Goal: Task Accomplishment & Management: Complete application form

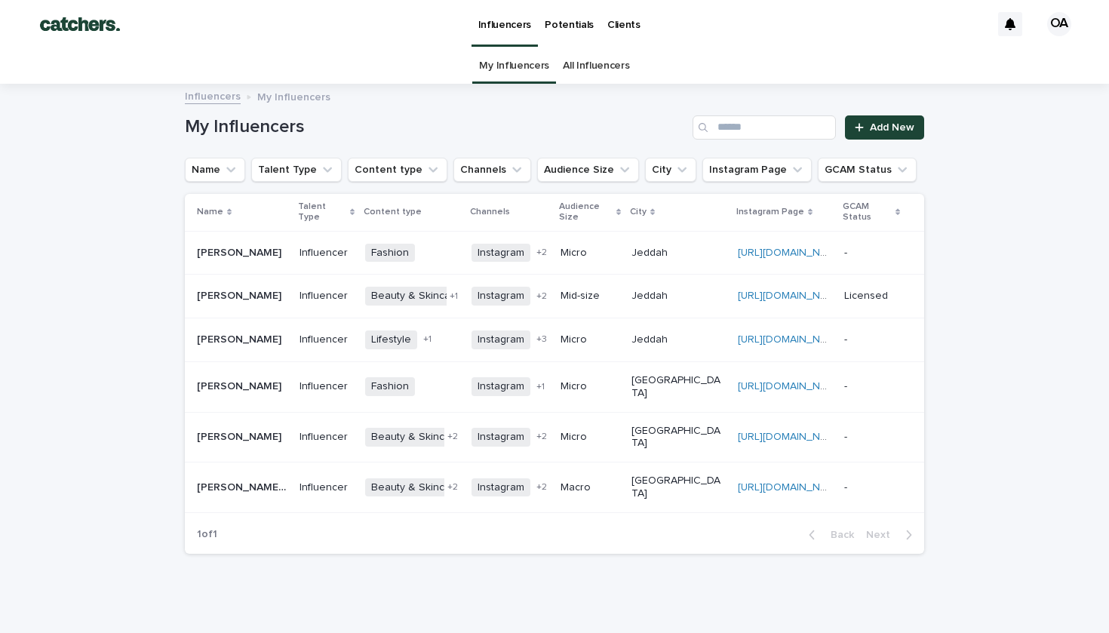
click at [580, 70] on link "All Influencers" at bounding box center [596, 65] width 66 height 35
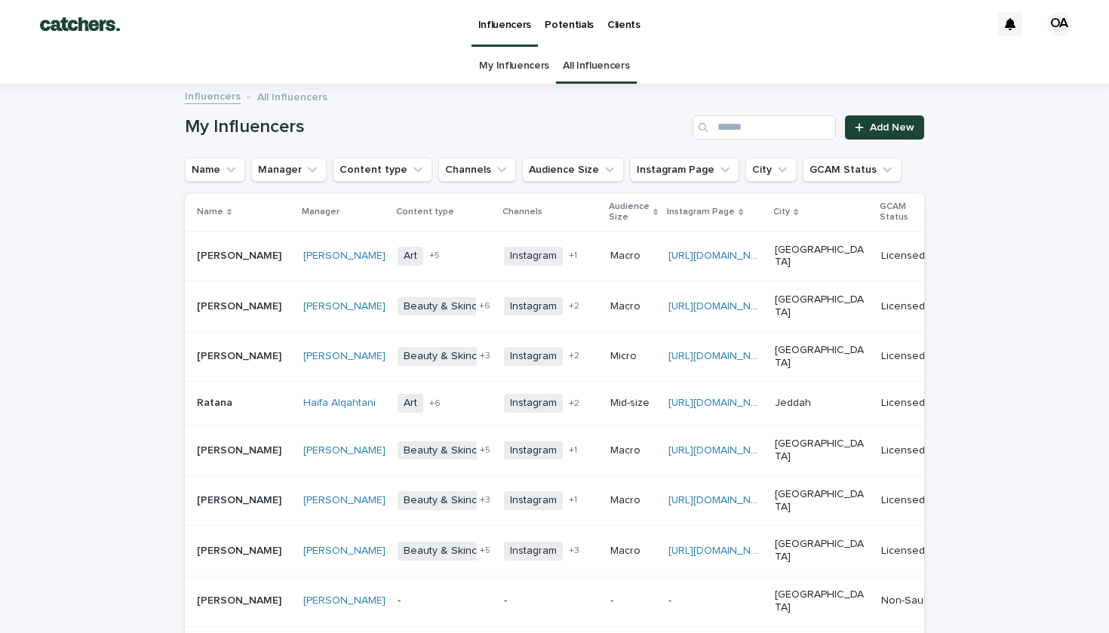
click at [525, 60] on link "My Influencers" at bounding box center [514, 65] width 70 height 35
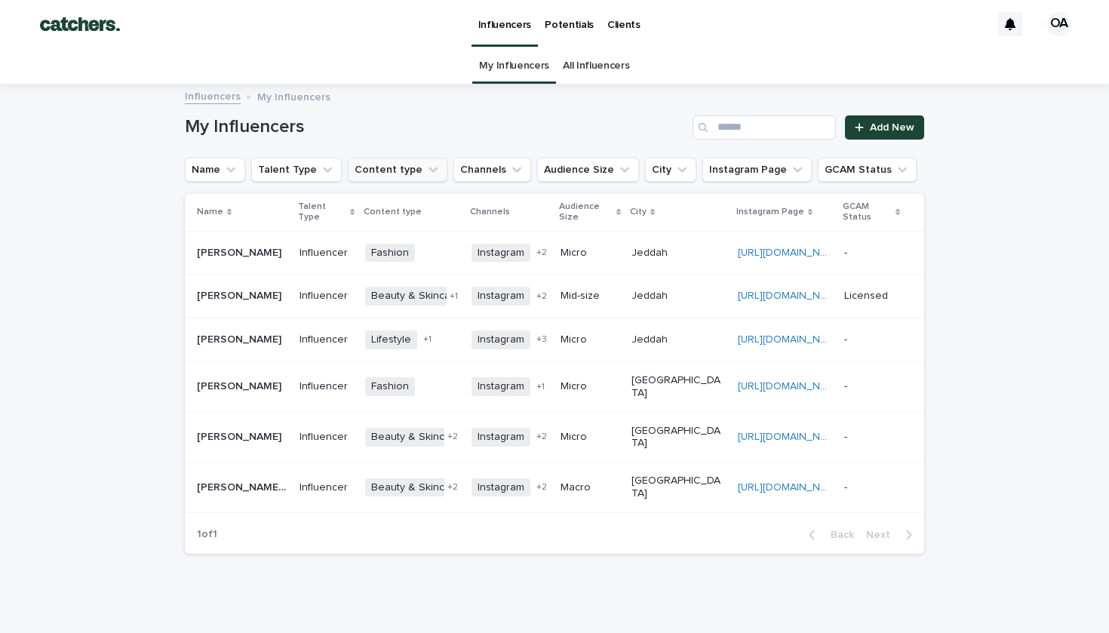
click at [394, 170] on button "Content type" at bounding box center [398, 170] width 100 height 24
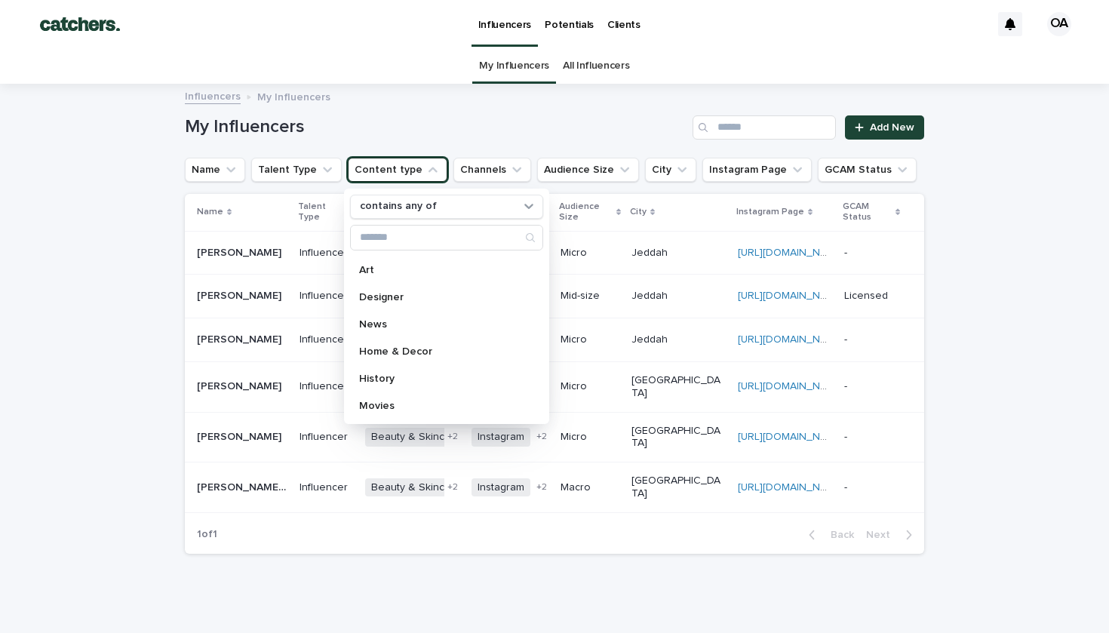
scroll to position [405, 0]
click at [398, 125] on h1 "My Influencers" at bounding box center [436, 127] width 502 height 22
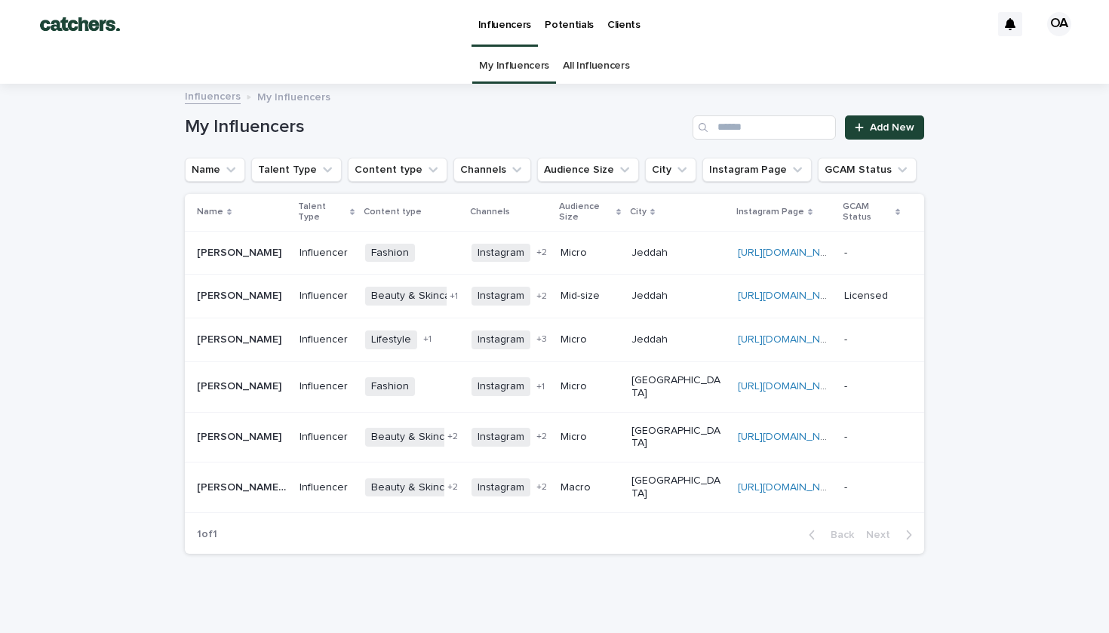
click at [291, 97] on p "My Influencers" at bounding box center [293, 96] width 73 height 17
click at [573, 66] on link "All Influencers" at bounding box center [596, 65] width 66 height 35
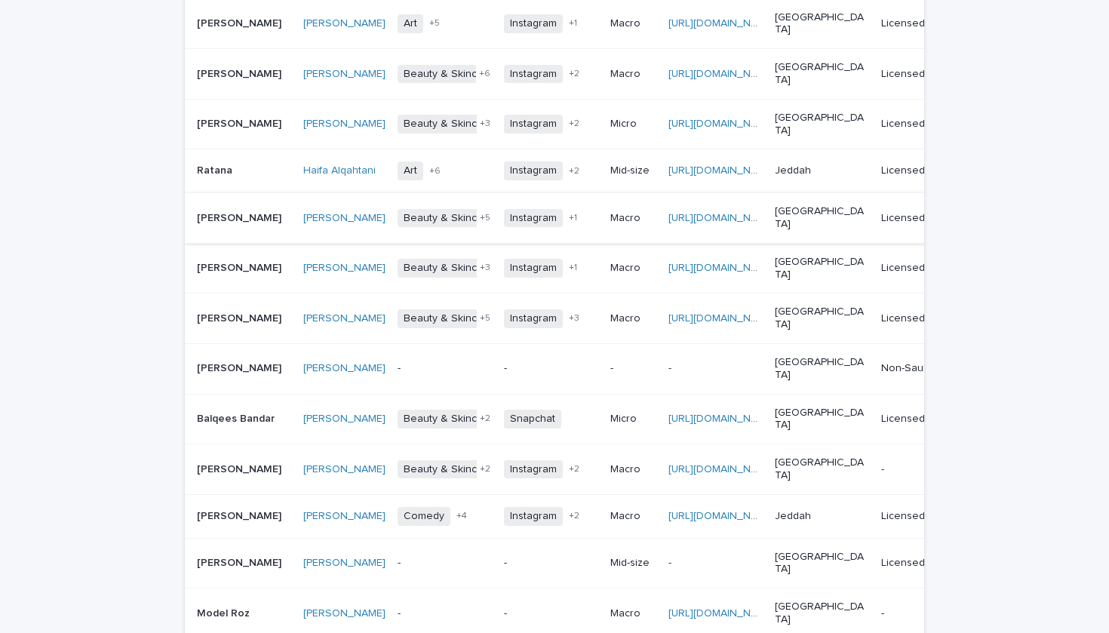
scroll to position [233, 0]
click at [697, 205] on div "[URL][DOMAIN_NAME]" at bounding box center [716, 217] width 94 height 25
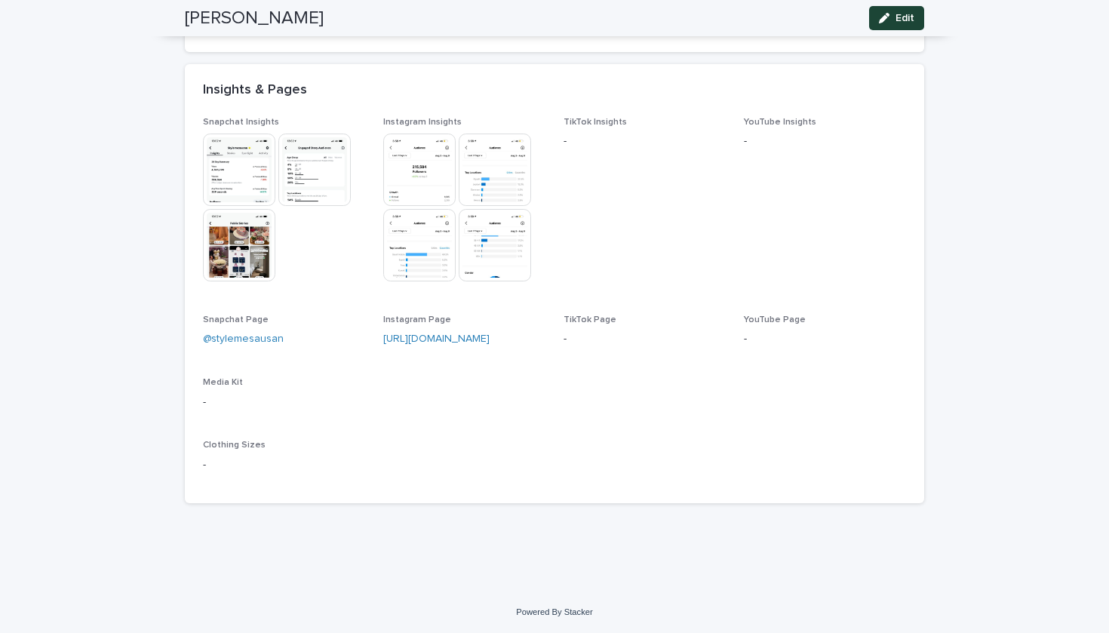
scroll to position [827, 0]
click at [430, 343] on link "[URL][DOMAIN_NAME]" at bounding box center [436, 339] width 106 height 11
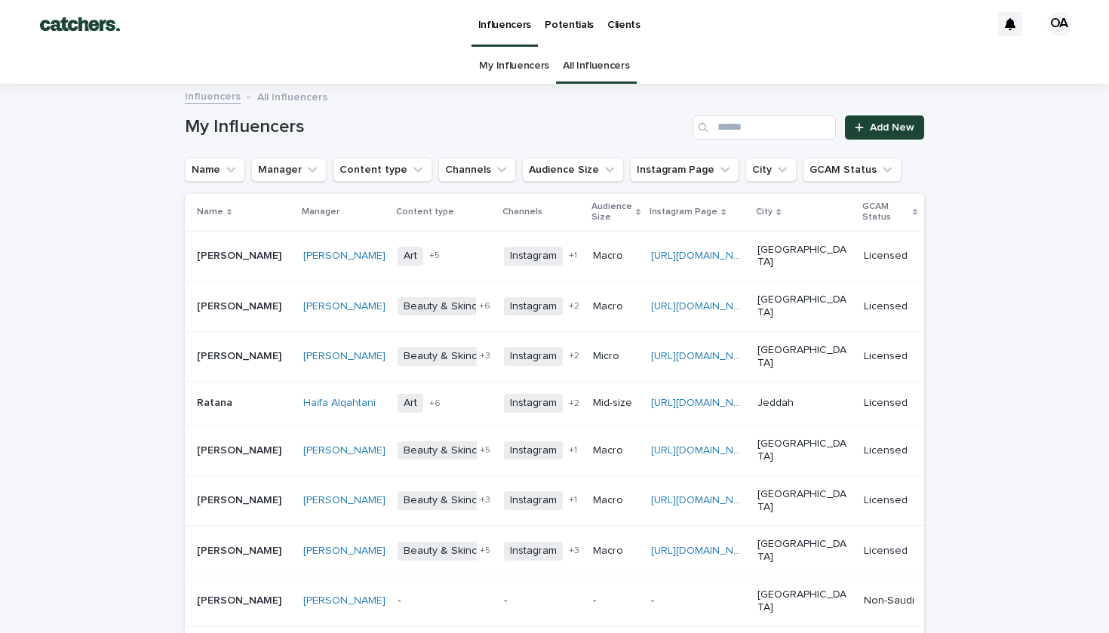
click at [559, 27] on p "Potentials" at bounding box center [569, 16] width 49 height 32
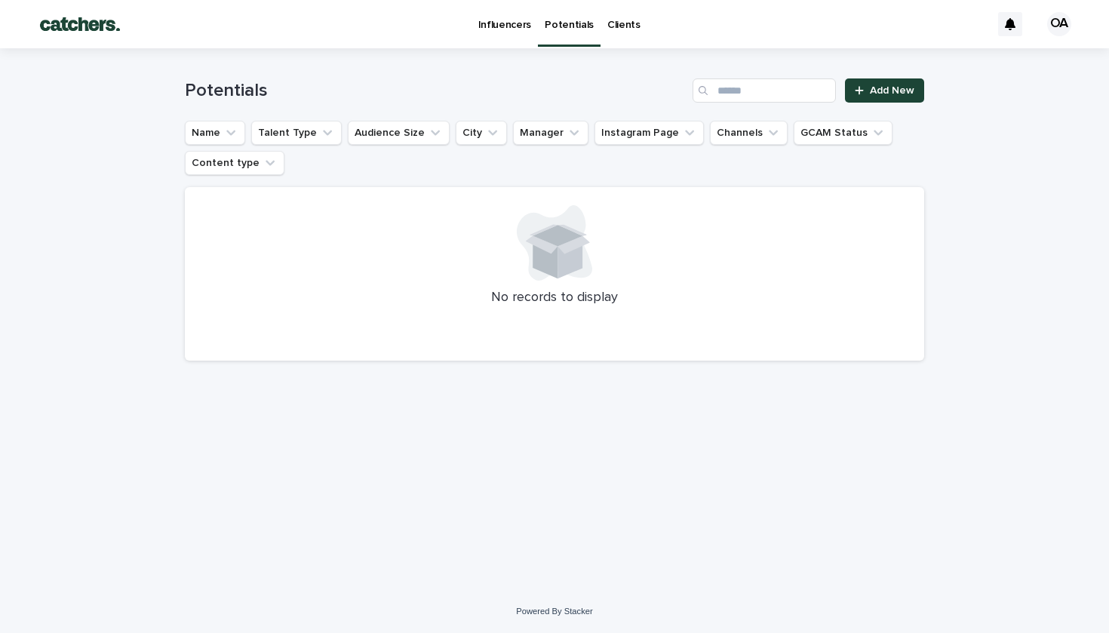
click at [614, 22] on p "Clients" at bounding box center [624, 16] width 33 height 32
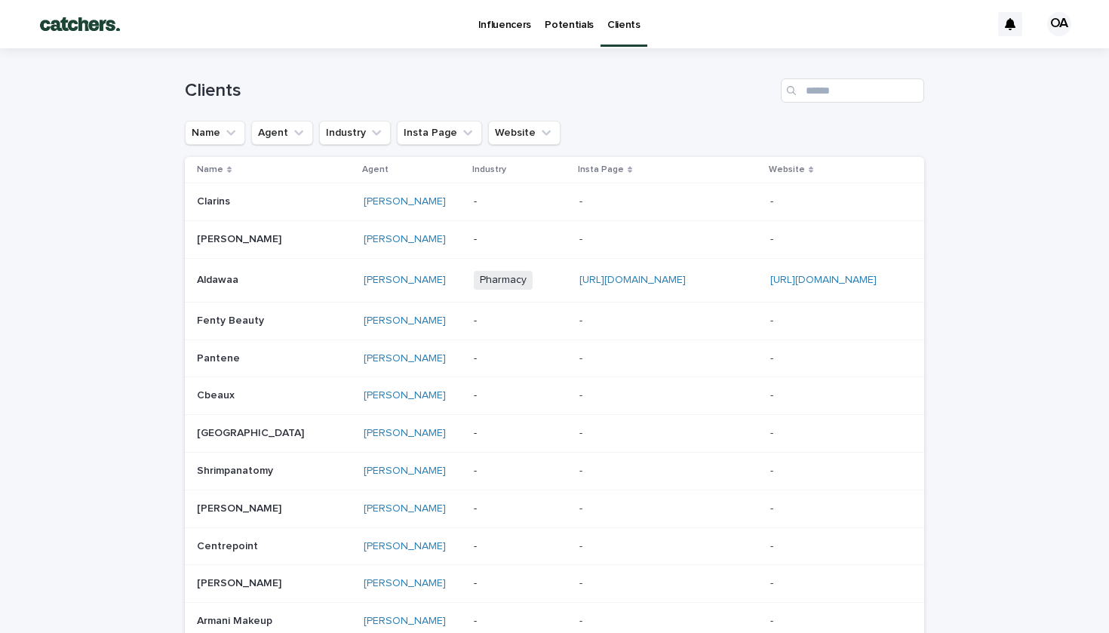
click at [531, 25] on div "Influencers" at bounding box center [505, 16] width 67 height 32
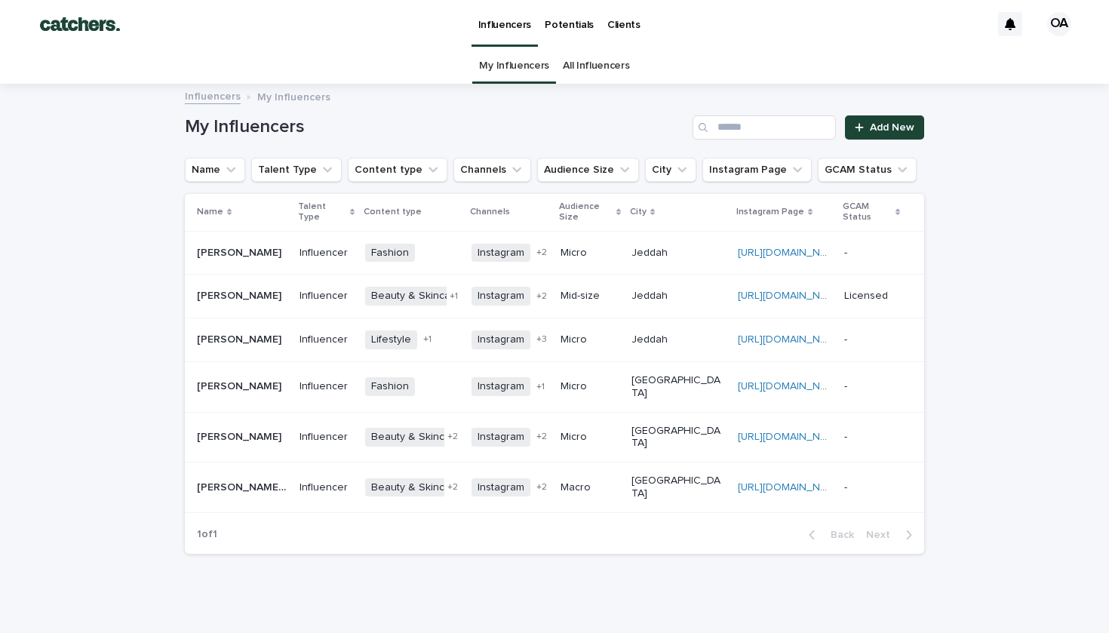
click at [568, 27] on p "Potentials" at bounding box center [569, 16] width 49 height 32
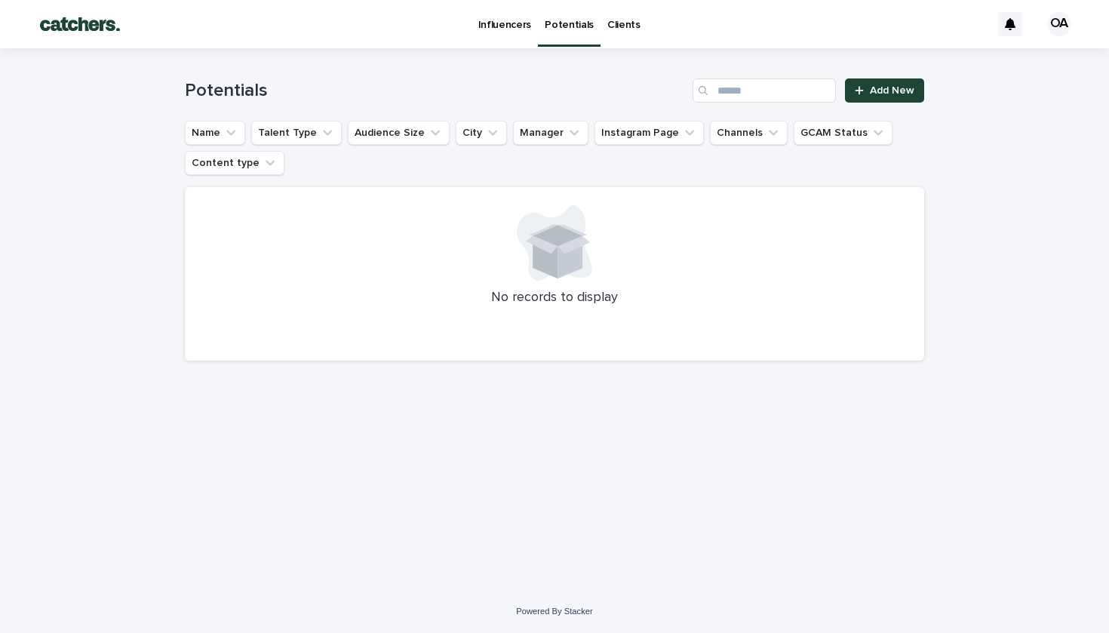
click at [501, 26] on p "Influencers" at bounding box center [505, 16] width 54 height 32
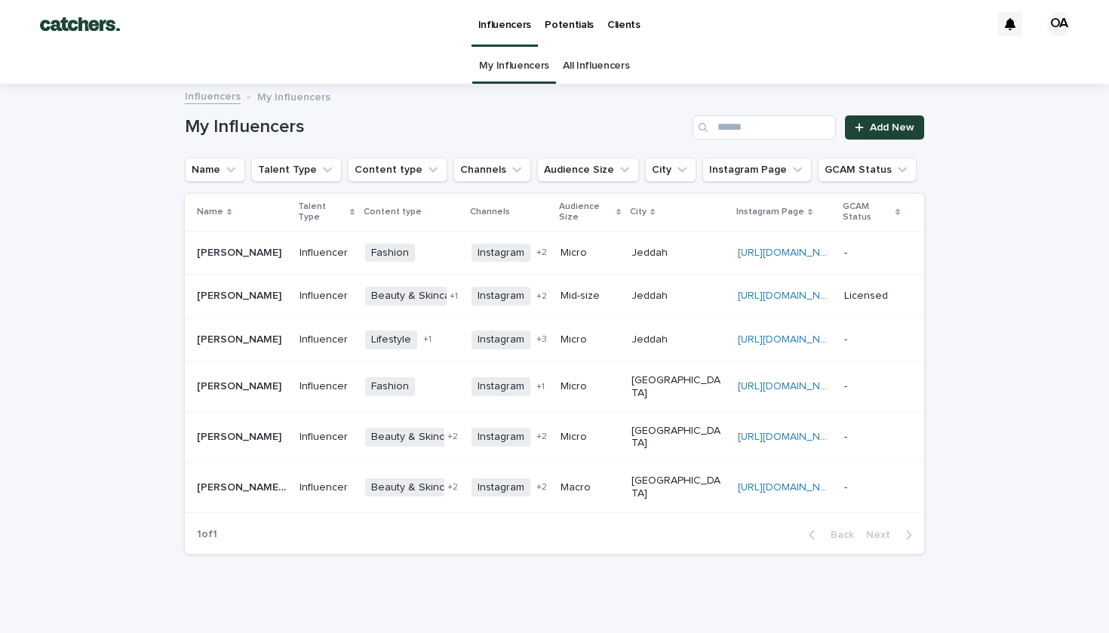
click at [584, 72] on link "All Influencers" at bounding box center [596, 65] width 66 height 35
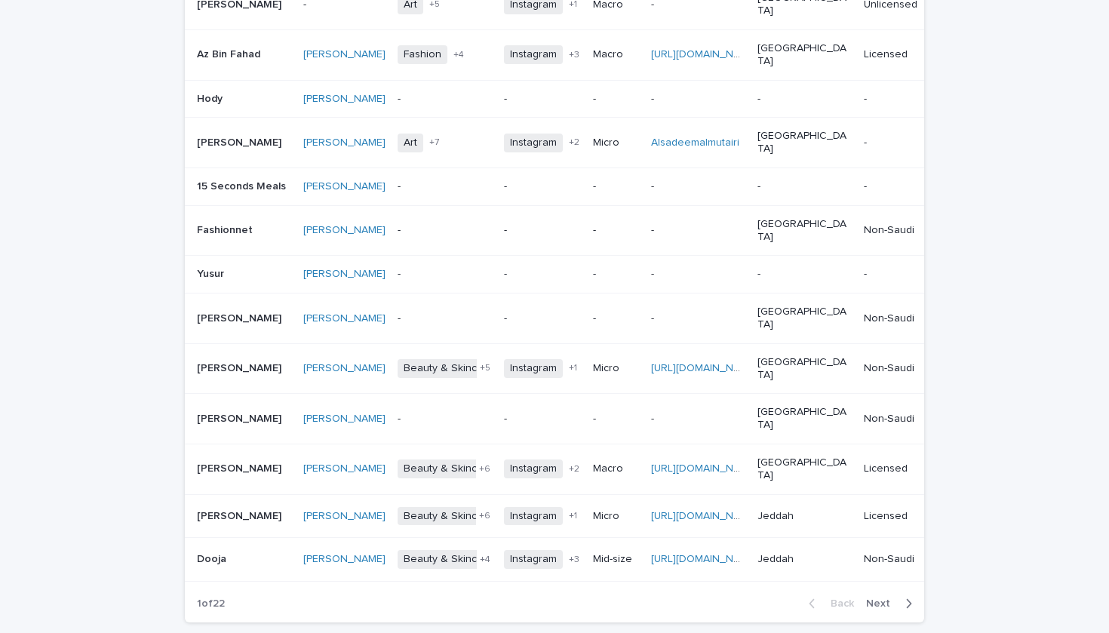
scroll to position [1071, 0]
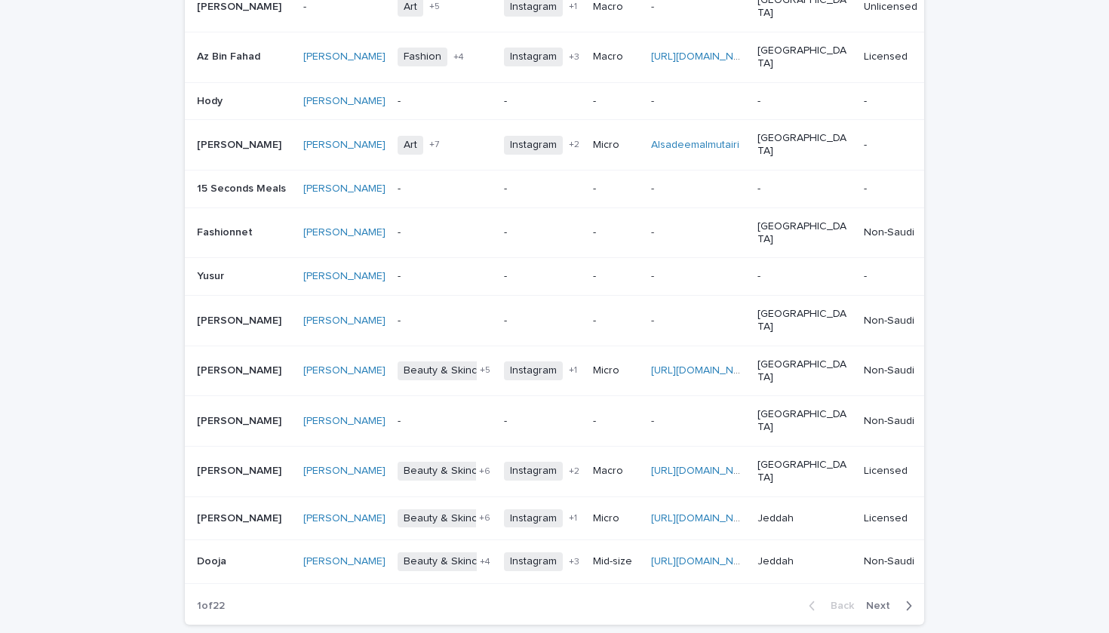
click at [911, 599] on icon "button" at bounding box center [909, 606] width 7 height 14
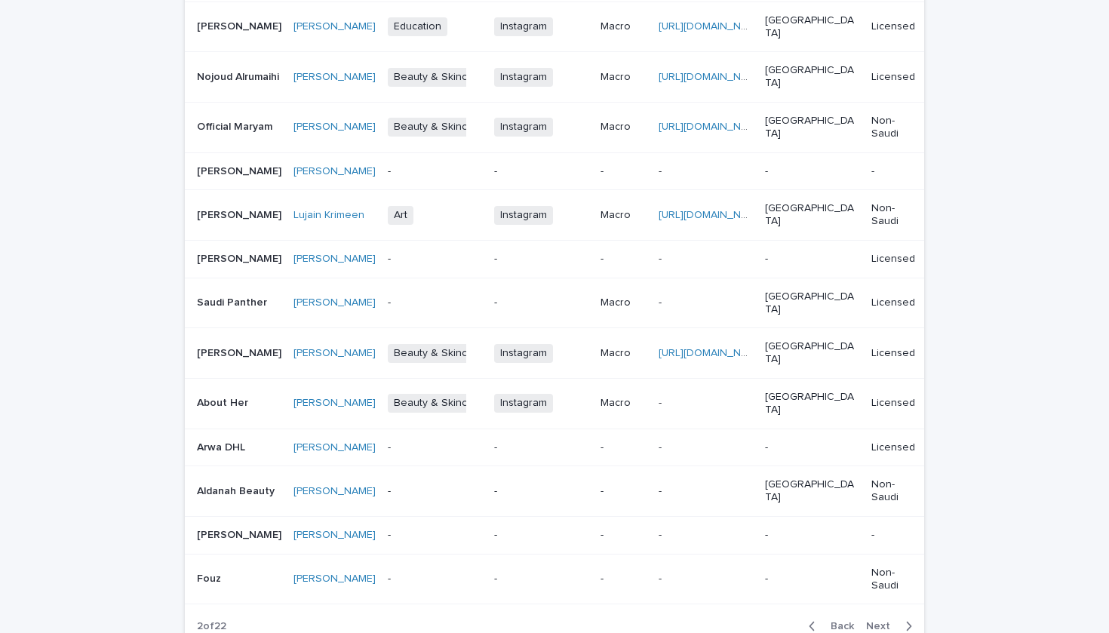
scroll to position [1029, 0]
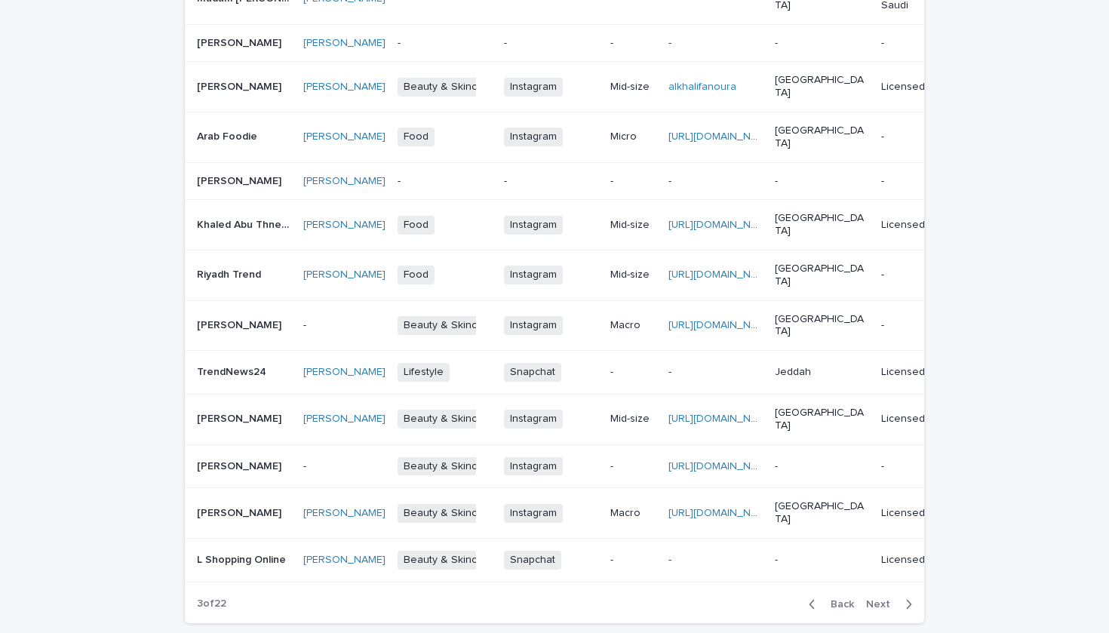
scroll to position [970, 0]
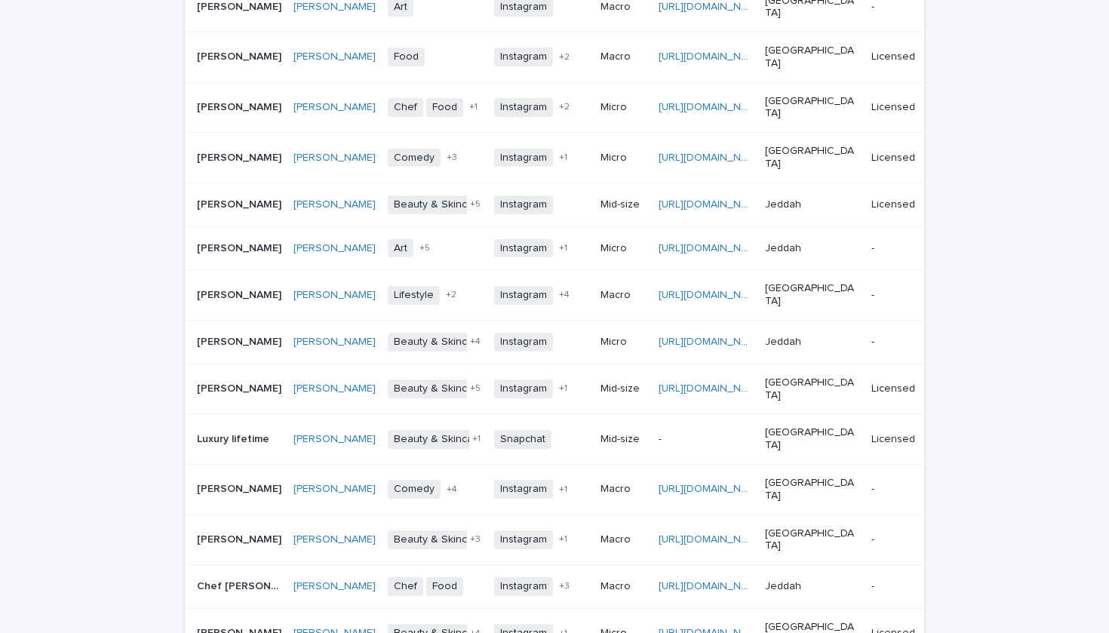
click at [911, 565] on td "-" at bounding box center [903, 587] width 74 height 44
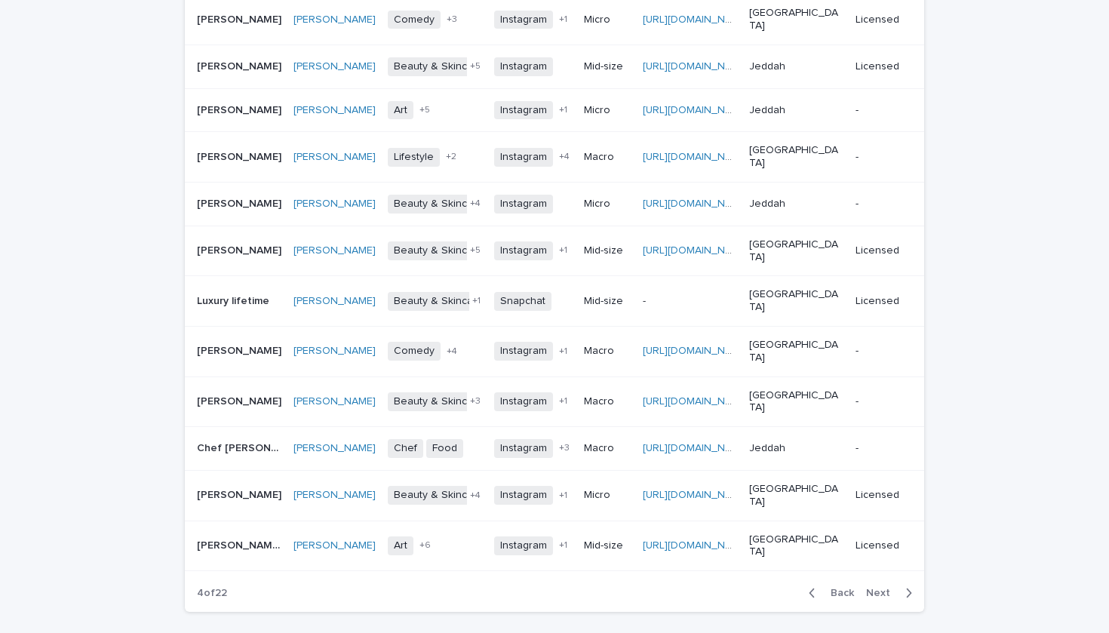
scroll to position [1107, 0]
click at [888, 589] on span "Next" at bounding box center [882, 594] width 33 height 11
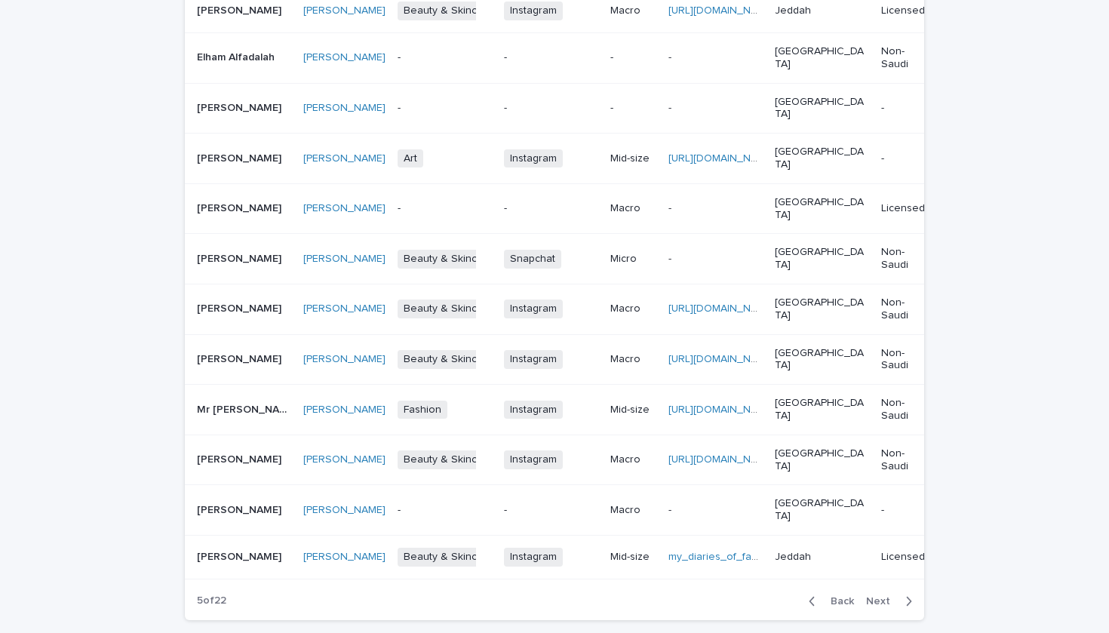
scroll to position [1012, 0]
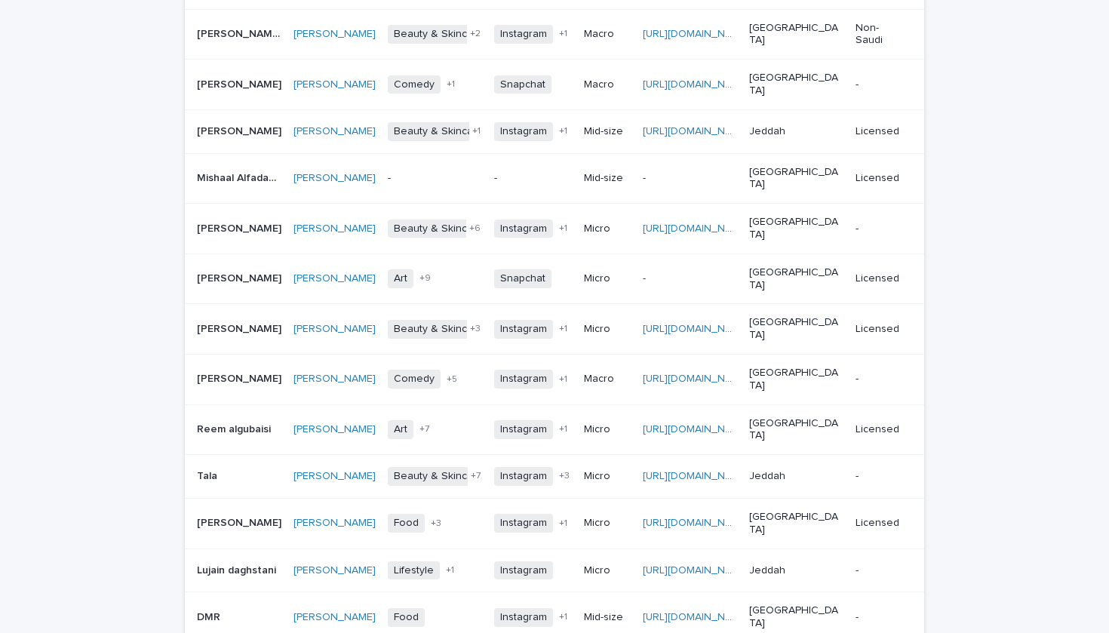
scroll to position [1042, 0]
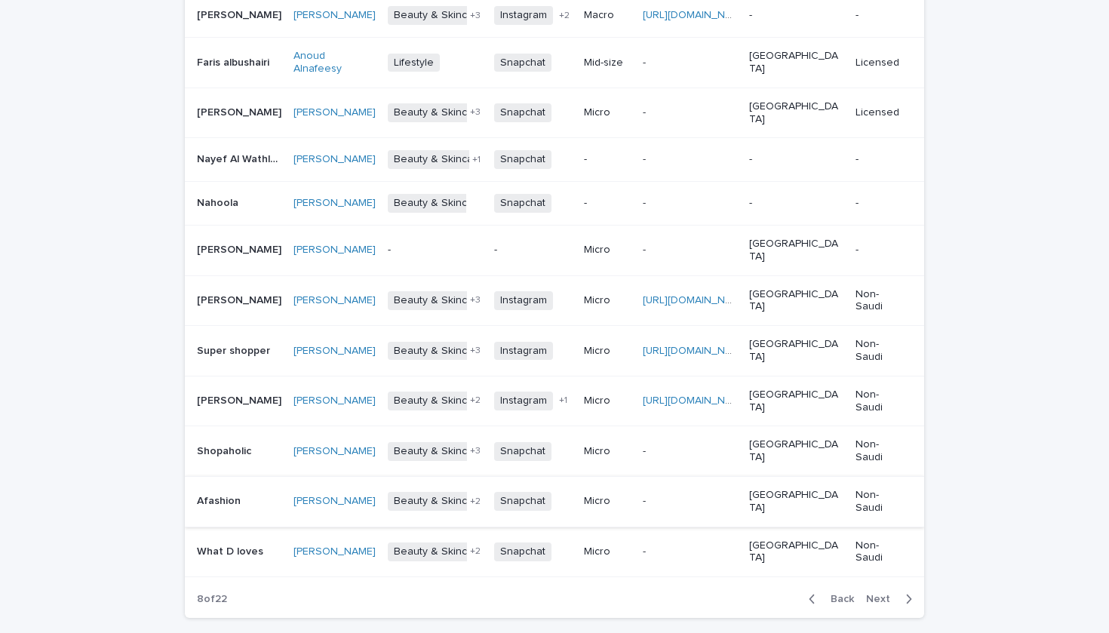
scroll to position [1089, 0]
click at [884, 595] on span "Next" at bounding box center [882, 600] width 33 height 11
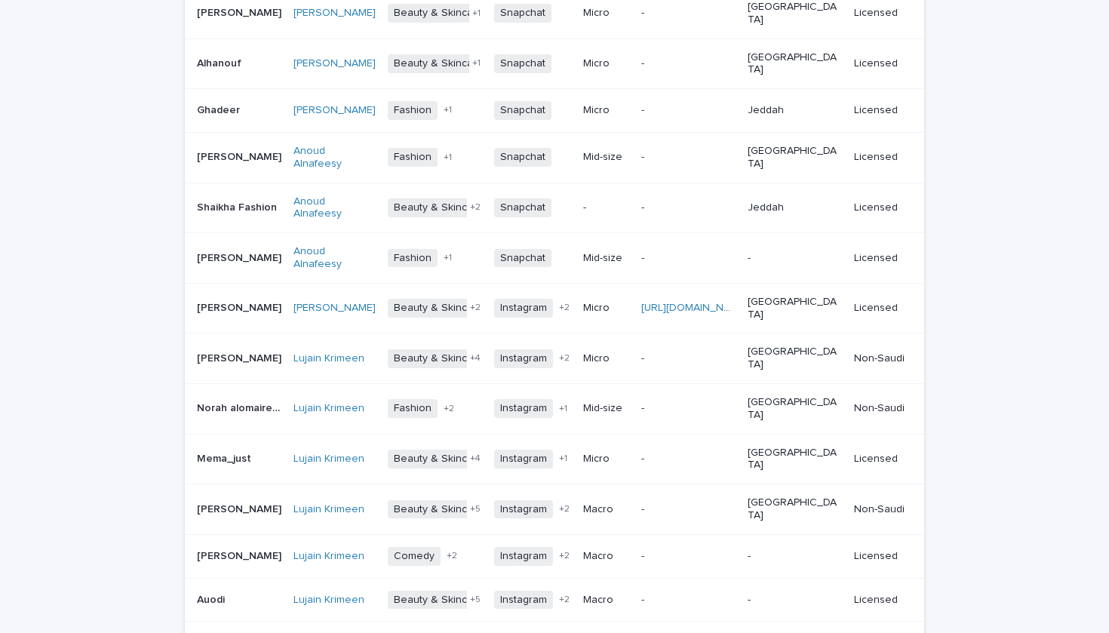
scroll to position [1083, 0]
click at [878, 632] on span "Next" at bounding box center [882, 644] width 33 height 11
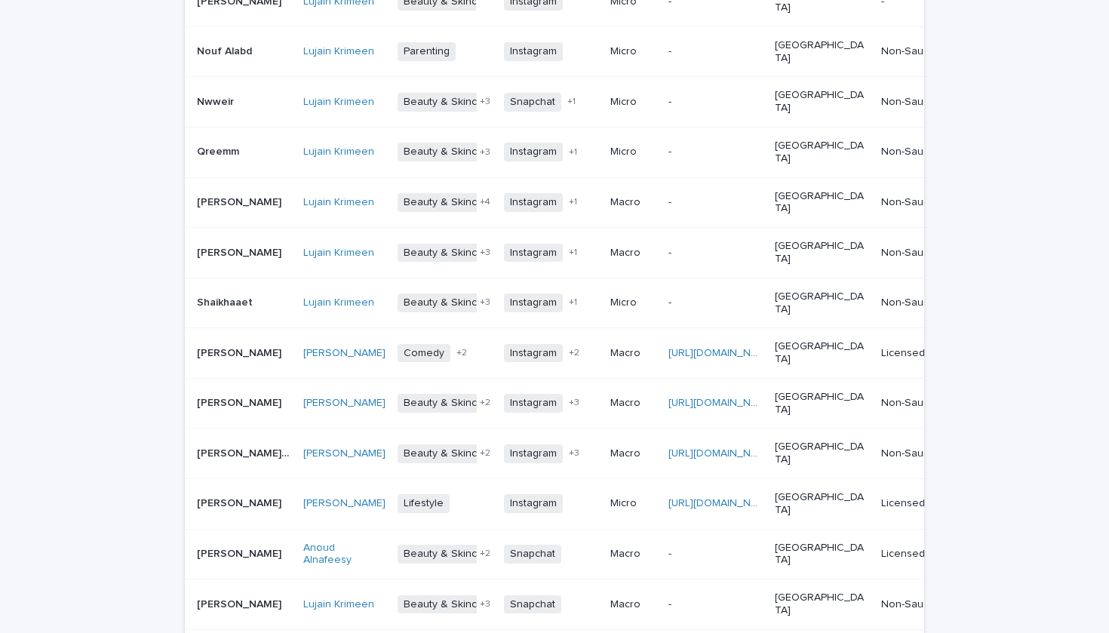
scroll to position [586, 0]
click at [703, 499] on link "[URL][DOMAIN_NAME]" at bounding box center [722, 504] width 106 height 11
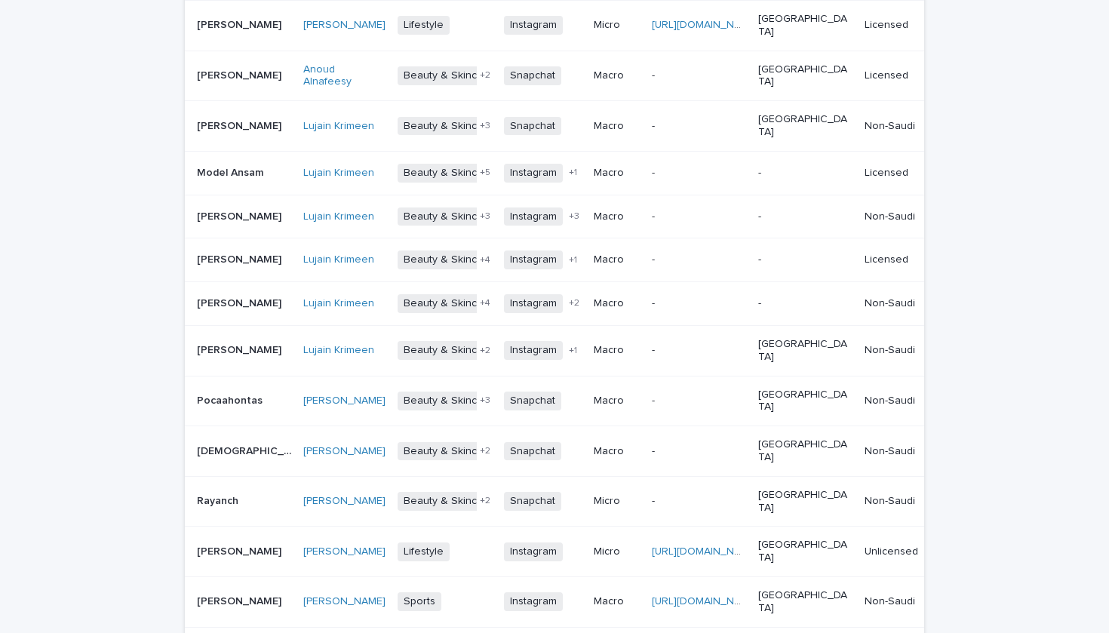
scroll to position [1065, 0]
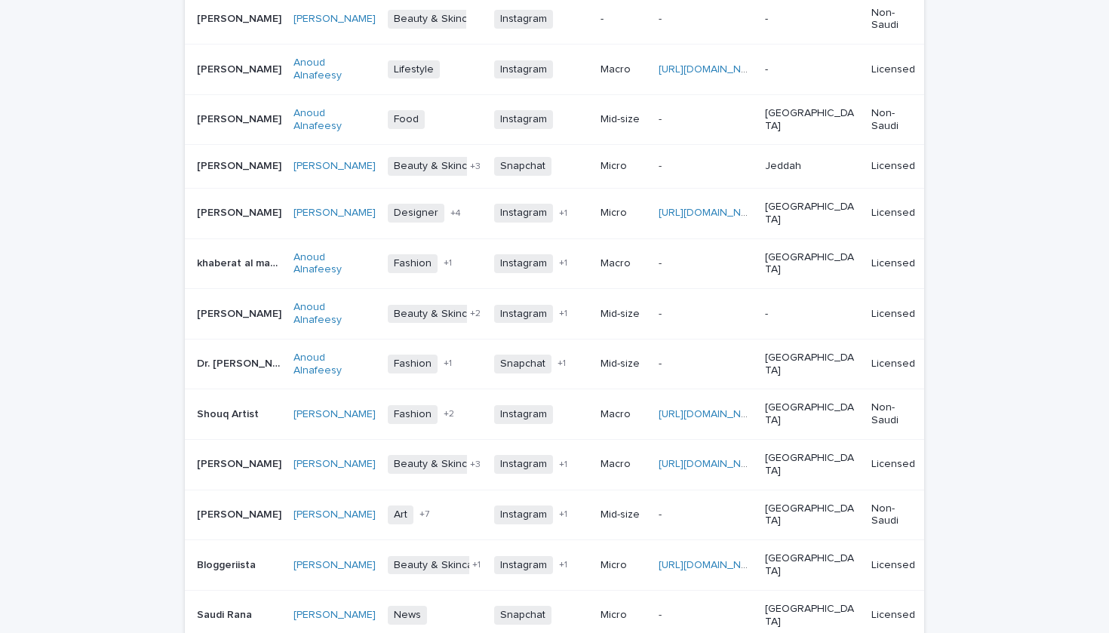
scroll to position [782, 0]
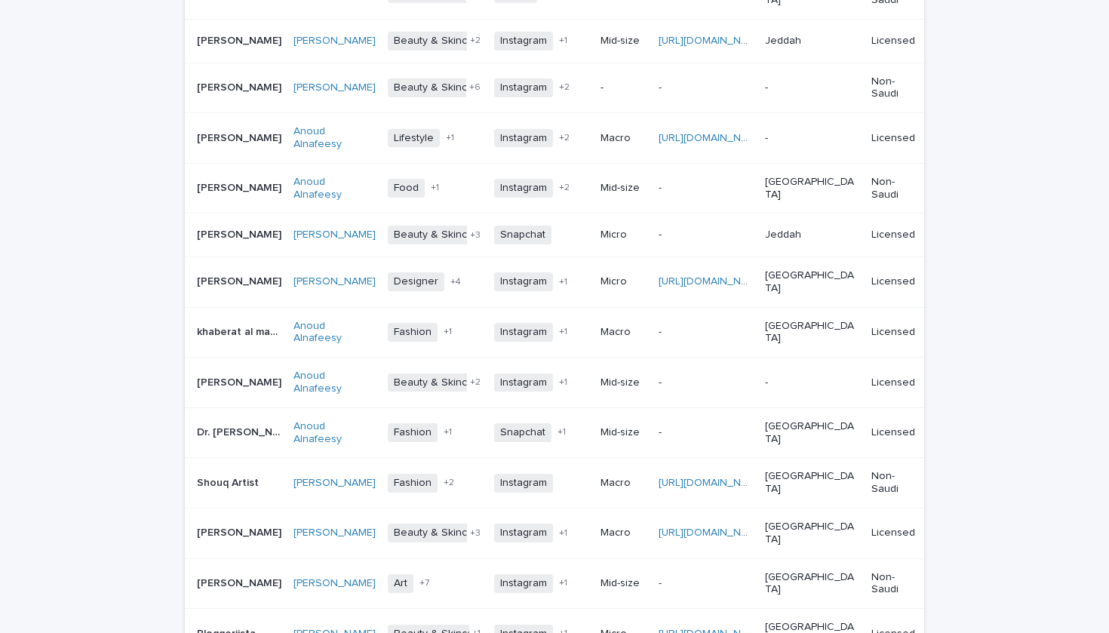
click at [691, 477] on div "[URL][DOMAIN_NAME][DOMAIN_NAME]" at bounding box center [706, 483] width 94 height 13
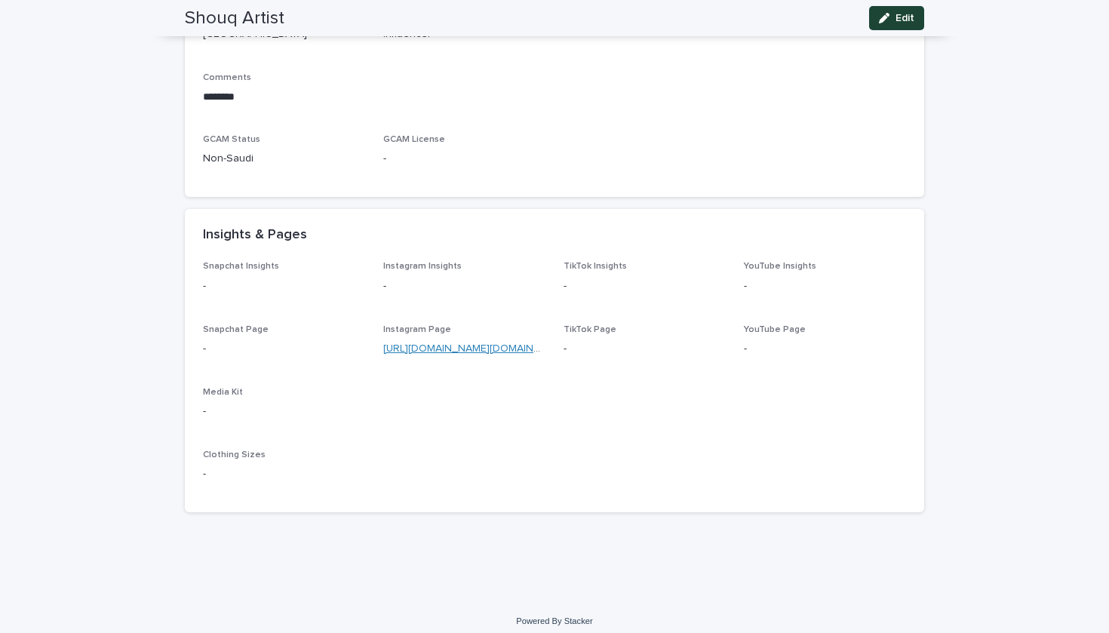
scroll to position [433, 0]
click at [482, 344] on link "[URL][DOMAIN_NAME][DOMAIN_NAME]" at bounding box center [477, 349] width 188 height 11
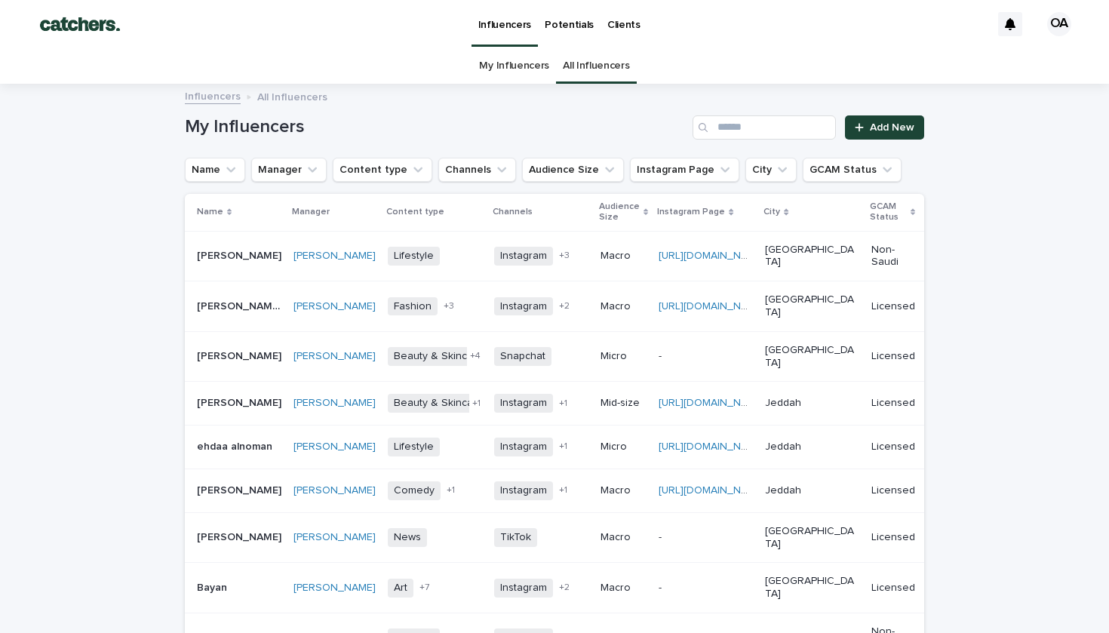
click at [578, 27] on p "Potentials" at bounding box center [569, 16] width 49 height 32
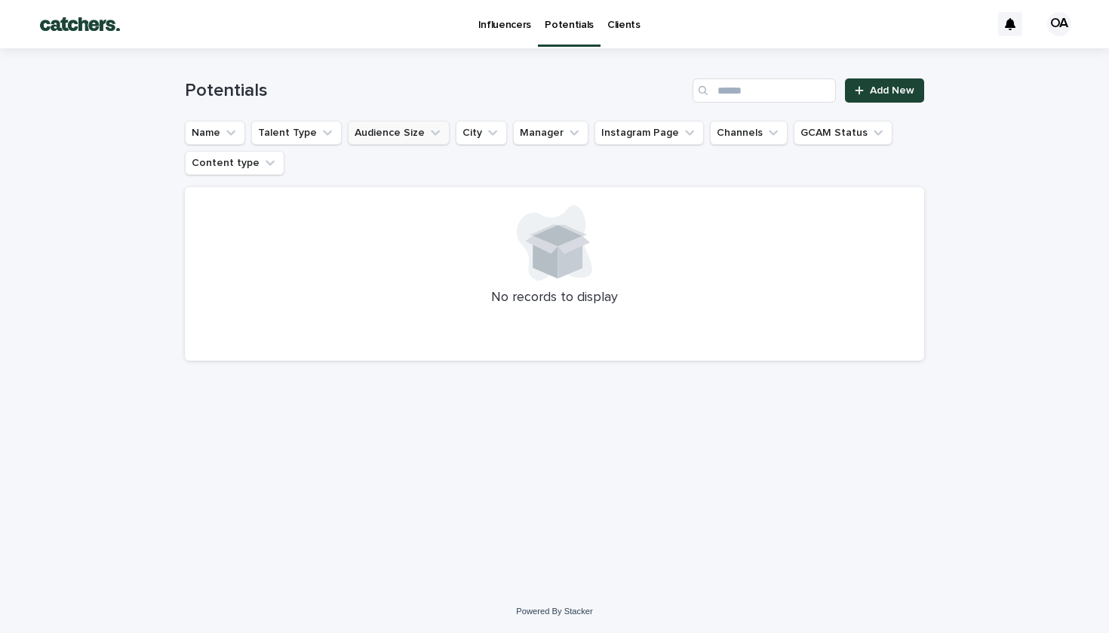
click at [405, 141] on button "Audience Size" at bounding box center [399, 133] width 102 height 24
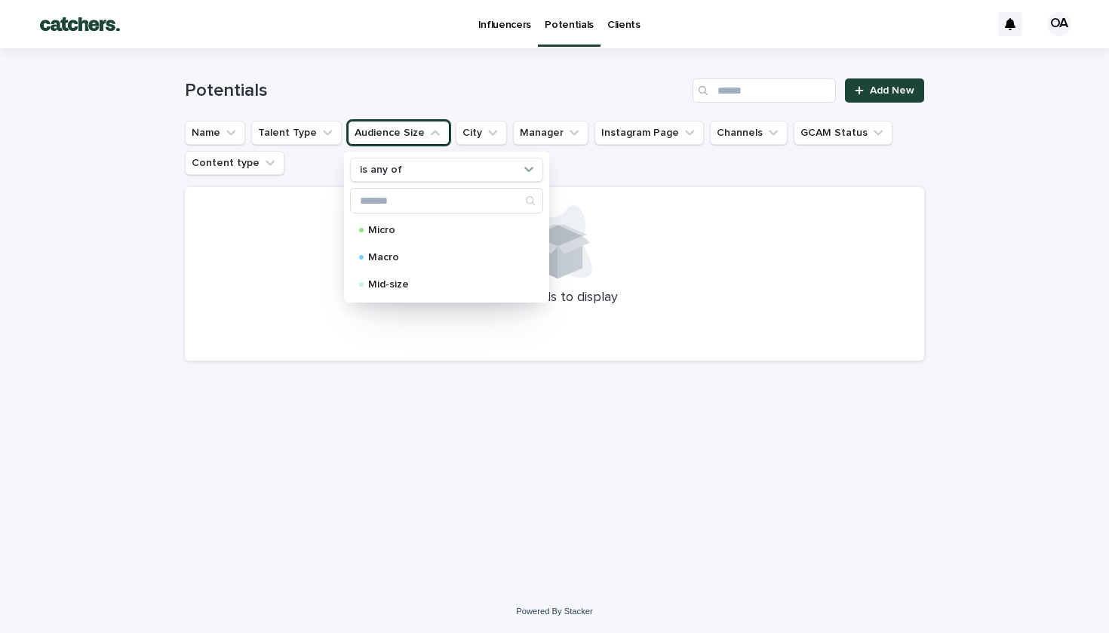
click at [405, 140] on button "Audience Size" at bounding box center [399, 133] width 102 height 24
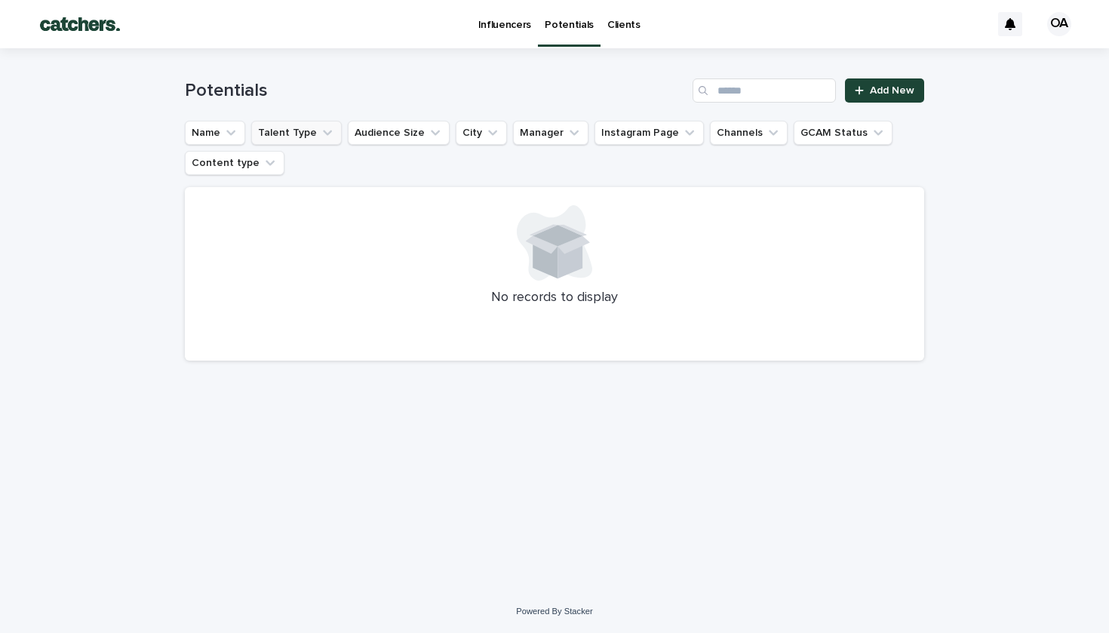
click at [325, 138] on icon "Talent Type" at bounding box center [327, 132] width 15 height 15
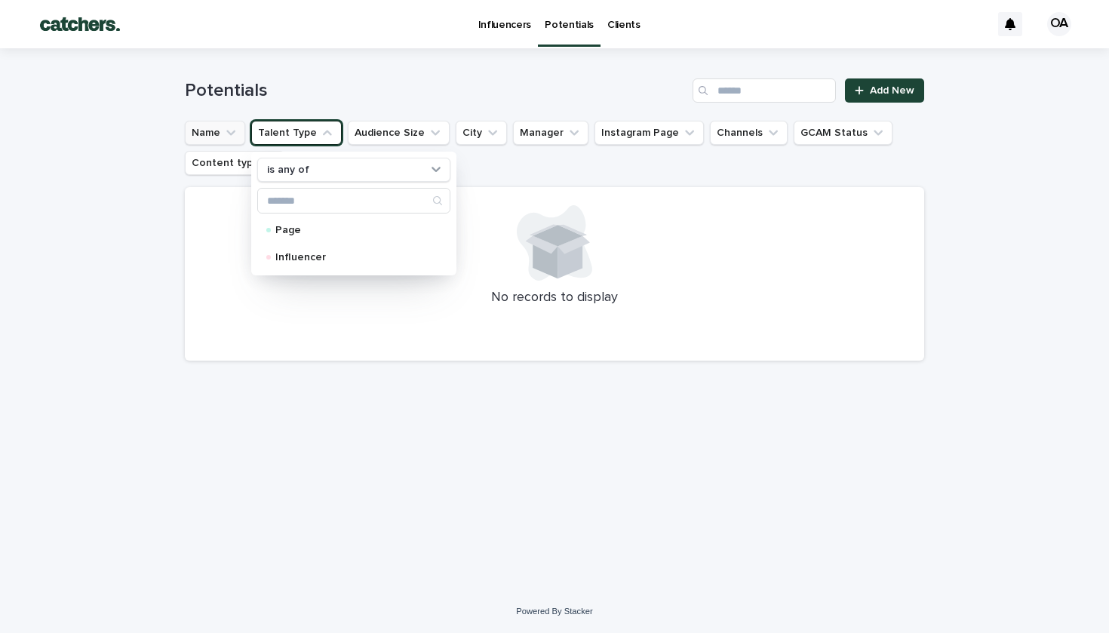
click at [236, 134] on icon "Name" at bounding box center [230, 132] width 15 height 15
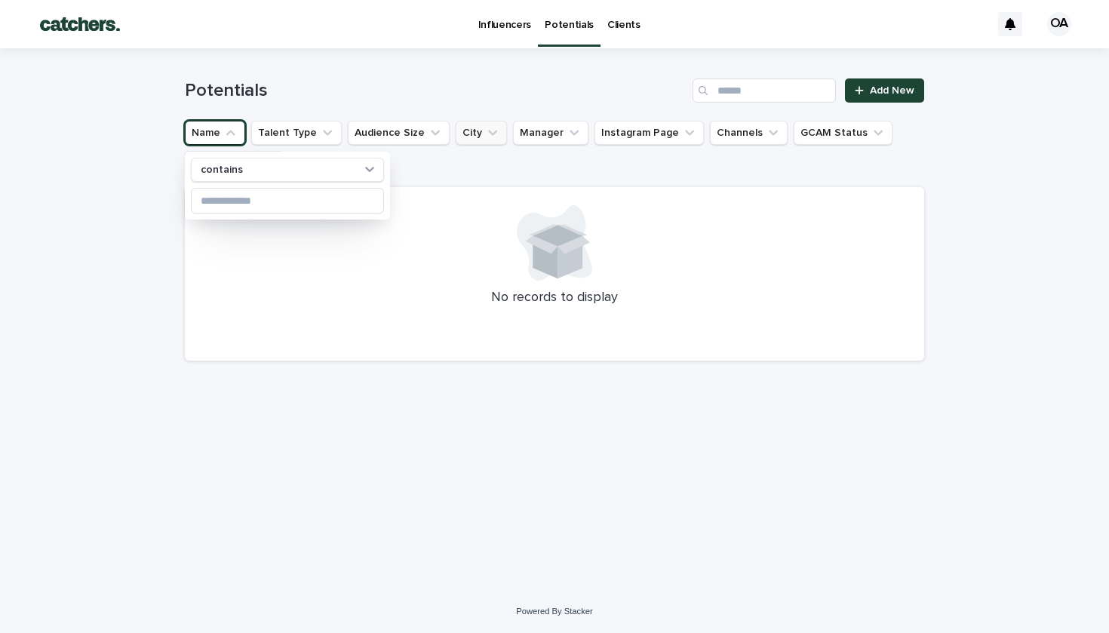
click at [457, 134] on button "City" at bounding box center [481, 133] width 51 height 24
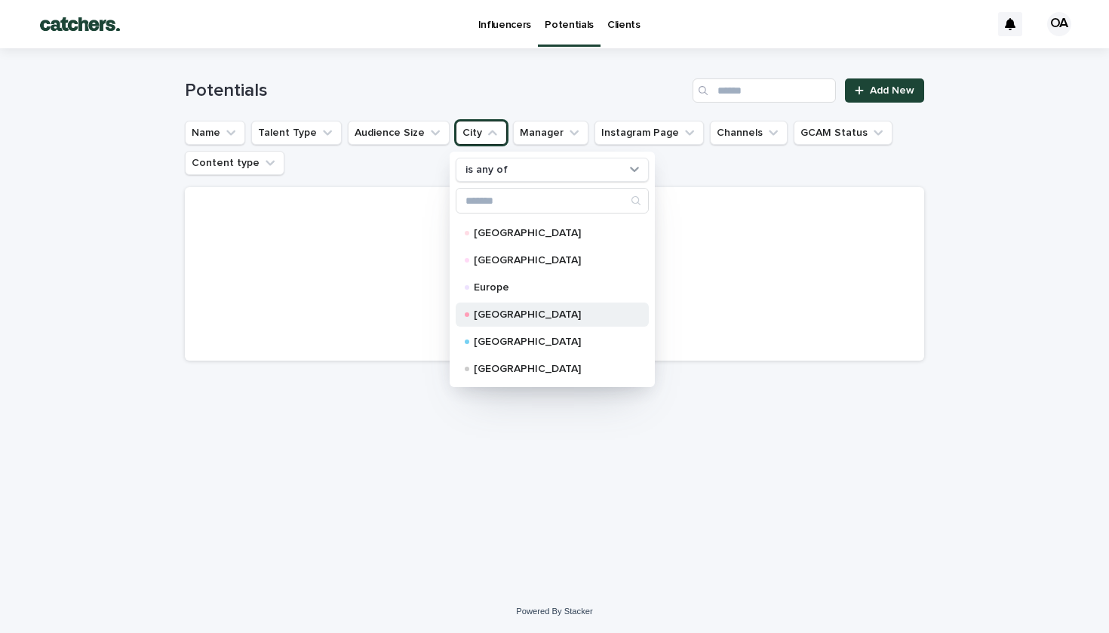
scroll to position [160, 0]
click at [540, 130] on button "Manager" at bounding box center [550, 133] width 75 height 24
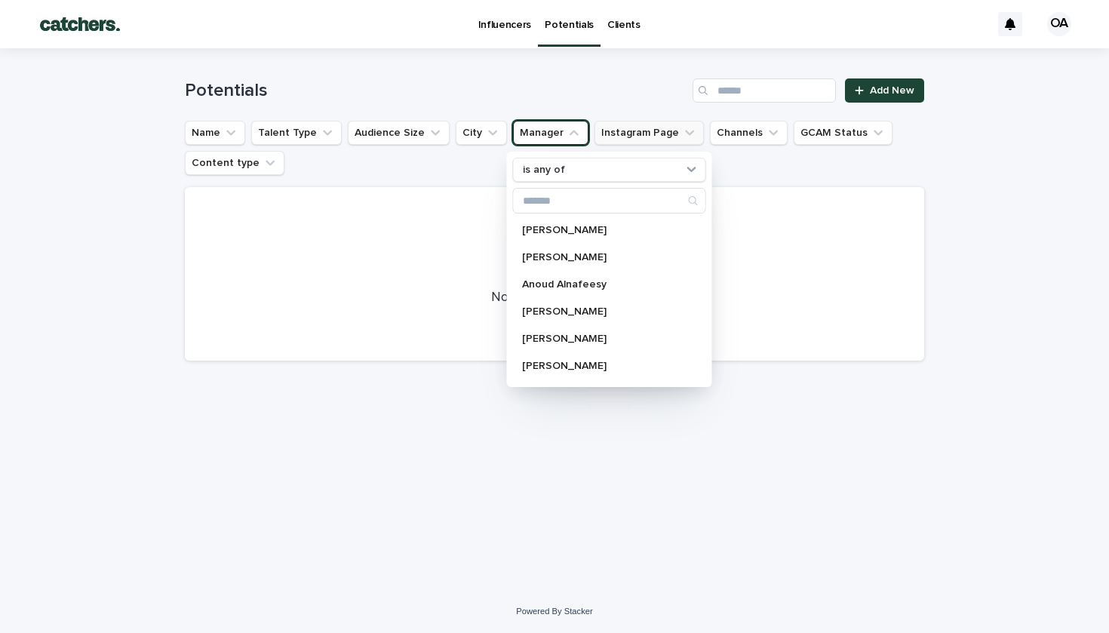
scroll to position [0, 0]
click at [624, 131] on button "Instagram Page" at bounding box center [649, 133] width 109 height 24
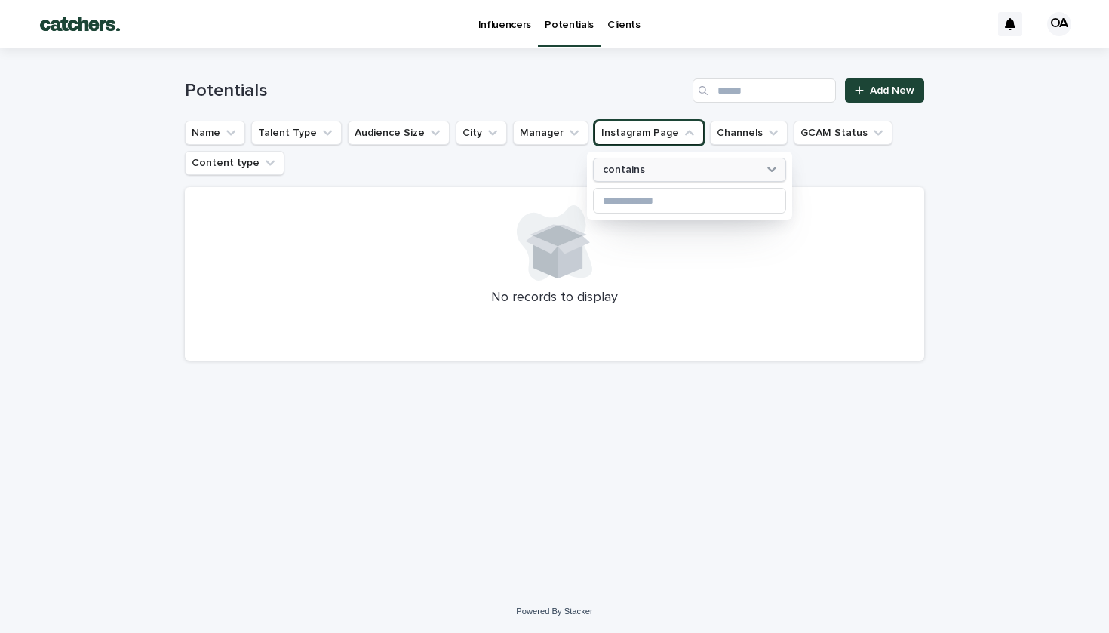
click at [640, 174] on p "contains" at bounding box center [624, 170] width 42 height 13
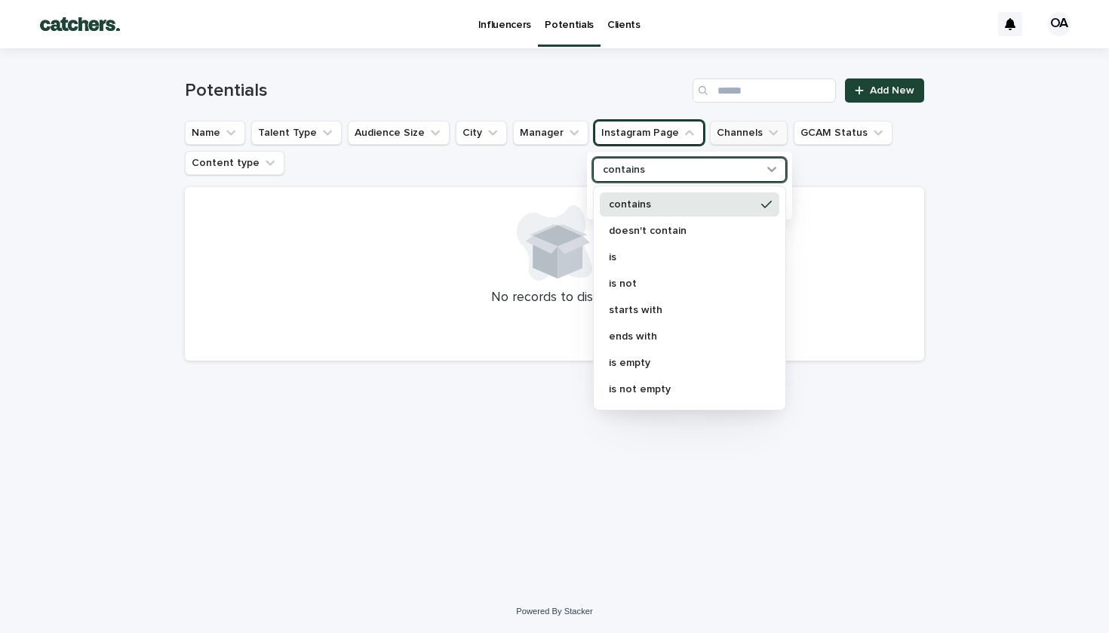
click at [731, 132] on button "Channels" at bounding box center [749, 133] width 78 height 24
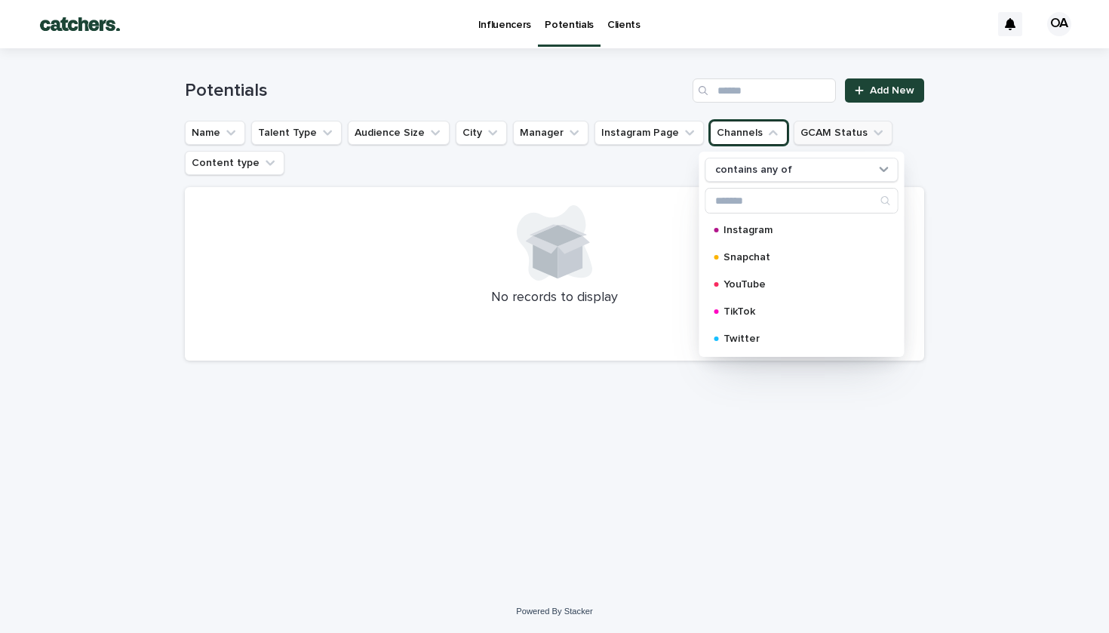
click at [820, 137] on button "GCAM Status" at bounding box center [843, 133] width 99 height 24
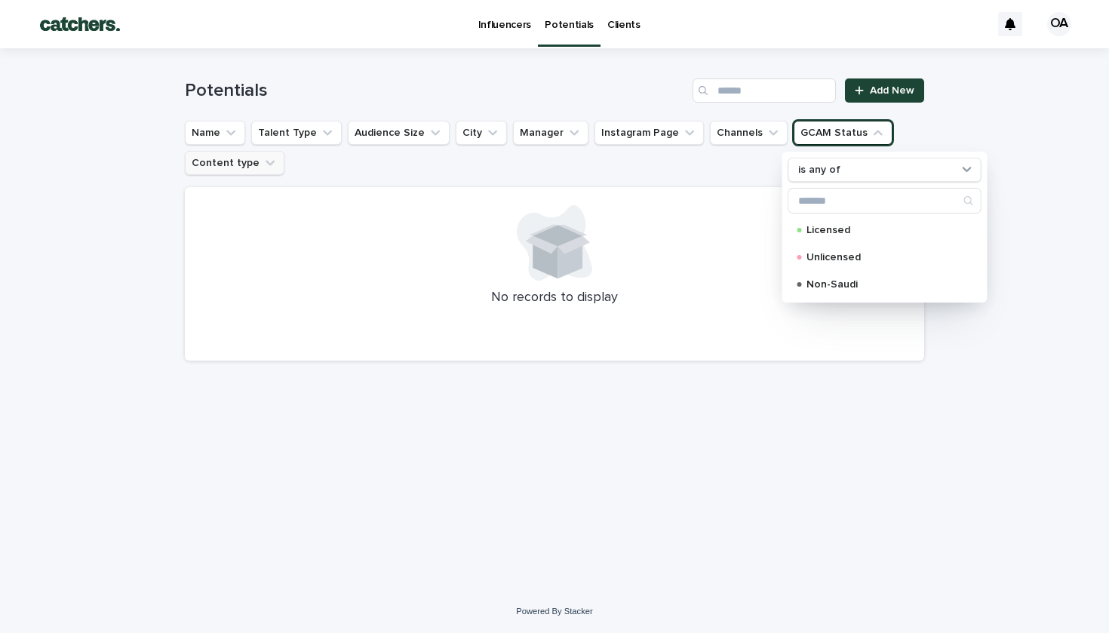
click at [254, 170] on button "Content type" at bounding box center [235, 163] width 100 height 24
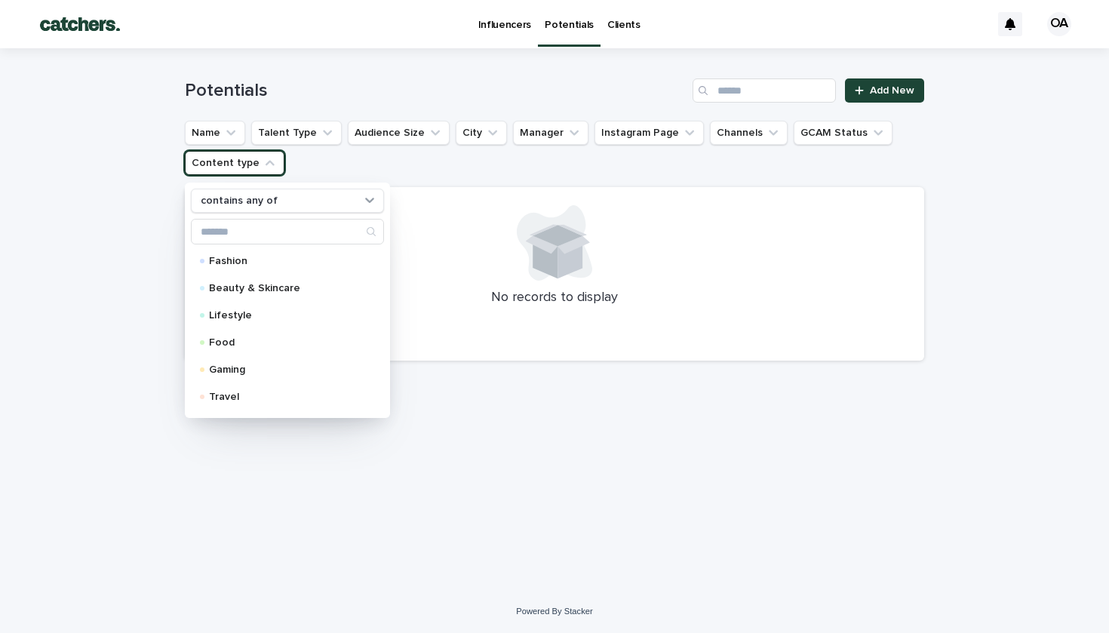
click at [384, 168] on ul "Name Talent Type Audience Size City Manager Instagram Page Channels GCAM Status…" at bounding box center [555, 148] width 746 height 60
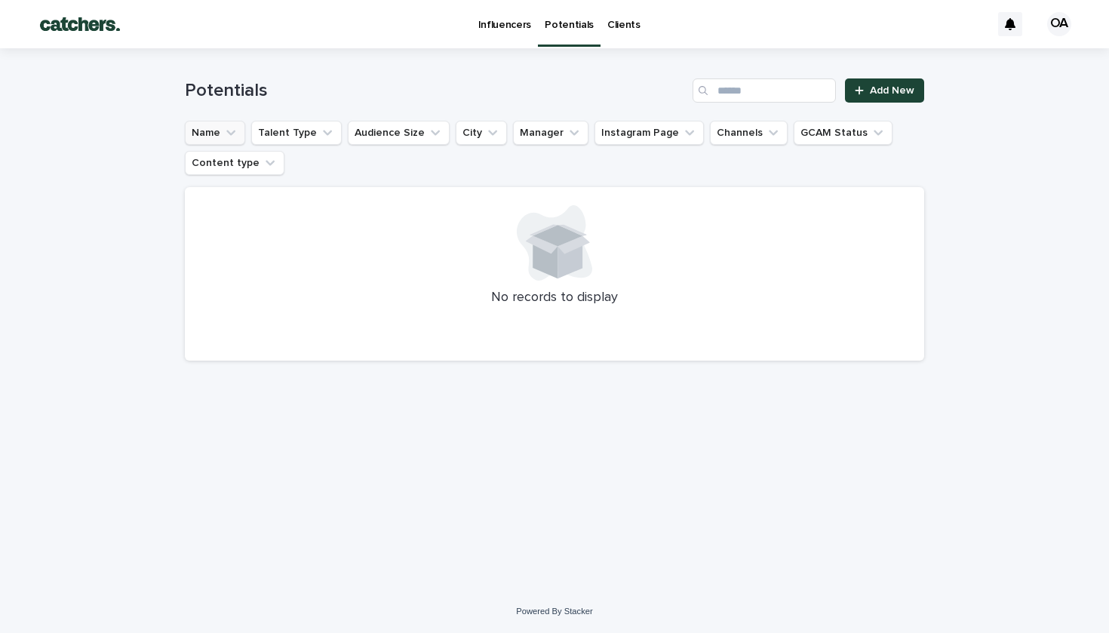
click at [230, 133] on icon "Name" at bounding box center [230, 132] width 15 height 15
click at [372, 88] on h1 "Potentials" at bounding box center [436, 91] width 502 height 22
click at [863, 85] on link "Add New" at bounding box center [884, 90] width 79 height 24
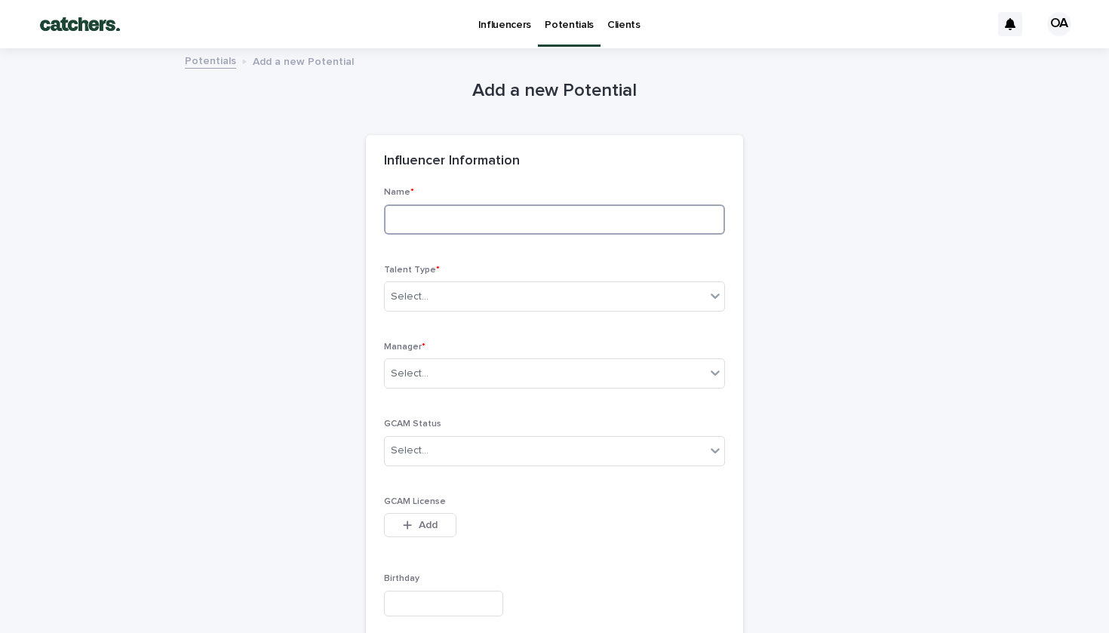
type input "*"
type input "**********"
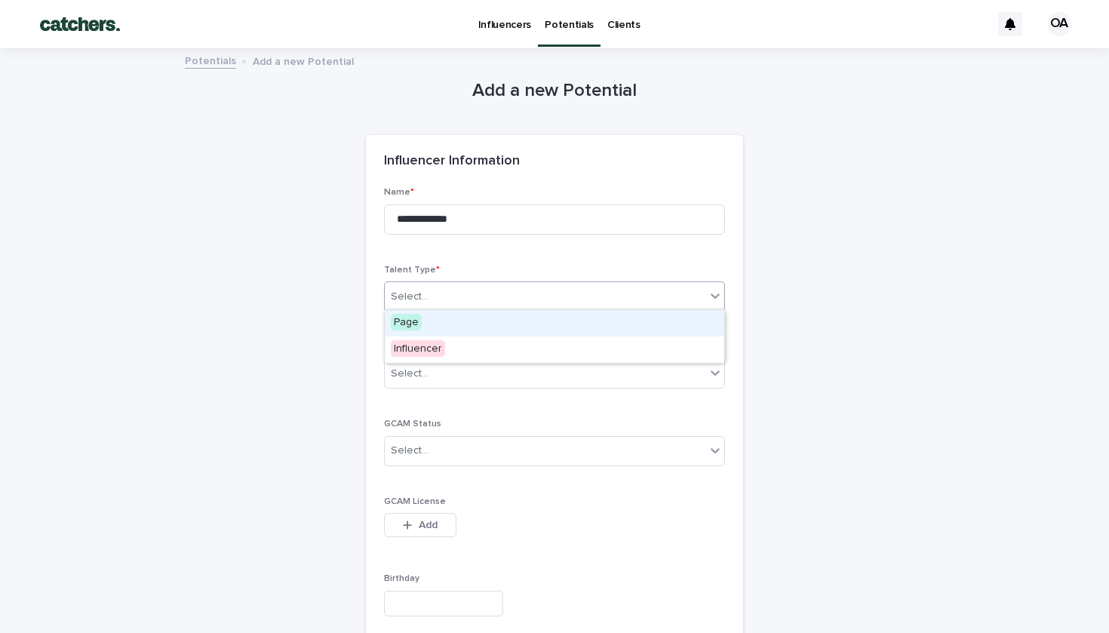
click at [495, 305] on div "Select..." at bounding box center [545, 297] width 321 height 25
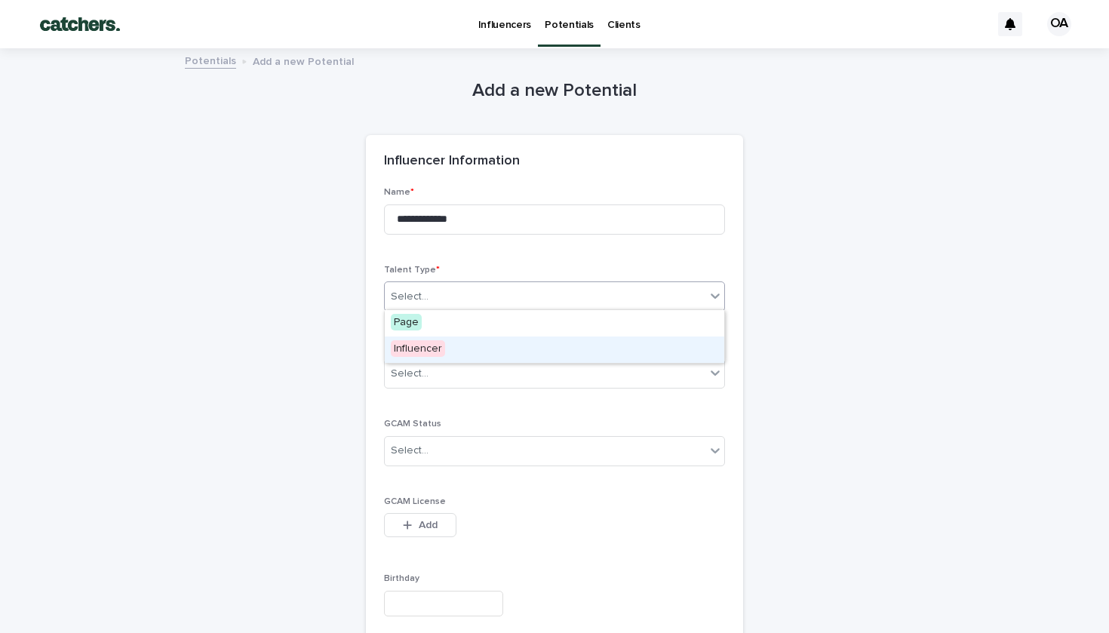
click at [491, 343] on div "Influencer" at bounding box center [555, 350] width 340 height 26
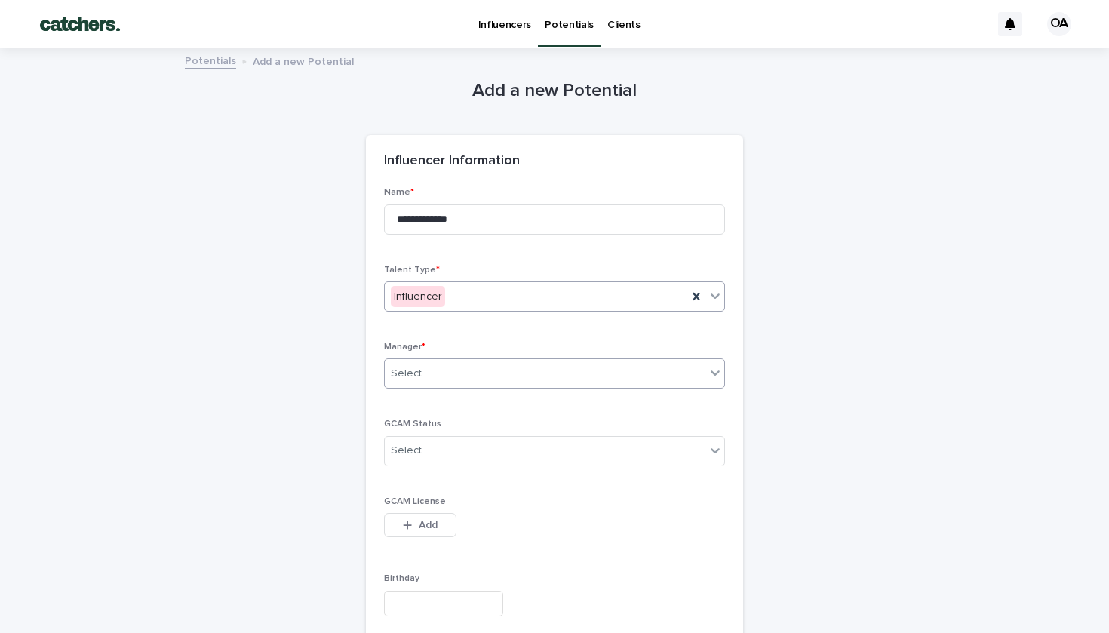
click at [489, 364] on div "Select..." at bounding box center [545, 373] width 321 height 25
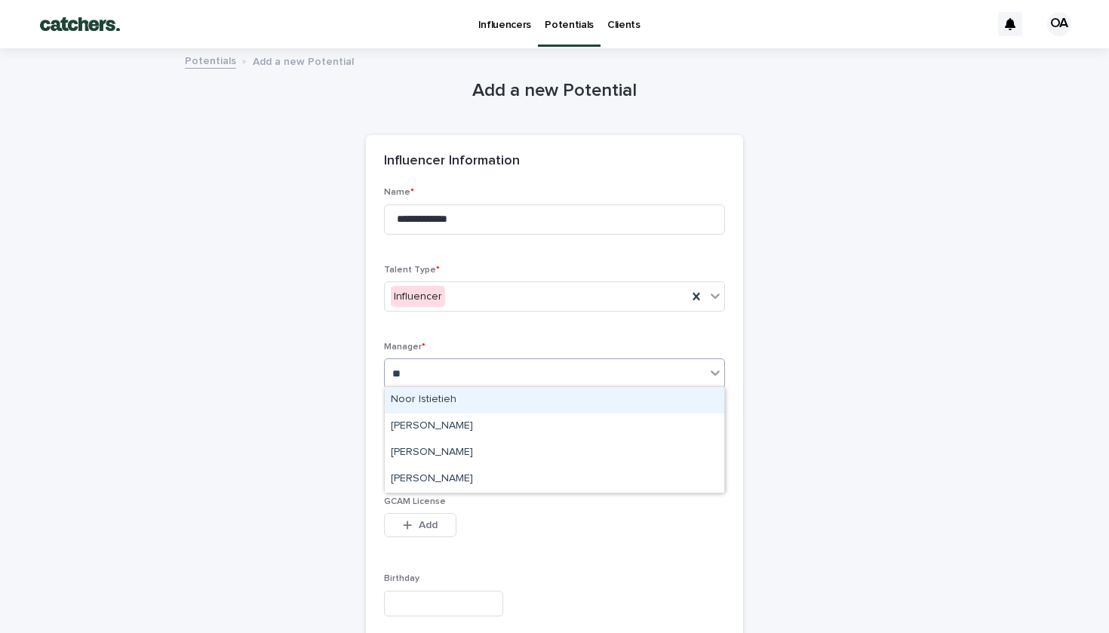
type input "***"
click at [478, 405] on div "[PERSON_NAME]" at bounding box center [555, 400] width 340 height 26
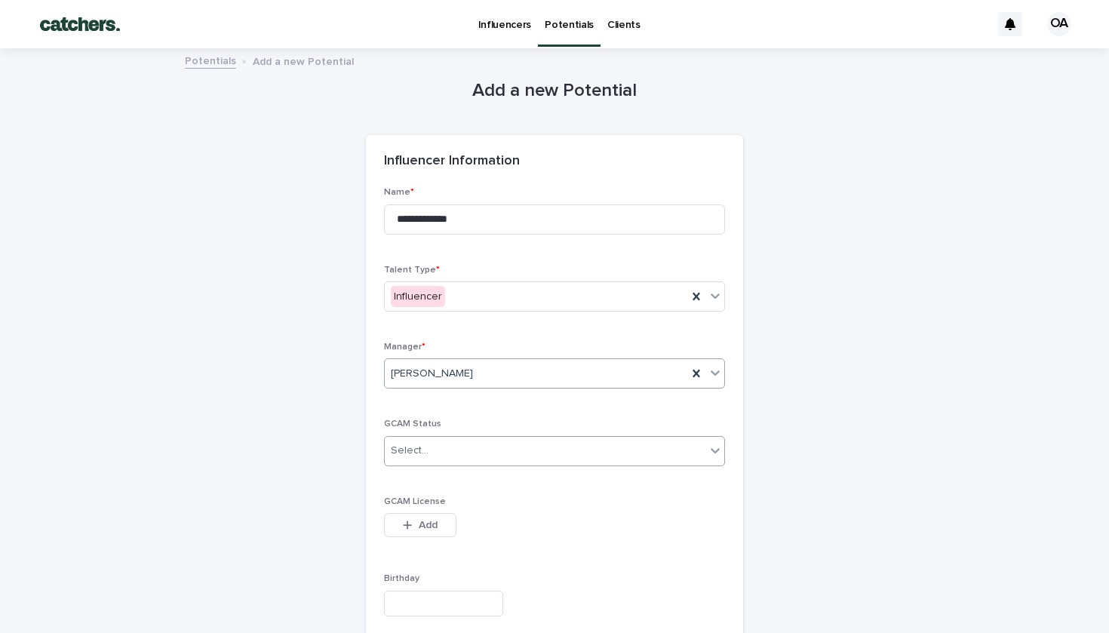
scroll to position [32, 0]
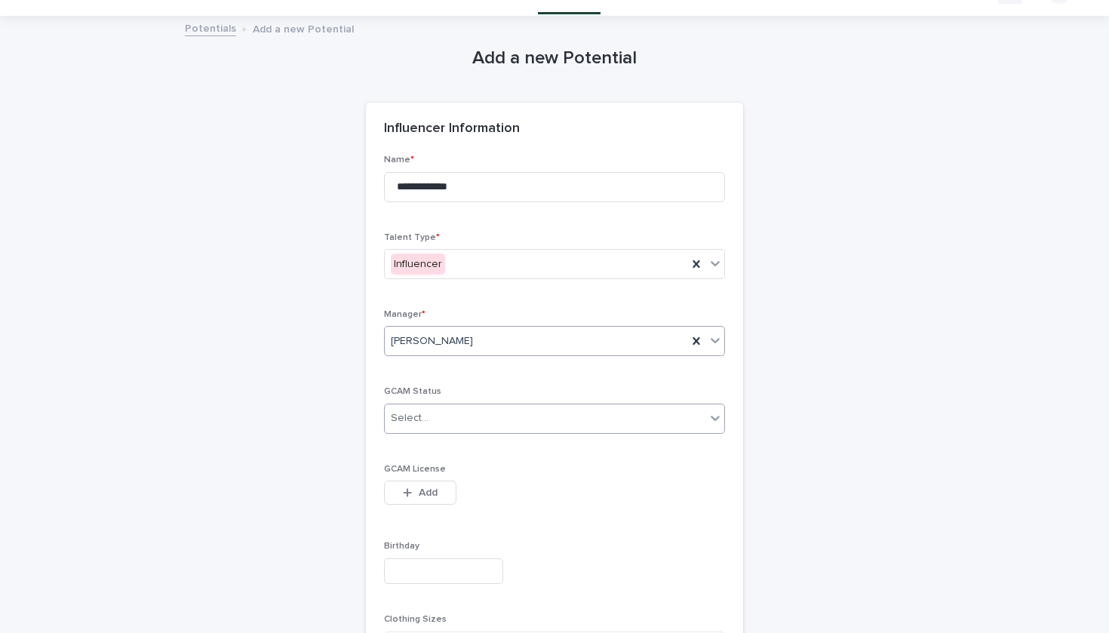
click at [481, 426] on div "Select..." at bounding box center [545, 418] width 321 height 25
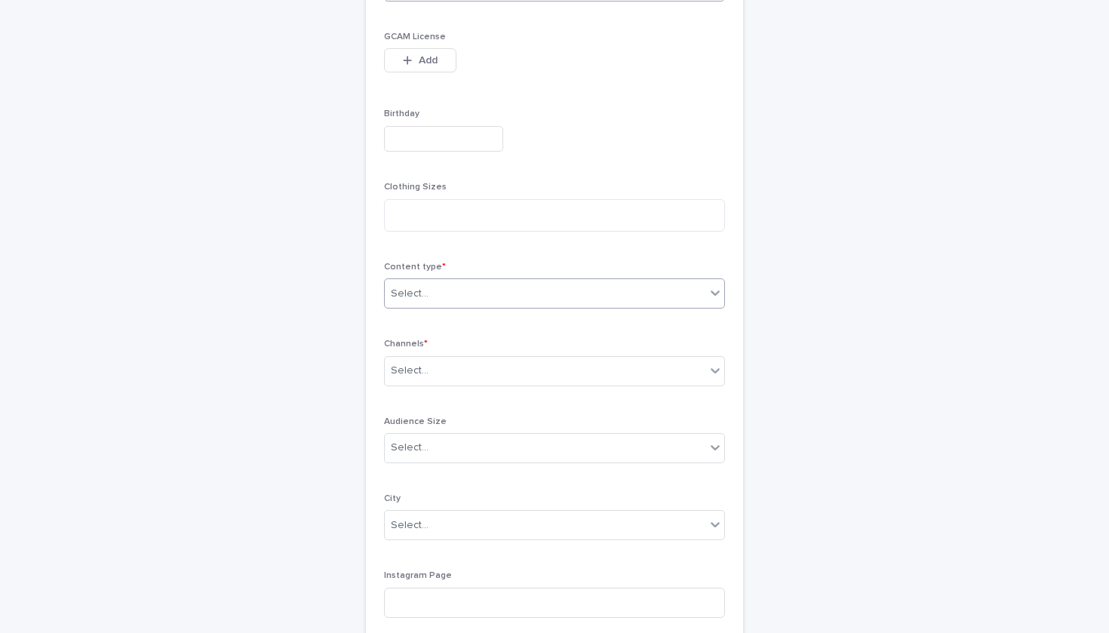
scroll to position [481, 0]
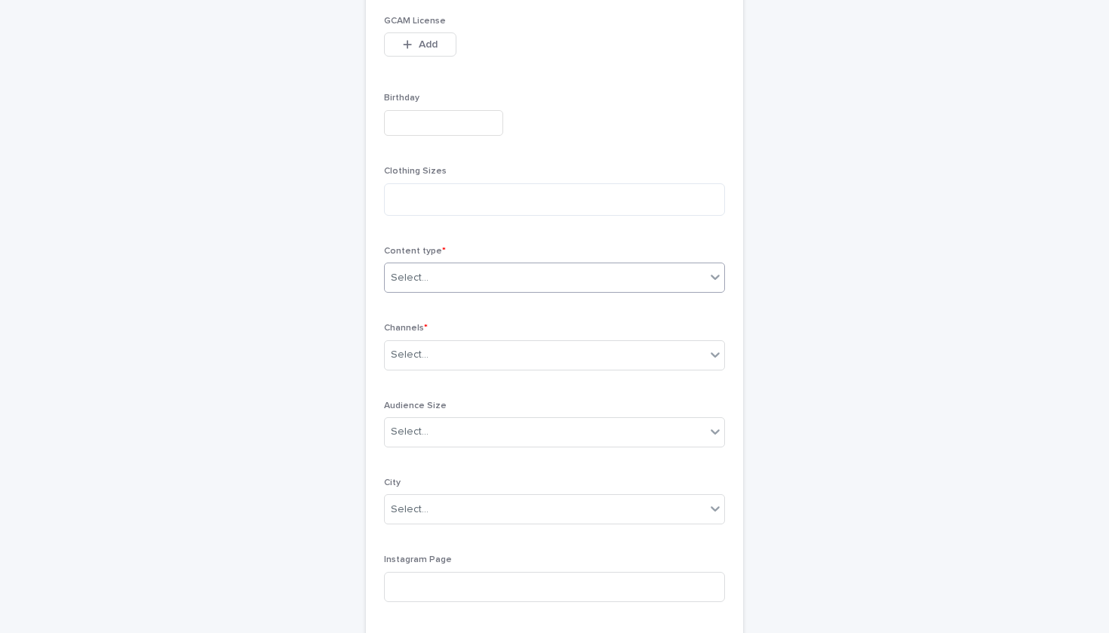
click at [469, 272] on div "Select..." at bounding box center [545, 278] width 321 height 25
click at [437, 280] on div "Select..." at bounding box center [545, 278] width 321 height 25
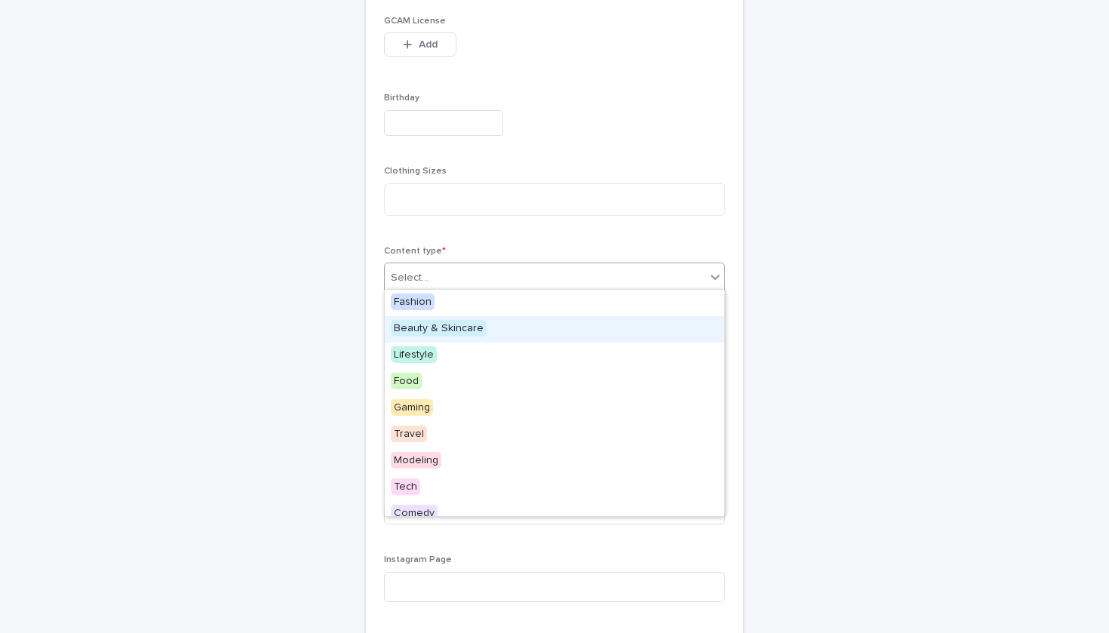
click at [443, 322] on span "Beauty & Skincare" at bounding box center [439, 328] width 96 height 17
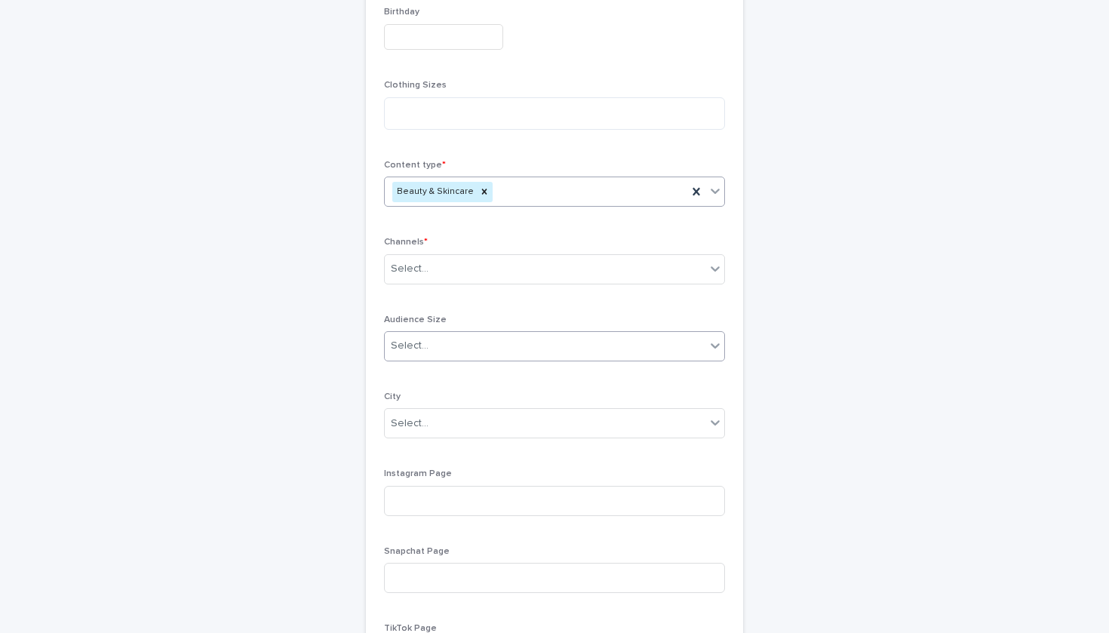
scroll to position [569, 0]
click at [449, 260] on div "Select..." at bounding box center [545, 266] width 321 height 25
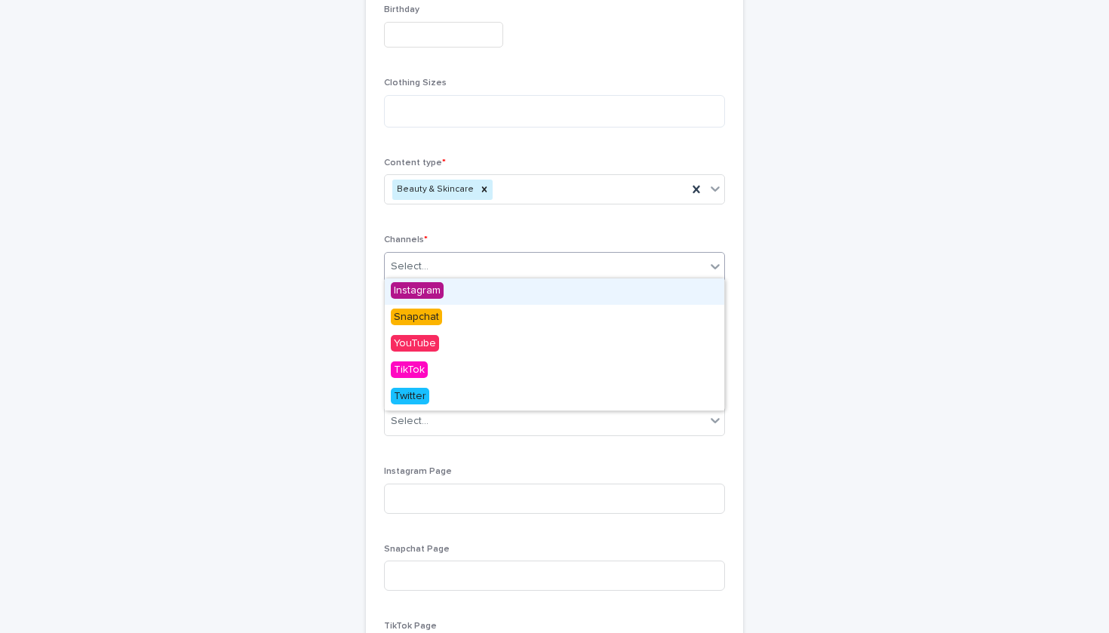
click at [437, 290] on span "Instagram" at bounding box center [417, 290] width 53 height 17
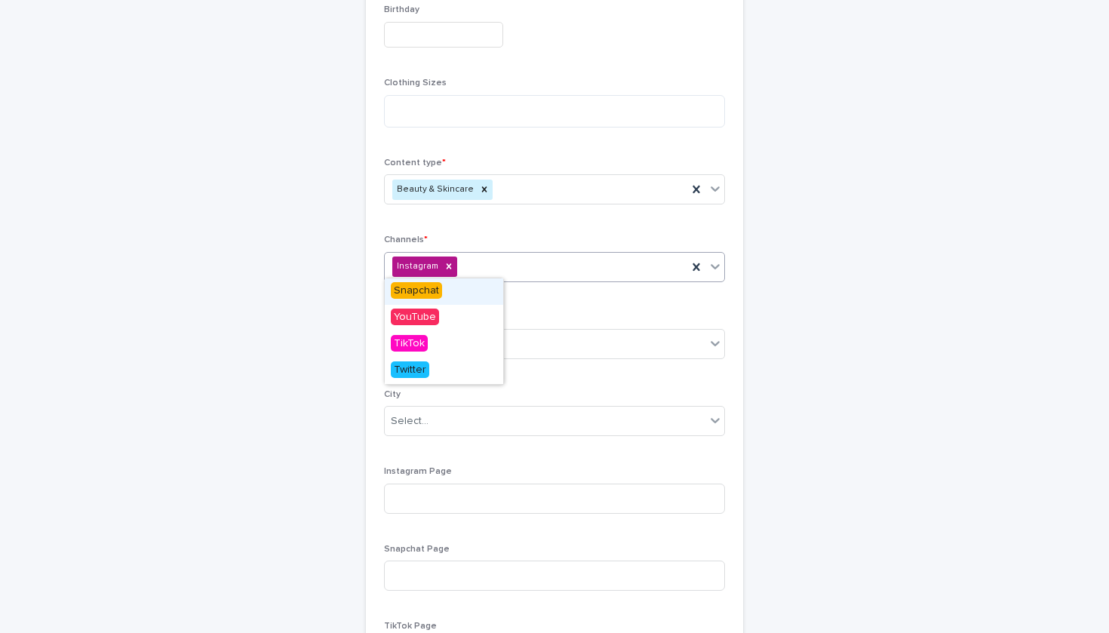
click at [498, 259] on div "Instagram" at bounding box center [554, 267] width 341 height 30
click at [477, 294] on div "Snapchat" at bounding box center [555, 291] width 340 height 26
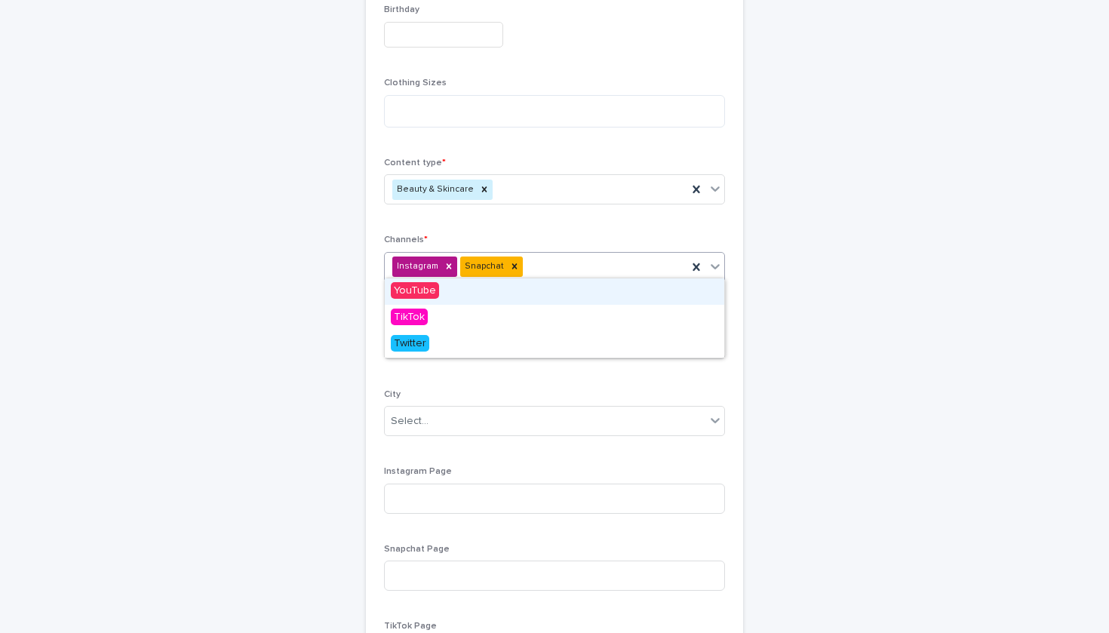
click at [715, 265] on icon at bounding box center [715, 266] width 15 height 15
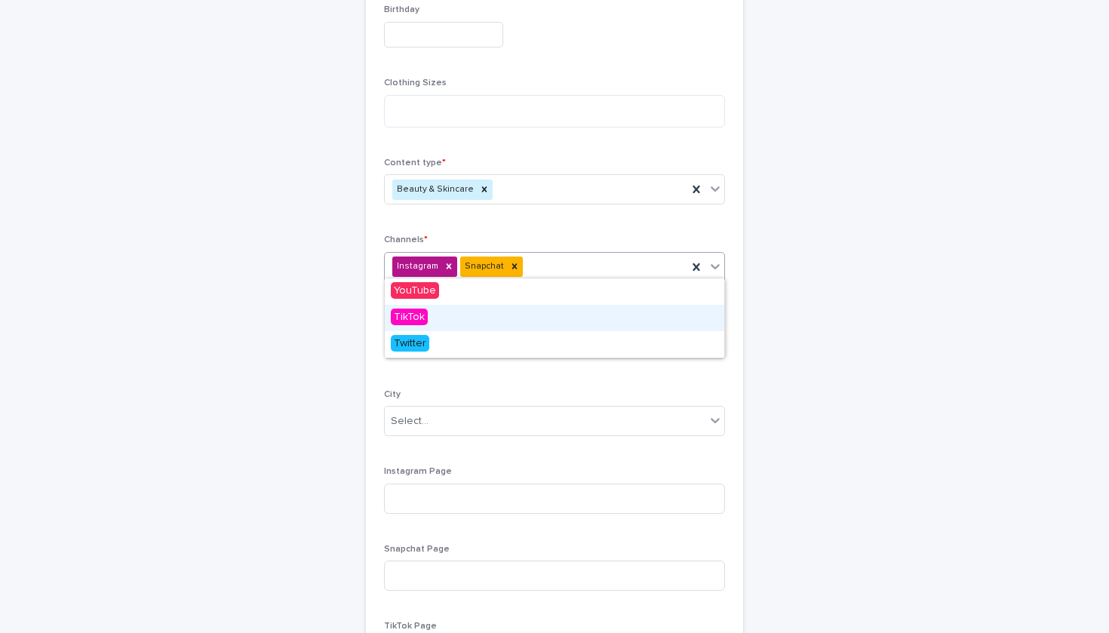
click at [618, 327] on div "TikTok" at bounding box center [555, 318] width 340 height 26
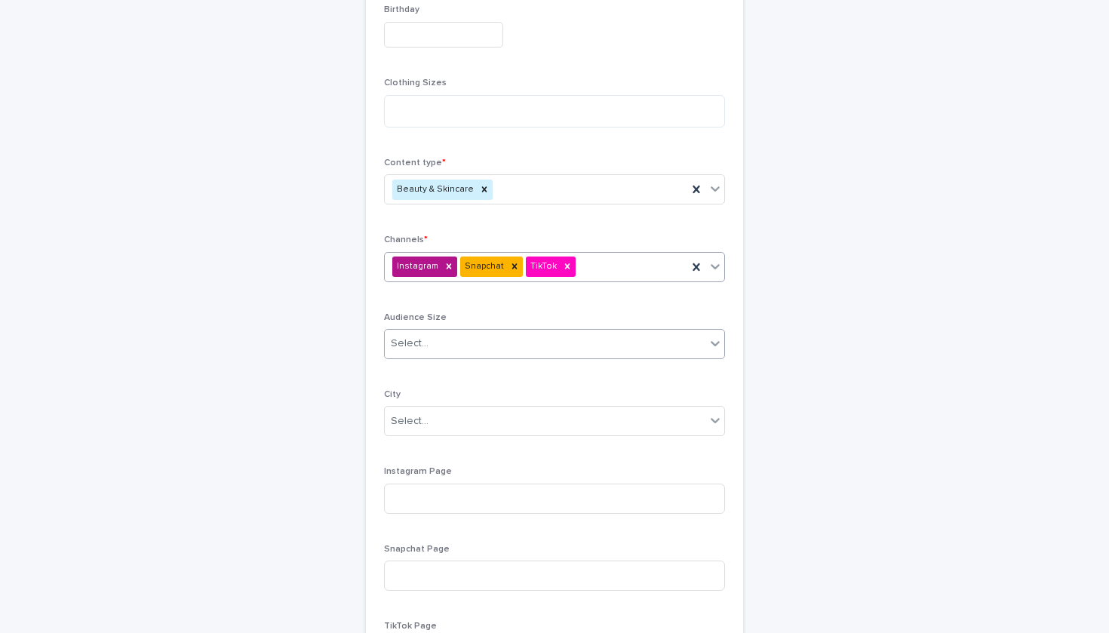
click at [479, 345] on div "Select..." at bounding box center [545, 343] width 321 height 25
click at [481, 337] on div "Select..." at bounding box center [554, 344] width 341 height 30
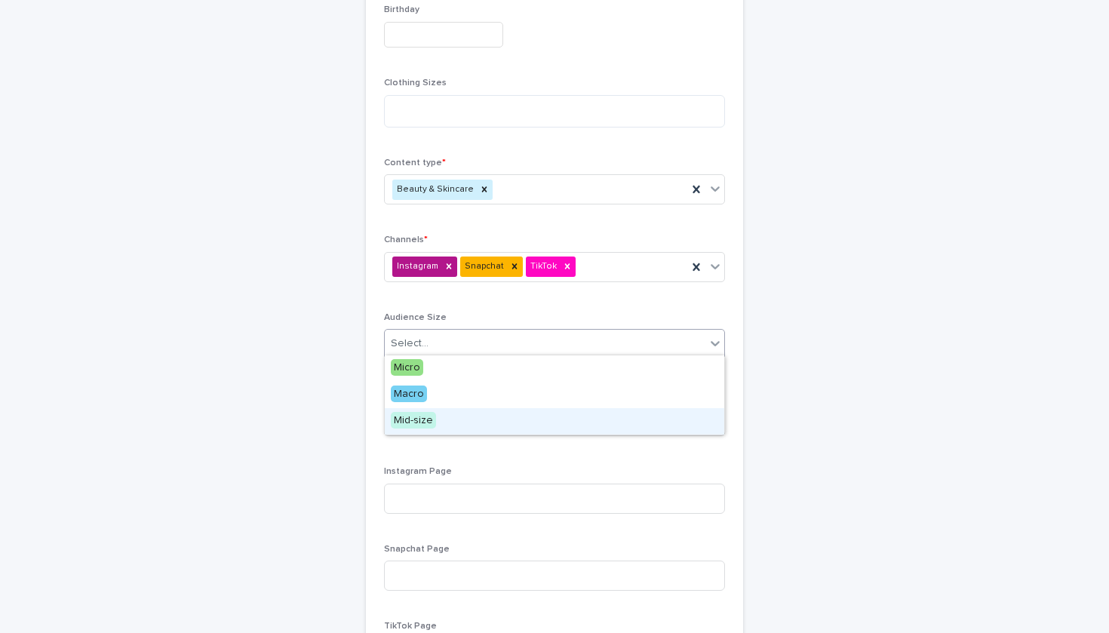
click at [463, 414] on div "Mid-size" at bounding box center [555, 421] width 340 height 26
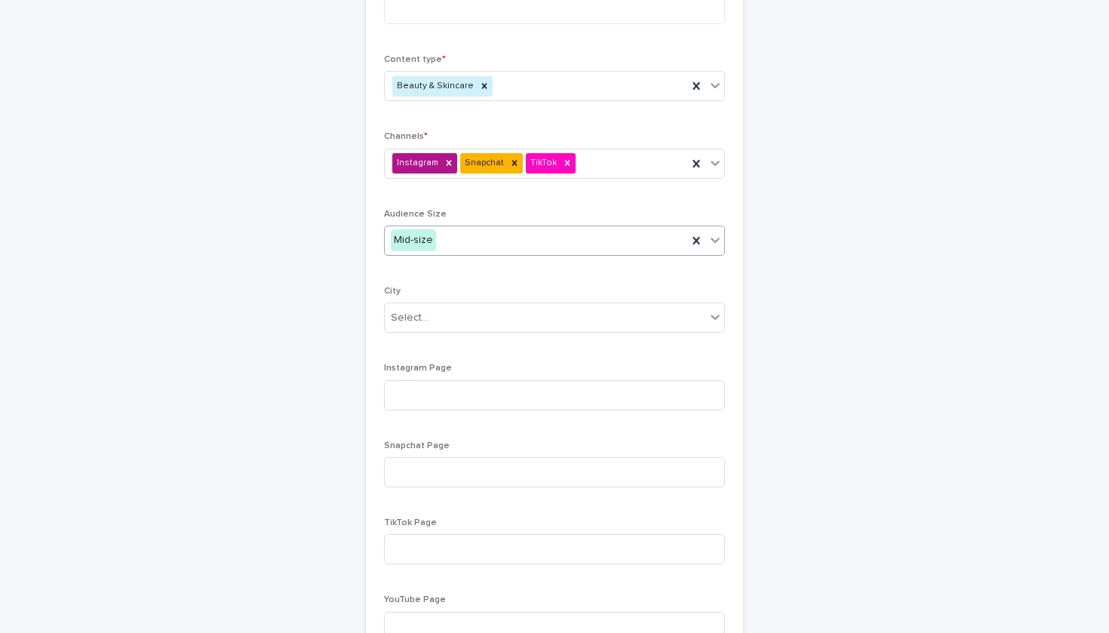
scroll to position [688, 0]
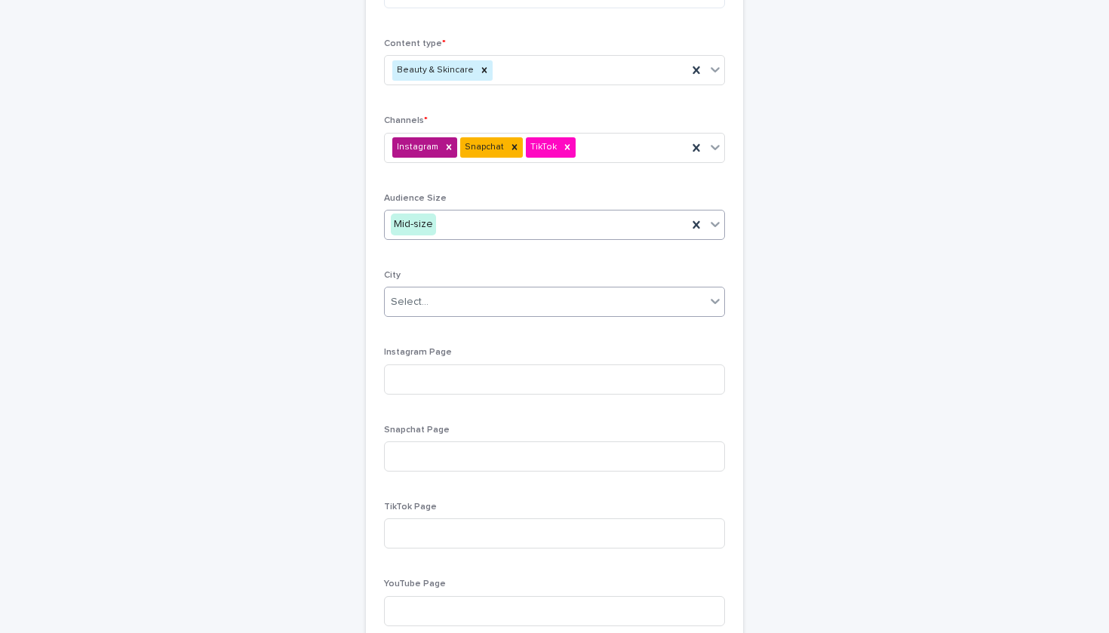
click at [469, 297] on div "Select..." at bounding box center [545, 302] width 321 height 25
click at [457, 290] on div "Select..." at bounding box center [545, 302] width 321 height 25
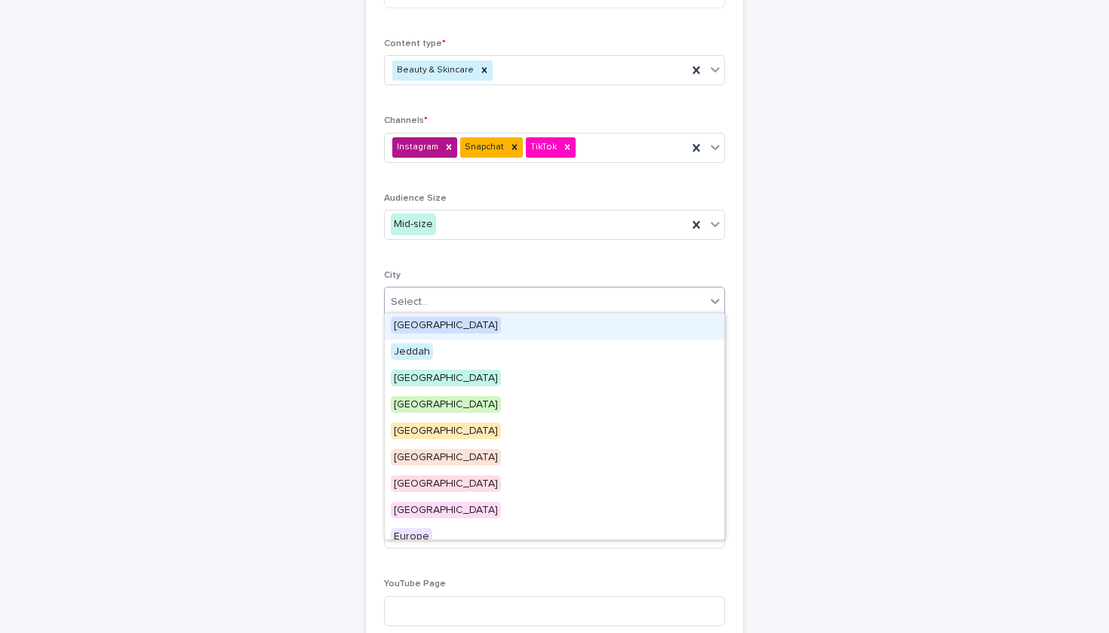
click at [449, 332] on div "[GEOGRAPHIC_DATA]" at bounding box center [555, 326] width 340 height 26
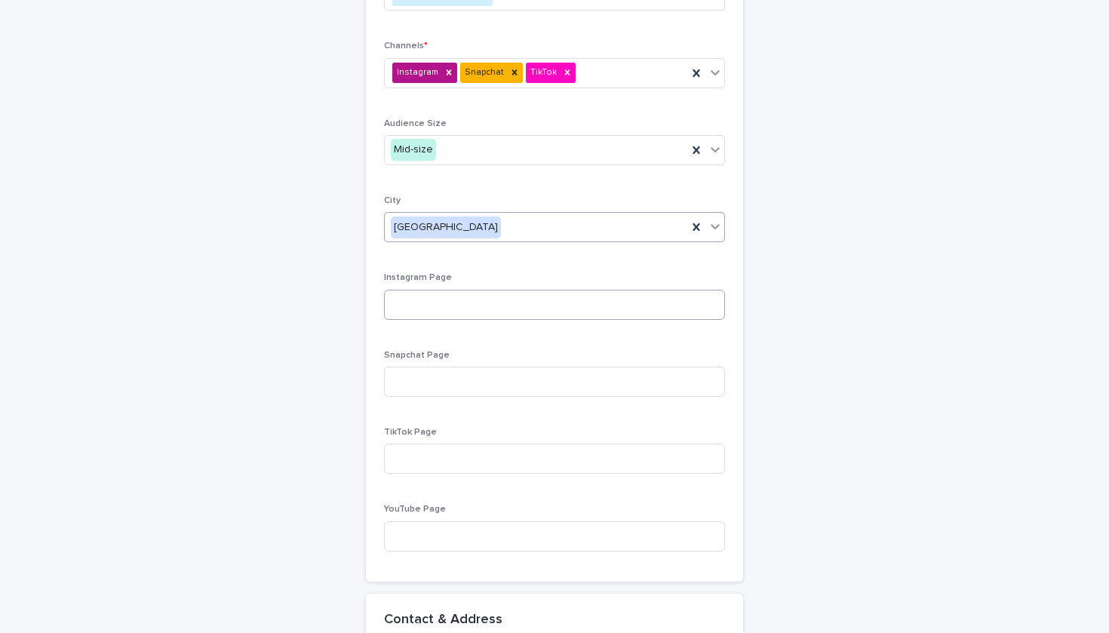
scroll to position [789, 0]
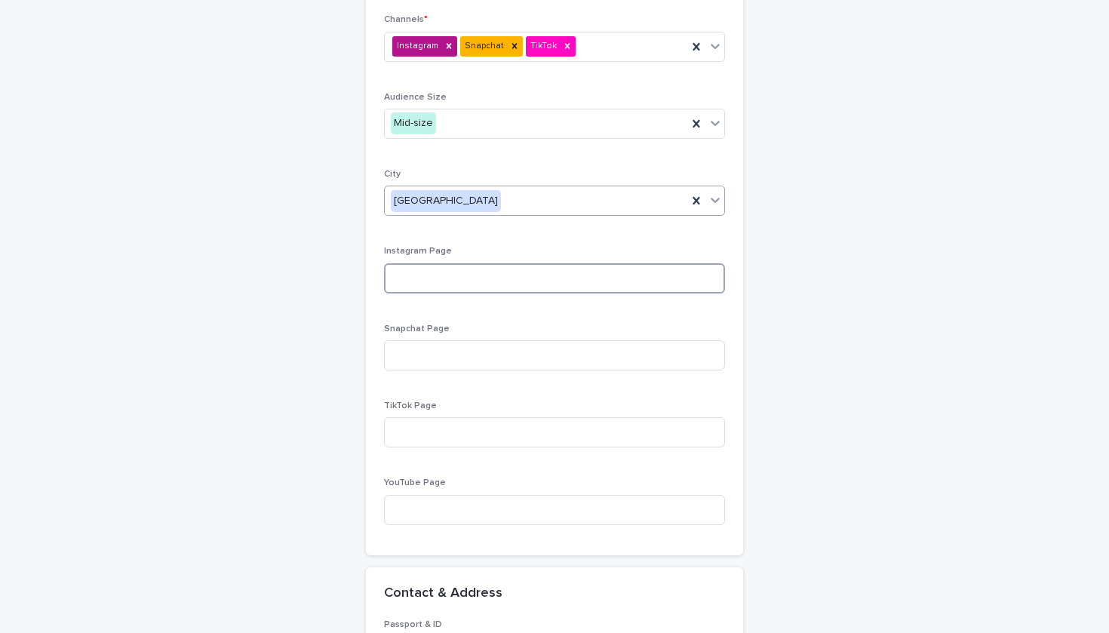
click at [471, 275] on input at bounding box center [554, 278] width 341 height 30
click at [491, 271] on input at bounding box center [554, 278] width 341 height 30
paste input "**********"
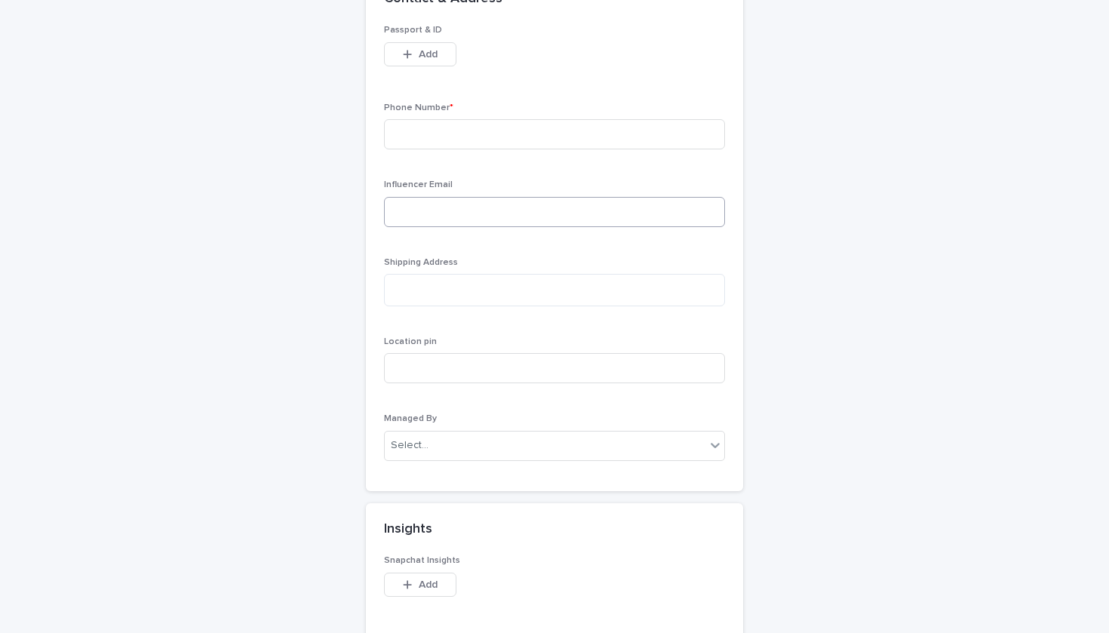
scroll to position [1364, 0]
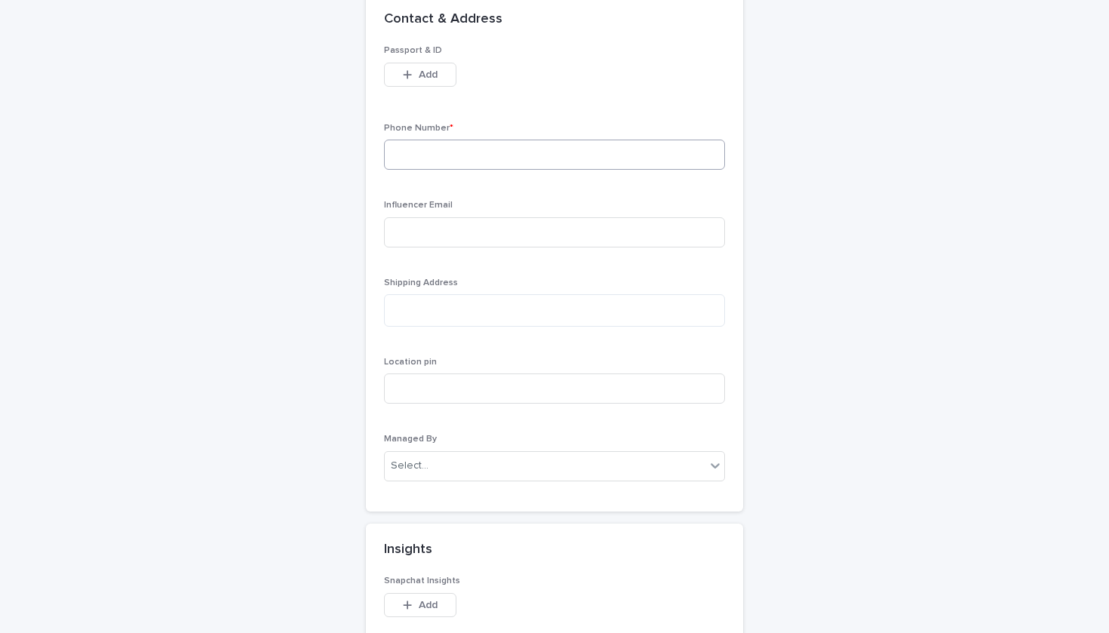
type input "**********"
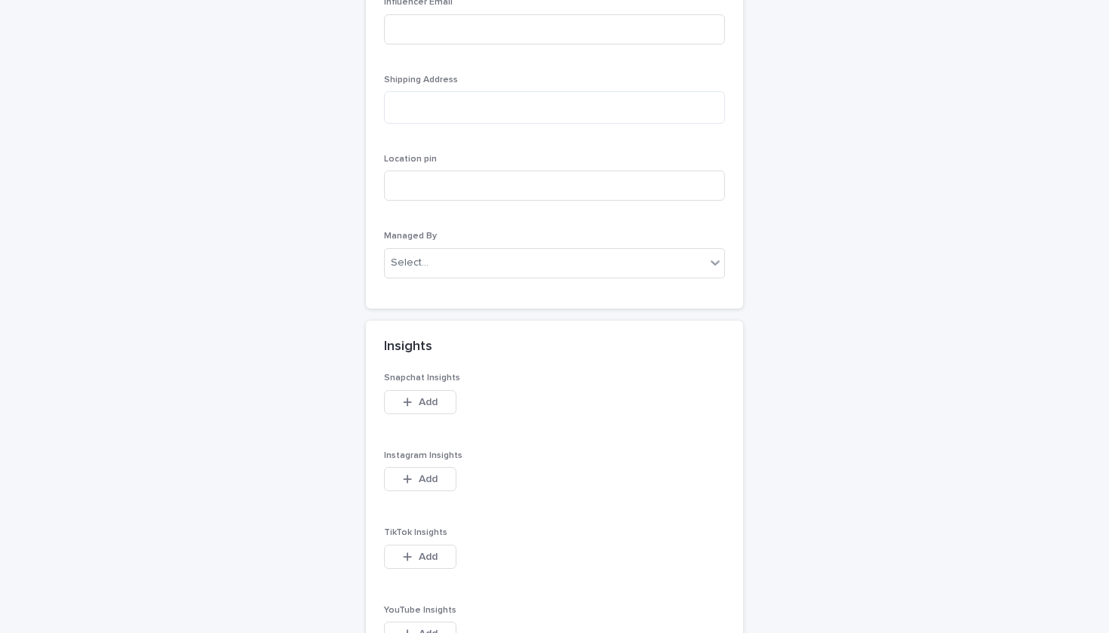
scroll to position [1539, 0]
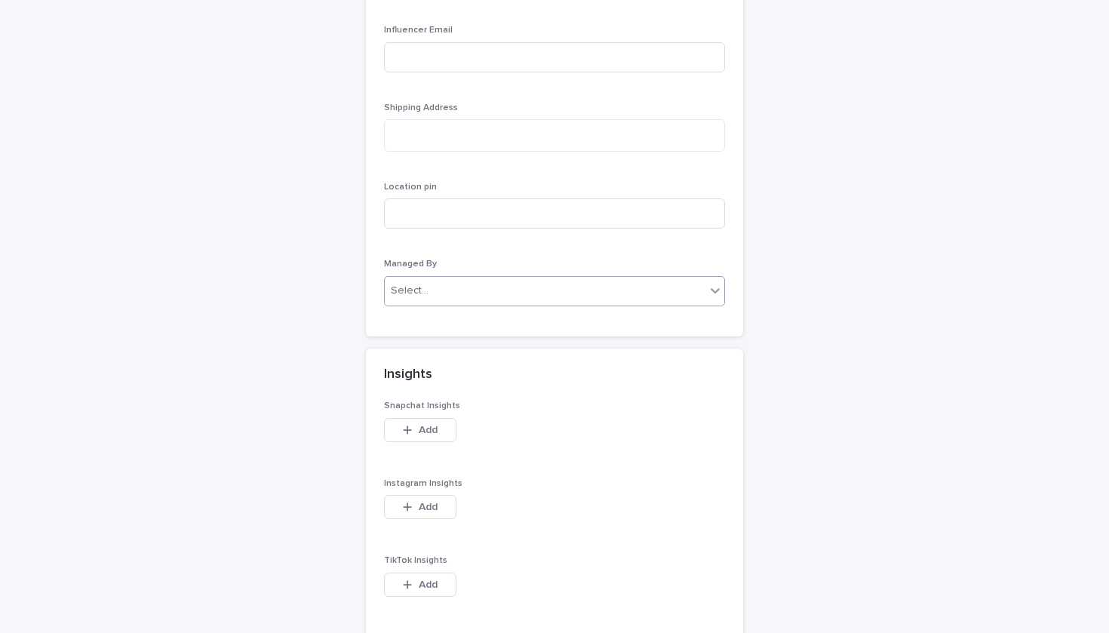
click at [439, 278] on div "Select..." at bounding box center [545, 290] width 321 height 25
click at [463, 232] on div "Location pin" at bounding box center [554, 211] width 341 height 59
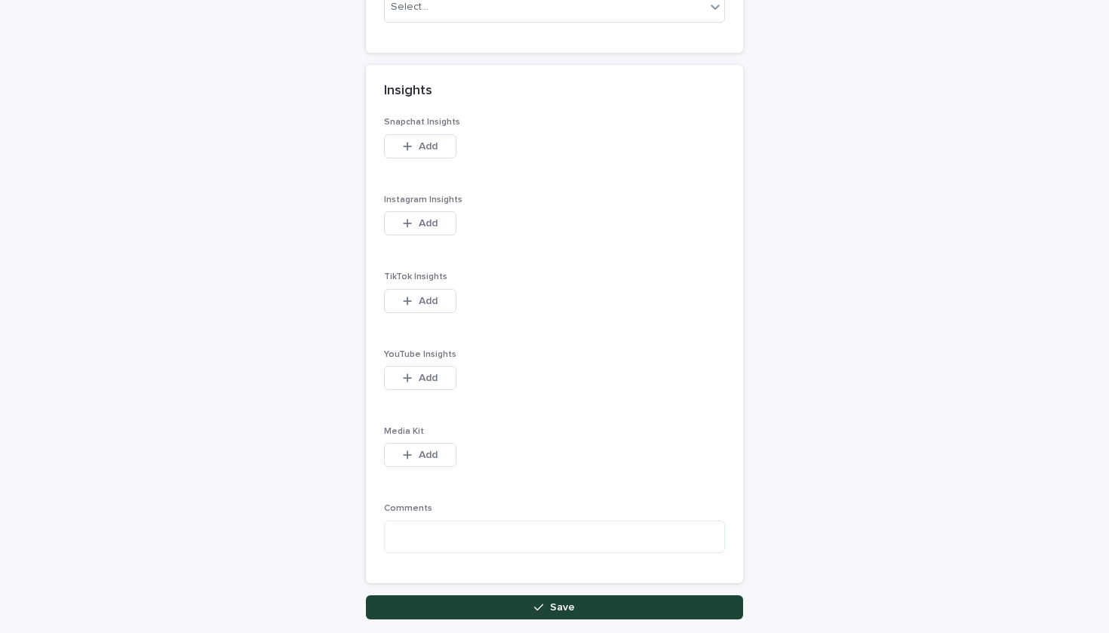
scroll to position [1916, 0]
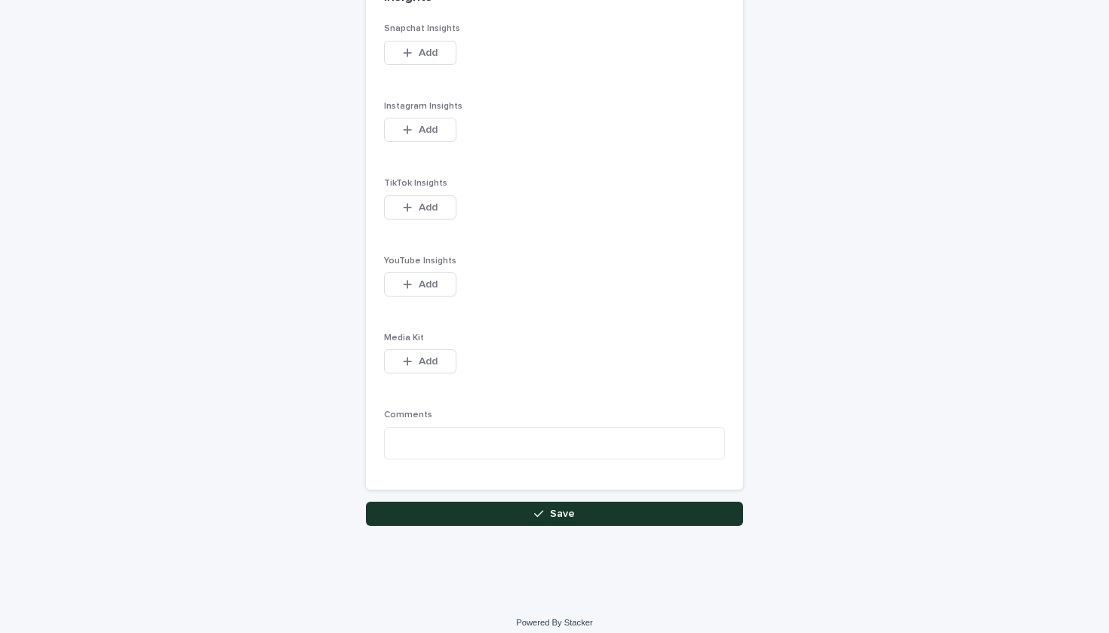
click at [506, 502] on button "Save" at bounding box center [554, 514] width 377 height 24
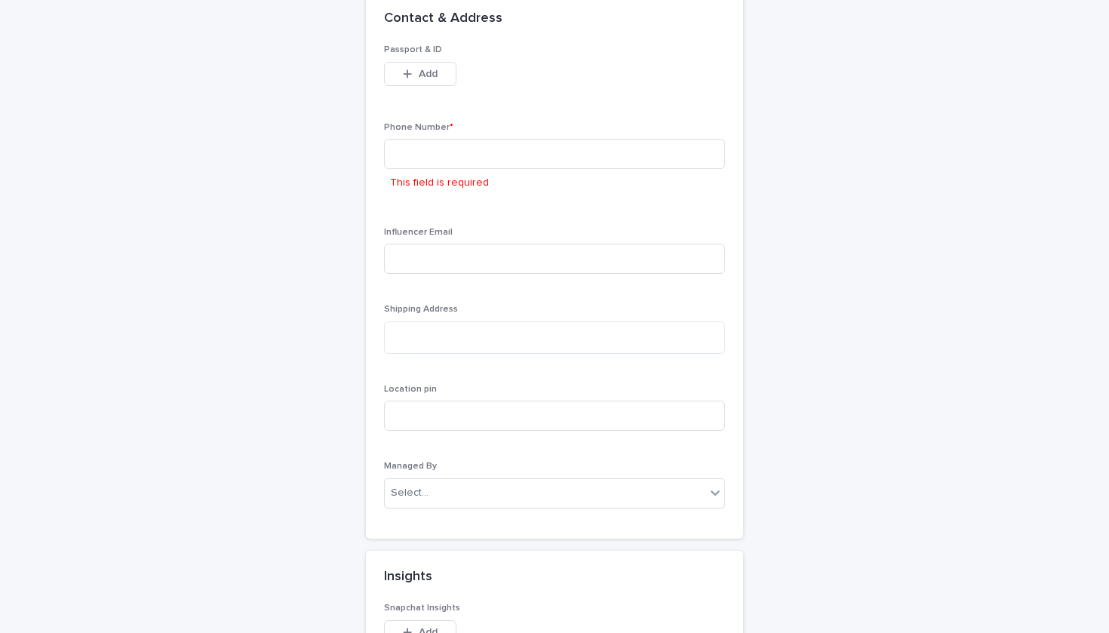
scroll to position [1358, 0]
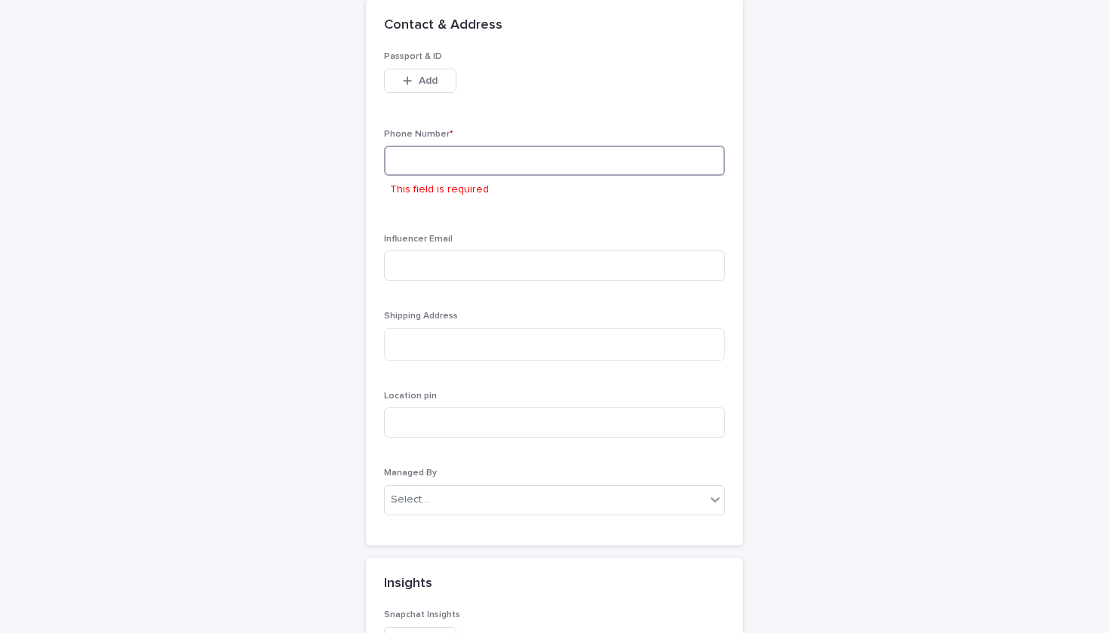
click at [466, 155] on input at bounding box center [554, 161] width 341 height 30
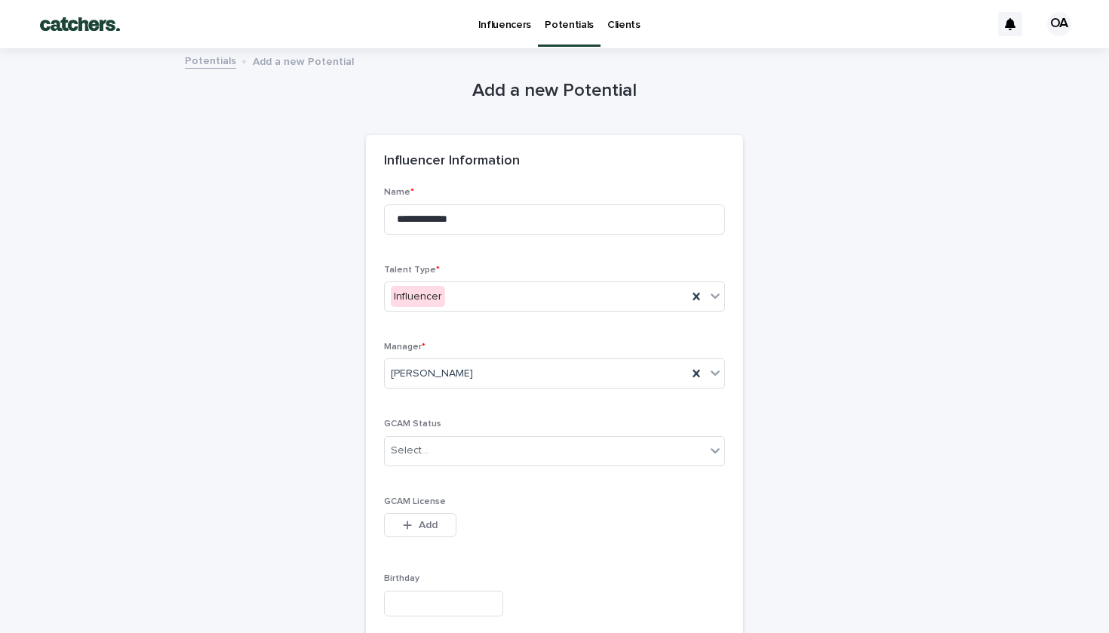
scroll to position [1195, 0]
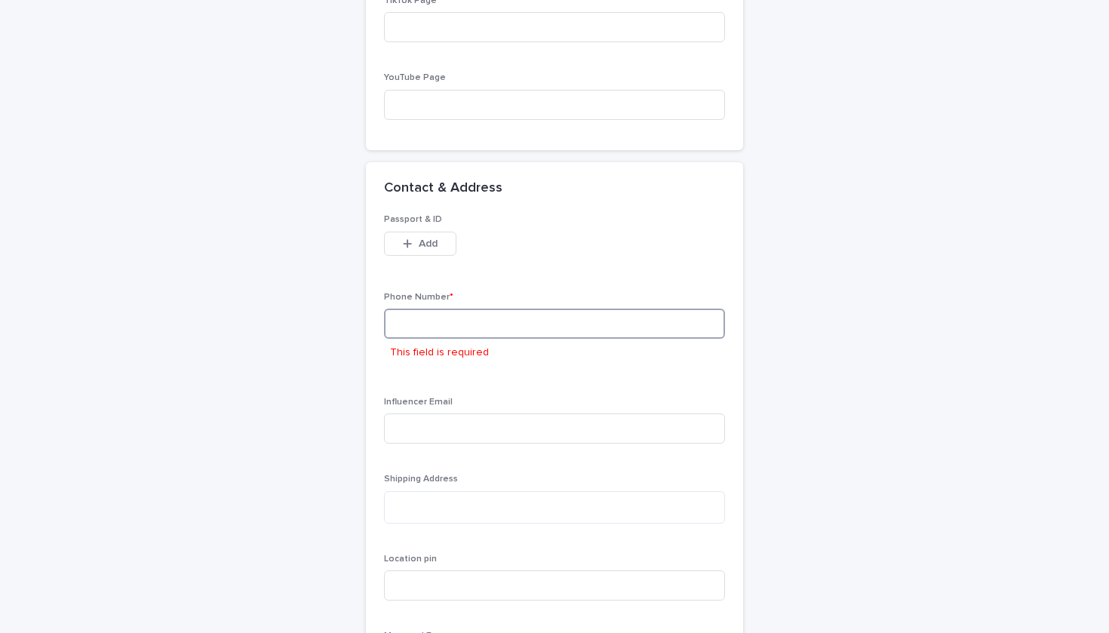
paste input "**********"
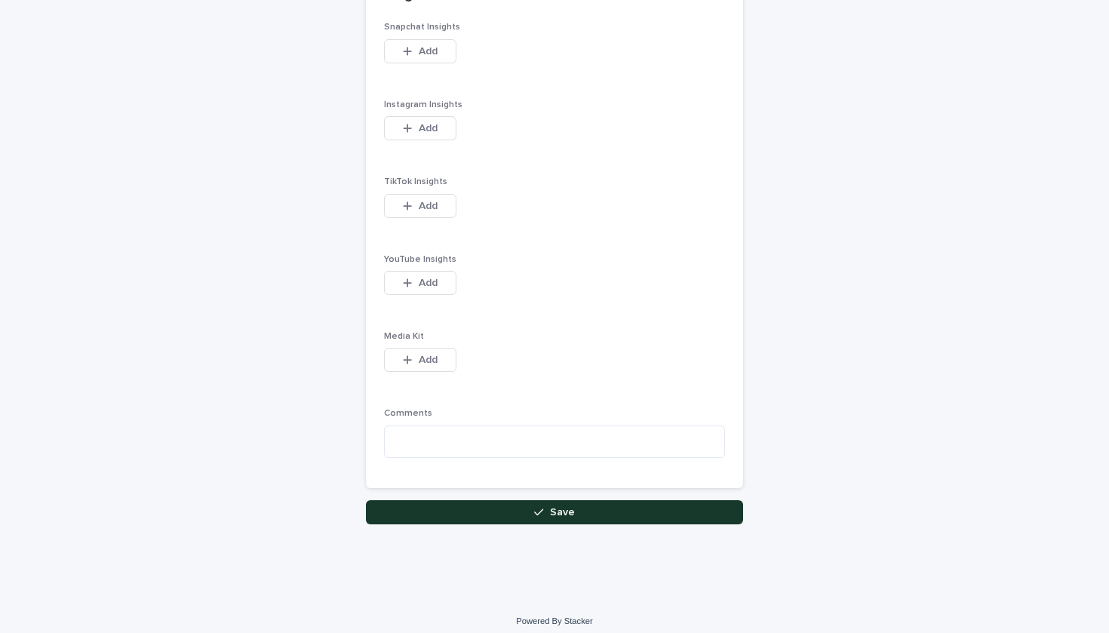
scroll to position [1916, 0]
type input "**********"
click at [497, 502] on button "Save" at bounding box center [554, 514] width 377 height 24
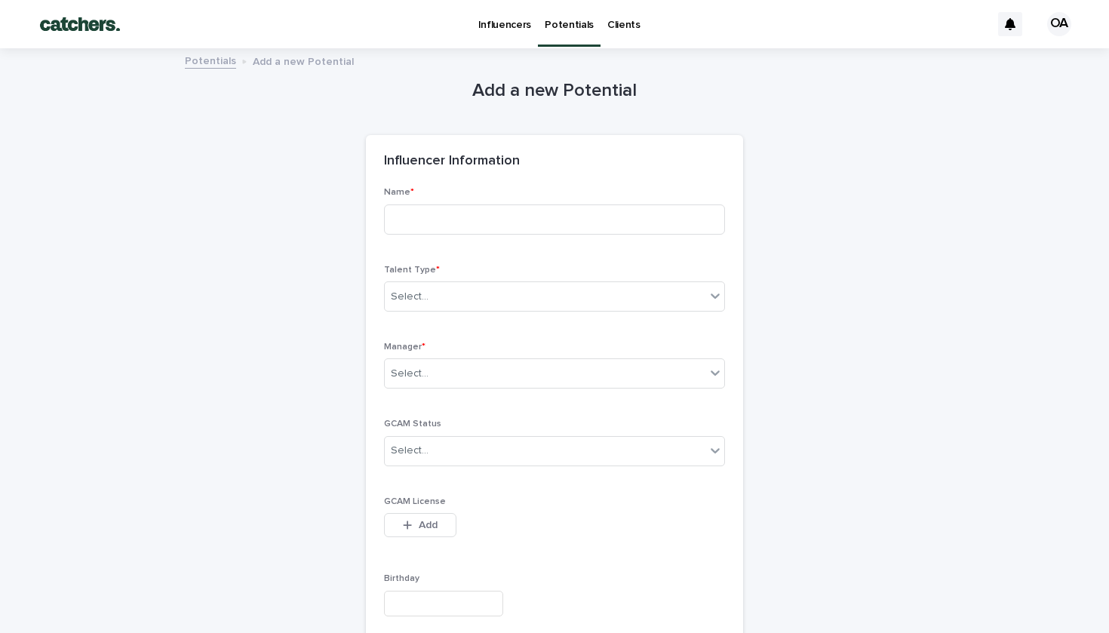
click at [512, 27] on p "Influencers" at bounding box center [505, 16] width 54 height 32
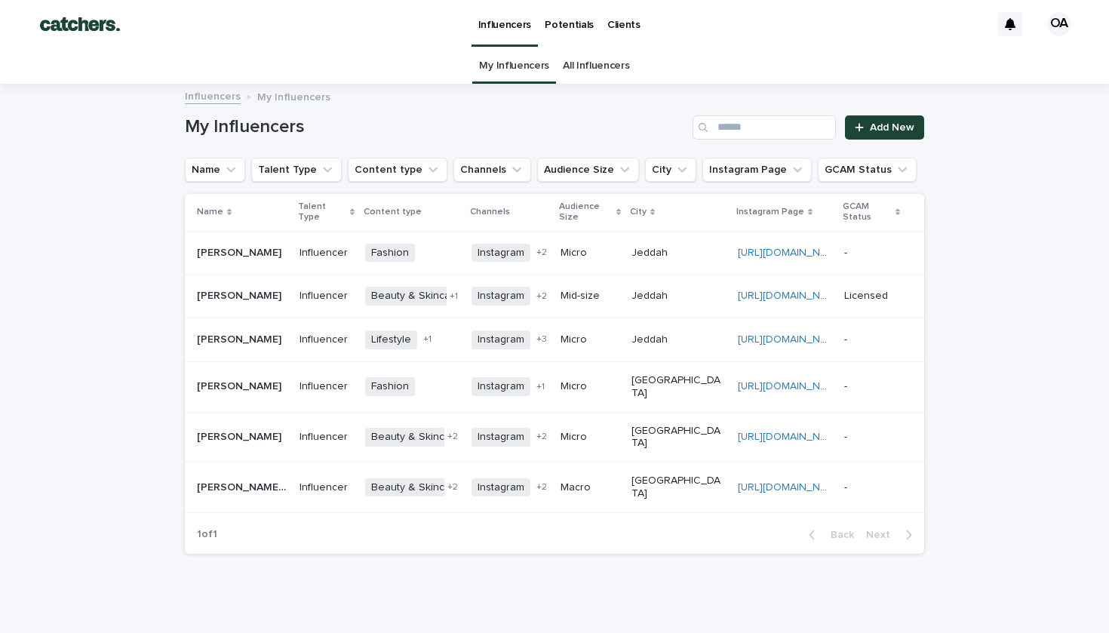
click at [563, 28] on p "Potentials" at bounding box center [569, 16] width 49 height 32
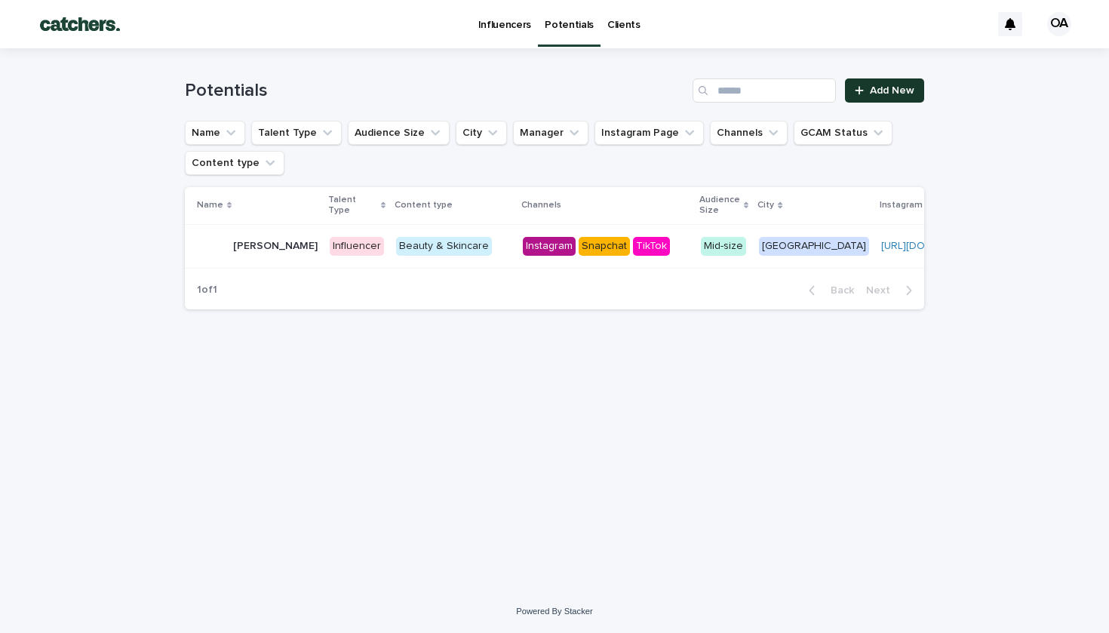
click at [864, 97] on link "Add New" at bounding box center [884, 90] width 79 height 24
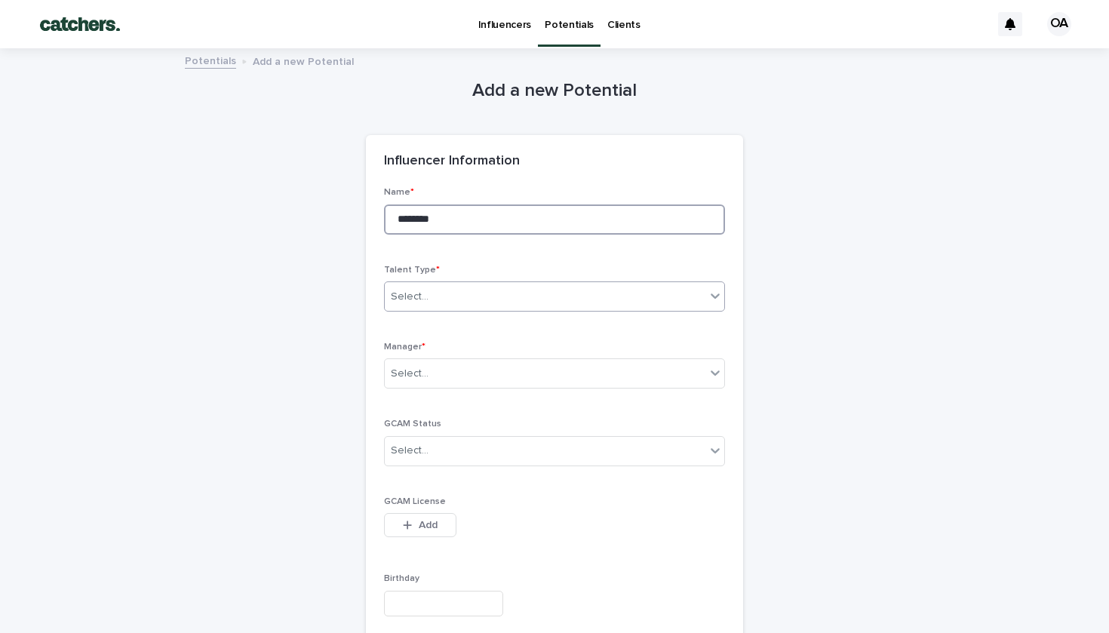
type input "********"
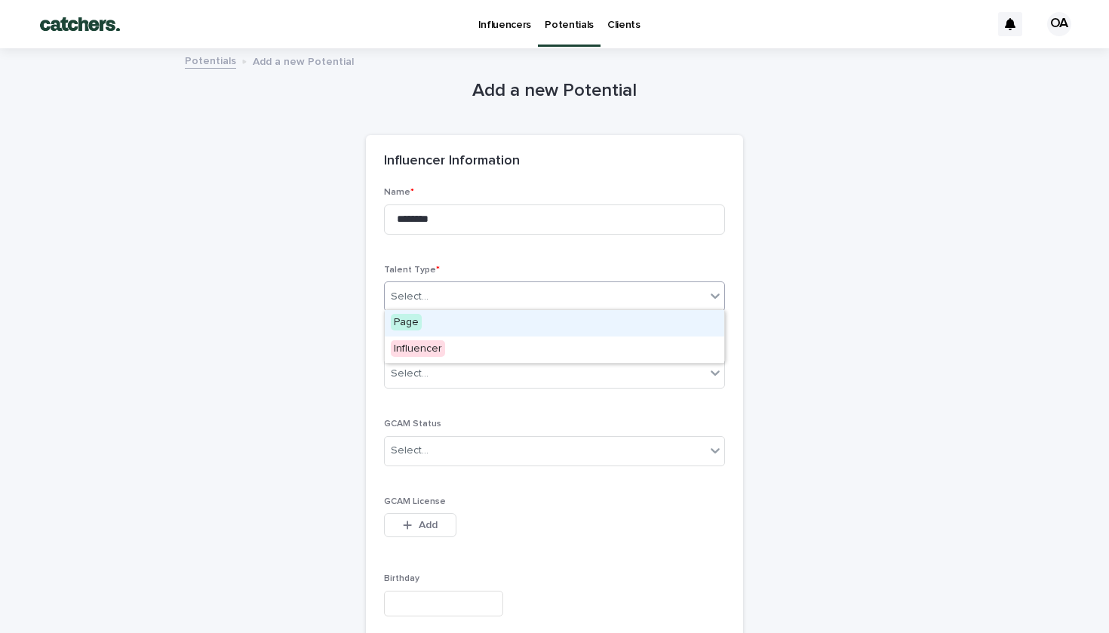
click at [452, 291] on div "Select..." at bounding box center [545, 297] width 321 height 25
click at [464, 342] on div "Influencer" at bounding box center [441, 350] width 112 height 26
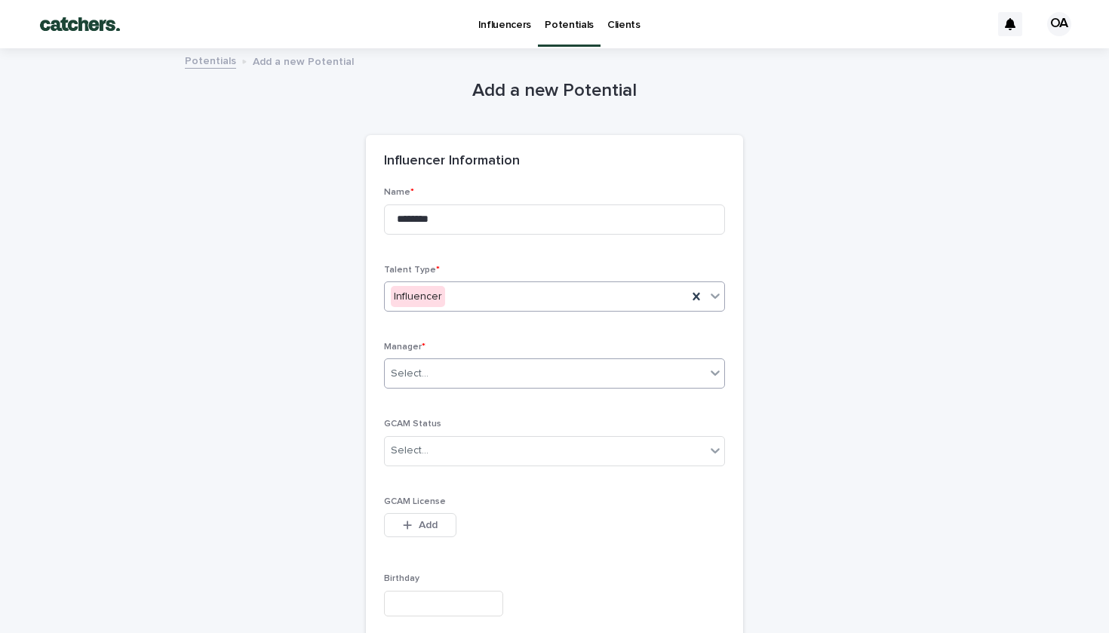
click at [466, 373] on div "Select..." at bounding box center [545, 373] width 321 height 25
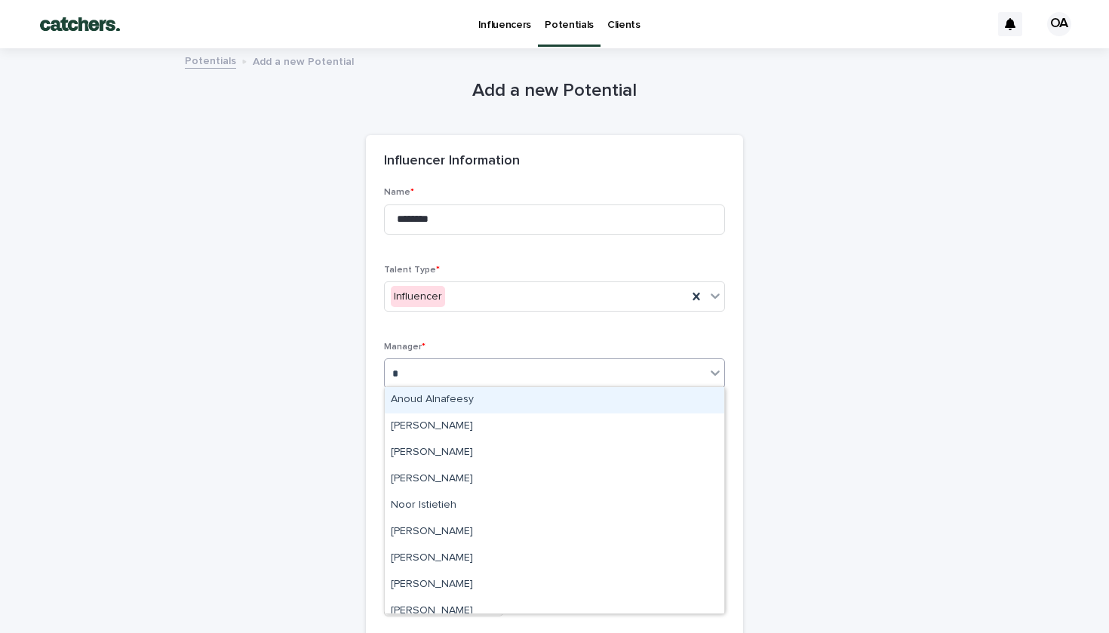
type input "**"
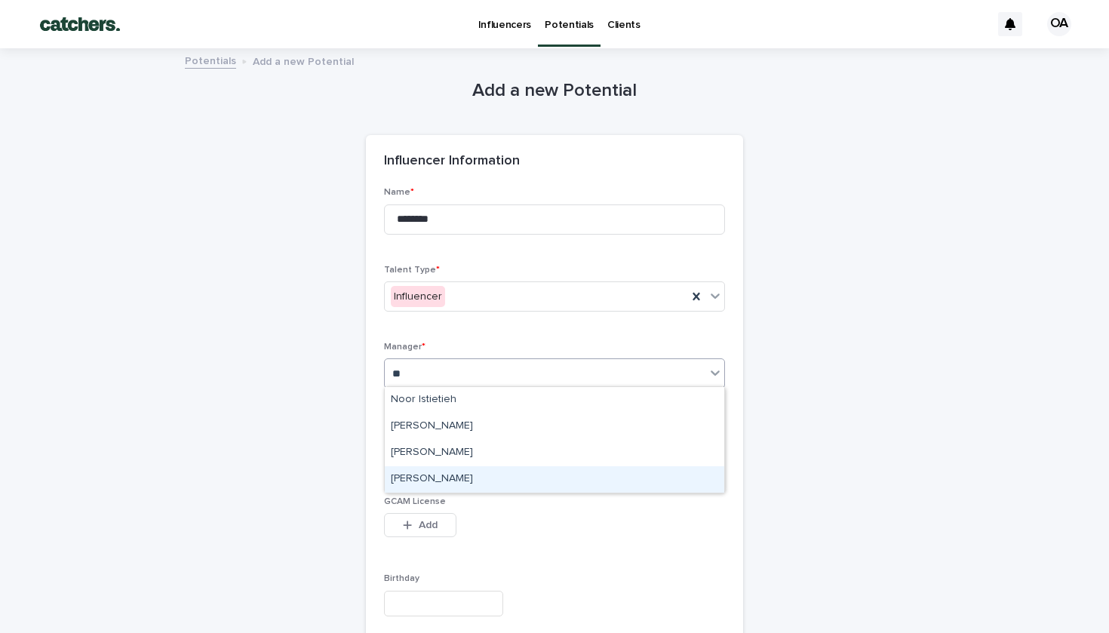
click at [420, 481] on div "[PERSON_NAME]" at bounding box center [555, 479] width 340 height 26
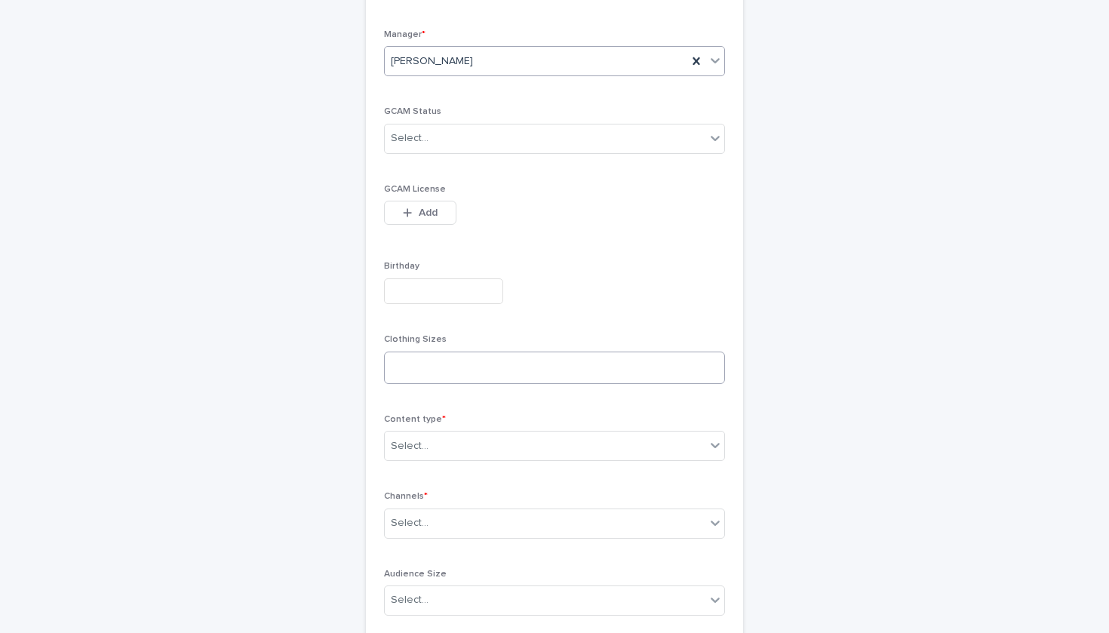
scroll to position [327, 0]
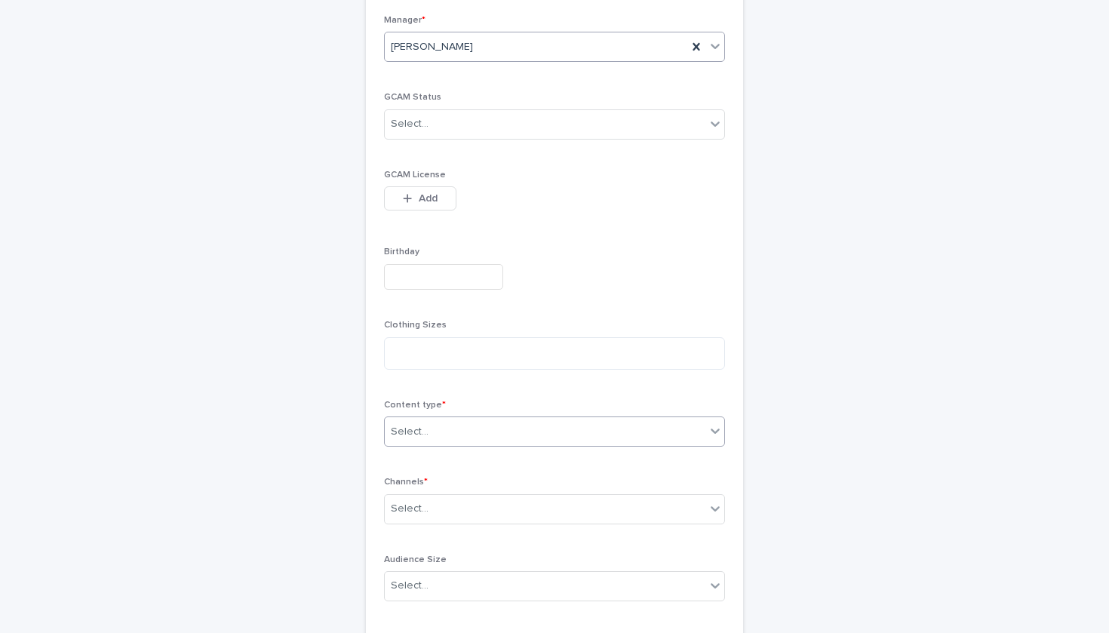
click at [433, 422] on div "Select..." at bounding box center [545, 432] width 321 height 25
click at [456, 420] on div "Select..." at bounding box center [545, 432] width 321 height 25
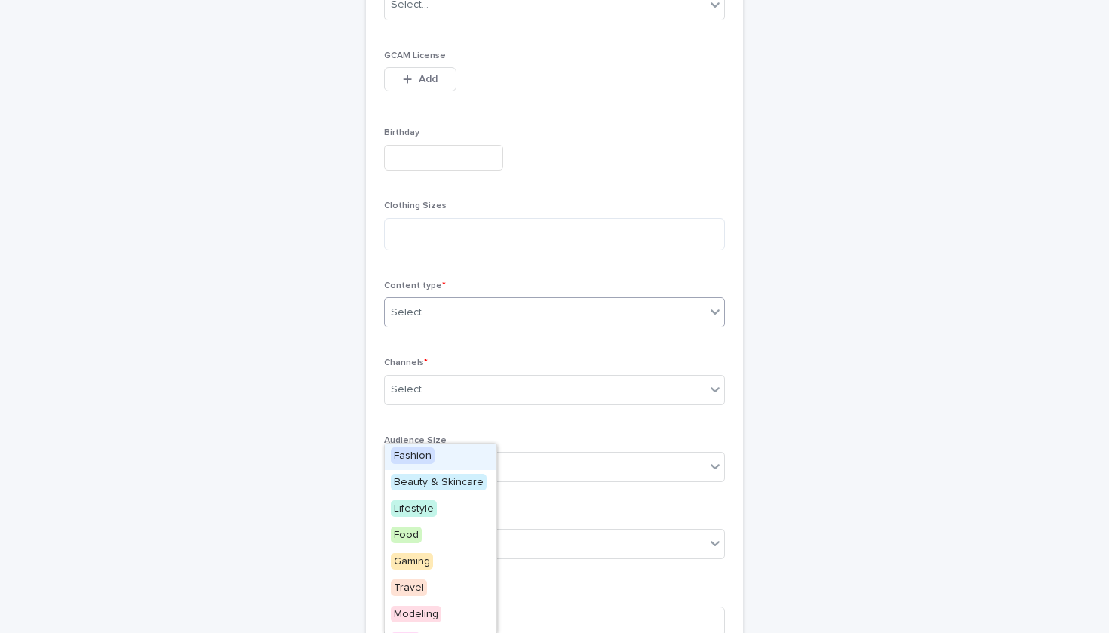
scroll to position [452, 0]
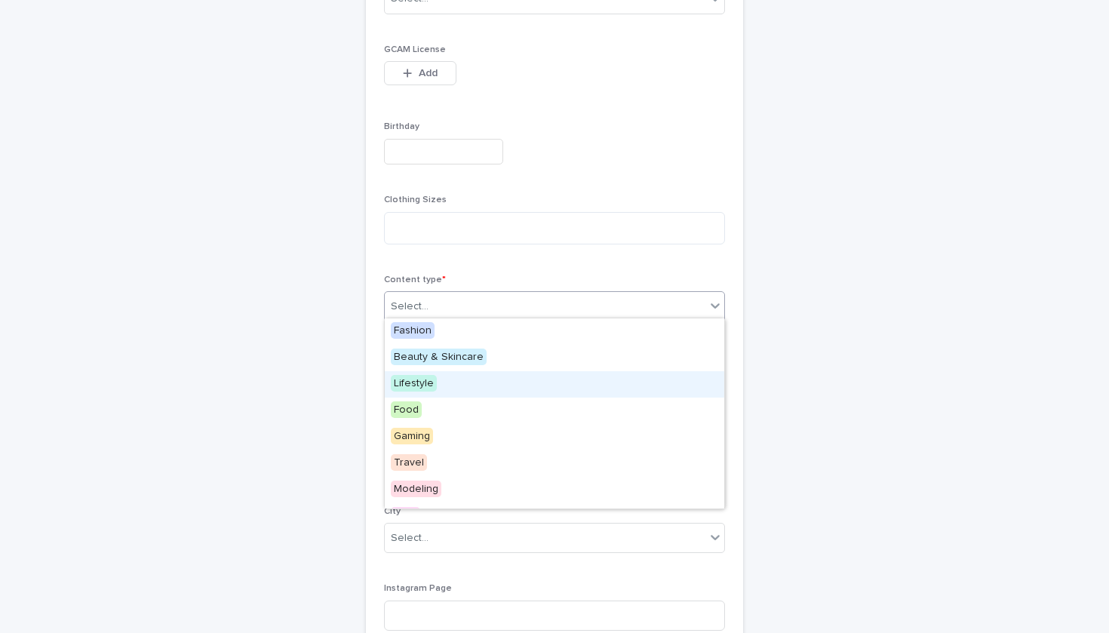
click at [437, 377] on div "Lifestyle" at bounding box center [555, 384] width 340 height 26
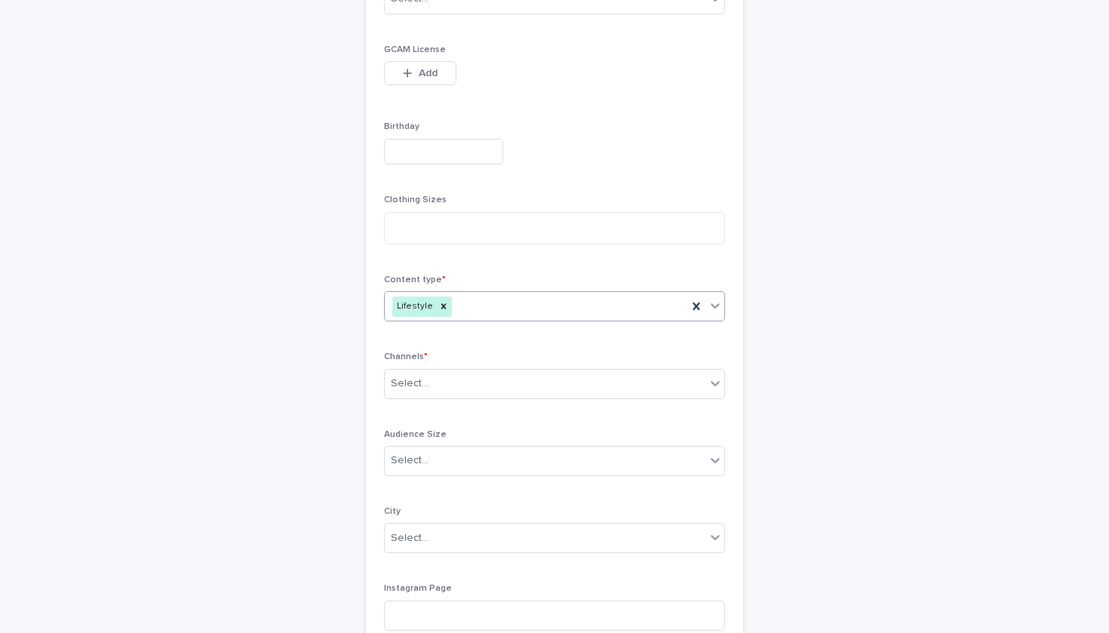
type input "*"
click at [474, 328] on span "Beauty & Skincare" at bounding box center [439, 330] width 96 height 17
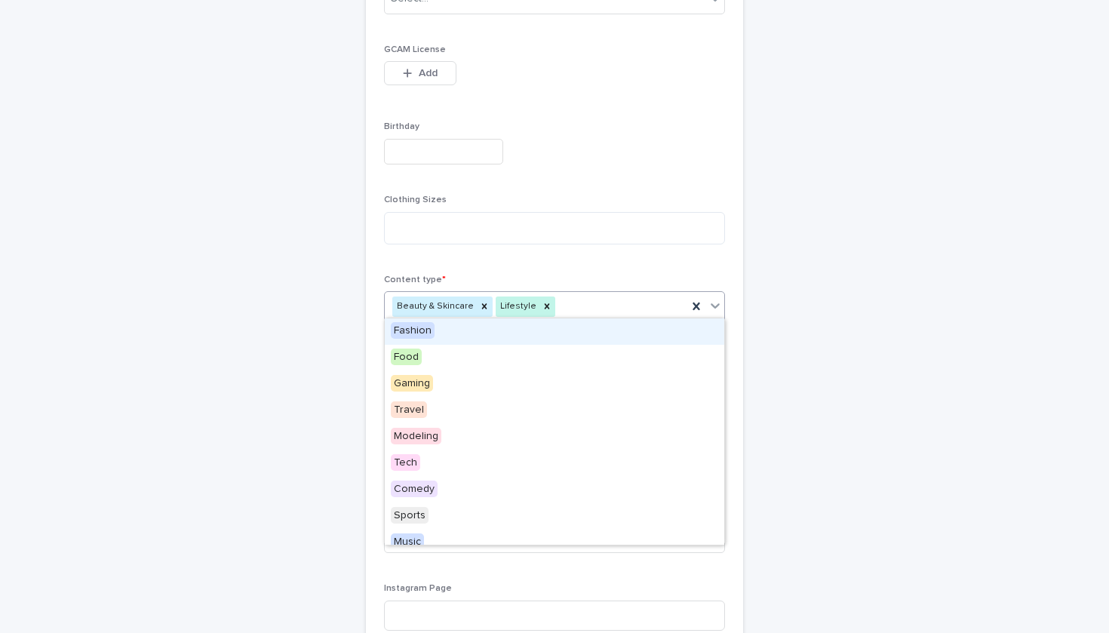
click at [715, 307] on icon at bounding box center [715, 305] width 15 height 15
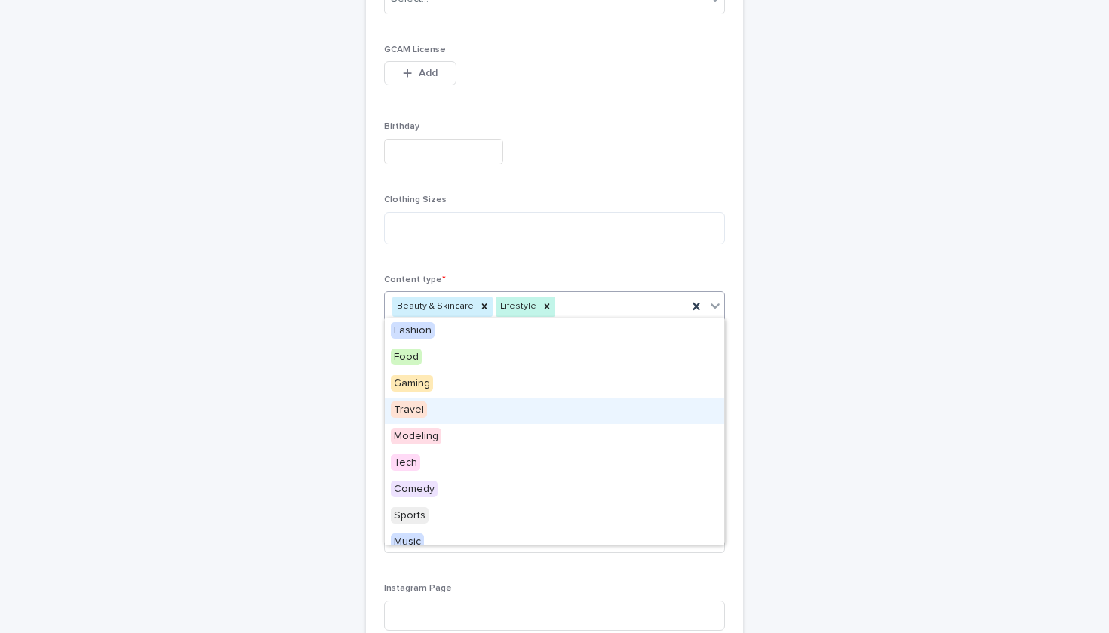
click at [524, 411] on div "Travel" at bounding box center [555, 411] width 340 height 26
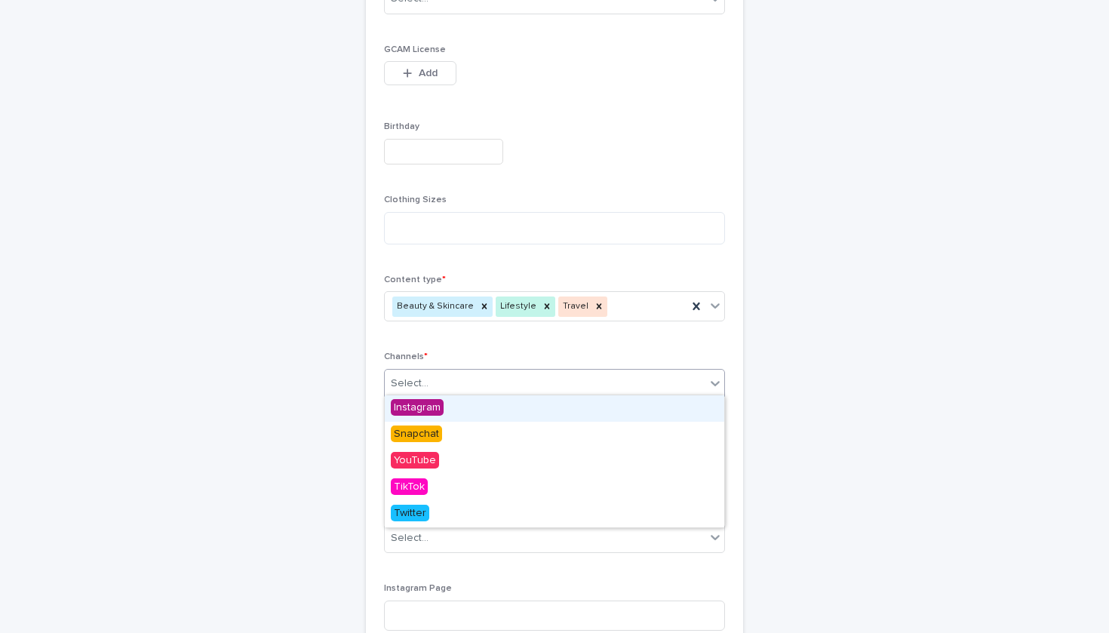
click at [512, 377] on div "Select..." at bounding box center [545, 383] width 321 height 25
click at [506, 402] on div "Instagram" at bounding box center [555, 408] width 340 height 26
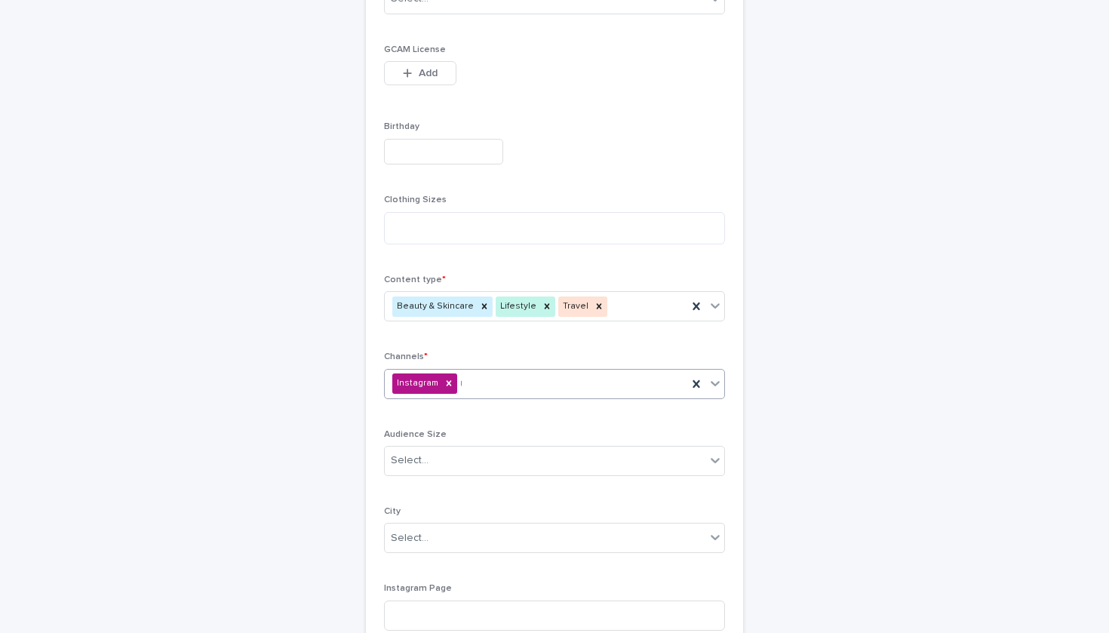
type input "**"
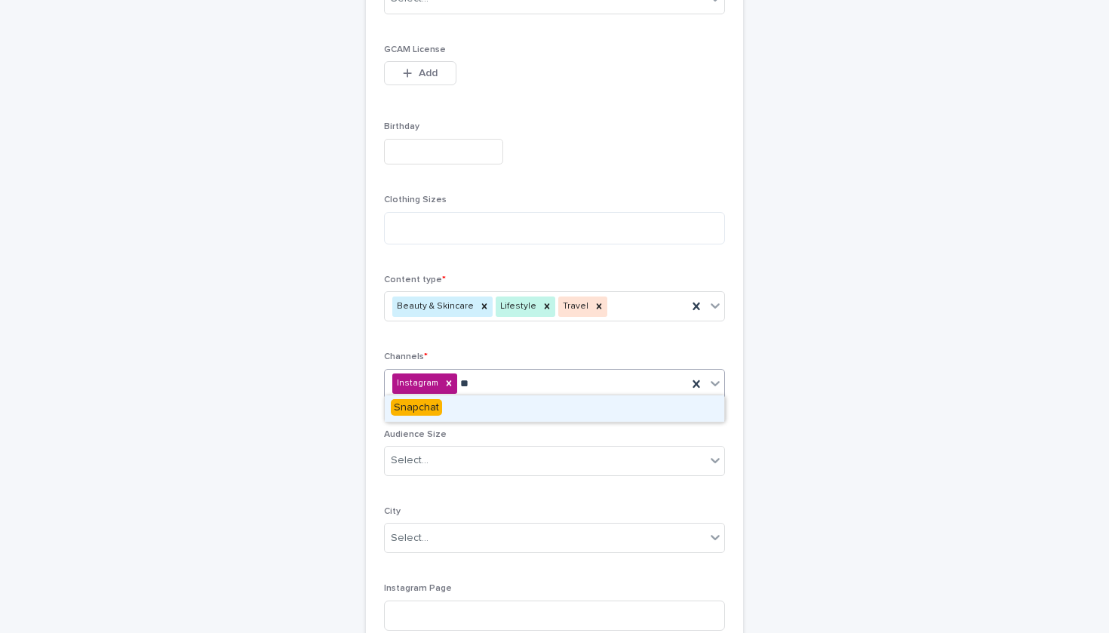
click at [503, 408] on div "Snapchat" at bounding box center [555, 408] width 340 height 26
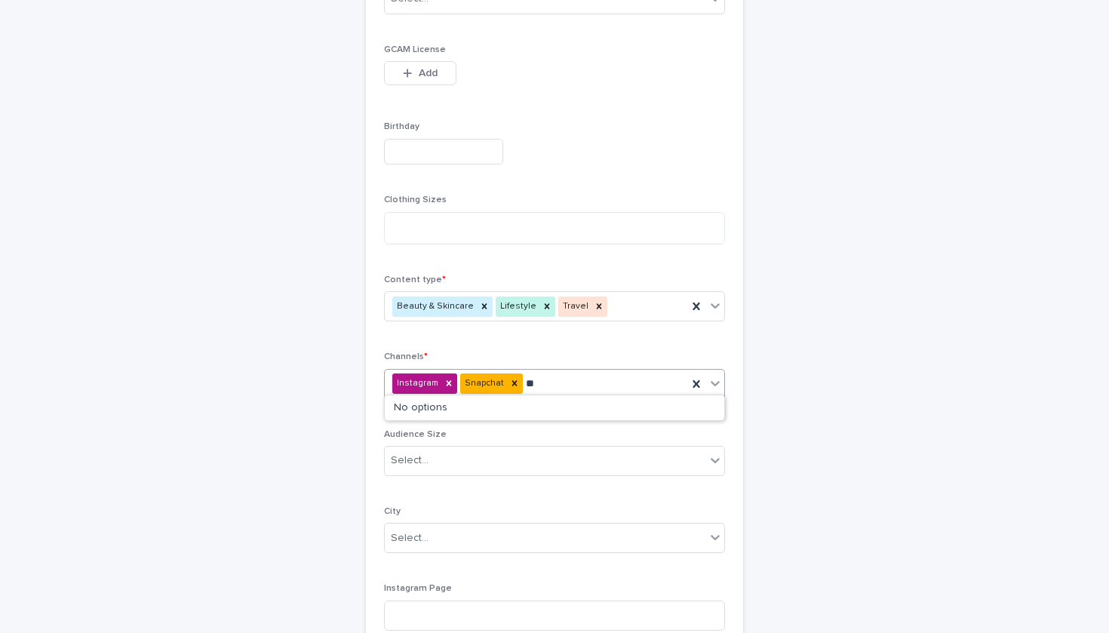
type input "*"
click at [488, 401] on div "TikTok" at bounding box center [555, 408] width 340 height 26
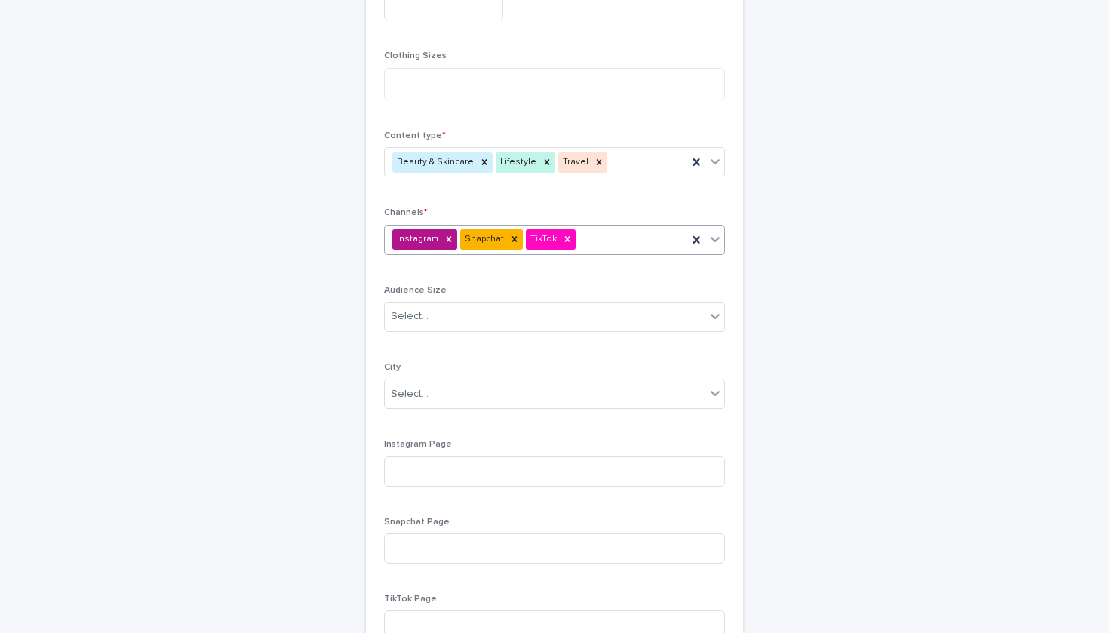
scroll to position [608, 0]
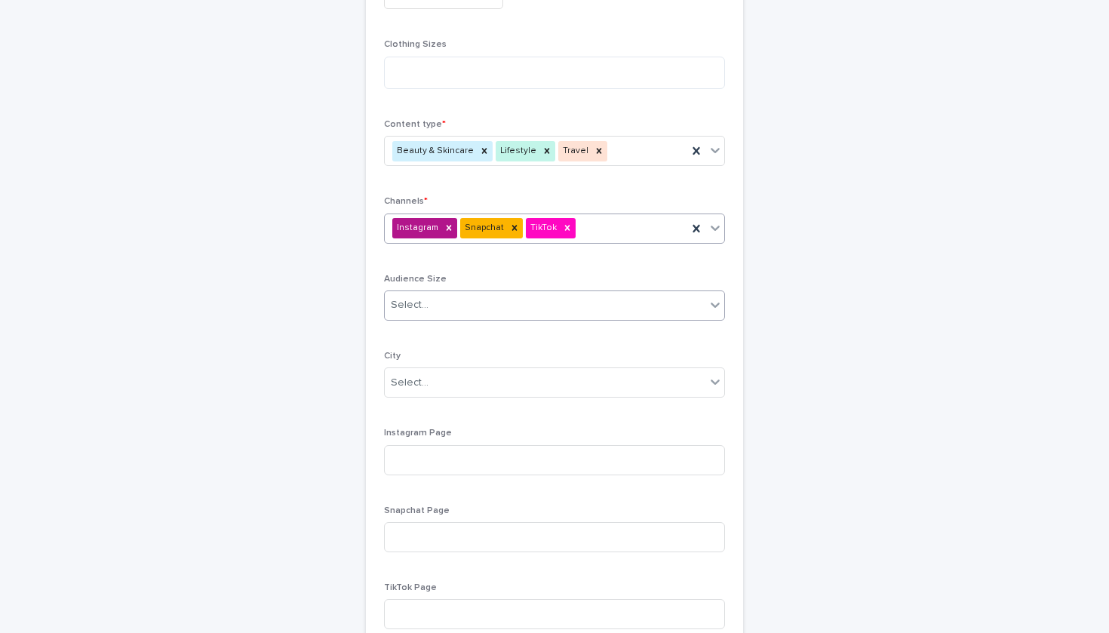
click at [457, 297] on div "Select..." at bounding box center [545, 305] width 321 height 25
click at [469, 299] on div "Select..." at bounding box center [545, 305] width 321 height 25
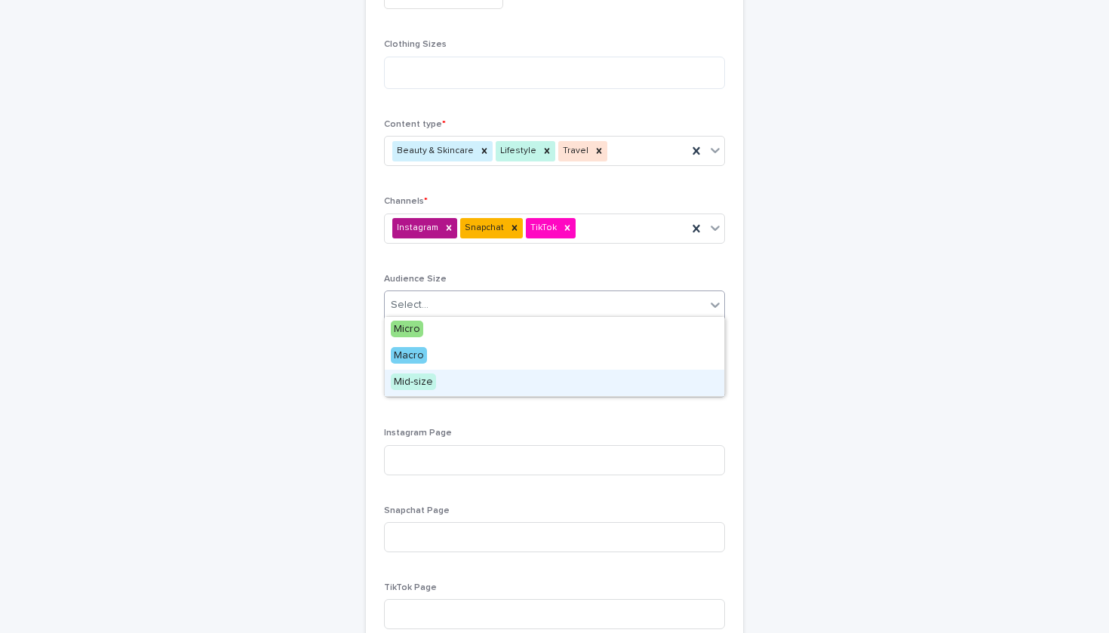
click at [454, 375] on div "Mid-size" at bounding box center [555, 383] width 340 height 26
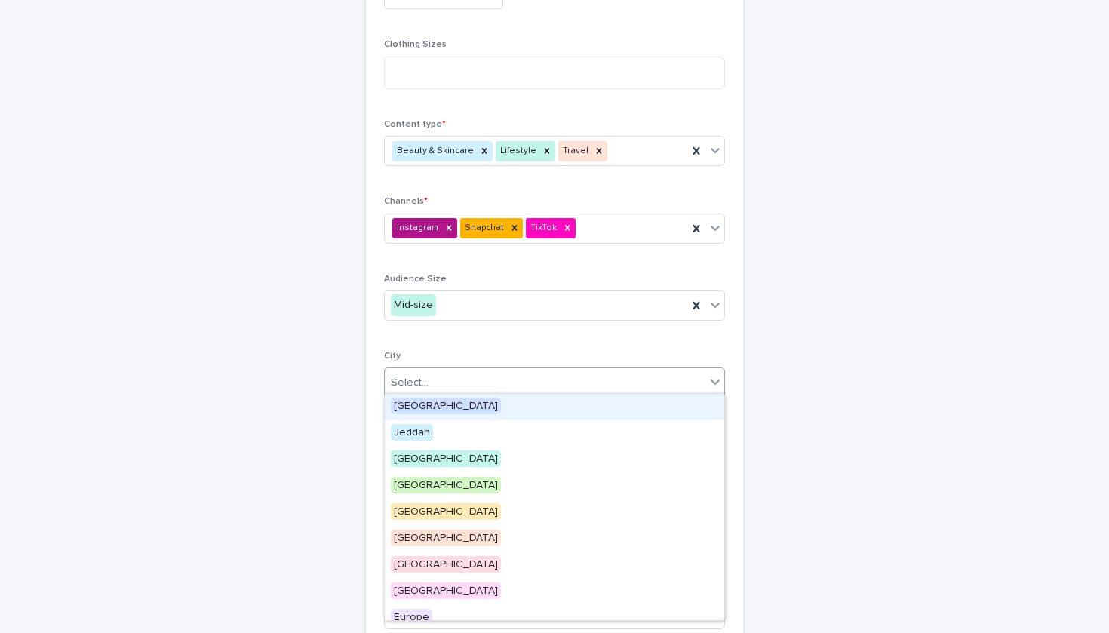
click at [453, 375] on div "Select..." at bounding box center [545, 383] width 321 height 25
click at [448, 411] on div "[GEOGRAPHIC_DATA]" at bounding box center [555, 407] width 340 height 26
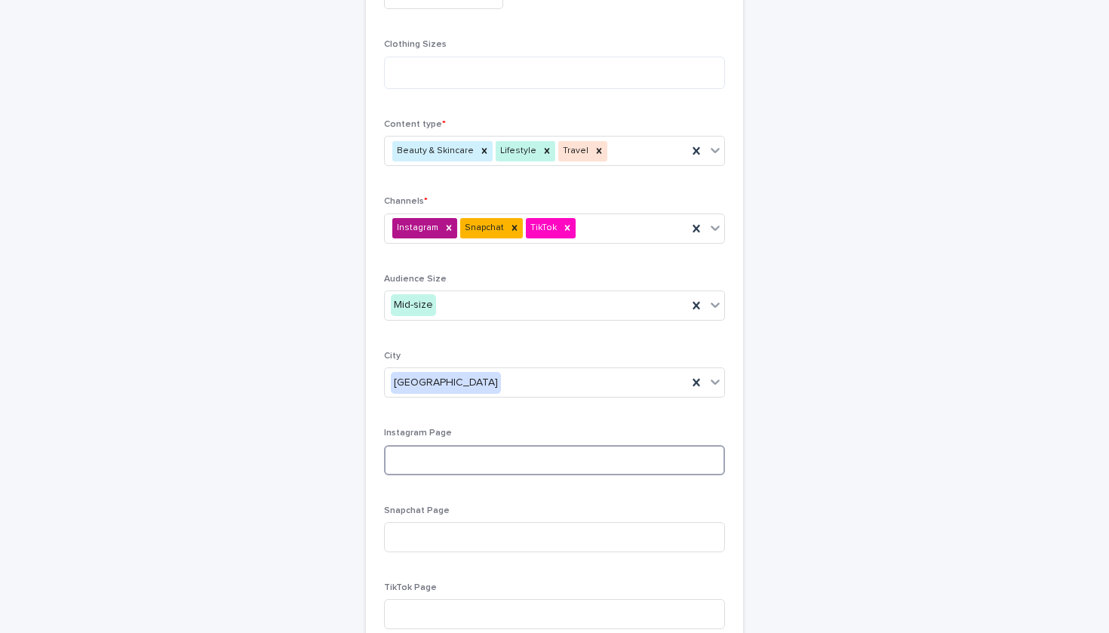
click at [453, 450] on input at bounding box center [554, 460] width 341 height 30
paste input "**********"
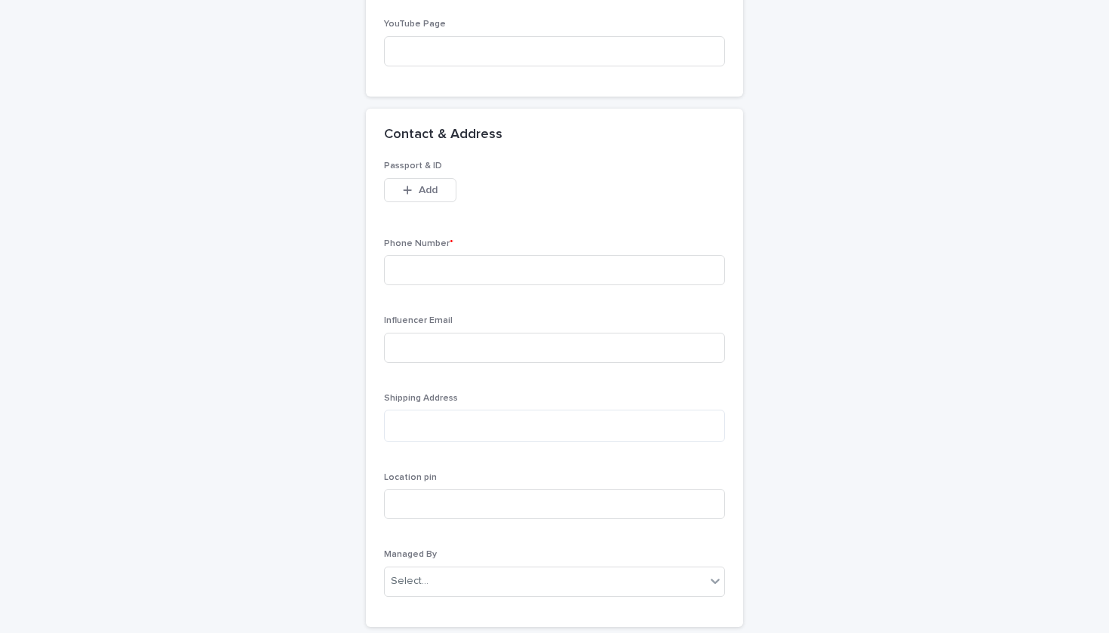
scroll to position [1433, 0]
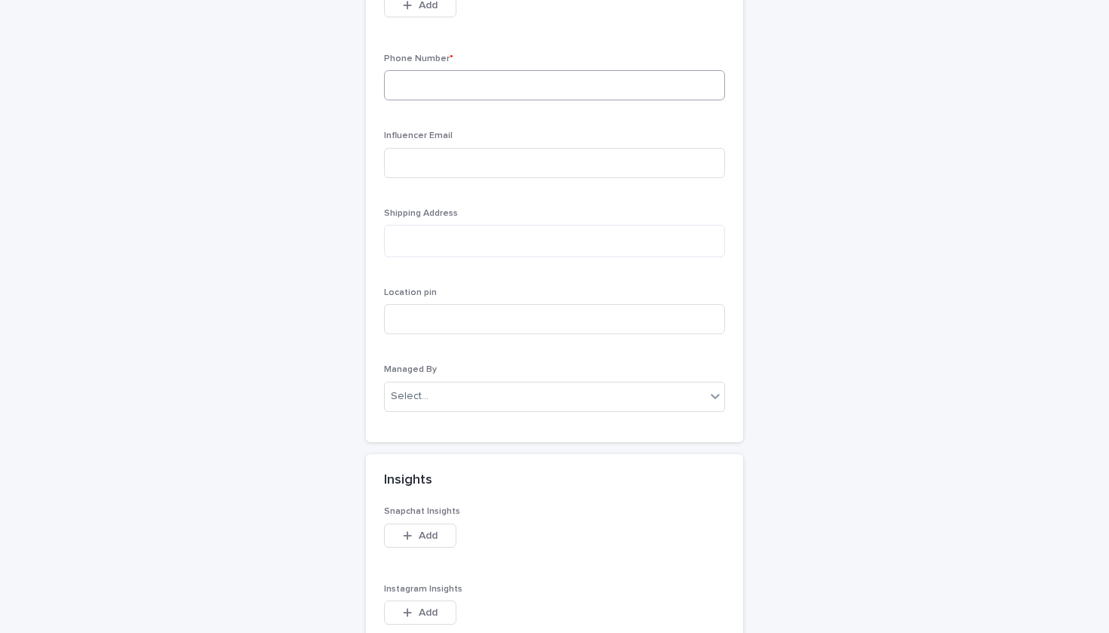
type input "**********"
click at [482, 83] on input at bounding box center [554, 85] width 341 height 30
paste input "**********"
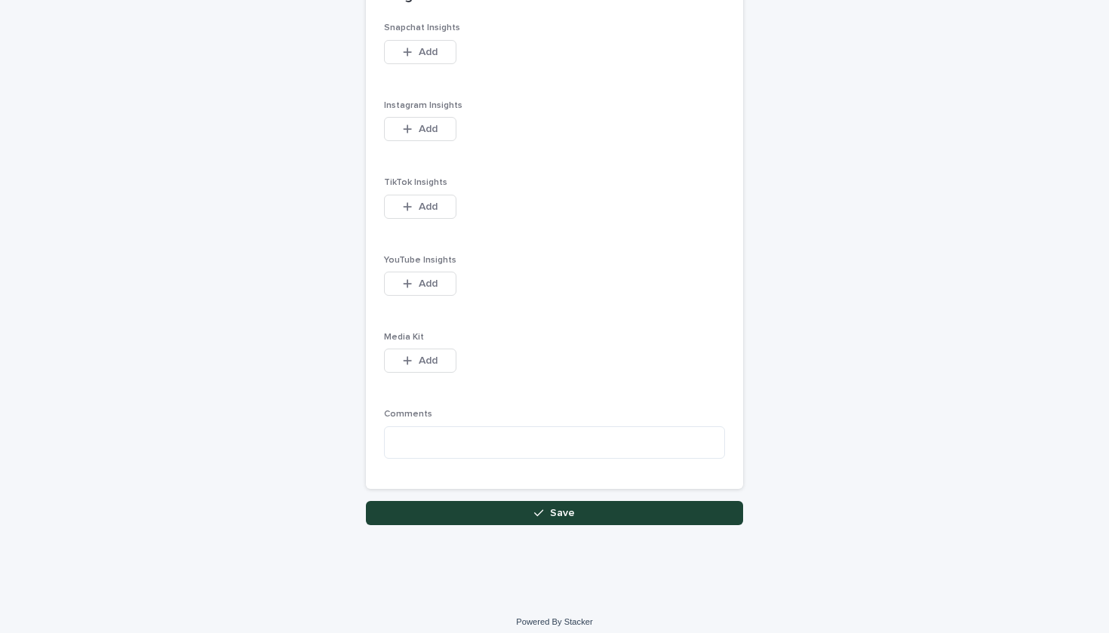
scroll to position [1916, 0]
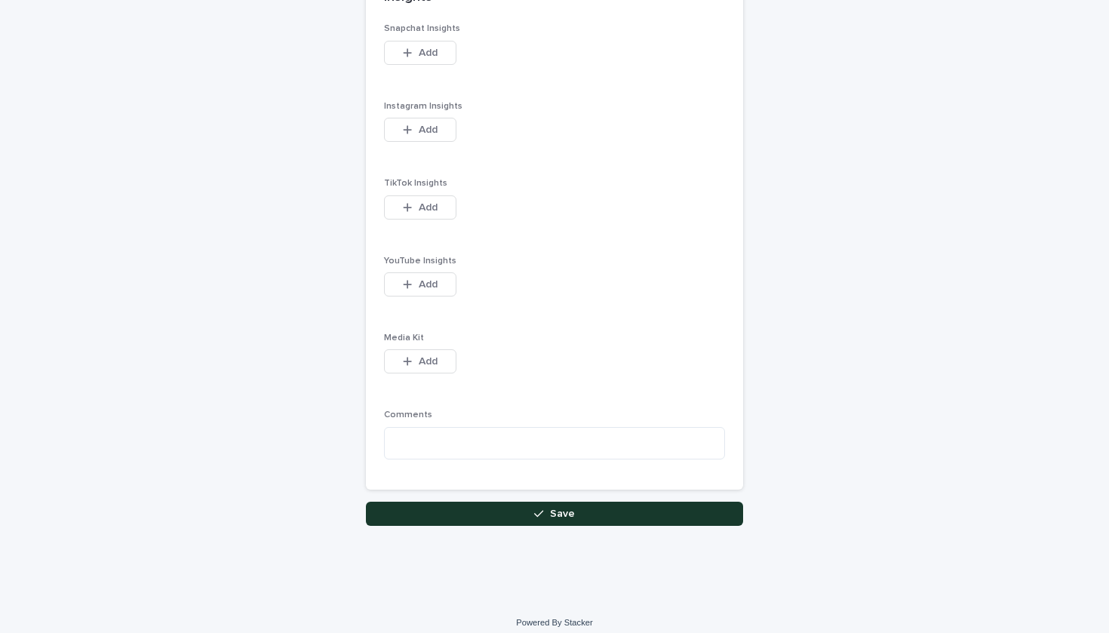
type input "**********"
click at [535, 509] on icon "button" at bounding box center [538, 514] width 9 height 11
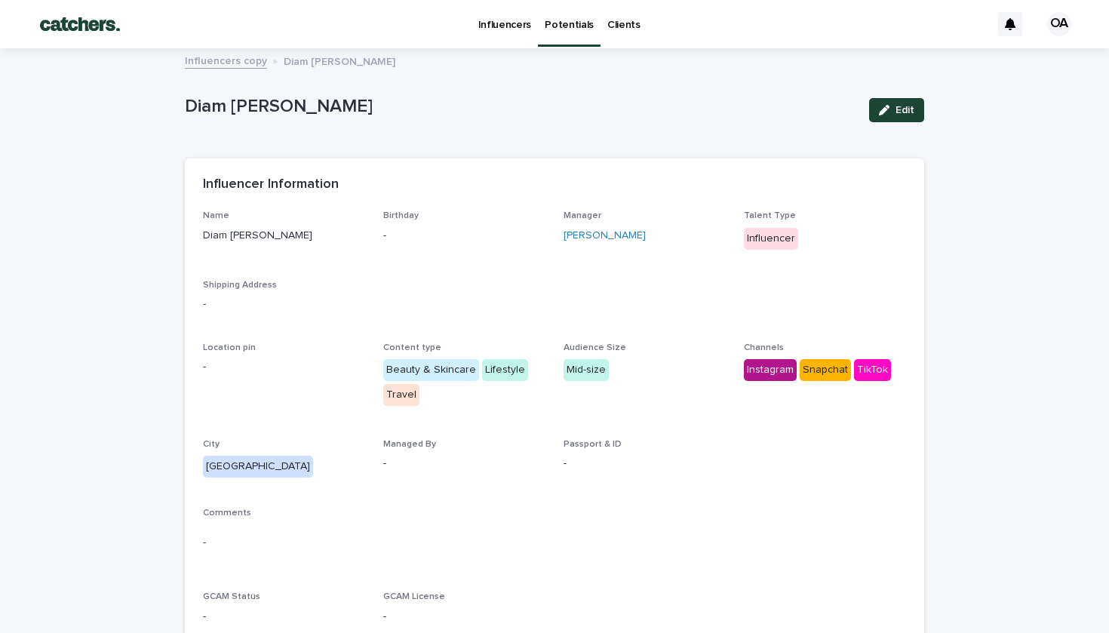
click at [545, 26] on p "Potentials" at bounding box center [569, 16] width 49 height 32
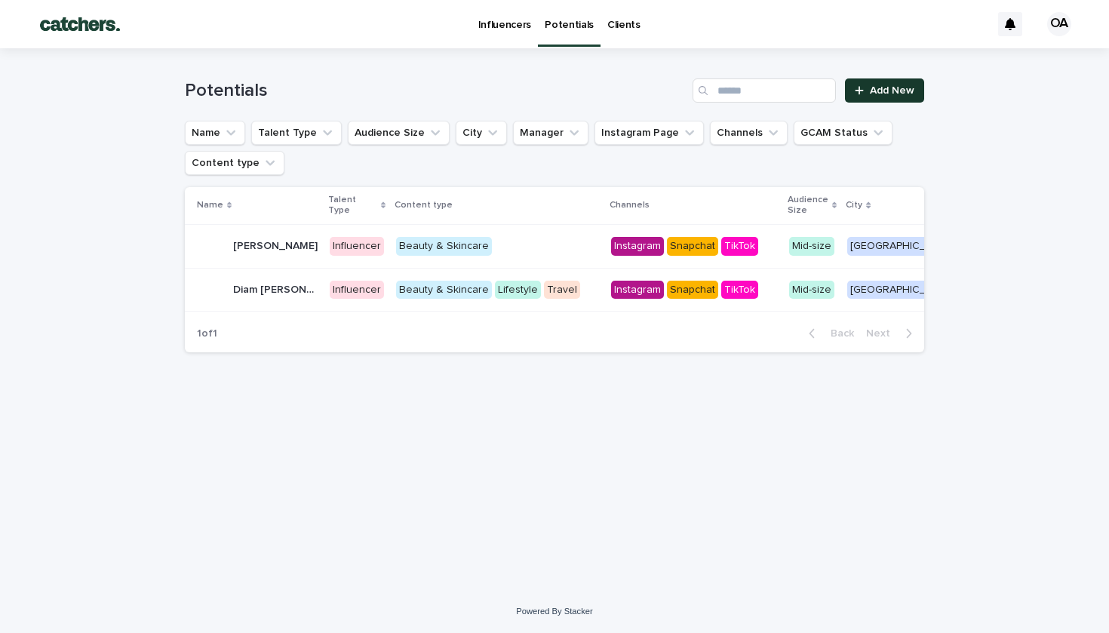
click at [863, 85] on icon at bounding box center [859, 90] width 9 height 11
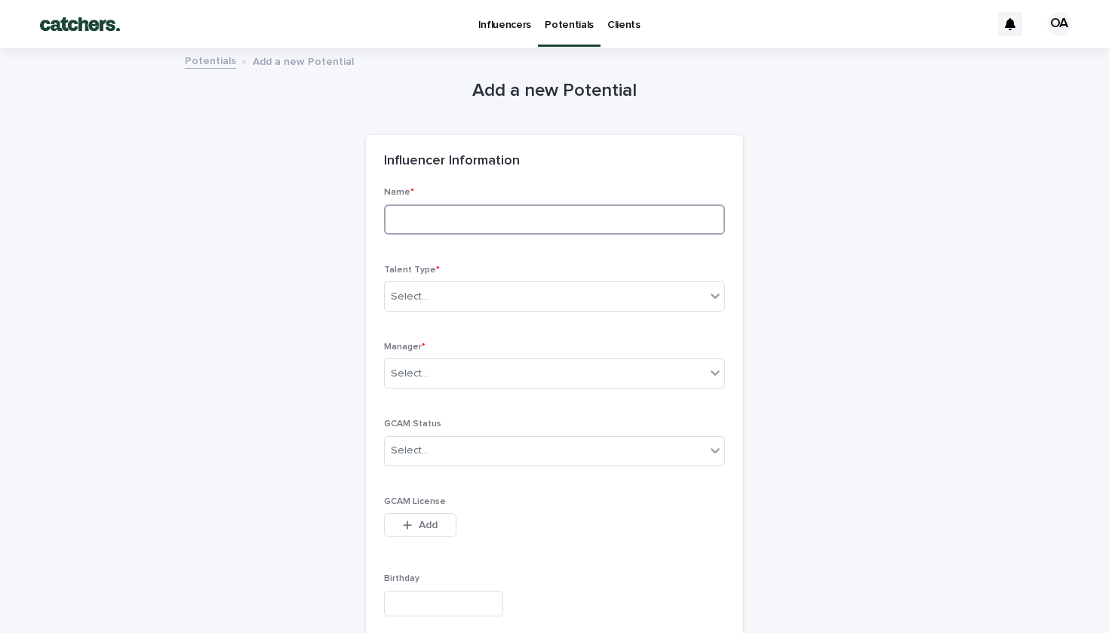
type input "*"
type input "**********"
click at [401, 292] on div "Select..." at bounding box center [410, 297] width 38 height 16
click at [424, 344] on span "Influencer" at bounding box center [418, 348] width 54 height 17
click at [430, 379] on div "Select..." at bounding box center [545, 373] width 321 height 25
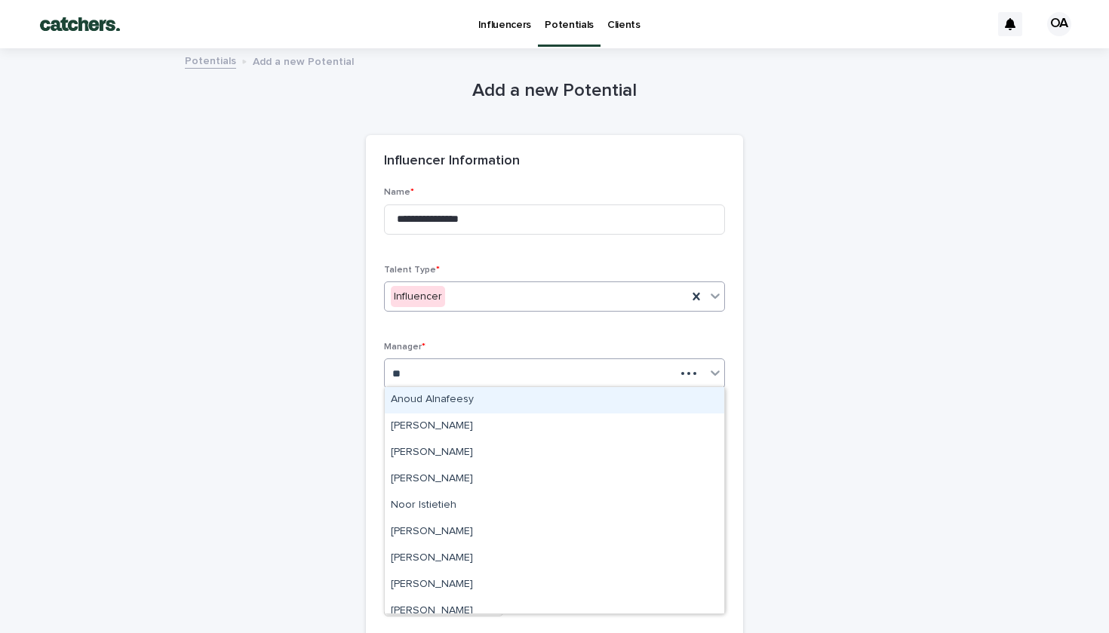
type input "***"
click at [491, 396] on div "[PERSON_NAME]" at bounding box center [555, 400] width 340 height 26
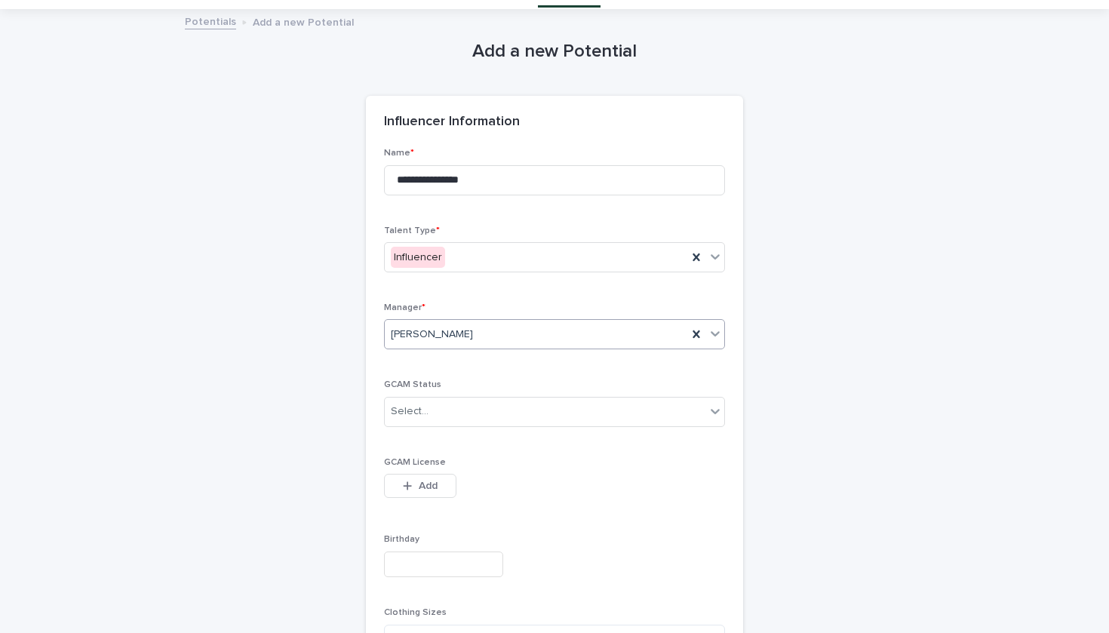
scroll to position [81, 0]
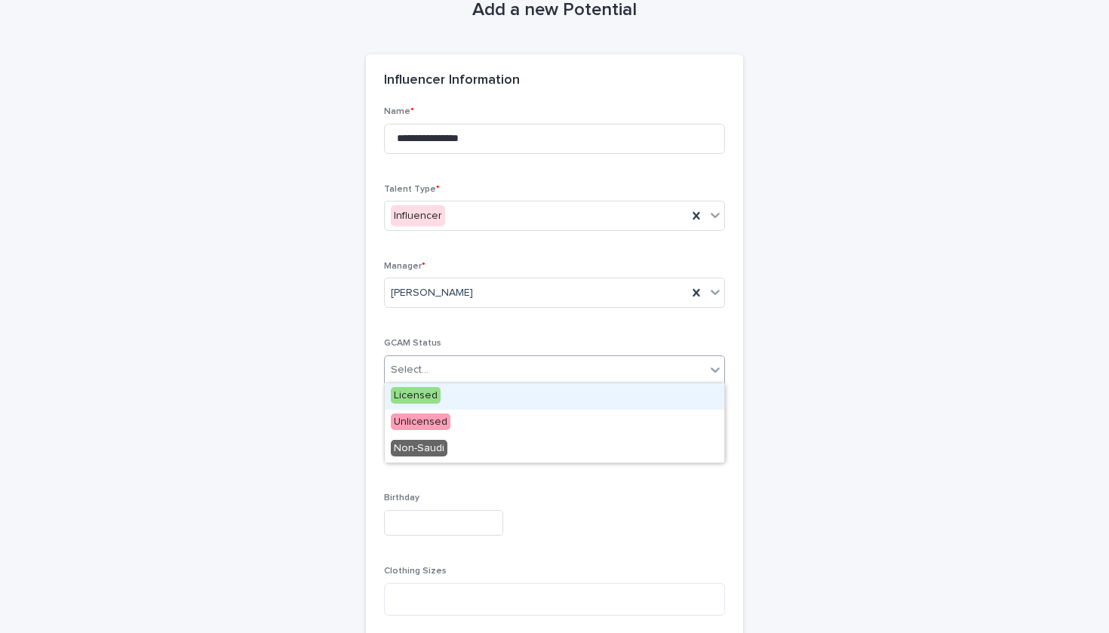
click at [489, 365] on div "Select..." at bounding box center [545, 370] width 321 height 25
click at [494, 287] on div "[PERSON_NAME]" at bounding box center [536, 293] width 303 height 25
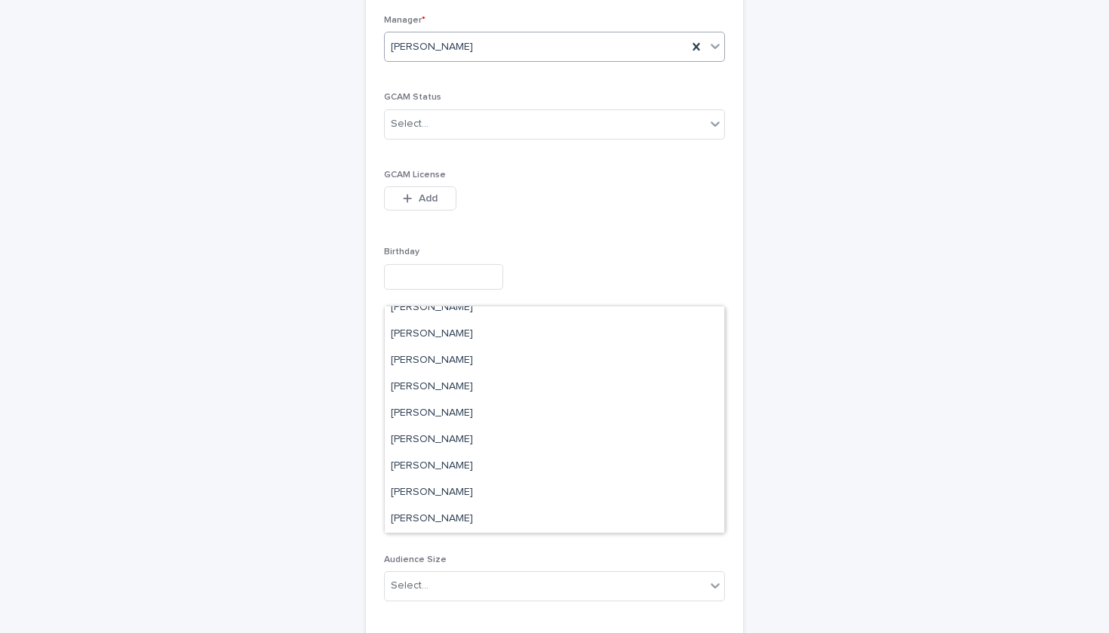
scroll to position [345, 0]
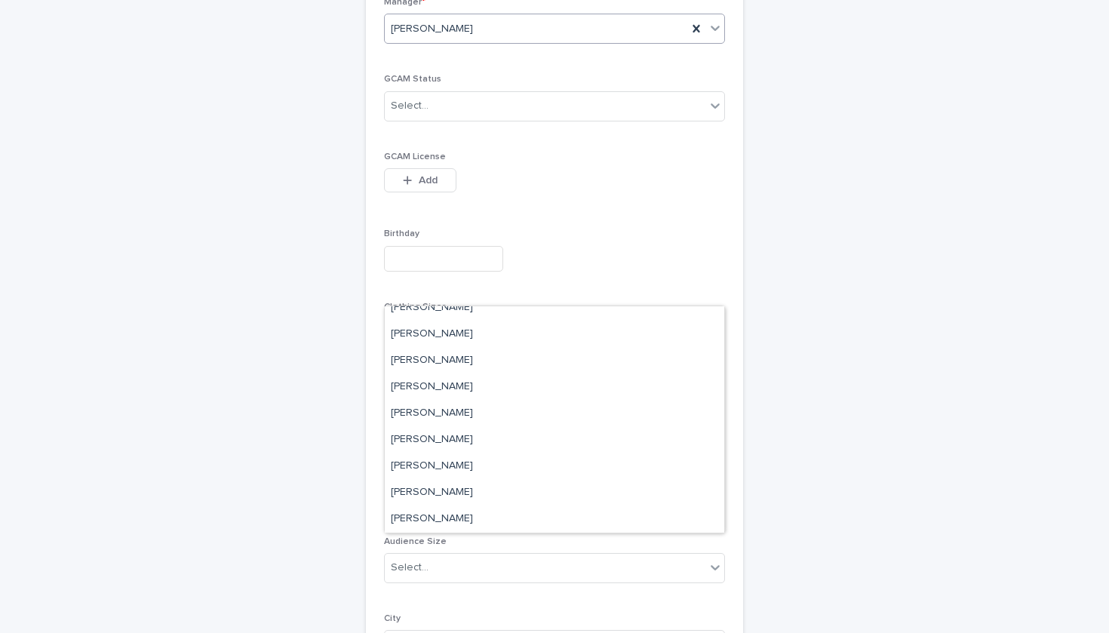
click at [513, 140] on div "**********" at bounding box center [554, 412] width 341 height 1140
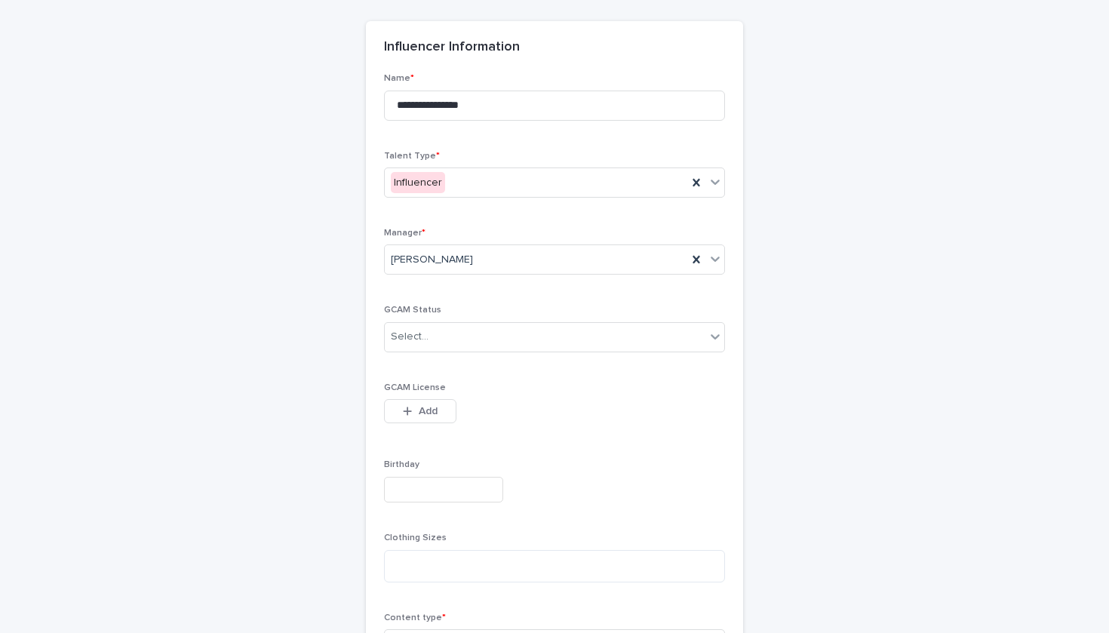
scroll to position [321, 0]
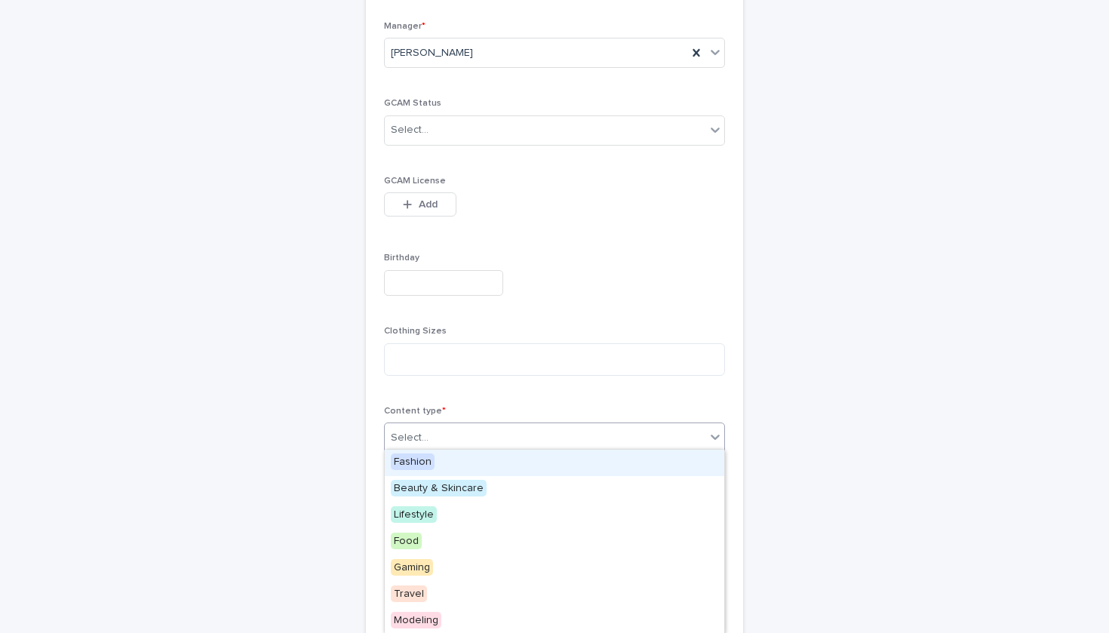
click at [483, 444] on div "Select..." at bounding box center [545, 438] width 321 height 25
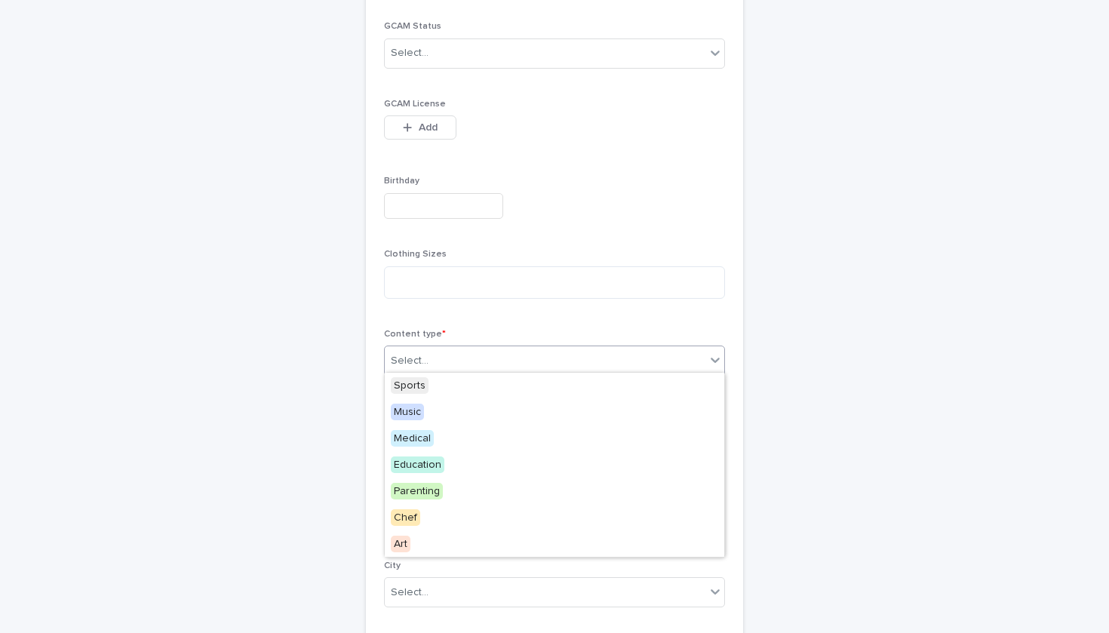
scroll to position [238, 0]
click at [434, 466] on span "Education" at bounding box center [418, 464] width 54 height 17
click at [718, 358] on icon at bounding box center [715, 359] width 15 height 15
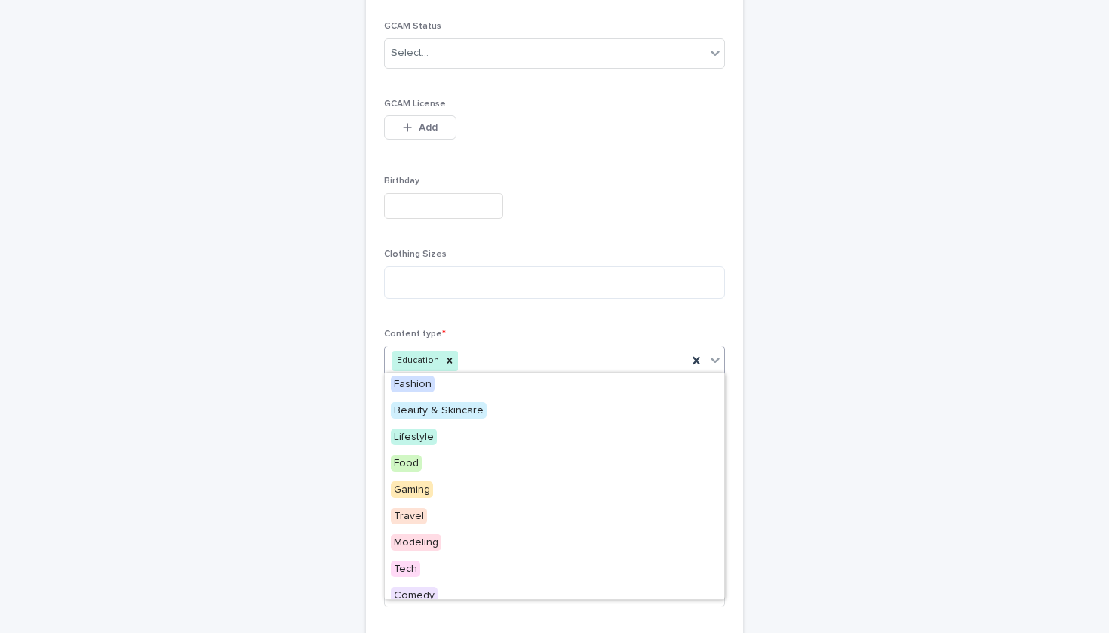
scroll to position [0, 0]
click at [494, 429] on div "Lifestyle" at bounding box center [555, 439] width 340 height 26
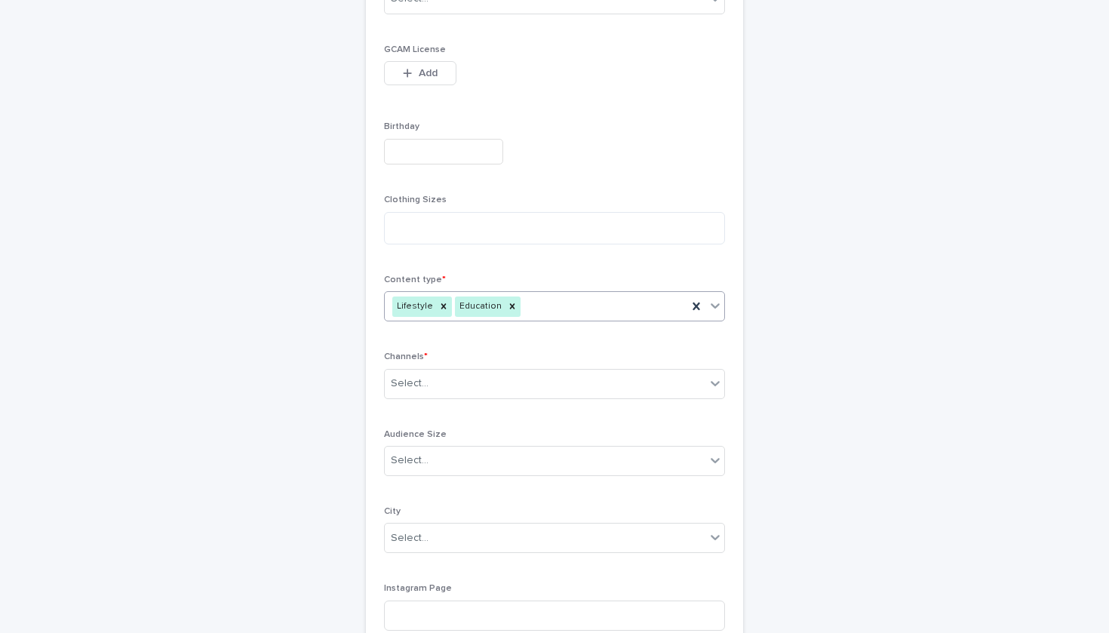
scroll to position [466, 0]
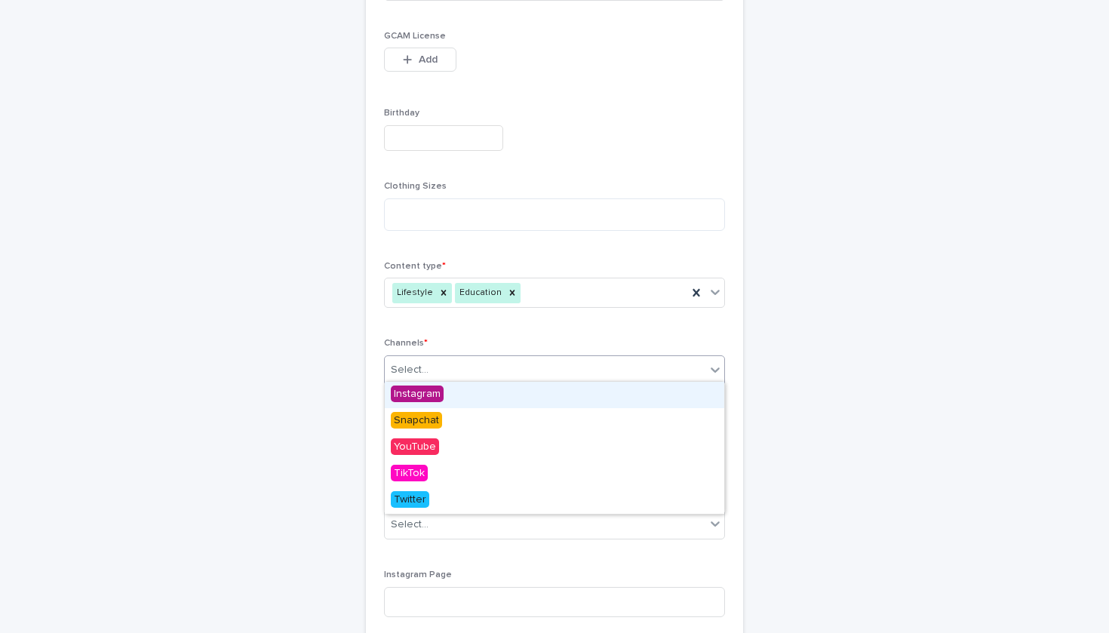
click at [478, 371] on div "Select..." at bounding box center [545, 370] width 321 height 25
click at [470, 392] on div "Instagram" at bounding box center [555, 395] width 340 height 26
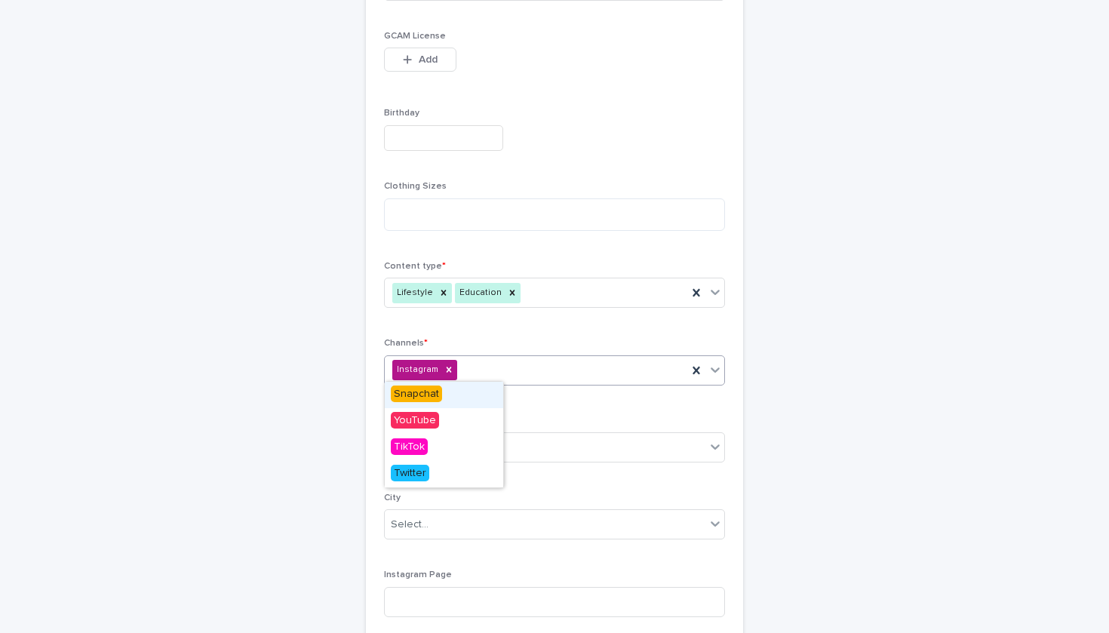
click at [500, 363] on div "Instagram" at bounding box center [554, 370] width 341 height 30
click at [478, 448] on div "TikTok" at bounding box center [555, 448] width 340 height 26
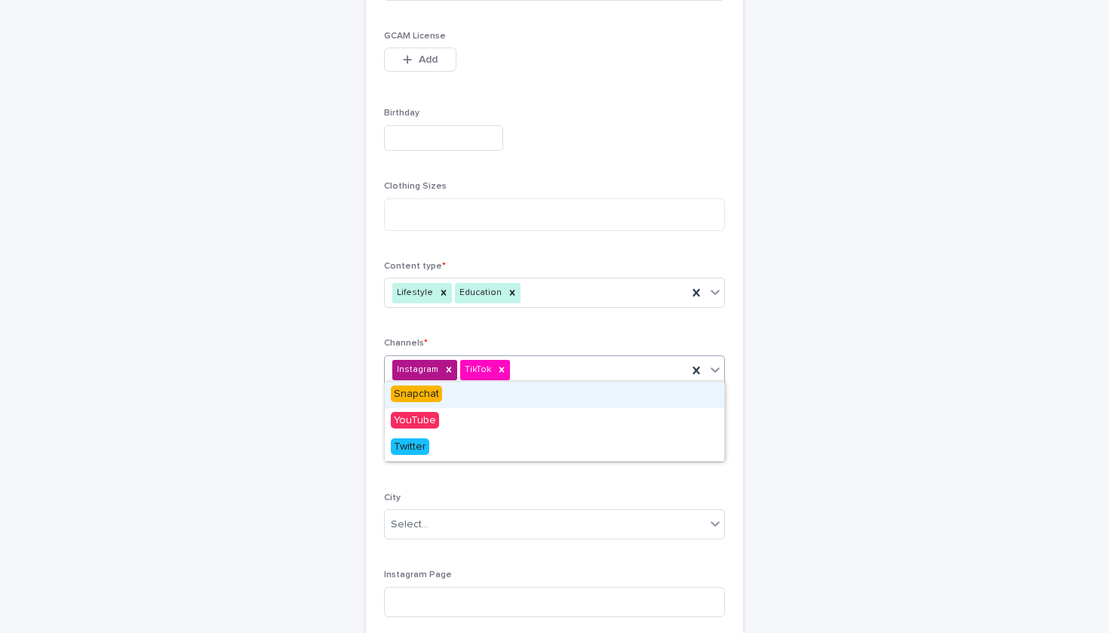
click at [715, 362] on icon at bounding box center [715, 369] width 15 height 15
click at [580, 387] on div "Snapchat" at bounding box center [555, 395] width 340 height 26
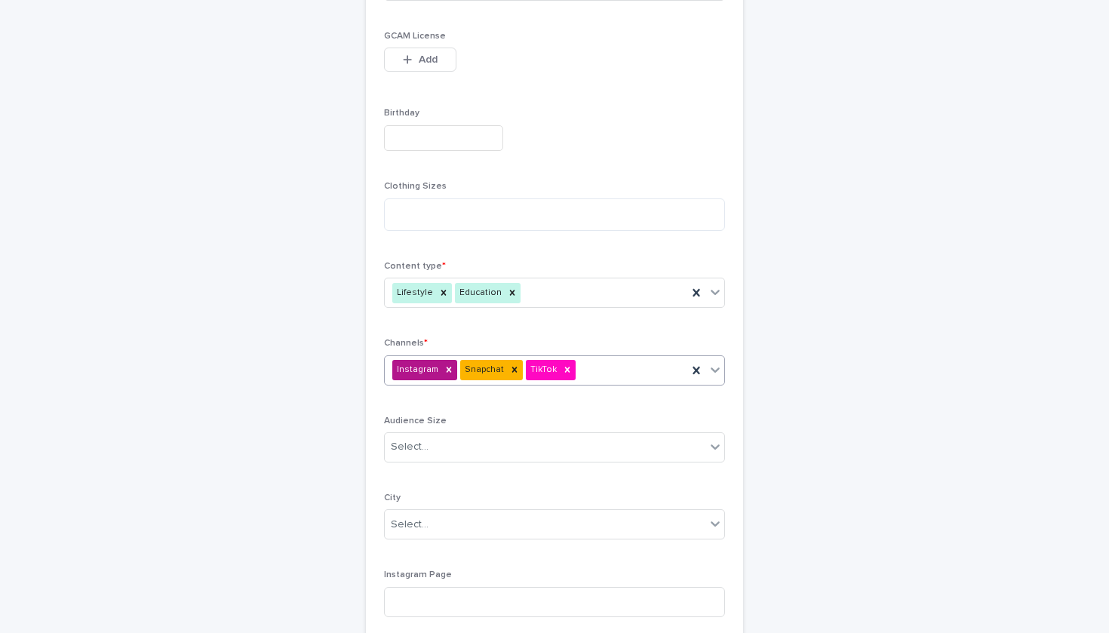
scroll to position [541, 0]
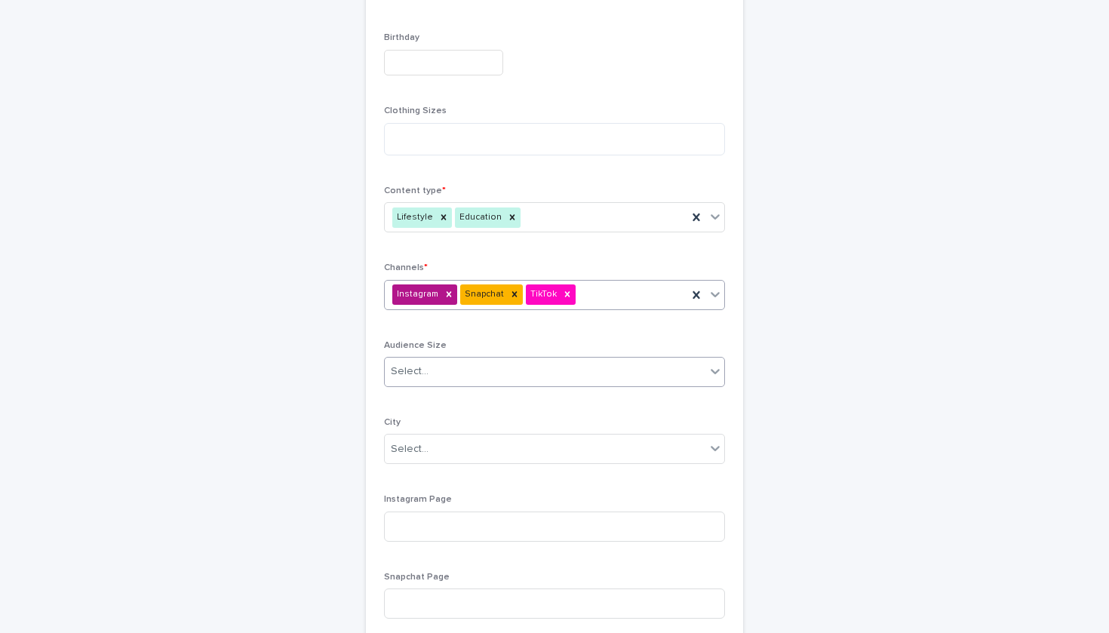
click at [527, 374] on div "Select..." at bounding box center [545, 371] width 321 height 25
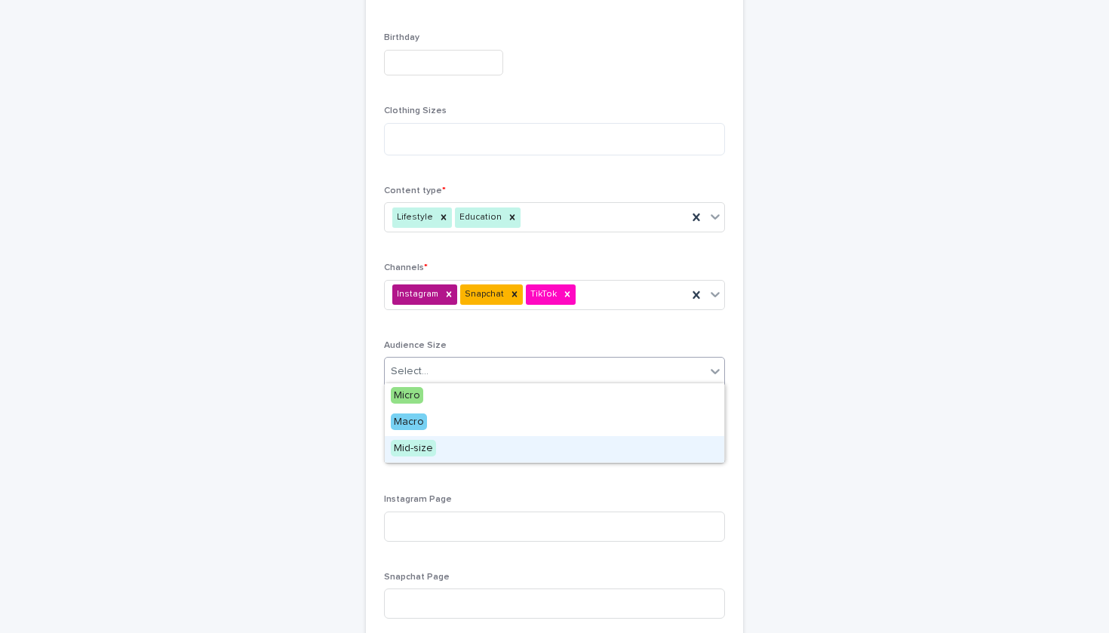
click at [503, 452] on div "Mid-size" at bounding box center [555, 449] width 340 height 26
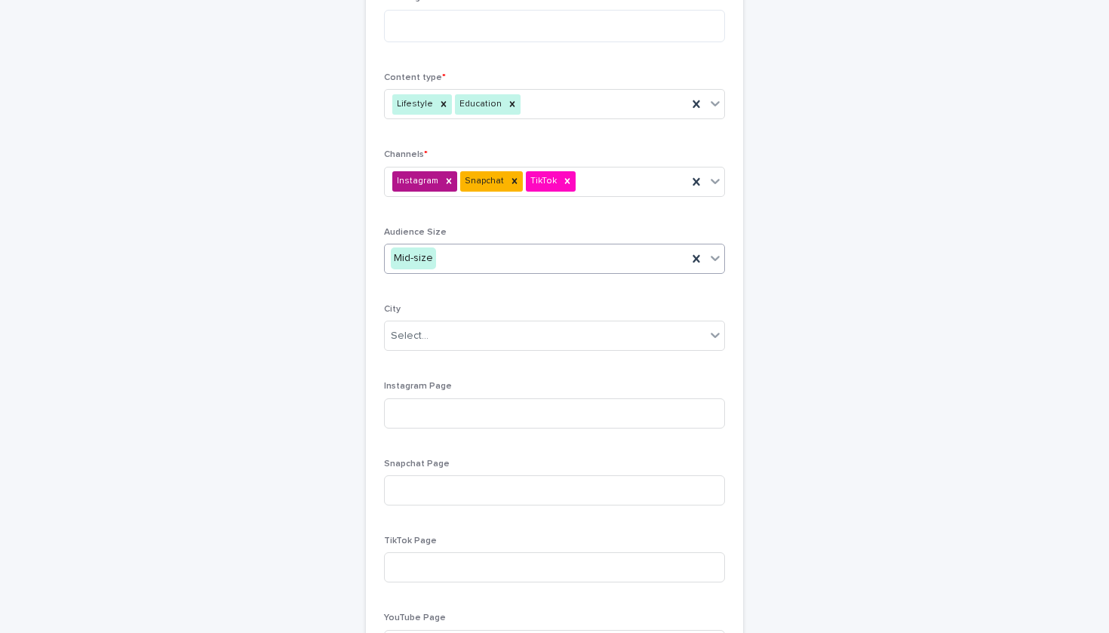
scroll to position [663, 0]
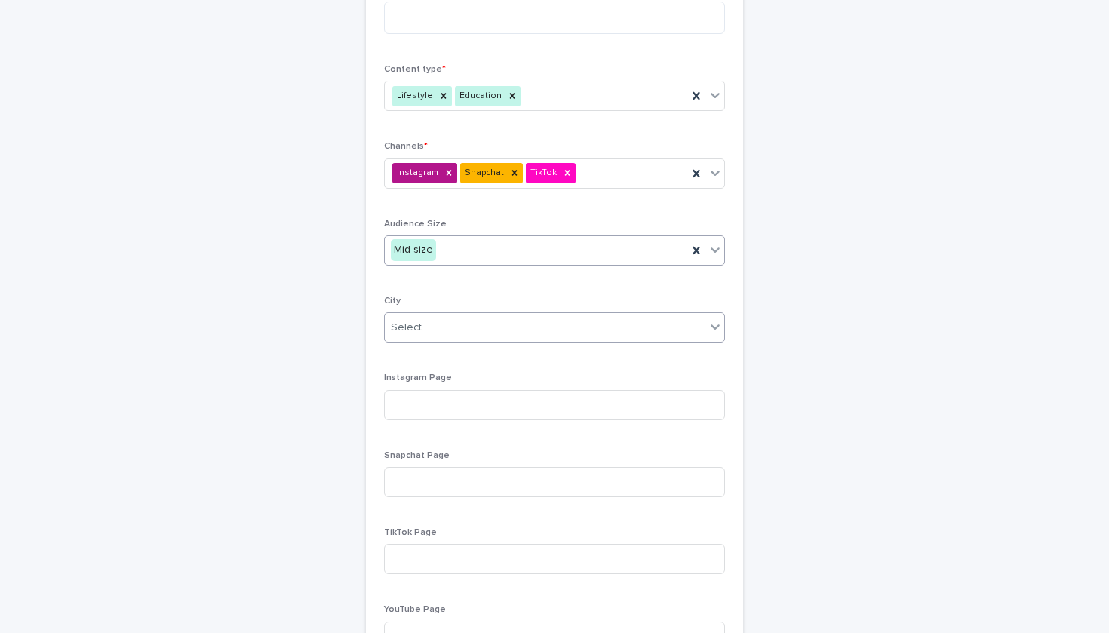
click at [479, 328] on div "Select..." at bounding box center [545, 327] width 321 height 25
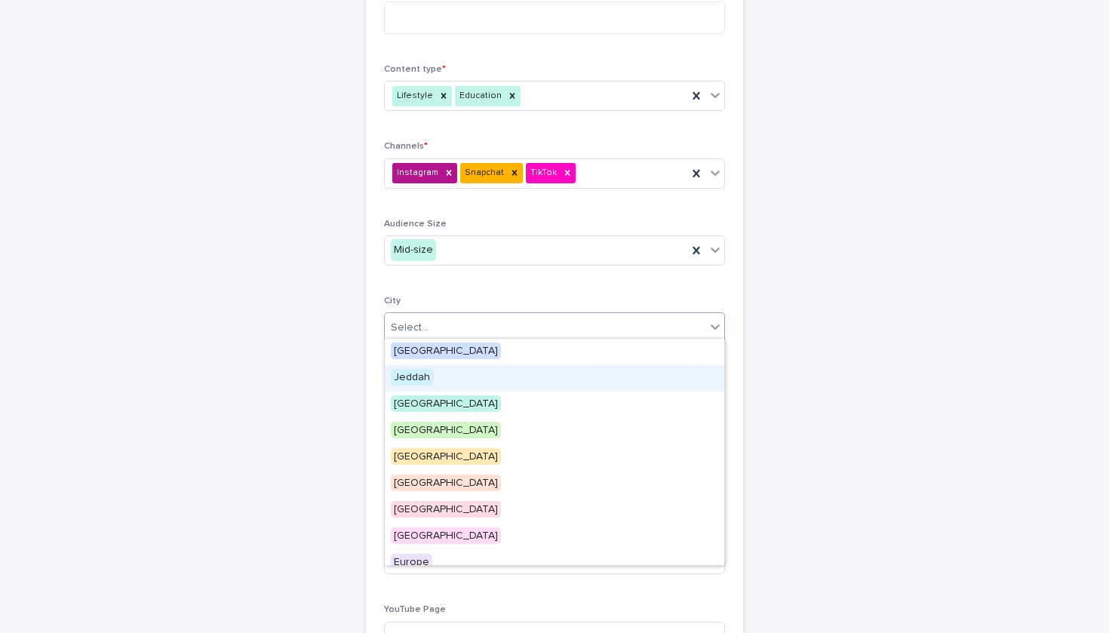
click at [474, 377] on div "Jeddah" at bounding box center [555, 378] width 340 height 26
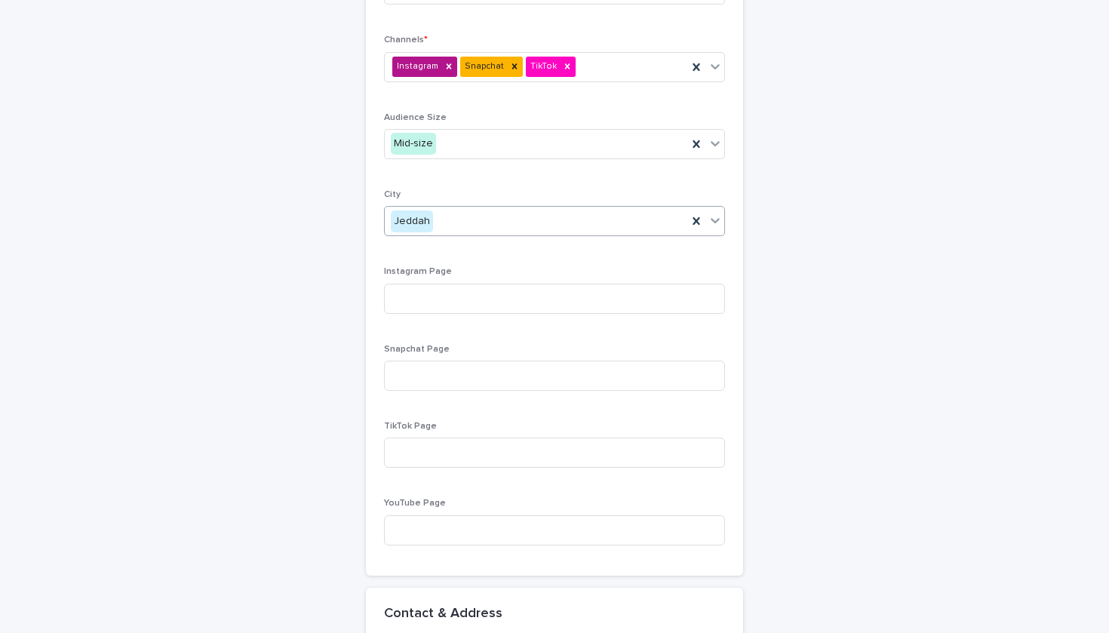
scroll to position [786, 0]
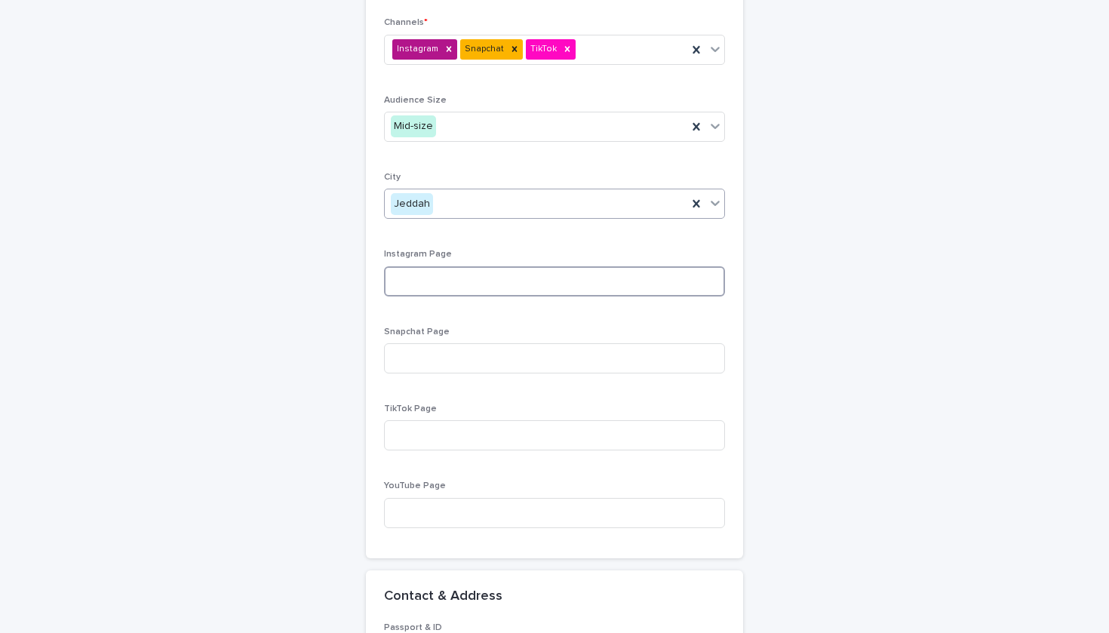
click at [469, 281] on input at bounding box center [554, 281] width 341 height 30
click at [429, 276] on input at bounding box center [554, 281] width 341 height 30
paste input "**********"
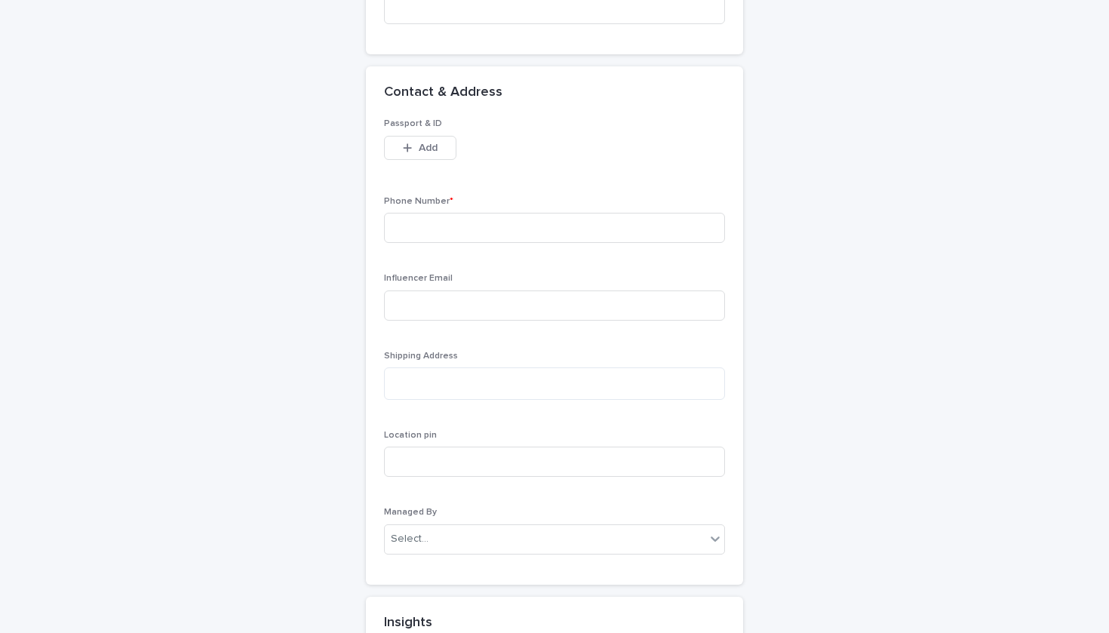
scroll to position [1305, 0]
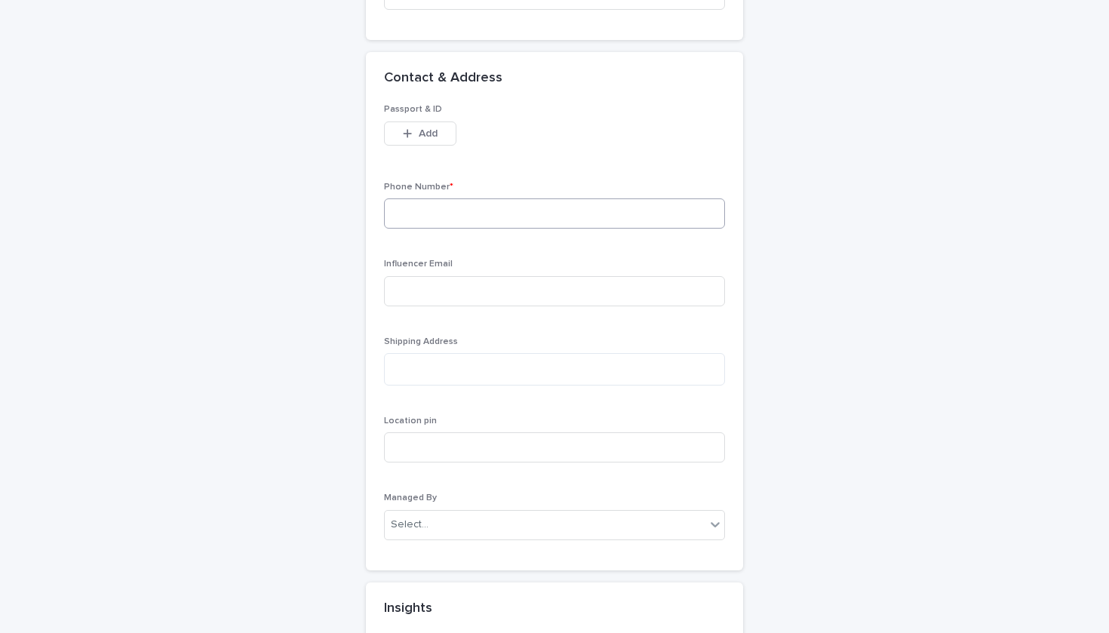
type input "**********"
paste input "**********"
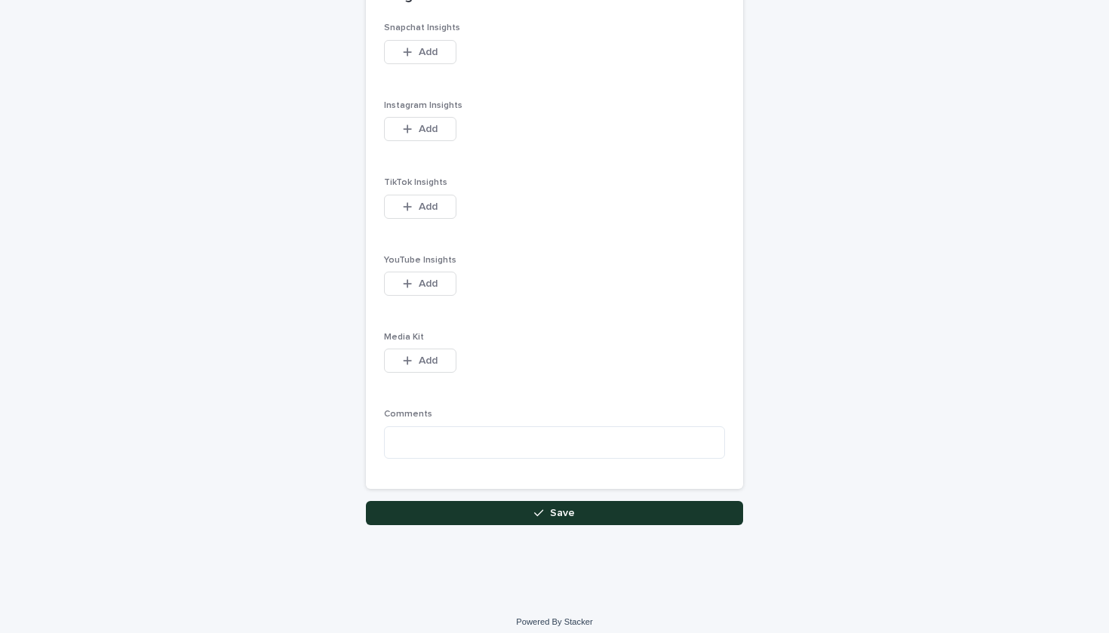
scroll to position [1916, 0]
type input "**********"
click at [514, 502] on button "Save" at bounding box center [554, 514] width 377 height 24
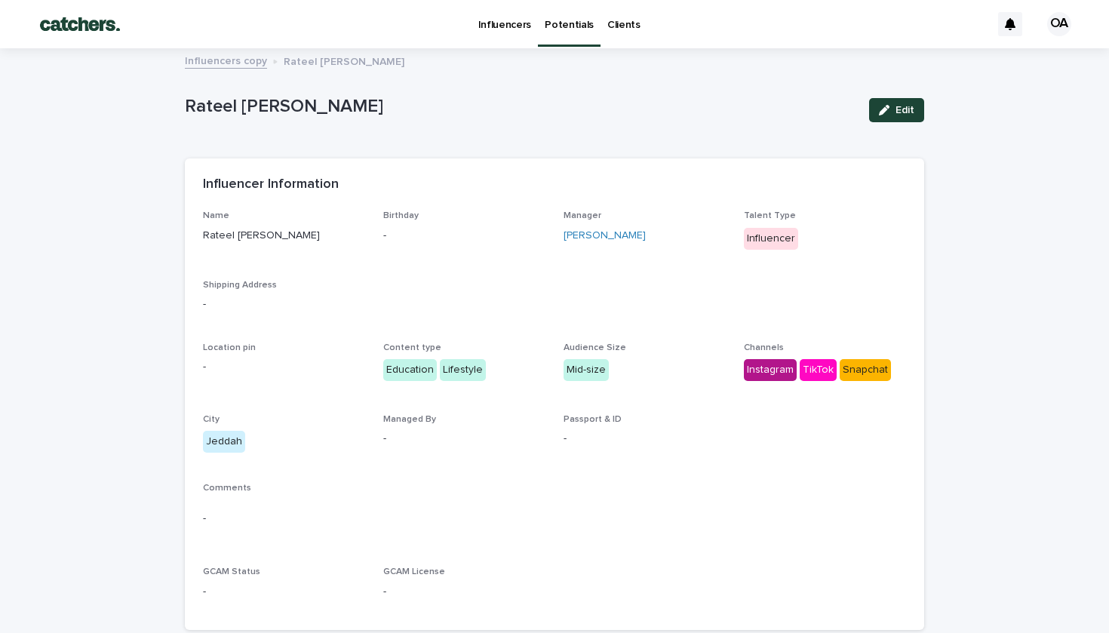
click at [552, 23] on p "Potentials" at bounding box center [569, 16] width 49 height 32
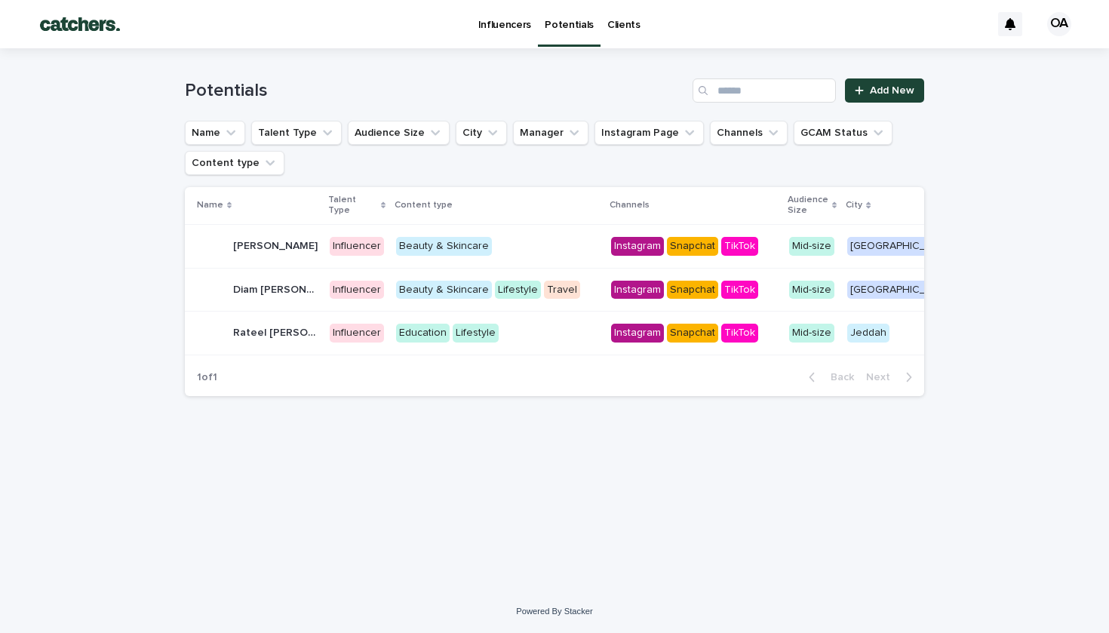
click at [500, 22] on p "Influencers" at bounding box center [505, 16] width 54 height 32
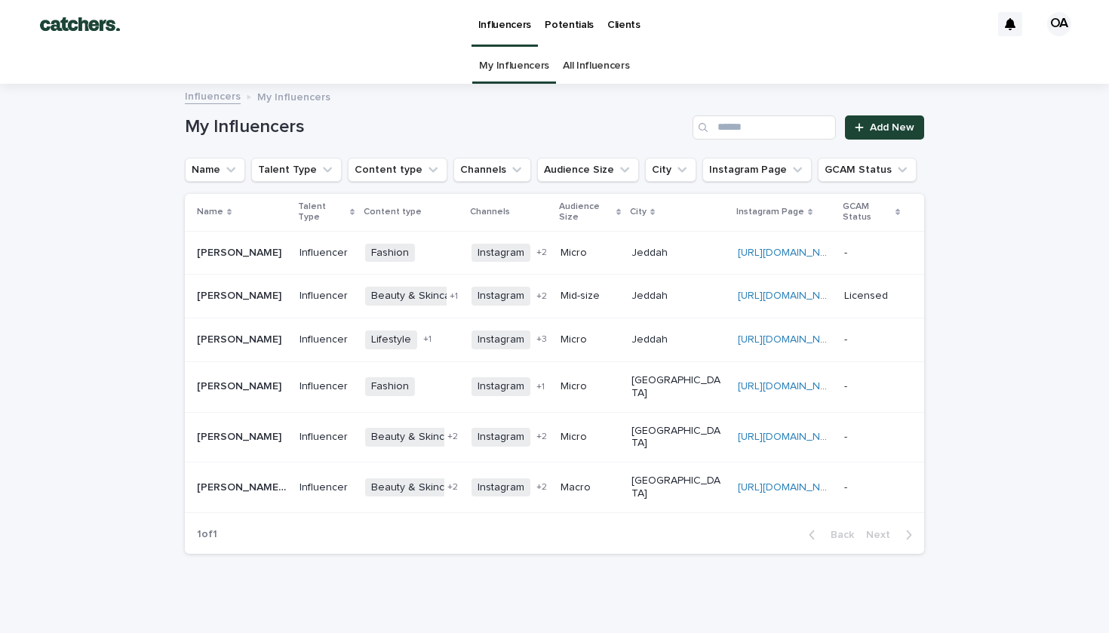
click at [561, 15] on p "Potentials" at bounding box center [569, 16] width 49 height 32
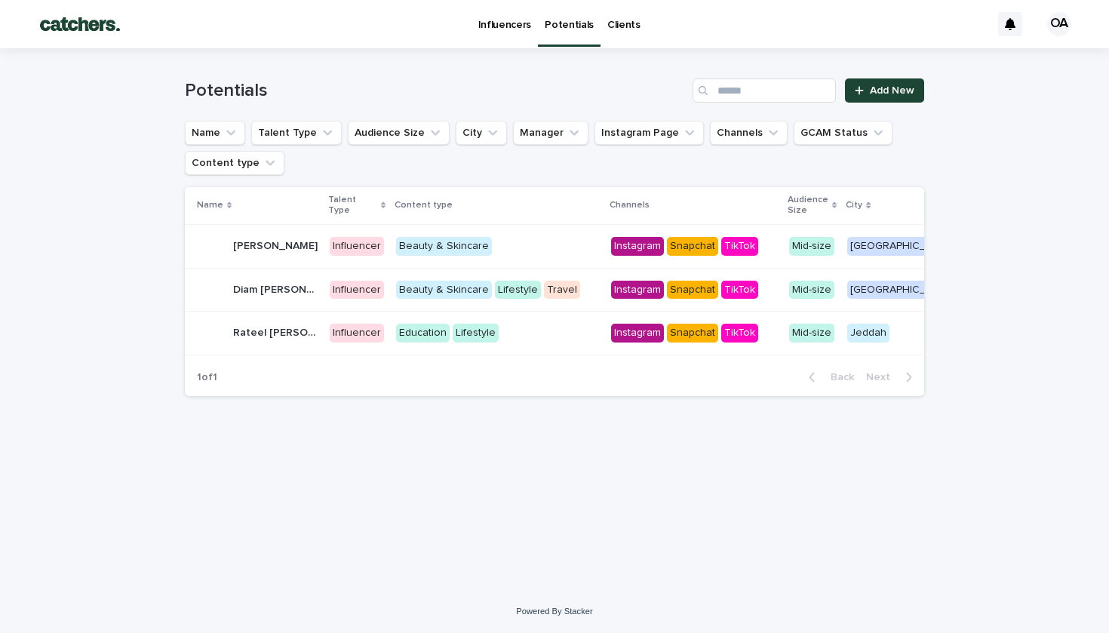
click at [253, 253] on p "[PERSON_NAME]" at bounding box center [277, 245] width 88 height 16
click at [860, 82] on link "Add New" at bounding box center [884, 90] width 79 height 24
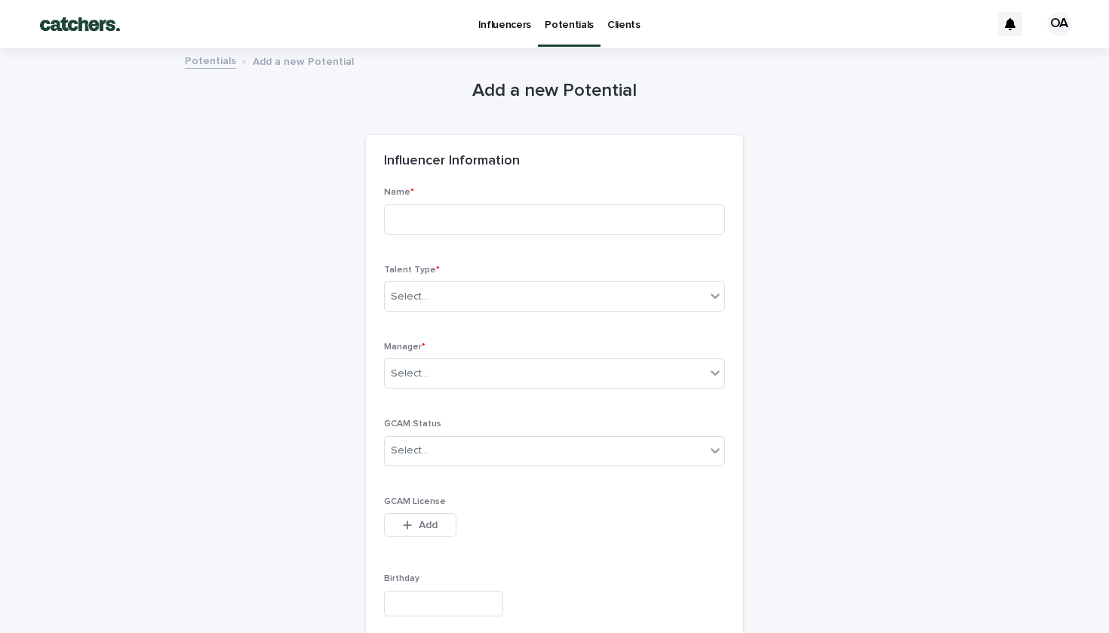
click at [438, 235] on div "Name *" at bounding box center [554, 216] width 341 height 59
type input "**********"
click at [401, 298] on div "Select..." at bounding box center [410, 297] width 38 height 16
click at [420, 345] on span "Influencer" at bounding box center [418, 348] width 54 height 17
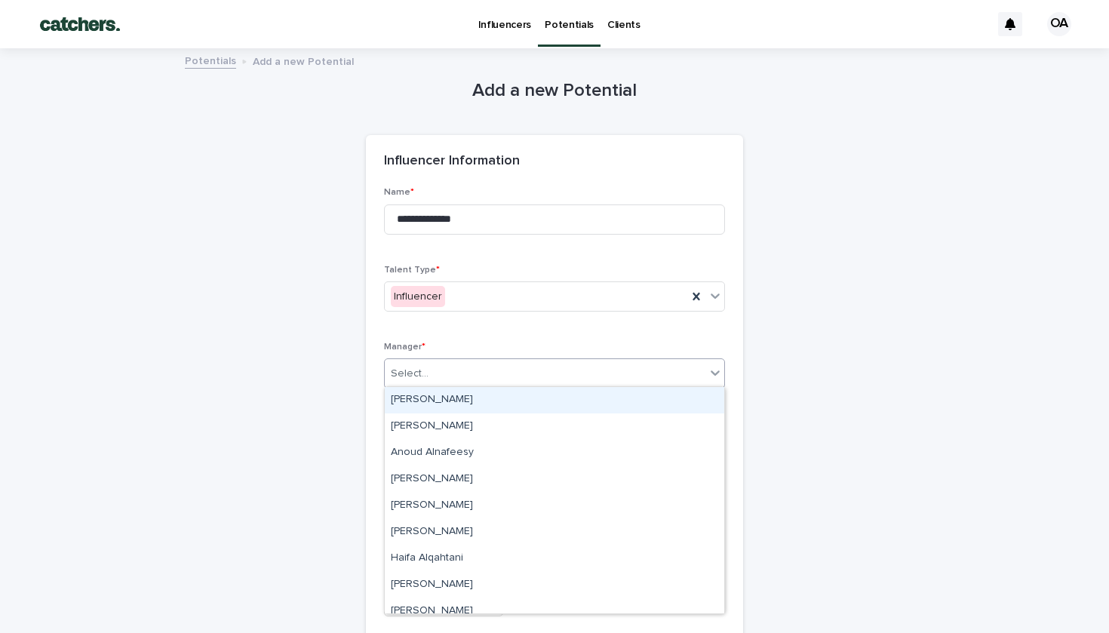
click at [430, 377] on div "Select..." at bounding box center [545, 373] width 321 height 25
type input "**"
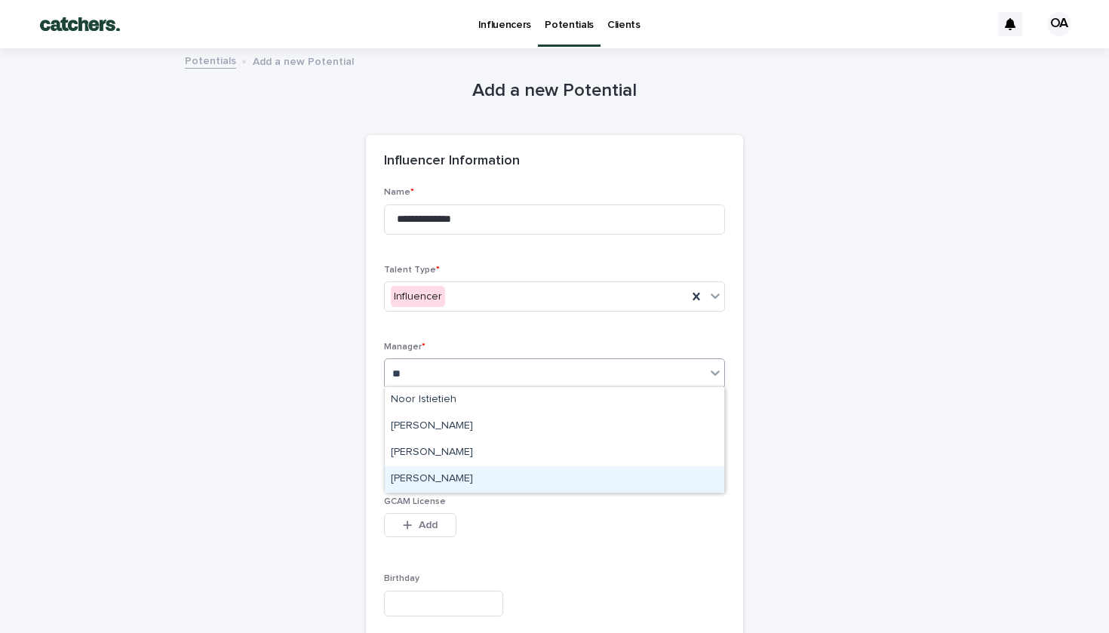
click at [438, 478] on div "[PERSON_NAME]" at bounding box center [555, 479] width 340 height 26
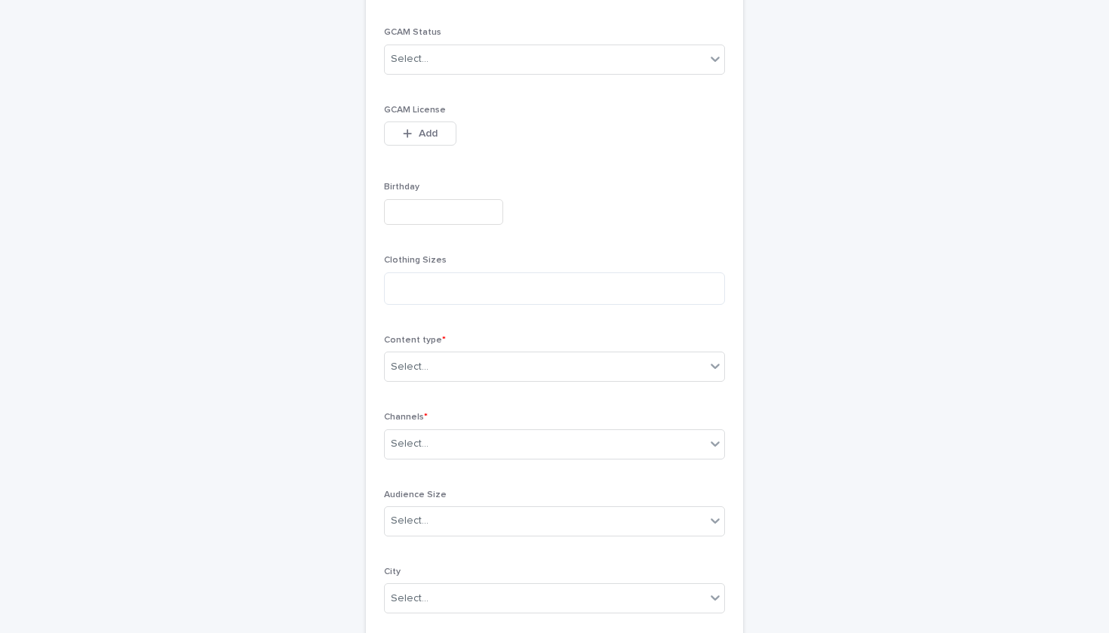
scroll to position [518, 0]
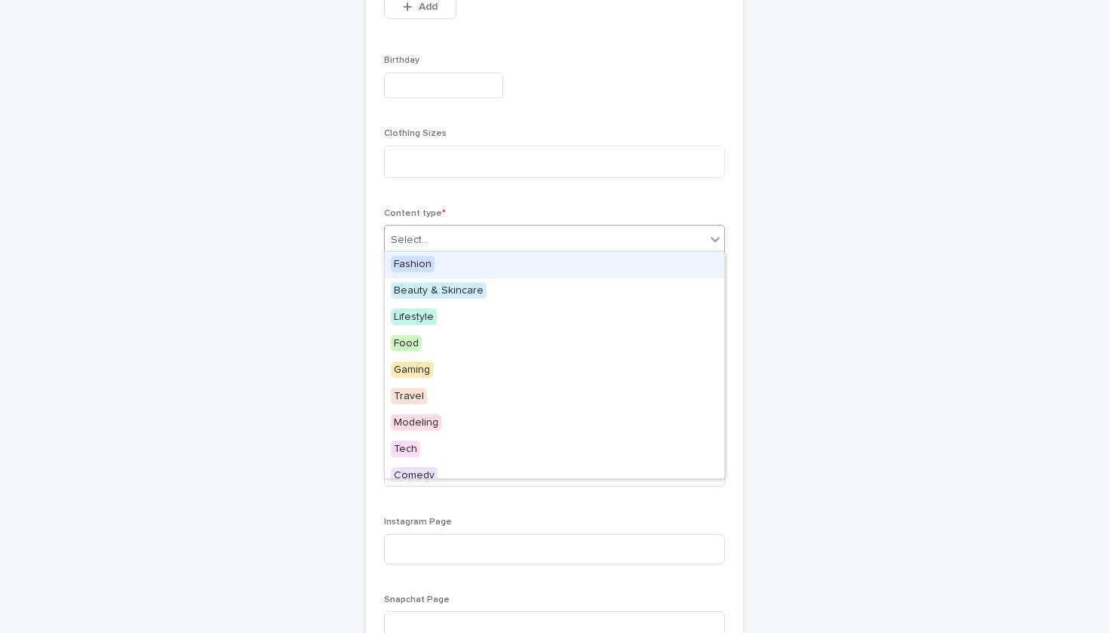
click at [445, 240] on div "Select..." at bounding box center [545, 240] width 321 height 25
click at [438, 264] on div "Fashion" at bounding box center [555, 265] width 340 height 26
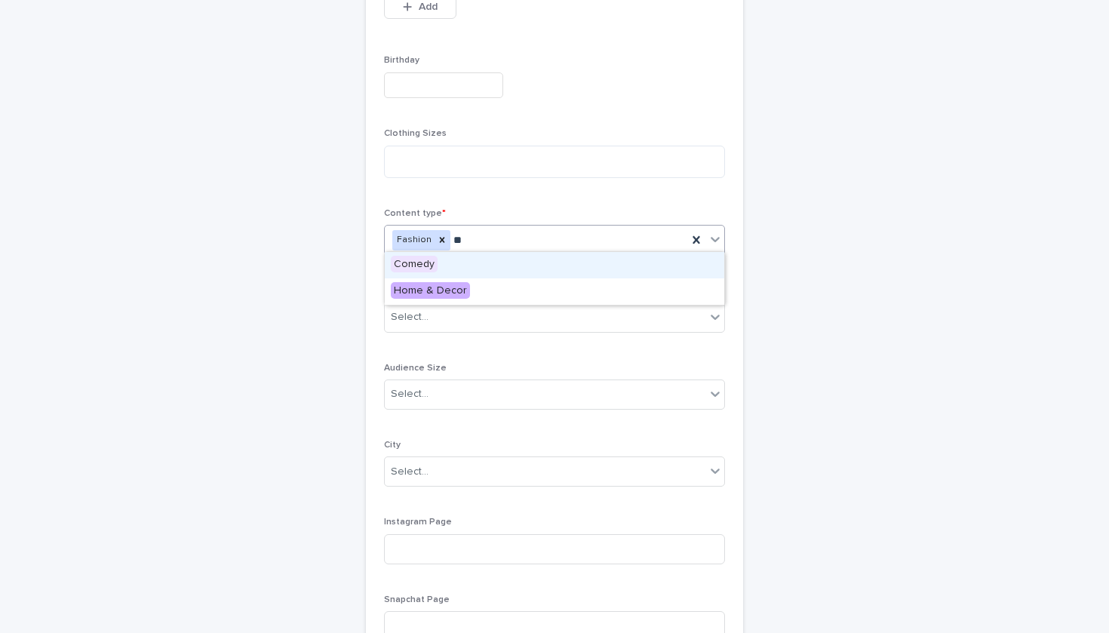
type input "*"
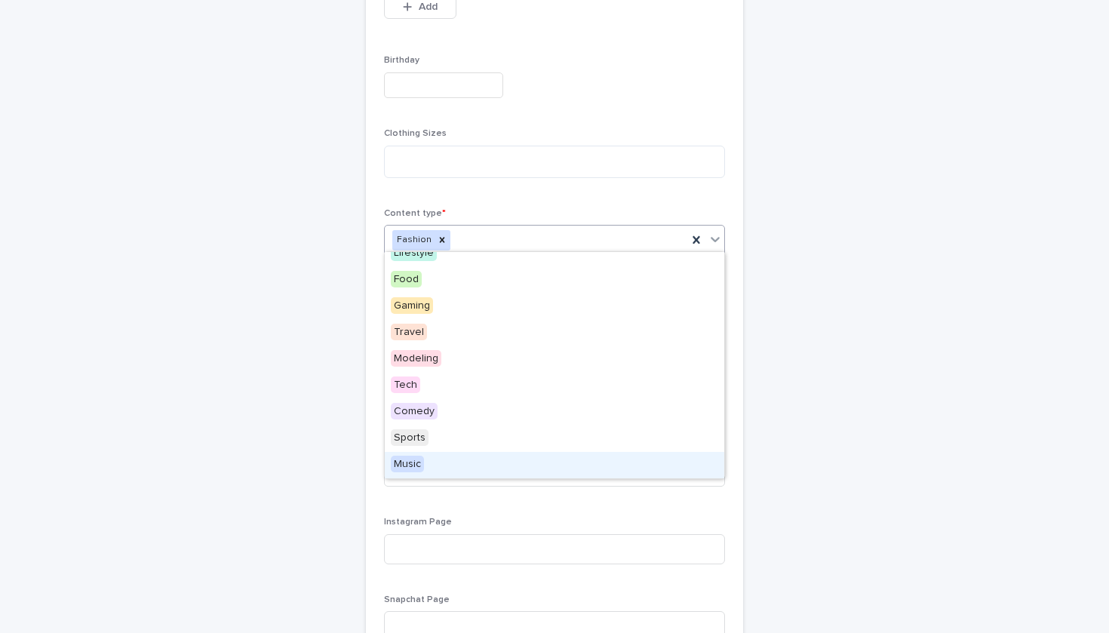
scroll to position [0, 0]
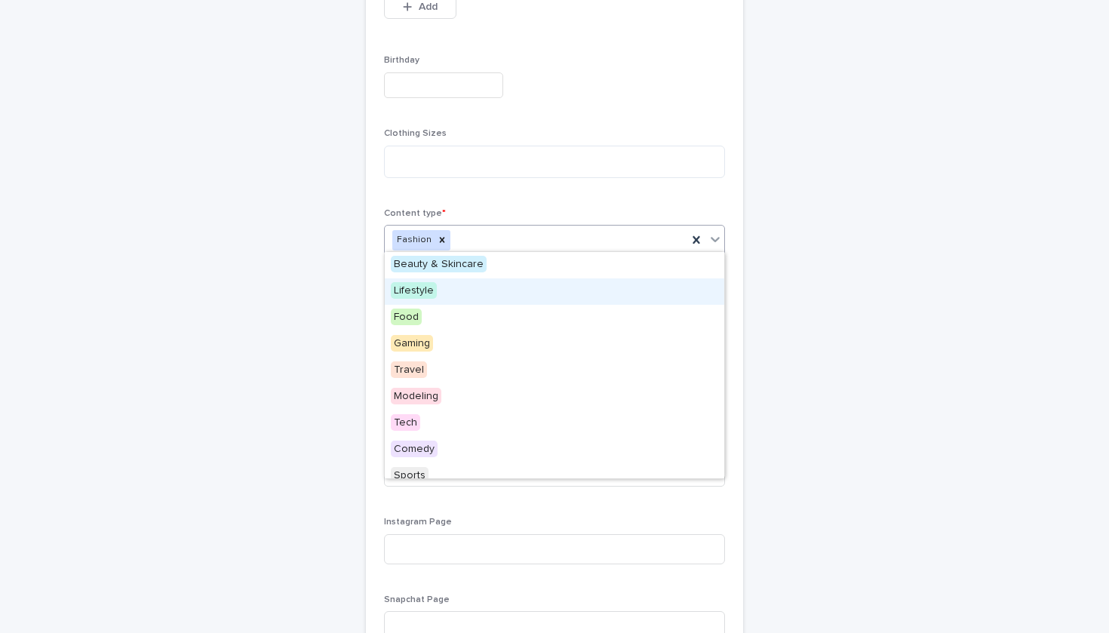
click at [518, 284] on div "Lifestyle" at bounding box center [555, 291] width 340 height 26
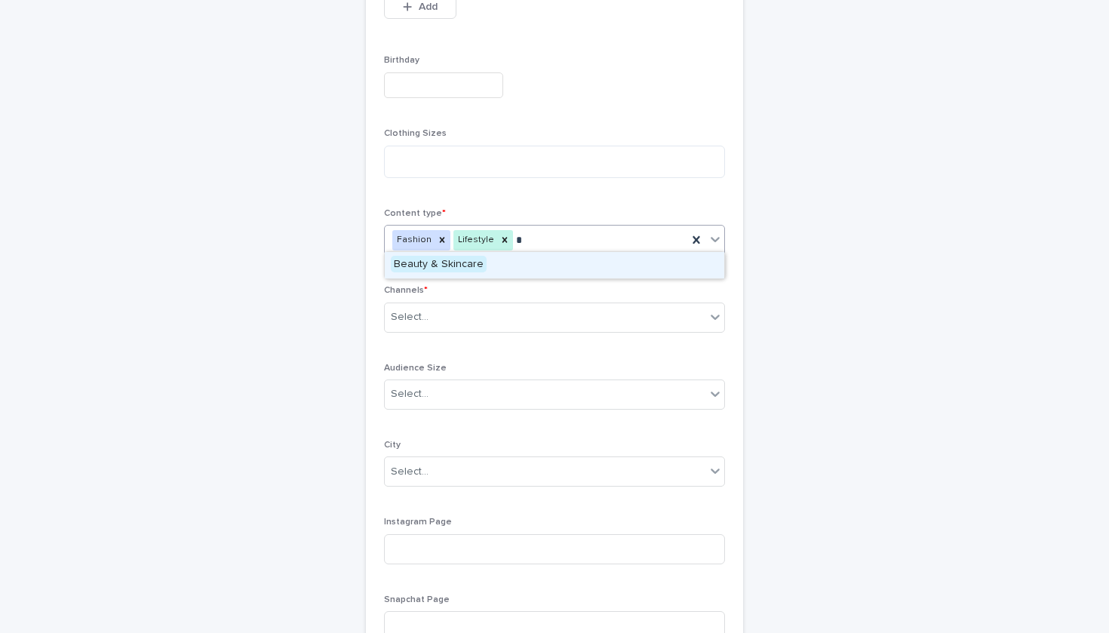
type input "**"
click at [555, 257] on div "Beauty & Skincare" at bounding box center [555, 265] width 340 height 26
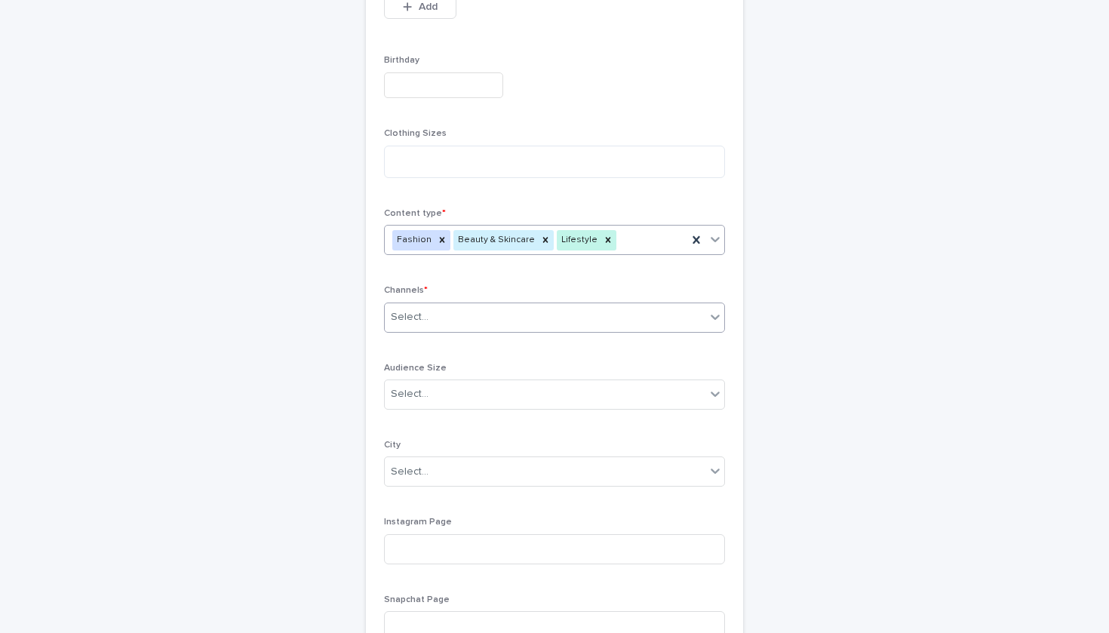
click at [553, 315] on div "Select..." at bounding box center [545, 317] width 321 height 25
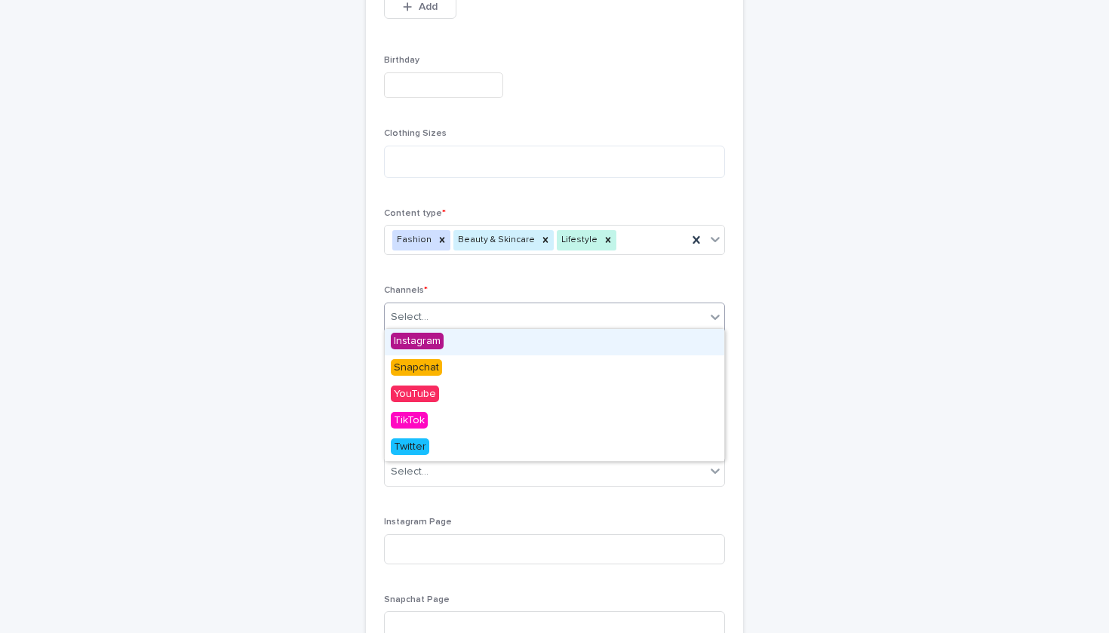
click at [547, 334] on div "Instagram" at bounding box center [555, 342] width 340 height 26
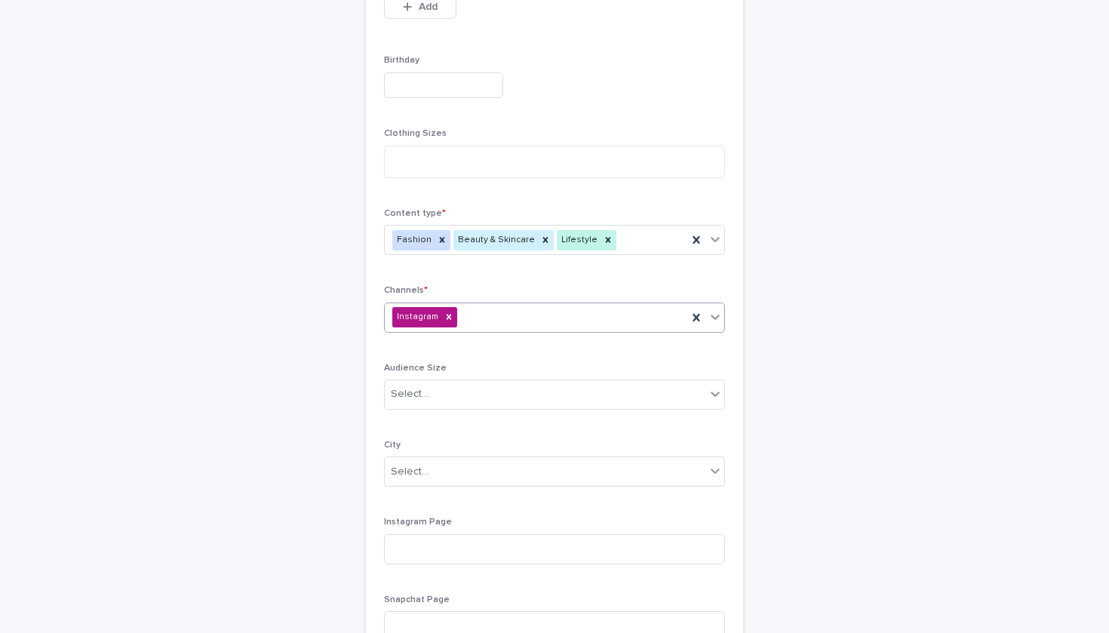
click at [719, 317] on icon at bounding box center [715, 316] width 15 height 15
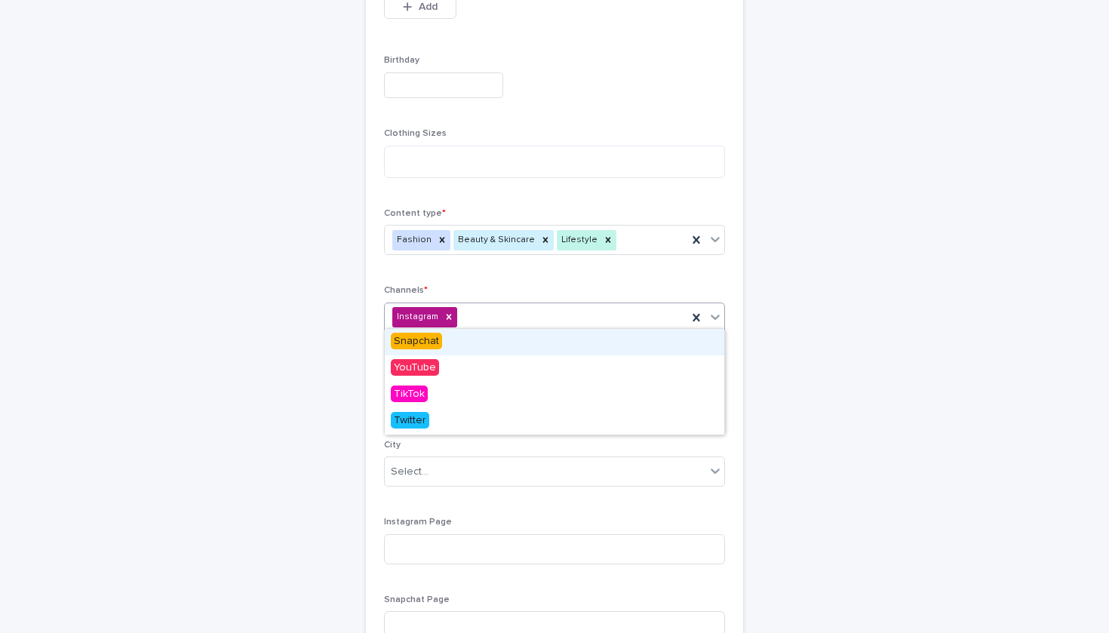
click at [660, 345] on div "Snapchat" at bounding box center [555, 342] width 340 height 26
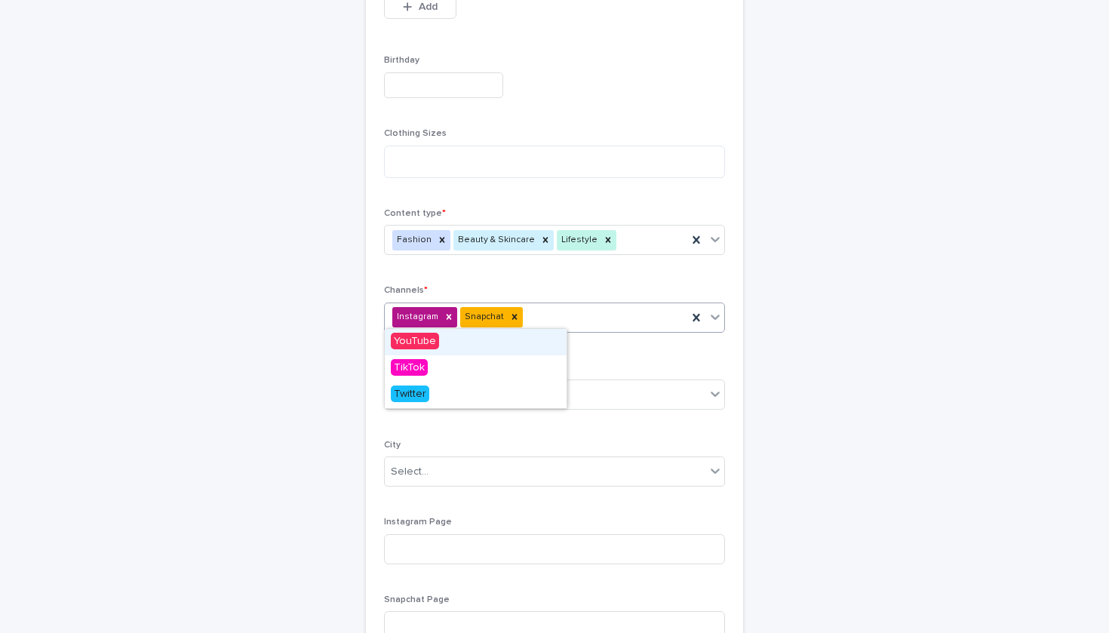
click at [557, 317] on div "Instagram Snapchat" at bounding box center [554, 318] width 341 height 30
click at [546, 347] on div "YouTube" at bounding box center [555, 342] width 340 height 26
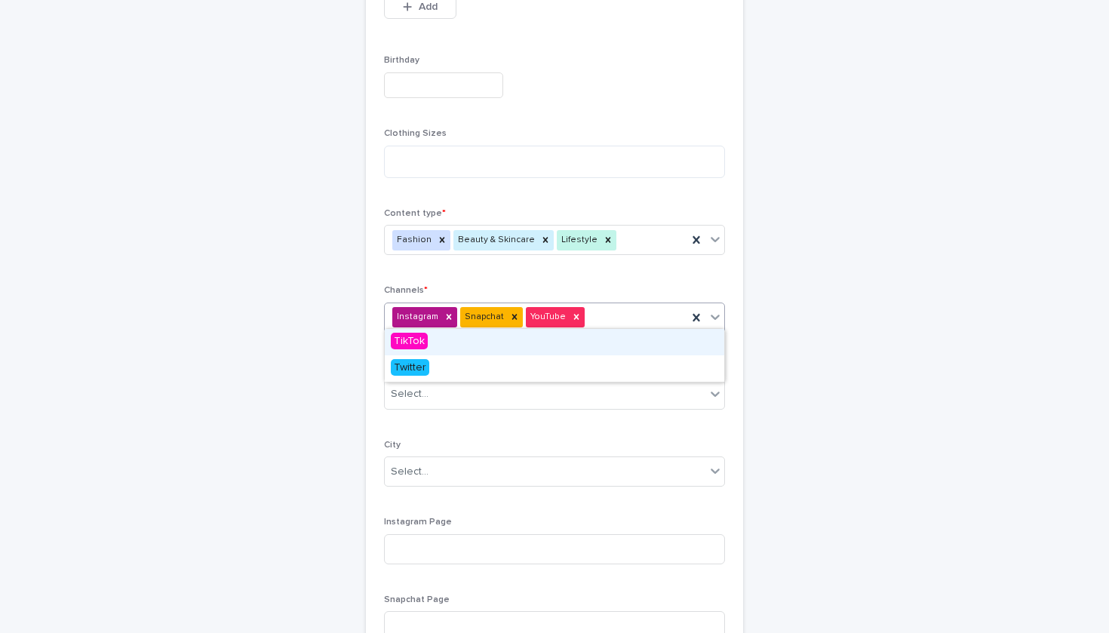
click at [721, 313] on icon at bounding box center [715, 316] width 15 height 15
click at [641, 347] on div "TikTok" at bounding box center [555, 342] width 340 height 26
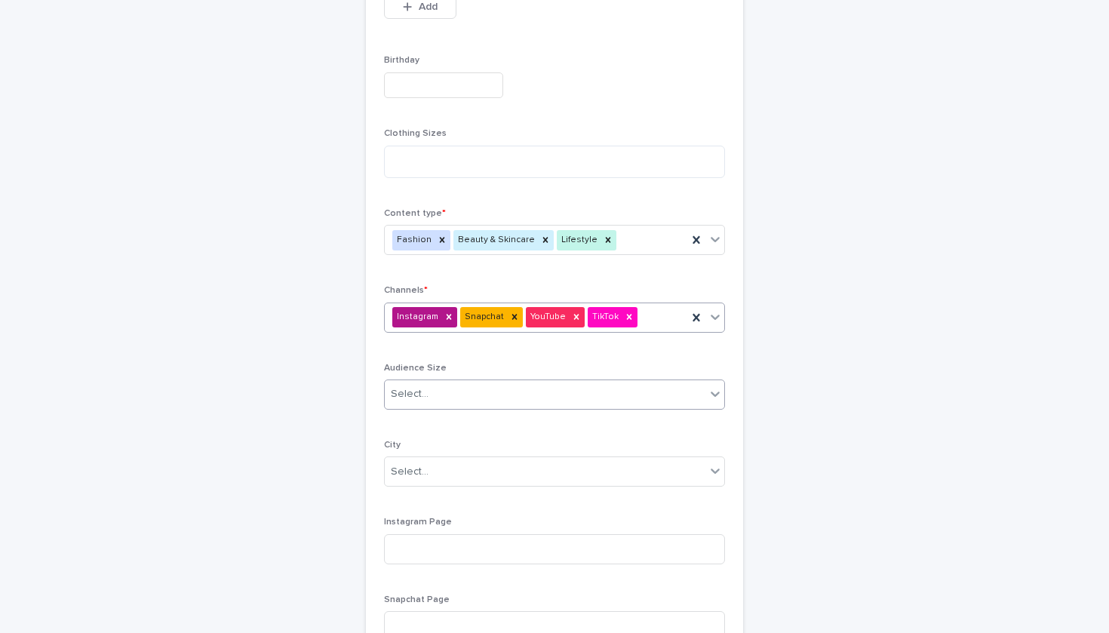
click at [611, 386] on div "Select..." at bounding box center [545, 394] width 321 height 25
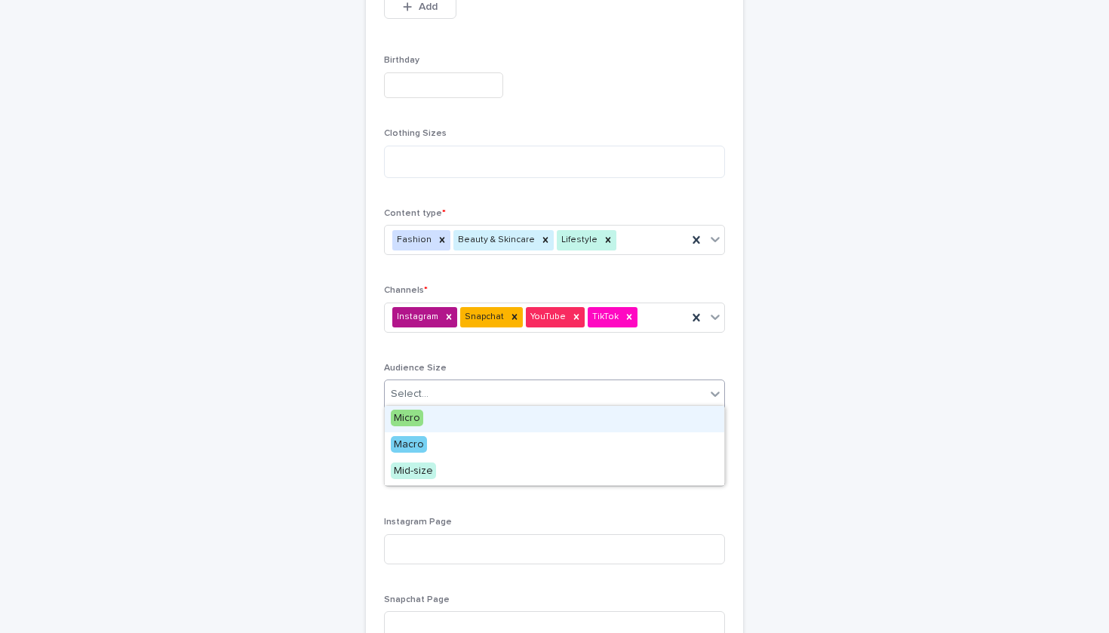
click at [571, 422] on div "Micro" at bounding box center [555, 419] width 340 height 26
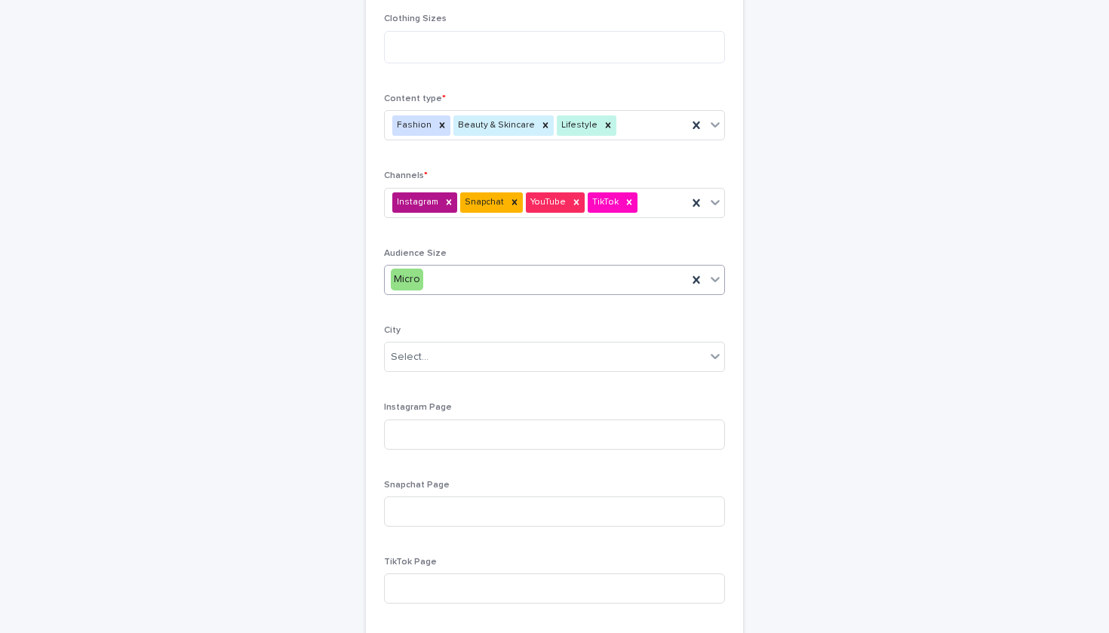
scroll to position [655, 0]
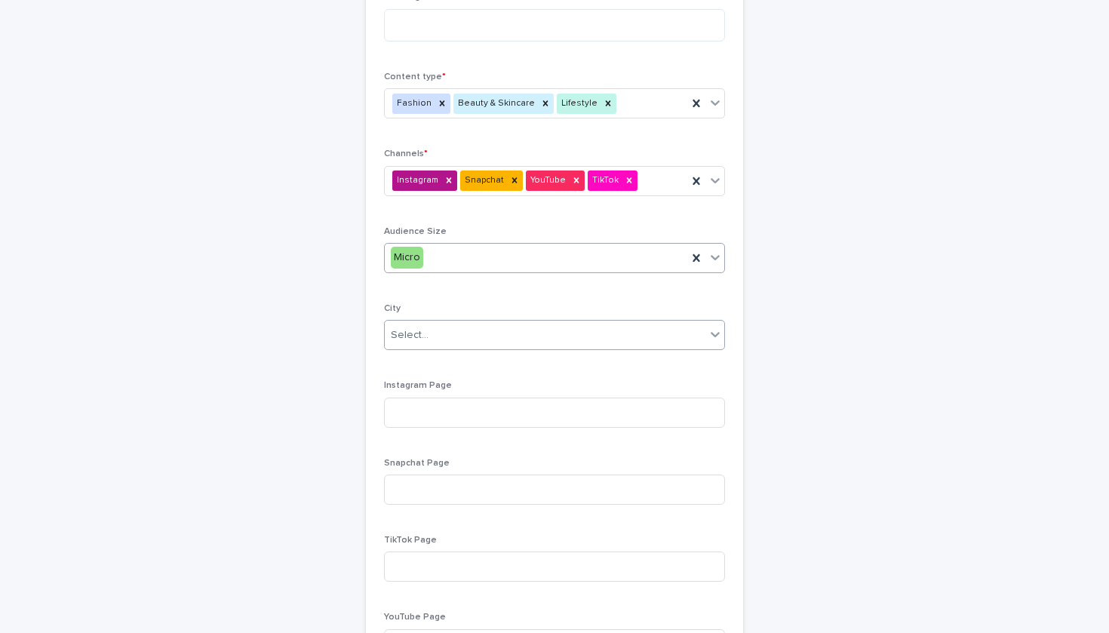
click at [558, 326] on div "Select..." at bounding box center [545, 335] width 321 height 25
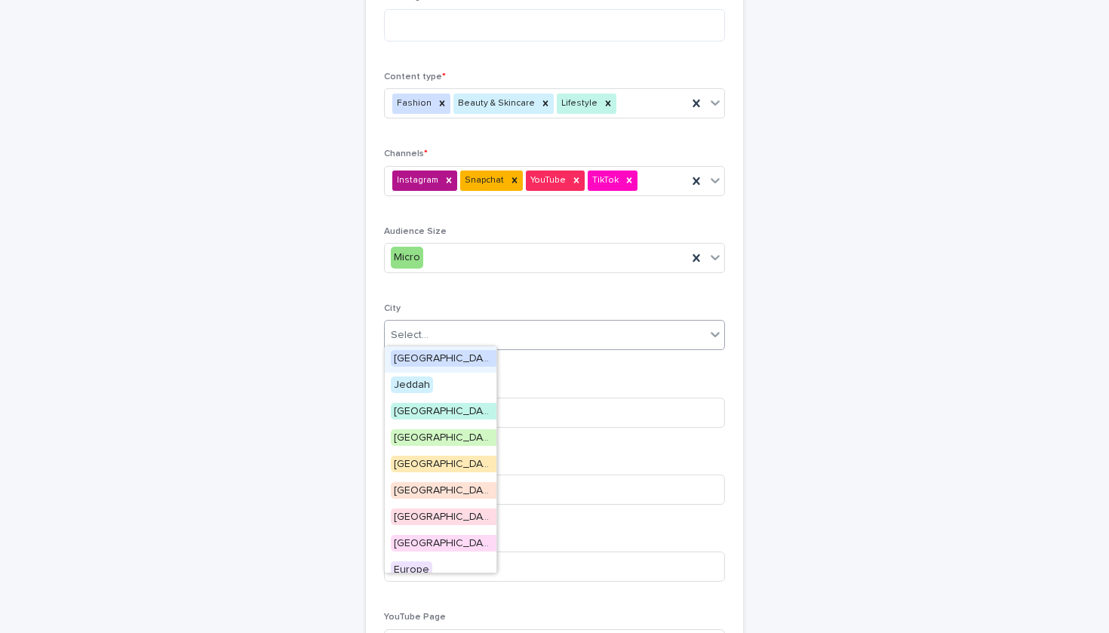
click at [487, 337] on div "Select..." at bounding box center [554, 335] width 341 height 30
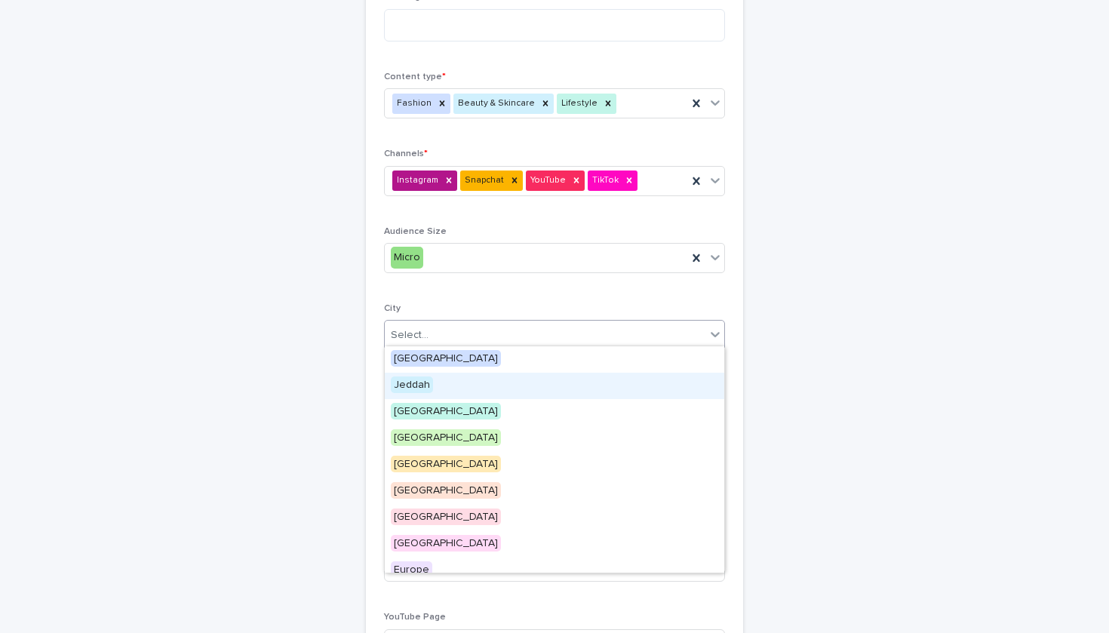
click at [474, 388] on div "Jeddah" at bounding box center [555, 386] width 340 height 26
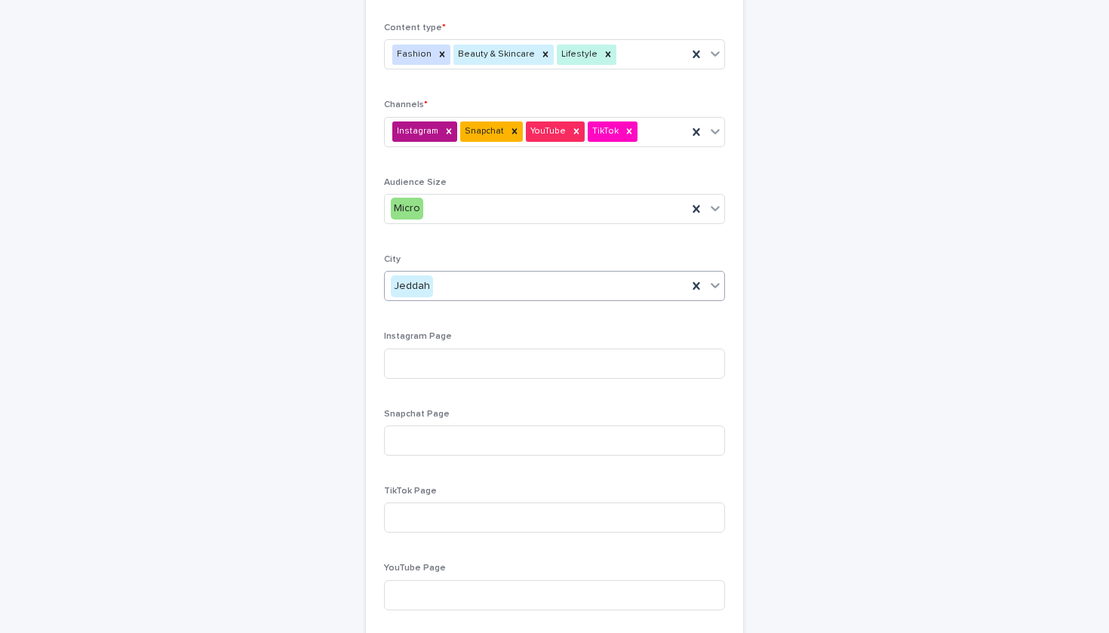
scroll to position [741, 0]
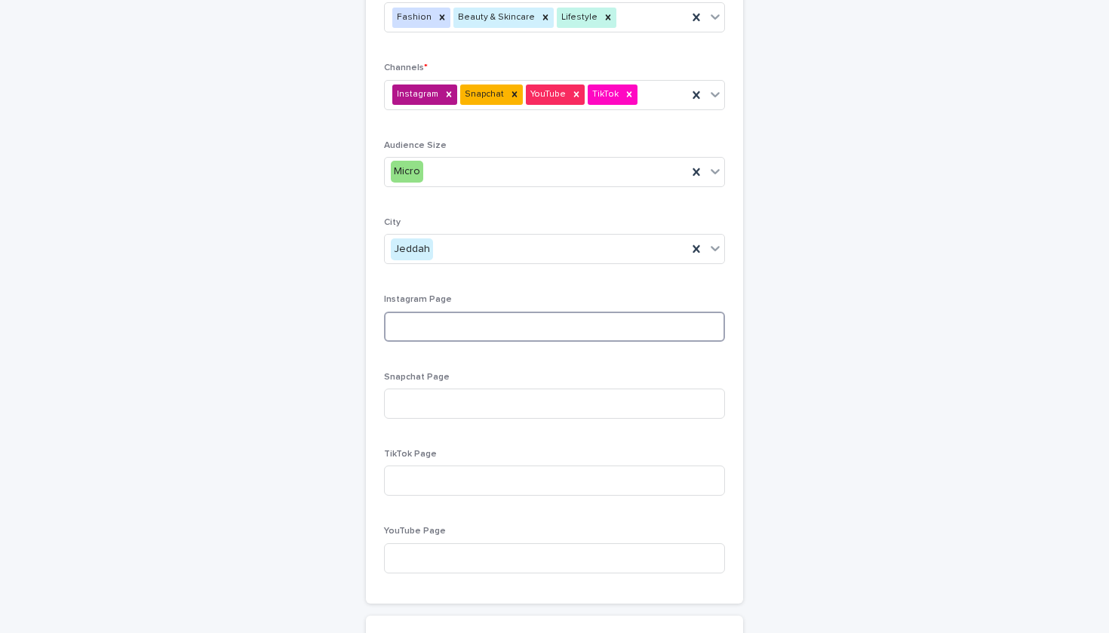
click at [472, 325] on input at bounding box center [554, 327] width 341 height 30
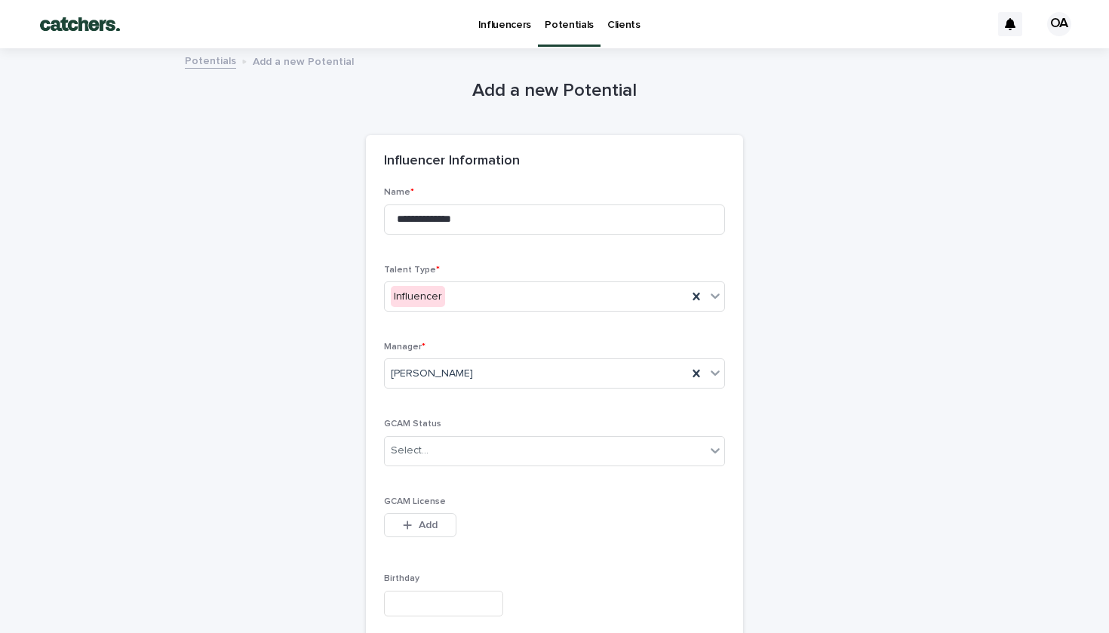
scroll to position [746, 0]
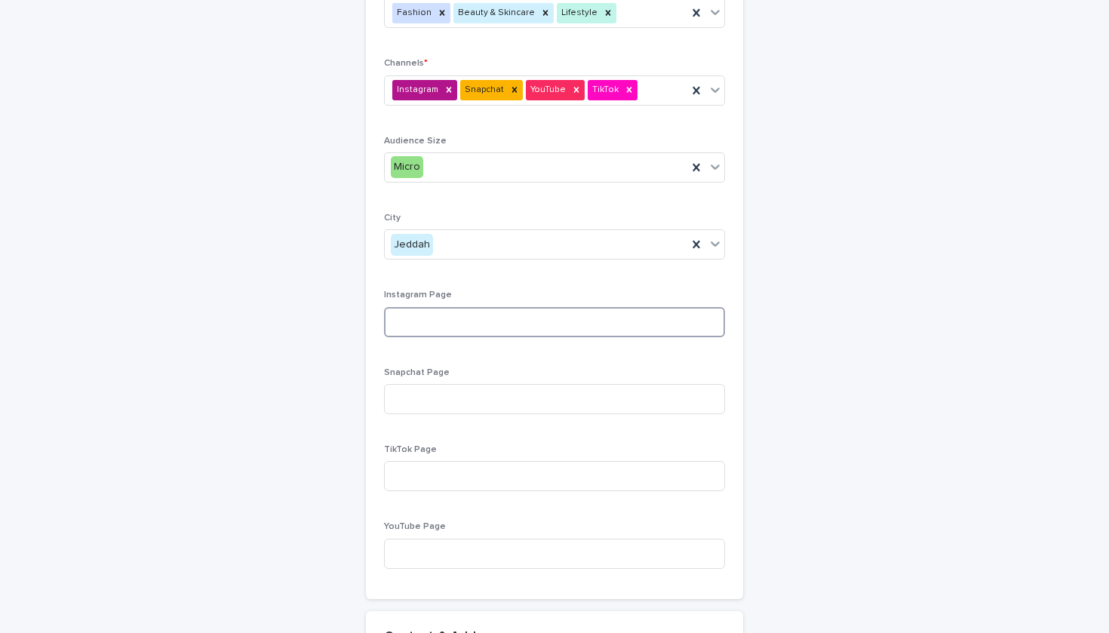
paste input "**********"
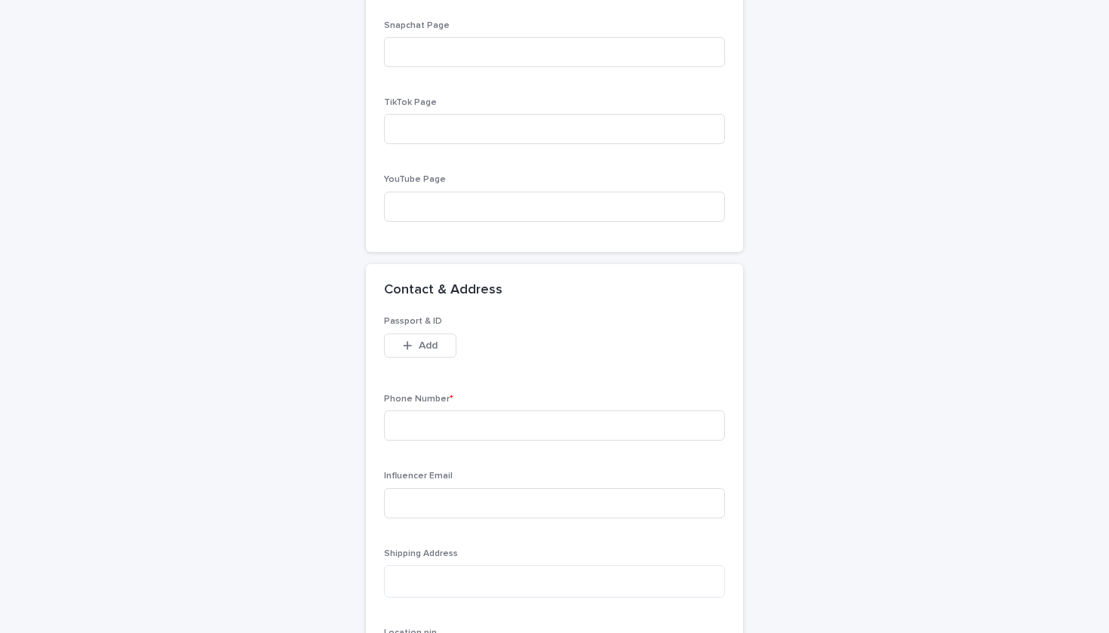
scroll to position [1280, 0]
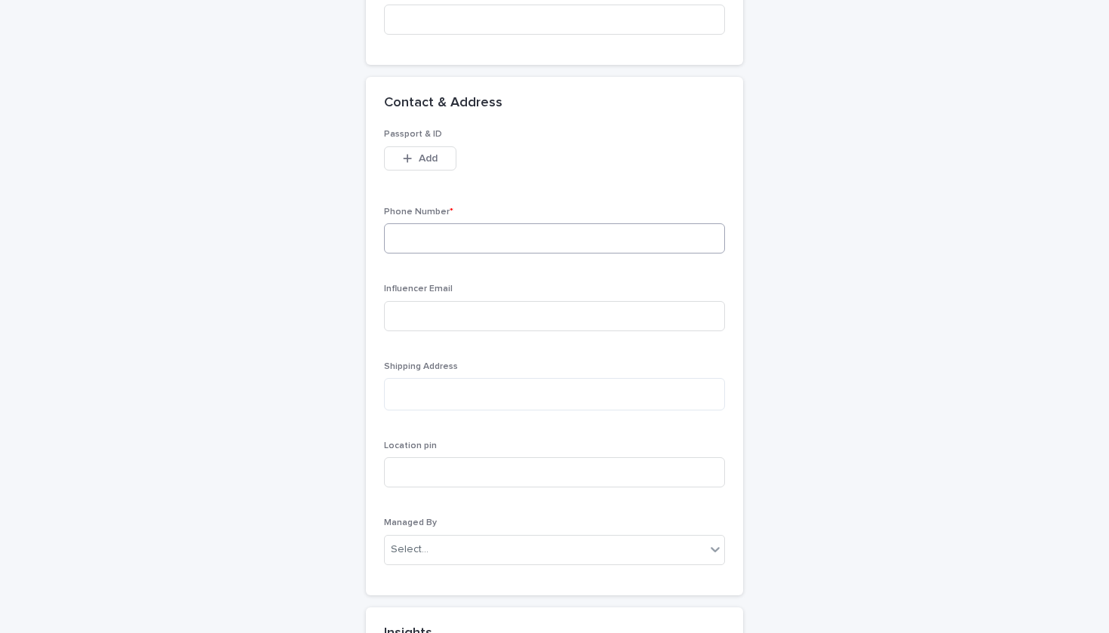
type input "**********"
paste input "**********"
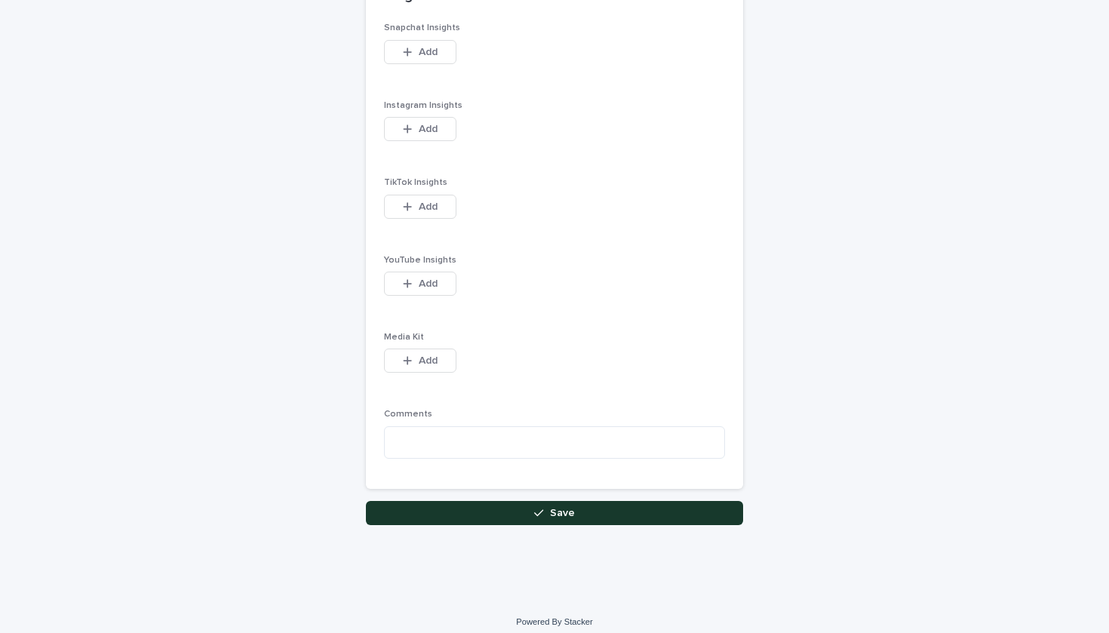
scroll to position [1916, 0]
type input "**********"
click at [490, 502] on button "Save" at bounding box center [554, 514] width 377 height 24
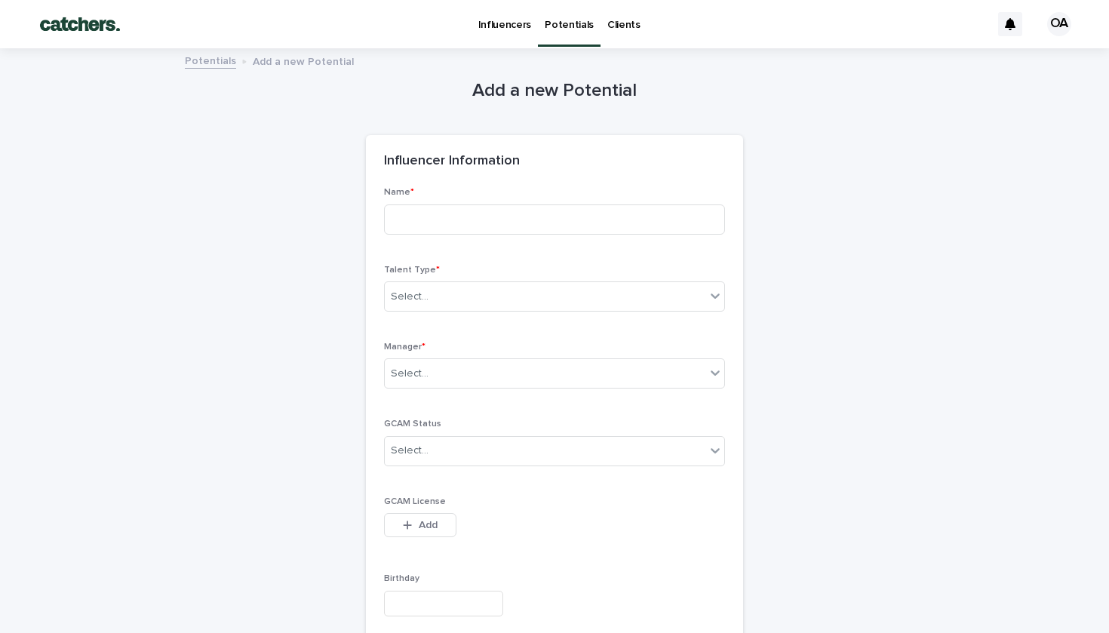
click at [564, 29] on p "Potentials" at bounding box center [569, 16] width 49 height 32
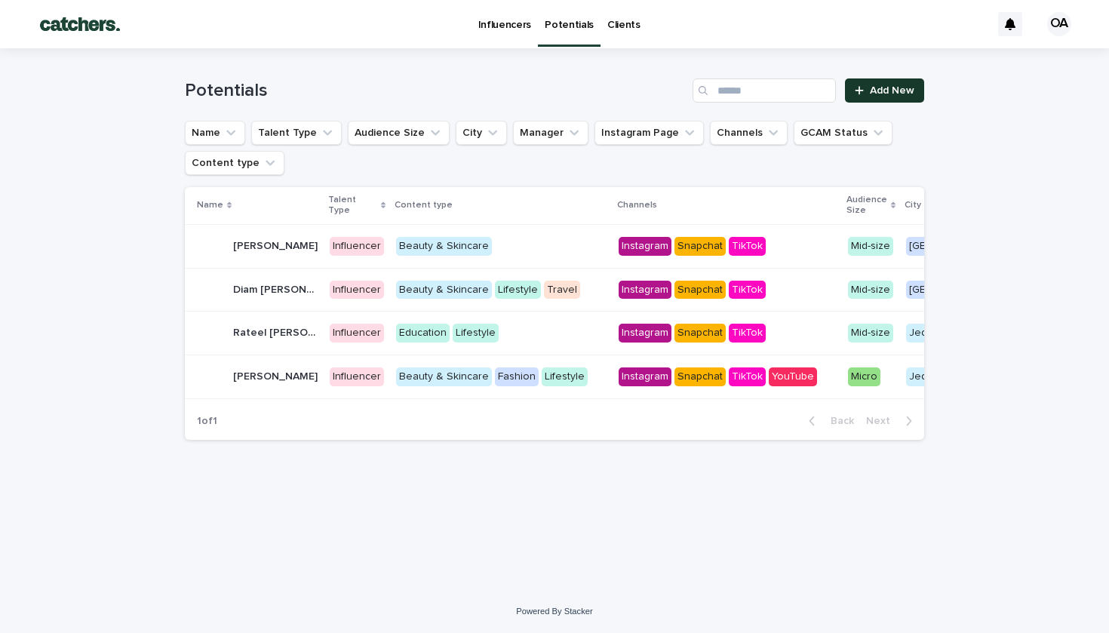
click at [907, 92] on span "Add New" at bounding box center [892, 90] width 45 height 11
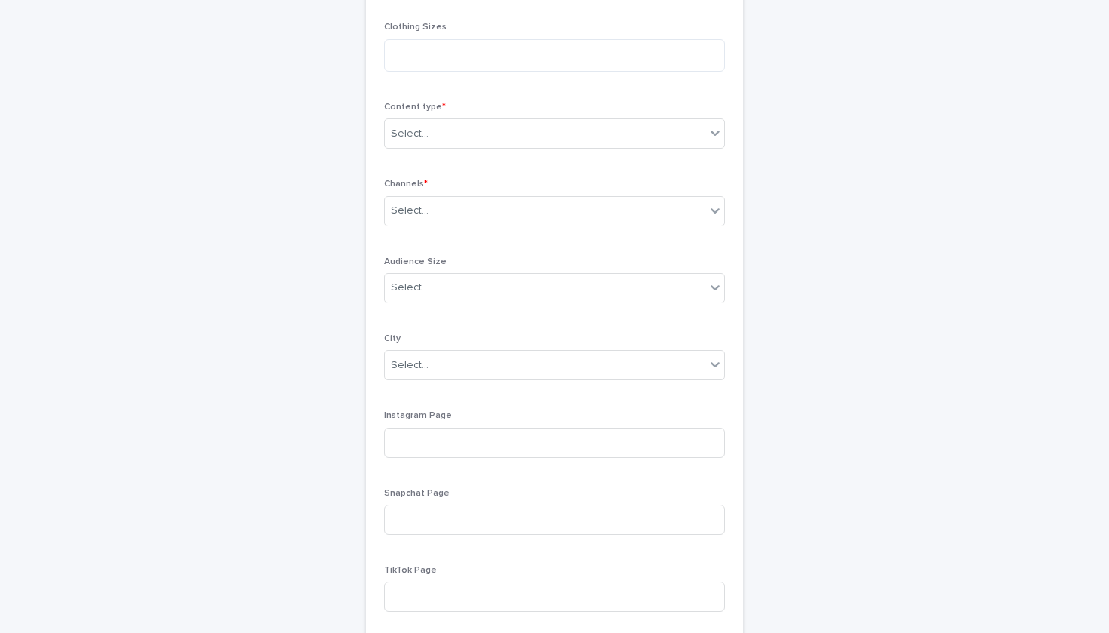
scroll to position [771, 0]
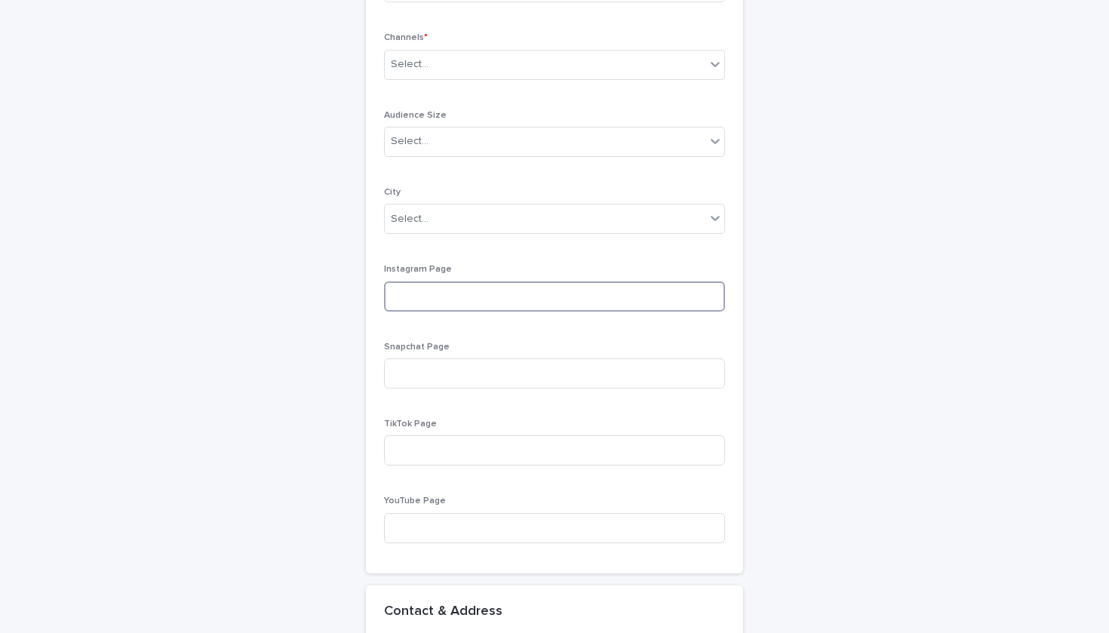
click at [527, 290] on input at bounding box center [554, 297] width 341 height 30
paste input "**********"
type input "**********"
click at [509, 213] on div "Select..." at bounding box center [545, 219] width 321 height 25
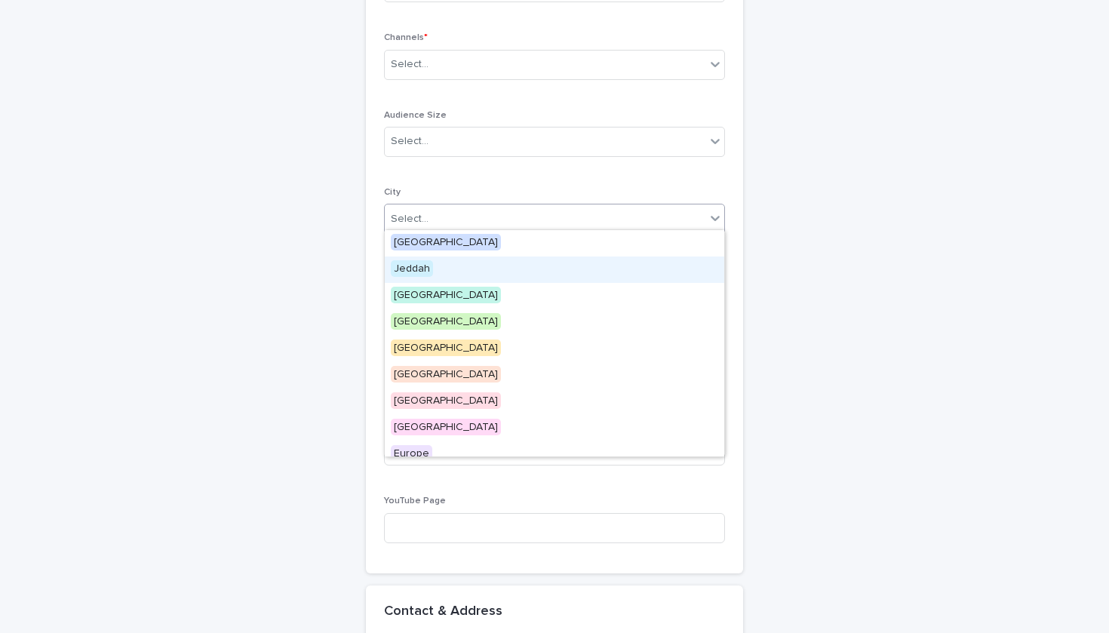
click at [493, 266] on div "Jeddah" at bounding box center [555, 270] width 340 height 26
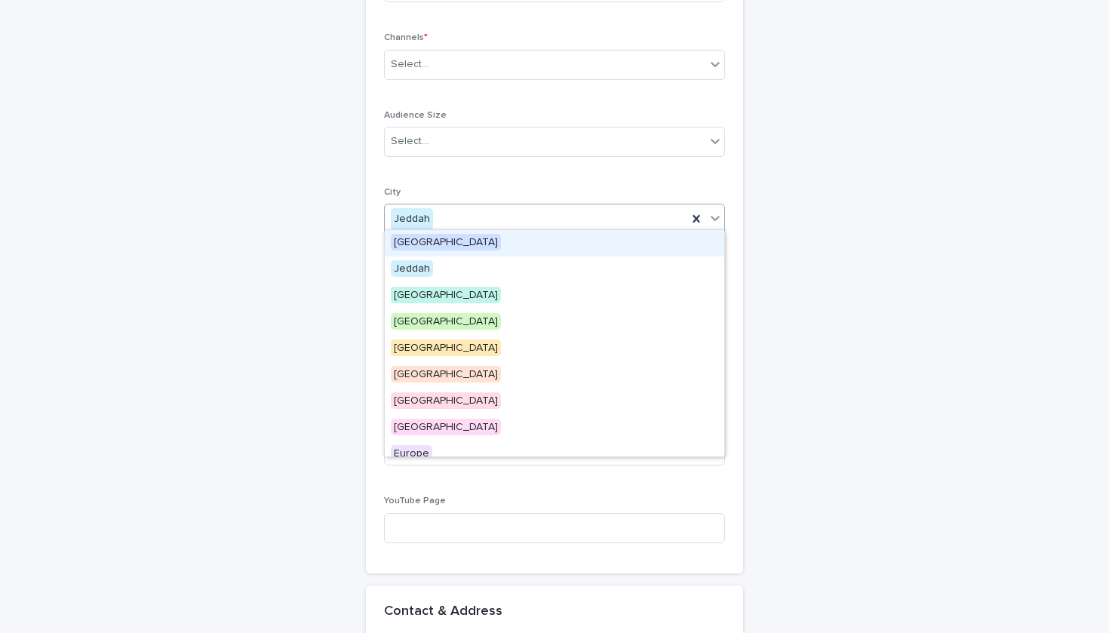
click at [539, 211] on div "Jeddah" at bounding box center [536, 219] width 303 height 25
click at [533, 245] on div "[GEOGRAPHIC_DATA]" at bounding box center [555, 243] width 340 height 26
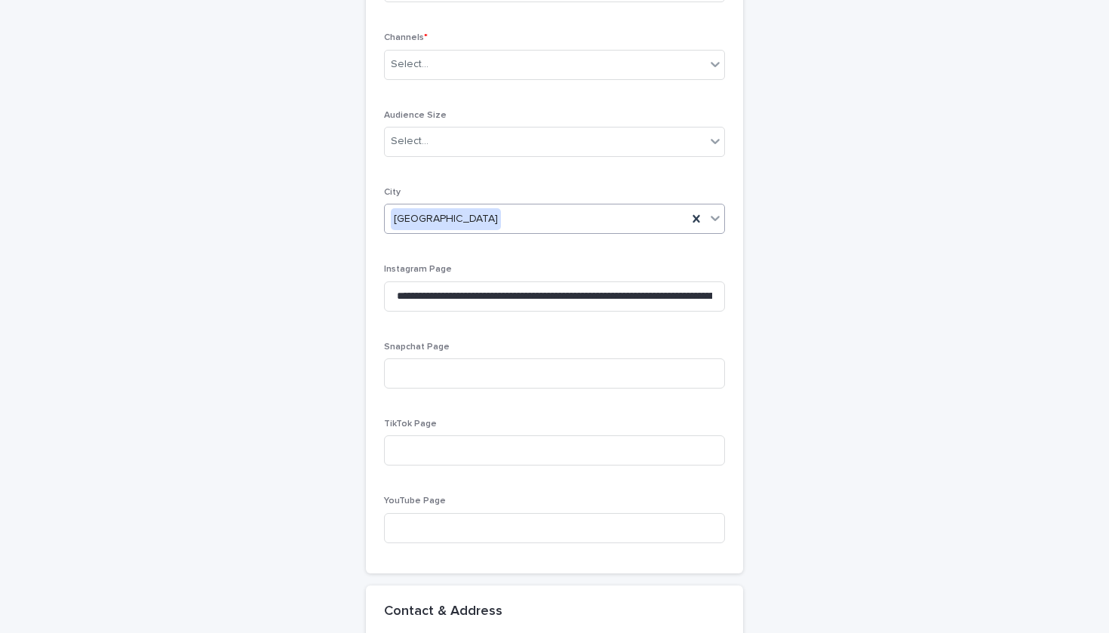
scroll to position [752, 0]
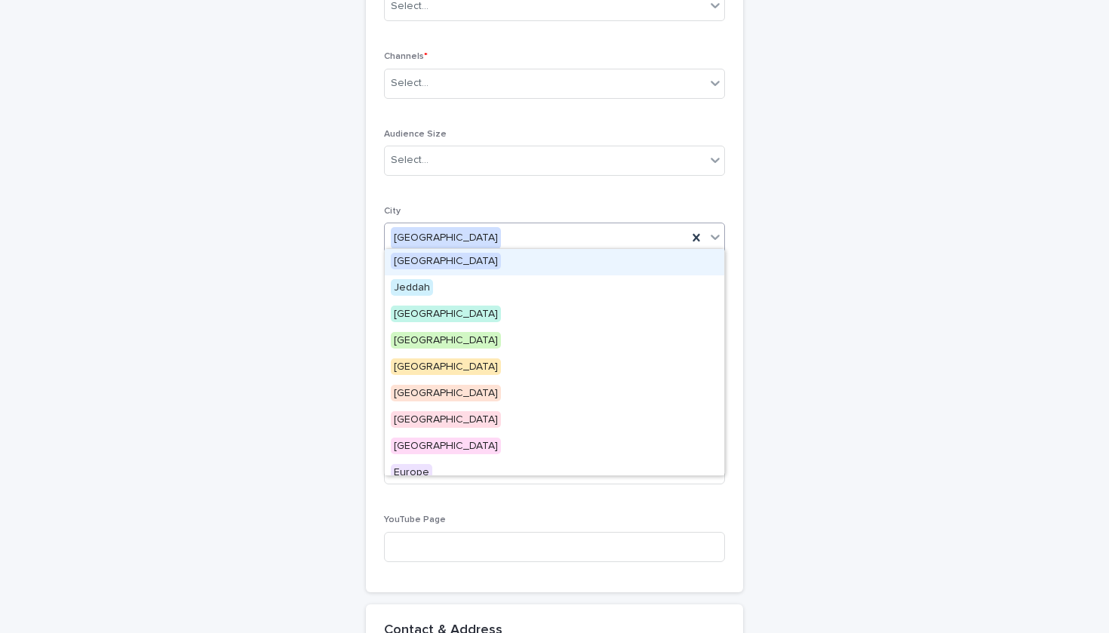
click at [533, 238] on div "[GEOGRAPHIC_DATA]" at bounding box center [536, 238] width 303 height 25
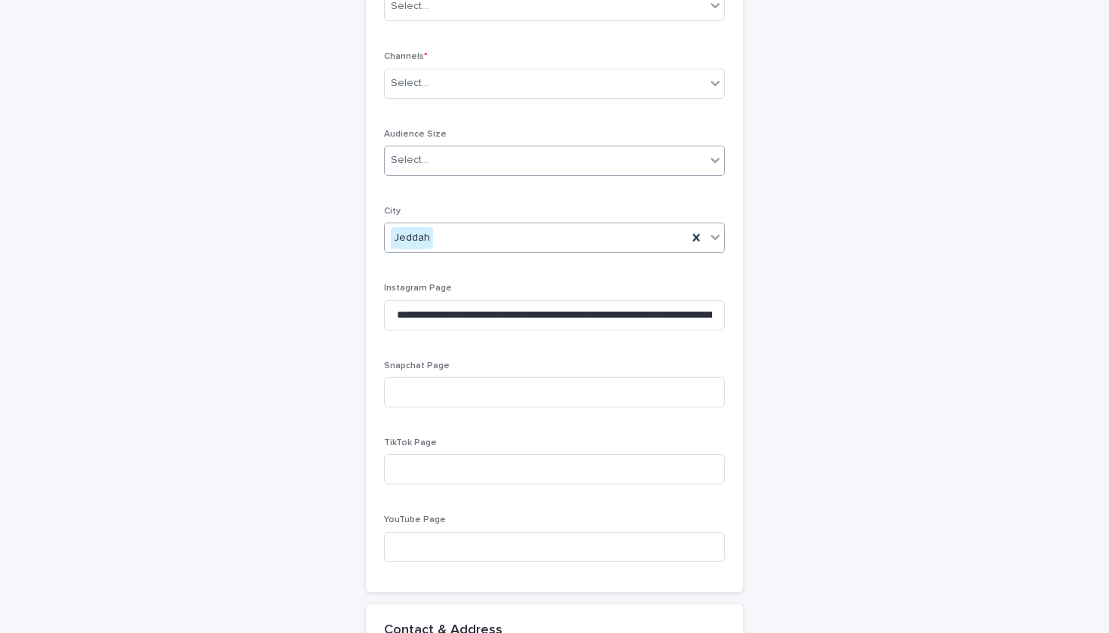
click at [503, 155] on div "Select..." at bounding box center [545, 160] width 321 height 25
click at [478, 216] on div "Macro" at bounding box center [555, 211] width 340 height 26
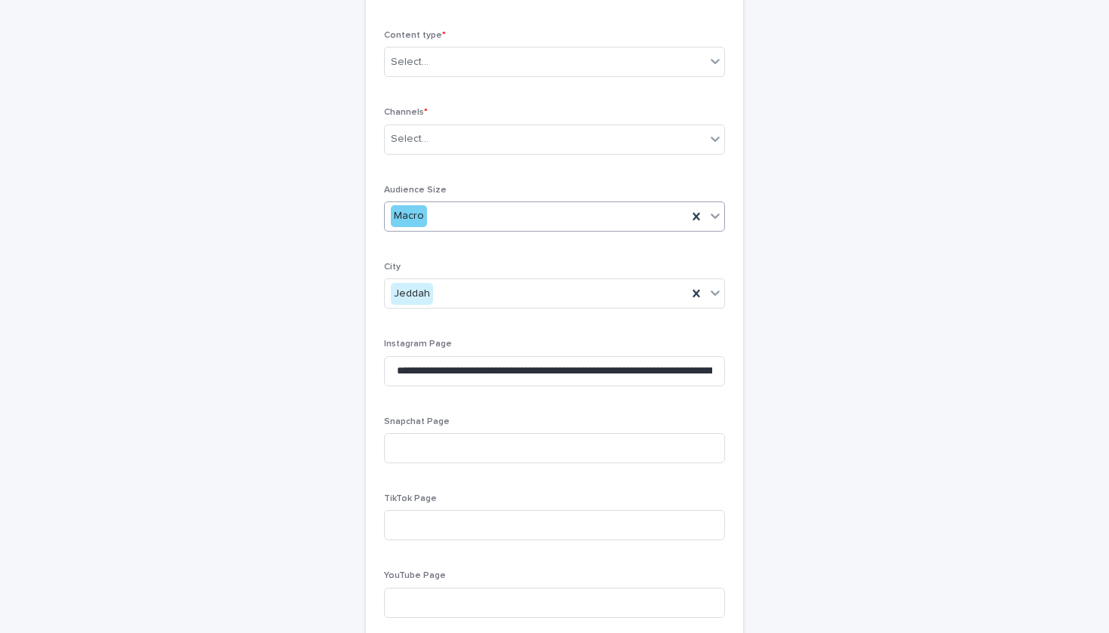
scroll to position [681, 0]
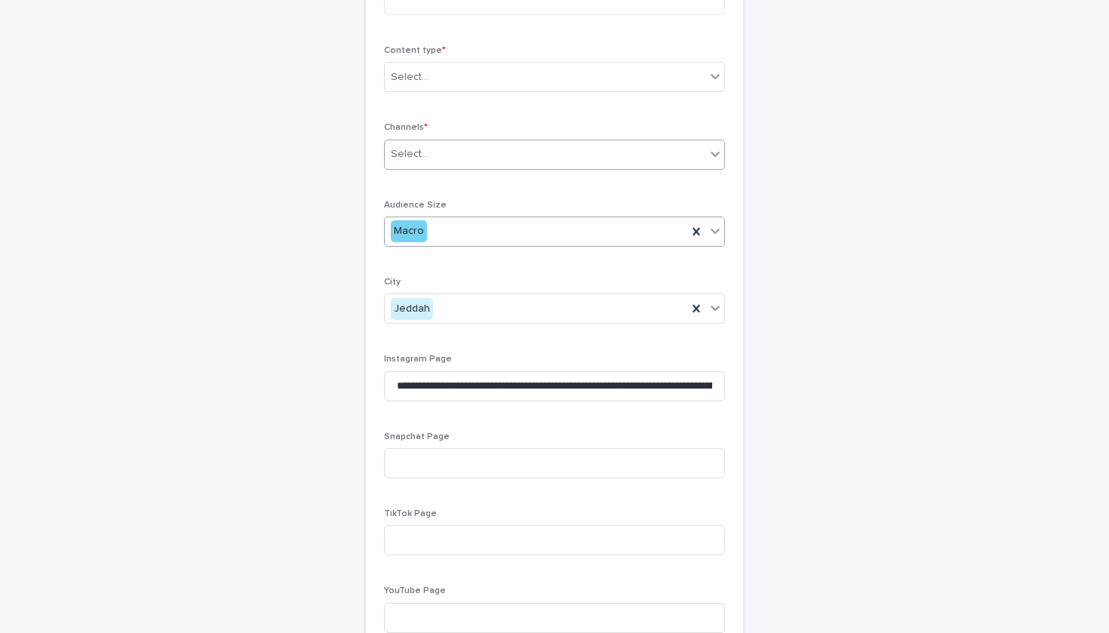
click at [442, 148] on div "Select..." at bounding box center [545, 154] width 321 height 25
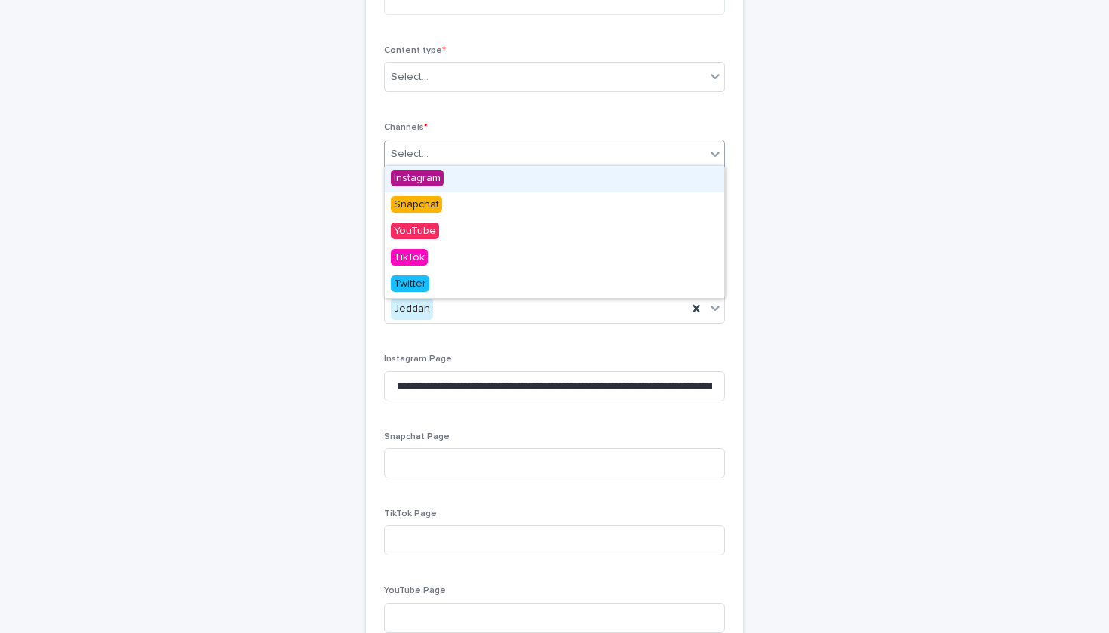
click at [449, 180] on div "Instagram" at bounding box center [555, 179] width 340 height 26
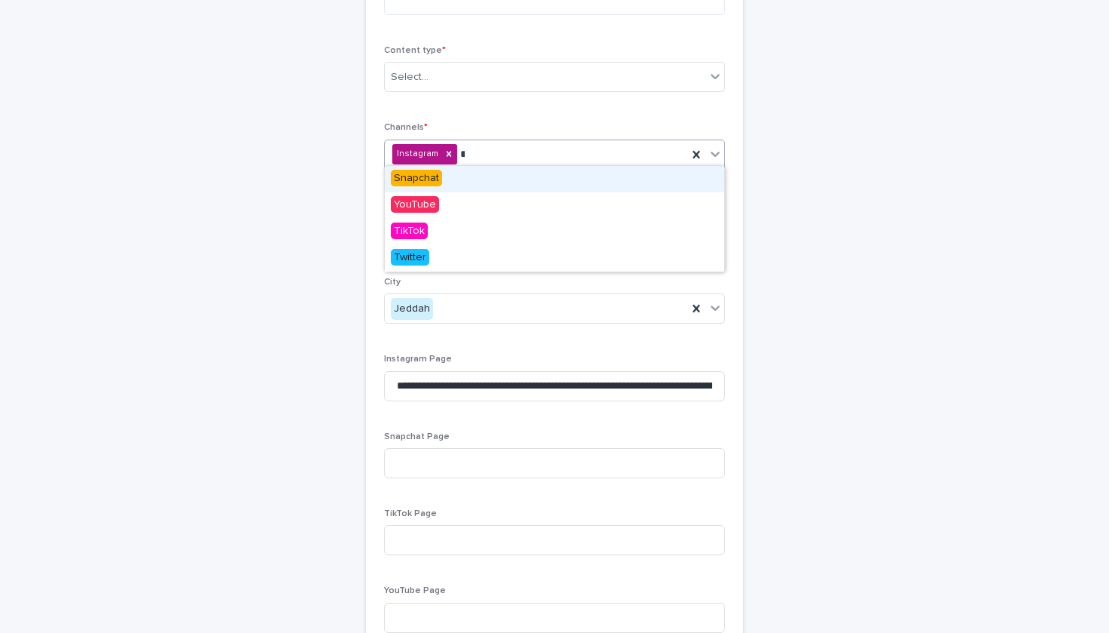
type input "***"
click at [506, 171] on div "TikTok" at bounding box center [555, 179] width 340 height 26
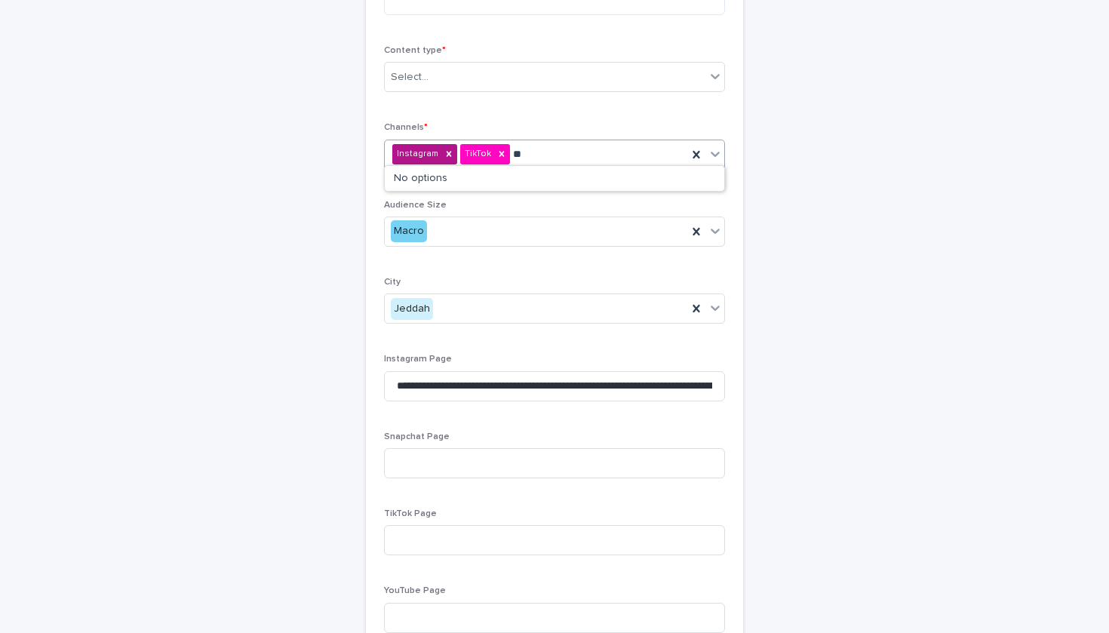
type input "*"
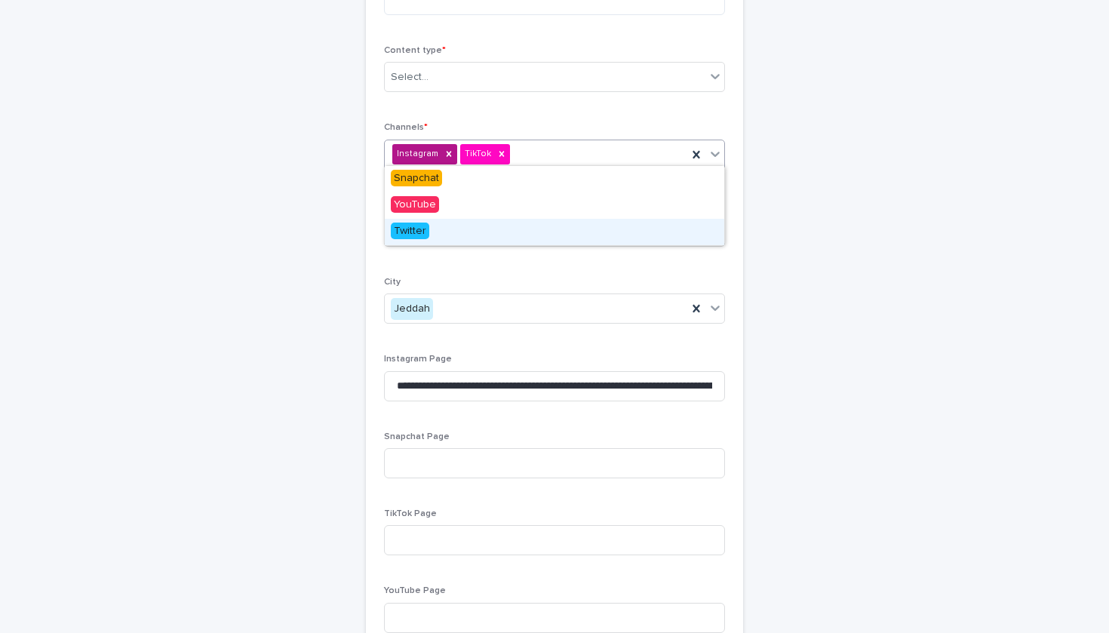
type input "*"
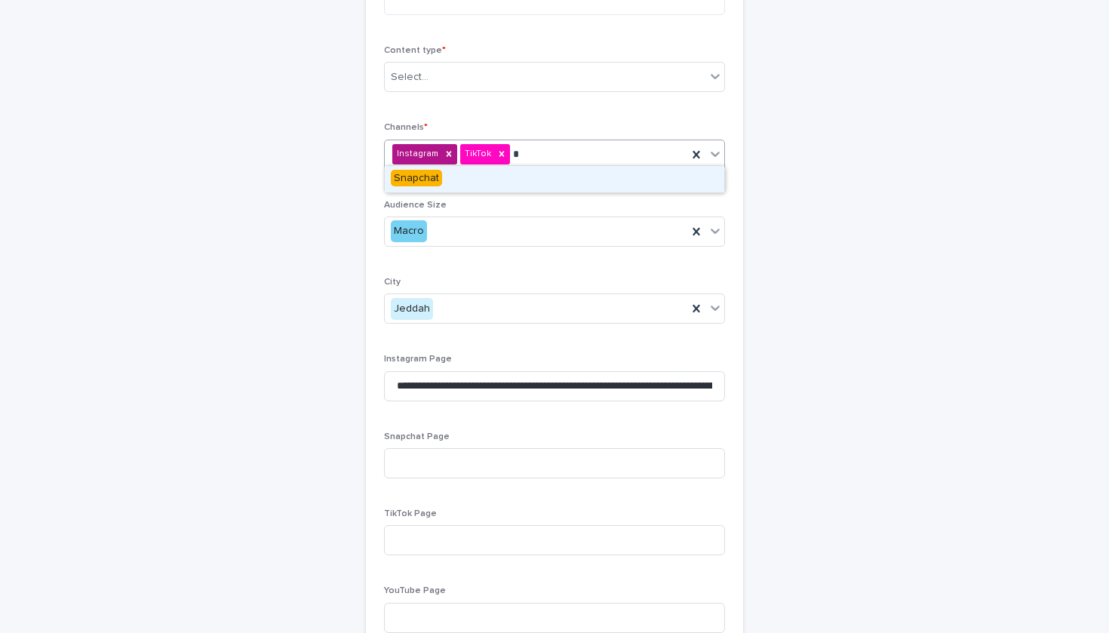
click at [535, 174] on div "Snapchat" at bounding box center [555, 179] width 340 height 26
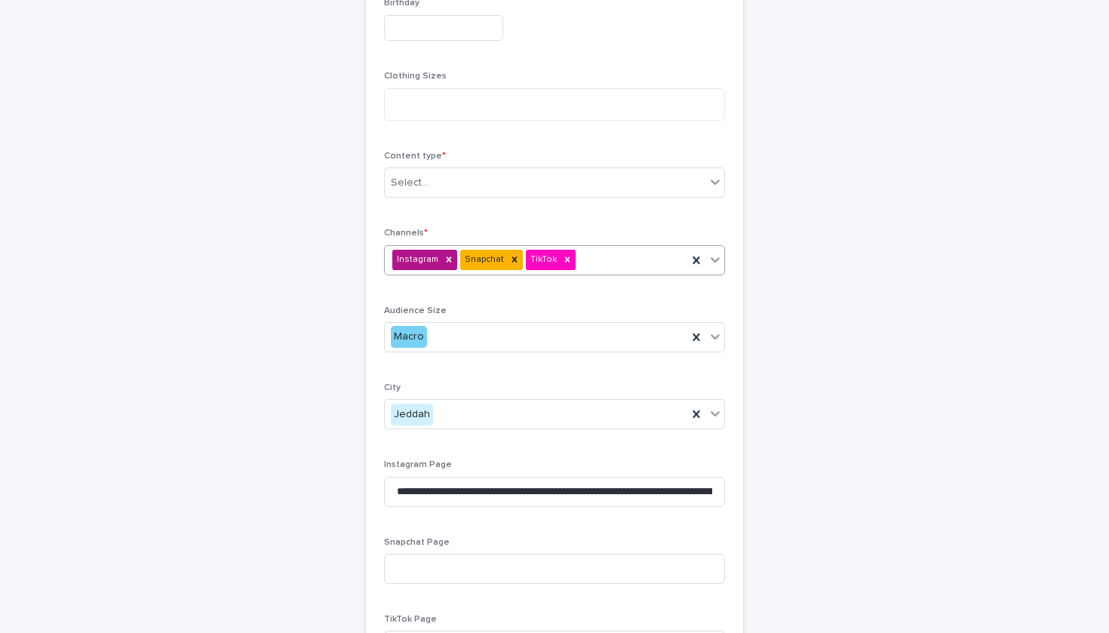
scroll to position [553, 0]
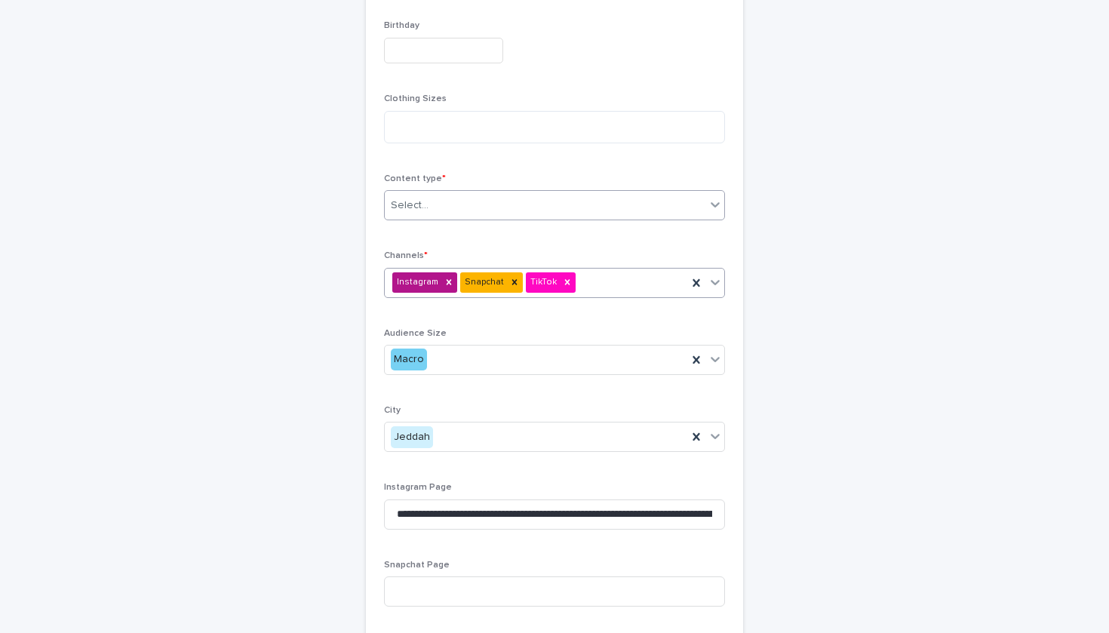
click at [540, 197] on div "Select..." at bounding box center [545, 205] width 321 height 25
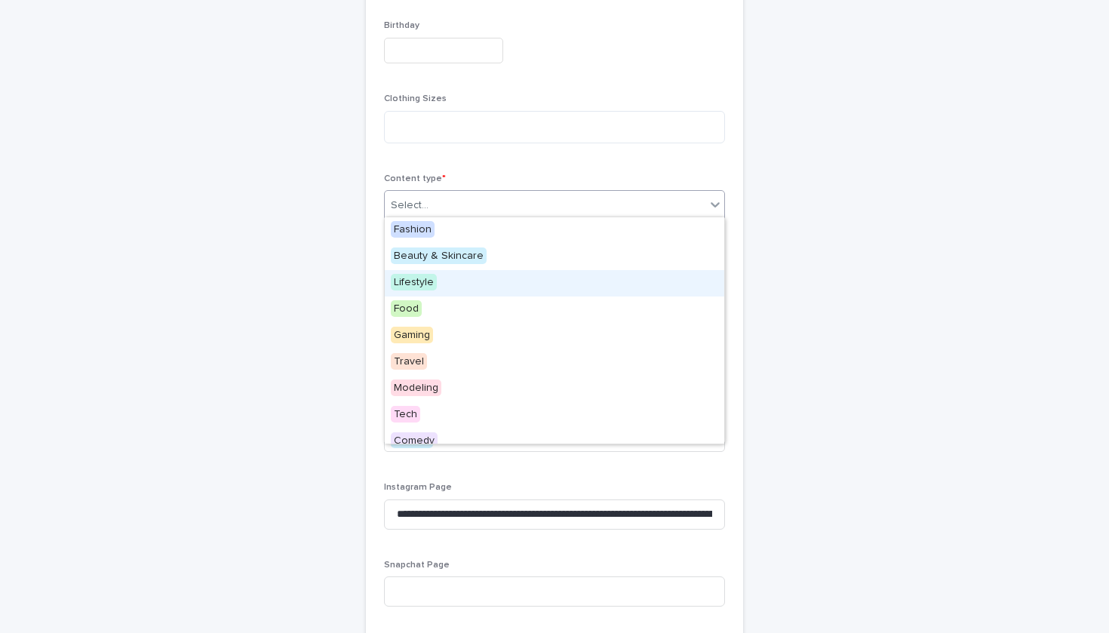
click at [530, 275] on div "Lifestyle" at bounding box center [555, 283] width 340 height 26
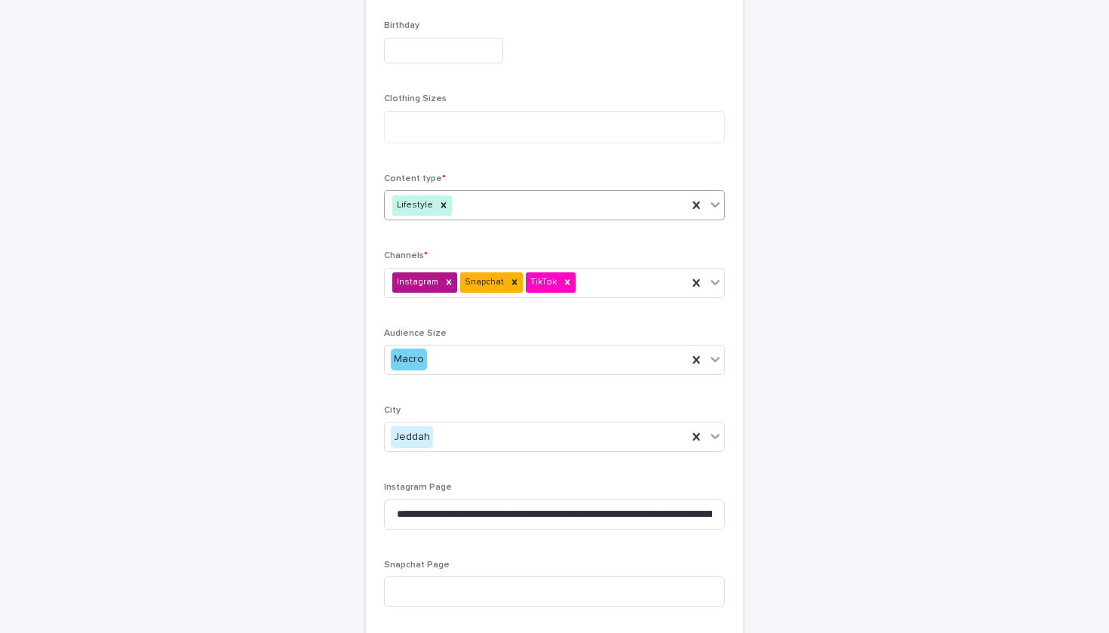
type input "*"
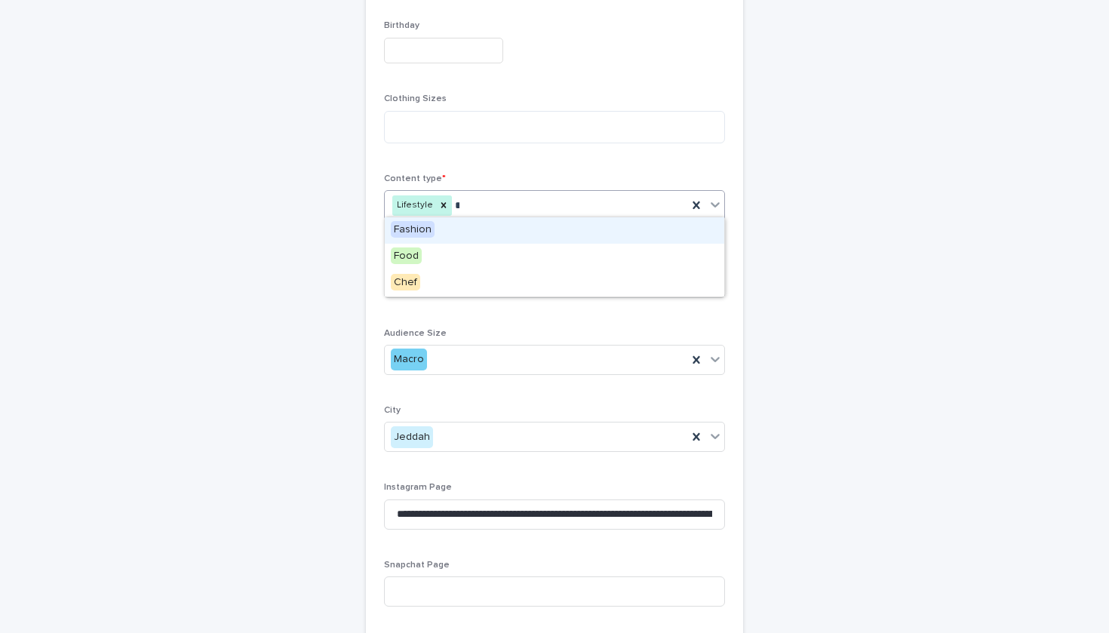
click at [580, 228] on div "Fashion" at bounding box center [555, 230] width 340 height 26
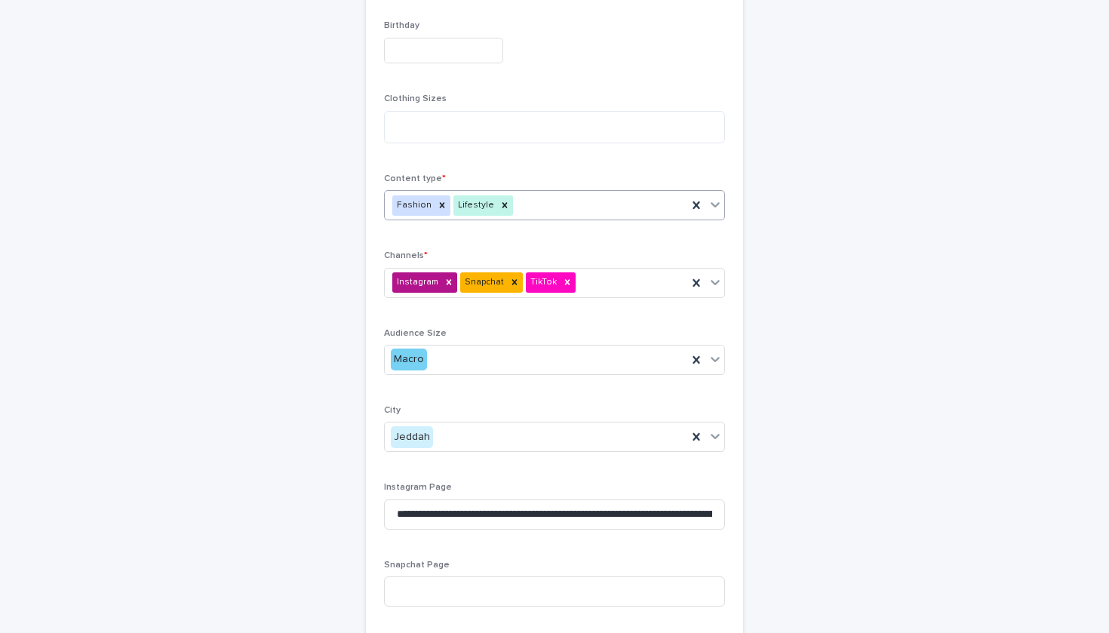
type input "*"
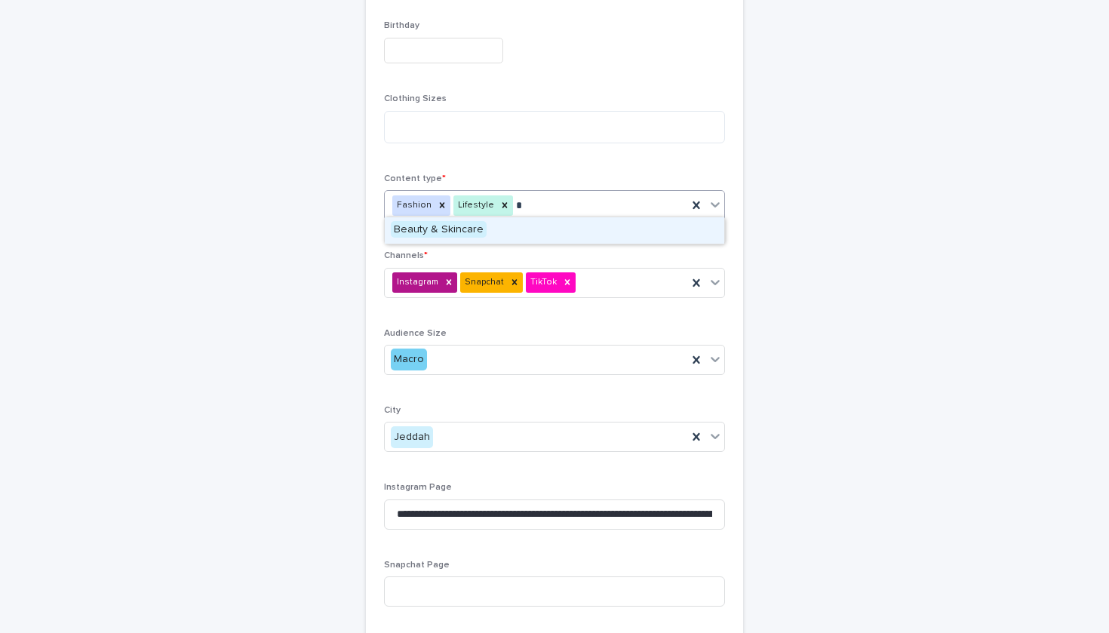
click at [578, 242] on div "Beauty & Skincare" at bounding box center [555, 230] width 340 height 26
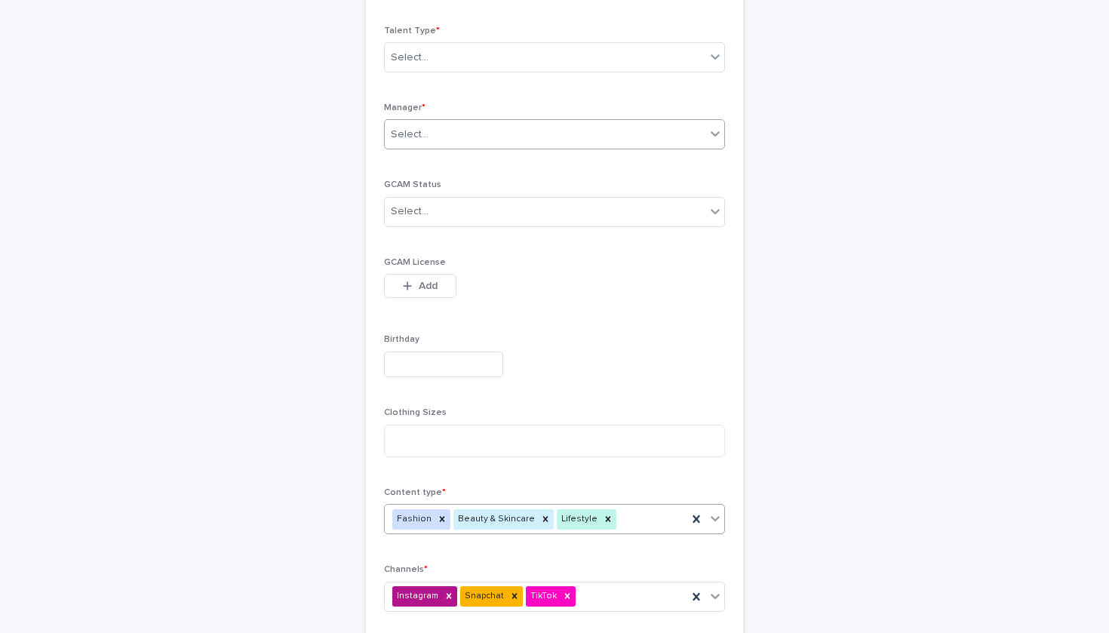
scroll to position [230, 0]
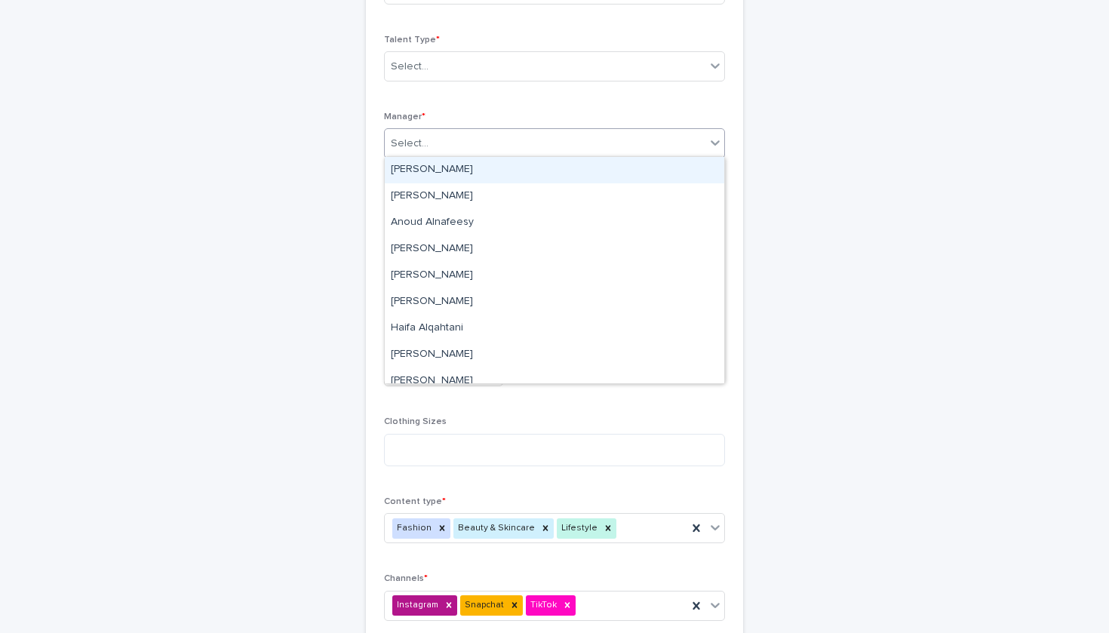
click at [519, 141] on div "Select..." at bounding box center [545, 143] width 321 height 25
type input "**"
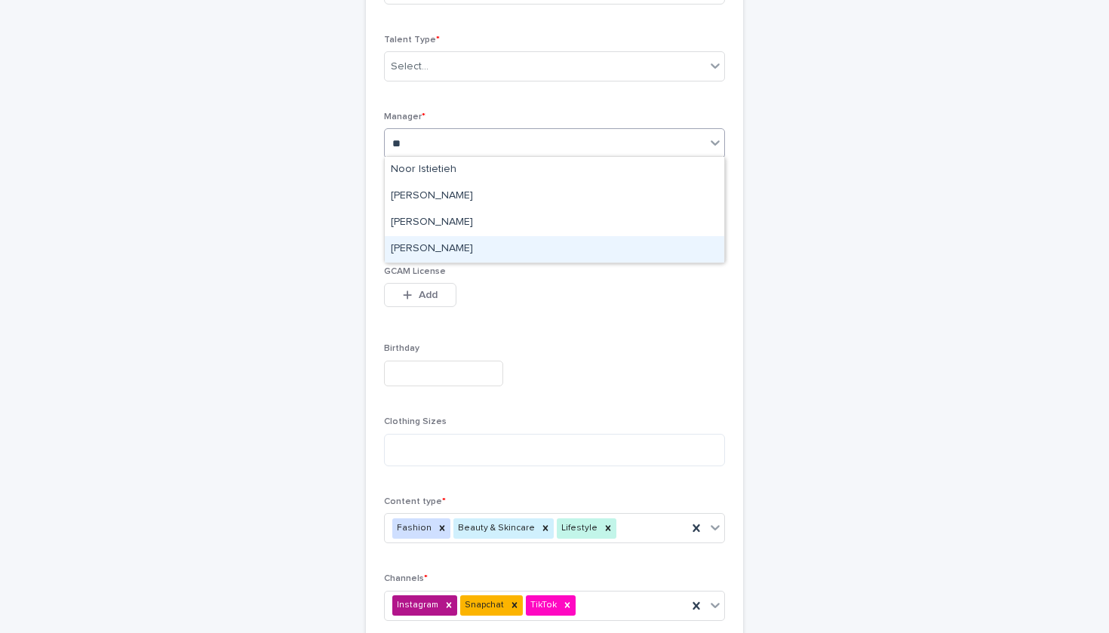
click at [497, 240] on div "[PERSON_NAME]" at bounding box center [555, 249] width 340 height 26
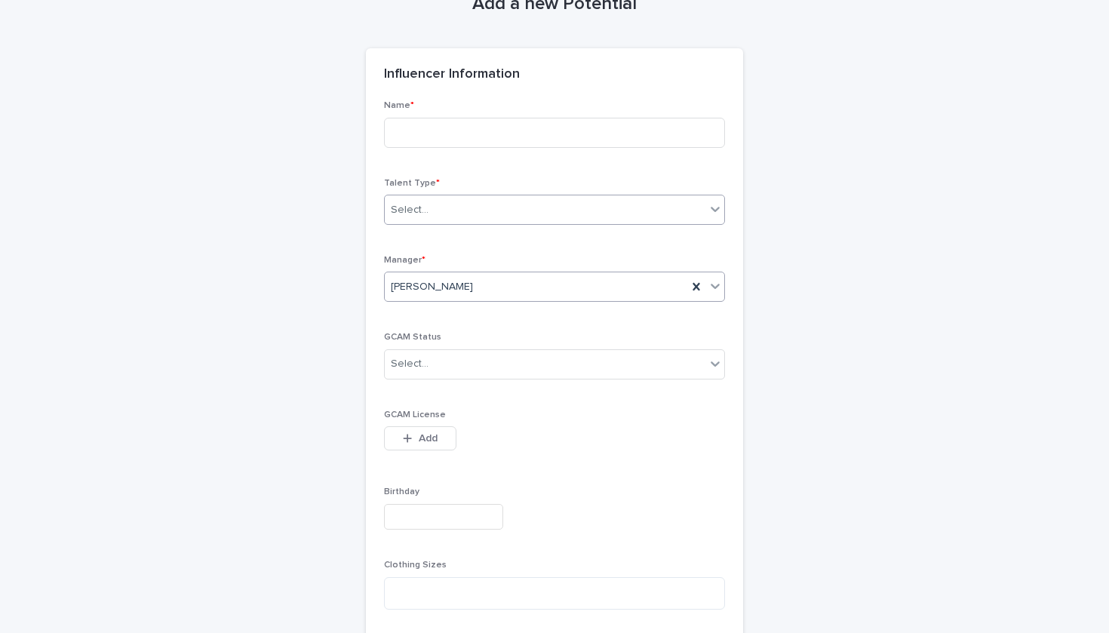
scroll to position [77, 0]
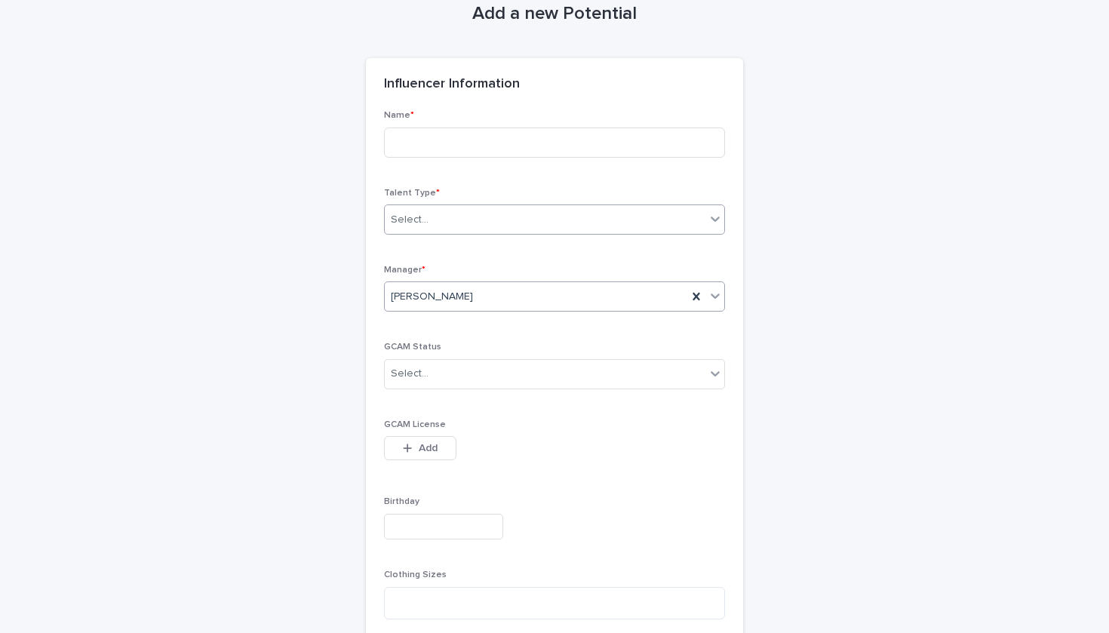
click at [498, 222] on div "Select..." at bounding box center [545, 220] width 321 height 25
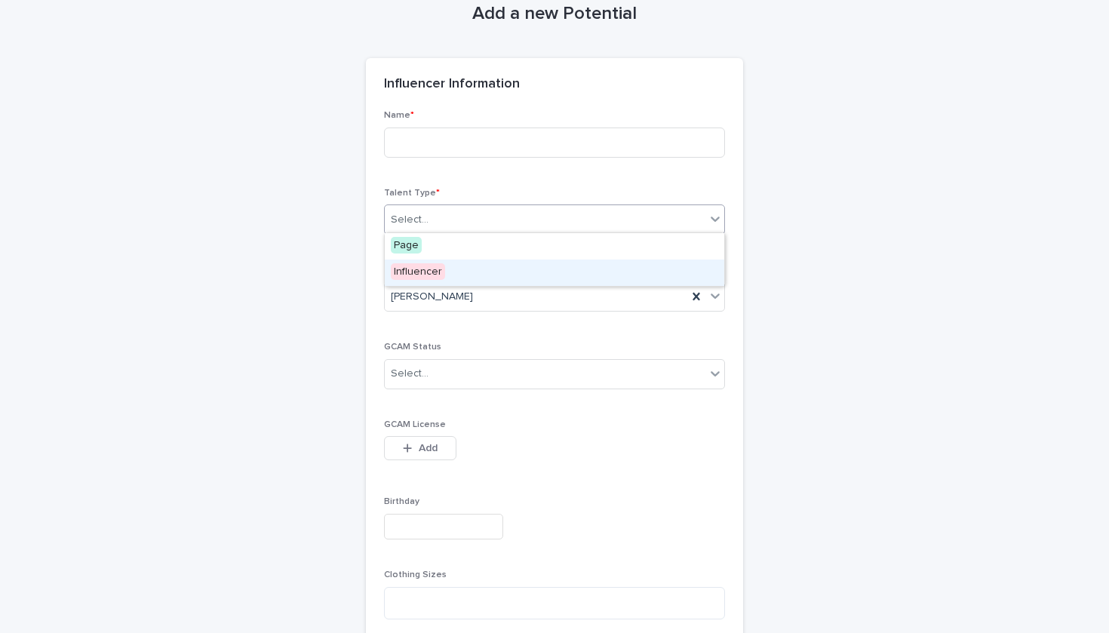
click at [496, 270] on div "Influencer" at bounding box center [555, 273] width 340 height 26
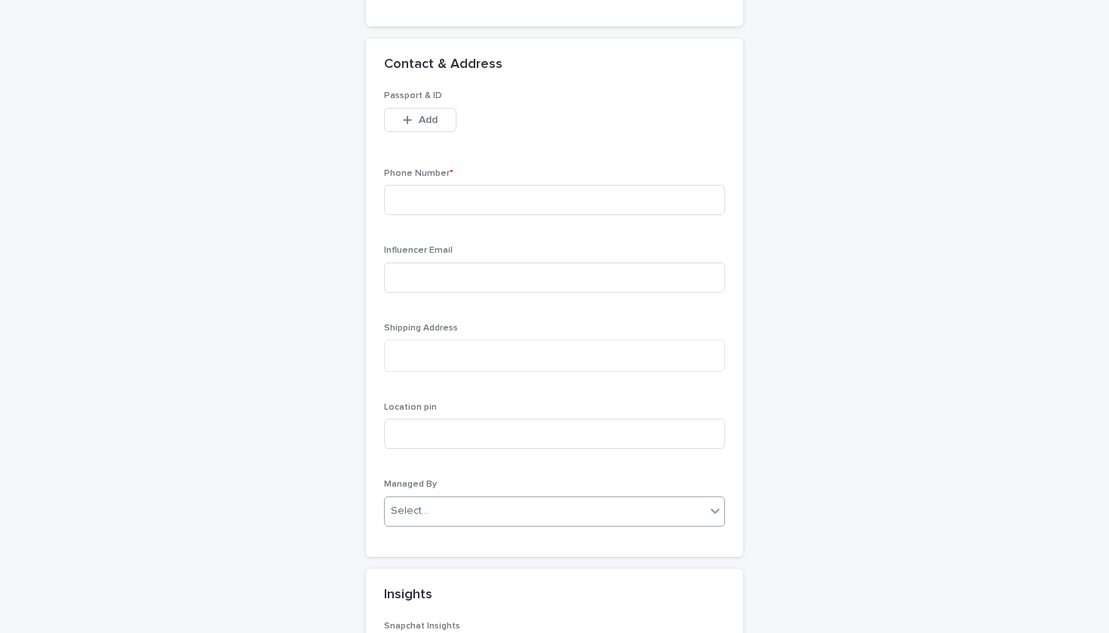
scroll to position [1315, 0]
type input "**********"
paste input "**********"
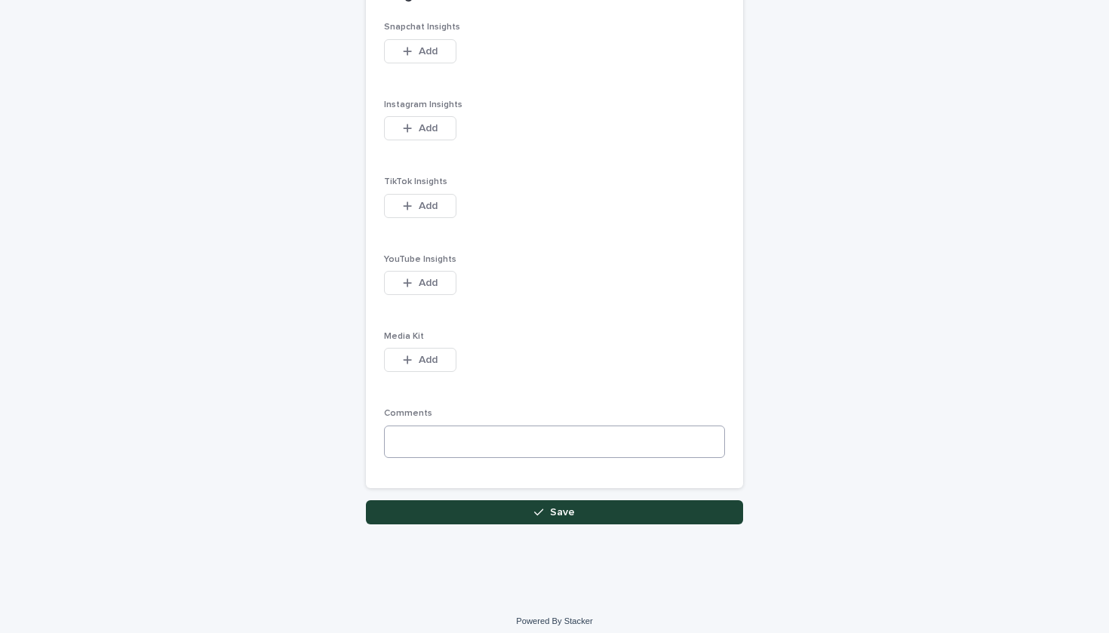
scroll to position [1916, 0]
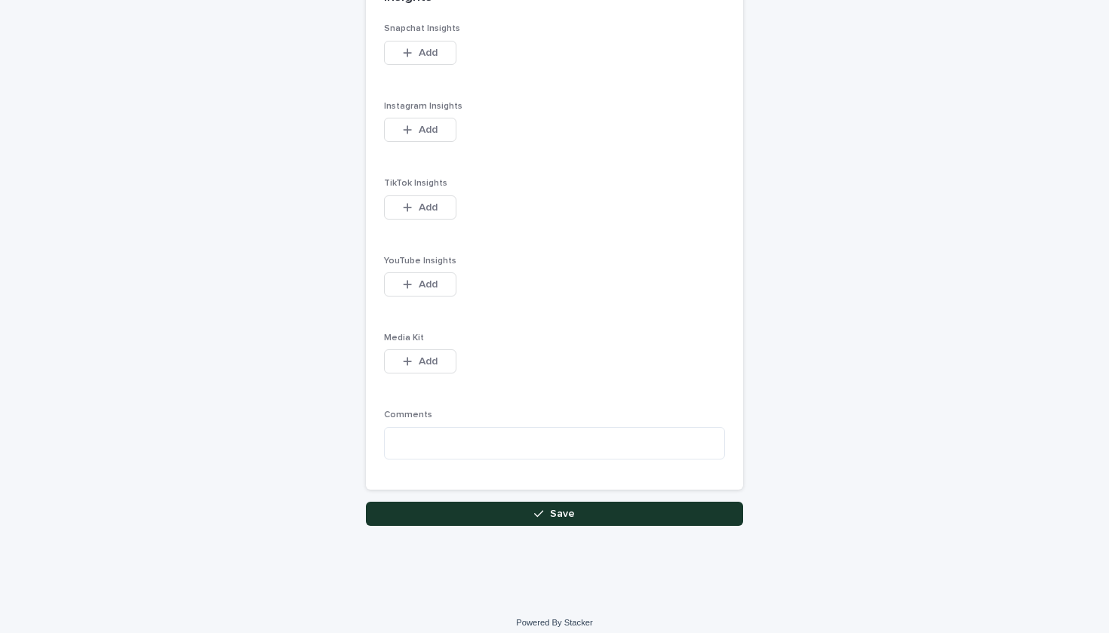
type input "**********"
click at [546, 509] on div "button" at bounding box center [541, 514] width 15 height 11
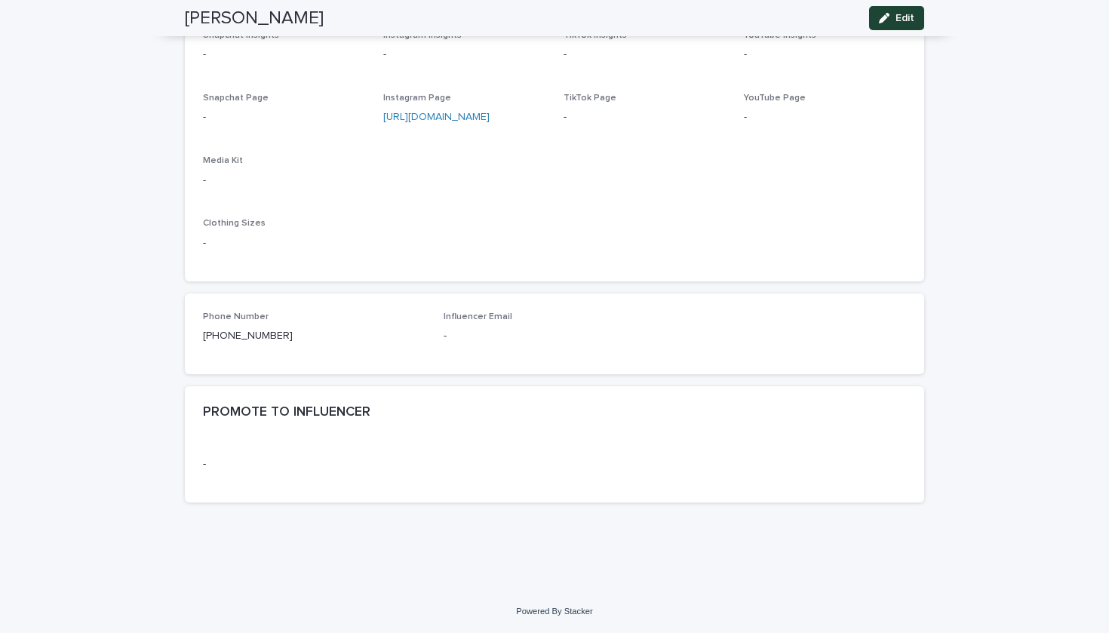
scroll to position [675, 0]
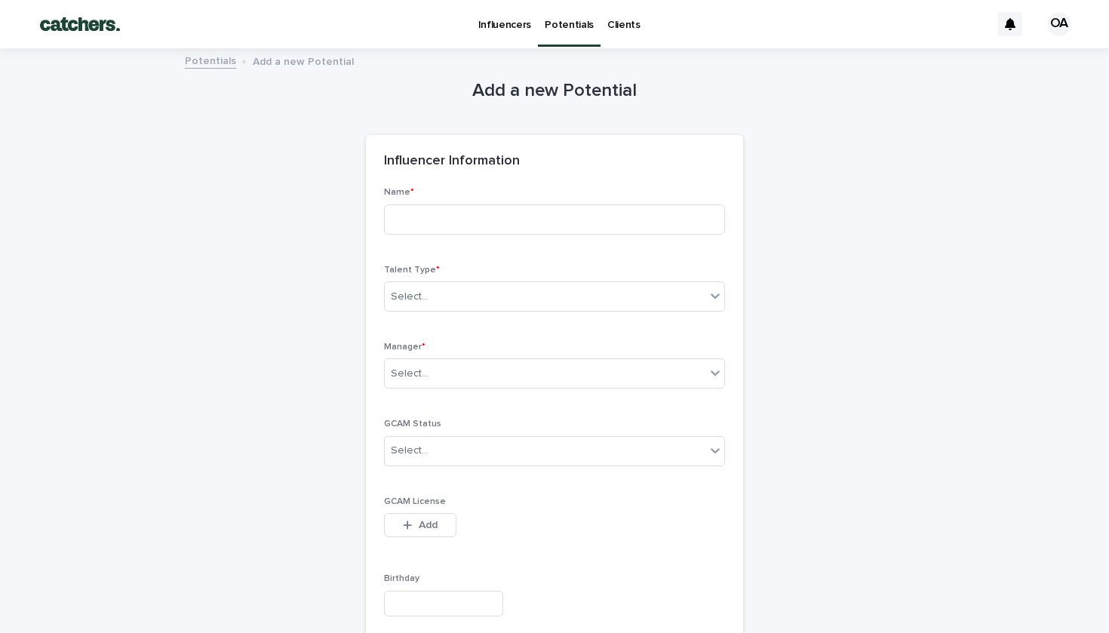
click at [563, 30] on p "Potentials" at bounding box center [569, 16] width 49 height 32
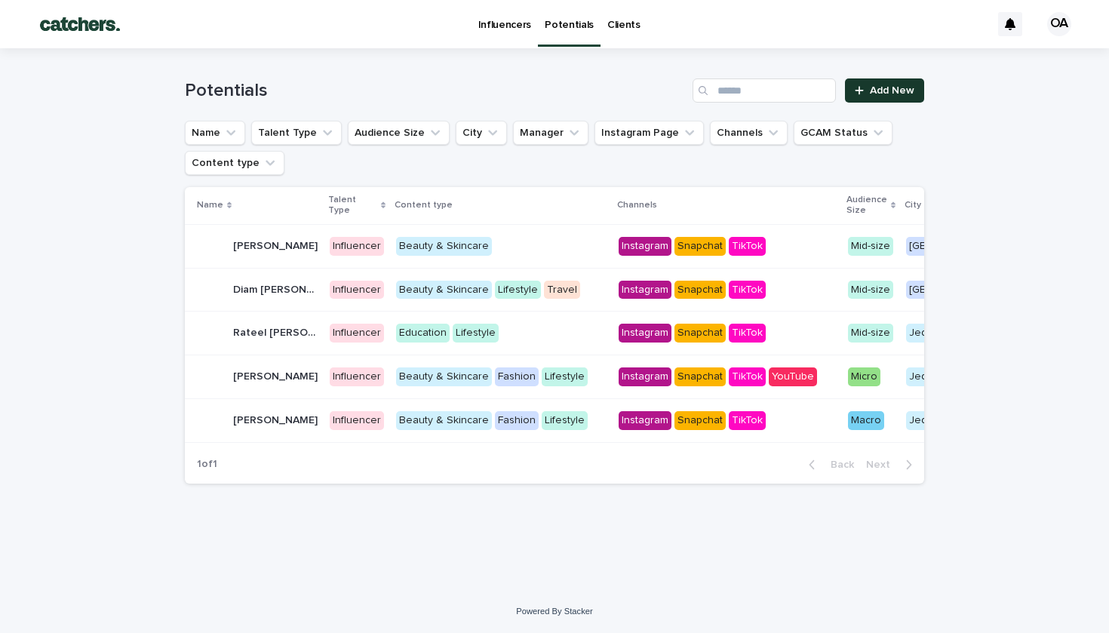
click at [865, 97] on link "Add New" at bounding box center [884, 90] width 79 height 24
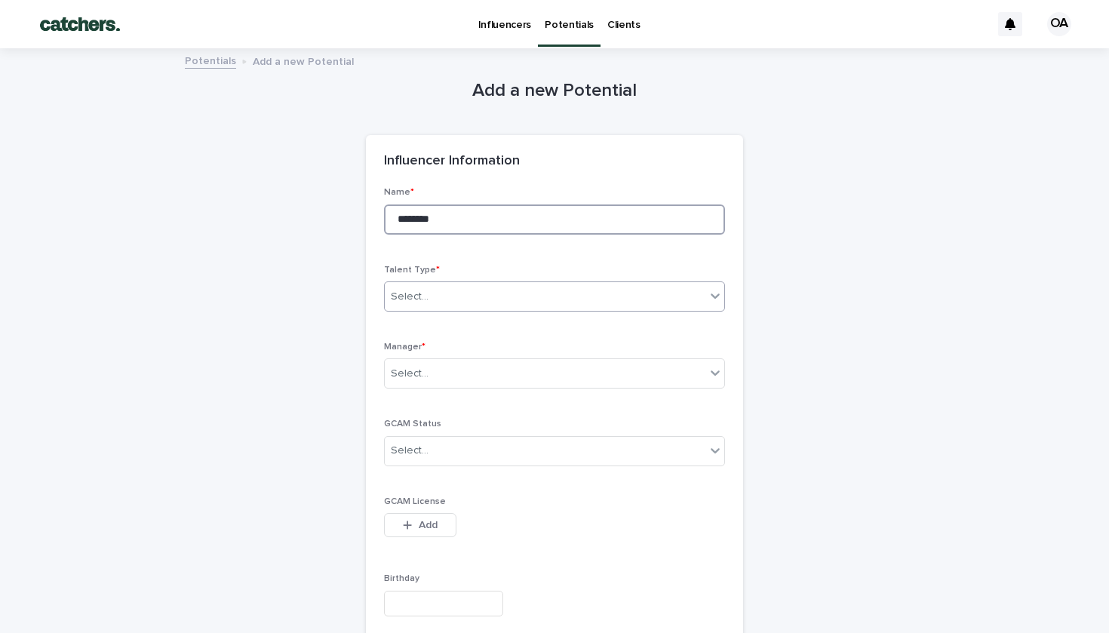
type input "********"
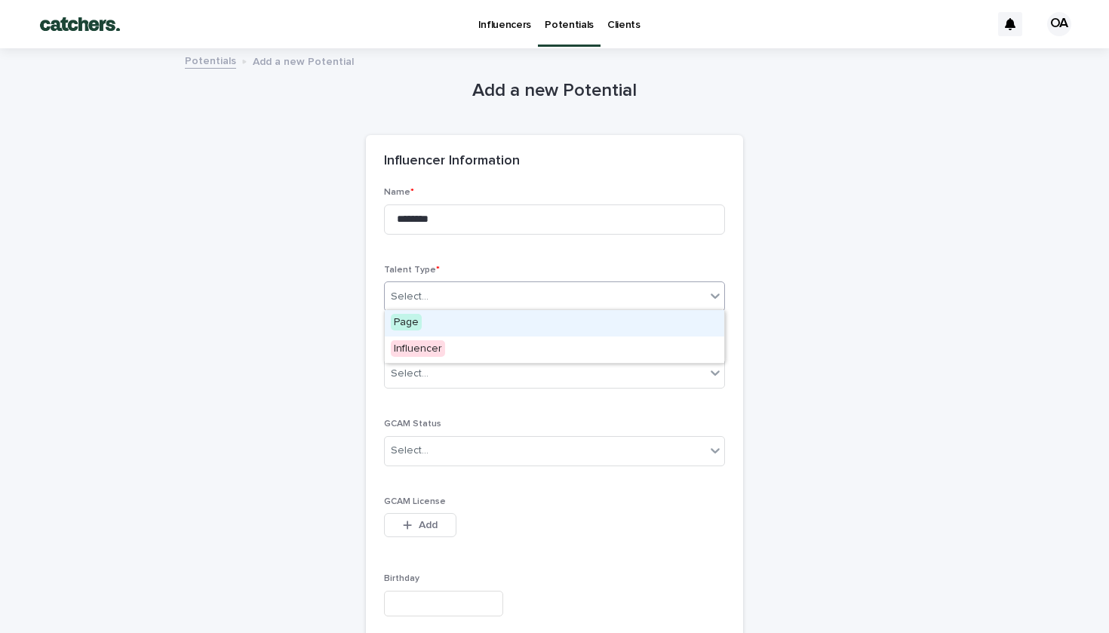
click at [468, 293] on div "Select..." at bounding box center [545, 297] width 321 height 25
click at [468, 344] on div "Influencer" at bounding box center [441, 350] width 112 height 26
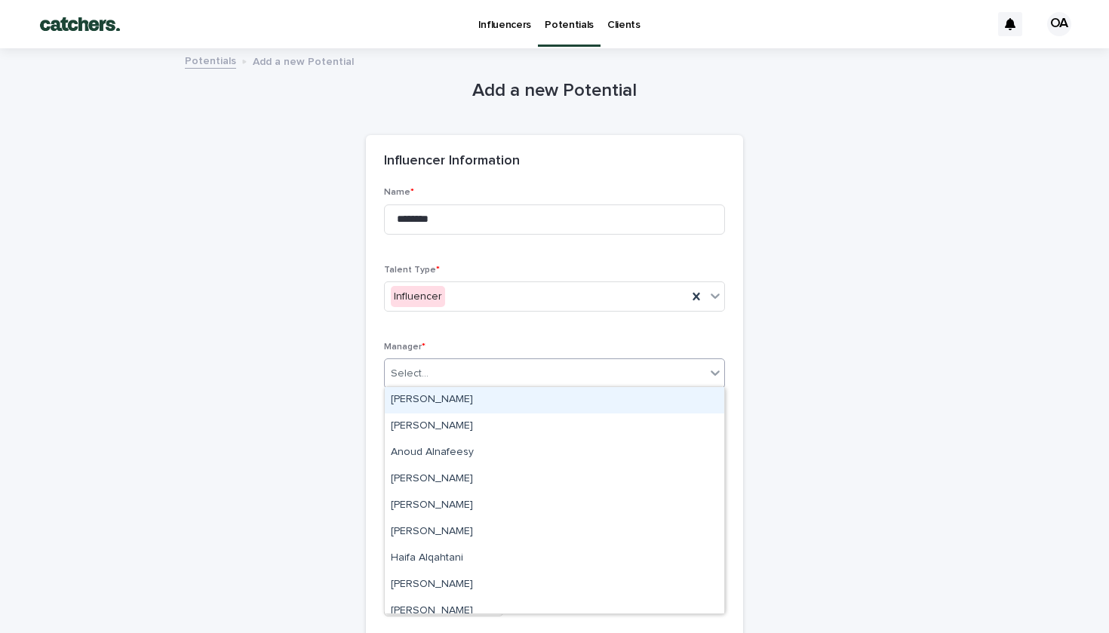
click at [468, 371] on div "Select..." at bounding box center [545, 373] width 321 height 25
type input "**"
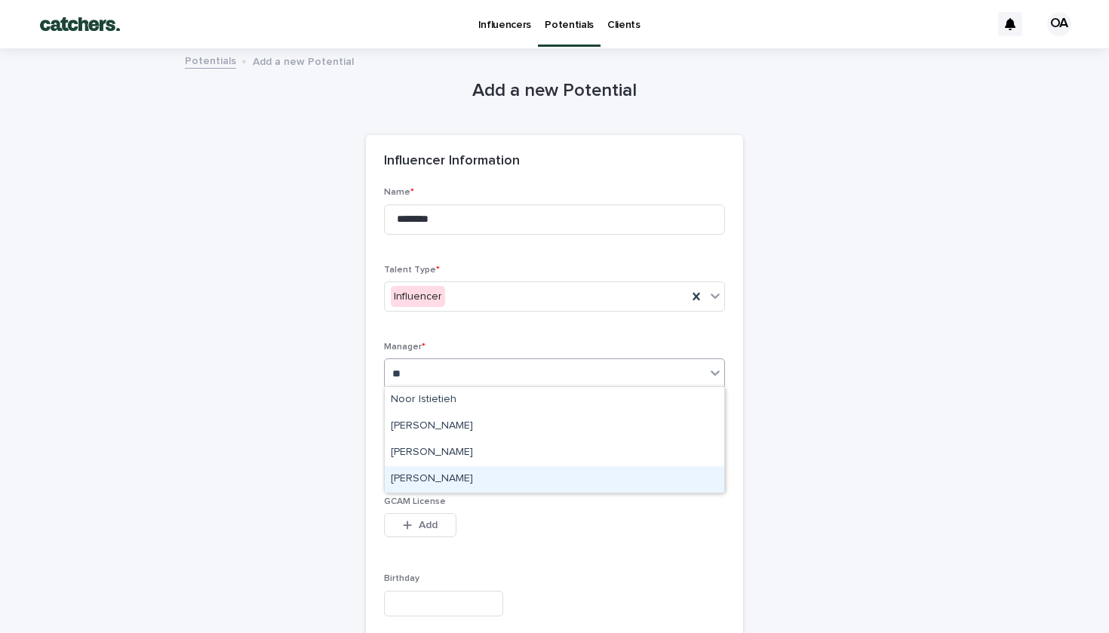
click at [465, 475] on div "[PERSON_NAME]" at bounding box center [555, 479] width 340 height 26
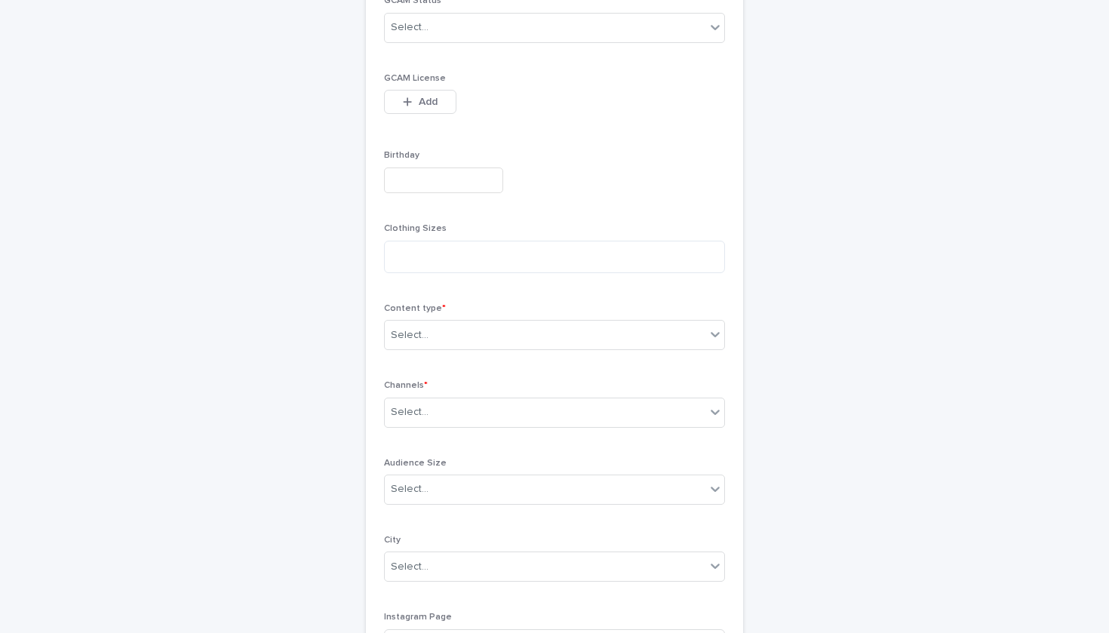
scroll to position [494, 0]
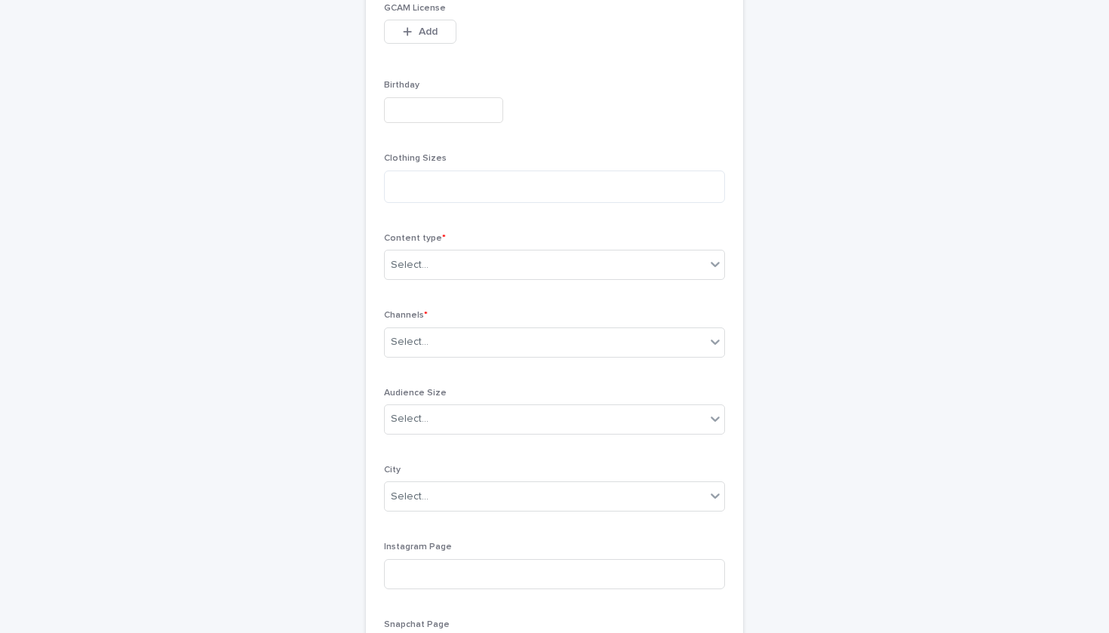
click at [475, 276] on div "Content type * Select..." at bounding box center [554, 262] width 341 height 59
click at [479, 256] on div "Select..." at bounding box center [545, 265] width 321 height 25
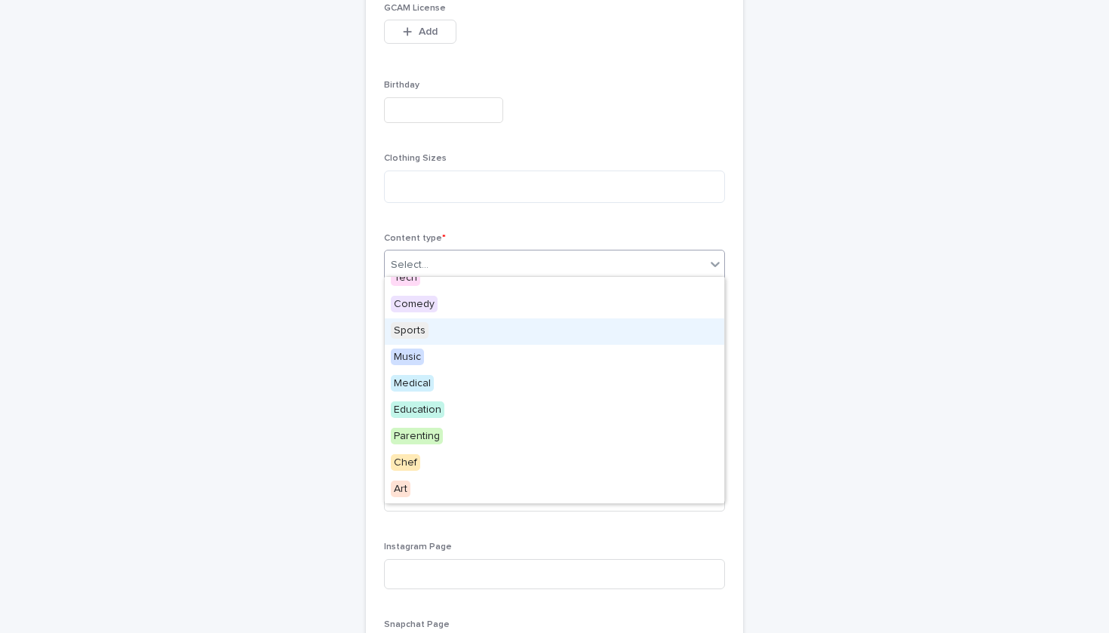
scroll to position [195, 0]
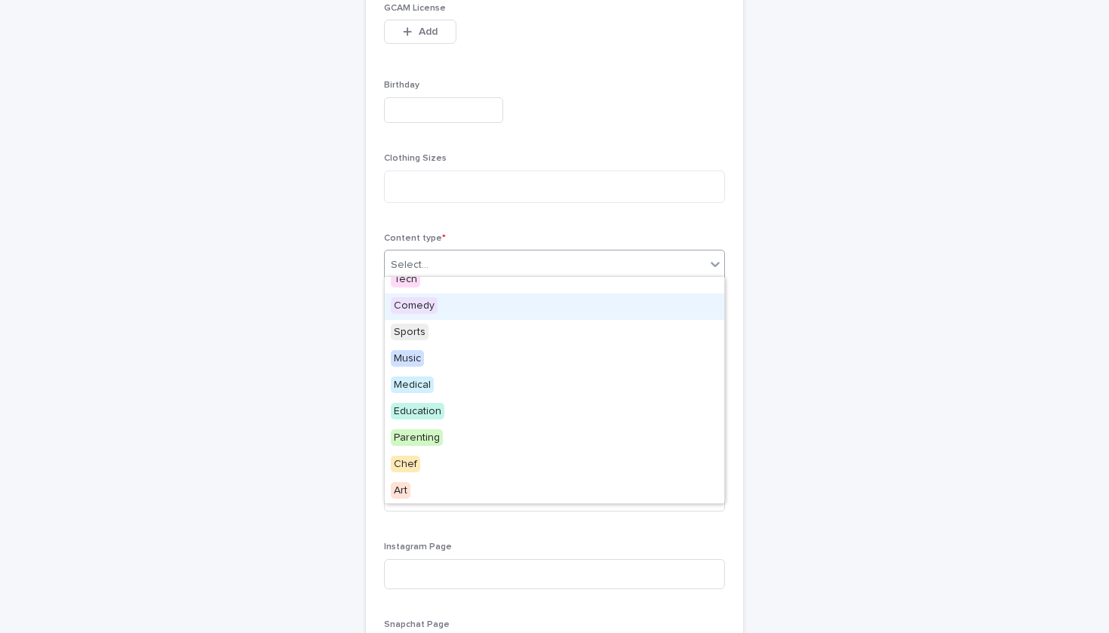
click at [443, 313] on div "Comedy" at bounding box center [555, 307] width 340 height 26
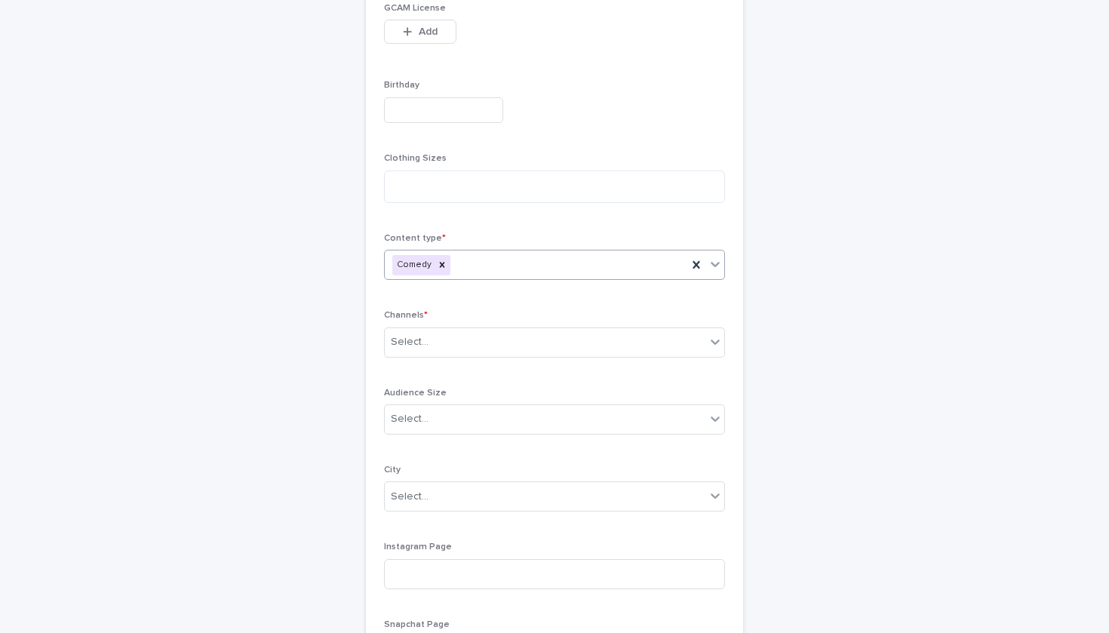
type input "*"
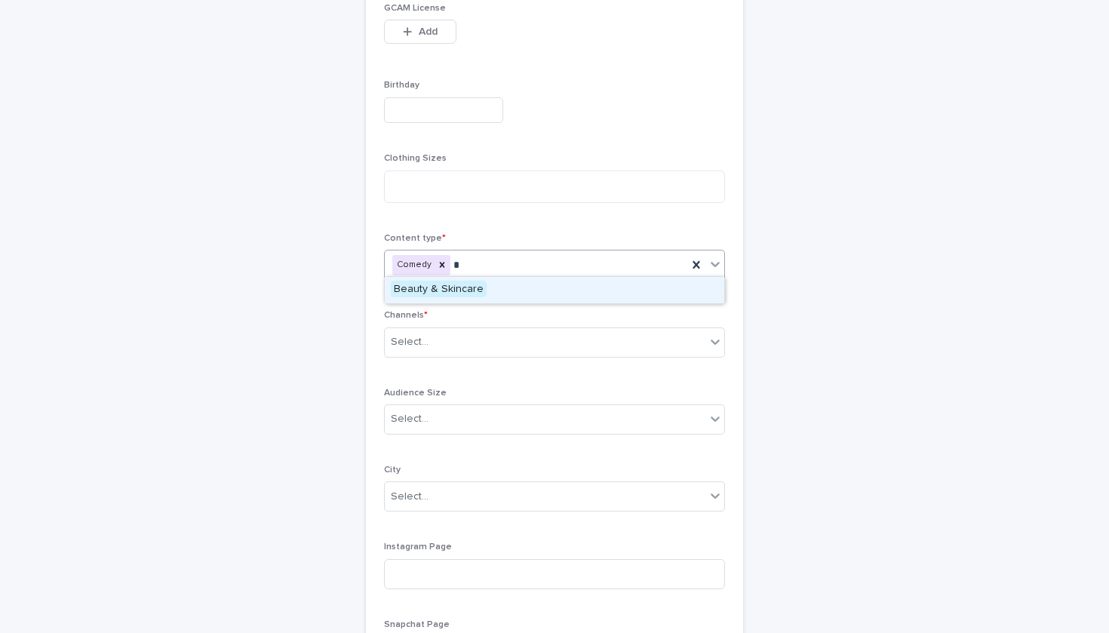
click at [458, 294] on span "Beauty & Skincare" at bounding box center [439, 289] width 96 height 17
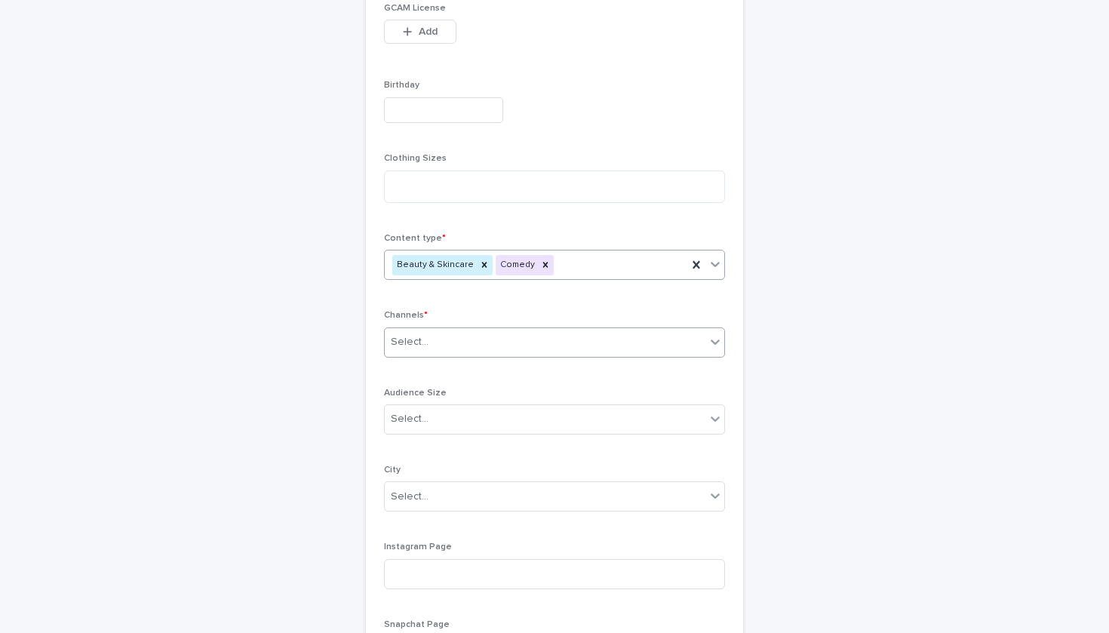
click at [554, 335] on div "Select..." at bounding box center [545, 342] width 321 height 25
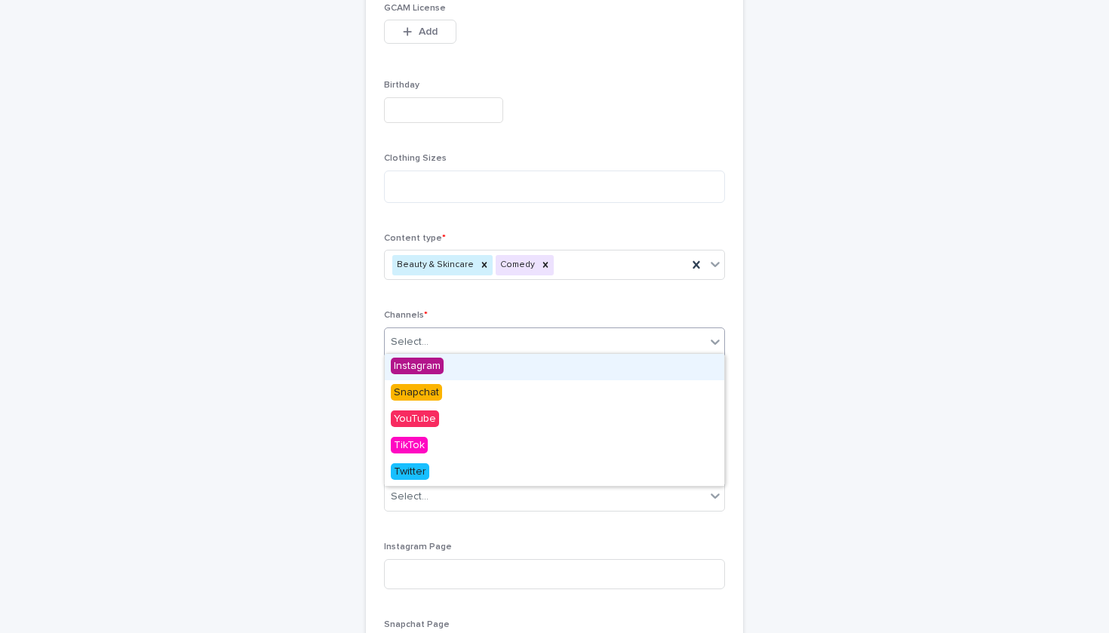
click at [536, 368] on div "Instagram" at bounding box center [555, 367] width 340 height 26
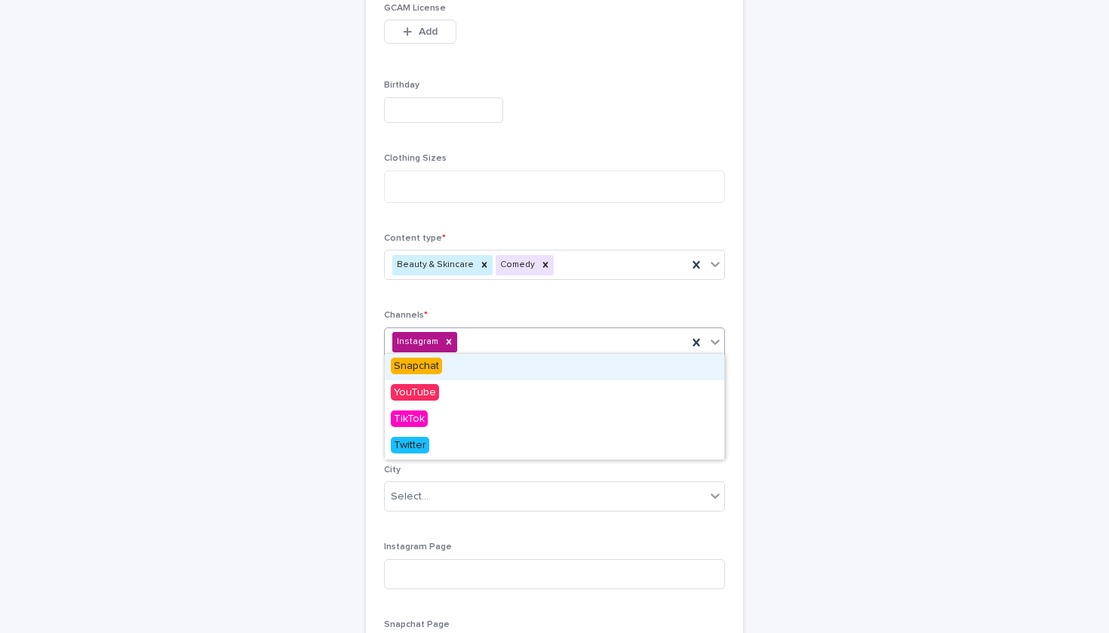
click at [717, 336] on icon at bounding box center [715, 341] width 15 height 15
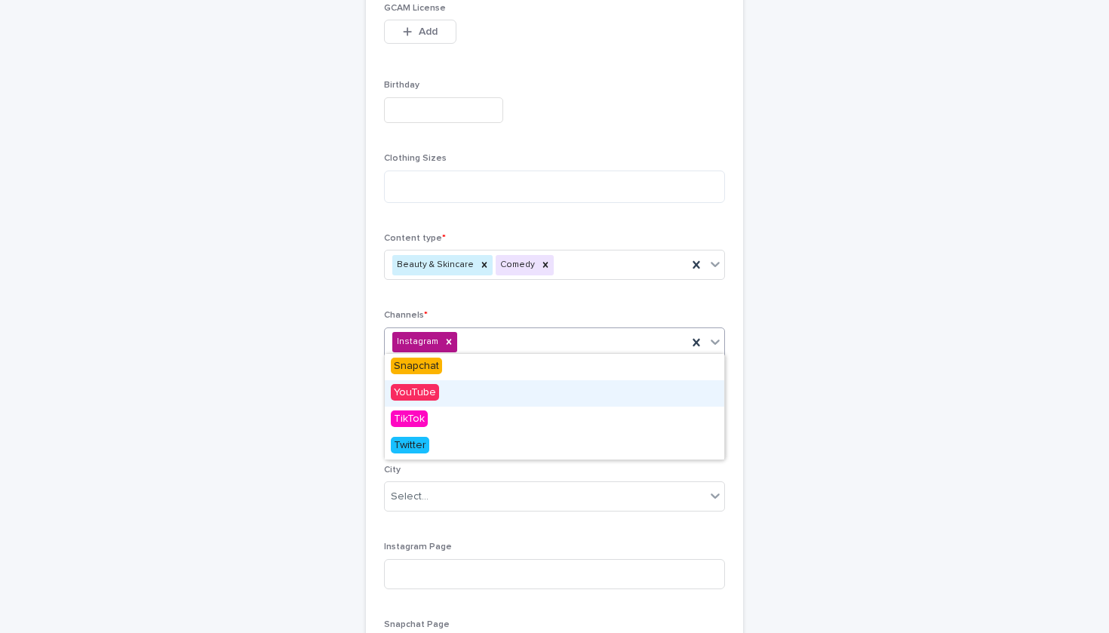
click at [674, 386] on div "YouTube" at bounding box center [555, 393] width 340 height 26
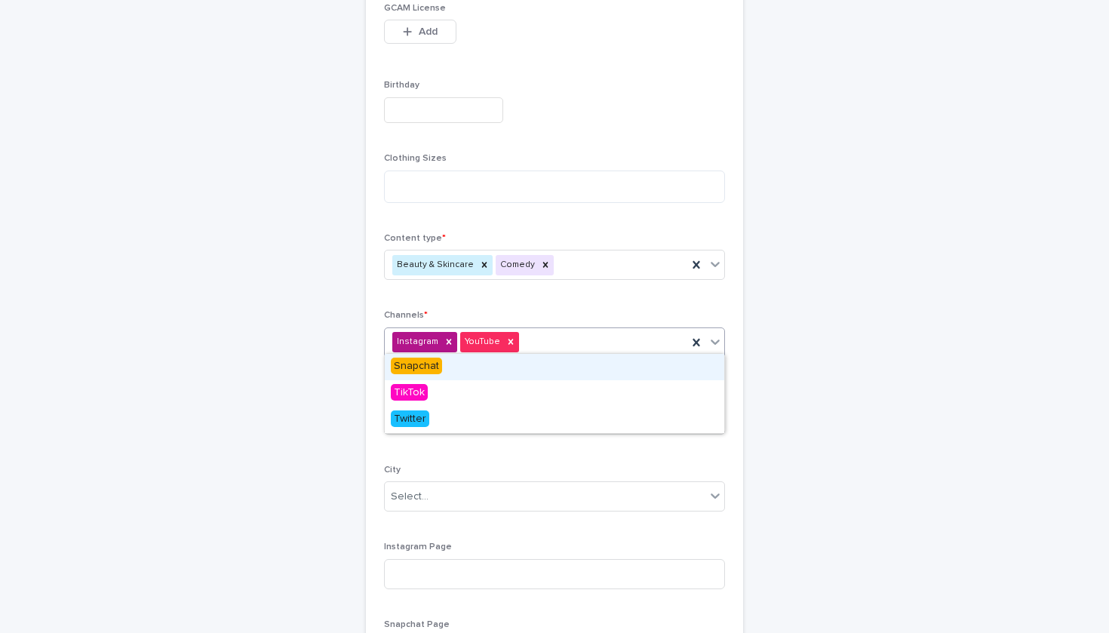
click at [721, 344] on icon at bounding box center [715, 341] width 15 height 15
click at [703, 369] on div "Snapchat" at bounding box center [555, 367] width 340 height 26
click at [721, 346] on div at bounding box center [715, 341] width 18 height 27
click at [679, 355] on div "TikTok" at bounding box center [555, 367] width 340 height 26
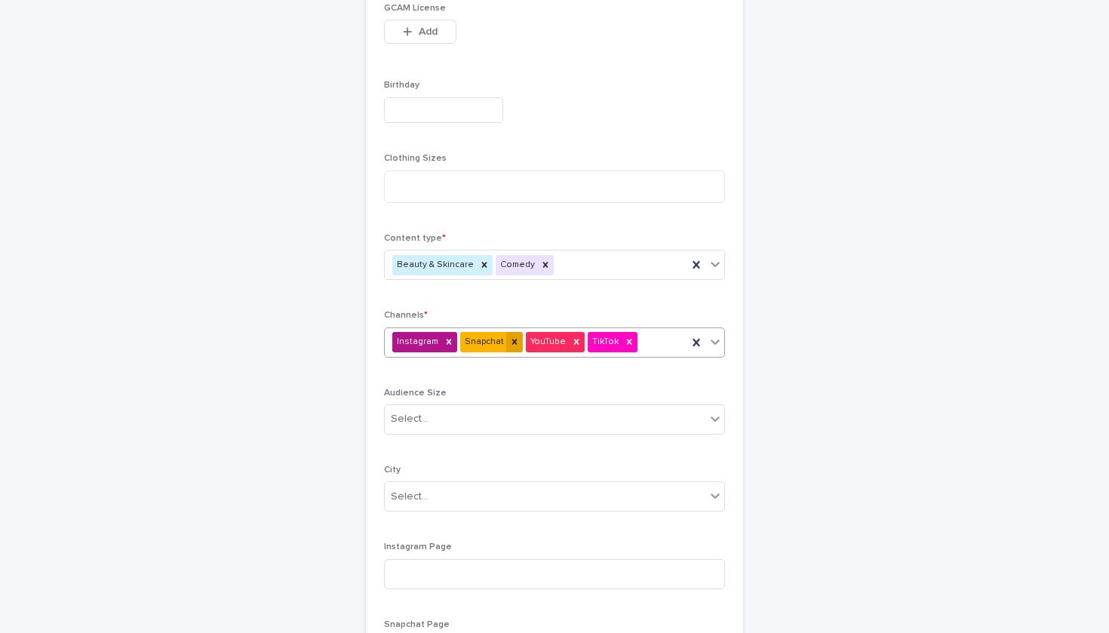
click at [512, 337] on icon at bounding box center [514, 342] width 11 height 11
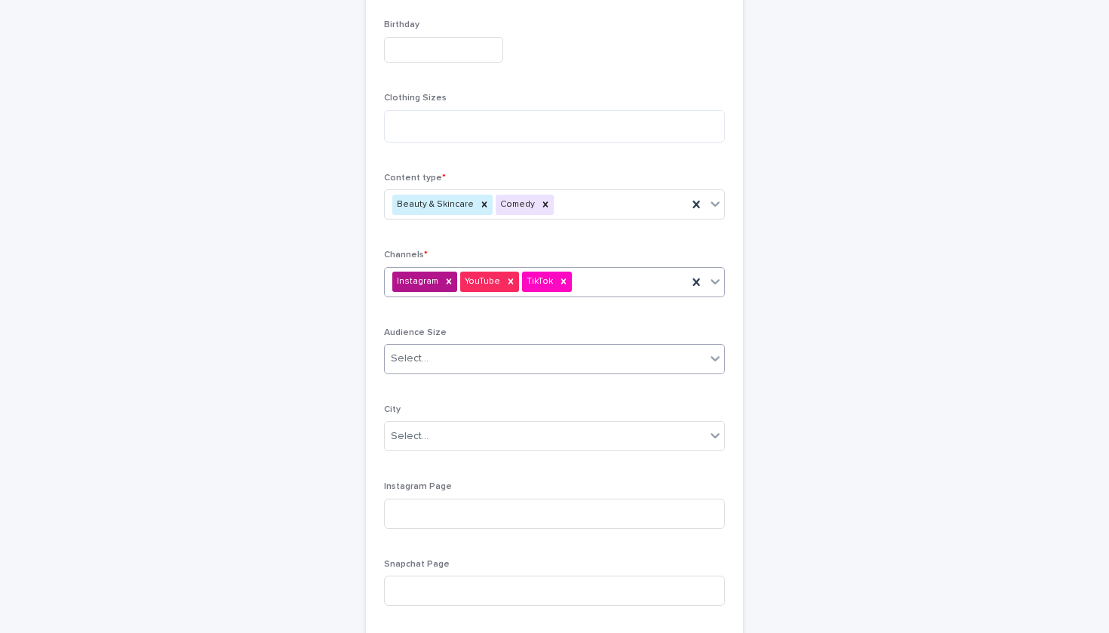
scroll to position [608, 0]
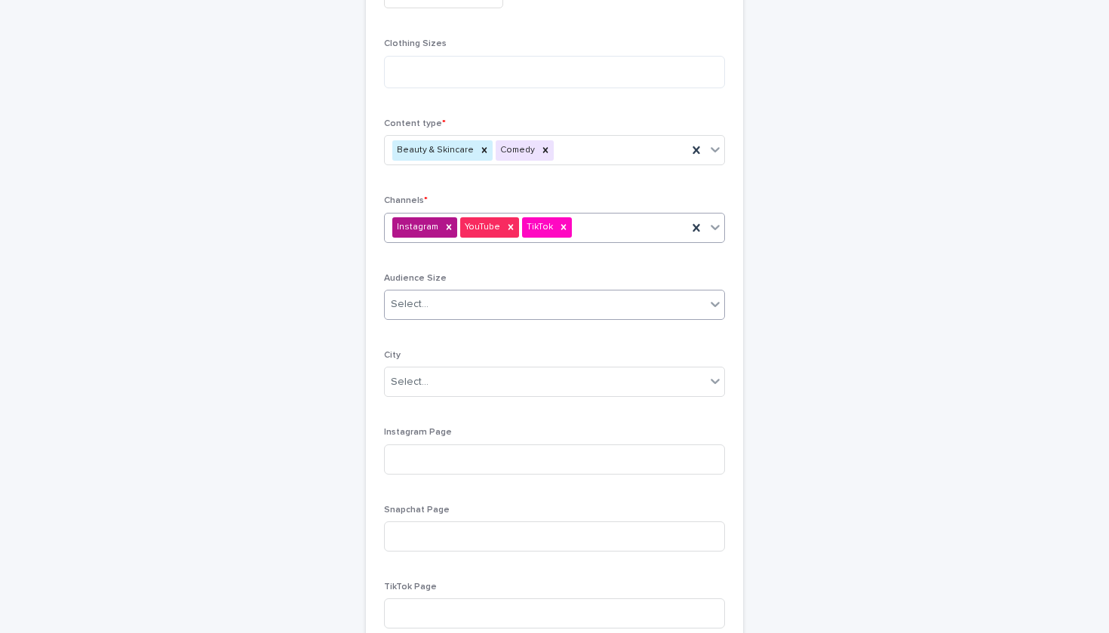
click at [546, 300] on div "Select..." at bounding box center [545, 304] width 321 height 25
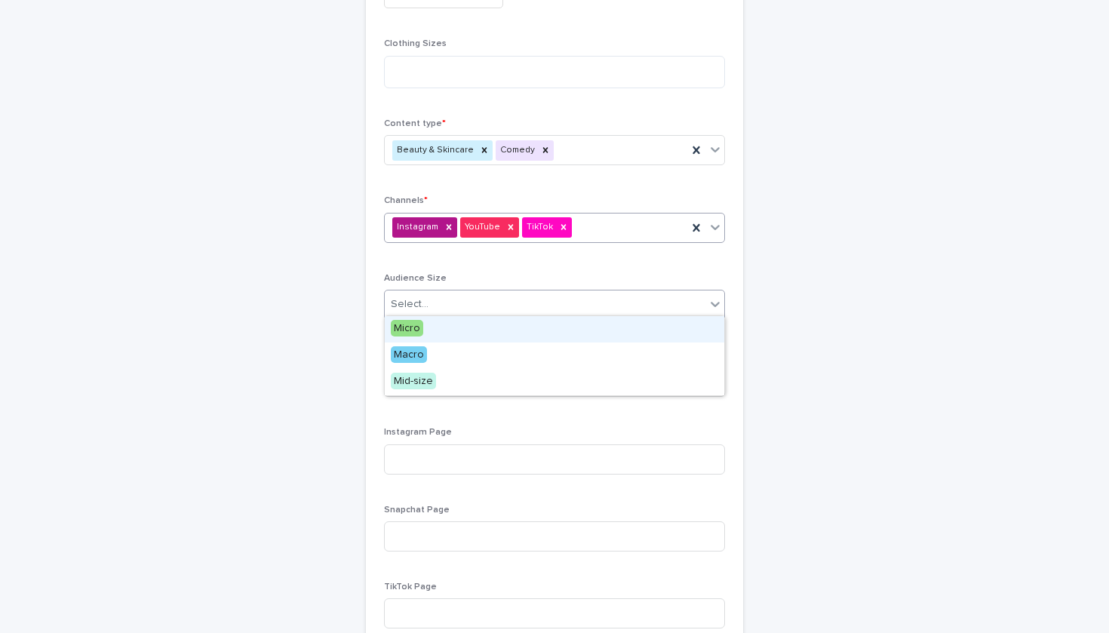
click at [529, 328] on div "Micro" at bounding box center [555, 329] width 340 height 26
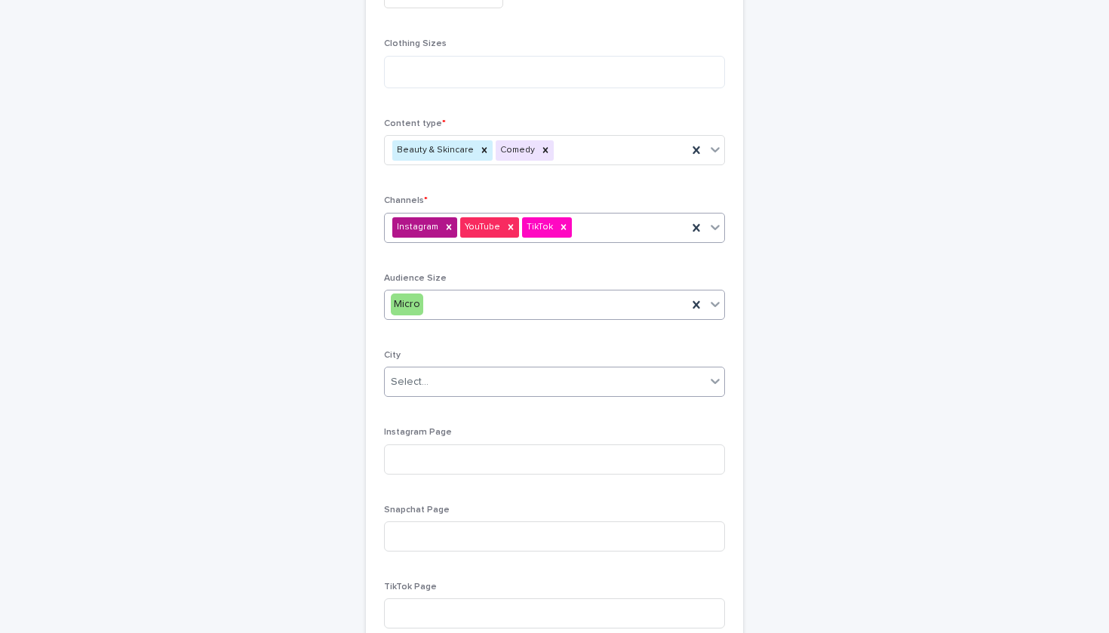
click at [523, 378] on div "Select..." at bounding box center [545, 382] width 321 height 25
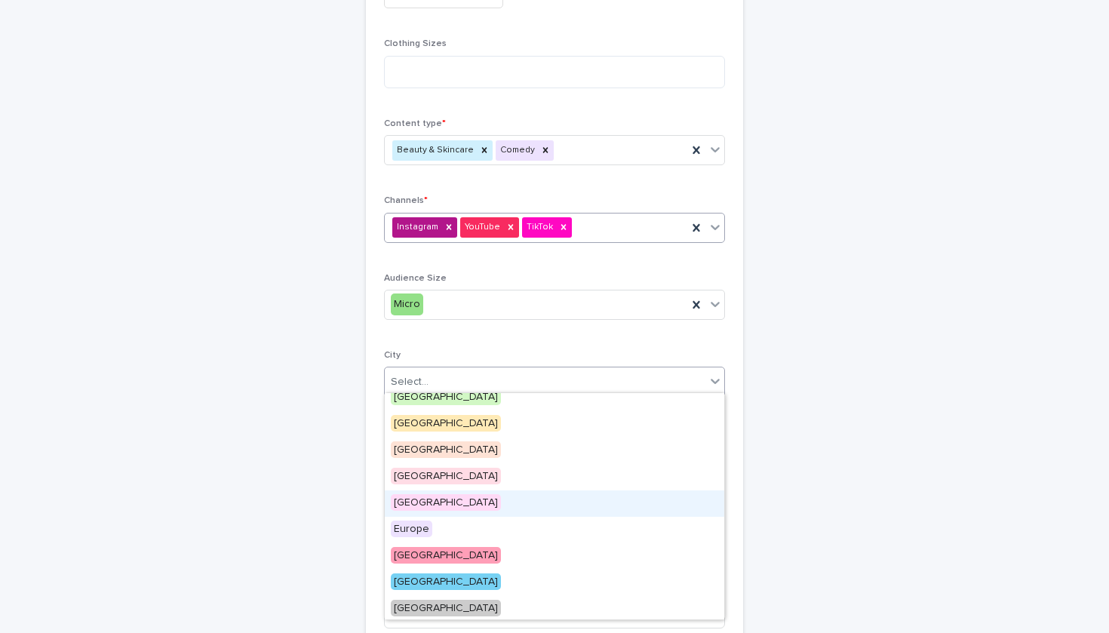
scroll to position [91, 0]
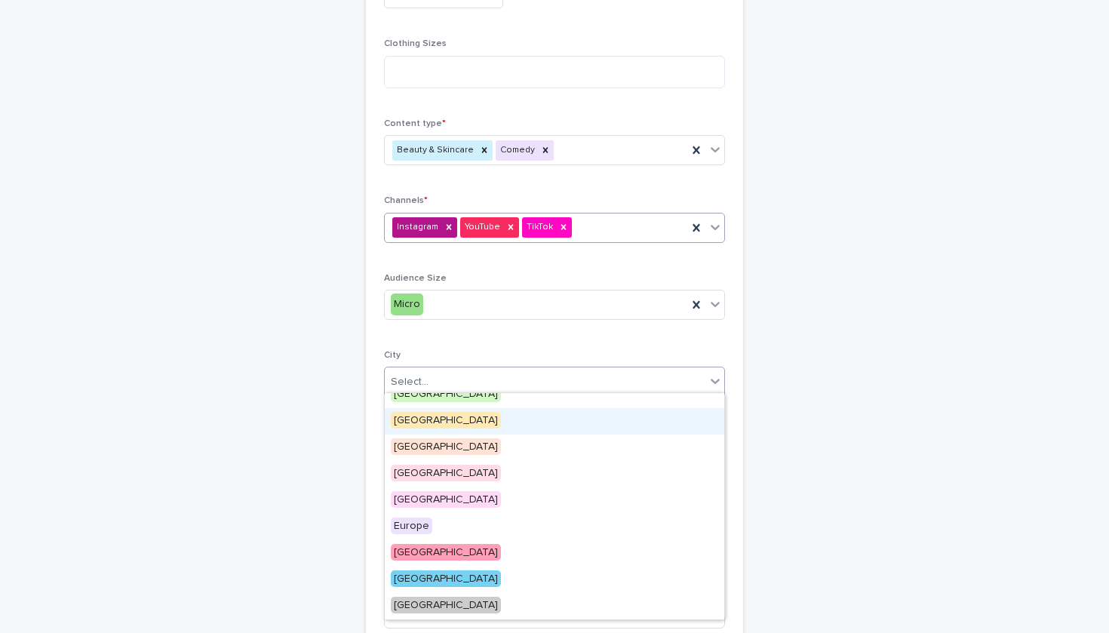
click at [475, 421] on div "[GEOGRAPHIC_DATA]" at bounding box center [555, 421] width 340 height 26
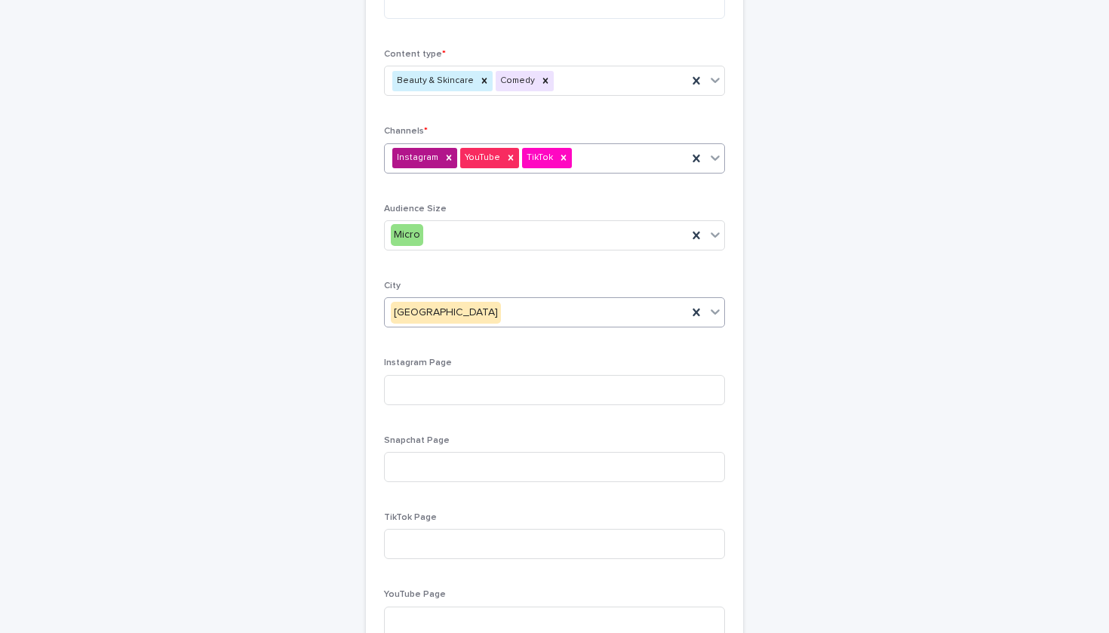
scroll to position [684, 0]
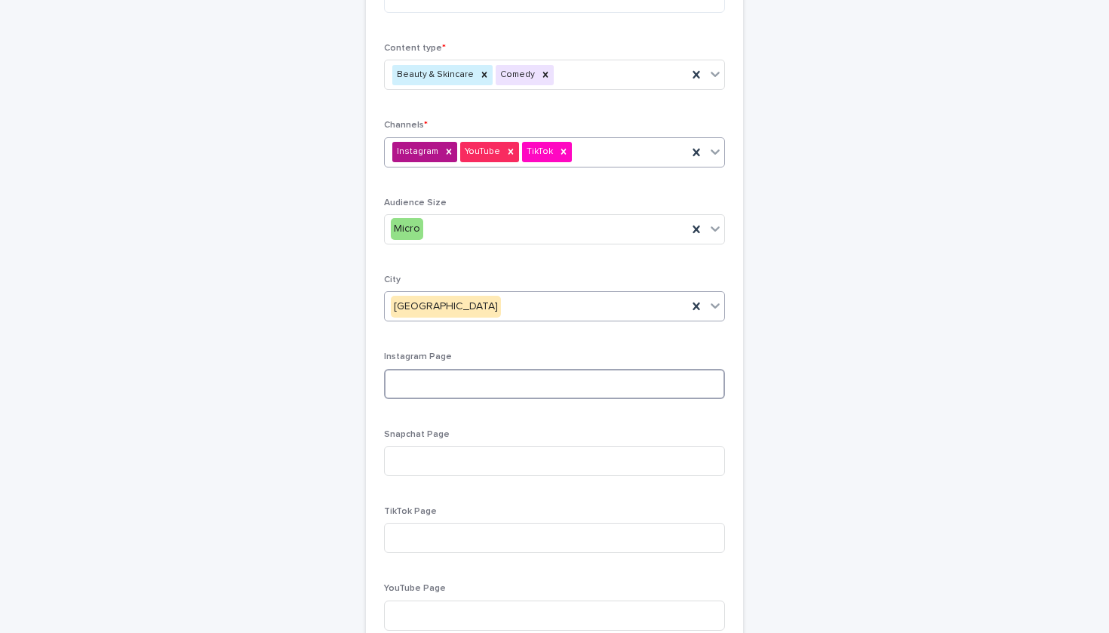
click at [484, 377] on input at bounding box center [554, 384] width 341 height 30
paste input "**********"
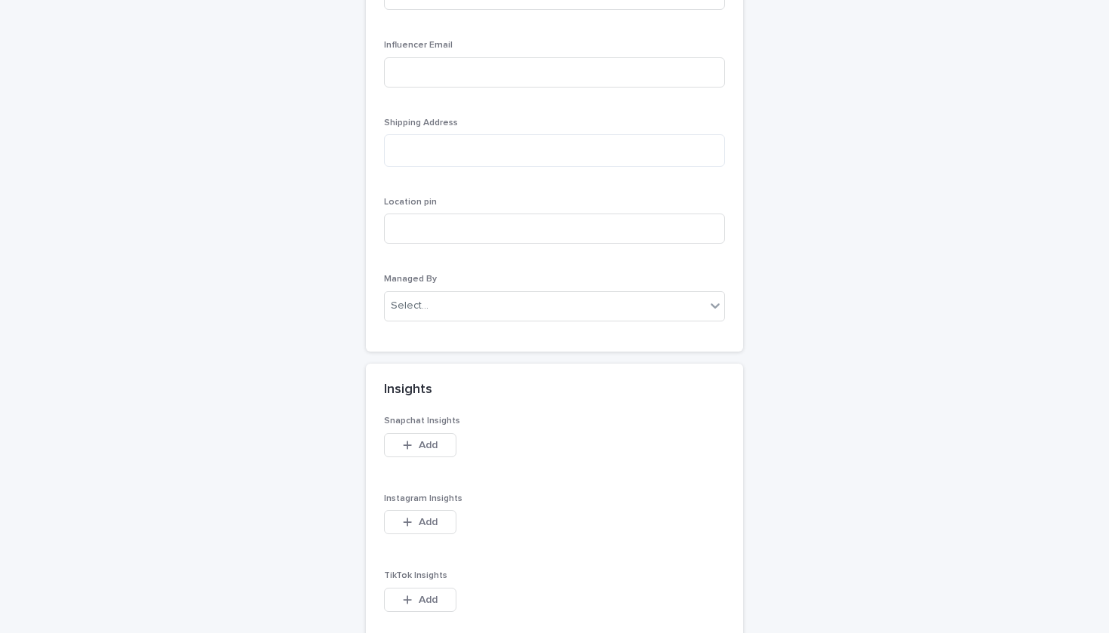
scroll to position [1464, 0]
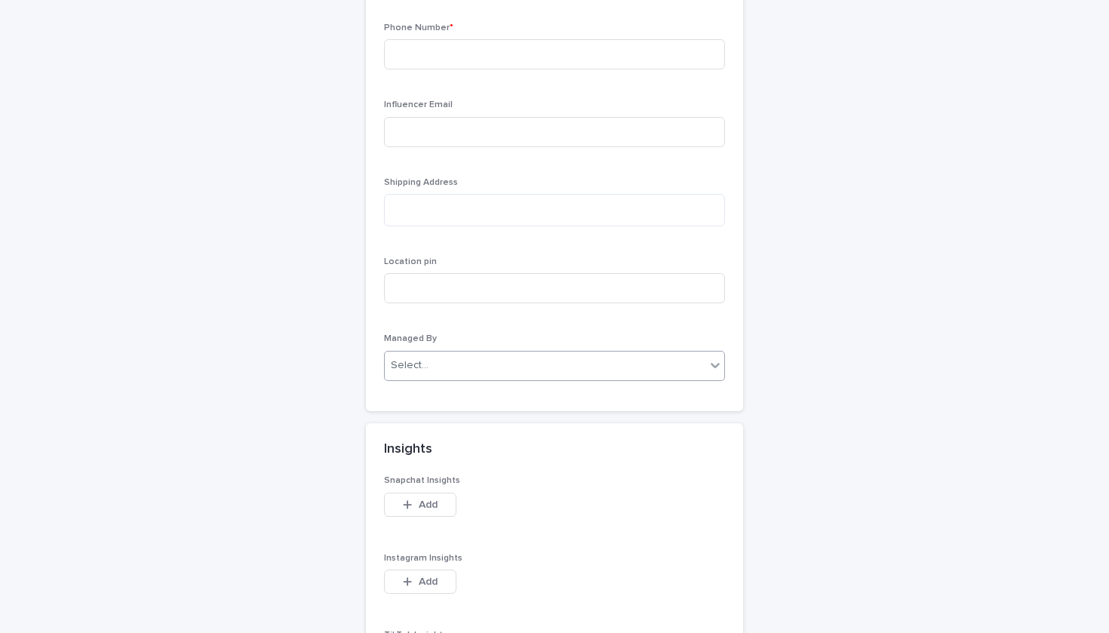
type input "**********"
click at [512, 356] on div "Select..." at bounding box center [545, 365] width 321 height 25
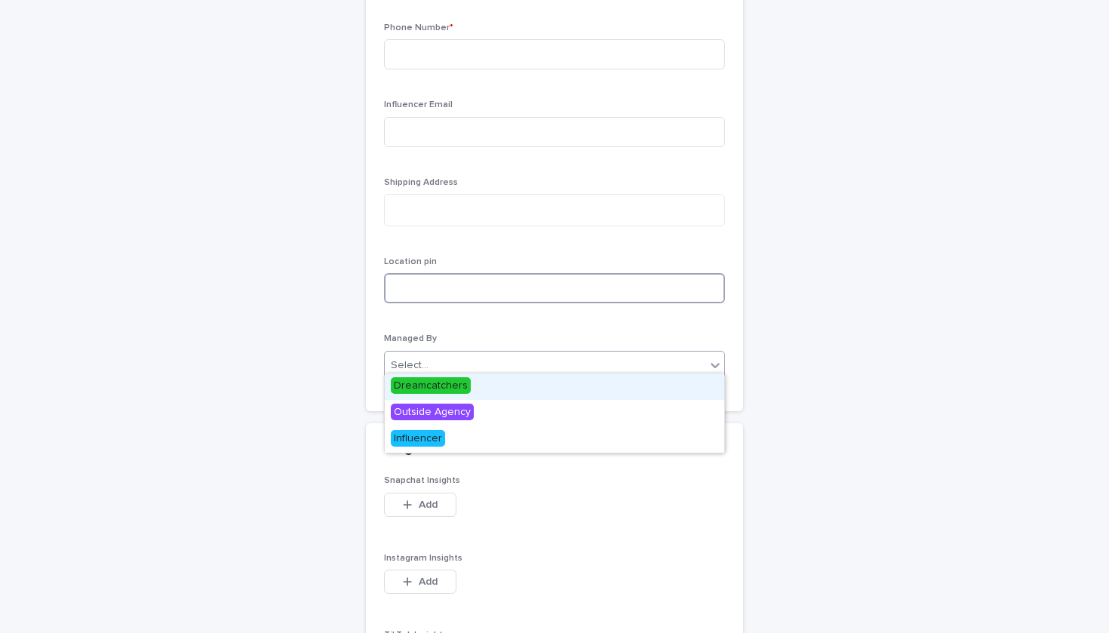
click at [533, 285] on input at bounding box center [554, 288] width 341 height 30
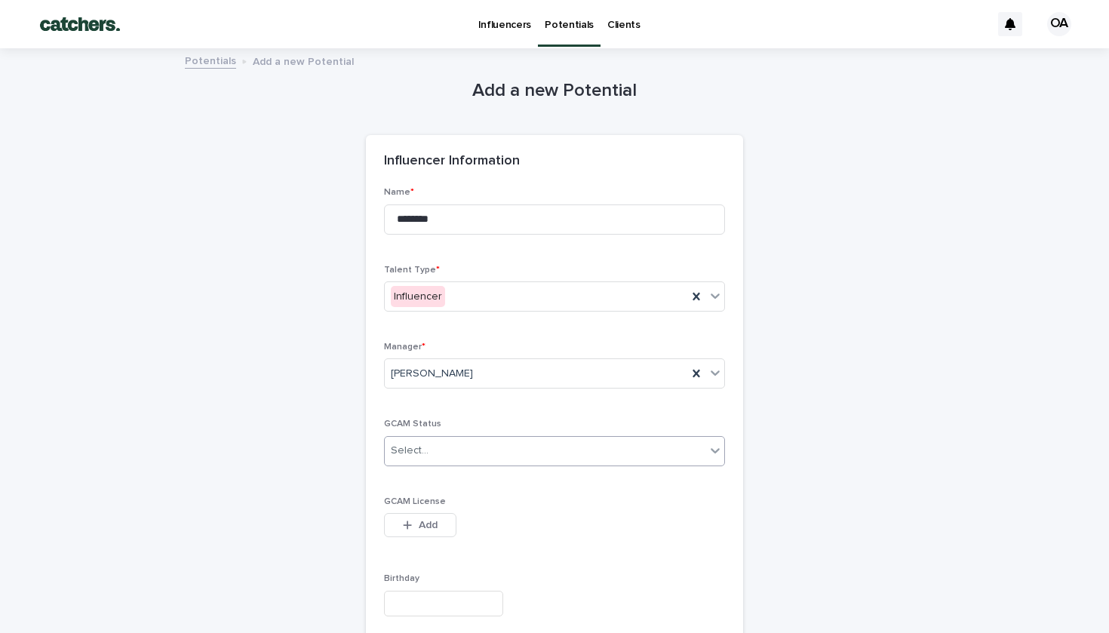
scroll to position [0, 0]
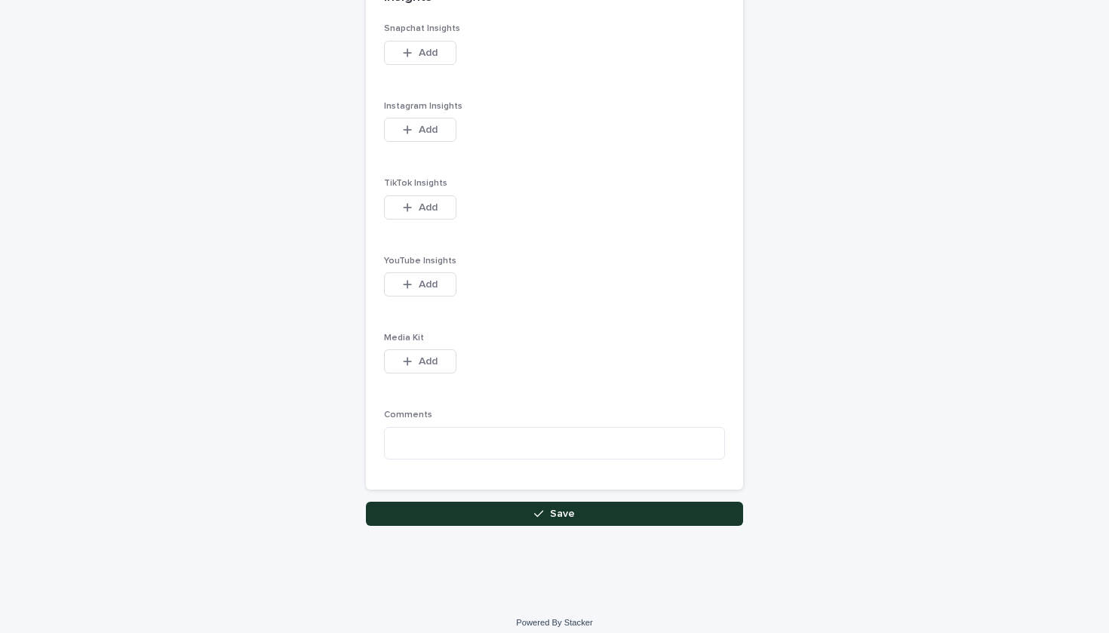
click at [532, 502] on button "Save" at bounding box center [554, 514] width 377 height 24
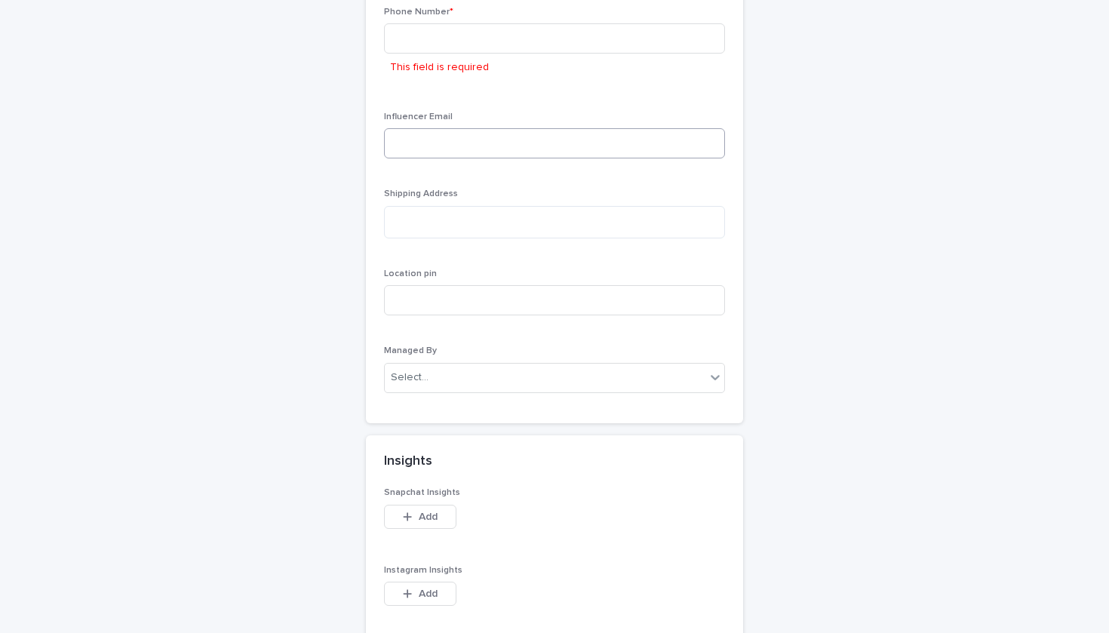
scroll to position [1424, 0]
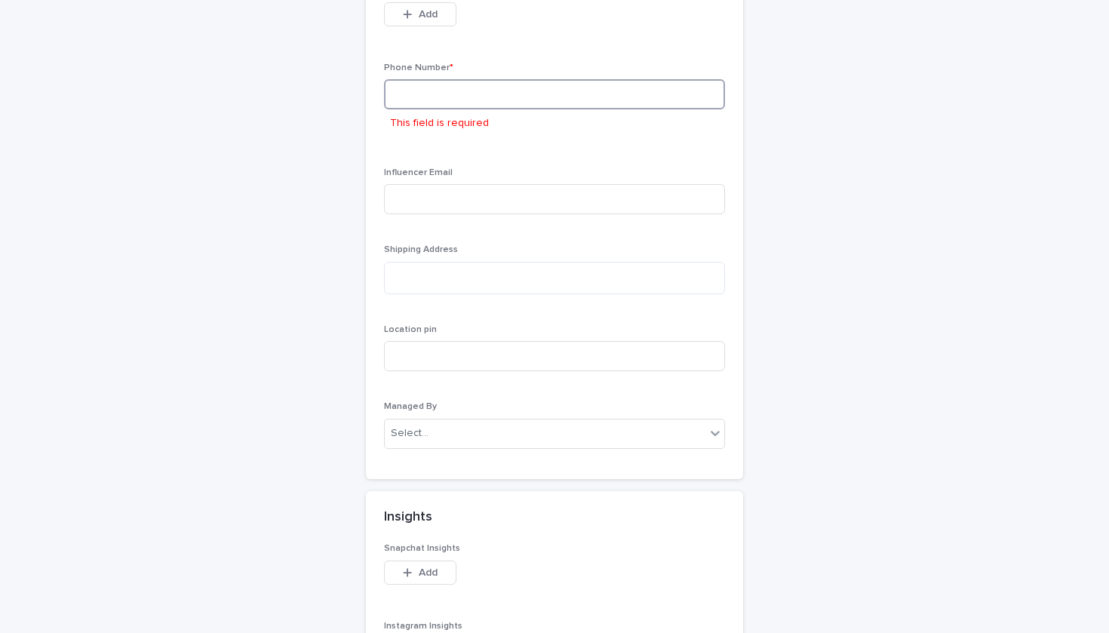
paste input "**********"
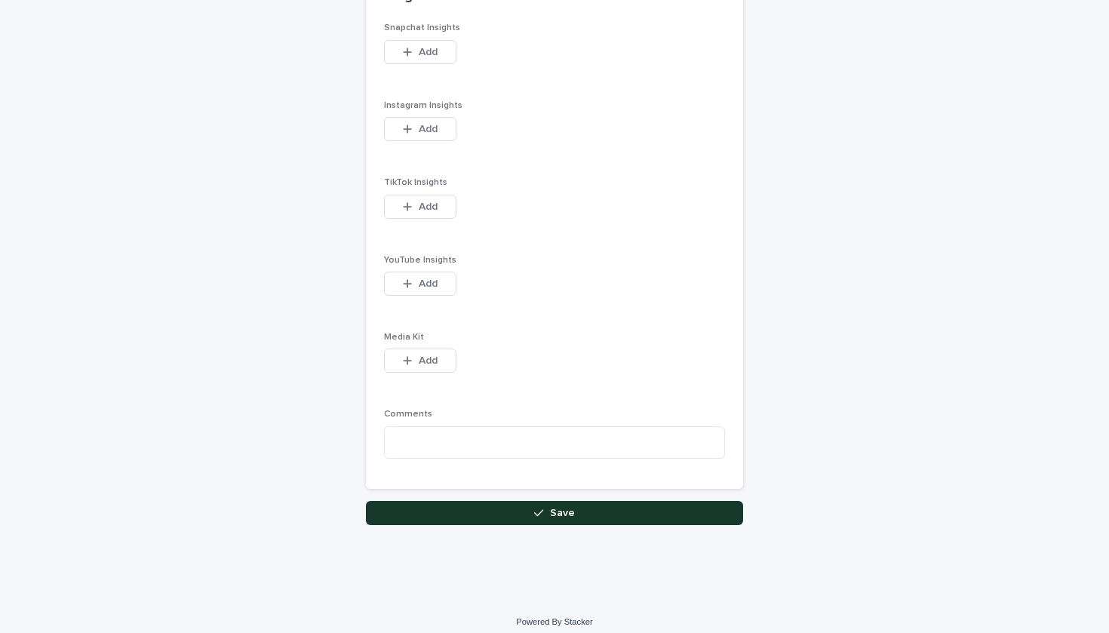
scroll to position [1916, 0]
type input "**********"
click at [458, 502] on button "Save" at bounding box center [554, 514] width 377 height 24
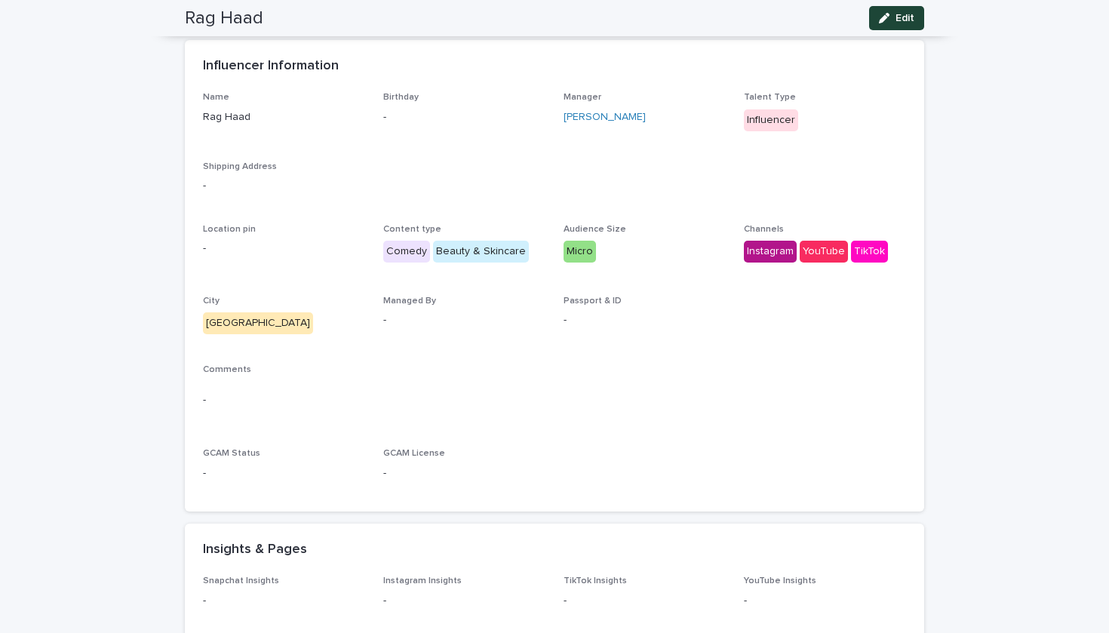
scroll to position [73, 0]
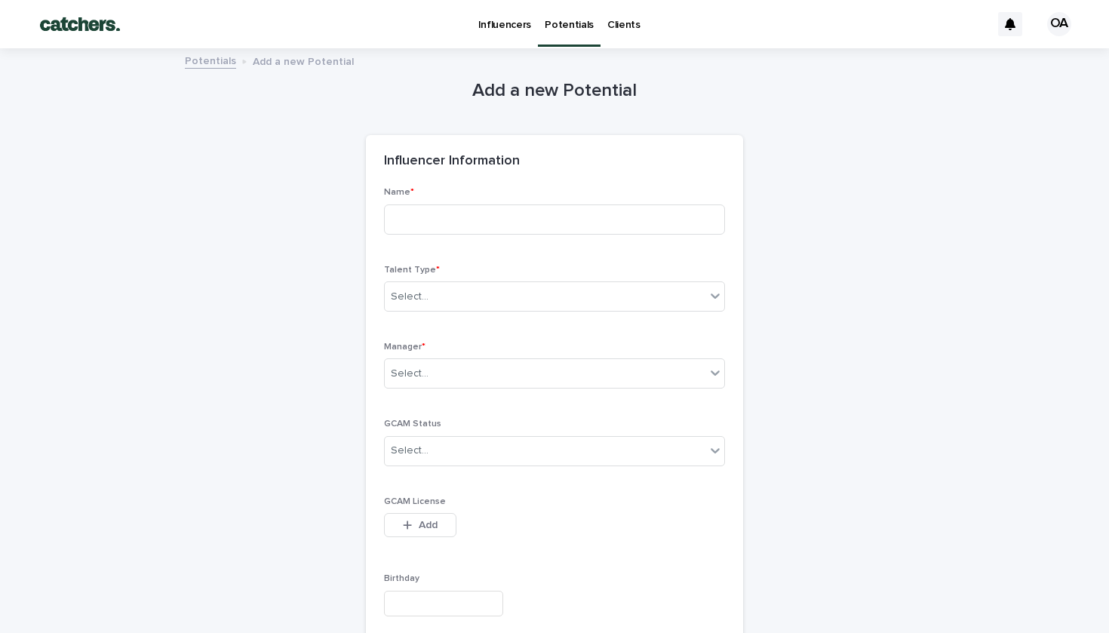
click at [567, 23] on p "Potentials" at bounding box center [569, 16] width 49 height 32
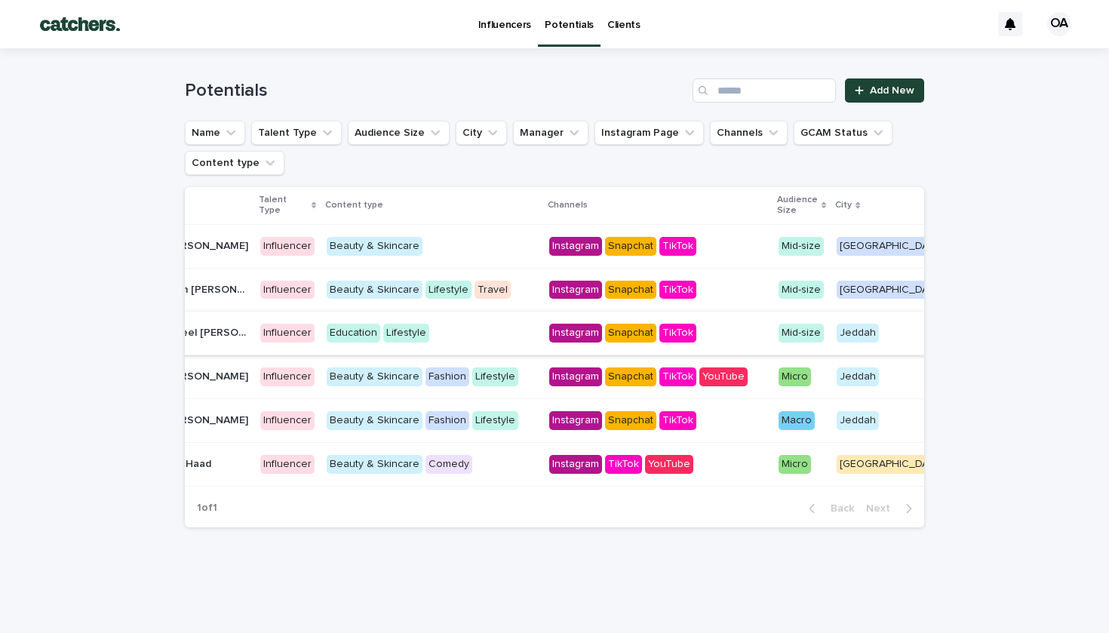
scroll to position [0, 82]
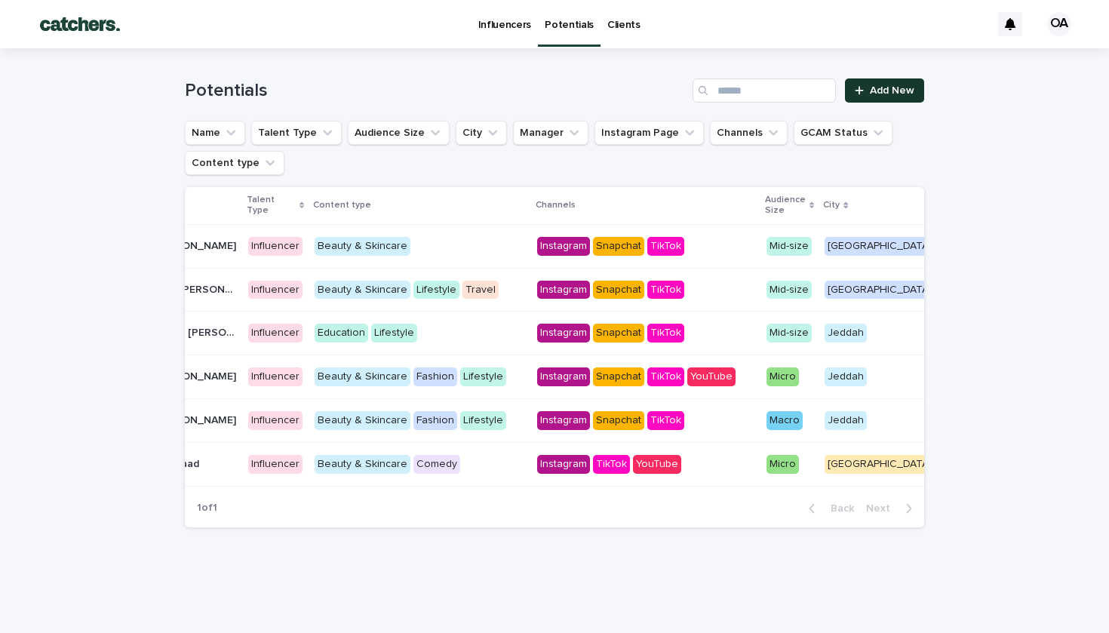
click at [888, 89] on span "Add New" at bounding box center [892, 90] width 45 height 11
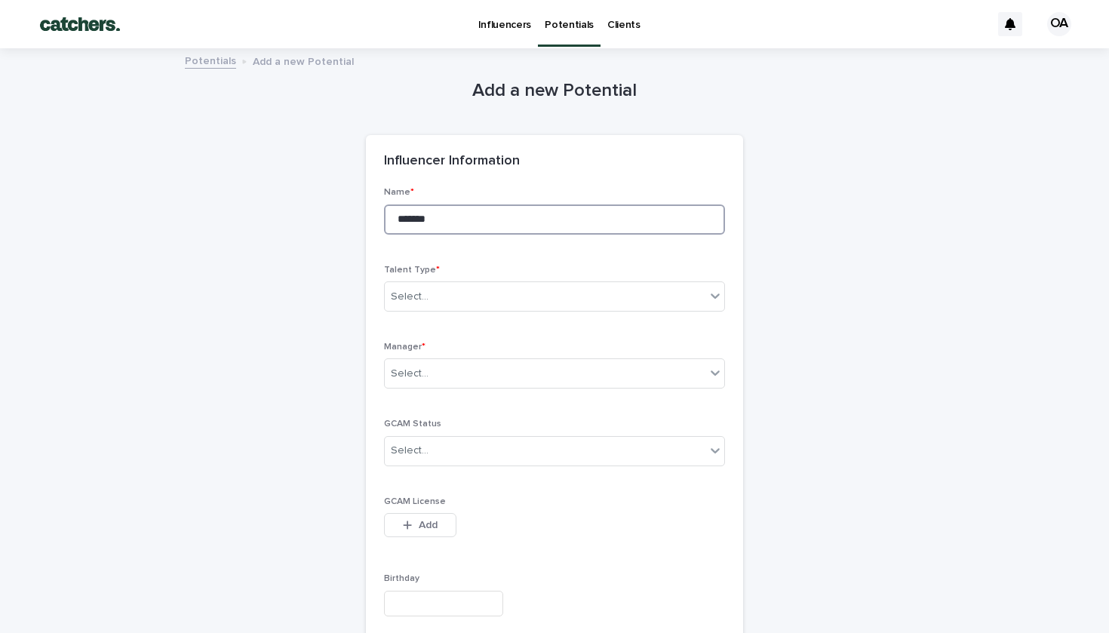
click at [431, 212] on input "******" at bounding box center [554, 220] width 341 height 30
paste input "**********"
type input "**********"
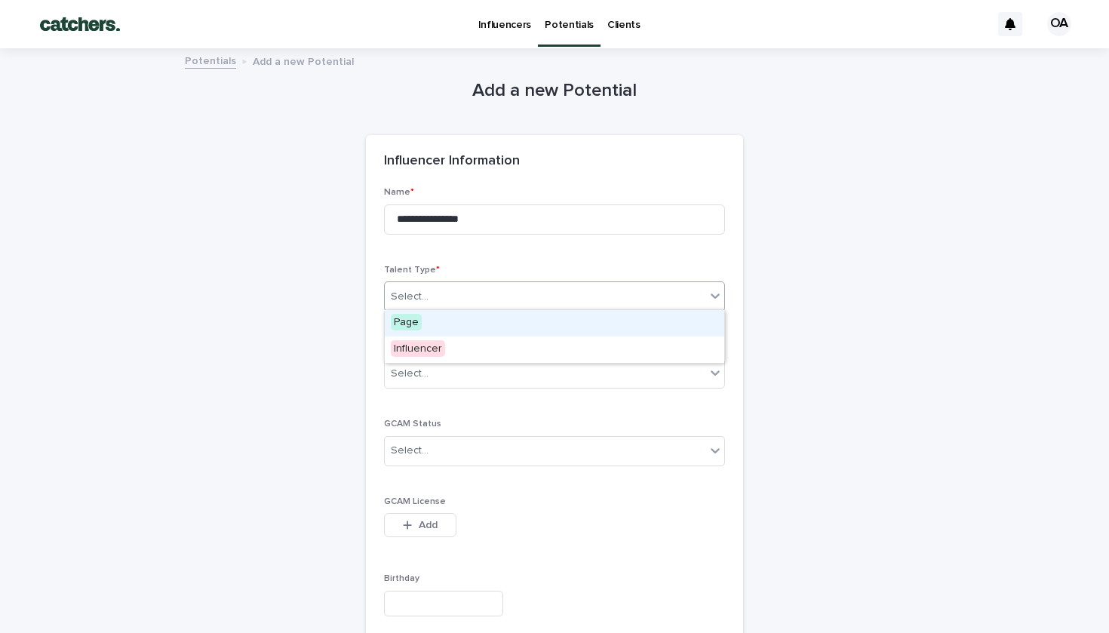
click at [451, 295] on div "Select..." at bounding box center [545, 297] width 321 height 25
click at [450, 347] on div "Influencer" at bounding box center [441, 350] width 112 height 26
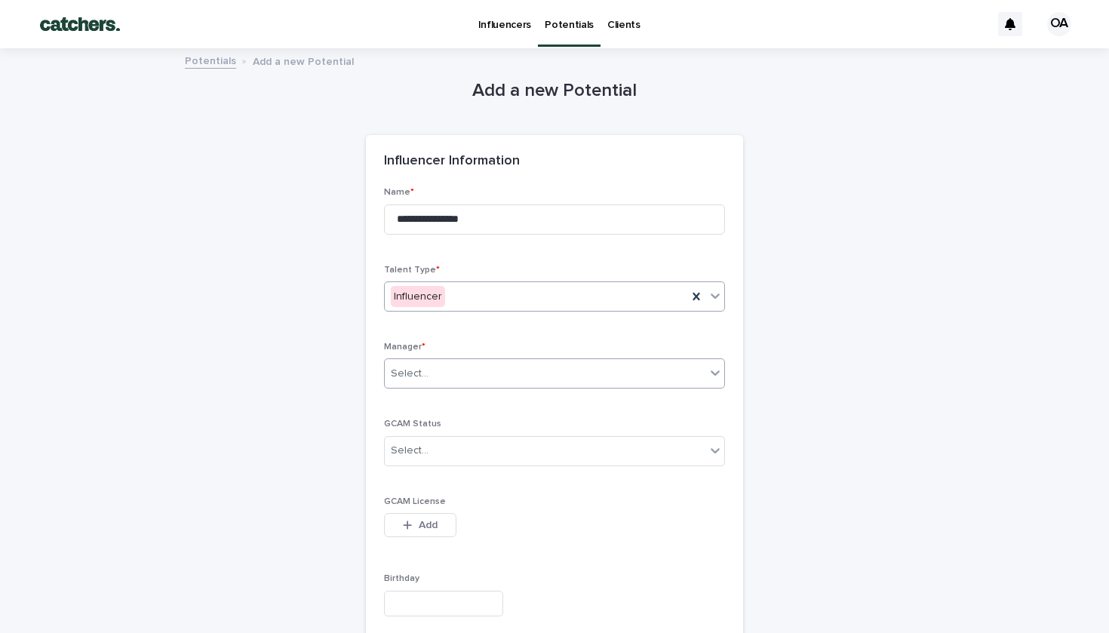
click at [458, 370] on div "Select..." at bounding box center [545, 373] width 321 height 25
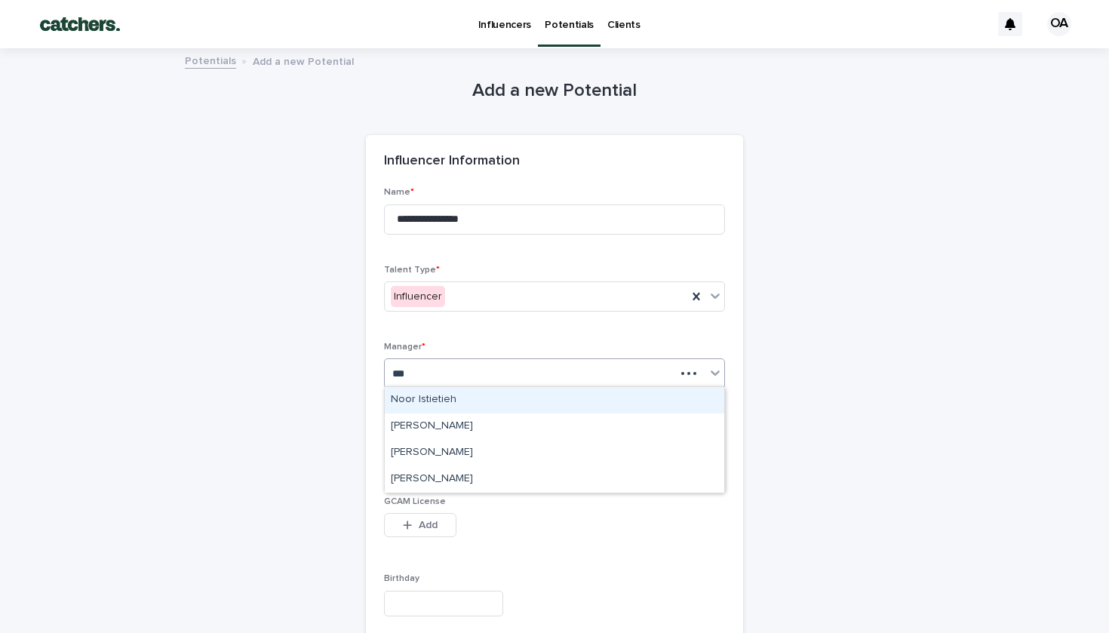
type input "****"
click at [463, 393] on div "[PERSON_NAME]" at bounding box center [555, 400] width 340 height 26
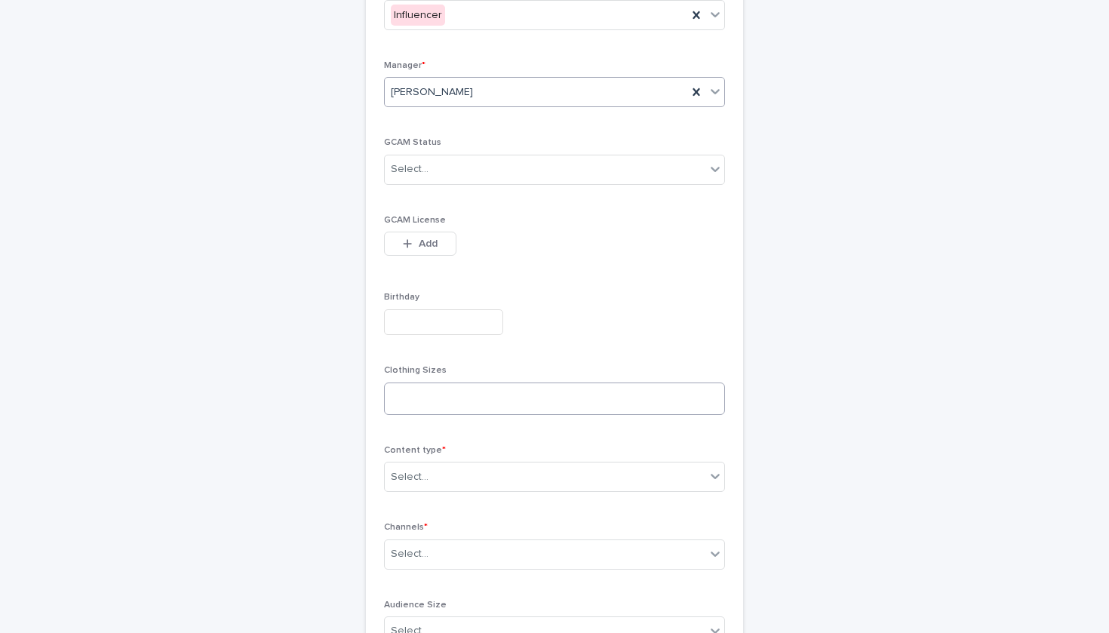
scroll to position [457, 0]
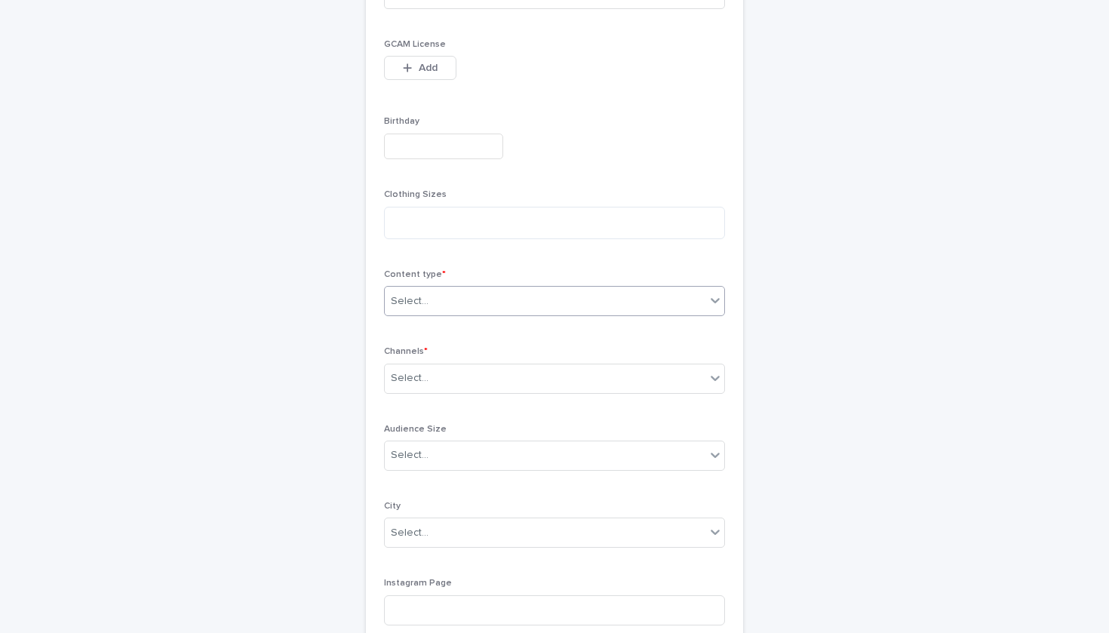
click at [438, 300] on div "Select..." at bounding box center [545, 301] width 321 height 25
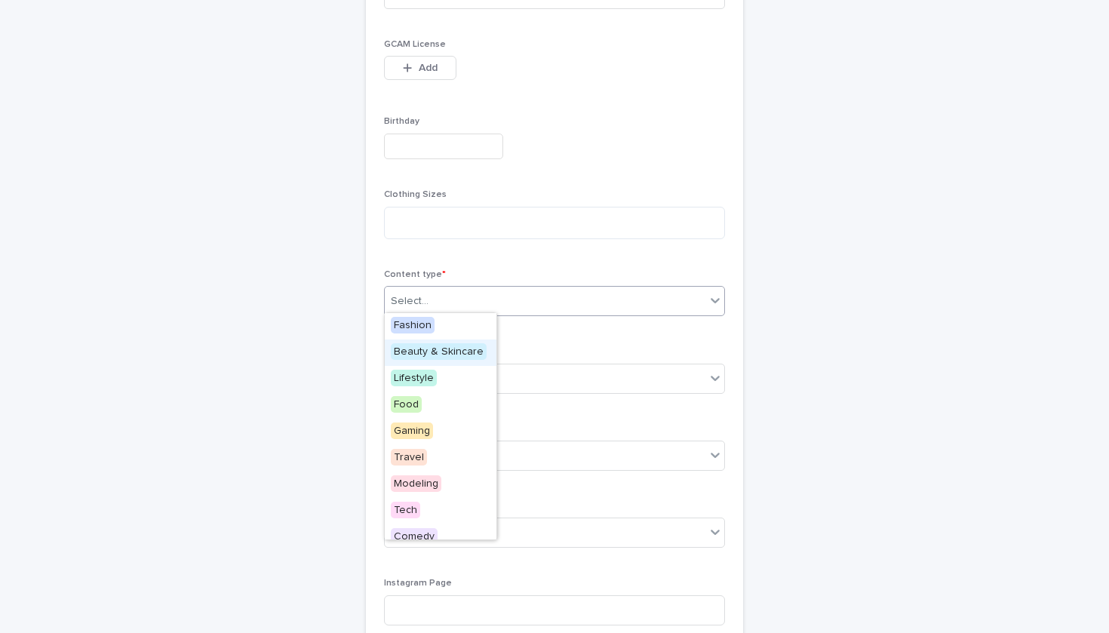
click at [441, 348] on span "Beauty & Skincare" at bounding box center [439, 351] width 96 height 17
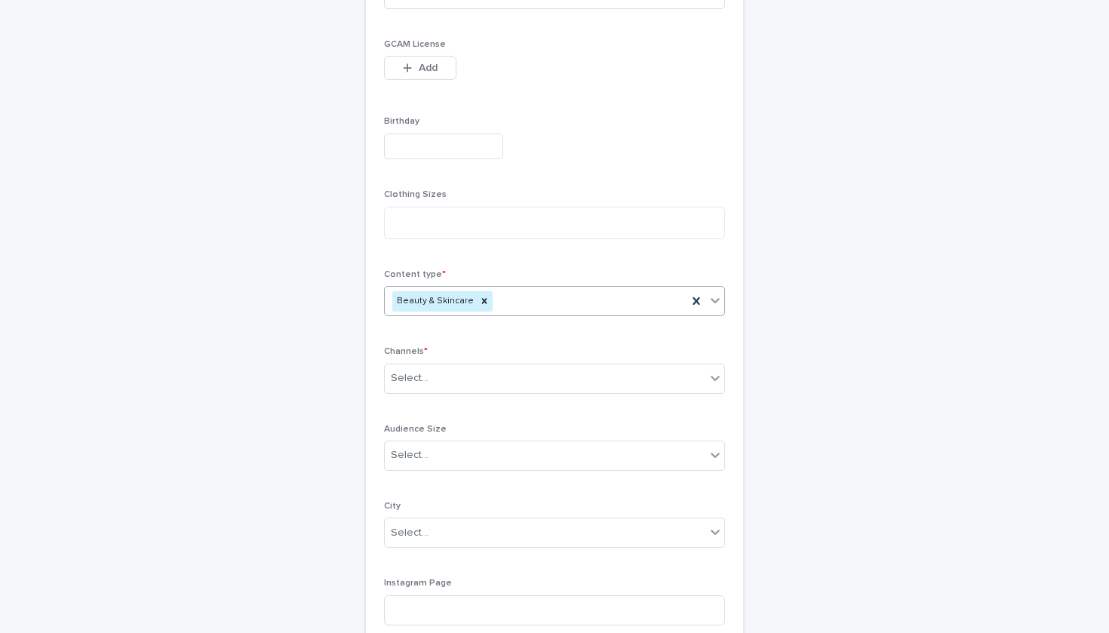
type input "*"
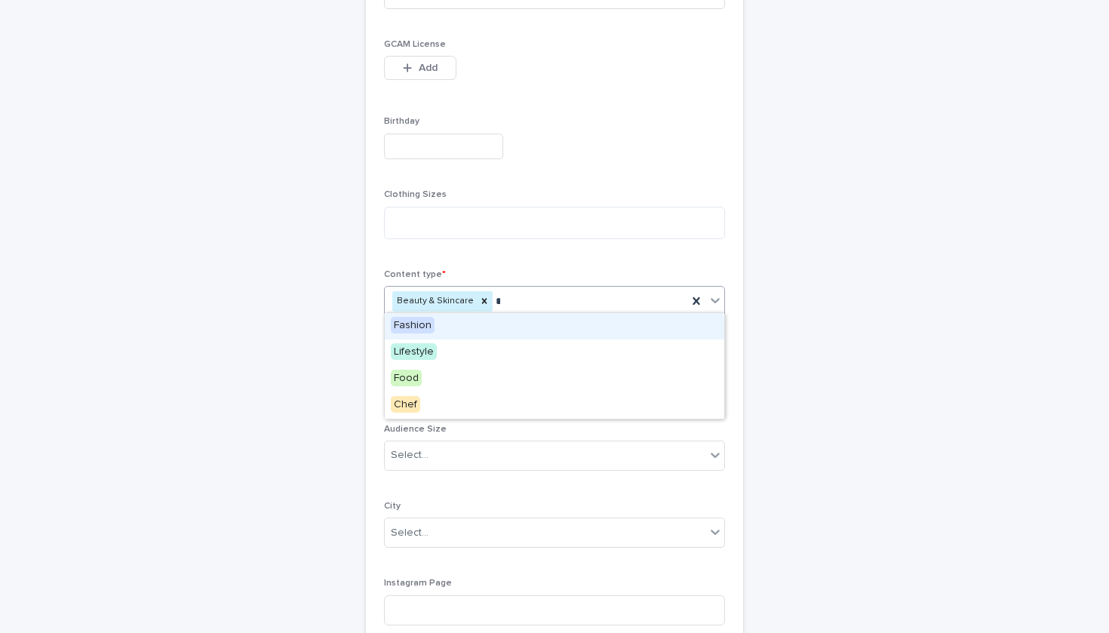
click at [503, 316] on div "Fashion" at bounding box center [555, 326] width 340 height 26
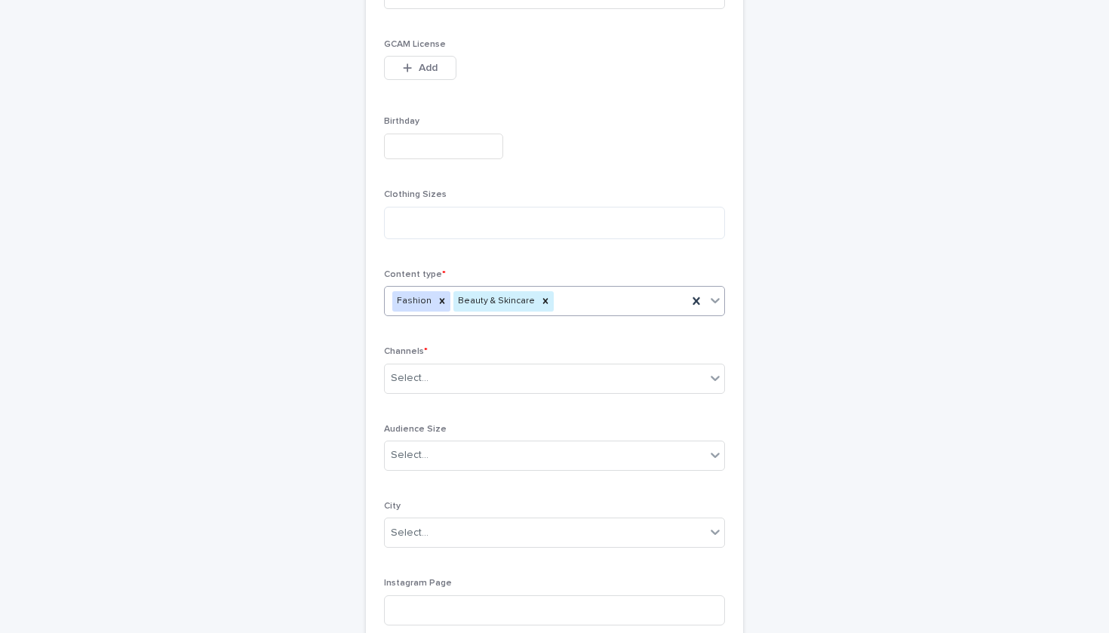
type input "*"
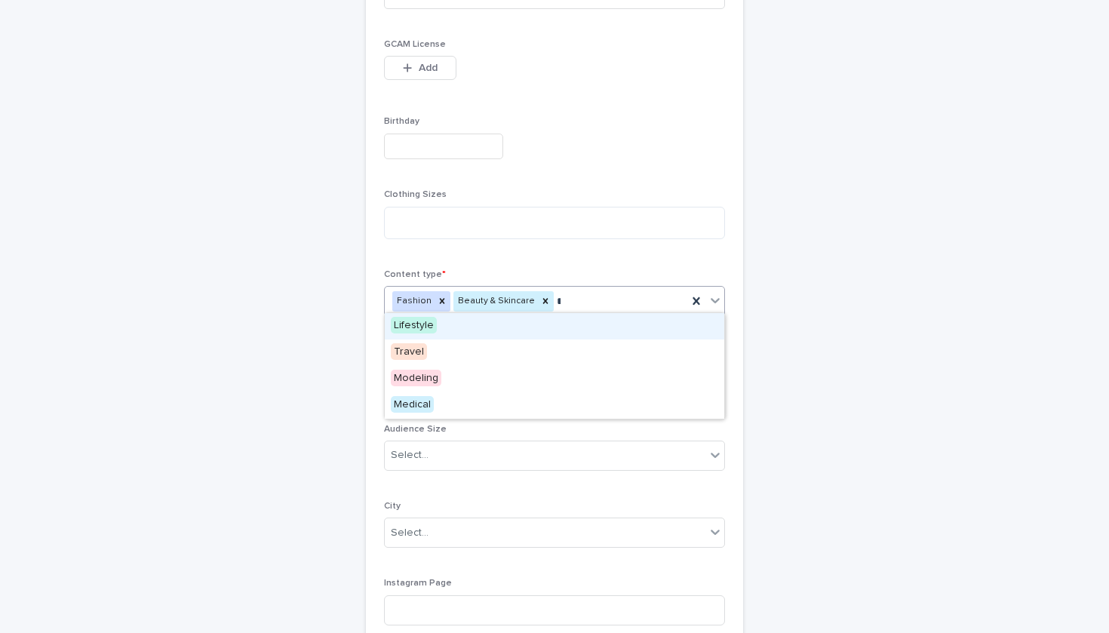
click at [503, 328] on div "Lifestyle" at bounding box center [555, 326] width 340 height 26
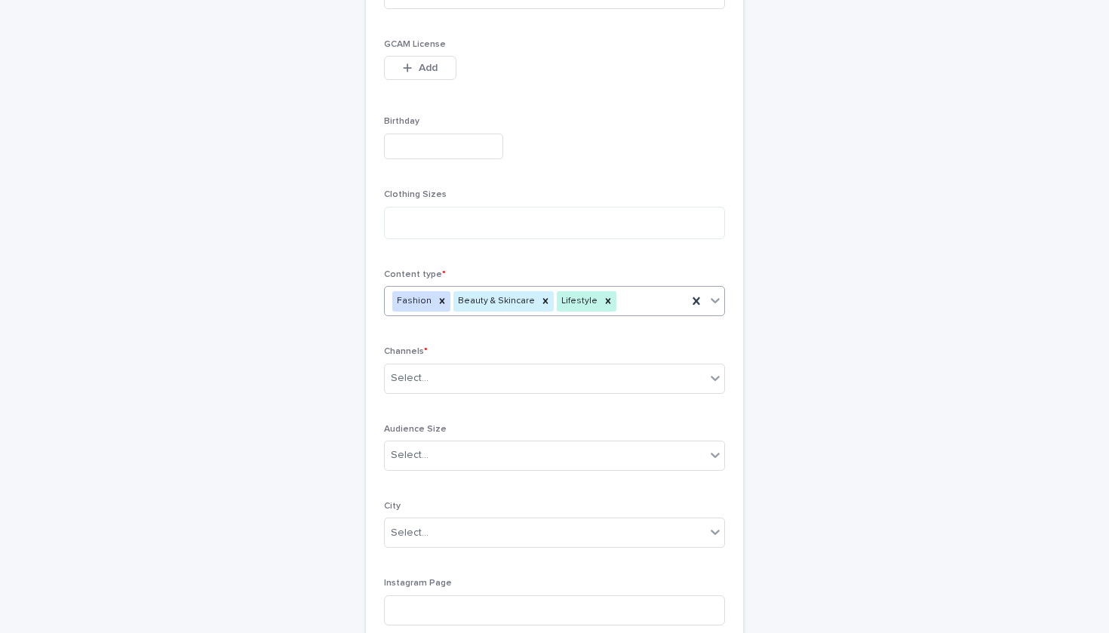
type input "*"
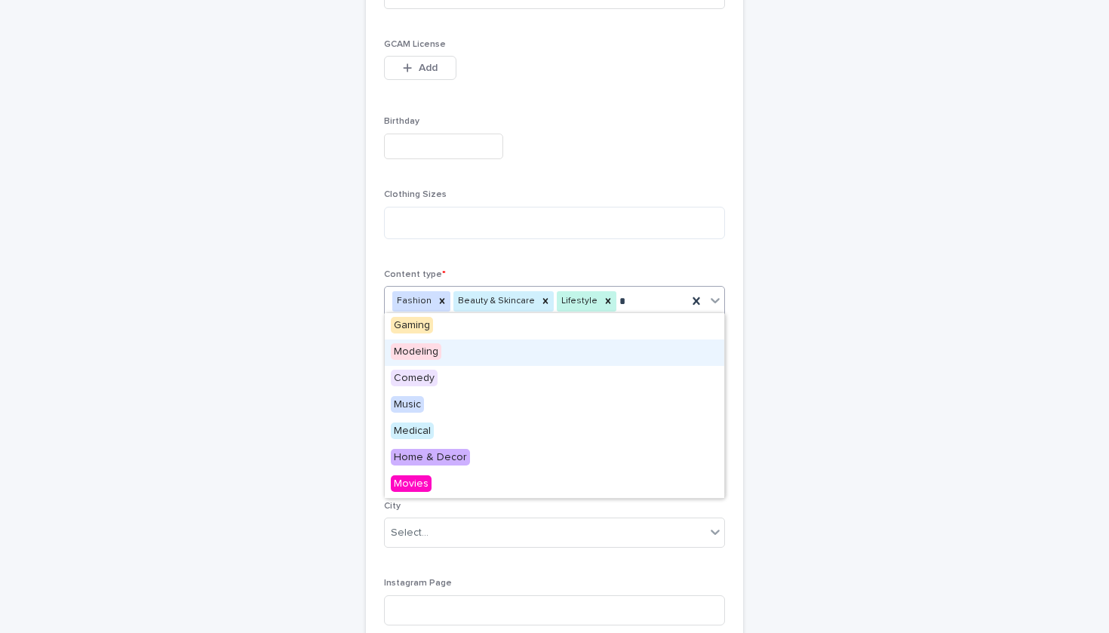
click at [499, 355] on div "Modeling" at bounding box center [555, 353] width 340 height 26
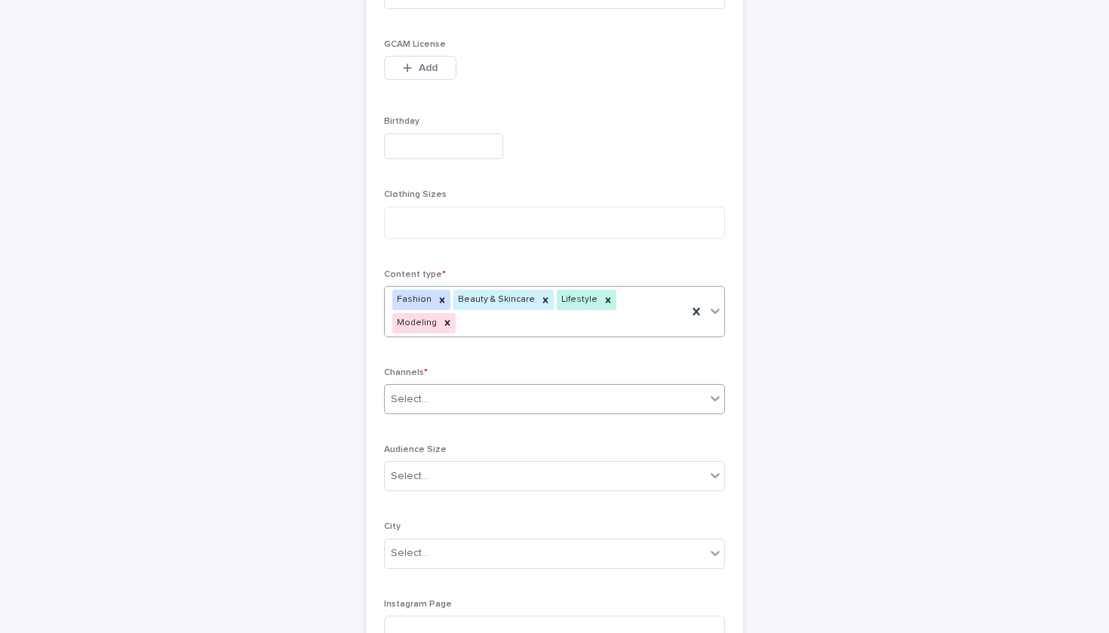
click at [500, 387] on div "Select..." at bounding box center [545, 399] width 321 height 25
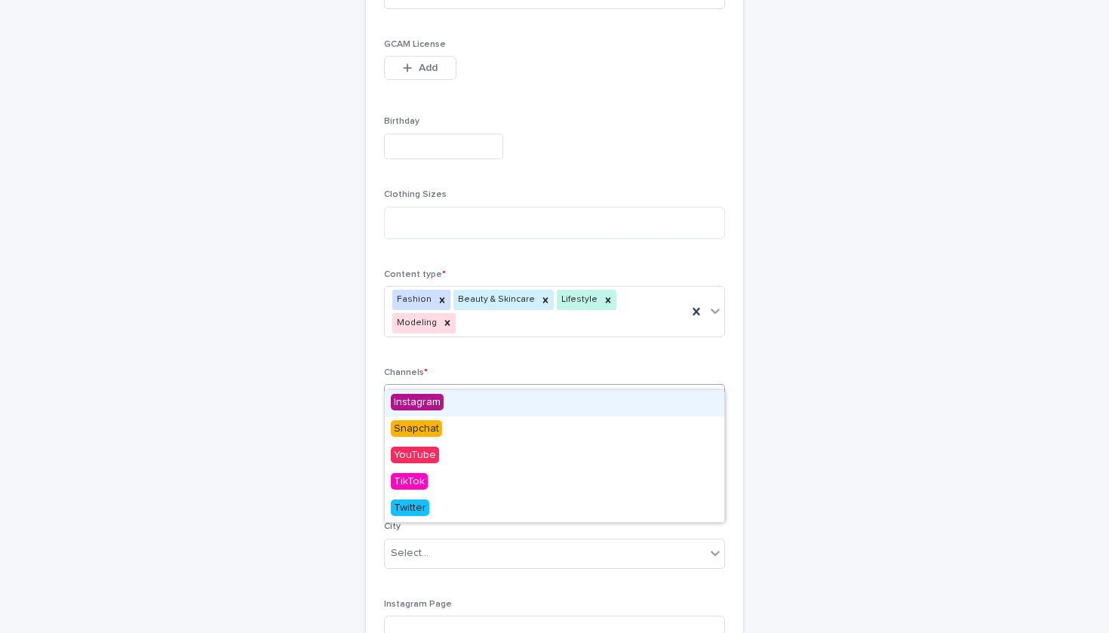
scroll to position [504, 0]
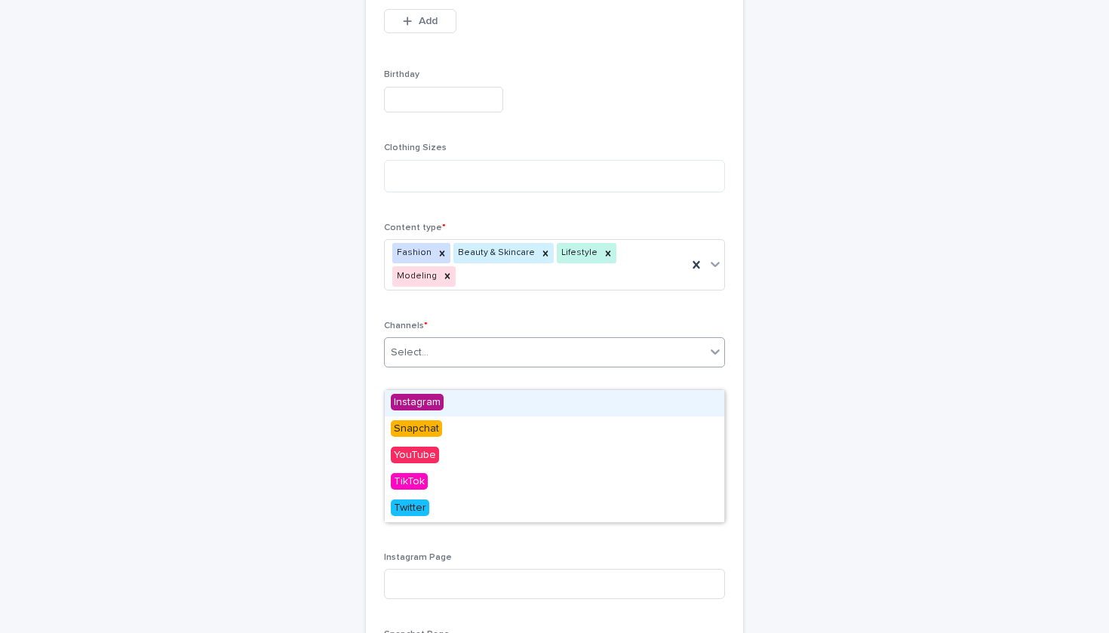
click at [498, 406] on div "Instagram" at bounding box center [555, 403] width 340 height 26
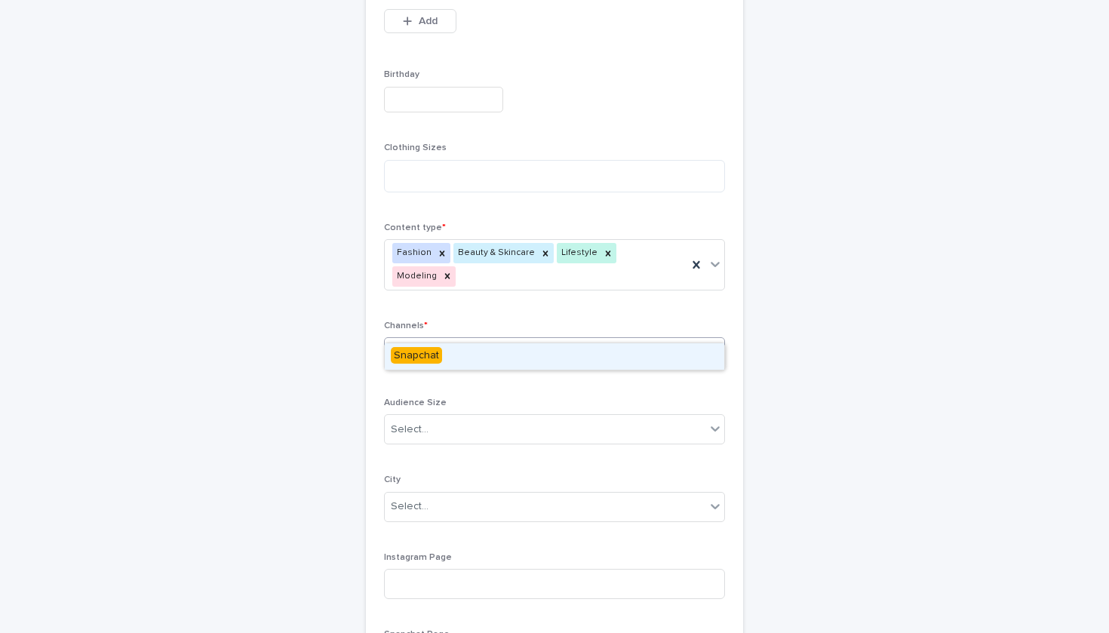
type input "**"
click at [466, 346] on div "Snapchat" at bounding box center [555, 356] width 340 height 26
type input "***"
click at [460, 359] on div "TikTok" at bounding box center [555, 356] width 340 height 26
click at [463, 417] on div "Select..." at bounding box center [545, 429] width 321 height 25
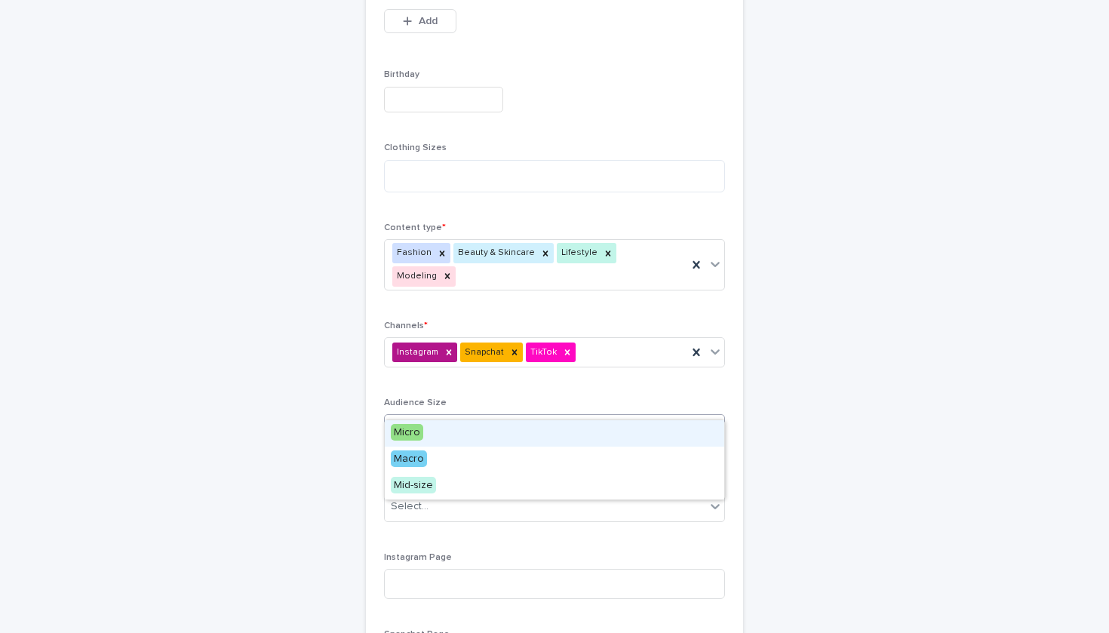
scroll to position [538, 0]
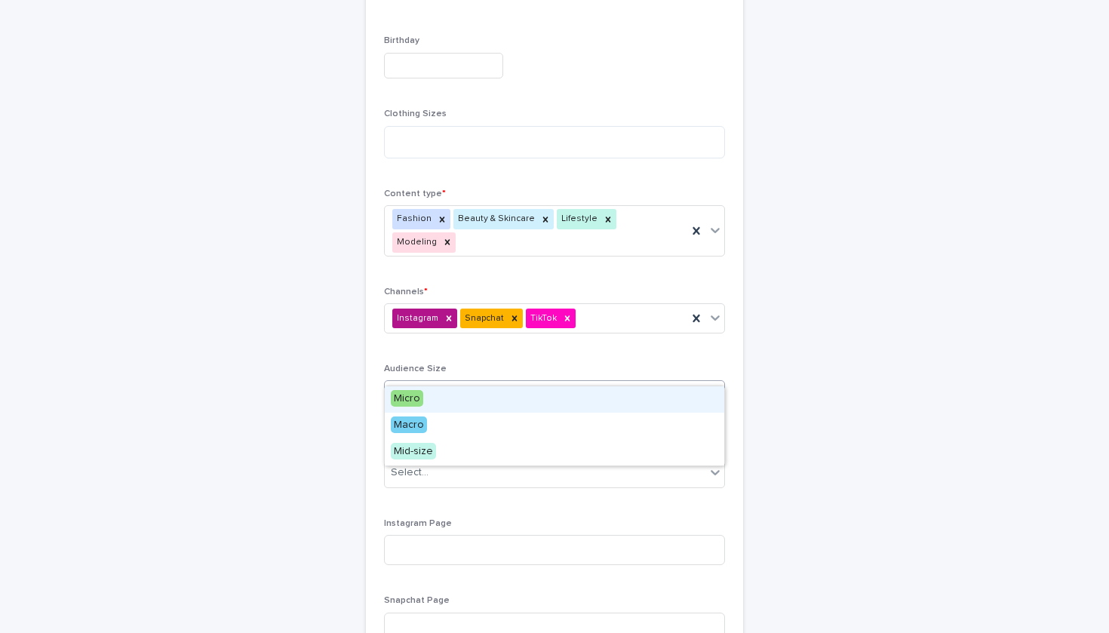
drag, startPoint x: 454, startPoint y: 414, endPoint x: 451, endPoint y: 406, distance: 8.1
click at [451, 406] on div "Micro" at bounding box center [555, 399] width 340 height 26
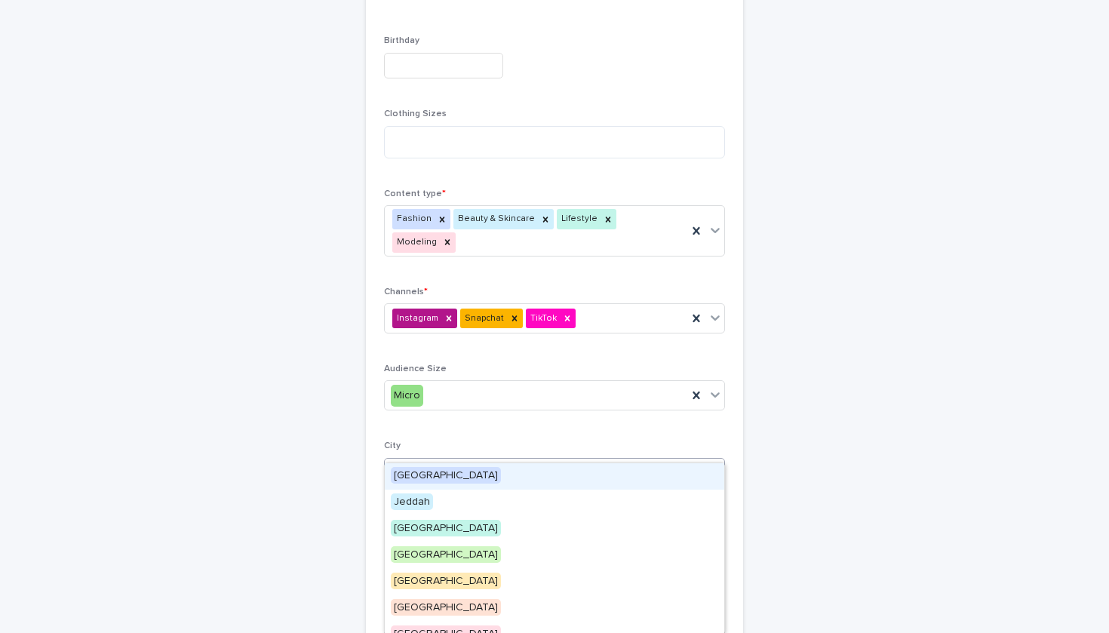
click at [457, 460] on div "Select..." at bounding box center [545, 472] width 321 height 25
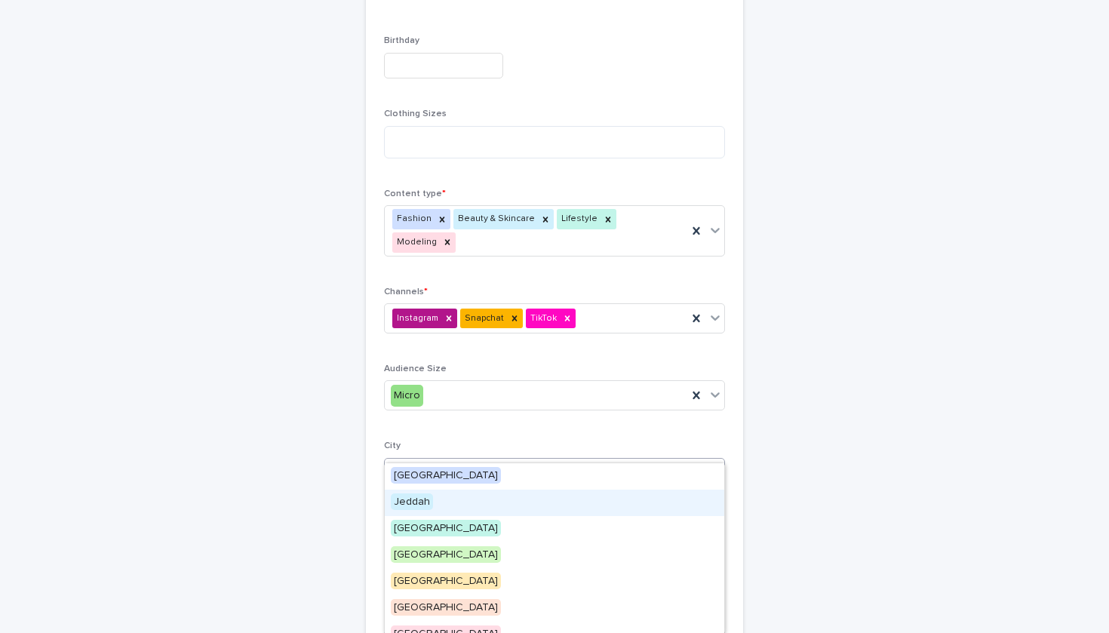
click at [450, 505] on div "Jeddah" at bounding box center [555, 503] width 340 height 26
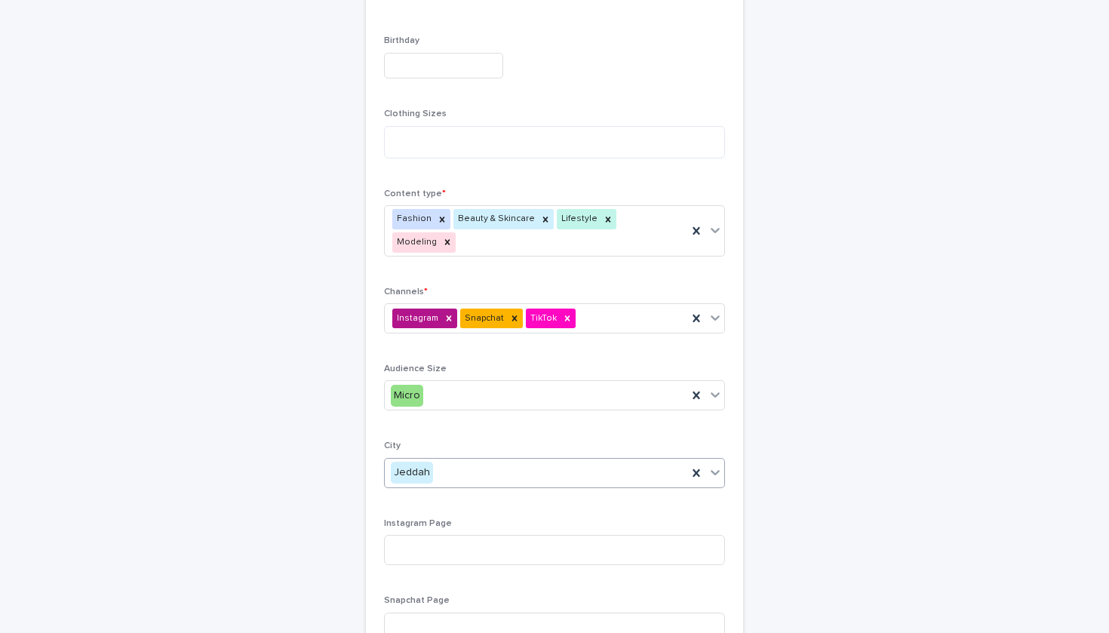
scroll to position [697, 0]
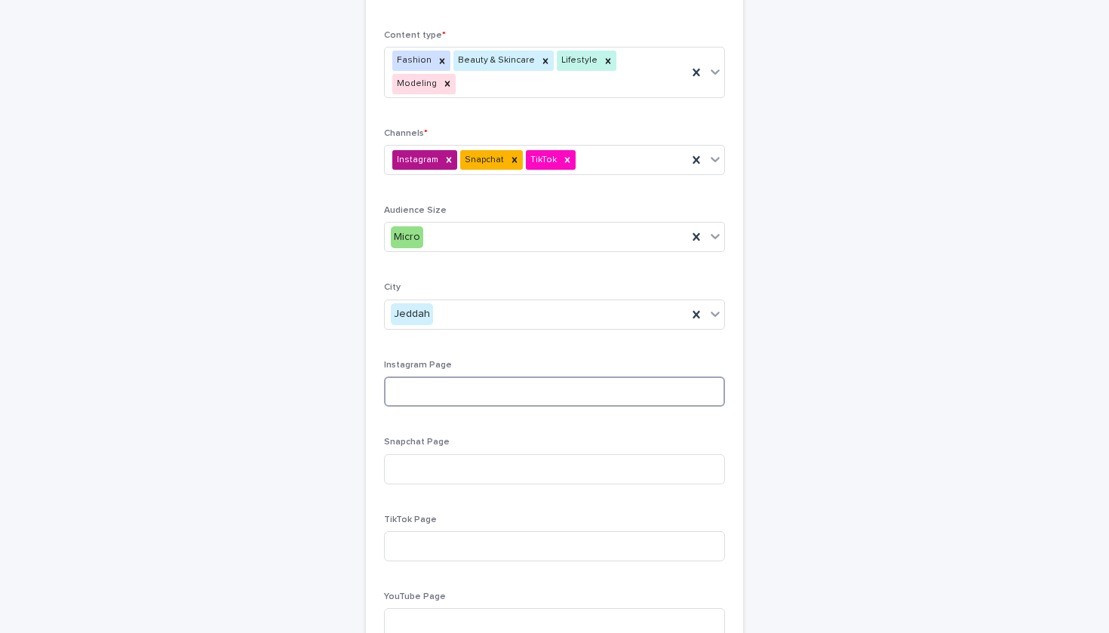
click at [451, 377] on input at bounding box center [554, 392] width 341 height 30
paste input "**********"
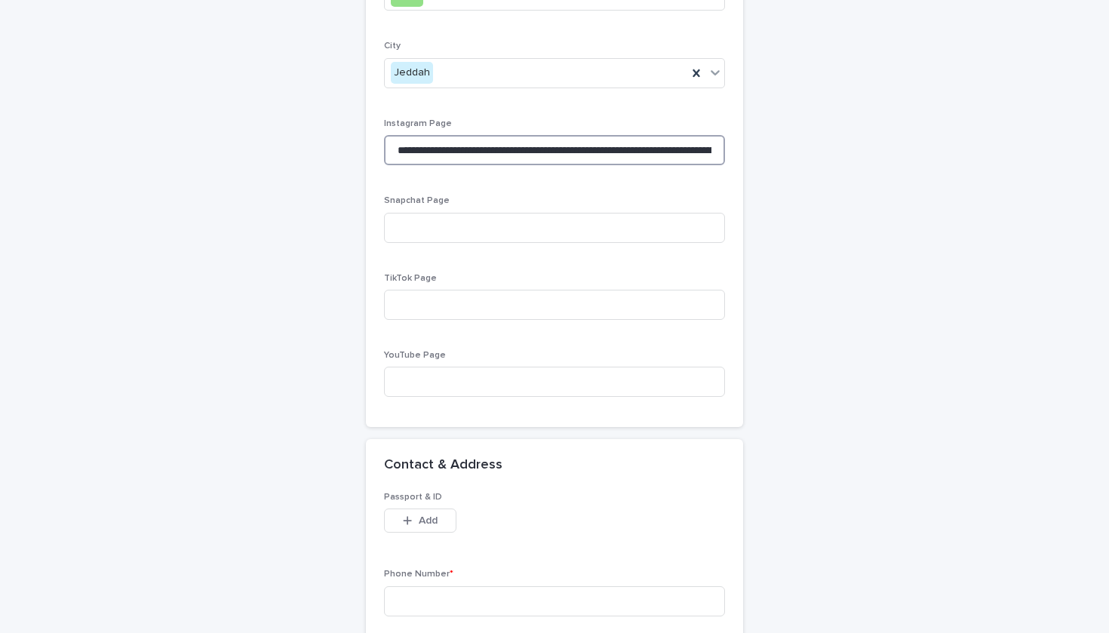
scroll to position [1226, 0]
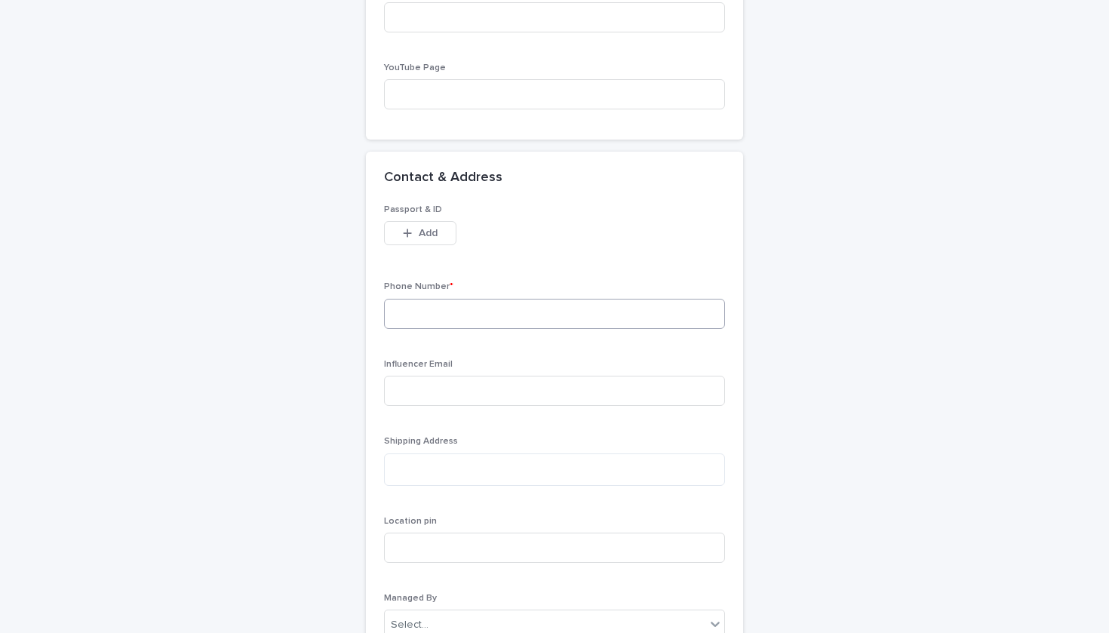
type input "**********"
click at [425, 299] on input at bounding box center [554, 314] width 341 height 30
paste input "**********"
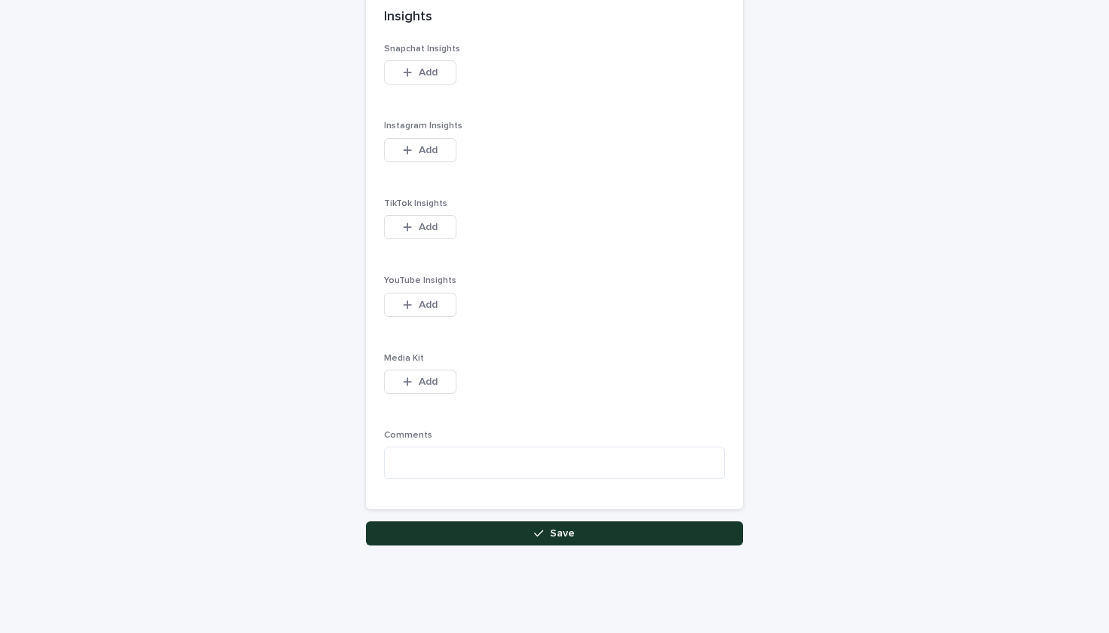
scroll to position [1916, 0]
type input "**********"
click at [467, 522] on button "Save" at bounding box center [554, 534] width 377 height 24
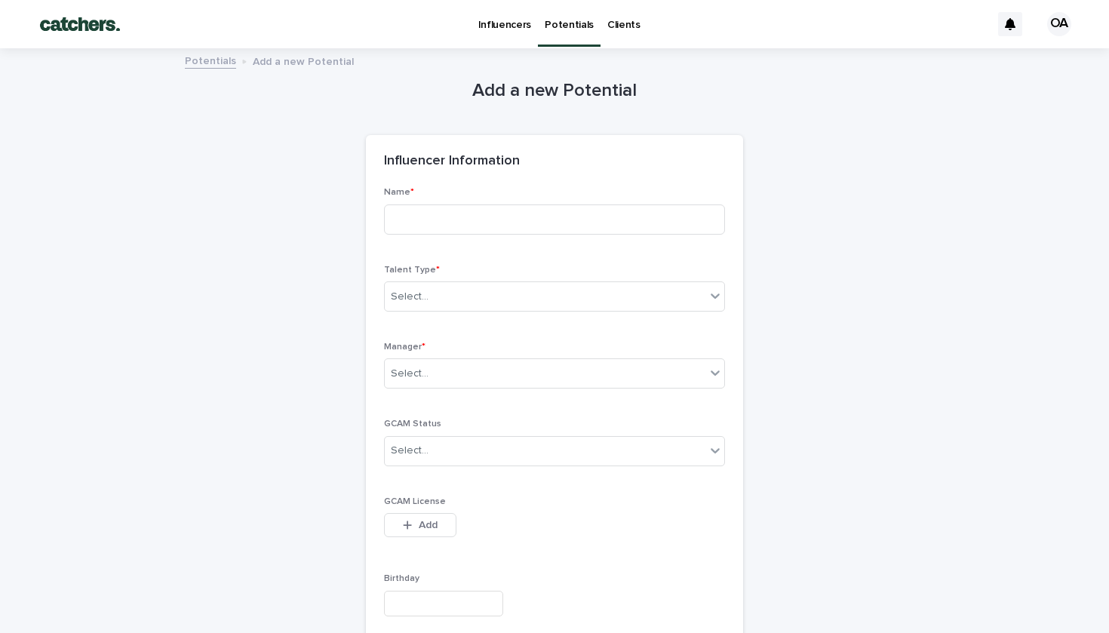
click at [556, 26] on p "Potentials" at bounding box center [569, 16] width 49 height 32
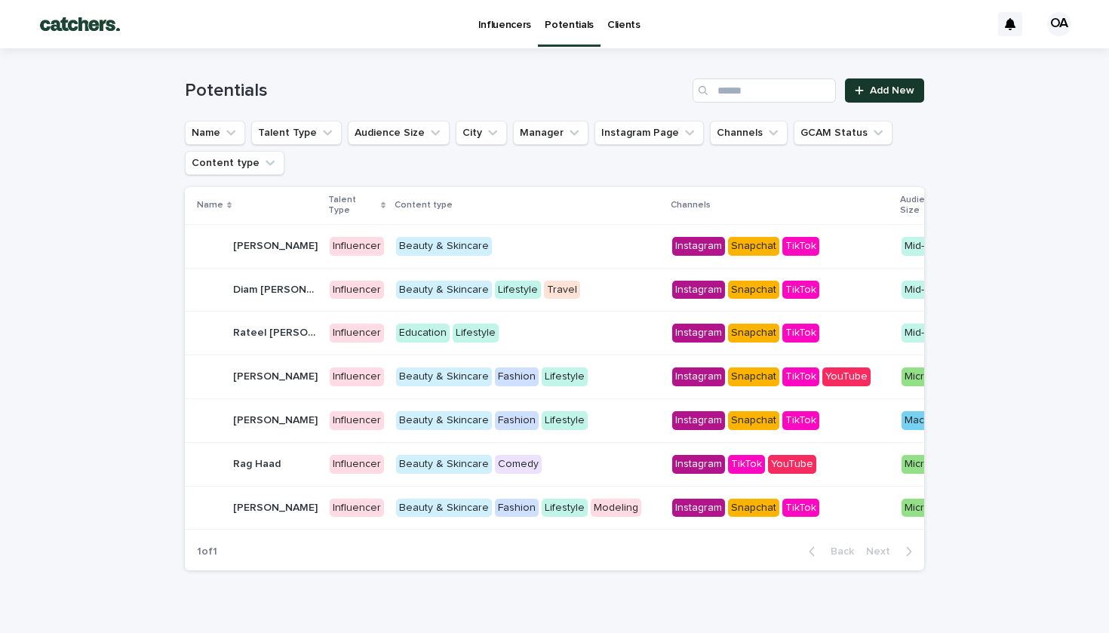
click at [873, 91] on span "Add New" at bounding box center [892, 90] width 45 height 11
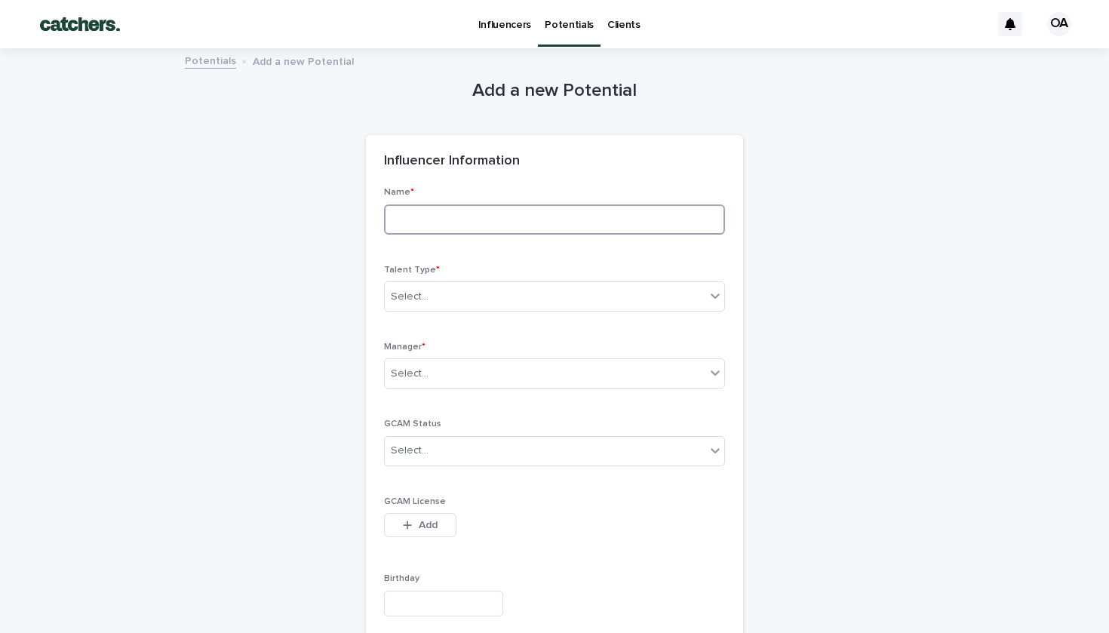
paste input "********"
type input "********"
click at [435, 292] on div "Select..." at bounding box center [545, 297] width 321 height 25
click at [458, 348] on div "Influencer" at bounding box center [441, 350] width 112 height 26
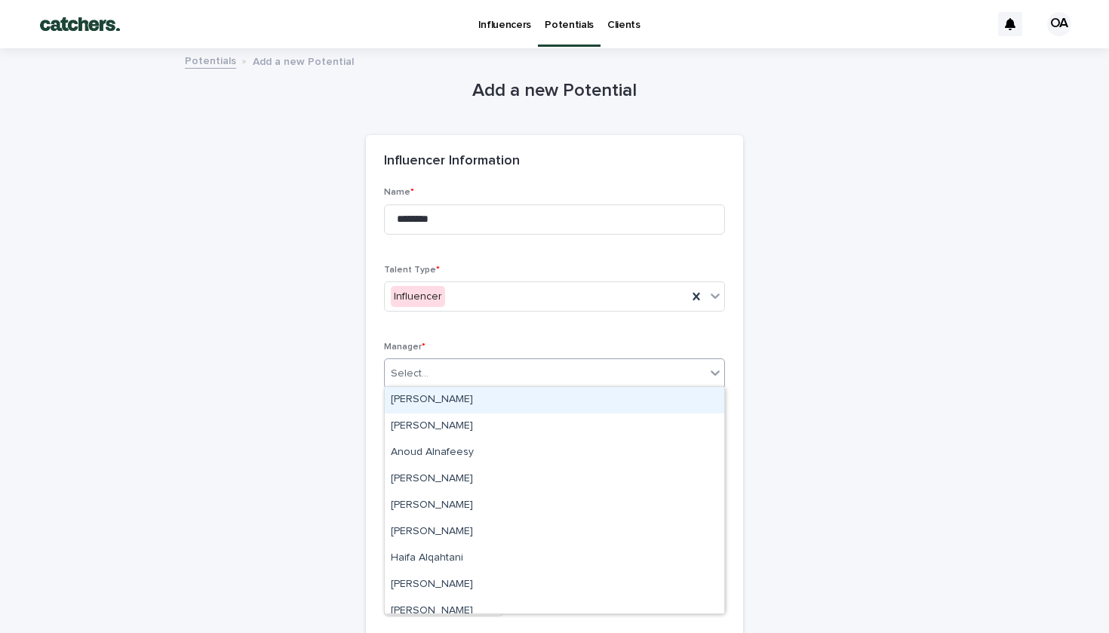
click at [464, 364] on div "Select..." at bounding box center [545, 373] width 321 height 25
type input "***"
click at [460, 398] on div "[PERSON_NAME]" at bounding box center [555, 400] width 340 height 26
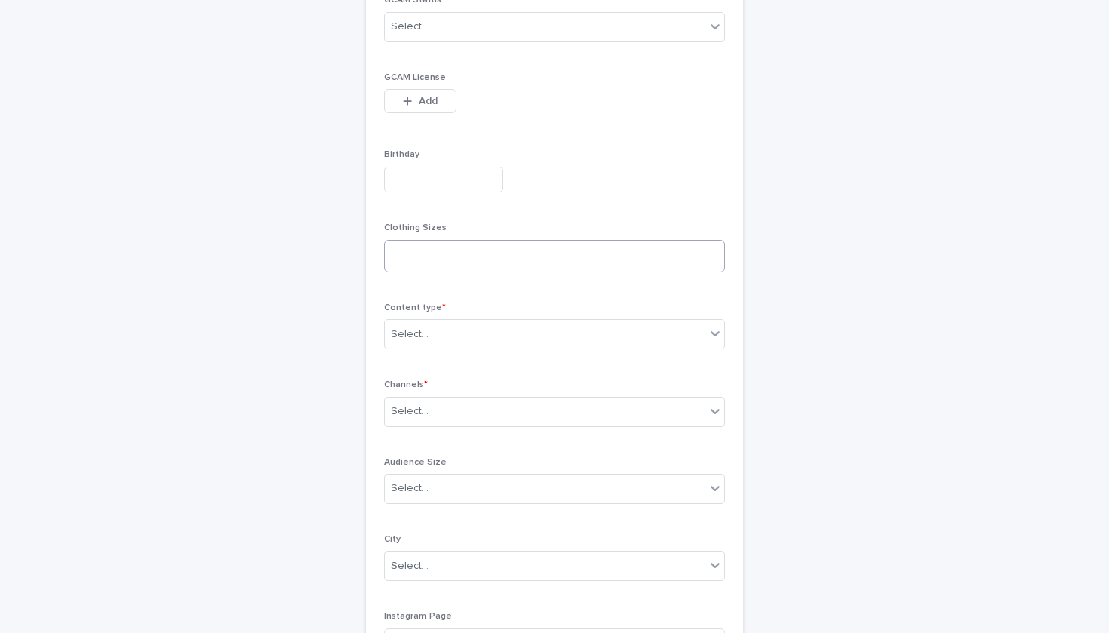
scroll to position [432, 0]
click at [457, 317] on div "Select..." at bounding box center [545, 327] width 321 height 25
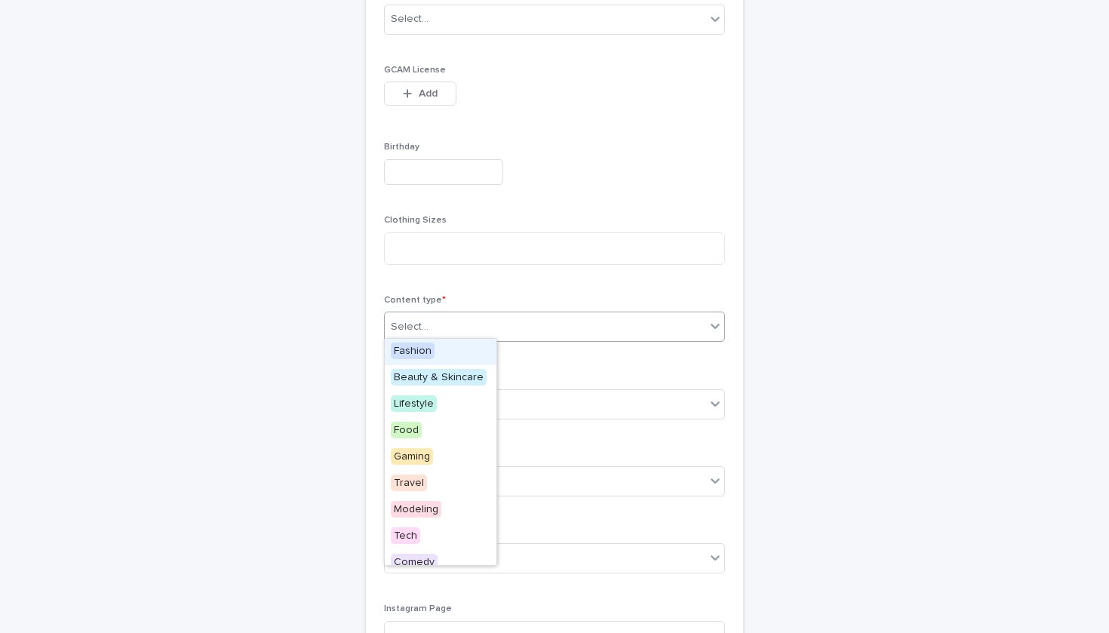
click at [416, 319] on div "Select..." at bounding box center [410, 327] width 38 height 16
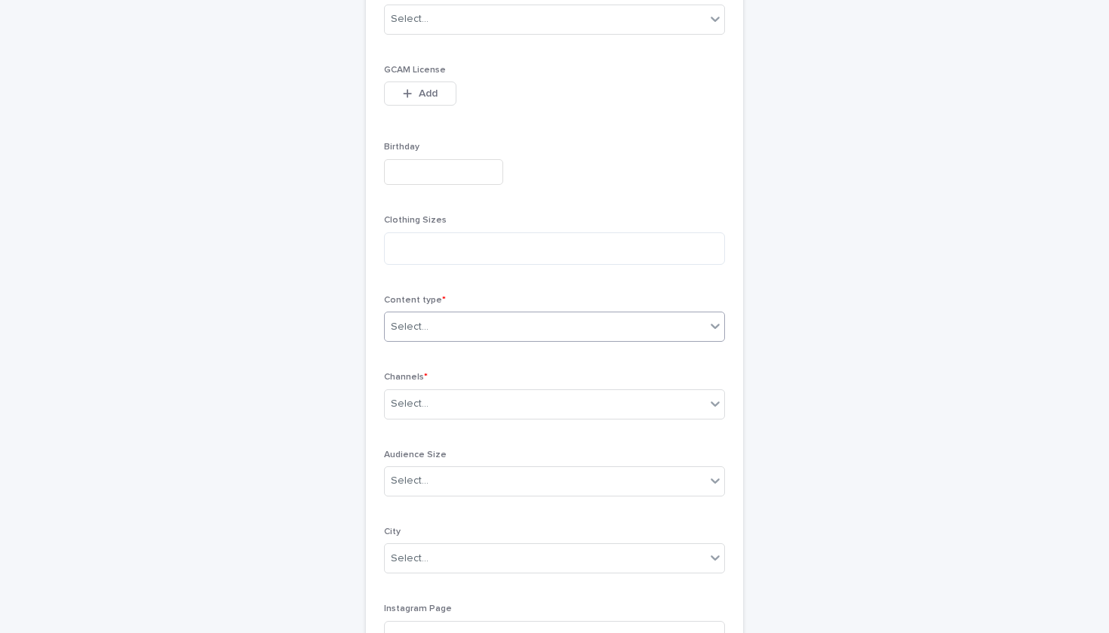
click at [415, 327] on div "Select..." at bounding box center [410, 327] width 38 height 16
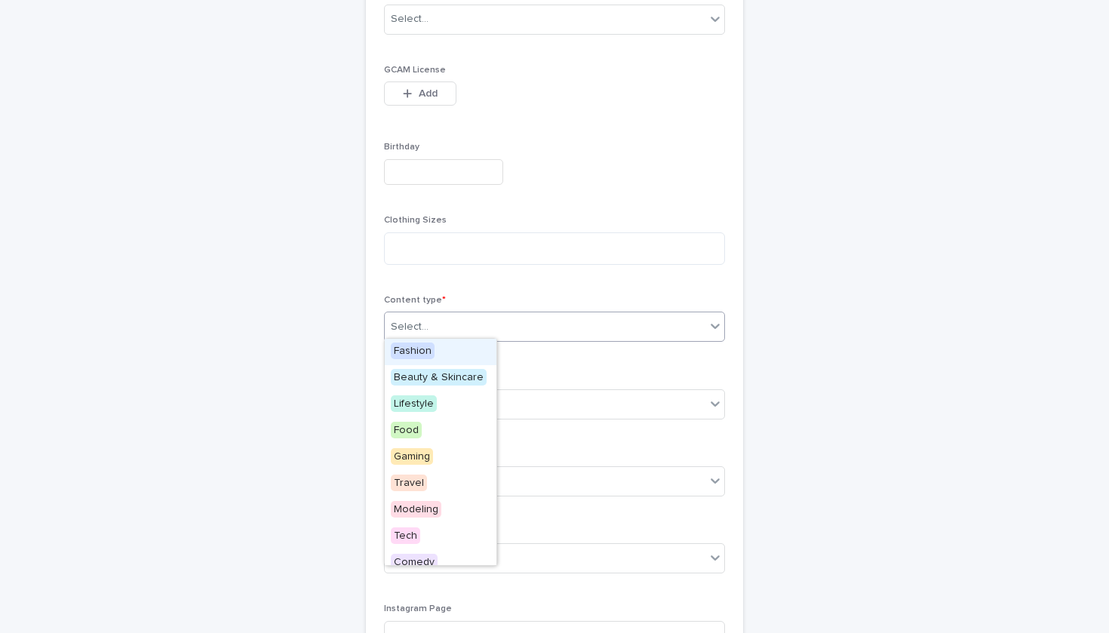
click at [423, 353] on span "Fashion" at bounding box center [413, 351] width 44 height 17
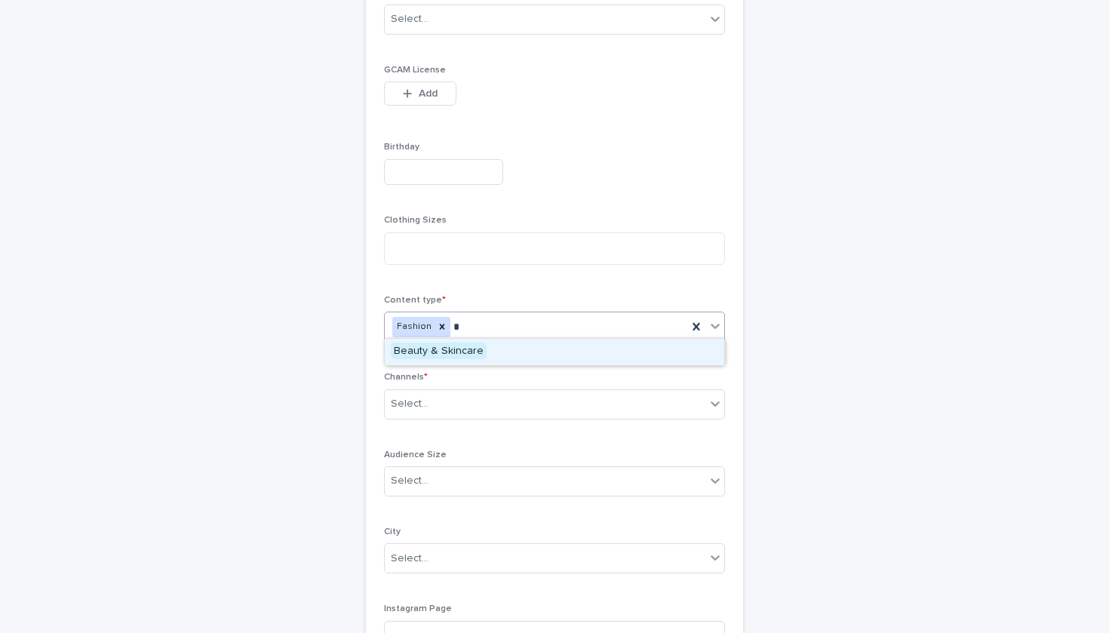
type input "**"
click at [450, 357] on span "Beauty & Skincare" at bounding box center [439, 351] width 96 height 17
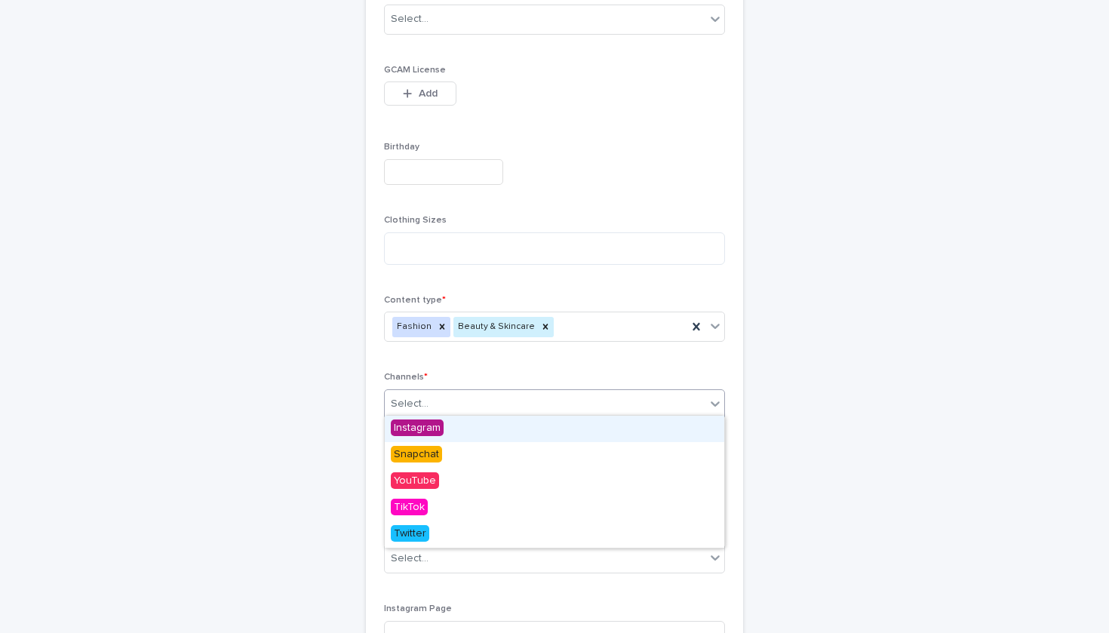
click at [505, 412] on div "Select..." at bounding box center [554, 404] width 341 height 30
click at [504, 424] on div "Instagram" at bounding box center [555, 429] width 340 height 26
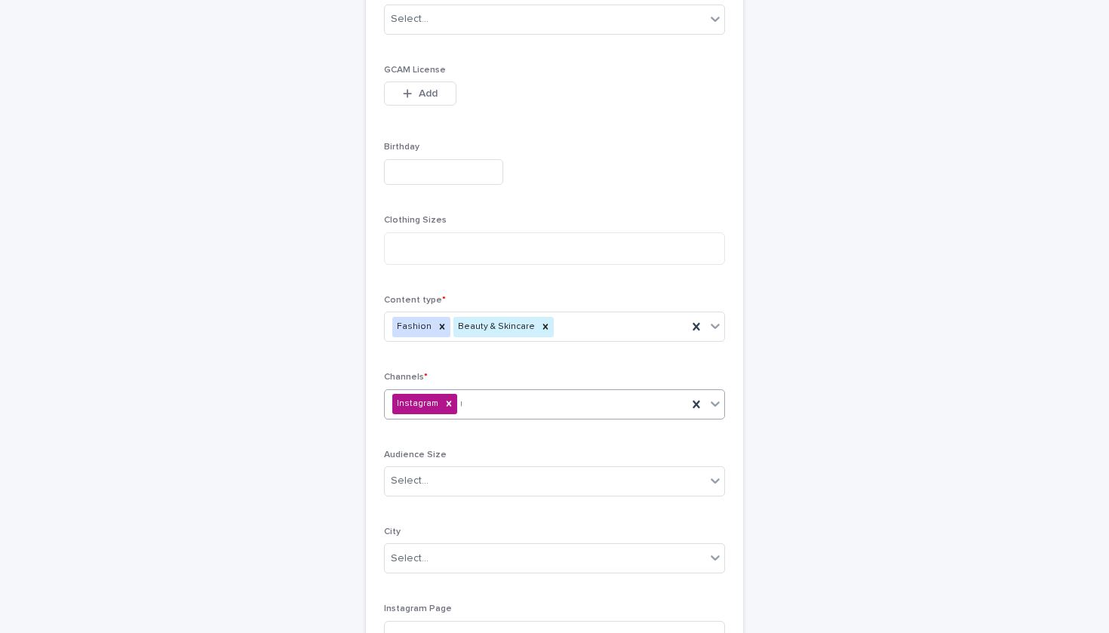
type input "**"
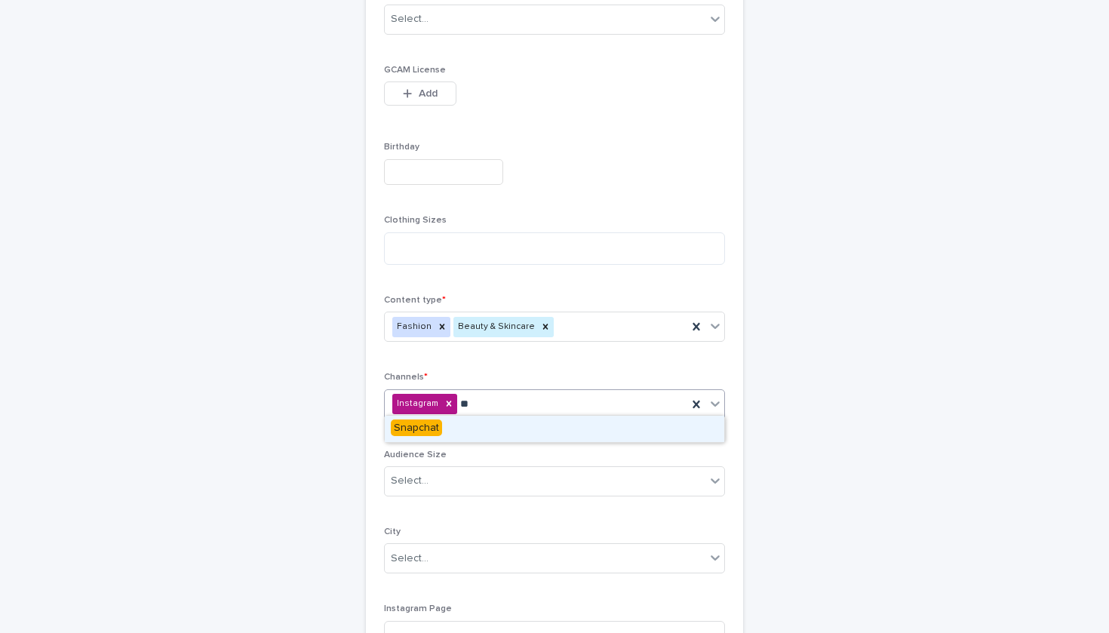
click at [517, 429] on div "Snapchat" at bounding box center [555, 429] width 340 height 26
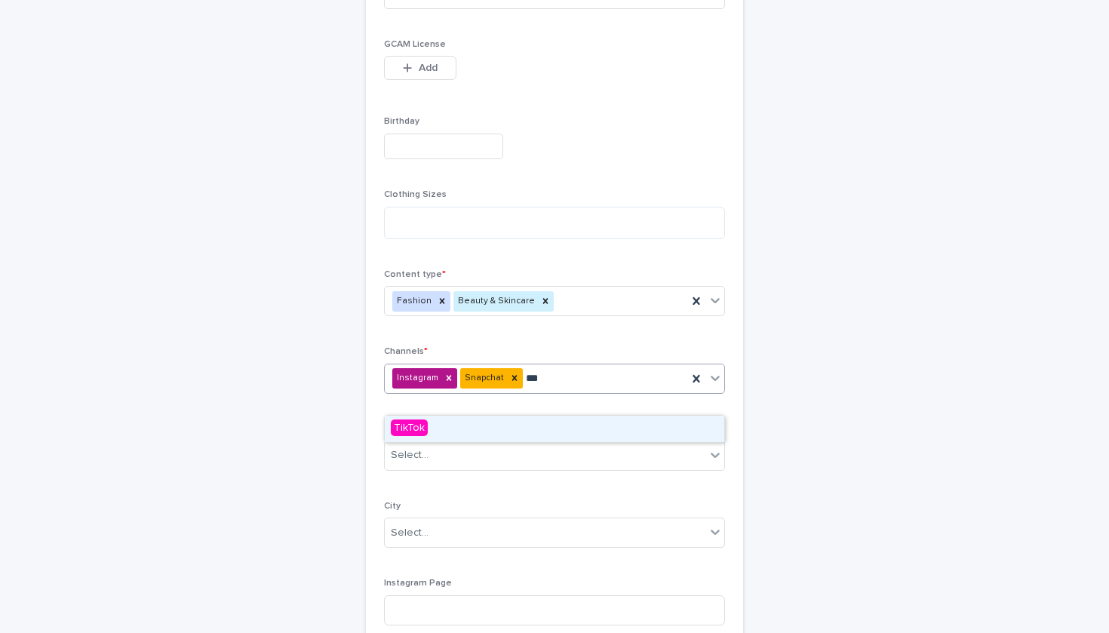
scroll to position [497, 0]
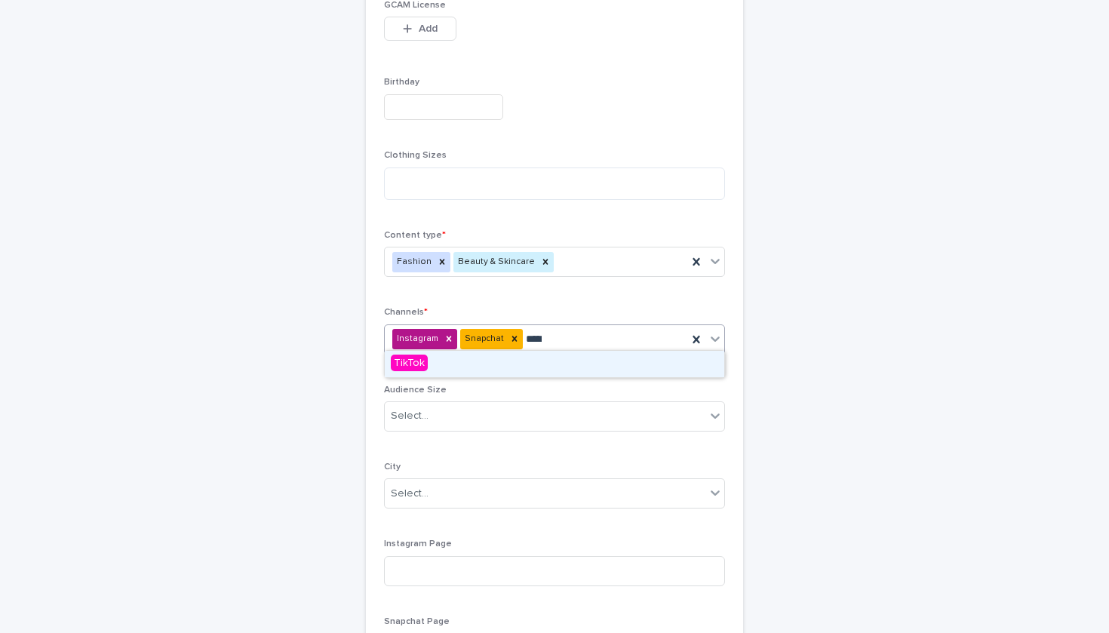
type input "******"
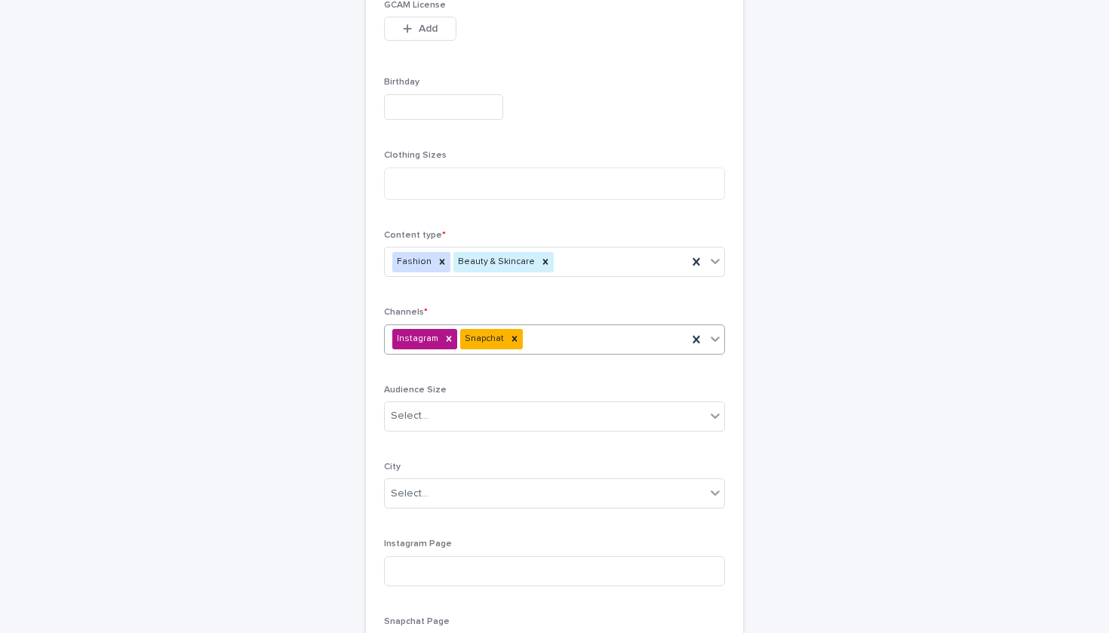
click at [556, 348] on div "Instagram Snapchat" at bounding box center [554, 340] width 341 height 30
click at [540, 257] on icon at bounding box center [545, 262] width 11 height 11
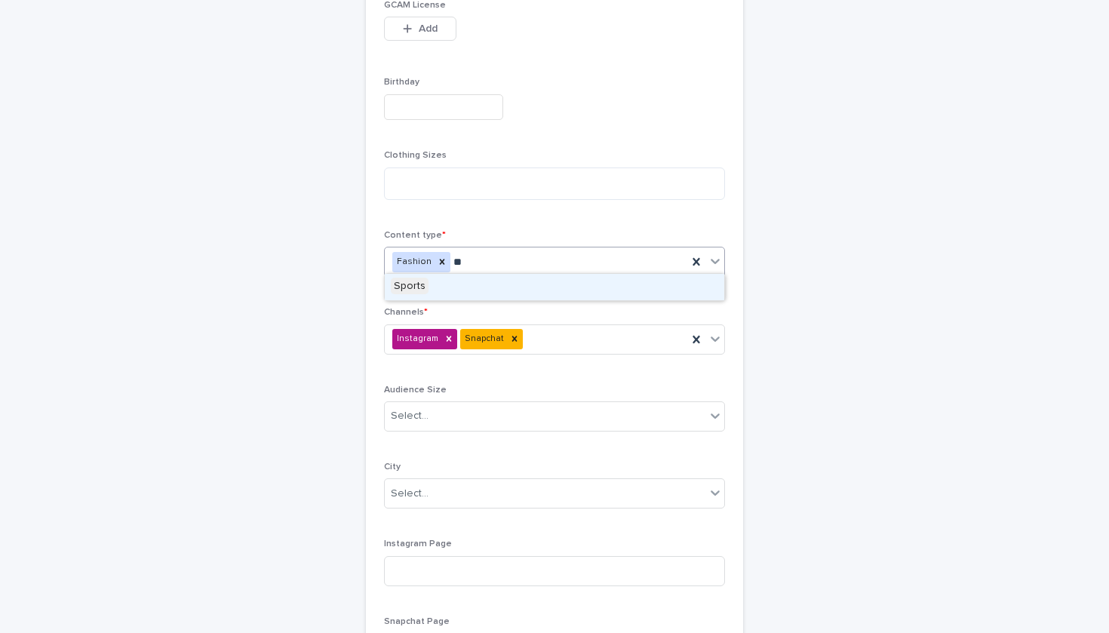
type input "***"
click at [554, 286] on div "Sports" at bounding box center [555, 287] width 340 height 26
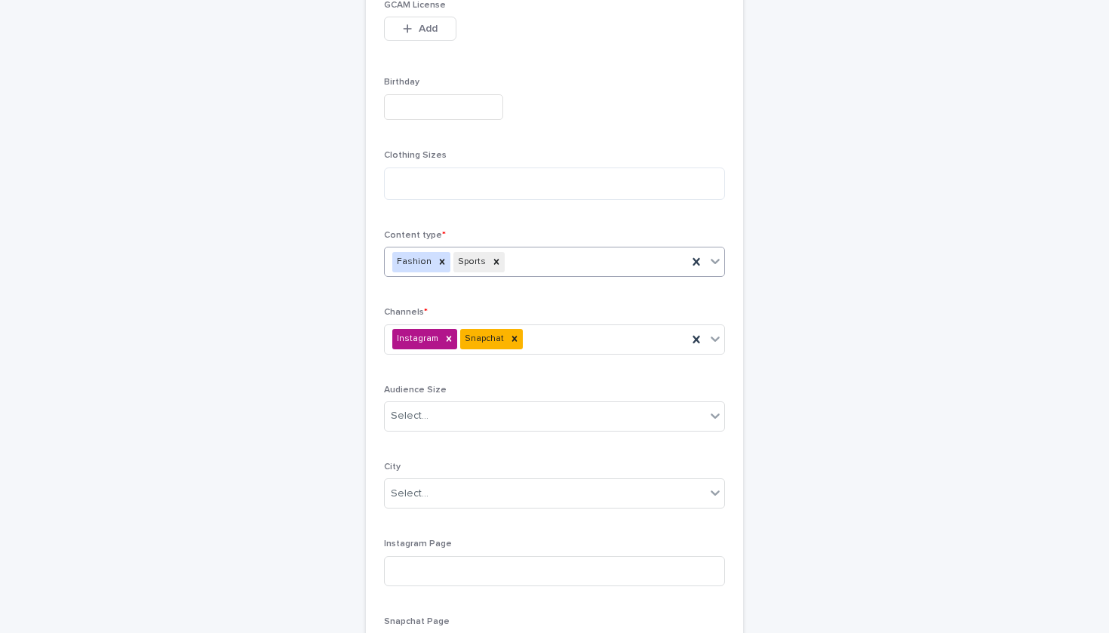
click at [611, 338] on div "Instagram Snapchat" at bounding box center [554, 340] width 341 height 30
click at [581, 385] on p "Audience Size" at bounding box center [554, 390] width 341 height 11
click at [715, 338] on div "Instagram Snapchat" at bounding box center [554, 340] width 341 height 30
click at [406, 389] on span "TikTok" at bounding box center [409, 389] width 37 height 17
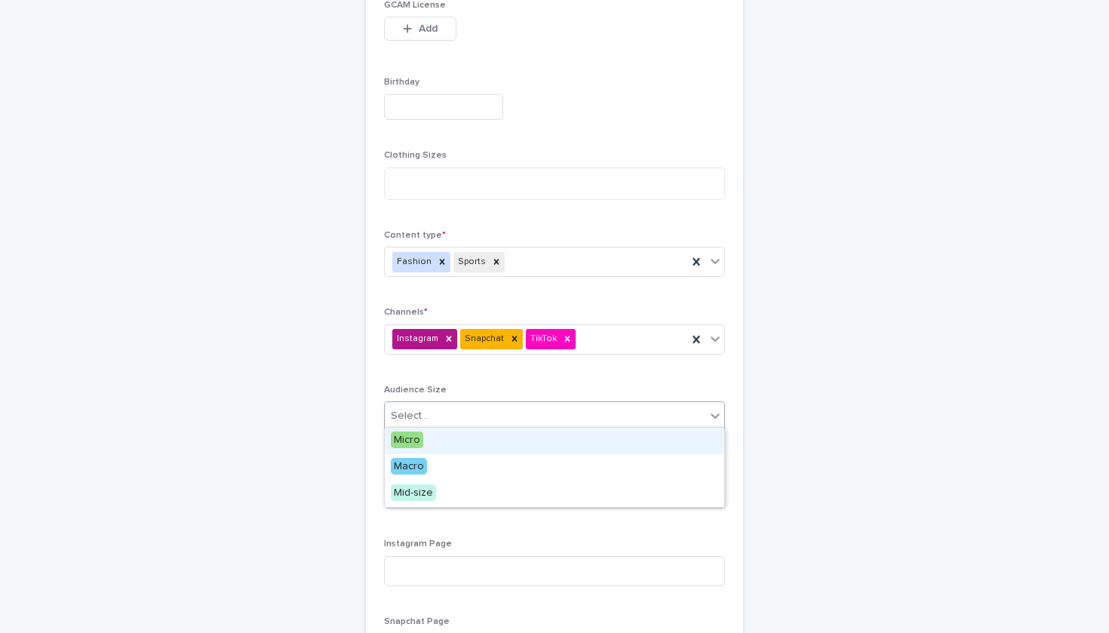
click at [498, 420] on div "Select..." at bounding box center [545, 416] width 321 height 25
click at [486, 441] on div "Micro" at bounding box center [555, 441] width 340 height 26
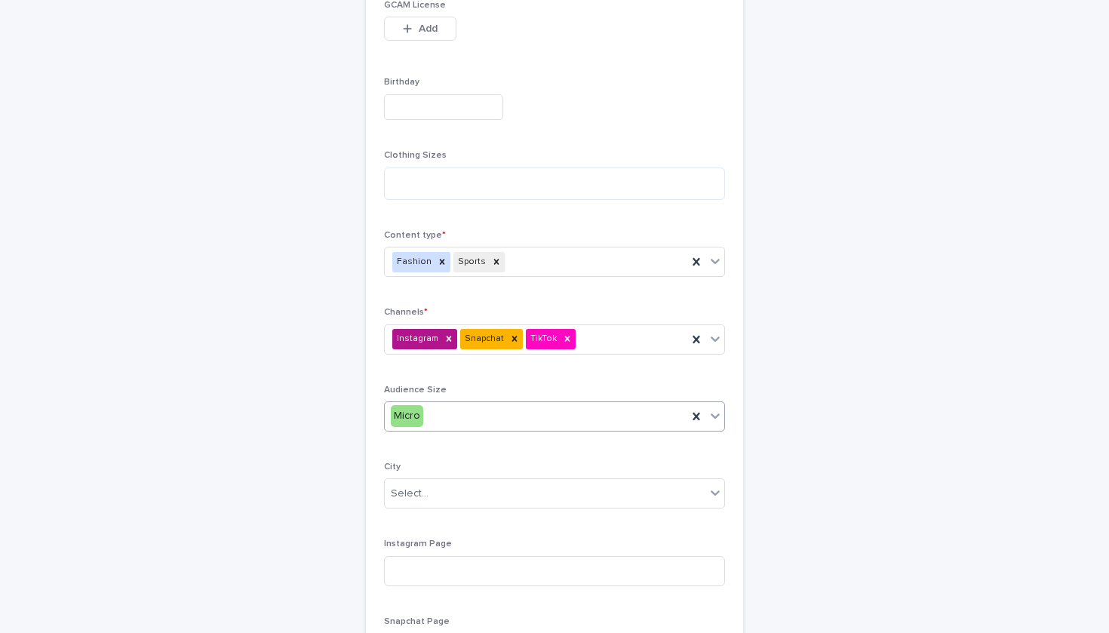
scroll to position [638, 0]
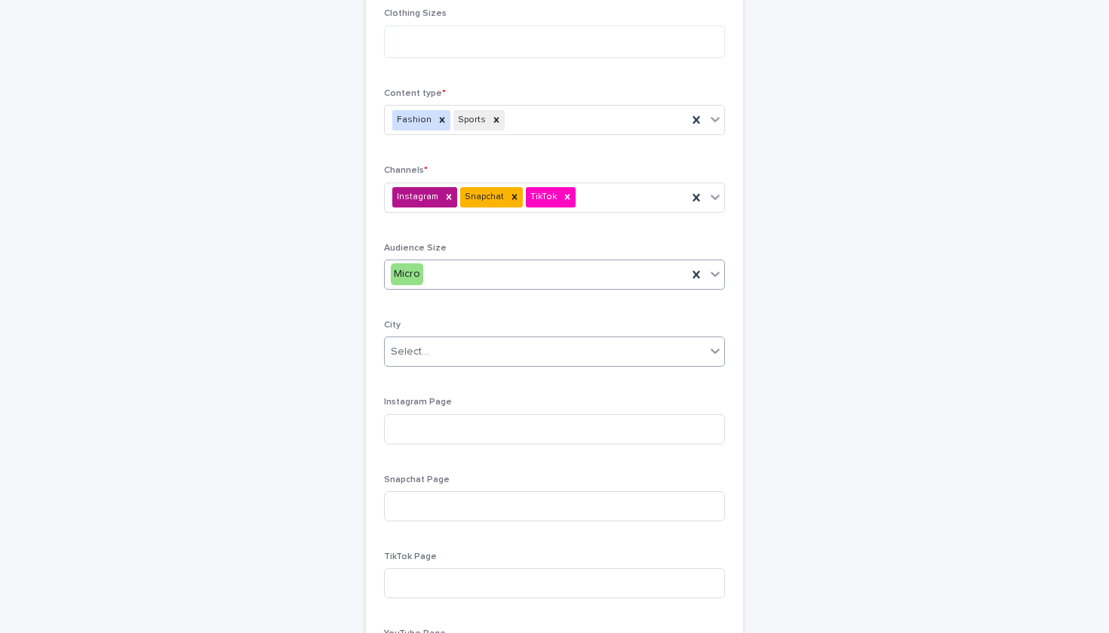
click at [480, 354] on div "Select..." at bounding box center [545, 352] width 321 height 25
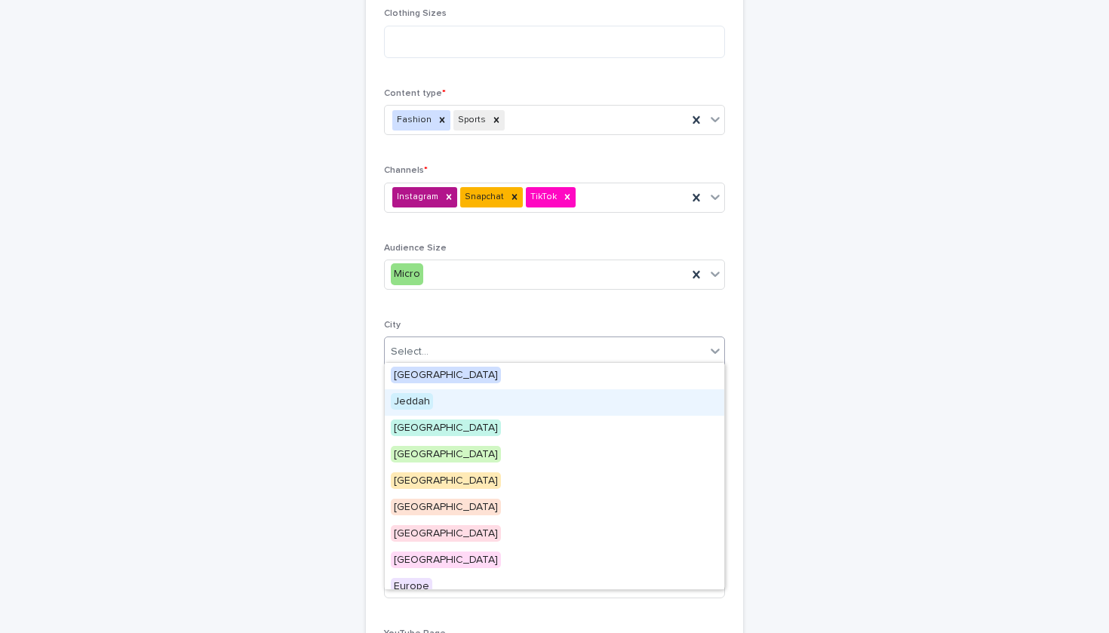
click at [475, 398] on div "Jeddah" at bounding box center [555, 402] width 340 height 26
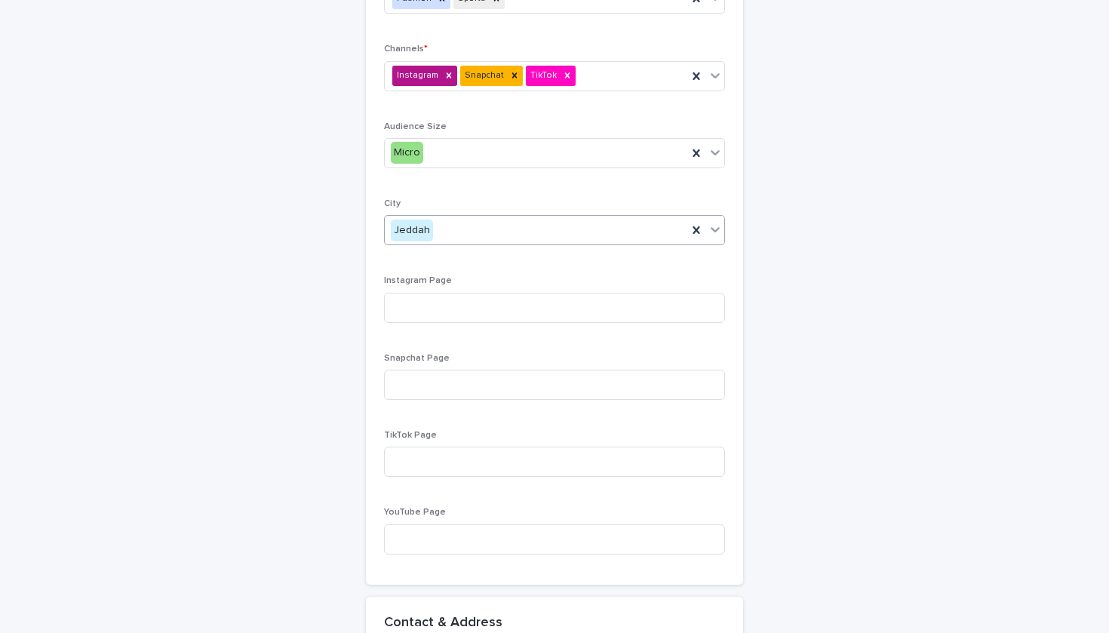
scroll to position [785, 0]
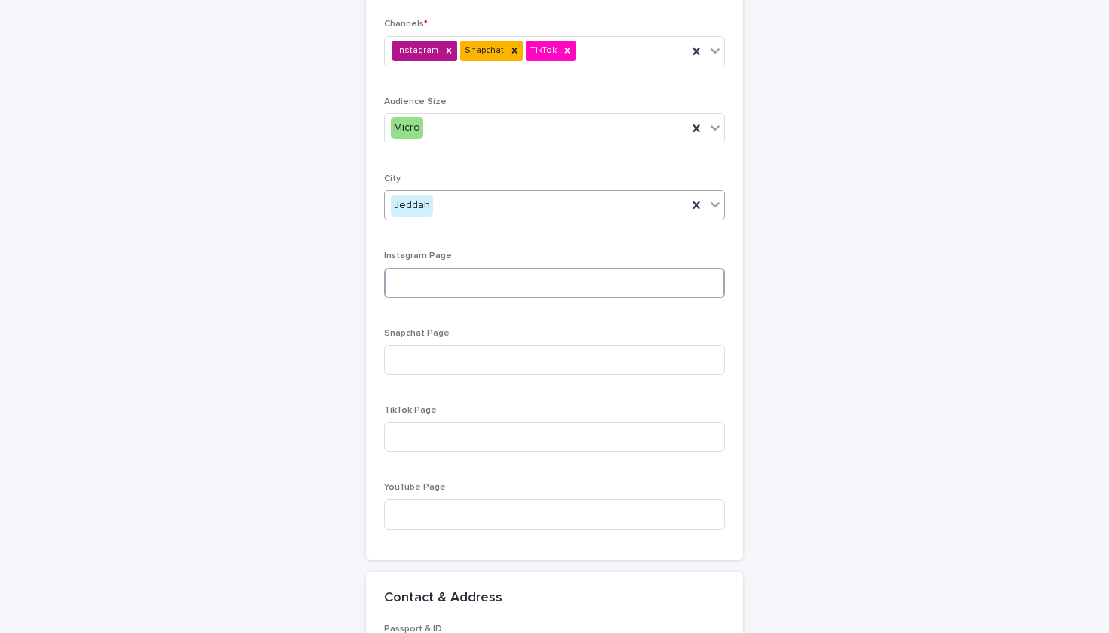
click at [475, 283] on input at bounding box center [554, 283] width 341 height 30
paste input "**********"
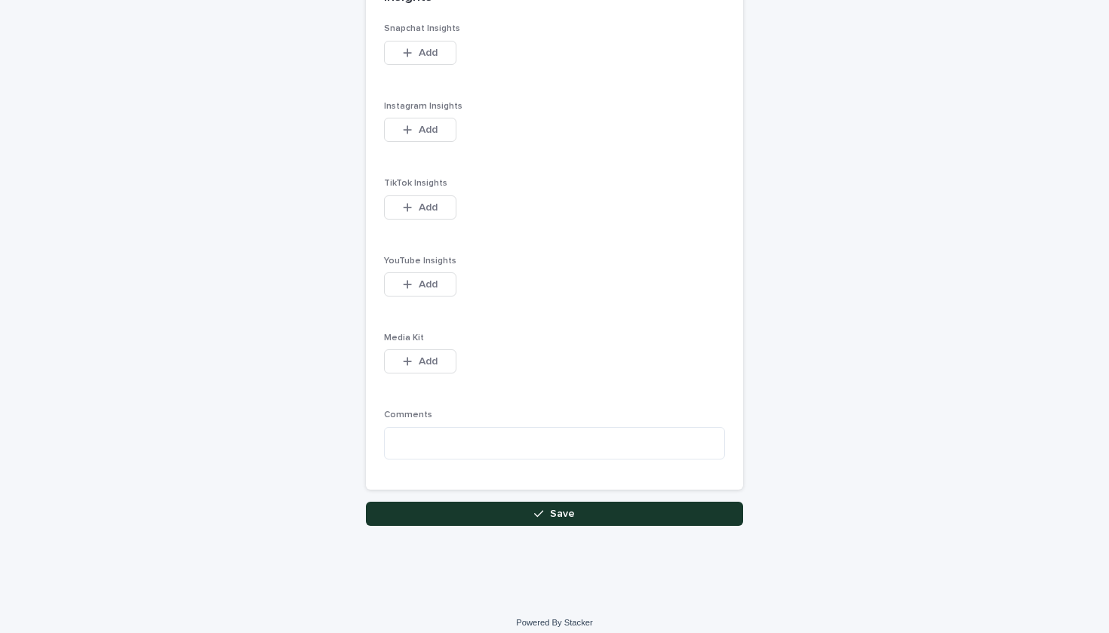
type input "**********"
click at [580, 502] on button "Save" at bounding box center [554, 514] width 377 height 24
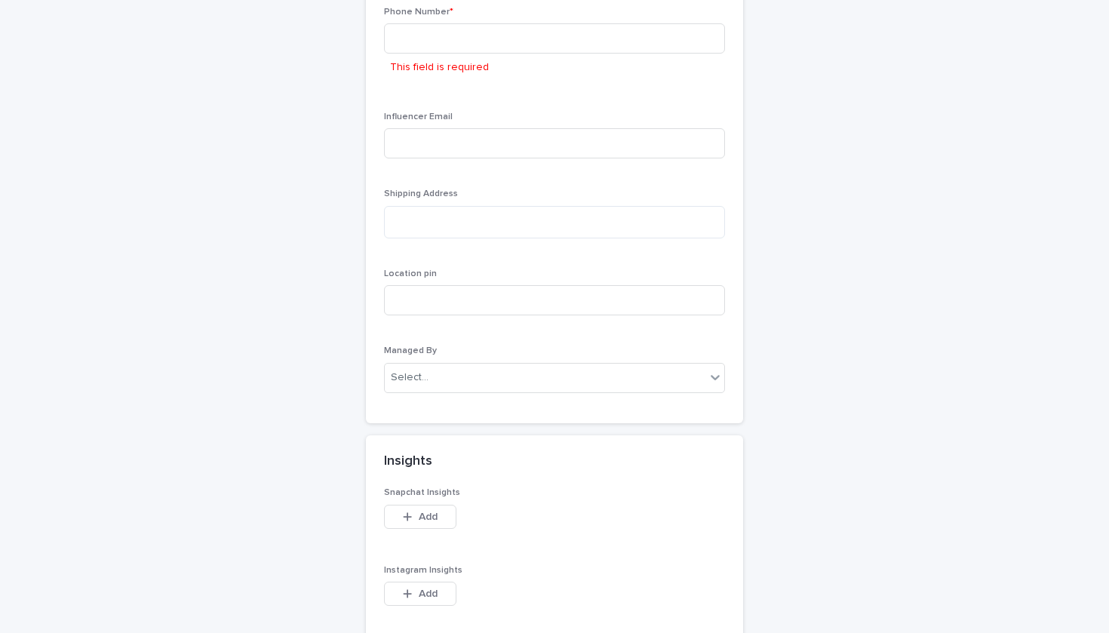
scroll to position [1436, 0]
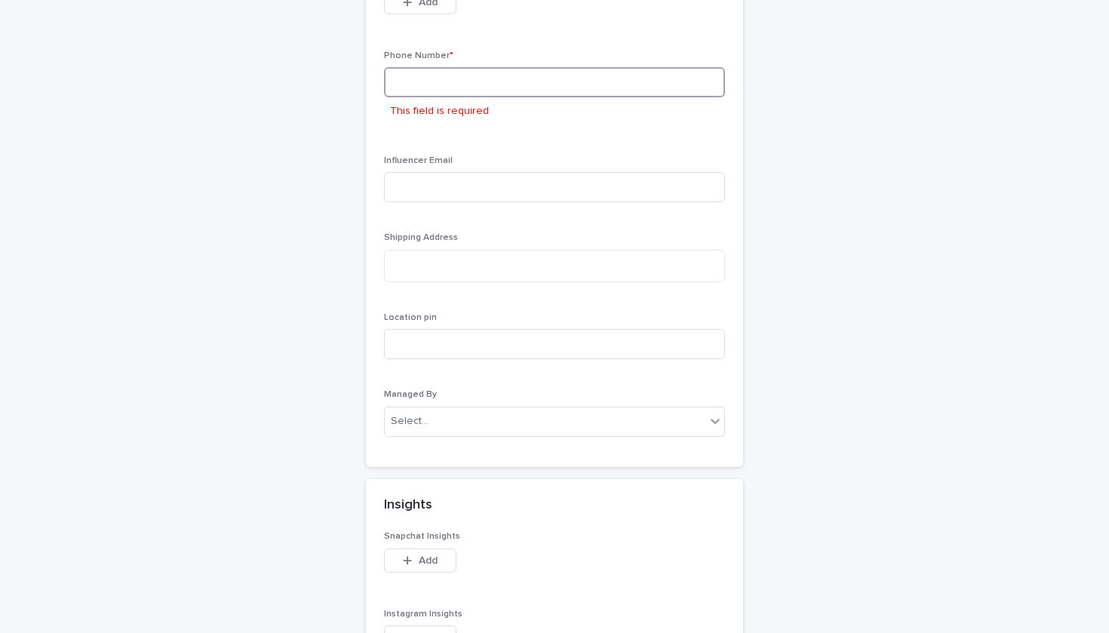
paste input "**********"
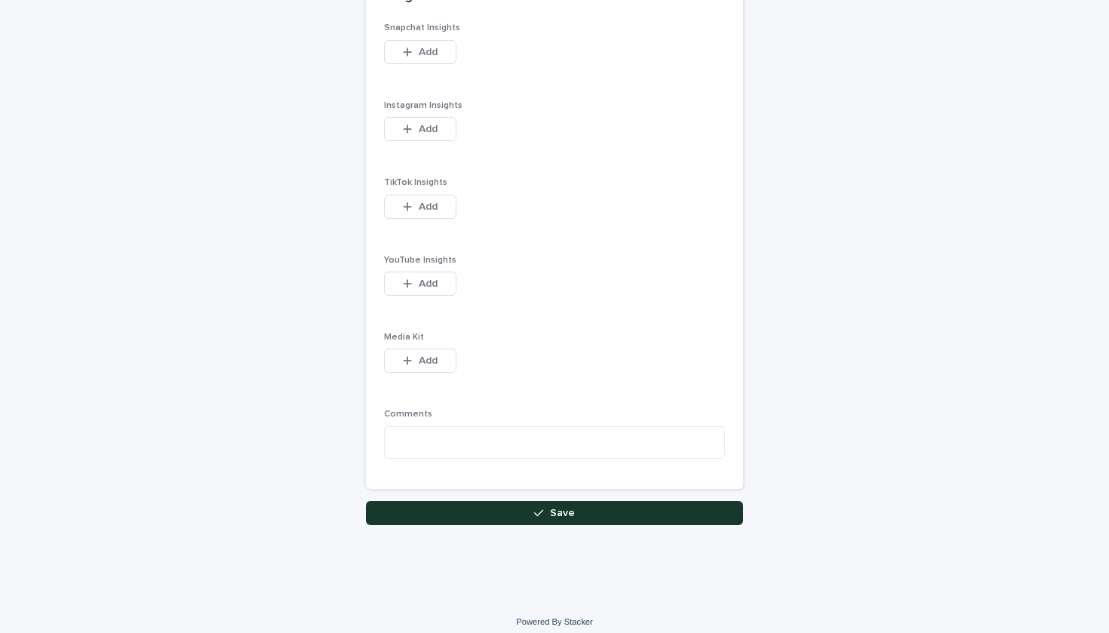
scroll to position [1916, 0]
type input "**********"
click at [460, 506] on button "Save" at bounding box center [554, 514] width 377 height 24
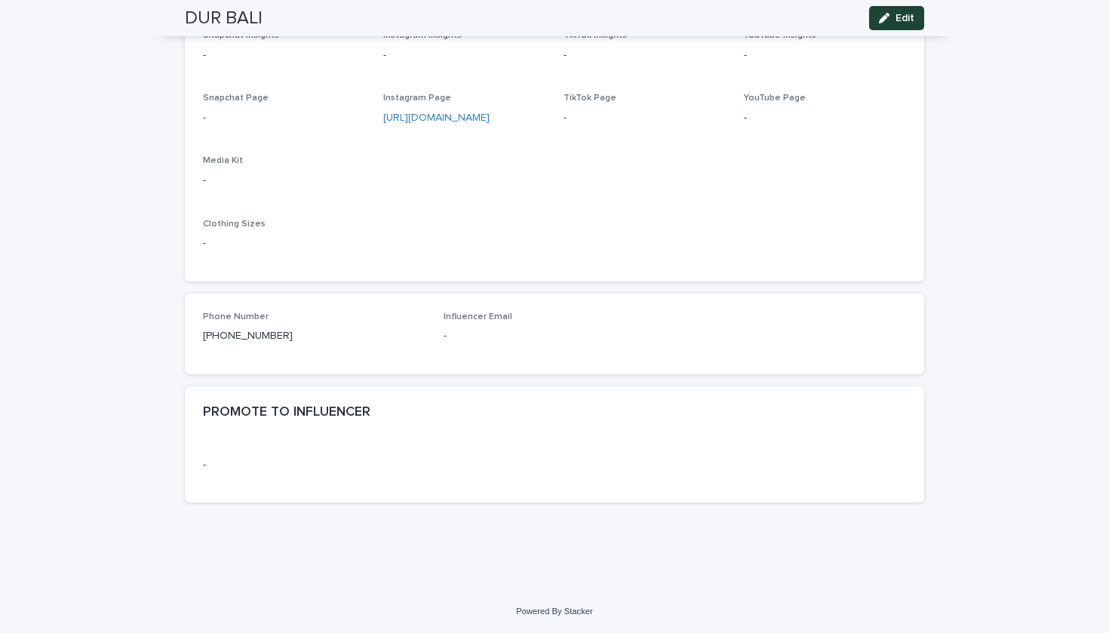
scroll to position [651, 0]
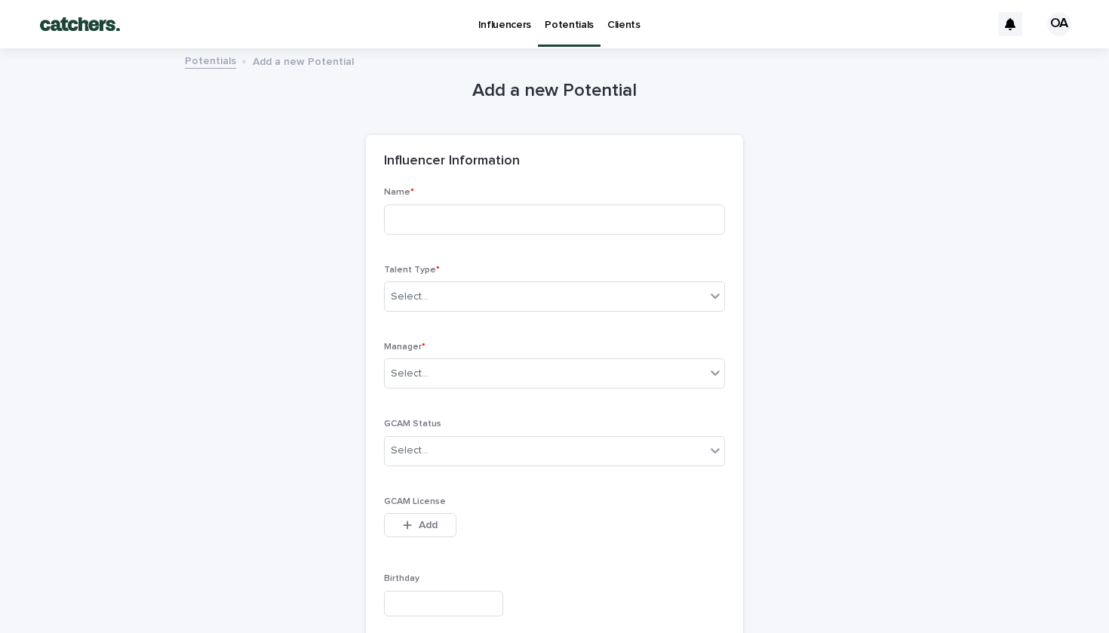
click at [568, 23] on p "Potentials" at bounding box center [569, 16] width 49 height 32
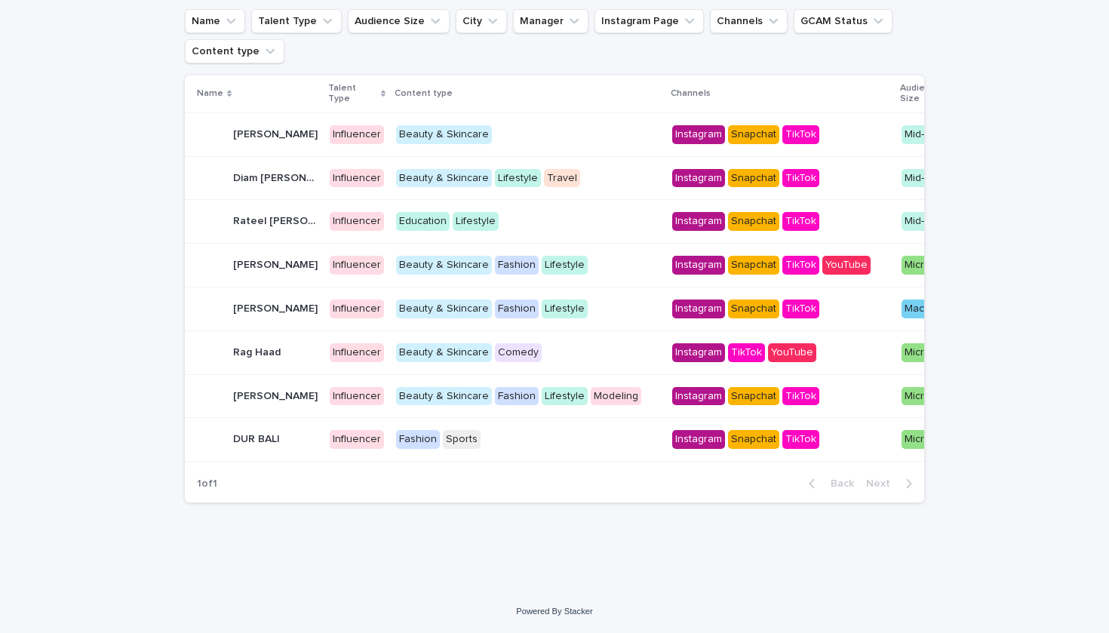
scroll to position [120, 0]
click at [212, 85] on p "Name" at bounding box center [210, 93] width 26 height 17
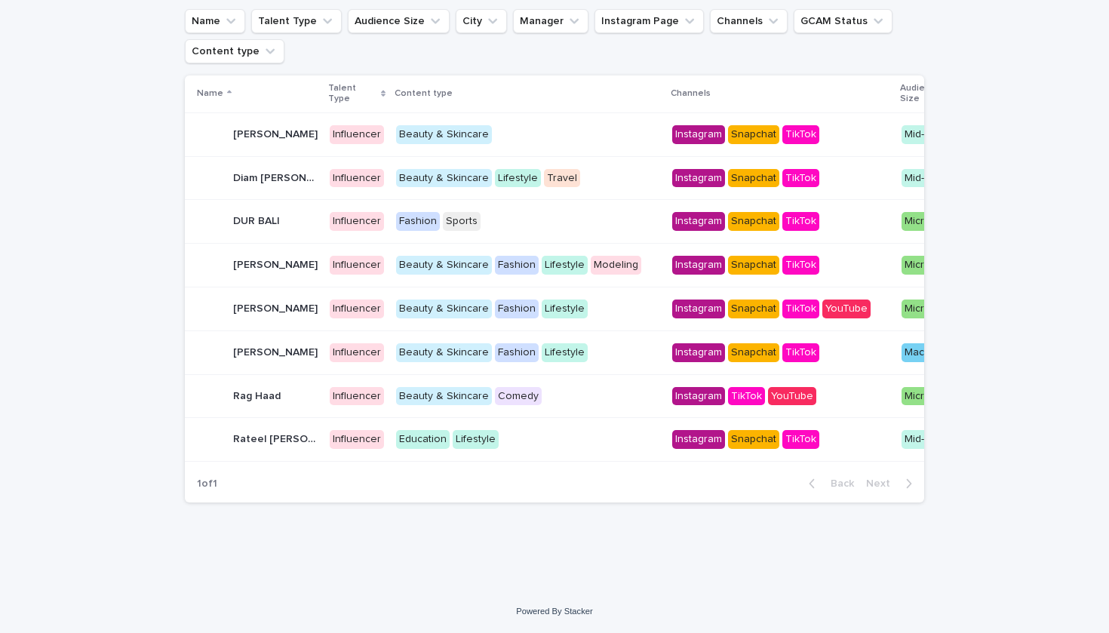
click at [227, 91] on icon at bounding box center [229, 92] width 5 height 3
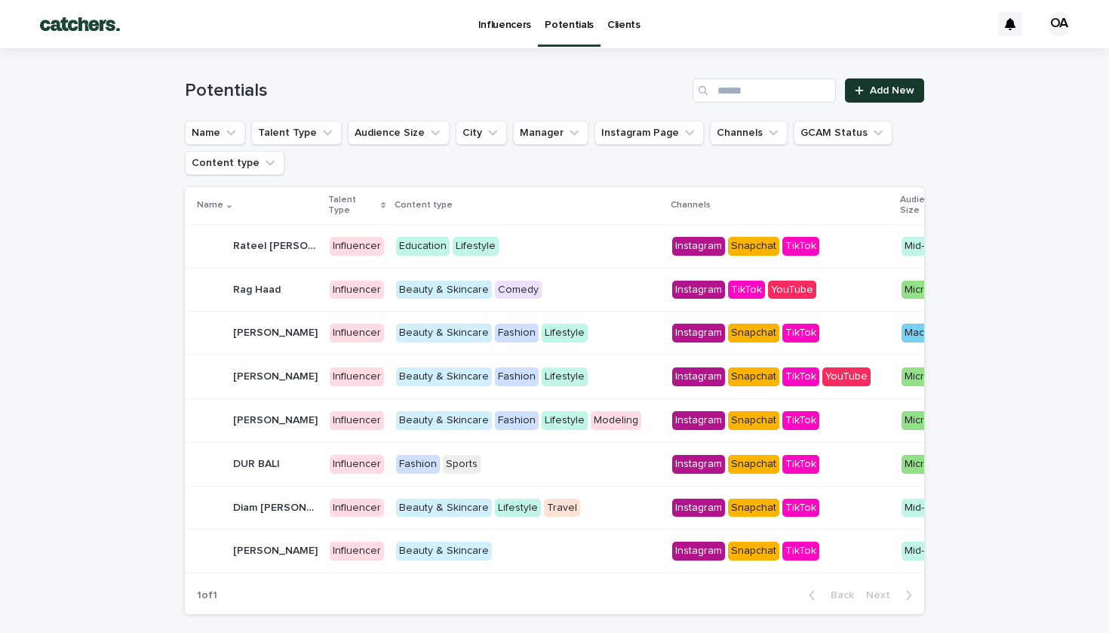
click at [891, 96] on link "Add New" at bounding box center [884, 90] width 79 height 24
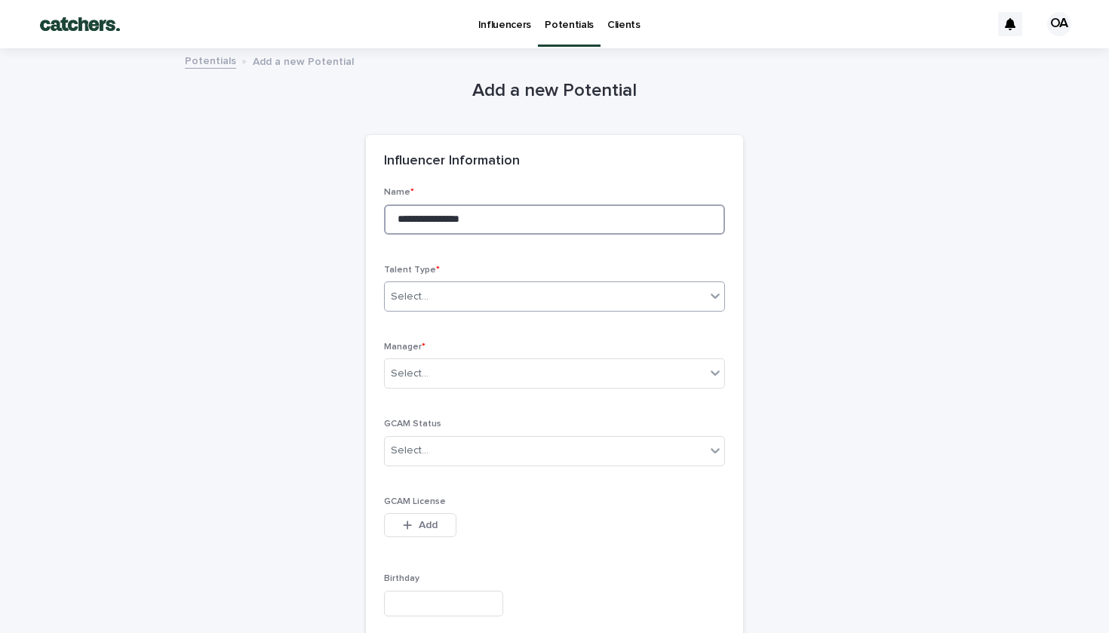
type input "**********"
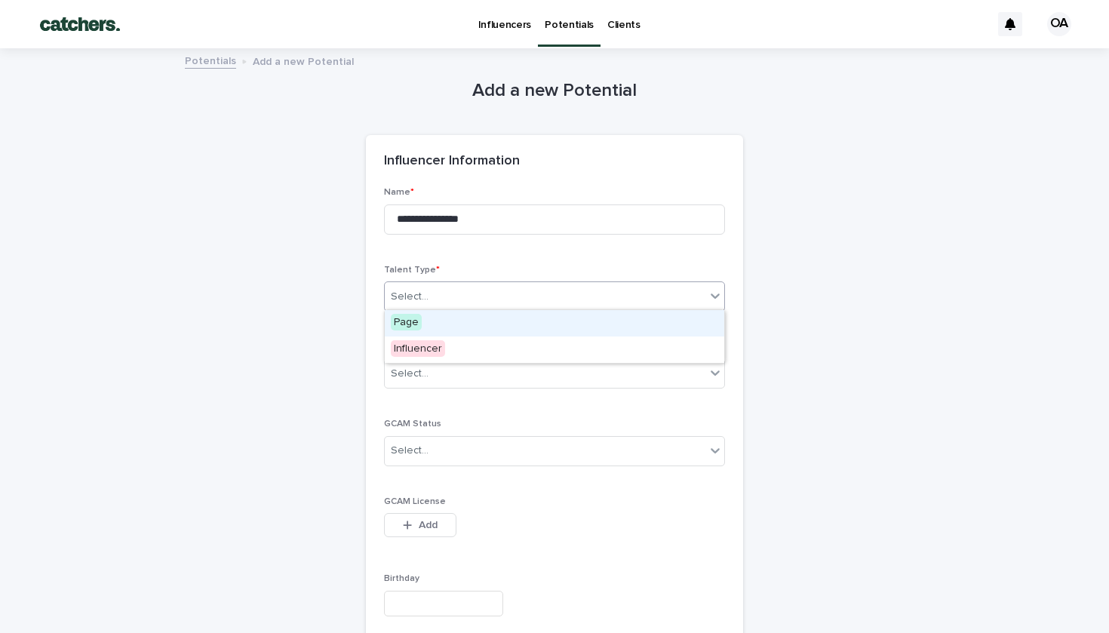
click at [435, 305] on div "Select..." at bounding box center [545, 297] width 321 height 25
click at [443, 346] on div "Influencer" at bounding box center [441, 350] width 112 height 26
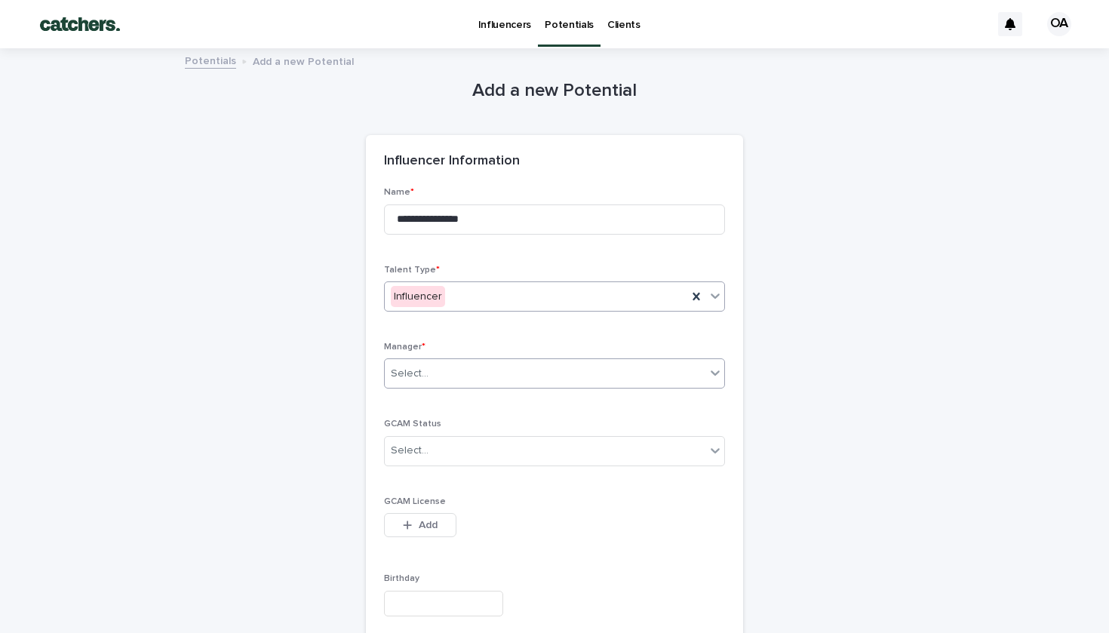
click at [445, 371] on div "Select..." at bounding box center [545, 373] width 321 height 25
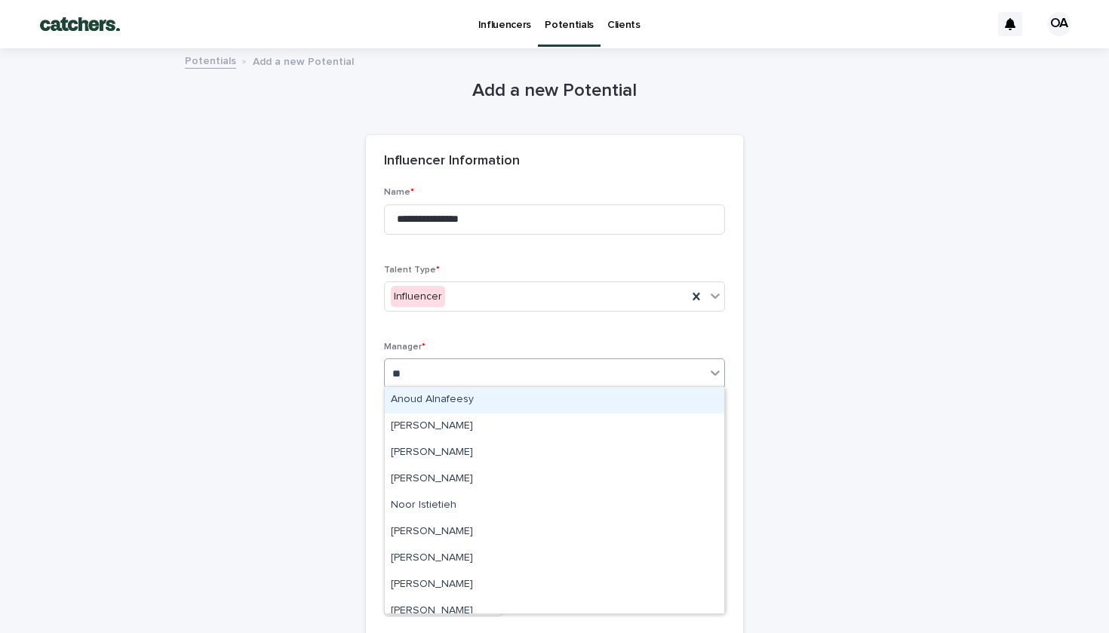
type input "***"
click at [438, 398] on div "[PERSON_NAME]" at bounding box center [555, 400] width 340 height 26
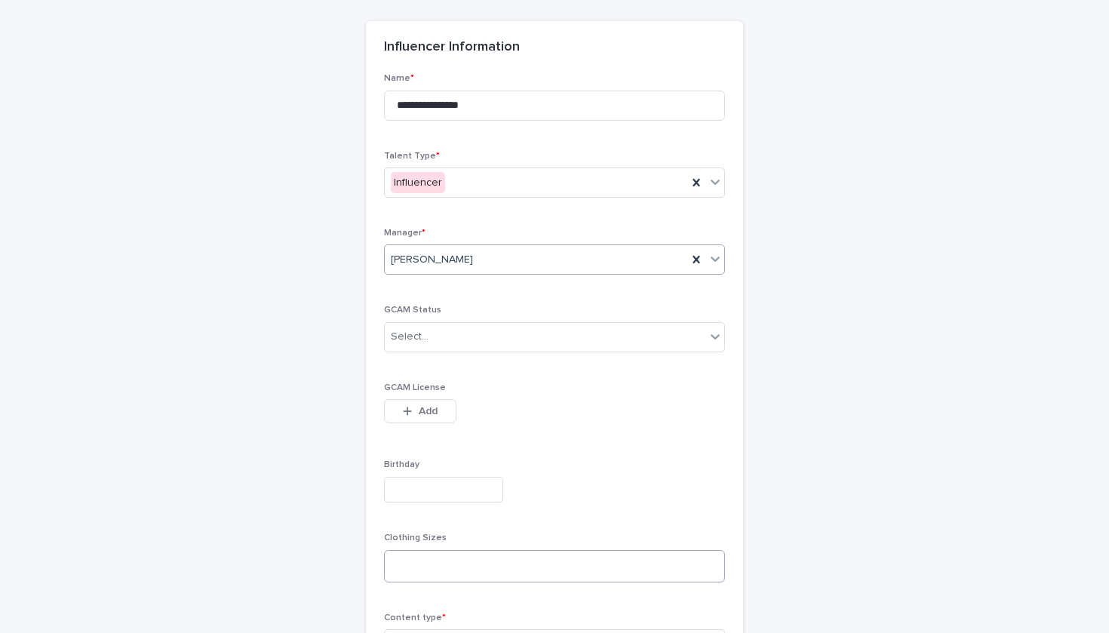
scroll to position [225, 0]
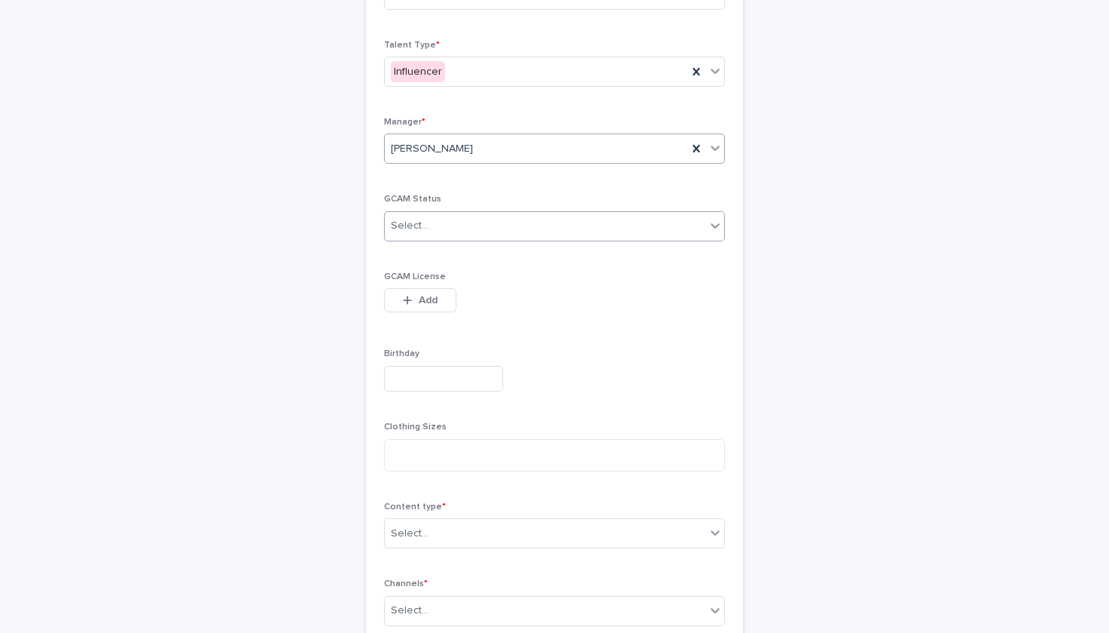
click at [471, 224] on div "Select..." at bounding box center [545, 226] width 321 height 25
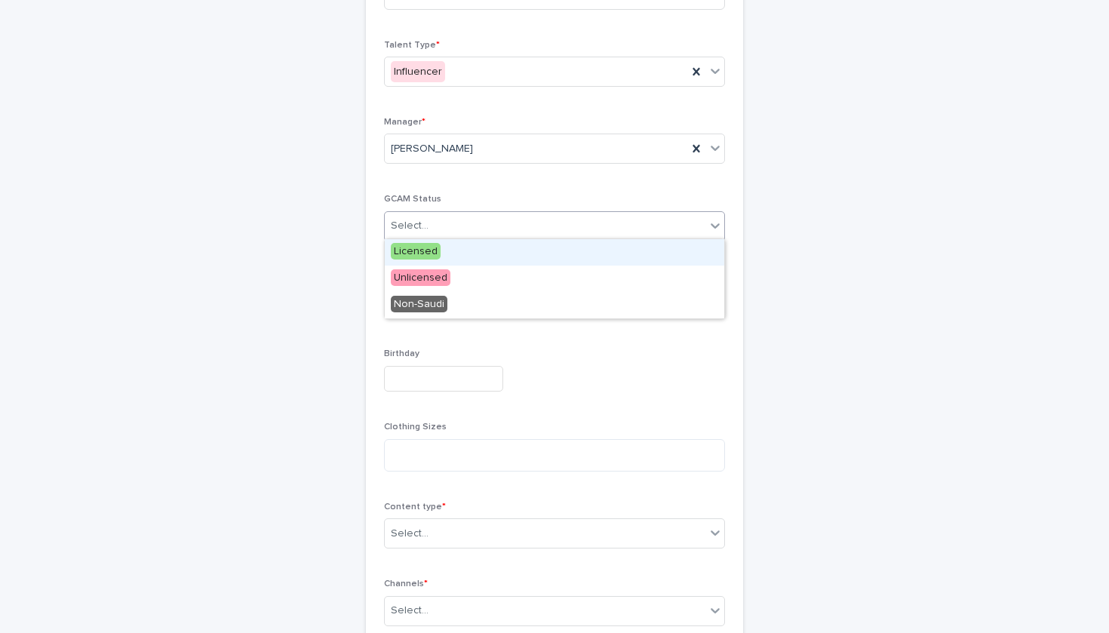
click at [478, 190] on div "**********" at bounding box center [554, 532] width 341 height 1140
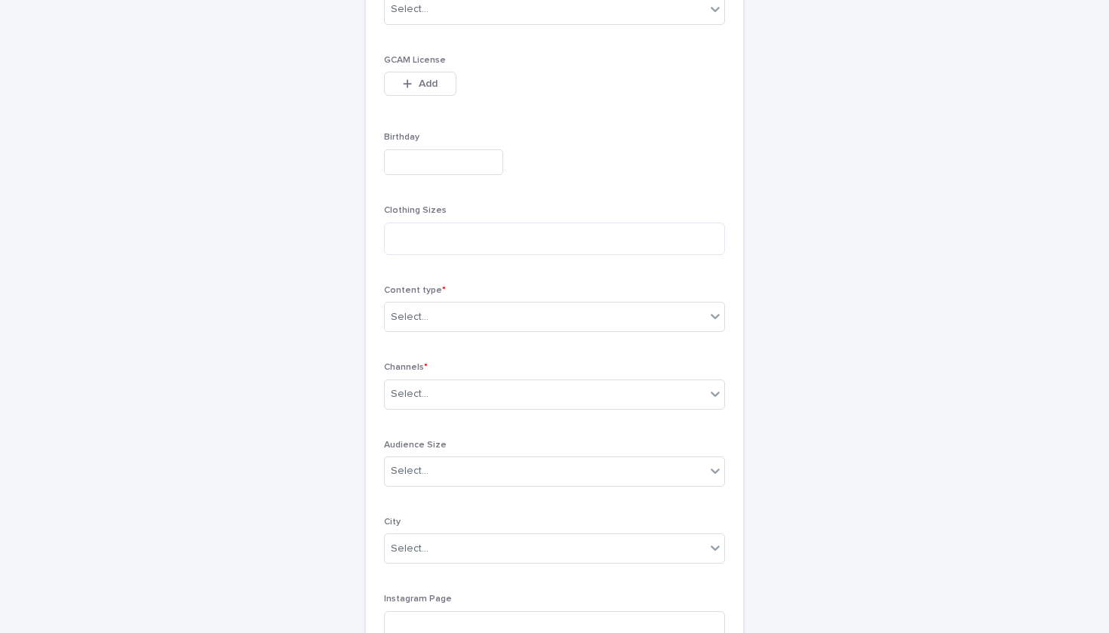
scroll to position [449, 0]
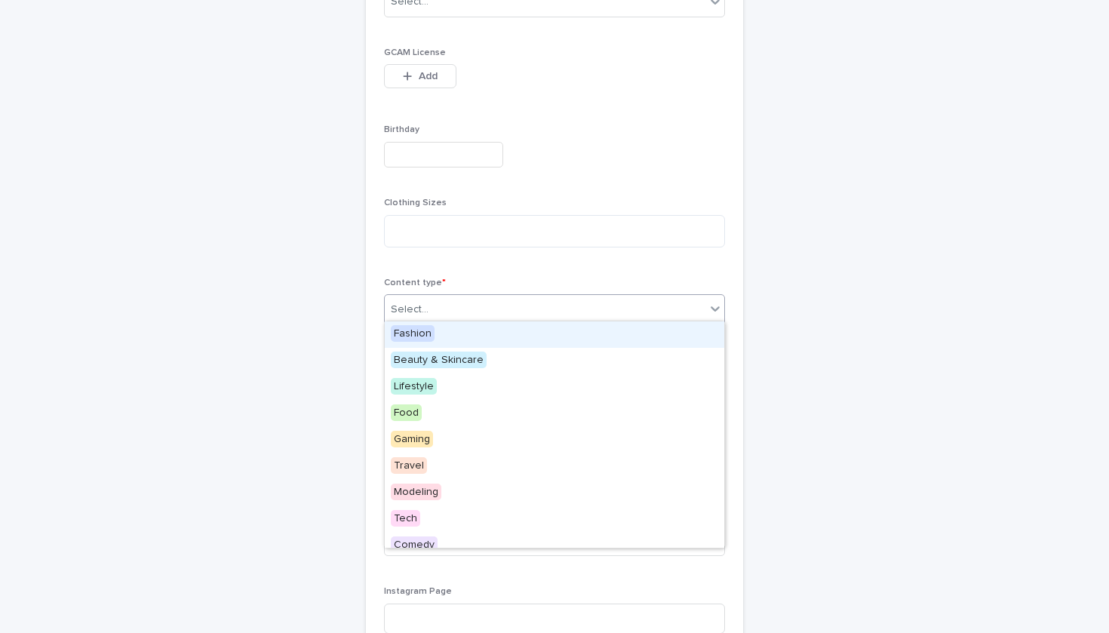
click at [453, 309] on div "Select..." at bounding box center [545, 309] width 321 height 25
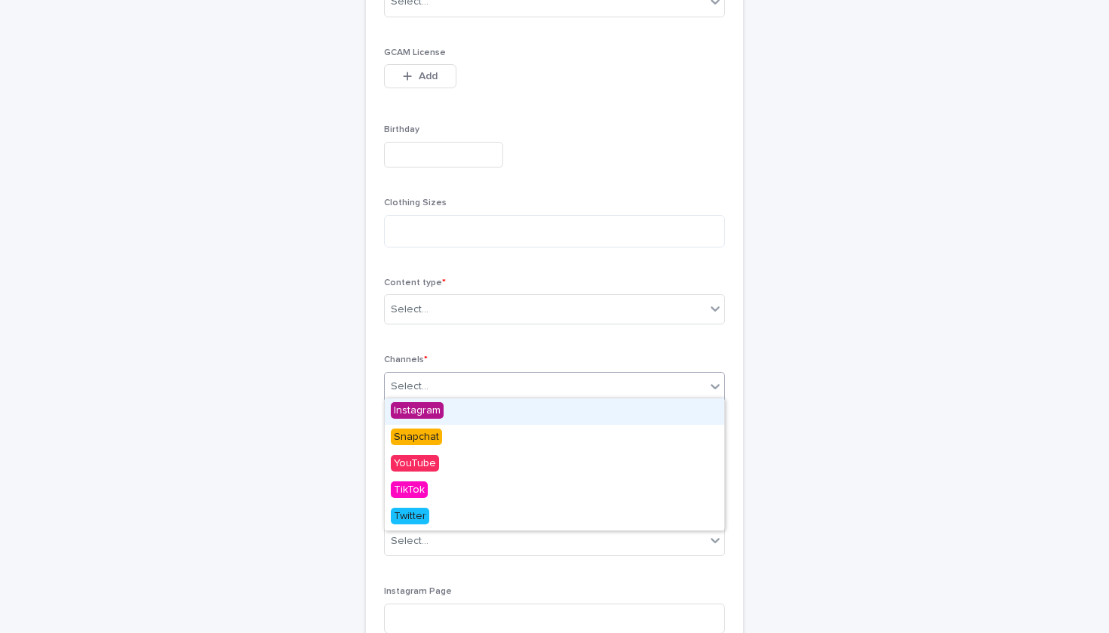
click at [453, 378] on div "Select..." at bounding box center [545, 386] width 321 height 25
click at [453, 410] on div "Instagram" at bounding box center [555, 411] width 340 height 26
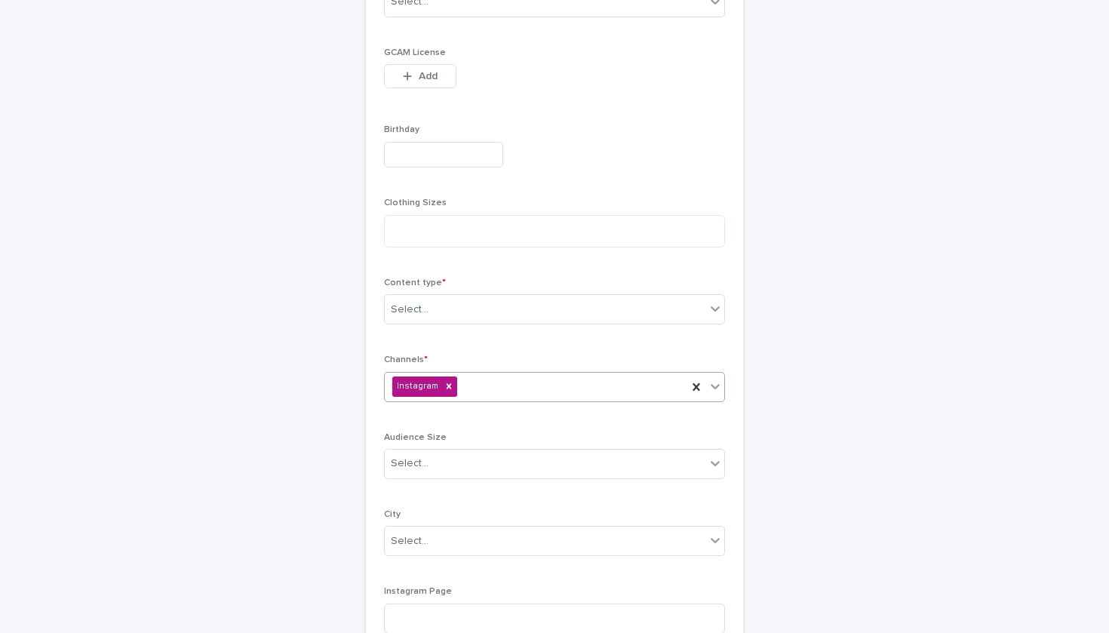
type input "*"
click at [429, 411] on span "Snapchat" at bounding box center [416, 410] width 51 height 17
type input "*"
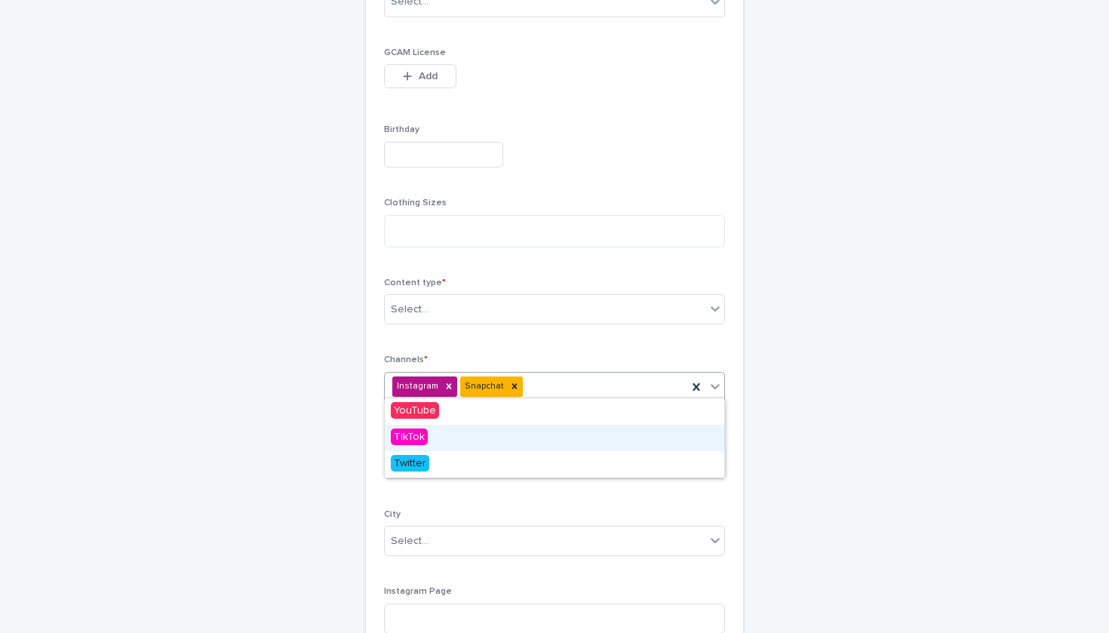
click at [428, 440] on div "TikTok" at bounding box center [555, 438] width 340 height 26
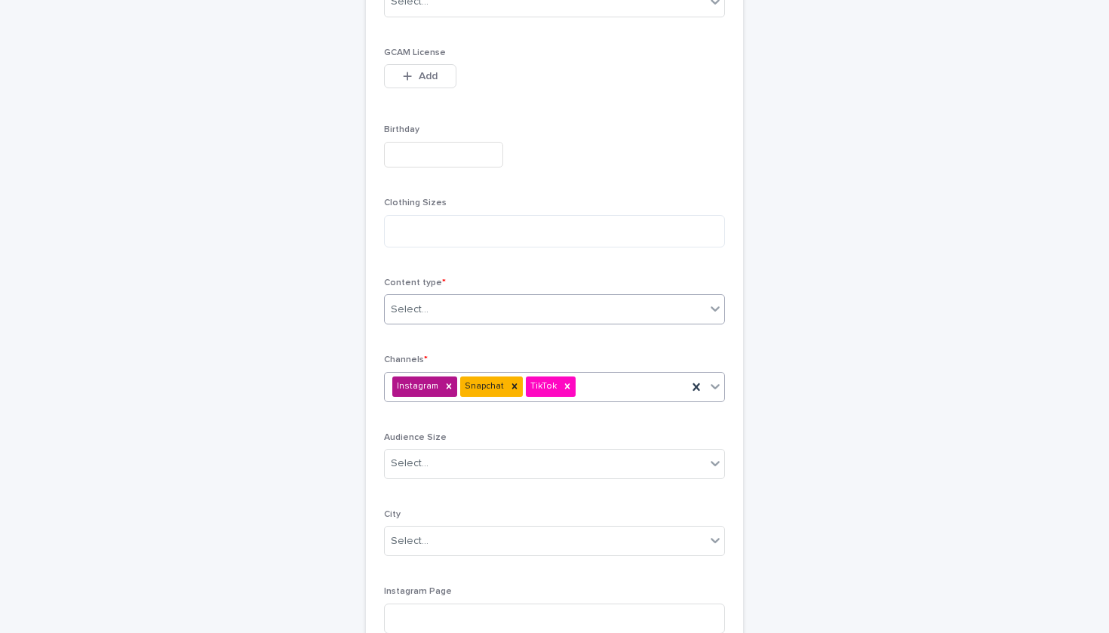
click at [448, 297] on div "Select..." at bounding box center [545, 309] width 321 height 25
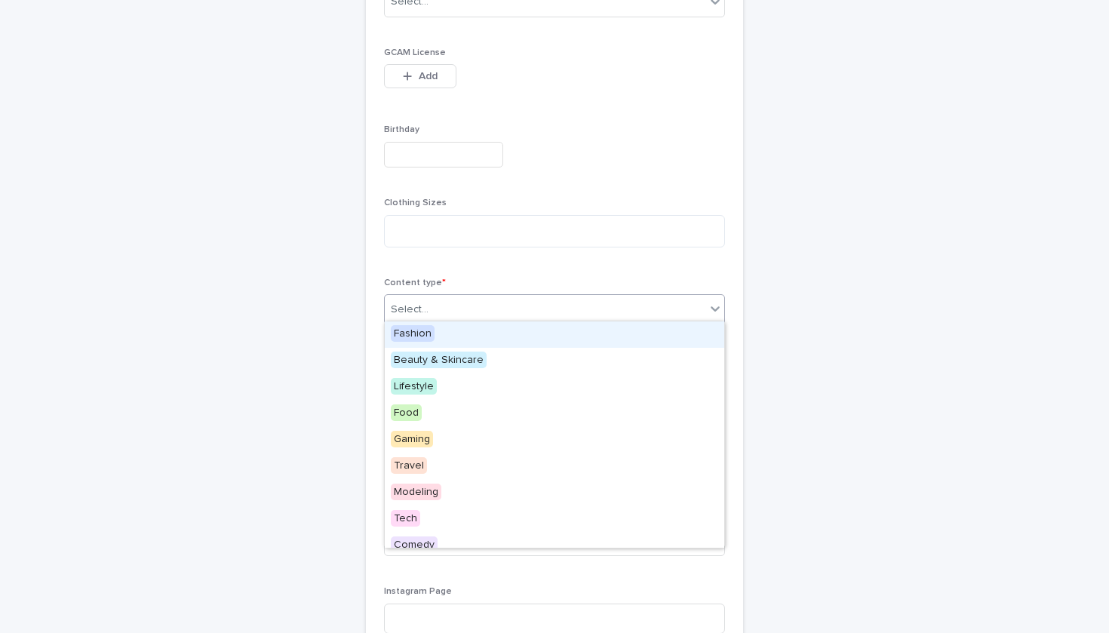
click at [454, 328] on div "Fashion" at bounding box center [555, 335] width 340 height 26
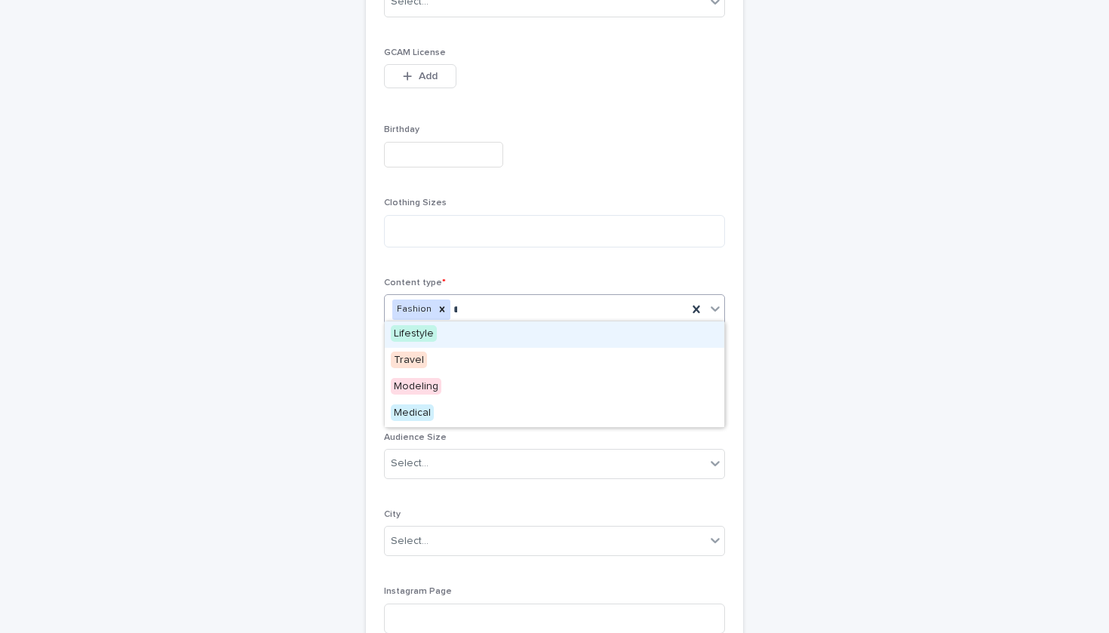
type input "**"
click at [491, 327] on div "Lifestyle" at bounding box center [555, 335] width 340 height 26
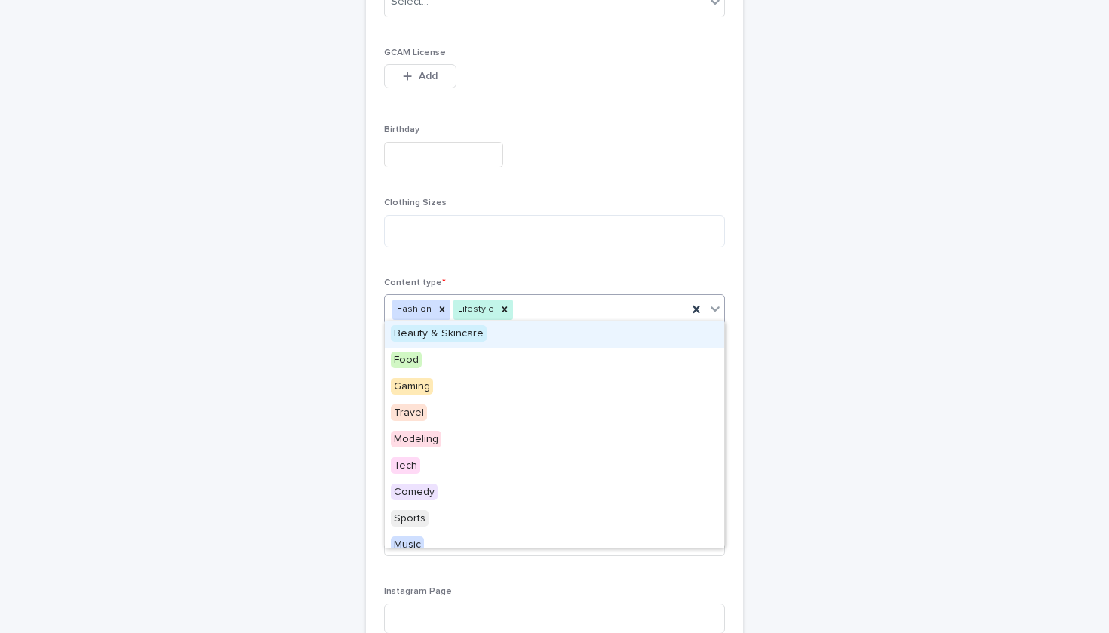
click at [710, 311] on icon at bounding box center [715, 308] width 15 height 15
click at [545, 343] on div "Beauty & Skincare" at bounding box center [555, 335] width 340 height 26
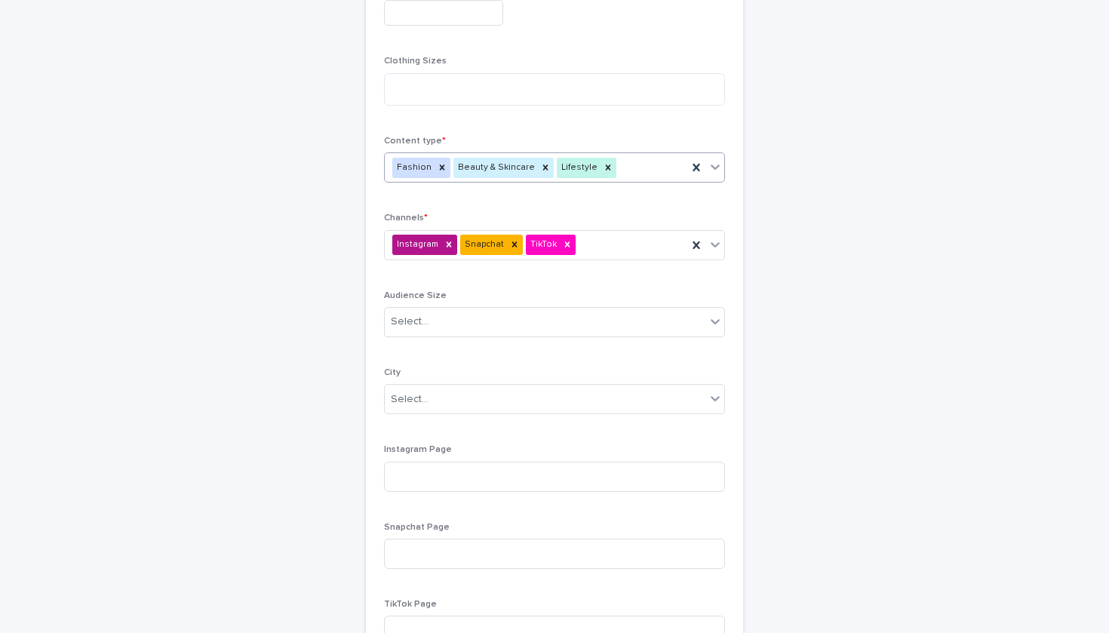
scroll to position [623, 0]
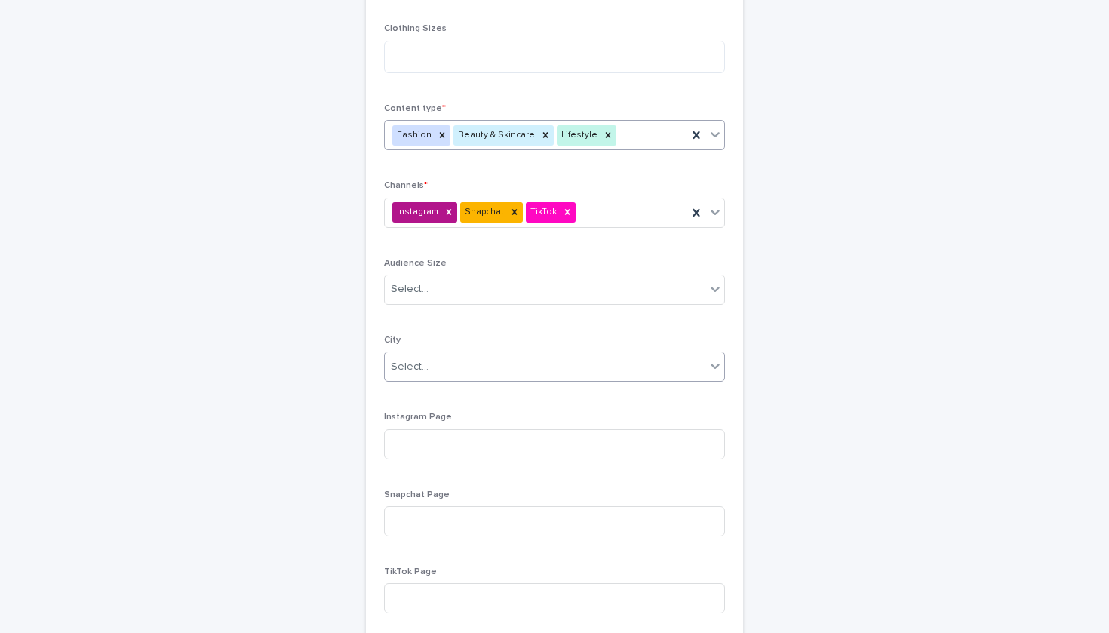
click at [545, 355] on div "Select..." at bounding box center [545, 367] width 321 height 25
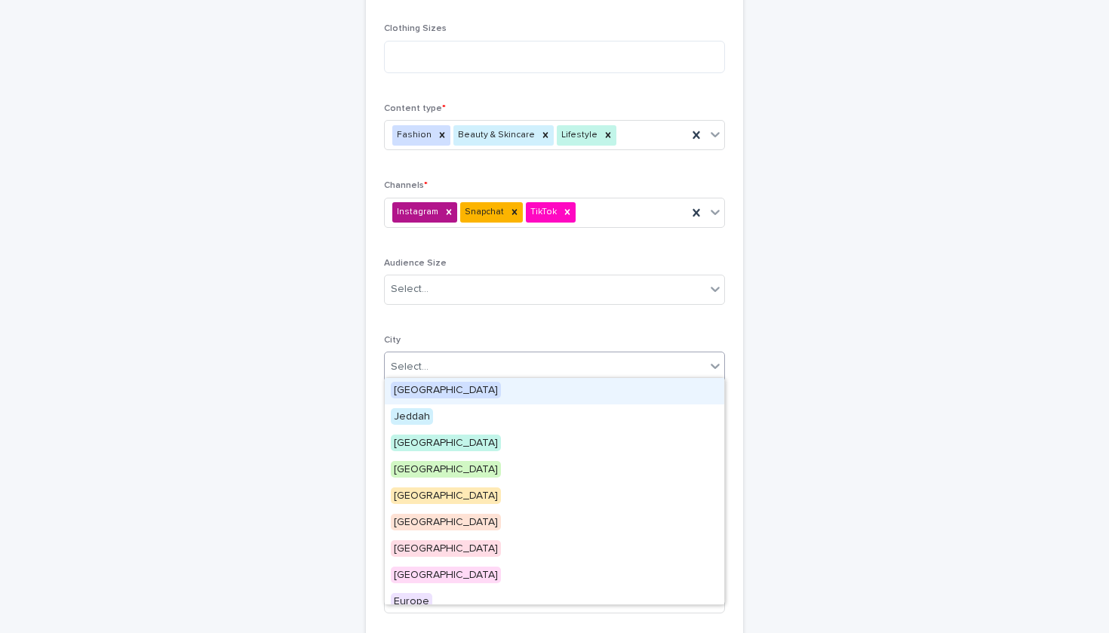
click at [522, 400] on div "[GEOGRAPHIC_DATA]" at bounding box center [555, 391] width 340 height 26
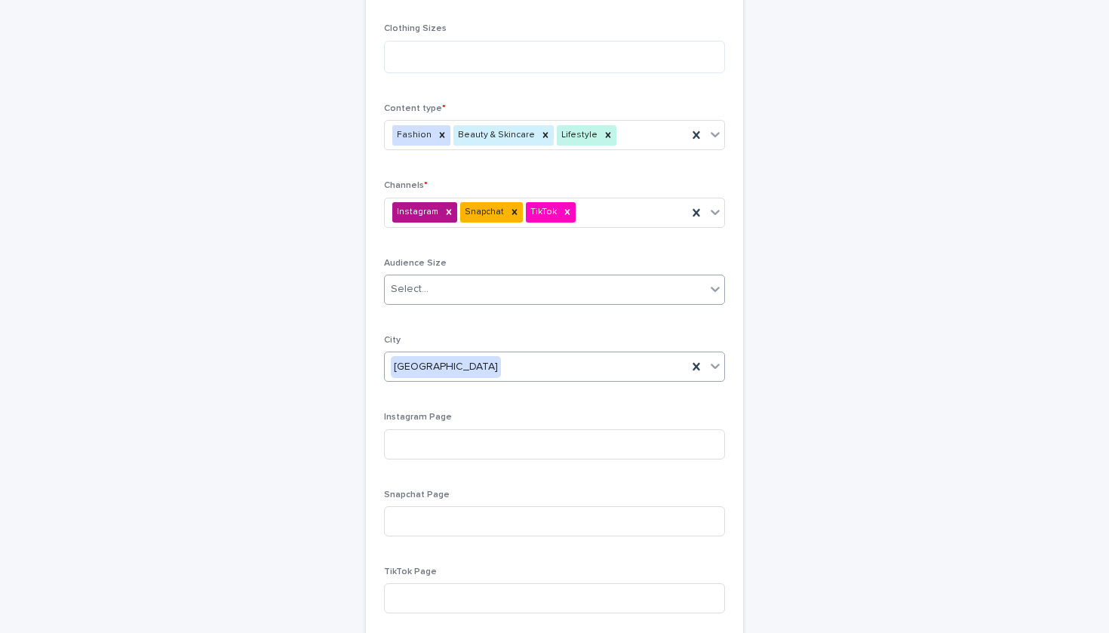
click at [456, 291] on div "Select..." at bounding box center [545, 289] width 321 height 25
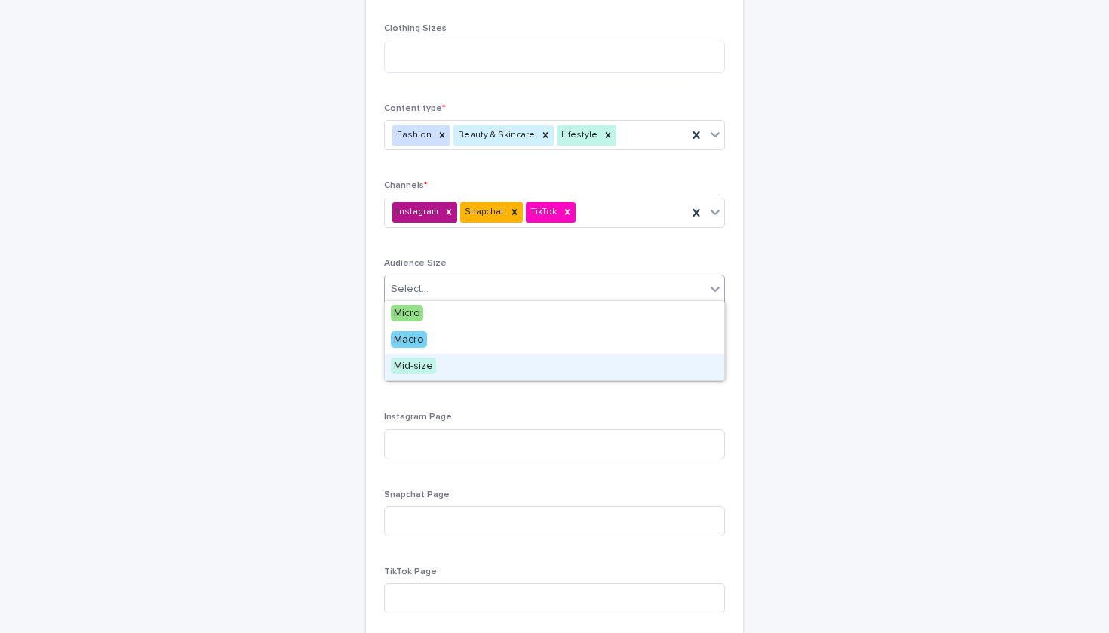
click at [459, 359] on div "Mid-size" at bounding box center [555, 367] width 340 height 26
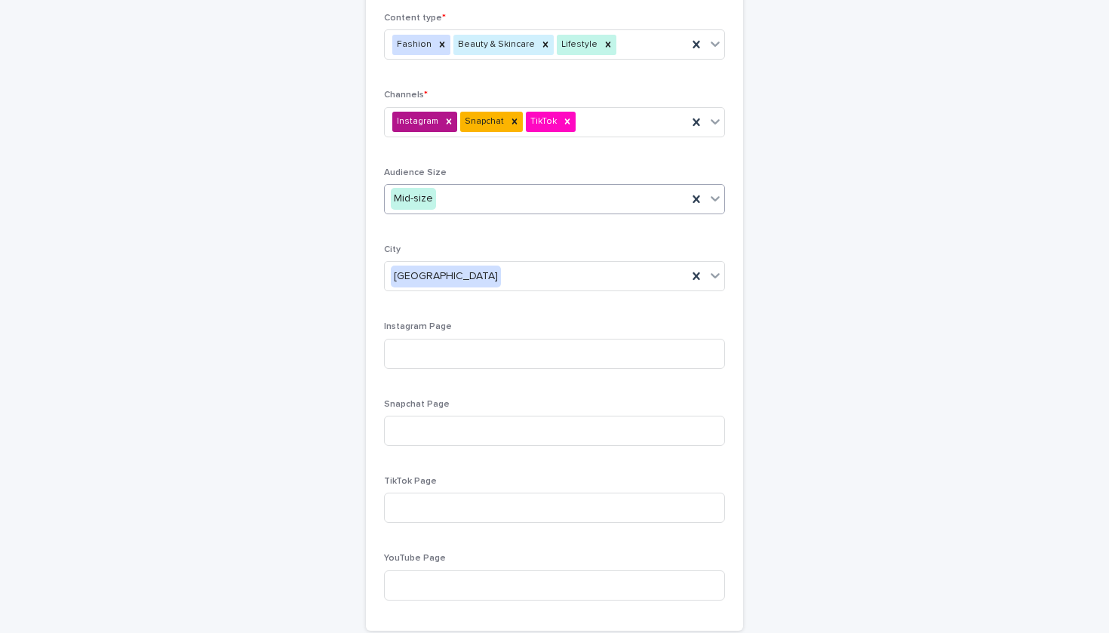
scroll to position [750, 0]
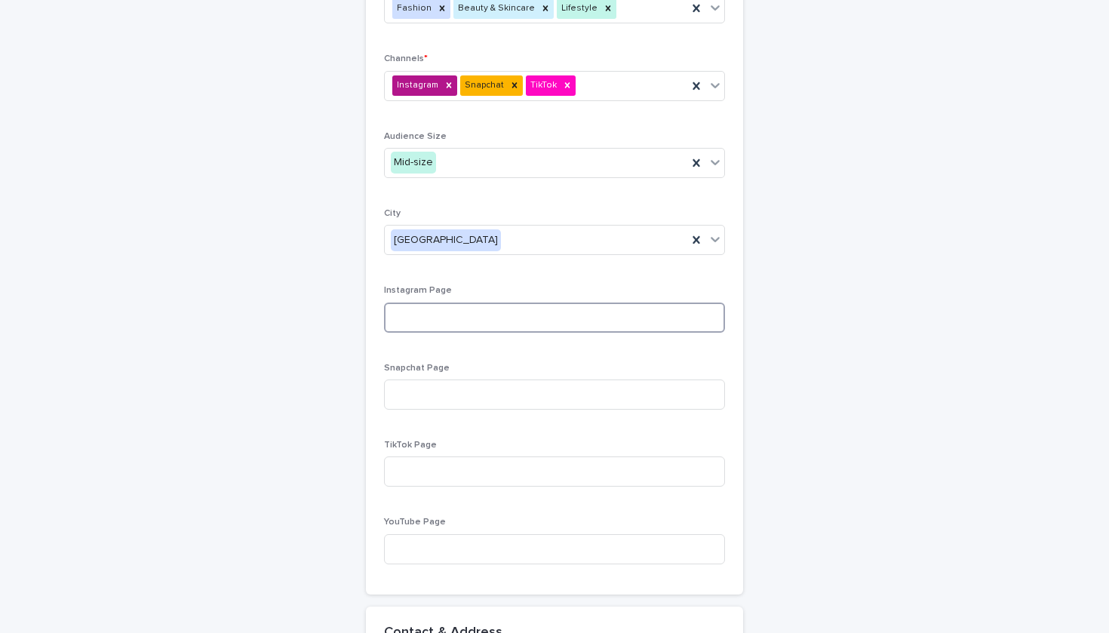
click at [449, 318] on input at bounding box center [554, 318] width 341 height 30
click at [455, 314] on input at bounding box center [554, 318] width 341 height 30
paste input "**********"
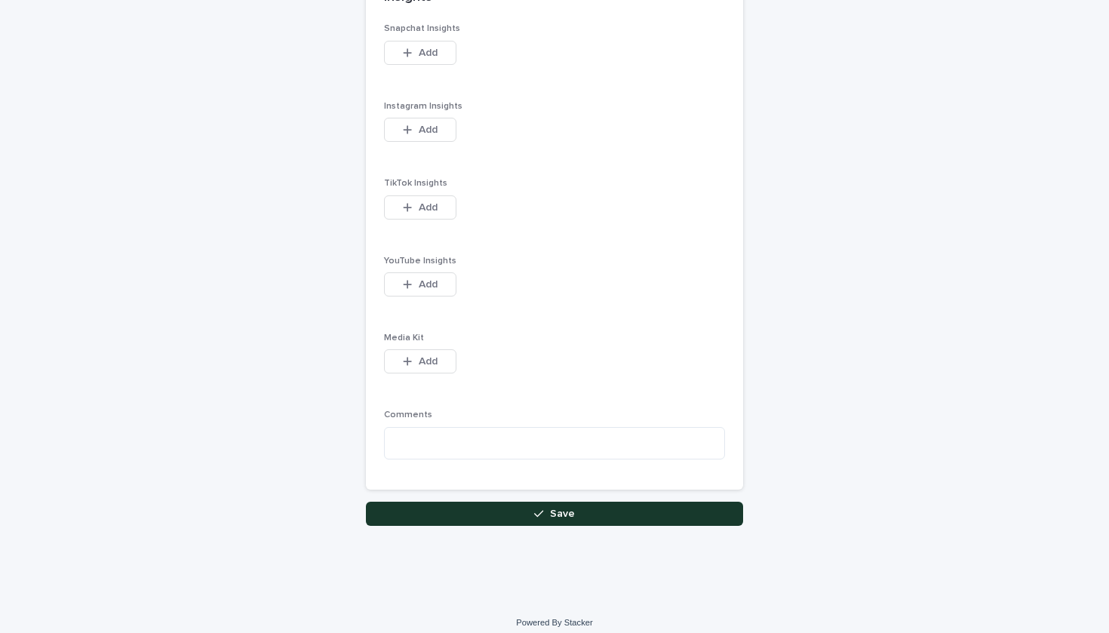
type input "**********"
click at [488, 504] on button "Save" at bounding box center [554, 514] width 377 height 24
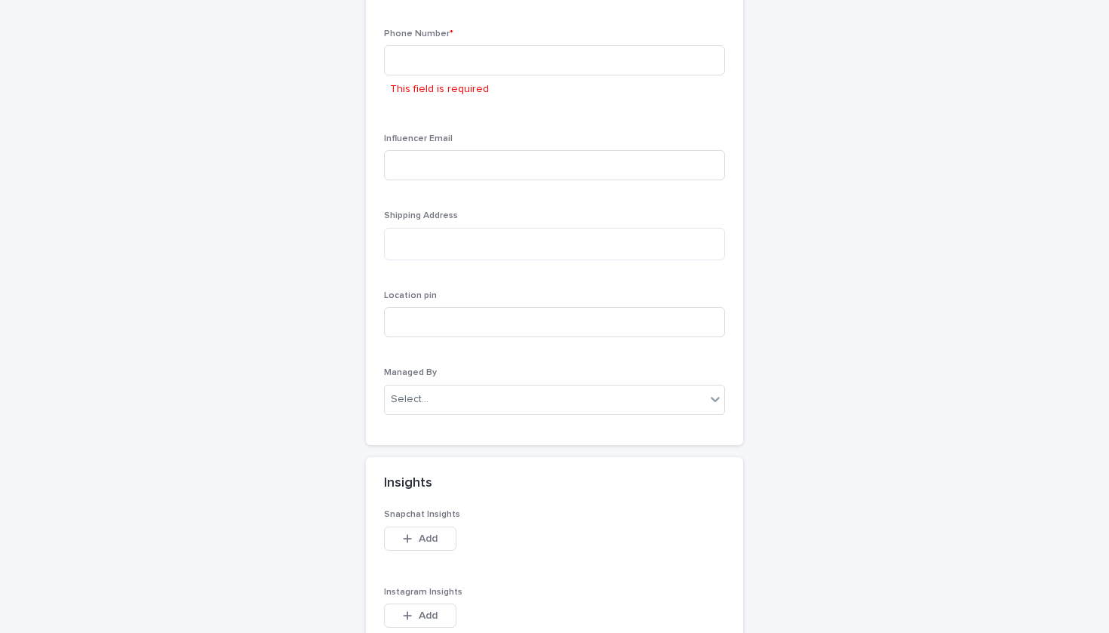
scroll to position [1430, 0]
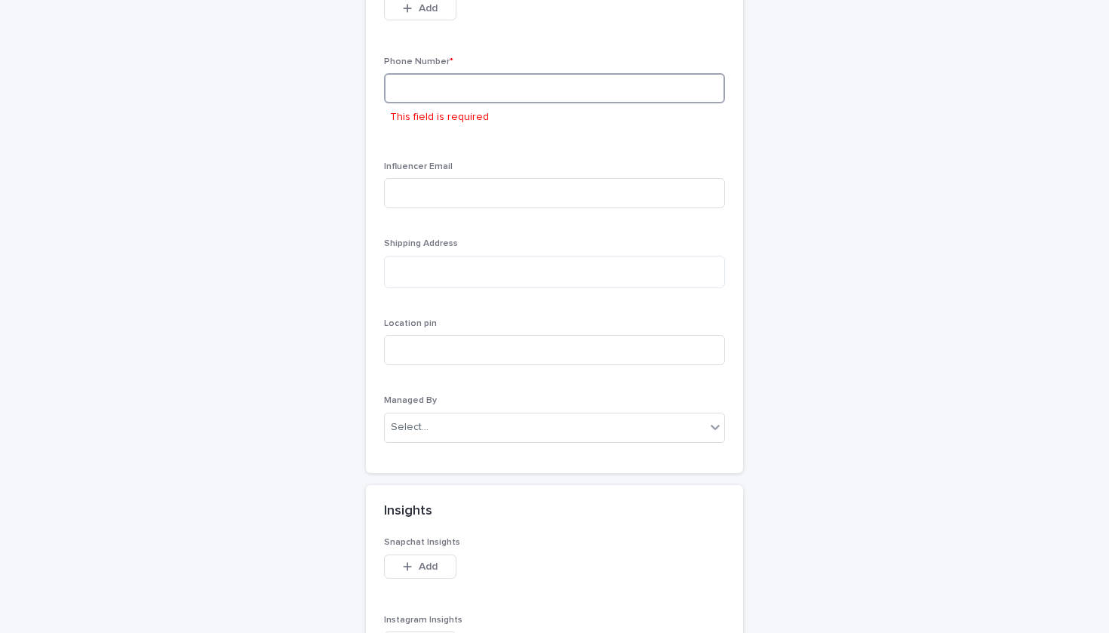
click at [427, 77] on input at bounding box center [554, 88] width 341 height 30
paste input "**********"
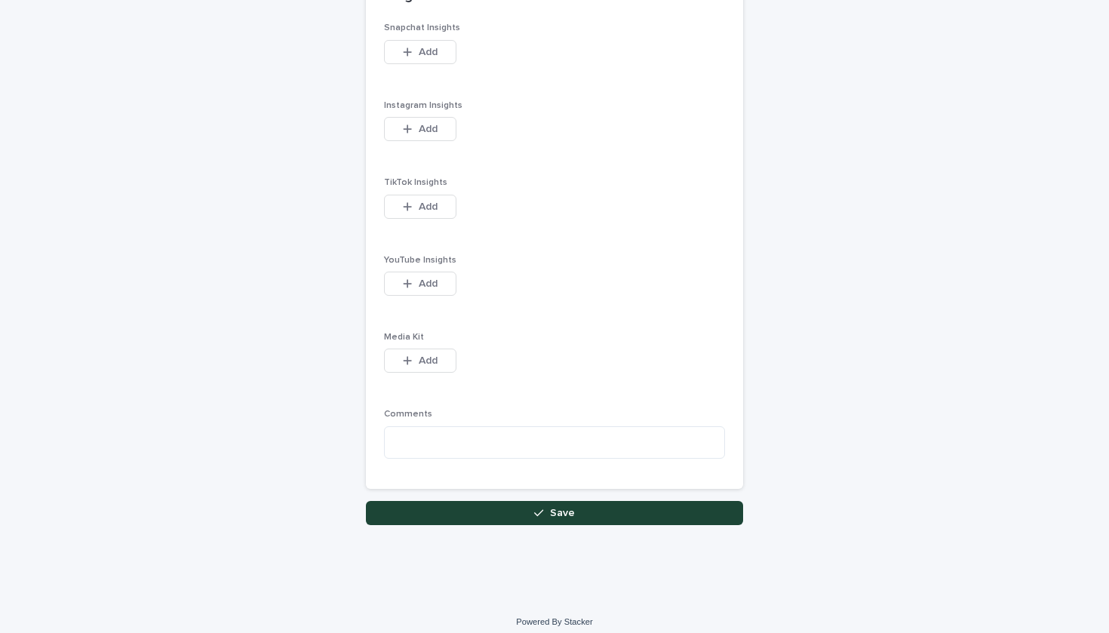
scroll to position [1916, 0]
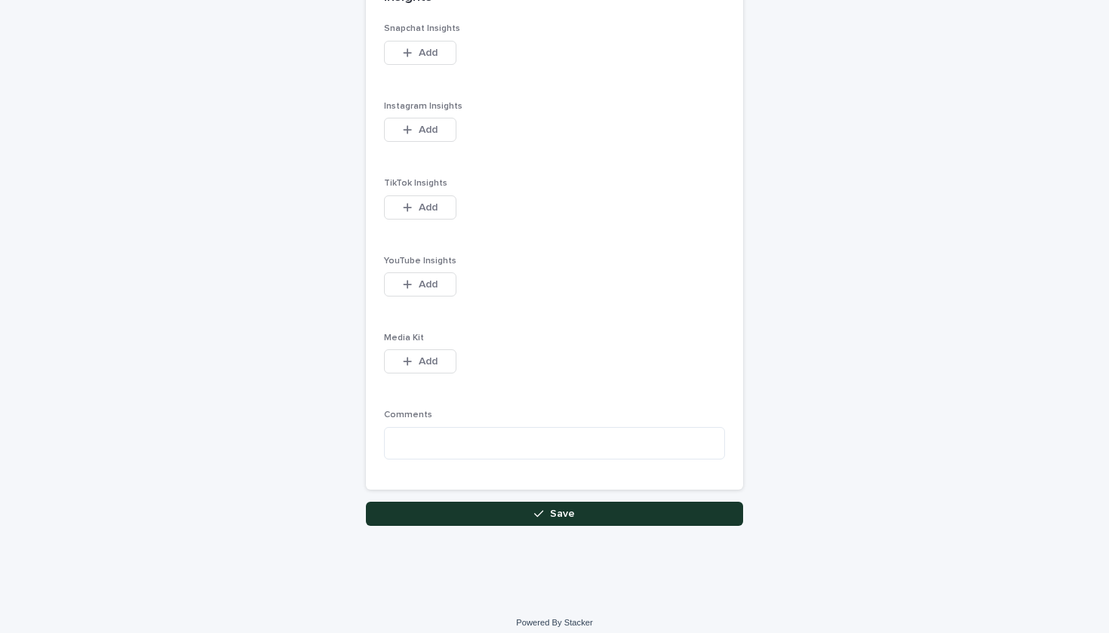
type input "**********"
click at [502, 506] on button "Save" at bounding box center [554, 514] width 377 height 24
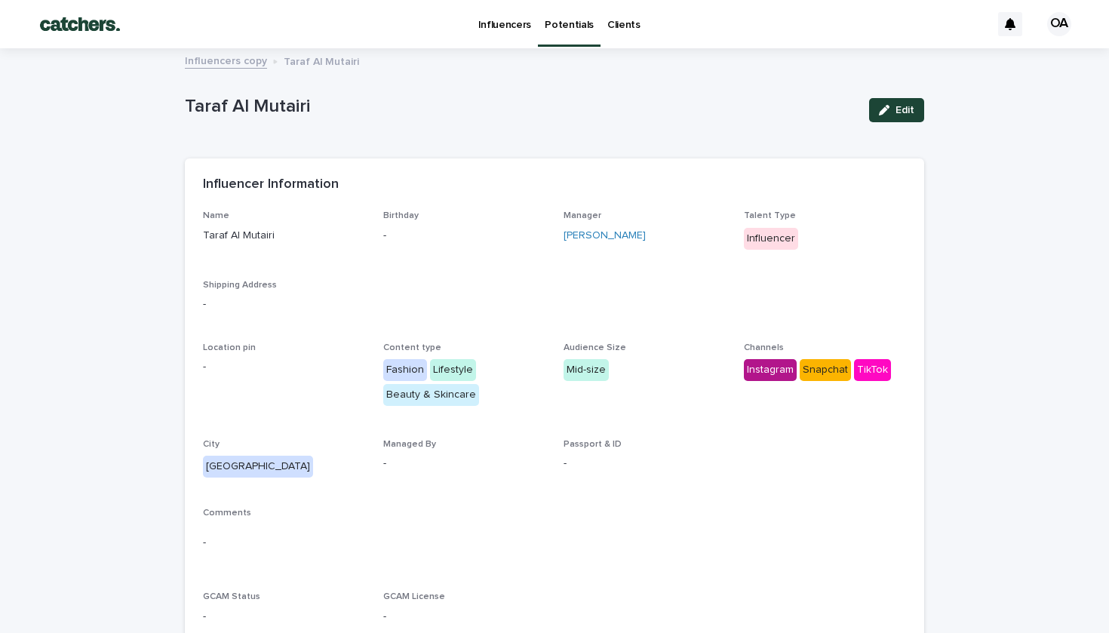
click at [325, 59] on p "Taraf Al Mutairi" at bounding box center [321, 60] width 75 height 17
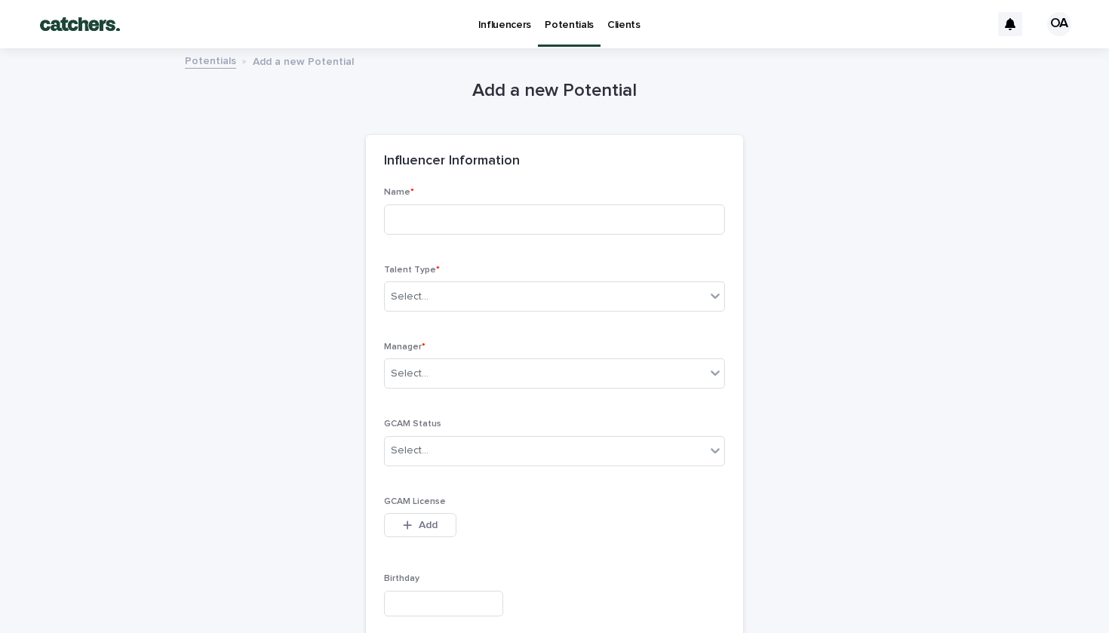
click at [556, 35] on link "Potentials" at bounding box center [569, 22] width 63 height 45
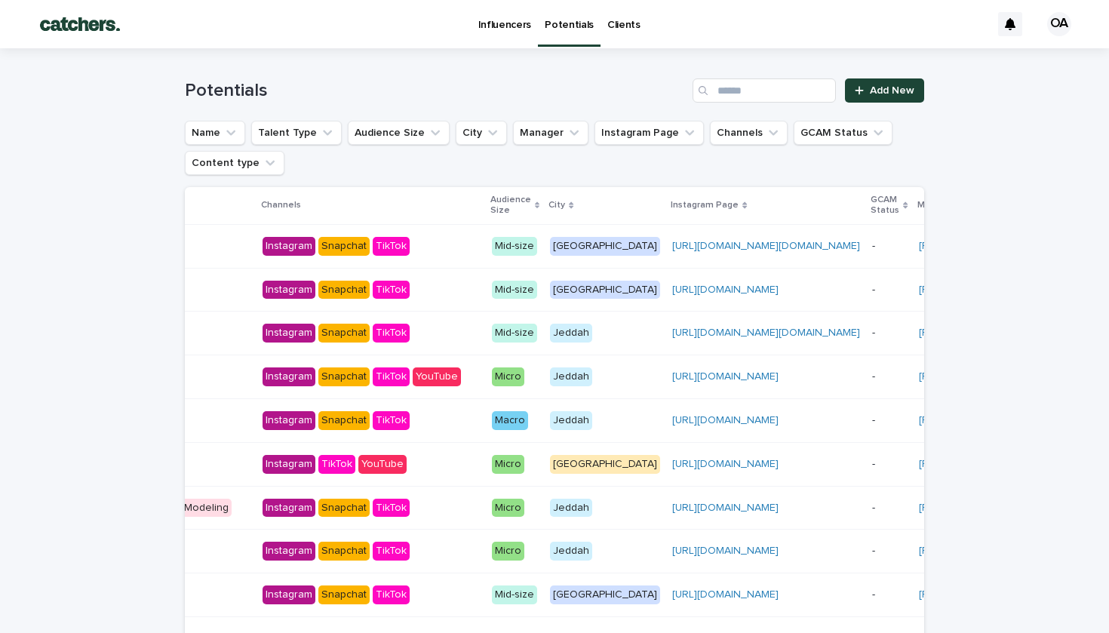
scroll to position [0, 409]
click at [888, 86] on span "Add New" at bounding box center [892, 90] width 45 height 11
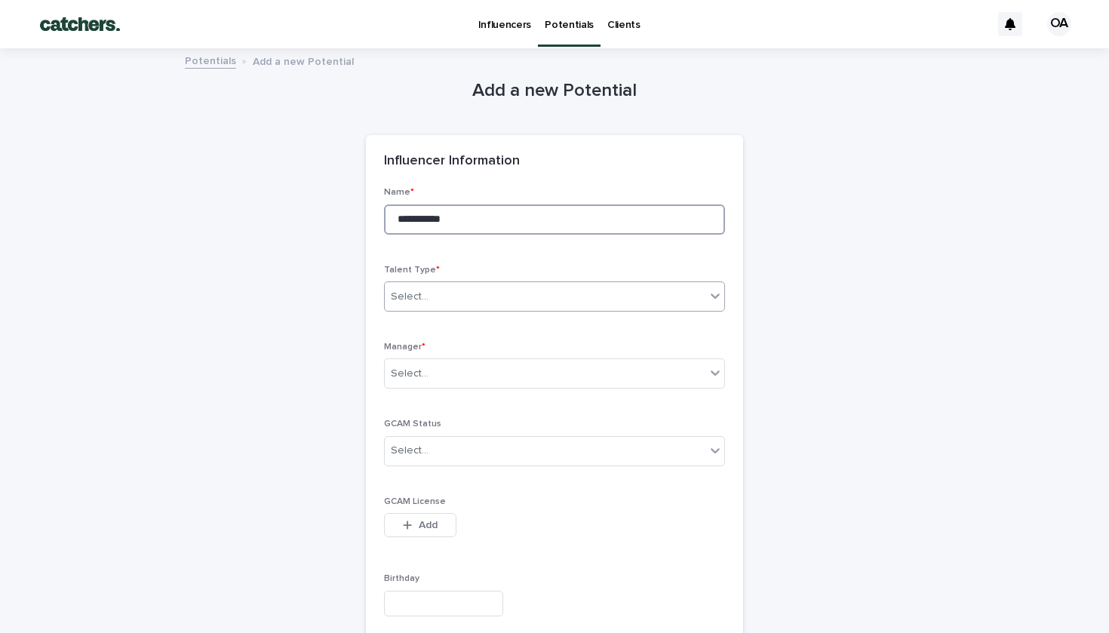
type input "**********"
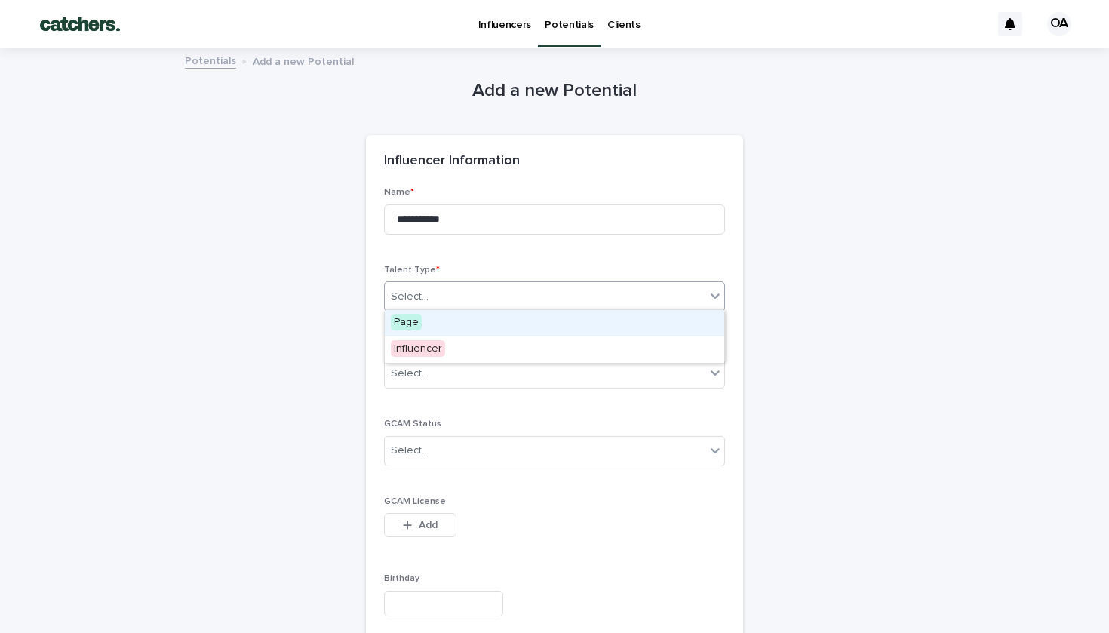
click at [534, 297] on div "option Page focused, 1 of 2. 2 results available. Use Up and Down to choose opt…" at bounding box center [554, 297] width 341 height 30
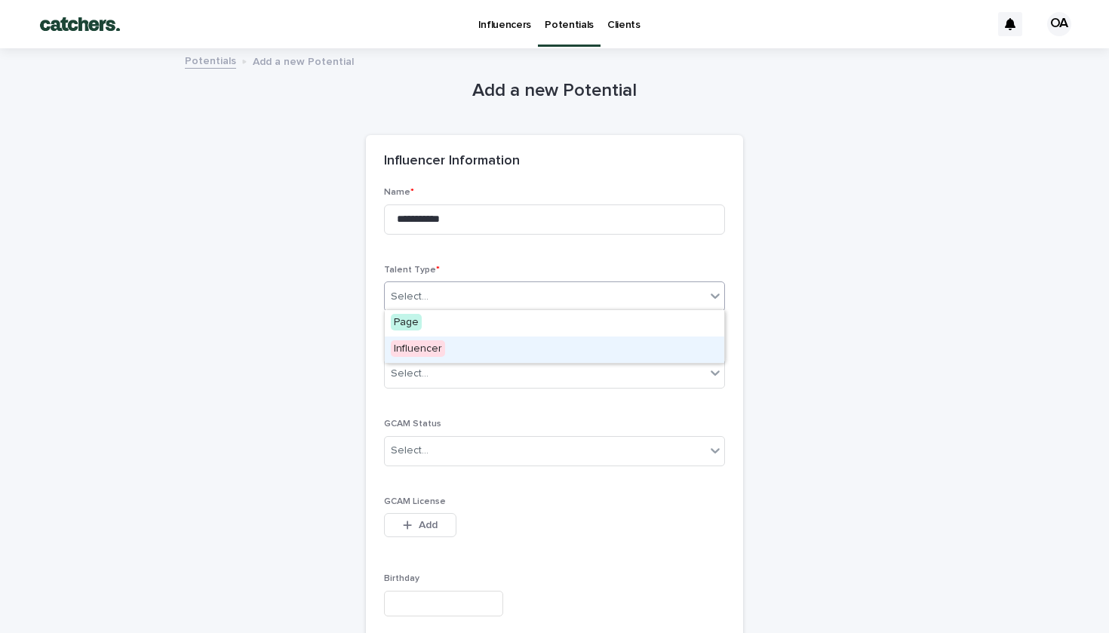
click at [522, 343] on div "Influencer" at bounding box center [555, 350] width 340 height 26
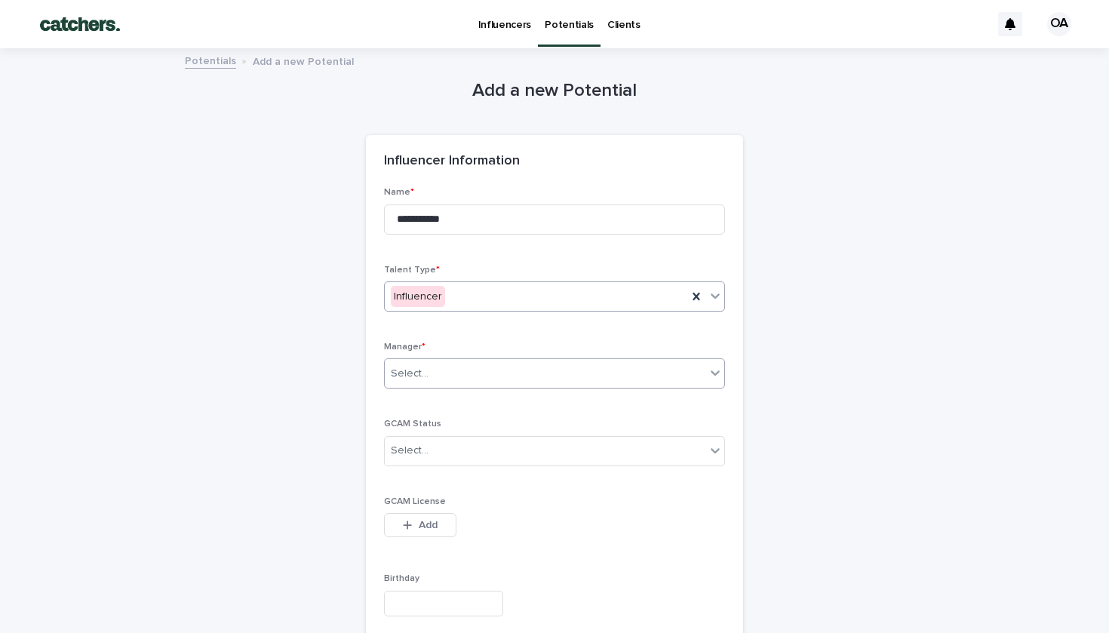
click at [512, 367] on div "Select..." at bounding box center [545, 373] width 321 height 25
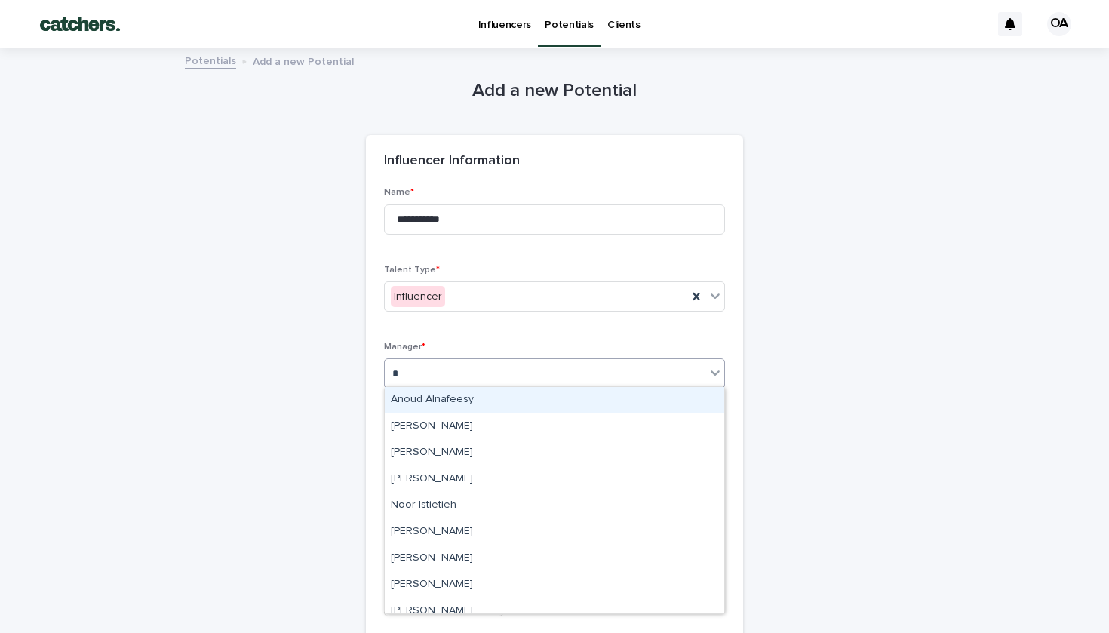
type input "**"
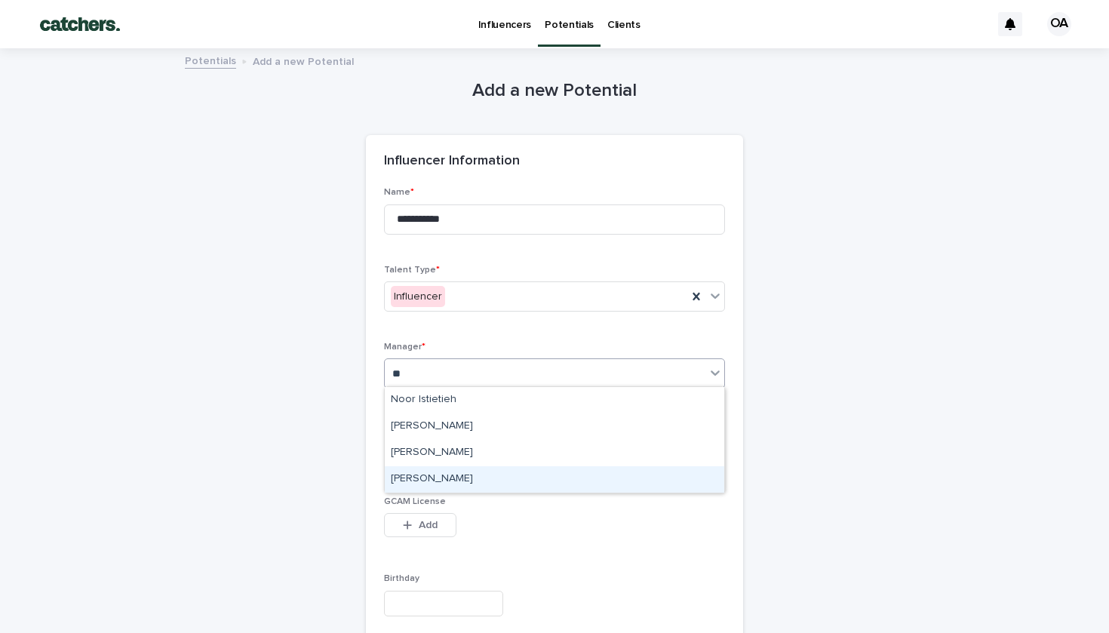
click at [481, 472] on div "[PERSON_NAME]" at bounding box center [555, 479] width 340 height 26
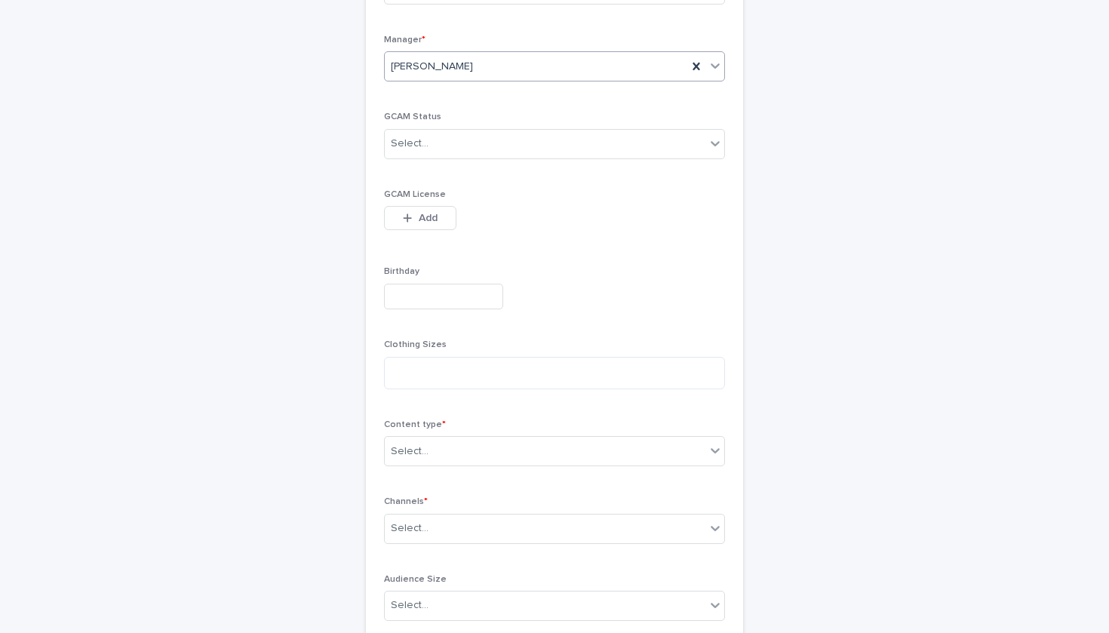
scroll to position [308, 0]
click at [480, 454] on div "Select..." at bounding box center [545, 450] width 321 height 25
click at [451, 441] on div "Select..." at bounding box center [545, 450] width 321 height 25
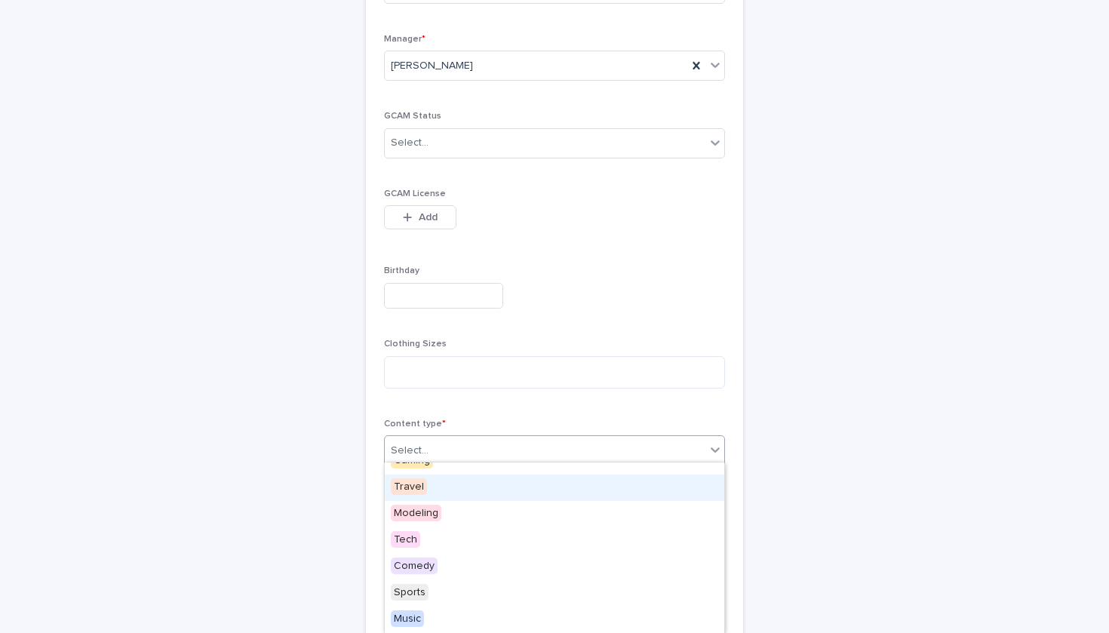
scroll to position [121, 0]
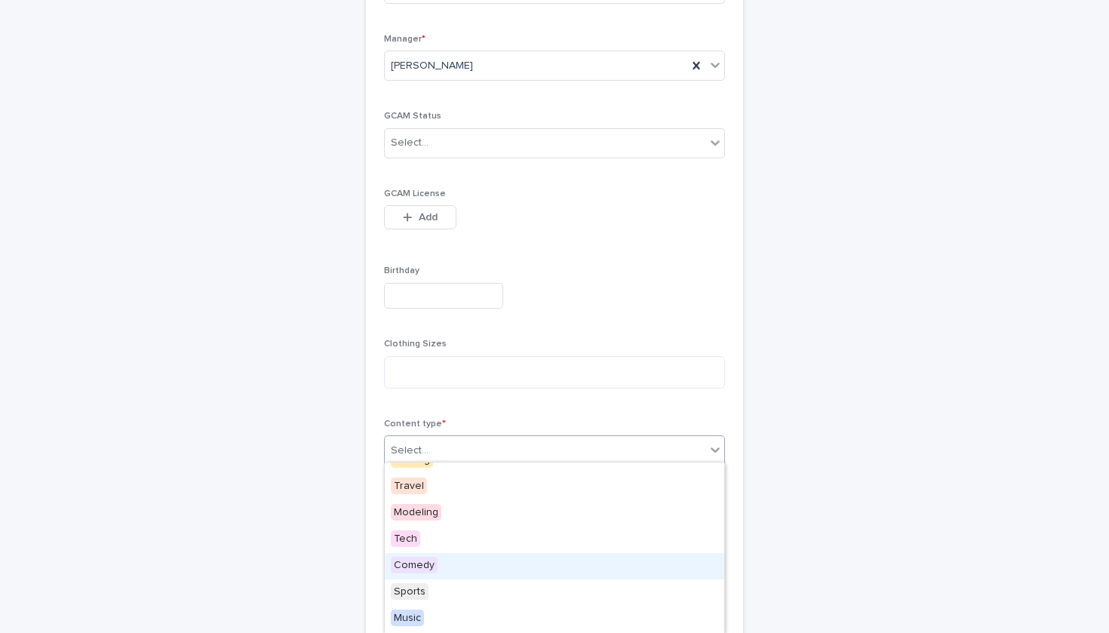
click at [435, 567] on span "Comedy" at bounding box center [414, 565] width 47 height 17
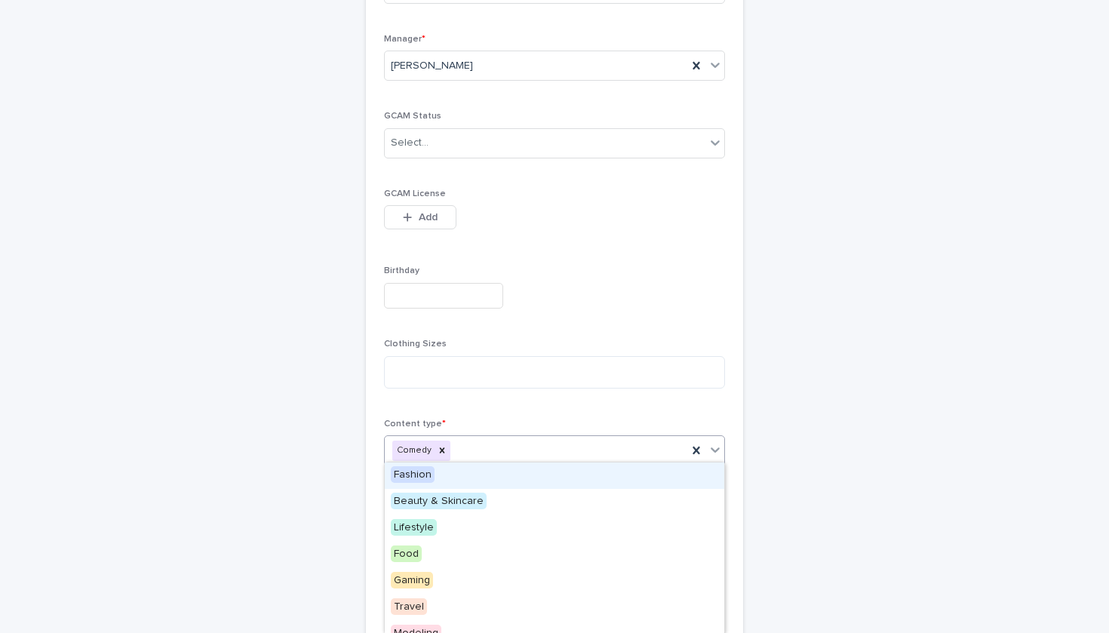
click at [719, 448] on icon at bounding box center [715, 449] width 15 height 15
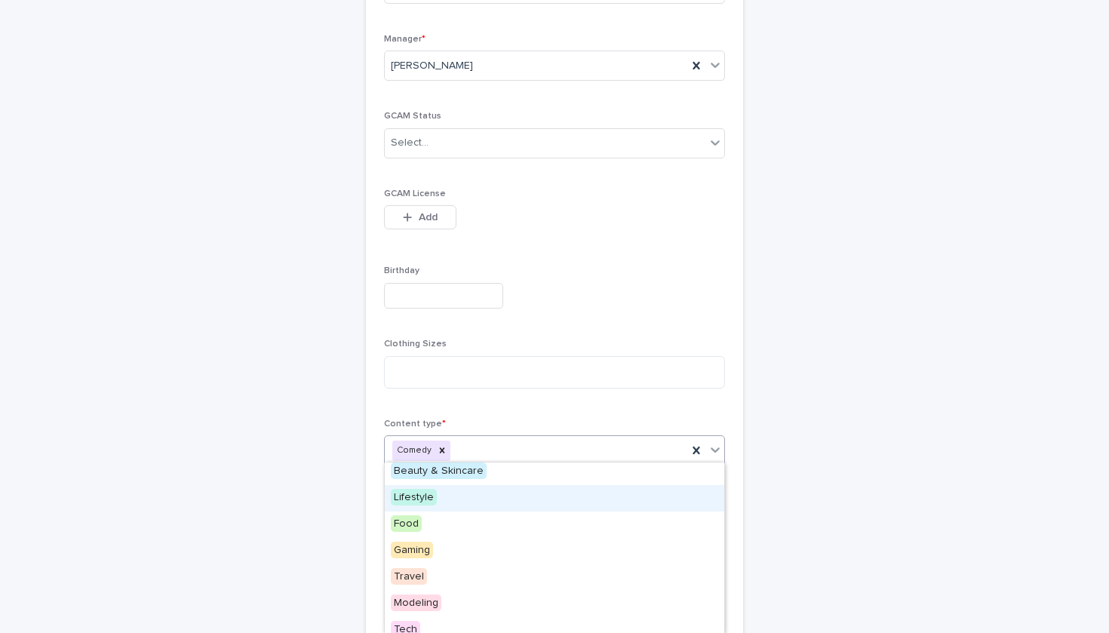
scroll to position [35, 0]
click at [561, 487] on div "Lifestyle" at bounding box center [555, 493] width 340 height 26
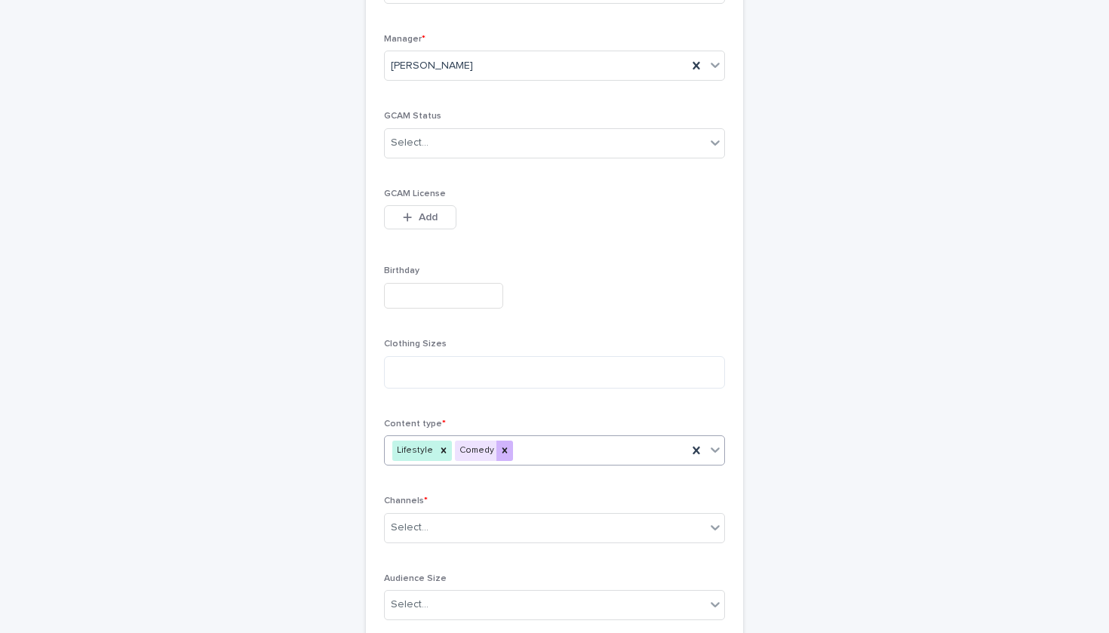
click at [500, 447] on icon at bounding box center [505, 450] width 11 height 11
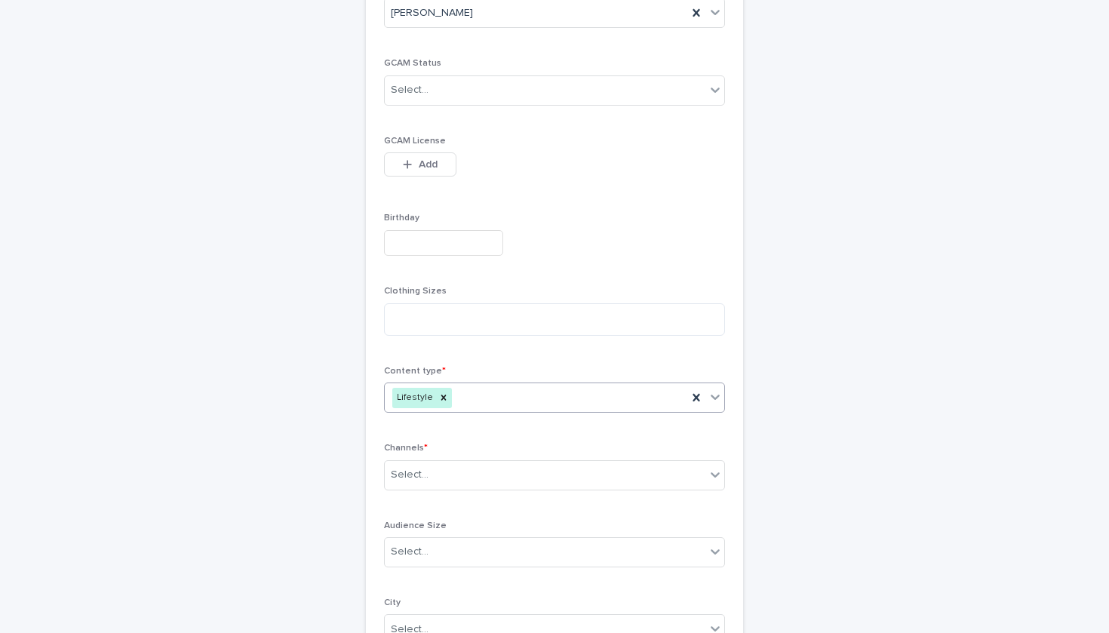
scroll to position [421, 0]
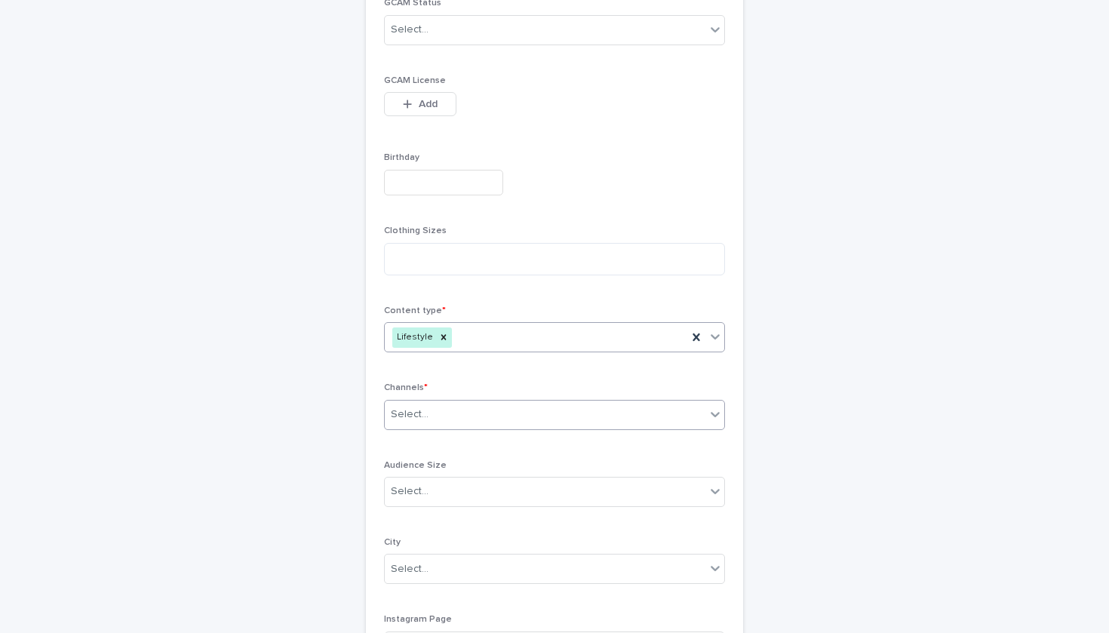
click at [498, 406] on div "Select..." at bounding box center [545, 414] width 321 height 25
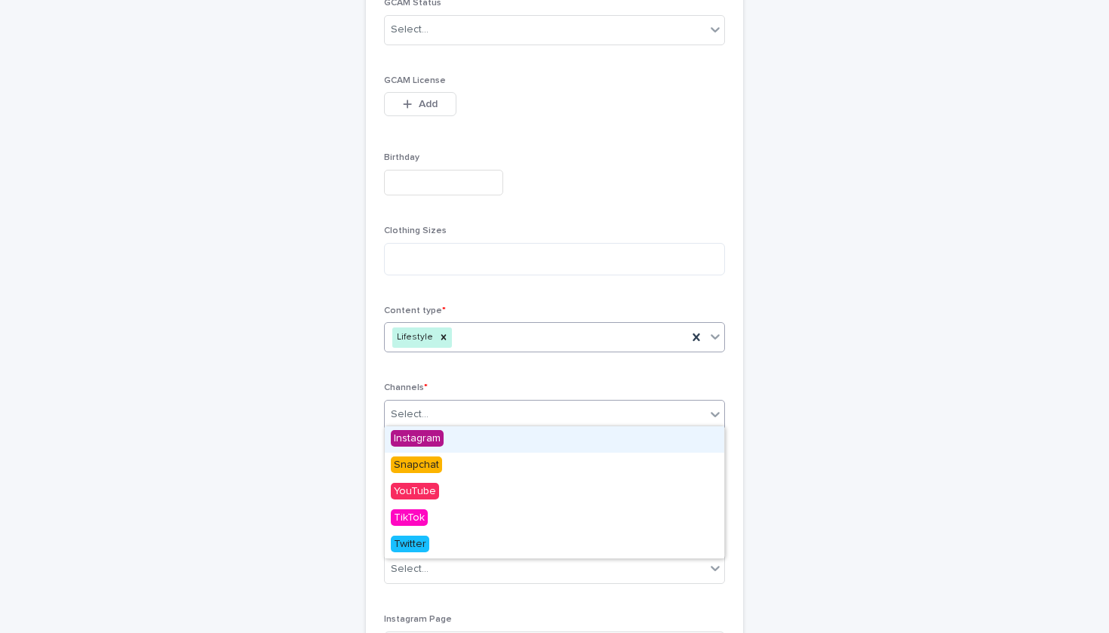
click at [475, 442] on div "Instagram" at bounding box center [555, 439] width 340 height 26
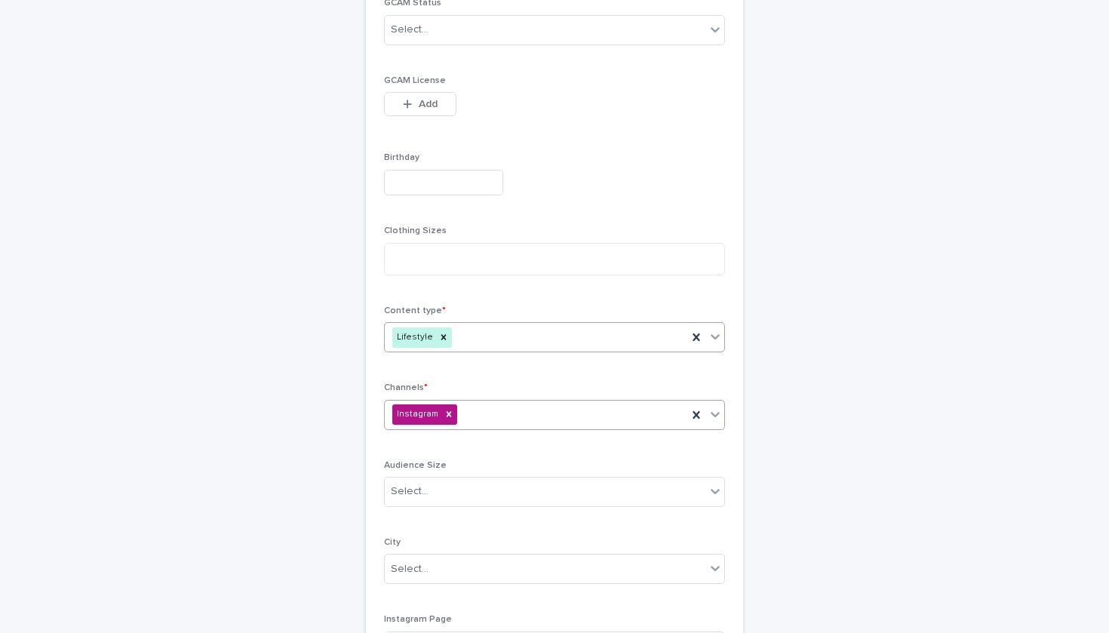
type input "*"
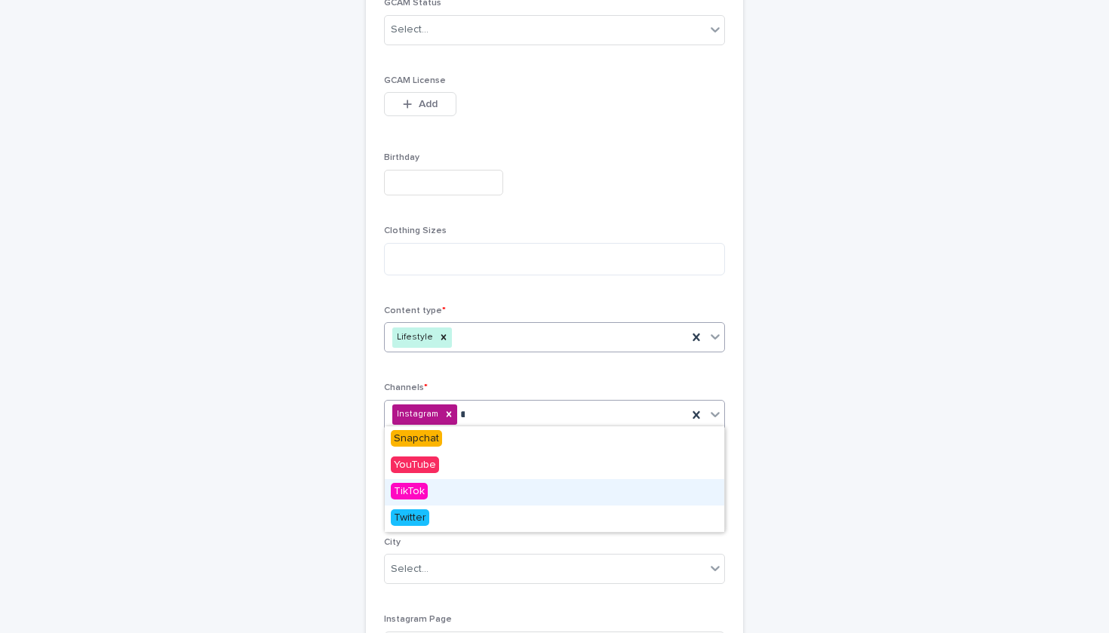
click at [475, 491] on div "TikTok" at bounding box center [555, 492] width 340 height 26
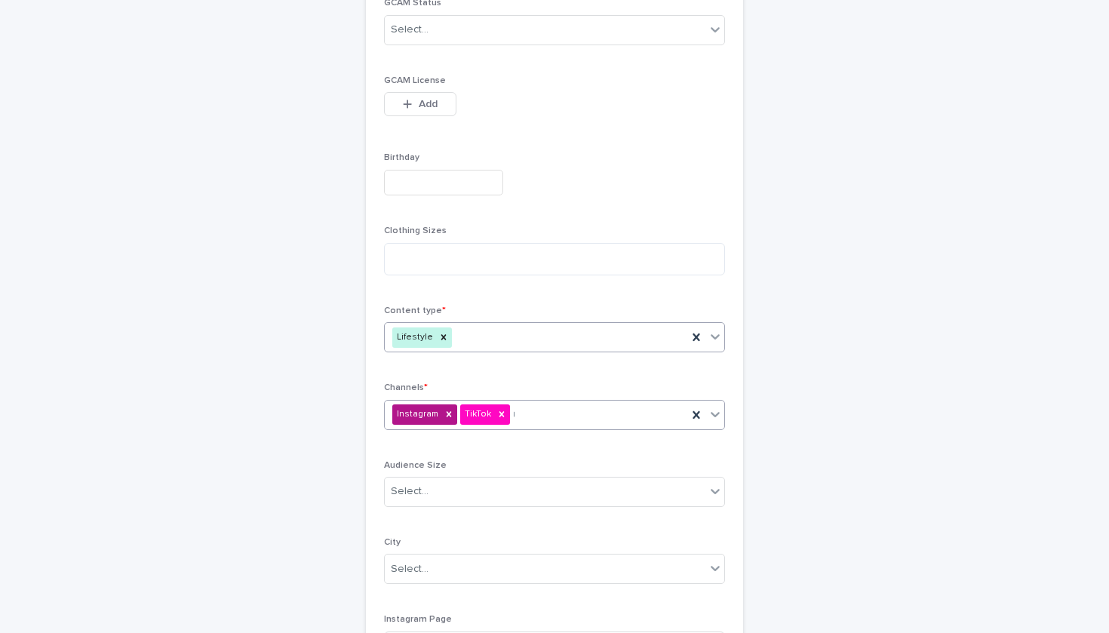
type input "**"
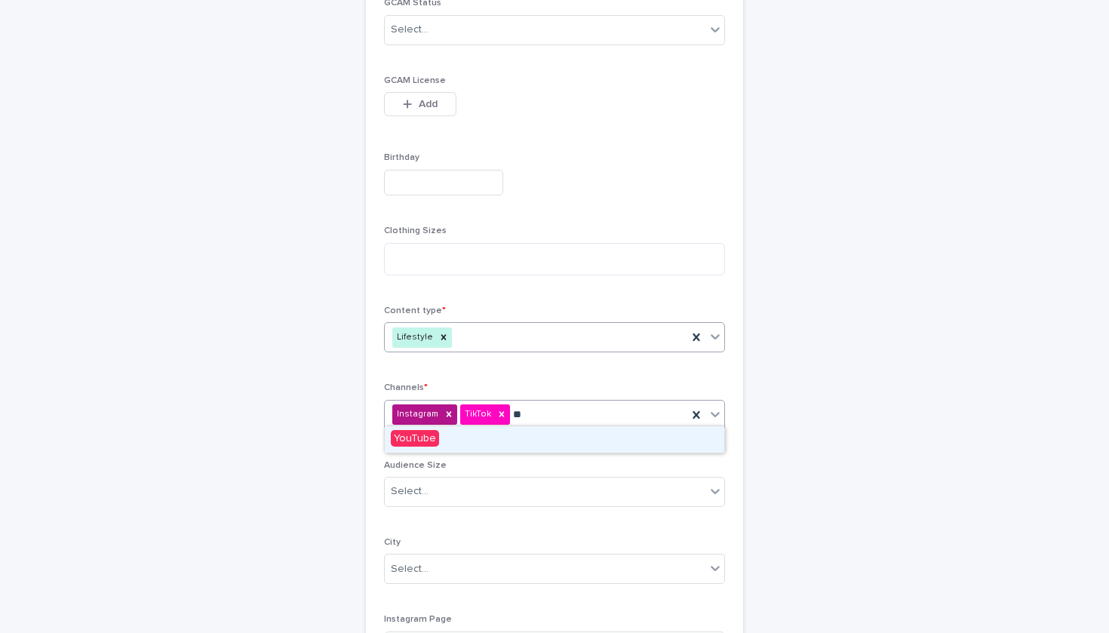
click at [525, 440] on div "YouTube" at bounding box center [555, 439] width 340 height 26
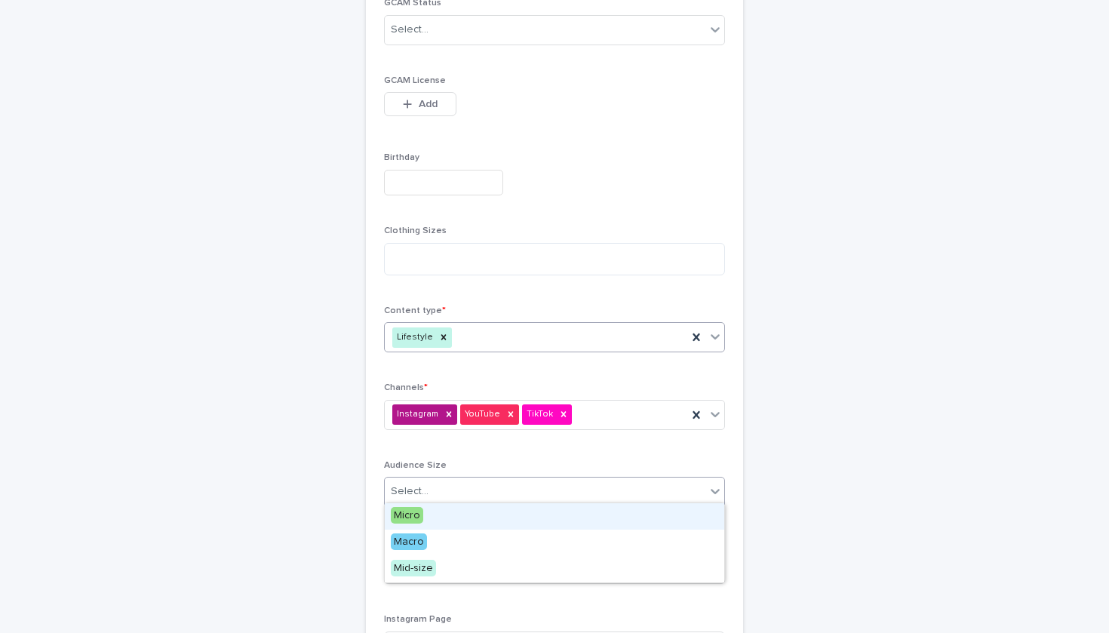
click at [511, 495] on div "Select..." at bounding box center [545, 491] width 321 height 25
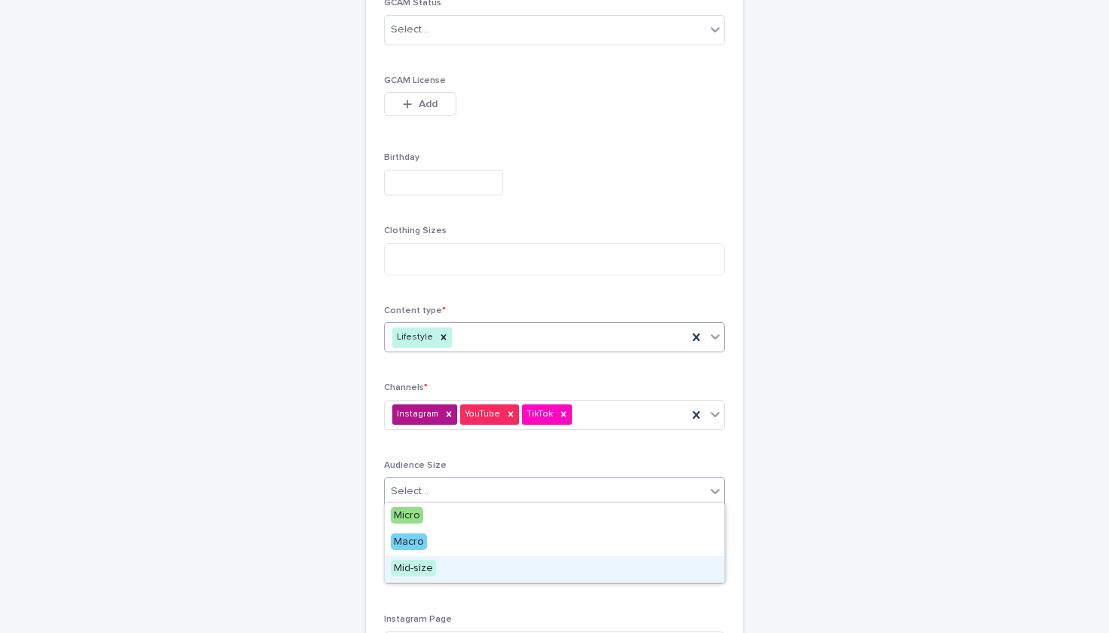
click at [494, 574] on div "Mid-size" at bounding box center [555, 569] width 340 height 26
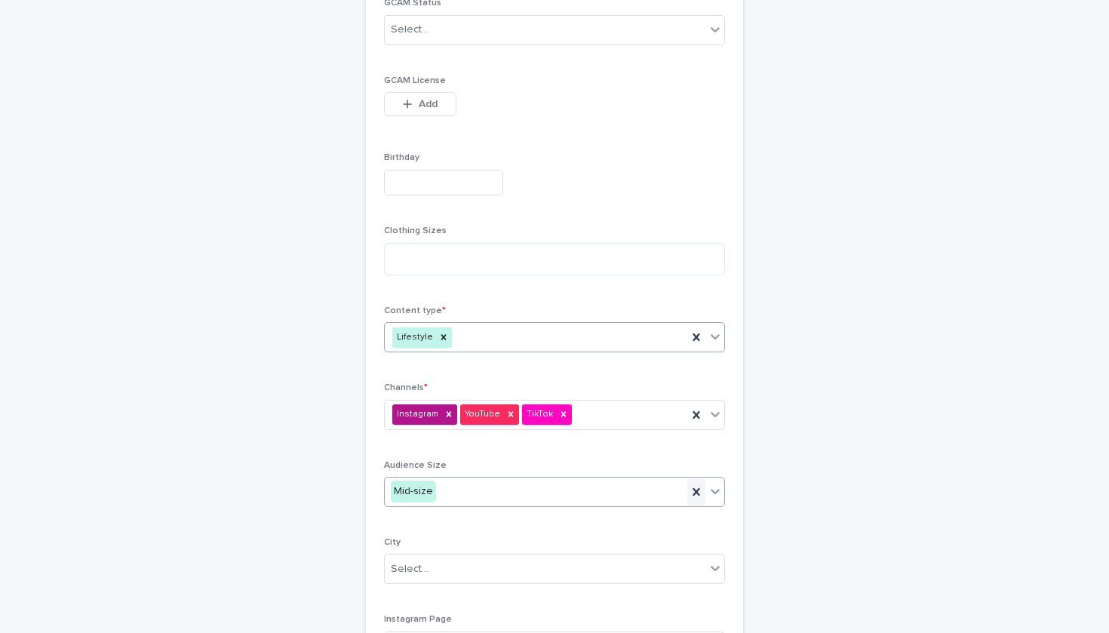
click at [688, 491] on div at bounding box center [697, 491] width 18 height 27
click at [712, 489] on icon at bounding box center [715, 491] width 15 height 15
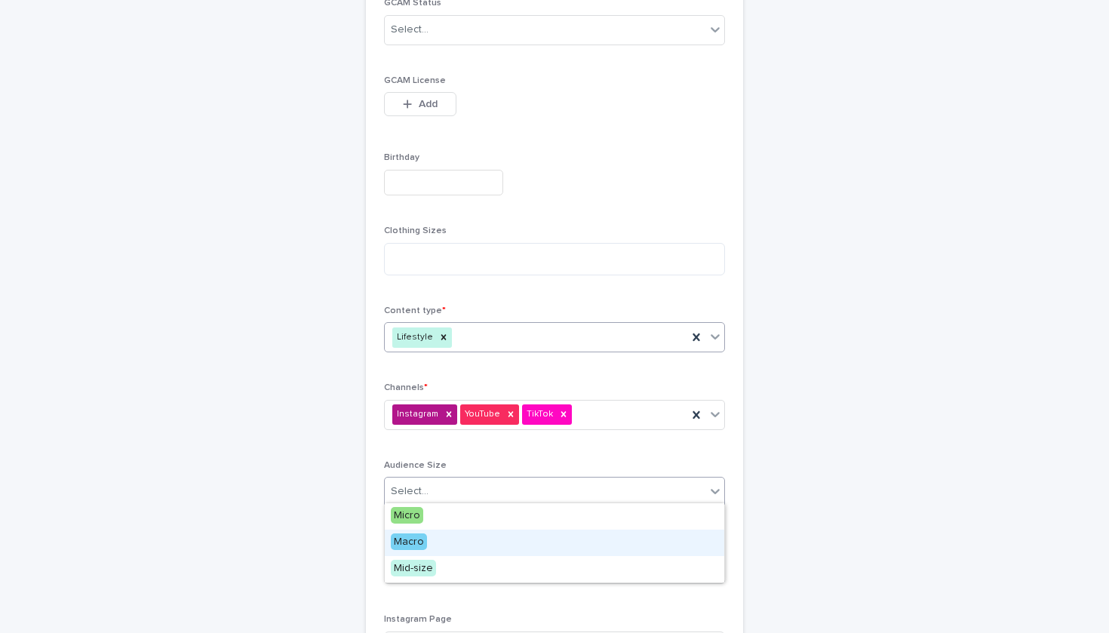
click at [613, 537] on div "Macro" at bounding box center [555, 543] width 340 height 26
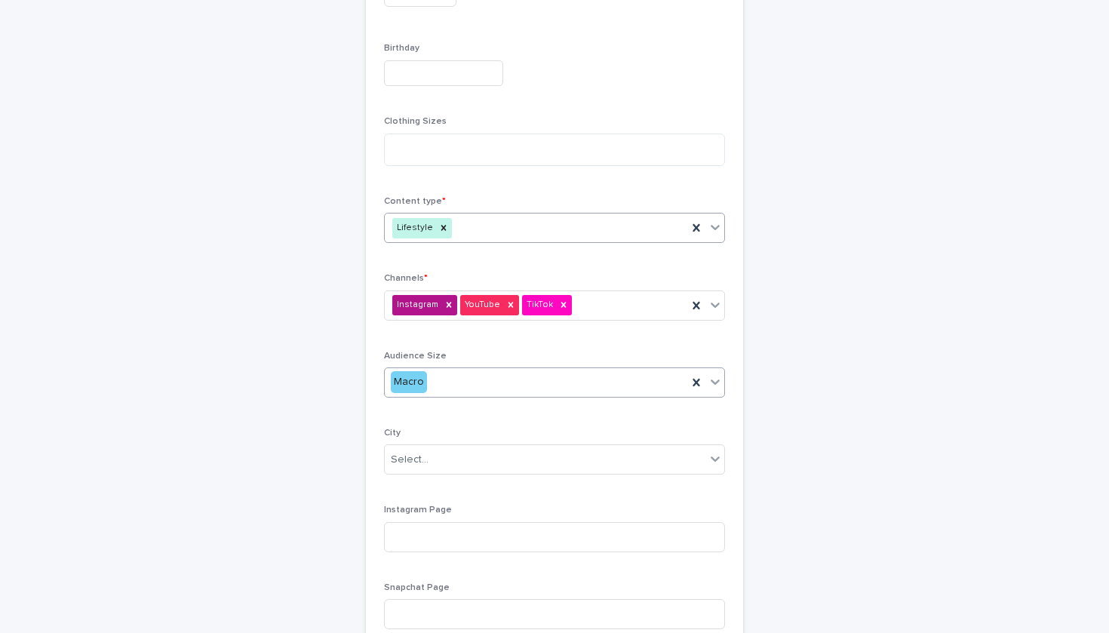
scroll to position [574, 0]
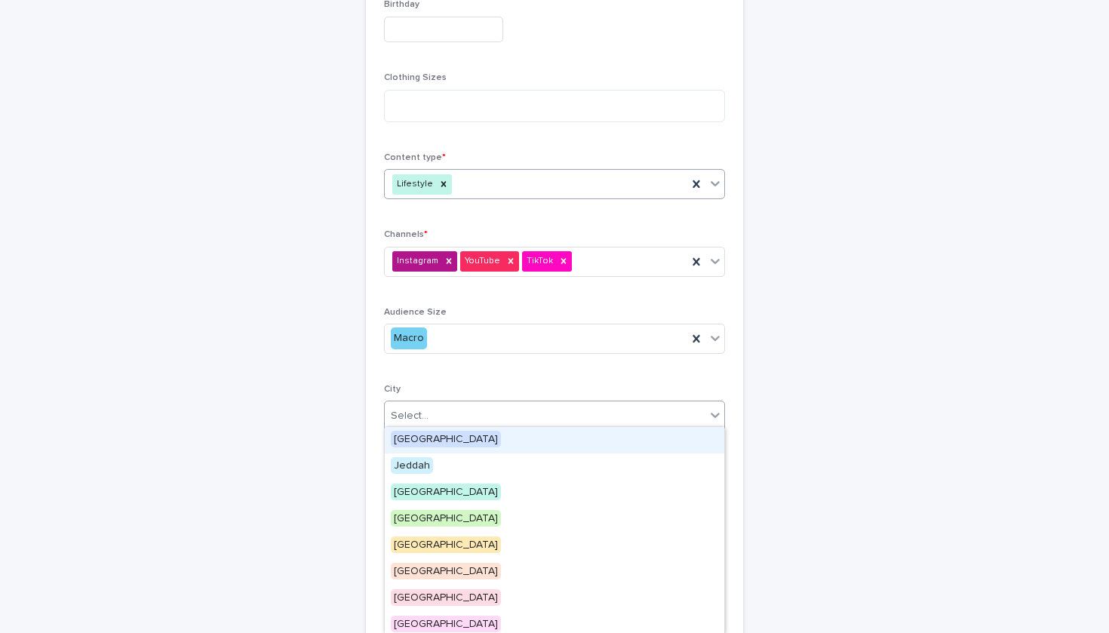
click at [594, 405] on div "Select..." at bounding box center [545, 416] width 321 height 25
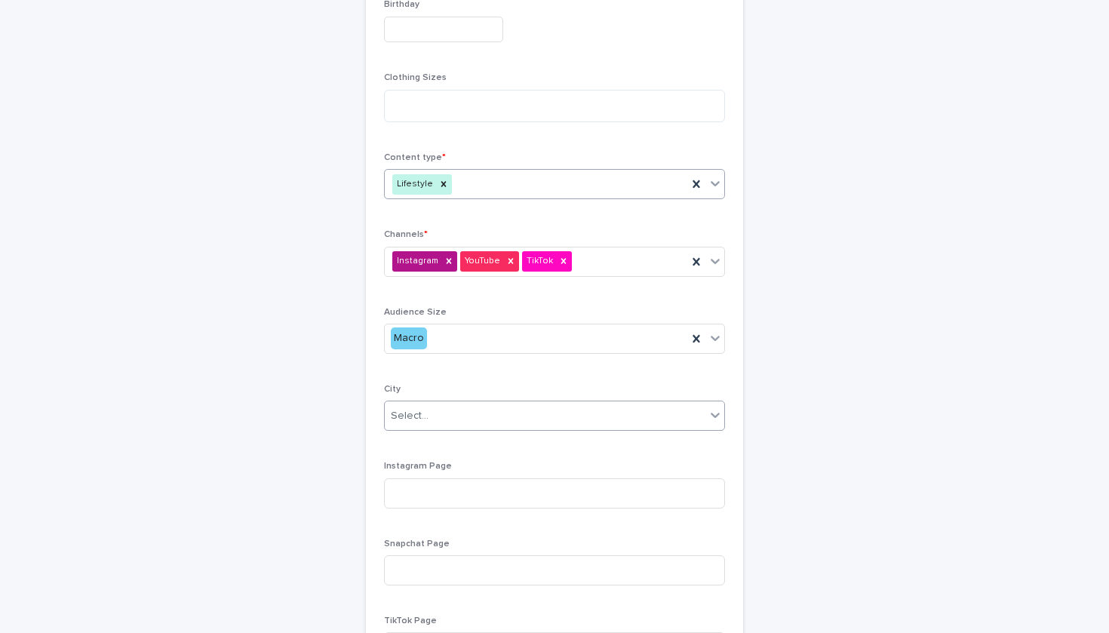
type input "*"
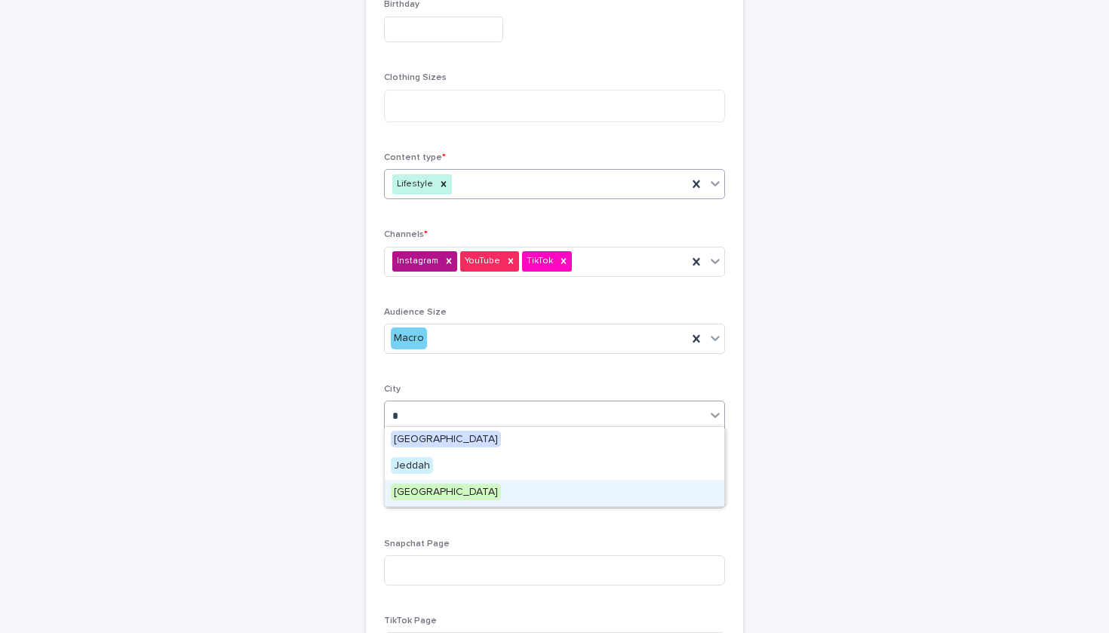
click at [448, 480] on div "[GEOGRAPHIC_DATA]" at bounding box center [555, 493] width 340 height 26
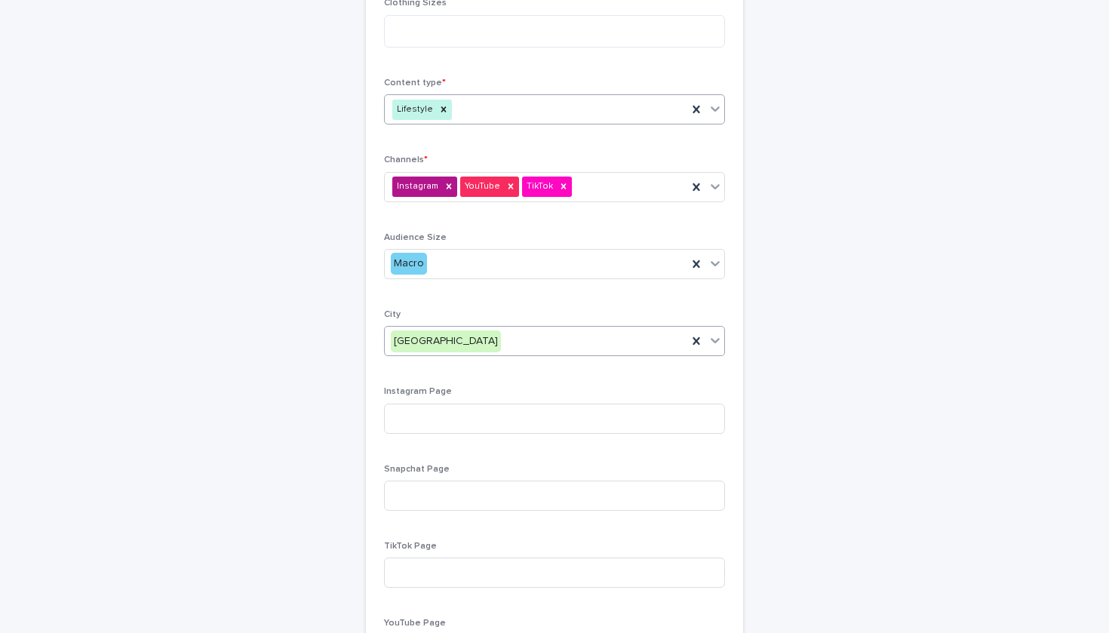
scroll to position [654, 0]
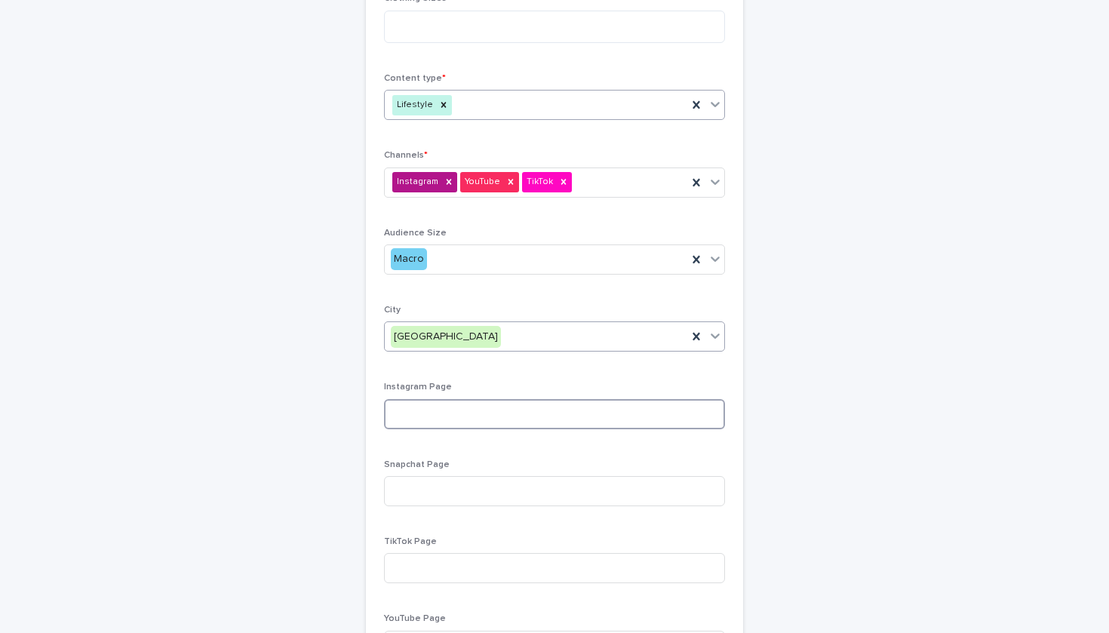
click at [452, 414] on input at bounding box center [554, 414] width 341 height 30
paste input "**********"
type input "**********"
click at [651, 414] on input "**********" at bounding box center [554, 414] width 341 height 30
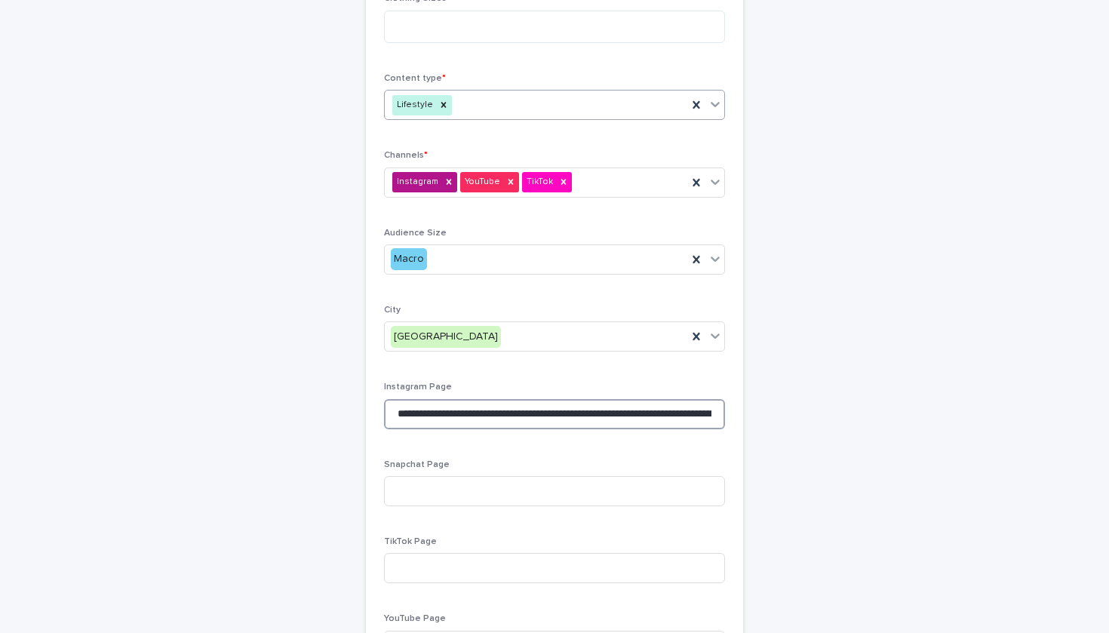
click at [651, 414] on input "**********" at bounding box center [554, 414] width 341 height 30
click at [417, 403] on input at bounding box center [554, 414] width 341 height 30
paste input "**********"
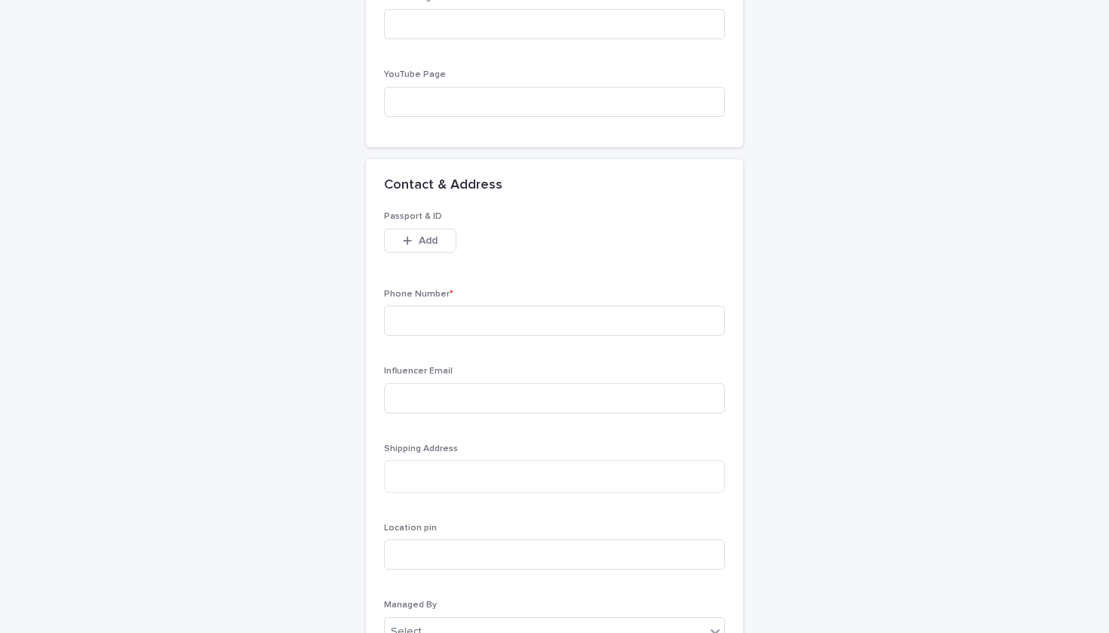
scroll to position [1406, 0]
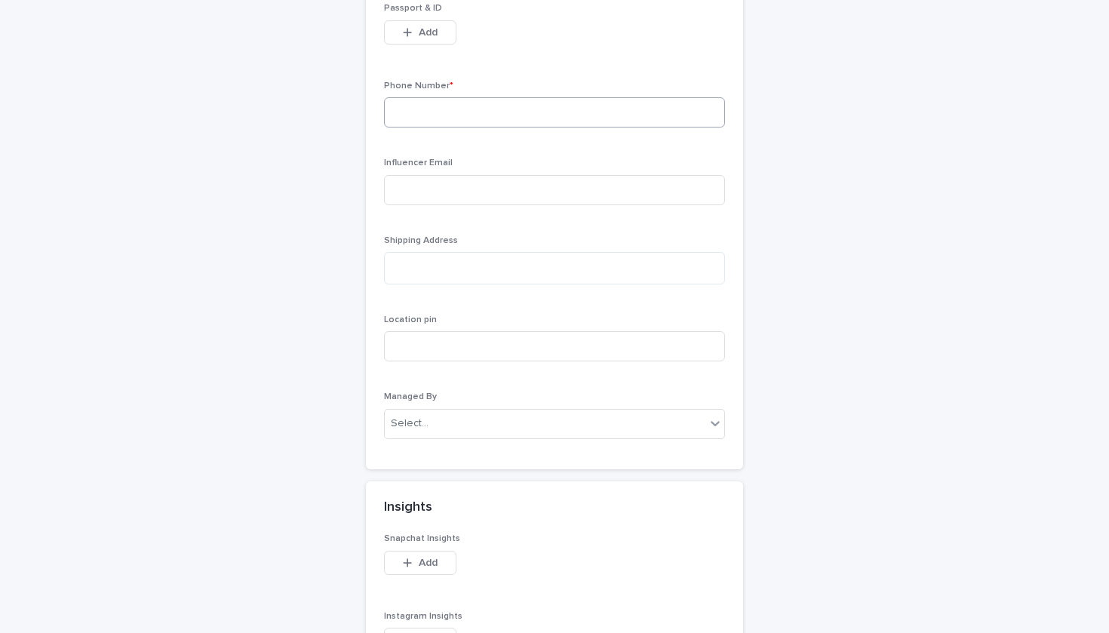
type input "**********"
click at [451, 111] on input at bounding box center [554, 112] width 341 height 30
paste input "**********"
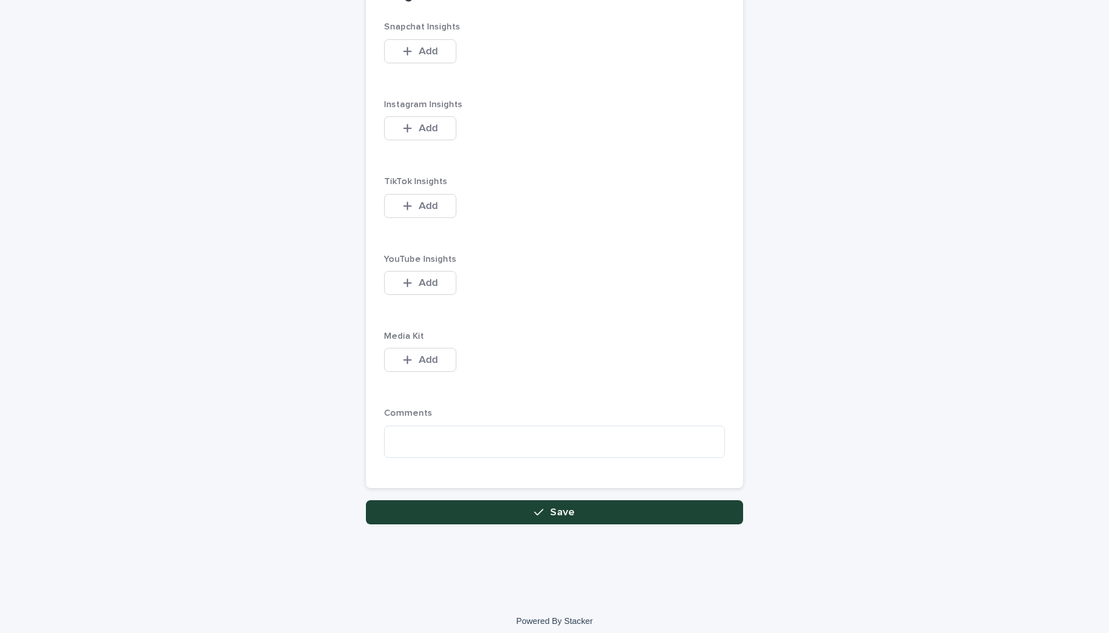
scroll to position [1916, 0]
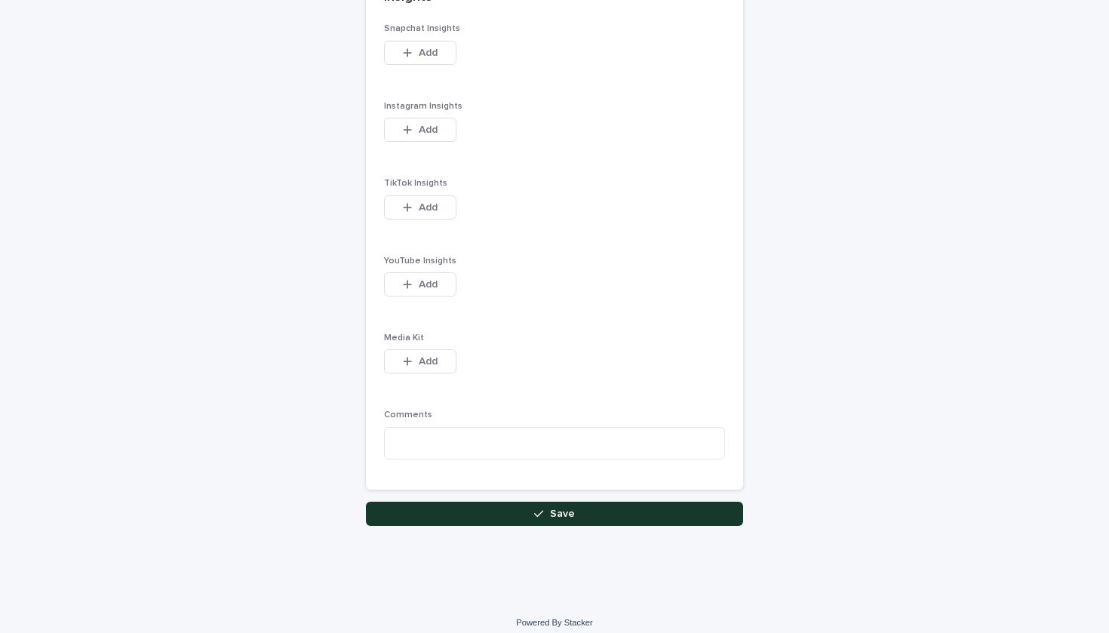
type input "**********"
click at [483, 502] on button "Save" at bounding box center [554, 514] width 377 height 24
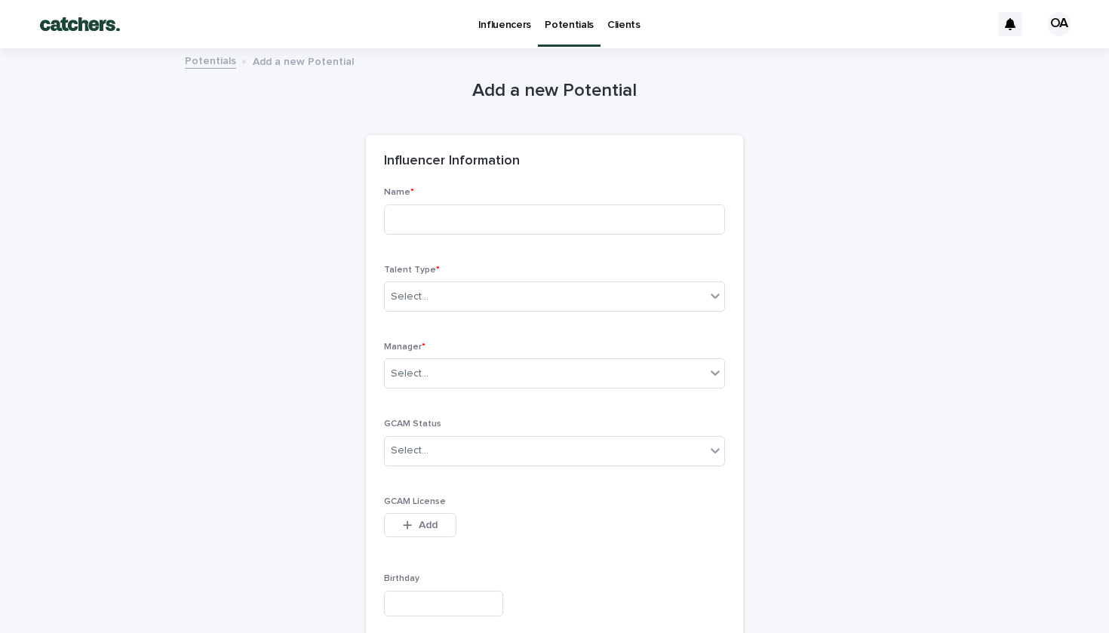
click at [573, 22] on p "Potentials" at bounding box center [569, 16] width 49 height 32
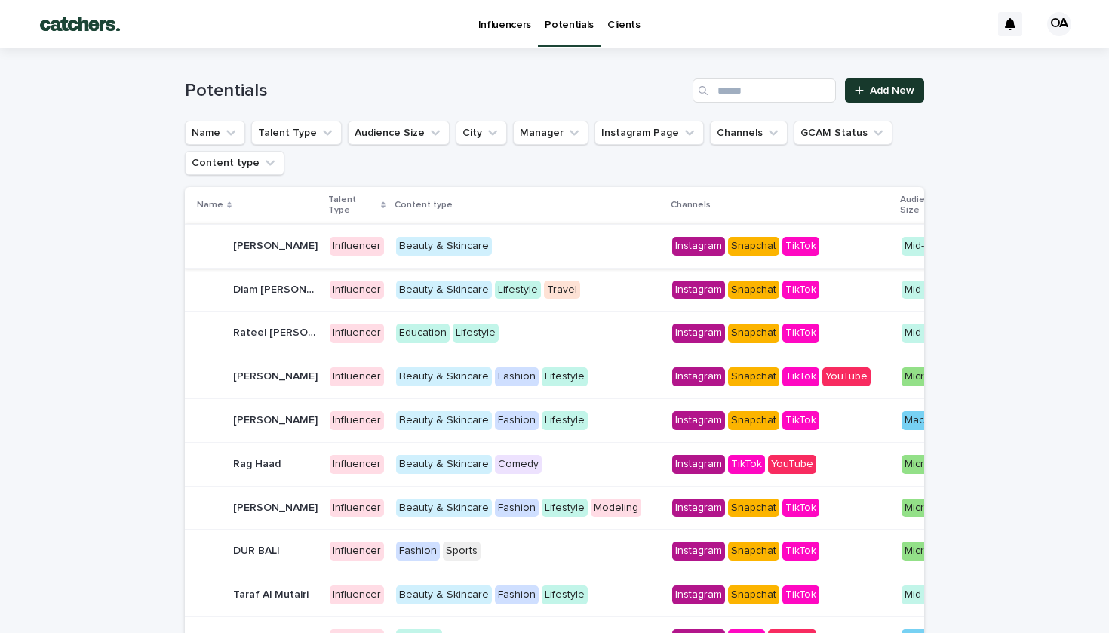
click at [873, 91] on span "Add New" at bounding box center [892, 90] width 45 height 11
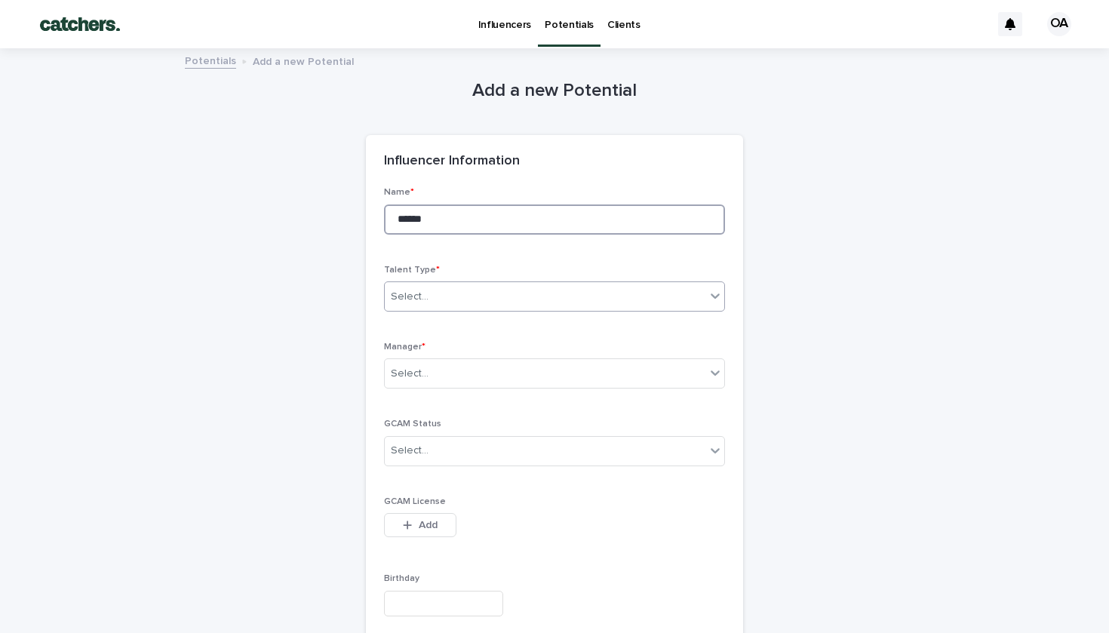
type input "******"
click at [439, 285] on div "Select..." at bounding box center [545, 297] width 321 height 25
click at [434, 349] on span "Influencer" at bounding box center [418, 348] width 54 height 17
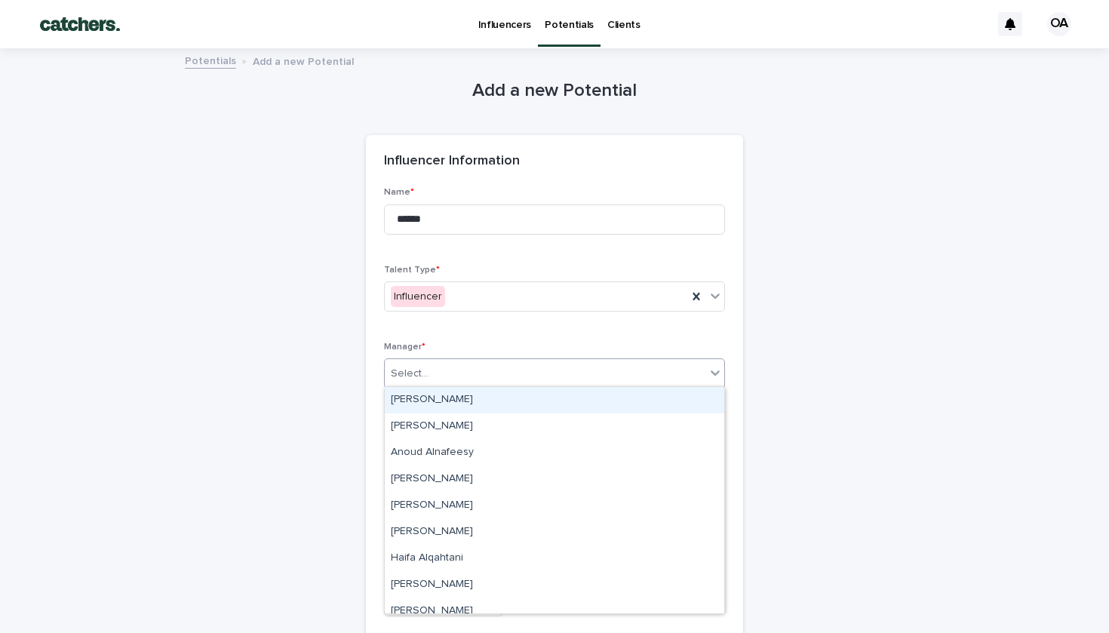
click at [437, 365] on div "Select..." at bounding box center [545, 373] width 321 height 25
type input "***"
click at [434, 402] on div "[PERSON_NAME]" at bounding box center [555, 400] width 340 height 26
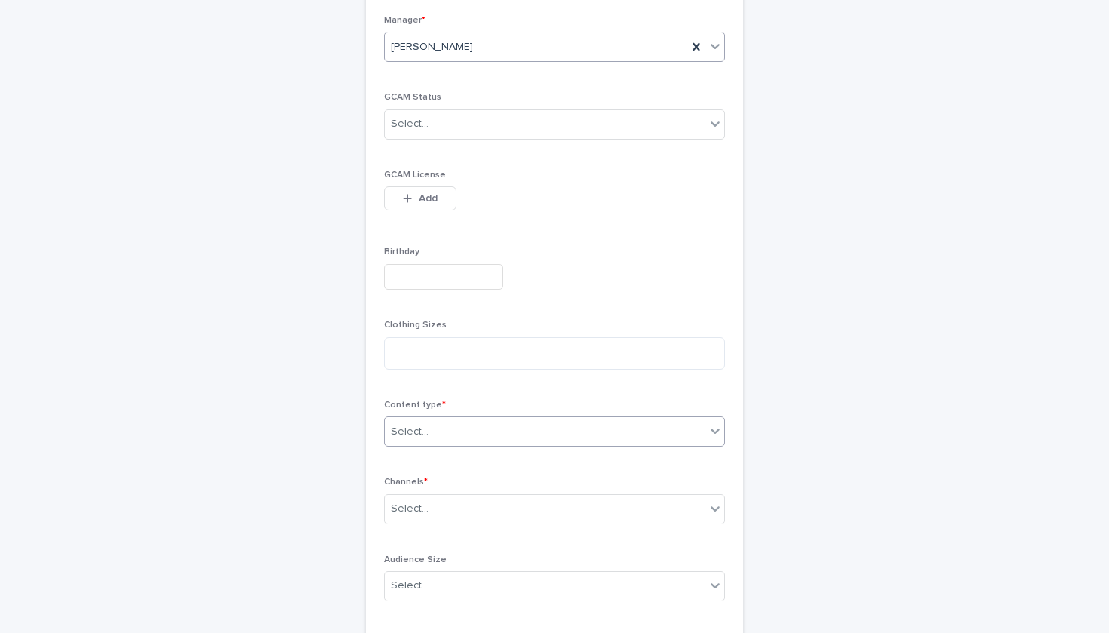
scroll to position [340, 0]
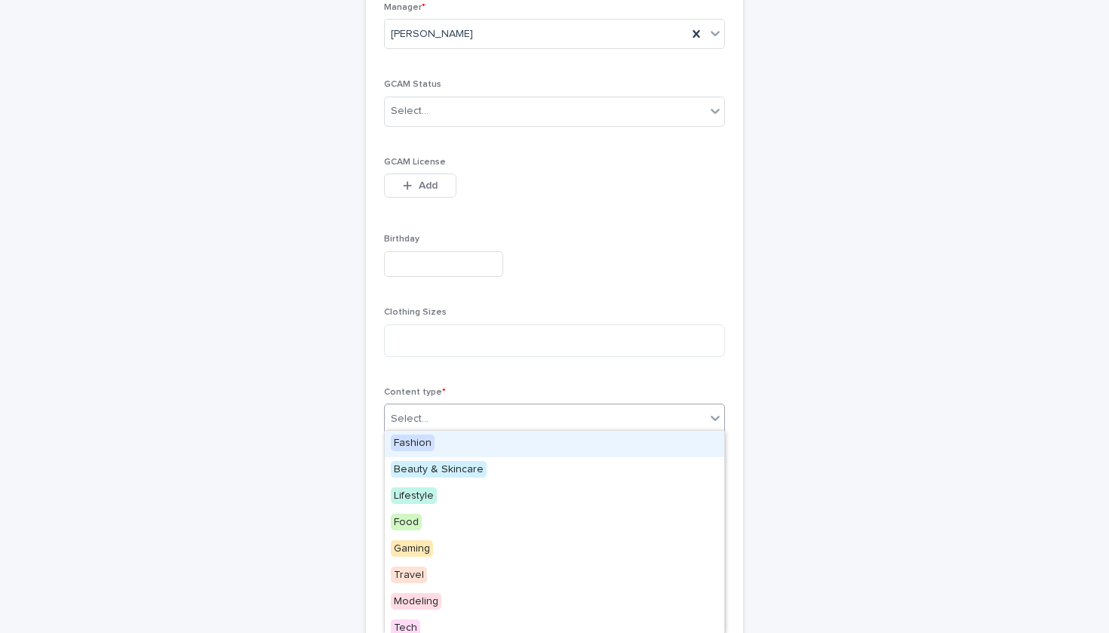
click at [443, 419] on div "Select..." at bounding box center [545, 419] width 321 height 25
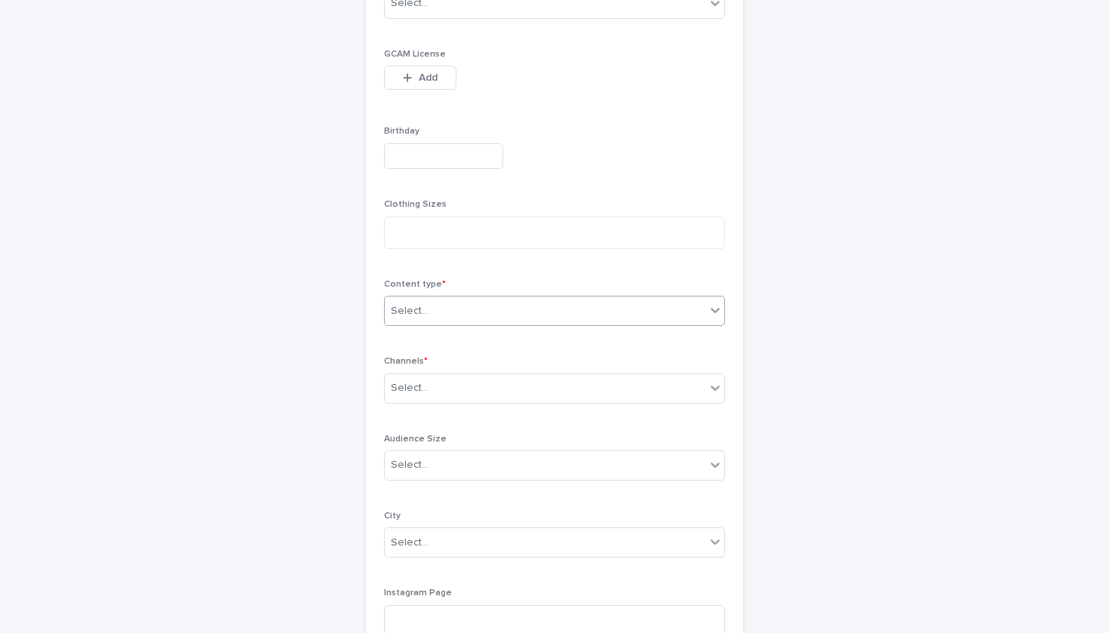
scroll to position [472, 0]
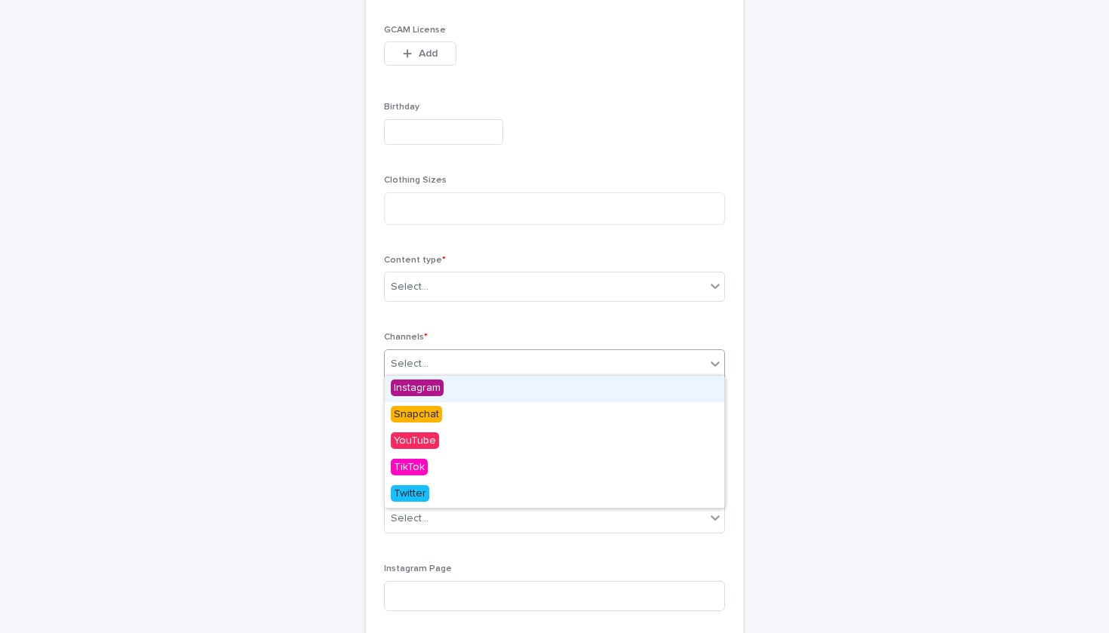
click at [447, 352] on div "Select..." at bounding box center [545, 364] width 321 height 25
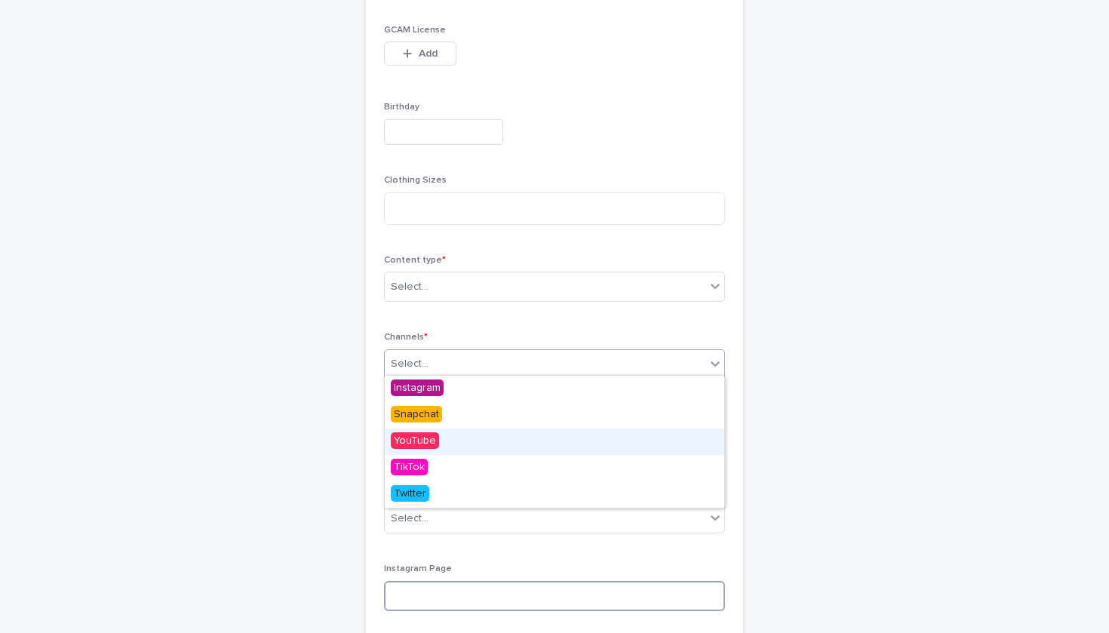
click at [512, 586] on input at bounding box center [554, 596] width 341 height 30
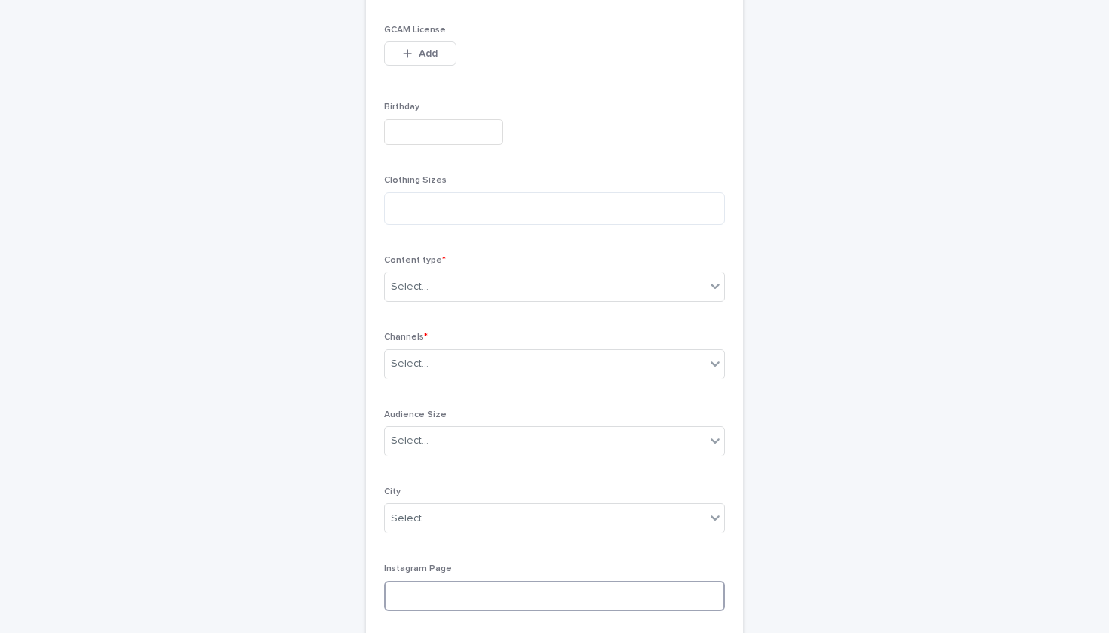
paste input "**********"
type input "**********"
click at [463, 285] on div "Select..." at bounding box center [545, 287] width 321 height 25
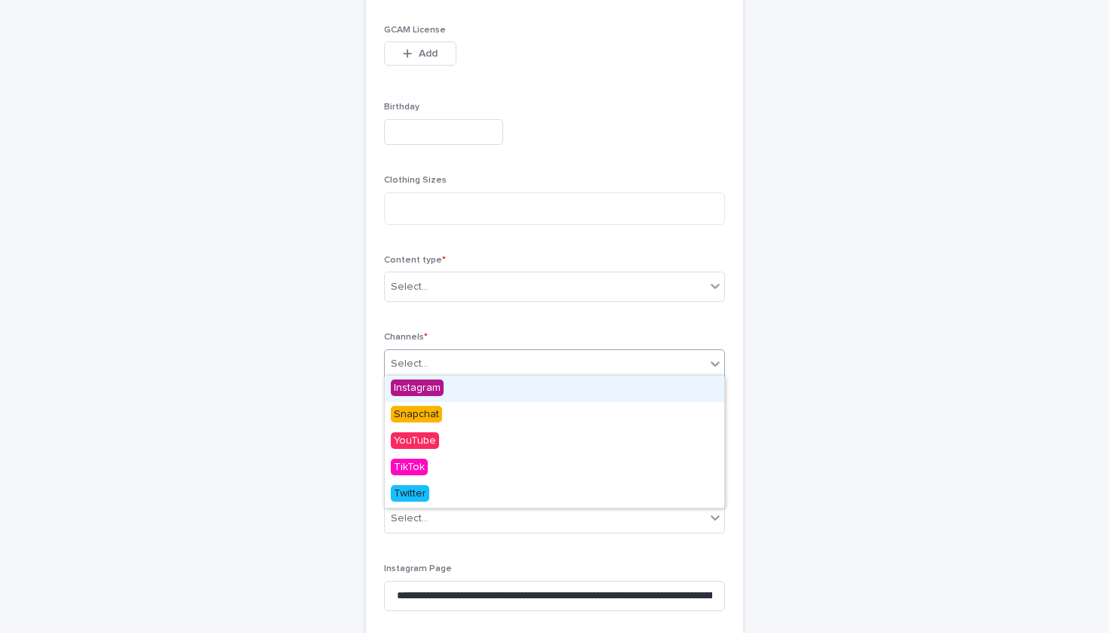
click at [494, 361] on div "Select..." at bounding box center [554, 364] width 341 height 30
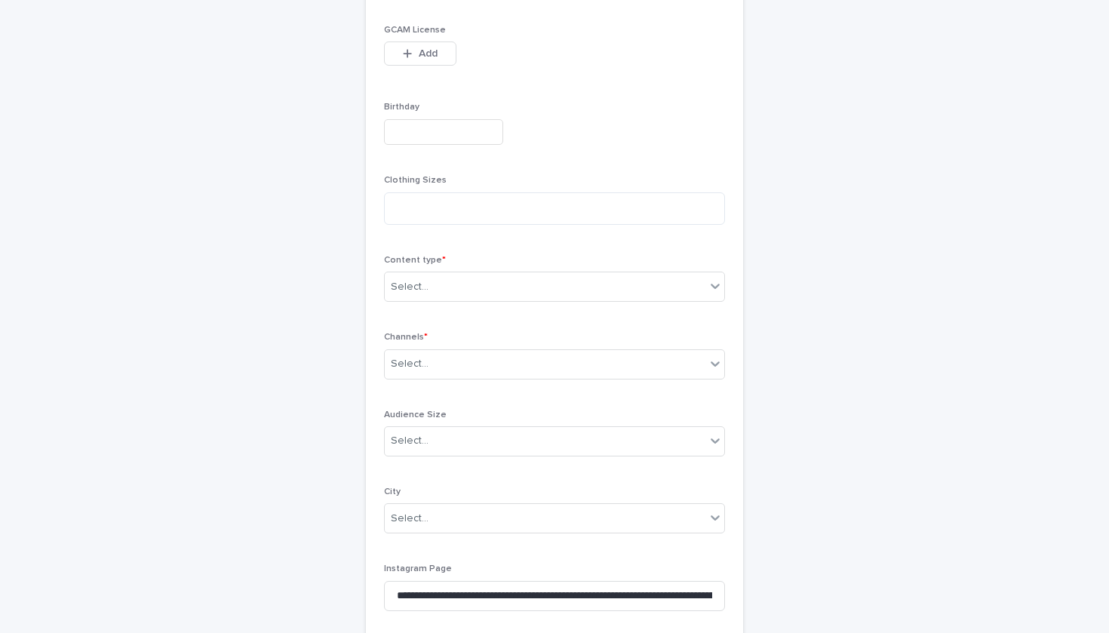
click at [528, 292] on div "Select..." at bounding box center [554, 287] width 341 height 30
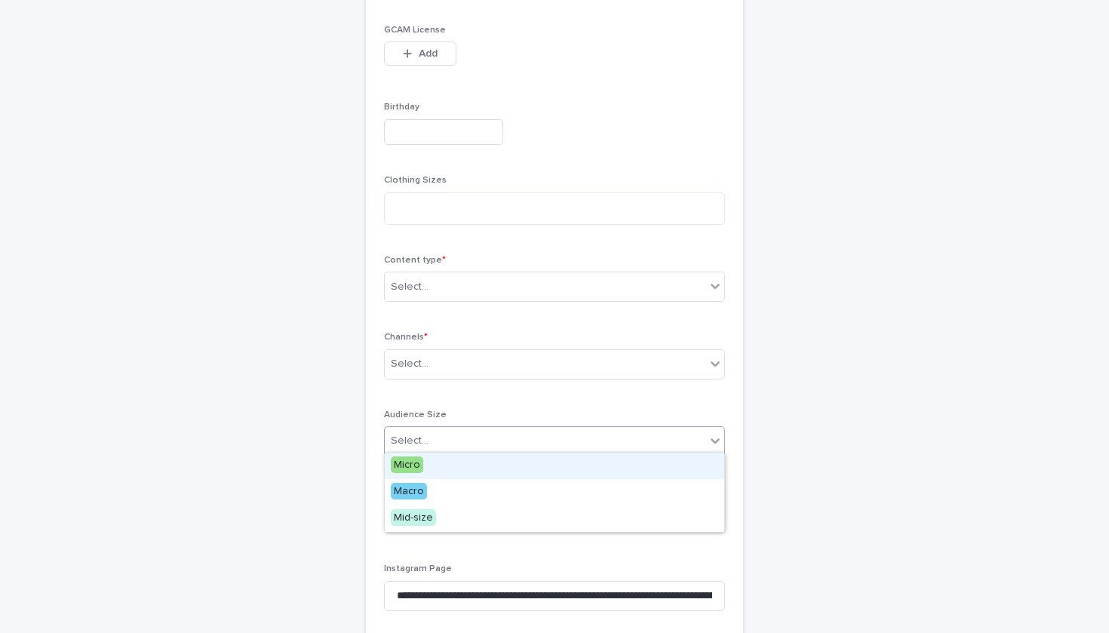
click at [497, 438] on div "Select..." at bounding box center [545, 441] width 321 height 25
click at [549, 358] on div "Select..." at bounding box center [554, 364] width 341 height 30
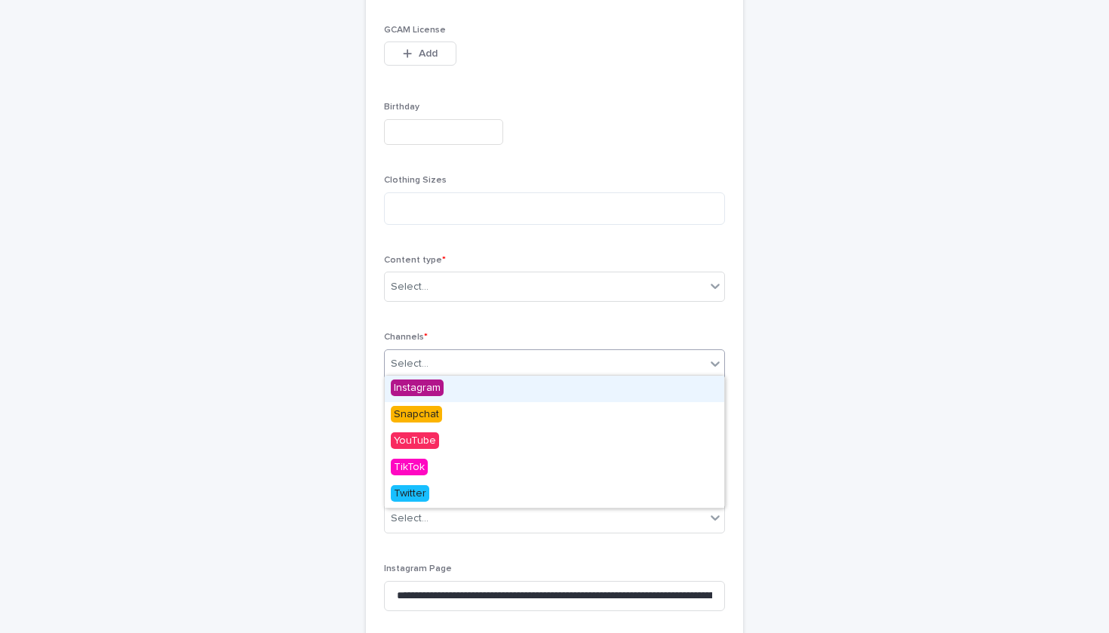
click at [609, 321] on div "**********" at bounding box center [554, 285] width 341 height 1140
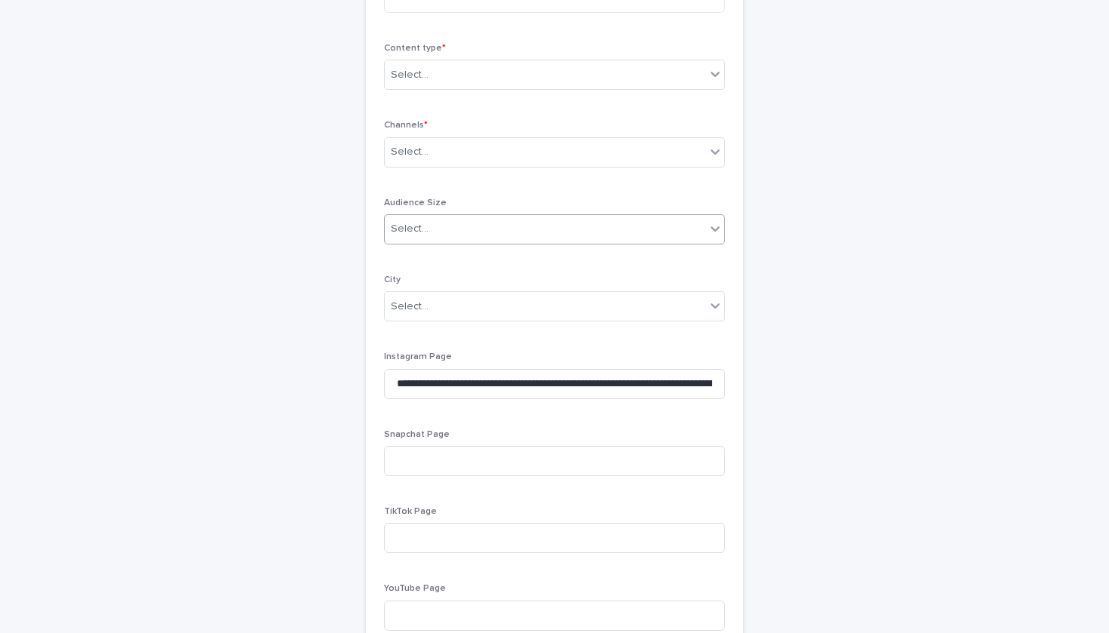
scroll to position [721, 0]
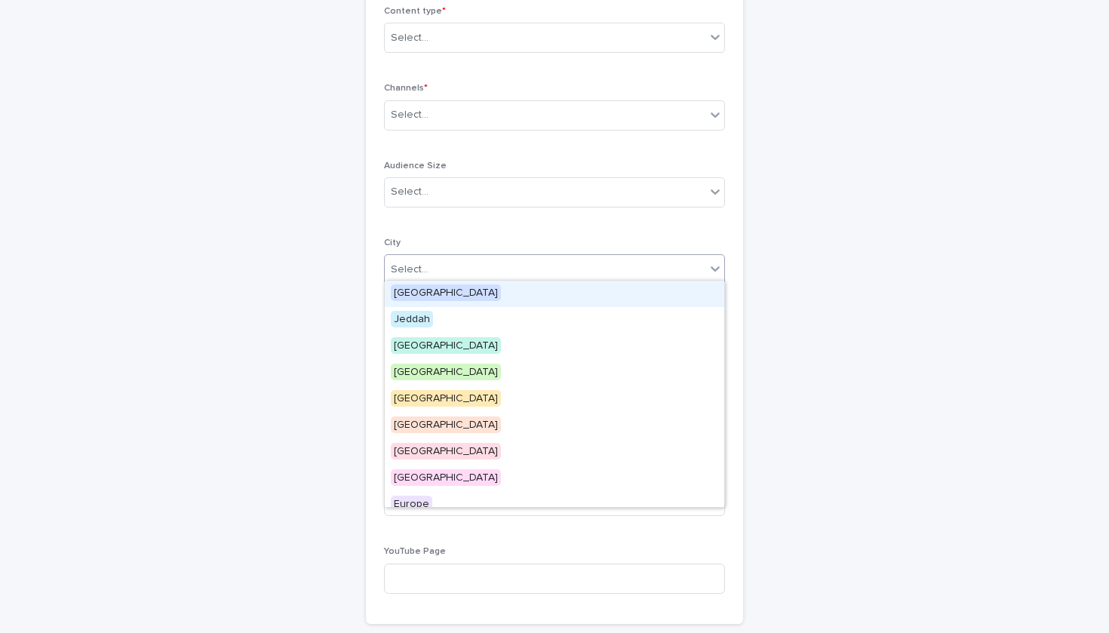
click at [500, 259] on div "Select..." at bounding box center [545, 269] width 321 height 25
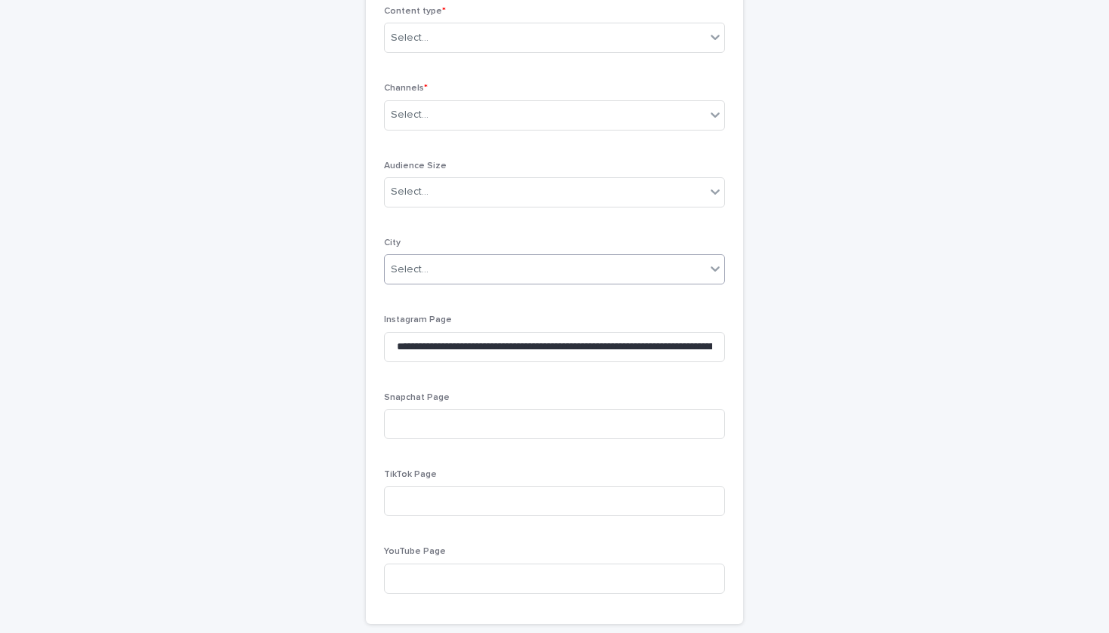
click at [500, 259] on div "Select..." at bounding box center [545, 269] width 321 height 25
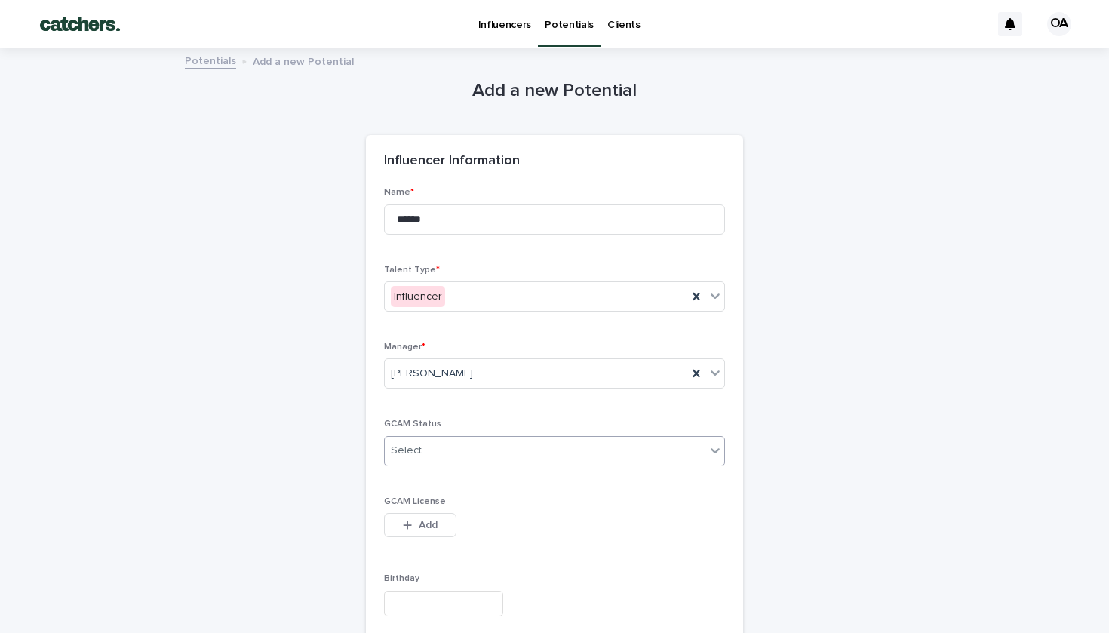
scroll to position [368, 0]
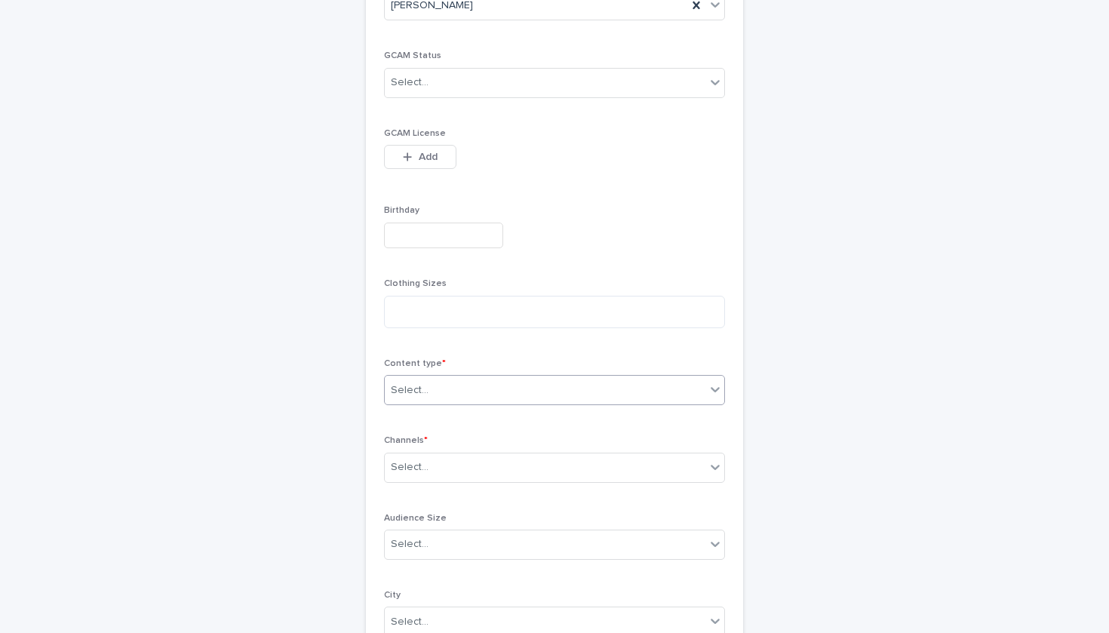
click at [471, 391] on div "Select..." at bounding box center [545, 390] width 321 height 25
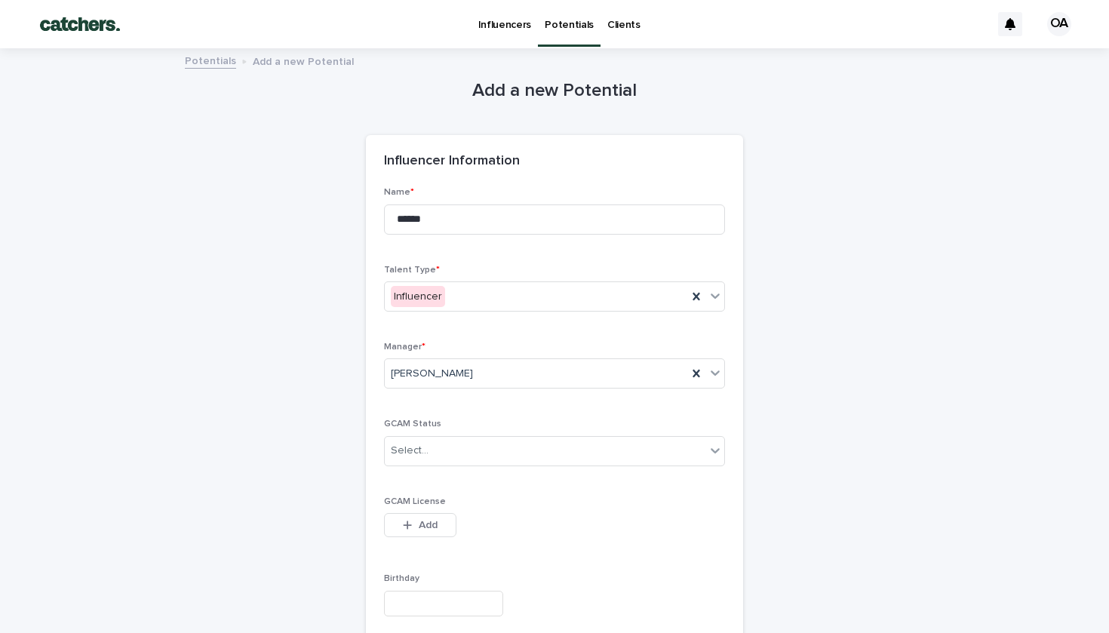
scroll to position [442, 0]
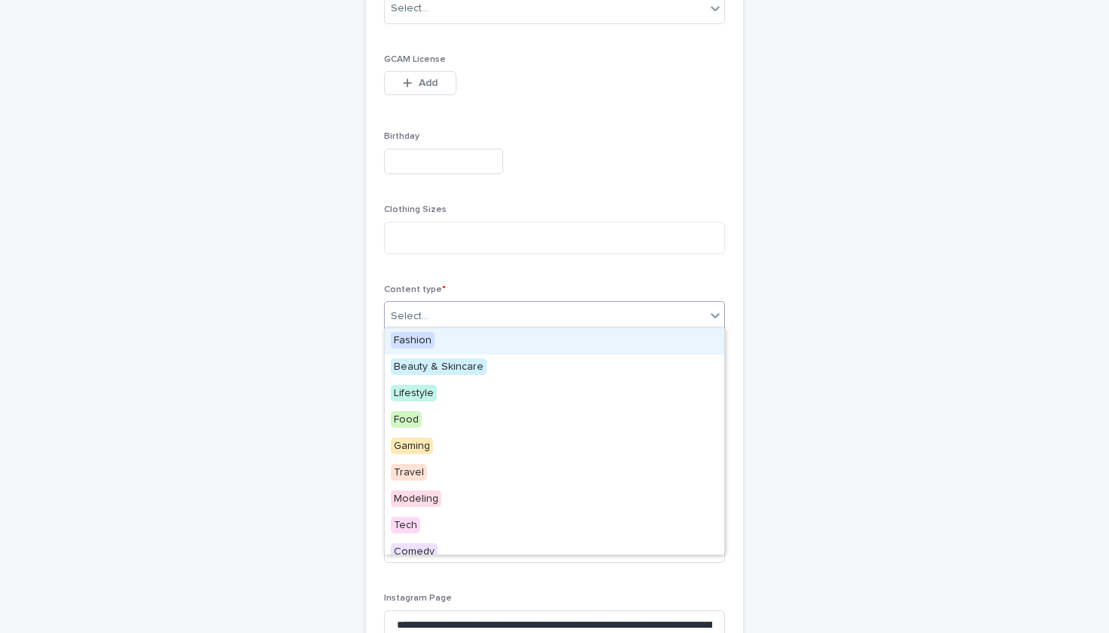
click at [507, 315] on div "Select..." at bounding box center [545, 316] width 321 height 25
click at [467, 307] on div "Select..." at bounding box center [545, 316] width 321 height 25
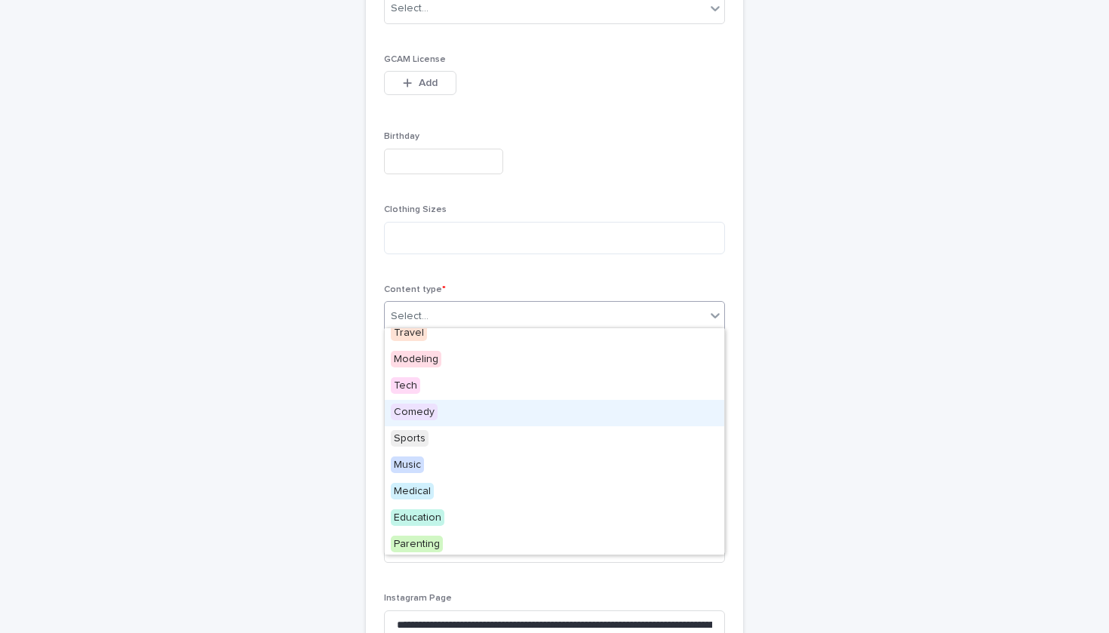
scroll to position [146, 0]
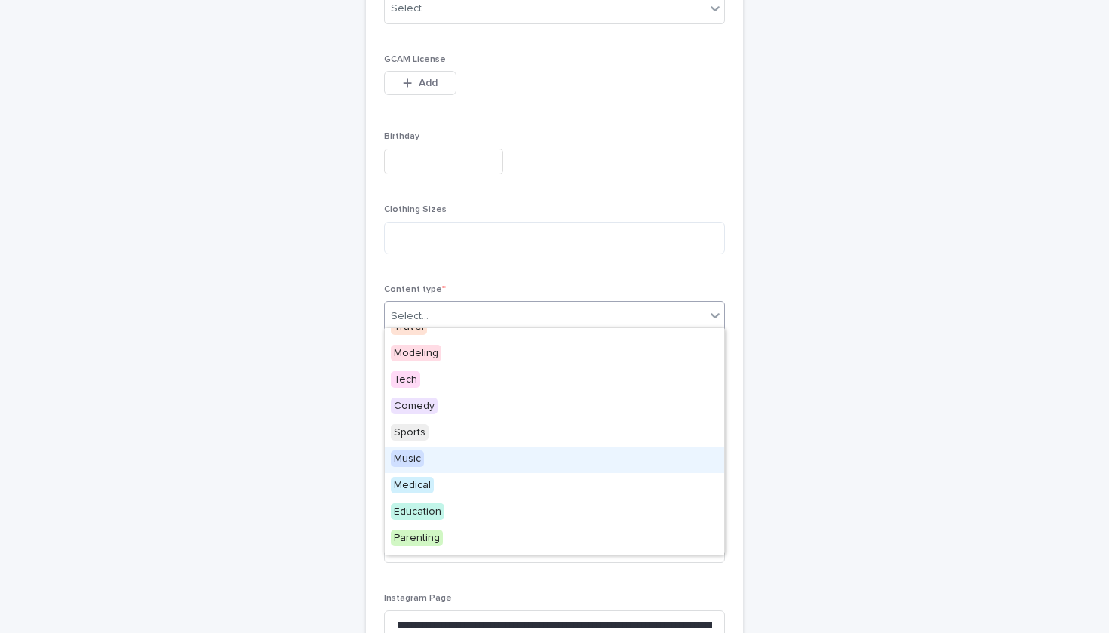
click at [454, 466] on div "Music" at bounding box center [555, 460] width 340 height 26
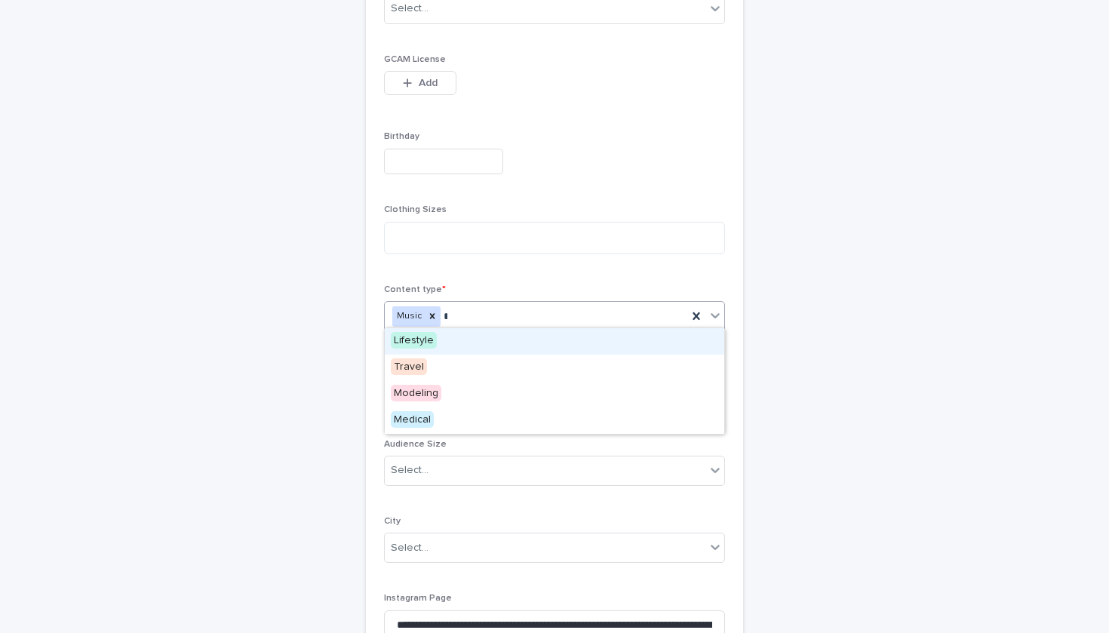
type input "**"
click at [517, 339] on div "Lifestyle" at bounding box center [555, 341] width 340 height 26
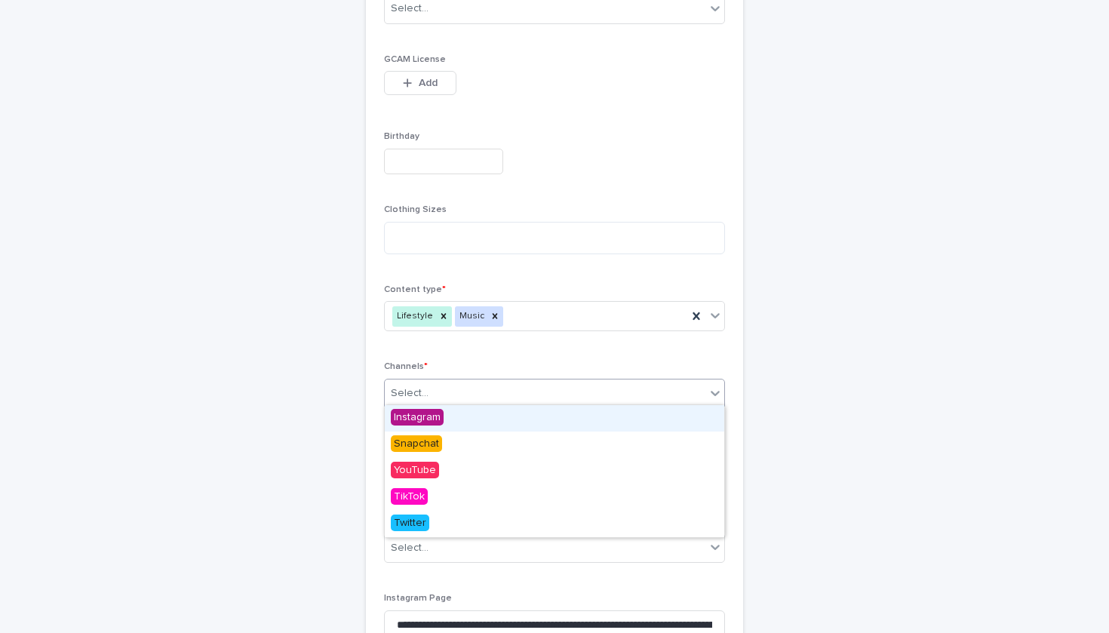
click at [505, 388] on div "Select..." at bounding box center [545, 393] width 321 height 25
click at [491, 414] on div "Instagram" at bounding box center [555, 418] width 340 height 26
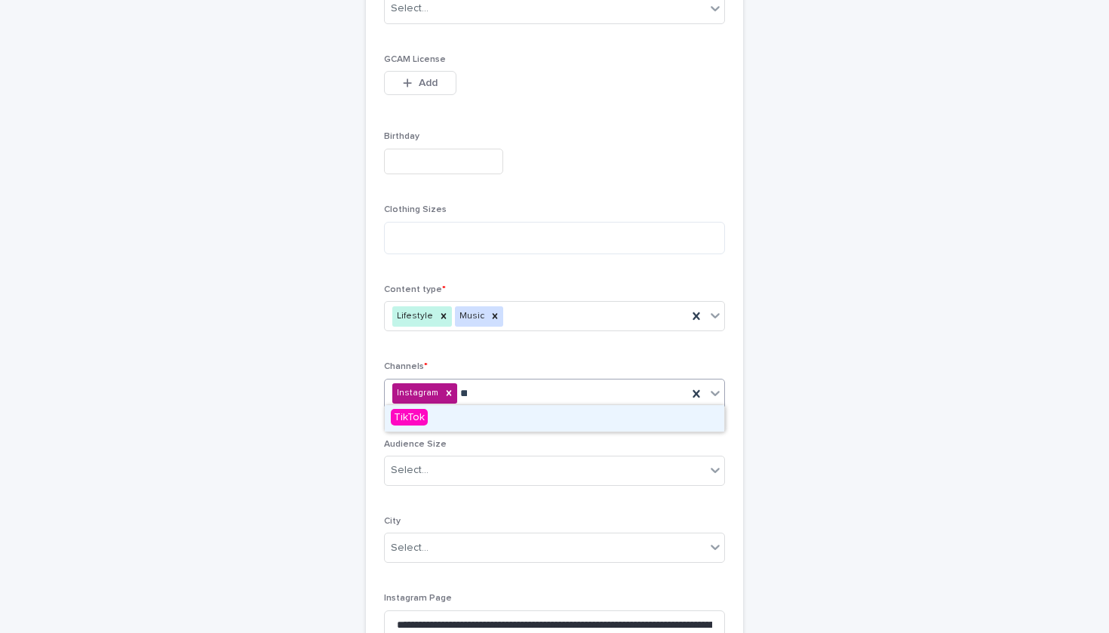
type input "***"
click at [497, 416] on div "TikTok" at bounding box center [555, 418] width 340 height 26
type input "***"
click at [506, 420] on div "YouTube" at bounding box center [555, 418] width 340 height 26
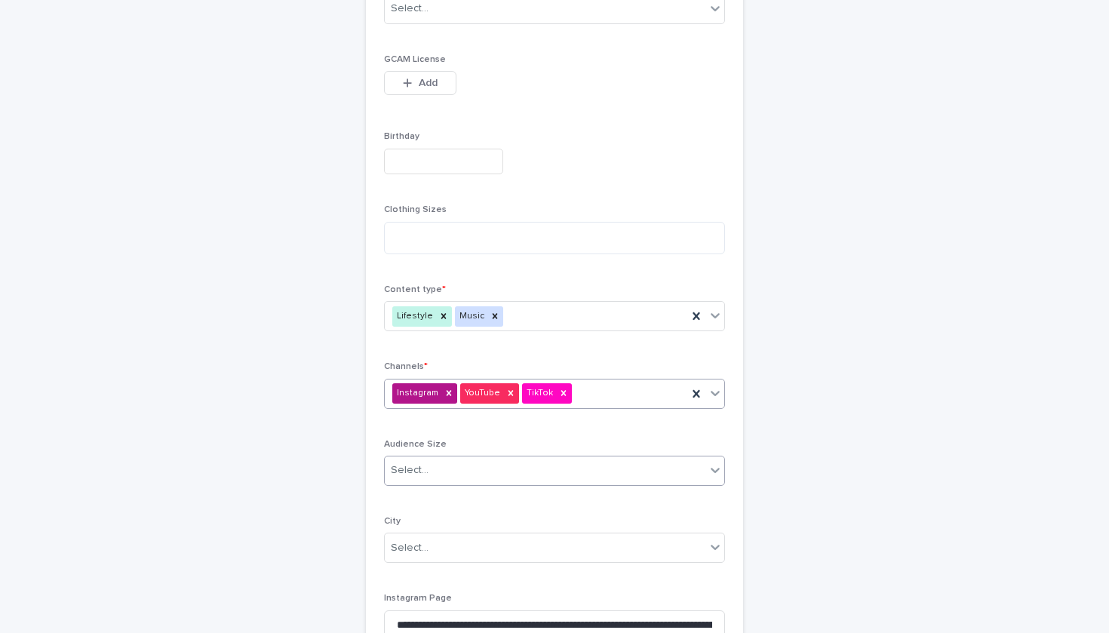
click at [495, 465] on div "Select..." at bounding box center [545, 470] width 321 height 25
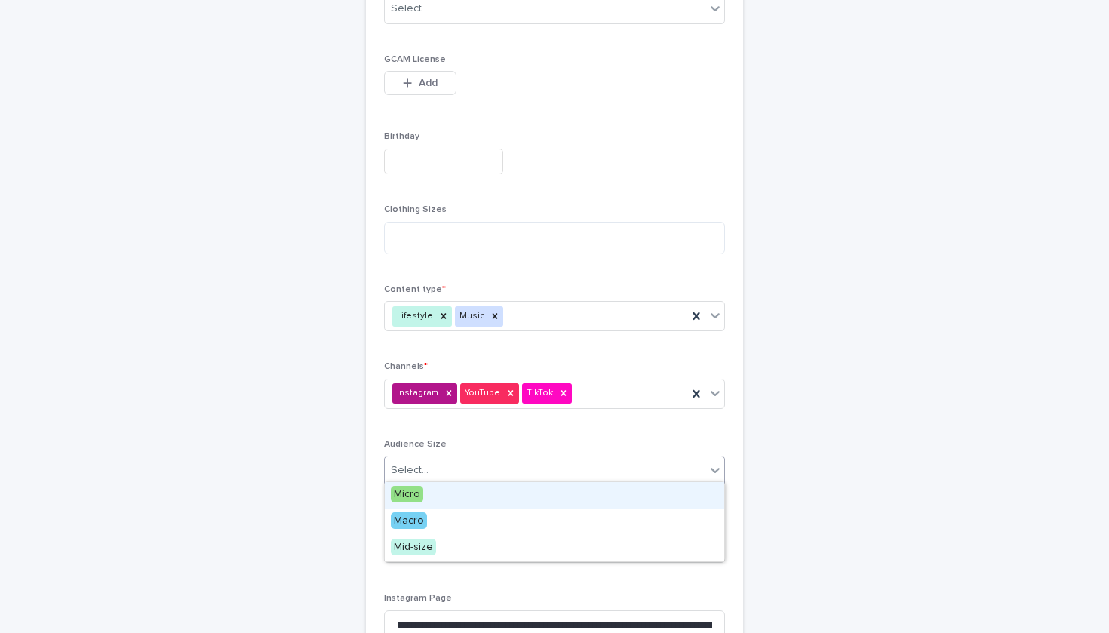
click at [451, 494] on div "Micro" at bounding box center [555, 495] width 340 height 26
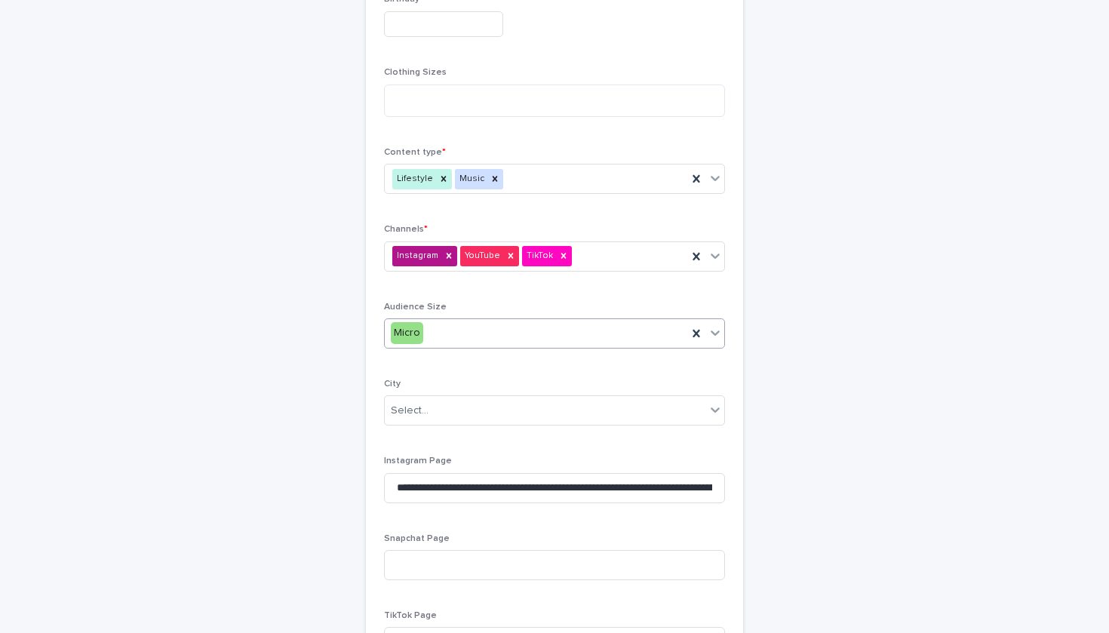
scroll to position [608, 0]
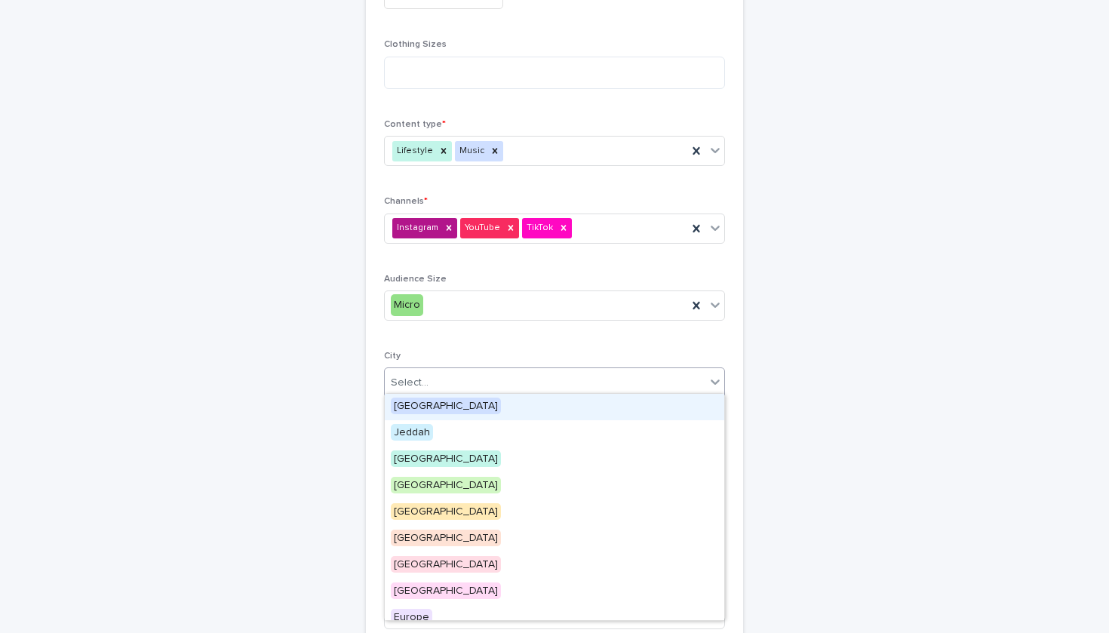
click at [458, 381] on div "Select..." at bounding box center [545, 383] width 321 height 25
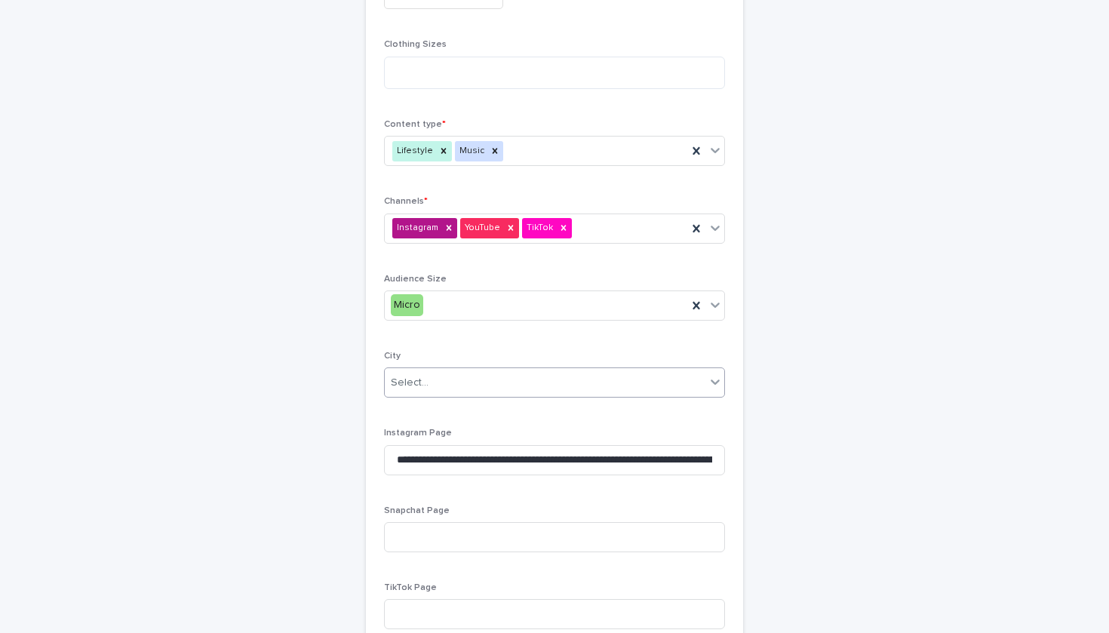
click at [452, 384] on div "Select..." at bounding box center [545, 383] width 321 height 25
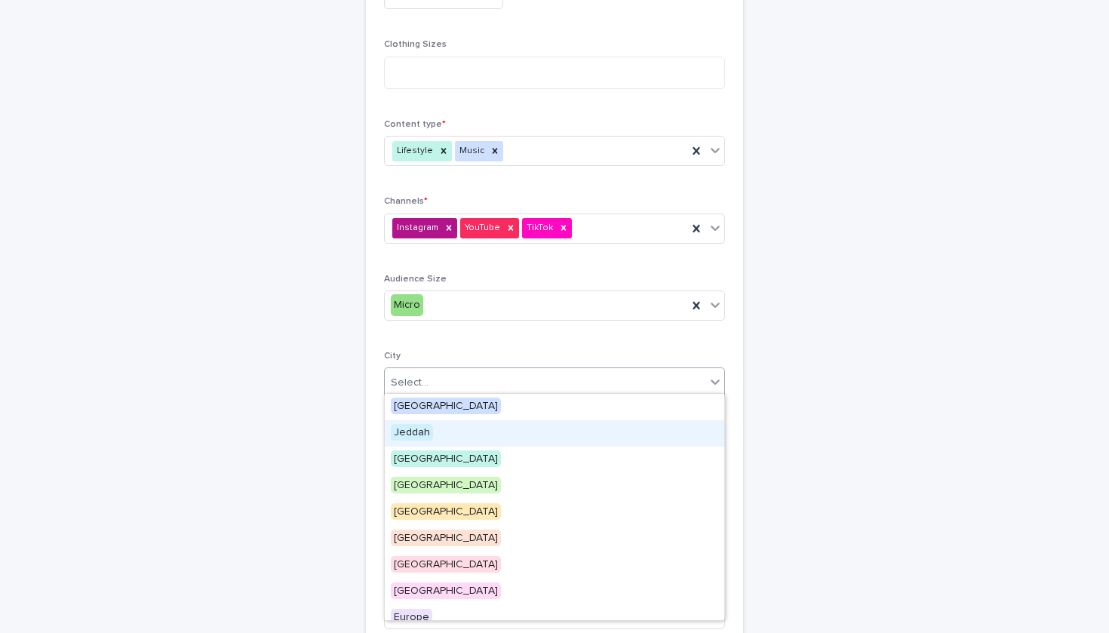
click at [443, 428] on div "Jeddah" at bounding box center [555, 433] width 340 height 26
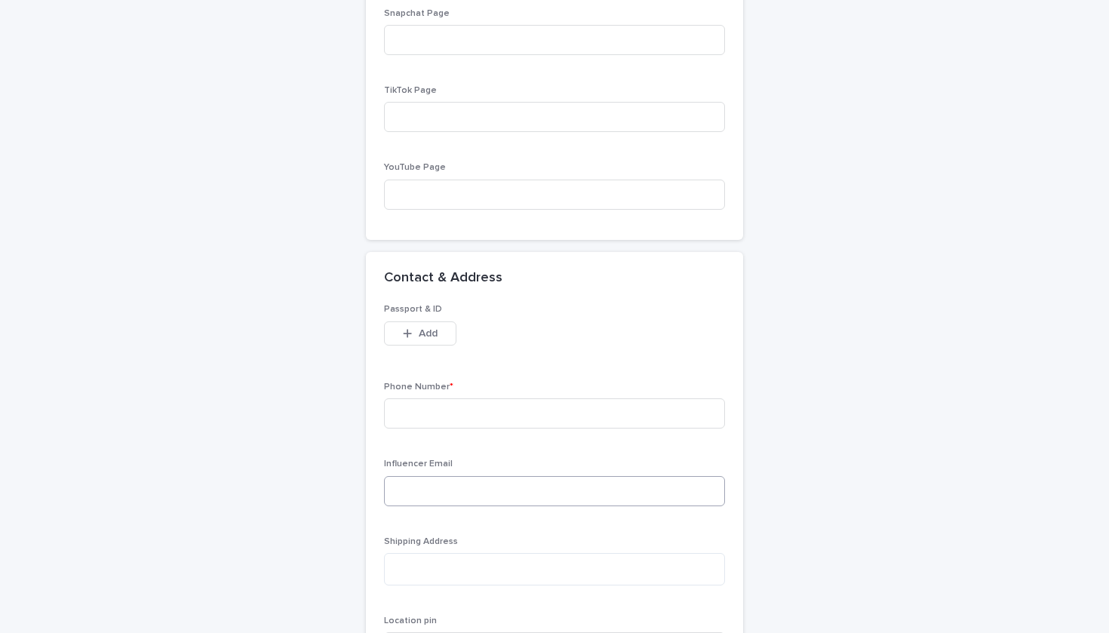
scroll to position [1892, 0]
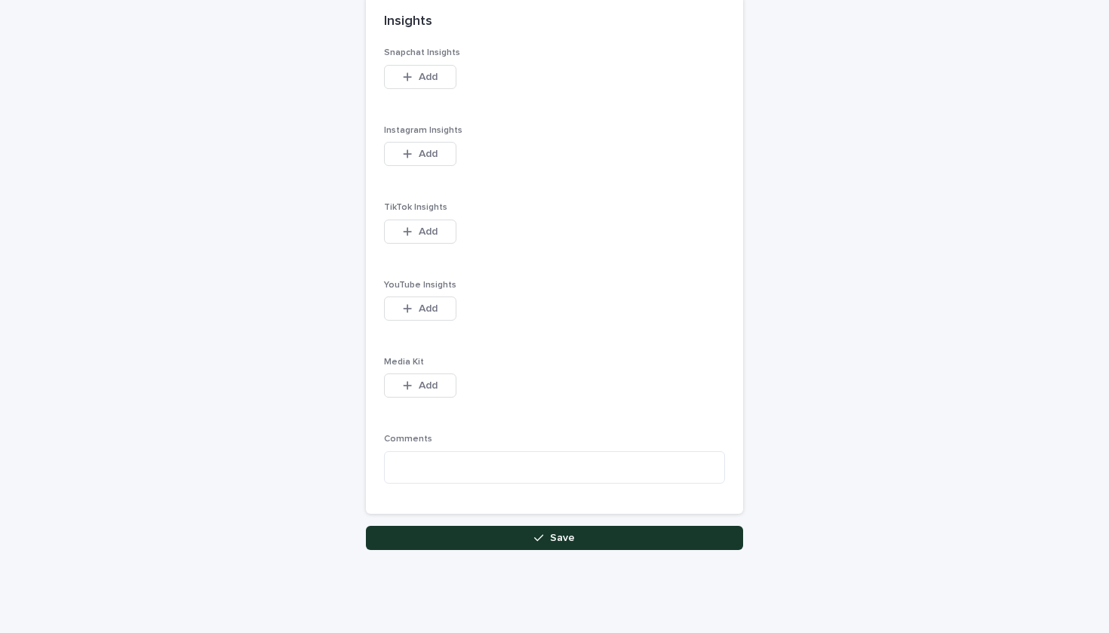
click at [475, 526] on button "Save" at bounding box center [554, 538] width 377 height 24
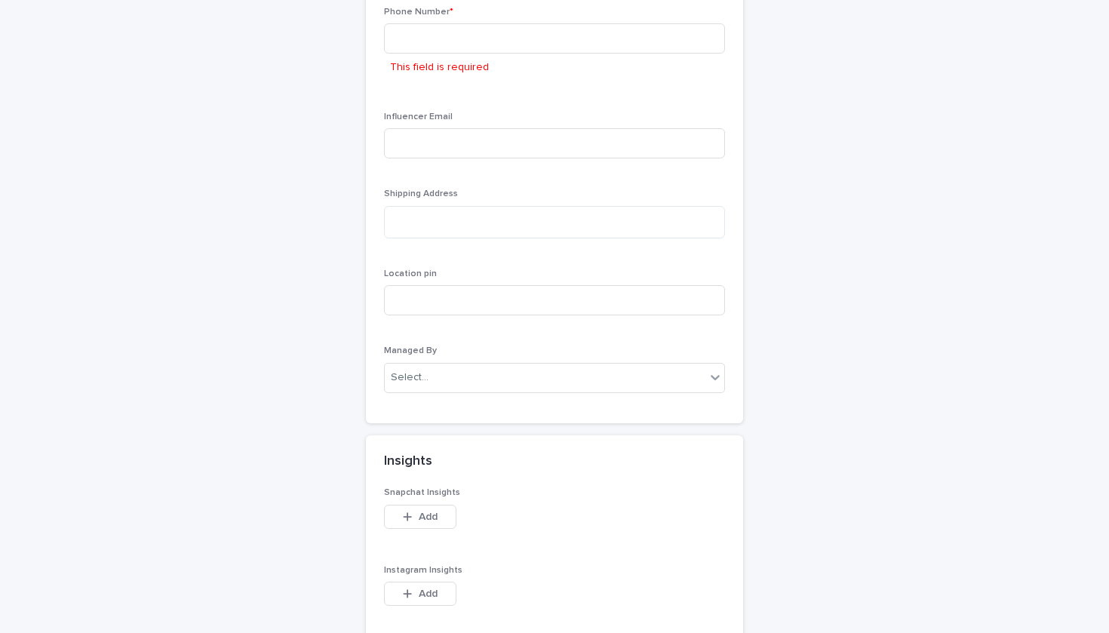
scroll to position [1129, 0]
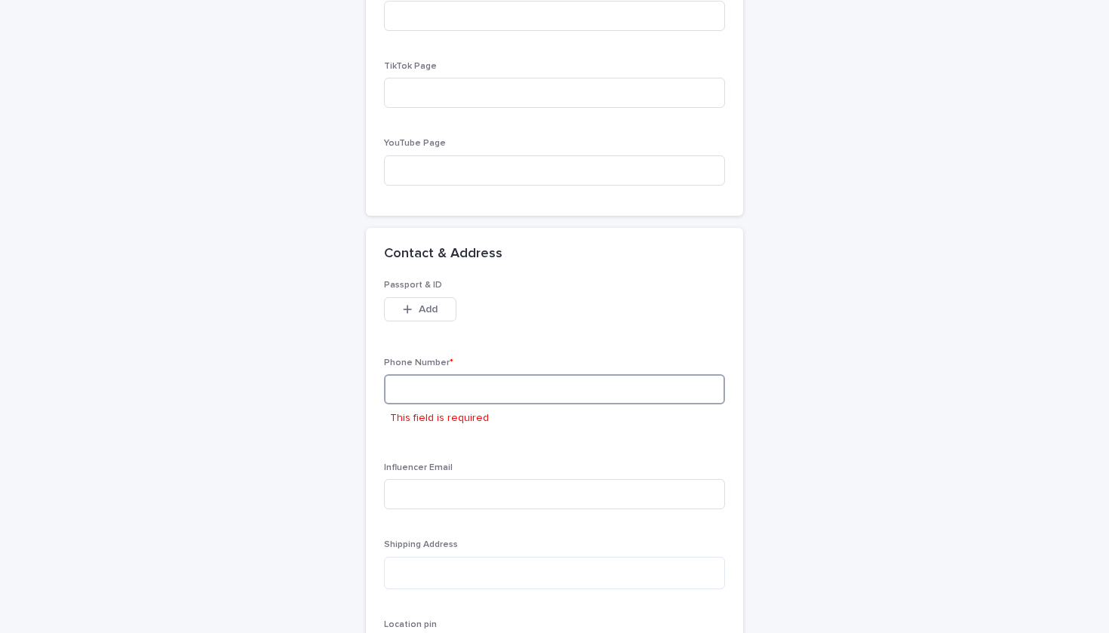
click at [474, 374] on input at bounding box center [554, 389] width 341 height 30
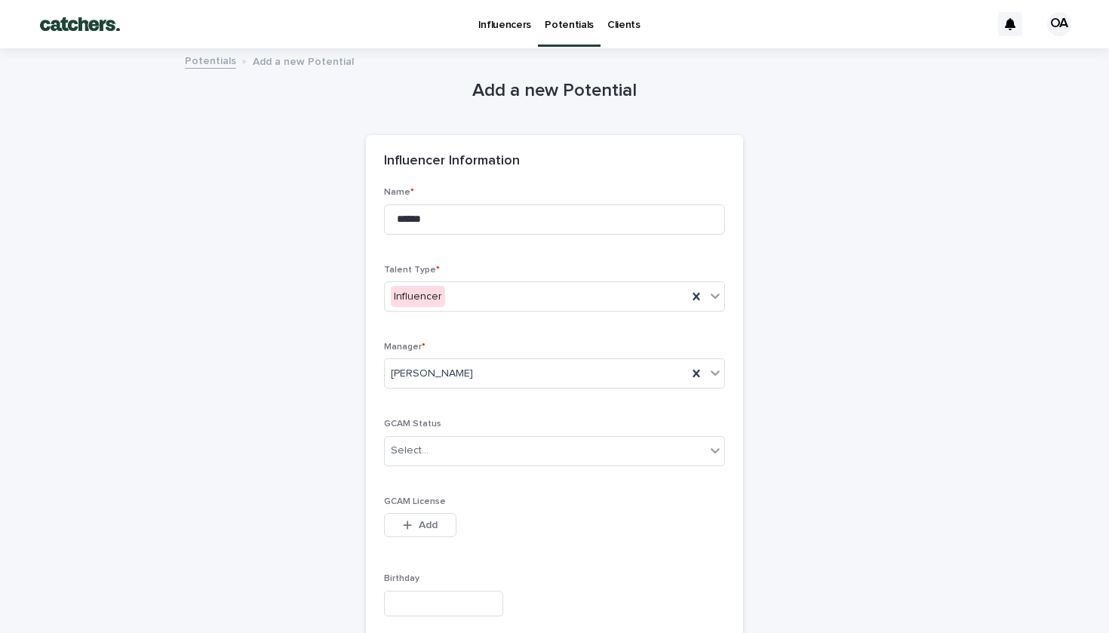
scroll to position [1195, 0]
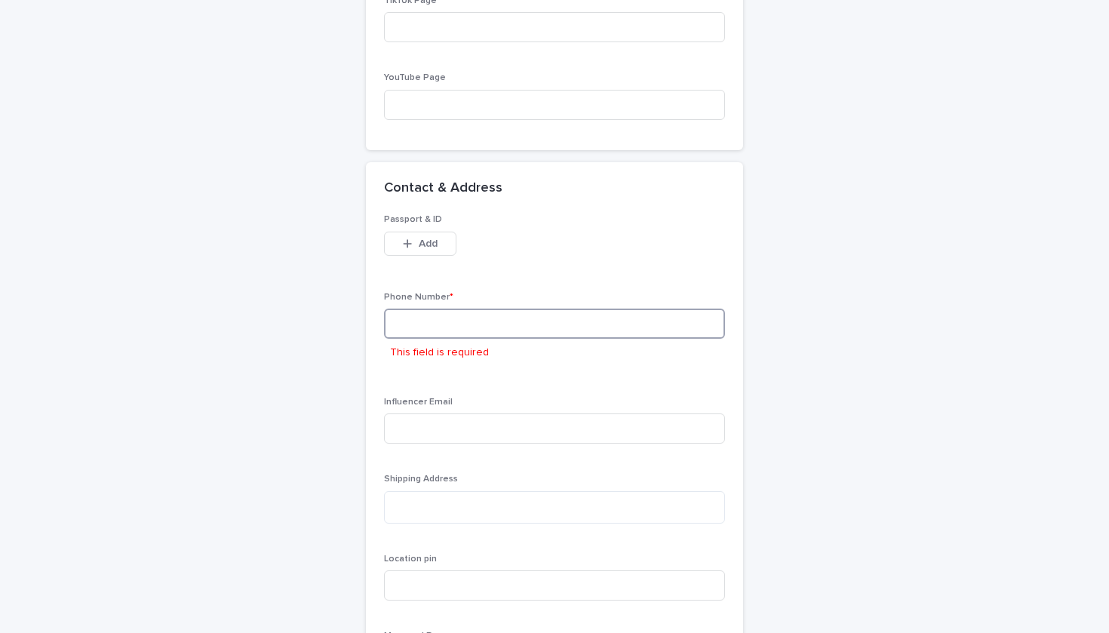
click at [420, 320] on input at bounding box center [554, 324] width 341 height 30
paste input "**********"
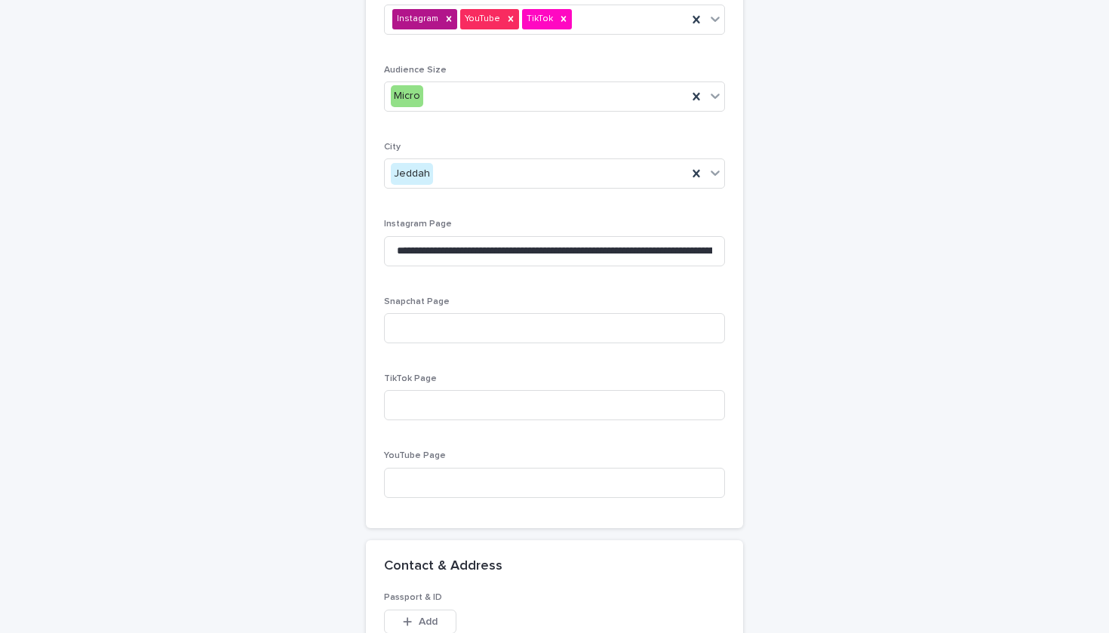
scroll to position [624, 0]
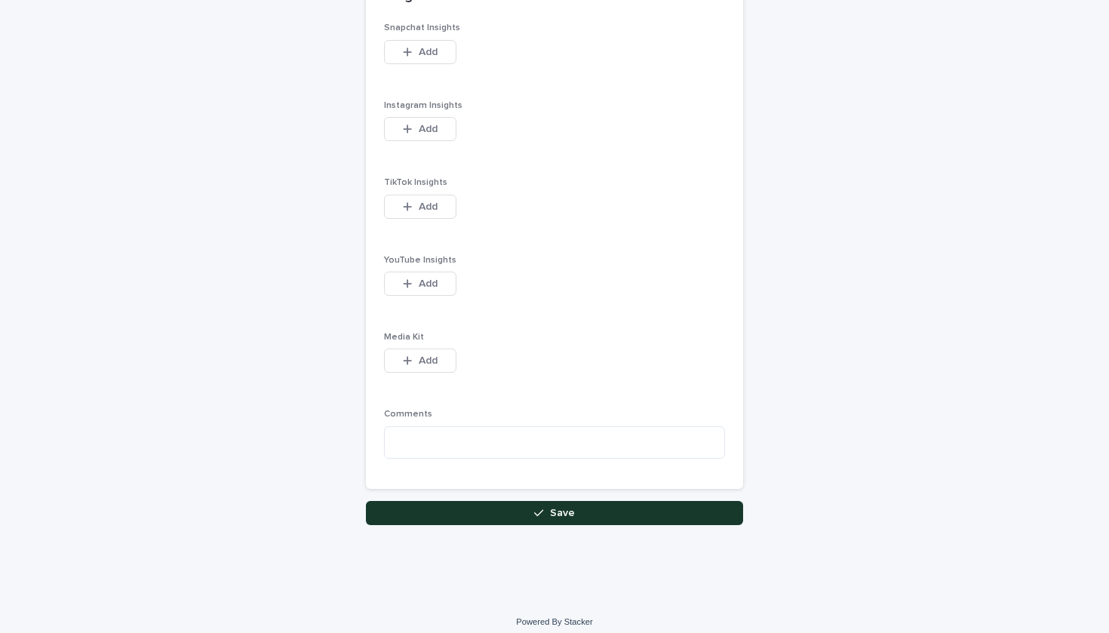
type input "**********"
click at [564, 502] on button "Save" at bounding box center [554, 514] width 377 height 24
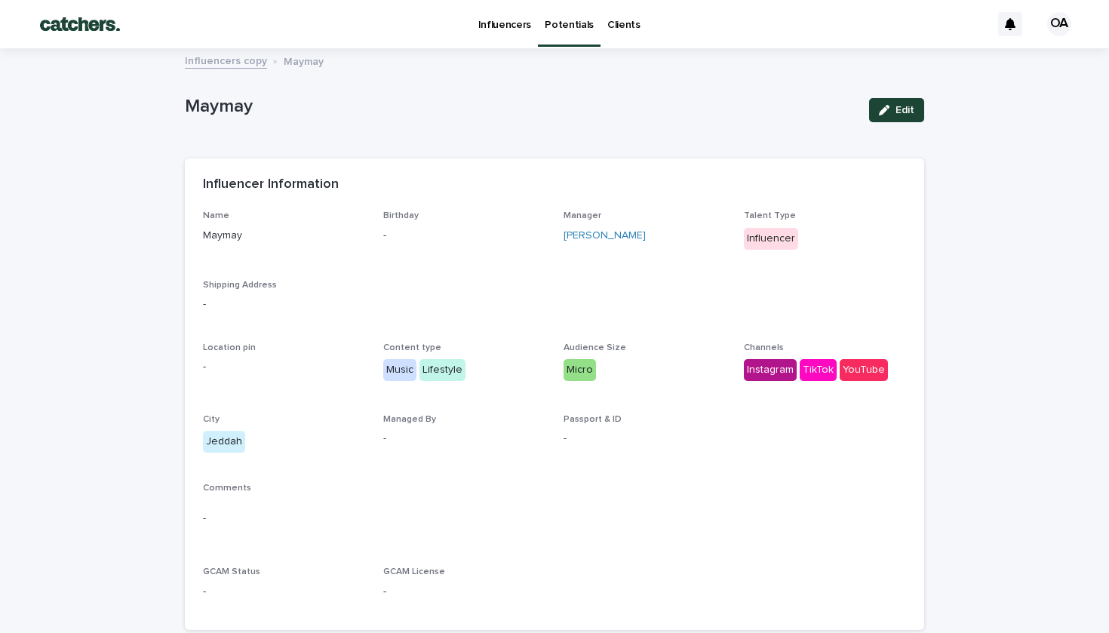
click at [545, 28] on p "Potentials" at bounding box center [569, 16] width 49 height 32
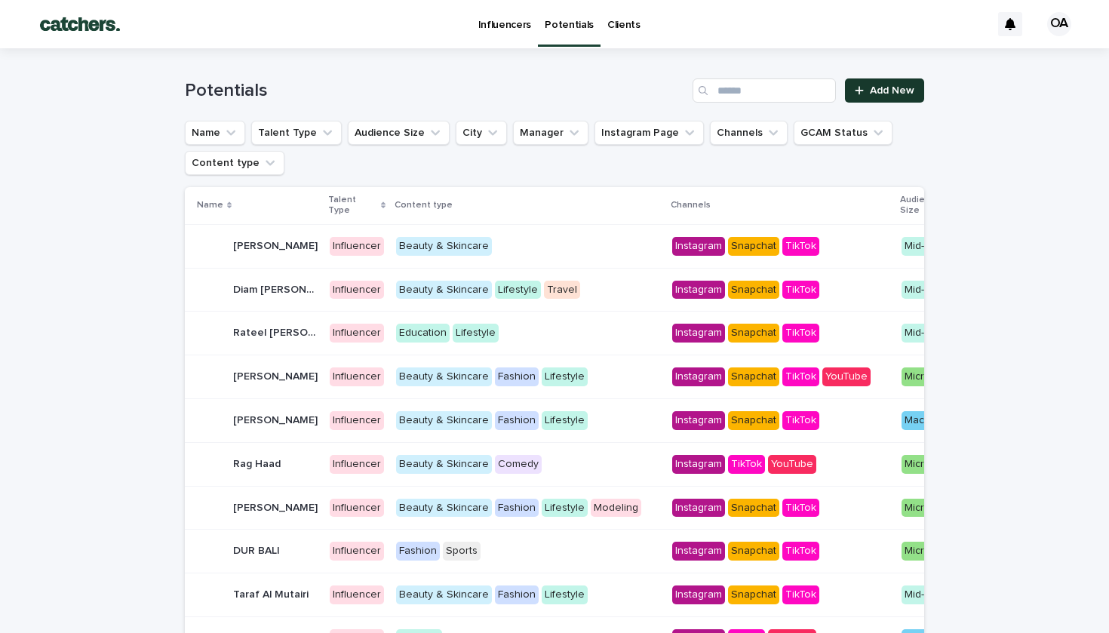
click at [885, 98] on link "Add New" at bounding box center [884, 90] width 79 height 24
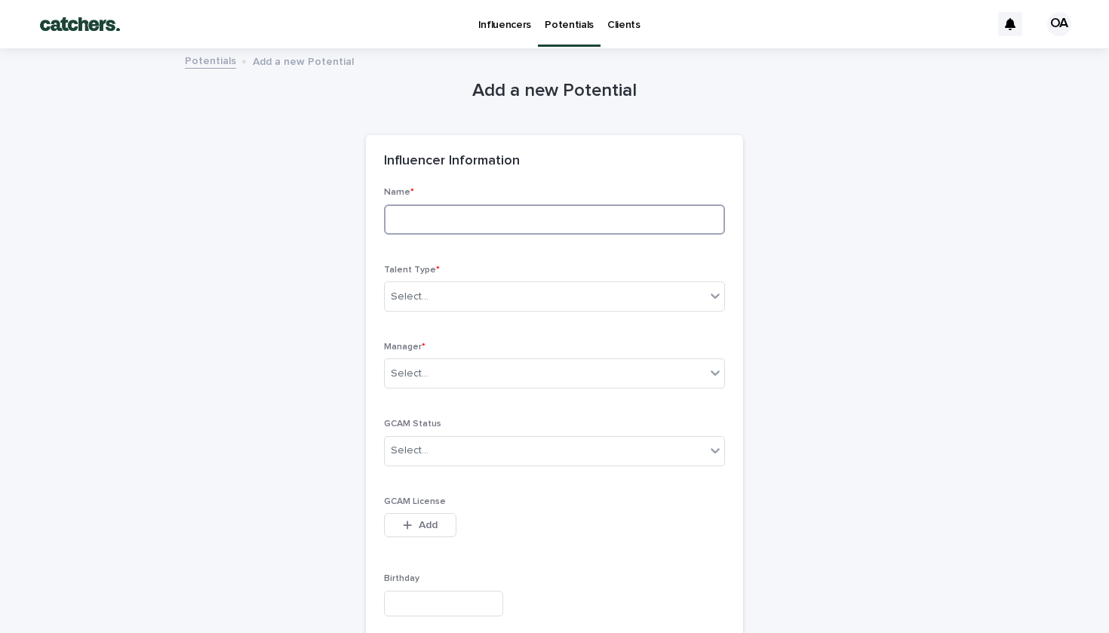
click at [440, 213] on input at bounding box center [554, 220] width 341 height 30
type input "**********"
click at [575, 291] on div "Select..." at bounding box center [554, 297] width 341 height 30
click at [544, 348] on p "Manager *" at bounding box center [554, 347] width 341 height 11
click at [552, 365] on div "Select..." at bounding box center [545, 373] width 321 height 25
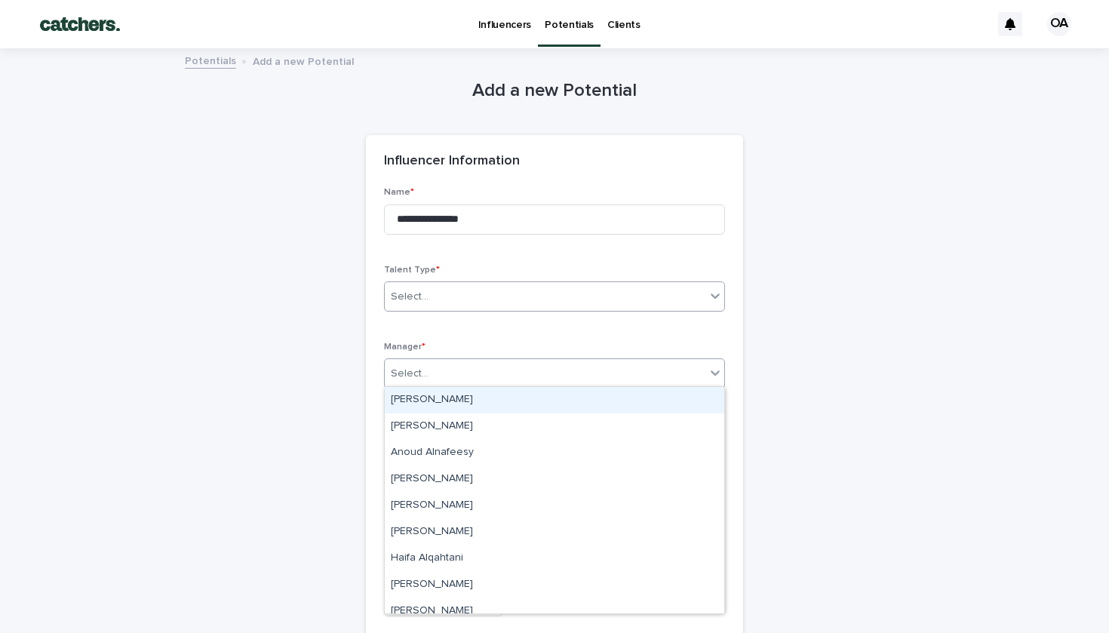
click at [708, 288] on icon at bounding box center [715, 295] width 15 height 15
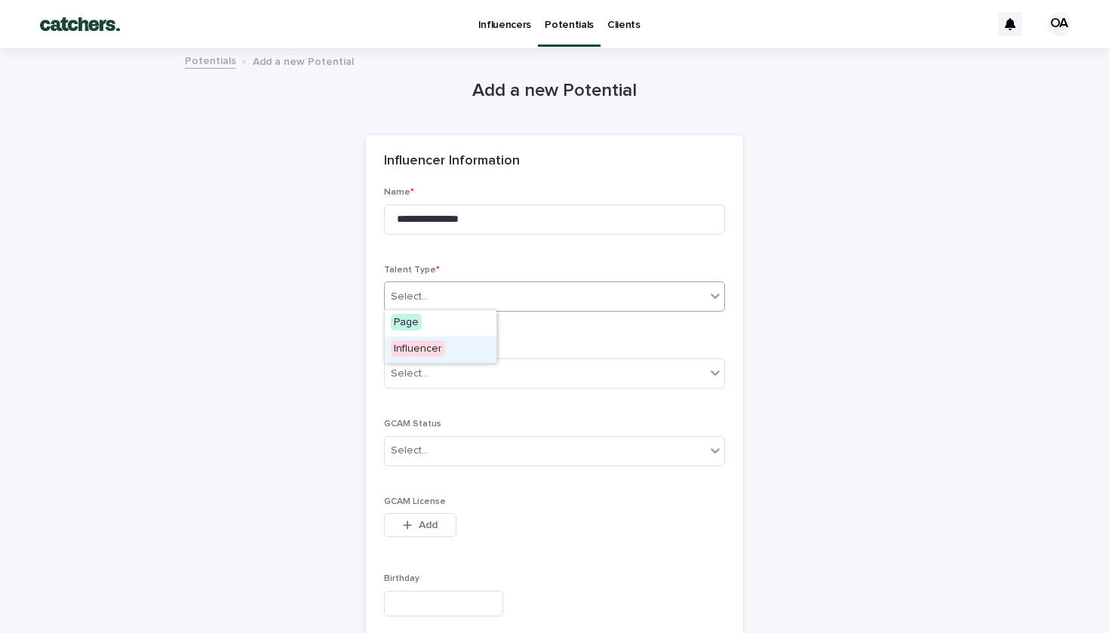
click at [437, 352] on span "Influencer" at bounding box center [418, 348] width 54 height 17
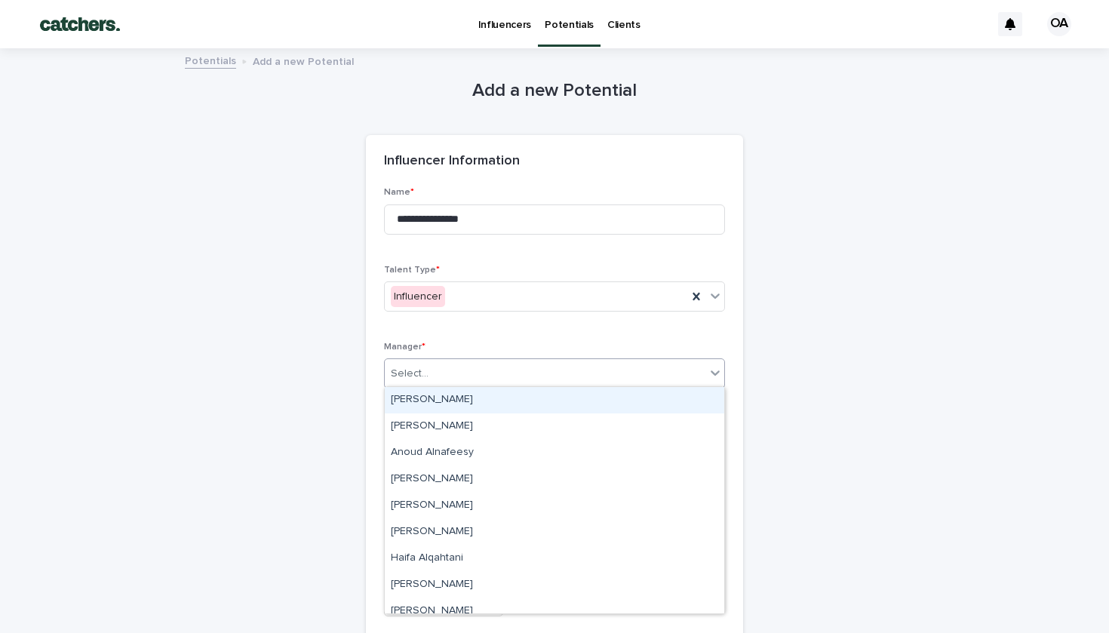
click at [550, 366] on div "Select..." at bounding box center [545, 373] width 321 height 25
type input "***"
click at [495, 398] on div "[PERSON_NAME]" at bounding box center [555, 400] width 340 height 26
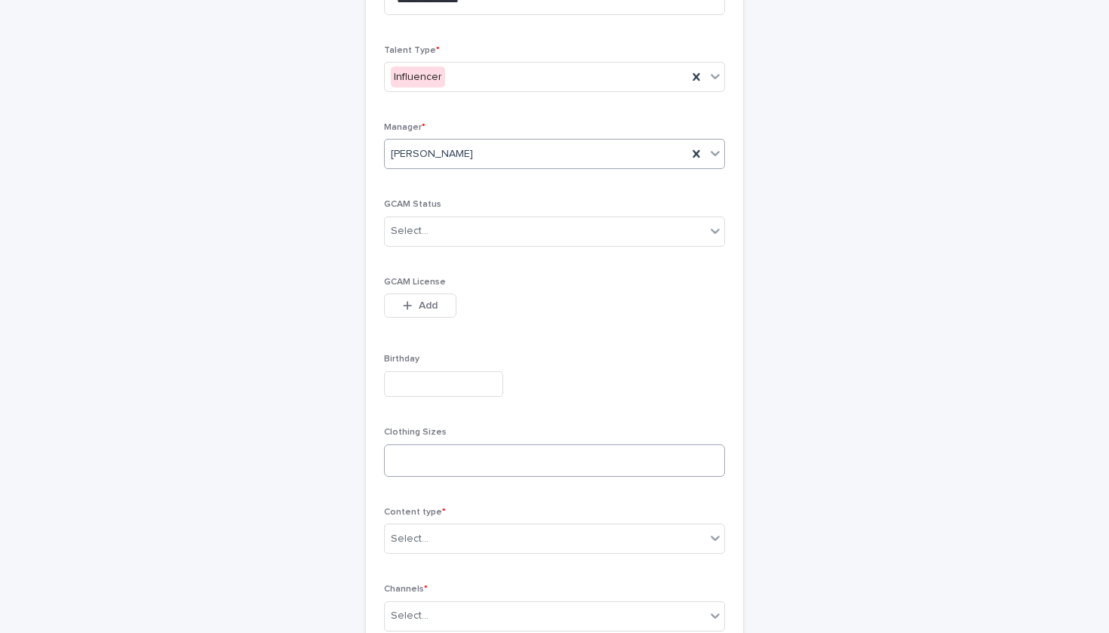
scroll to position [448, 0]
click at [448, 298] on div "Select..." at bounding box center [545, 310] width 321 height 25
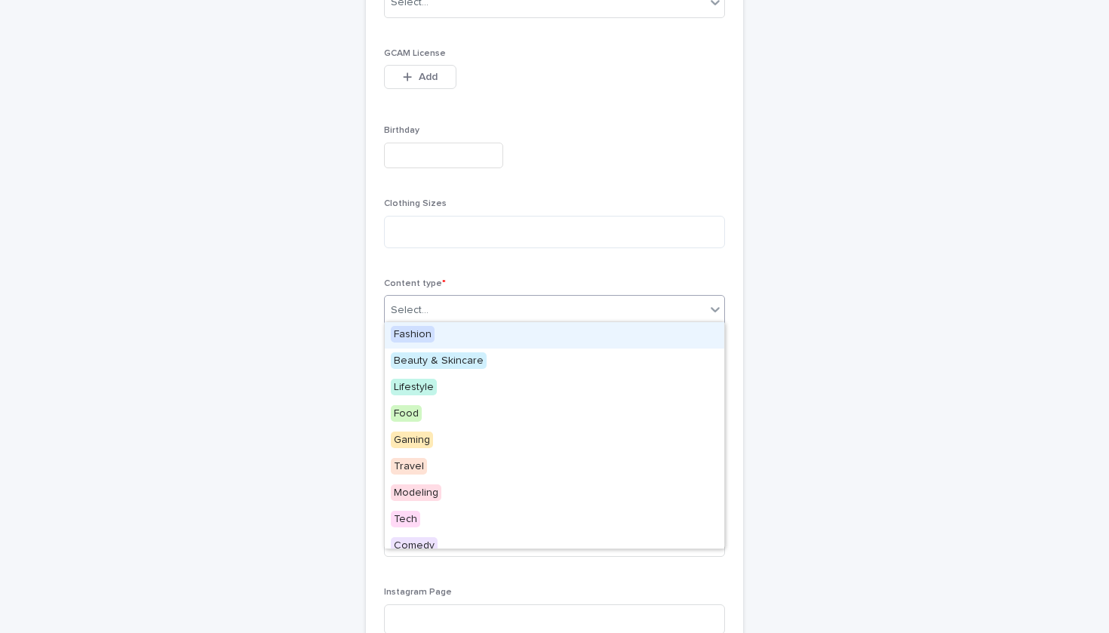
click at [478, 337] on div "Fashion" at bounding box center [555, 335] width 340 height 26
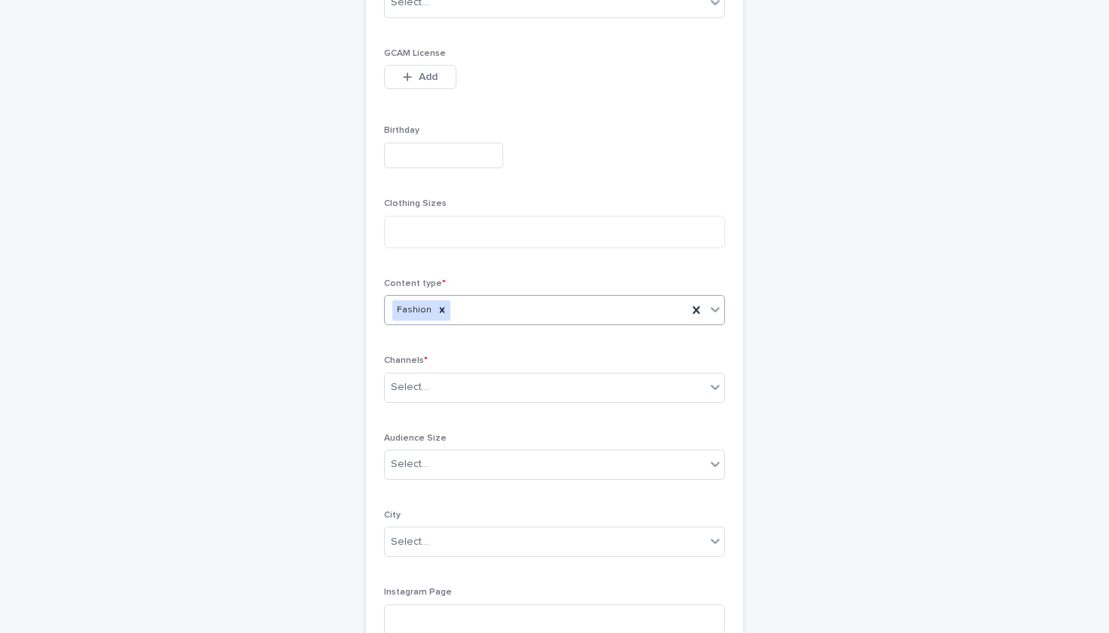
type input "*"
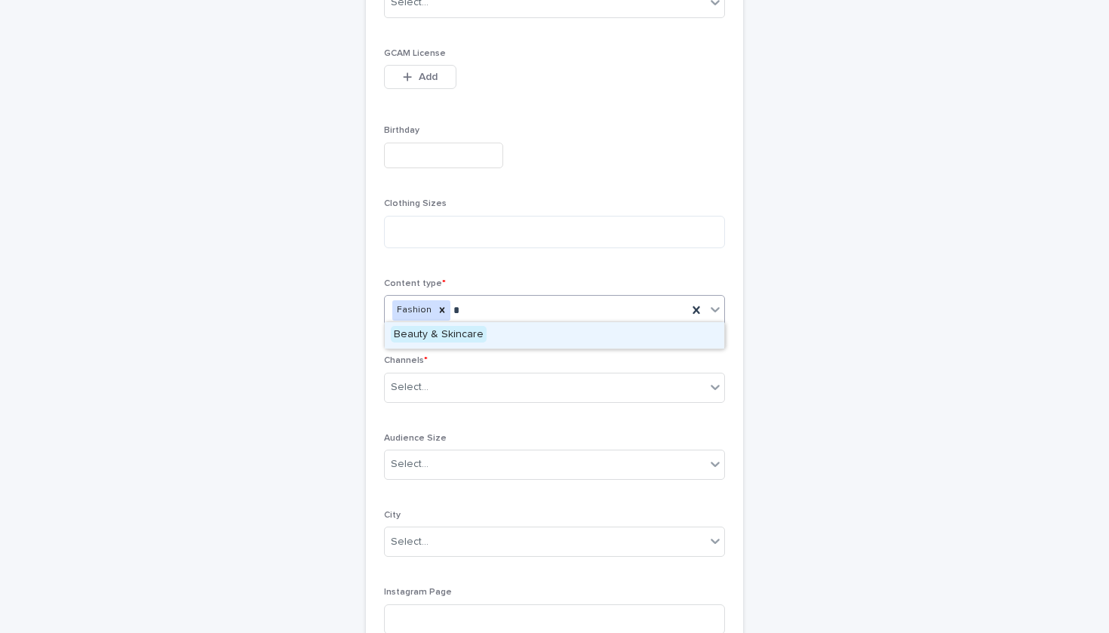
click at [464, 334] on span "Beauty & Skincare" at bounding box center [439, 334] width 96 height 17
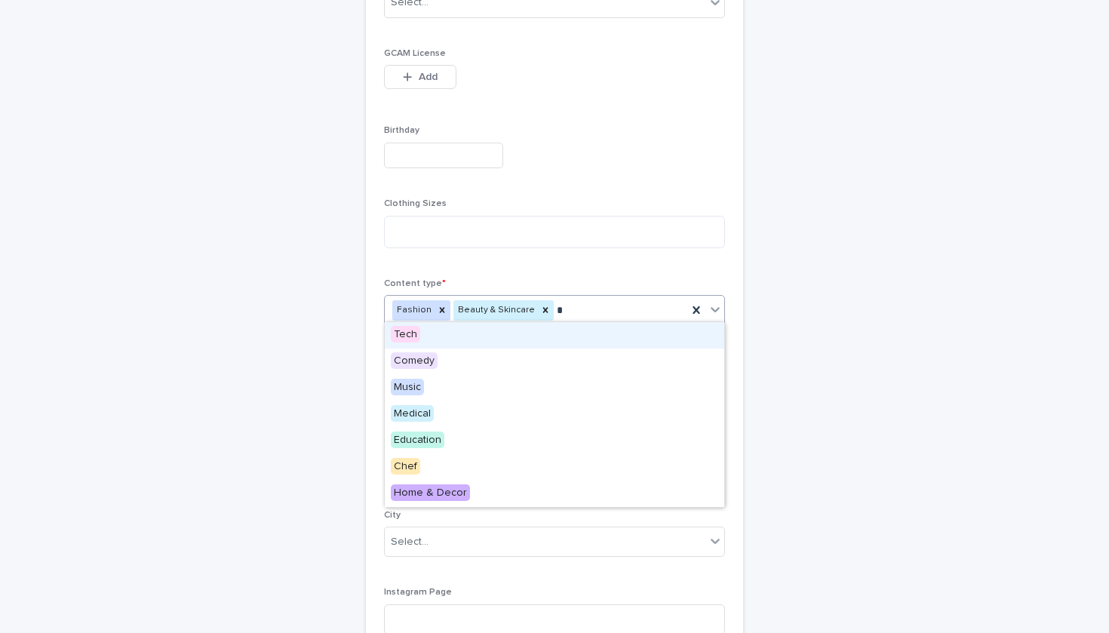
type input "**"
click at [463, 334] on div "Comedy" at bounding box center [555, 335] width 340 height 26
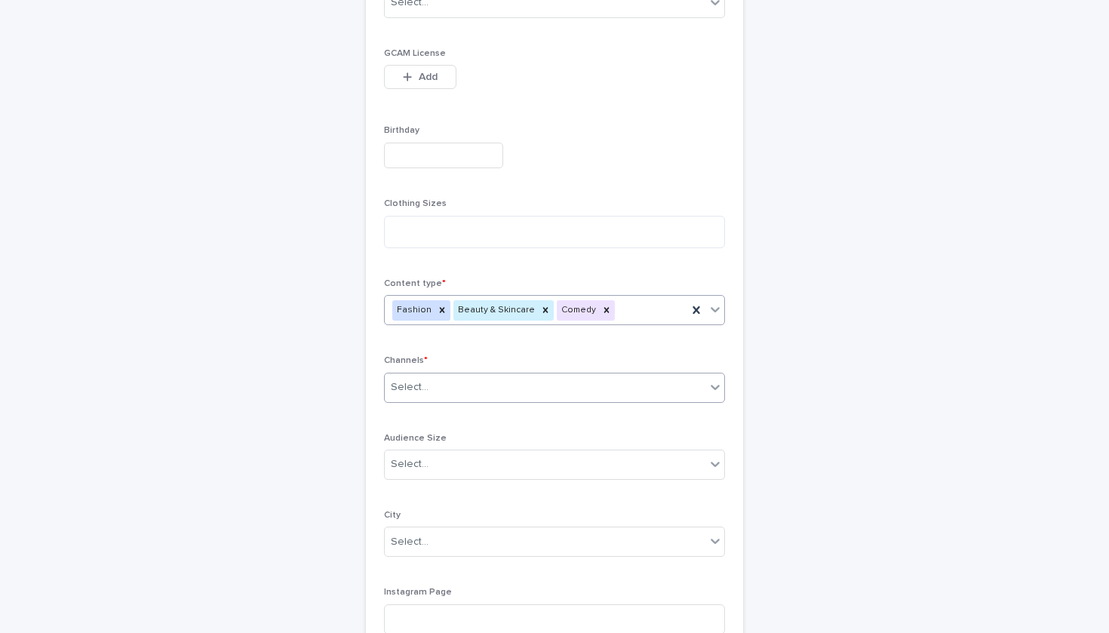
click at [447, 385] on div "Select..." at bounding box center [545, 387] width 321 height 25
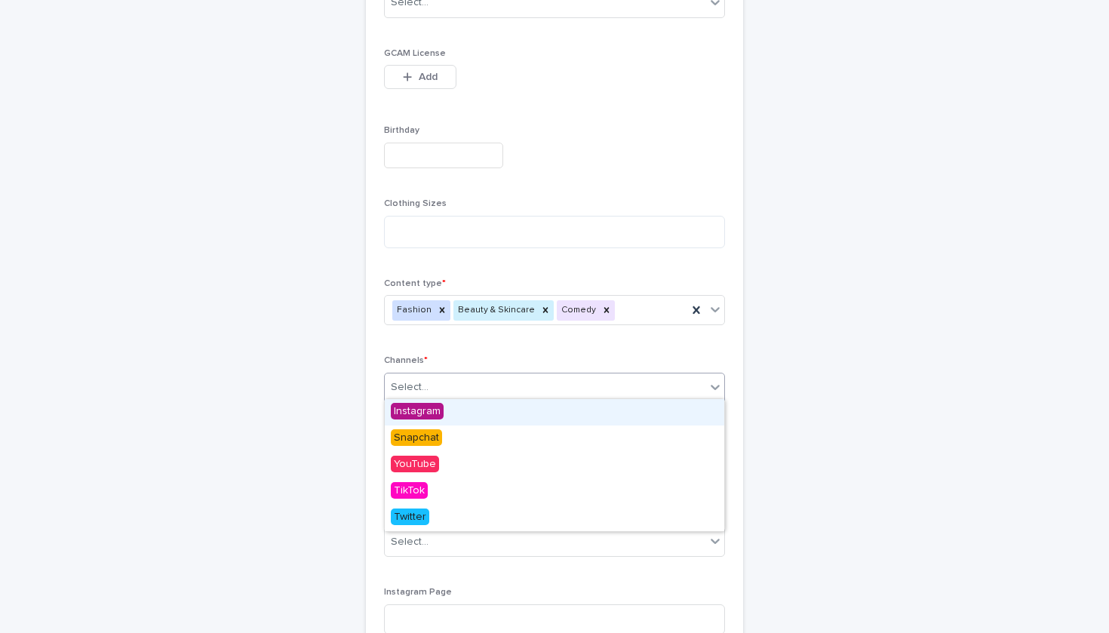
click at [441, 416] on span "Instagram" at bounding box center [417, 411] width 53 height 17
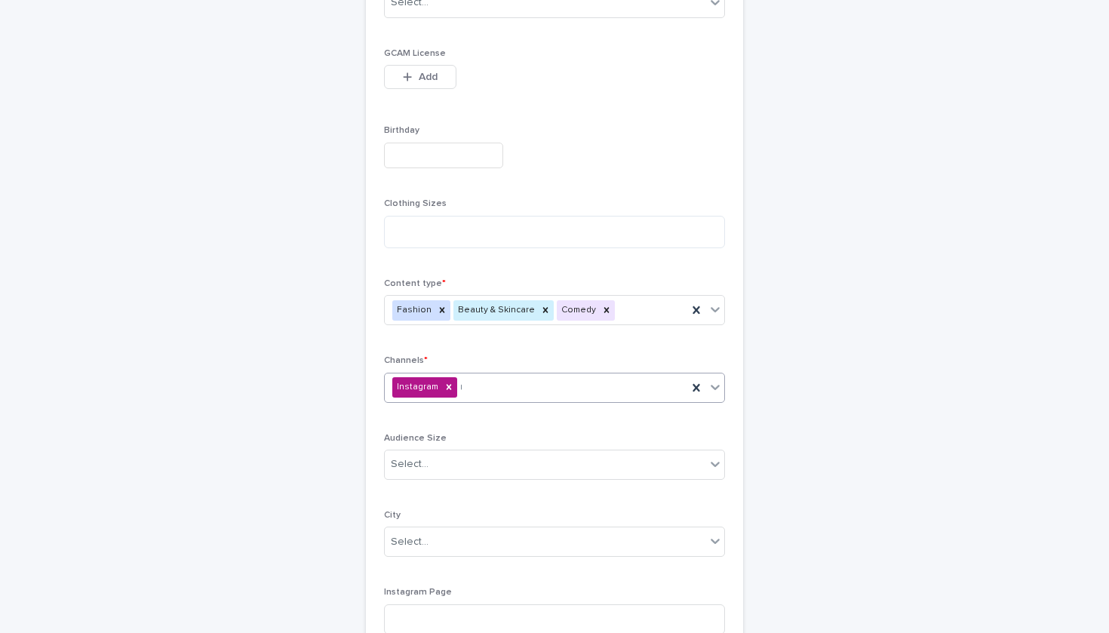
type input "**"
click at [450, 412] on div "Snapchat" at bounding box center [555, 412] width 340 height 26
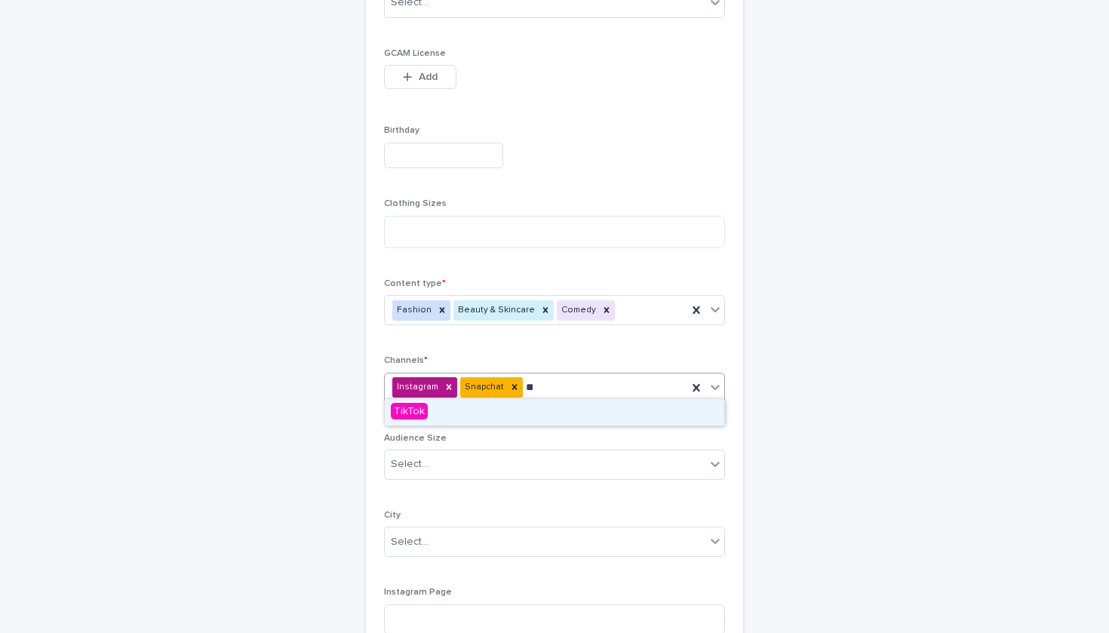
type input "***"
click at [416, 416] on span "TikTok" at bounding box center [409, 411] width 37 height 17
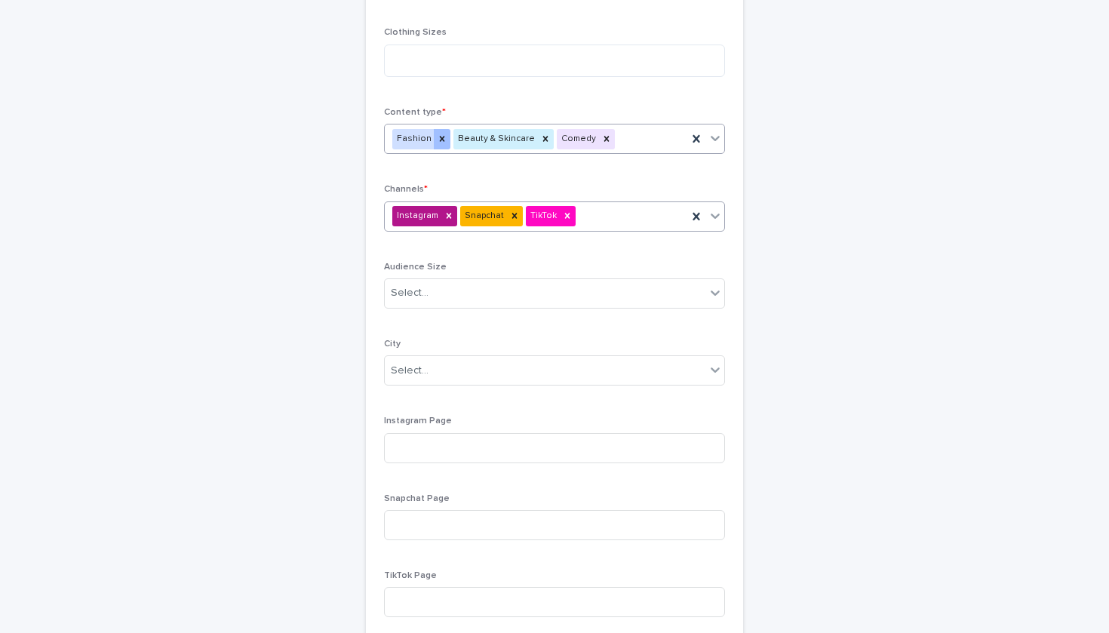
scroll to position [644, 0]
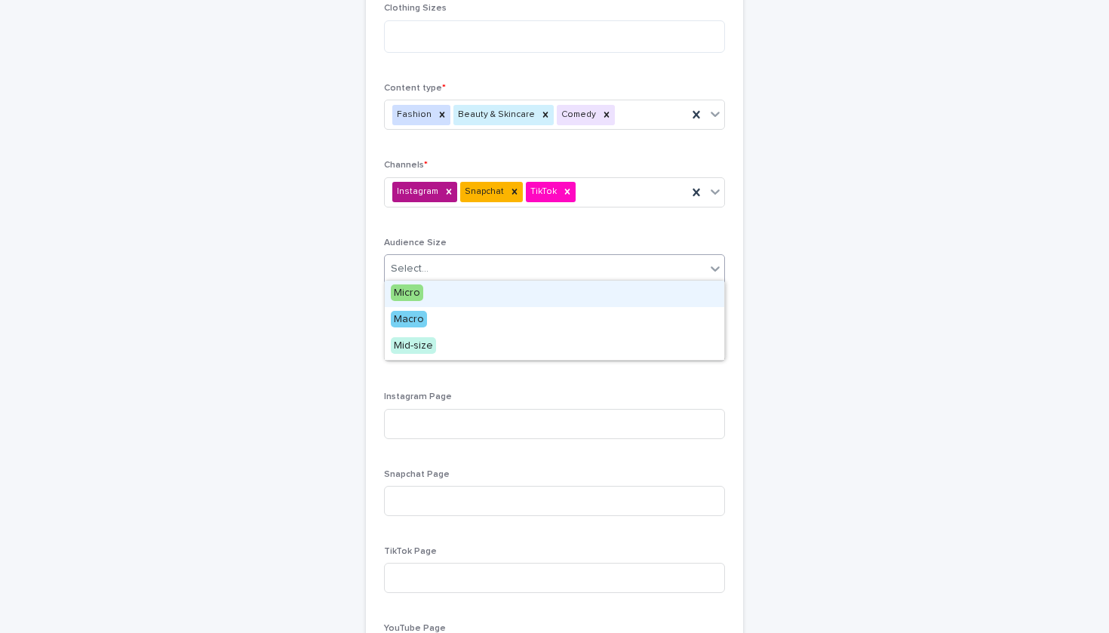
click at [457, 275] on div "Select..." at bounding box center [545, 269] width 321 height 25
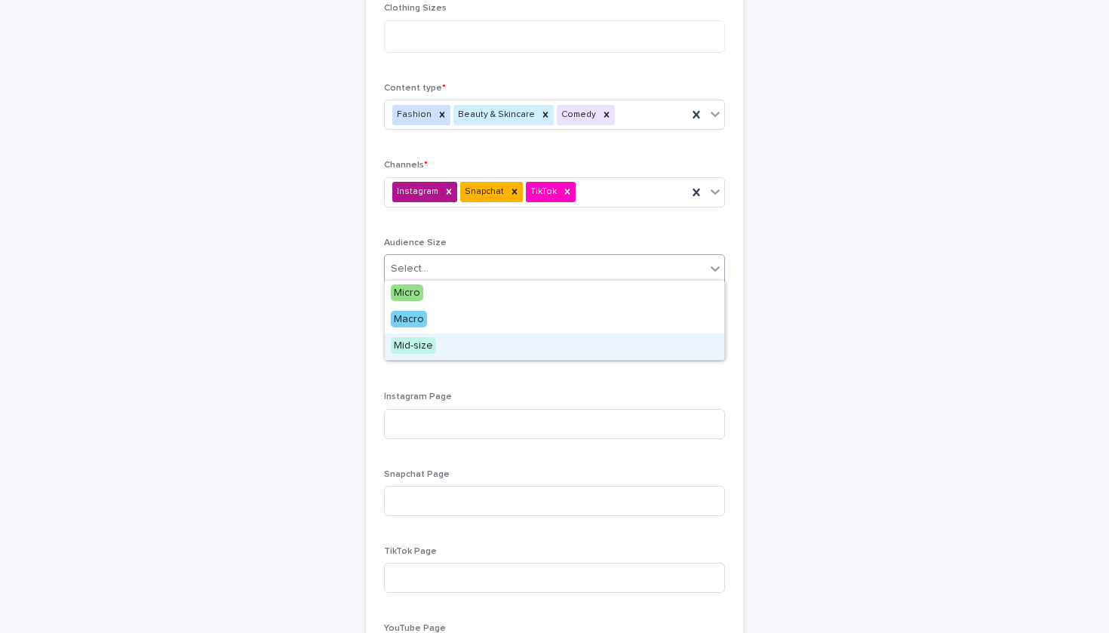
click at [429, 343] on span "Mid-size" at bounding box center [413, 345] width 45 height 17
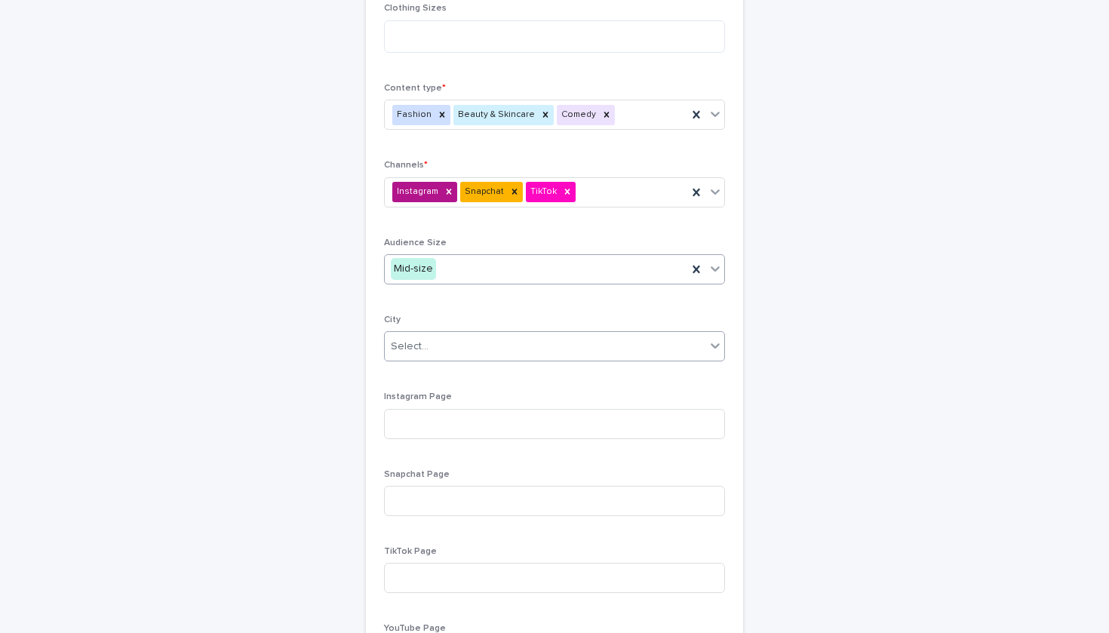
click at [451, 339] on div "Select..." at bounding box center [545, 346] width 321 height 25
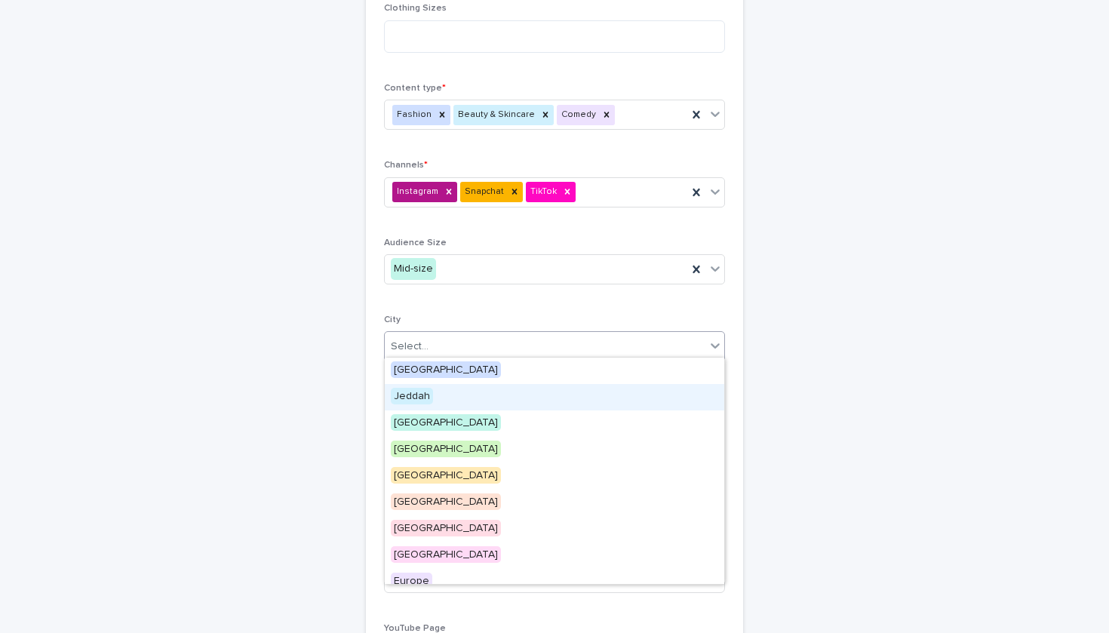
click at [445, 398] on div "Jeddah" at bounding box center [555, 397] width 340 height 26
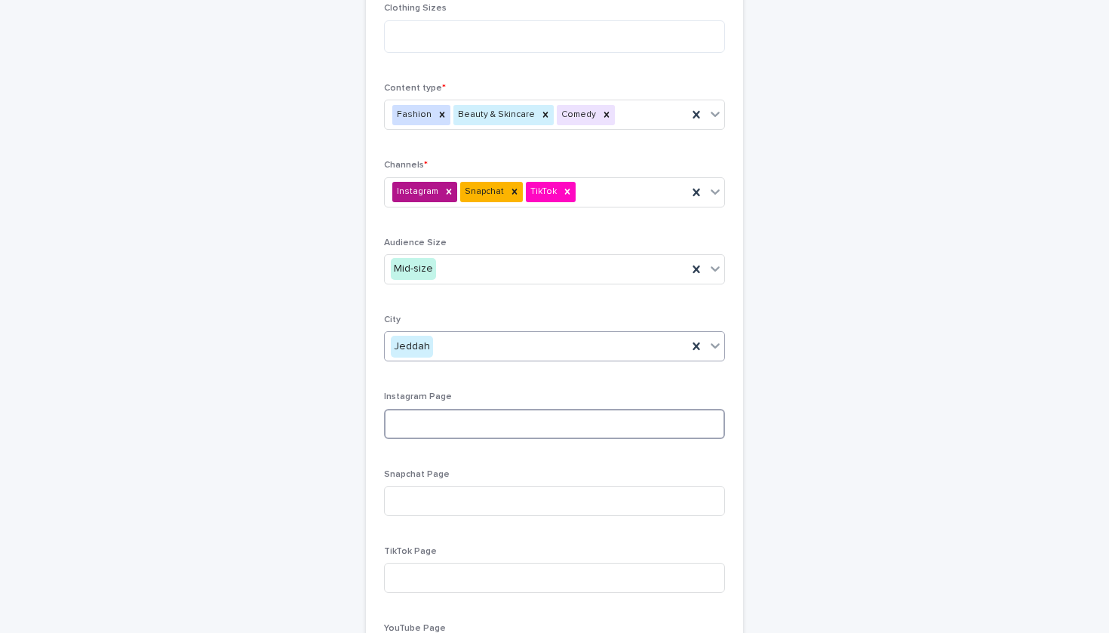
click at [451, 411] on input at bounding box center [554, 424] width 341 height 30
paste input "**********"
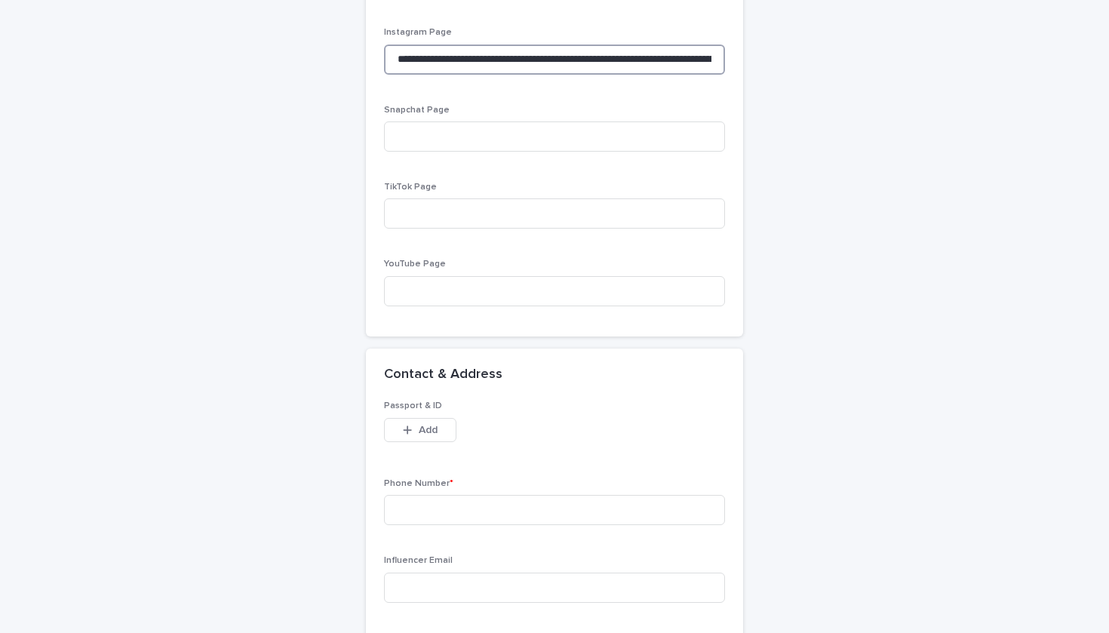
scroll to position [1066, 0]
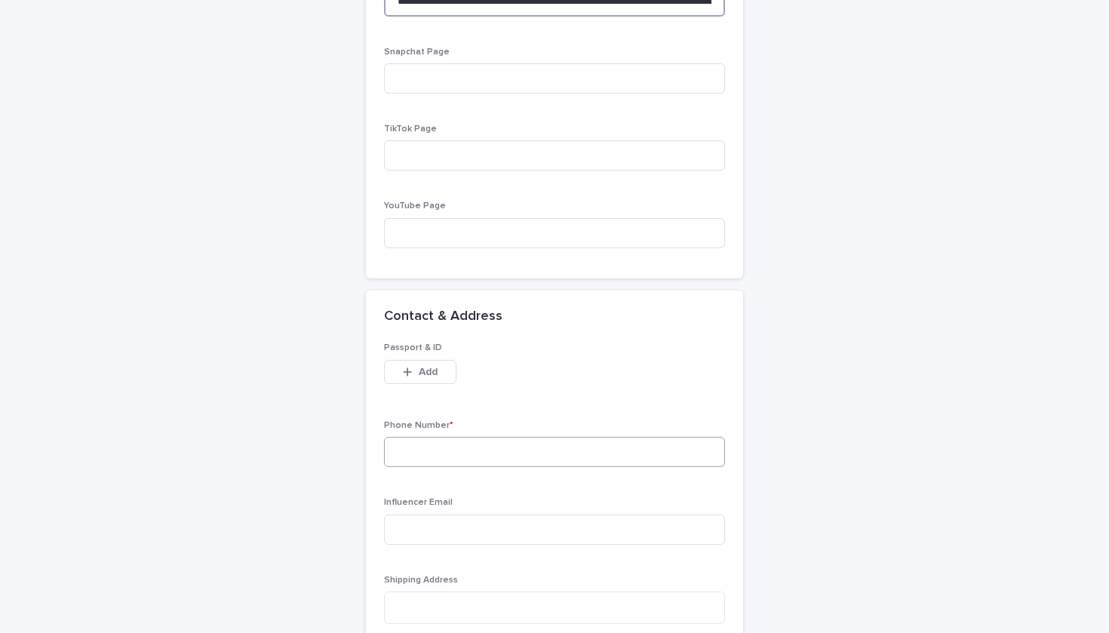
type input "**********"
click at [431, 438] on input at bounding box center [554, 452] width 341 height 30
paste input "**********"
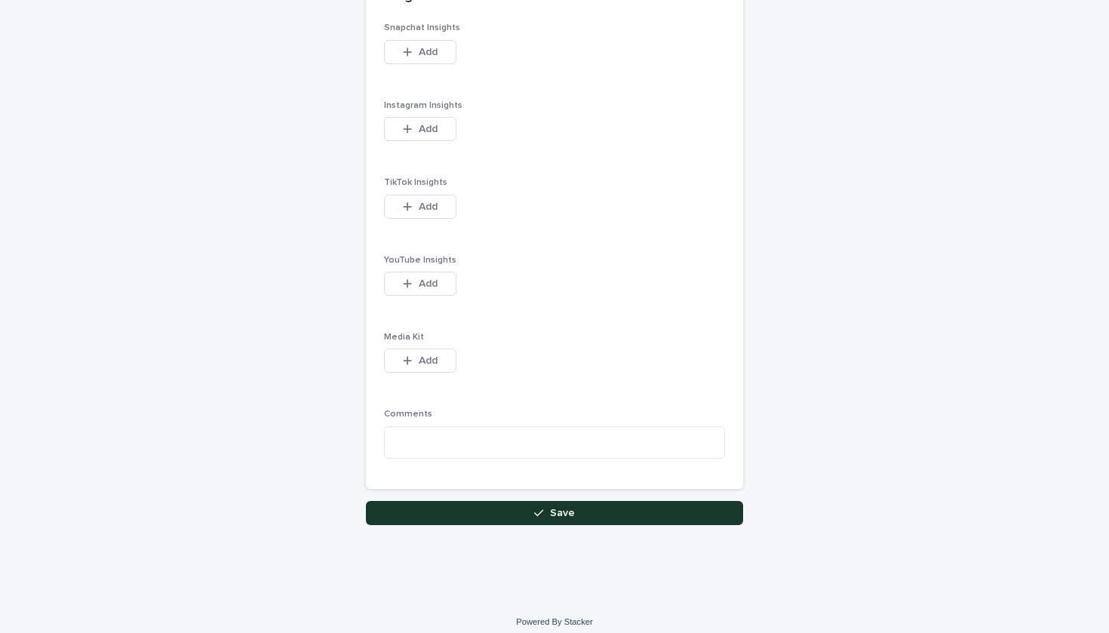
scroll to position [1916, 0]
type input "**********"
click at [459, 502] on button "Save" at bounding box center [554, 514] width 377 height 24
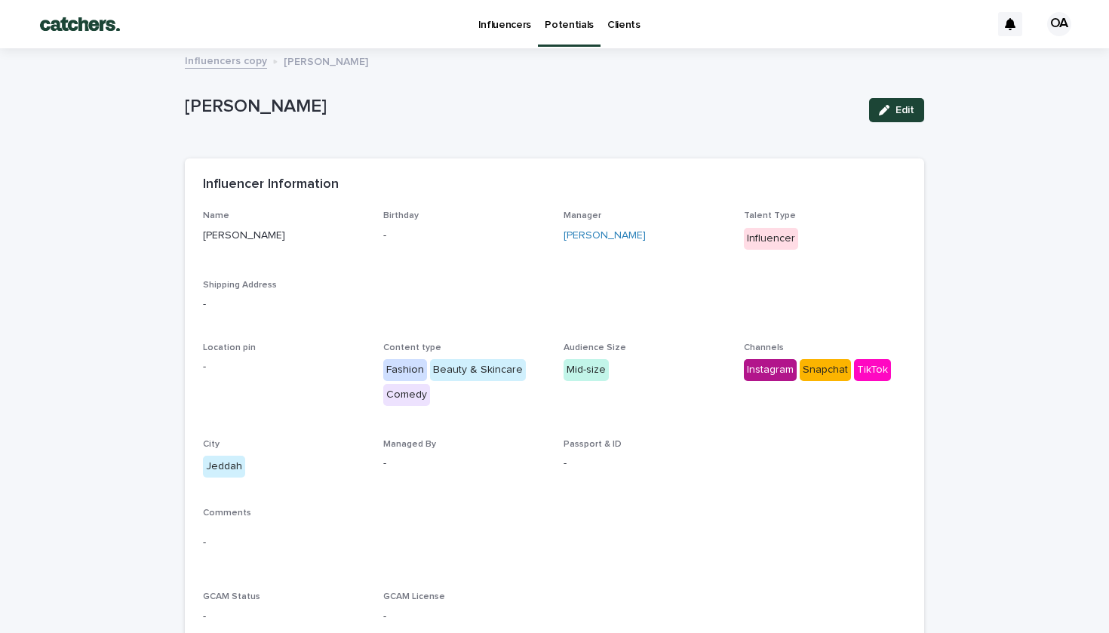
click at [560, 25] on p "Potentials" at bounding box center [569, 16] width 49 height 32
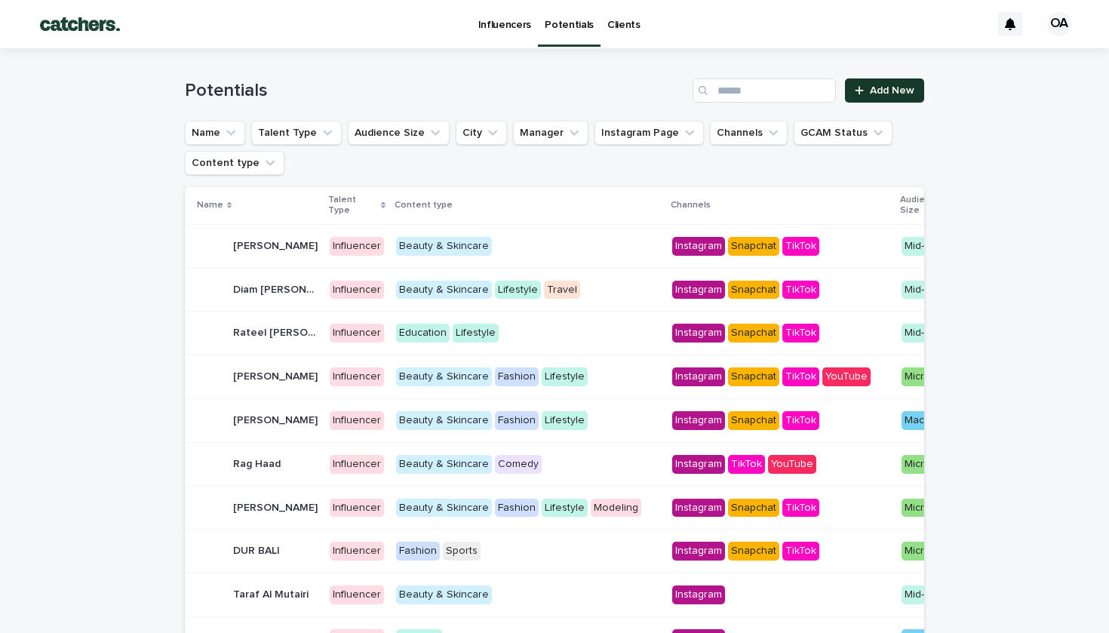
click at [887, 95] on span "Add New" at bounding box center [892, 90] width 45 height 11
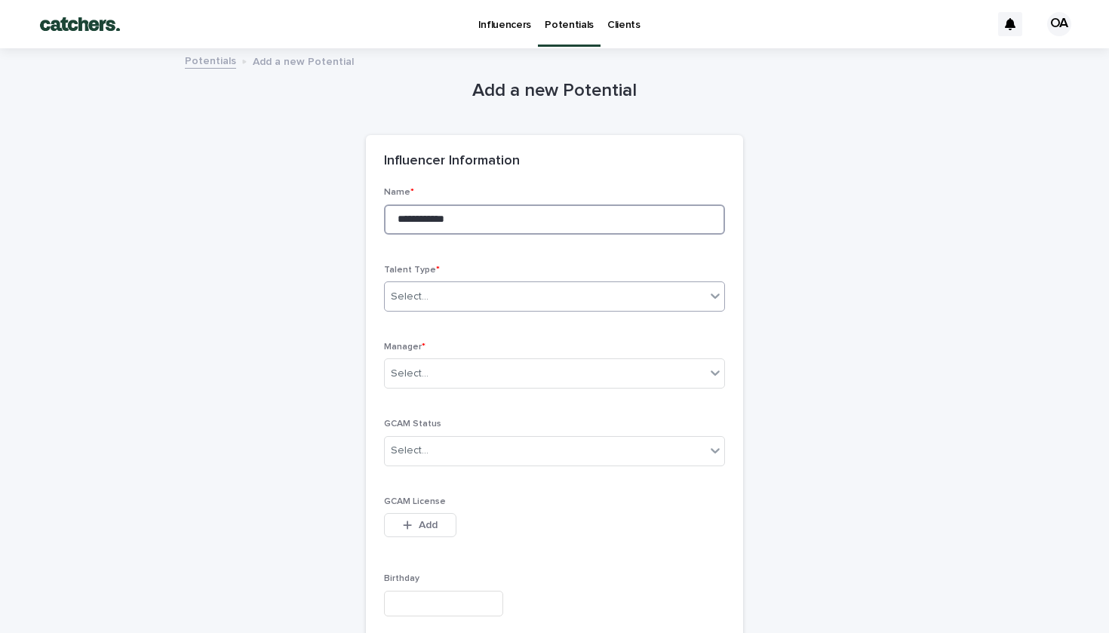
type input "**********"
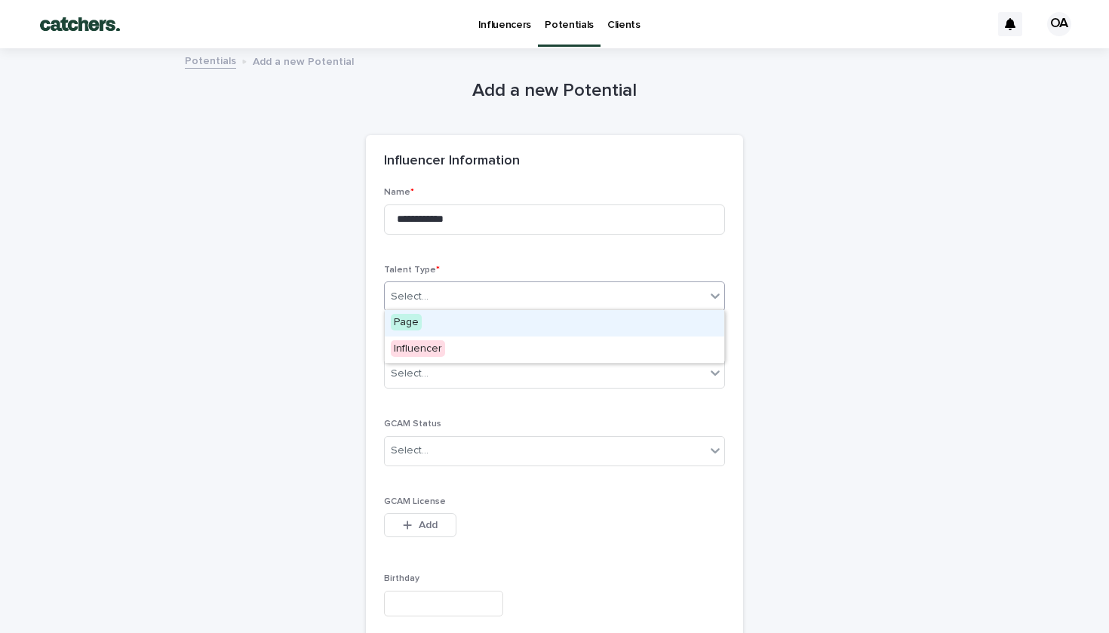
click at [484, 306] on div "Select..." at bounding box center [554, 297] width 341 height 30
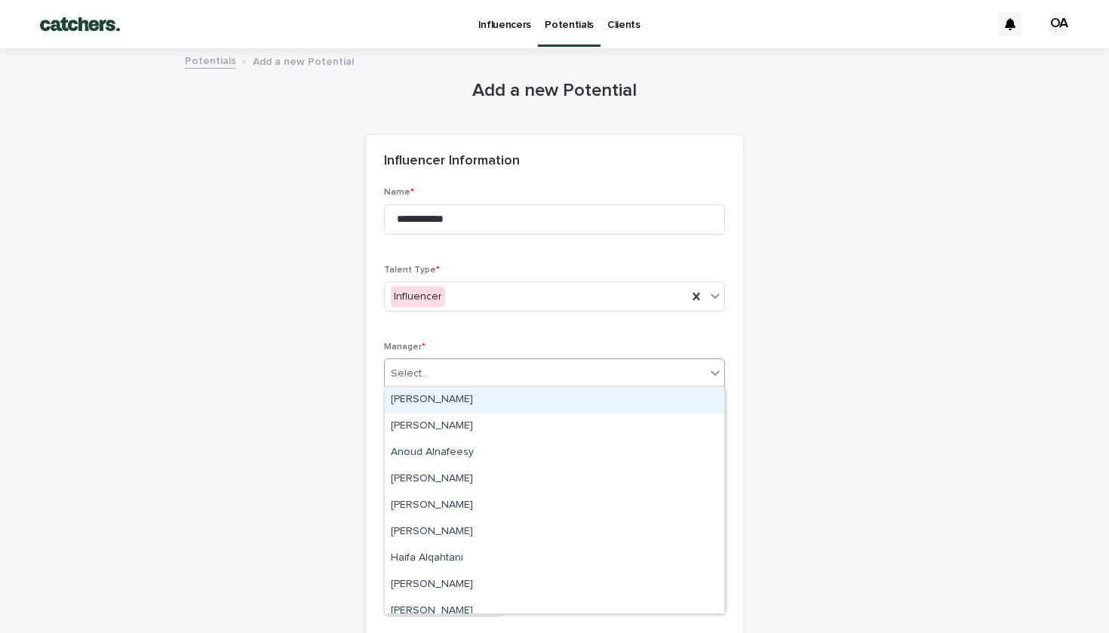
click at [489, 367] on div "Select..." at bounding box center [545, 373] width 321 height 25
type input "***"
click at [488, 398] on div "[PERSON_NAME]" at bounding box center [555, 400] width 340 height 26
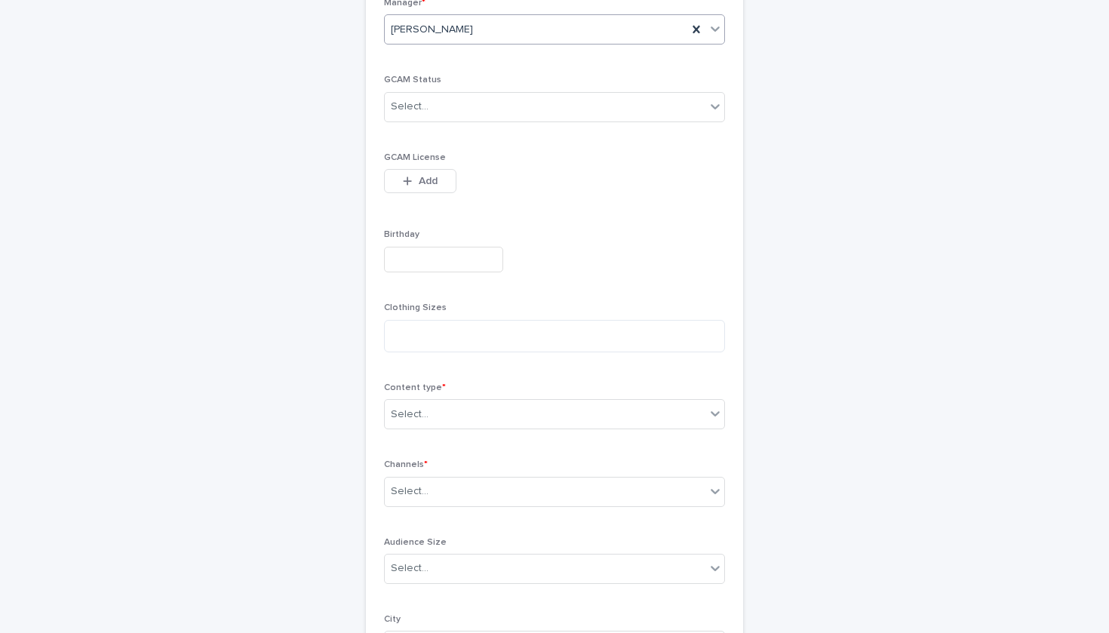
scroll to position [443, 0]
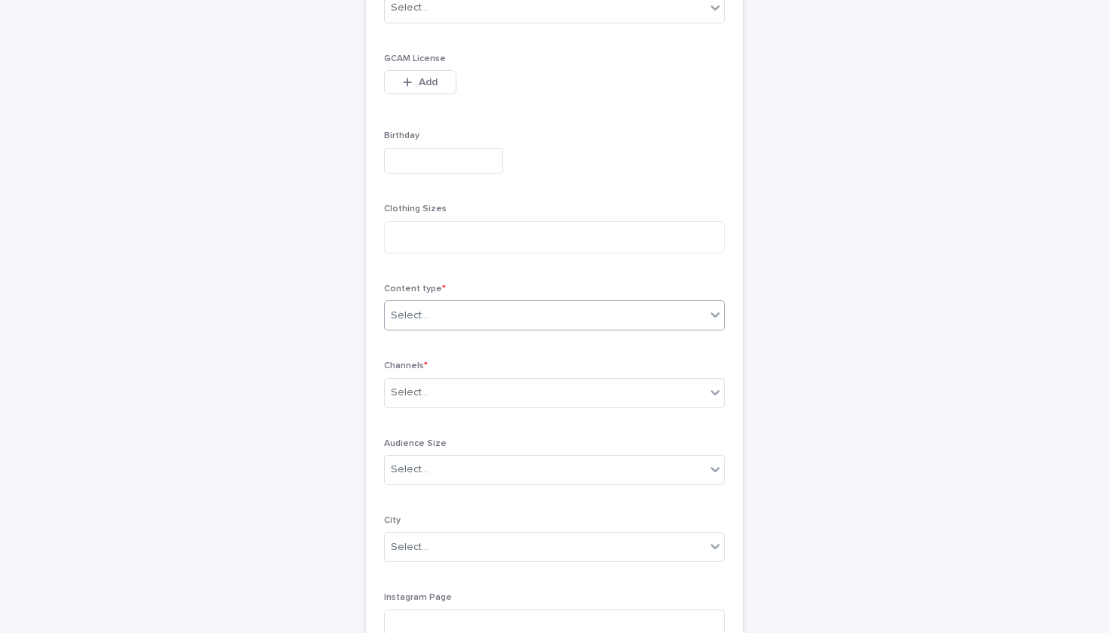
click at [474, 308] on div "Select..." at bounding box center [545, 315] width 321 height 25
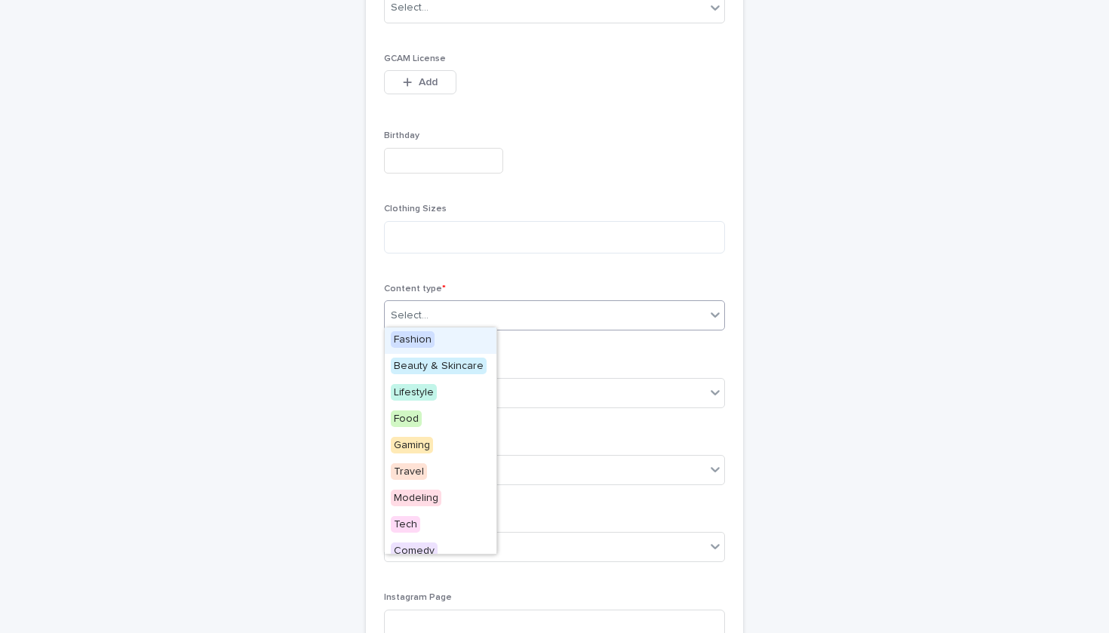
click at [430, 306] on div at bounding box center [431, 315] width 2 height 19
click at [441, 386] on div "Lifestyle" at bounding box center [555, 393] width 340 height 26
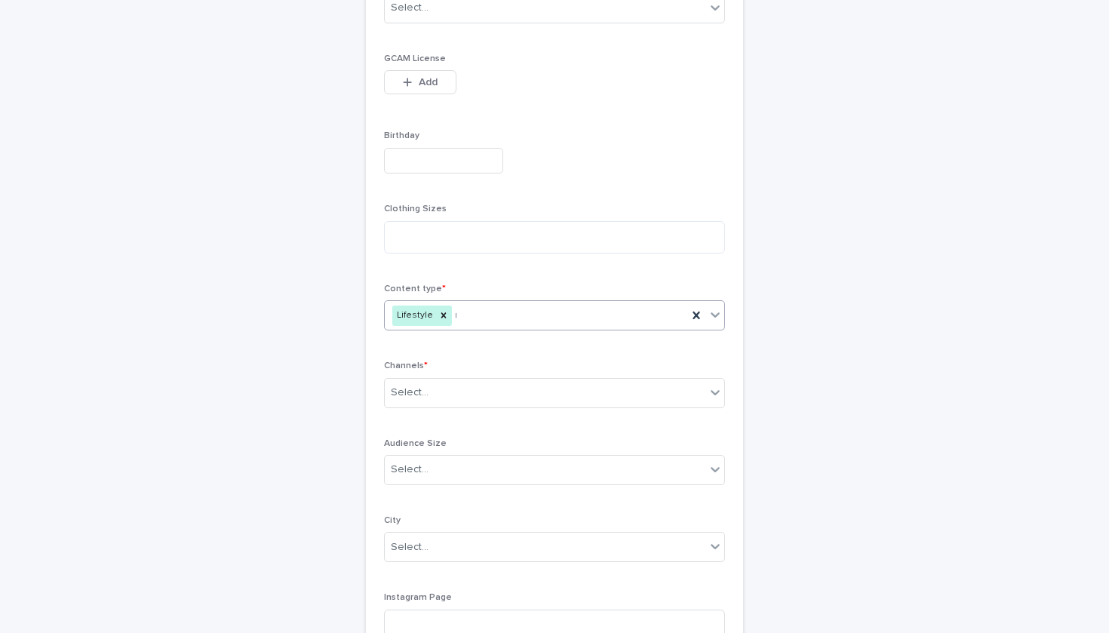
type input "**"
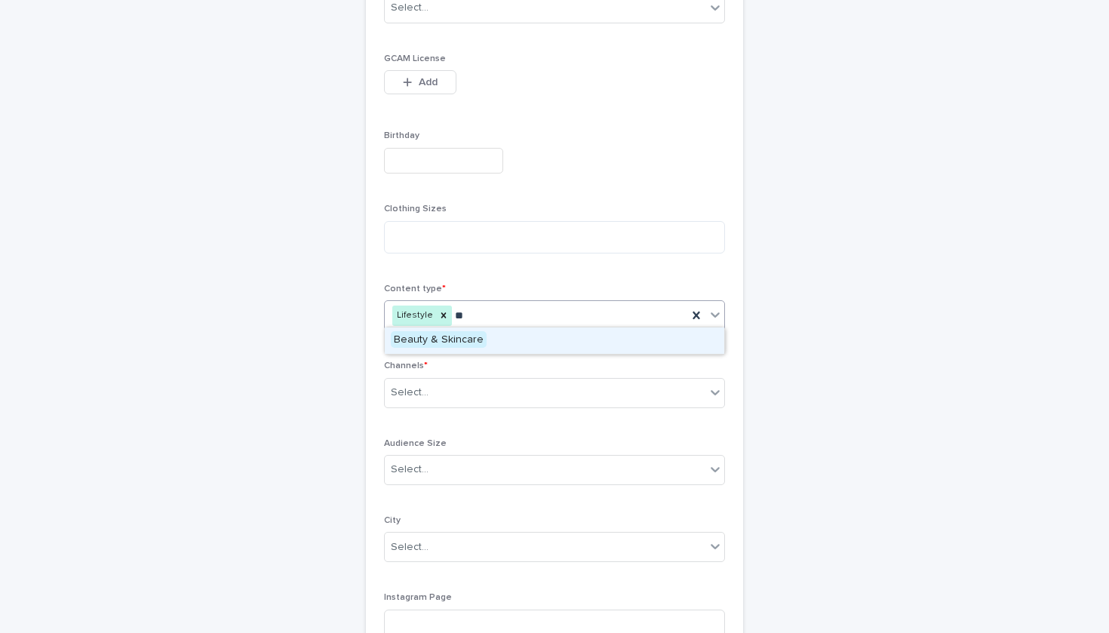
click at [462, 343] on span "Beauty & Skincare" at bounding box center [439, 339] width 96 height 17
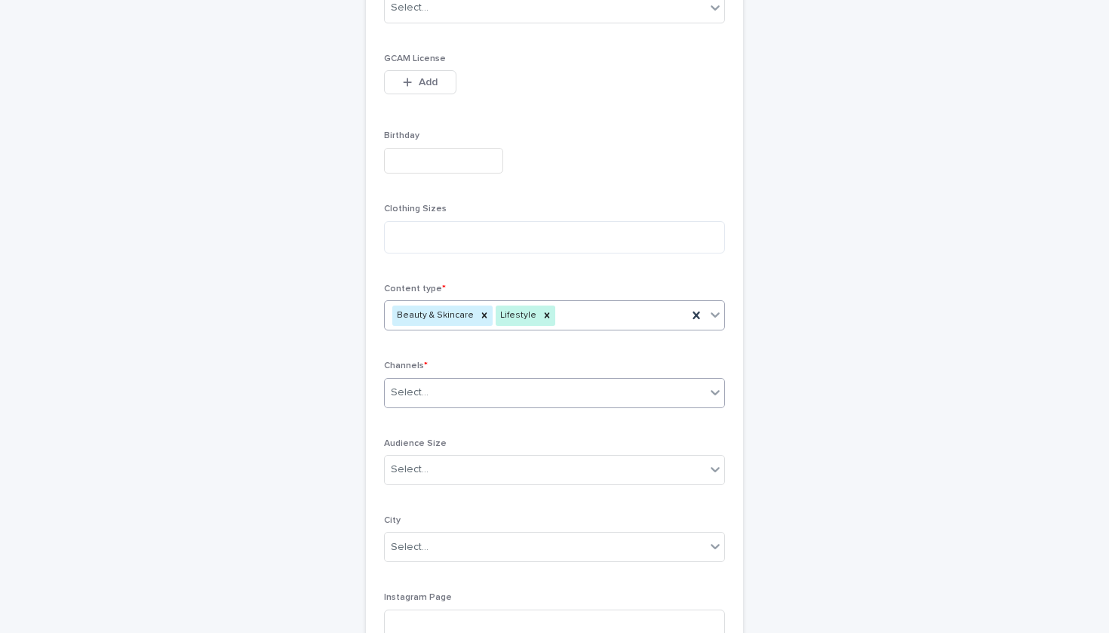
click at [465, 389] on div "Select..." at bounding box center [545, 392] width 321 height 25
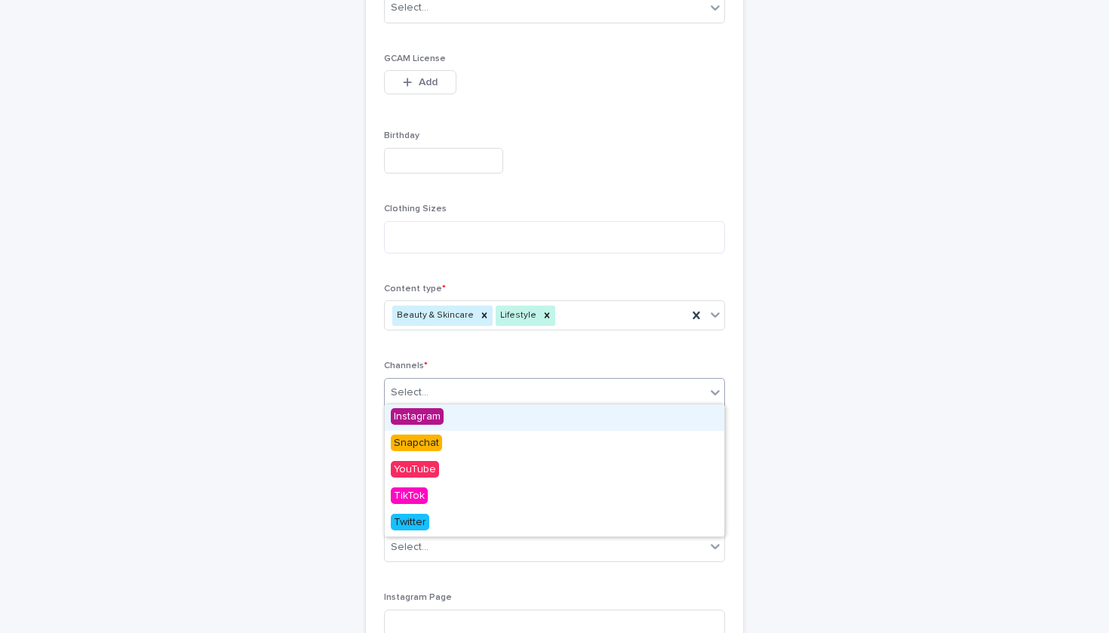
click at [461, 418] on div "Instagram" at bounding box center [555, 418] width 340 height 26
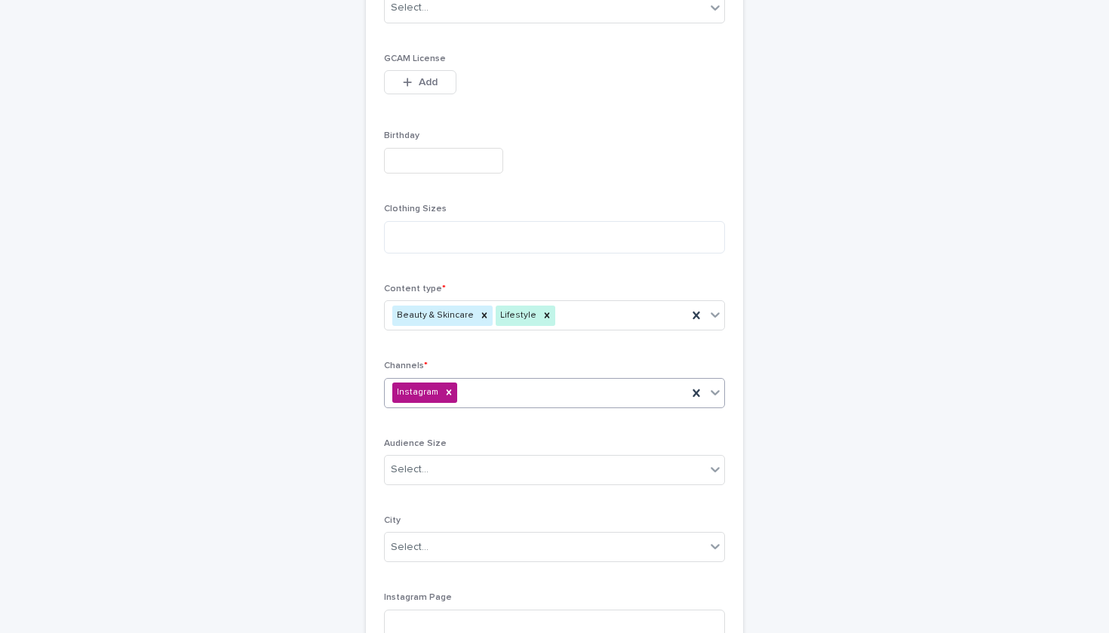
type input "*"
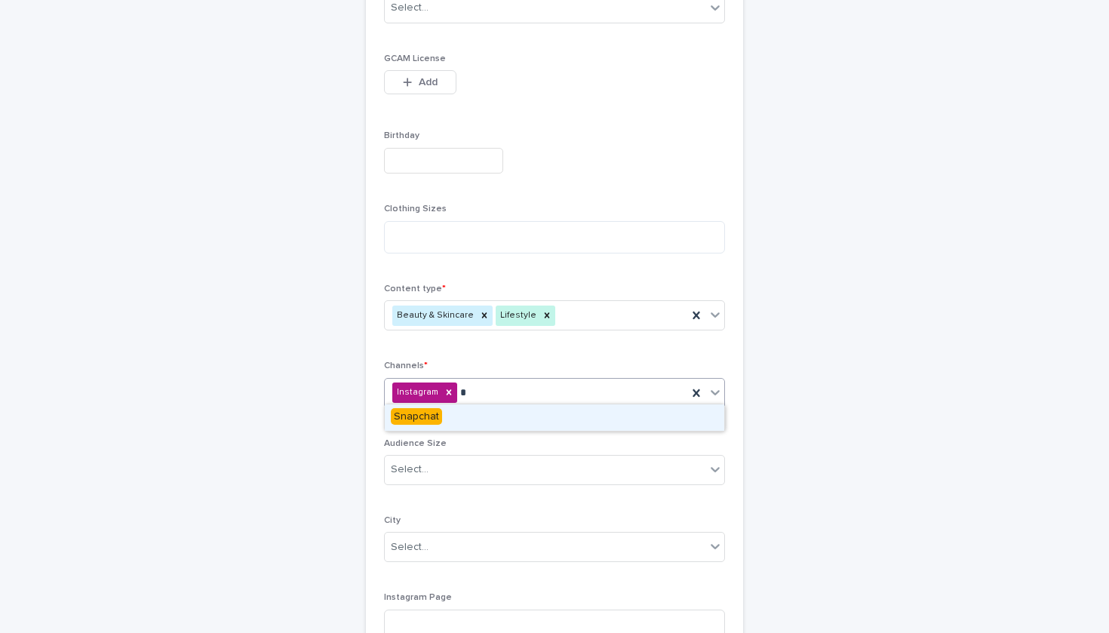
click at [461, 416] on div "Snapchat" at bounding box center [555, 418] width 340 height 26
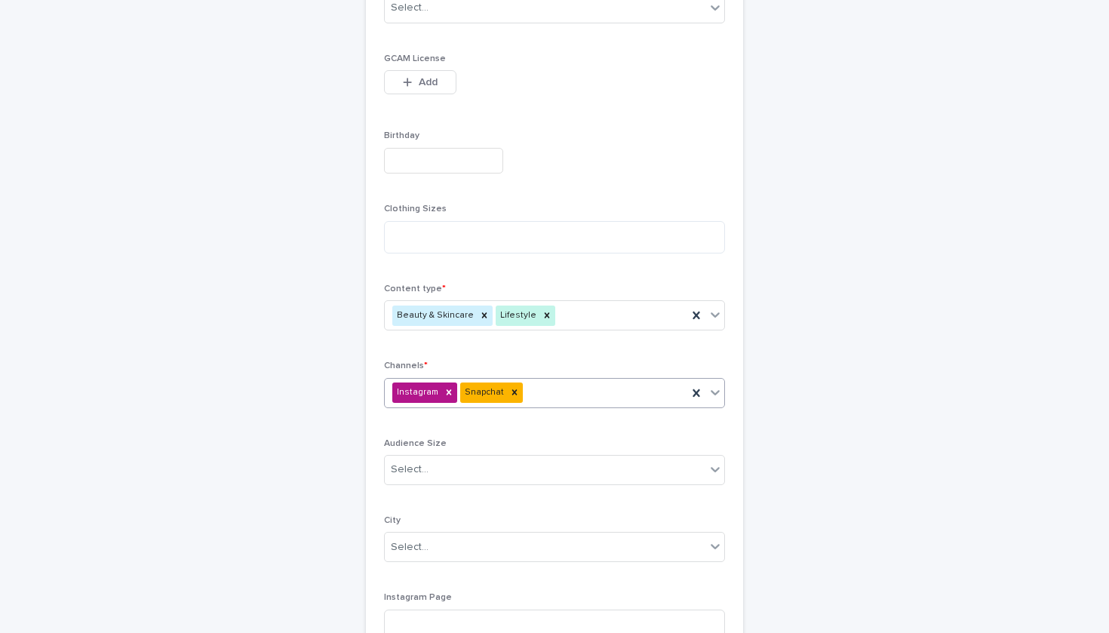
type input "*"
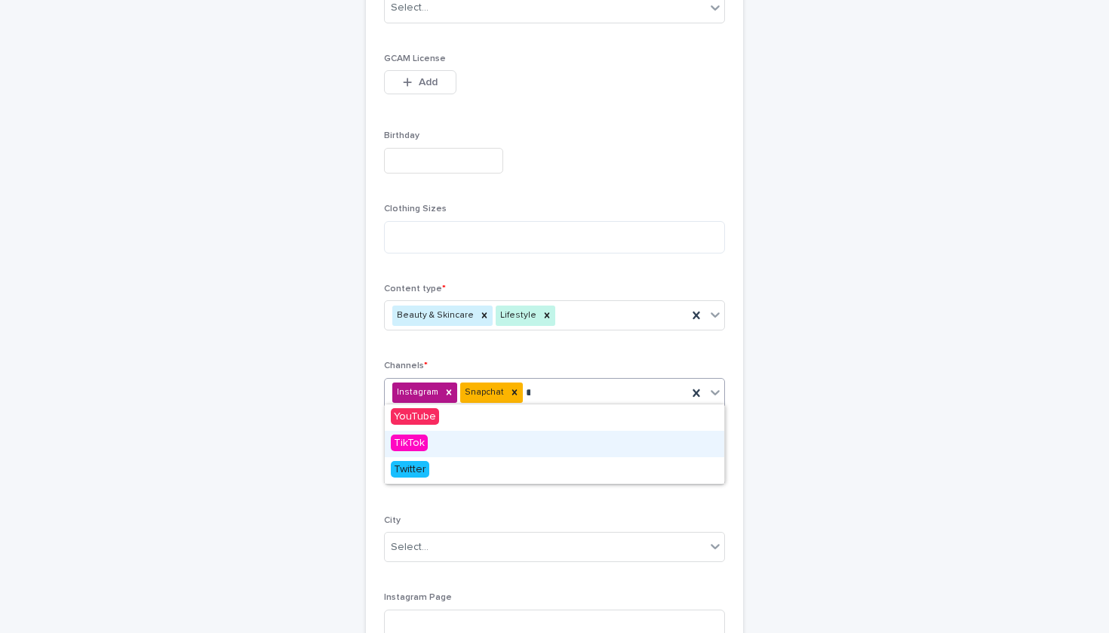
click at [456, 441] on div "TikTok" at bounding box center [555, 444] width 340 height 26
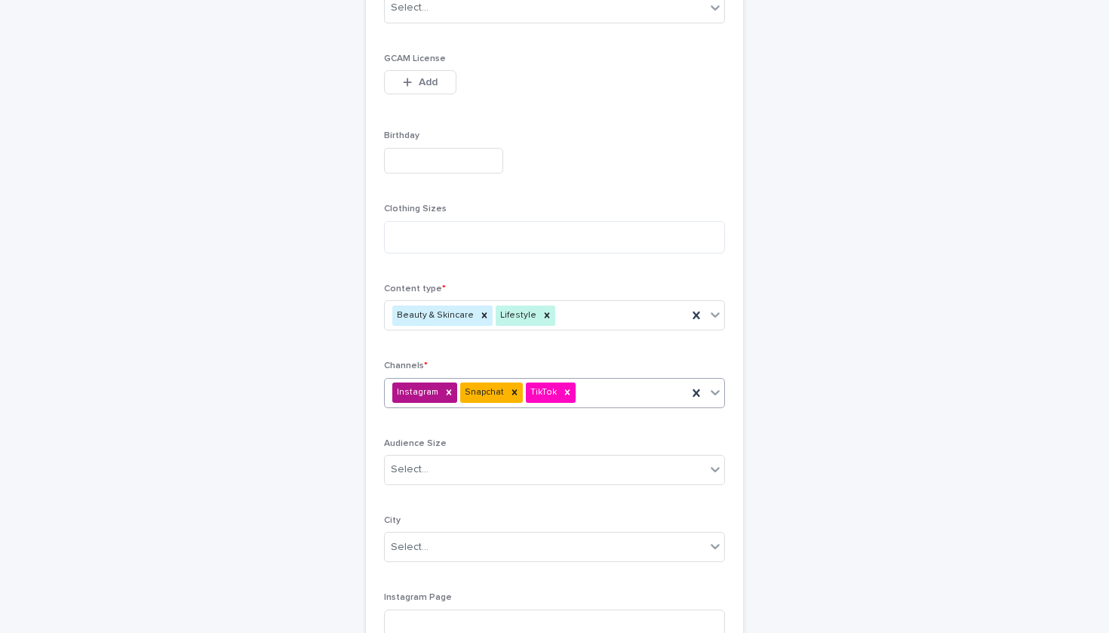
type input "*"
click at [426, 415] on span "YouTube" at bounding box center [415, 416] width 48 height 17
click at [433, 466] on div "Select..." at bounding box center [545, 469] width 321 height 25
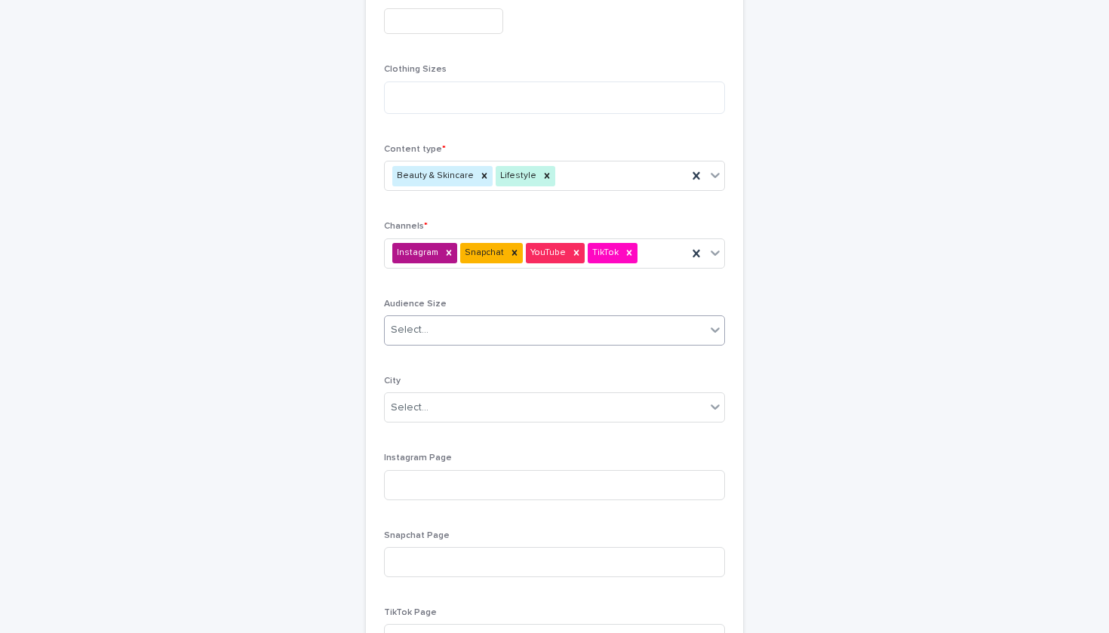
scroll to position [701, 0]
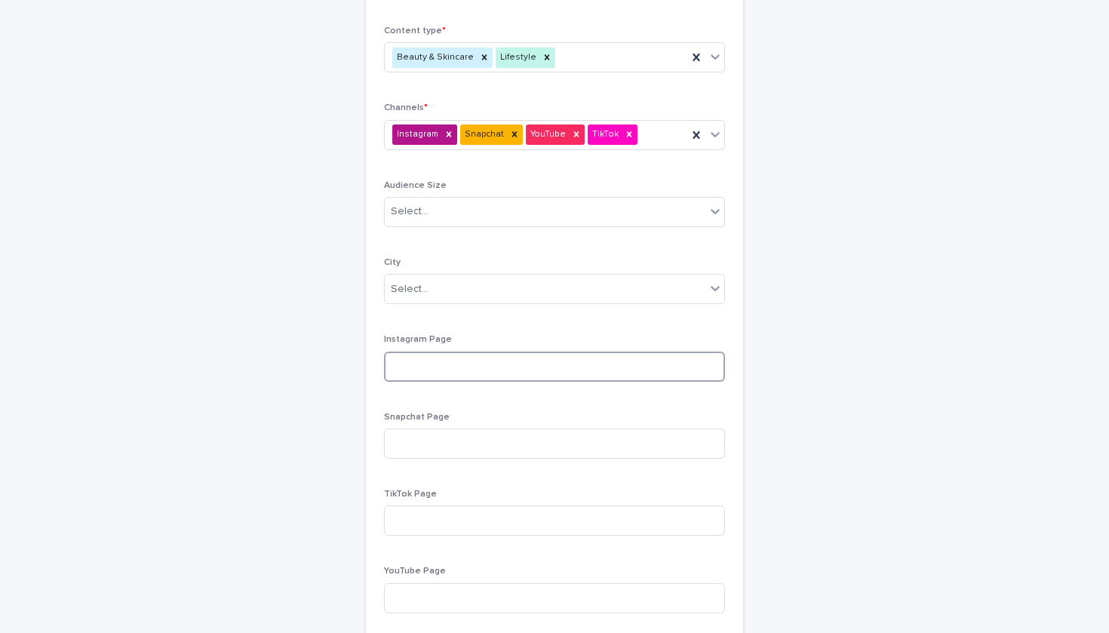
click at [445, 358] on input at bounding box center [554, 367] width 341 height 30
paste input "**********"
type input "**********"
click at [451, 280] on div "Select..." at bounding box center [545, 289] width 321 height 25
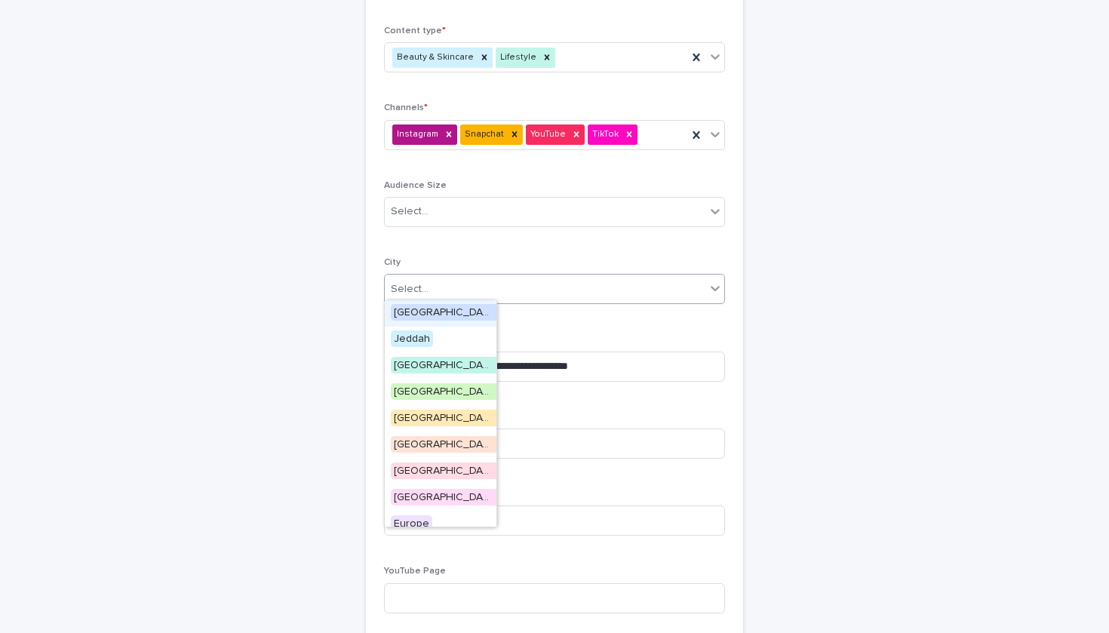
click at [473, 294] on div "Select..." at bounding box center [545, 289] width 321 height 25
click at [448, 397] on div "[GEOGRAPHIC_DATA]" at bounding box center [555, 393] width 340 height 26
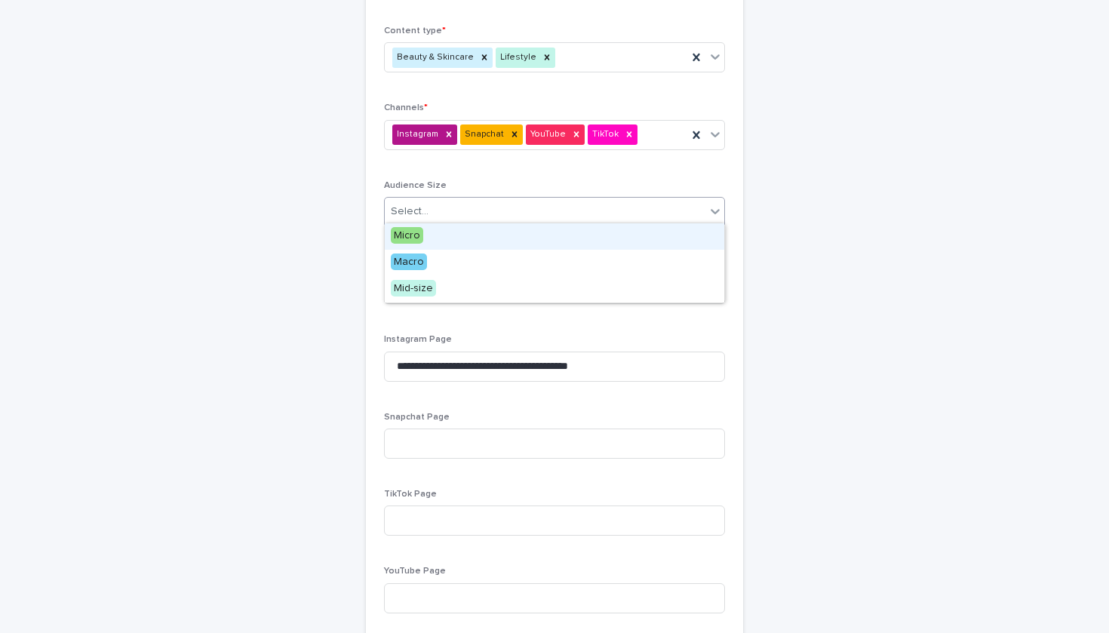
click at [498, 203] on div "Select..." at bounding box center [545, 211] width 321 height 25
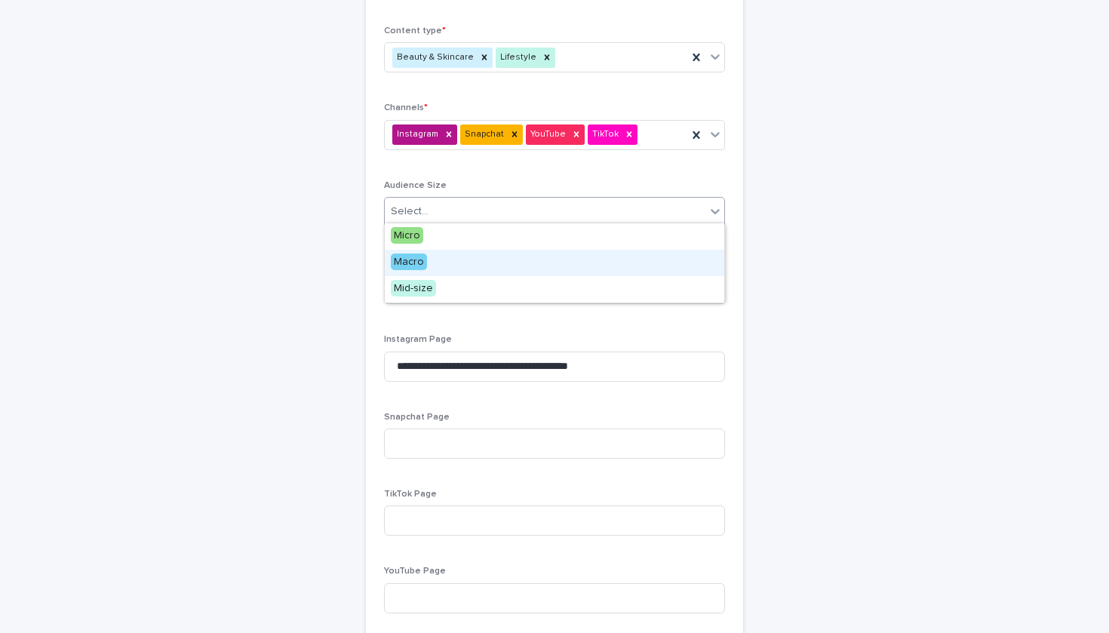
click at [487, 265] on div "Macro" at bounding box center [555, 263] width 340 height 26
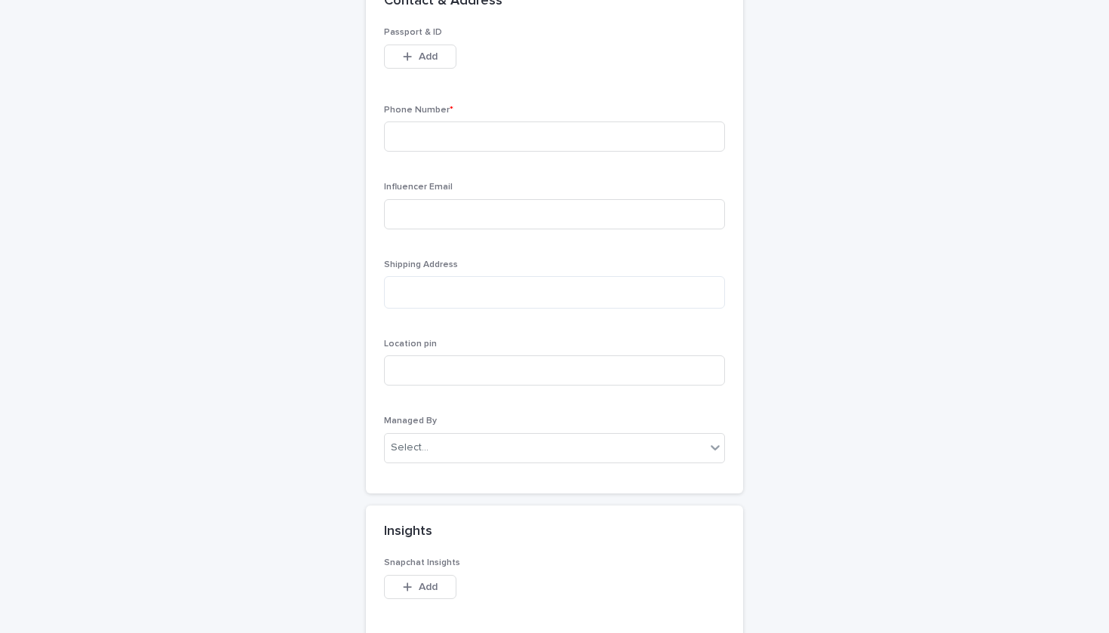
scroll to position [1328, 0]
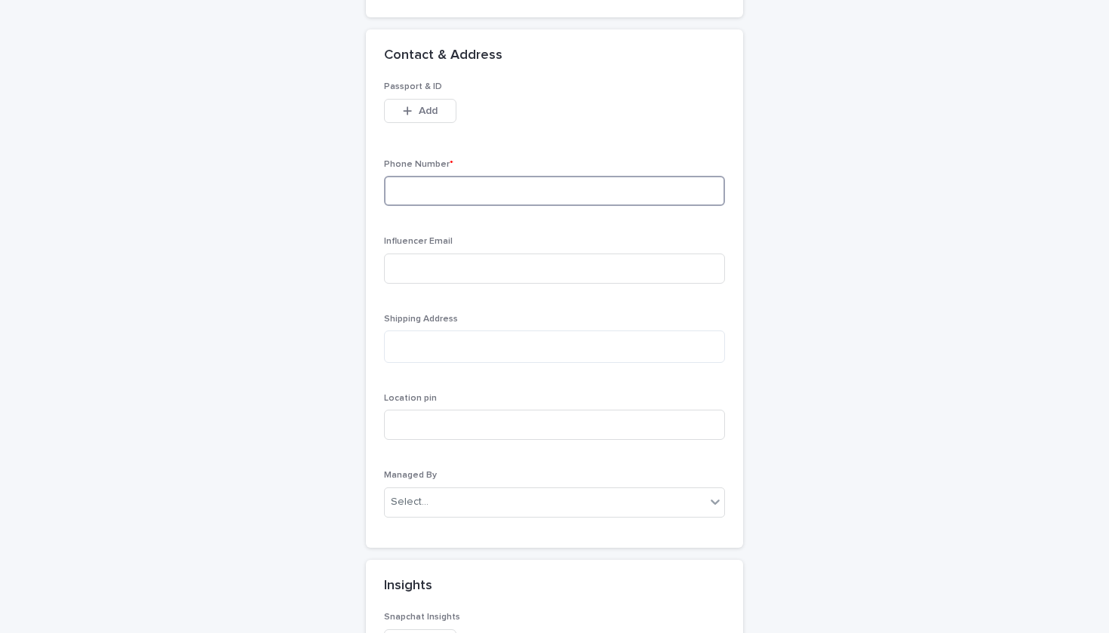
paste input "**********"
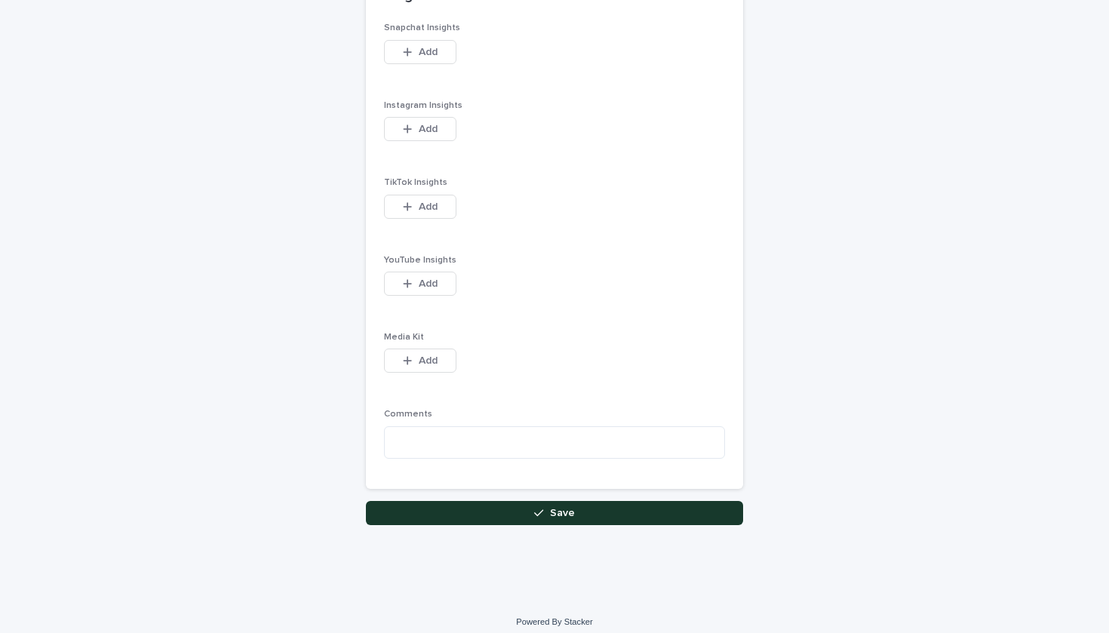
scroll to position [1916, 0]
type input "**********"
click at [525, 503] on button "Save" at bounding box center [554, 514] width 377 height 24
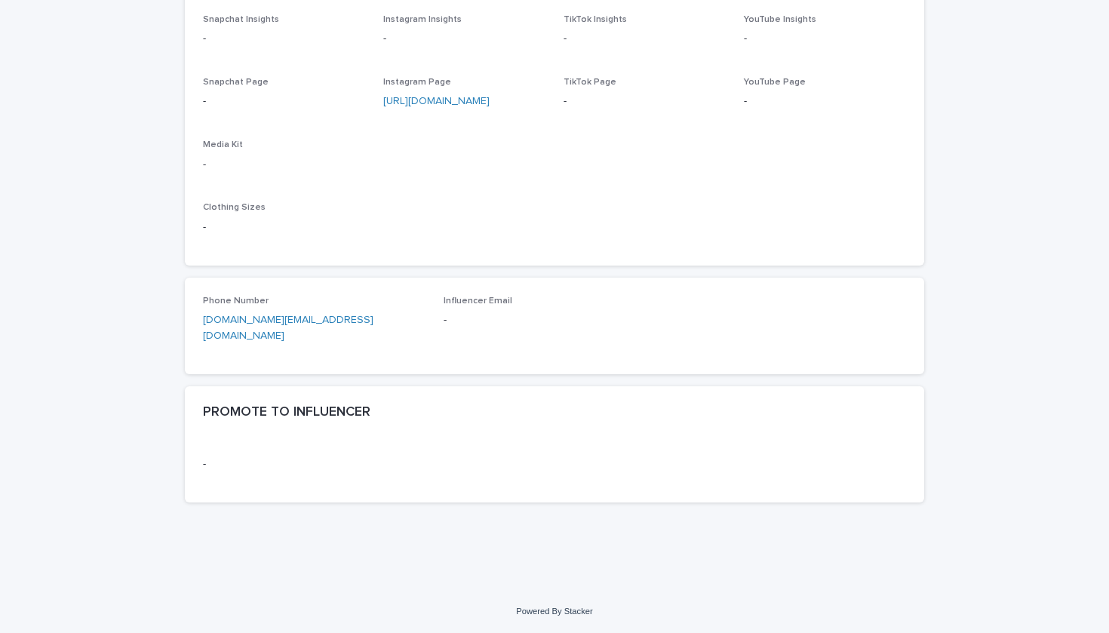
scroll to position [675, 0]
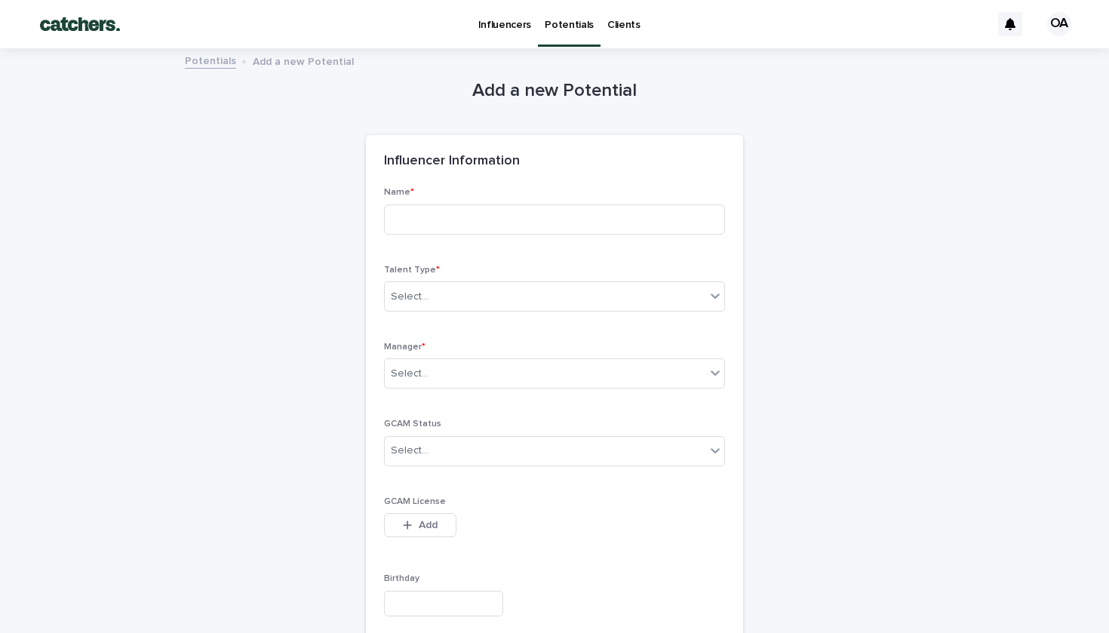
click at [558, 29] on p "Potentials" at bounding box center [569, 16] width 49 height 32
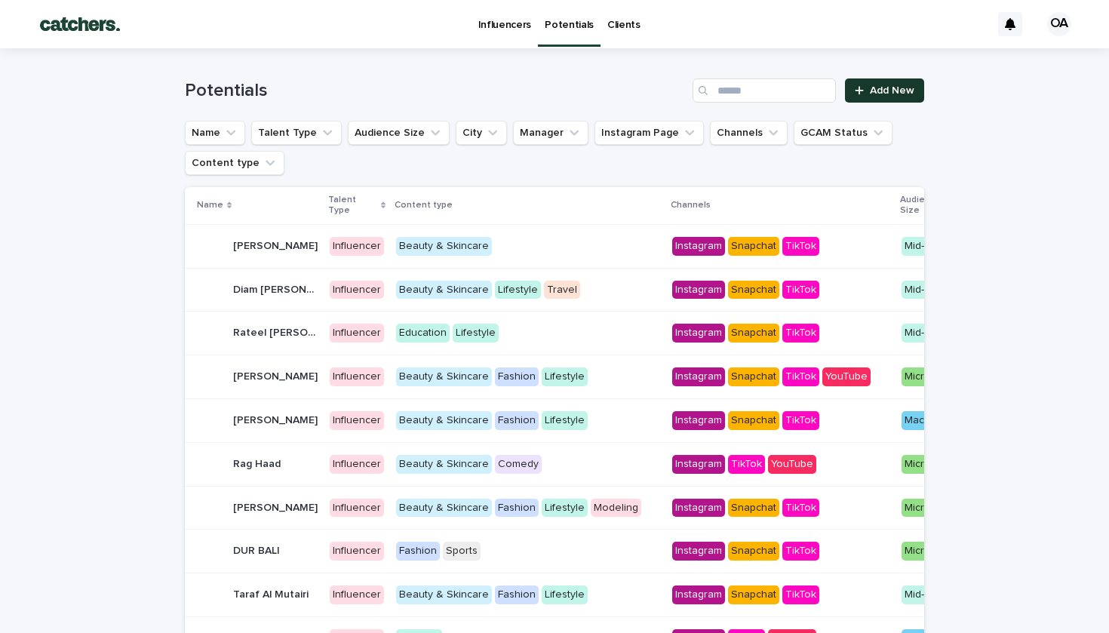
click at [873, 92] on span "Add New" at bounding box center [892, 90] width 45 height 11
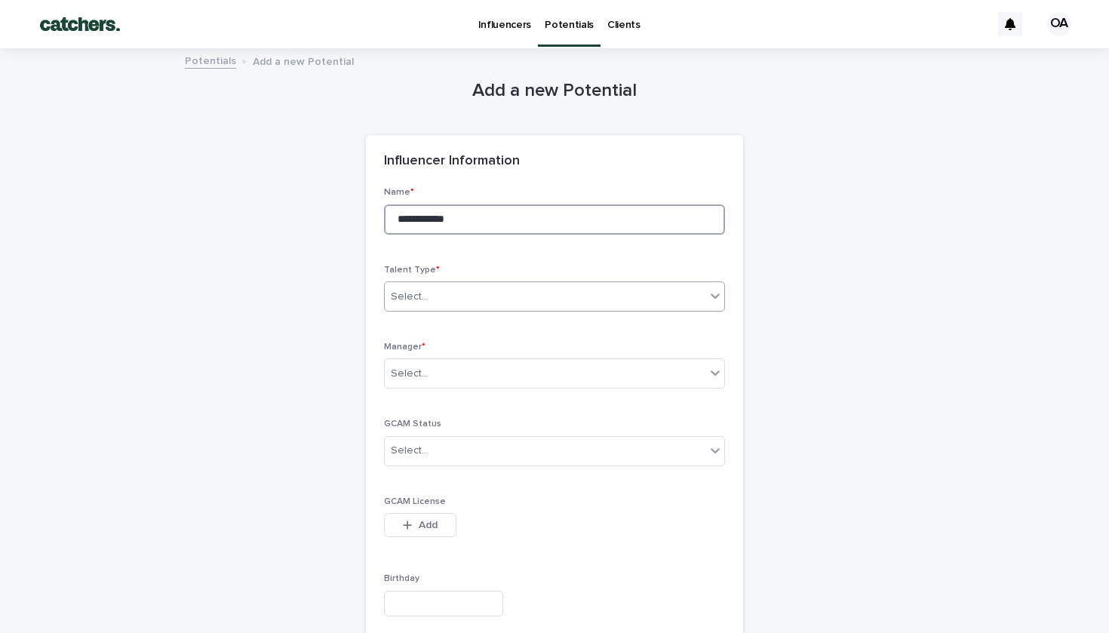
type input "**********"
click at [464, 285] on div "Select..." at bounding box center [545, 297] width 321 height 25
click at [466, 349] on div "Influencer" at bounding box center [441, 350] width 112 height 26
click at [470, 367] on div "Select..." at bounding box center [545, 373] width 321 height 25
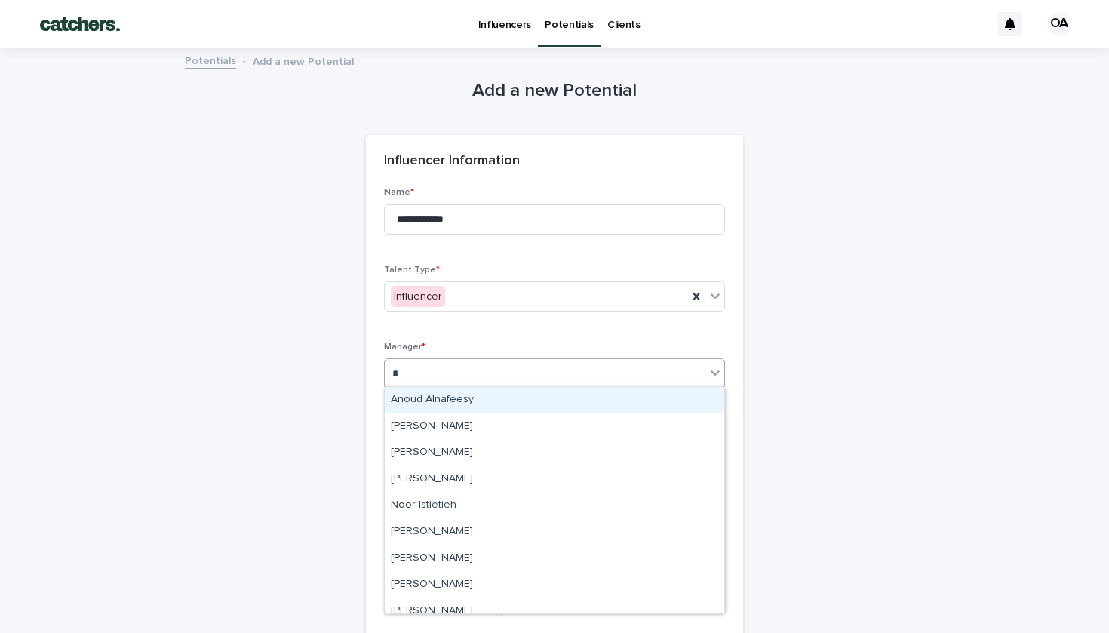
type input "**"
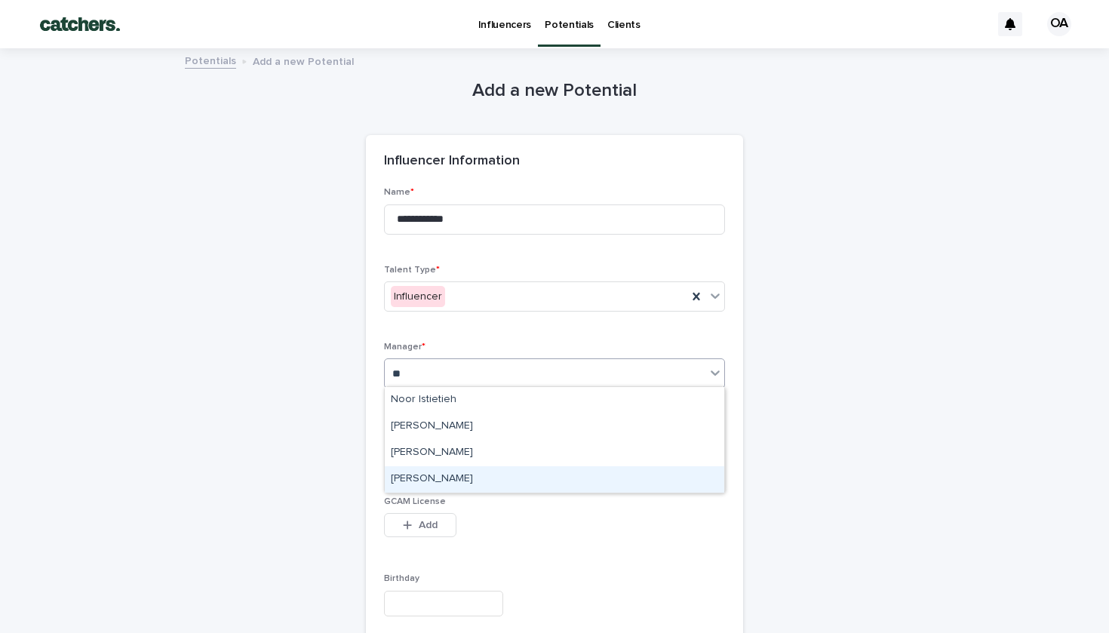
click at [466, 484] on div "[PERSON_NAME]" at bounding box center [555, 479] width 340 height 26
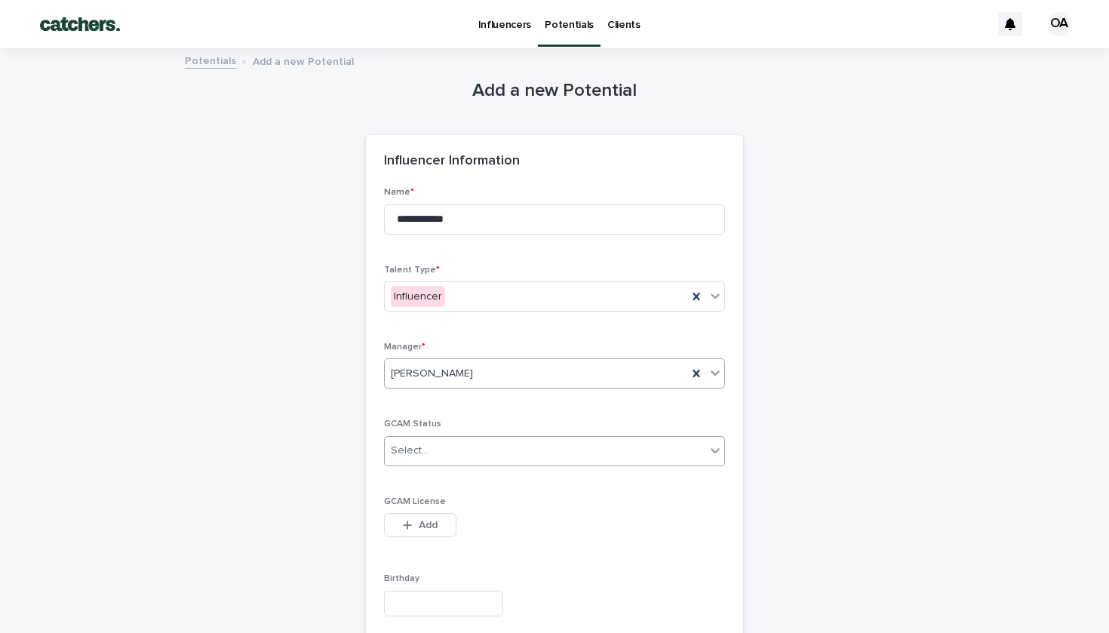
scroll to position [493, 0]
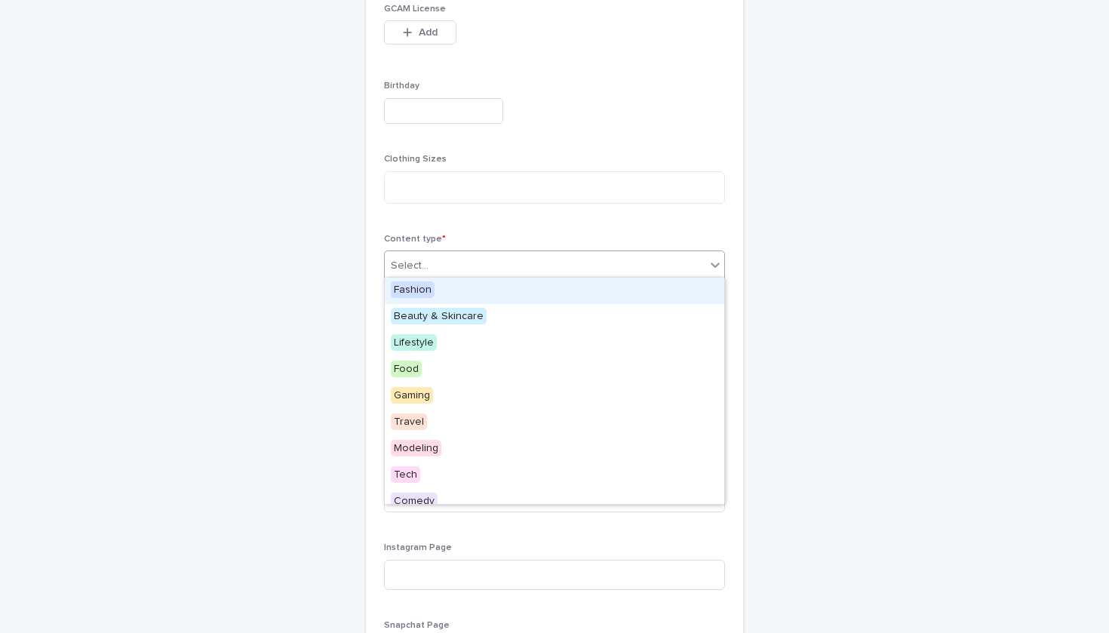
click at [481, 265] on div "Select..." at bounding box center [545, 266] width 321 height 25
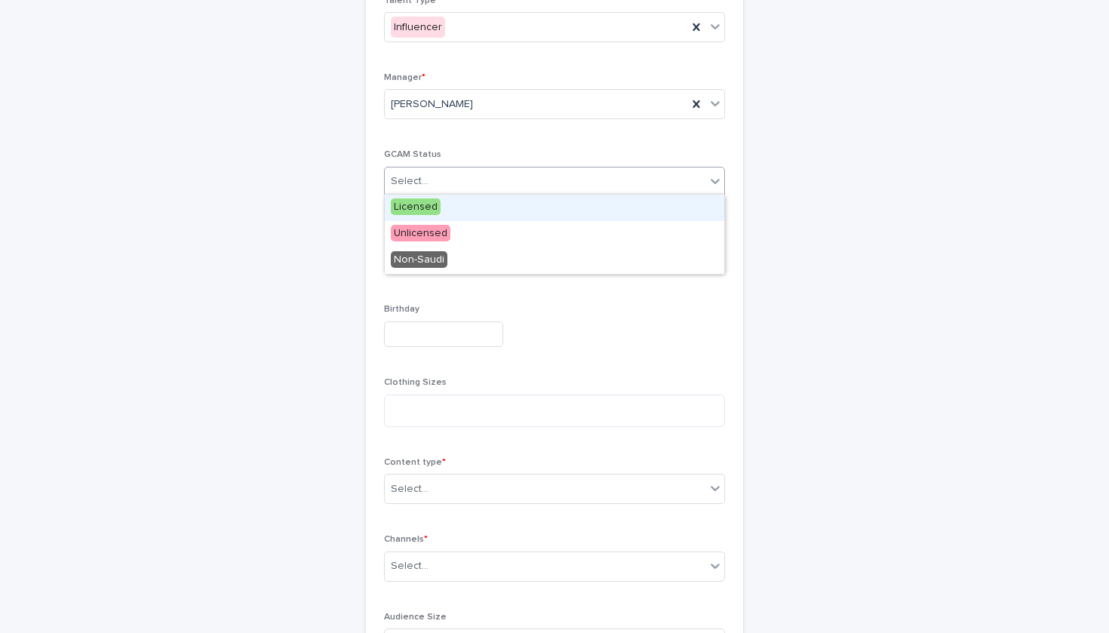
click at [521, 179] on div "Select..." at bounding box center [545, 181] width 321 height 25
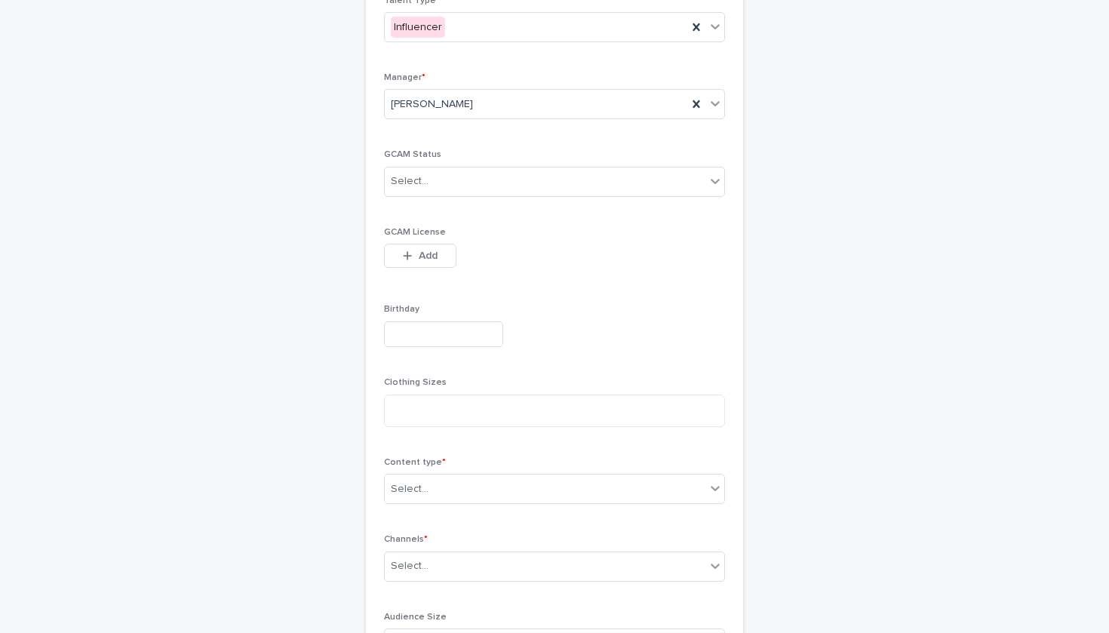
click at [565, 368] on div "**********" at bounding box center [554, 488] width 341 height 1140
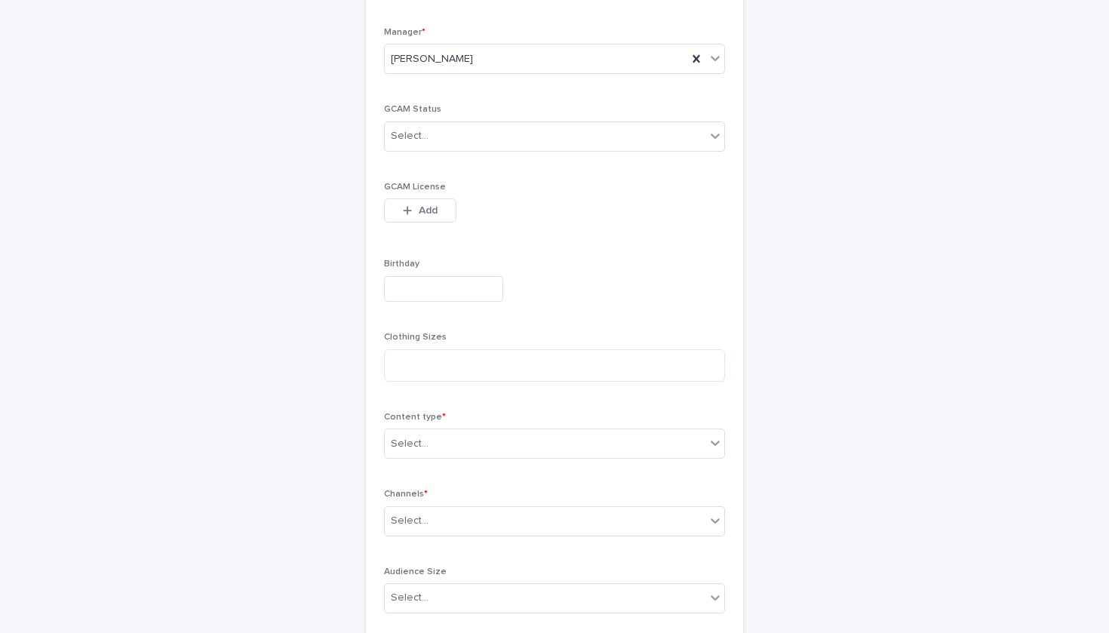
scroll to position [377, 0]
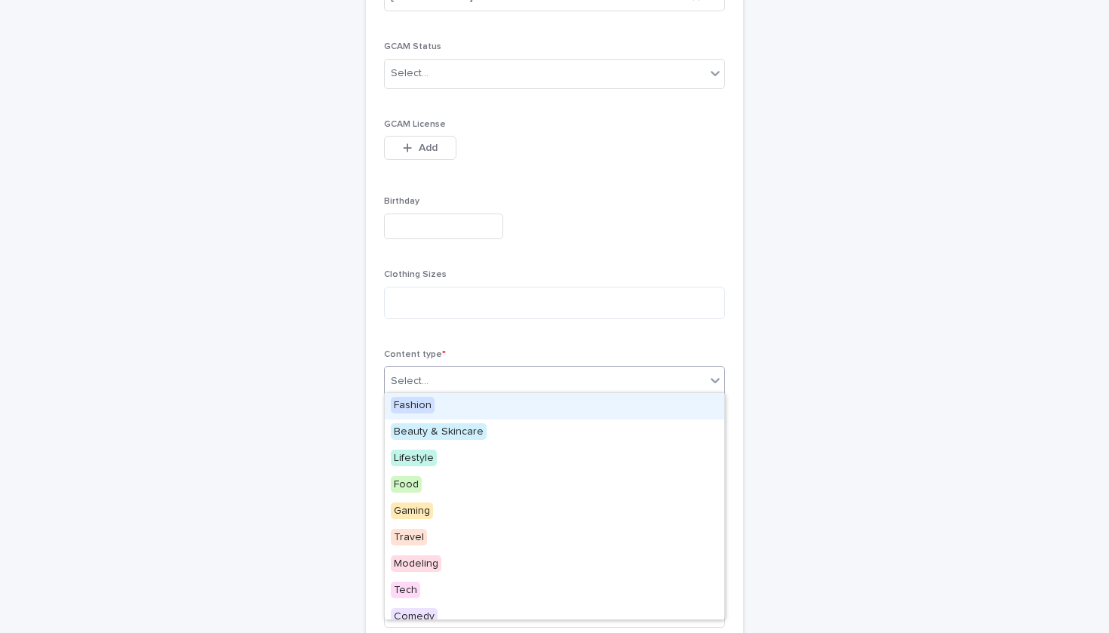
click at [535, 379] on div "option Fashion focused, 1 of 21. 21 results available. Use Up and Down to choos…" at bounding box center [554, 381] width 341 height 30
click at [510, 396] on div "Fashion" at bounding box center [555, 406] width 340 height 26
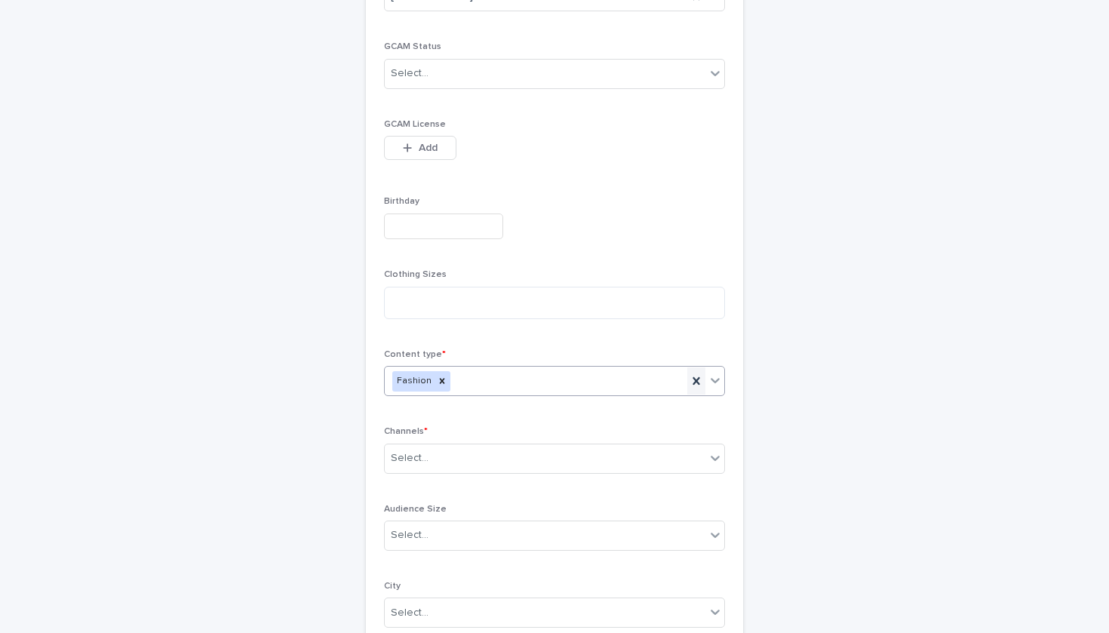
click at [694, 379] on div "option Fashion, selected. 0 results available. Select is focused ,type to refin…" at bounding box center [554, 381] width 341 height 30
click at [525, 378] on div "Select..." at bounding box center [545, 381] width 321 height 25
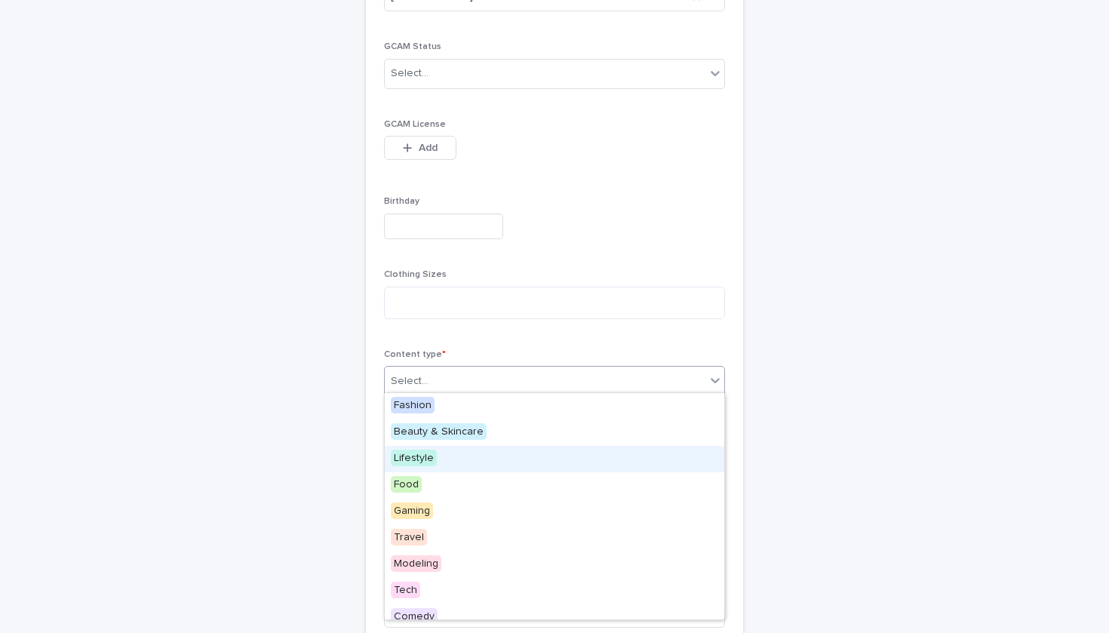
click at [528, 457] on div "Lifestyle" at bounding box center [555, 459] width 340 height 26
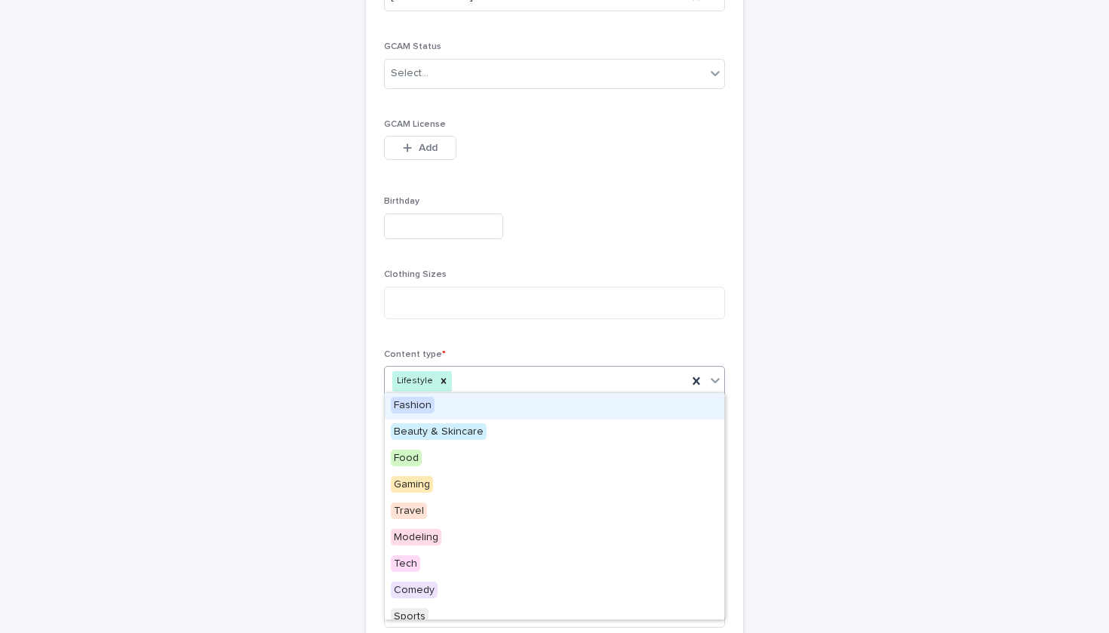
click at [720, 375] on icon at bounding box center [715, 380] width 15 height 15
click at [586, 410] on div "Fashion" at bounding box center [555, 406] width 340 height 26
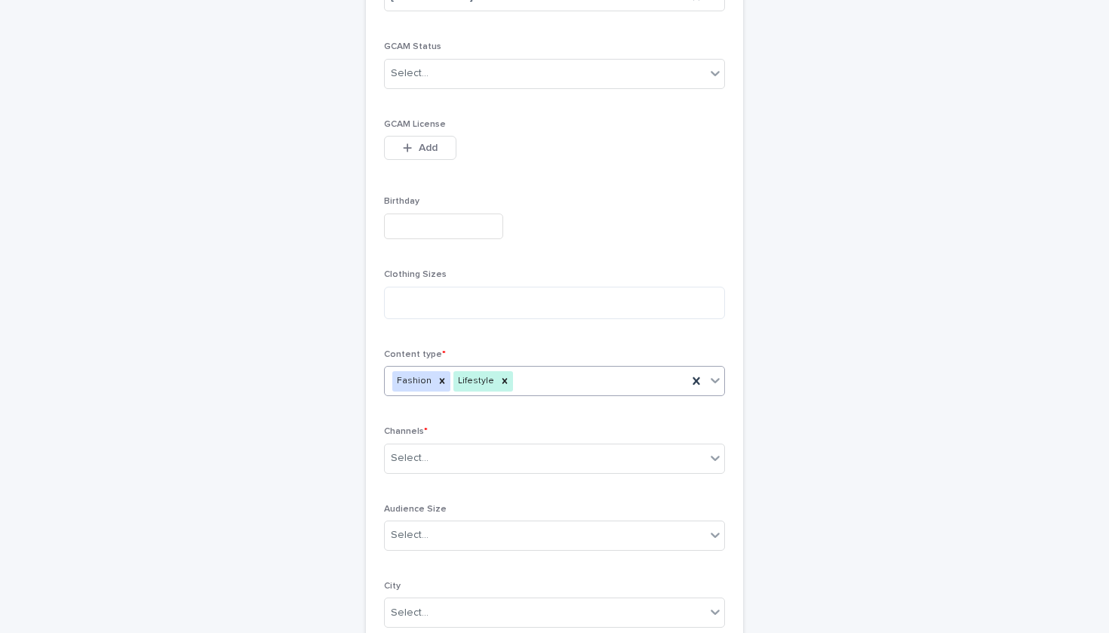
click at [709, 377] on icon at bounding box center [715, 380] width 15 height 15
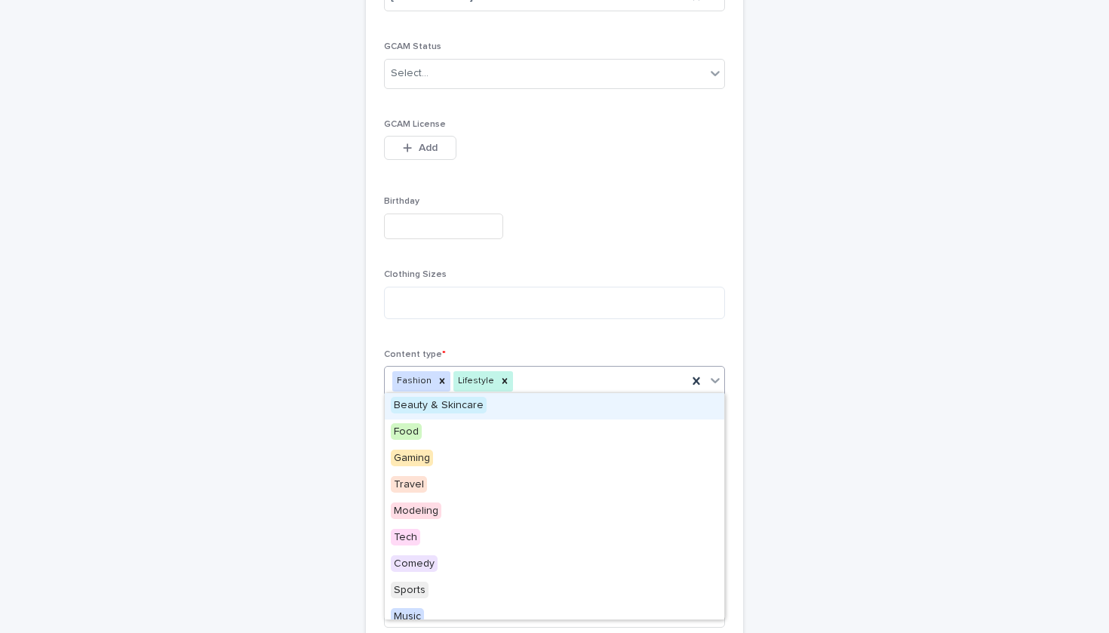
click at [592, 401] on div "Beauty & Skincare" at bounding box center [555, 406] width 340 height 26
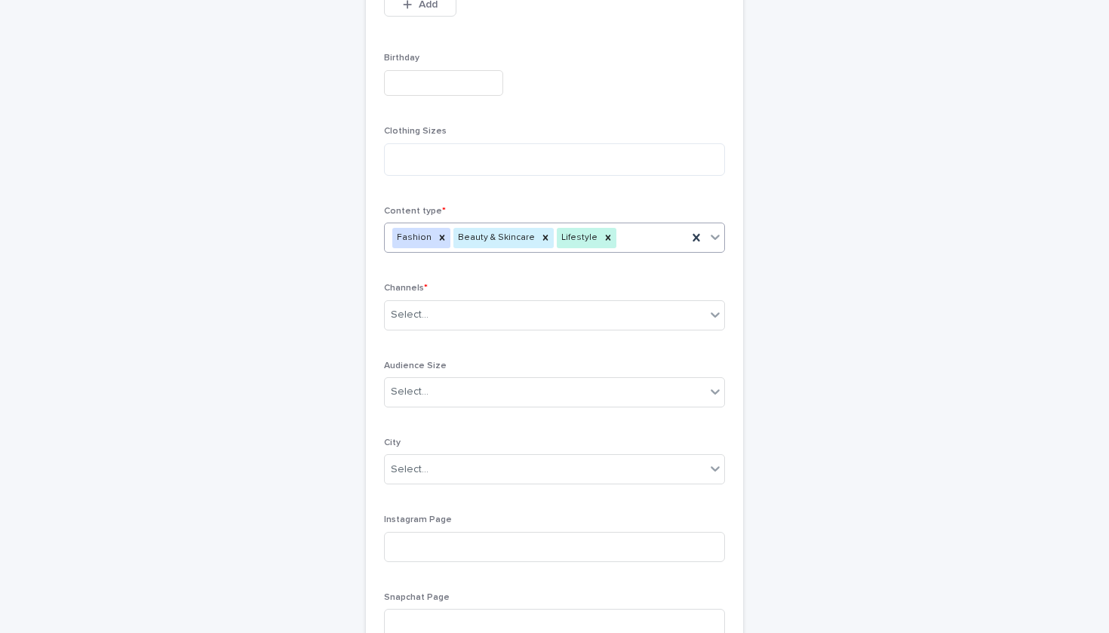
scroll to position [538, 0]
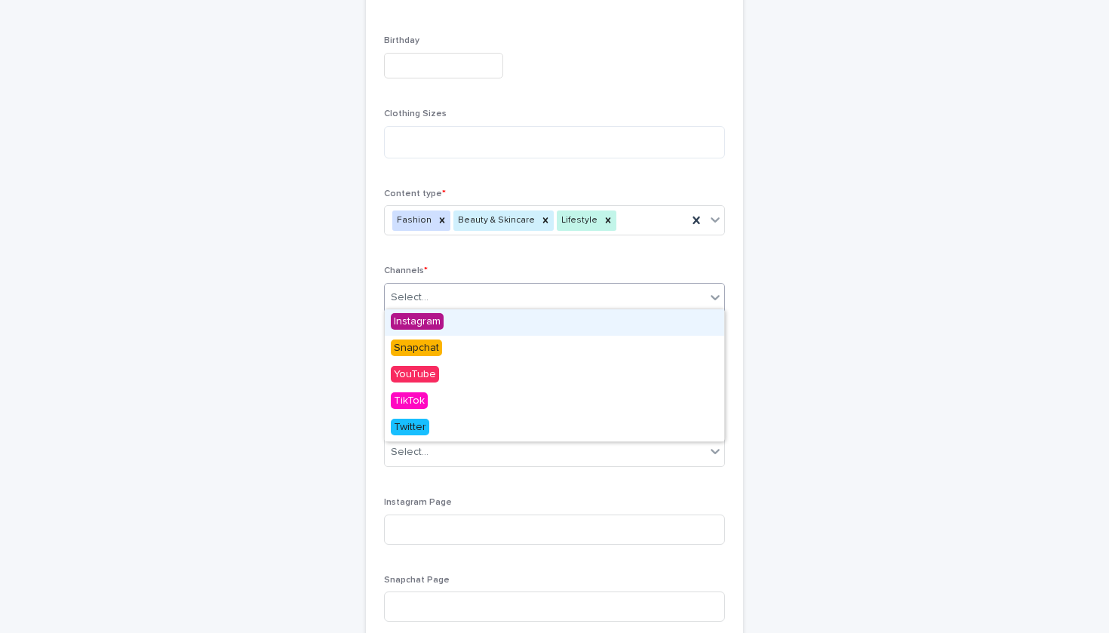
click at [568, 288] on div "Select..." at bounding box center [545, 297] width 321 height 25
click at [555, 323] on div "Instagram" at bounding box center [555, 322] width 340 height 26
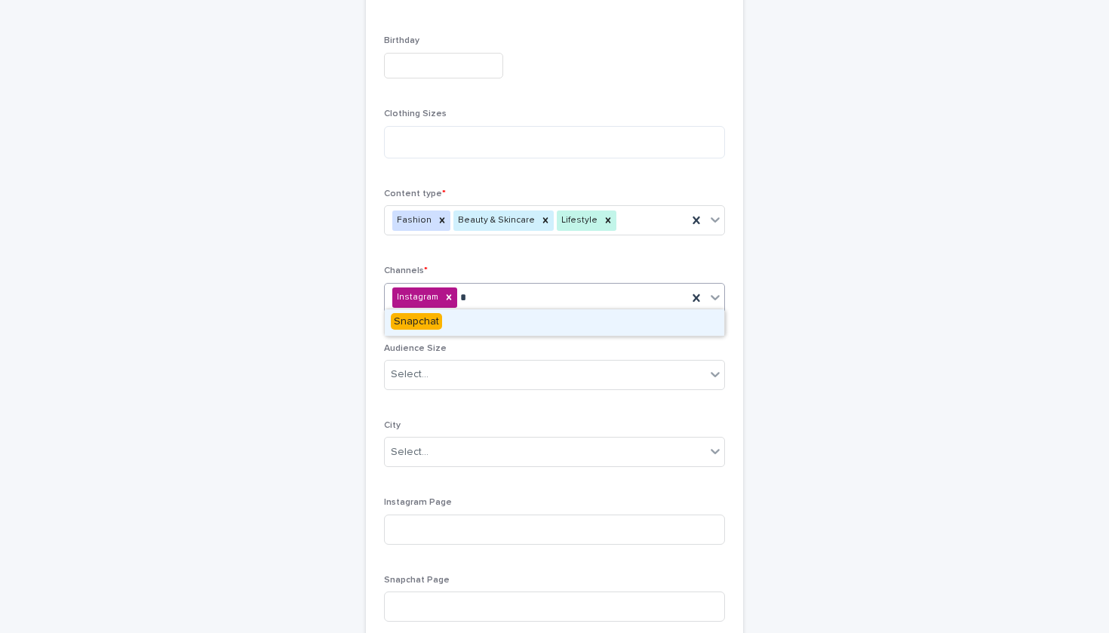
type input "**"
click at [551, 330] on div "Snapchat" at bounding box center [555, 322] width 340 height 26
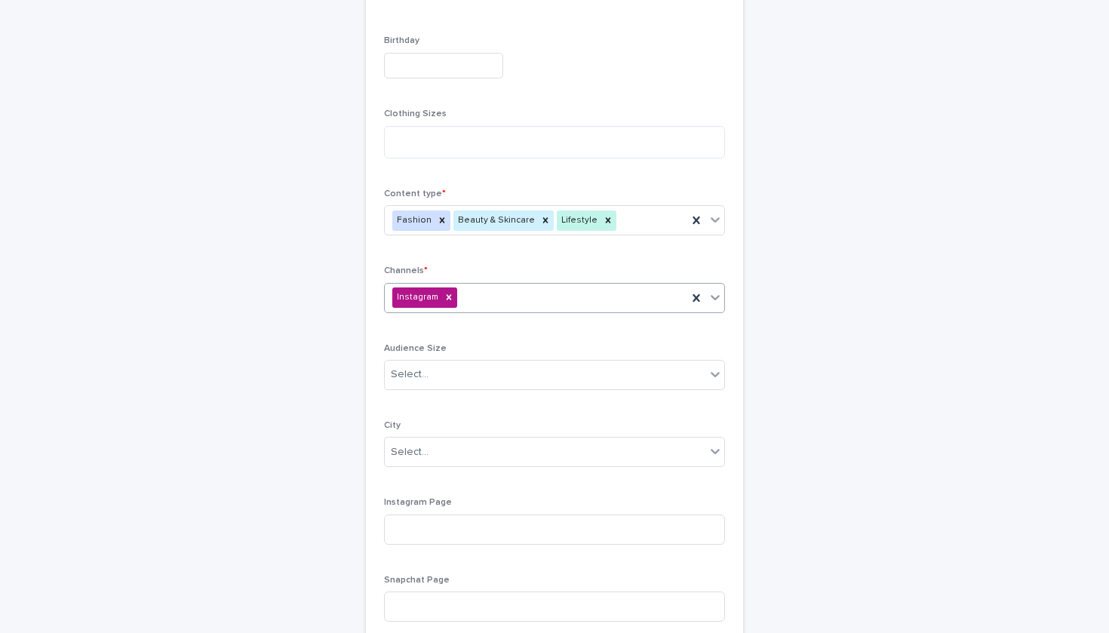
type input "*"
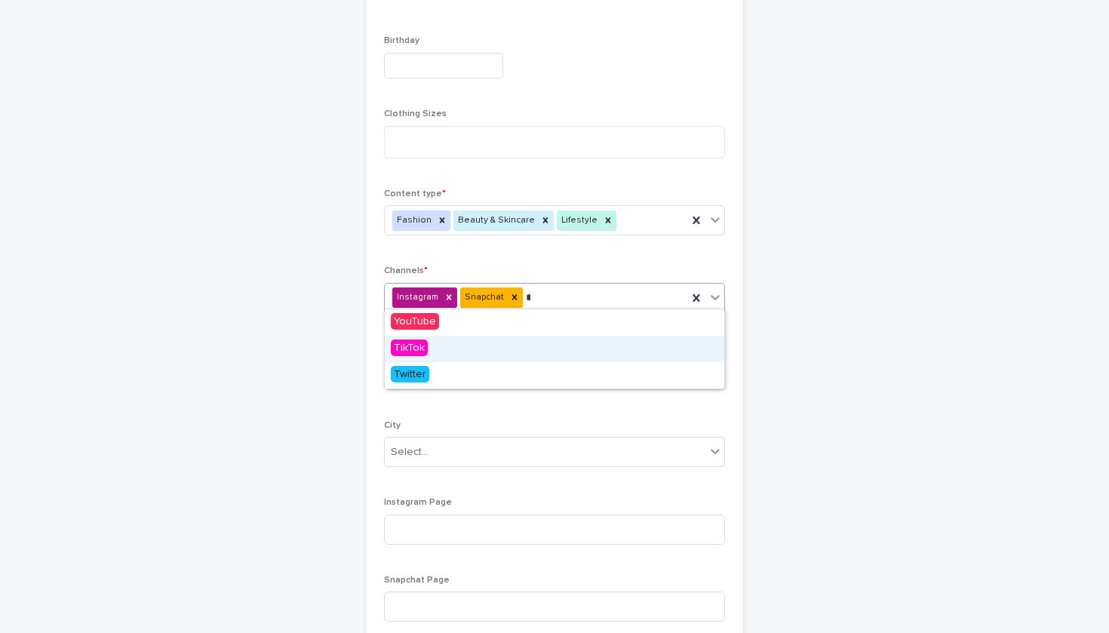
click at [550, 345] on div "TikTok" at bounding box center [555, 349] width 340 height 26
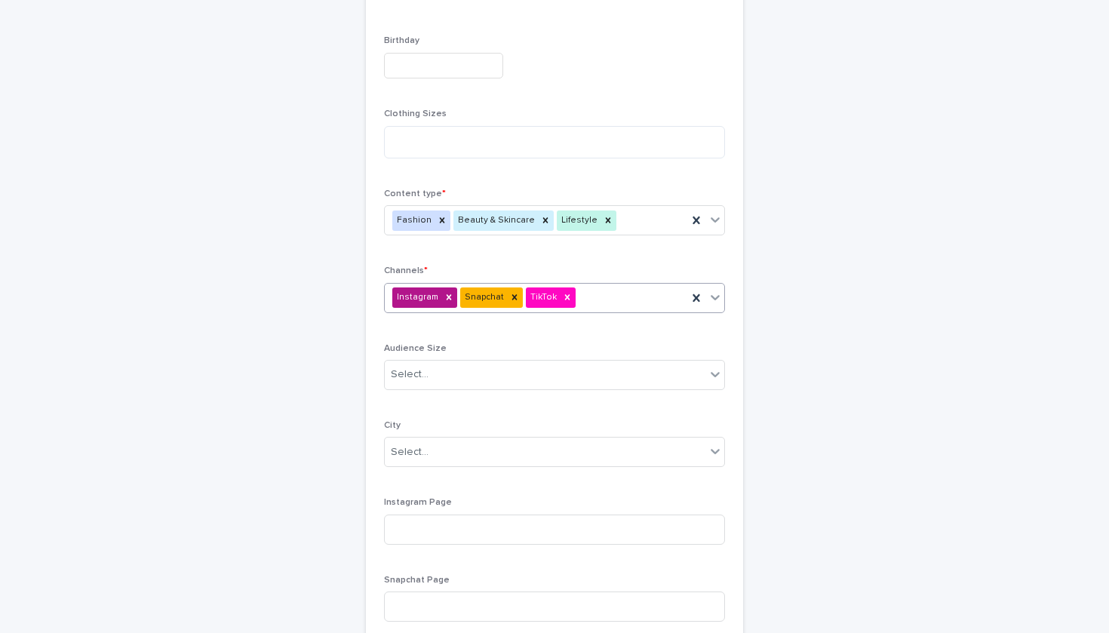
type input "*"
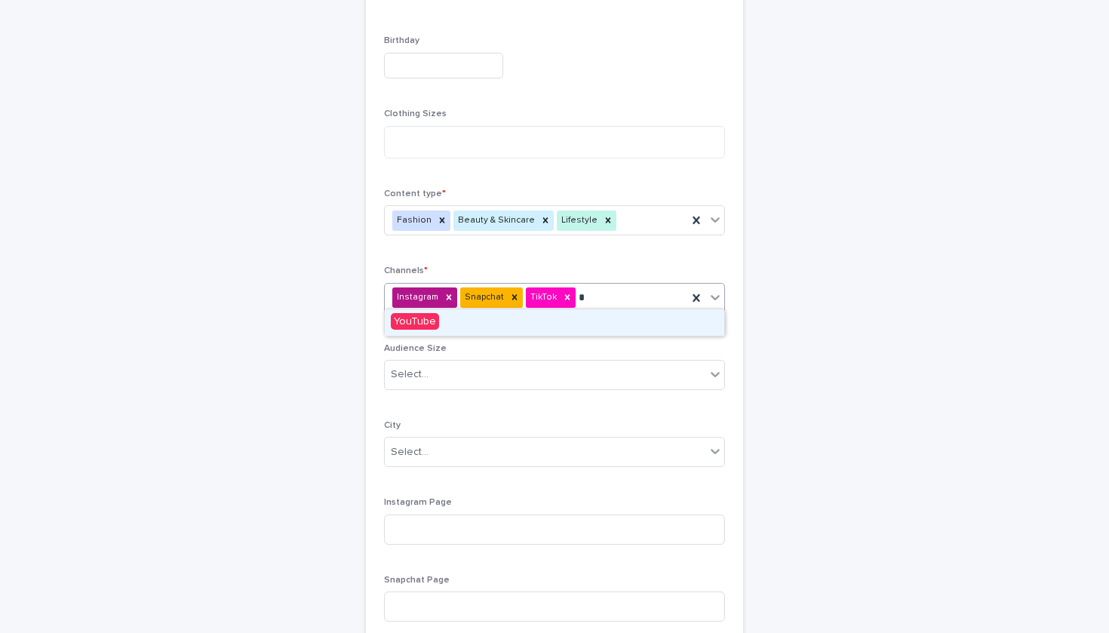
click at [538, 326] on div "YouTube" at bounding box center [555, 322] width 340 height 26
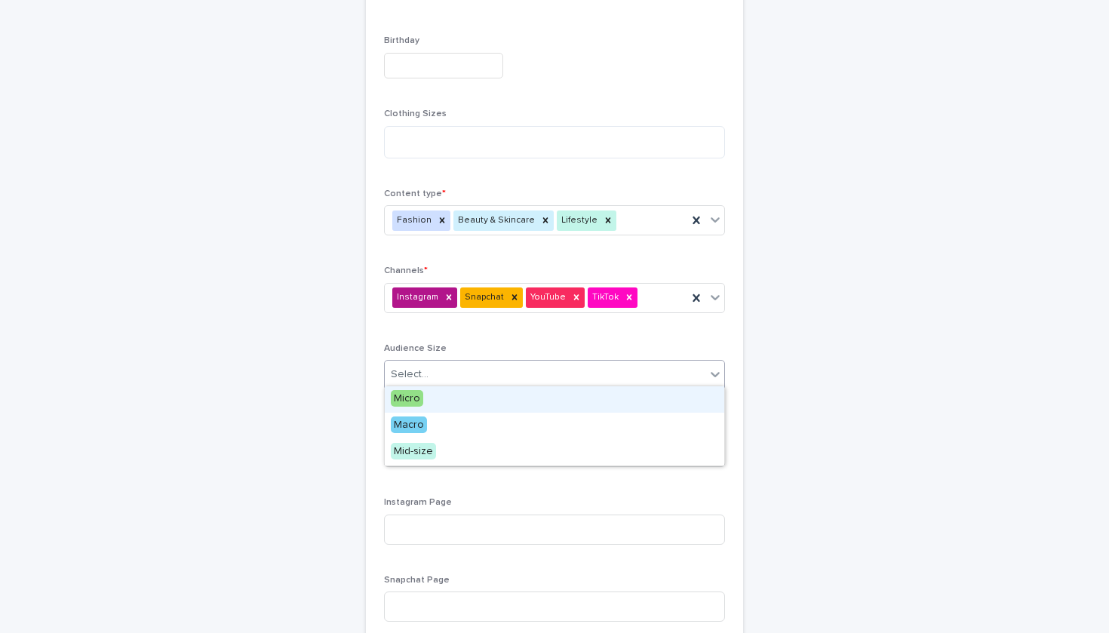
click at [536, 374] on div "option Micro focused, 1 of 3. 3 results available. Use Up and Down to choose op…" at bounding box center [554, 375] width 341 height 30
click at [472, 431] on div "Macro" at bounding box center [441, 426] width 112 height 26
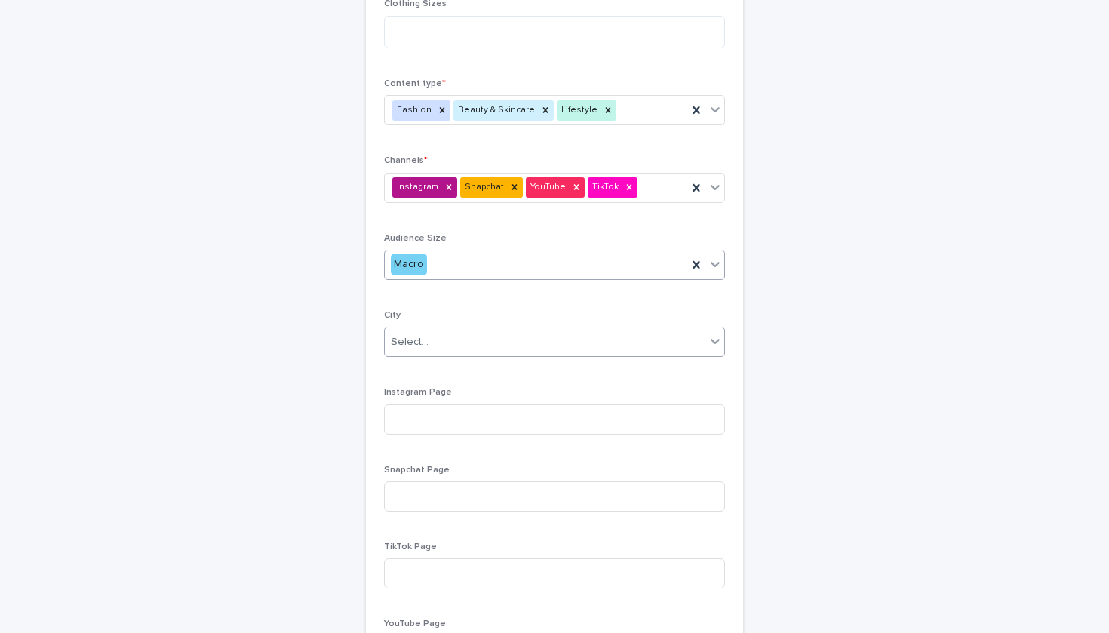
scroll to position [655, 0]
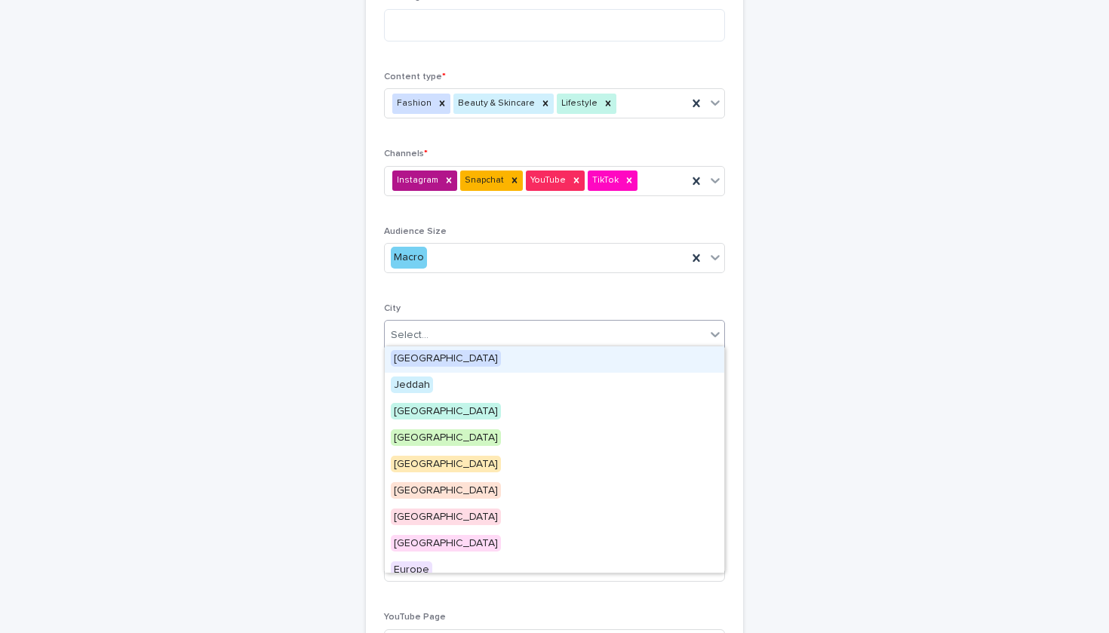
click at [485, 320] on div "Select..." at bounding box center [554, 335] width 341 height 30
click at [457, 447] on div "[GEOGRAPHIC_DATA]" at bounding box center [441, 439] width 112 height 26
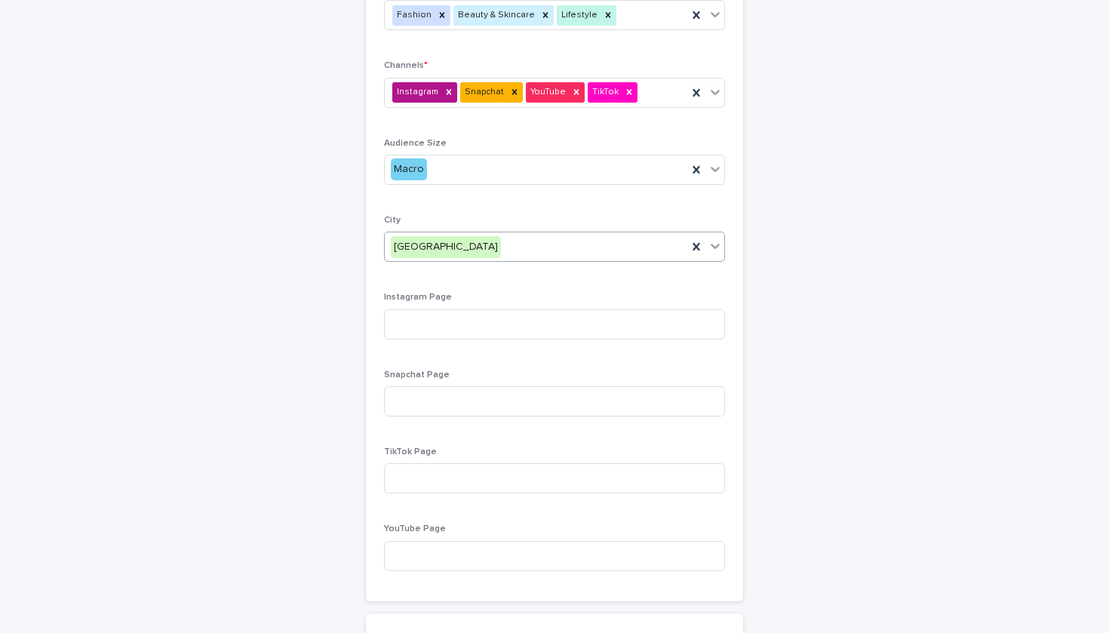
scroll to position [793, 0]
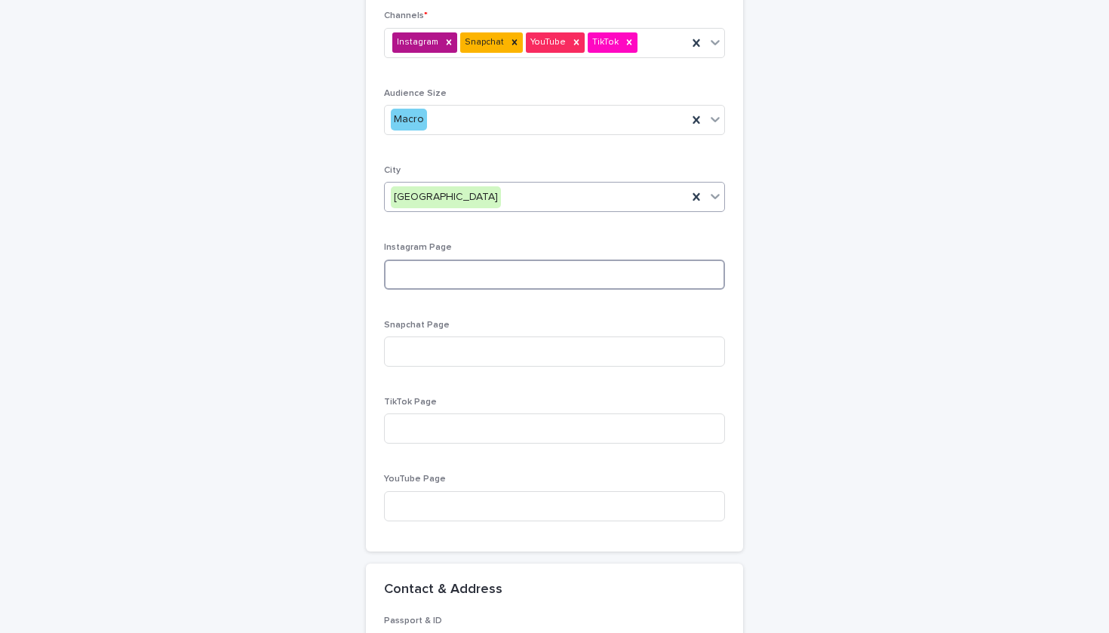
click at [479, 266] on input at bounding box center [554, 275] width 341 height 30
paste input "**********"
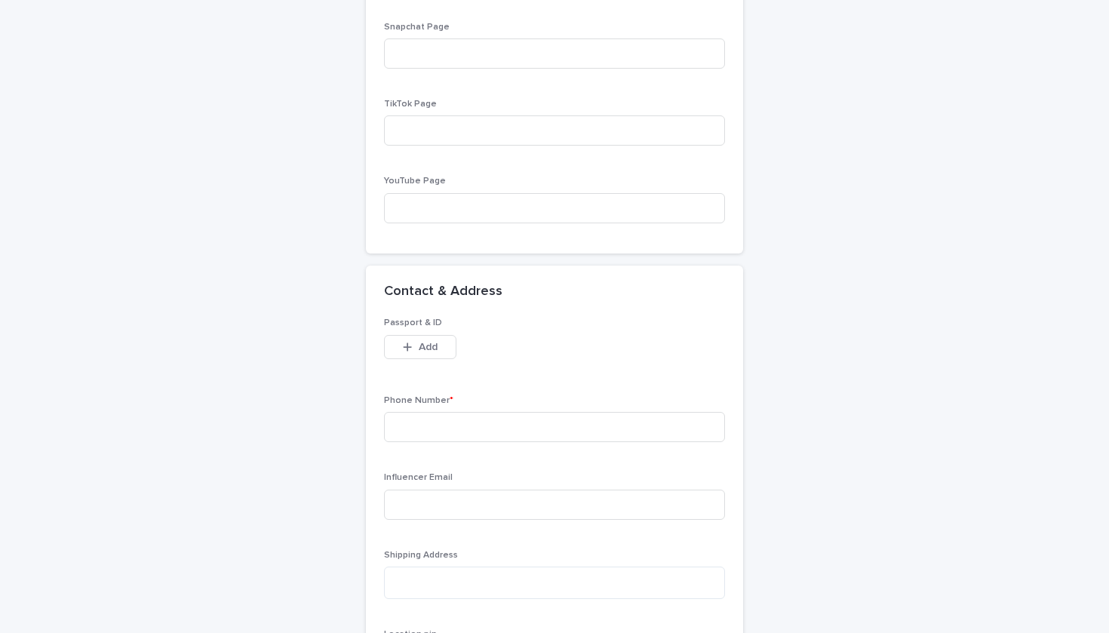
scroll to position [1175, 0]
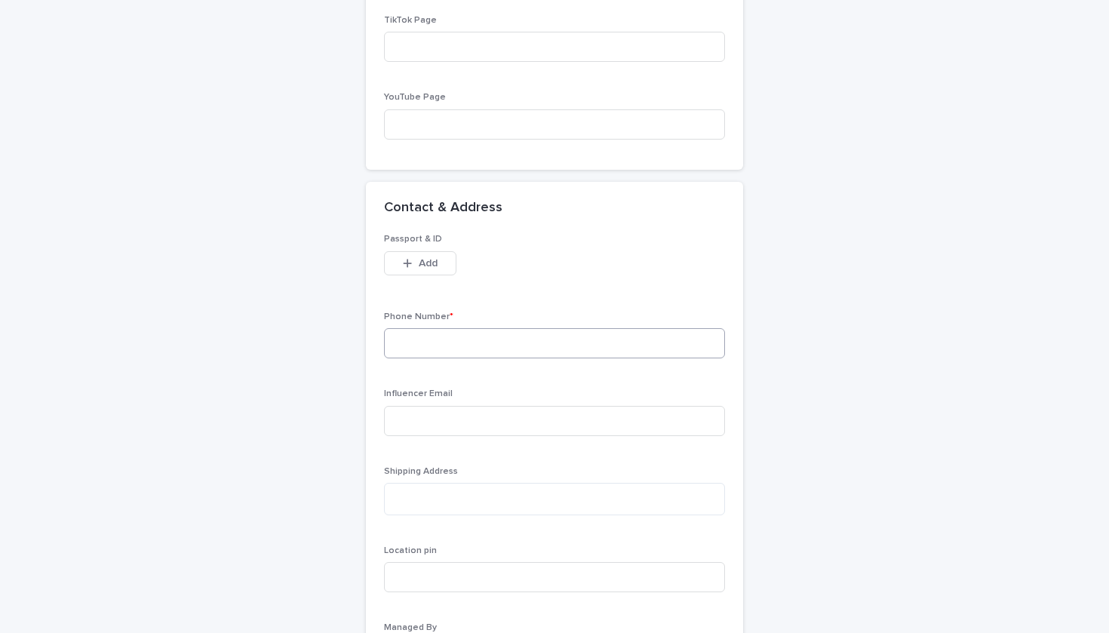
type input "**********"
click at [487, 337] on input at bounding box center [554, 343] width 341 height 30
paste input "**********"
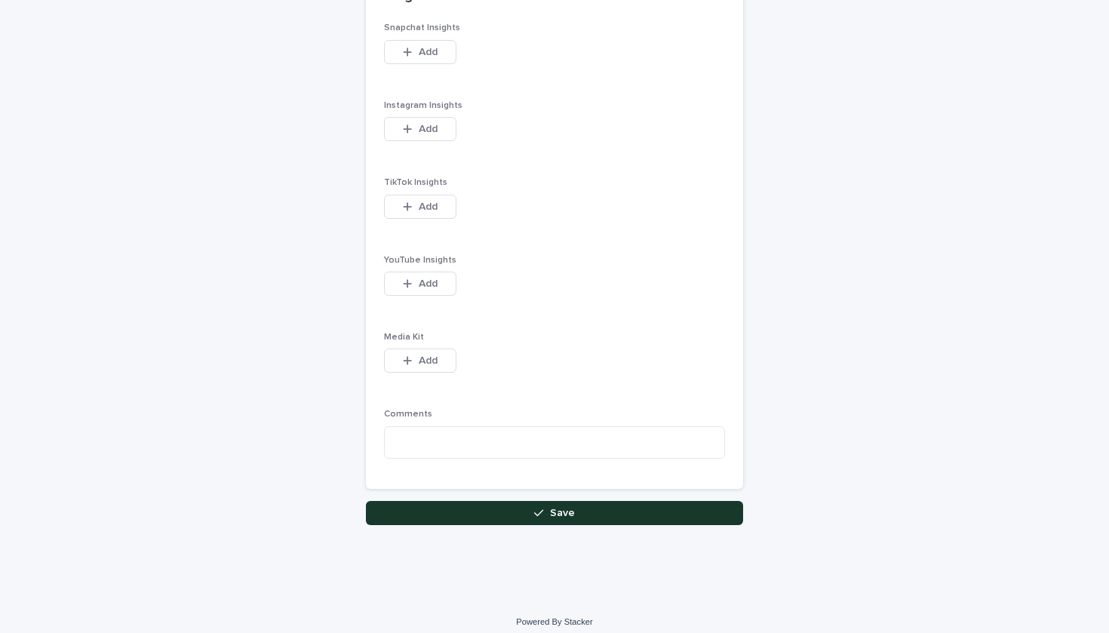
type input "**********"
click at [491, 501] on button "Save" at bounding box center [554, 513] width 377 height 24
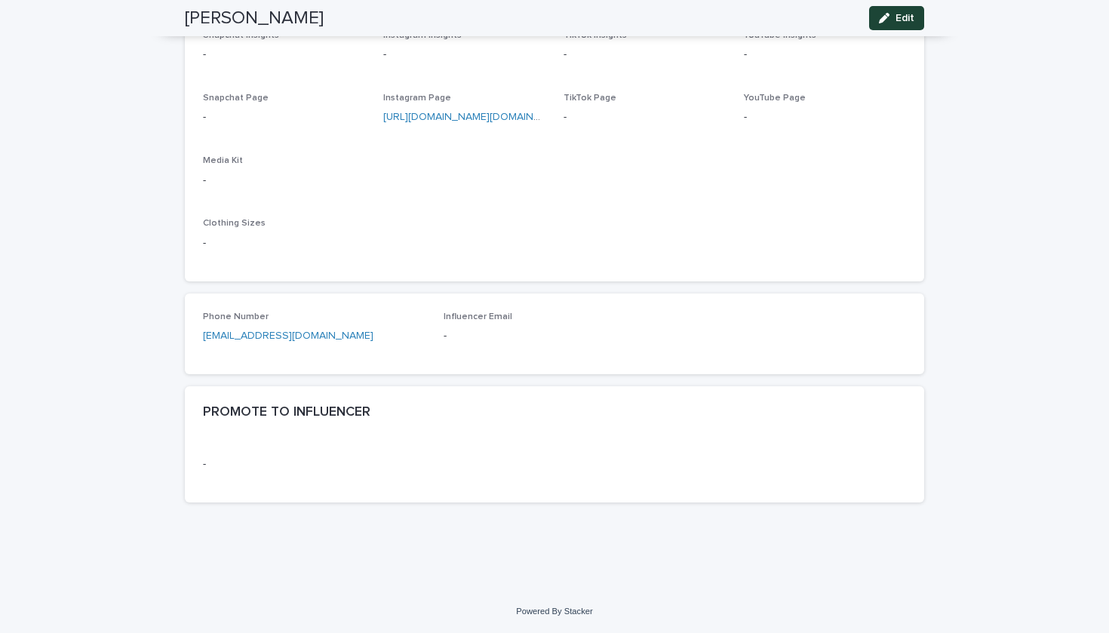
scroll to position [675, 0]
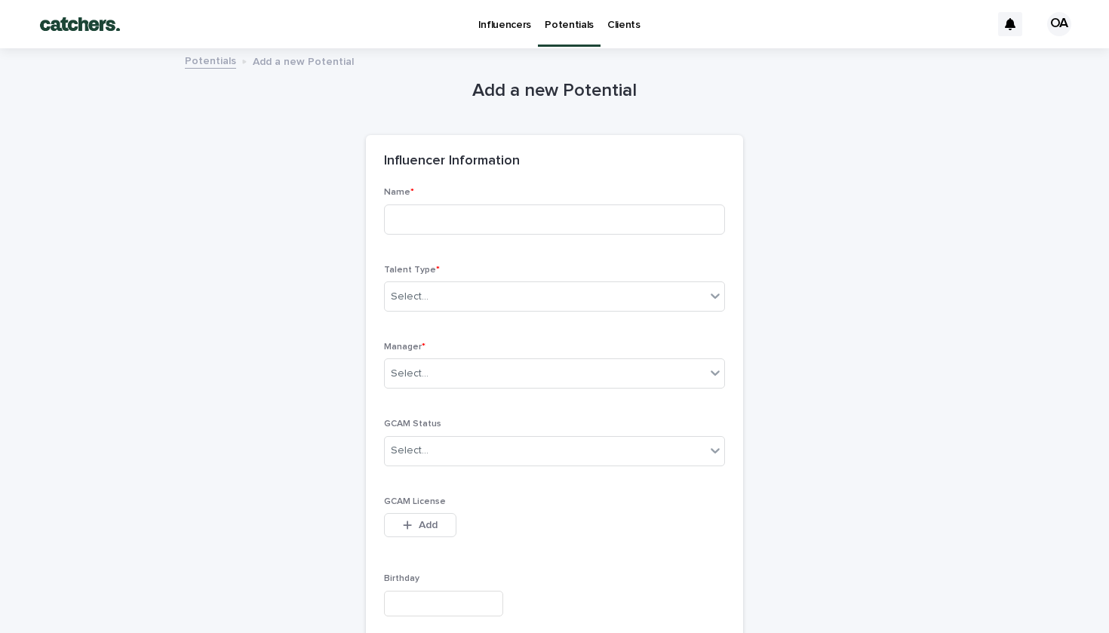
scroll to position [16, 0]
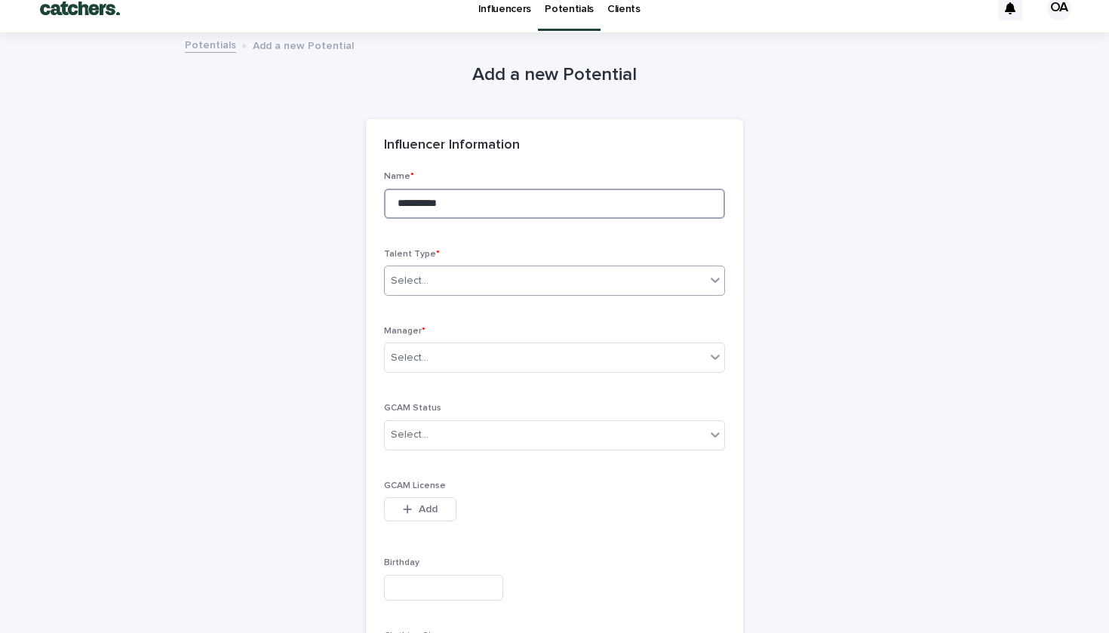
type input "**********"
click at [478, 279] on div "Select..." at bounding box center [545, 281] width 321 height 25
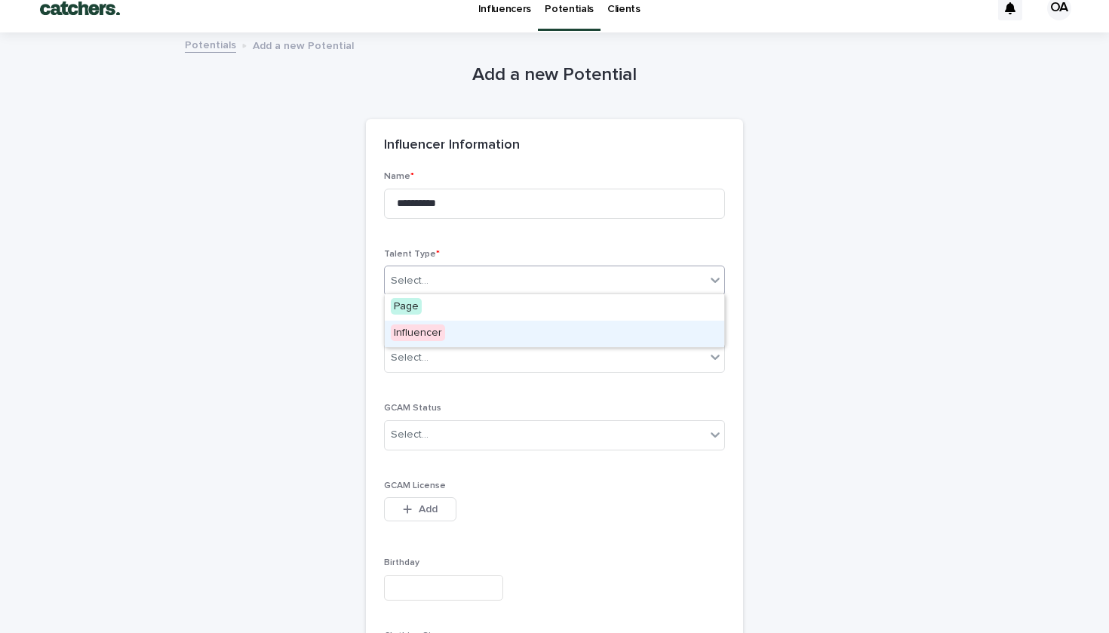
click at [473, 328] on div "Influencer" at bounding box center [555, 334] width 340 height 26
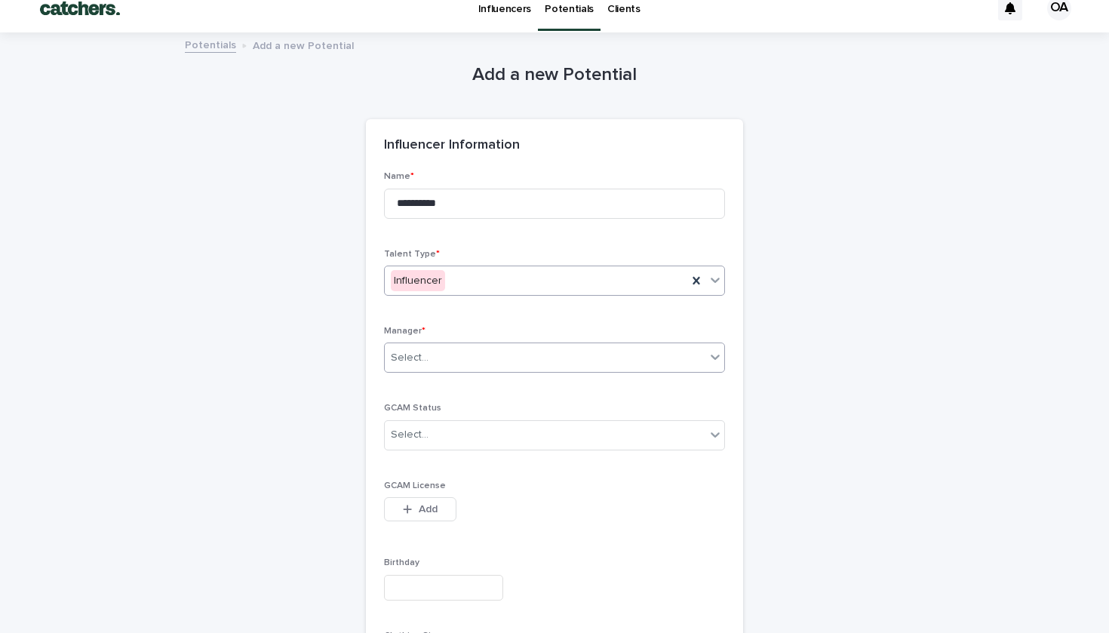
click at [474, 359] on div "Select..." at bounding box center [545, 358] width 321 height 25
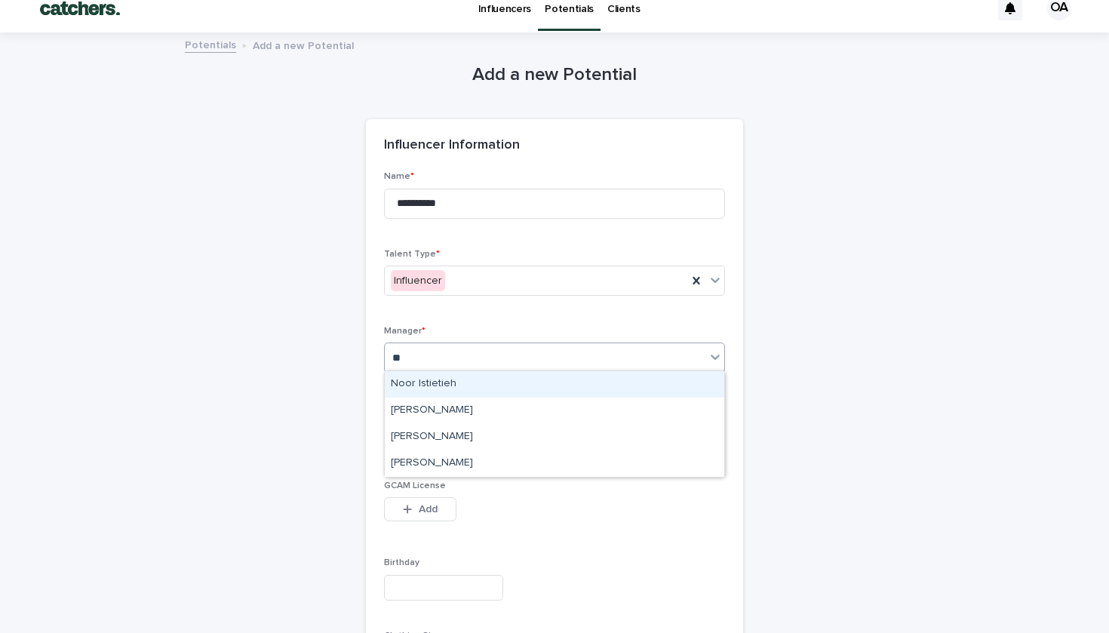
type input "***"
click at [468, 389] on div "[PERSON_NAME]" at bounding box center [555, 384] width 340 height 26
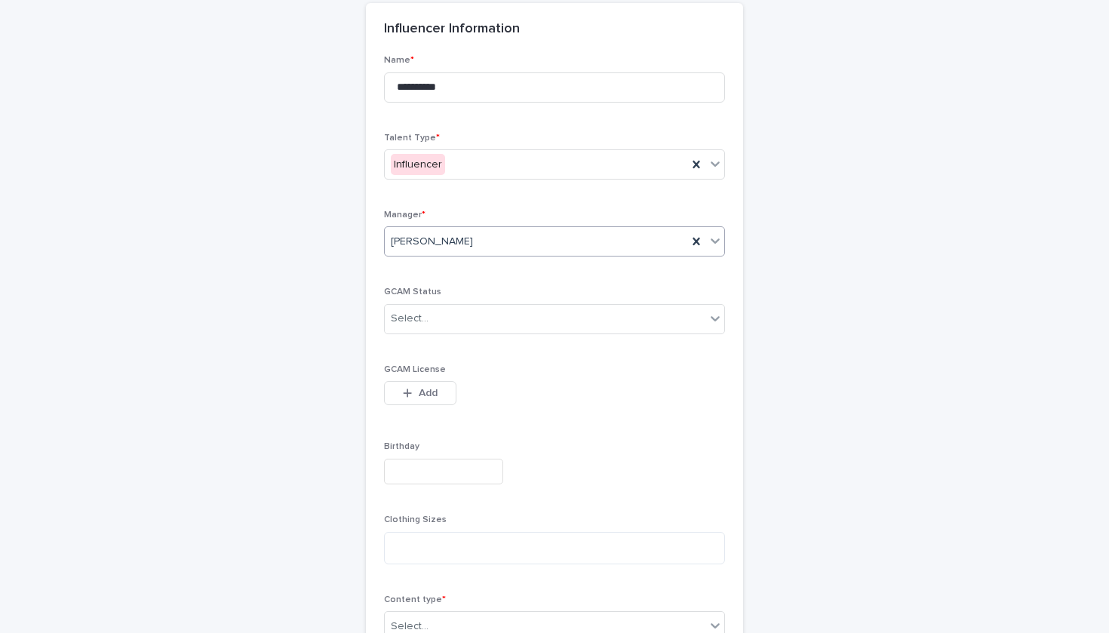
scroll to position [321, 0]
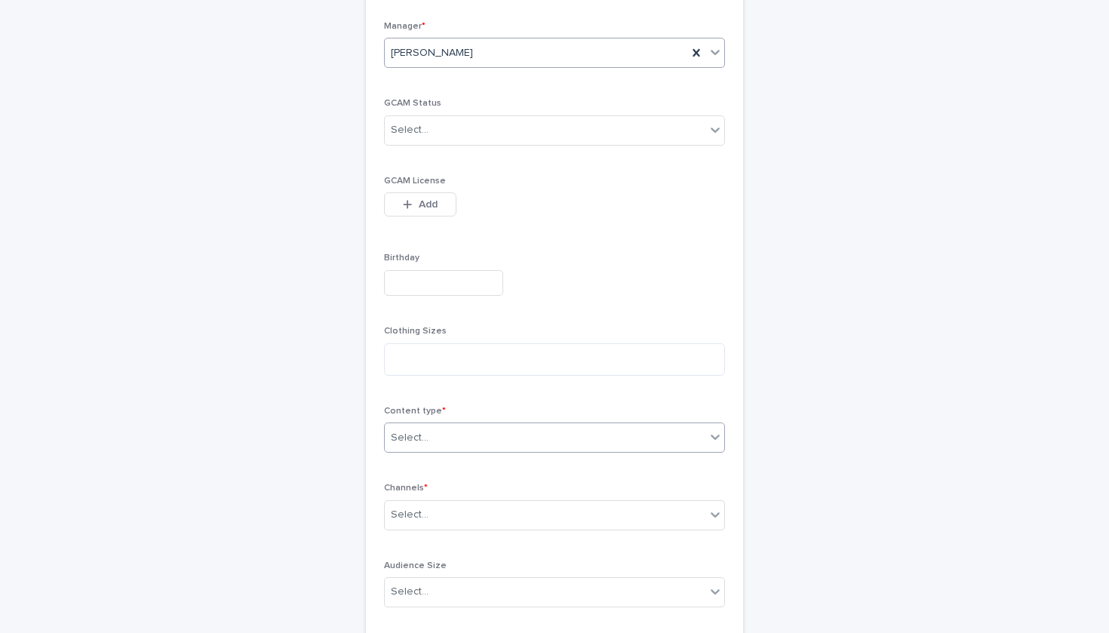
click at [464, 428] on div "Select..." at bounding box center [545, 438] width 321 height 25
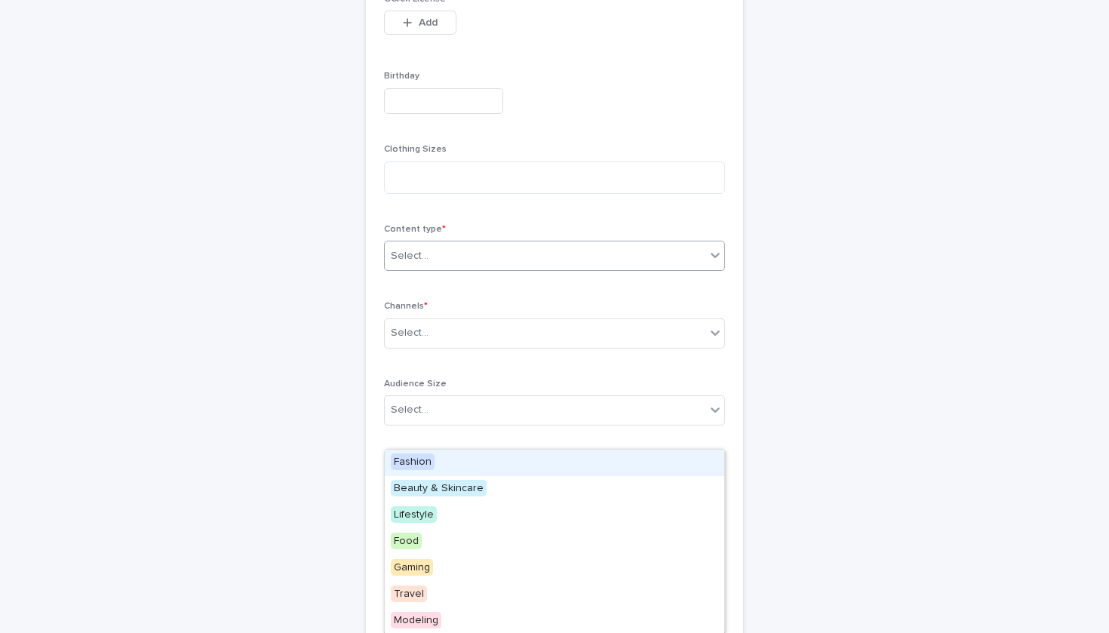
scroll to position [504, 0]
click at [481, 461] on div "Fashion" at bounding box center [555, 463] width 340 height 26
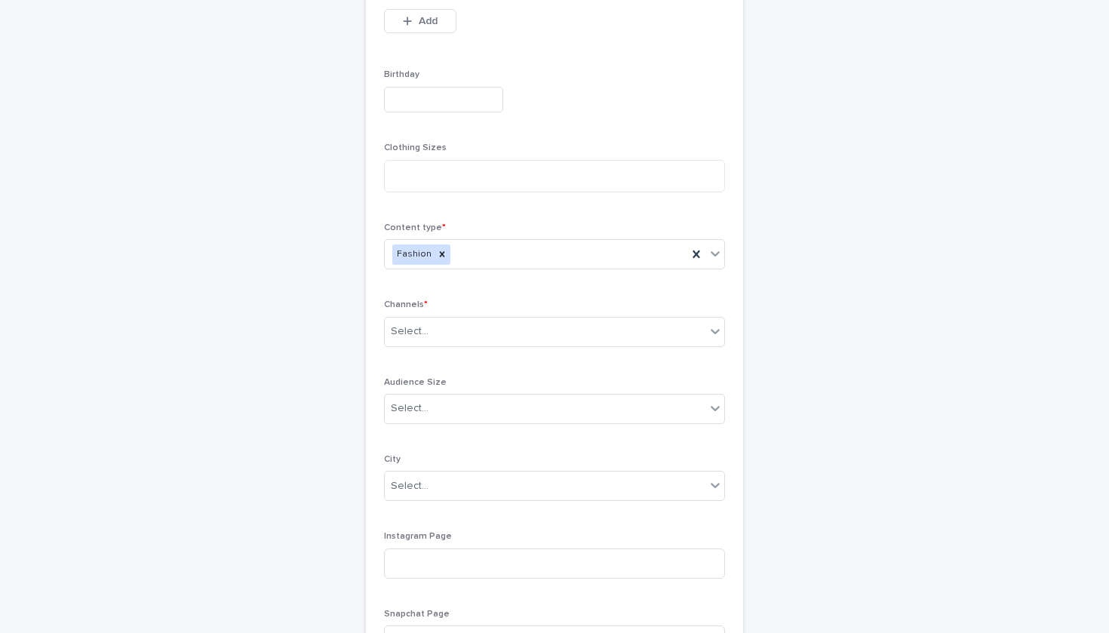
click at [540, 2] on div "GCAM License This file cannot be opened Download File Add" at bounding box center [554, 21] width 341 height 59
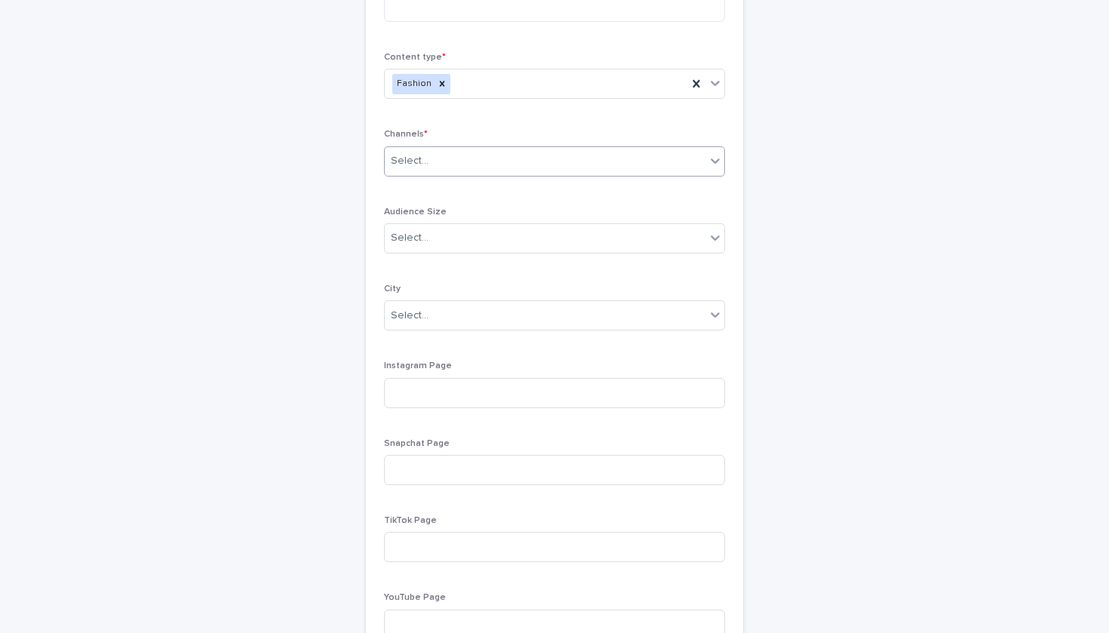
scroll to position [677, 0]
click at [465, 388] on input at bounding box center [554, 391] width 341 height 30
paste input "**********"
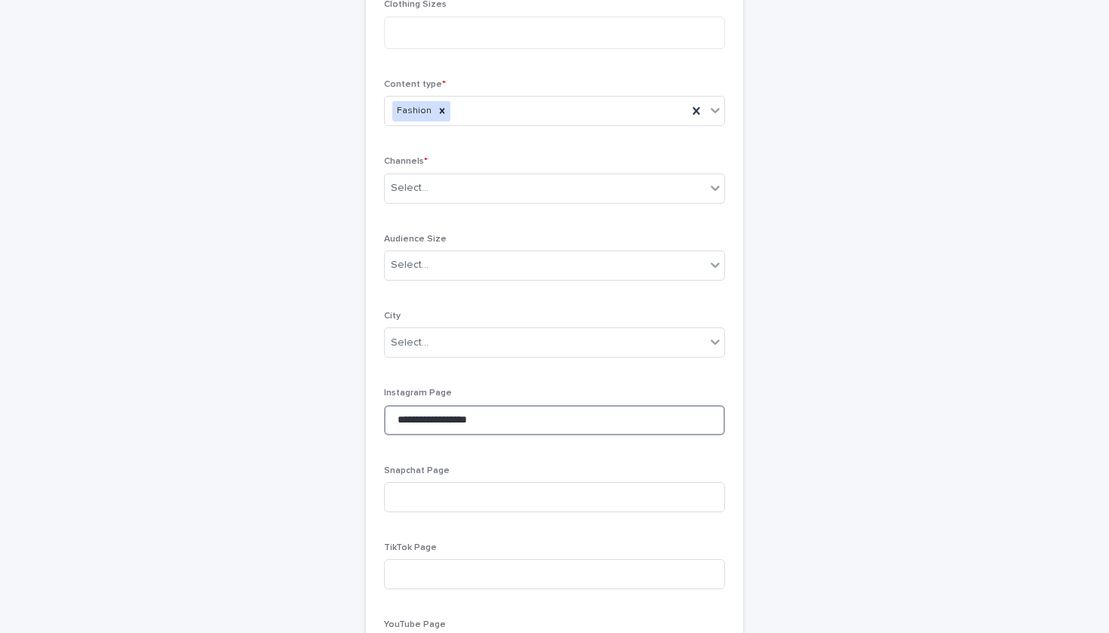
scroll to position [641, 0]
type input "**********"
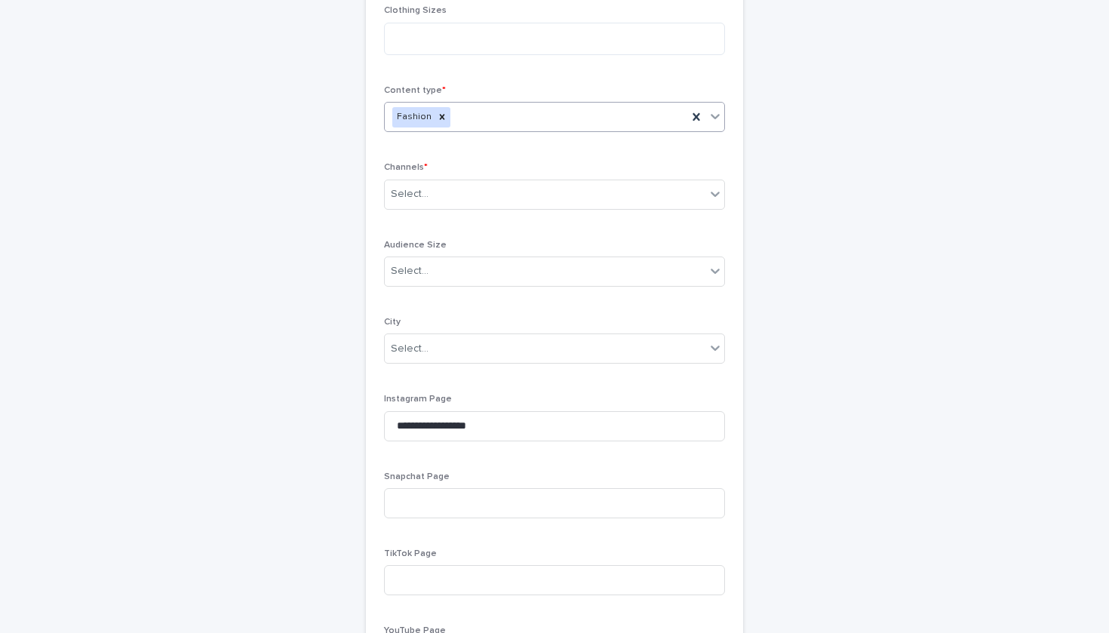
click at [497, 110] on div "Fashion" at bounding box center [536, 117] width 303 height 26
click at [490, 116] on div "Fashion" at bounding box center [554, 117] width 341 height 30
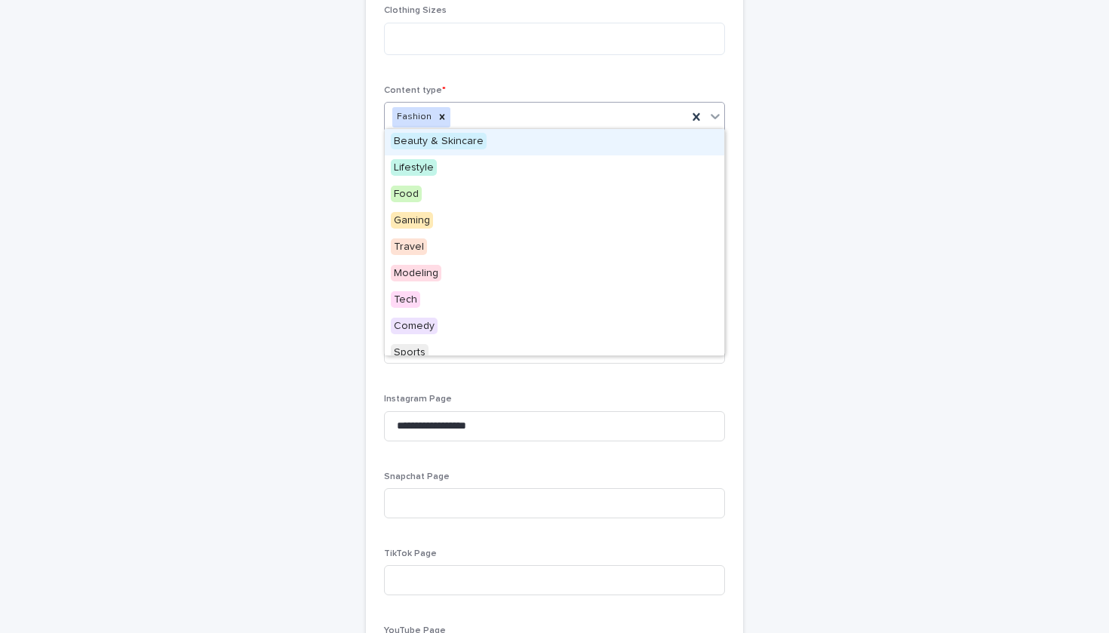
click at [465, 149] on span "Beauty & Skincare" at bounding box center [439, 141] width 96 height 17
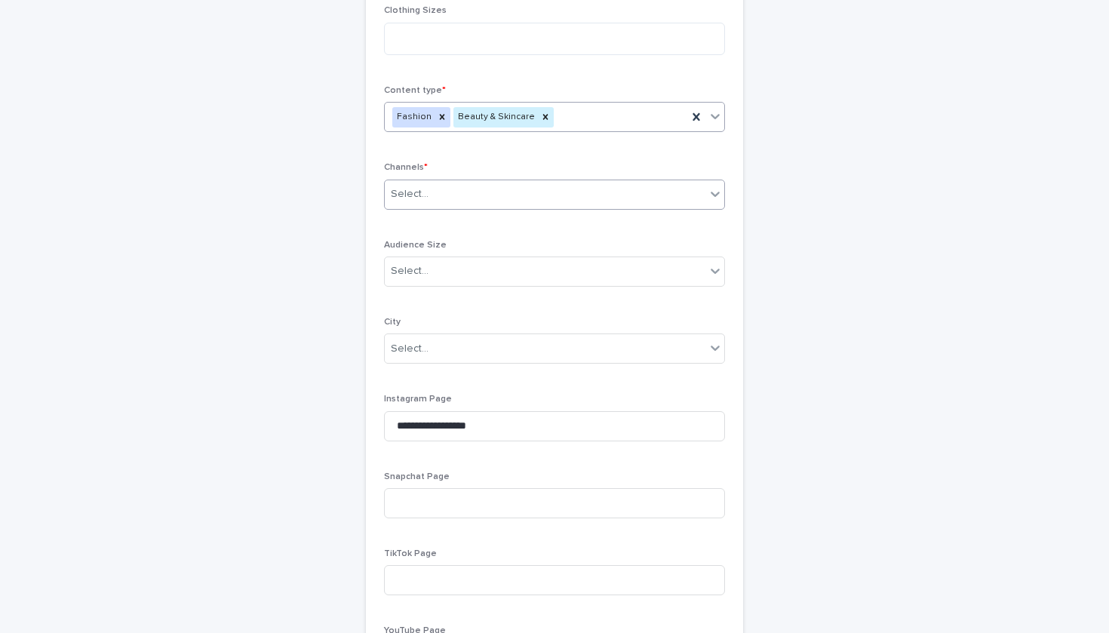
click at [467, 188] on div "Select..." at bounding box center [545, 194] width 321 height 25
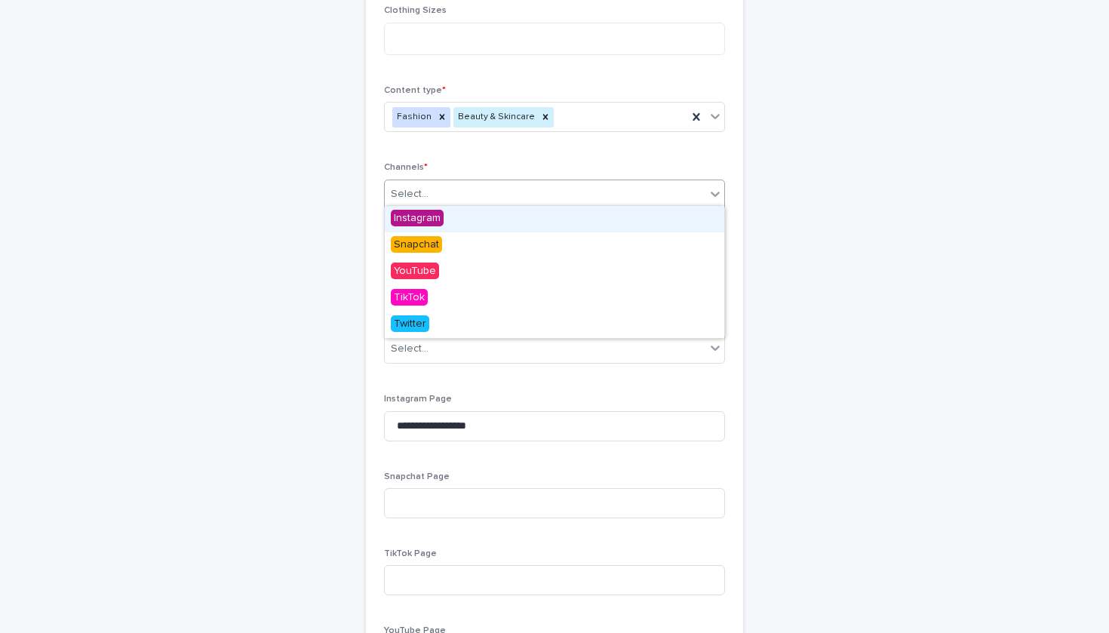
click at [462, 220] on div "Instagram" at bounding box center [555, 219] width 340 height 26
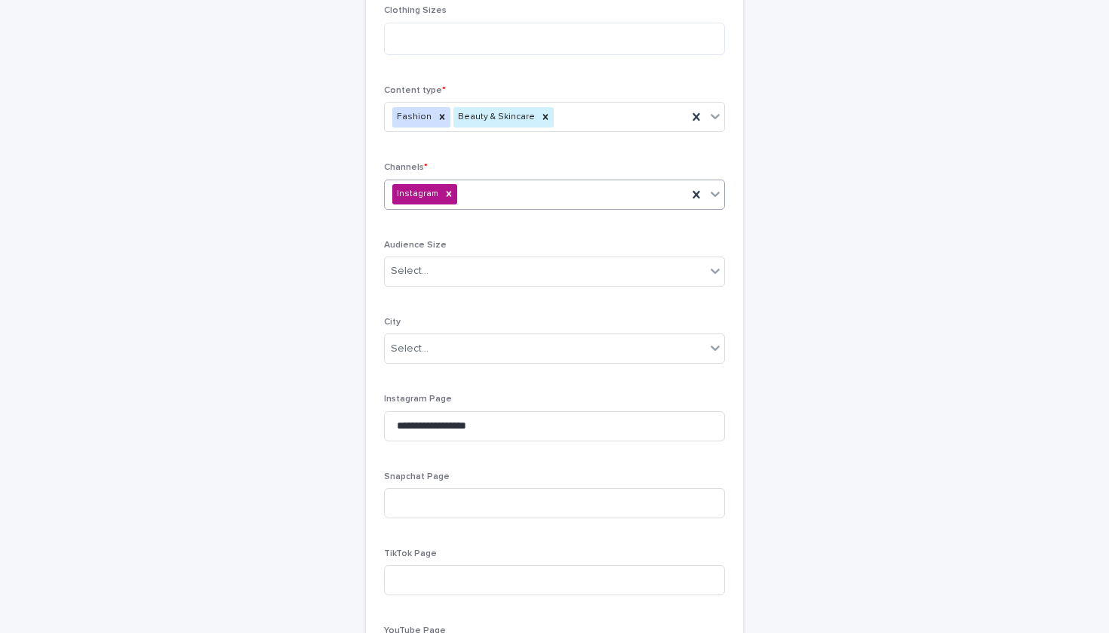
click at [496, 185] on div "Instagram" at bounding box center [554, 195] width 341 height 30
click at [483, 216] on div "Snapchat" at bounding box center [444, 219] width 118 height 26
type input "*"
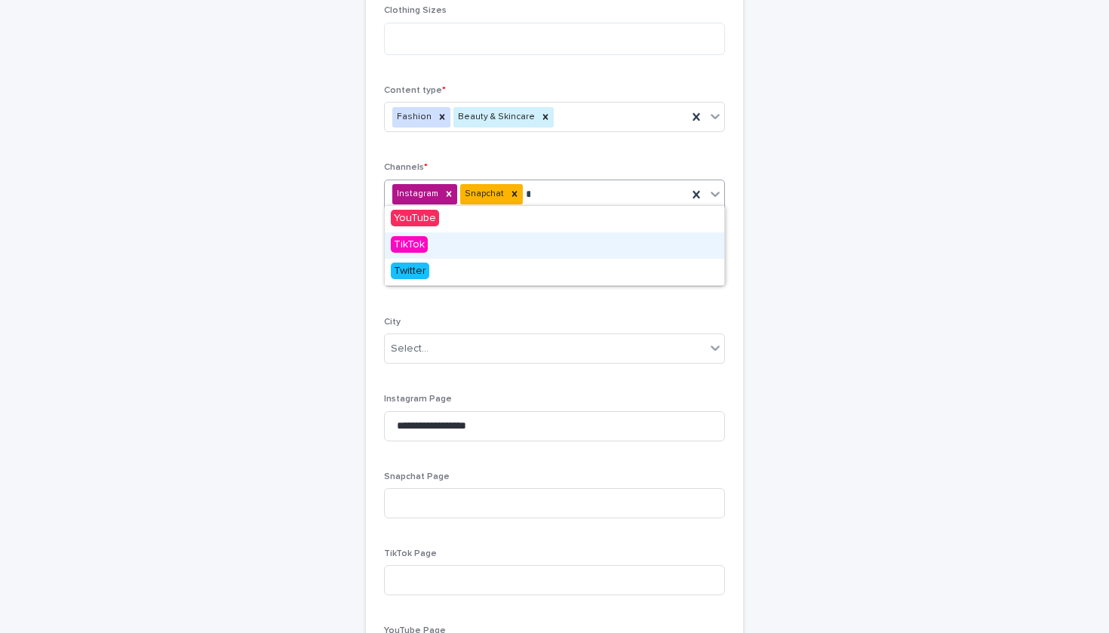
click at [533, 243] on div "TikTok" at bounding box center [555, 245] width 340 height 26
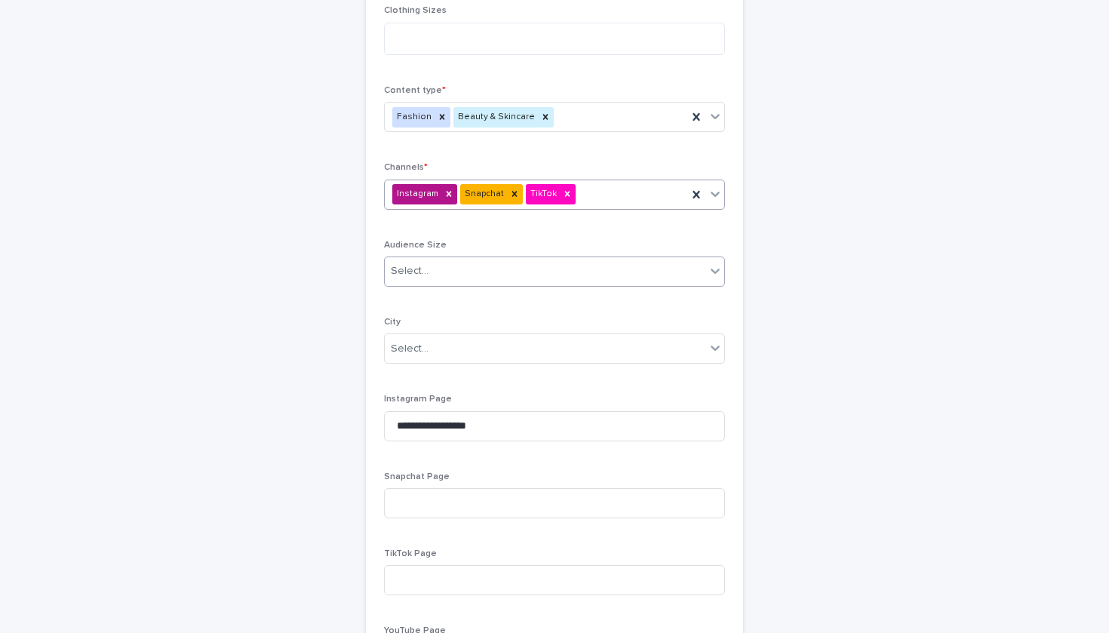
click at [531, 262] on div "Select..." at bounding box center [545, 271] width 321 height 25
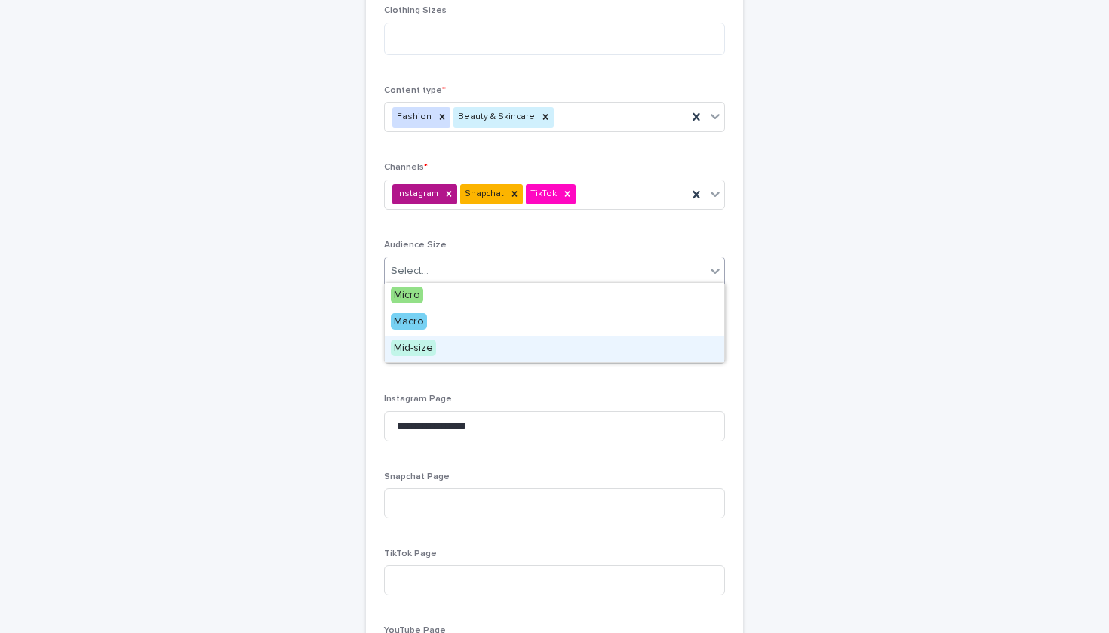
click at [509, 340] on div "Mid-size" at bounding box center [555, 349] width 340 height 26
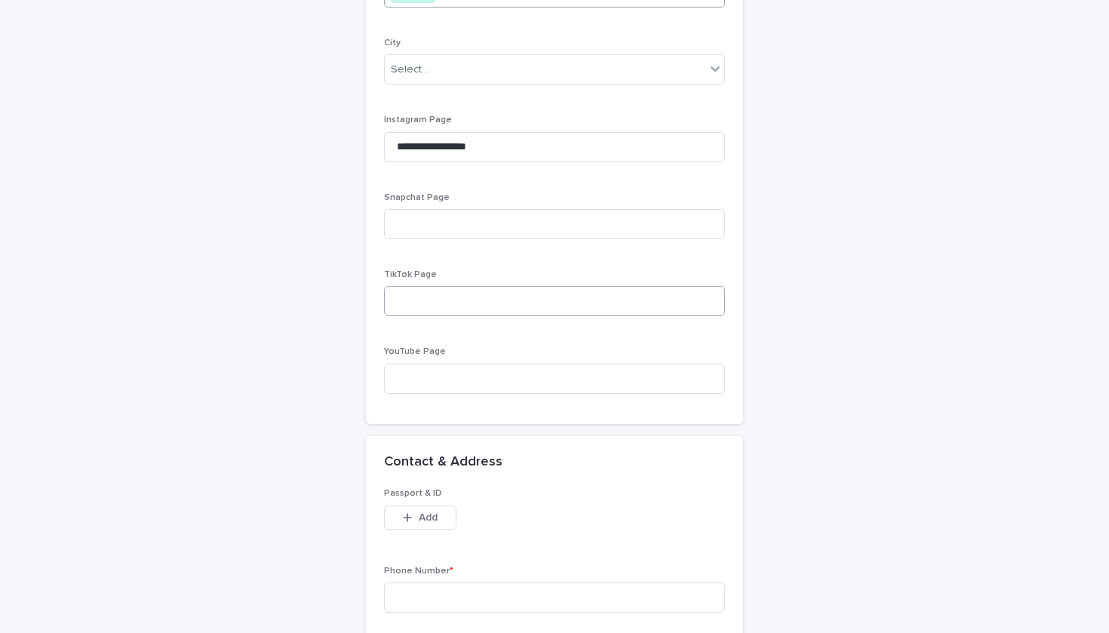
scroll to position [920, 0]
click at [471, 141] on input "**********" at bounding box center [554, 148] width 341 height 30
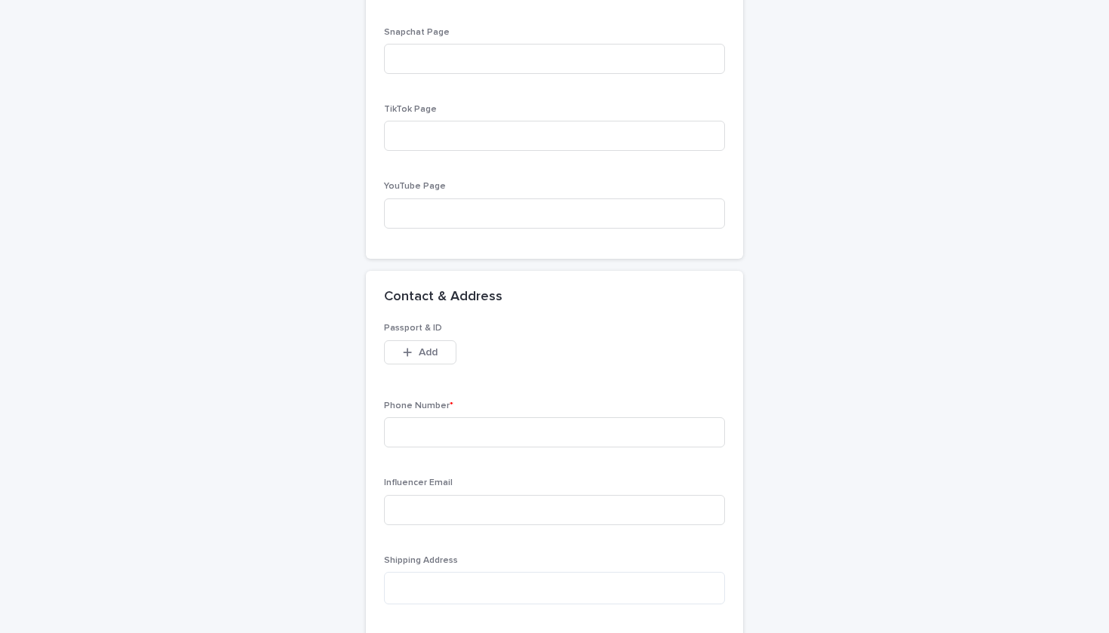
scroll to position [1130, 0]
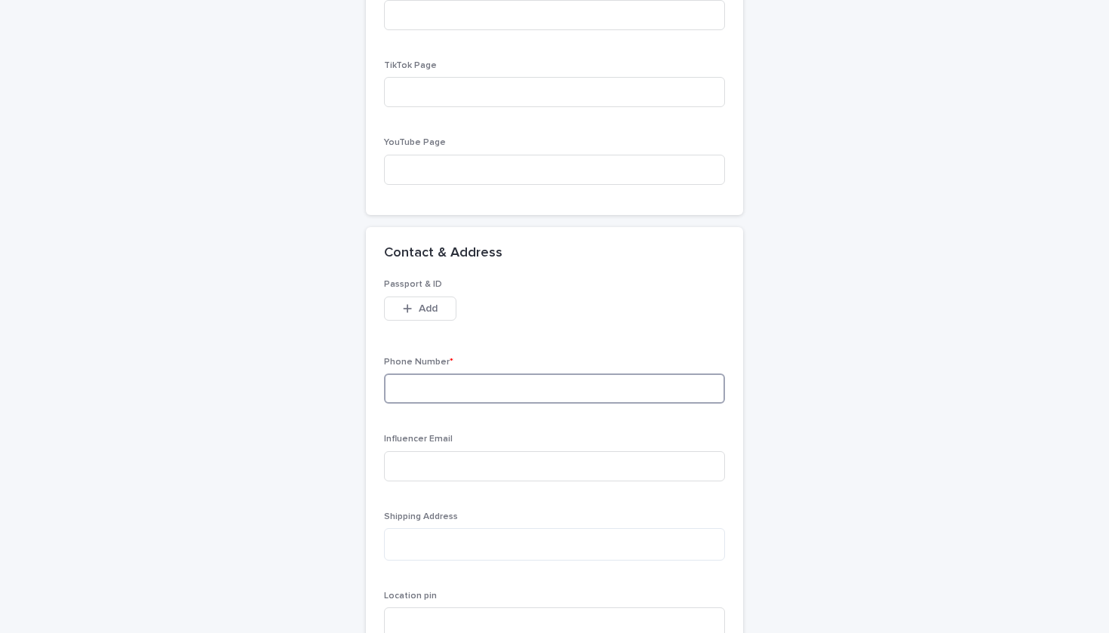
paste input "**********"
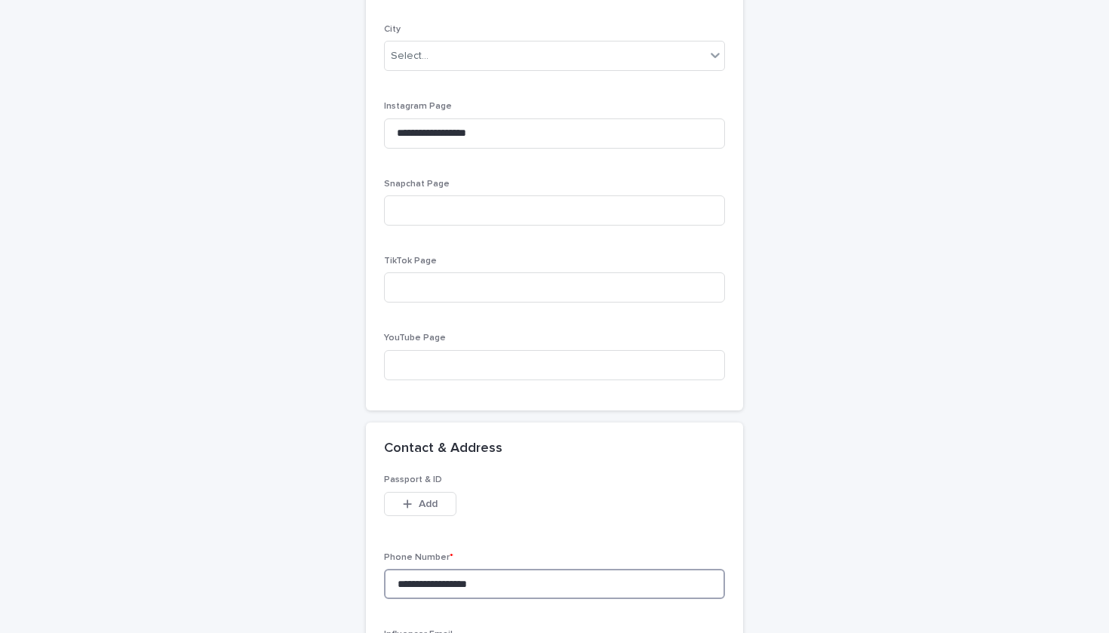
scroll to position [878, 0]
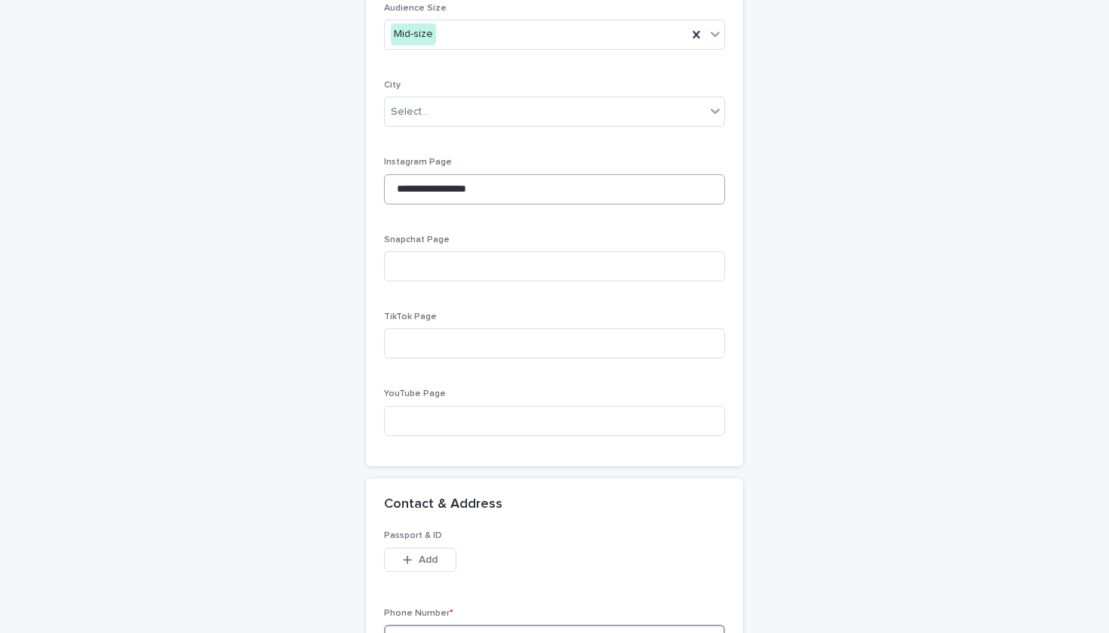
type input "**********"
click at [445, 188] on input "**********" at bounding box center [554, 189] width 341 height 30
type input "*"
click at [425, 183] on input at bounding box center [554, 189] width 341 height 30
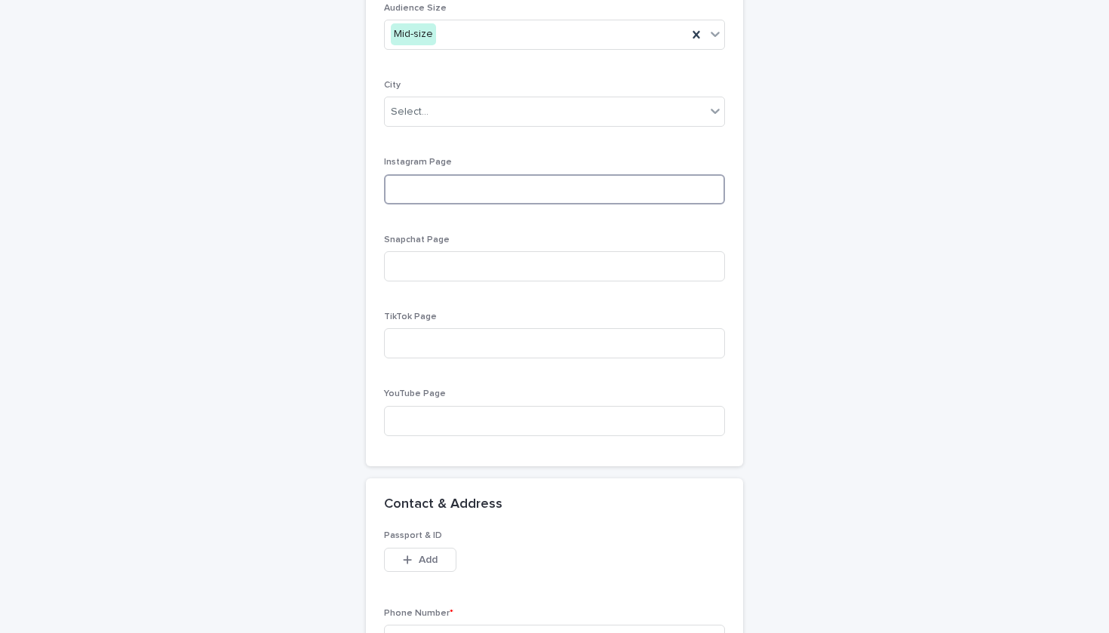
paste input "**********"
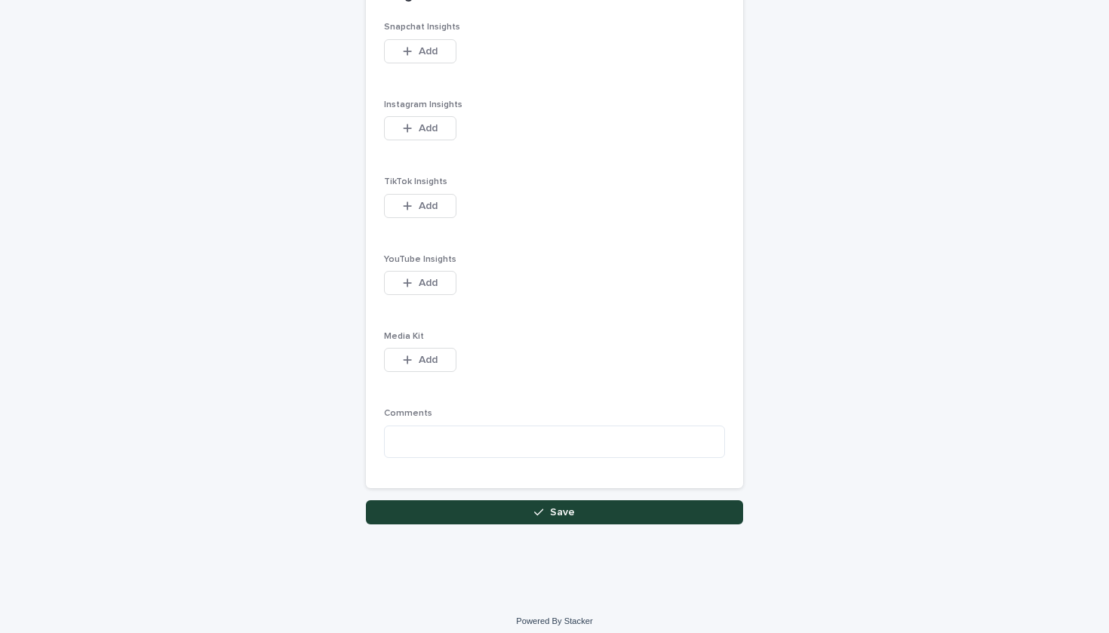
scroll to position [1916, 0]
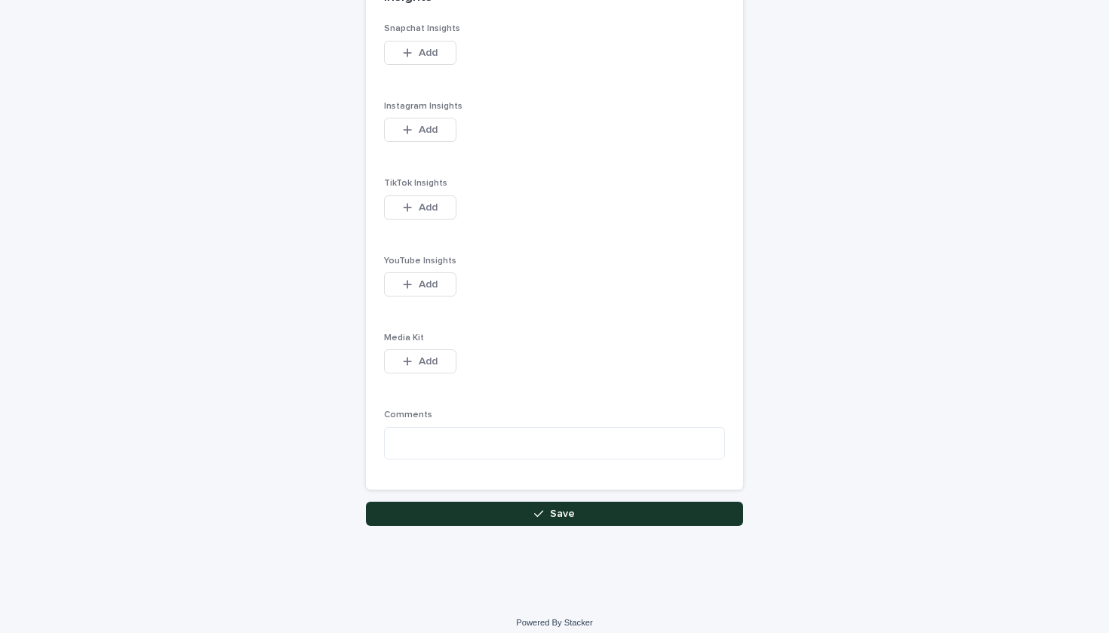
type input "**********"
click at [491, 502] on button "Save" at bounding box center [554, 514] width 377 height 24
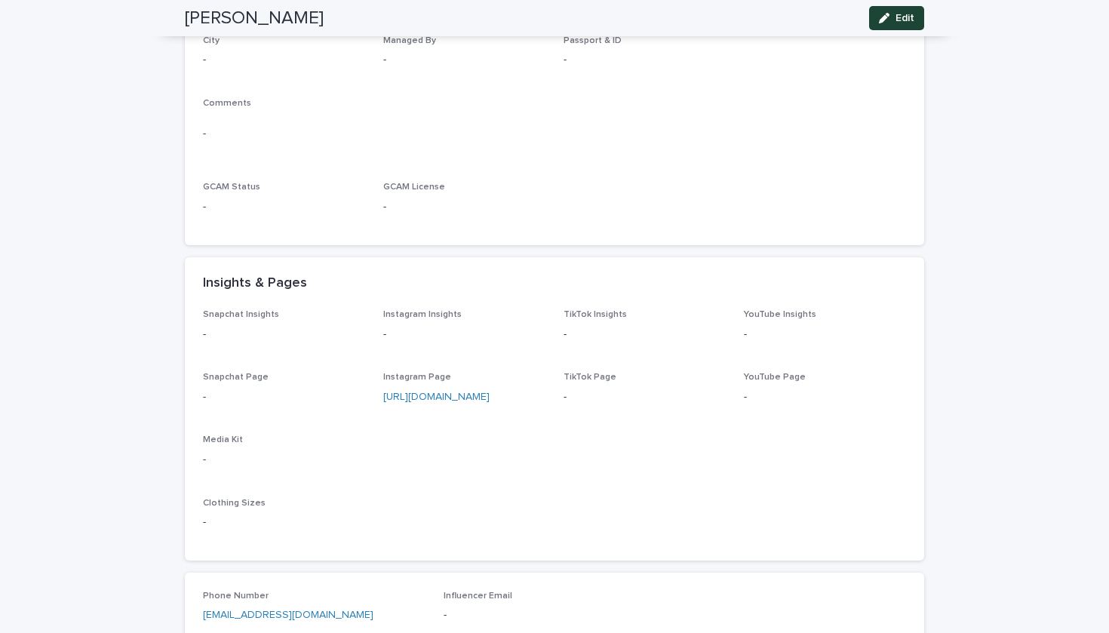
scroll to position [34, 0]
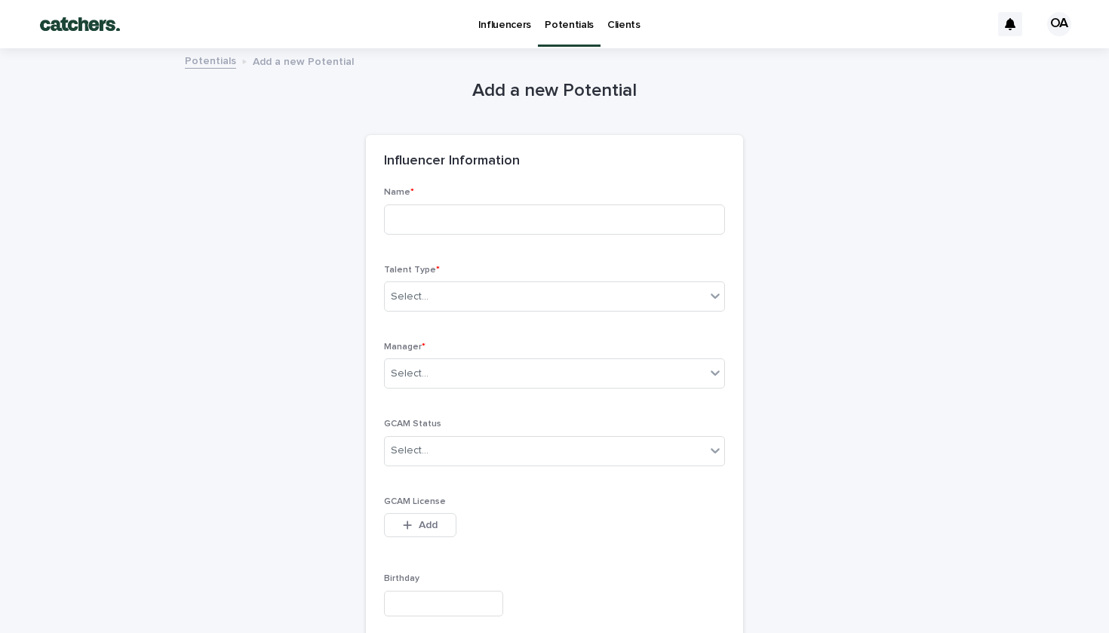
click at [577, 20] on p "Potentials" at bounding box center [569, 16] width 49 height 32
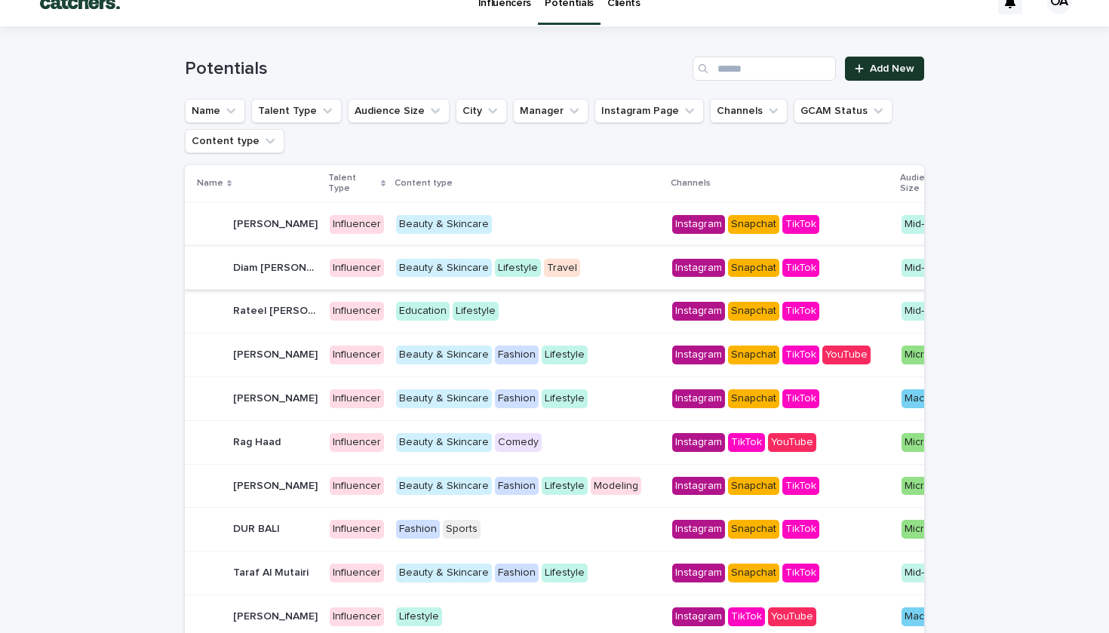
click at [854, 62] on link "Add New" at bounding box center [884, 69] width 79 height 24
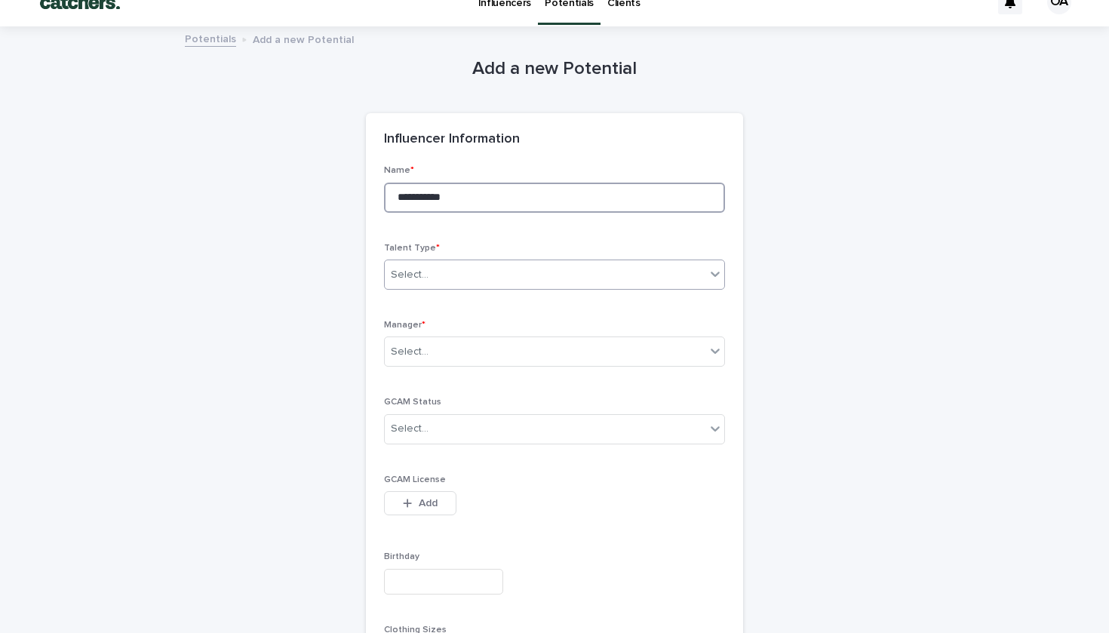
type input "**********"
click at [416, 269] on div "Select..." at bounding box center [410, 275] width 38 height 16
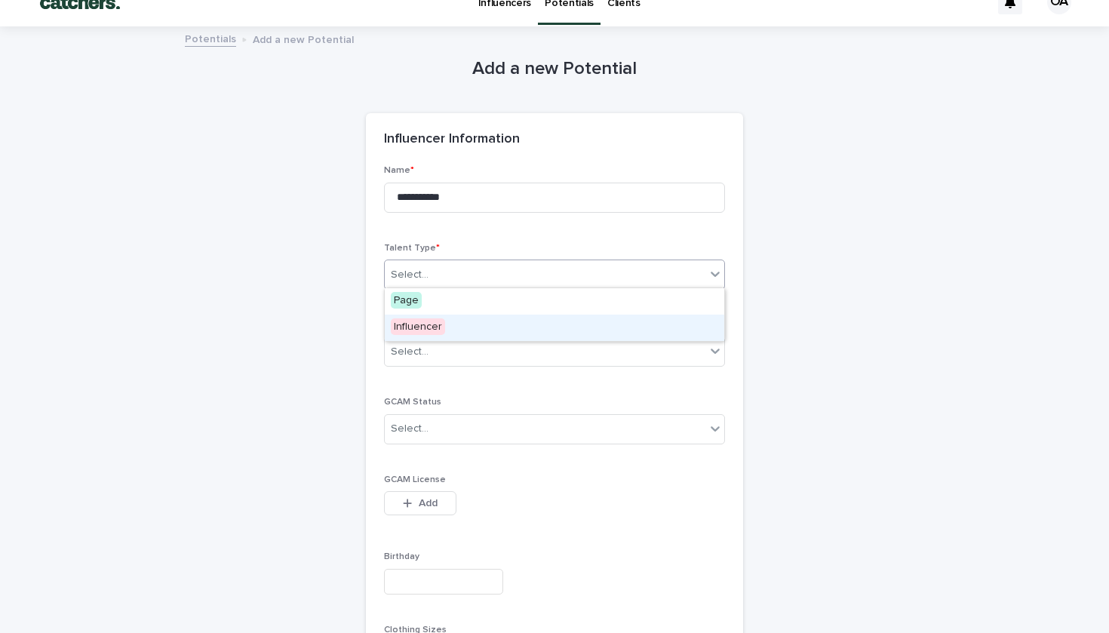
click at [440, 322] on span "Influencer" at bounding box center [418, 326] width 54 height 17
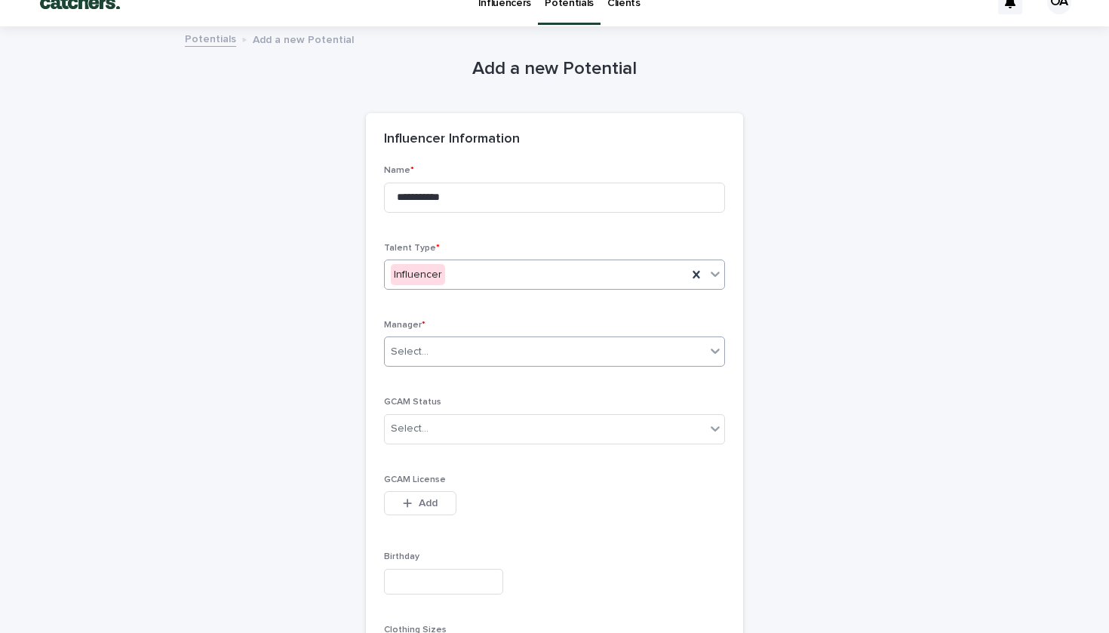
click at [448, 340] on div "Select..." at bounding box center [545, 352] width 321 height 25
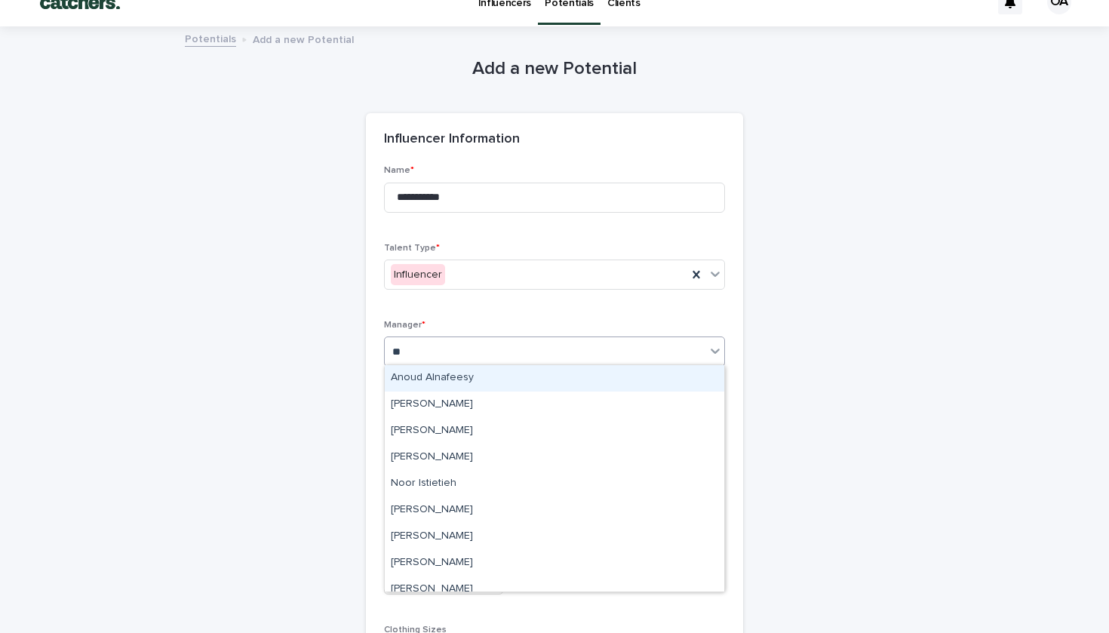
type input "***"
click at [443, 381] on div "[PERSON_NAME]" at bounding box center [555, 378] width 340 height 26
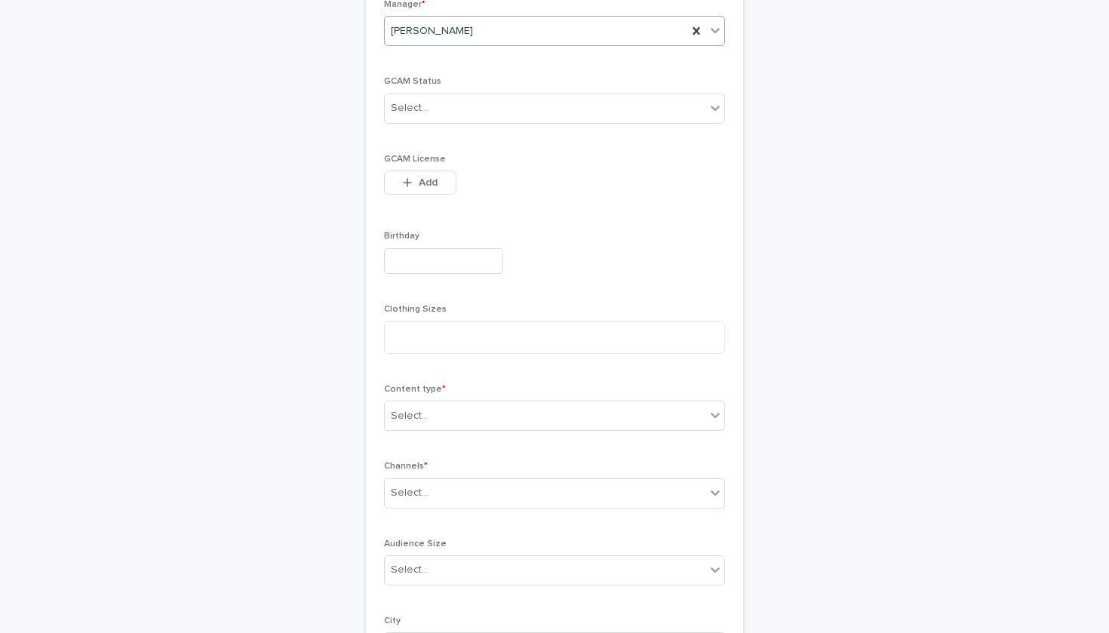
scroll to position [399, 0]
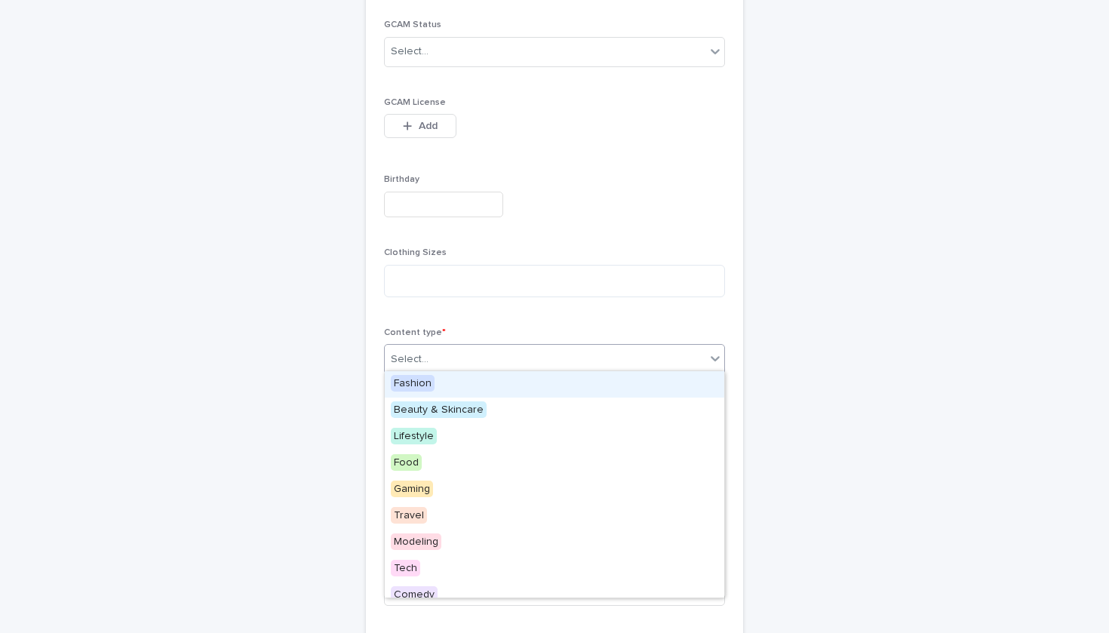
click at [451, 361] on div "Select..." at bounding box center [545, 359] width 321 height 25
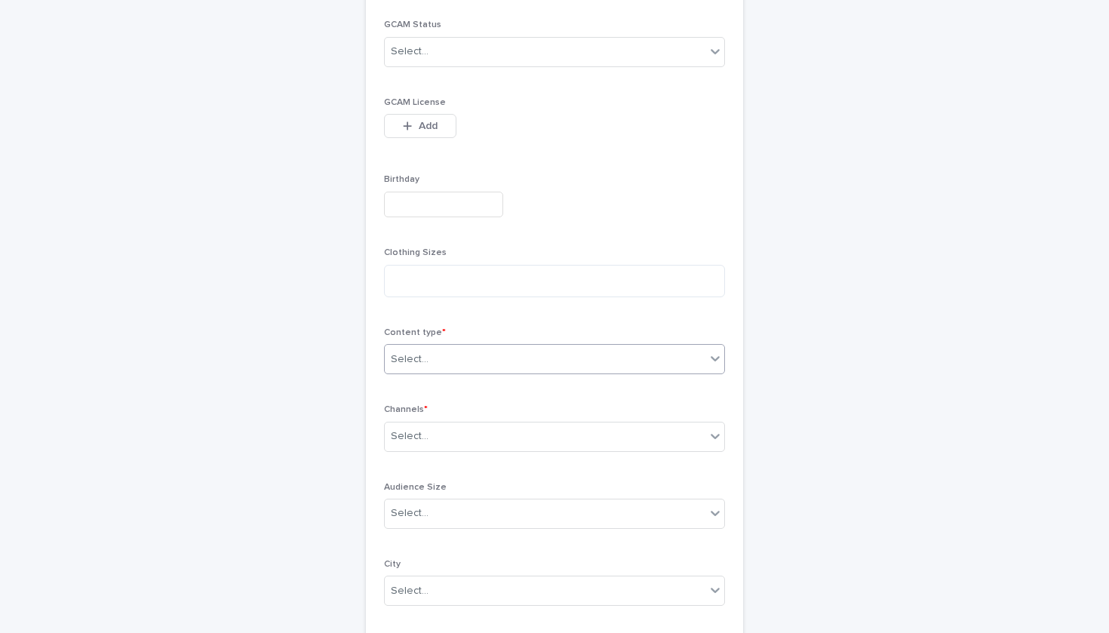
click at [426, 358] on div "Select..." at bounding box center [410, 360] width 38 height 16
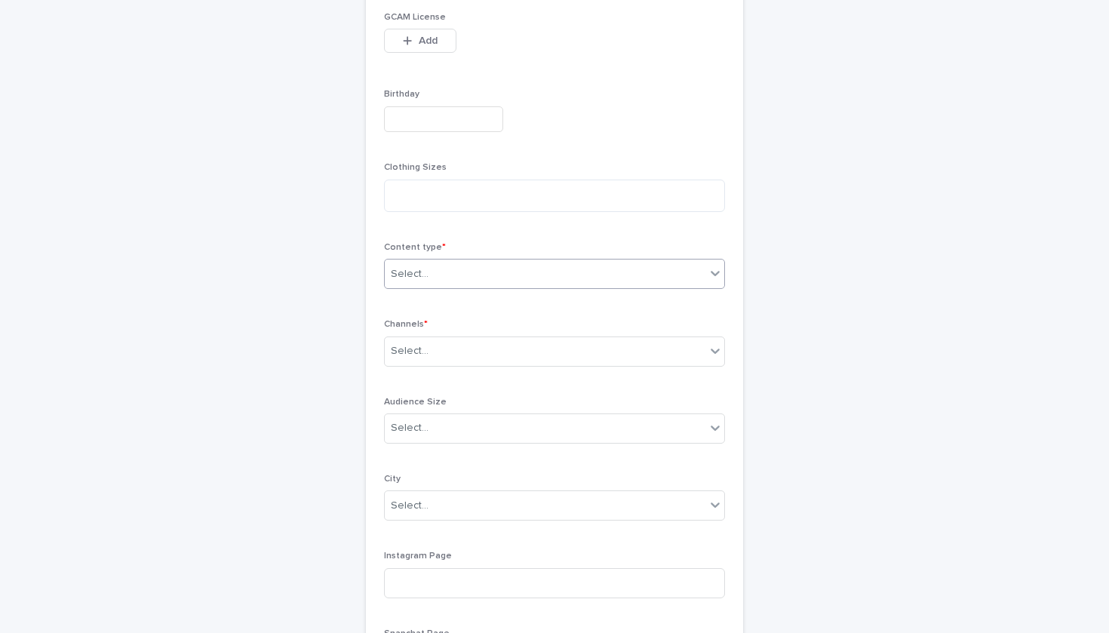
scroll to position [482, 0]
click at [508, 359] on div "Select..." at bounding box center [545, 353] width 321 height 25
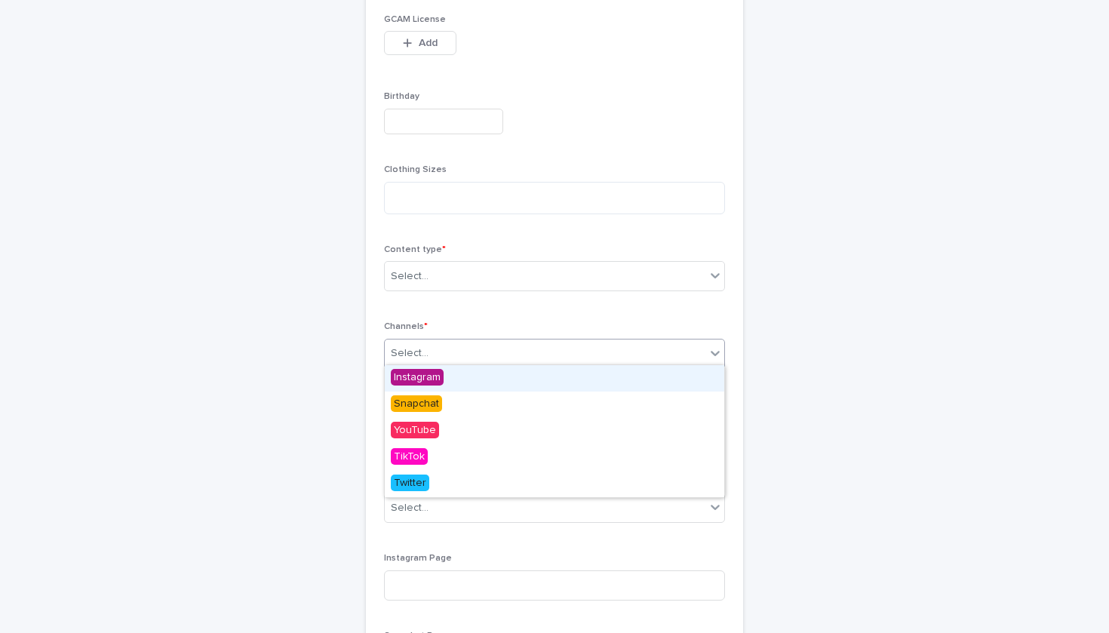
click at [502, 374] on div "Instagram" at bounding box center [555, 378] width 340 height 26
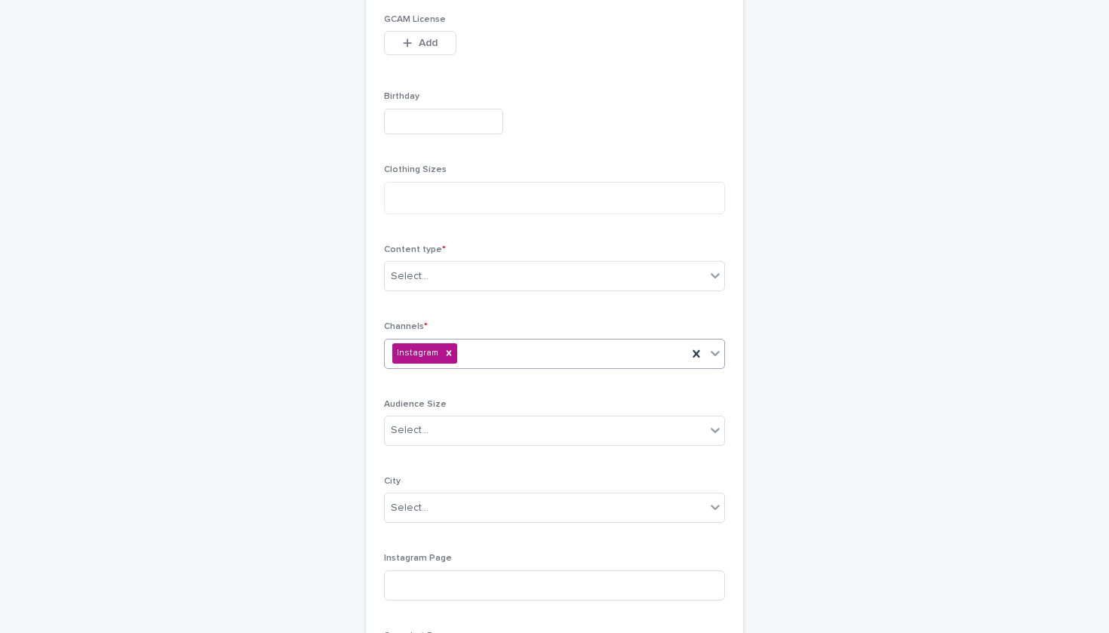
type input "*"
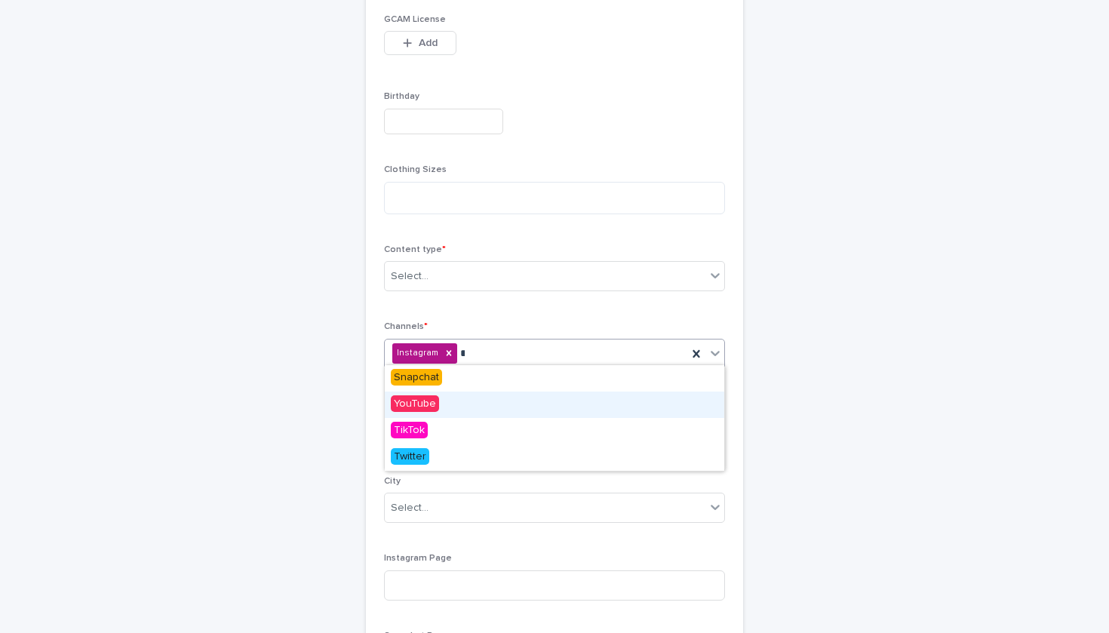
click at [506, 405] on div "YouTube" at bounding box center [555, 405] width 340 height 26
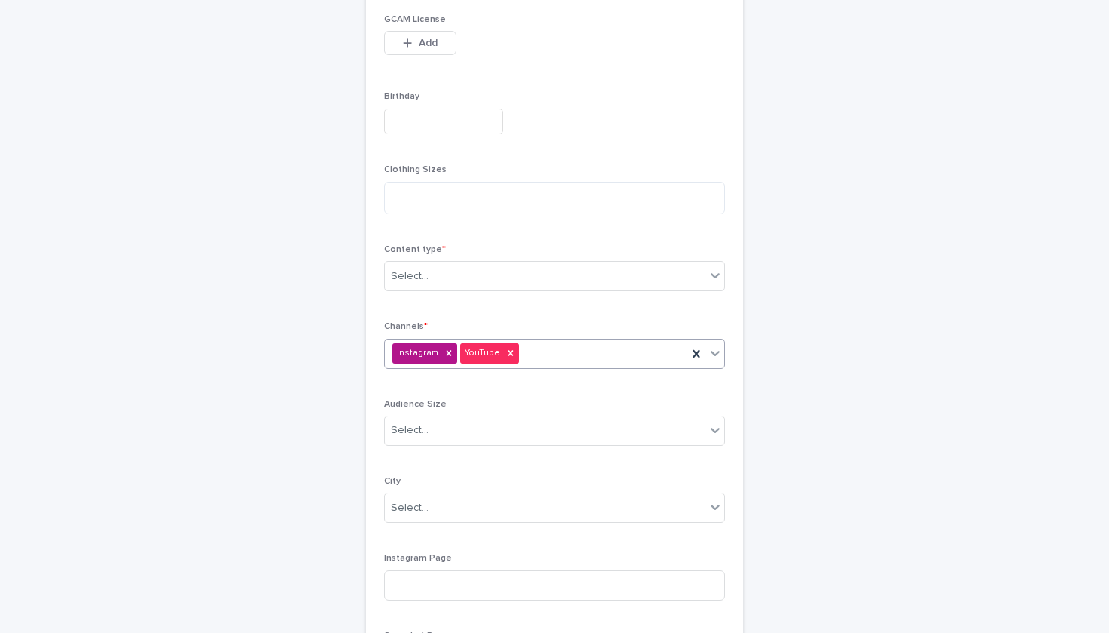
type input "*"
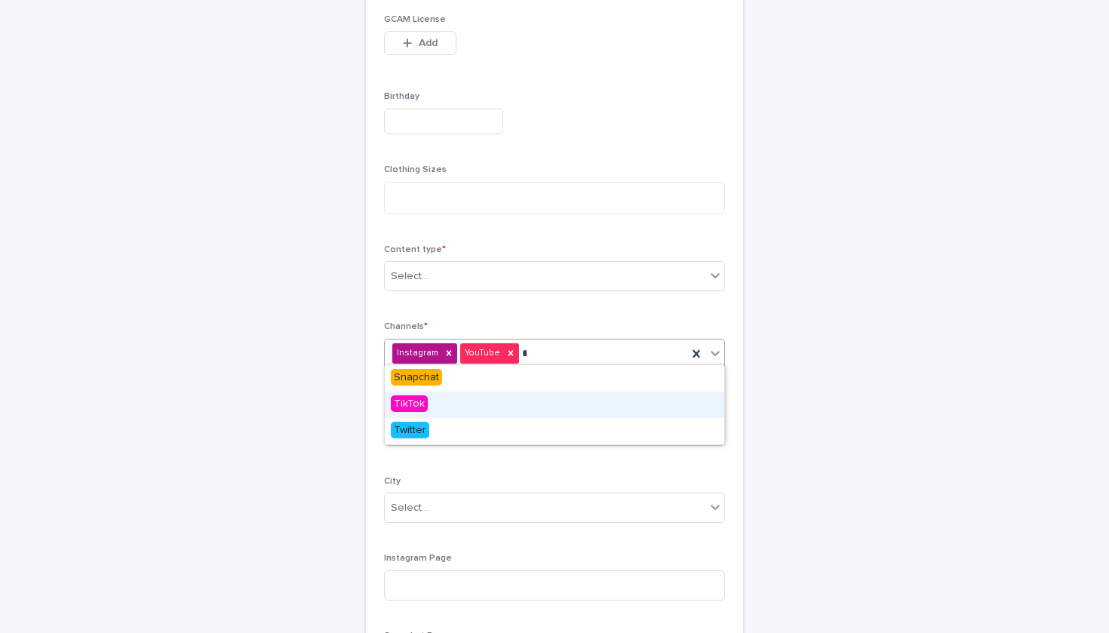
click at [498, 398] on div "TikTok" at bounding box center [555, 405] width 340 height 26
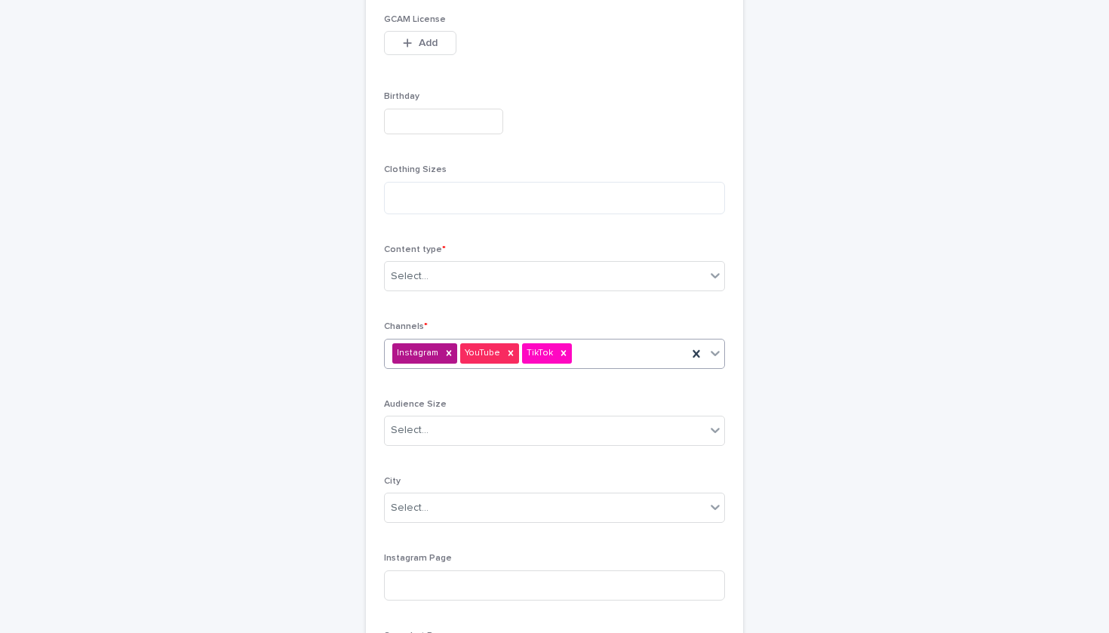
scroll to position [539, 0]
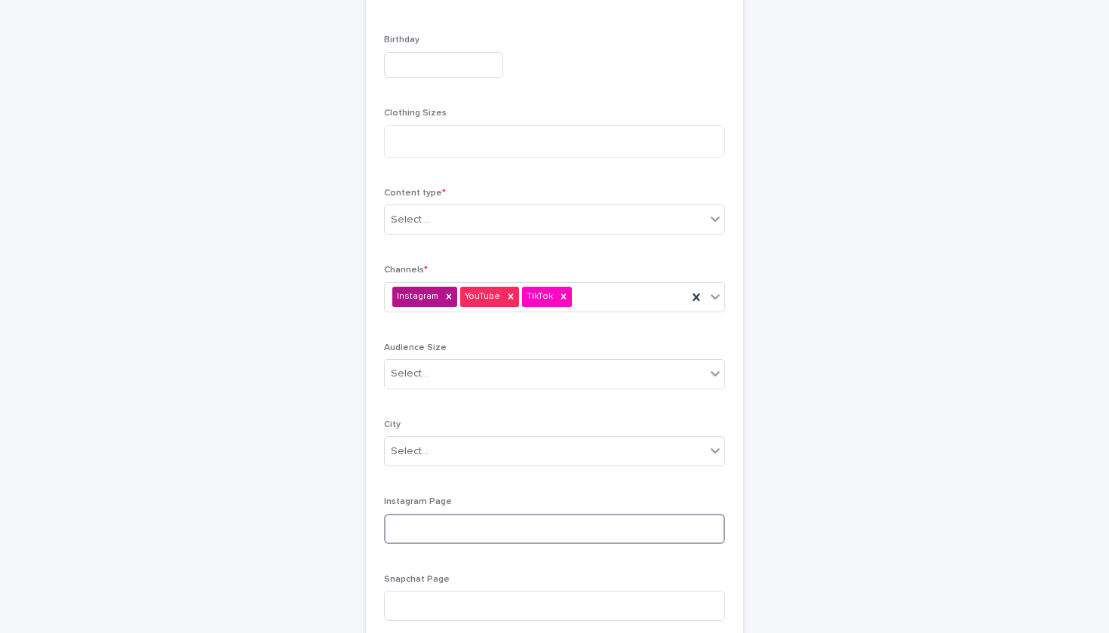
click at [486, 531] on input at bounding box center [554, 529] width 341 height 30
paste input "**********"
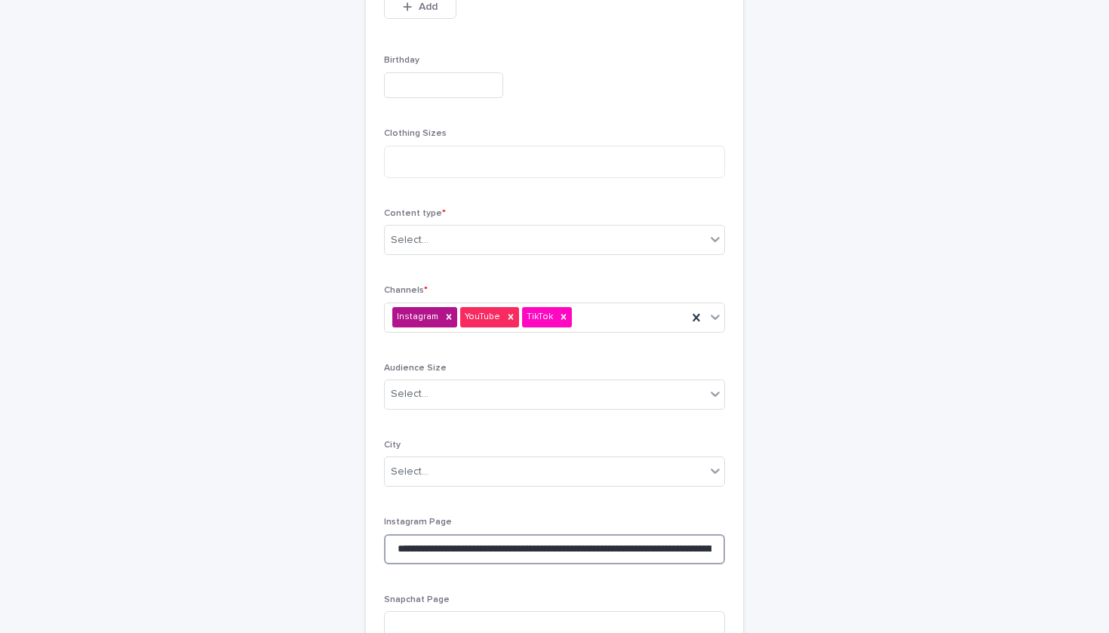
scroll to position [513, 0]
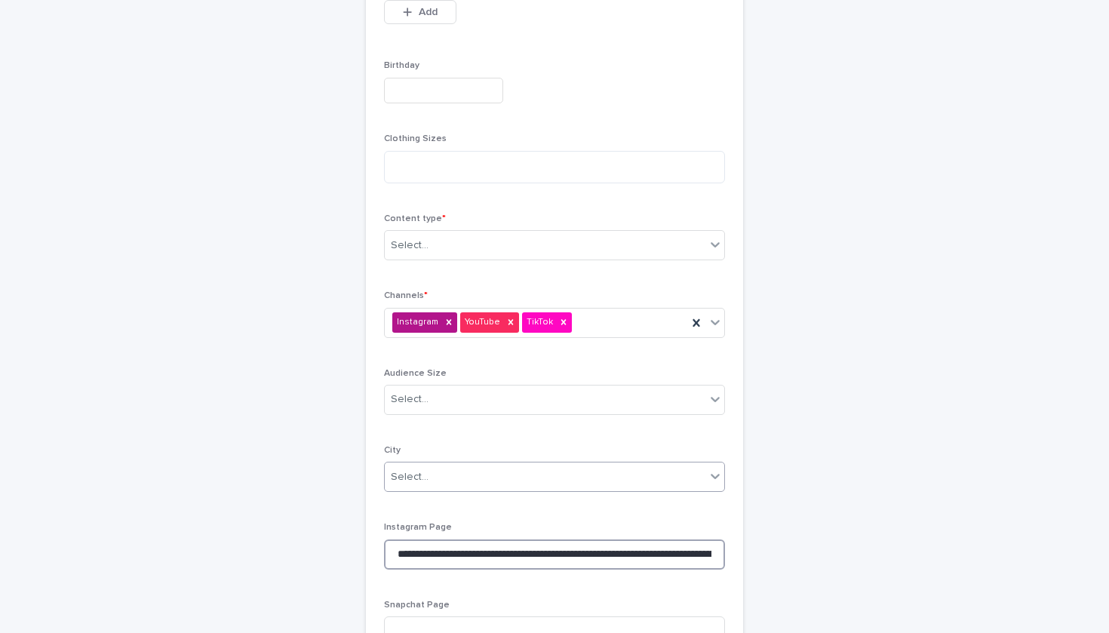
type input "**********"
click at [515, 471] on div "Select..." at bounding box center [545, 477] width 321 height 25
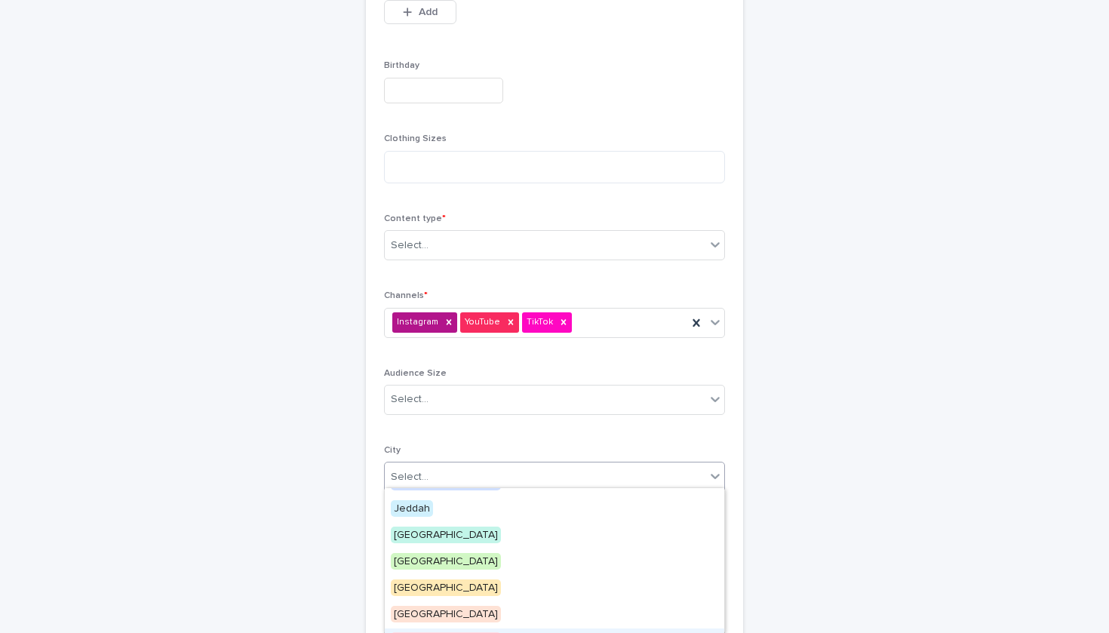
scroll to position [10, 0]
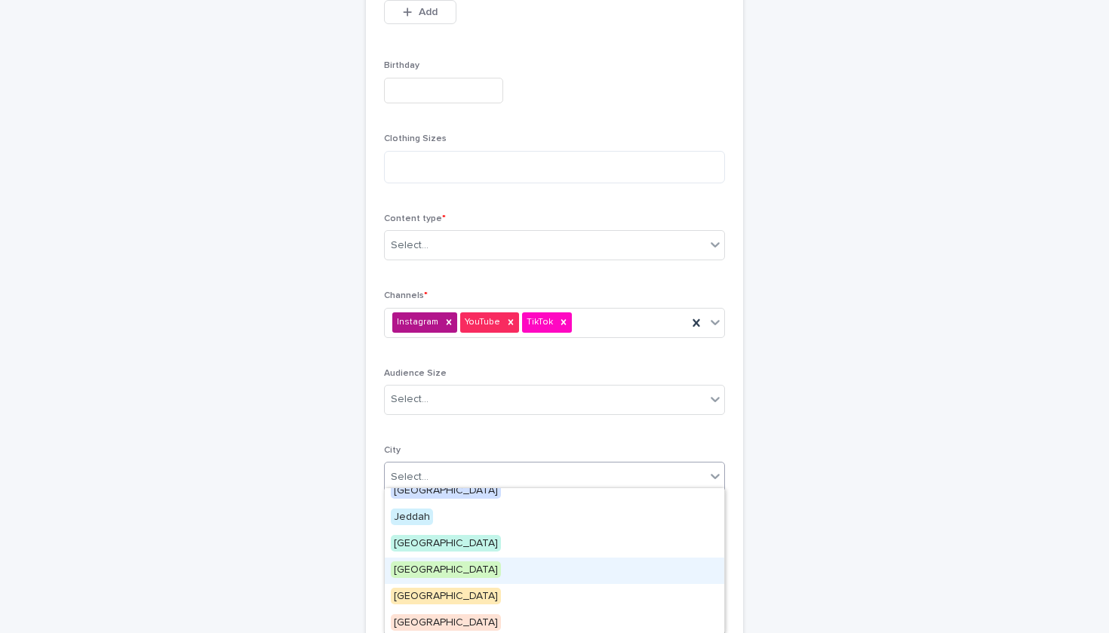
click at [441, 566] on div "[GEOGRAPHIC_DATA]" at bounding box center [555, 571] width 340 height 26
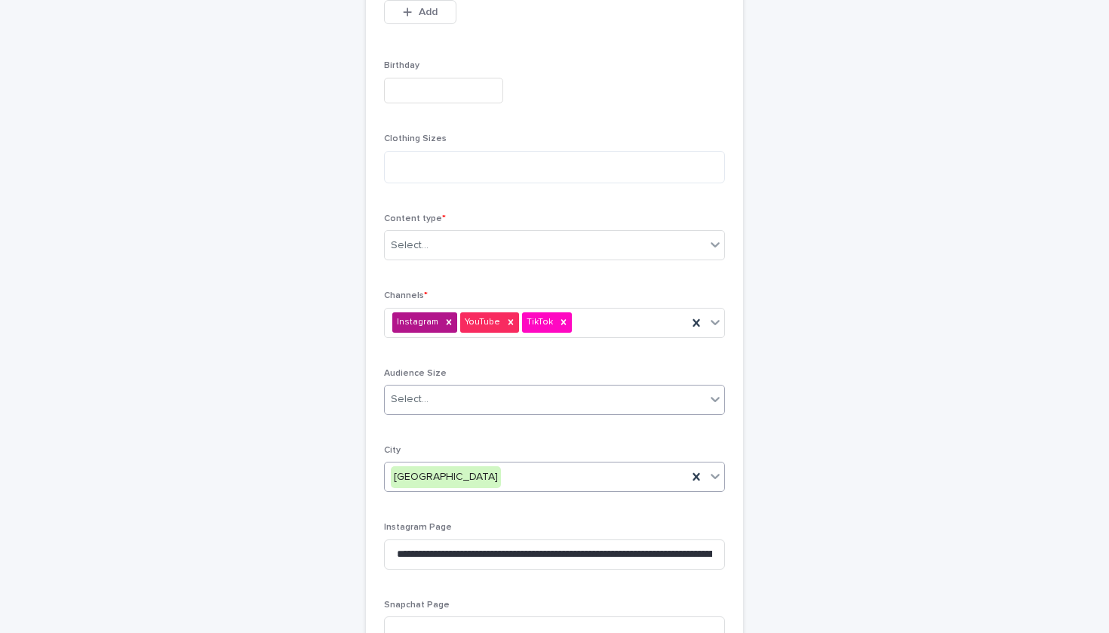
click at [441, 389] on div "Select..." at bounding box center [545, 399] width 321 height 25
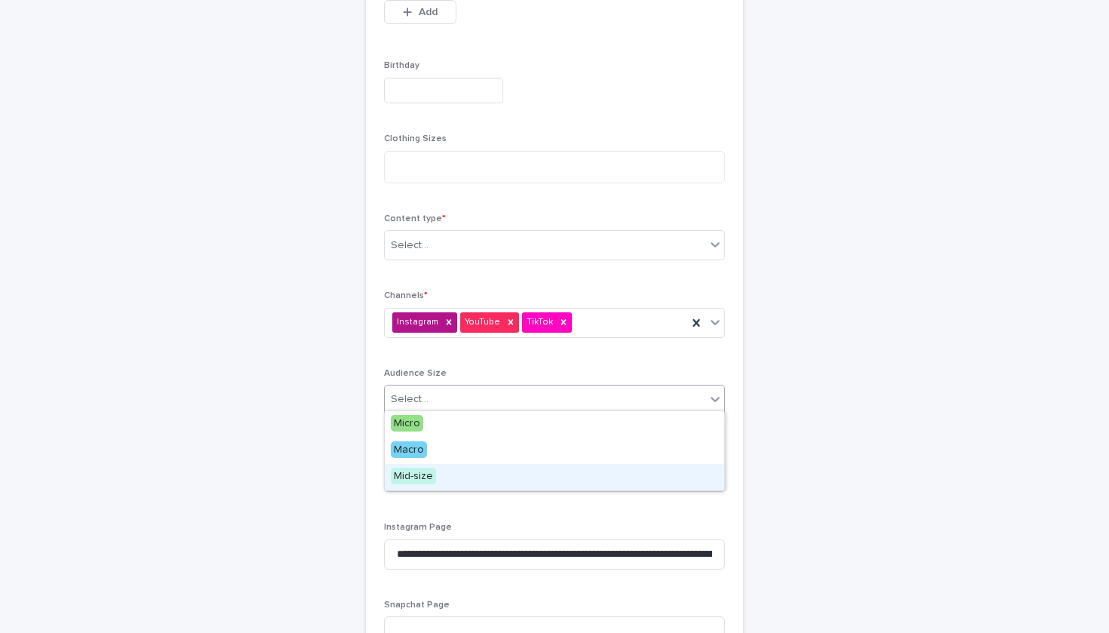
click at [431, 470] on span "Mid-size" at bounding box center [413, 476] width 45 height 17
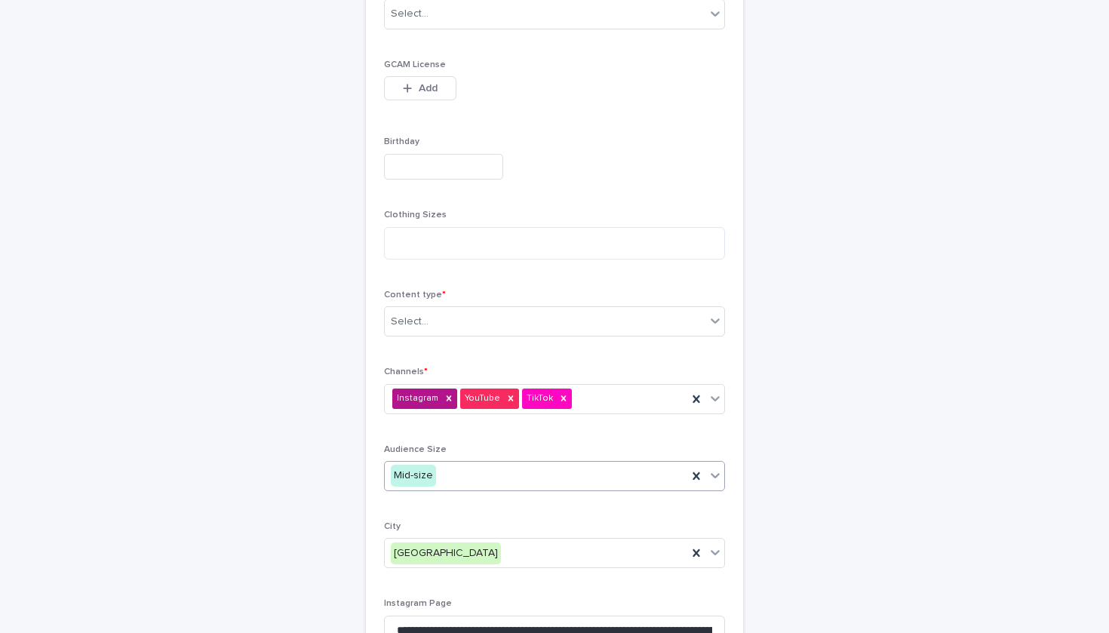
scroll to position [417, 0]
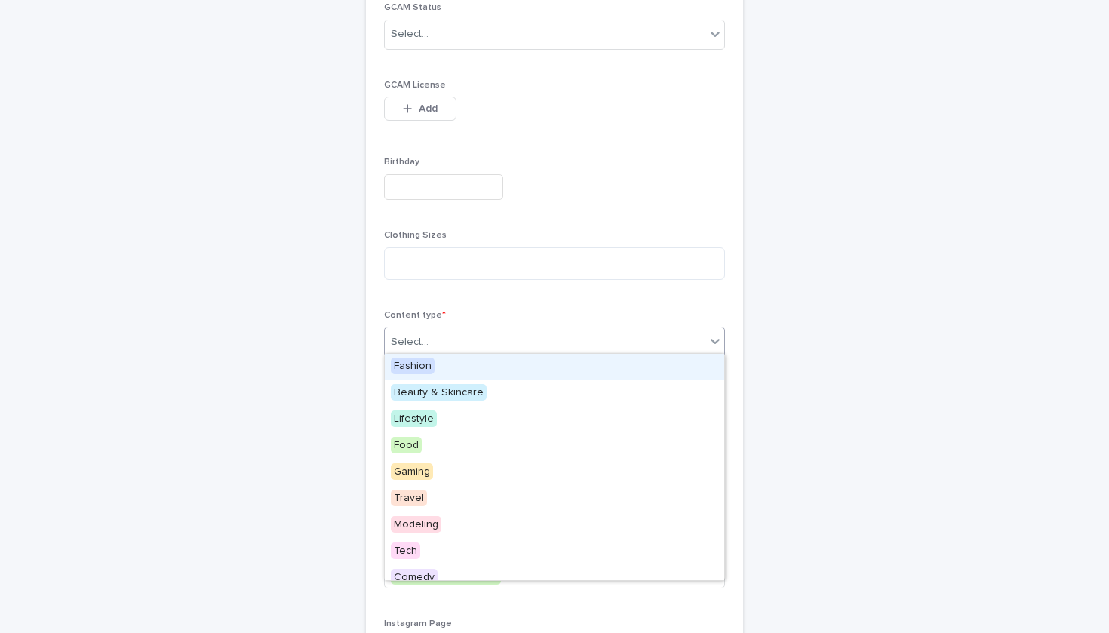
click at [453, 340] on div "Select..." at bounding box center [545, 342] width 321 height 25
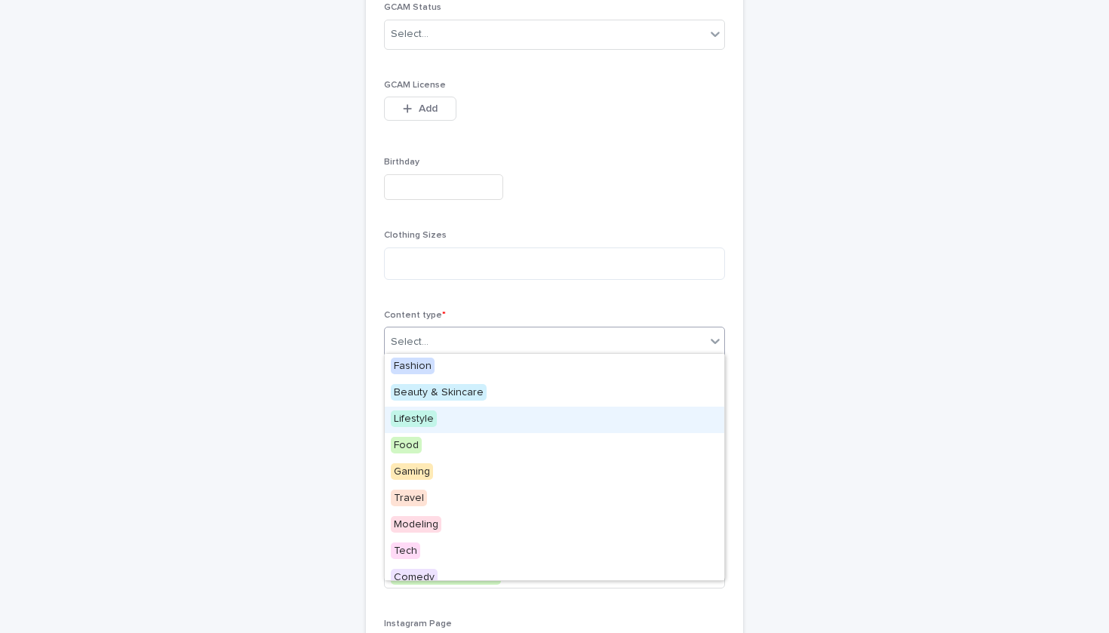
click at [454, 412] on div "Lifestyle" at bounding box center [555, 420] width 340 height 26
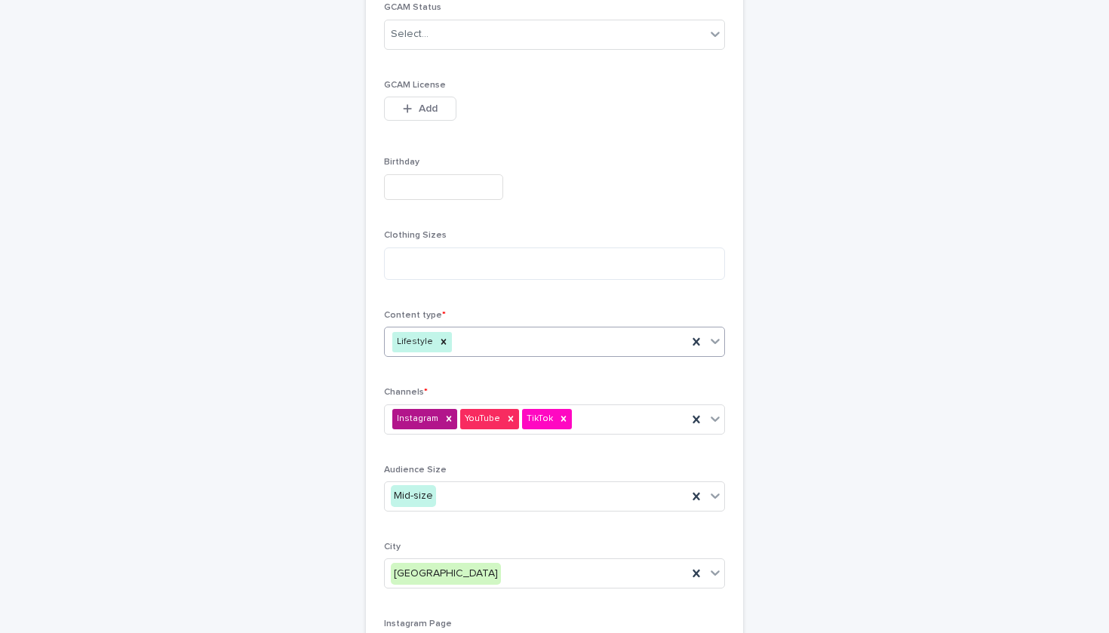
click at [715, 334] on icon at bounding box center [715, 341] width 15 height 15
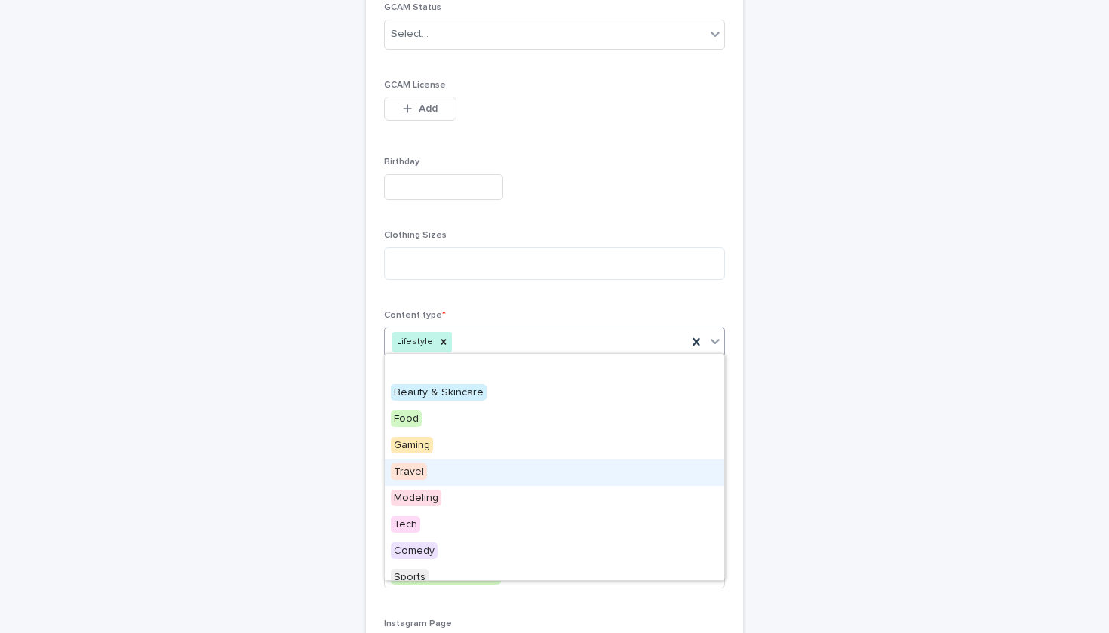
scroll to position [302, 0]
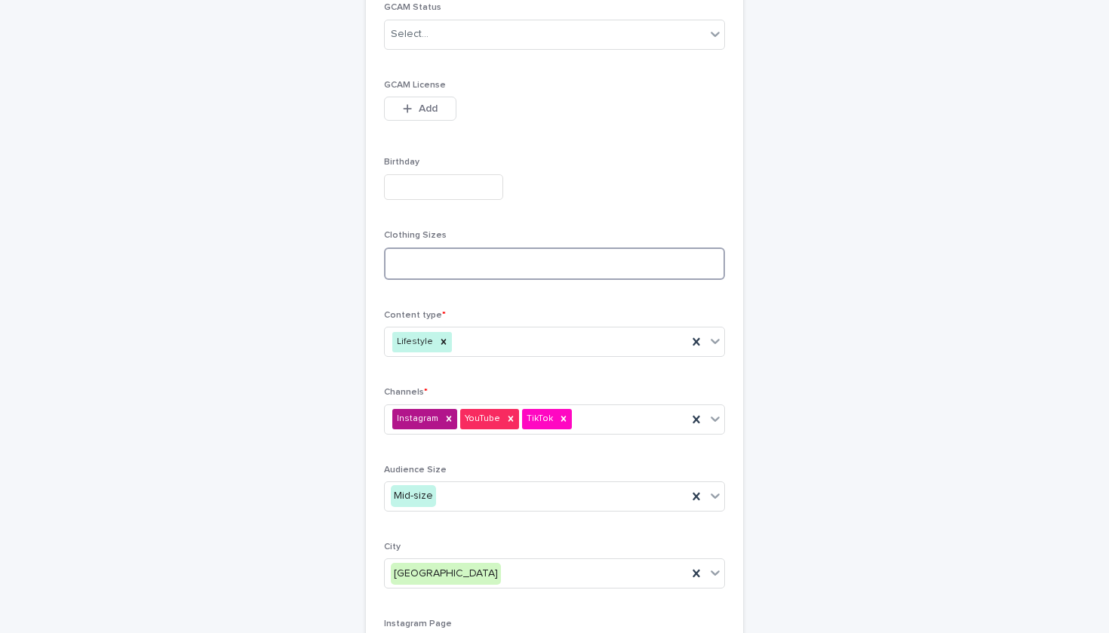
click at [560, 264] on textarea at bounding box center [554, 264] width 341 height 32
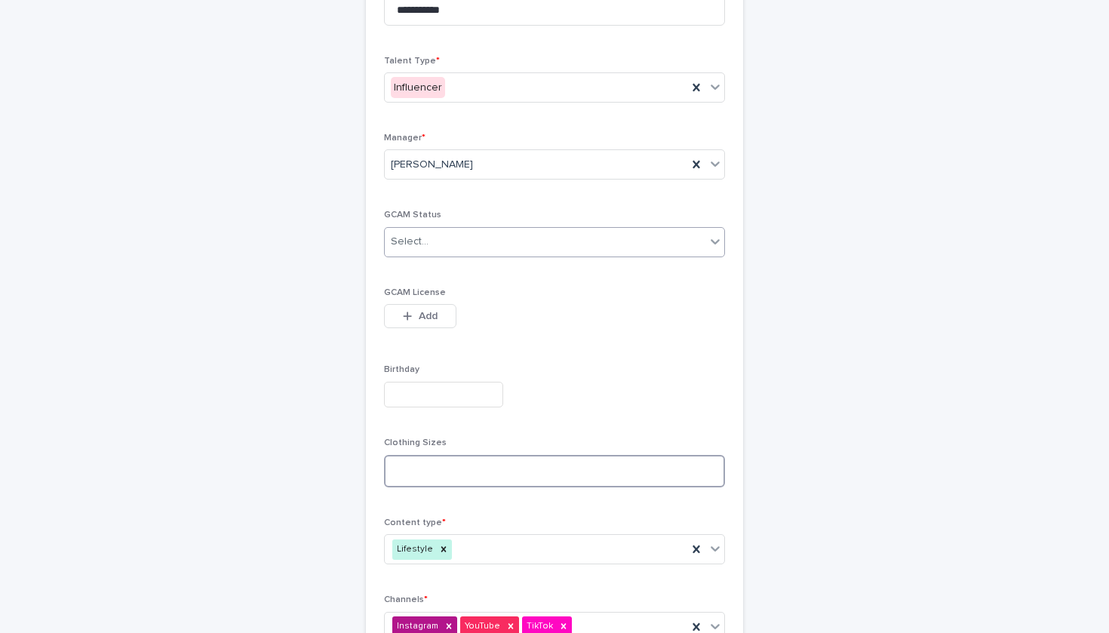
scroll to position [206, 0]
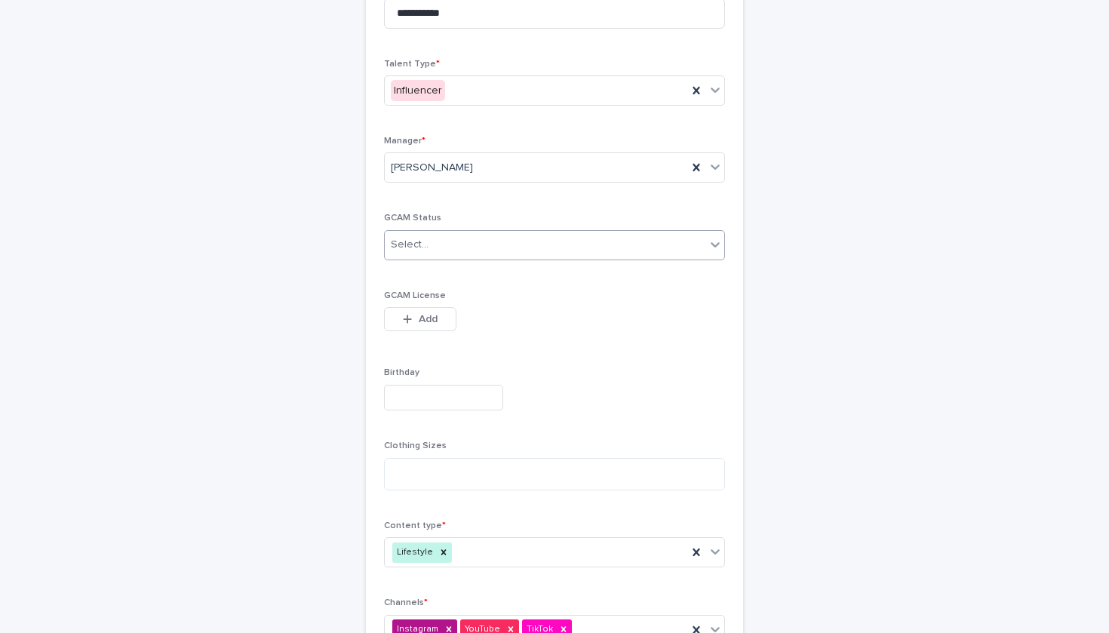
click at [549, 242] on div "Select..." at bounding box center [545, 244] width 321 height 25
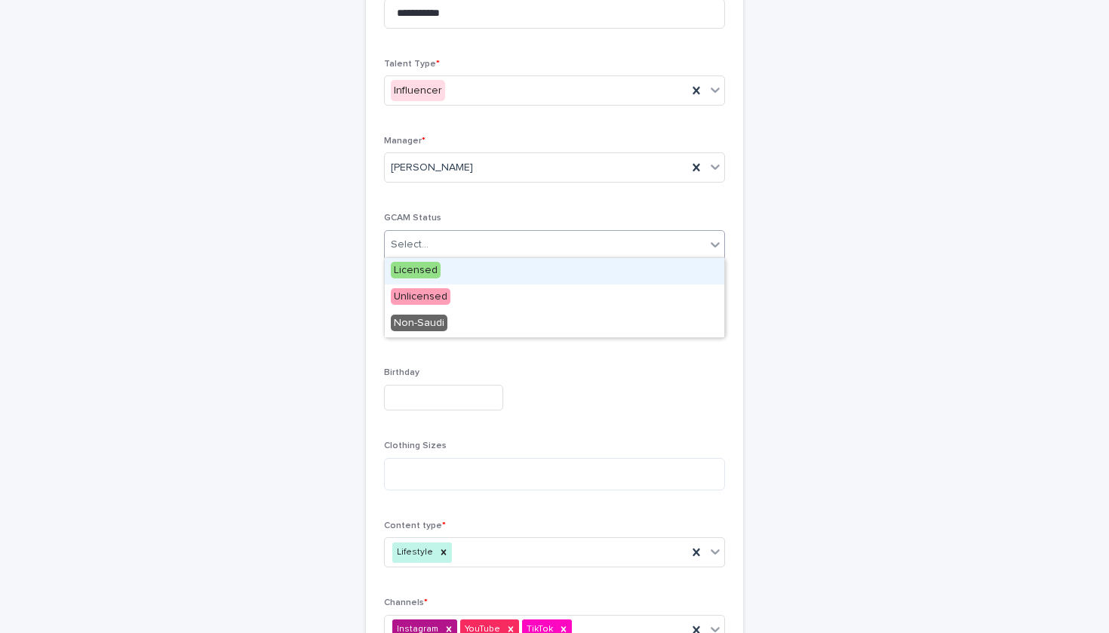
click at [546, 213] on p "GCAM Status" at bounding box center [554, 218] width 341 height 11
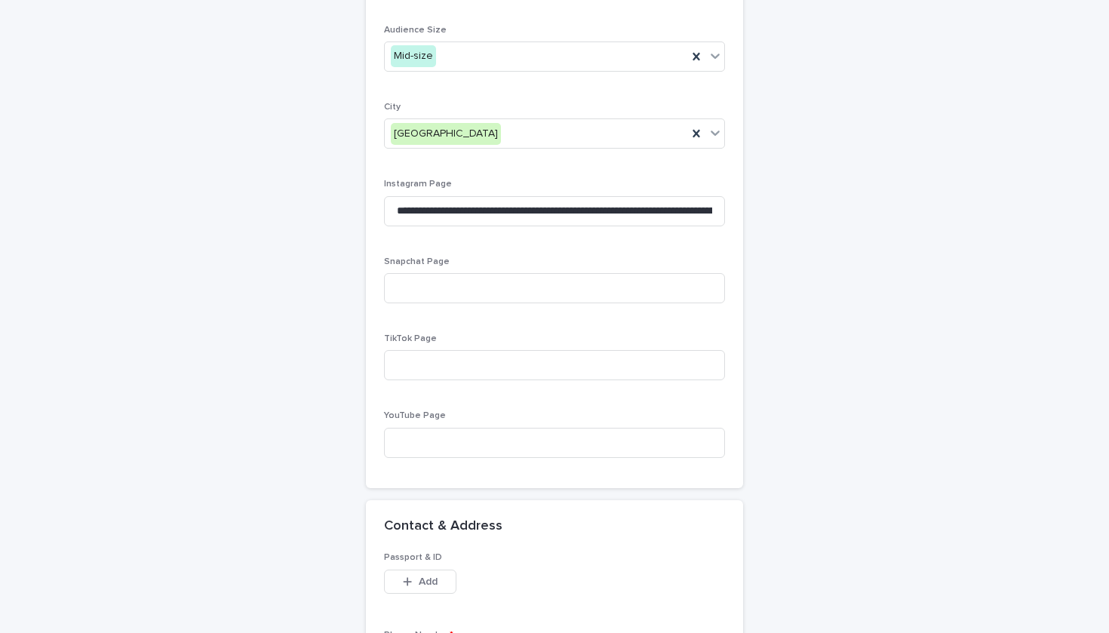
scroll to position [1101, 0]
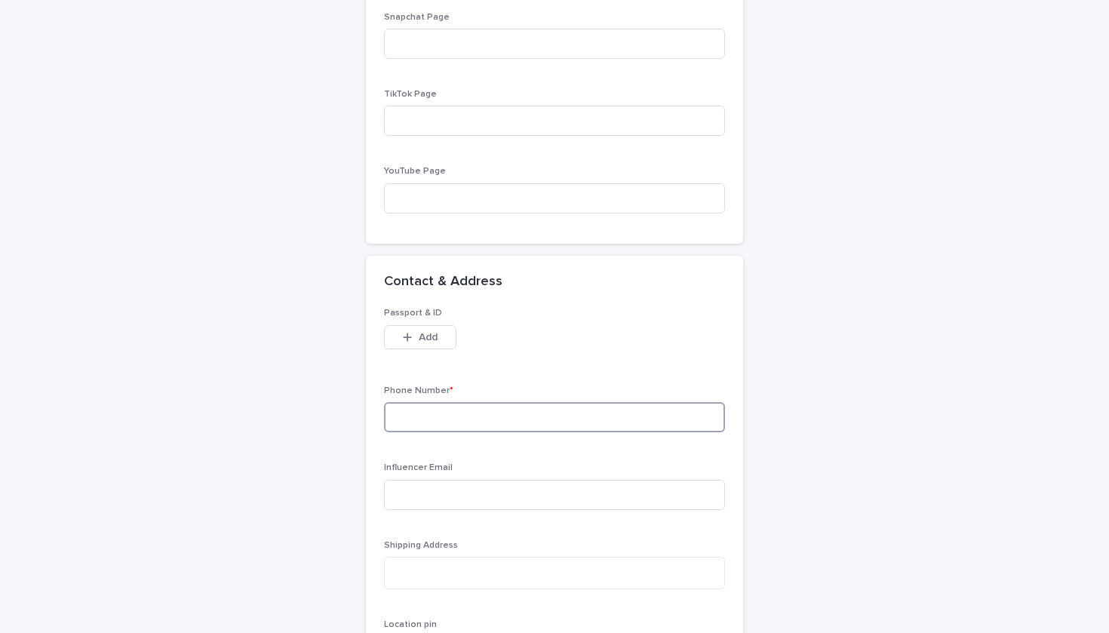
paste input "**********"
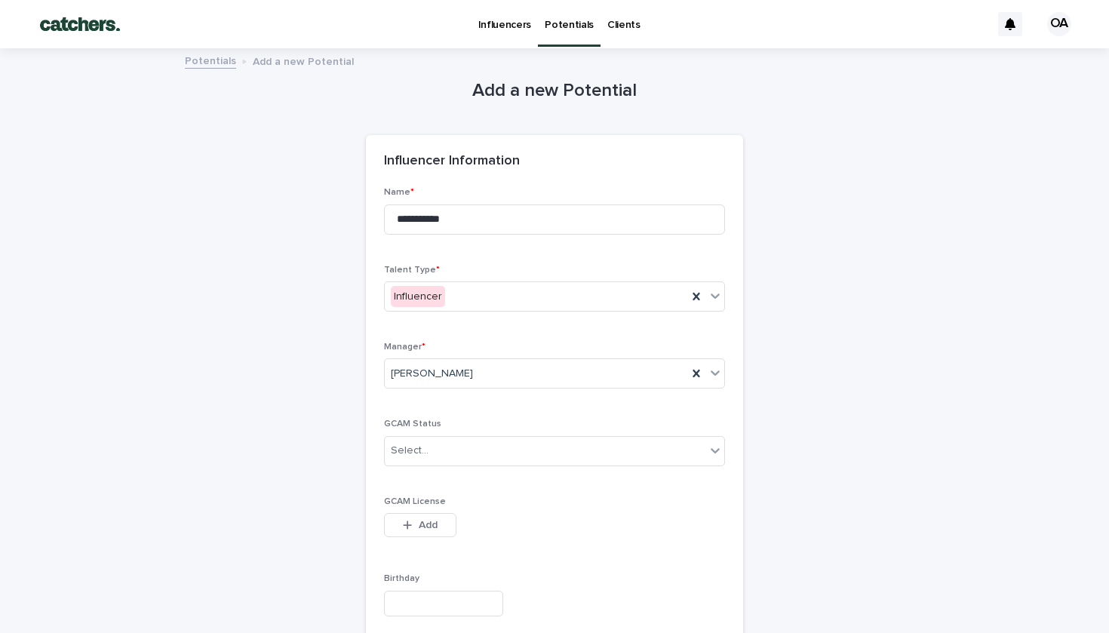
scroll to position [0, 0]
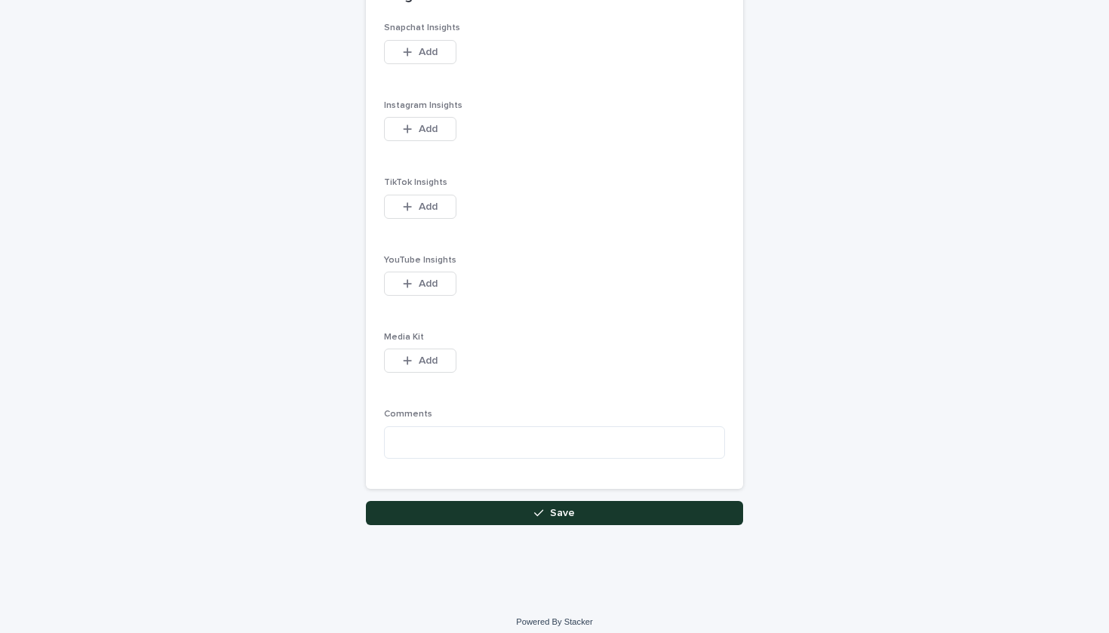
type input "**********"
click at [509, 502] on button "Save" at bounding box center [554, 514] width 377 height 24
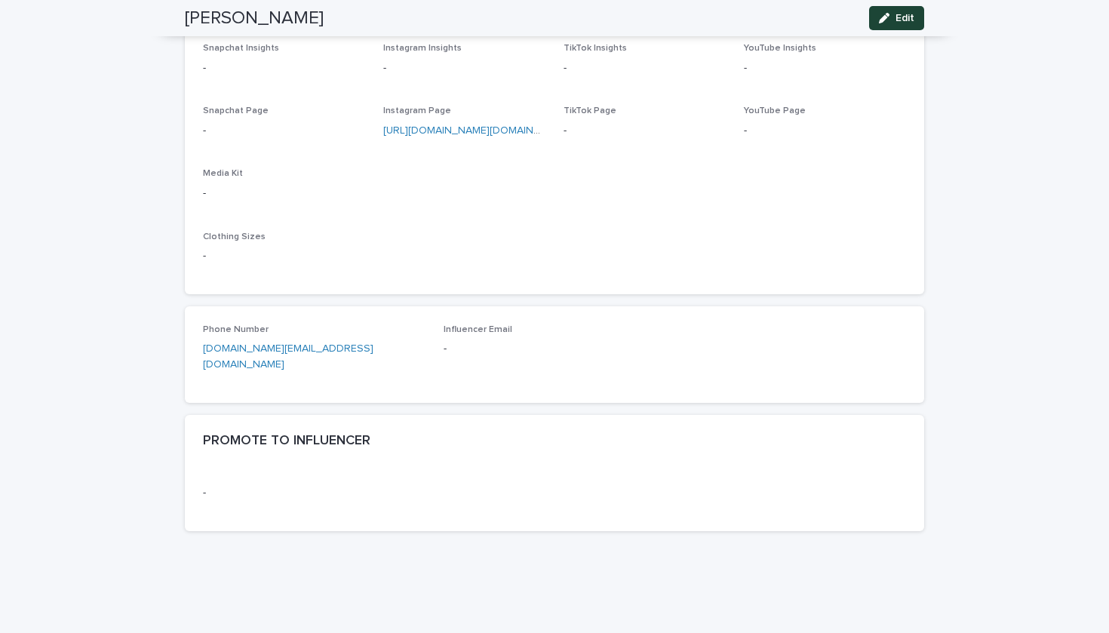
scroll to position [343, 0]
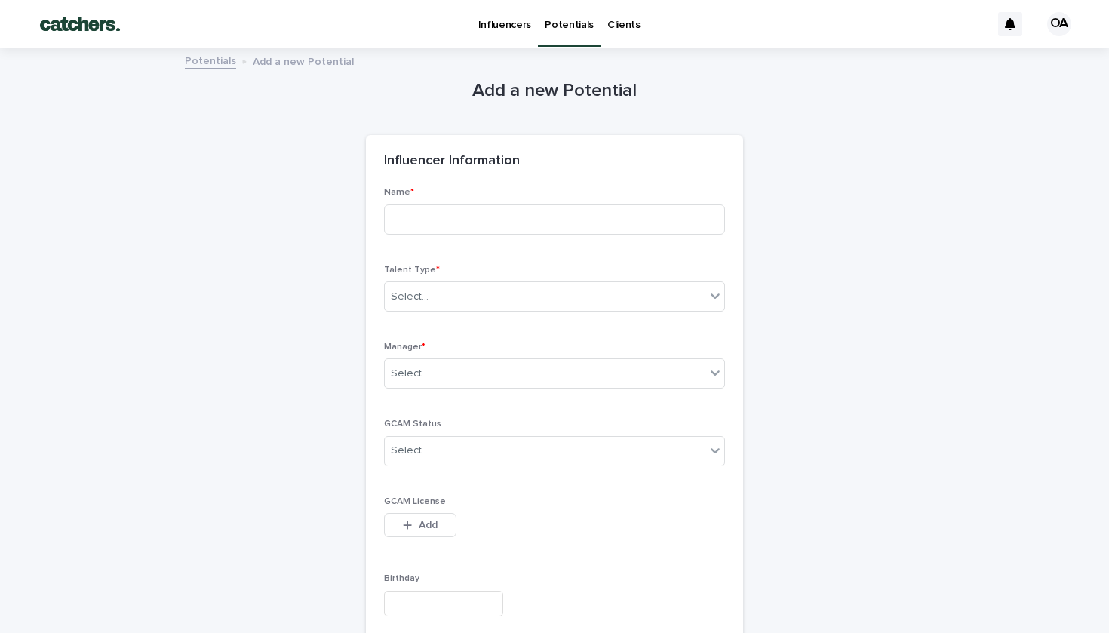
click at [560, 29] on p "Potentials" at bounding box center [569, 16] width 49 height 32
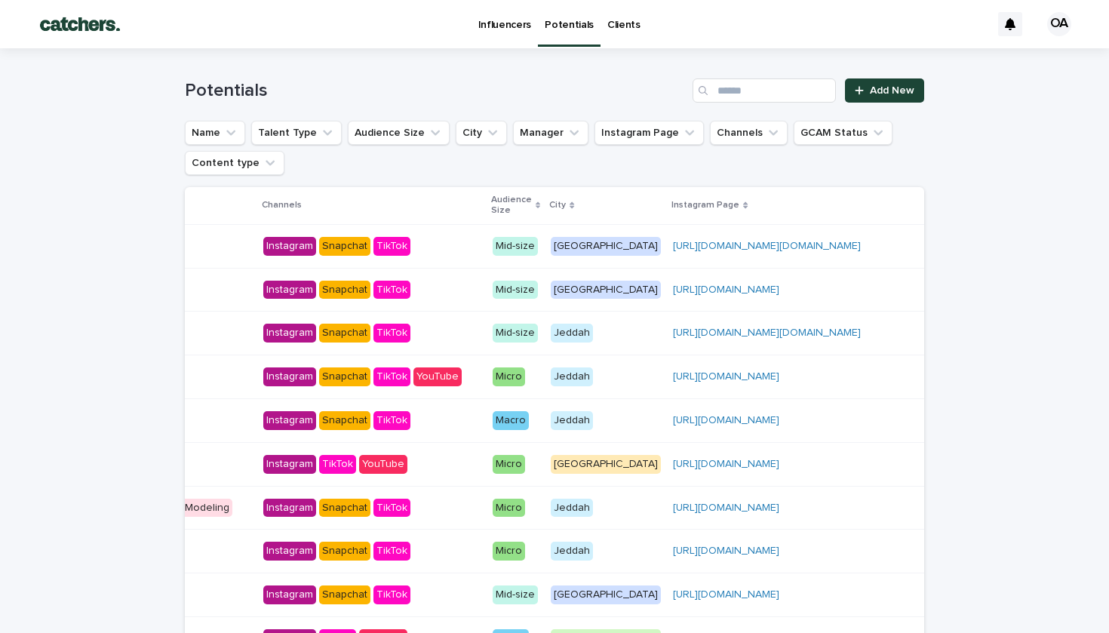
click at [500, 24] on p "Influencers" at bounding box center [505, 16] width 54 height 32
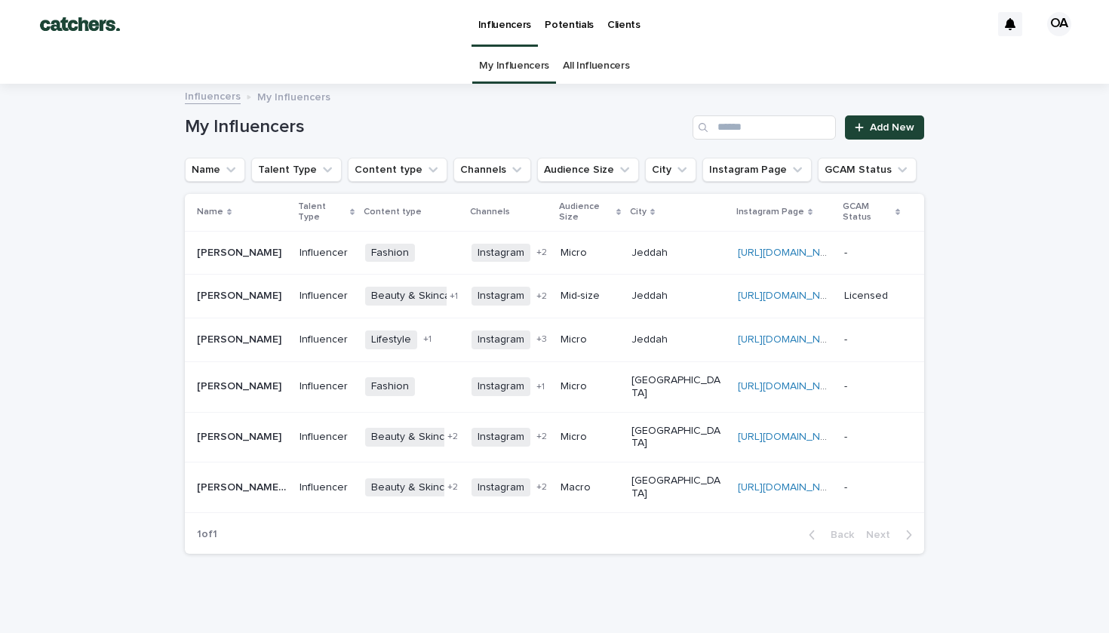
click at [552, 28] on p "Potentials" at bounding box center [569, 16] width 49 height 32
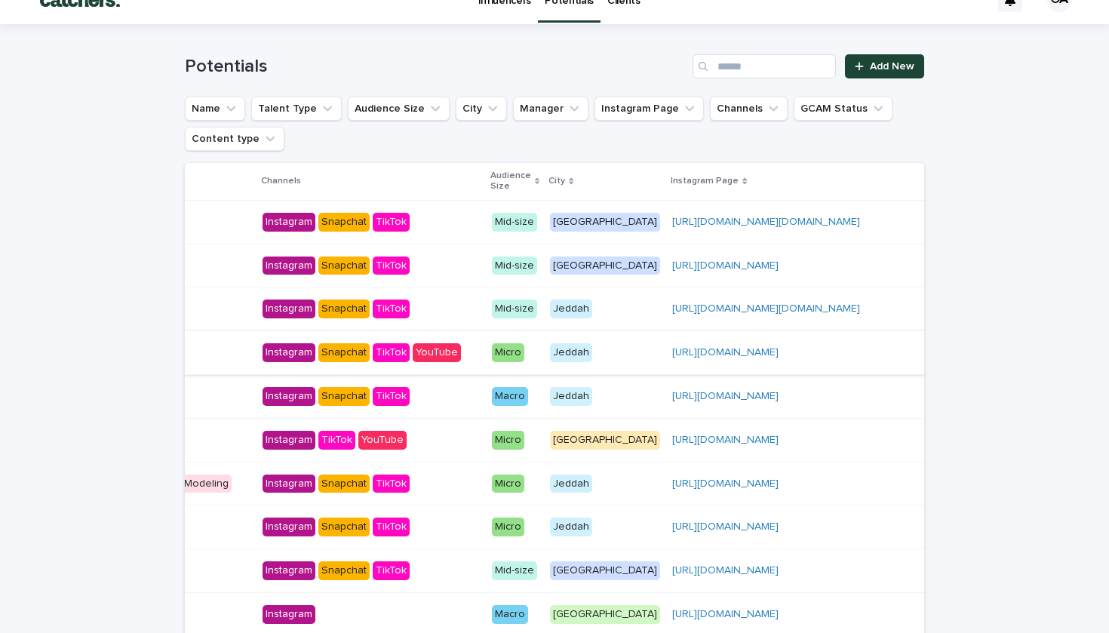
scroll to position [0, 409]
click at [949, 359] on div "-" at bounding box center [966, 351] width 34 height 16
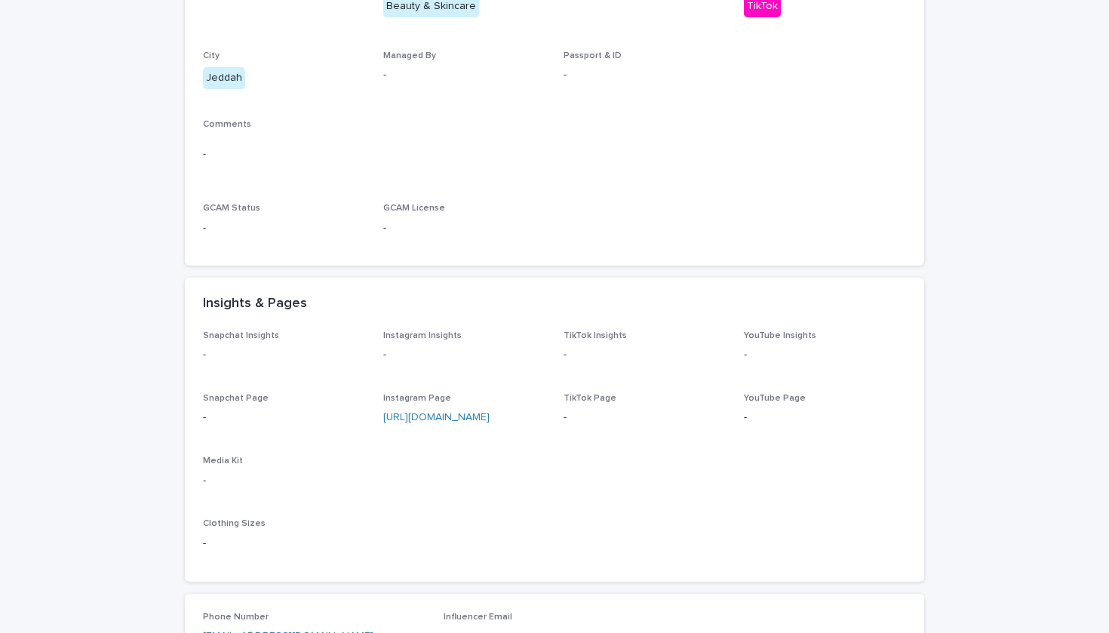
scroll to position [675, 0]
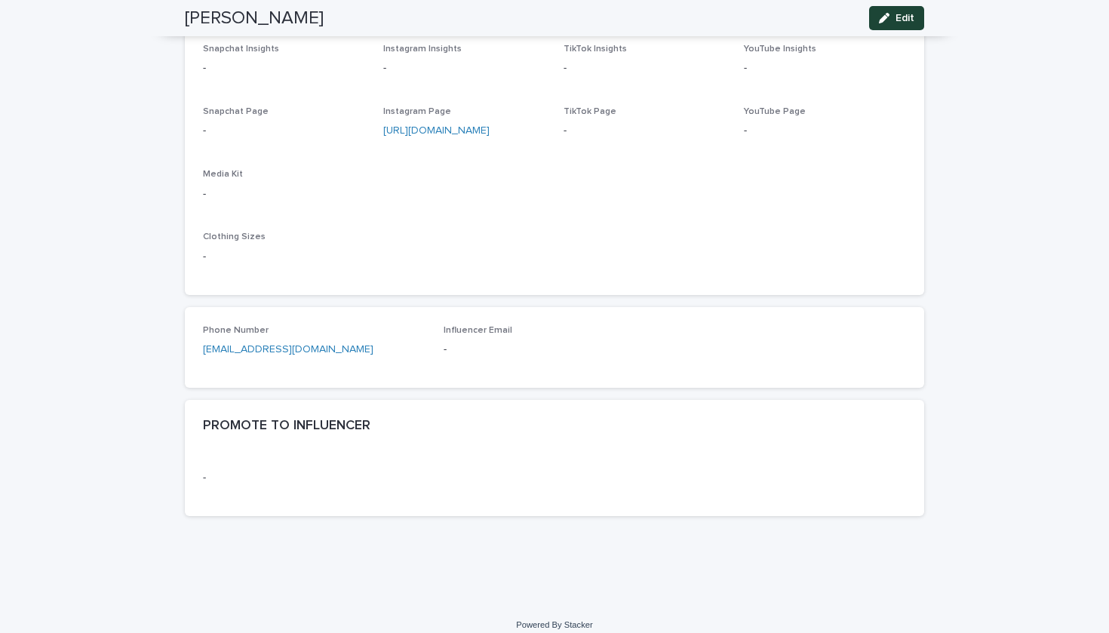
click at [315, 418] on h2 "PROMOTE TO INFLUENCER" at bounding box center [287, 426] width 168 height 17
click at [918, 21] on button "Edit" at bounding box center [896, 18] width 55 height 24
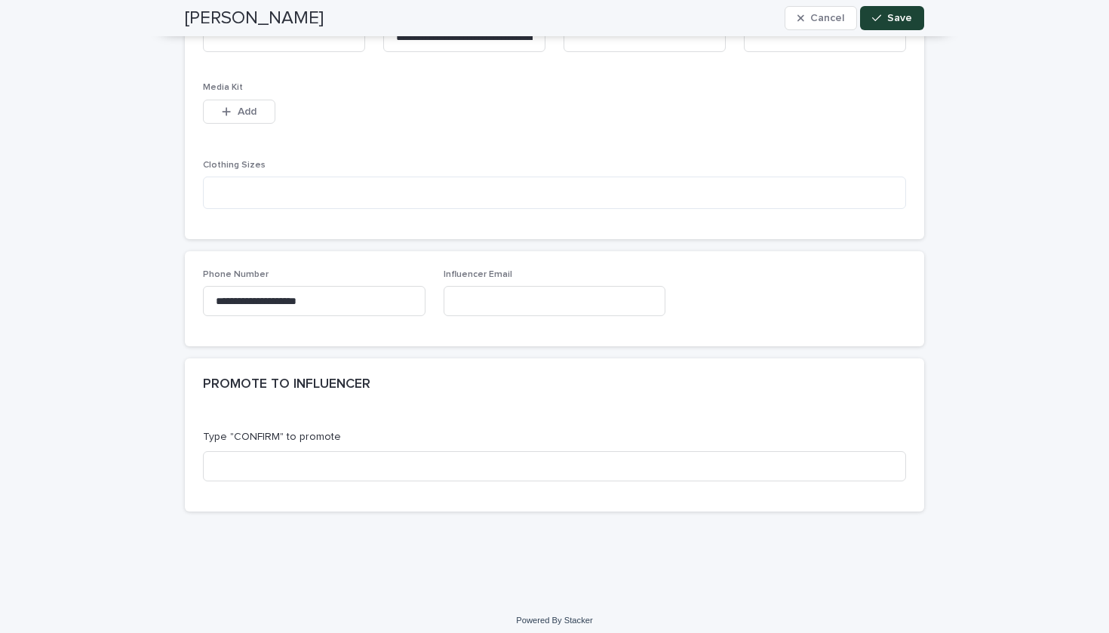
scroll to position [881, 0]
click at [272, 467] on input at bounding box center [554, 468] width 703 height 30
click at [215, 460] on input "*******" at bounding box center [554, 468] width 703 height 30
click at [278, 459] on input "*******" at bounding box center [554, 468] width 703 height 30
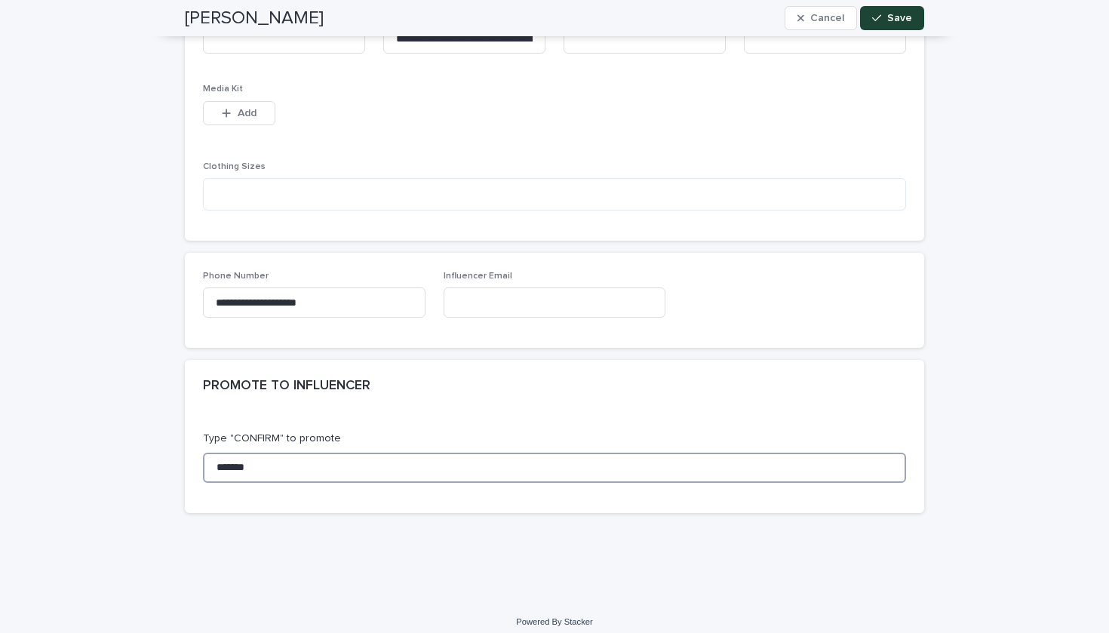
type input "*"
type input "*******"
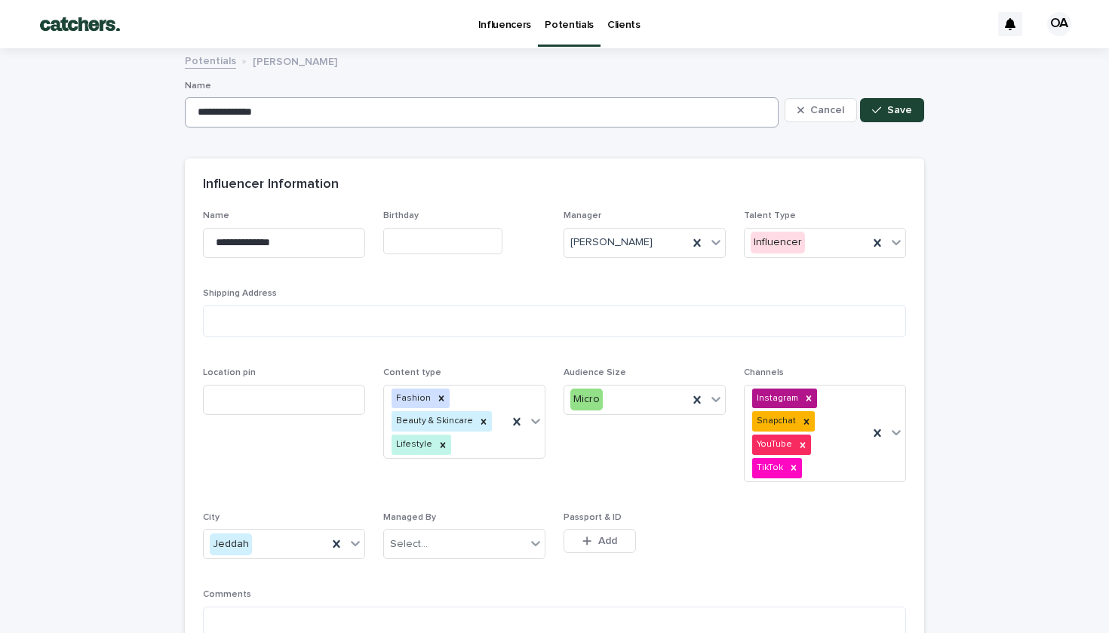
scroll to position [0, 0]
click at [825, 110] on span "Cancel" at bounding box center [828, 110] width 34 height 11
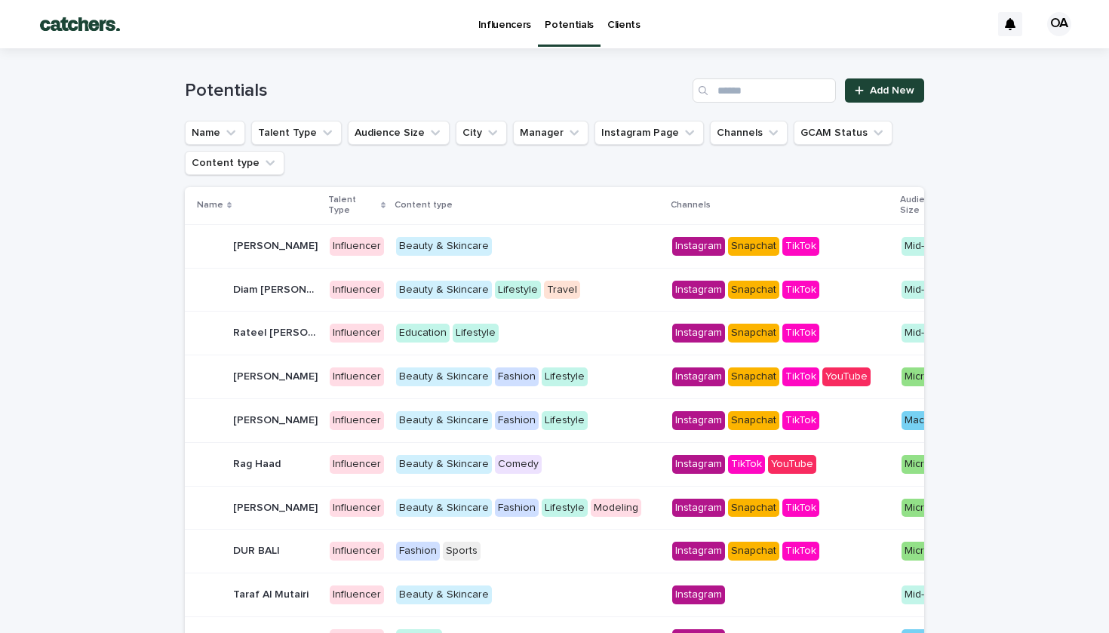
click at [216, 392] on div at bounding box center [212, 377] width 30 height 30
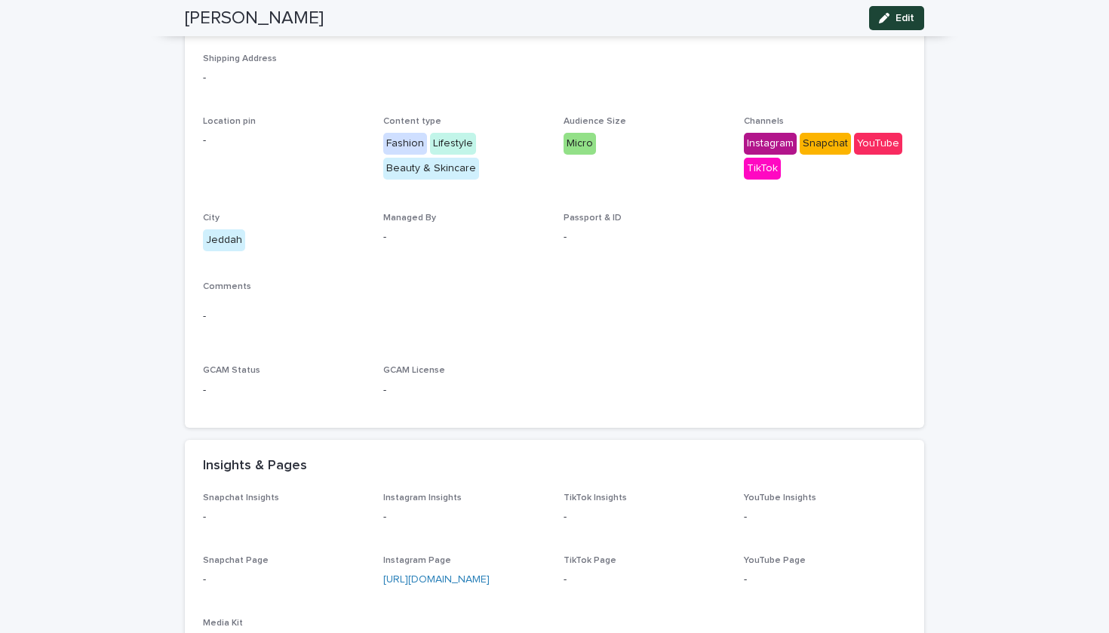
scroll to position [57, 0]
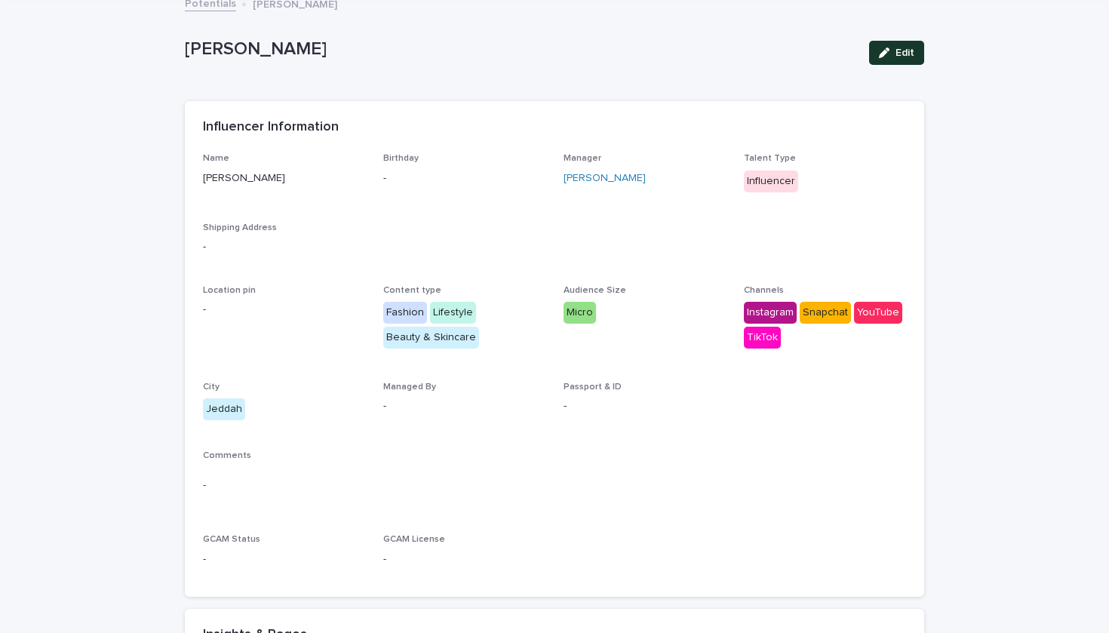
click at [888, 54] on icon "button" at bounding box center [884, 53] width 11 height 11
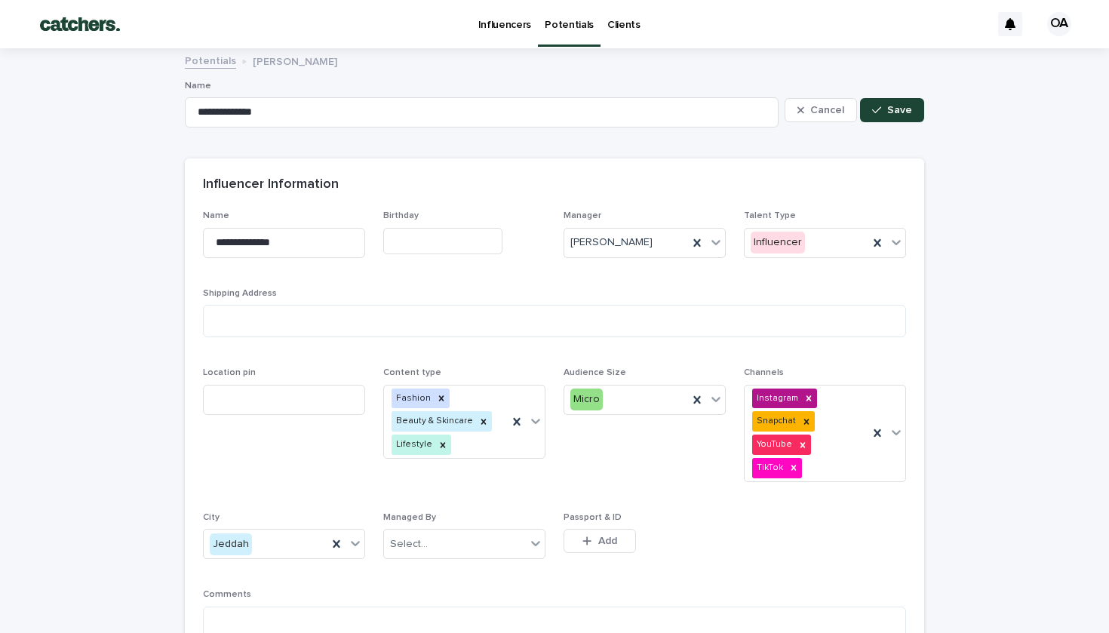
scroll to position [0, 0]
click at [263, 61] on p "[PERSON_NAME]" at bounding box center [295, 60] width 85 height 17
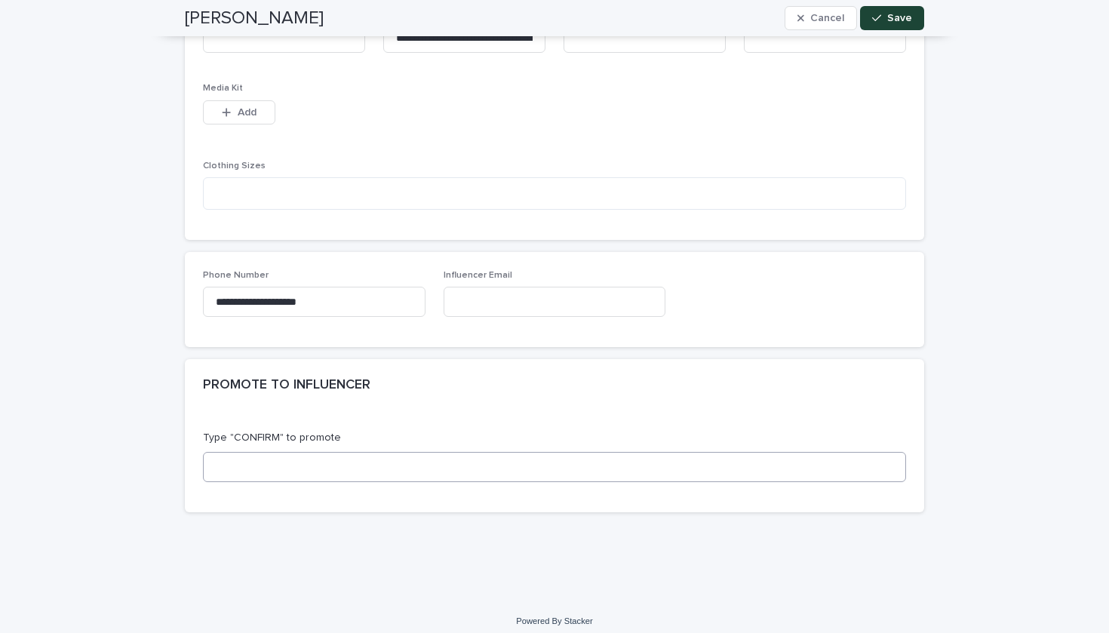
scroll to position [881, 0]
click at [351, 460] on input at bounding box center [554, 468] width 703 height 30
type input "*"
type input "*******"
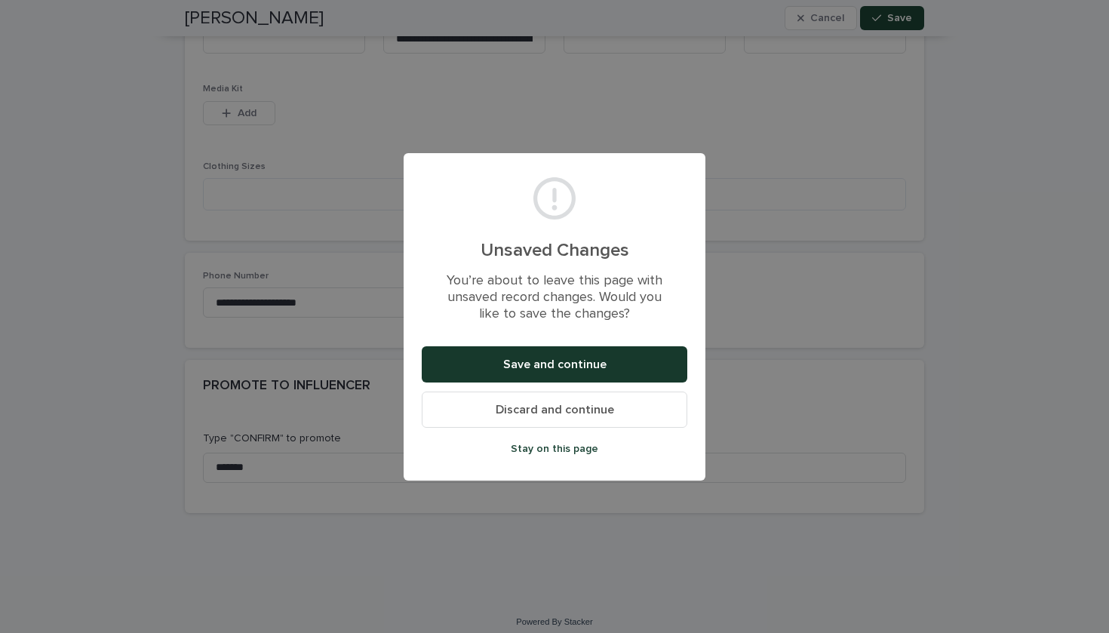
click at [558, 365] on span "Save and continue" at bounding box center [554, 364] width 103 height 12
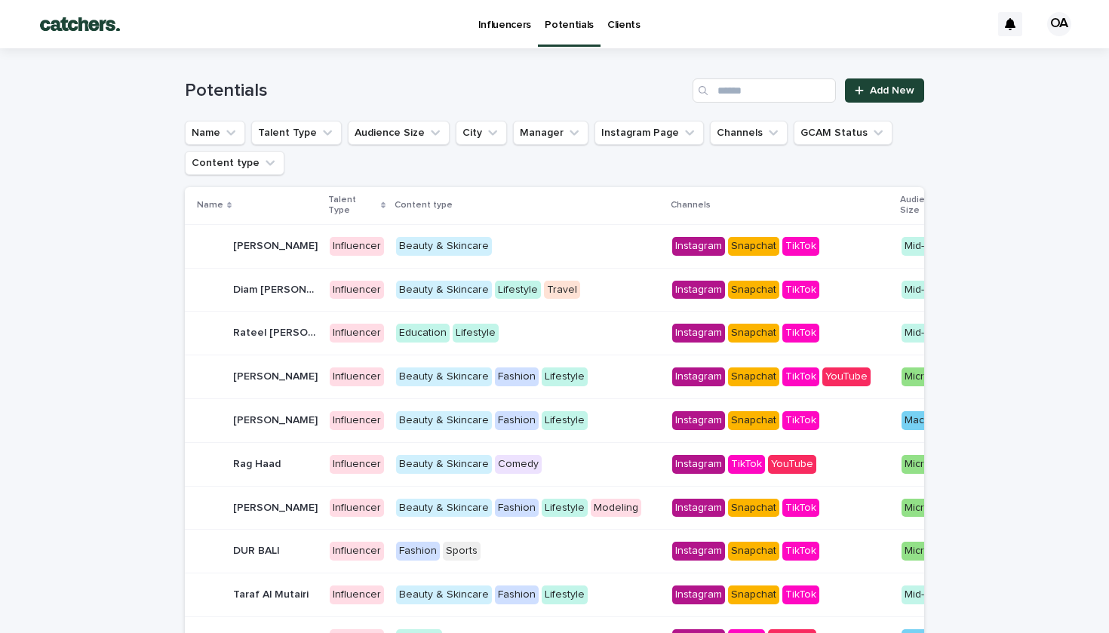
click at [497, 31] on link "Influencers" at bounding box center [505, 23] width 67 height 47
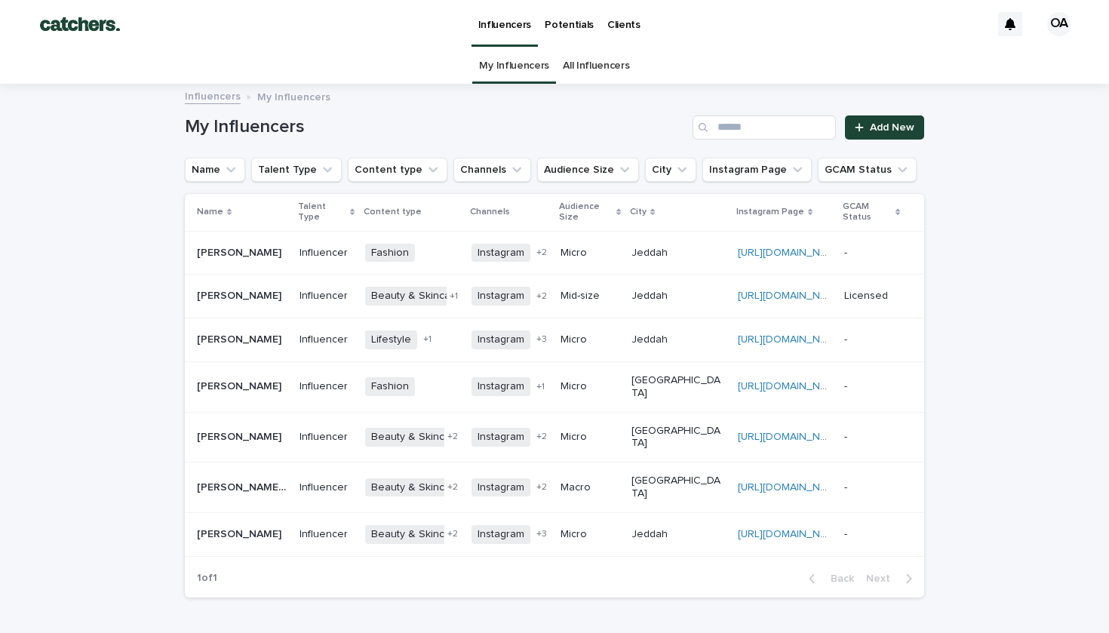
click at [857, 244] on div "-" at bounding box center [873, 252] width 56 height 16
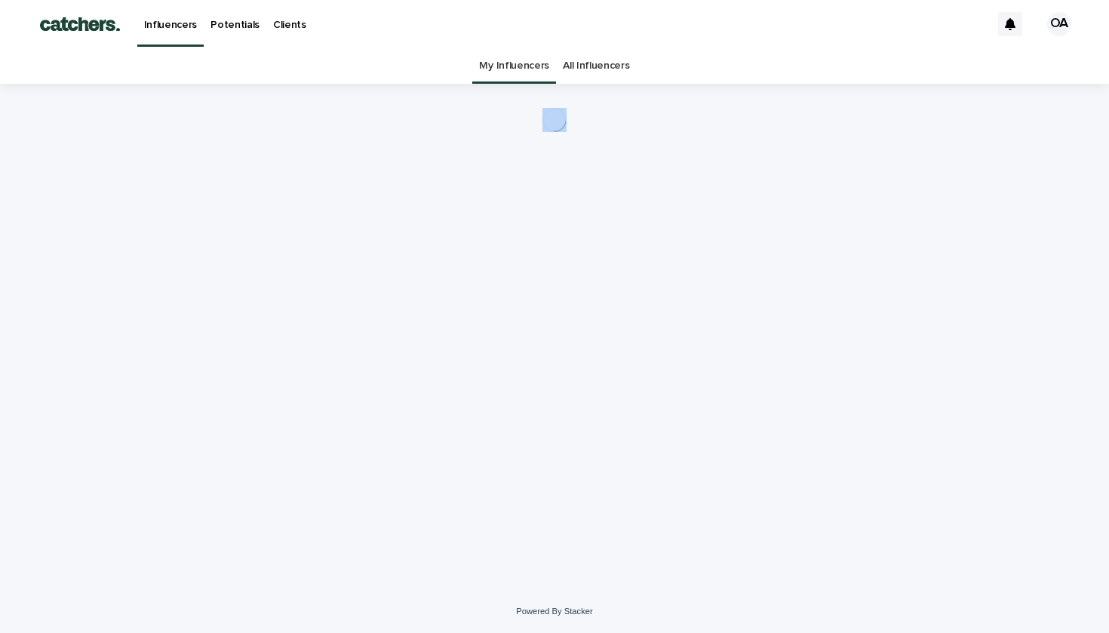
click at [857, 233] on div "Loading... Saving… Loading... Saving…" at bounding box center [554, 318] width 755 height 469
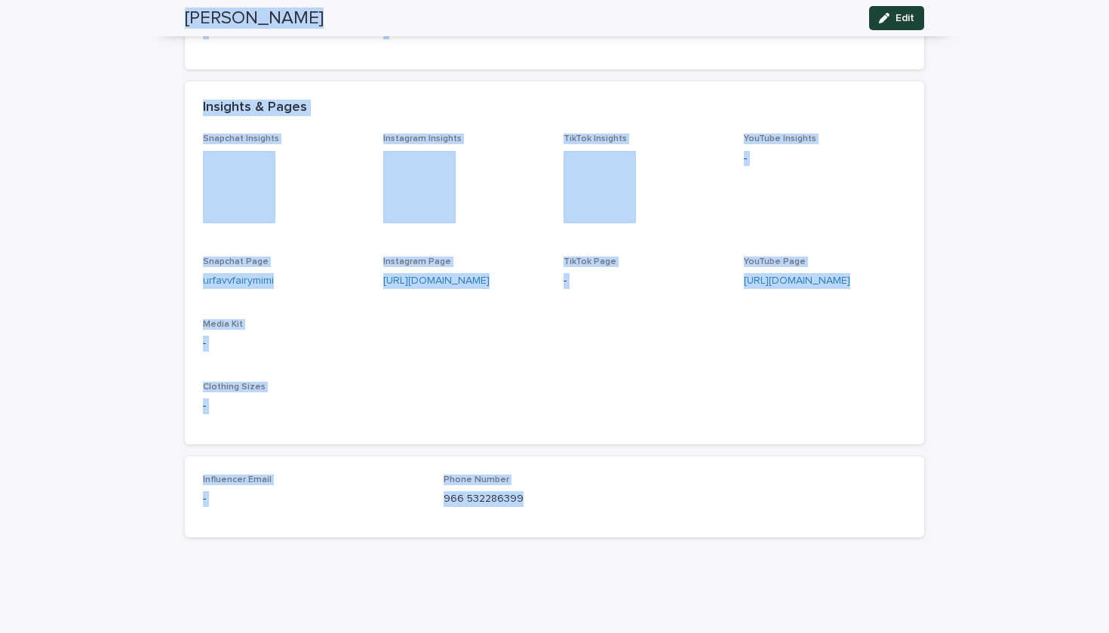
scroll to position [586, 0]
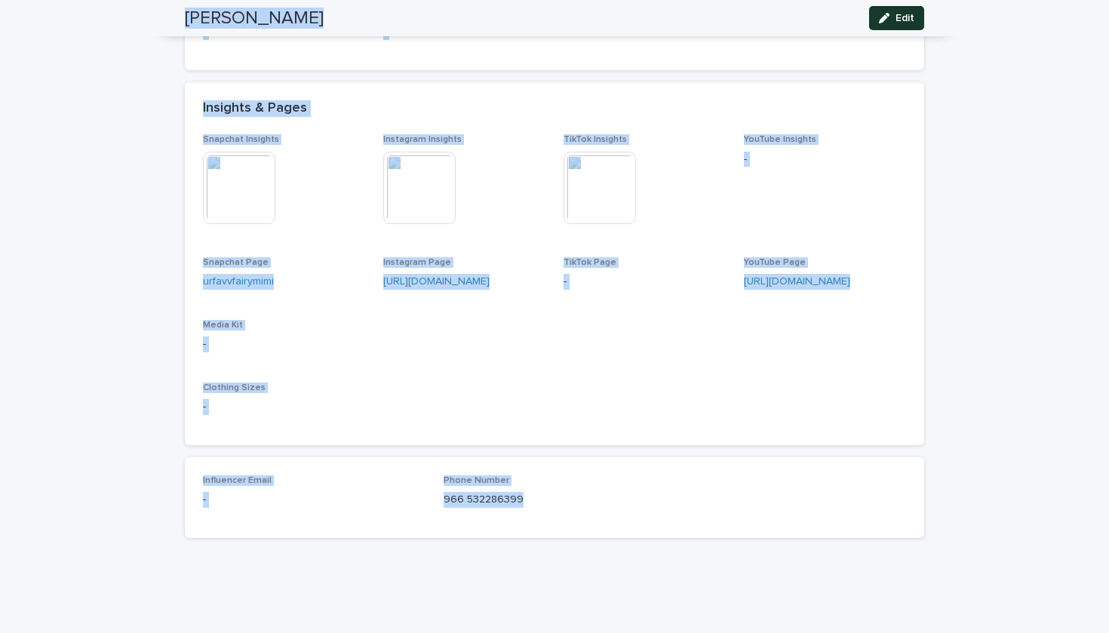
click at [887, 21] on icon "button" at bounding box center [884, 18] width 11 height 11
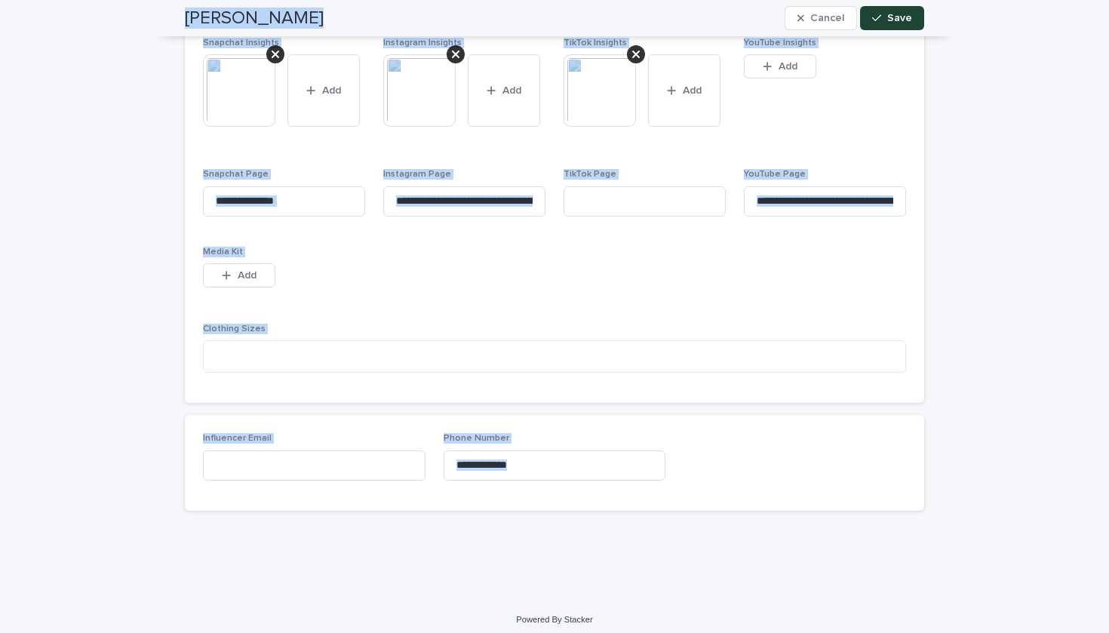
scroll to position [796, 0]
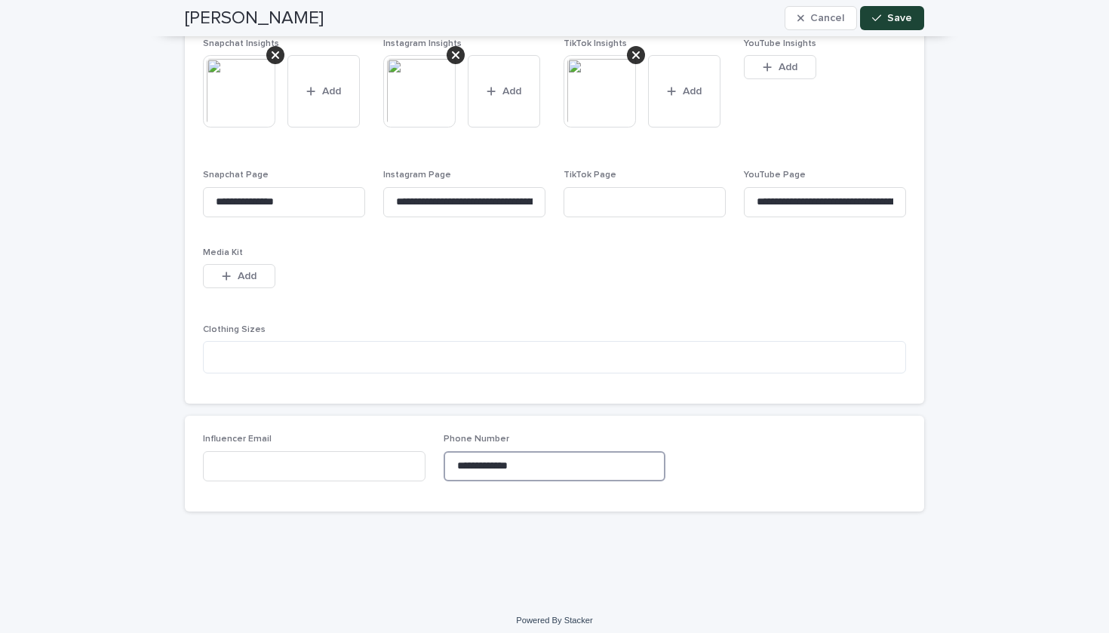
click at [584, 464] on input "**********" at bounding box center [555, 466] width 223 height 30
type input "*"
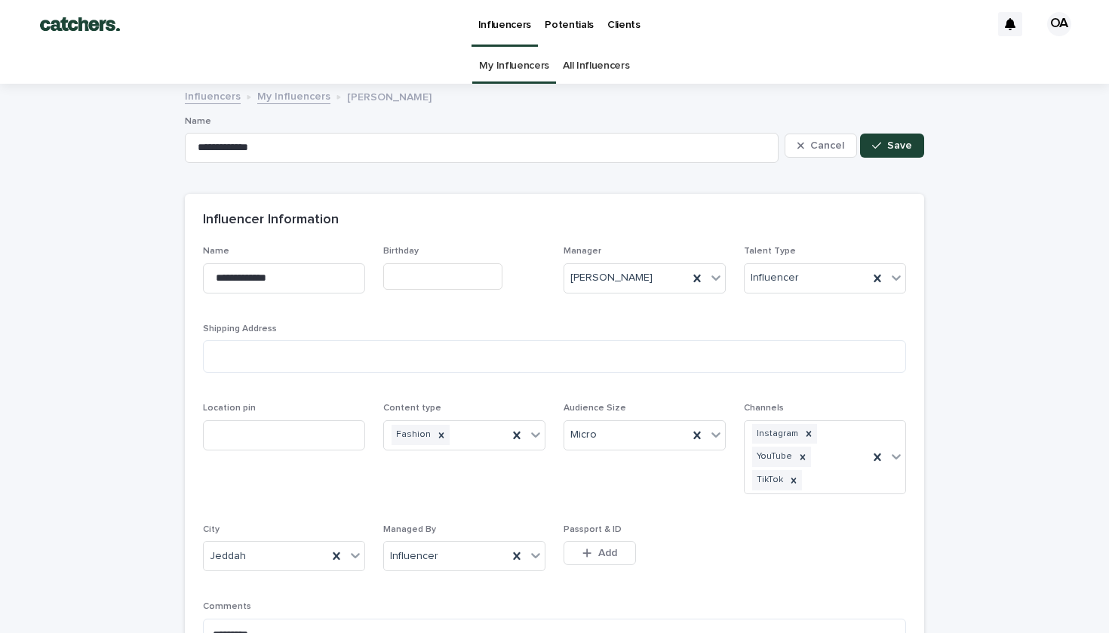
scroll to position [0, 0]
click at [580, 155] on input "**********" at bounding box center [482, 148] width 594 height 30
click at [798, 152] on button "Cancel" at bounding box center [821, 146] width 72 height 24
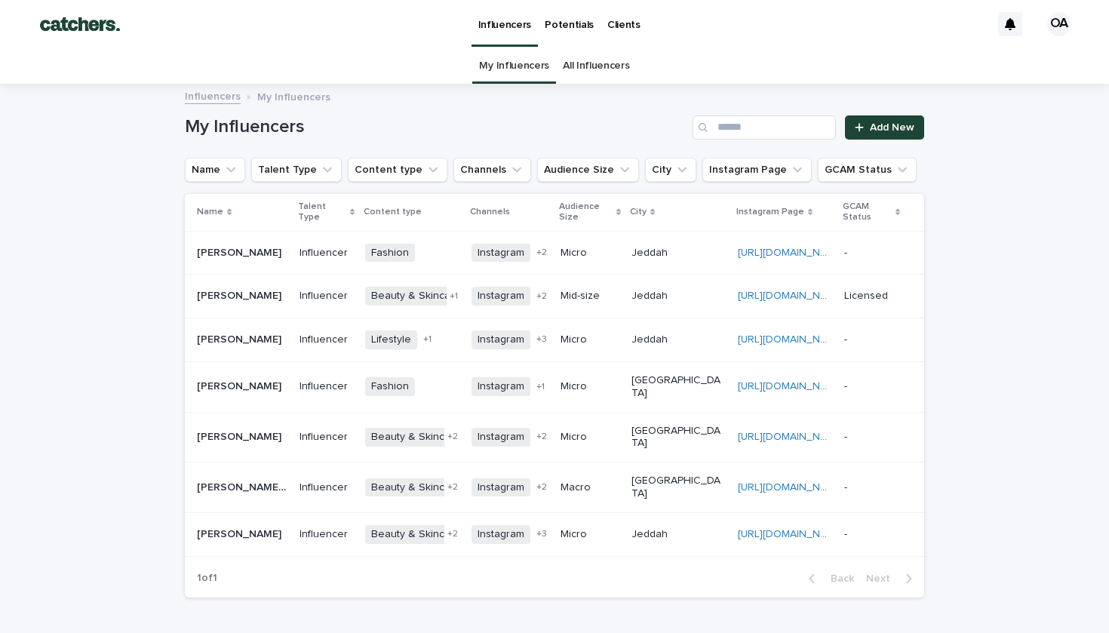
scroll to position [48, 0]
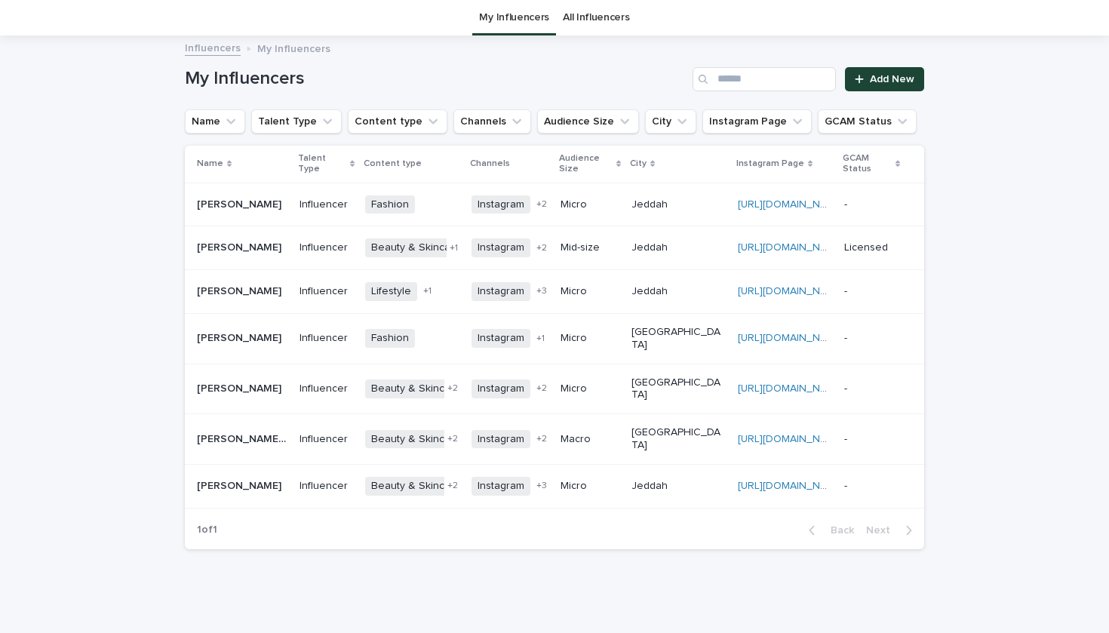
click at [294, 196] on td "[PERSON_NAME] [PERSON_NAME]" at bounding box center [239, 205] width 109 height 44
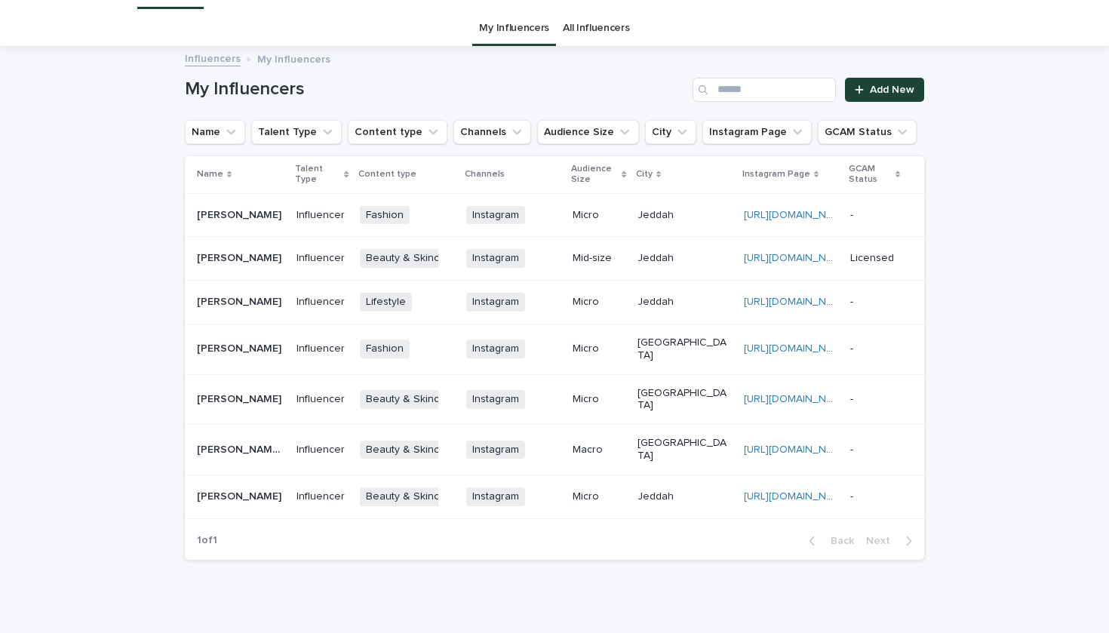
scroll to position [48, 0]
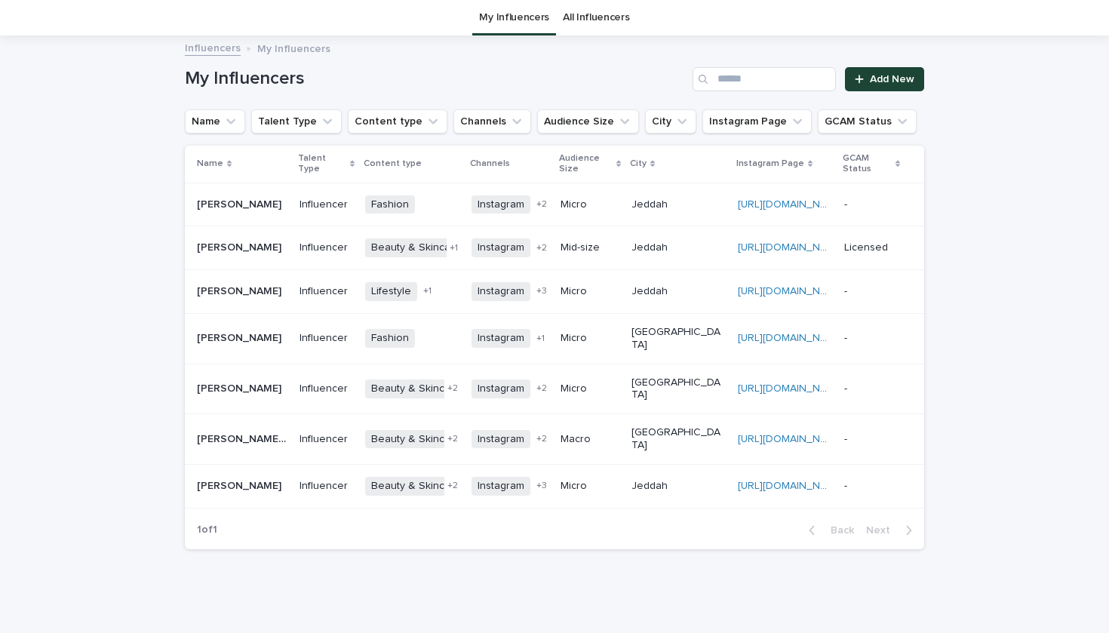
click at [568, 11] on link "All Influencers" at bounding box center [596, 17] width 66 height 35
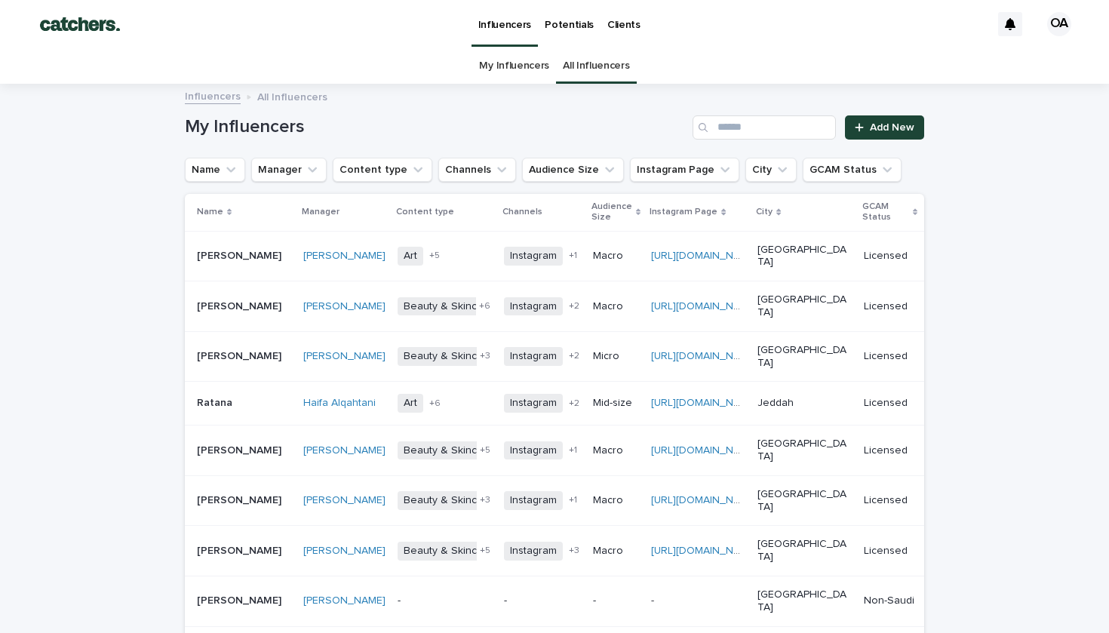
click at [559, 24] on p "Potentials" at bounding box center [569, 16] width 49 height 32
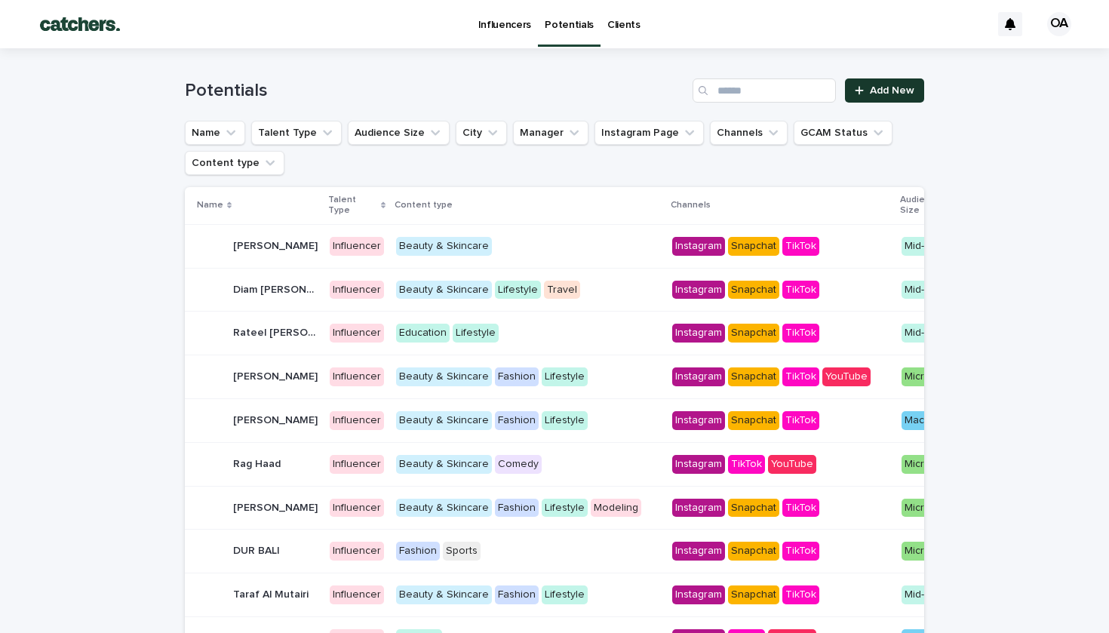
click at [884, 96] on link "Add New" at bounding box center [884, 90] width 79 height 24
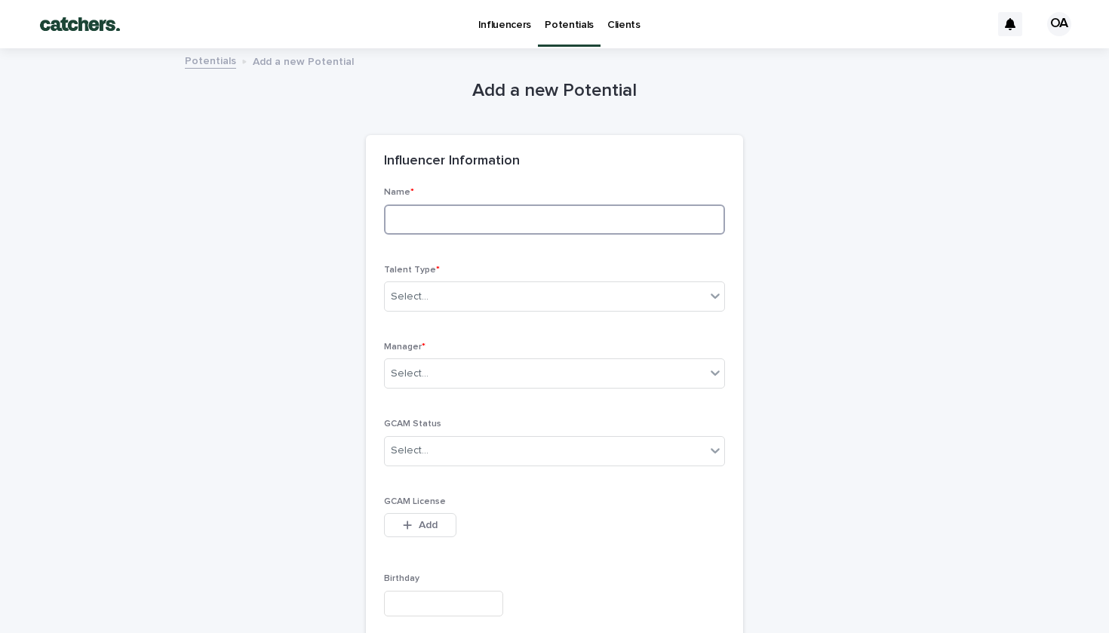
paste input "**********"
type input "**********"
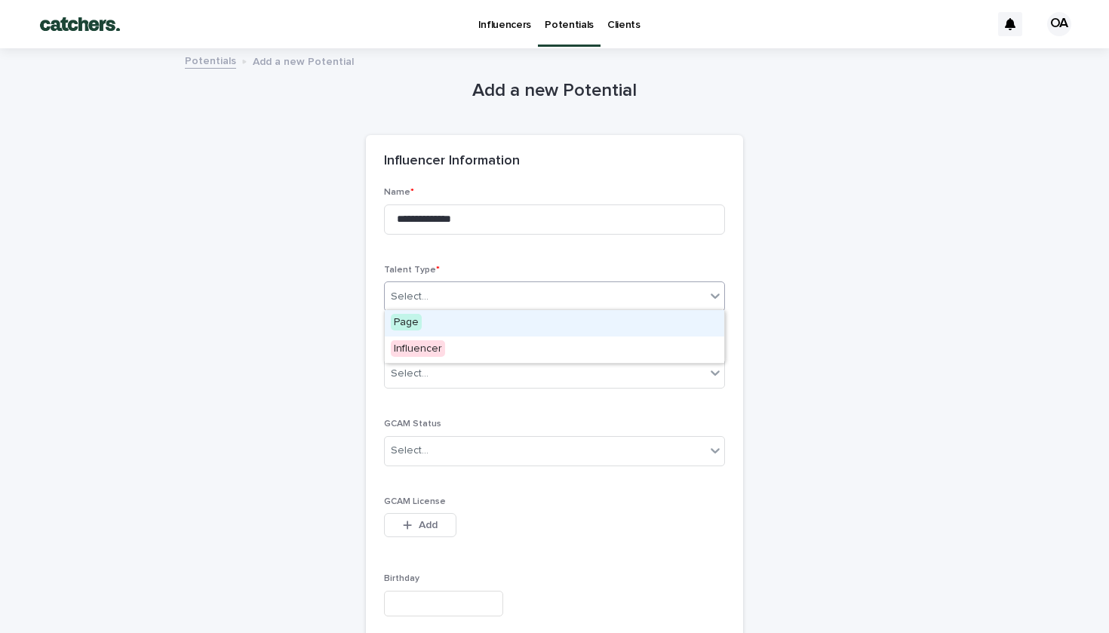
click at [467, 288] on div "Select..." at bounding box center [545, 297] width 321 height 25
click at [466, 343] on div "Influencer" at bounding box center [441, 350] width 112 height 26
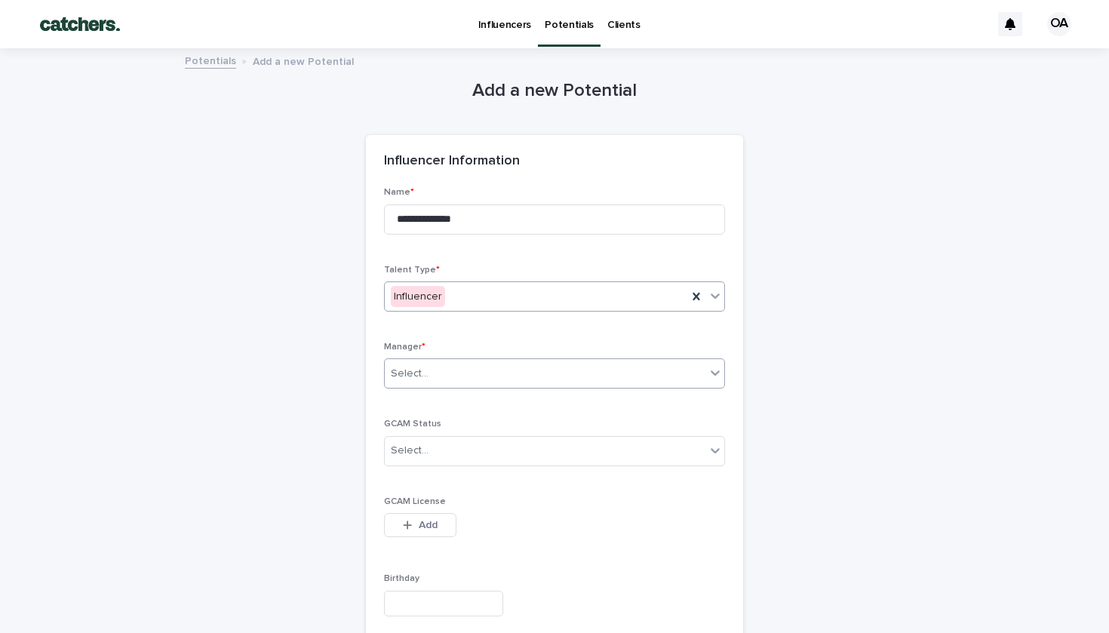
click at [472, 368] on div "Select..." at bounding box center [545, 373] width 321 height 25
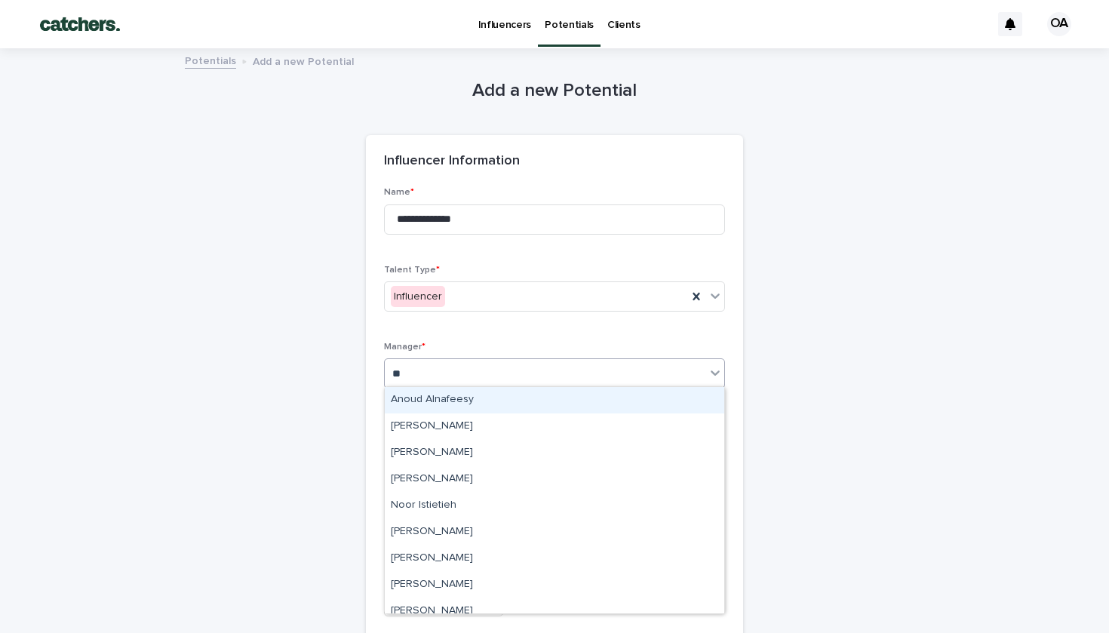
type input "***"
click at [471, 399] on div "[PERSON_NAME]" at bounding box center [555, 400] width 340 height 26
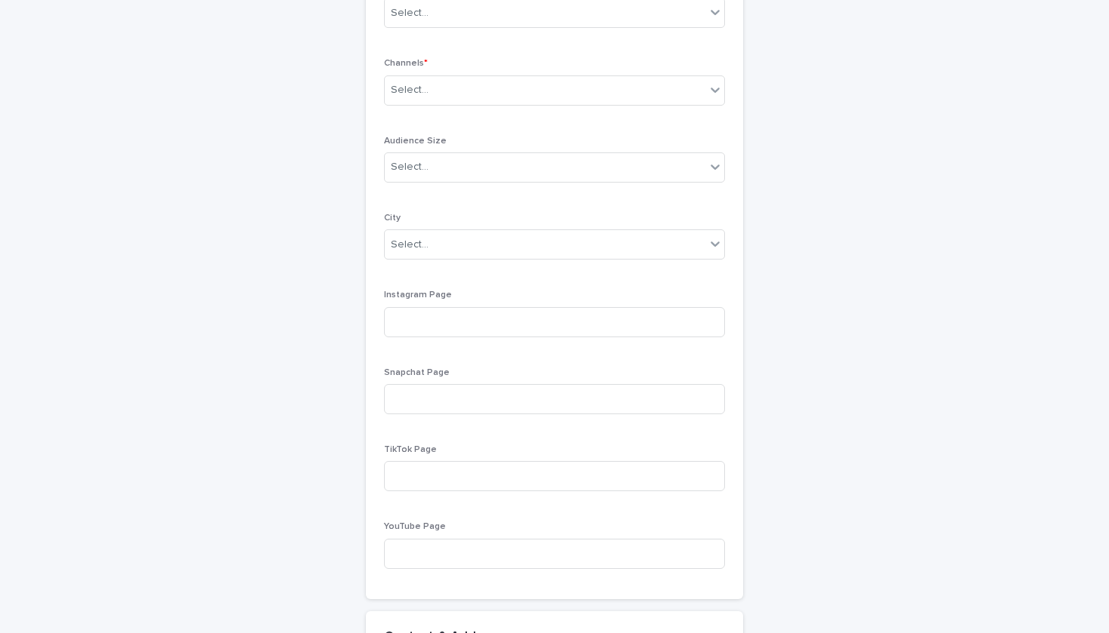
scroll to position [887, 0]
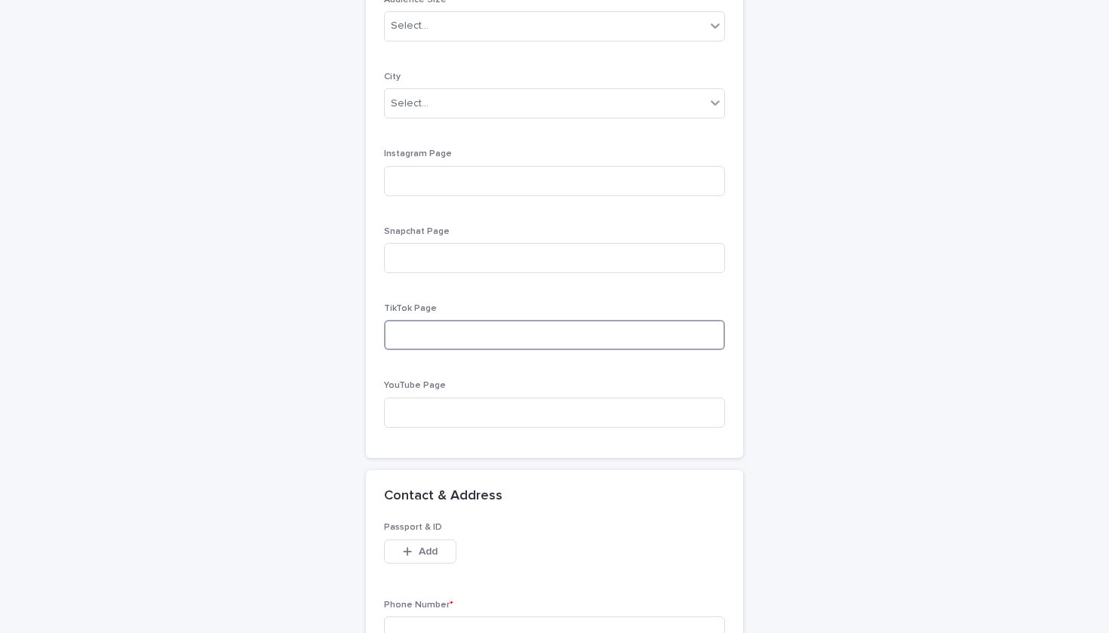
click at [491, 320] on input at bounding box center [554, 335] width 341 height 30
paste input "**********"
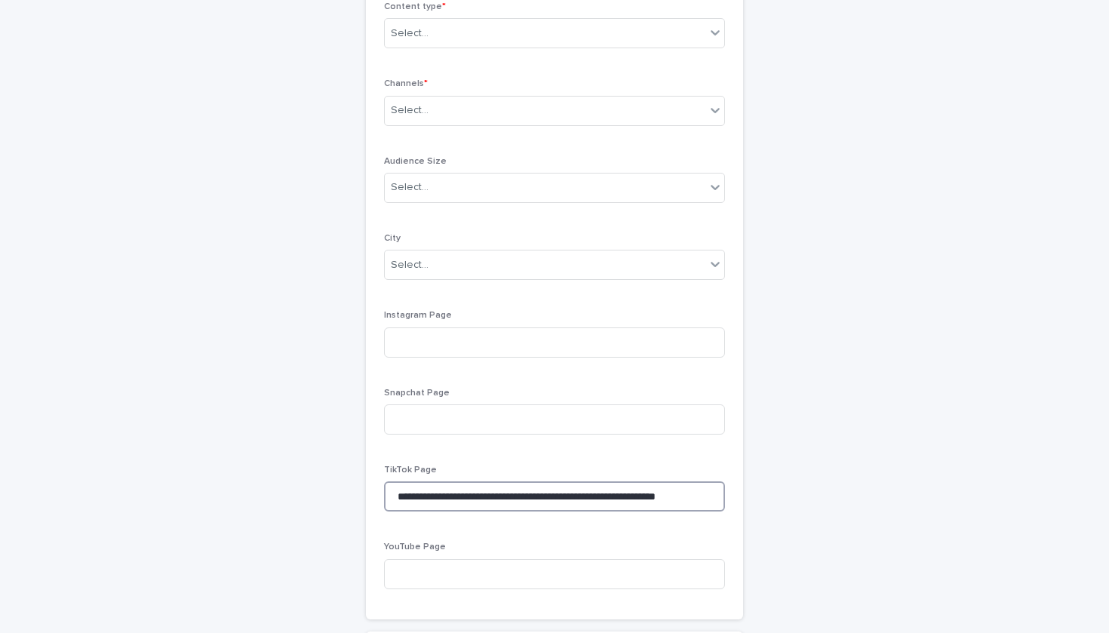
scroll to position [669, 0]
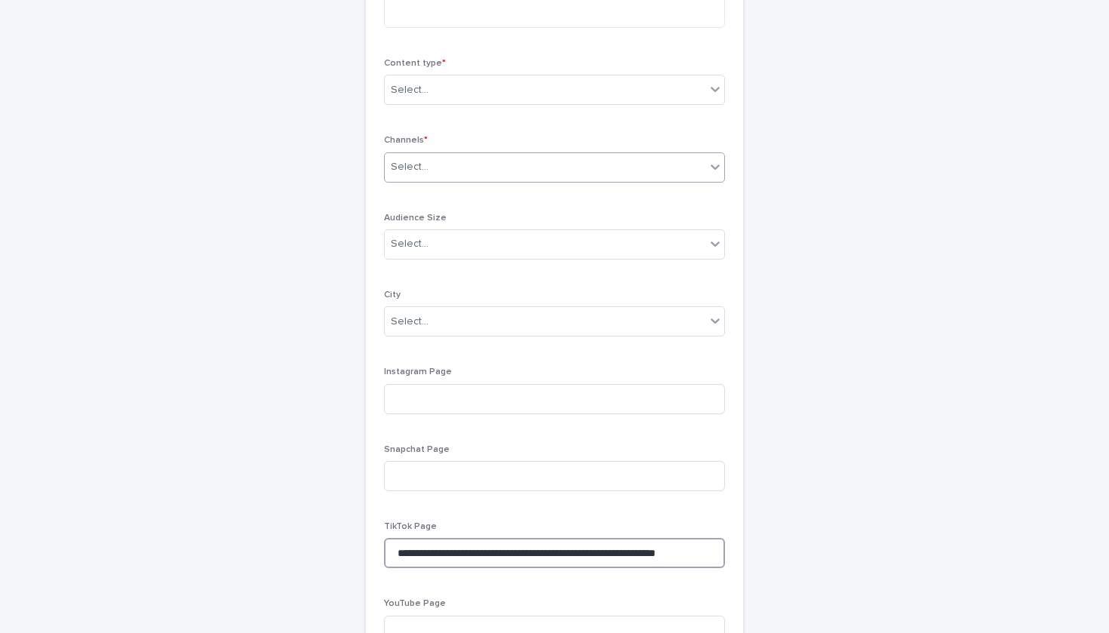
type input "**********"
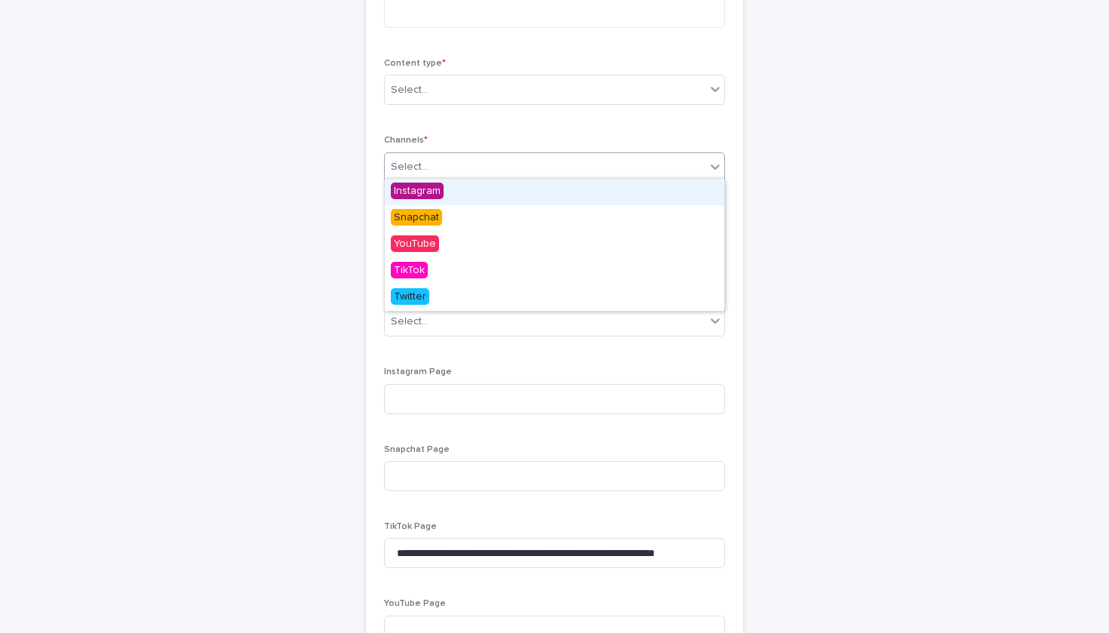
click at [480, 165] on div "Select..." at bounding box center [545, 167] width 321 height 25
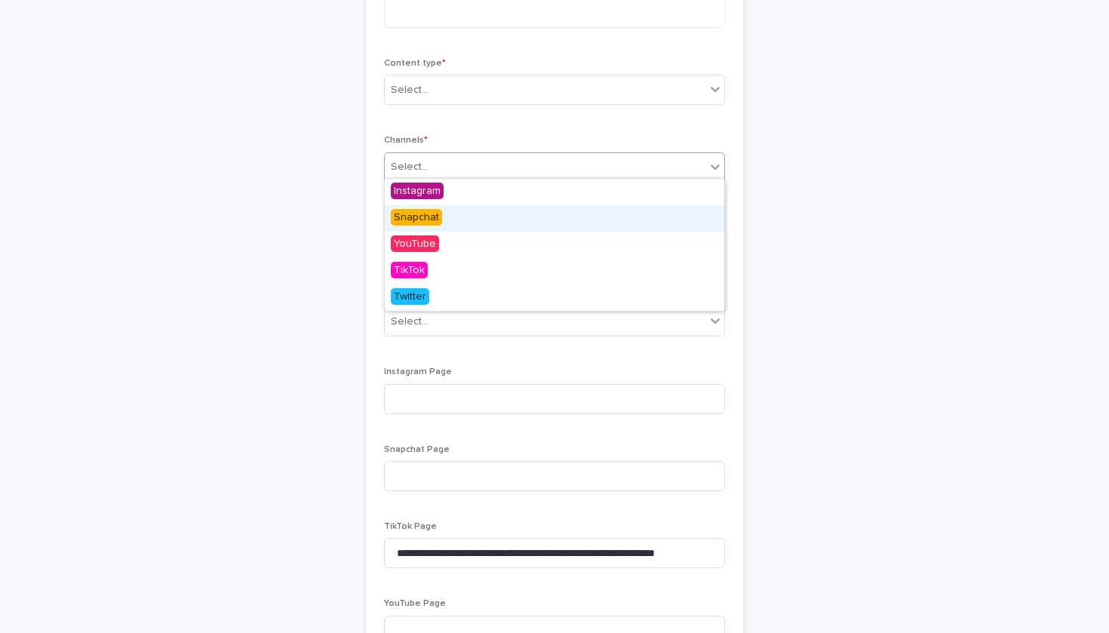
click at [462, 212] on div "Snapchat" at bounding box center [555, 218] width 340 height 26
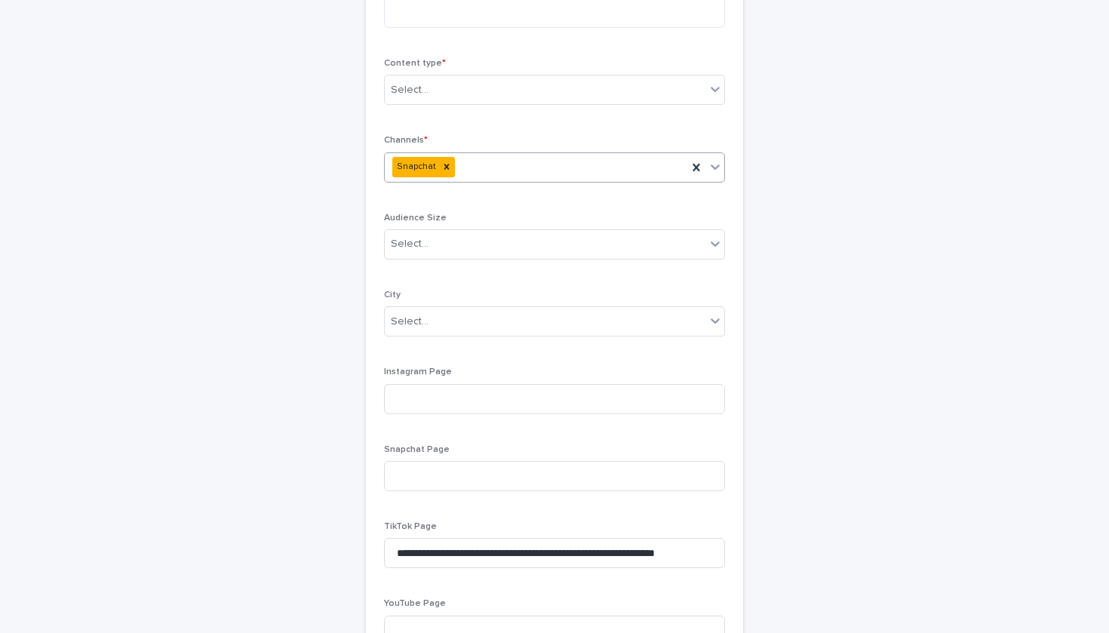
type input "*"
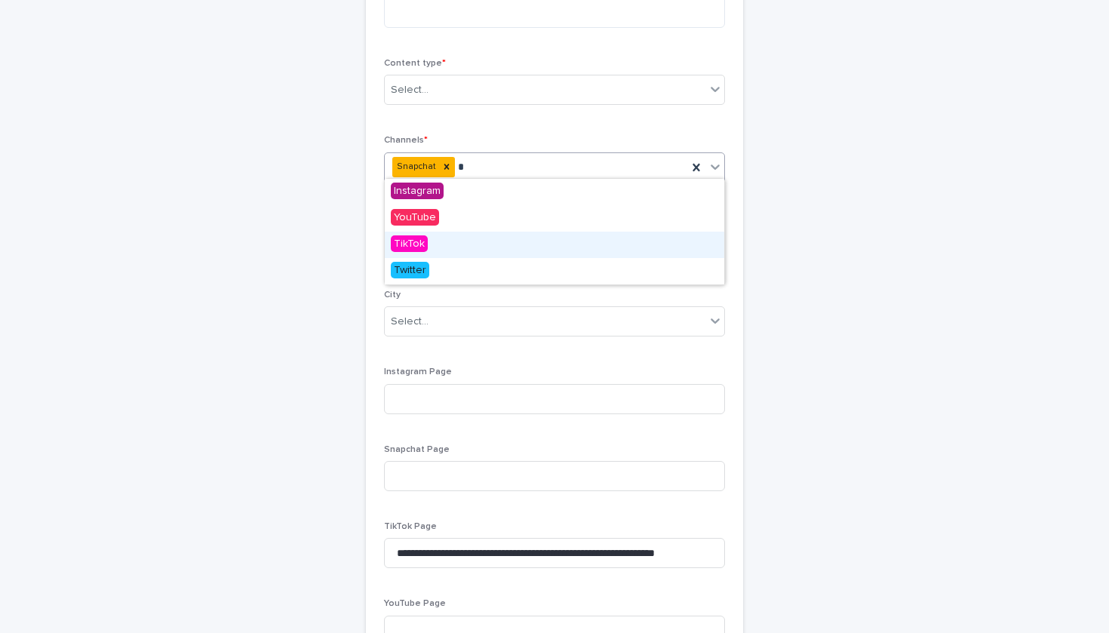
click at [473, 237] on div "TikTok" at bounding box center [555, 245] width 340 height 26
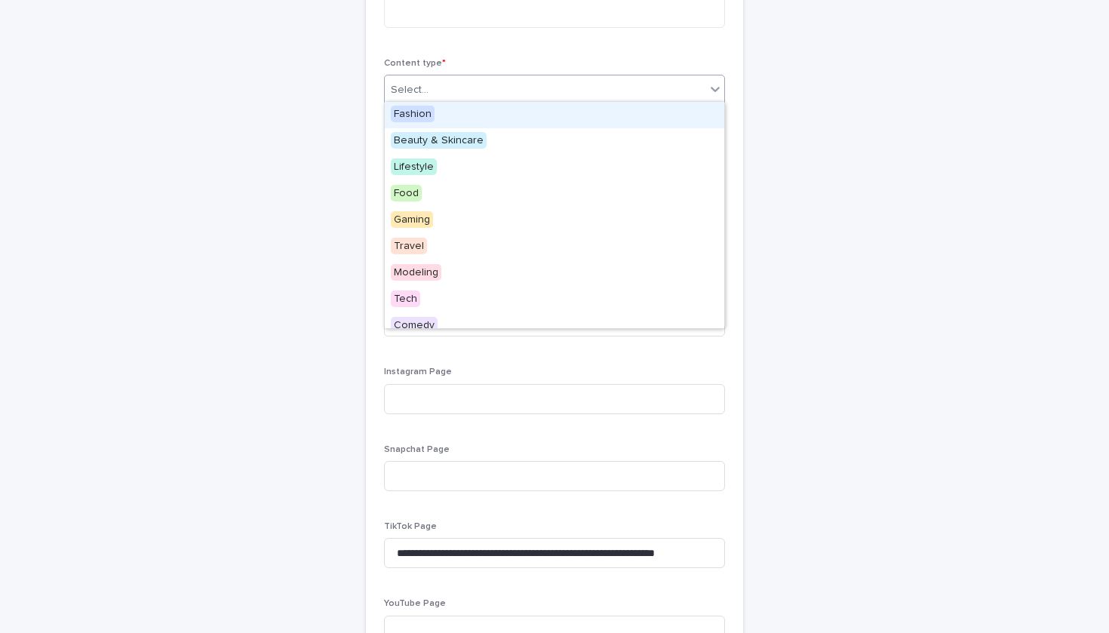
click at [500, 78] on div "Select..." at bounding box center [545, 90] width 321 height 25
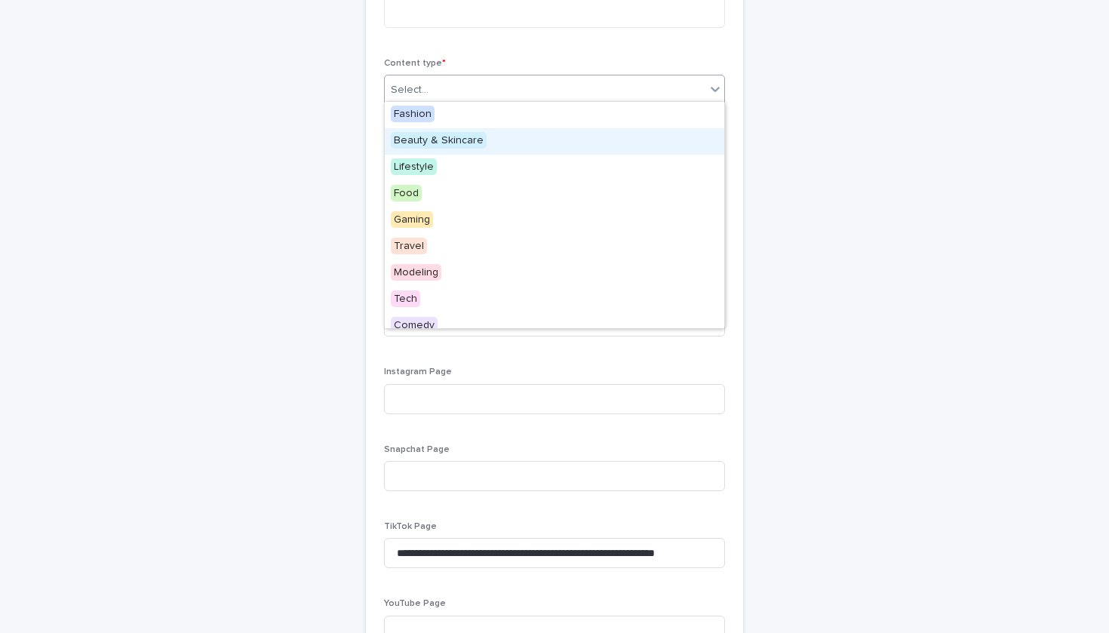
click at [466, 146] on span "Beauty & Skincare" at bounding box center [439, 140] width 96 height 17
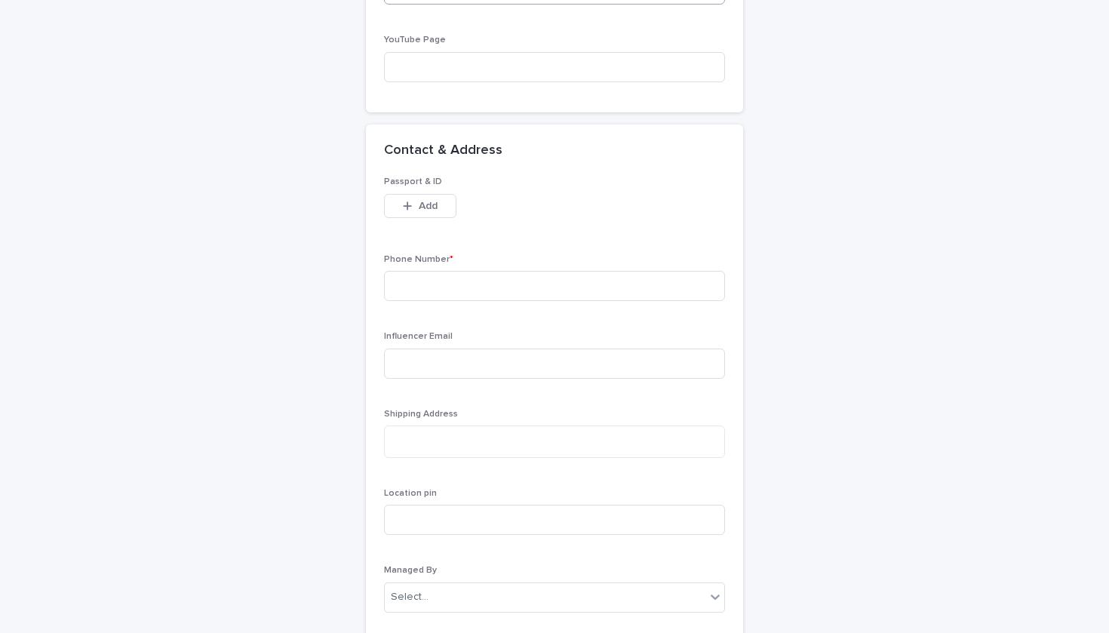
scroll to position [1277, 0]
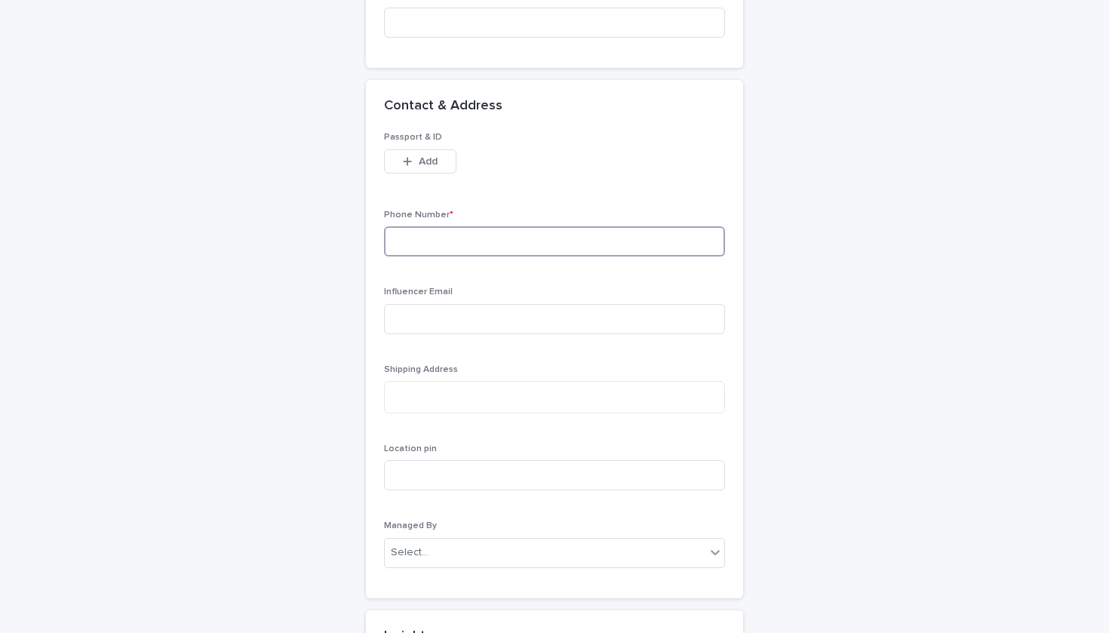
click at [491, 240] on input at bounding box center [554, 241] width 341 height 30
paste input "**********"
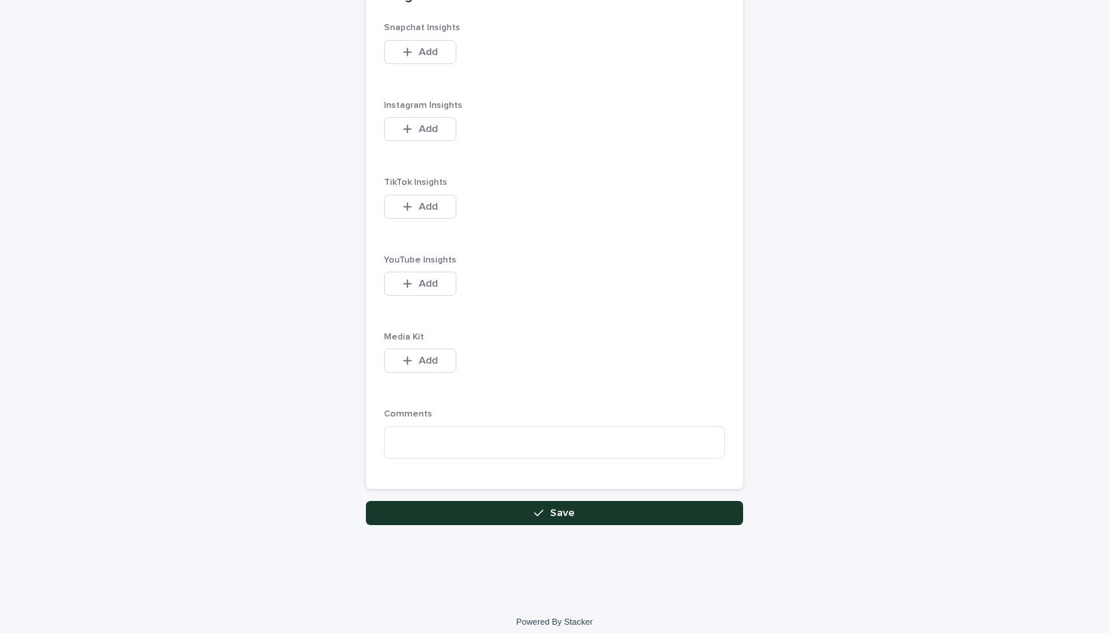
scroll to position [1916, 0]
type input "**********"
click at [512, 502] on button "Save" at bounding box center [554, 514] width 377 height 24
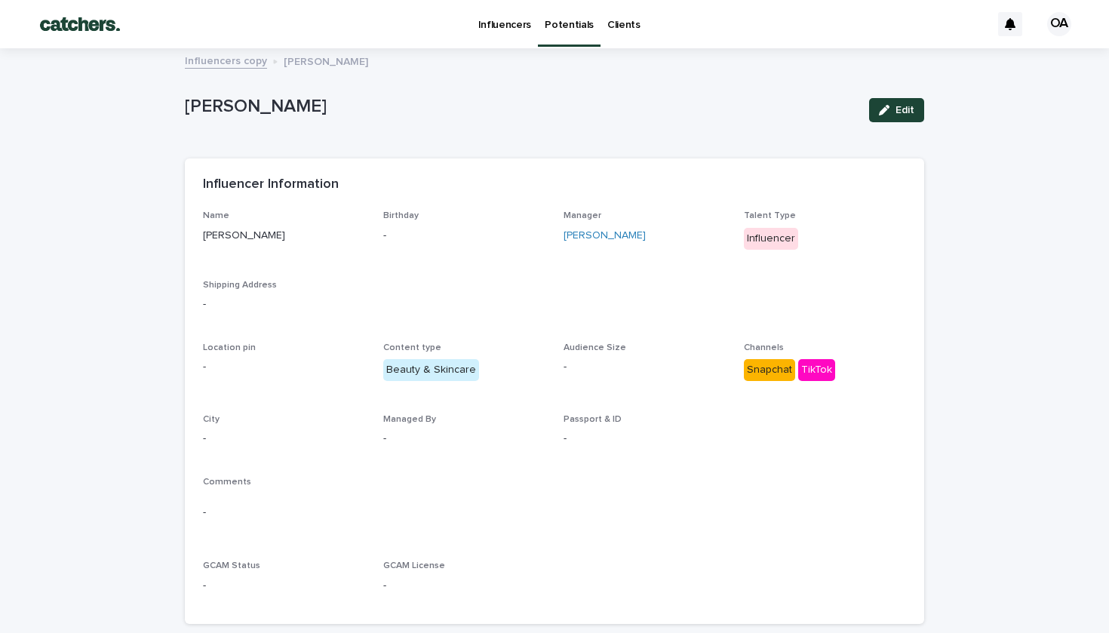
click at [565, 18] on p "Potentials" at bounding box center [569, 16] width 49 height 32
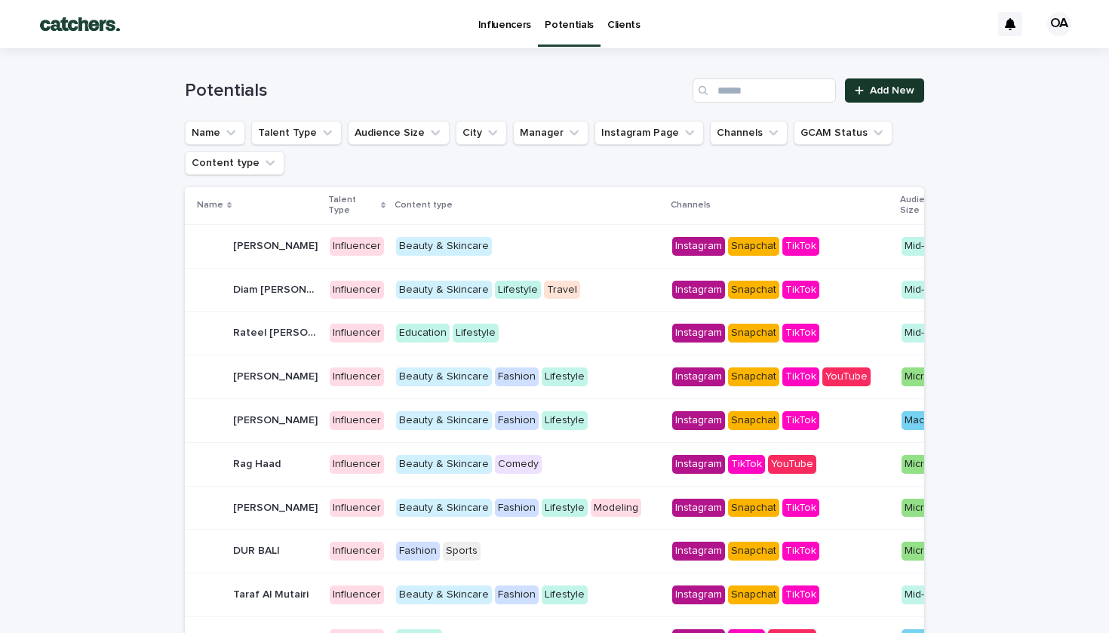
click at [903, 83] on link "Add New" at bounding box center [884, 90] width 79 height 24
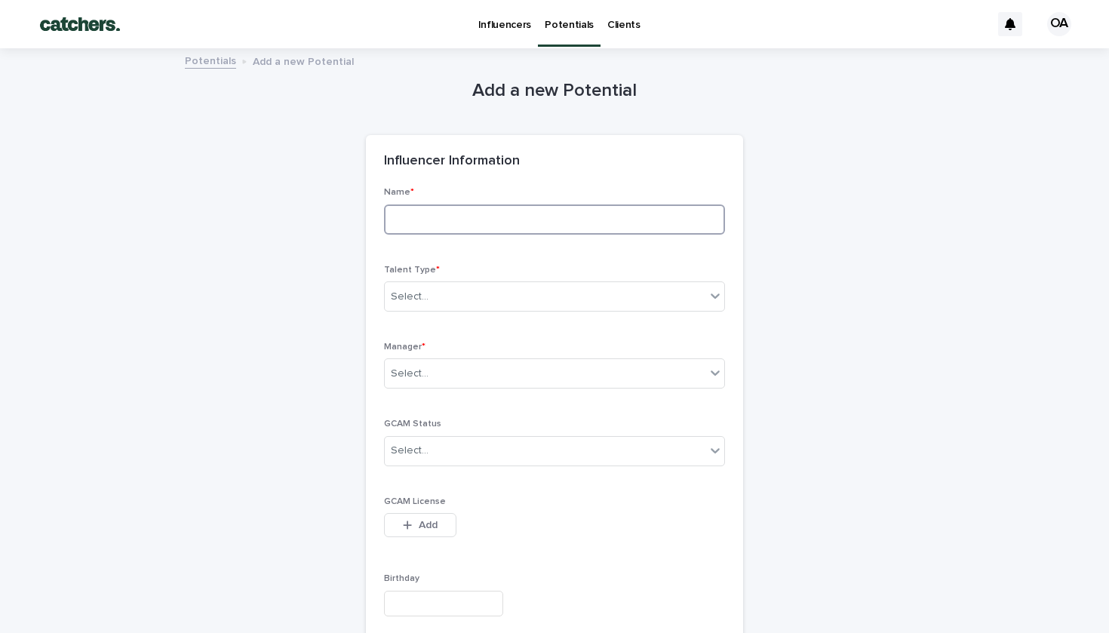
paste input "**********"
type input "**********"
click at [484, 299] on div "Select..." at bounding box center [554, 297] width 341 height 30
click at [485, 342] on div "Influencer" at bounding box center [441, 350] width 112 height 26
click at [489, 369] on div "Select..." at bounding box center [545, 373] width 321 height 25
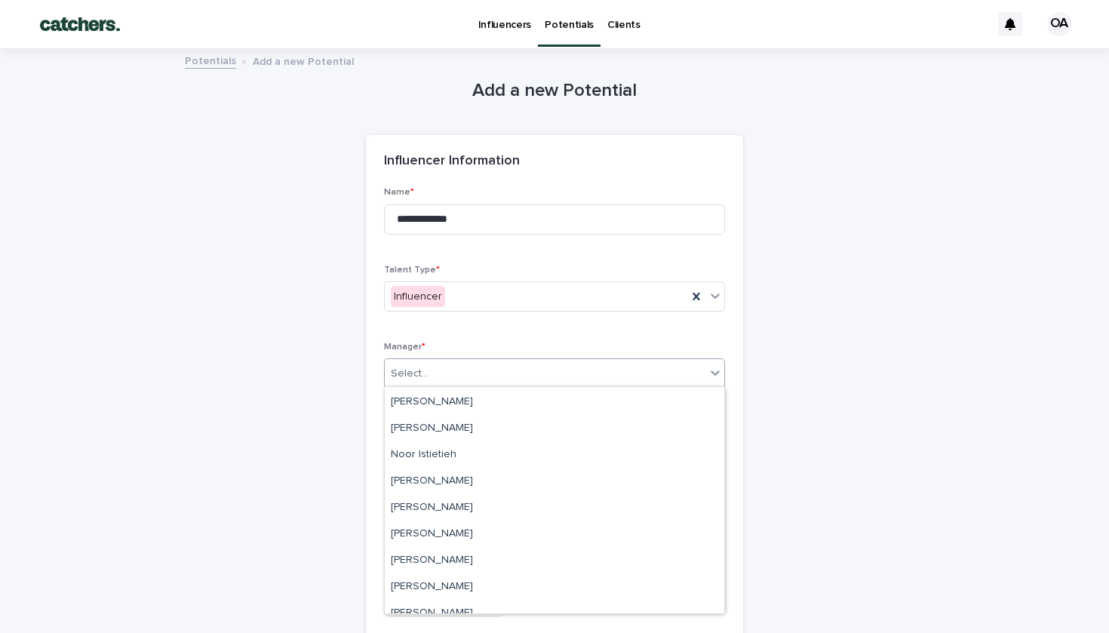
scroll to position [291, 0]
click at [477, 526] on div "[PERSON_NAME]" at bounding box center [555, 532] width 340 height 26
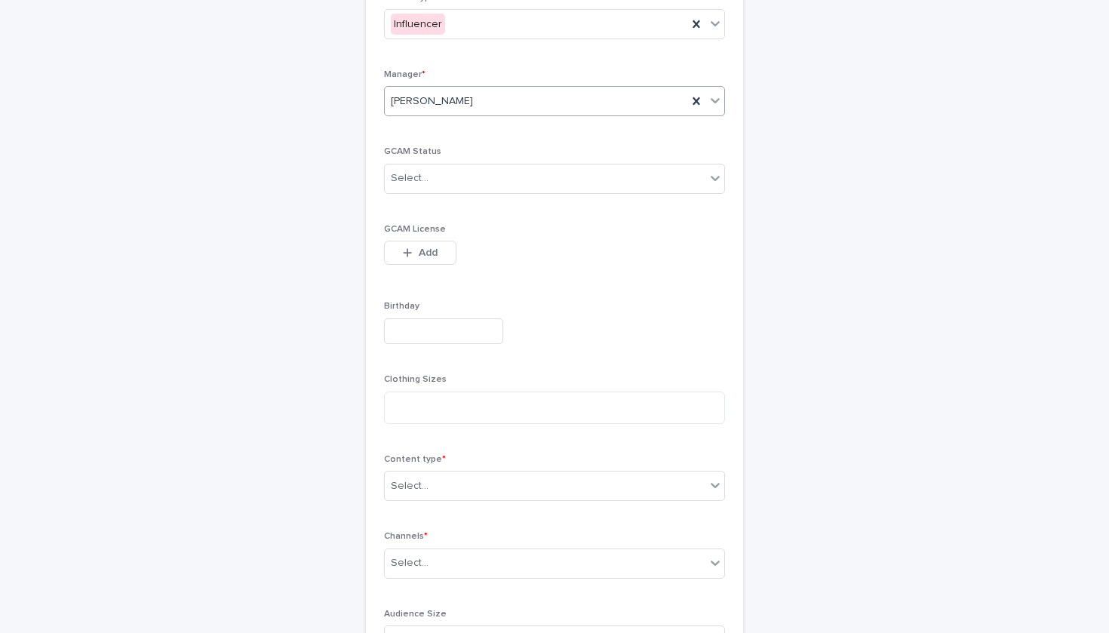
scroll to position [526, 0]
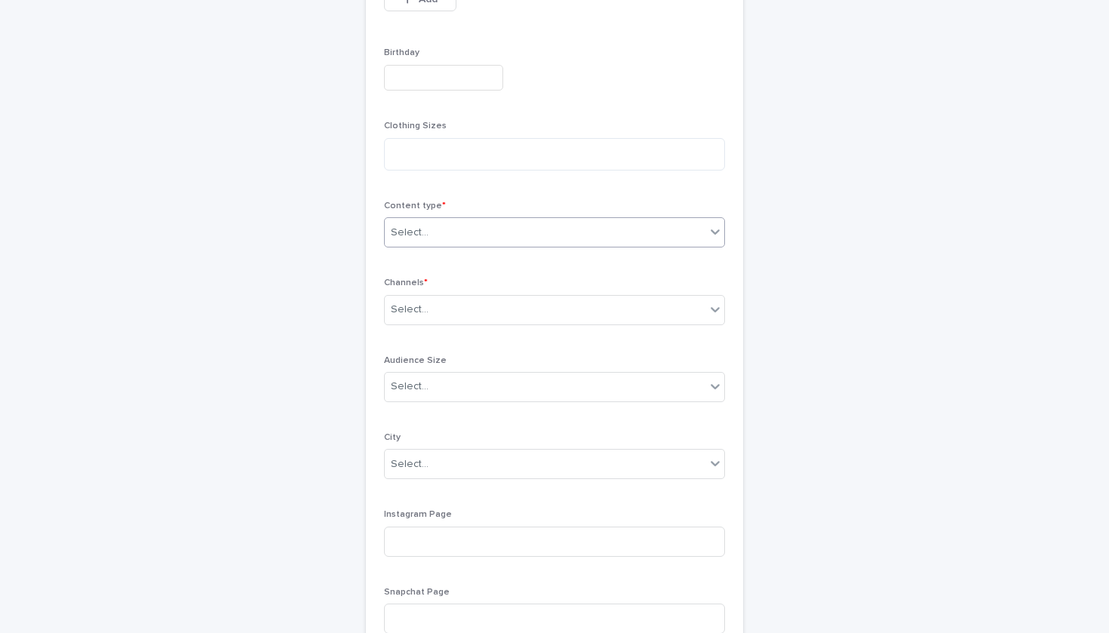
click at [495, 226] on div "Select..." at bounding box center [545, 232] width 321 height 25
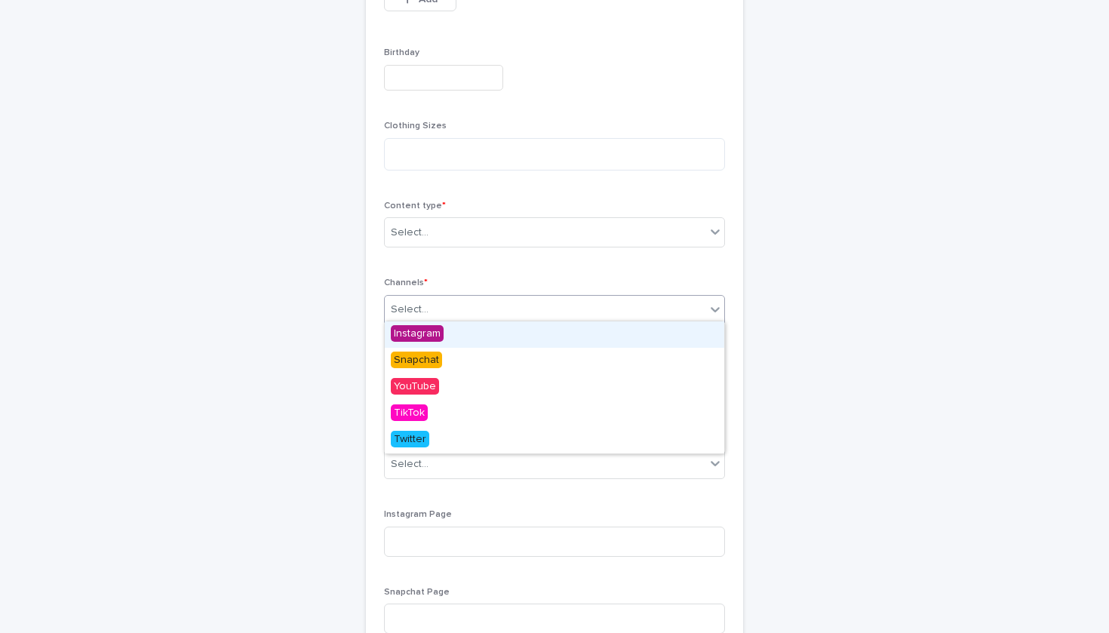
click at [518, 305] on div "option Instagram focused, 1 of 5. 5 results available. Use Up and Down to choos…" at bounding box center [554, 310] width 341 height 30
click at [513, 331] on div "Instagram" at bounding box center [555, 335] width 340 height 26
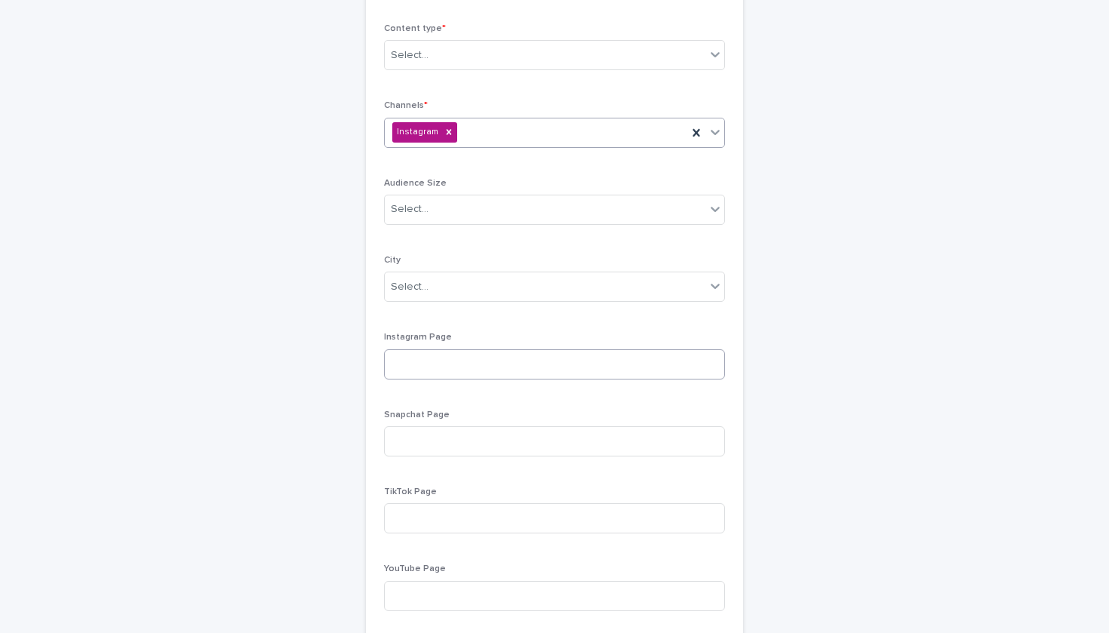
scroll to position [716, 0]
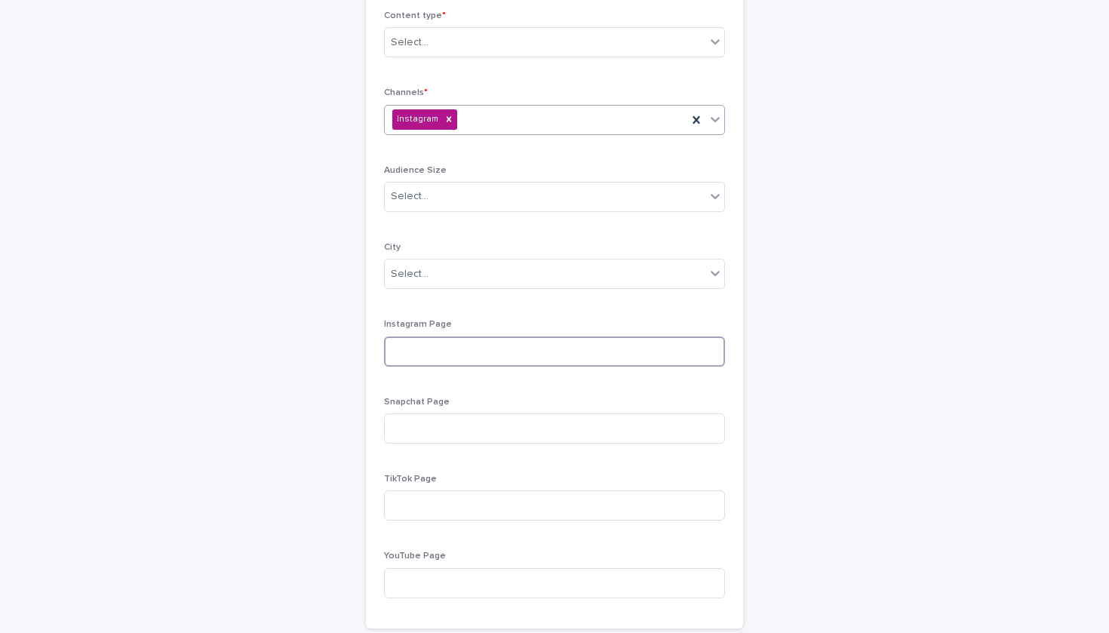
click at [500, 341] on input at bounding box center [554, 352] width 341 height 30
paste input "**********"
type input "**********"
click at [441, 262] on div "Select..." at bounding box center [545, 274] width 321 height 25
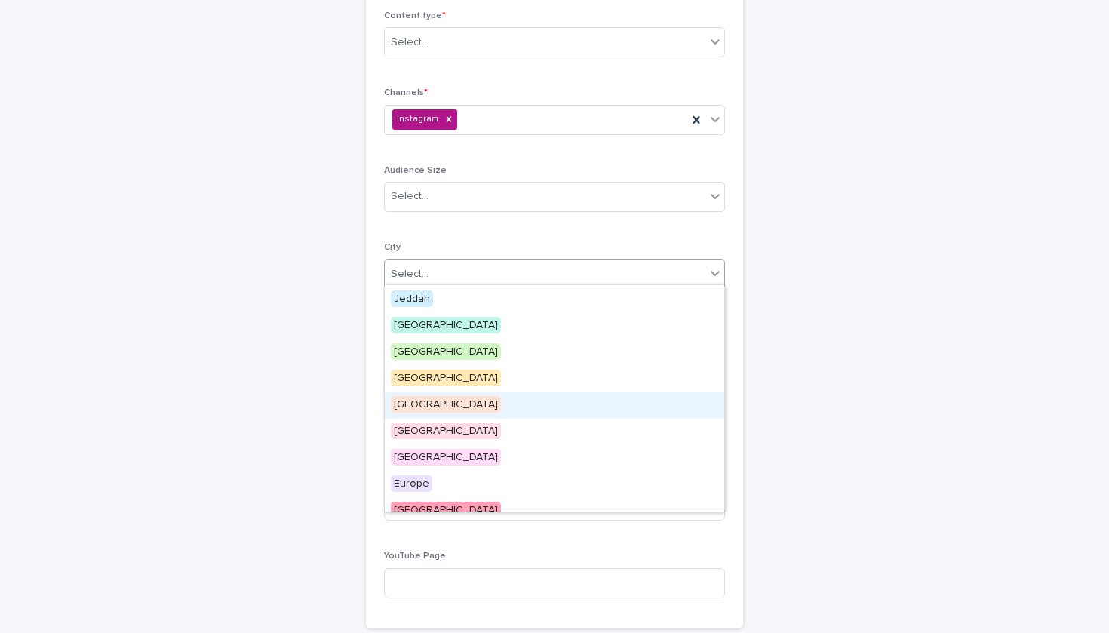
scroll to position [8, 0]
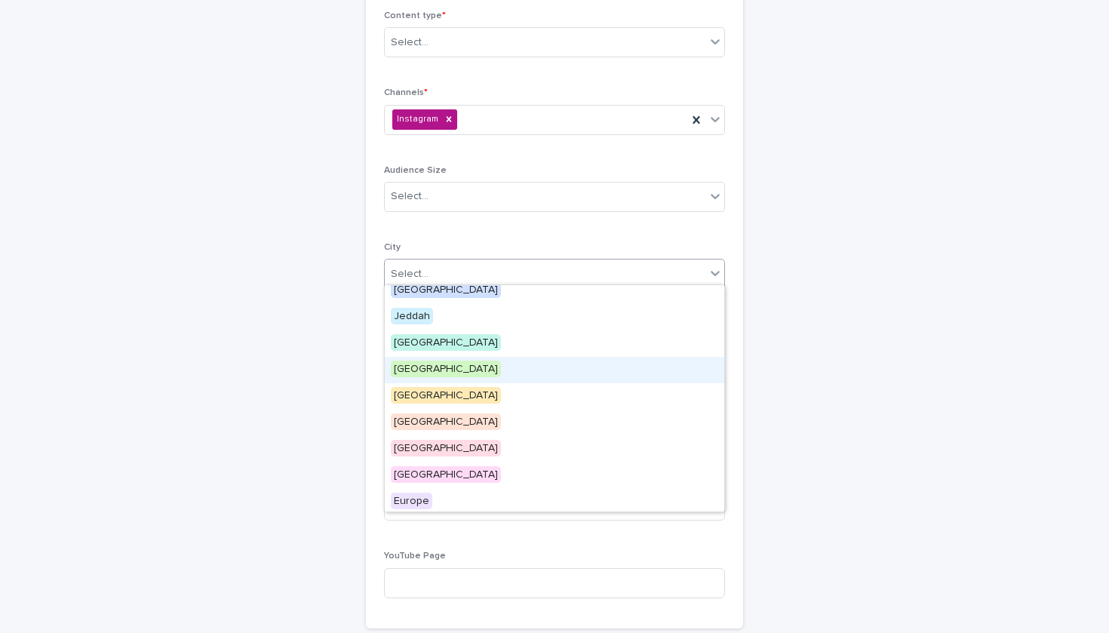
click at [438, 365] on div "[GEOGRAPHIC_DATA]" at bounding box center [555, 370] width 340 height 26
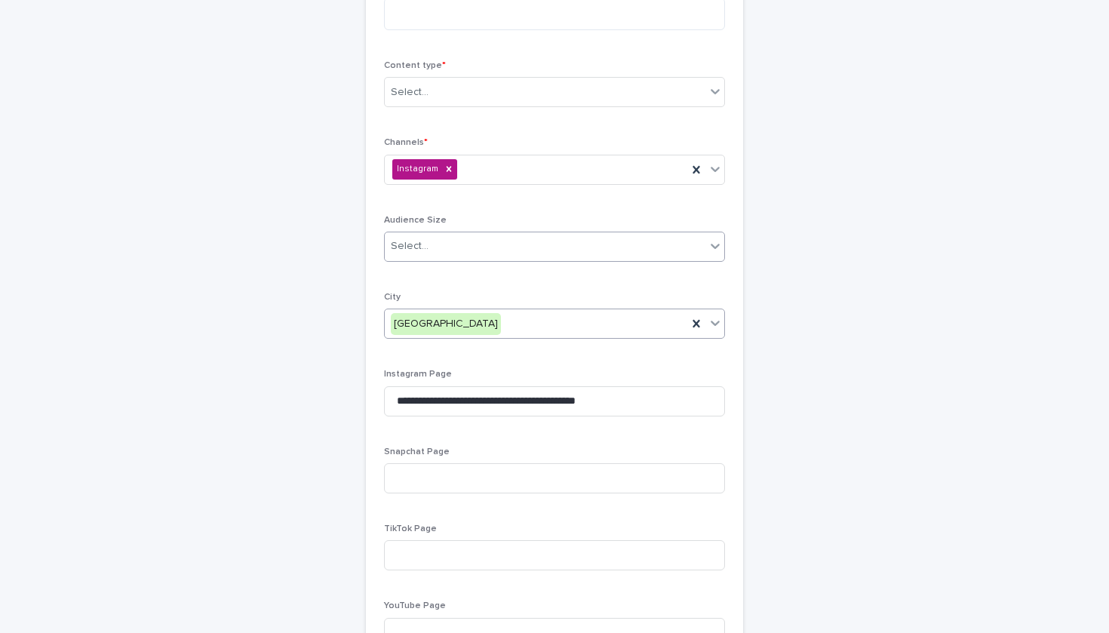
scroll to position [654, 0]
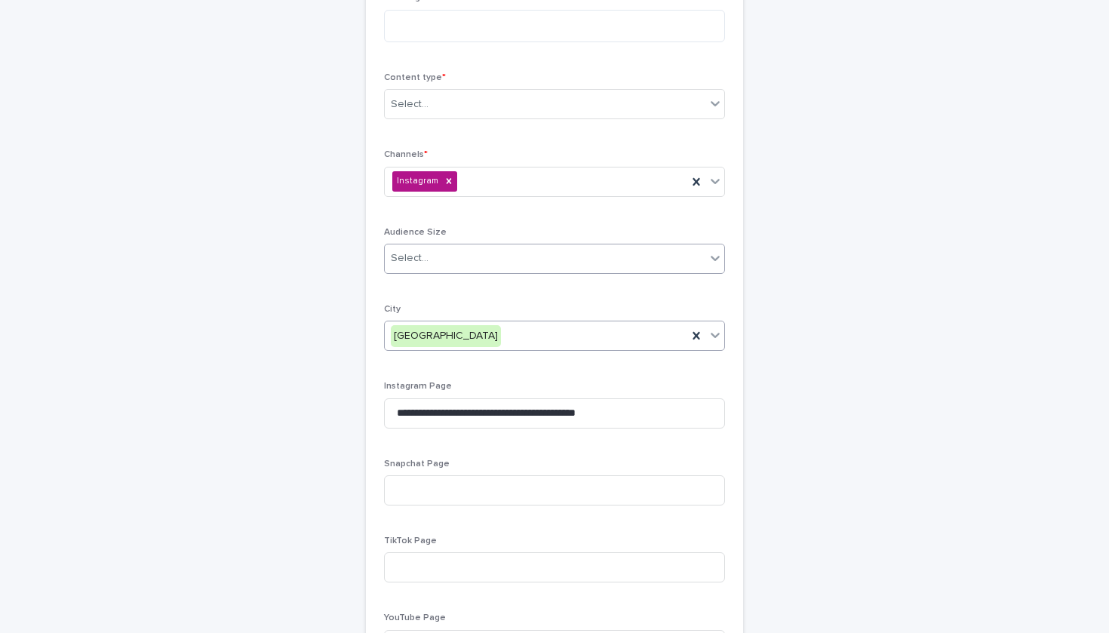
click at [448, 256] on div "Select..." at bounding box center [545, 258] width 321 height 25
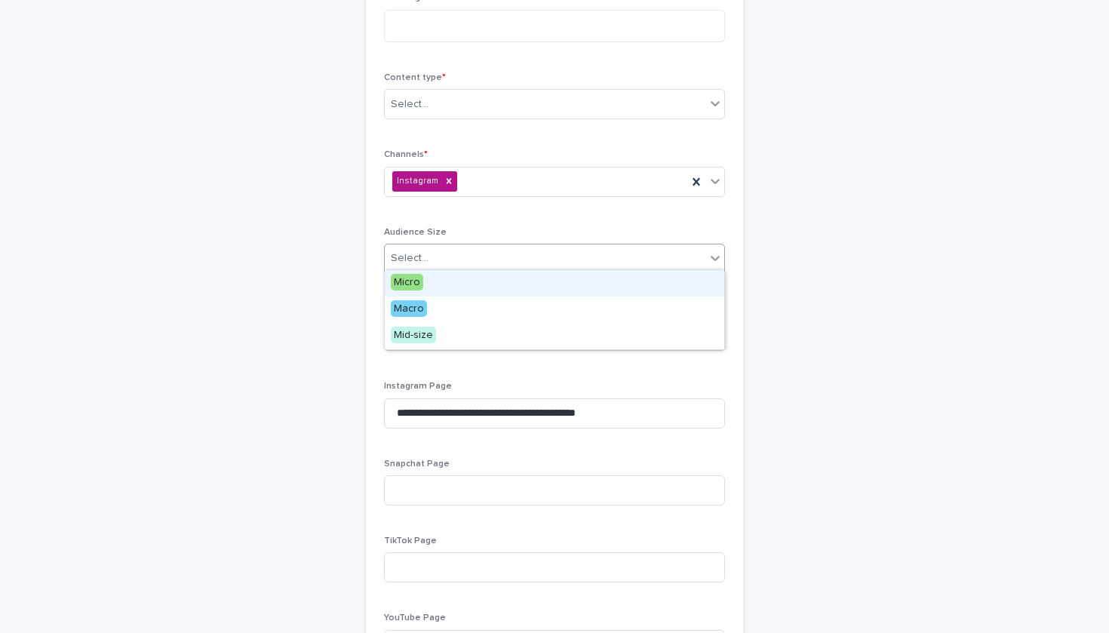
click at [442, 288] on div "Micro" at bounding box center [555, 283] width 340 height 26
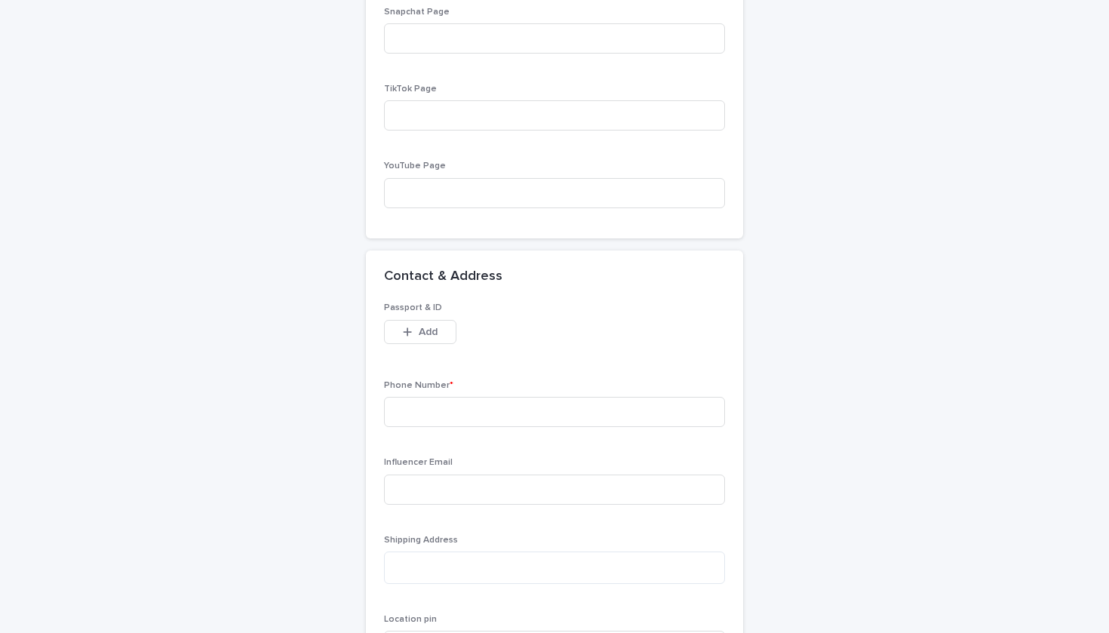
scroll to position [1214, 0]
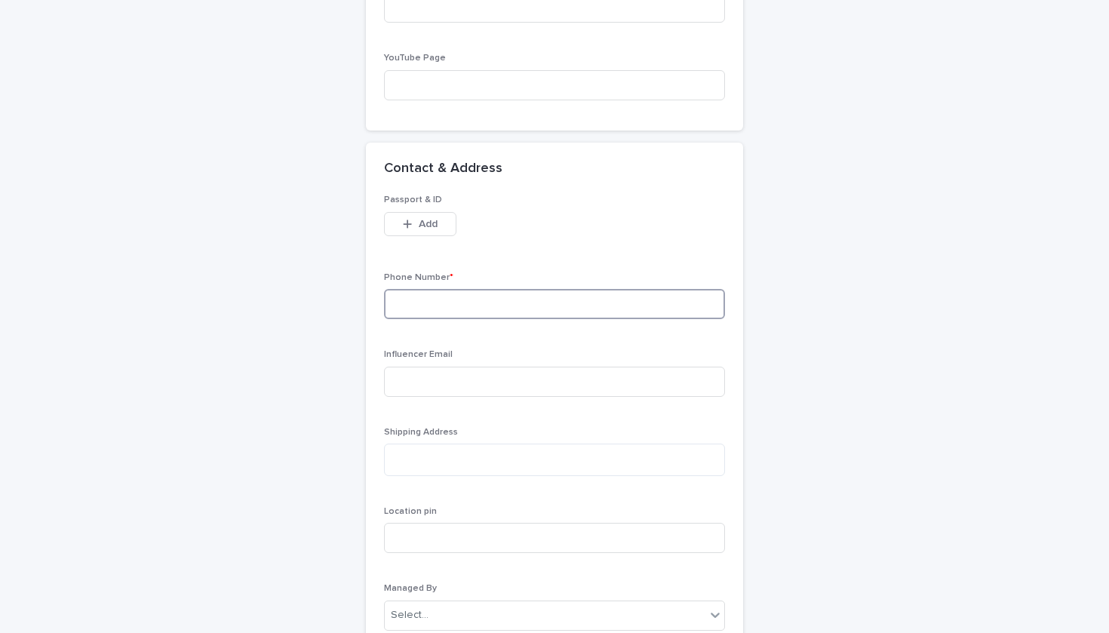
click at [587, 304] on input at bounding box center [554, 304] width 341 height 30
paste input "**********"
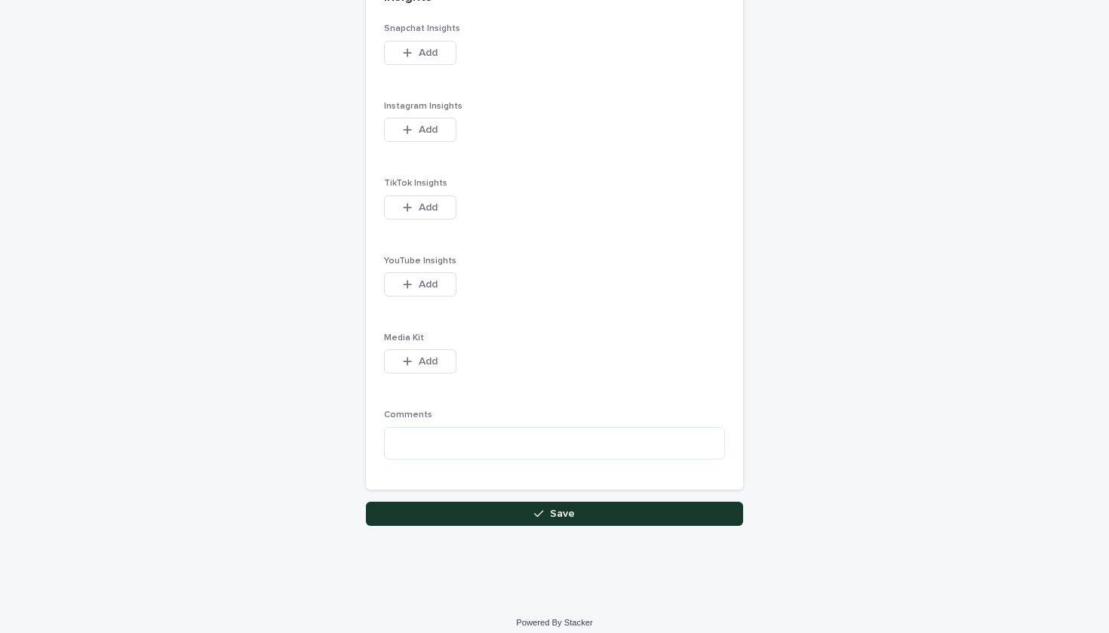
type input "**********"
click at [524, 506] on button "Save" at bounding box center [554, 514] width 377 height 24
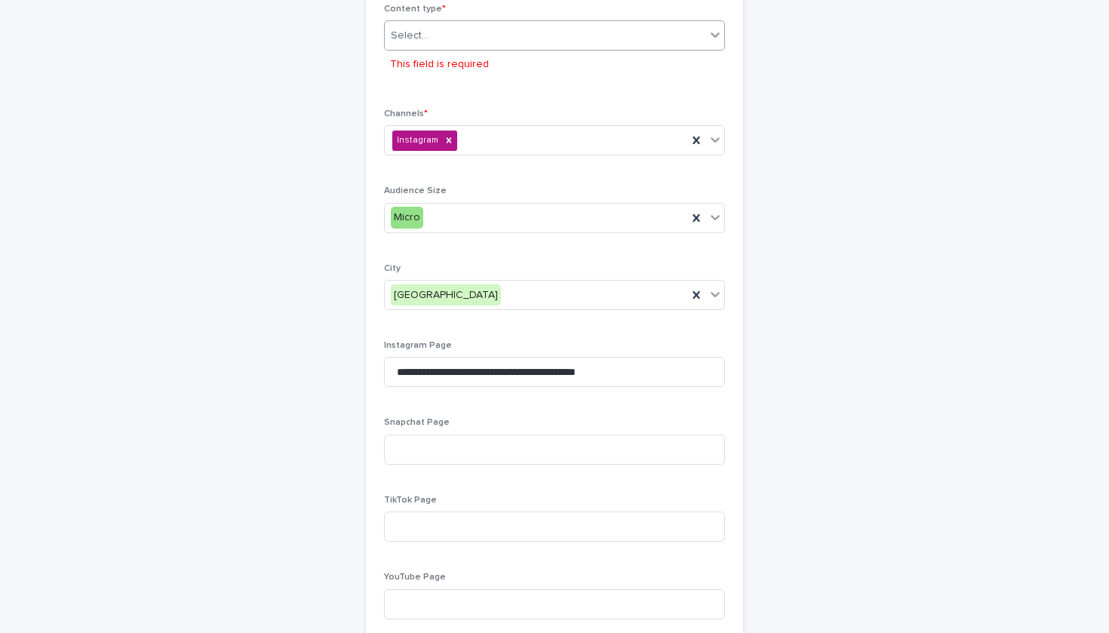
click at [446, 38] on div "Select..." at bounding box center [545, 35] width 321 height 25
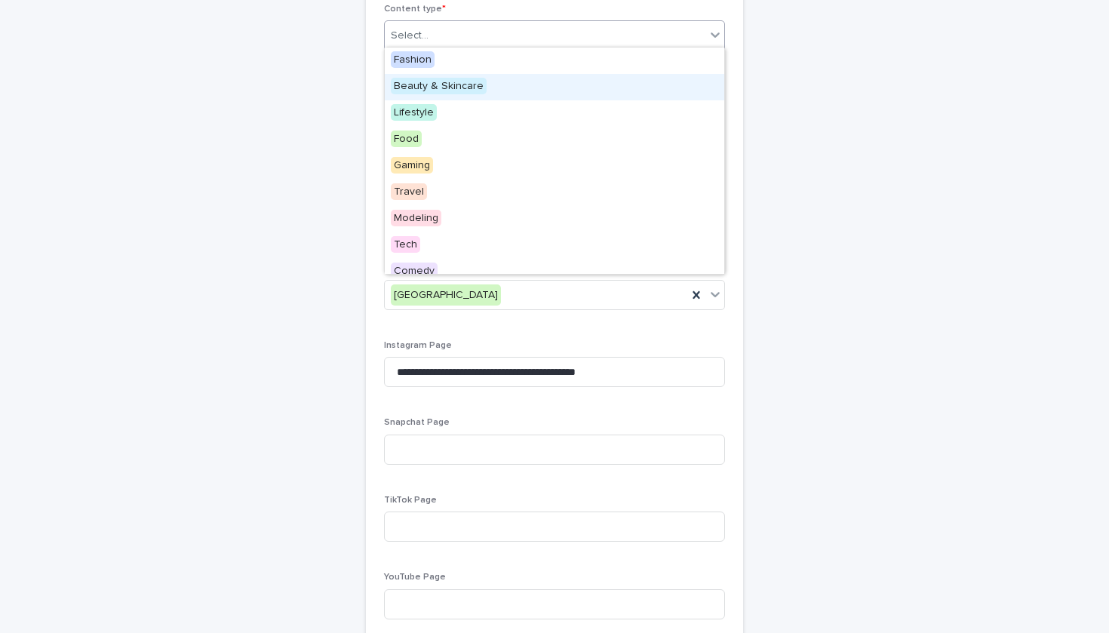
click at [447, 91] on span "Beauty & Skincare" at bounding box center [439, 86] width 96 height 17
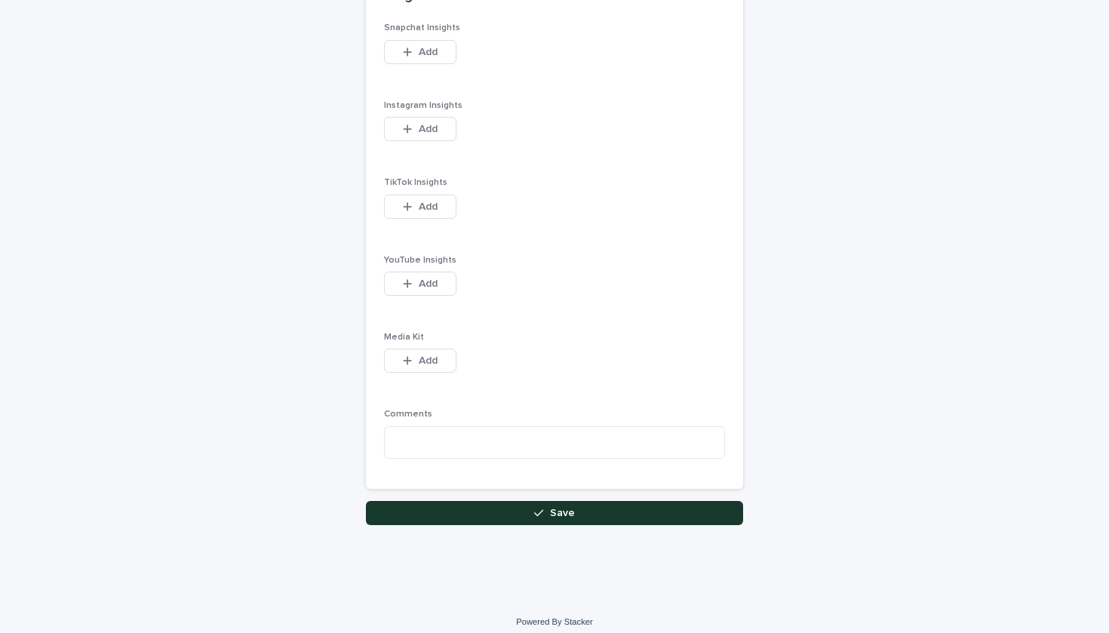
scroll to position [1916, 0]
click at [603, 502] on button "Save" at bounding box center [554, 514] width 377 height 24
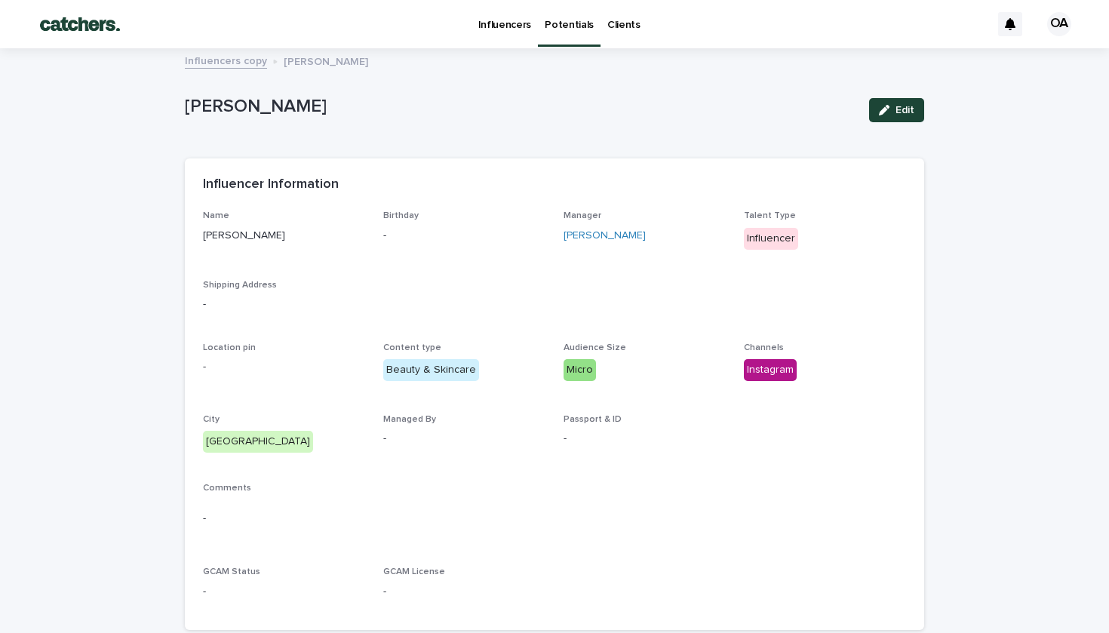
click at [558, 30] on p "Potentials" at bounding box center [569, 16] width 49 height 32
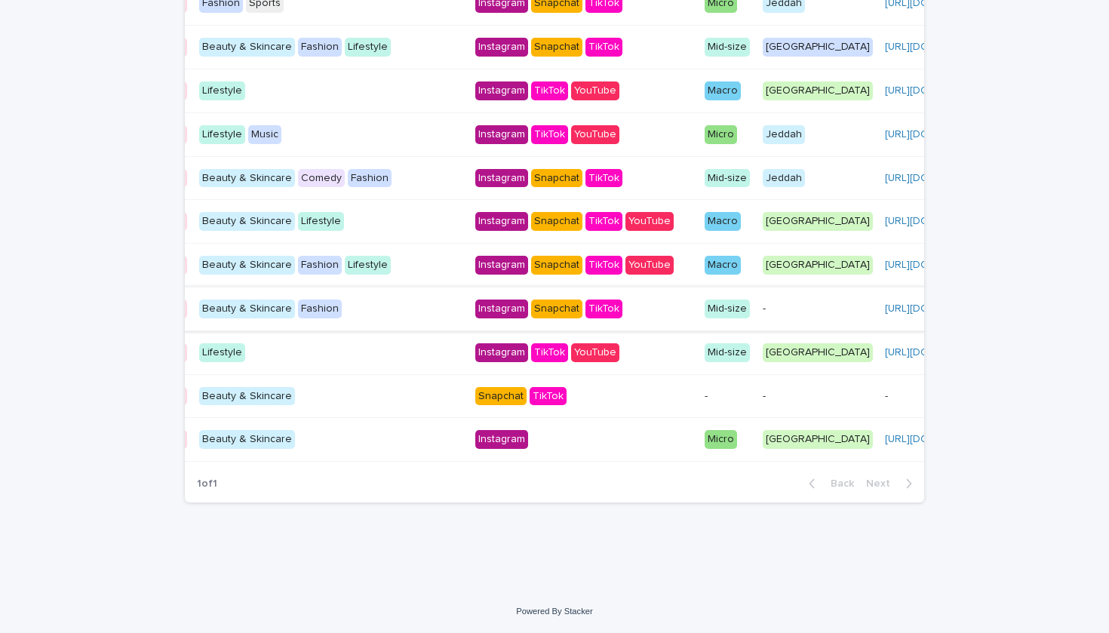
scroll to position [0, 260]
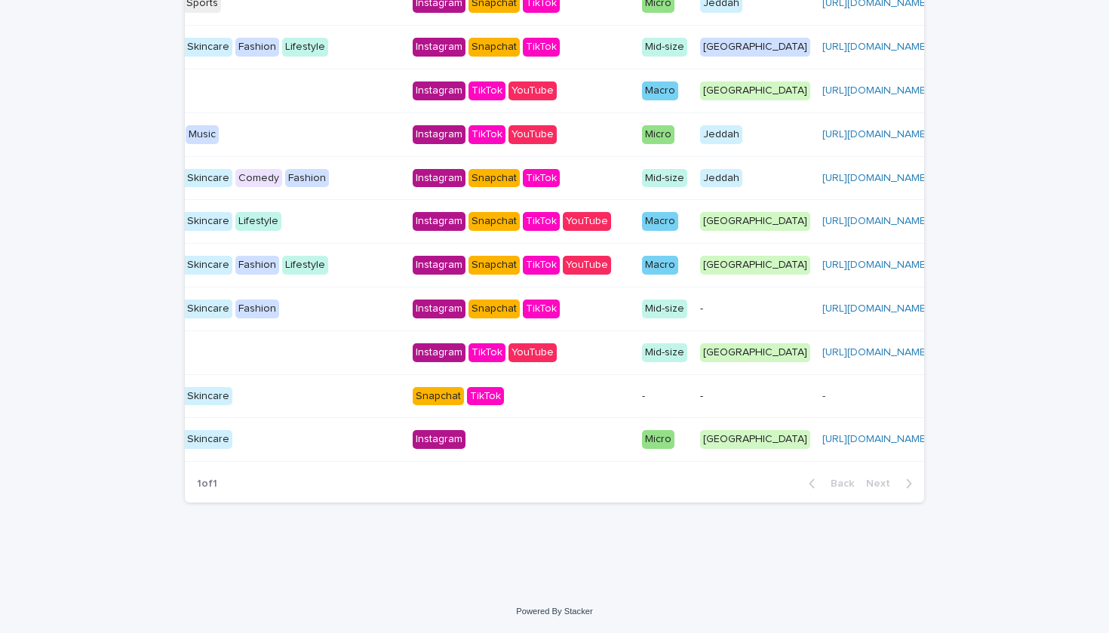
click at [700, 315] on p "-" at bounding box center [755, 309] width 110 height 13
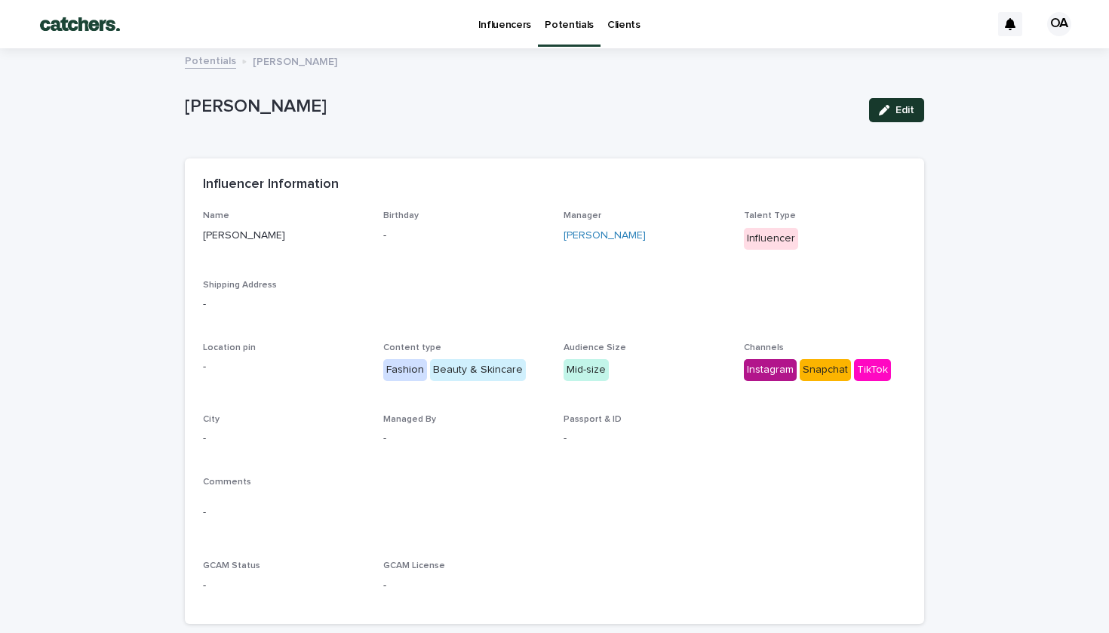
click at [885, 112] on icon "button" at bounding box center [884, 110] width 11 height 11
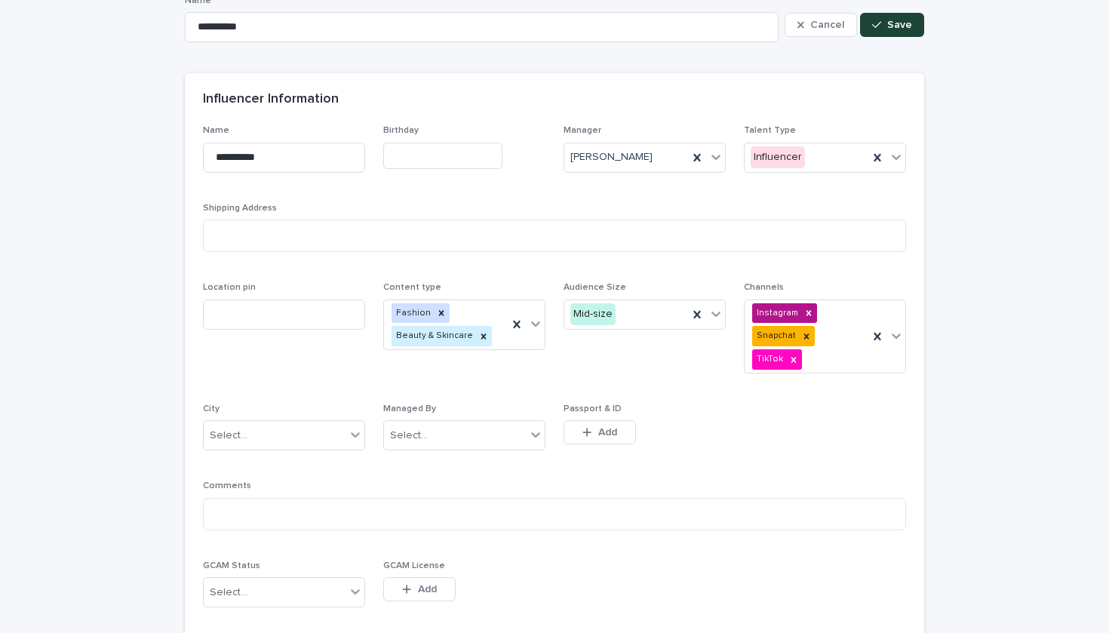
scroll to position [90, 0]
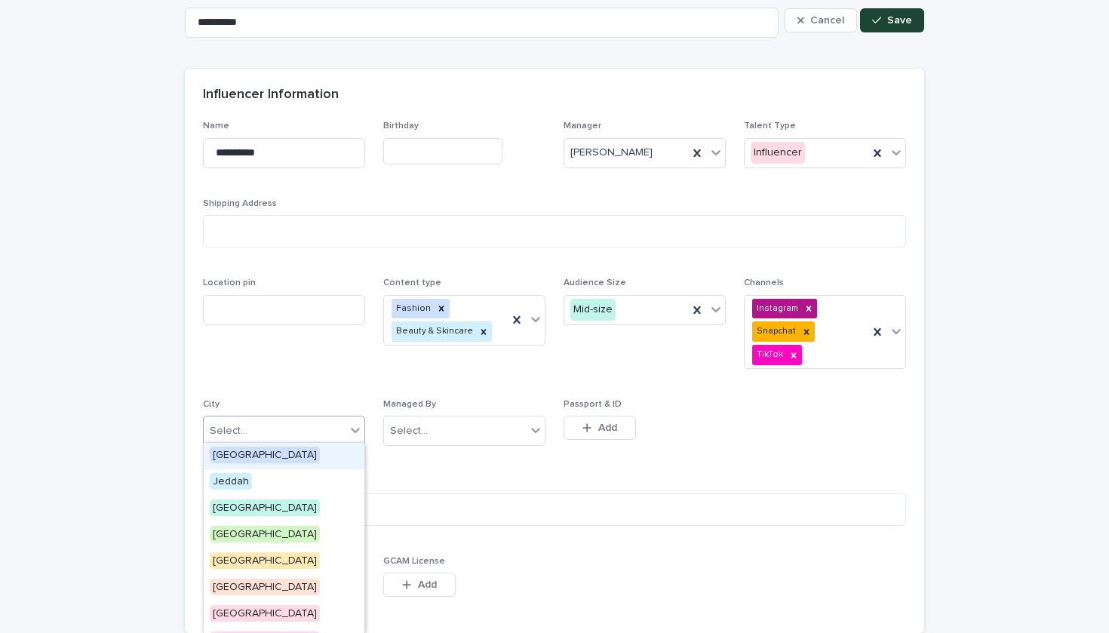
click at [299, 438] on div "Select..." at bounding box center [275, 431] width 142 height 25
click at [286, 538] on div "[GEOGRAPHIC_DATA]" at bounding box center [284, 535] width 161 height 26
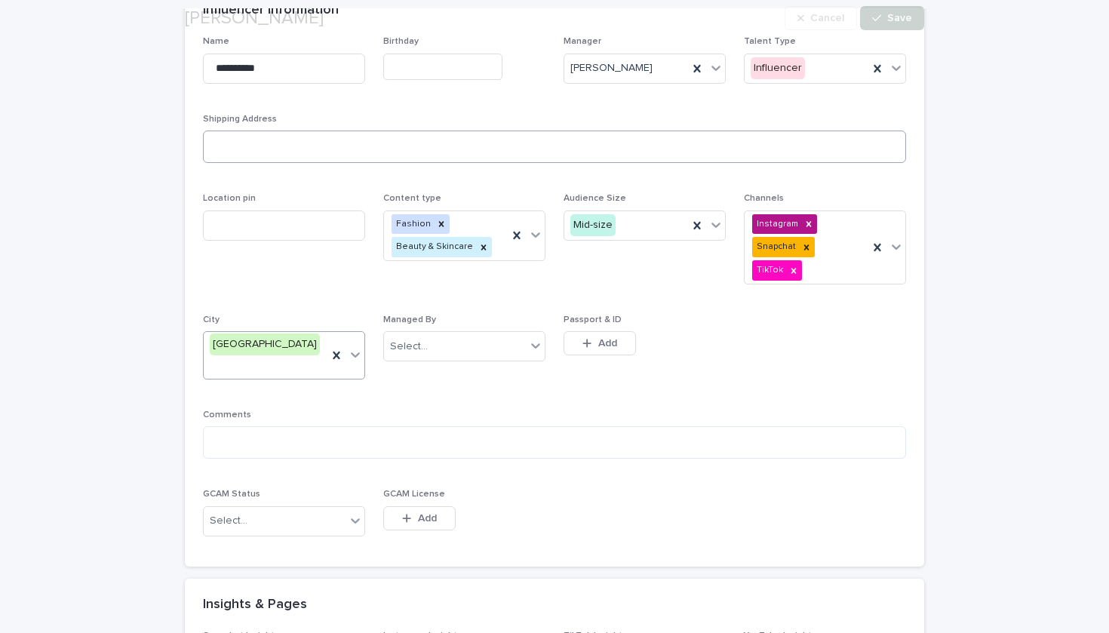
scroll to position [197, 0]
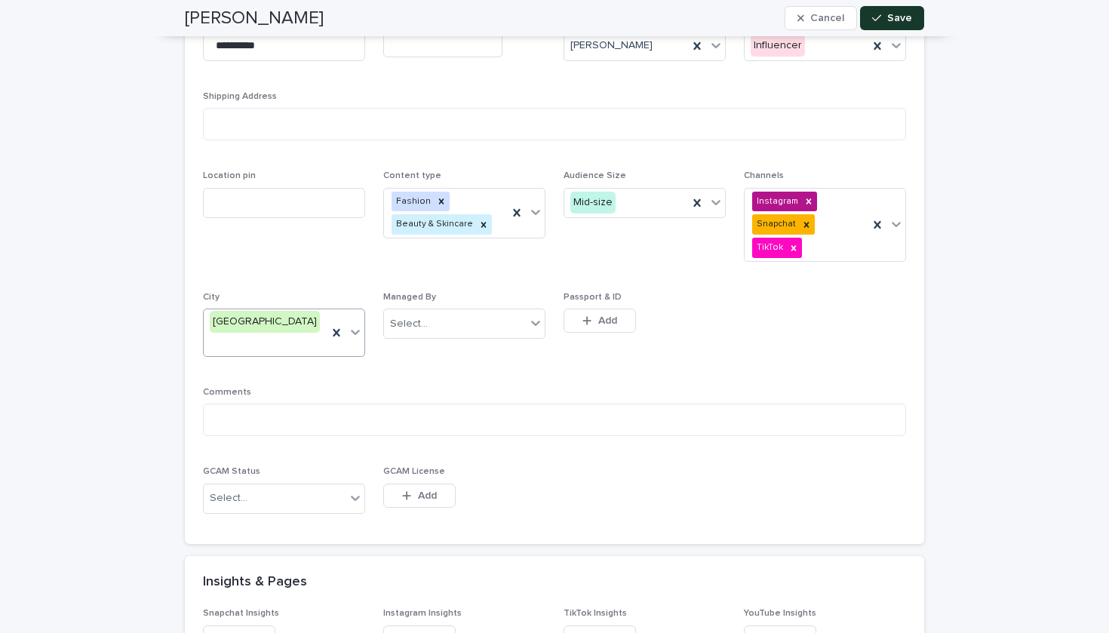
click at [914, 18] on button "Save" at bounding box center [892, 18] width 64 height 24
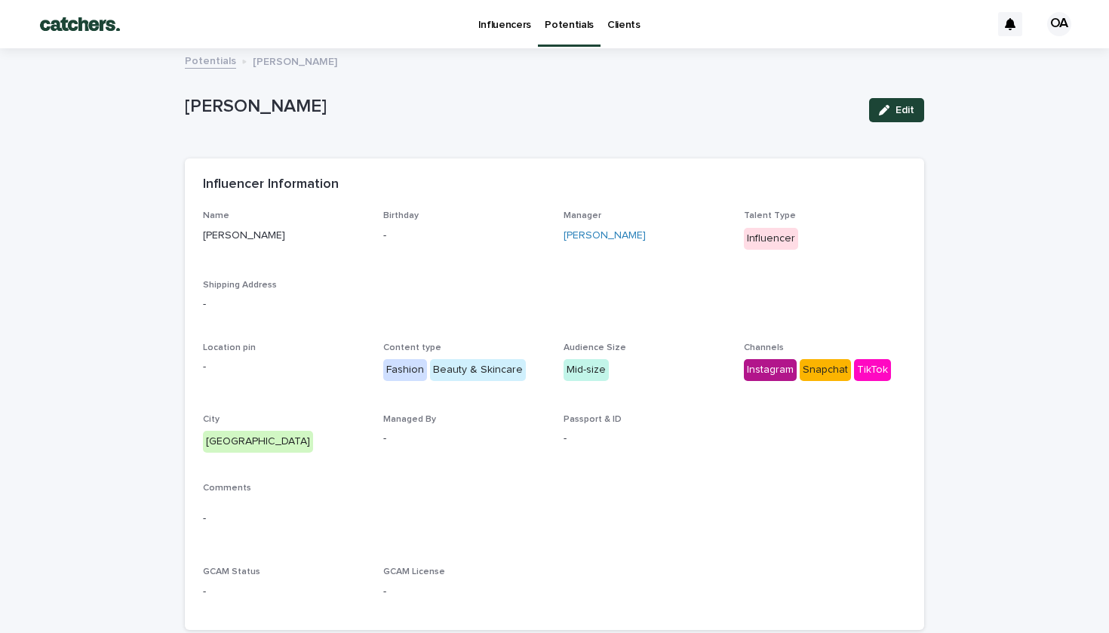
scroll to position [0, 0]
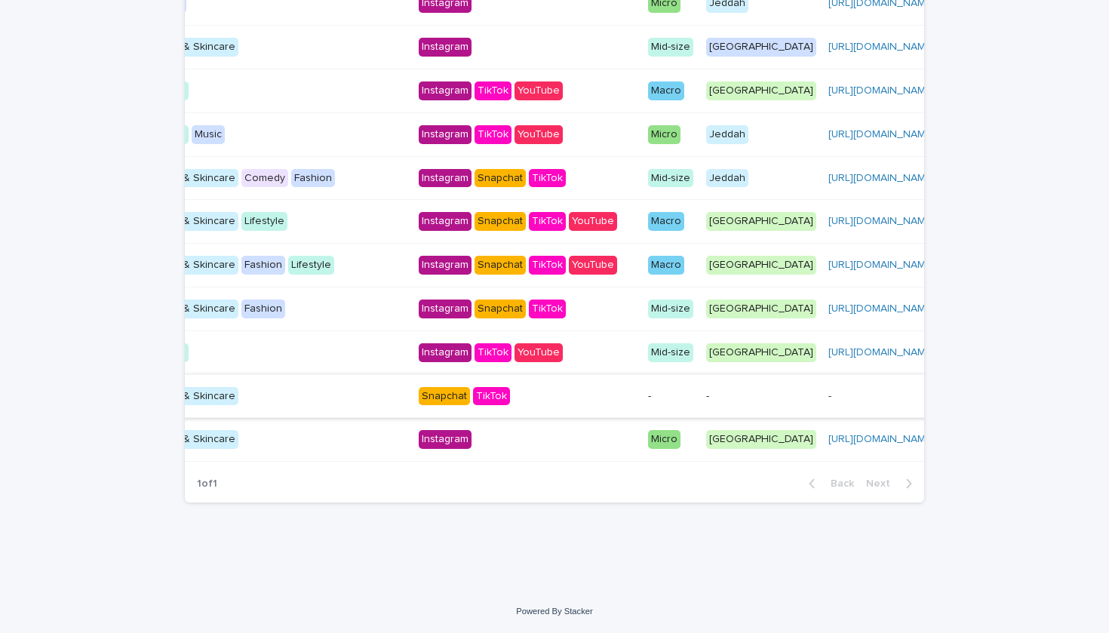
scroll to position [0, 264]
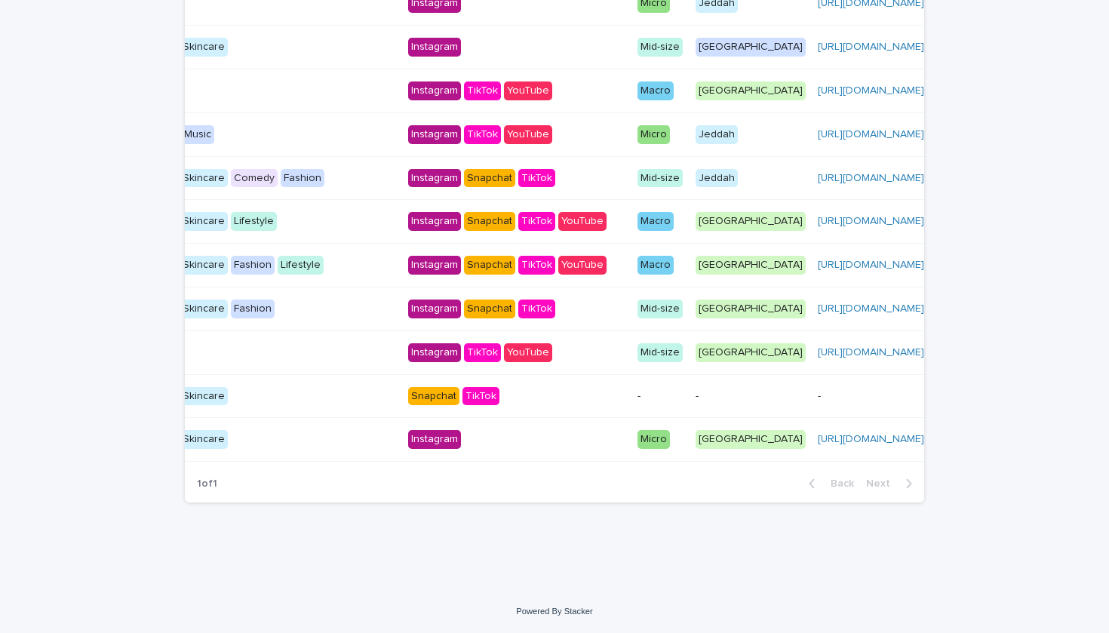
click at [638, 390] on p "-" at bounding box center [661, 396] width 46 height 13
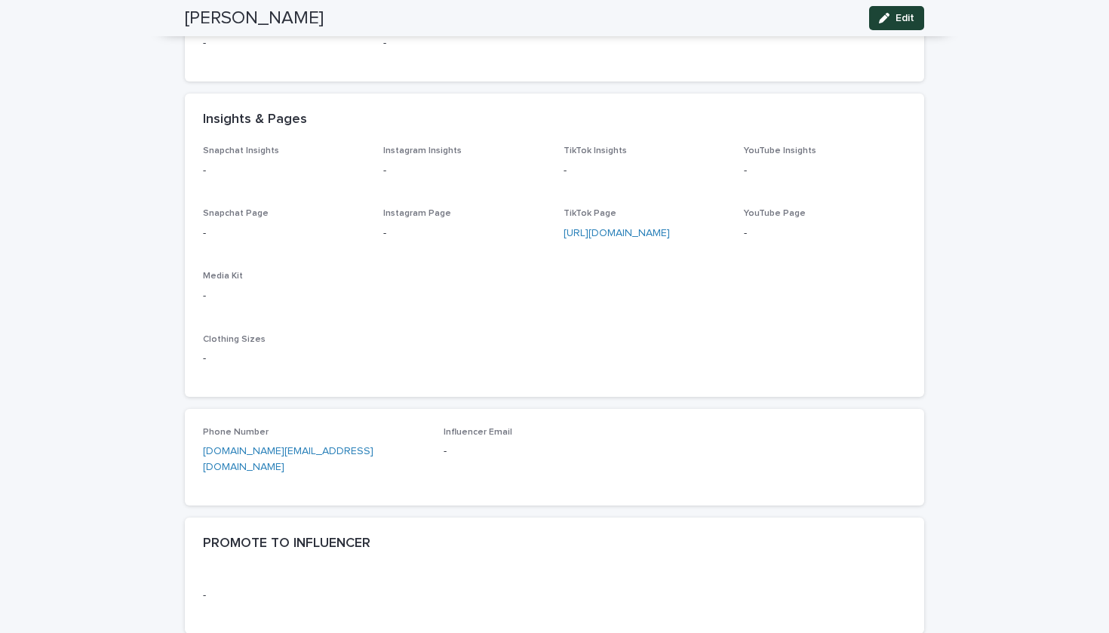
scroll to position [497, 0]
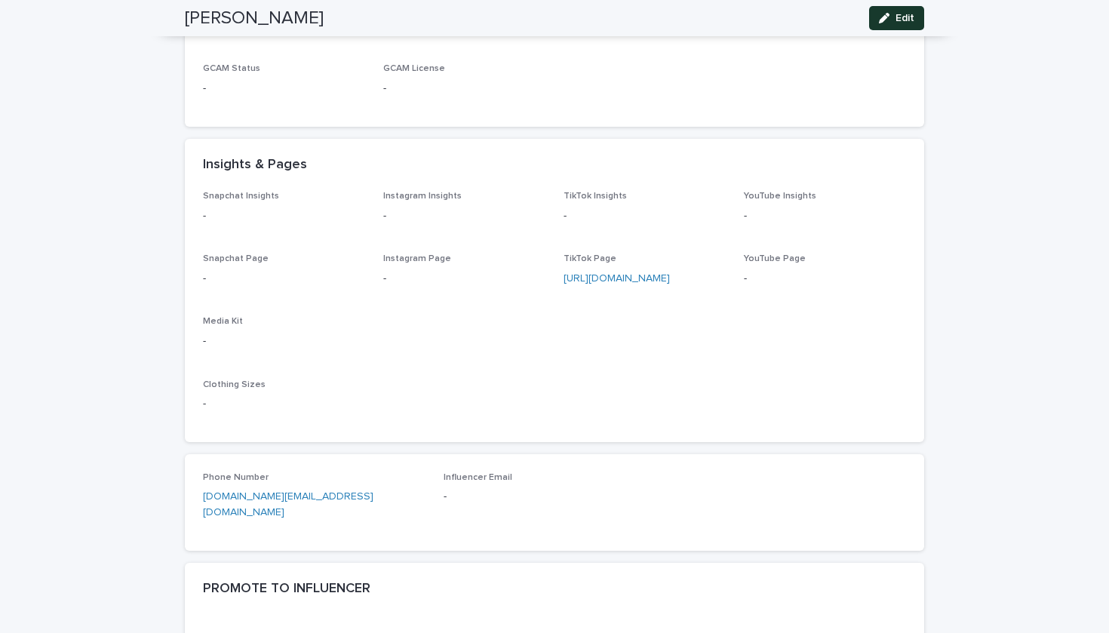
click at [894, 19] on div "button" at bounding box center [887, 18] width 17 height 11
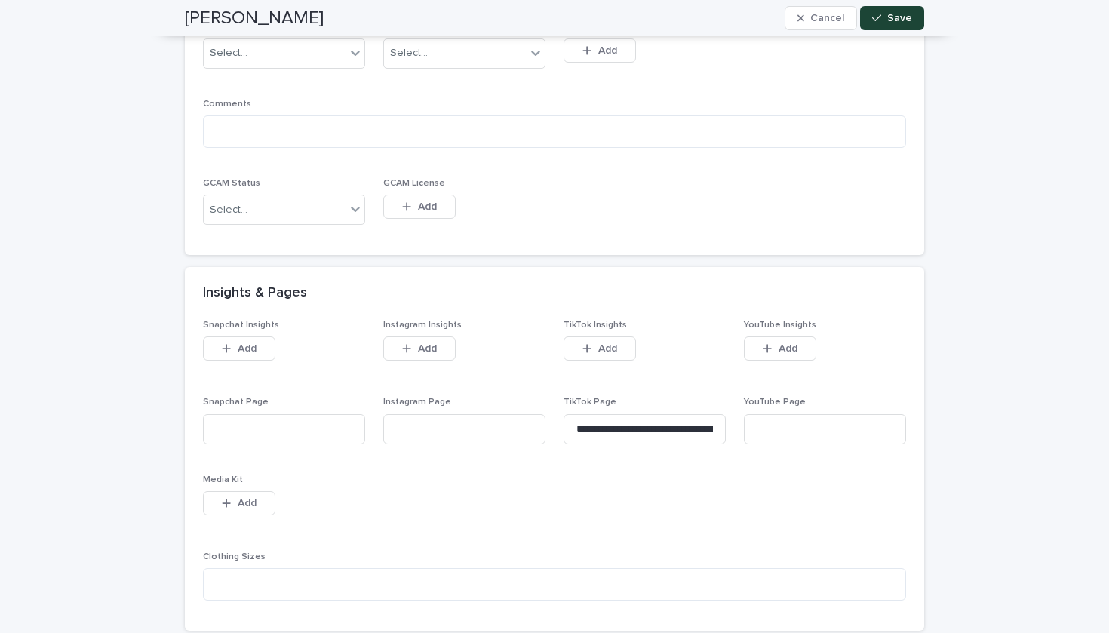
scroll to position [314, 0]
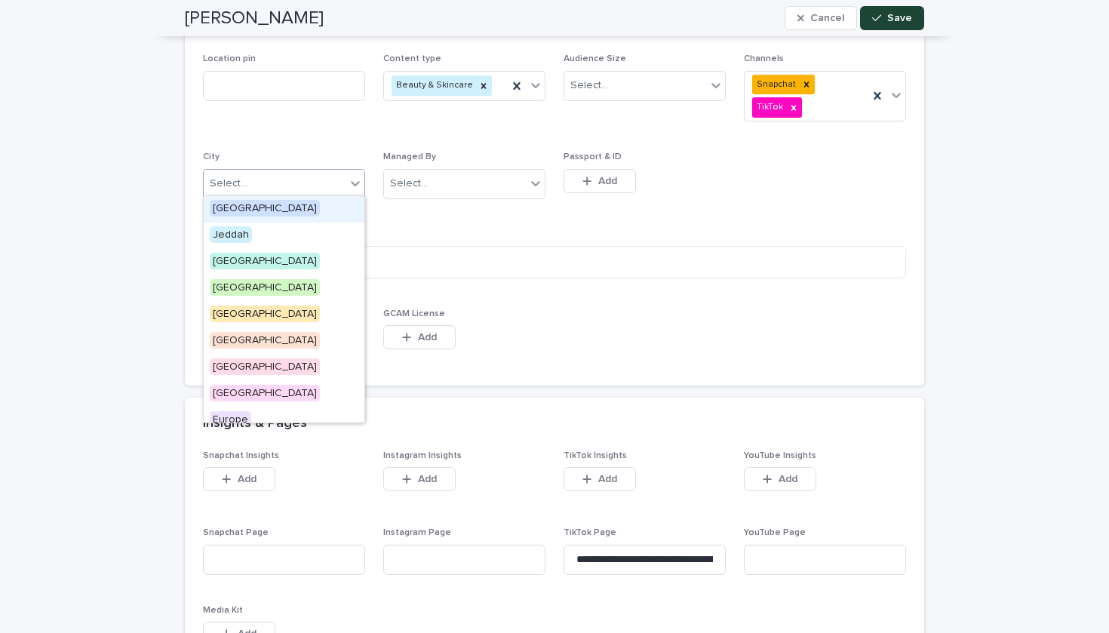
click at [336, 183] on div "Select..." at bounding box center [275, 183] width 142 height 25
click at [303, 291] on div "[GEOGRAPHIC_DATA]" at bounding box center [284, 288] width 161 height 26
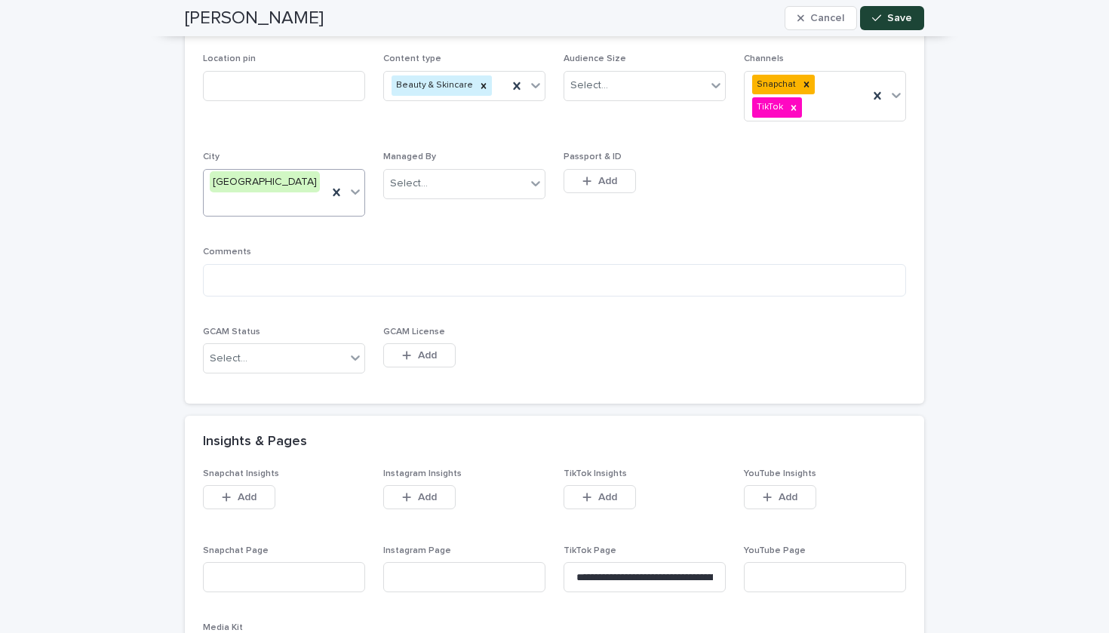
scroll to position [276, 0]
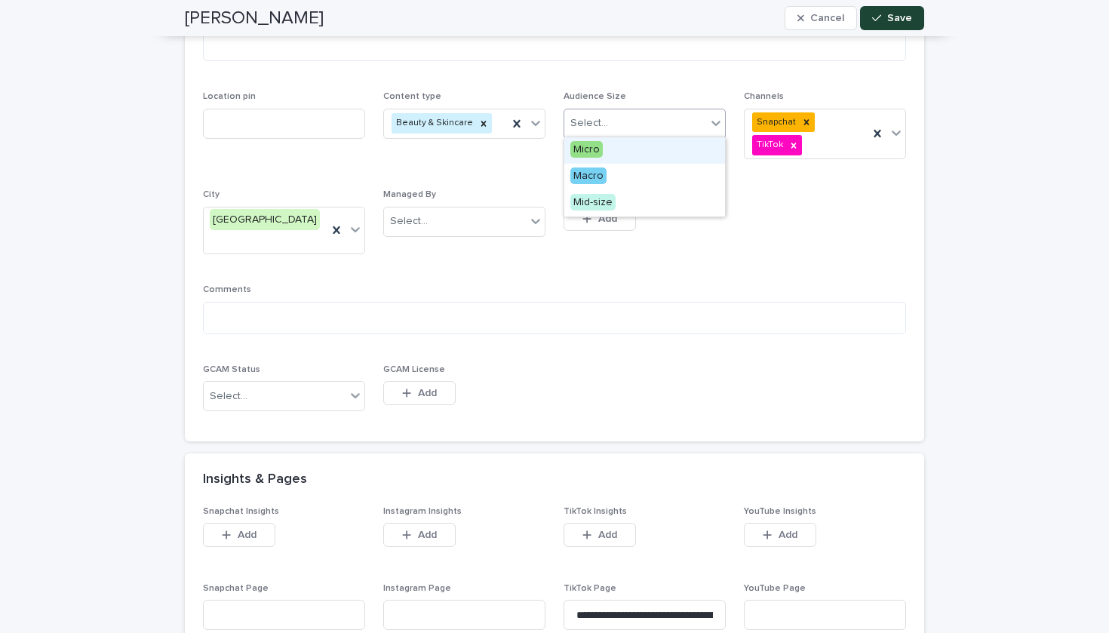
click at [657, 112] on div "Select..." at bounding box center [636, 123] width 142 height 25
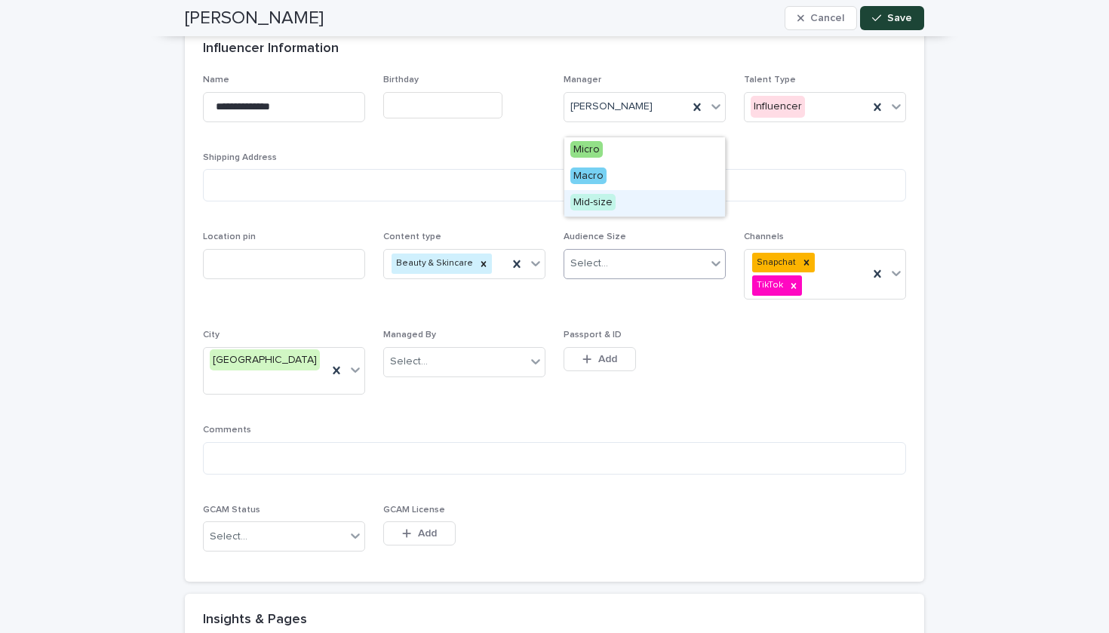
scroll to position [87, 0]
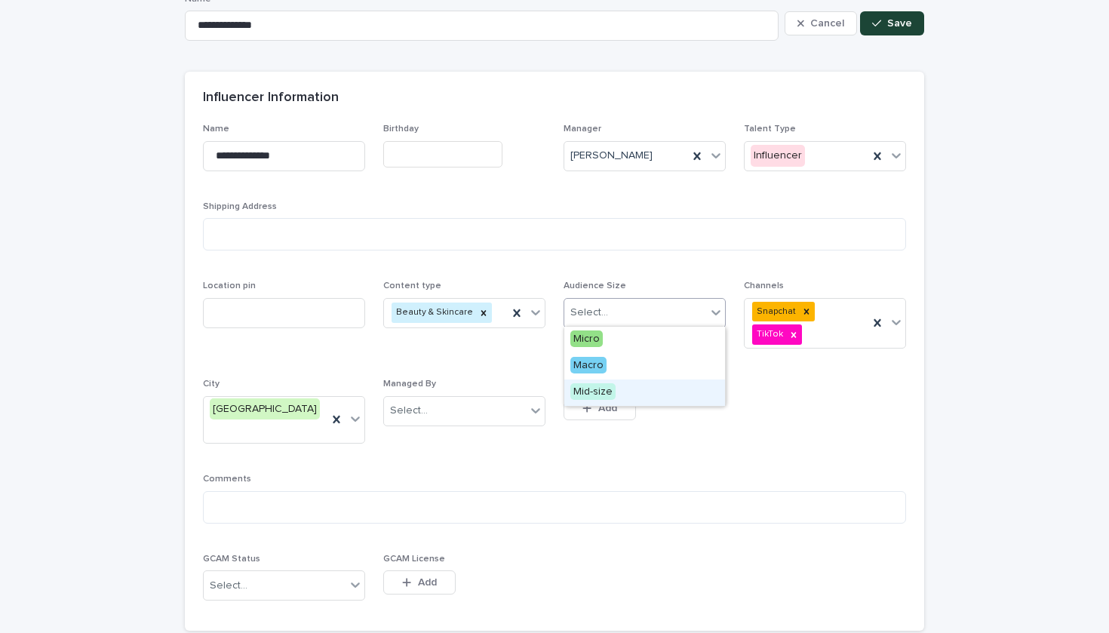
click at [601, 387] on span "Mid-size" at bounding box center [593, 391] width 45 height 17
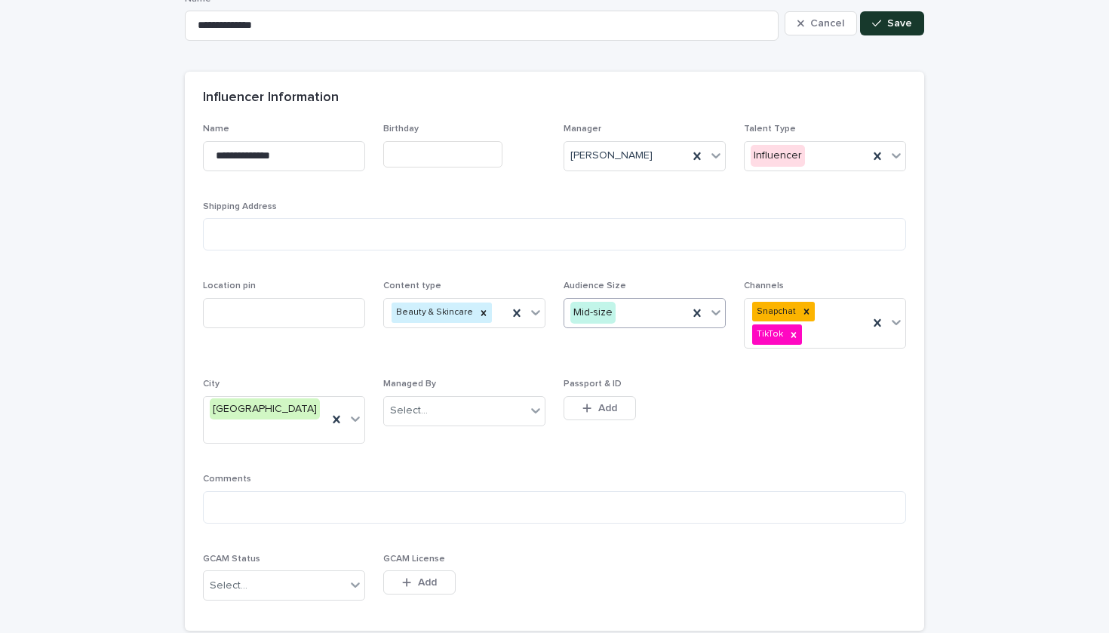
click at [898, 21] on span "Save" at bounding box center [900, 23] width 25 height 11
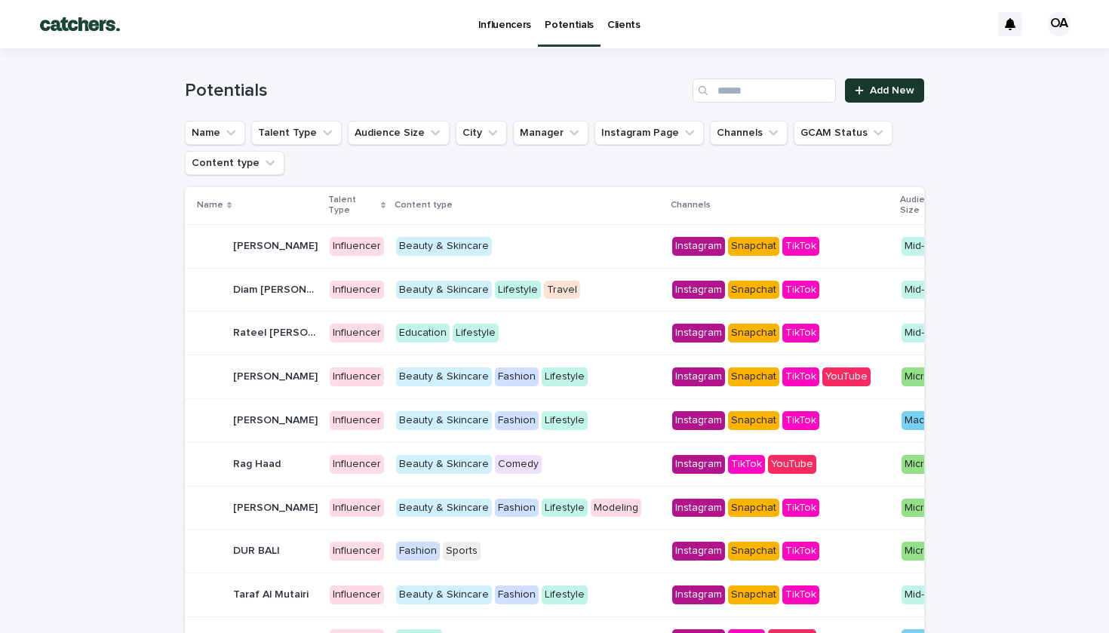
click at [874, 94] on span "Add New" at bounding box center [892, 90] width 45 height 11
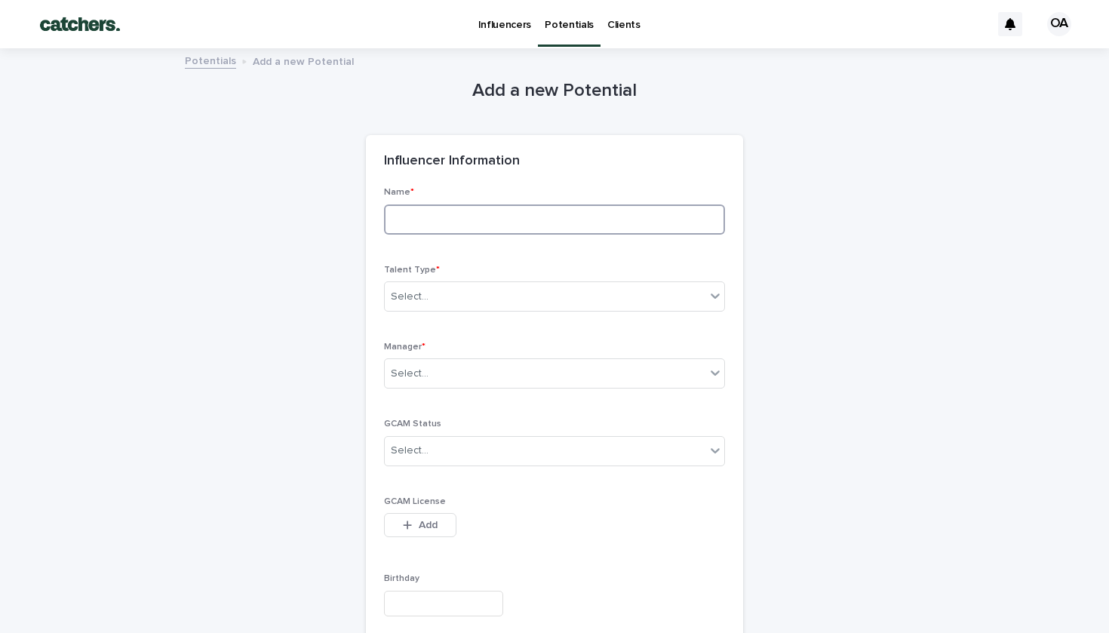
click at [491, 211] on input at bounding box center [554, 220] width 341 height 30
paste input "**********"
type input "**********"
click at [494, 296] on div "Select..." at bounding box center [554, 297] width 341 height 30
click at [487, 355] on div "Influencer" at bounding box center [441, 350] width 112 height 26
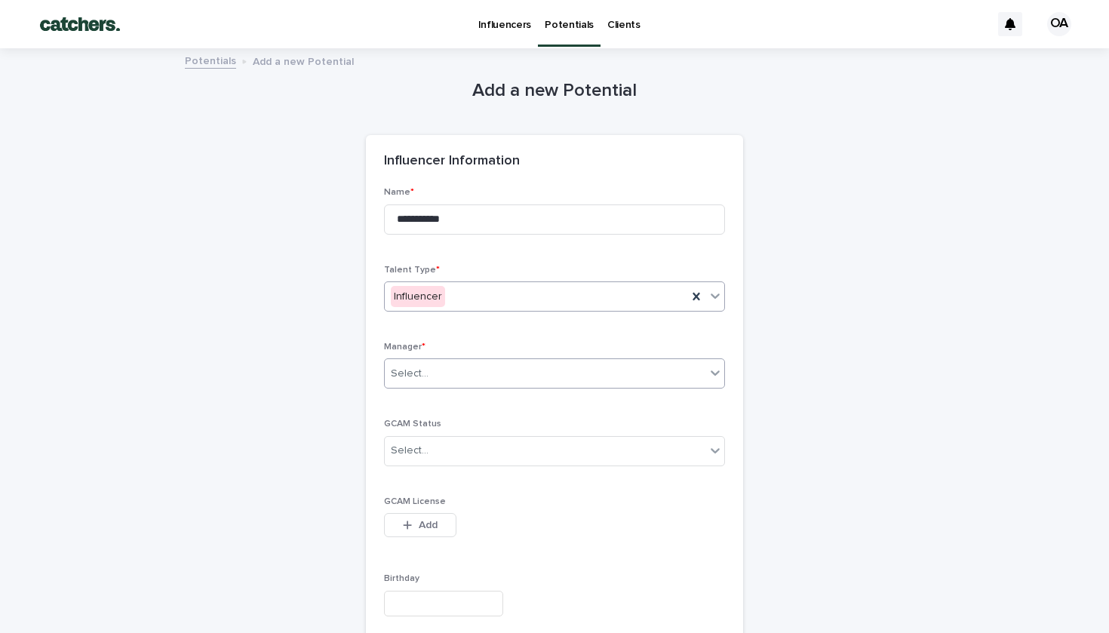
click at [490, 364] on div "Select..." at bounding box center [545, 373] width 321 height 25
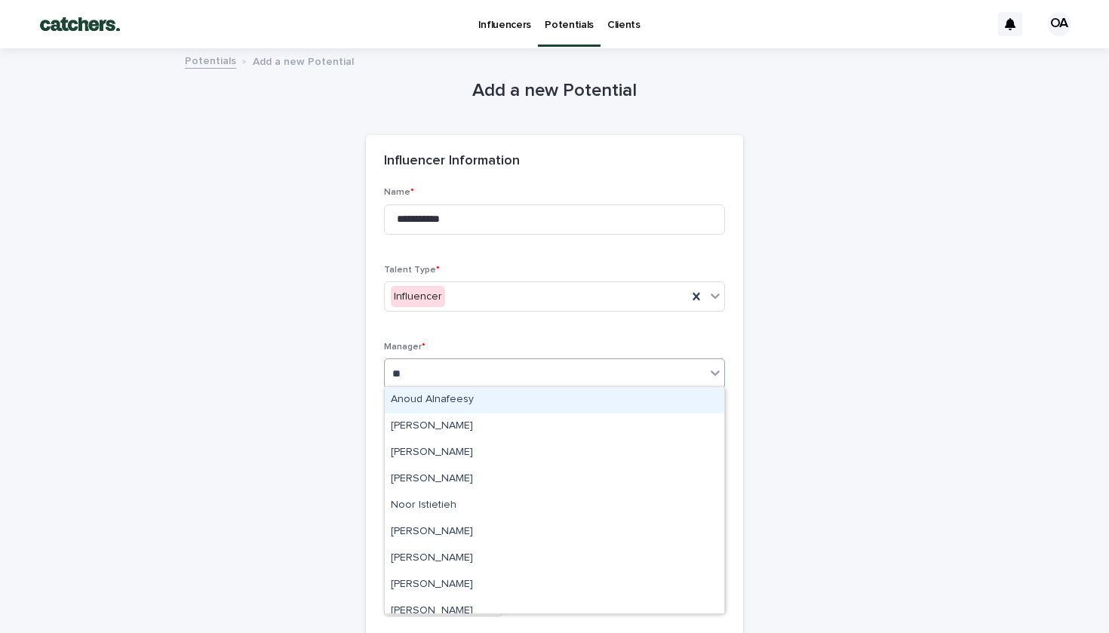
type input "***"
click at [536, 395] on div "[PERSON_NAME]" at bounding box center [555, 400] width 340 height 26
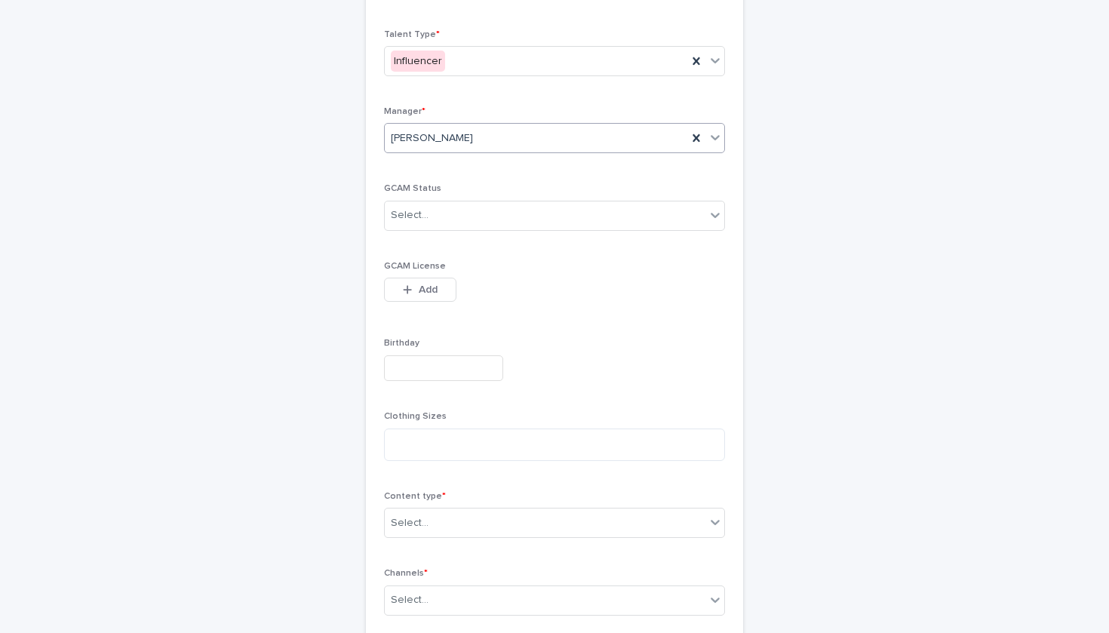
scroll to position [339, 0]
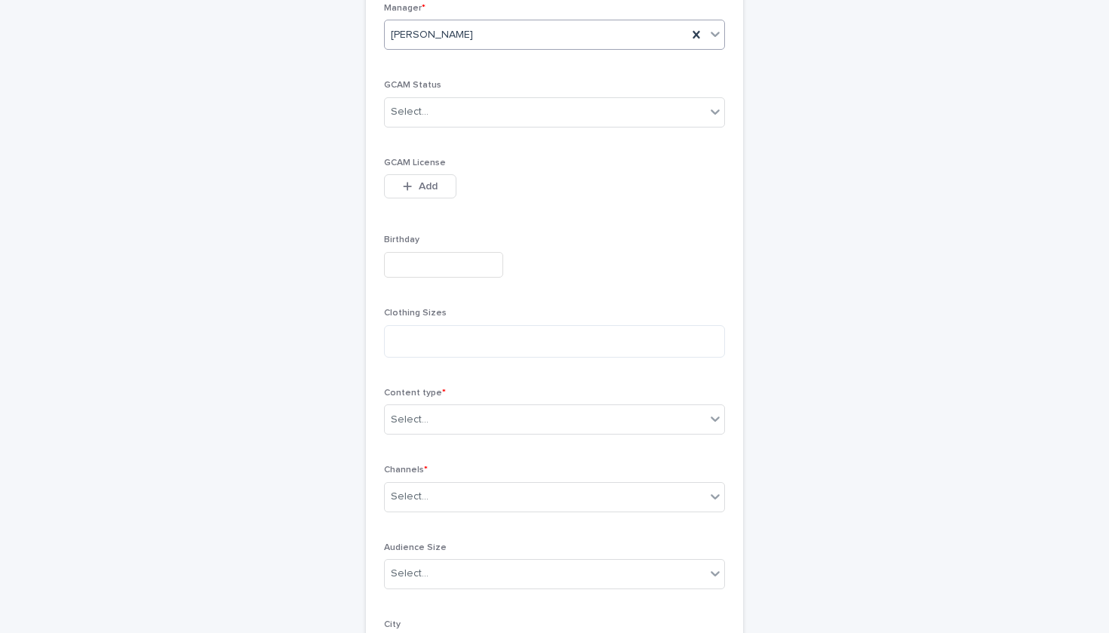
click at [524, 398] on div "Content type * Select..." at bounding box center [554, 417] width 341 height 59
click at [530, 414] on div "Select..." at bounding box center [545, 420] width 321 height 25
click at [464, 425] on div "Select..." at bounding box center [545, 420] width 321 height 25
click at [448, 423] on div "Select..." at bounding box center [545, 420] width 321 height 25
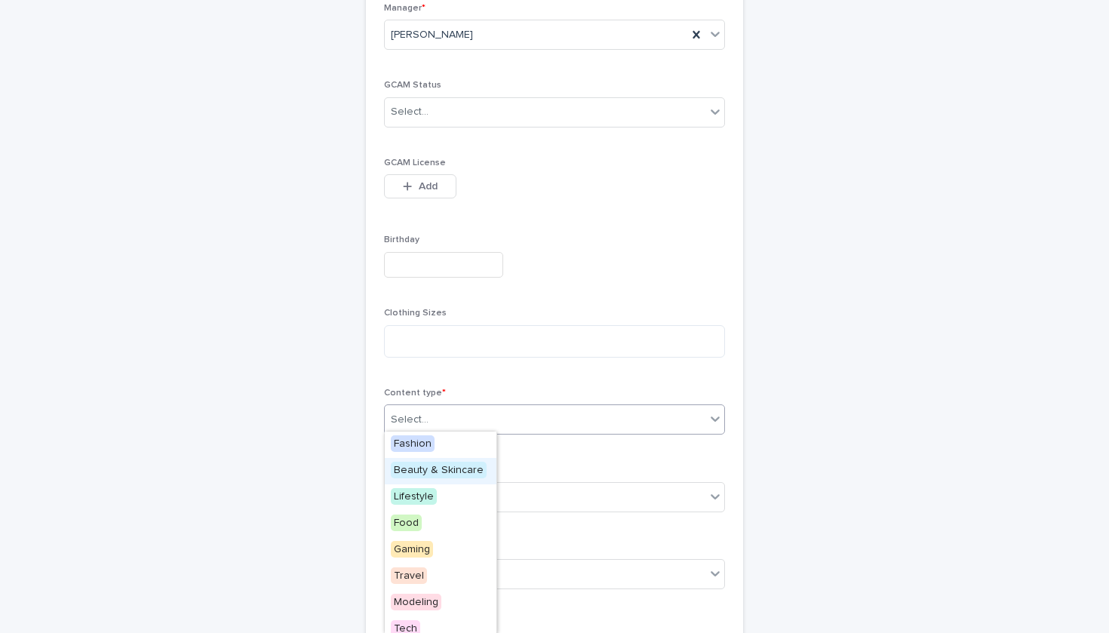
click at [449, 466] on span "Beauty & Skincare" at bounding box center [439, 470] width 96 height 17
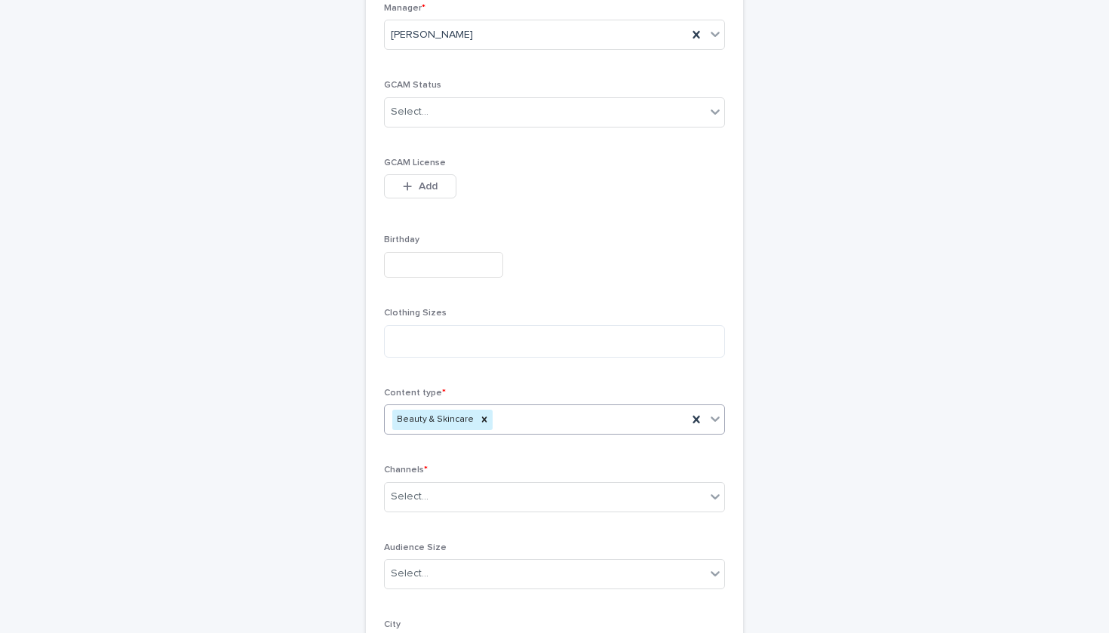
type input "*"
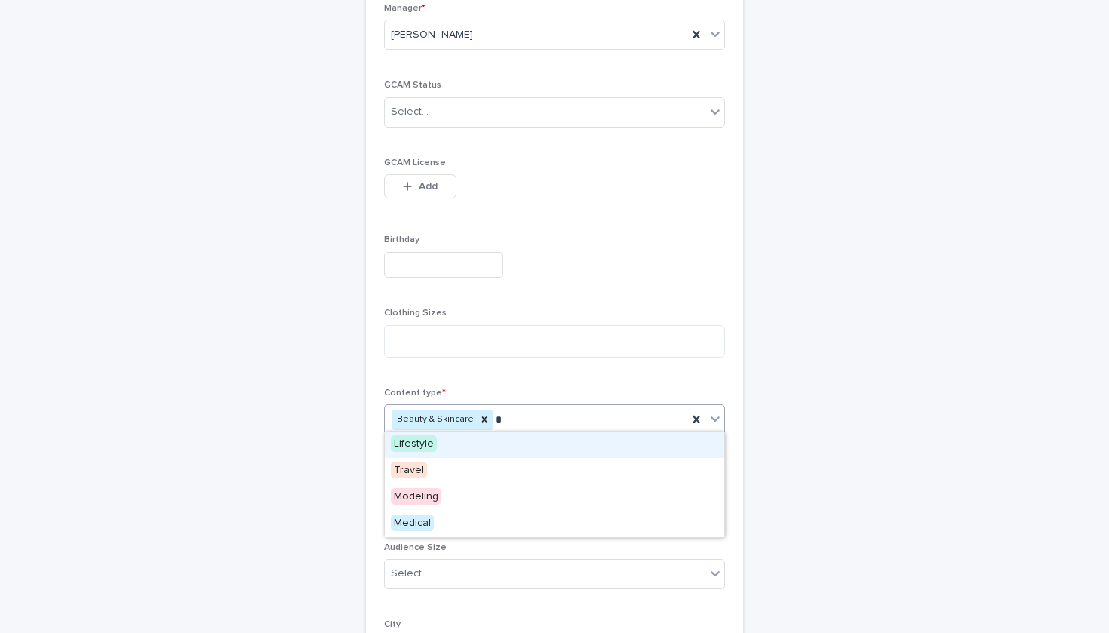
click at [459, 442] on div "Lifestyle" at bounding box center [555, 445] width 340 height 26
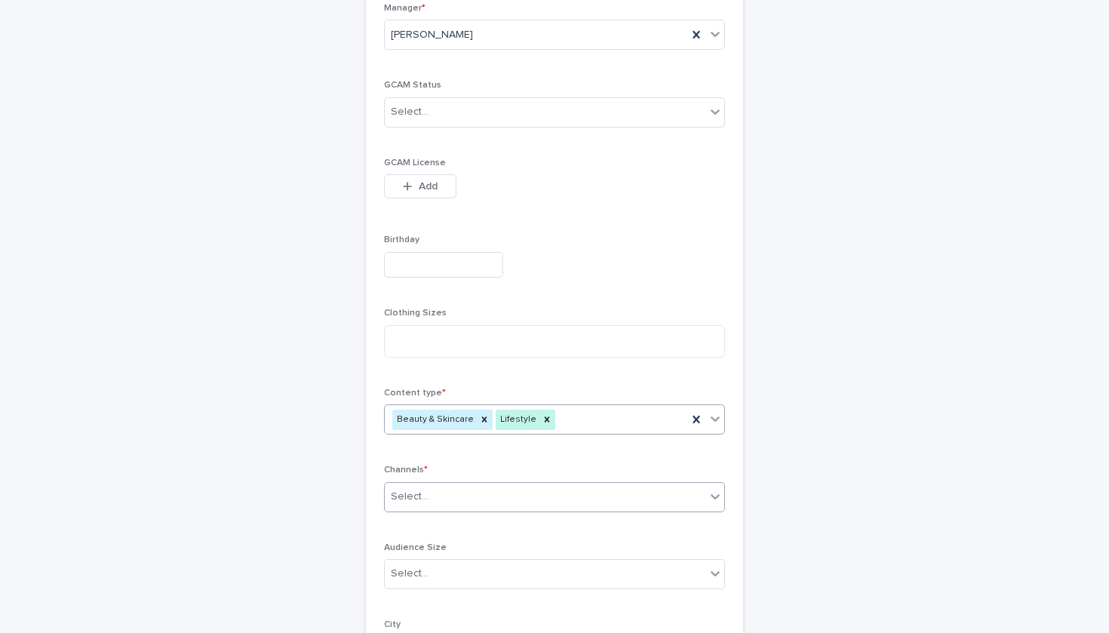
click at [456, 502] on div "Select..." at bounding box center [545, 497] width 321 height 25
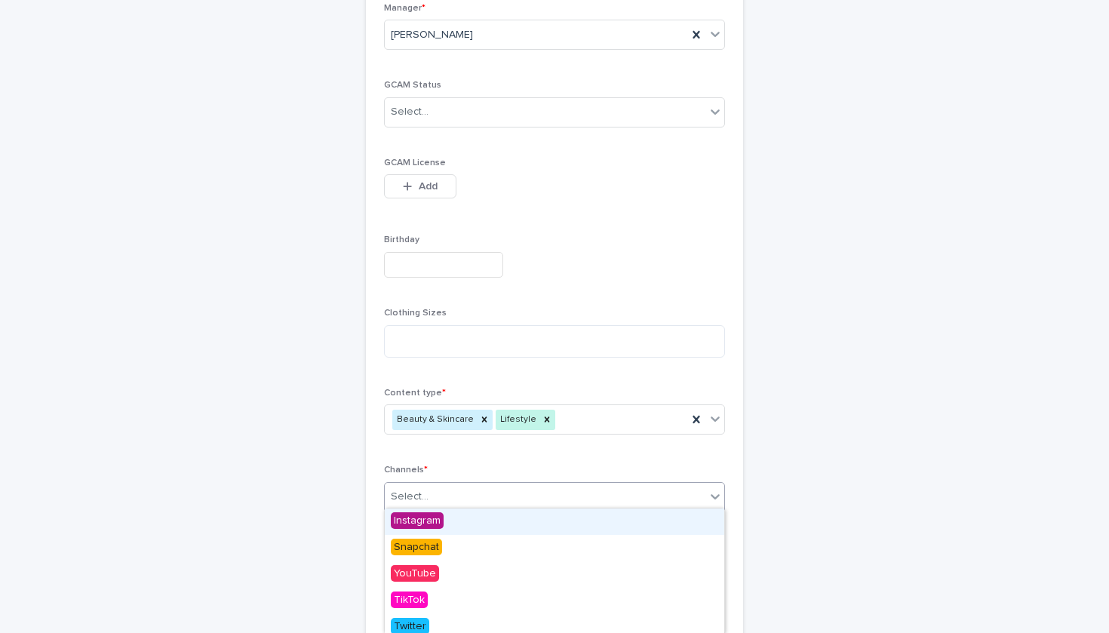
click at [456, 516] on div "Instagram" at bounding box center [555, 522] width 340 height 26
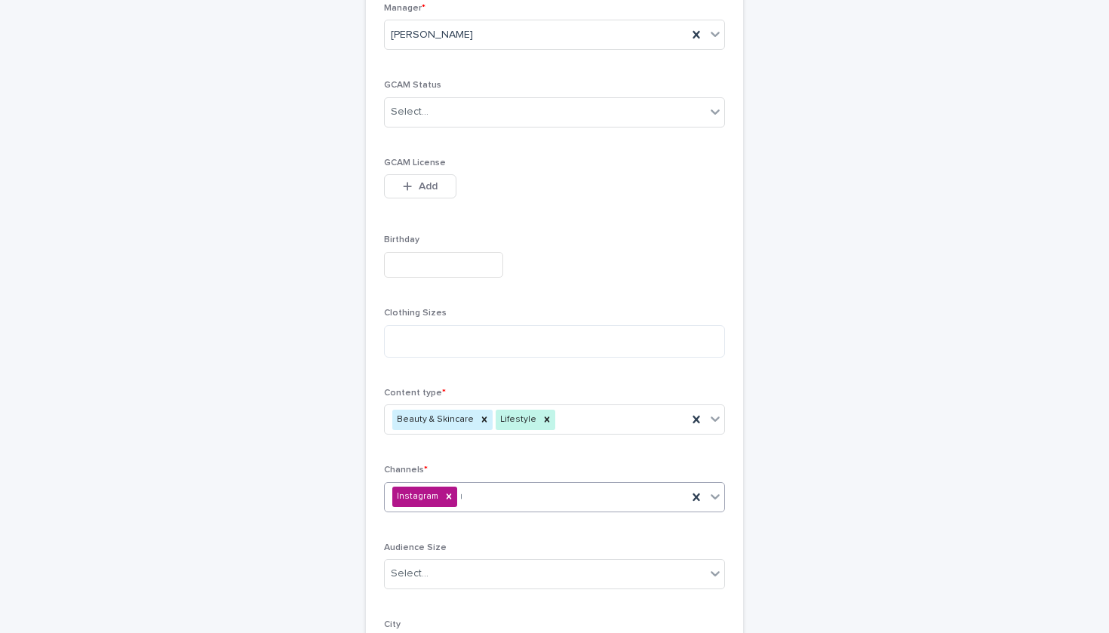
type input "**"
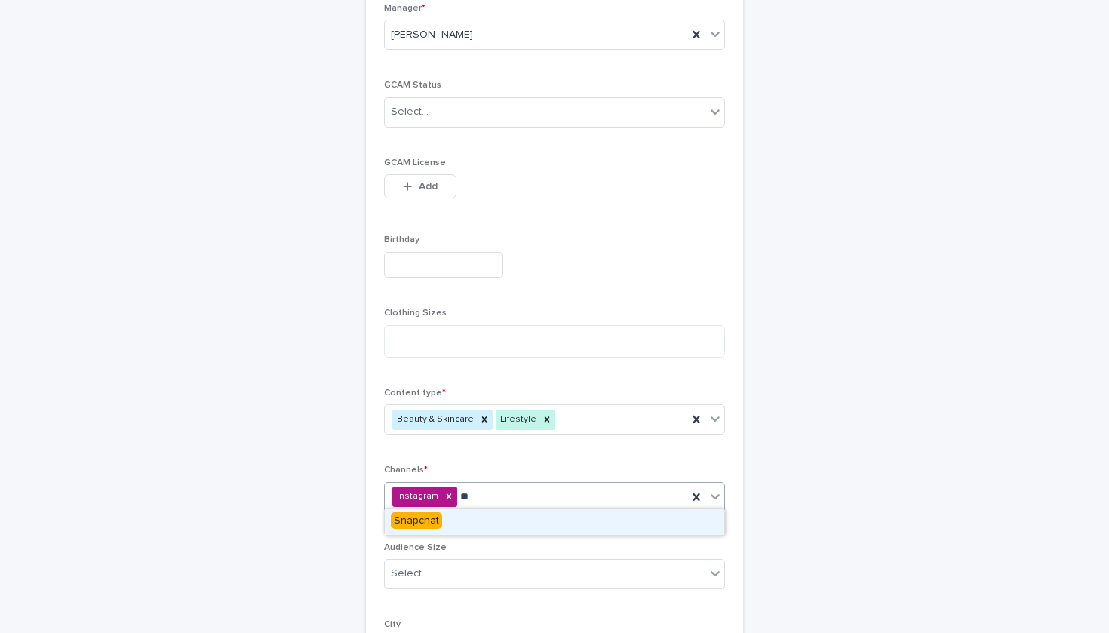
click at [453, 518] on div "Snapchat" at bounding box center [555, 522] width 340 height 26
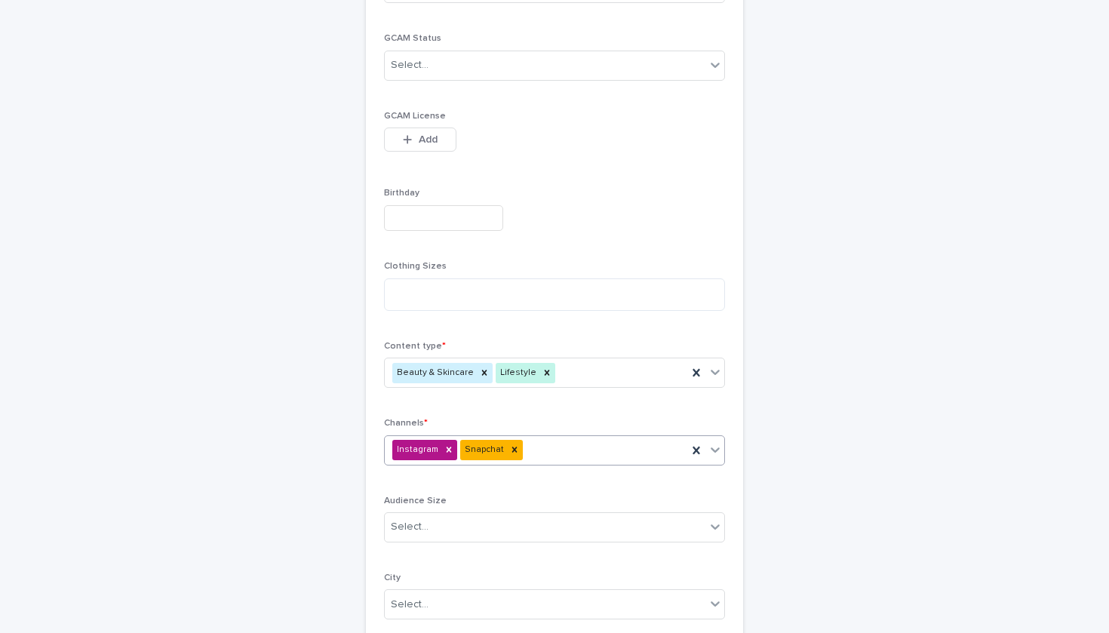
scroll to position [394, 0]
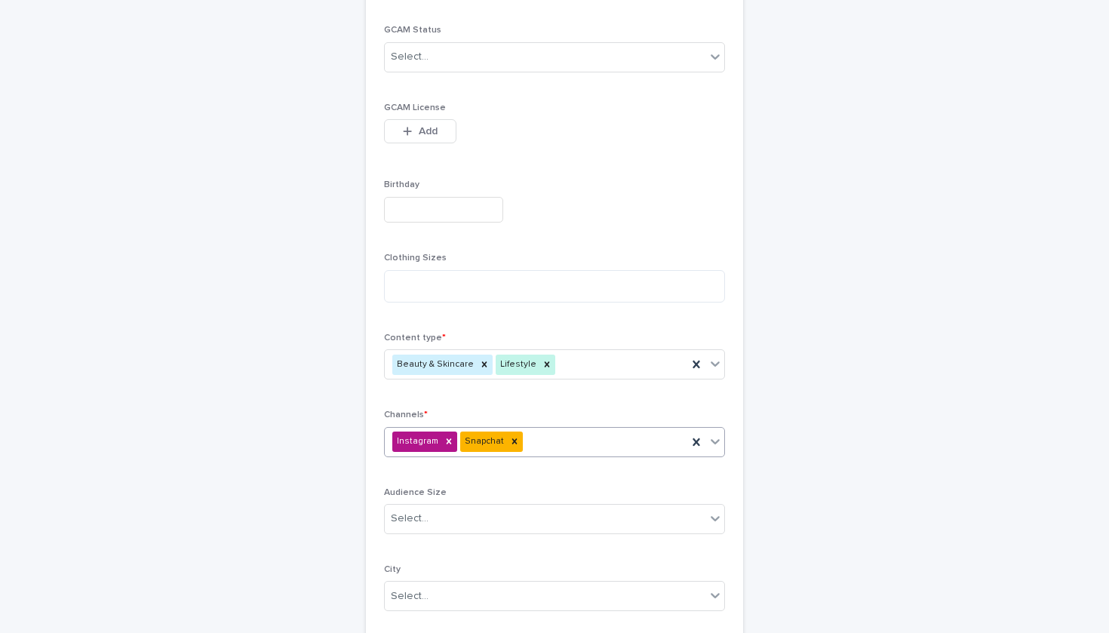
type input "*"
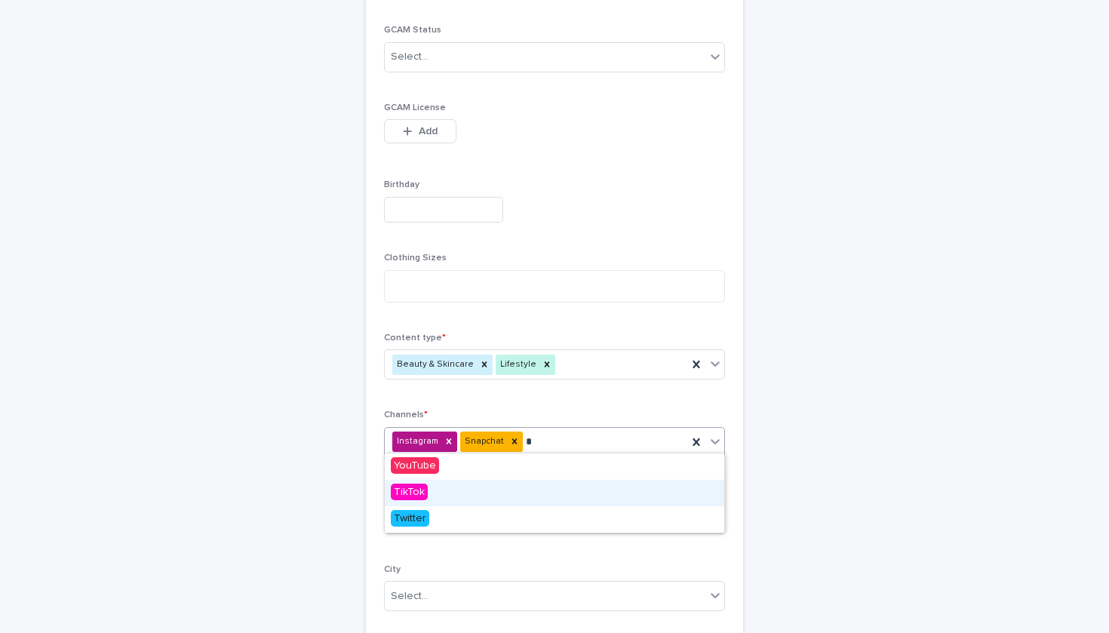
click at [448, 484] on div "TikTok" at bounding box center [555, 493] width 340 height 26
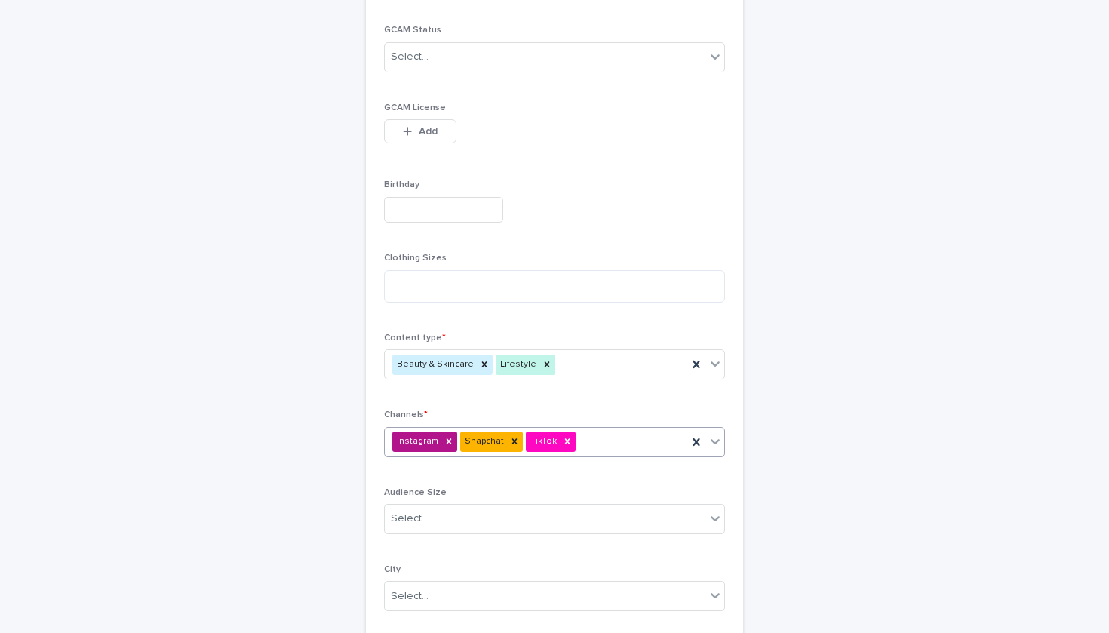
type input "*"
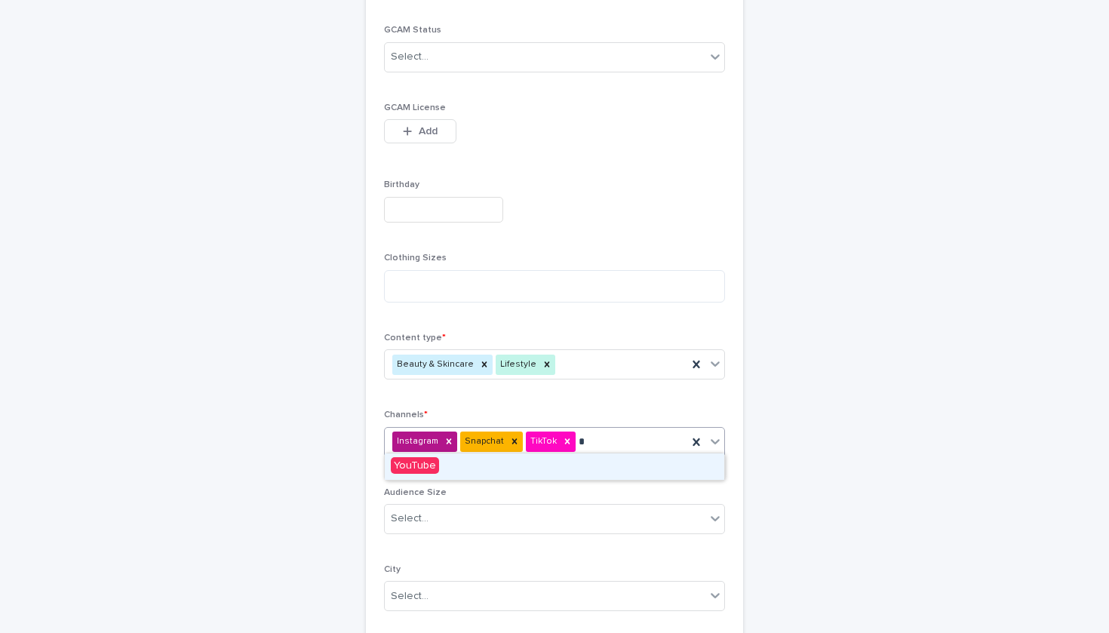
click at [437, 463] on div "YouTube" at bounding box center [555, 467] width 340 height 26
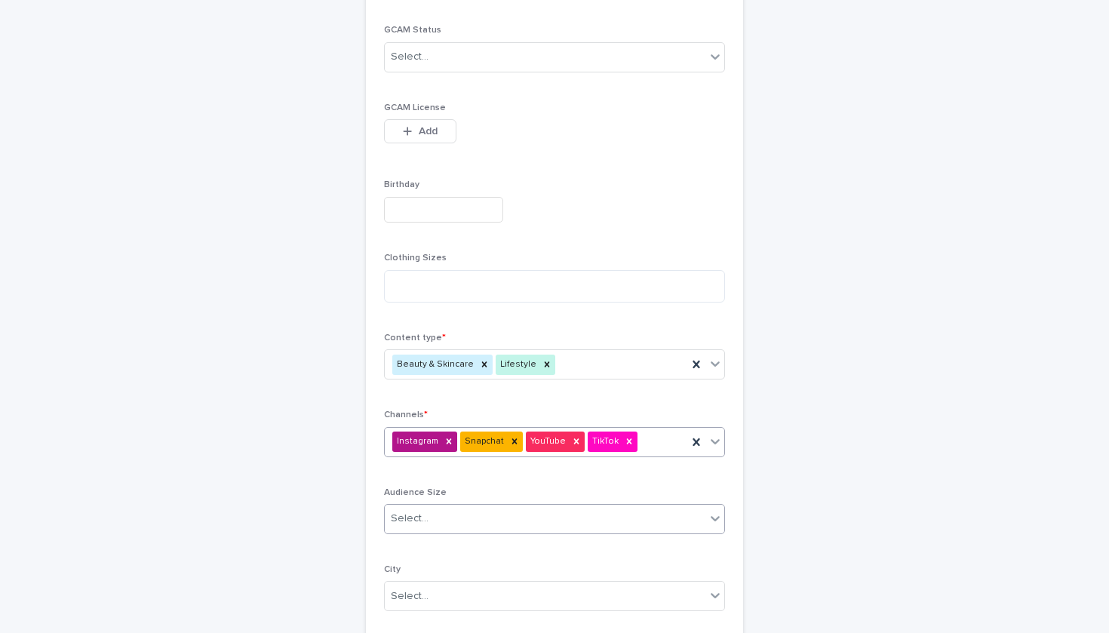
click at [450, 514] on div "Select..." at bounding box center [545, 518] width 321 height 25
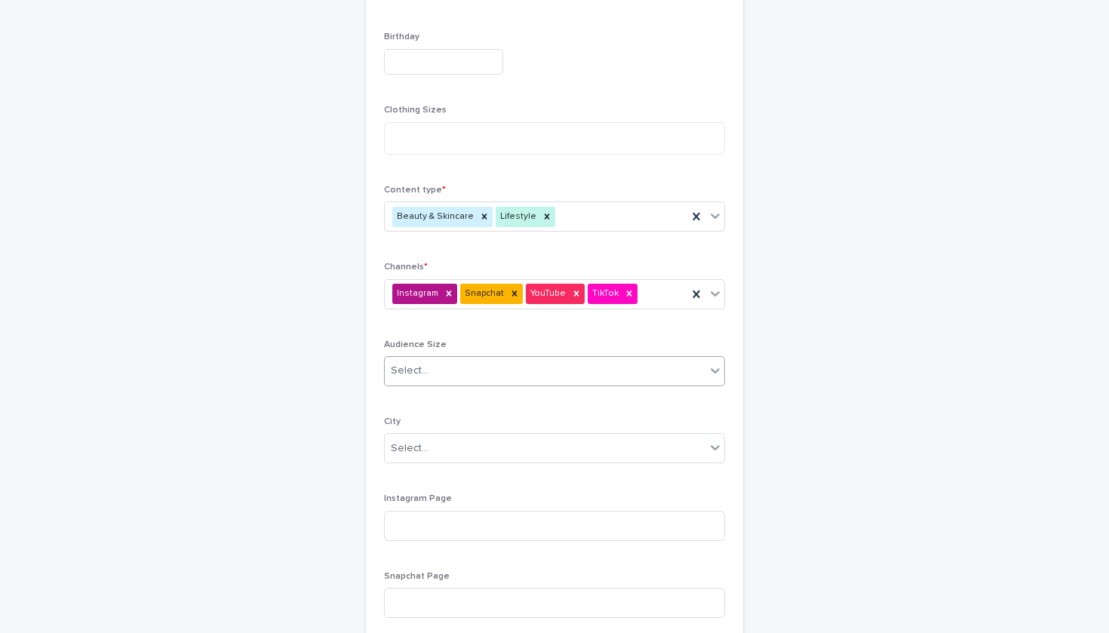
scroll to position [570, 0]
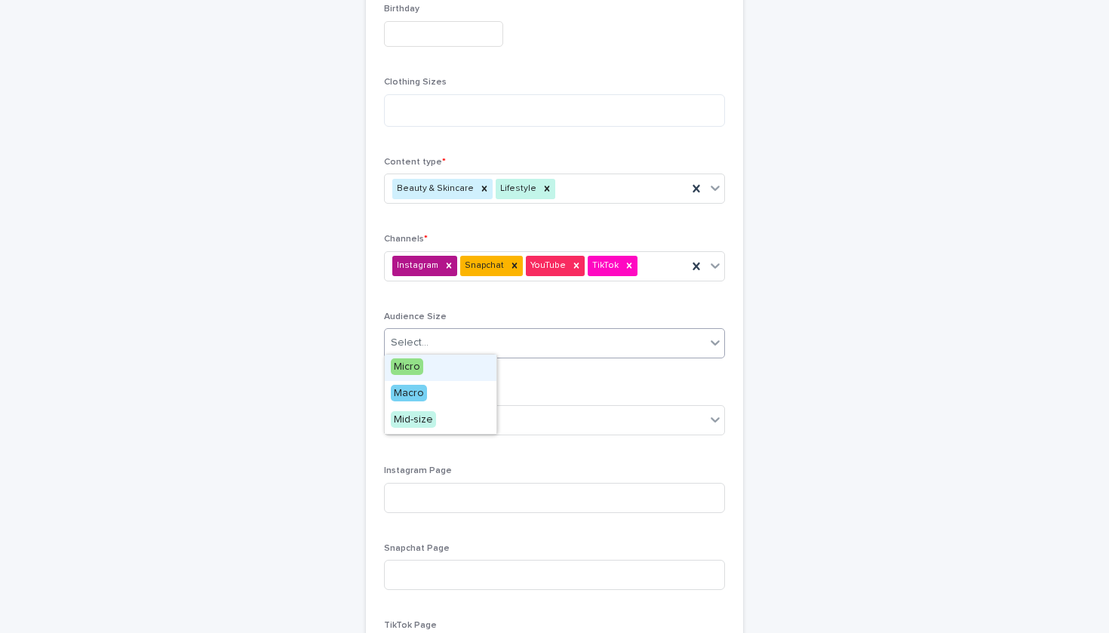
click at [466, 344] on div "Select..." at bounding box center [545, 343] width 321 height 25
click at [444, 392] on div "Macro" at bounding box center [555, 394] width 340 height 26
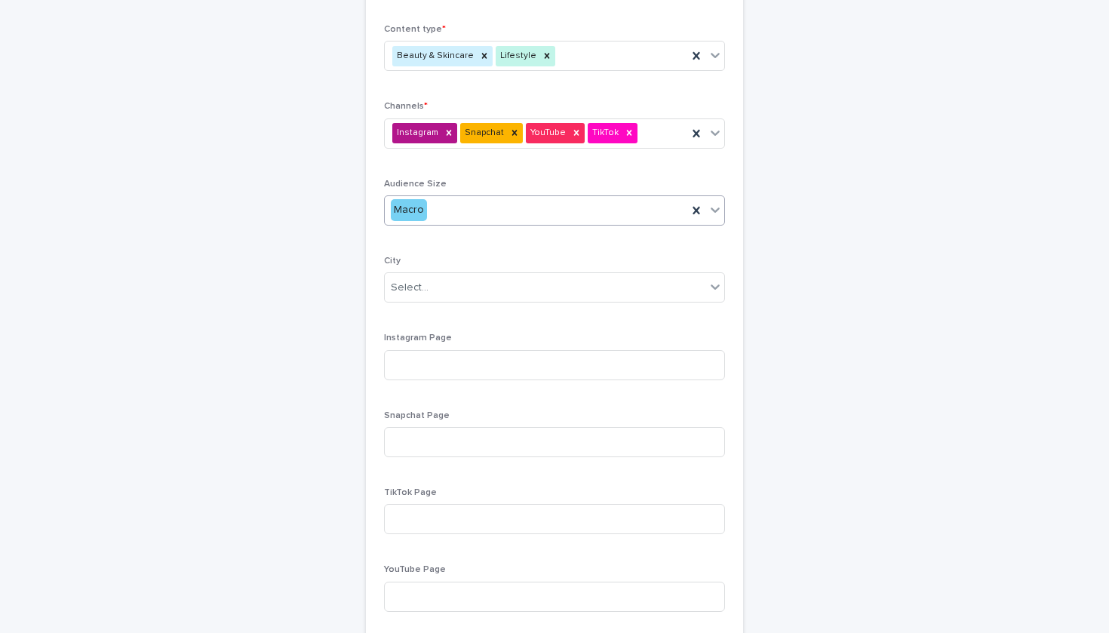
scroll to position [767, 0]
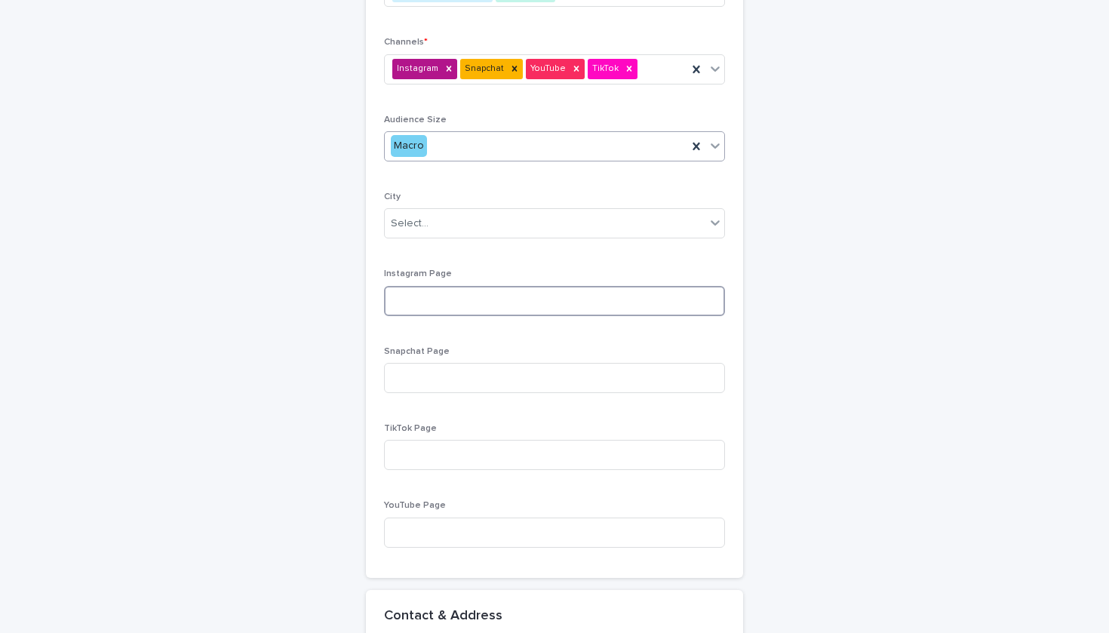
click at [463, 288] on input at bounding box center [554, 301] width 341 height 30
paste input "**********"
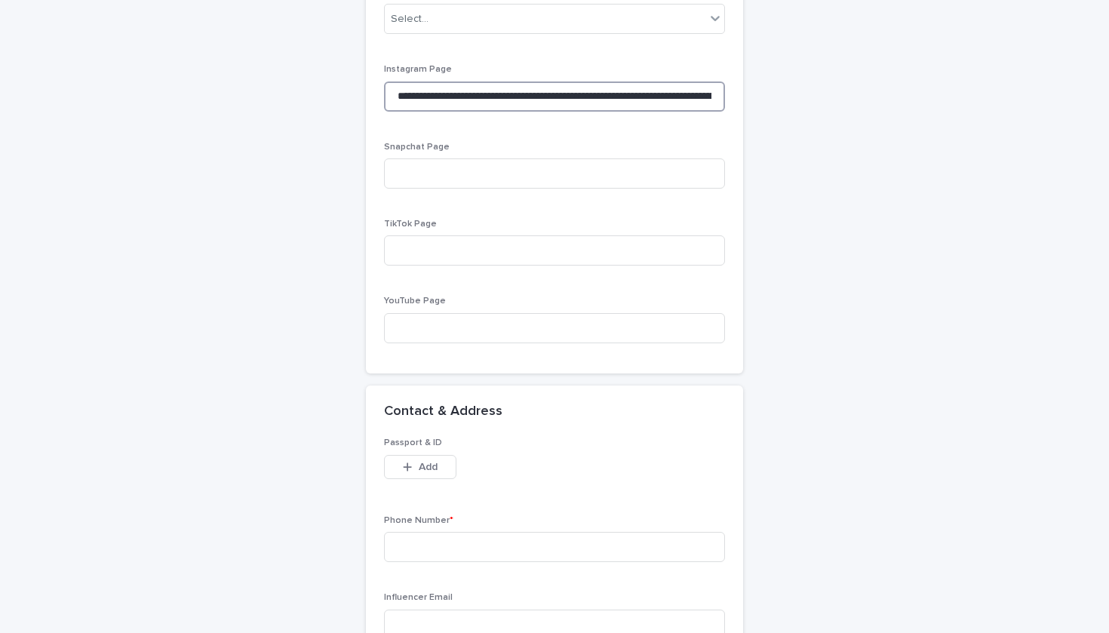
scroll to position [1392, 0]
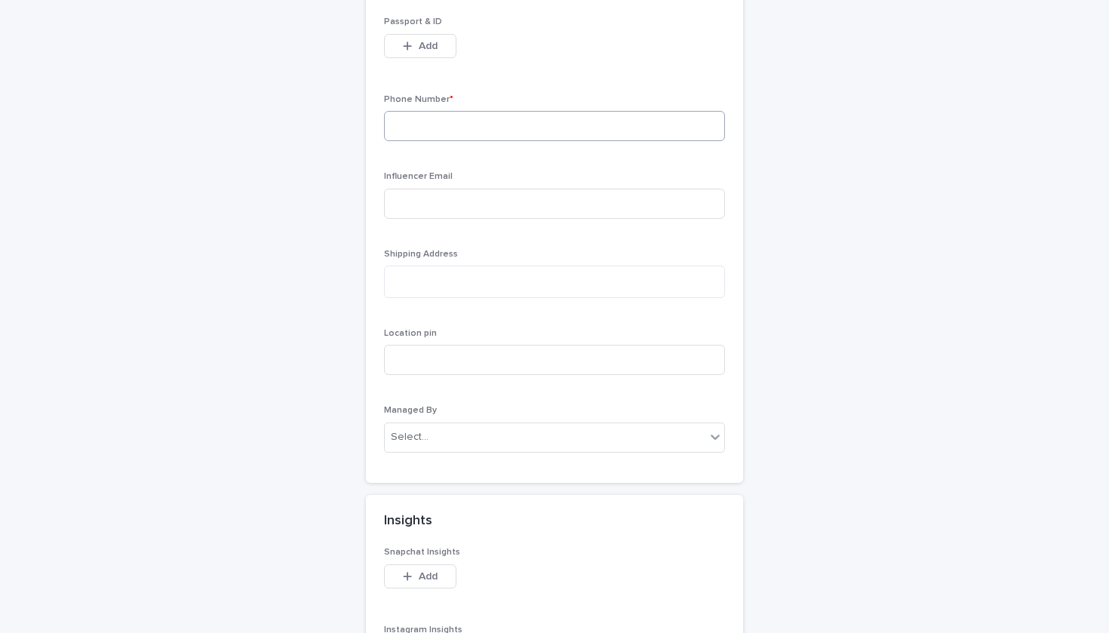
type input "**********"
paste input "**********"
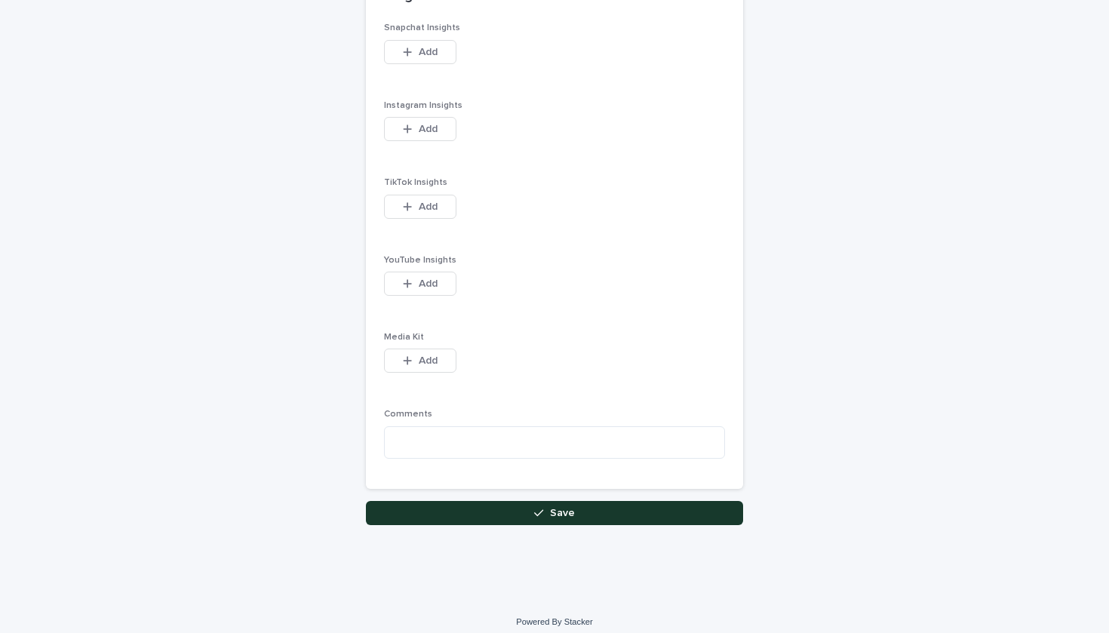
type input "**********"
click at [528, 504] on button "Save" at bounding box center [554, 514] width 377 height 24
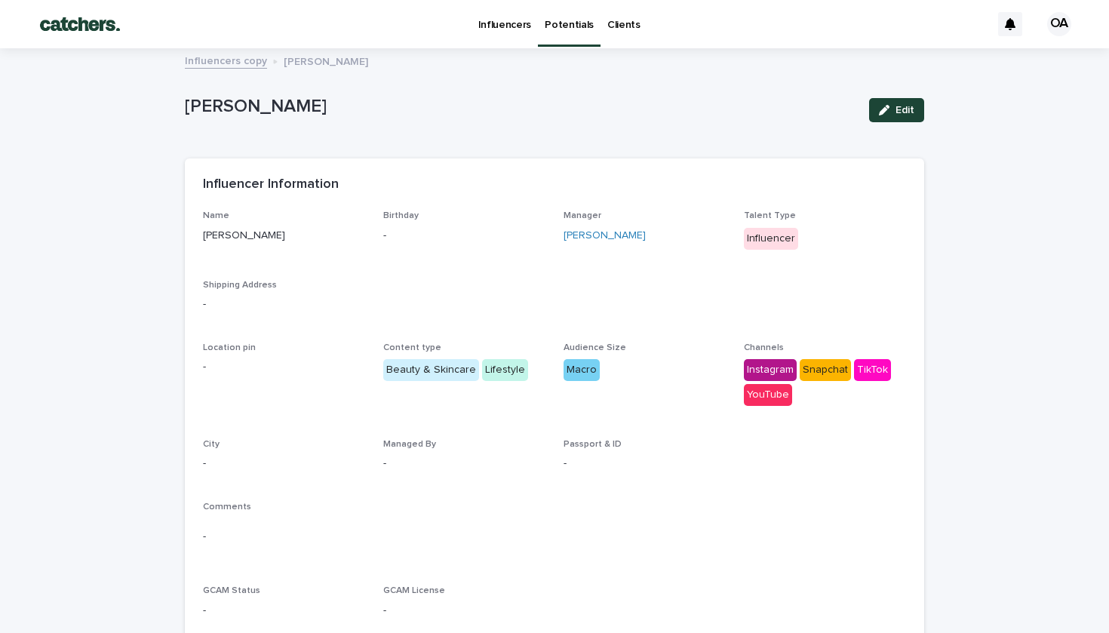
click at [571, 23] on p "Potentials" at bounding box center [569, 16] width 49 height 32
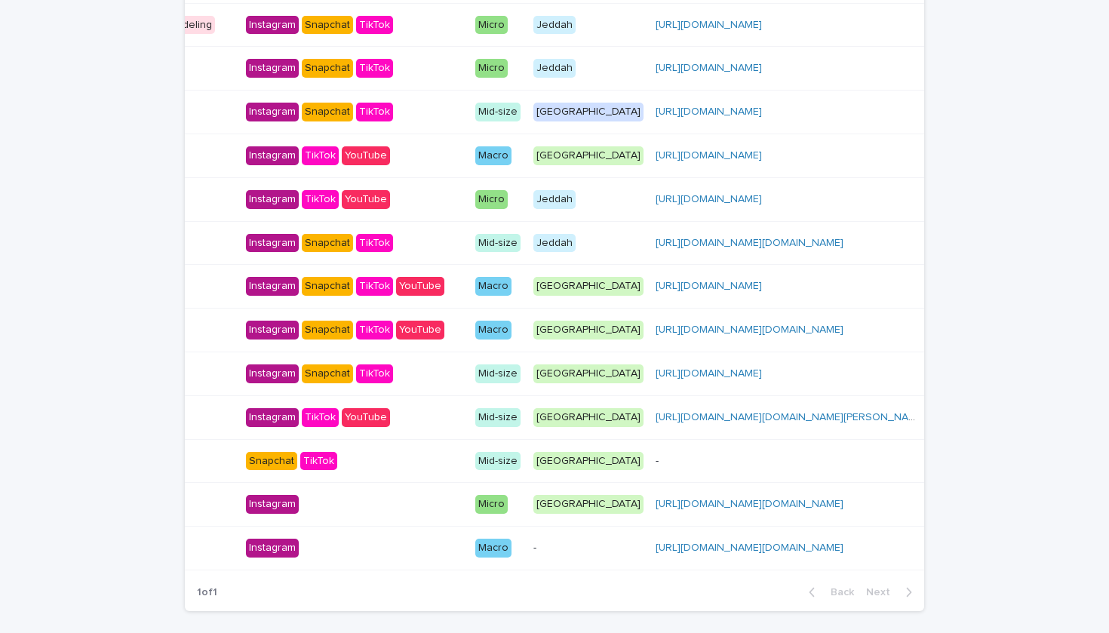
scroll to position [484, 0]
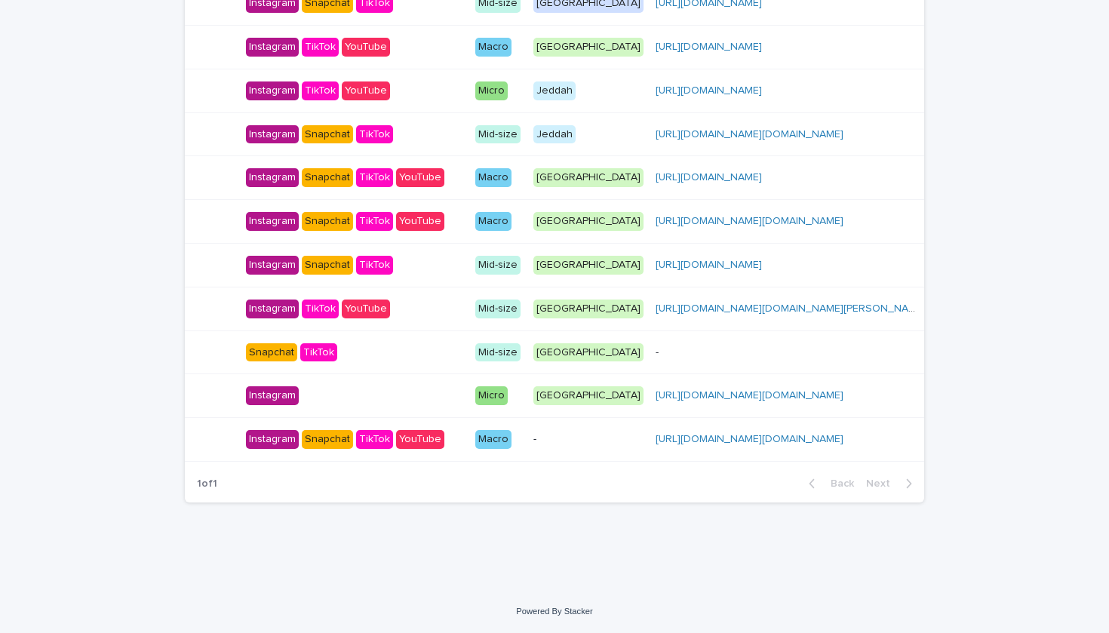
click at [534, 433] on p "-" at bounding box center [589, 439] width 110 height 13
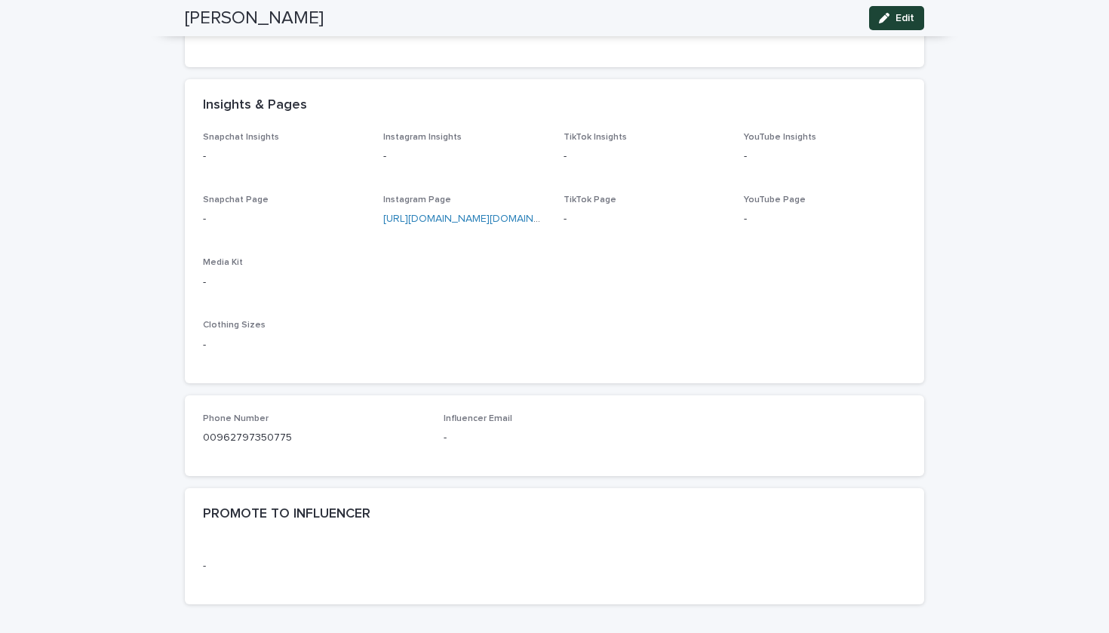
scroll to position [571, 0]
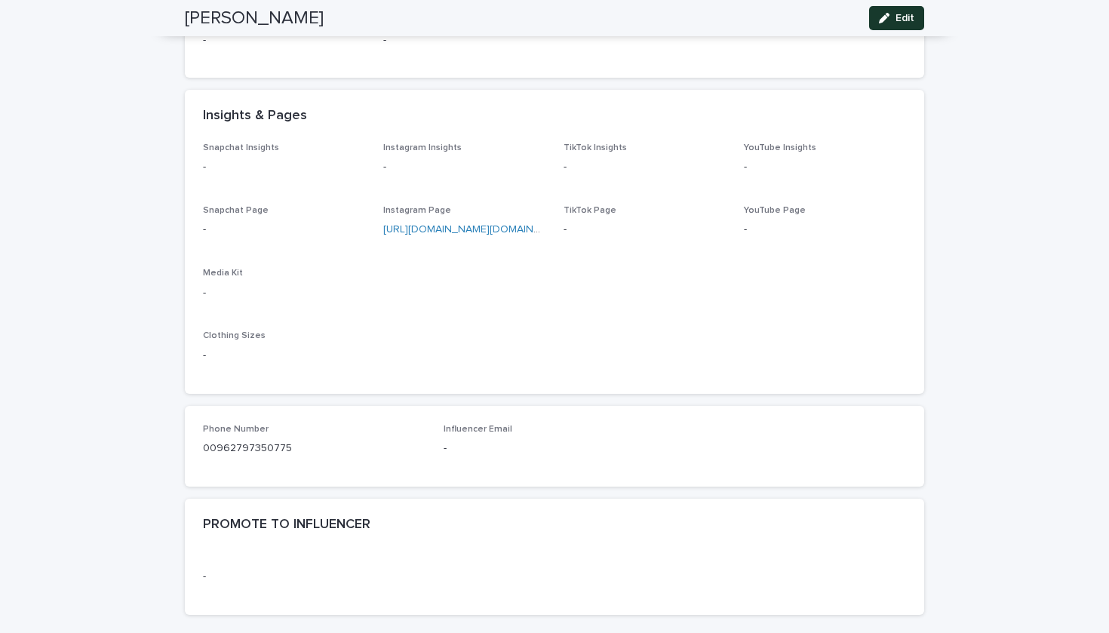
click at [884, 22] on icon "button" at bounding box center [884, 18] width 11 height 11
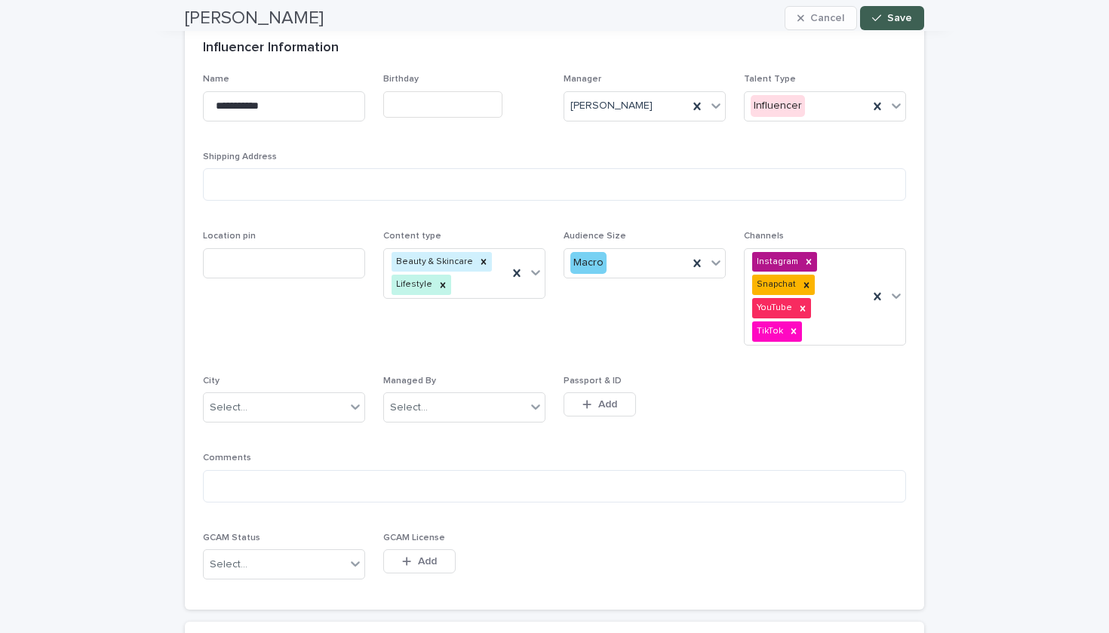
scroll to position [136, 0]
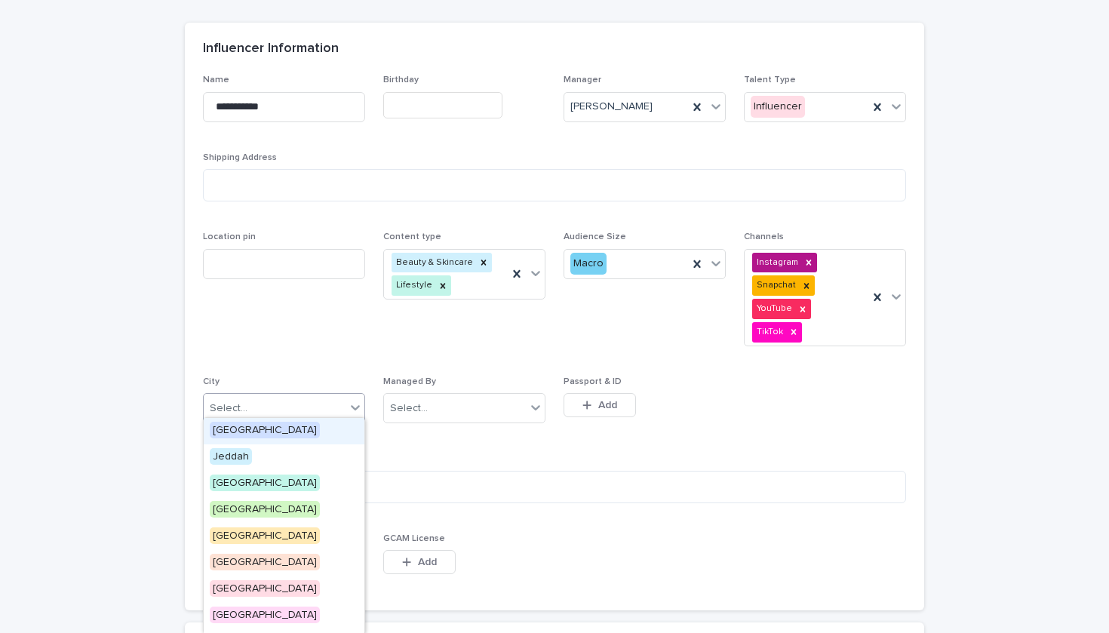
click at [296, 414] on div "Select..." at bounding box center [284, 408] width 162 height 30
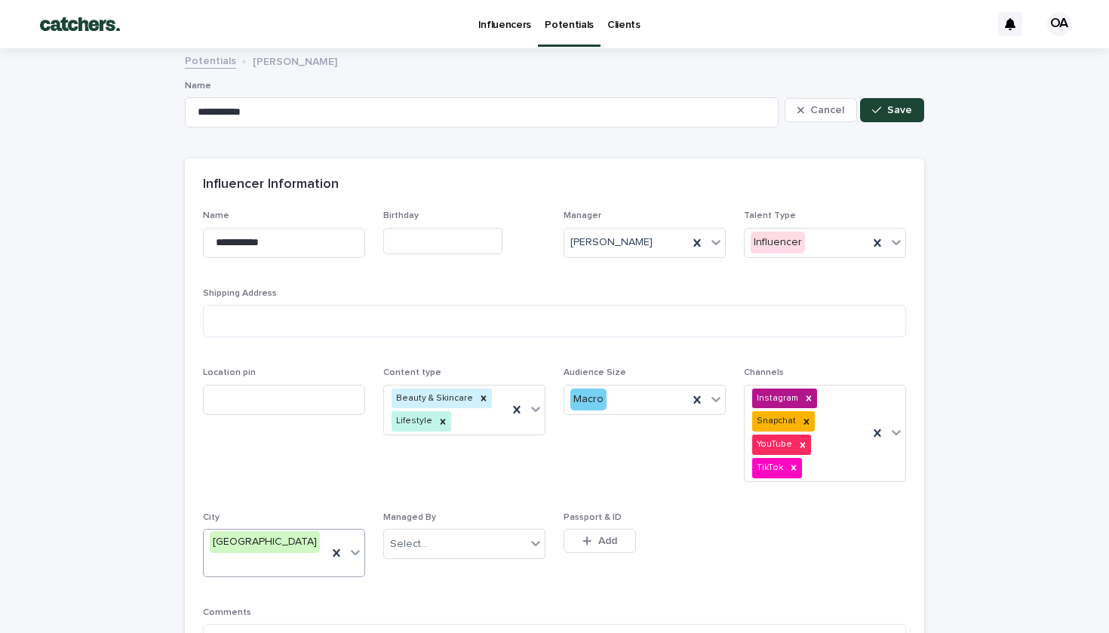
scroll to position [136, 0]
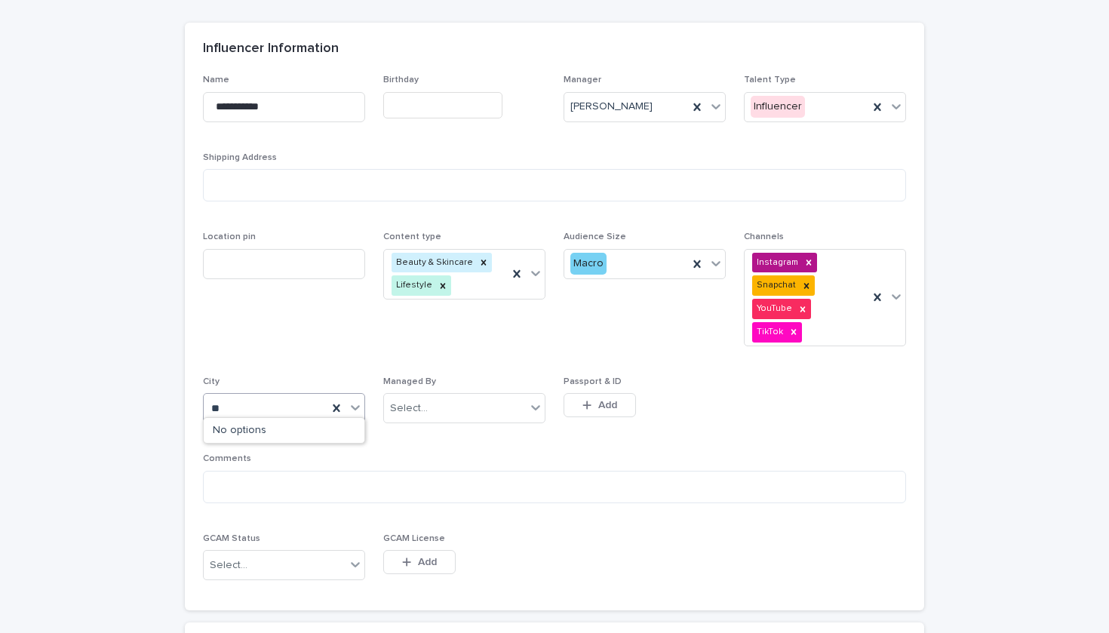
type input "*"
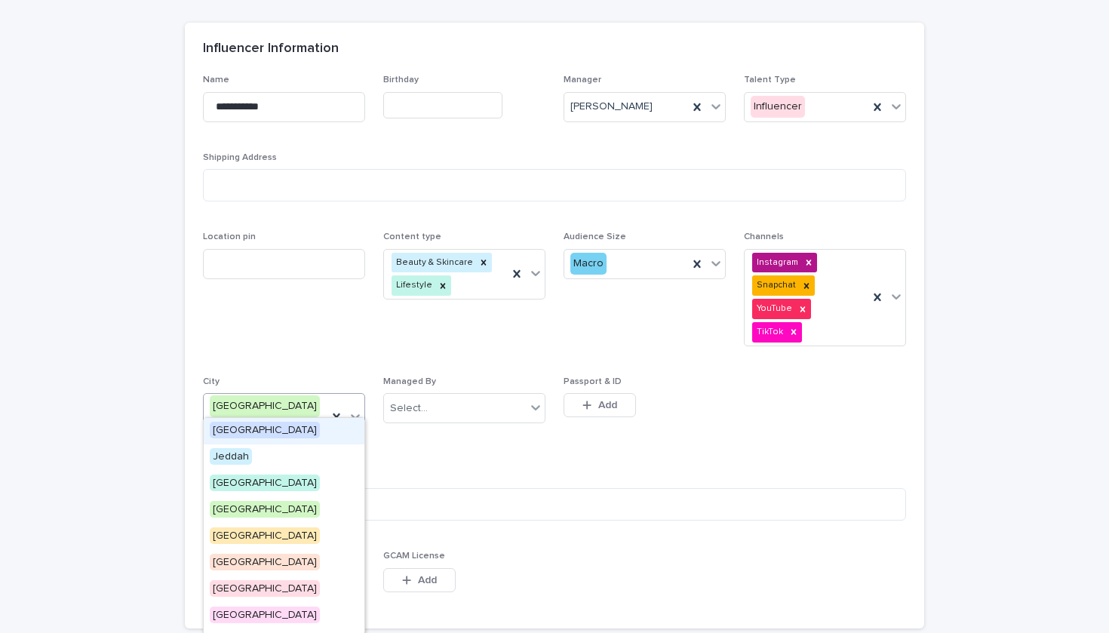
type input "*"
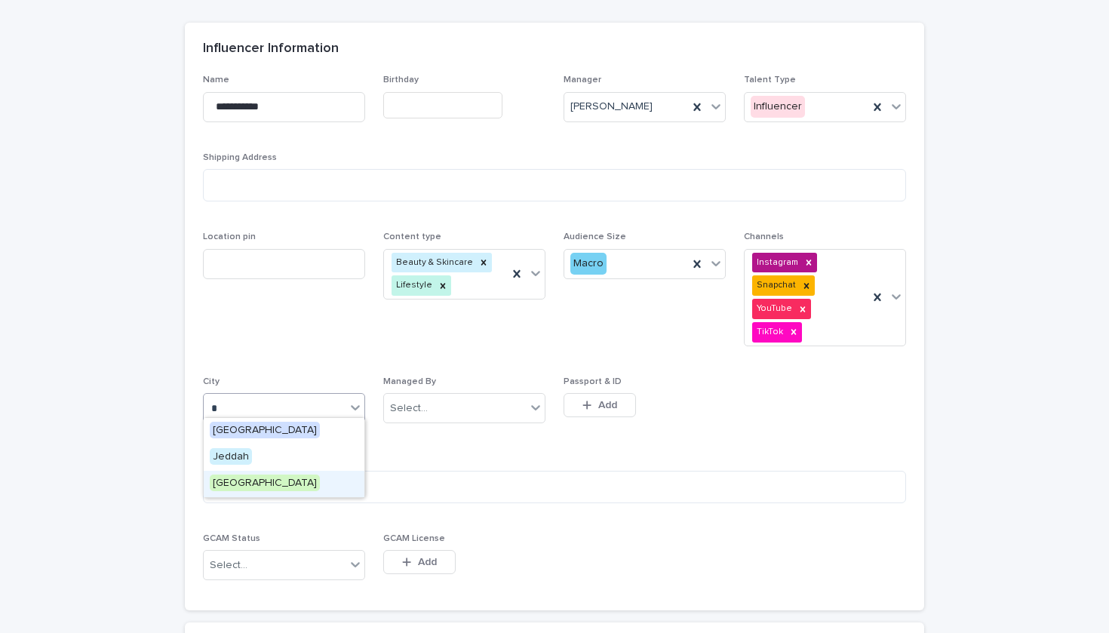
click at [286, 481] on div "[GEOGRAPHIC_DATA]" at bounding box center [284, 484] width 161 height 26
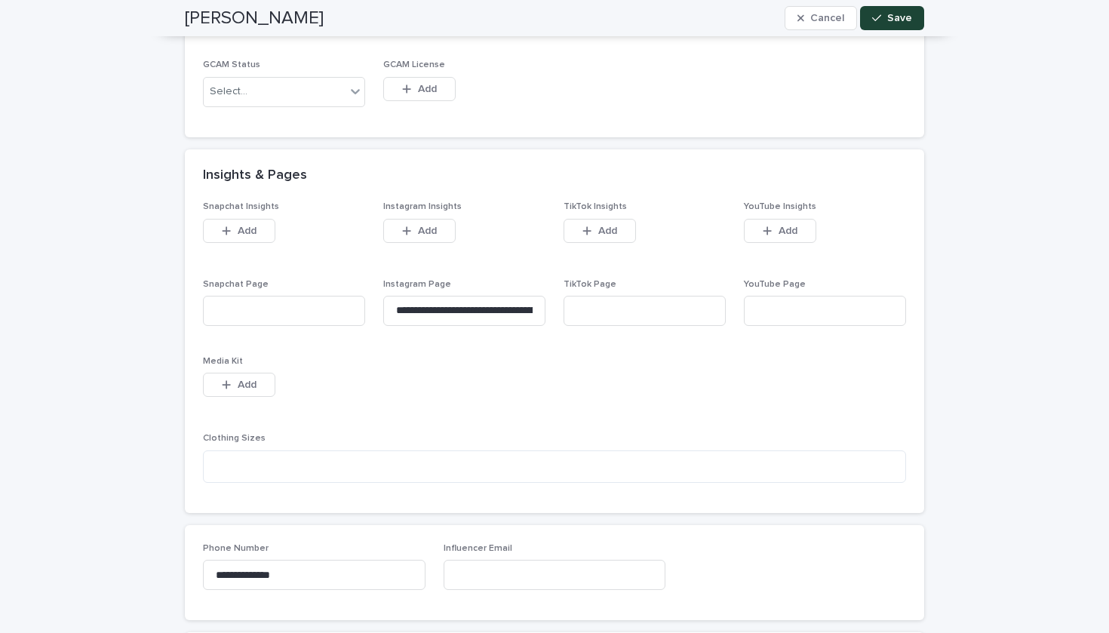
scroll to position [546, 0]
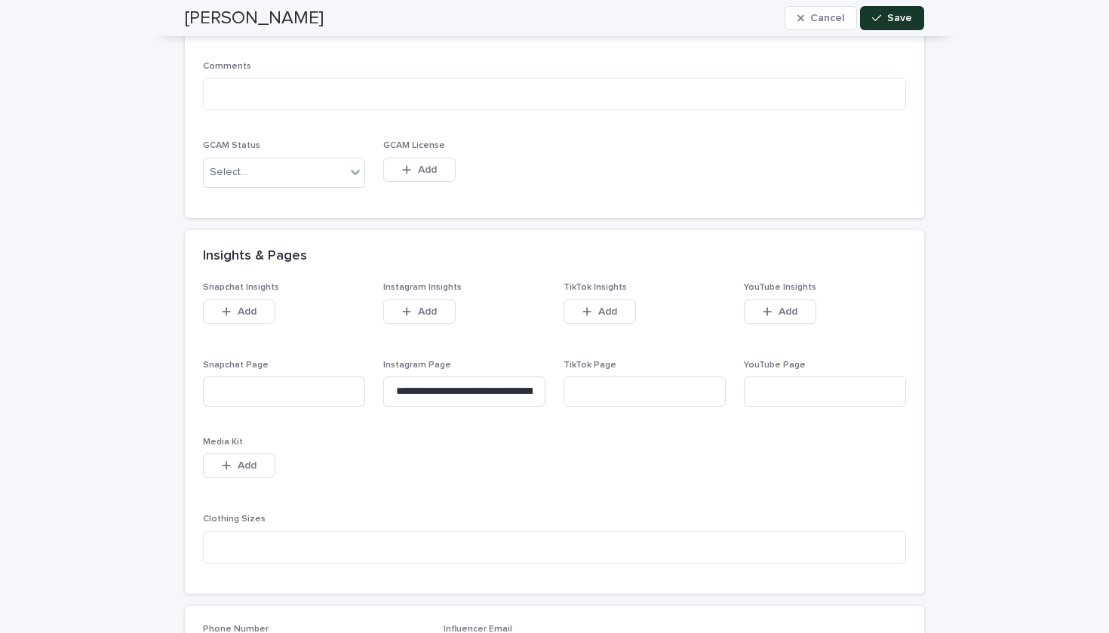
click at [917, 19] on button "Save" at bounding box center [892, 18] width 64 height 24
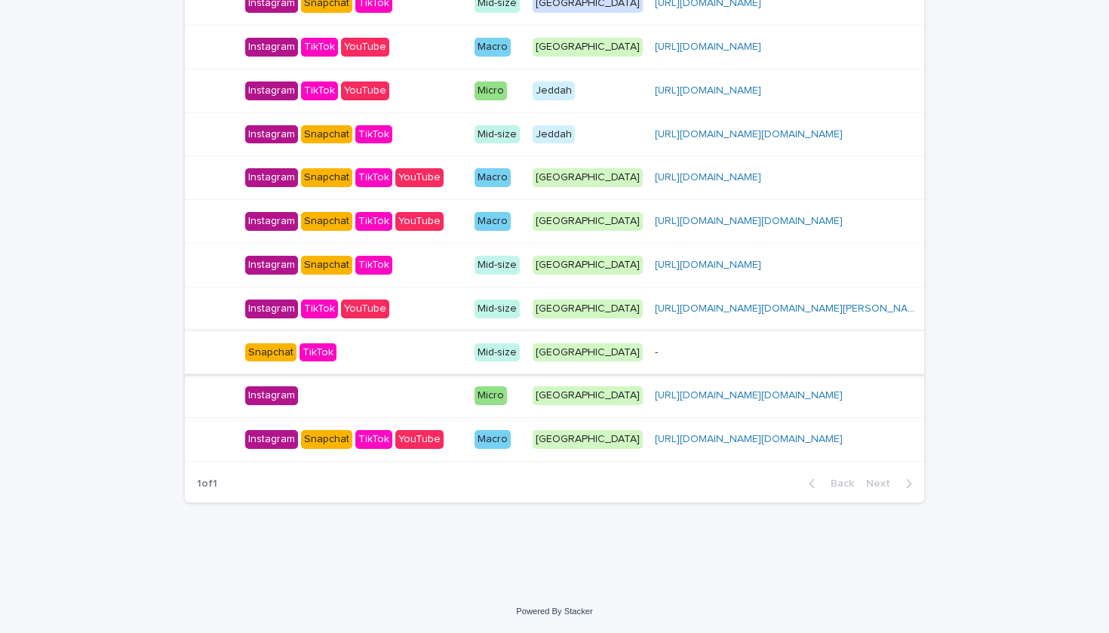
scroll to position [0, 426]
click at [670, 343] on div "- -" at bounding box center [788, 352] width 264 height 25
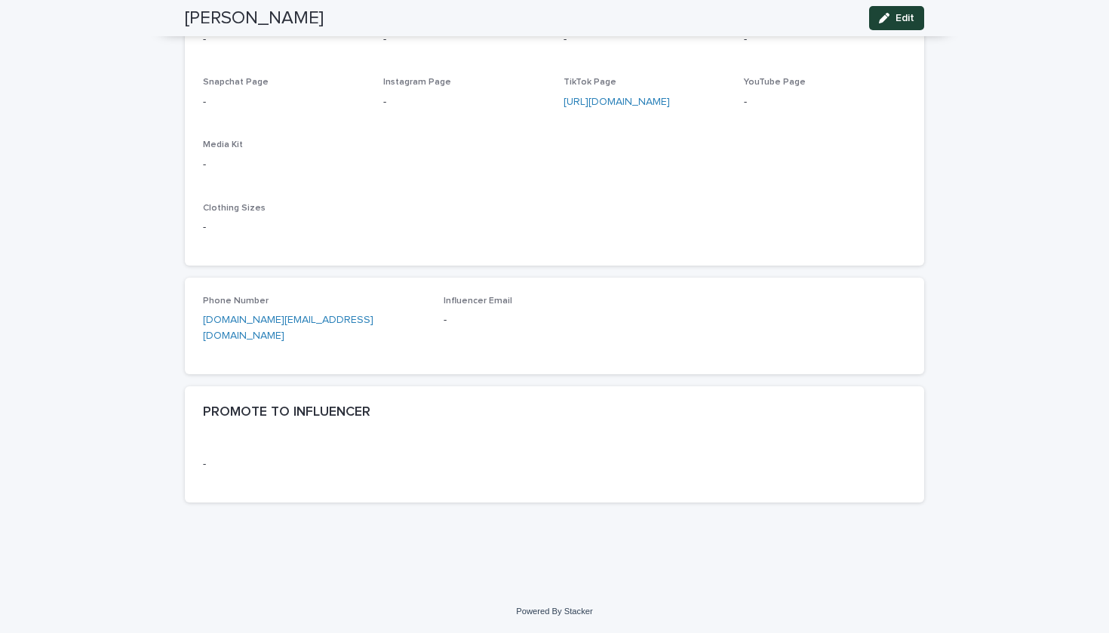
click at [670, 343] on div "Phone Number itsara.ae@sirmaktub.com Influencer Email -" at bounding box center [554, 326] width 703 height 60
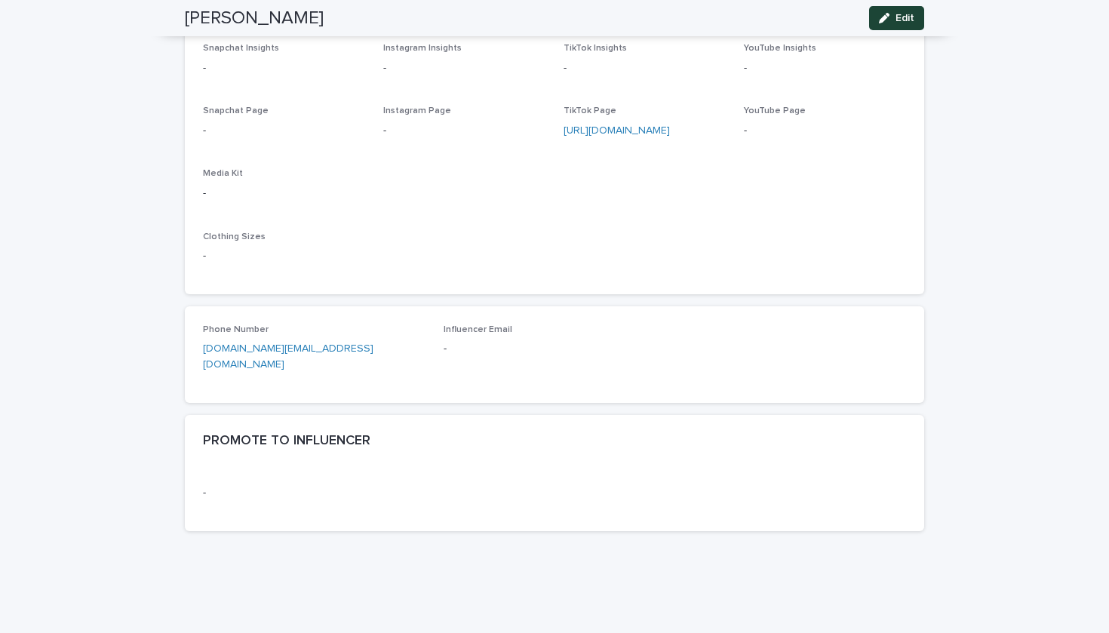
click at [671, 262] on div "Clothing Sizes -" at bounding box center [554, 254] width 703 height 45
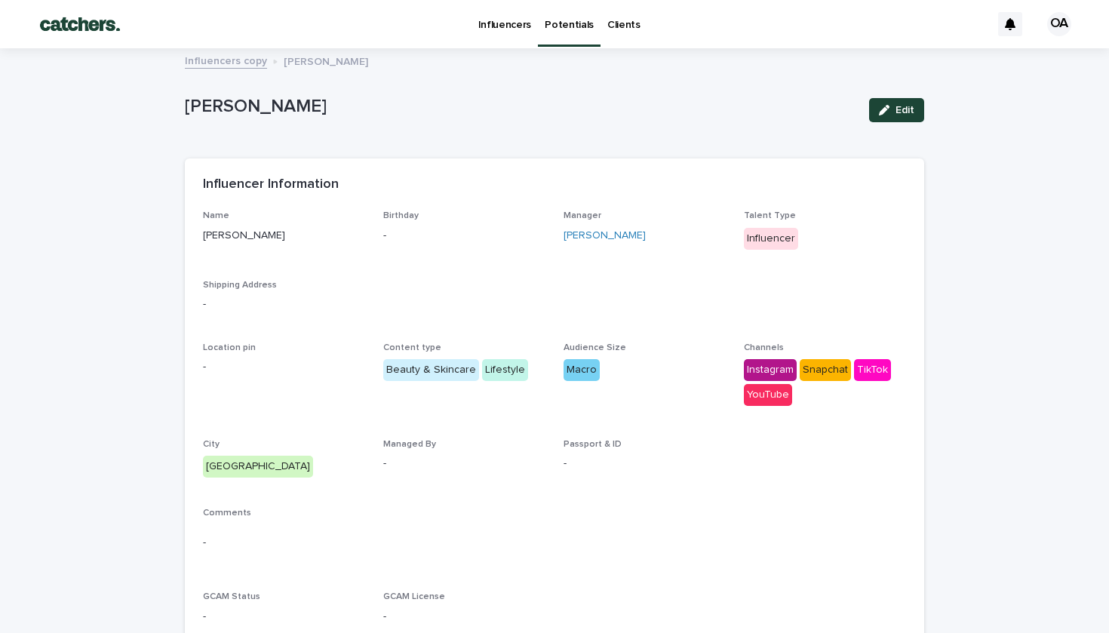
click at [561, 20] on p "Potentials" at bounding box center [569, 16] width 49 height 32
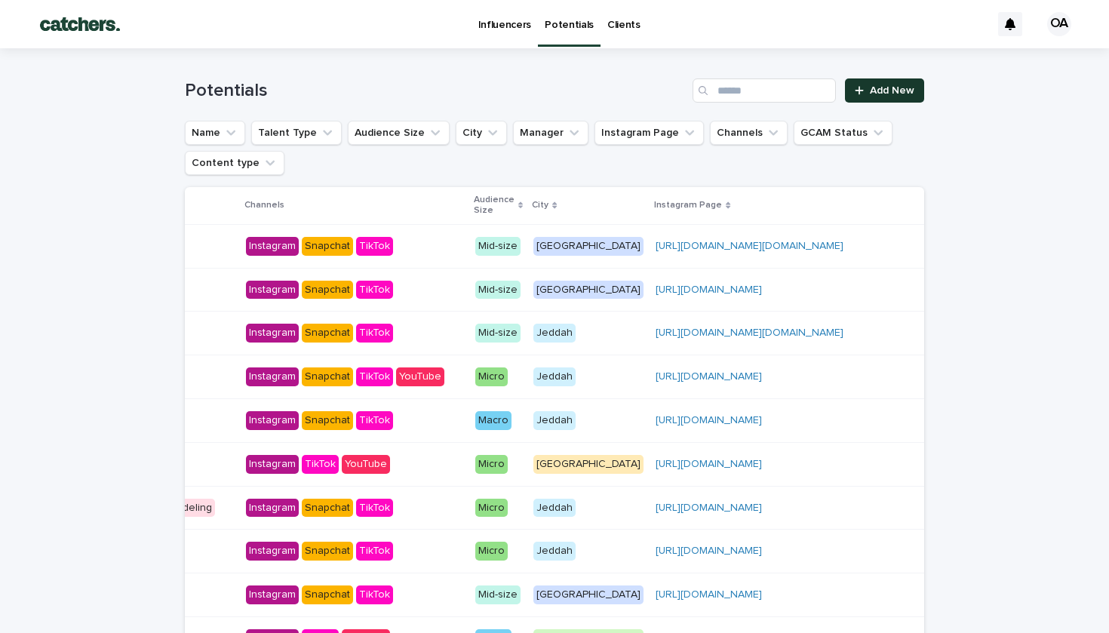
click at [862, 87] on icon at bounding box center [859, 90] width 9 height 11
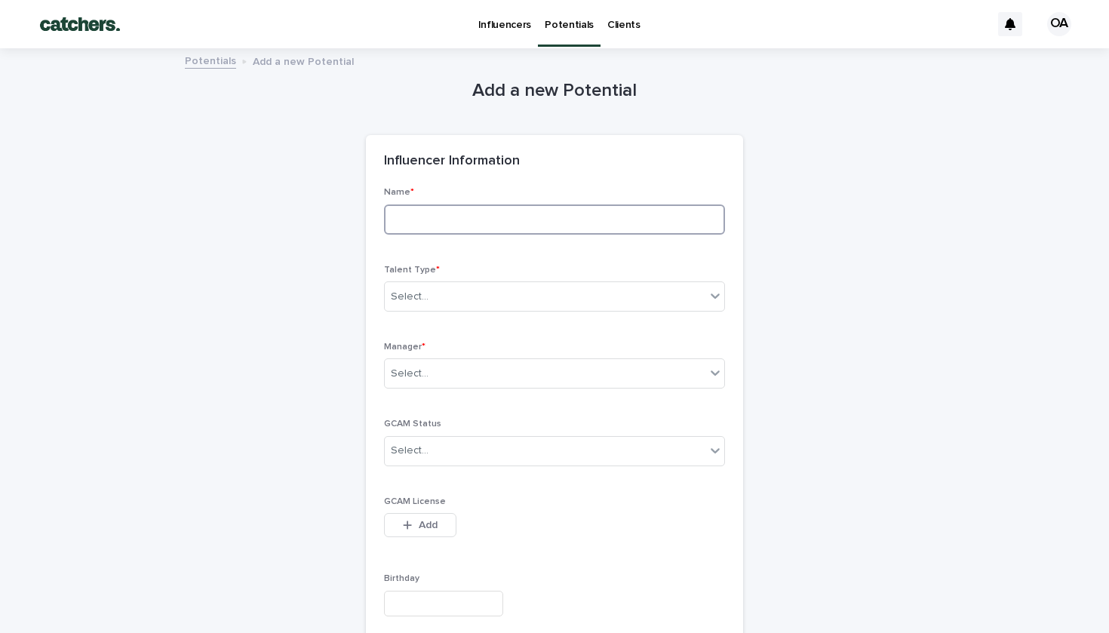
paste input "**********"
type input "**********"
click at [503, 285] on div "Select..." at bounding box center [554, 297] width 341 height 30
click at [487, 343] on div "Influencer" at bounding box center [441, 350] width 112 height 26
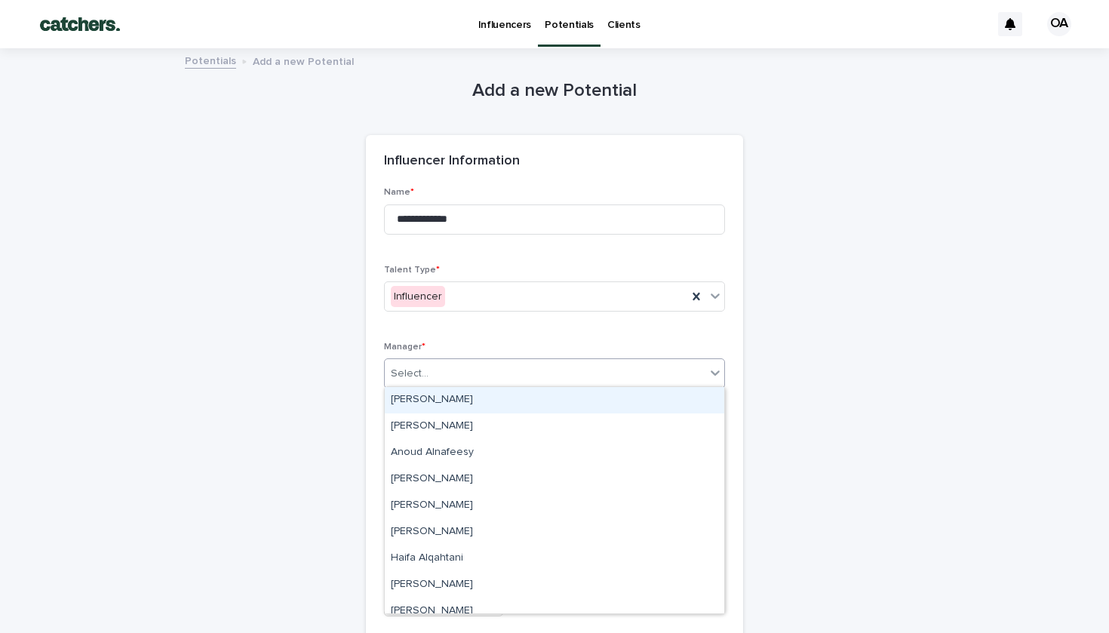
click at [484, 371] on div "Select..." at bounding box center [545, 373] width 321 height 25
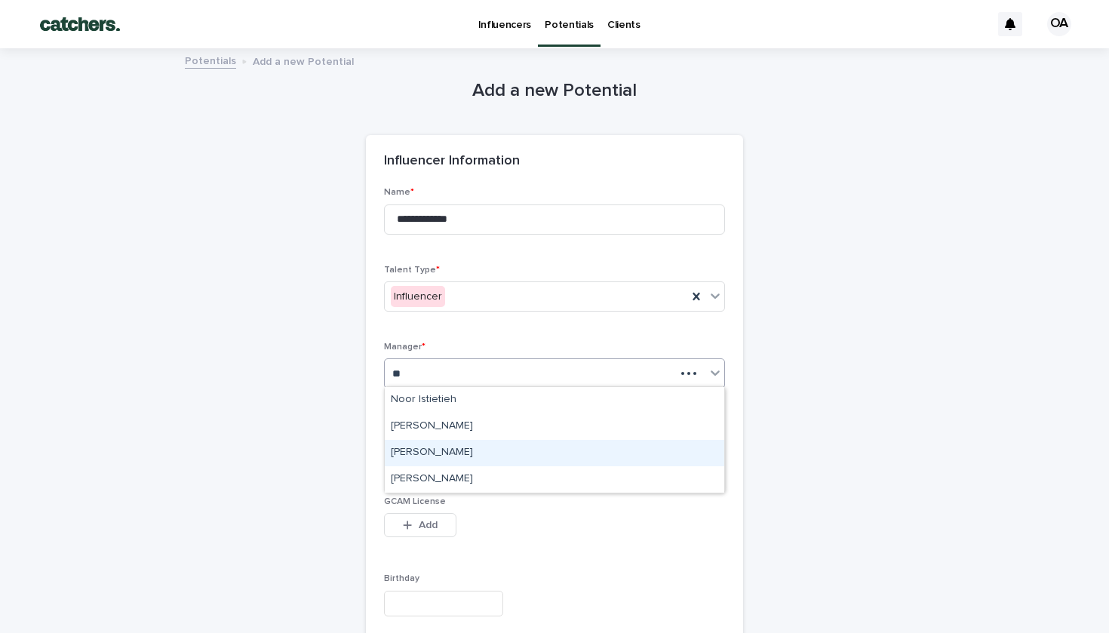
type input "**"
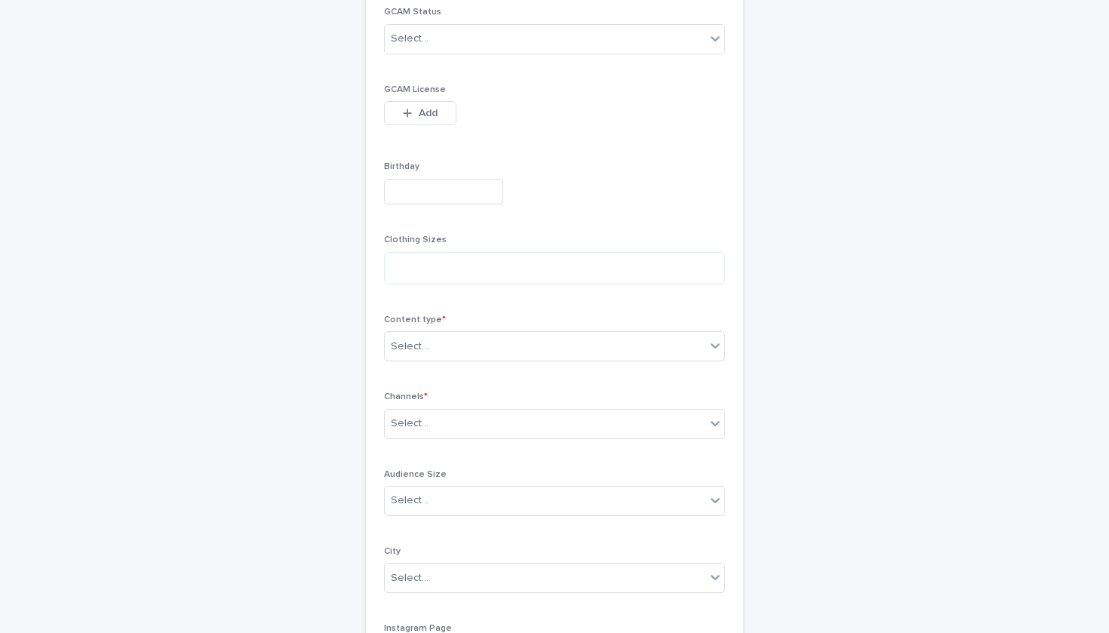
scroll to position [426, 0]
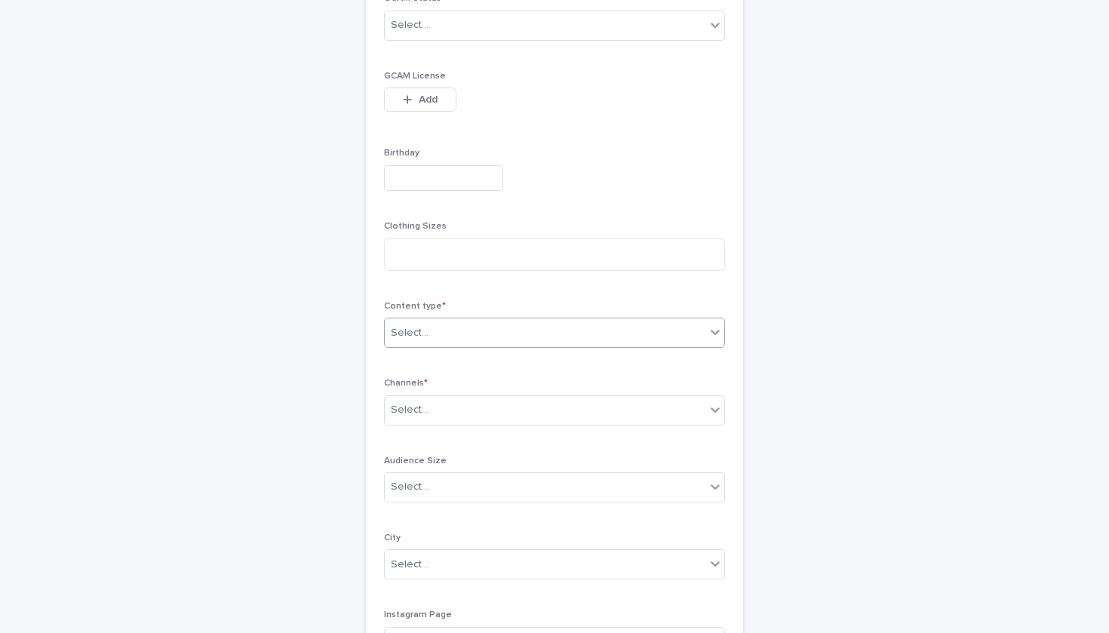
click at [431, 334] on div "Select..." at bounding box center [545, 333] width 321 height 25
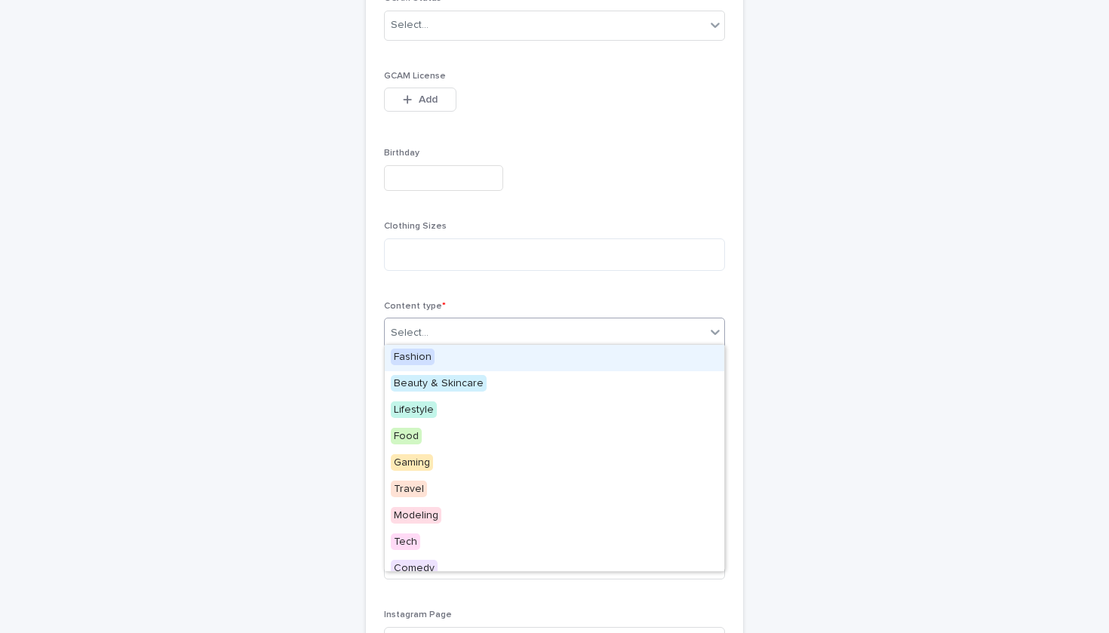
click at [440, 359] on div "Fashion" at bounding box center [555, 358] width 340 height 26
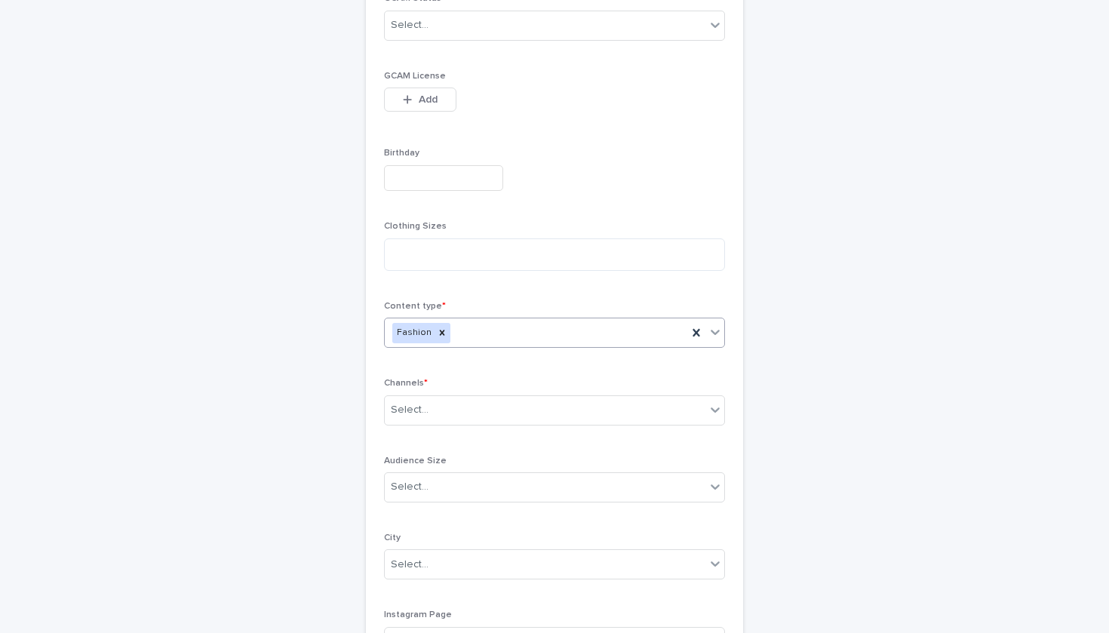
type input "*"
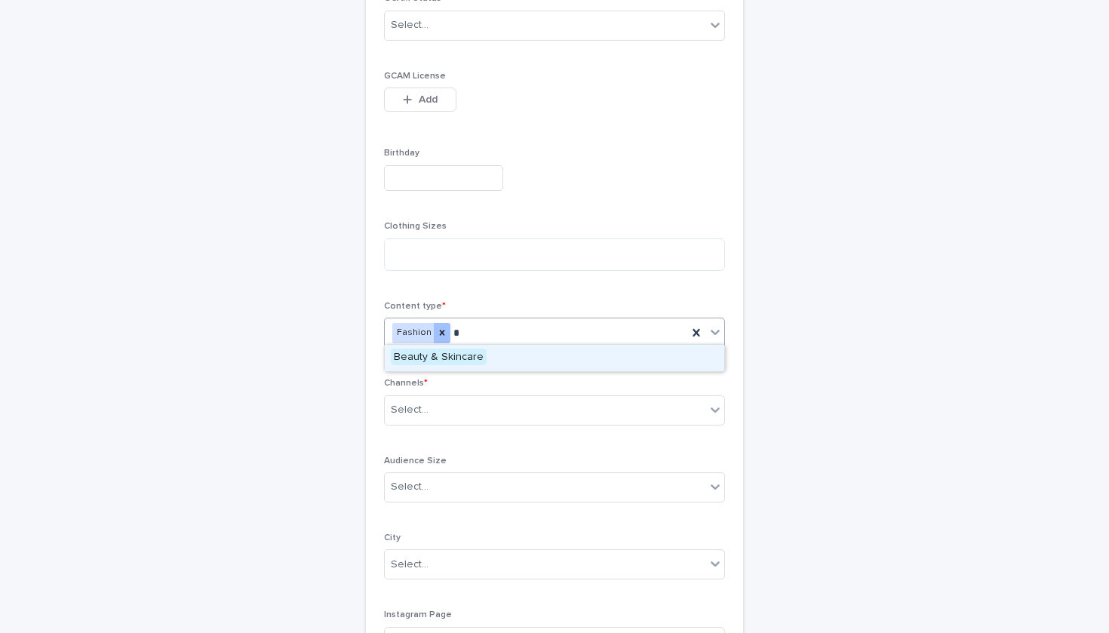
click at [440, 330] on icon at bounding box center [442, 332] width 5 height 5
click at [588, 344] on div "Beauty & Skincare" at bounding box center [554, 358] width 341 height 28
click at [501, 355] on div "Beauty & Skincare" at bounding box center [555, 358] width 340 height 26
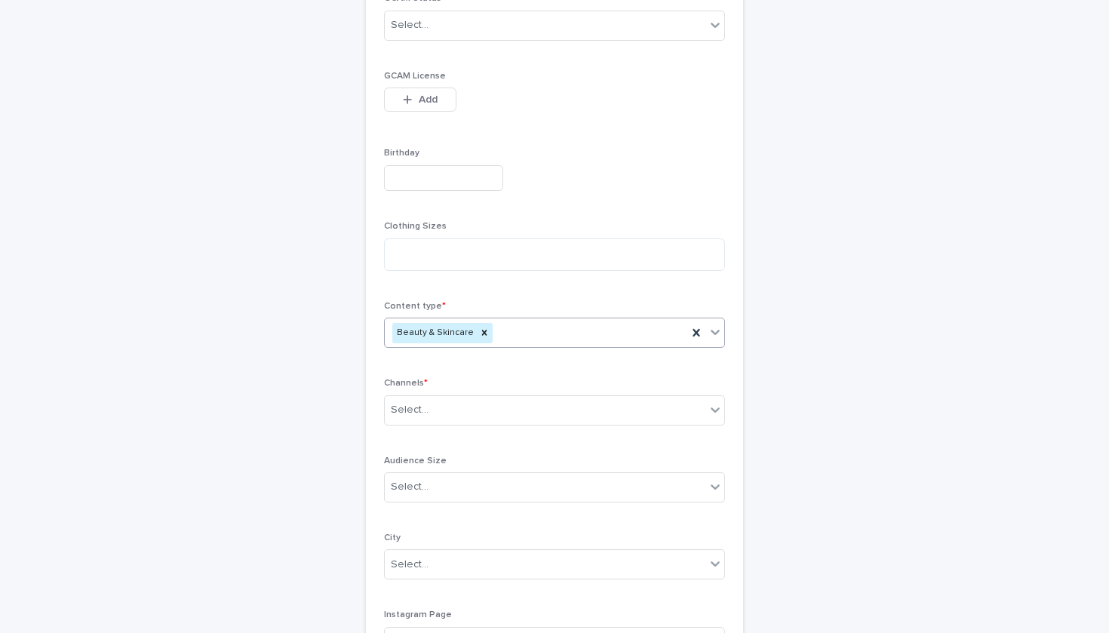
type input "*"
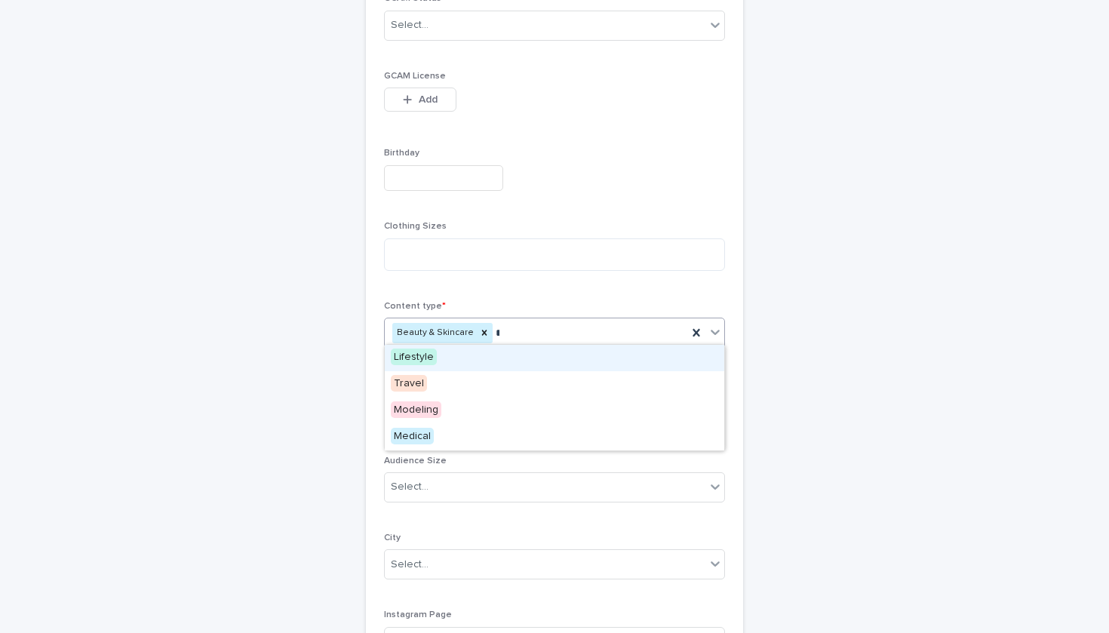
click at [481, 352] on div "Lifestyle" at bounding box center [555, 358] width 340 height 26
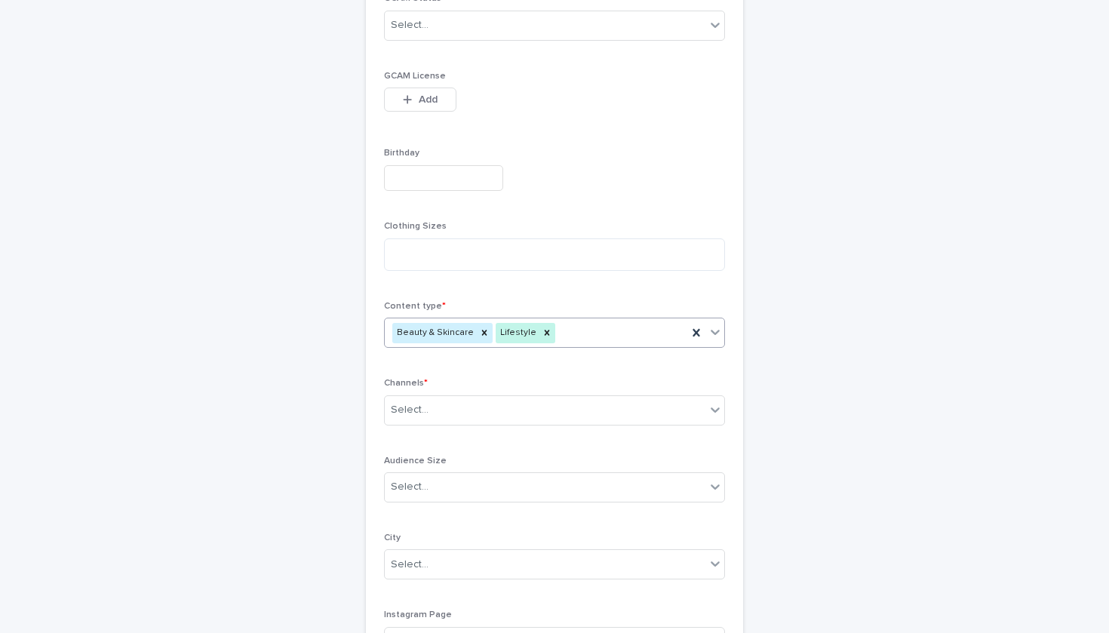
type input "*"
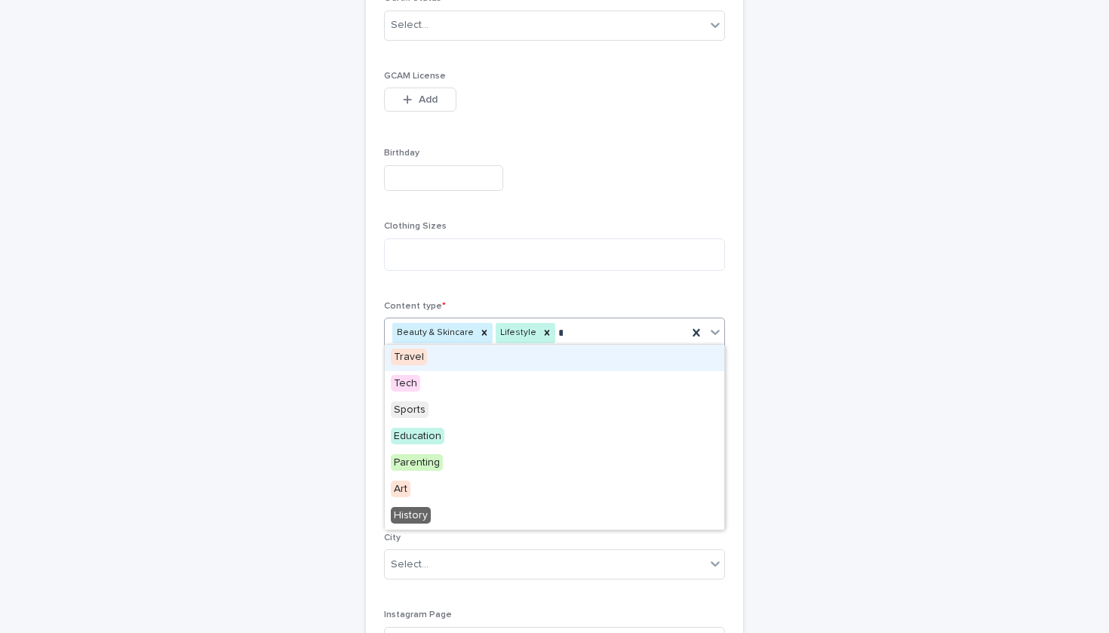
click at [460, 350] on div "Travel" at bounding box center [555, 358] width 340 height 26
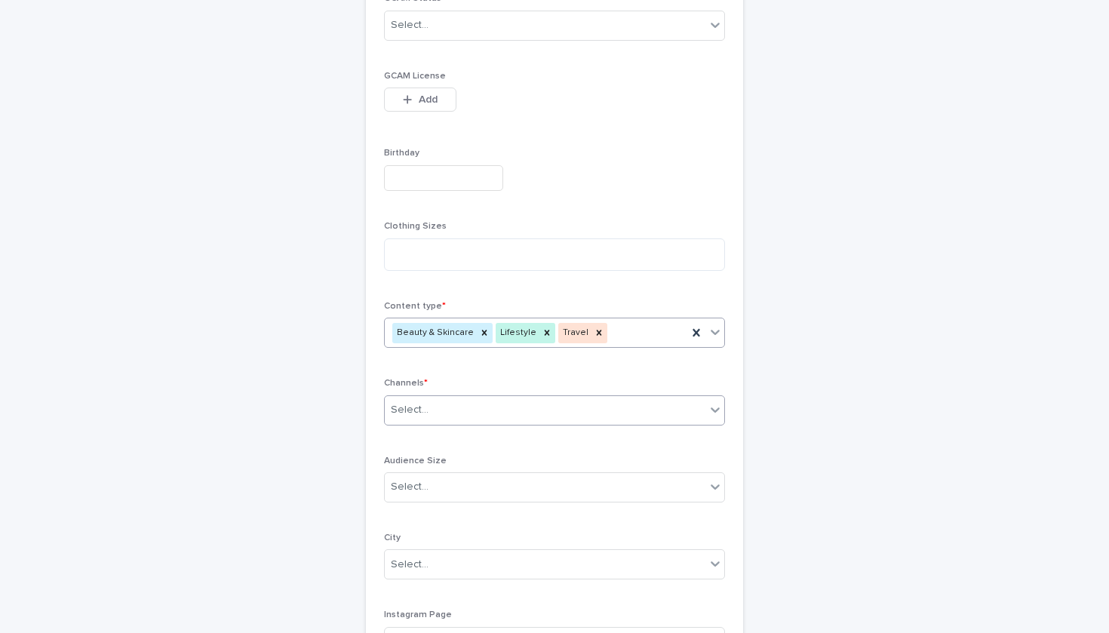
click at [461, 417] on div "Select..." at bounding box center [545, 410] width 321 height 25
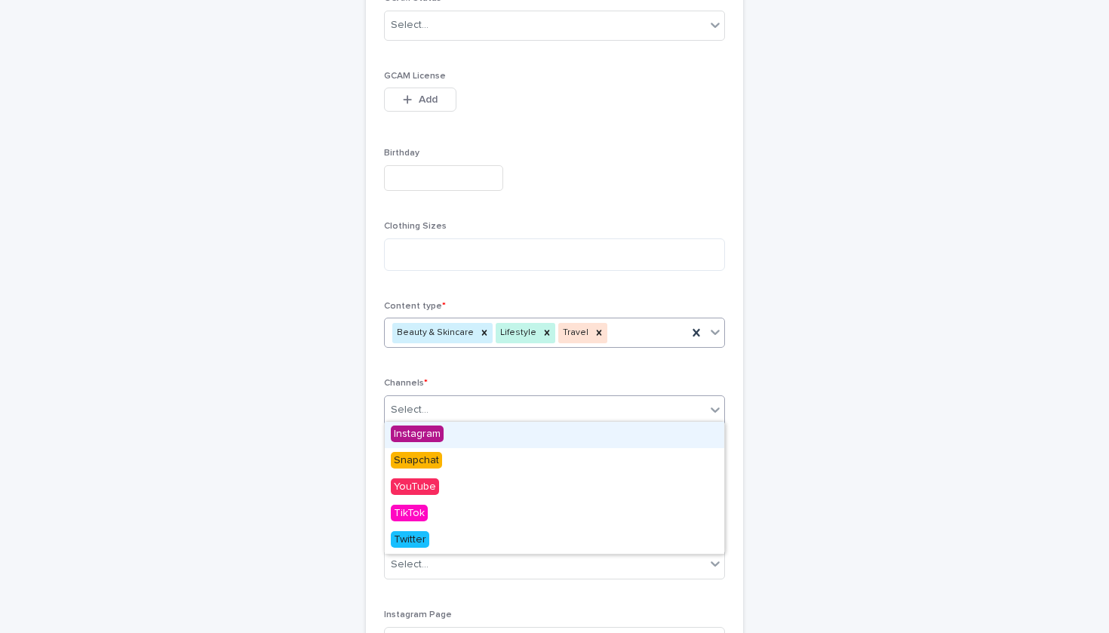
click at [459, 432] on div "Instagram" at bounding box center [555, 435] width 340 height 26
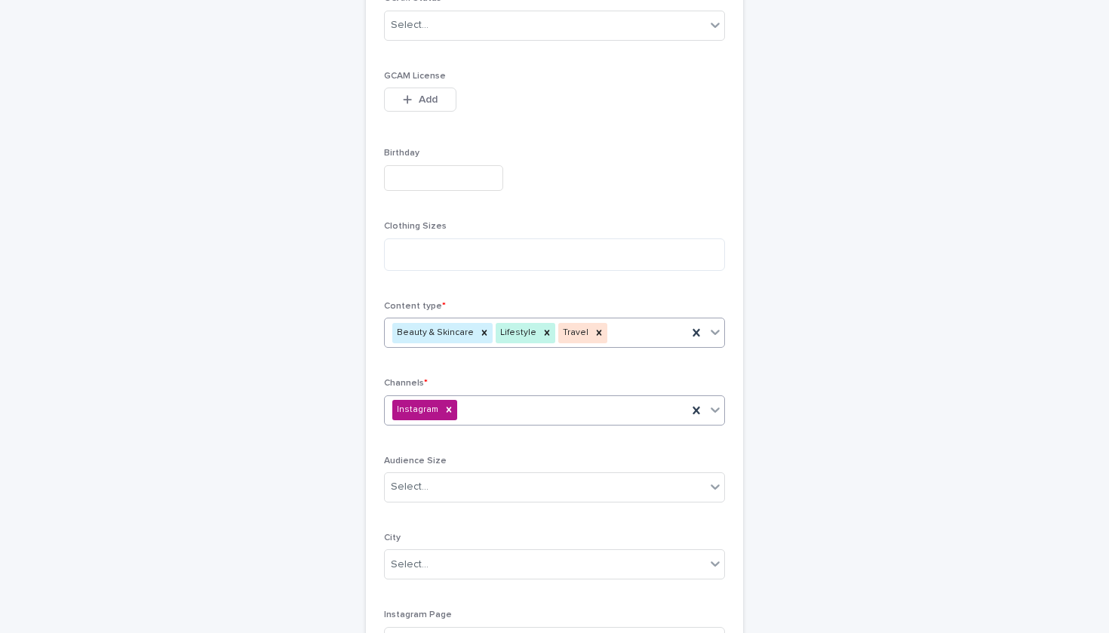
type input "*"
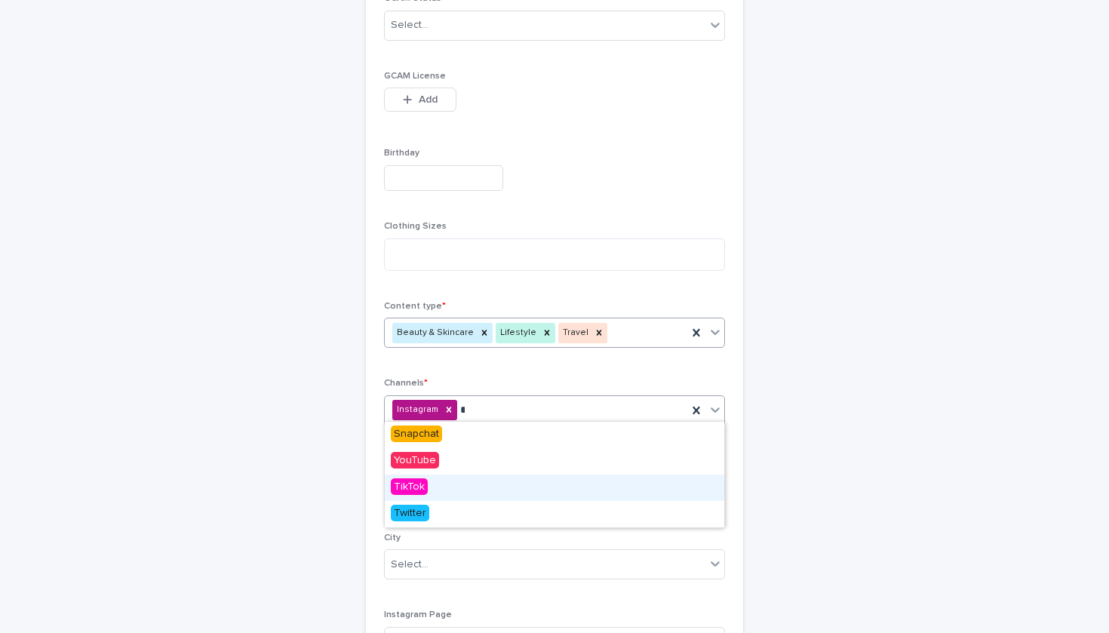
click at [460, 488] on div "TikTok" at bounding box center [555, 488] width 340 height 26
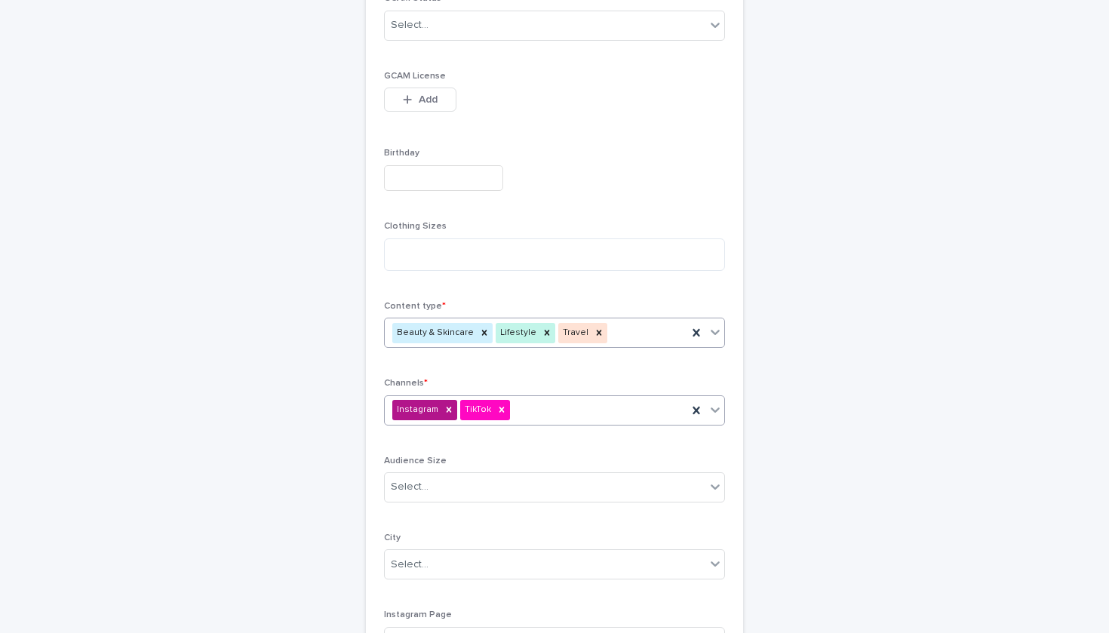
type input "*"
click at [466, 430] on div "YouTube" at bounding box center [470, 435] width 171 height 26
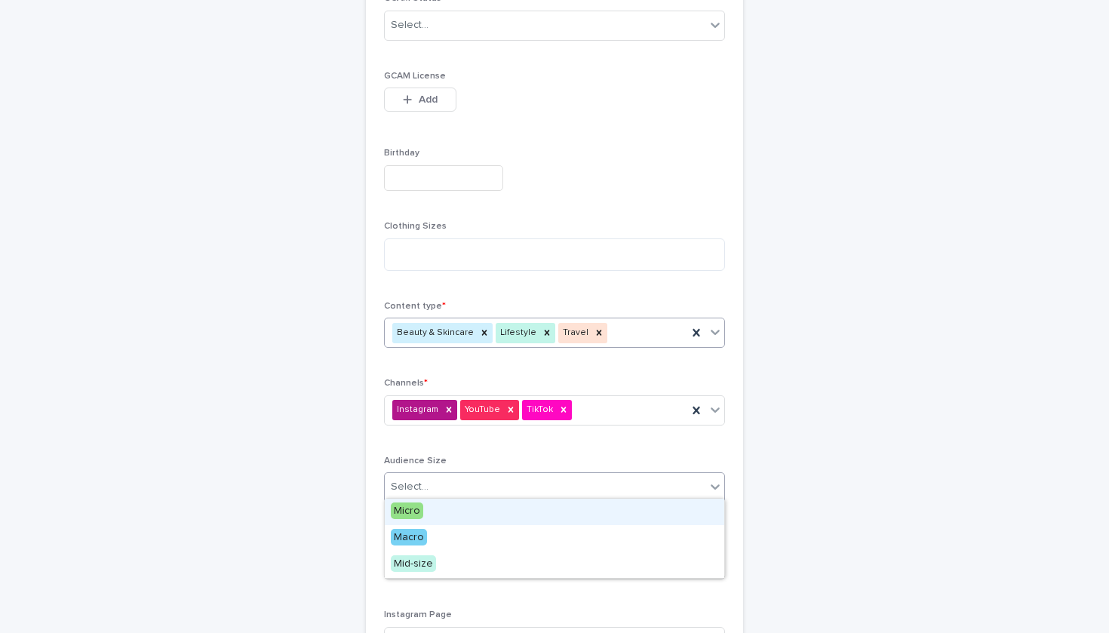
click at [466, 492] on div "Select..." at bounding box center [545, 487] width 321 height 25
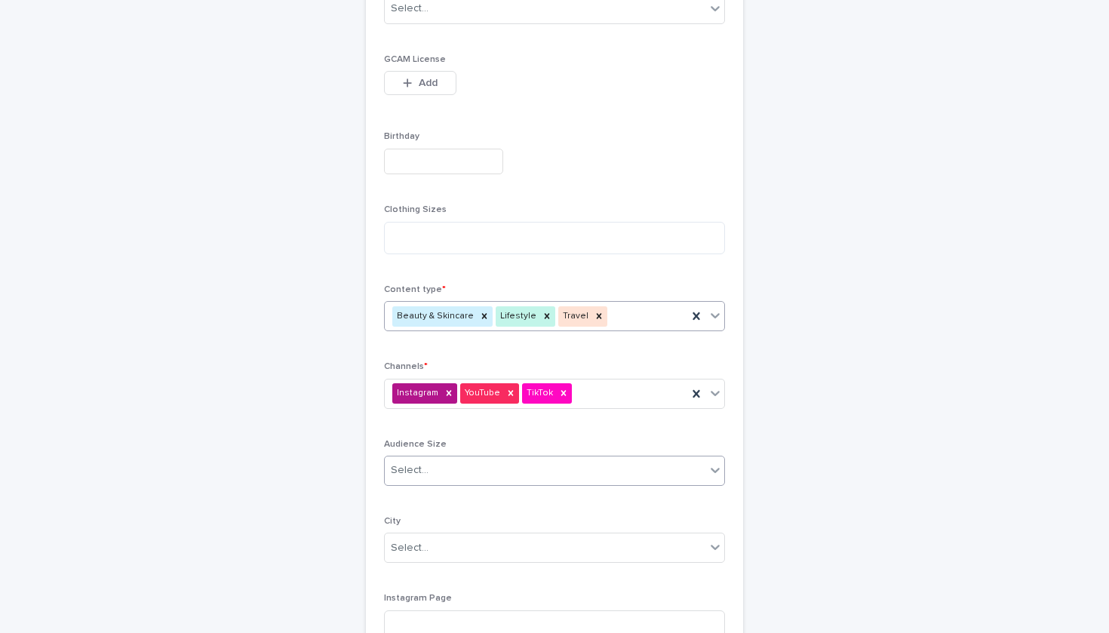
click at [475, 460] on div "Select..." at bounding box center [545, 470] width 321 height 25
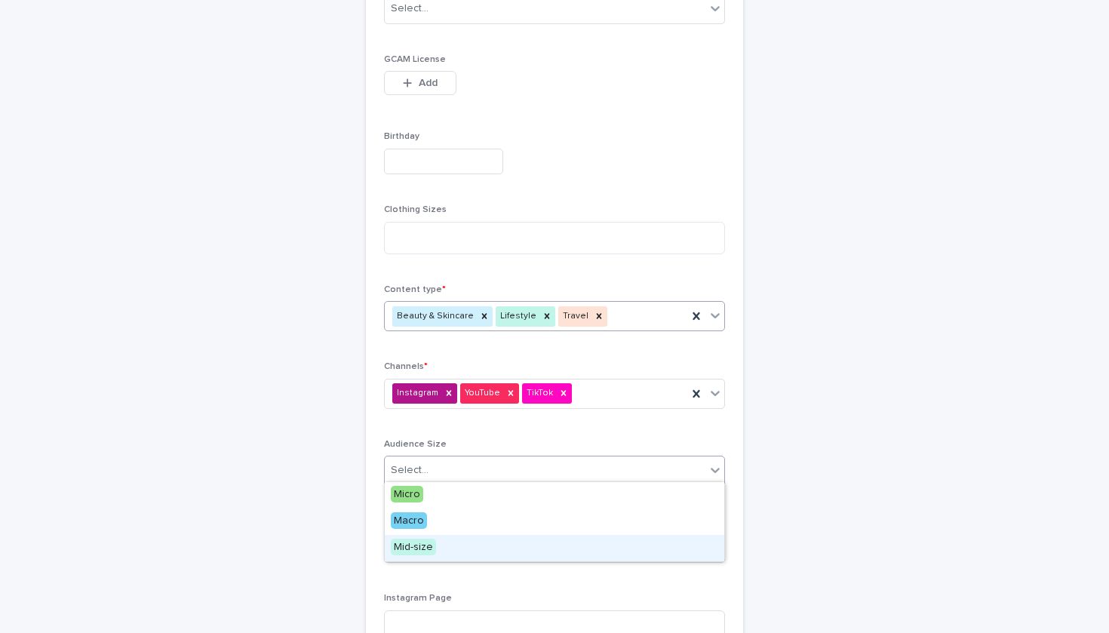
drag, startPoint x: 452, startPoint y: 531, endPoint x: 455, endPoint y: 540, distance: 9.5
click at [455, 540] on div "Mid-size" at bounding box center [555, 548] width 340 height 26
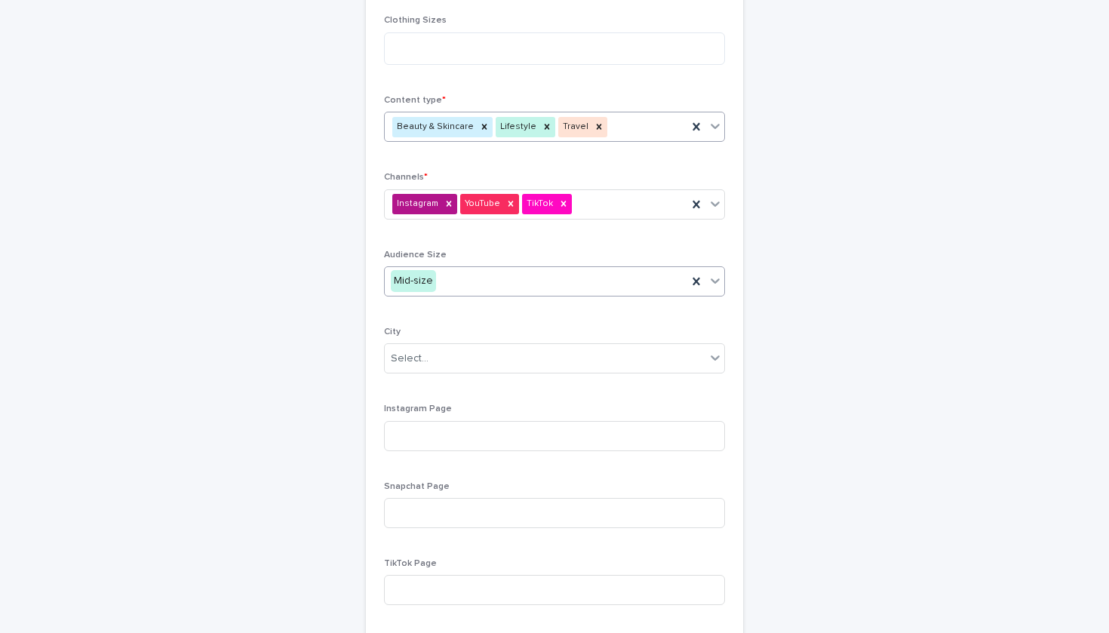
scroll to position [663, 0]
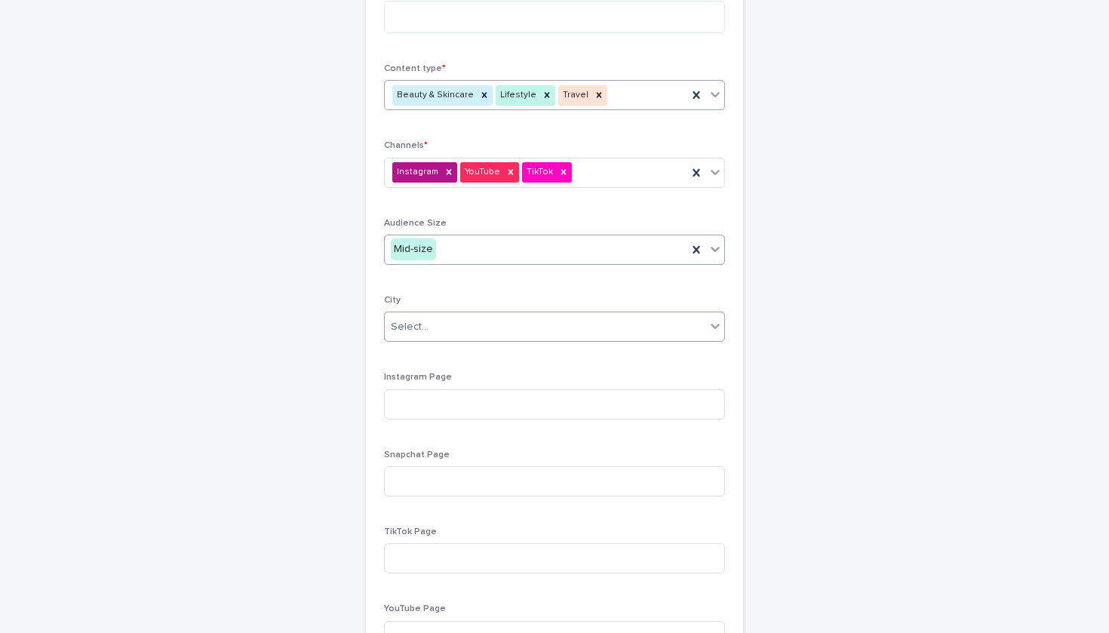
click at [442, 321] on div "Select..." at bounding box center [545, 327] width 321 height 25
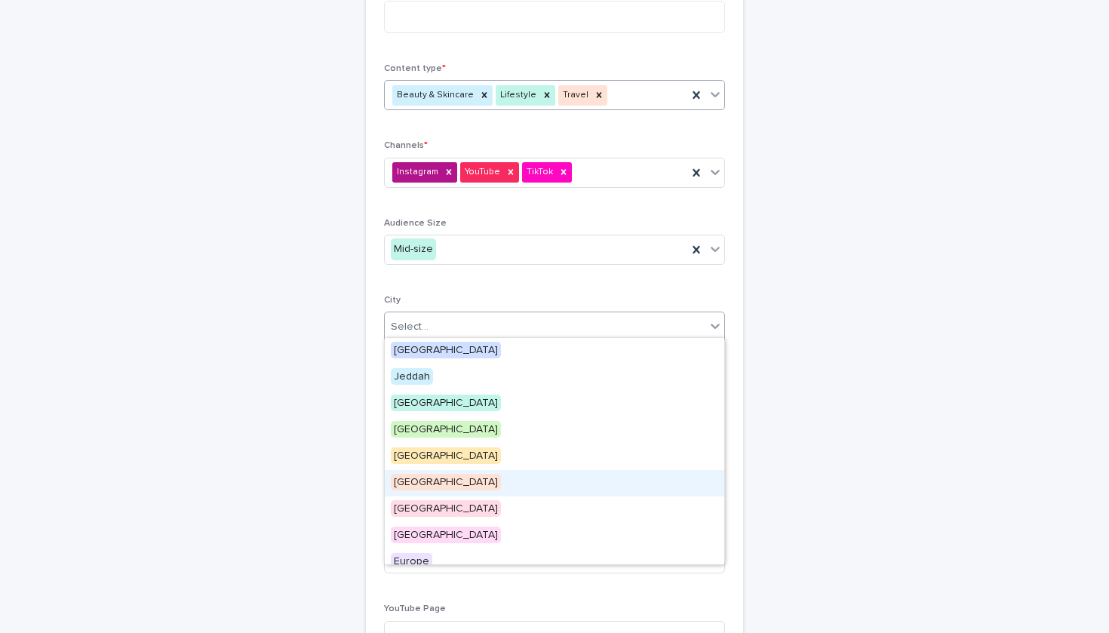
scroll to position [91, 0]
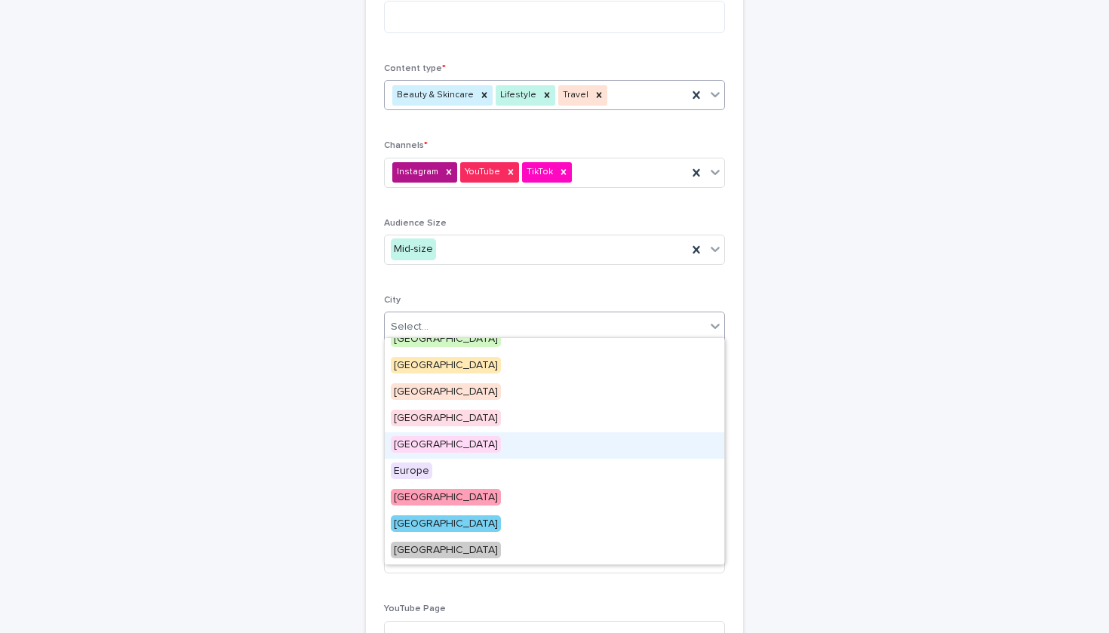
type input "*"
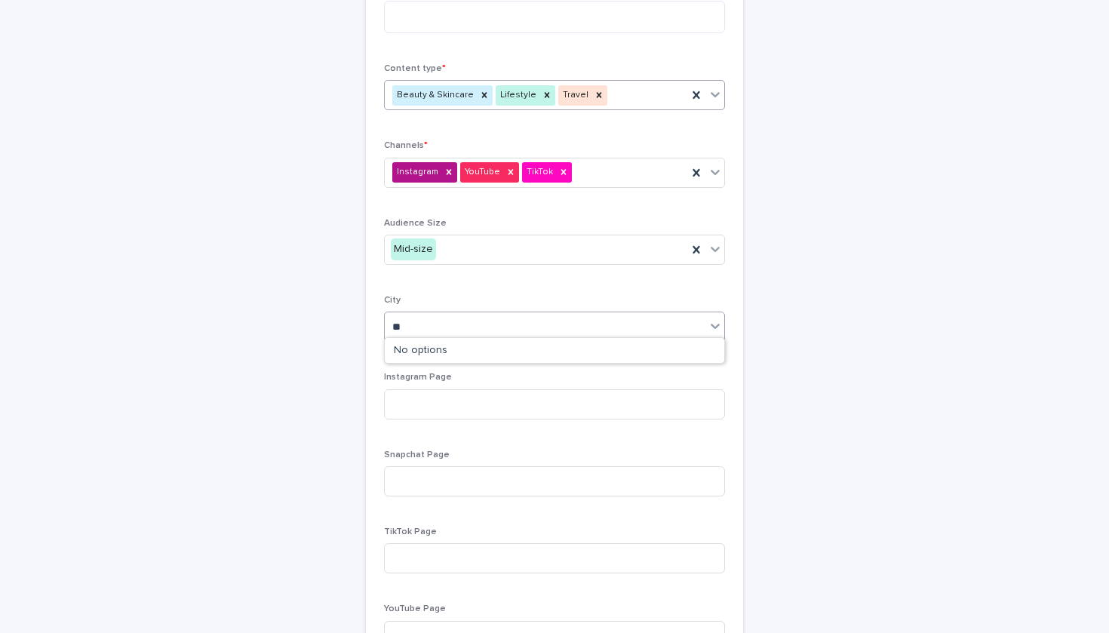
type input "*"
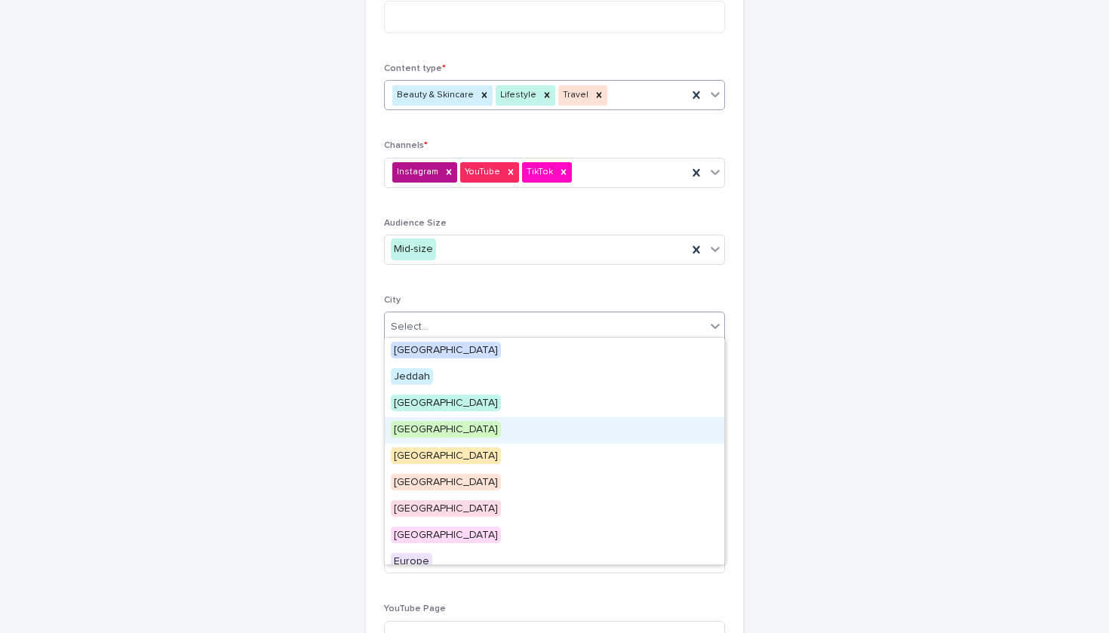
type input "*"
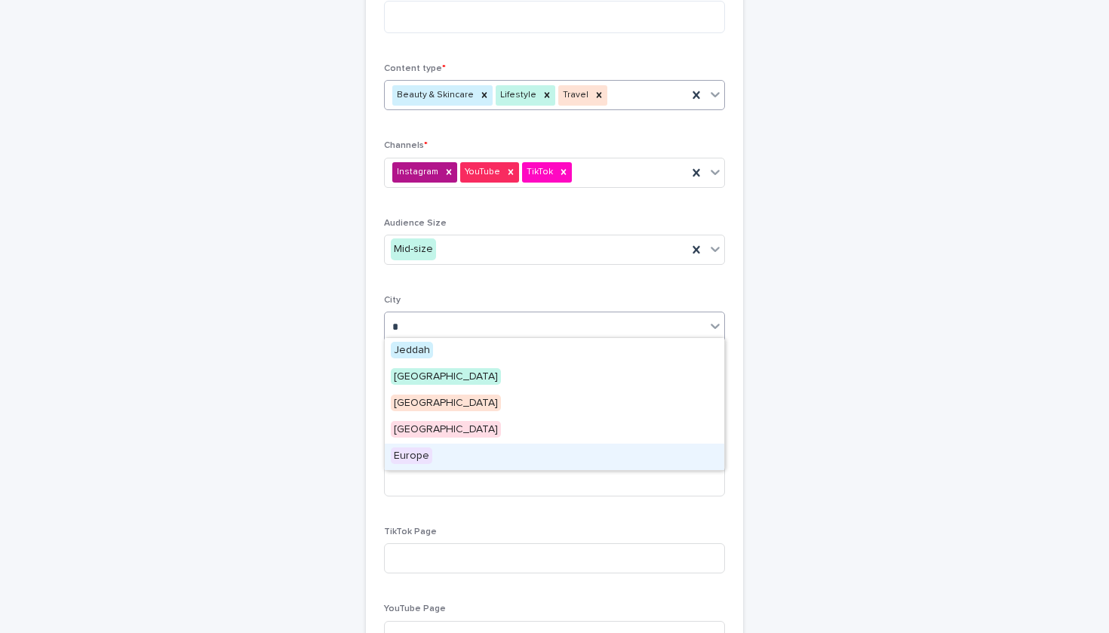
click at [448, 451] on div "Europe" at bounding box center [555, 457] width 340 height 26
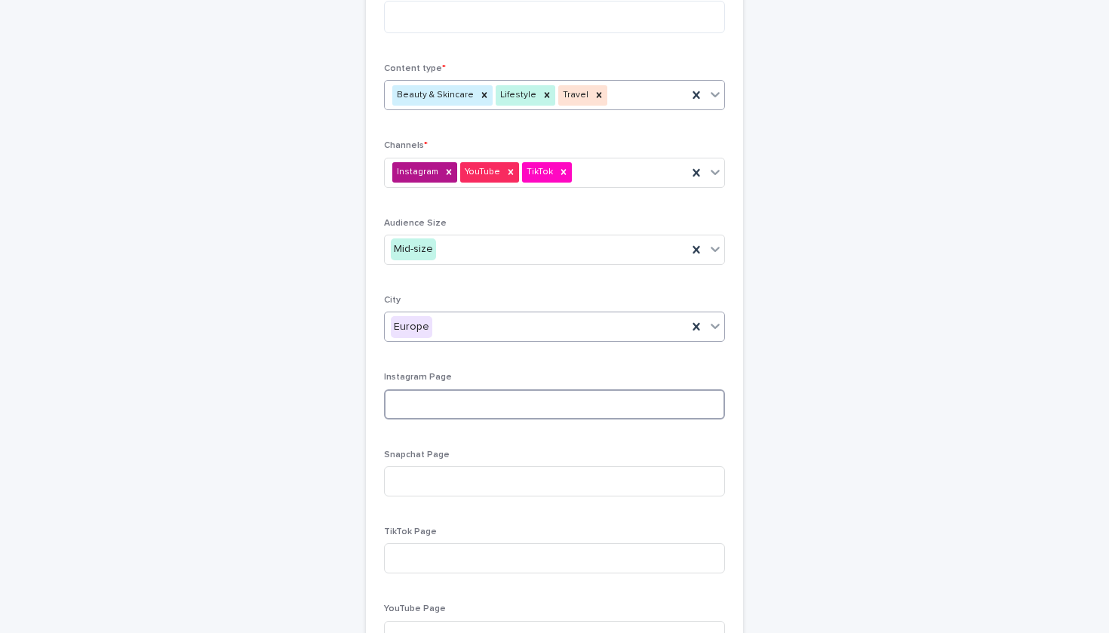
click at [451, 400] on input at bounding box center [554, 404] width 341 height 30
paste input "**********"
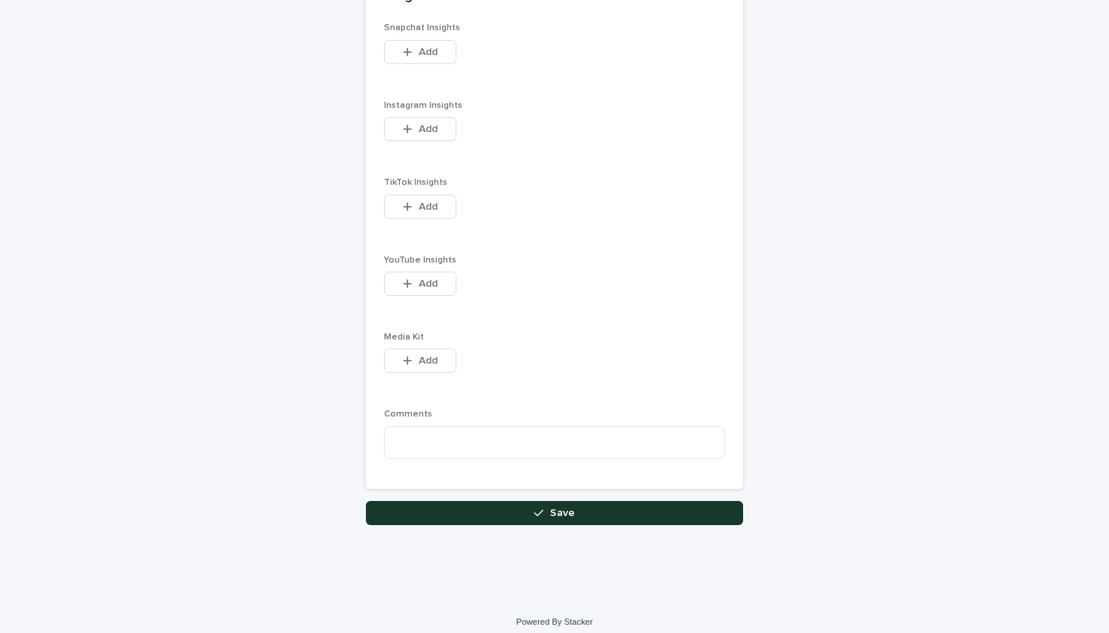
type input "**********"
click at [518, 503] on button "Save" at bounding box center [554, 514] width 377 height 24
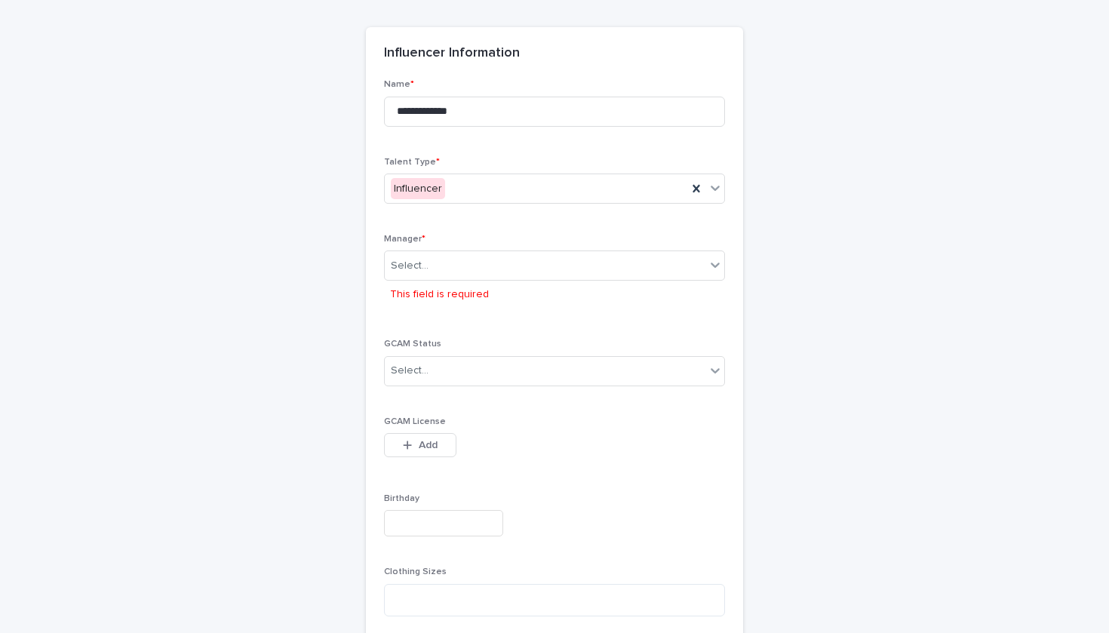
scroll to position [96, 0]
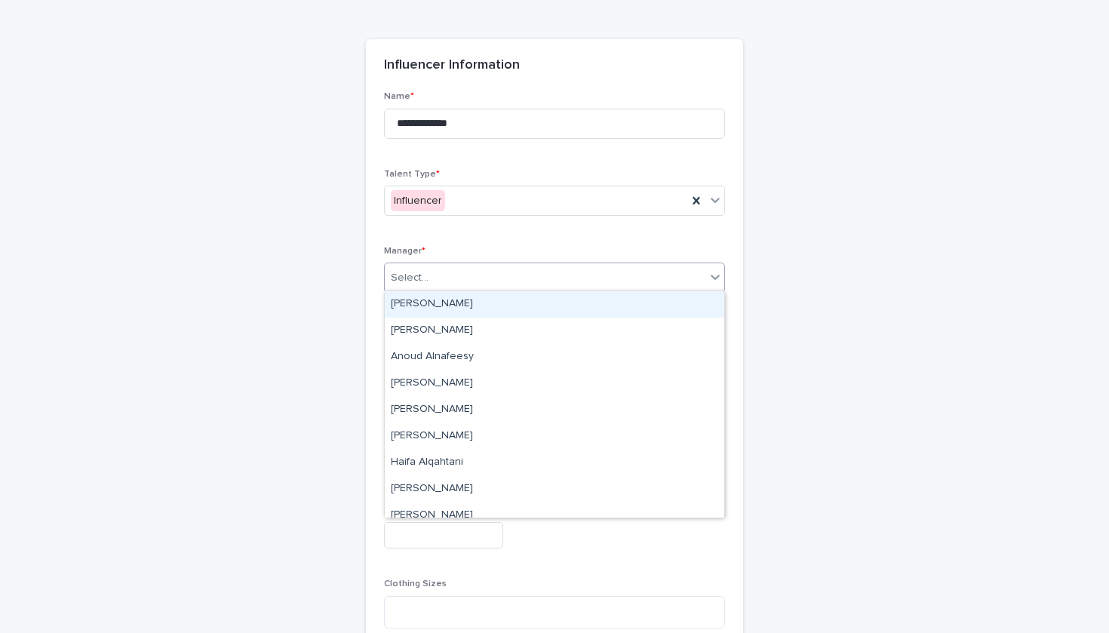
click at [522, 266] on div "Select..." at bounding box center [545, 278] width 321 height 25
type input "**"
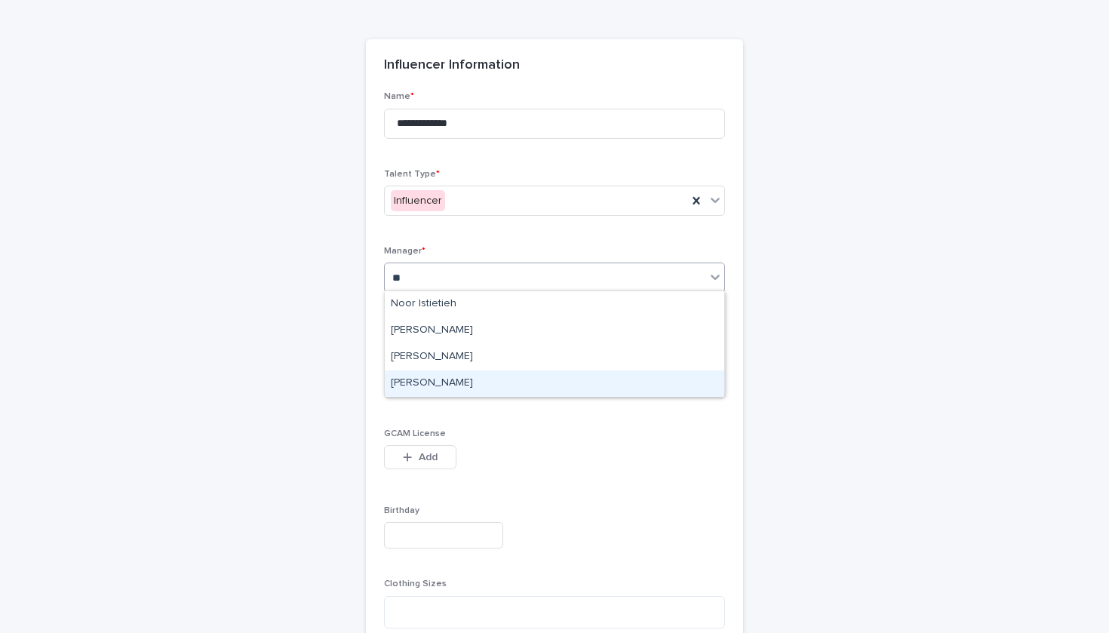
click at [491, 385] on div "[PERSON_NAME]" at bounding box center [555, 384] width 340 height 26
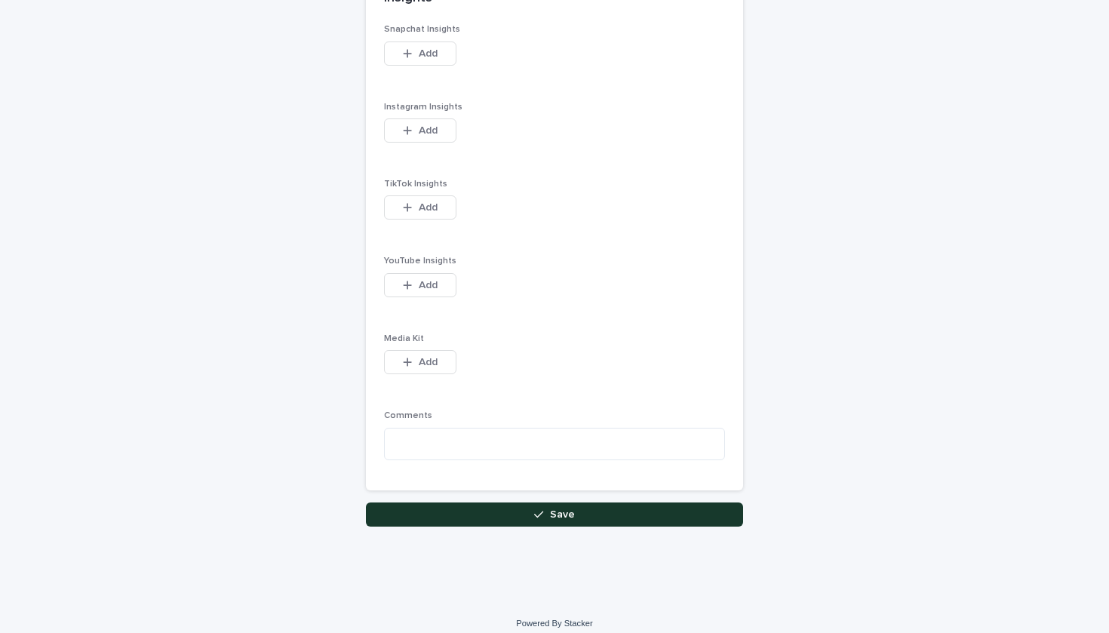
click at [500, 504] on button "Save" at bounding box center [554, 515] width 377 height 24
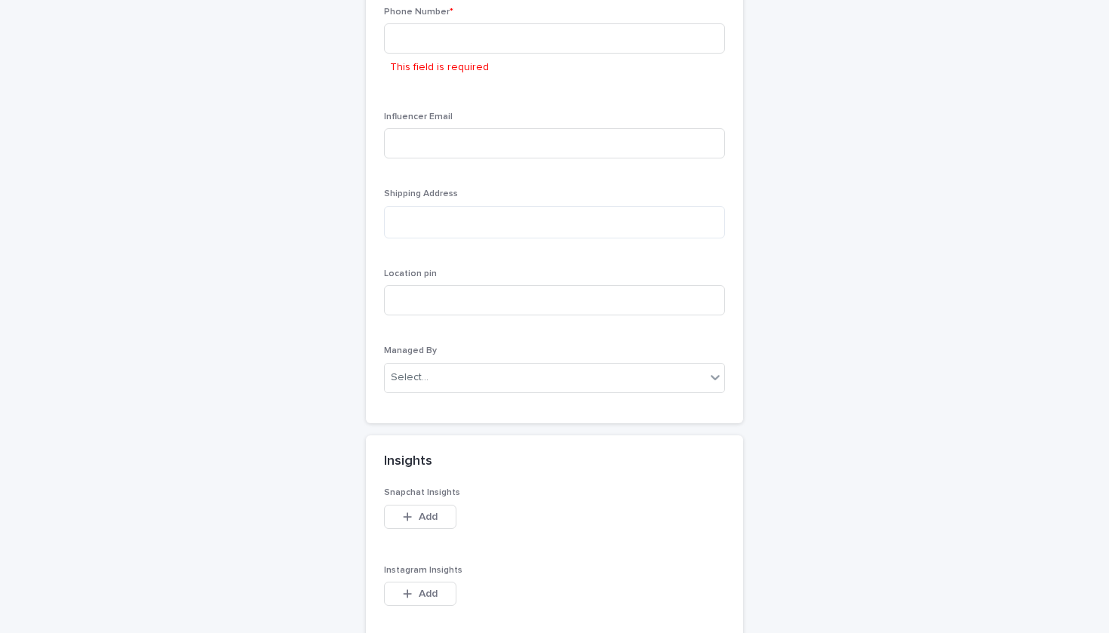
scroll to position [1306, 0]
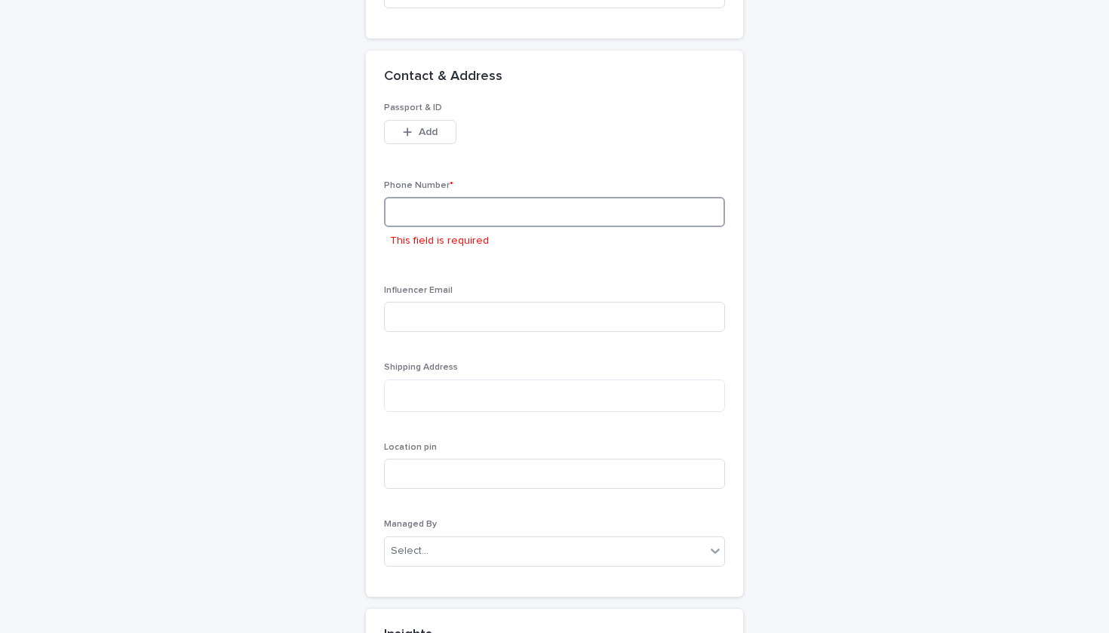
click at [512, 197] on input at bounding box center [554, 212] width 341 height 30
paste input "**********"
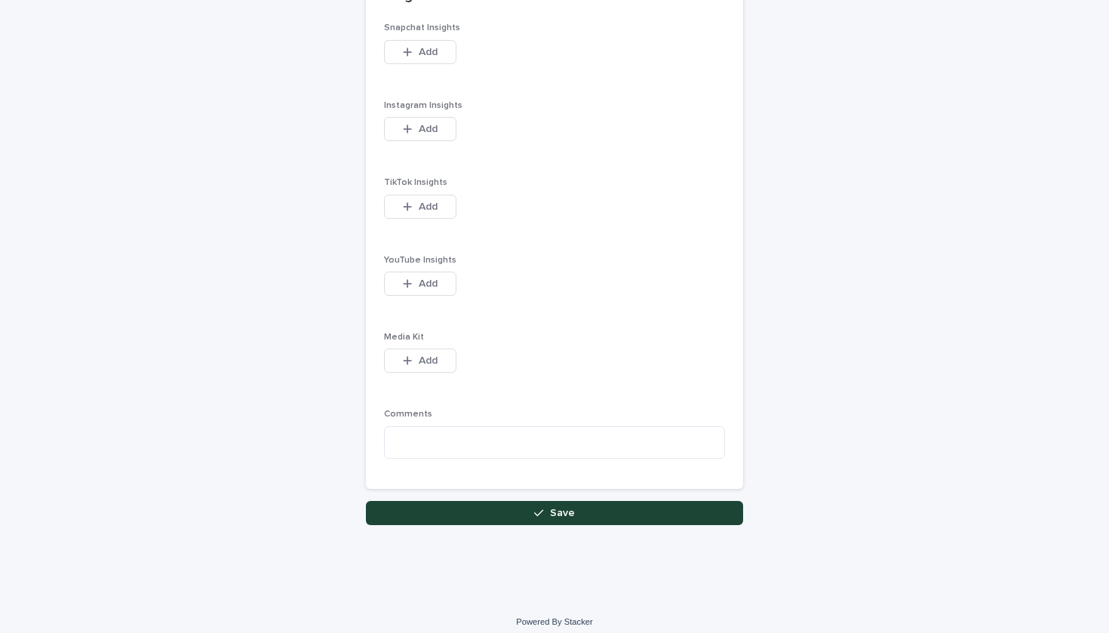
scroll to position [1916, 0]
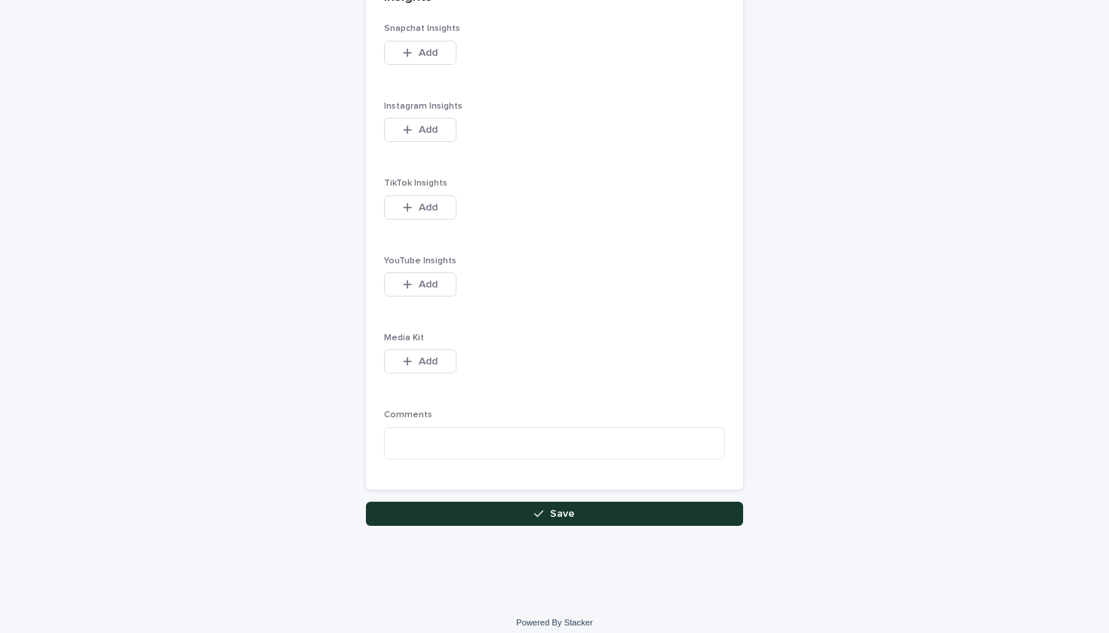
type input "**********"
click at [556, 509] on span "Save" at bounding box center [562, 514] width 25 height 11
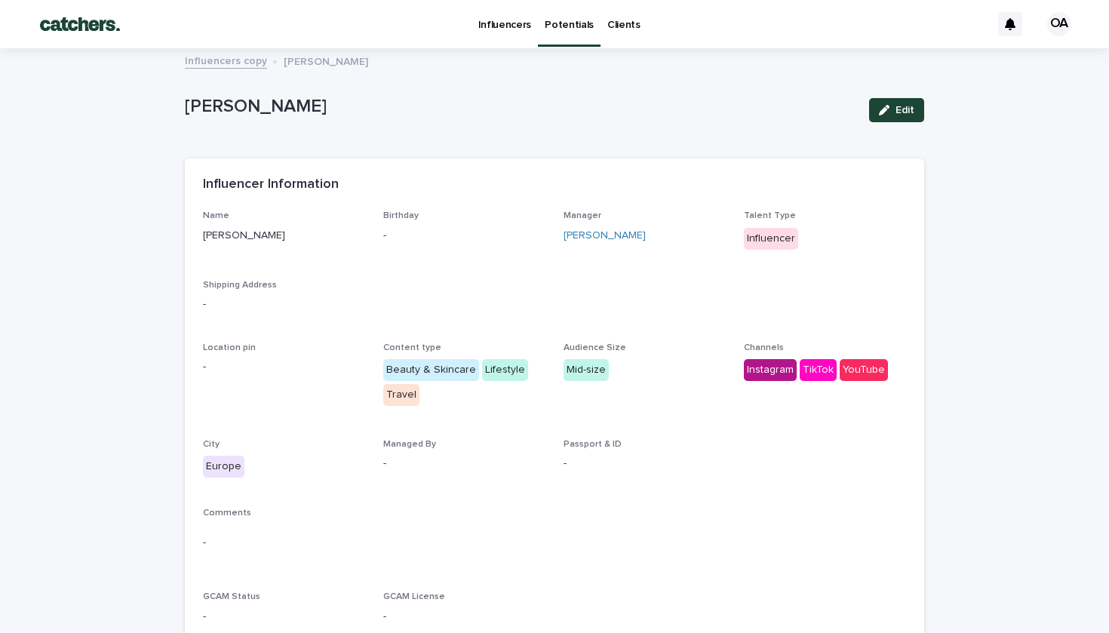
click at [571, 25] on p "Potentials" at bounding box center [569, 16] width 49 height 32
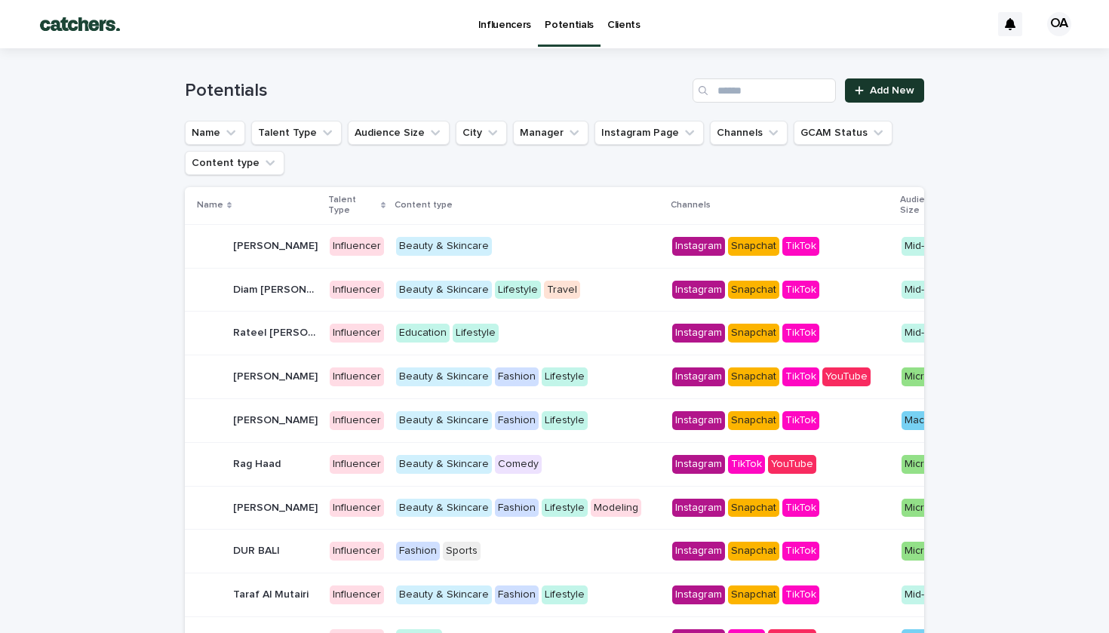
click at [886, 92] on span "Add New" at bounding box center [892, 90] width 45 height 11
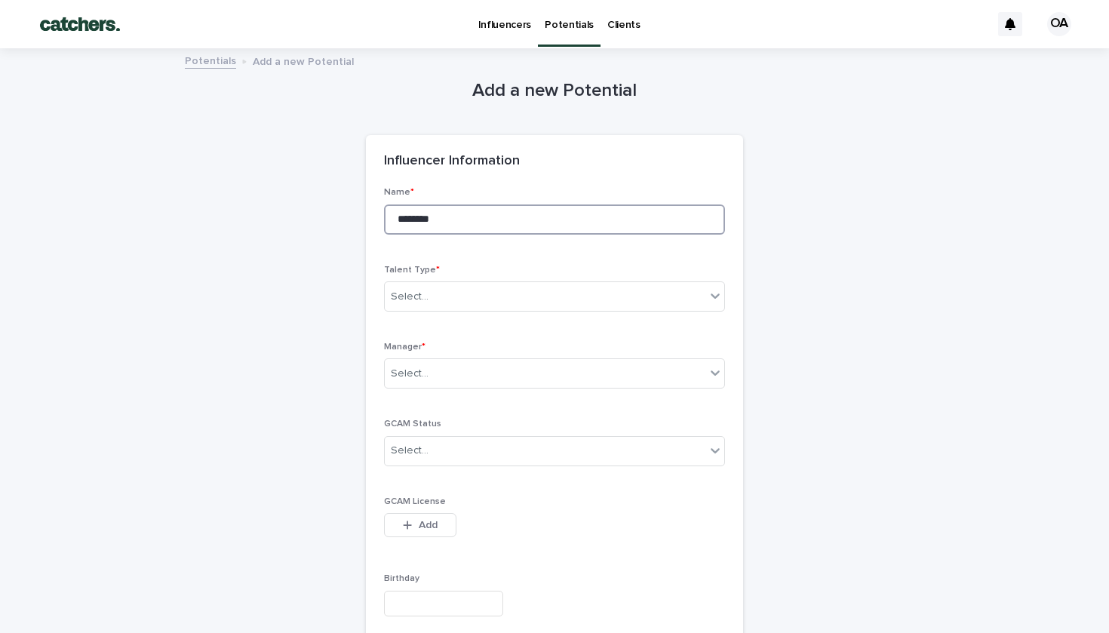
type input "********"
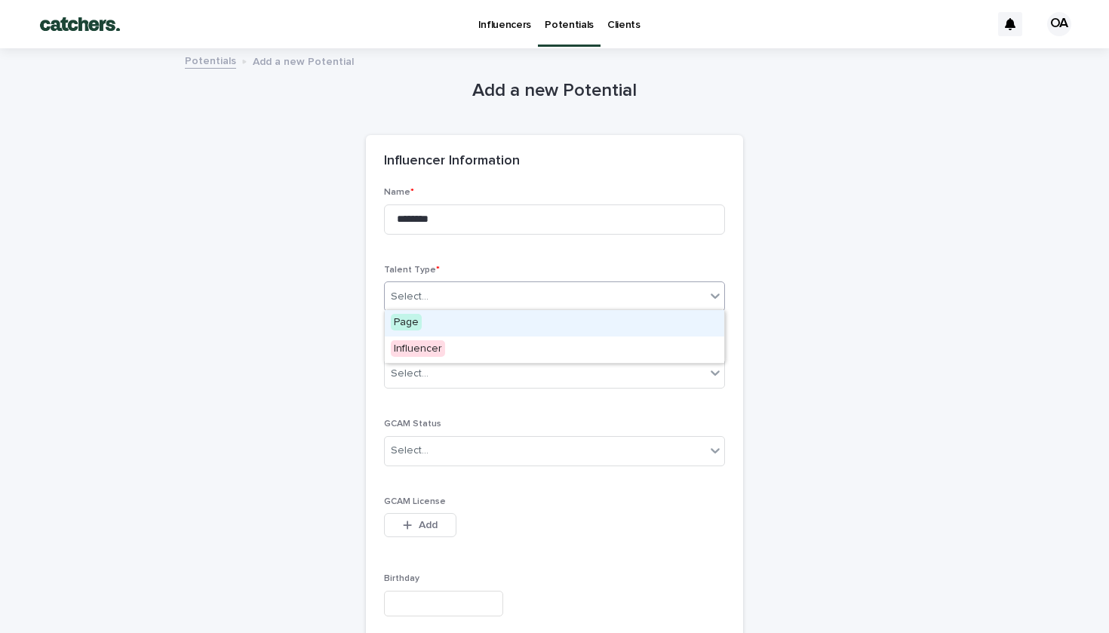
click at [514, 284] on div "option Page focused, 1 of 2. 2 results available. Use Up and Down to choose opt…" at bounding box center [554, 297] width 341 height 30
click at [512, 346] on p "Manager *" at bounding box center [554, 347] width 341 height 11
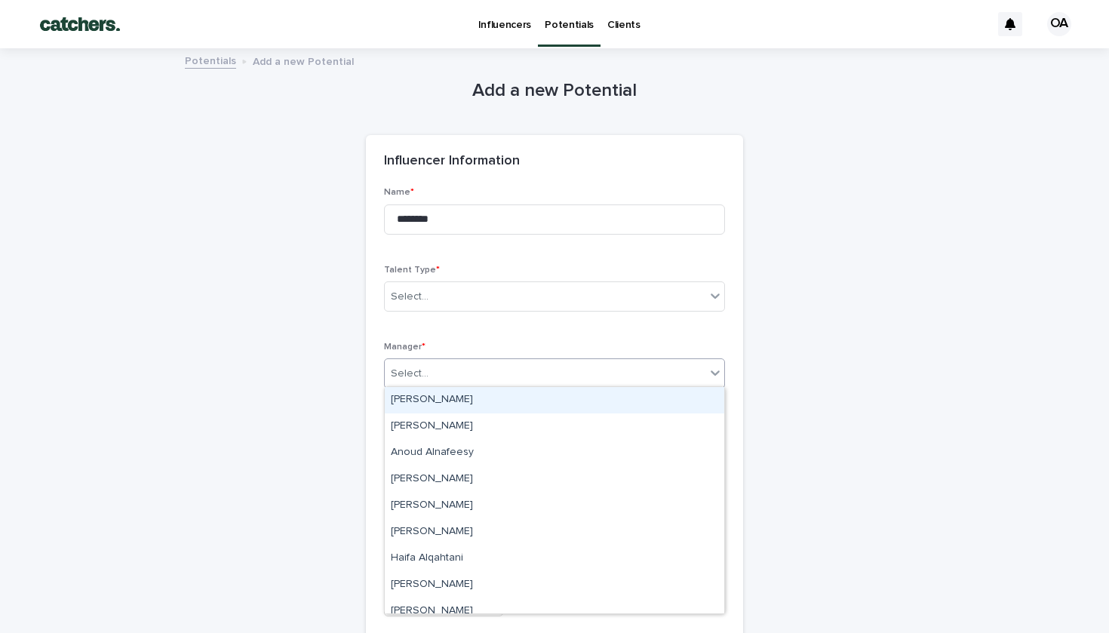
click at [512, 381] on div "Select..." at bounding box center [545, 373] width 321 height 25
type input "**"
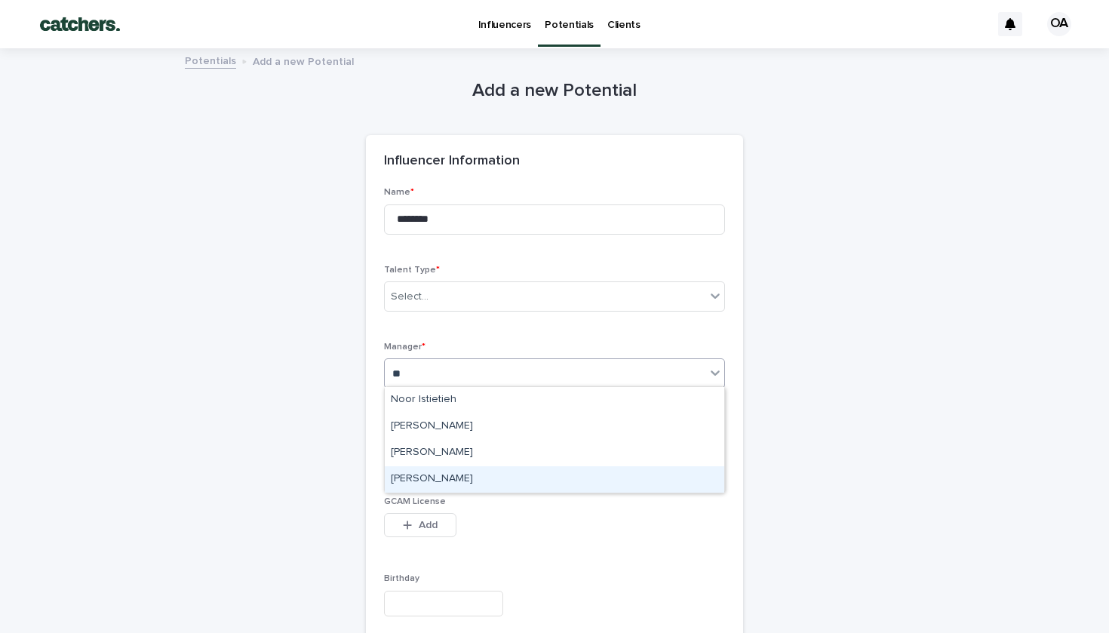
click at [478, 487] on div "[PERSON_NAME]" at bounding box center [555, 479] width 340 height 26
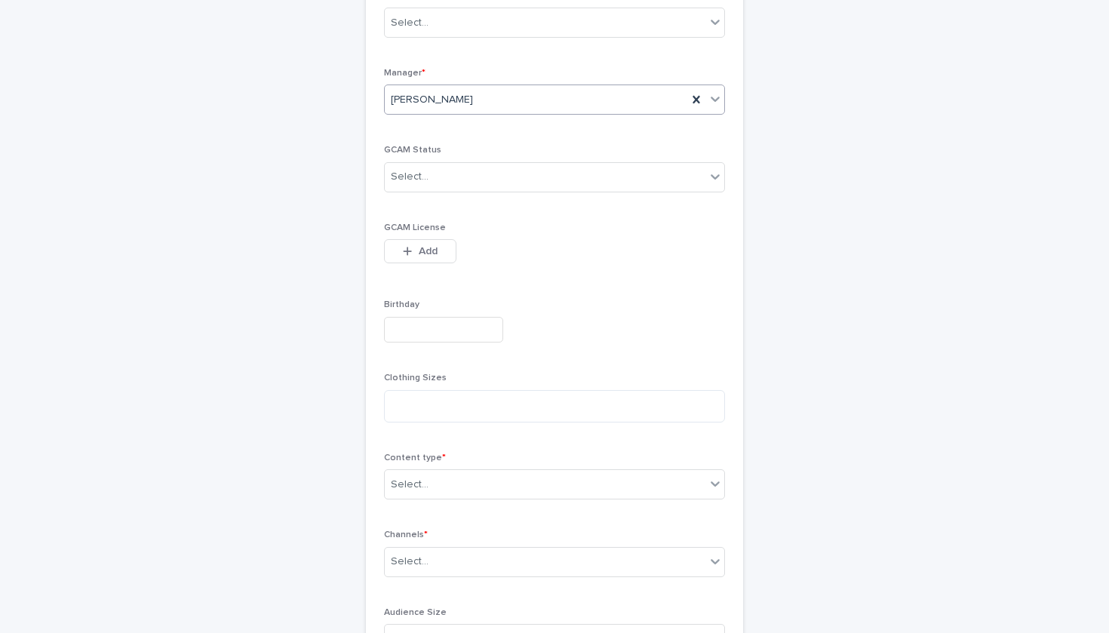
scroll to position [385, 0]
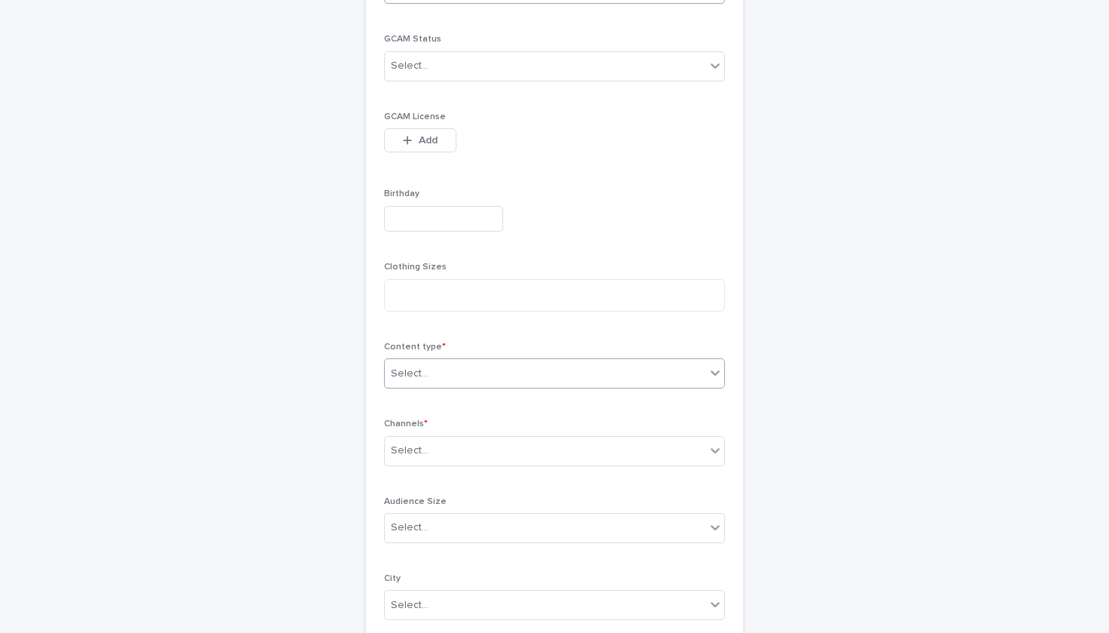
click at [456, 365] on div "Select..." at bounding box center [545, 373] width 321 height 25
click at [440, 373] on div "Select..." at bounding box center [545, 373] width 321 height 25
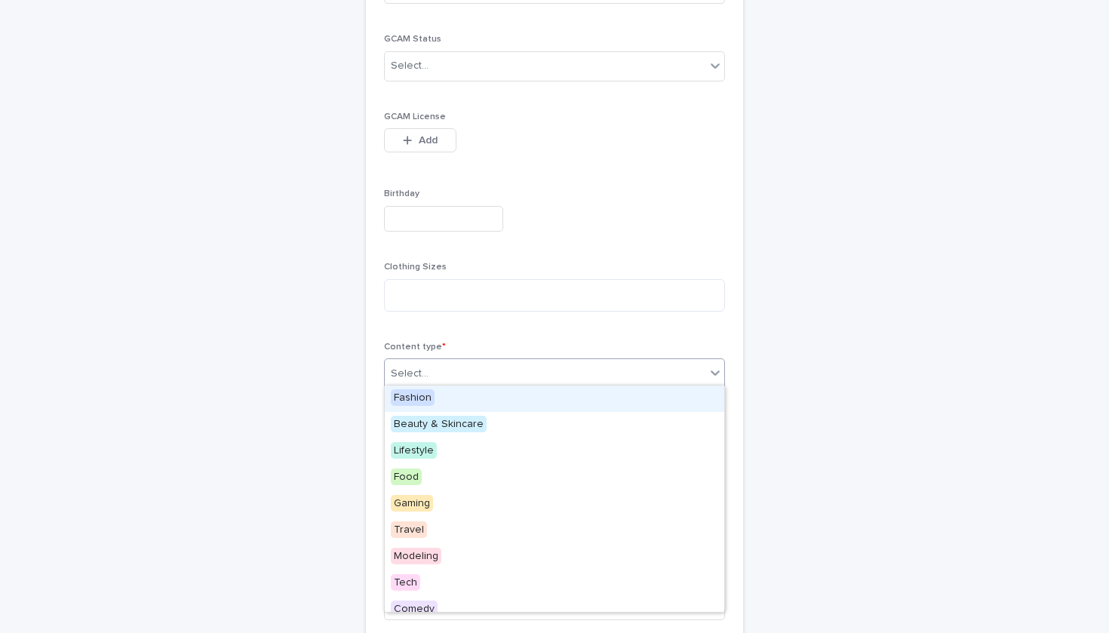
click at [499, 229] on div "Birthday" at bounding box center [554, 216] width 341 height 55
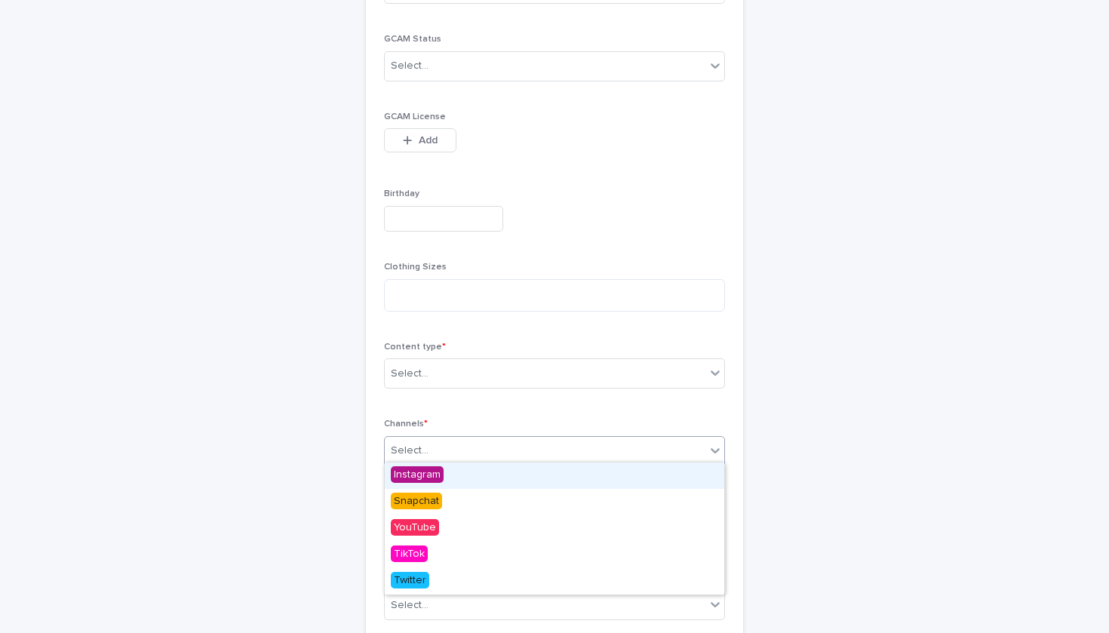
click at [512, 437] on div "option Instagram focused, 1 of 5. 5 results available. Use Up and Down to choos…" at bounding box center [554, 451] width 341 height 30
click at [501, 480] on div "Instagram" at bounding box center [555, 476] width 340 height 26
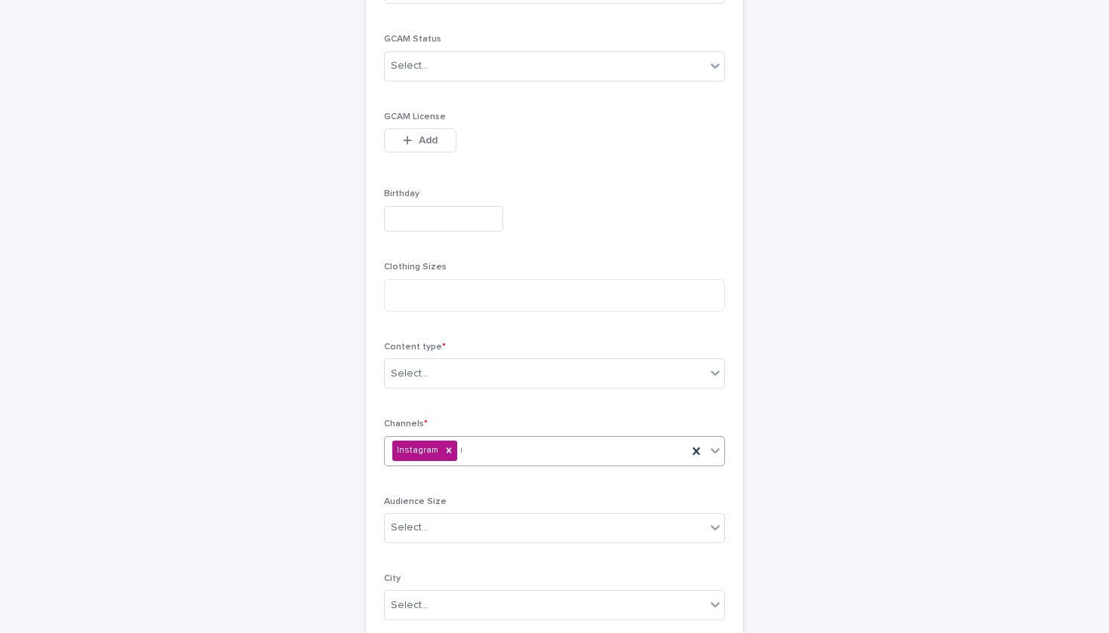
type input "**"
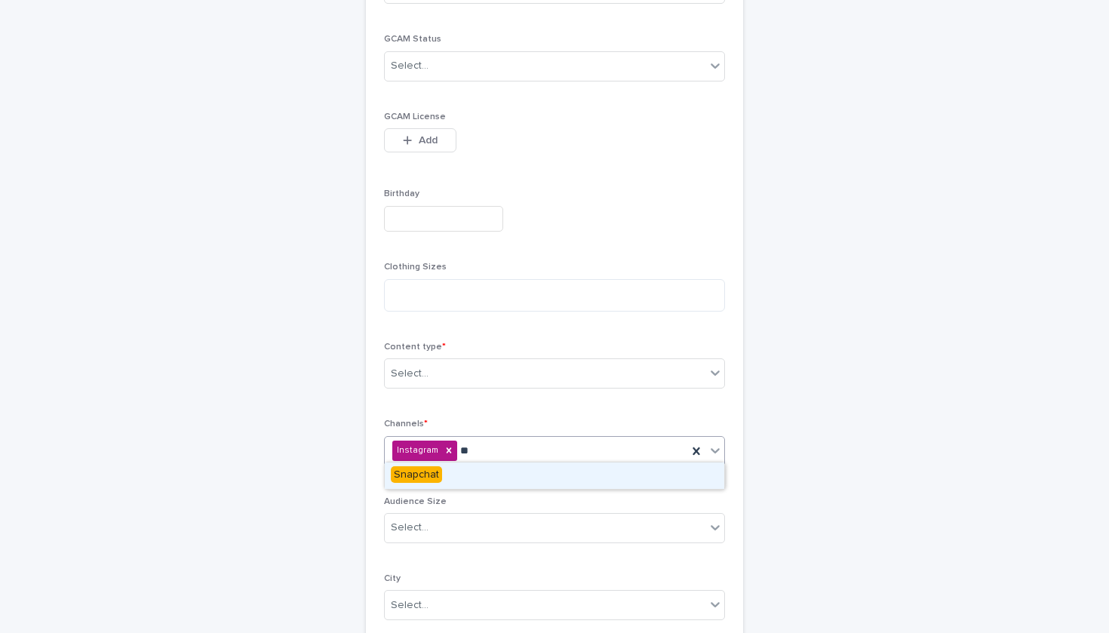
click at [503, 479] on div "Snapchat" at bounding box center [555, 476] width 340 height 26
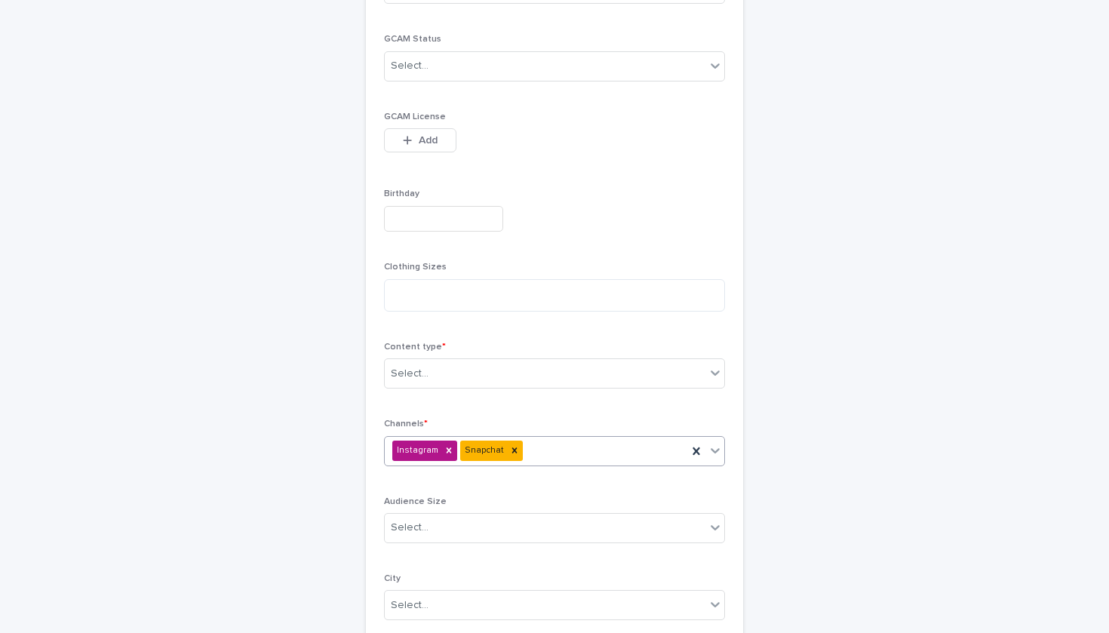
type input "*"
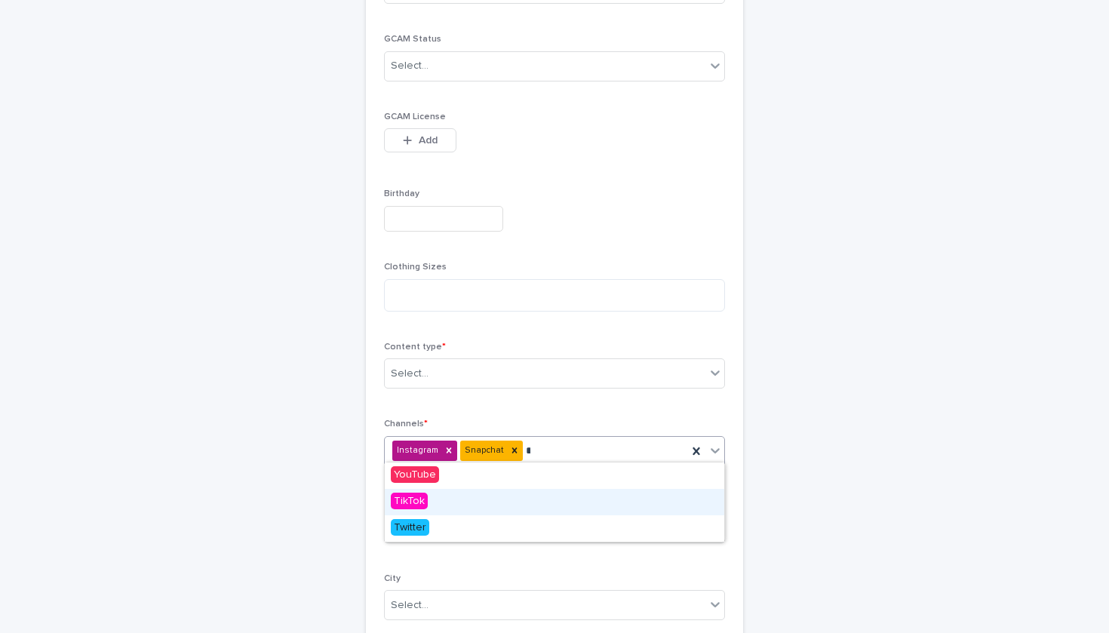
click at [506, 509] on div "TikTok" at bounding box center [555, 502] width 340 height 26
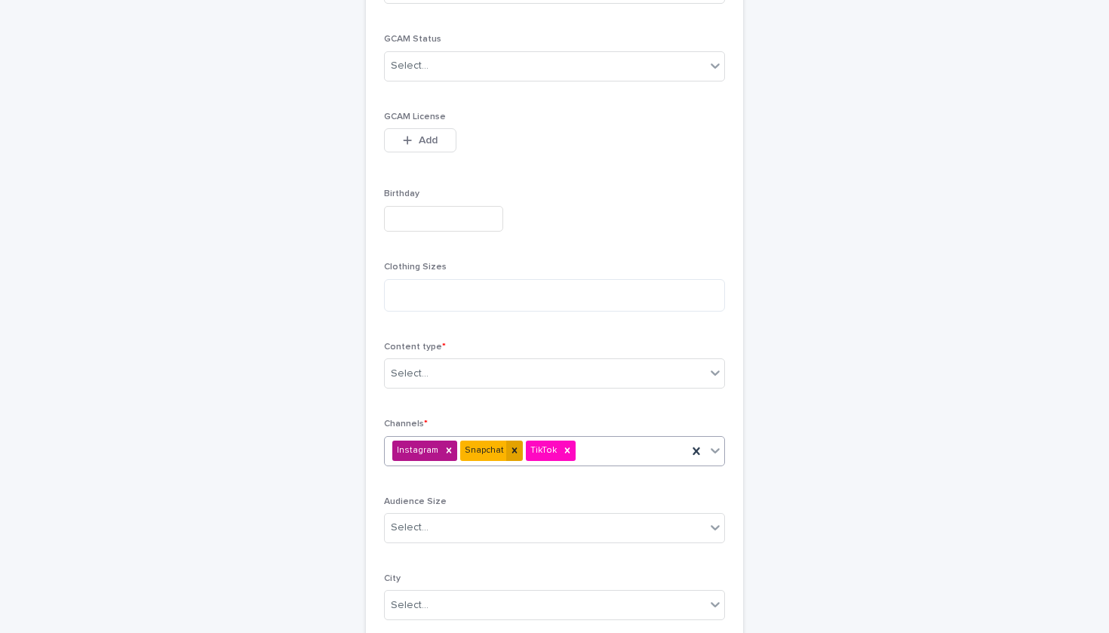
click at [512, 448] on icon at bounding box center [514, 450] width 5 height 5
type input "*"
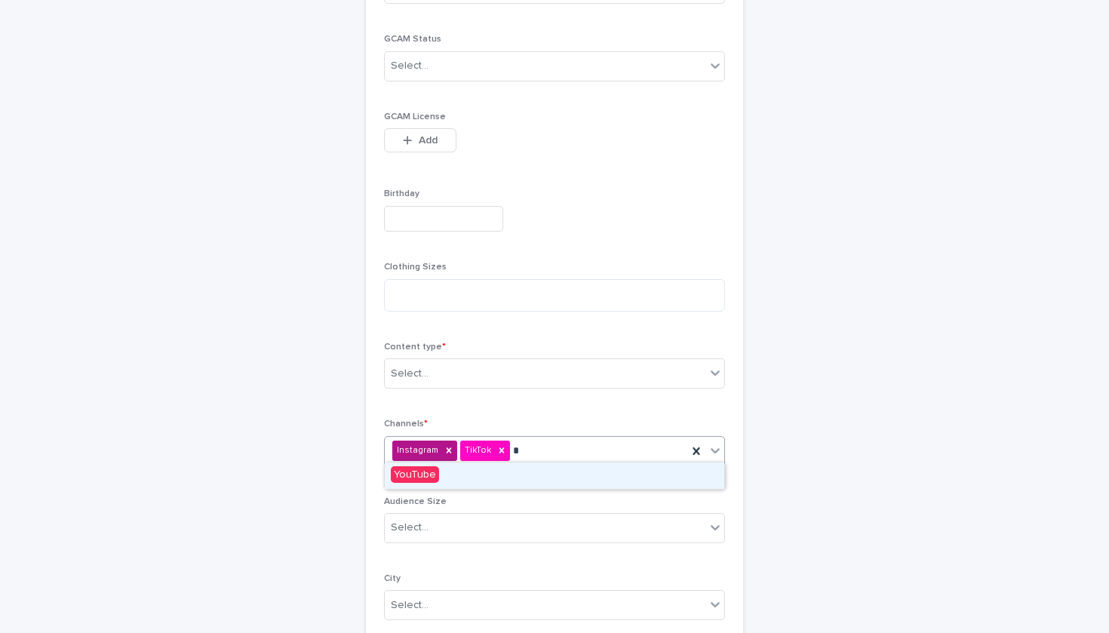
click at [598, 470] on div "YouTube" at bounding box center [555, 476] width 340 height 26
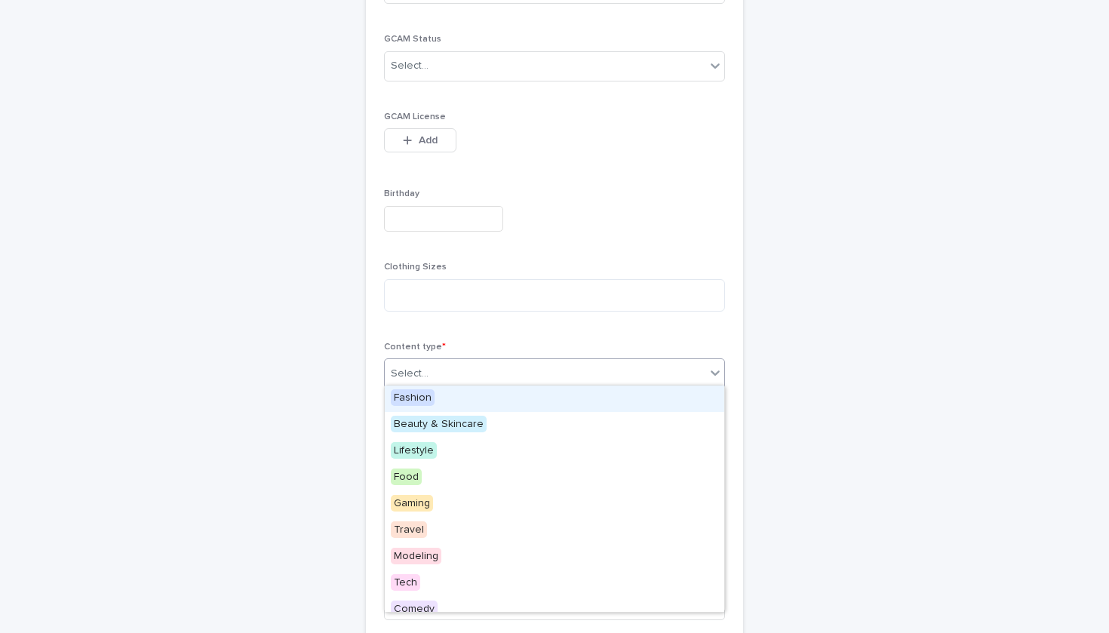
click at [580, 379] on div "option Fashion focused, 1 of 21. 21 results available. Use Up and Down to choos…" at bounding box center [554, 373] width 341 height 30
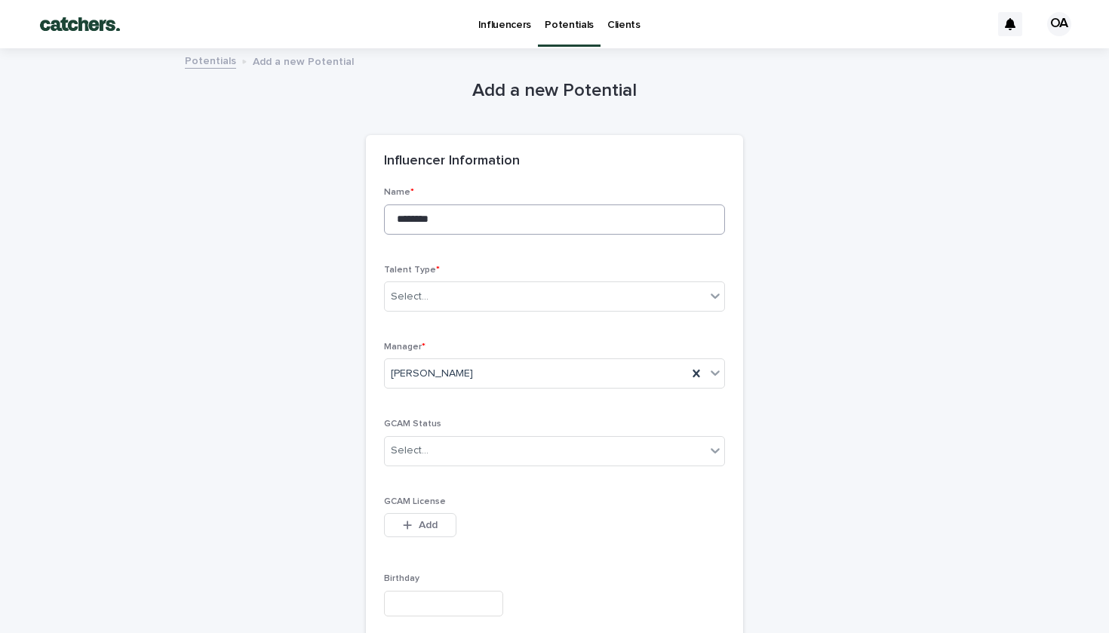
scroll to position [0, 0]
click at [457, 210] on input "********" at bounding box center [554, 220] width 341 height 30
type input "*******"
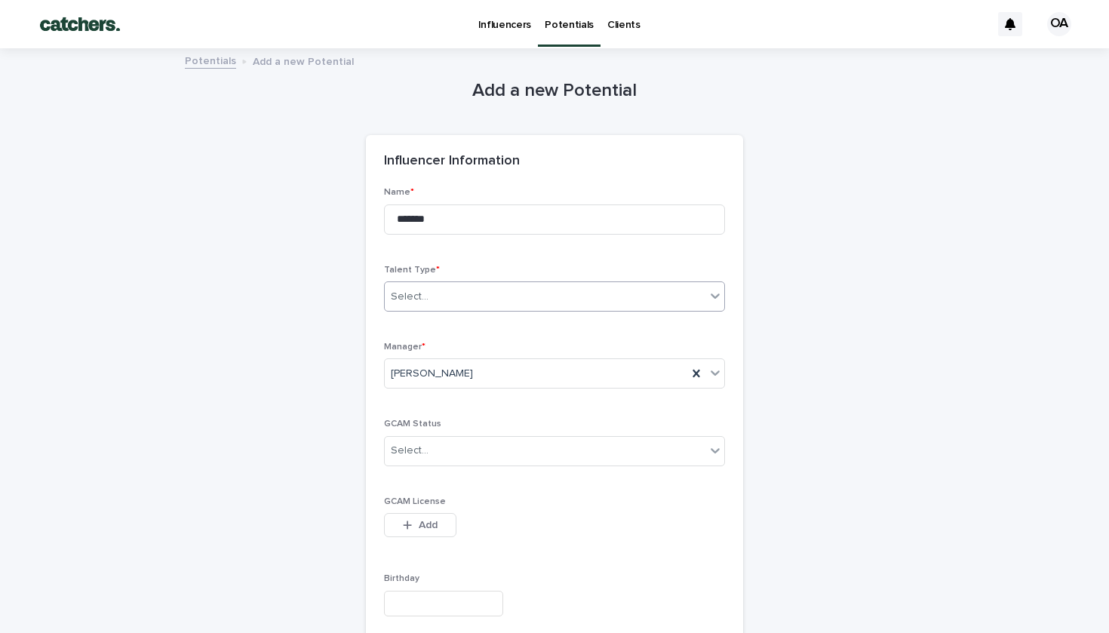
click at [477, 295] on div "Select..." at bounding box center [545, 297] width 321 height 25
click at [475, 353] on div "Influencer" at bounding box center [441, 350] width 112 height 26
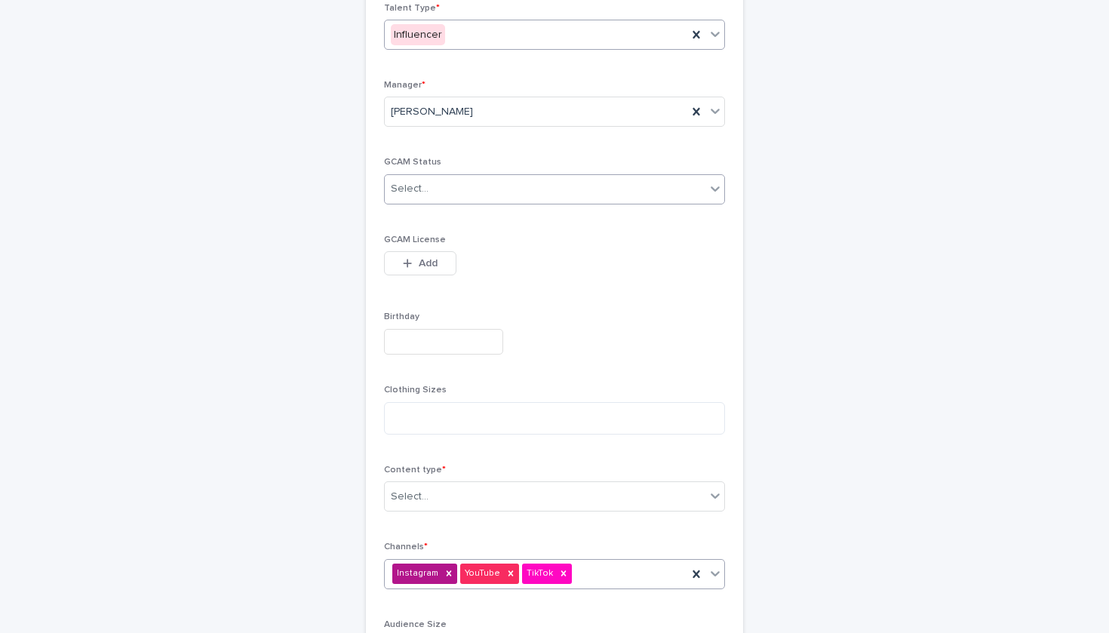
scroll to position [349, 0]
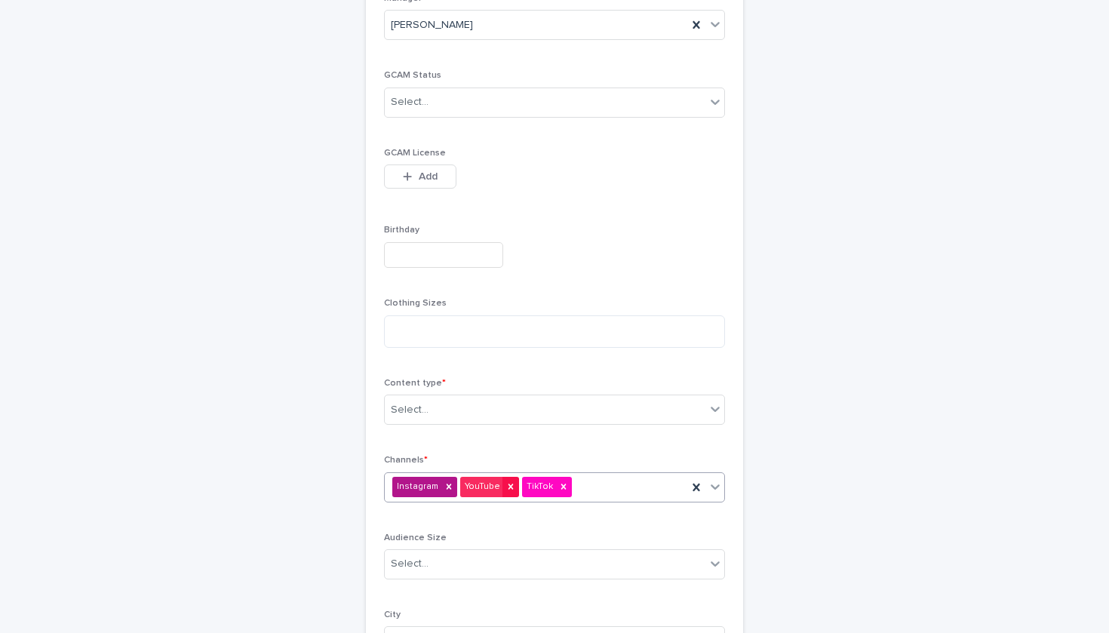
click at [509, 483] on icon at bounding box center [511, 486] width 11 height 11
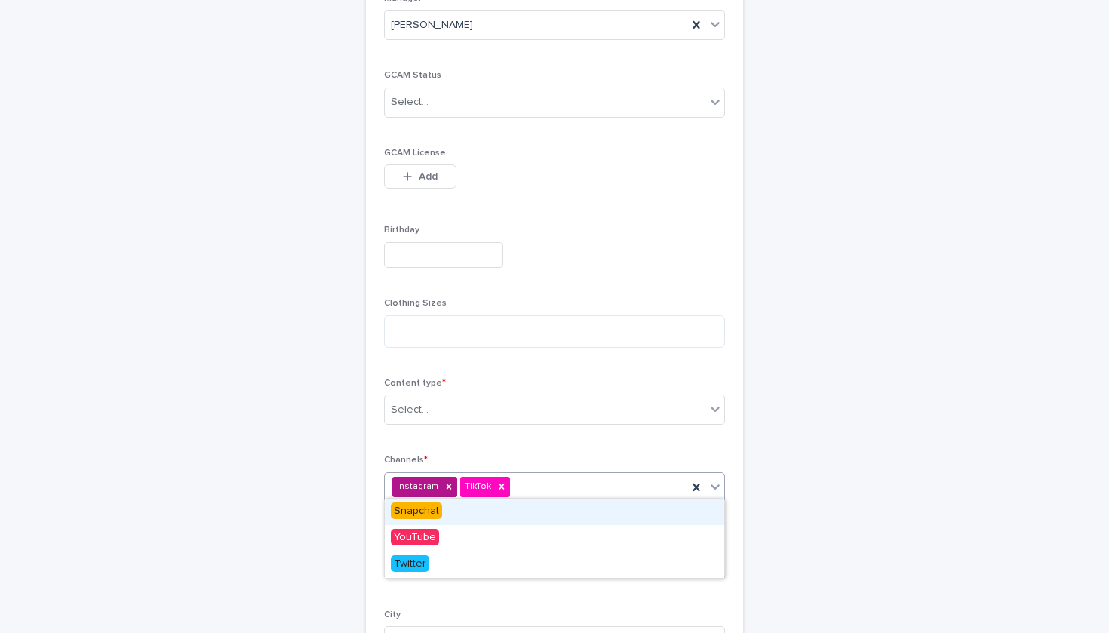
click at [711, 482] on icon at bounding box center [715, 486] width 15 height 15
click at [604, 512] on div "Snapchat" at bounding box center [555, 512] width 340 height 26
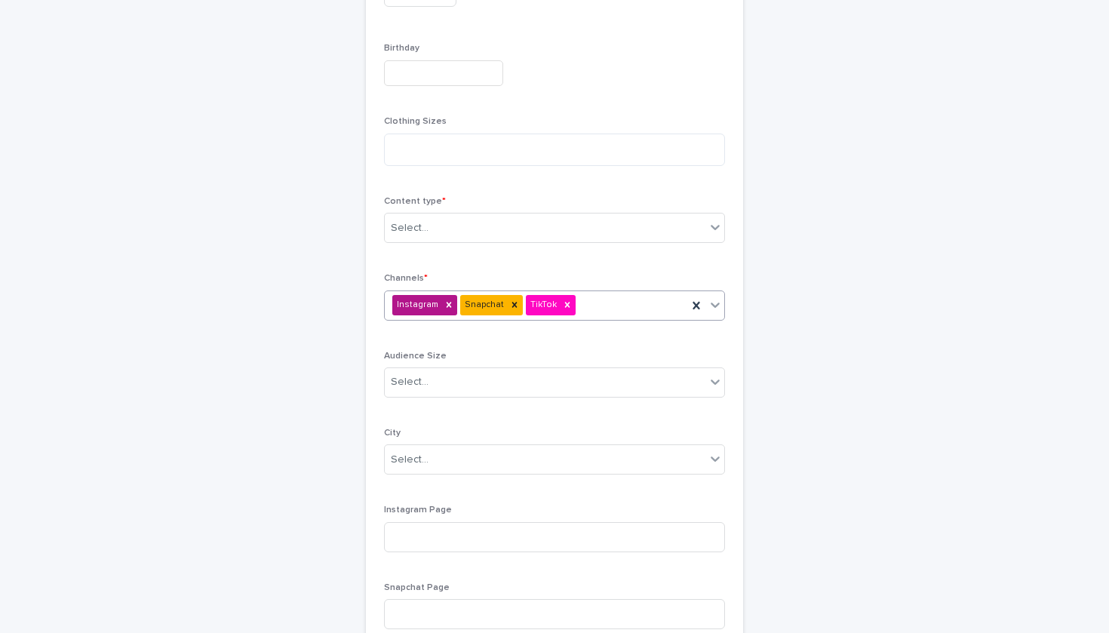
scroll to position [543, 0]
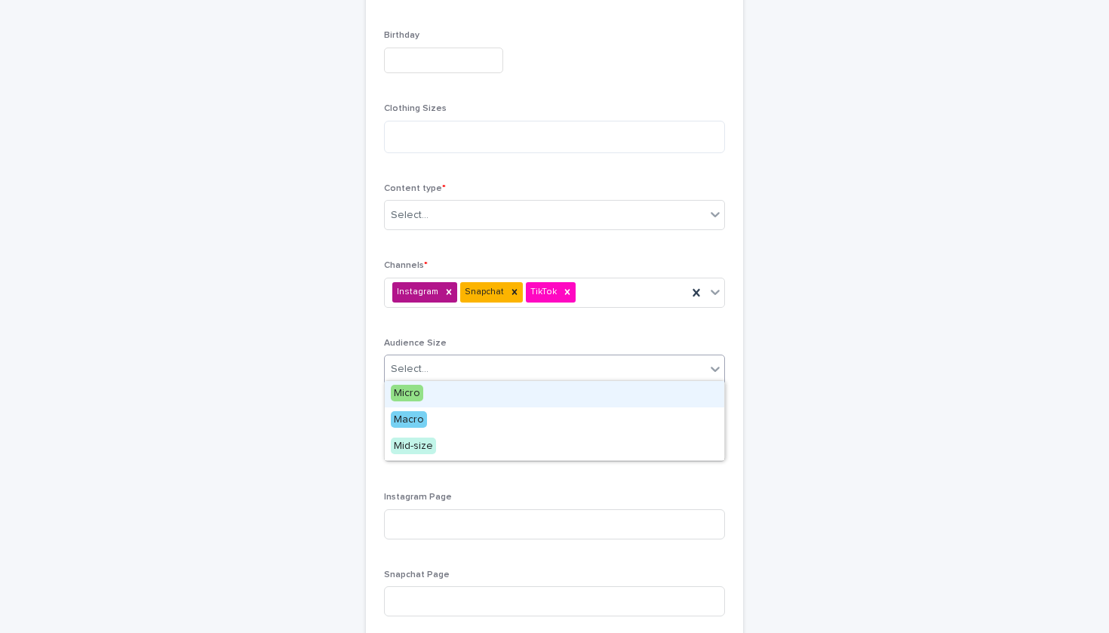
click at [515, 362] on div "Select..." at bounding box center [545, 369] width 321 height 25
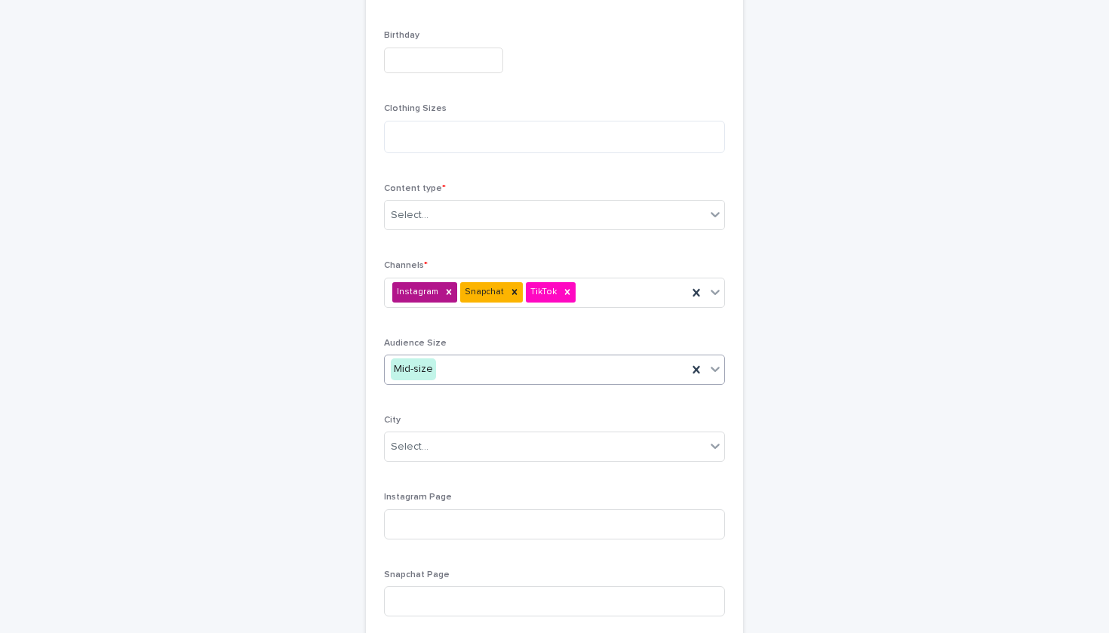
scroll to position [601, 0]
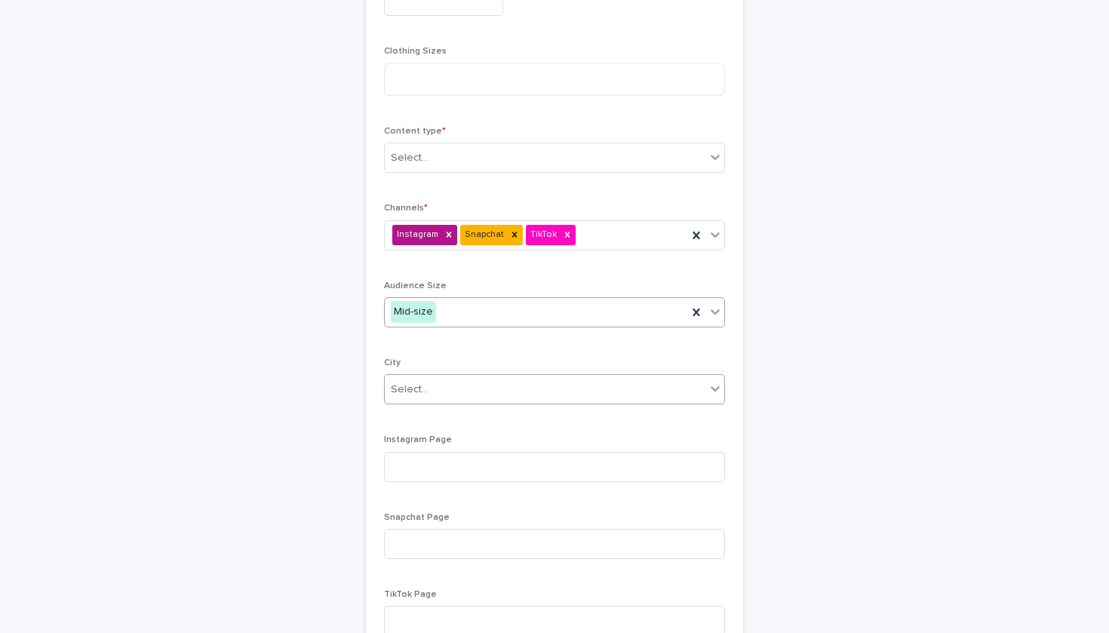
click at [502, 388] on div "Select..." at bounding box center [545, 389] width 321 height 25
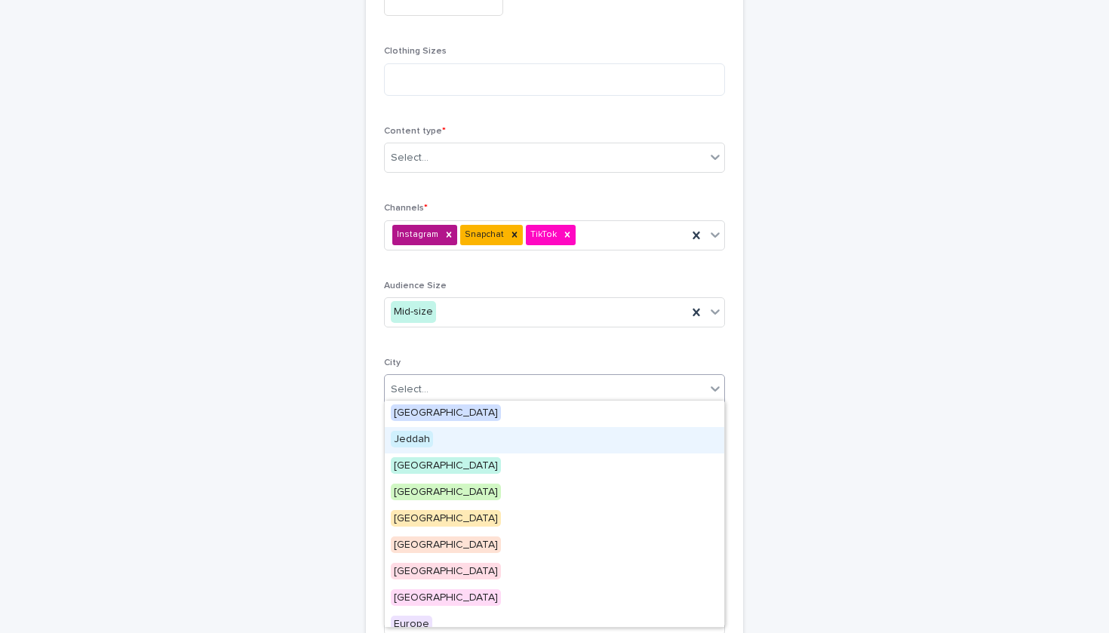
click at [489, 444] on div "Jeddah" at bounding box center [555, 440] width 340 height 26
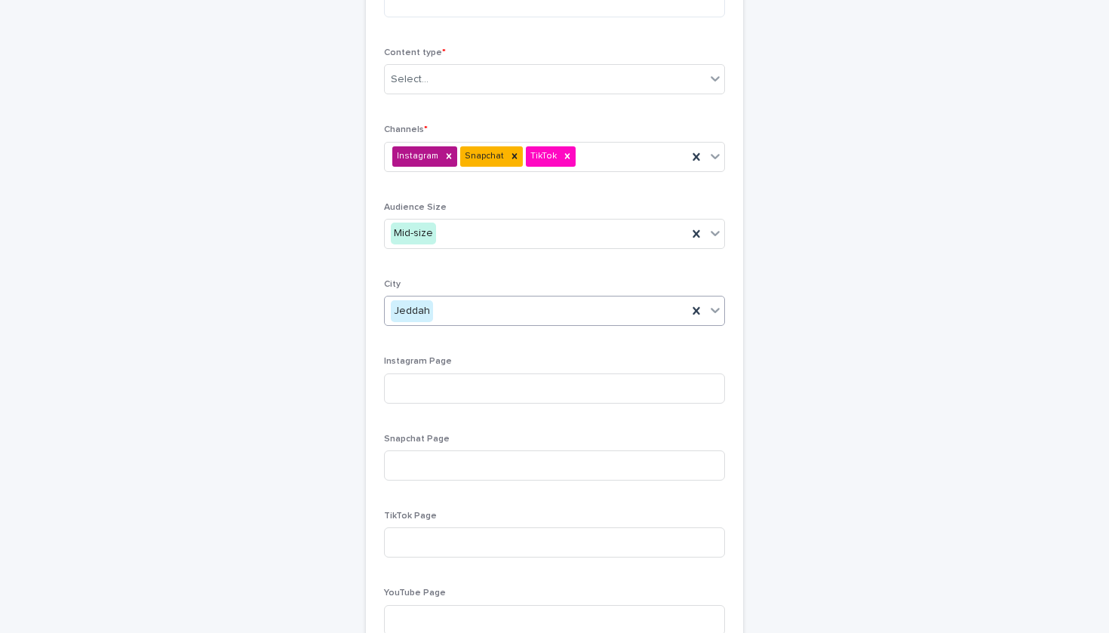
scroll to position [688, 0]
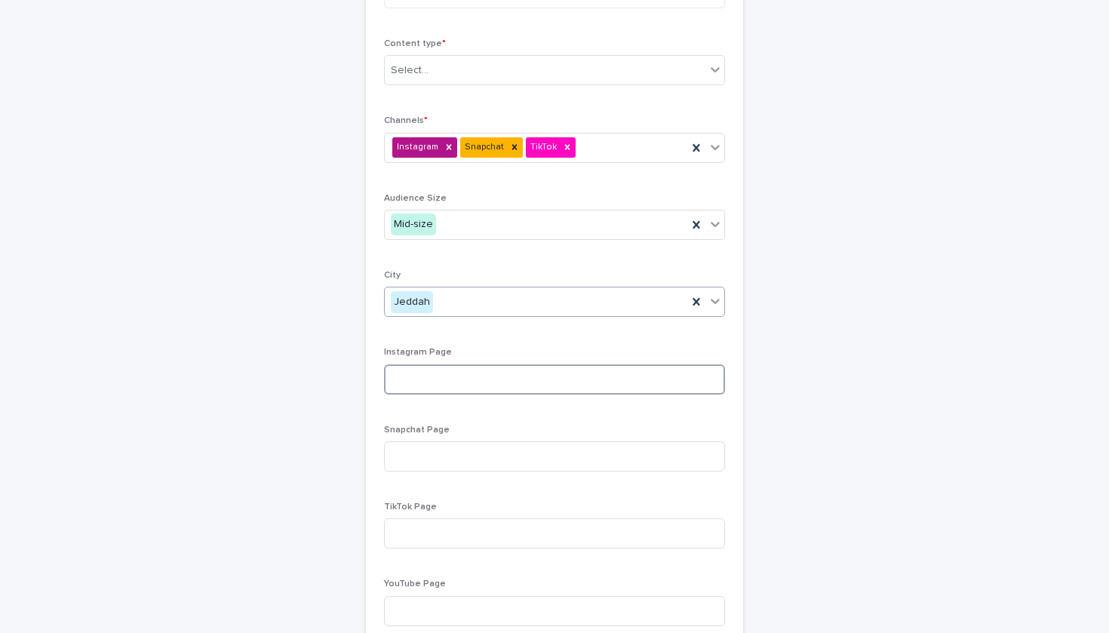
click at [481, 377] on input at bounding box center [554, 380] width 341 height 30
paste input "**********"
type input "**********"
paste input "**********"
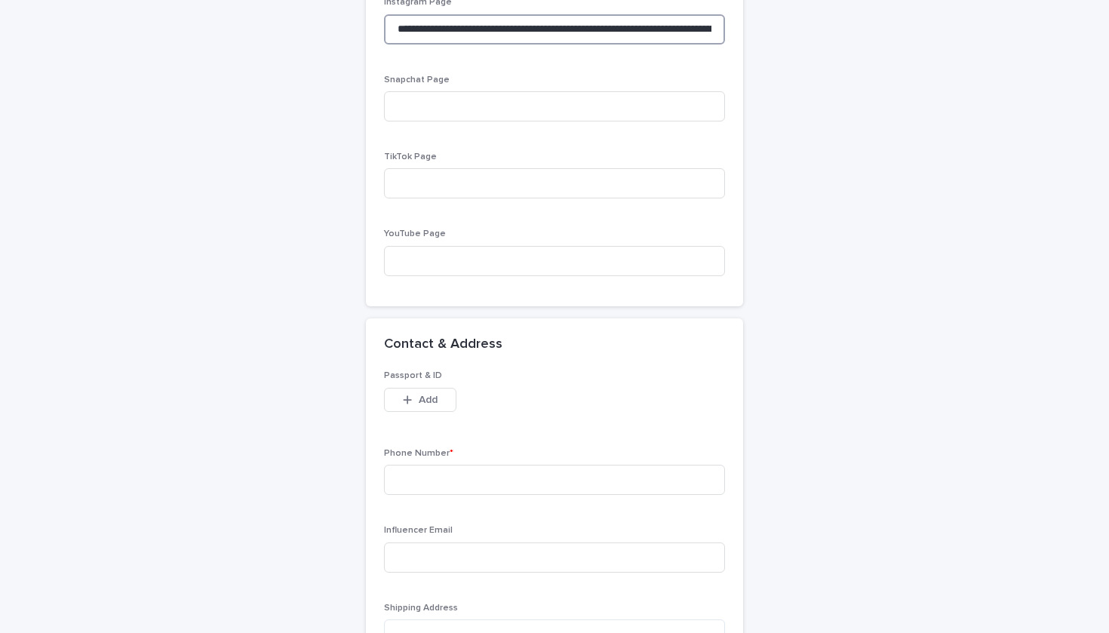
scroll to position [1104, 0]
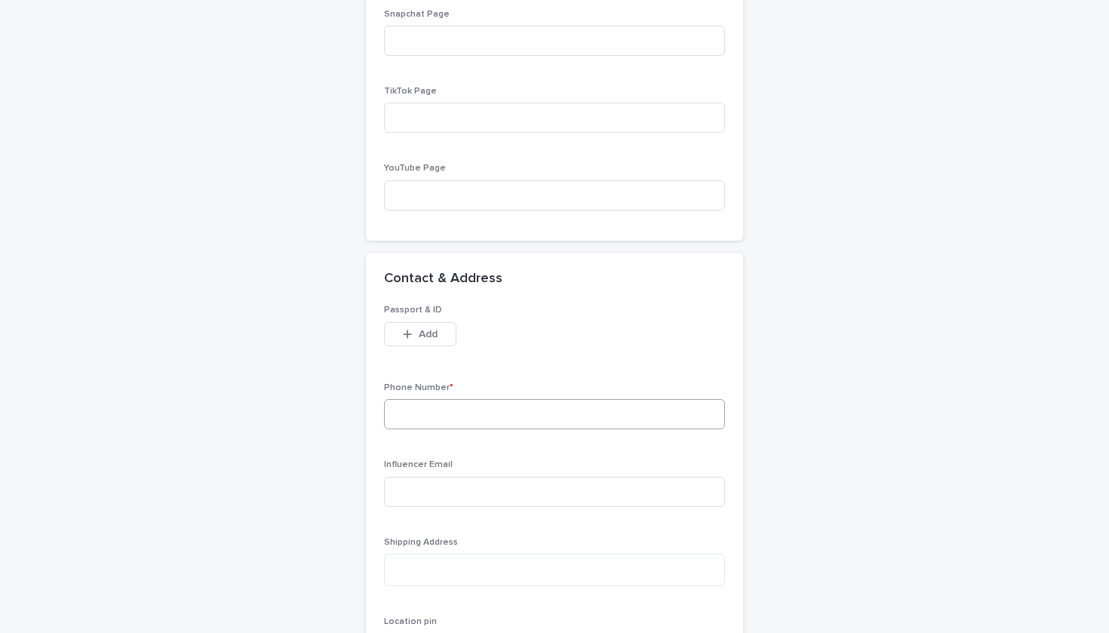
type input "**********"
paste input "**********"
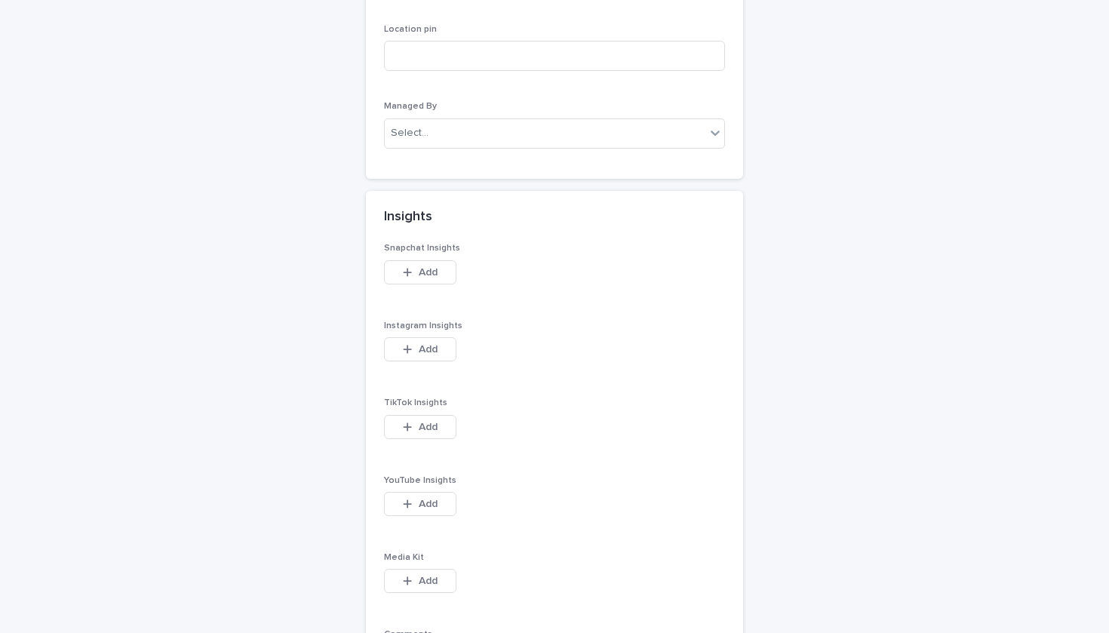
scroll to position [1916, 0]
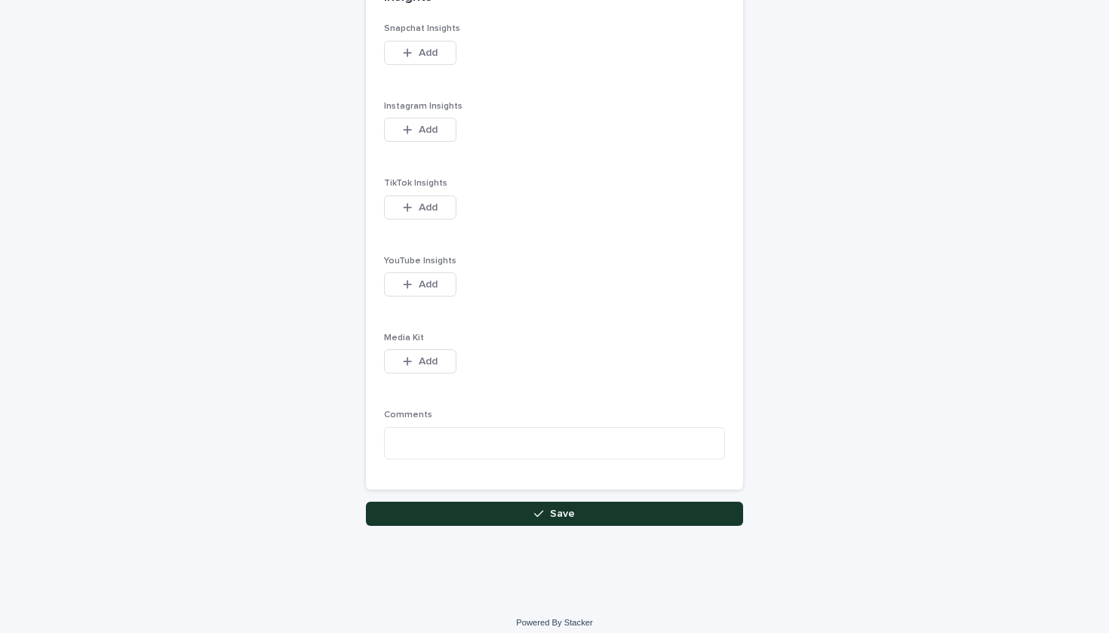
type input "**********"
click at [529, 506] on button "Save" at bounding box center [554, 514] width 377 height 24
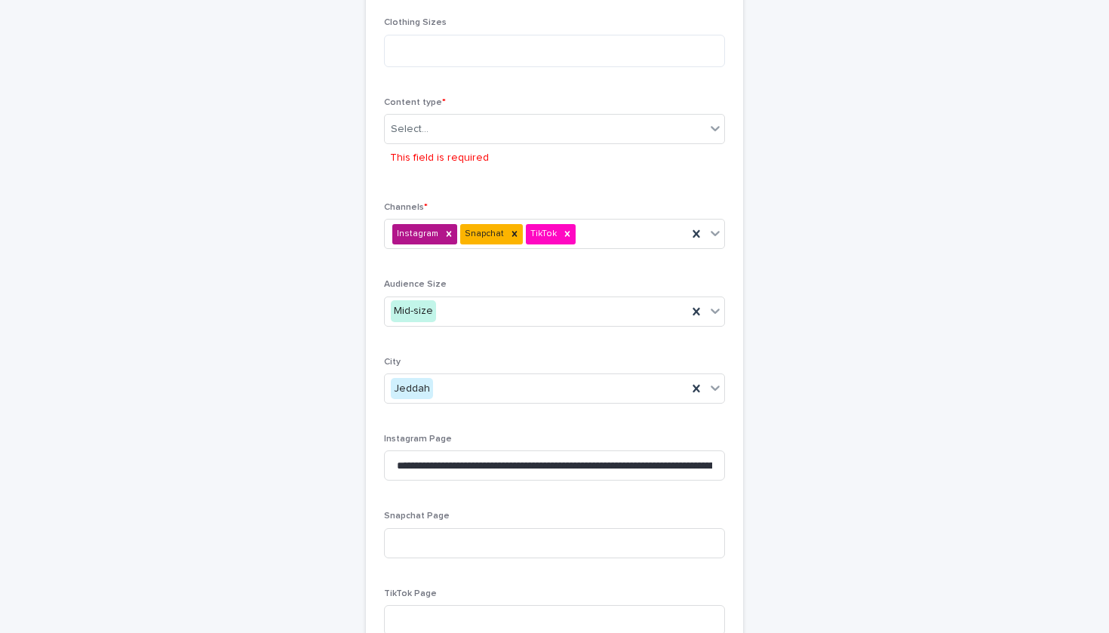
scroll to position [469, 0]
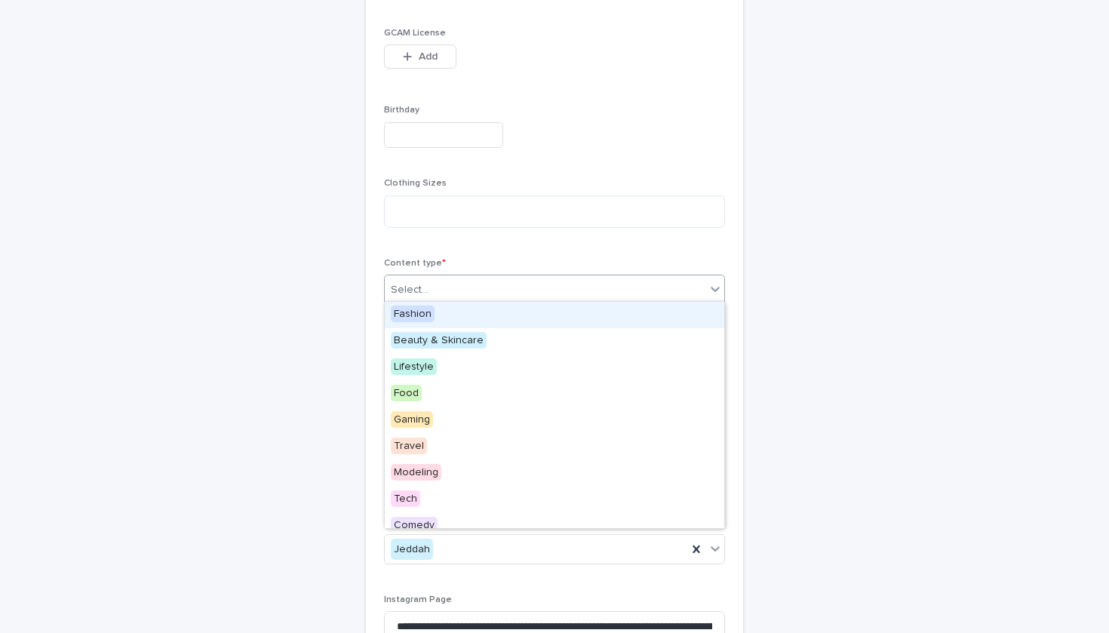
click at [538, 275] on div "Select..." at bounding box center [554, 290] width 341 height 30
click at [525, 315] on div "Fashion" at bounding box center [555, 315] width 340 height 26
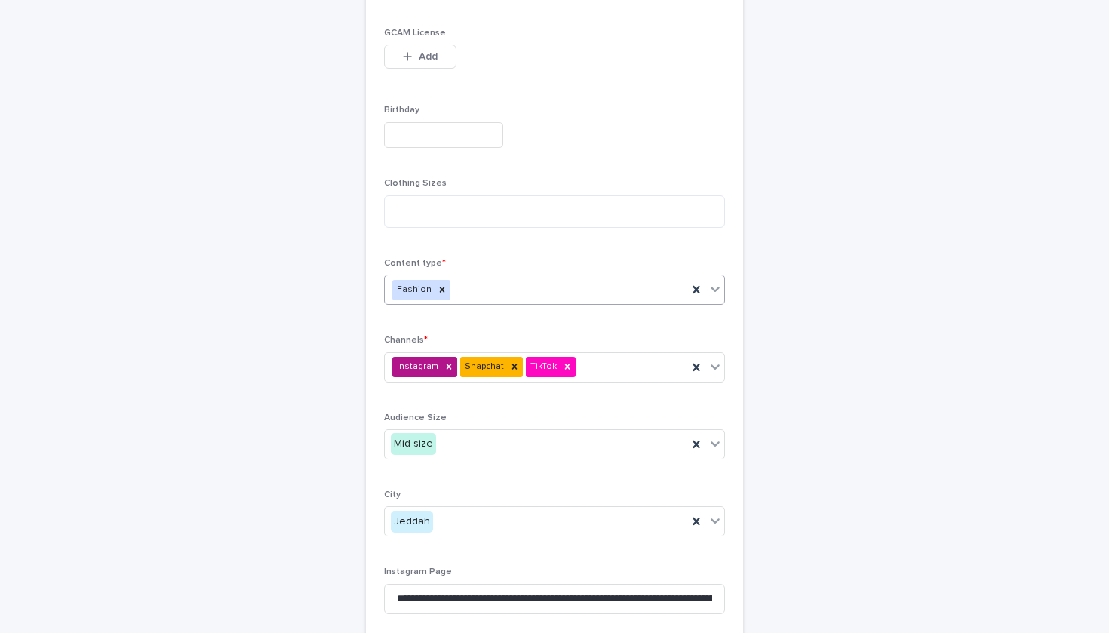
type input "*"
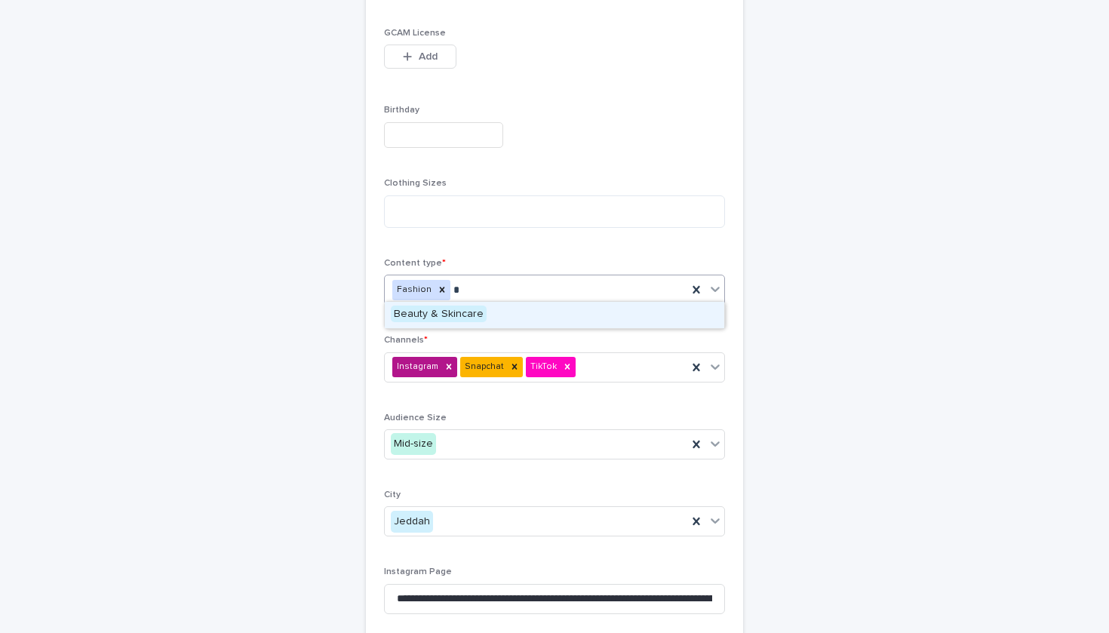
click at [521, 309] on div "Beauty & Skincare" at bounding box center [555, 315] width 340 height 26
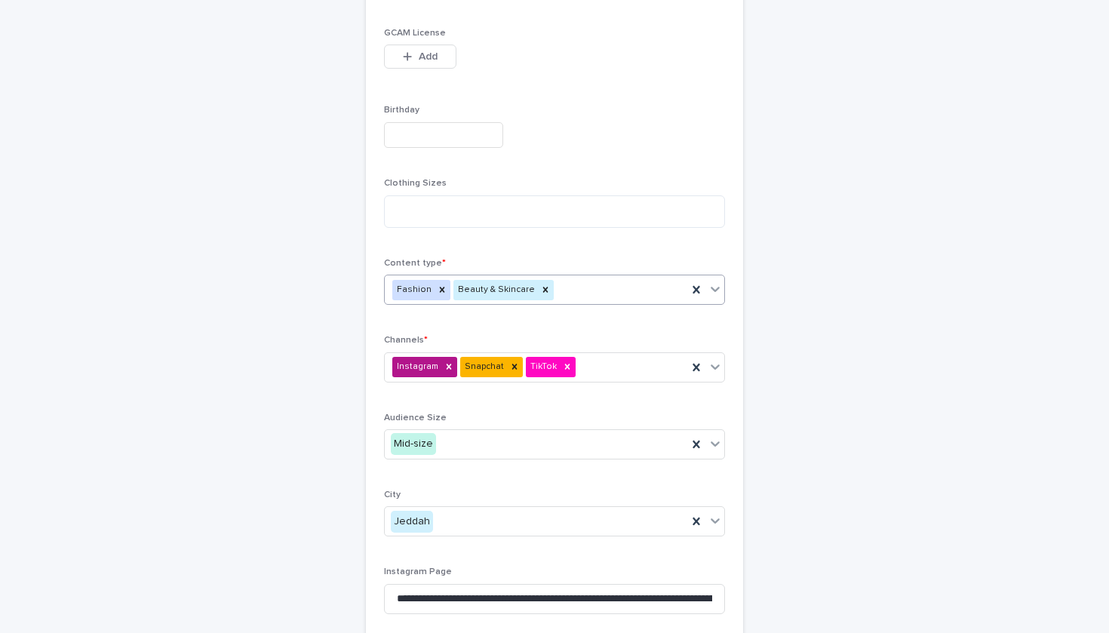
click at [622, 277] on div "Fashion Beauty & Skincare" at bounding box center [536, 290] width 303 height 26
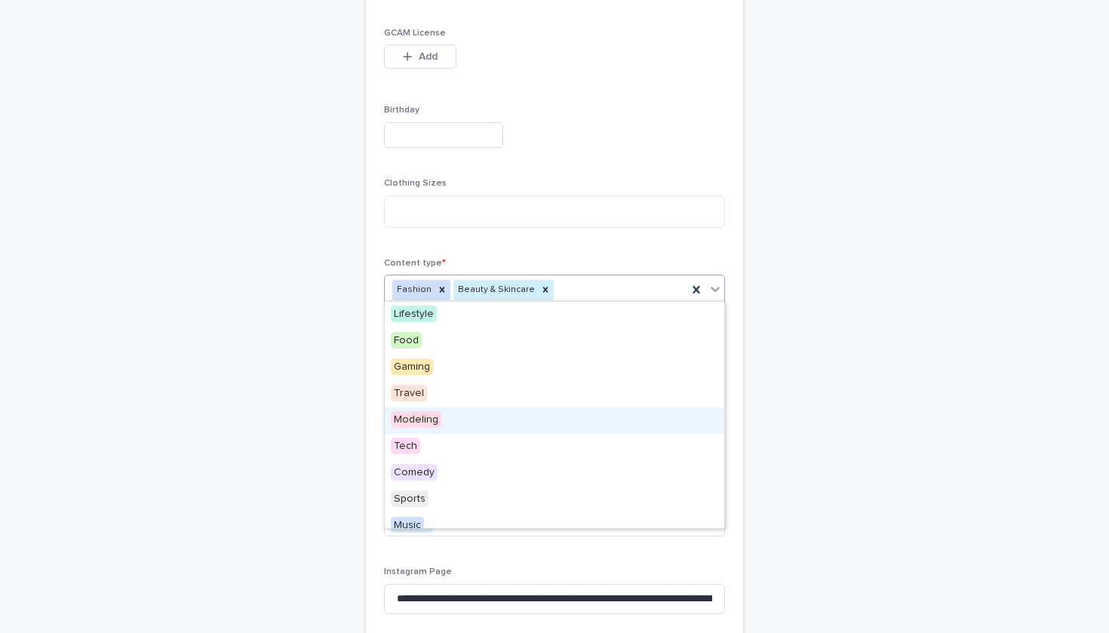
scroll to position [21, 0]
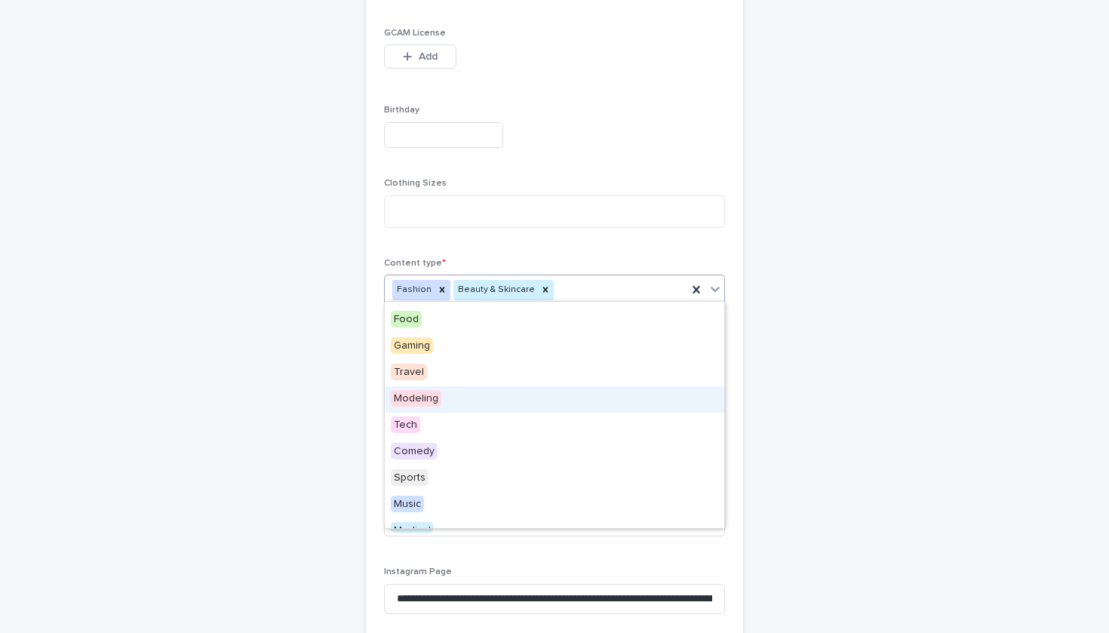
click at [581, 397] on div "Modeling" at bounding box center [555, 399] width 340 height 26
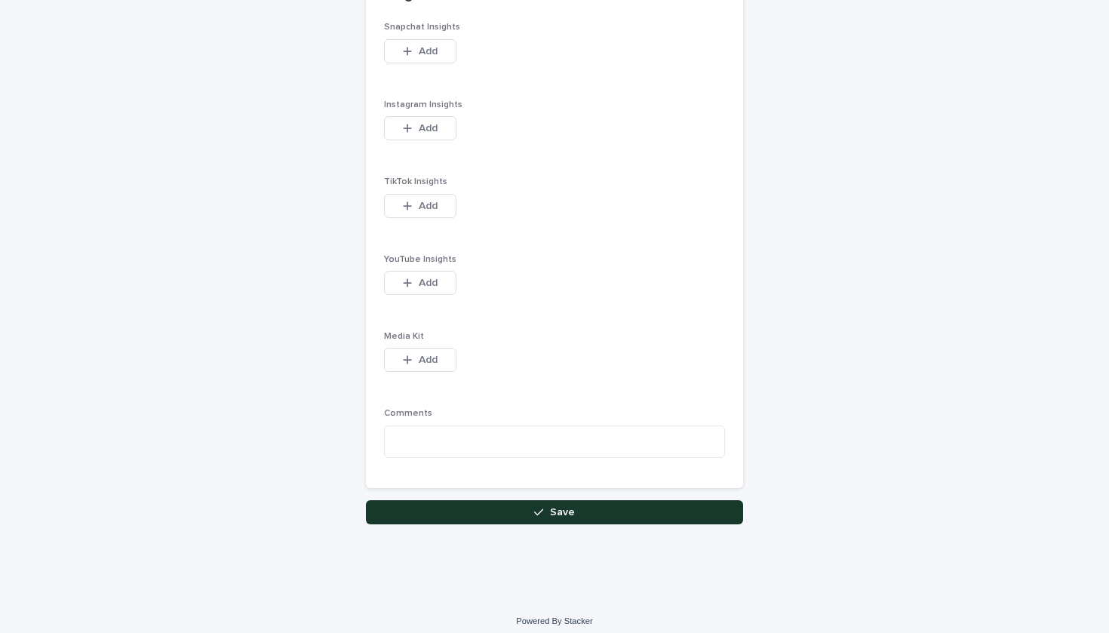
scroll to position [1916, 0]
click at [563, 509] on span "Save" at bounding box center [562, 514] width 25 height 11
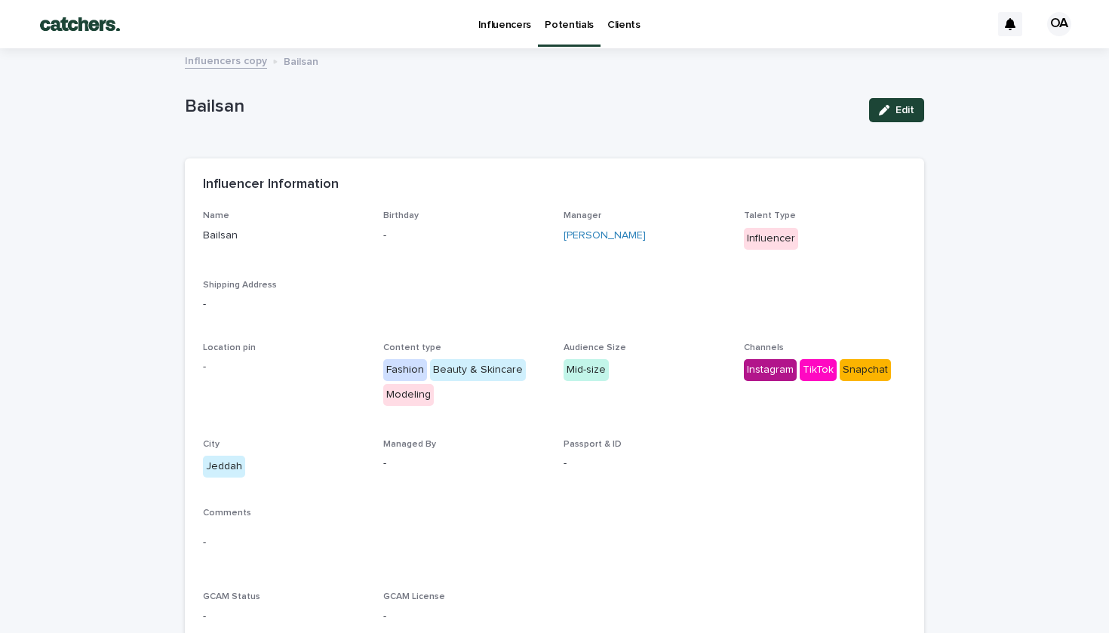
click at [570, 23] on p "Potentials" at bounding box center [569, 16] width 49 height 32
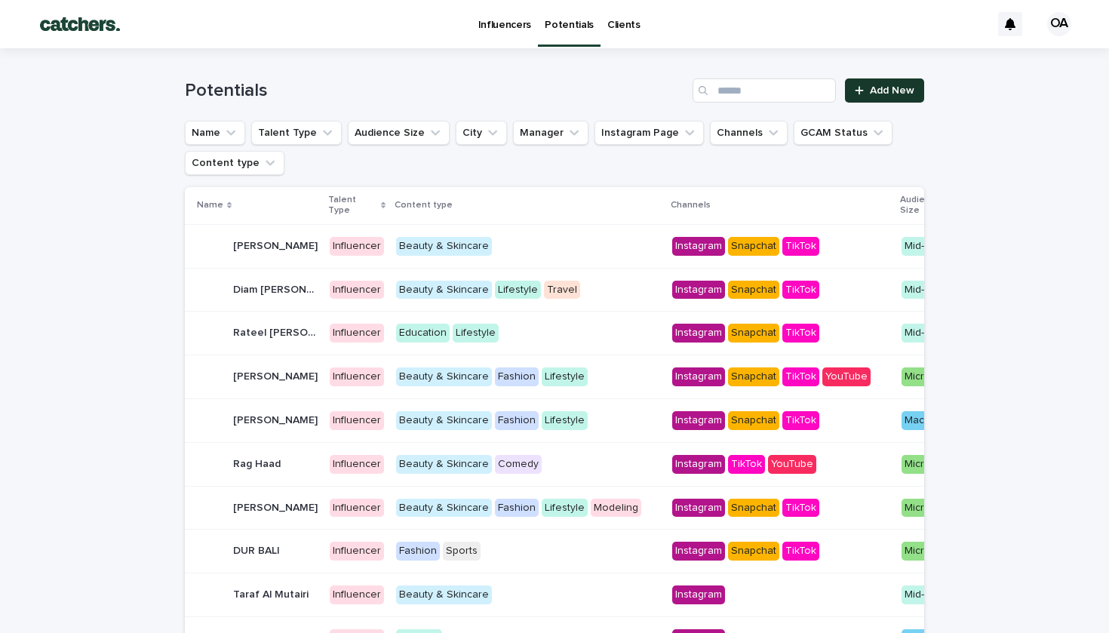
click at [869, 85] on link "Add New" at bounding box center [884, 90] width 79 height 24
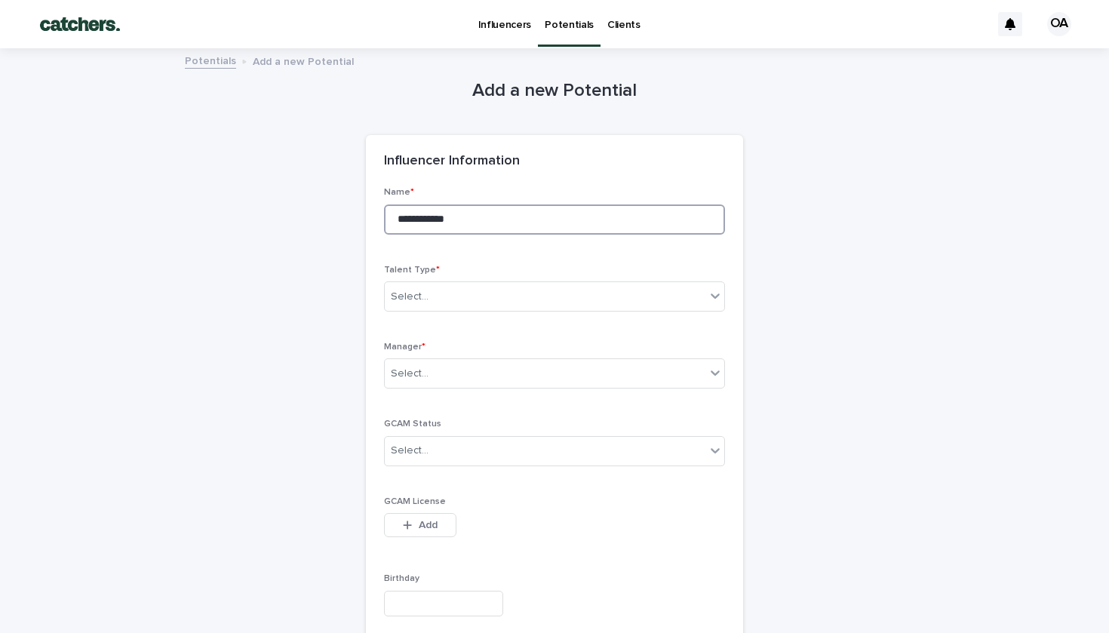
type input "**********"
click at [546, 282] on div "Select..." at bounding box center [554, 297] width 341 height 30
click at [542, 352] on div "Manager * Select..." at bounding box center [554, 371] width 341 height 59
click at [548, 372] on div "Select..." at bounding box center [545, 373] width 321 height 25
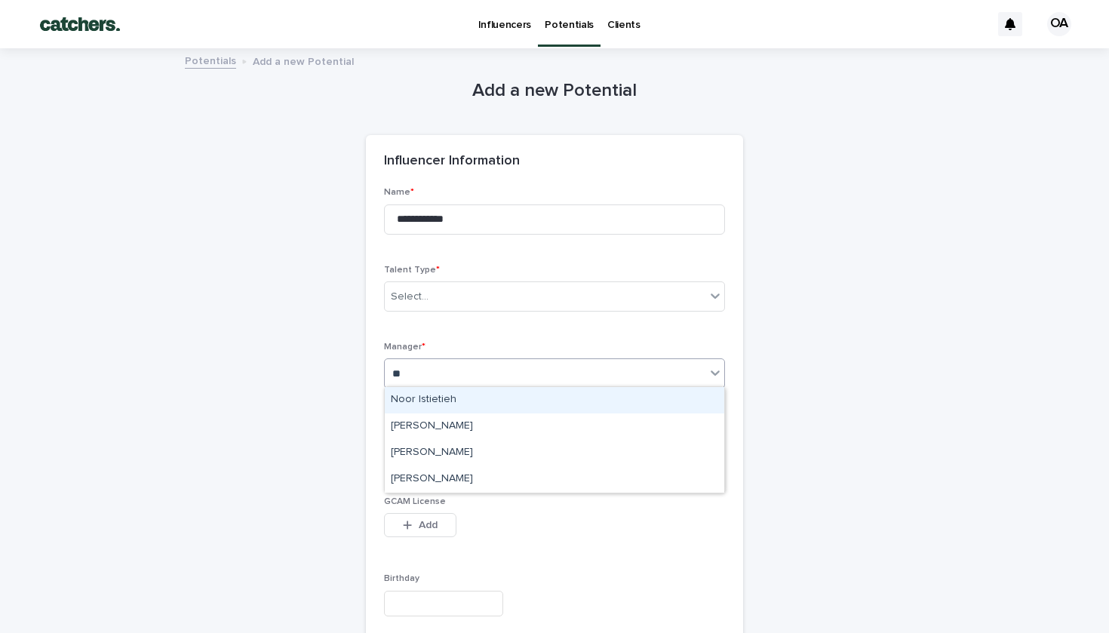
type input "***"
click at [556, 398] on div "[PERSON_NAME]" at bounding box center [555, 400] width 340 height 26
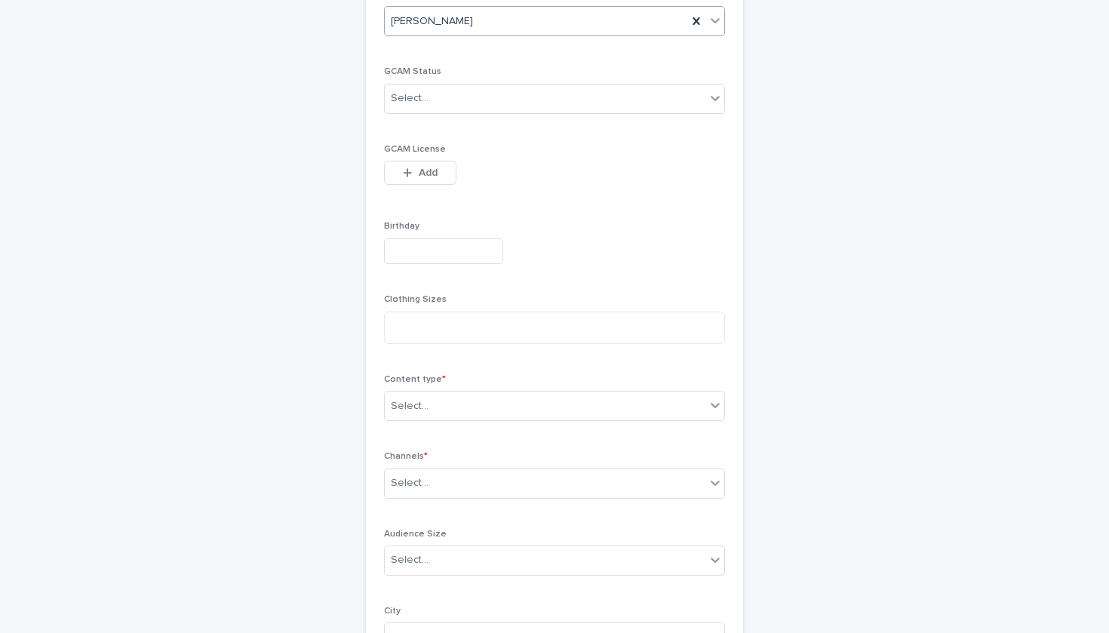
scroll to position [385, 0]
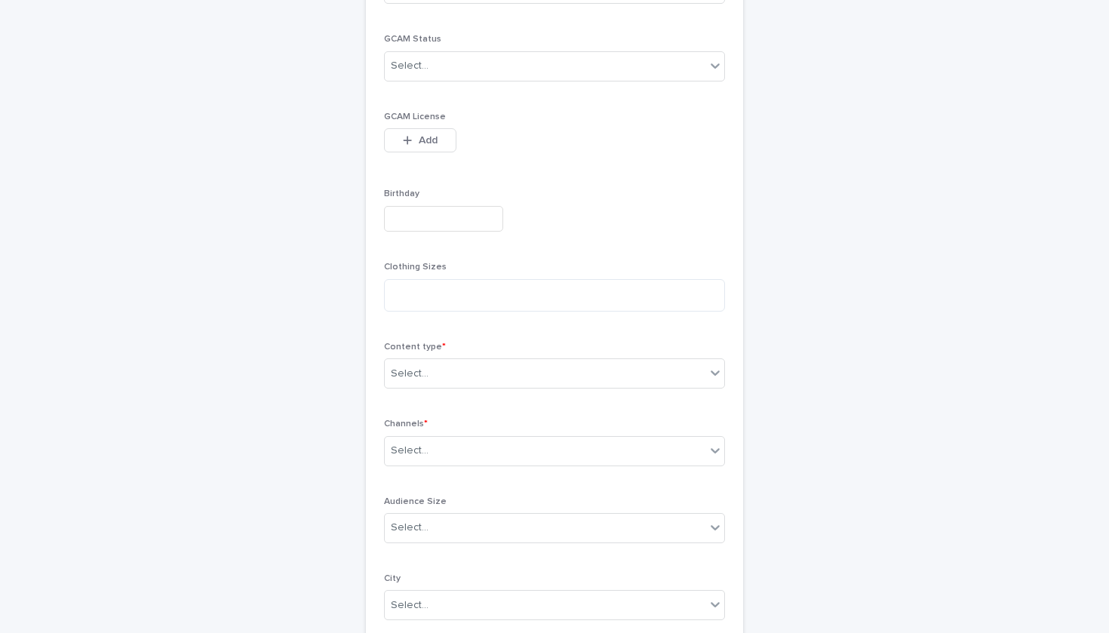
click at [484, 385] on div "Content type * Select..." at bounding box center [554, 371] width 341 height 59
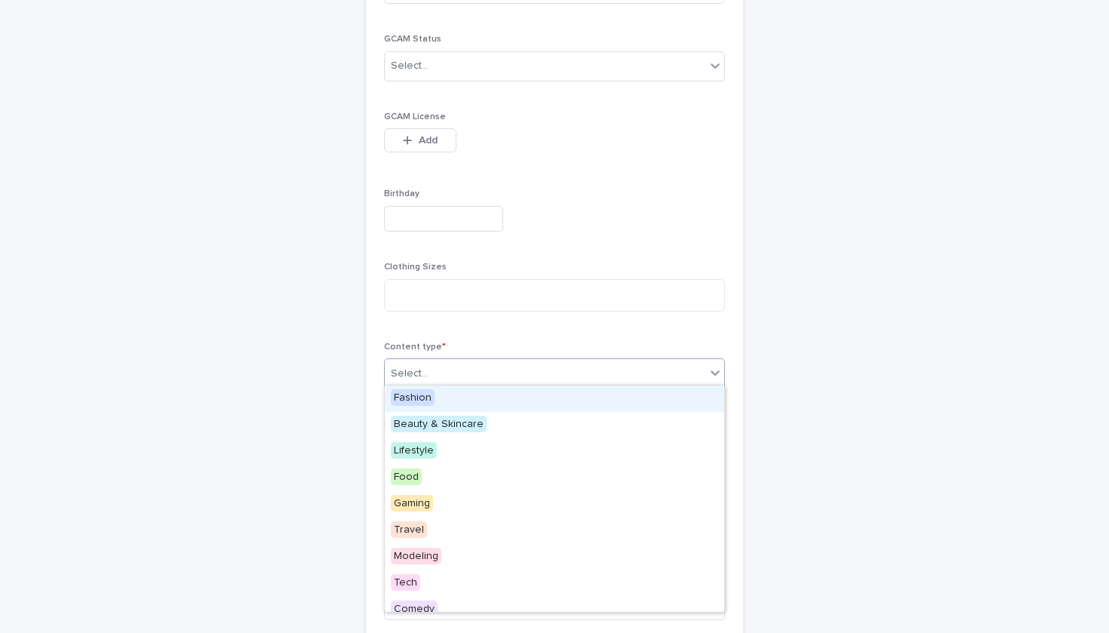
click at [482, 372] on div "Select..." at bounding box center [554, 373] width 341 height 30
click at [443, 368] on div "Select..." at bounding box center [545, 373] width 321 height 25
click at [441, 402] on div "Fashion" at bounding box center [441, 399] width 112 height 26
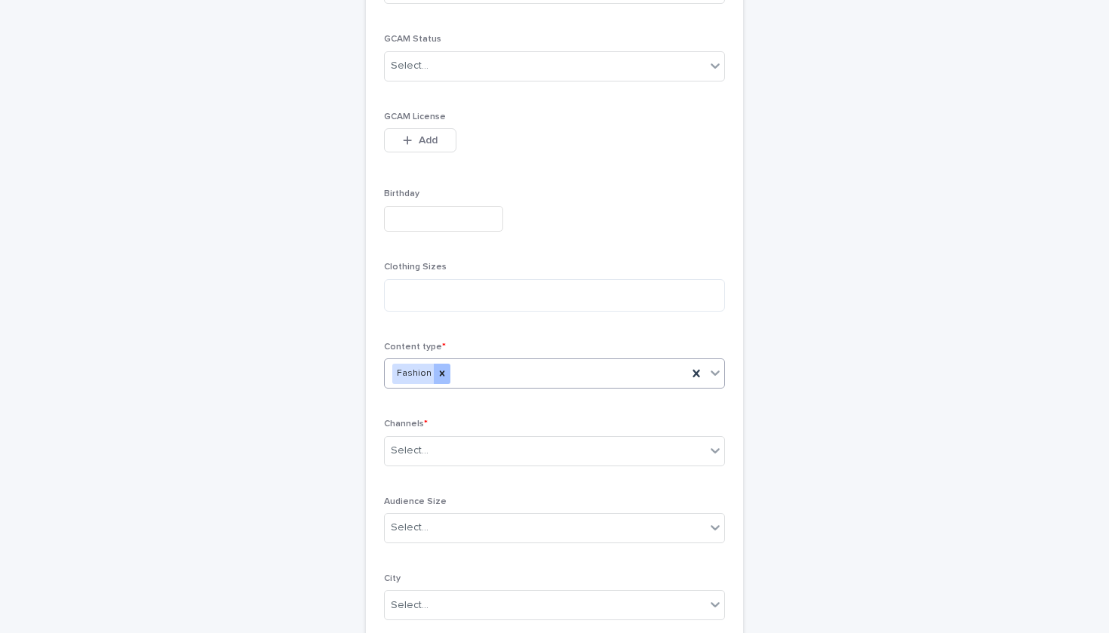
click at [440, 364] on div at bounding box center [442, 374] width 17 height 20
type input "*"
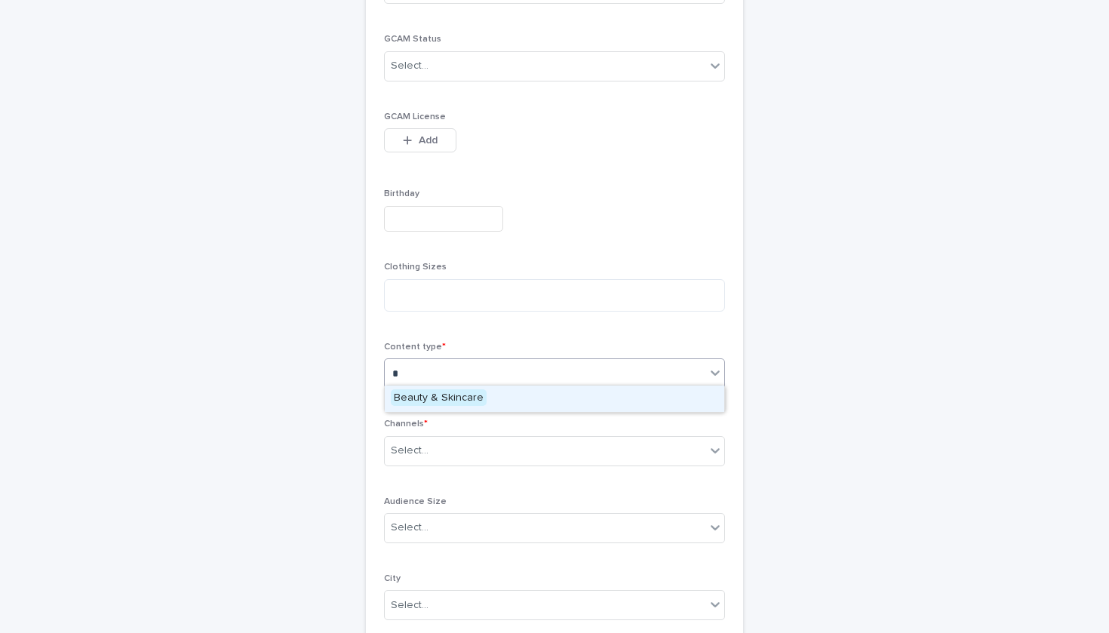
click at [448, 396] on span "Beauty & Skincare" at bounding box center [439, 397] width 96 height 17
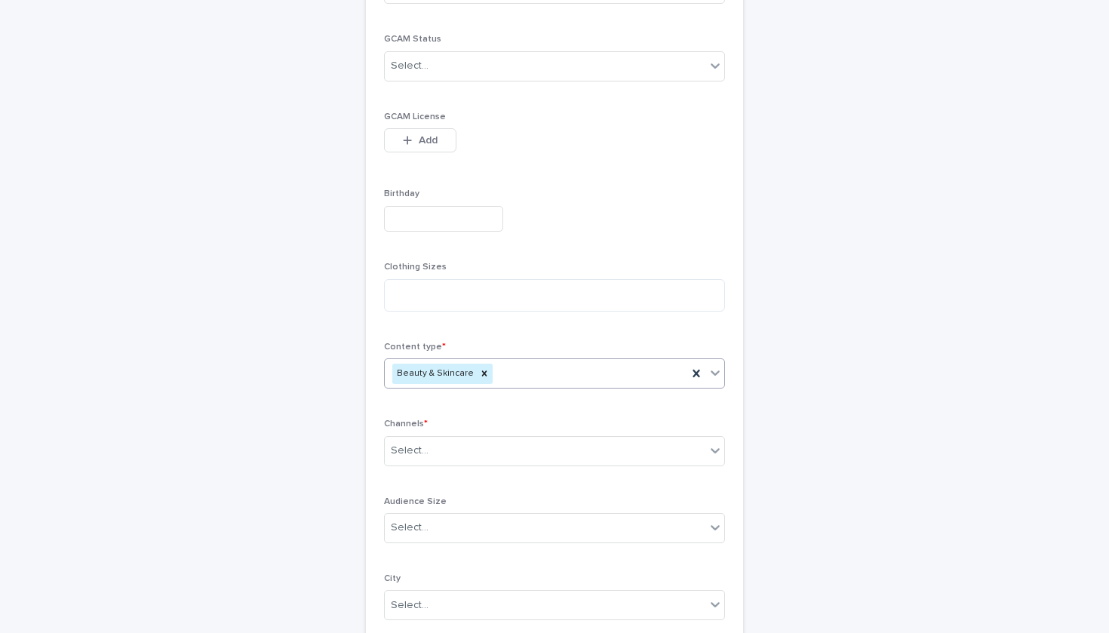
type input "*"
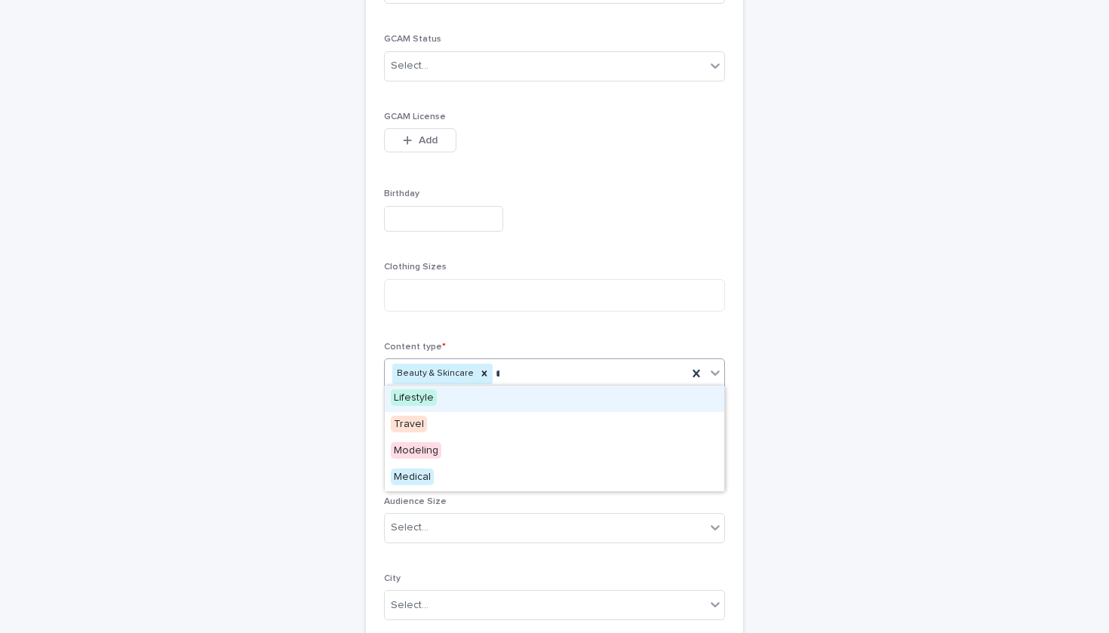
click at [442, 405] on div "Lifestyle" at bounding box center [555, 399] width 340 height 26
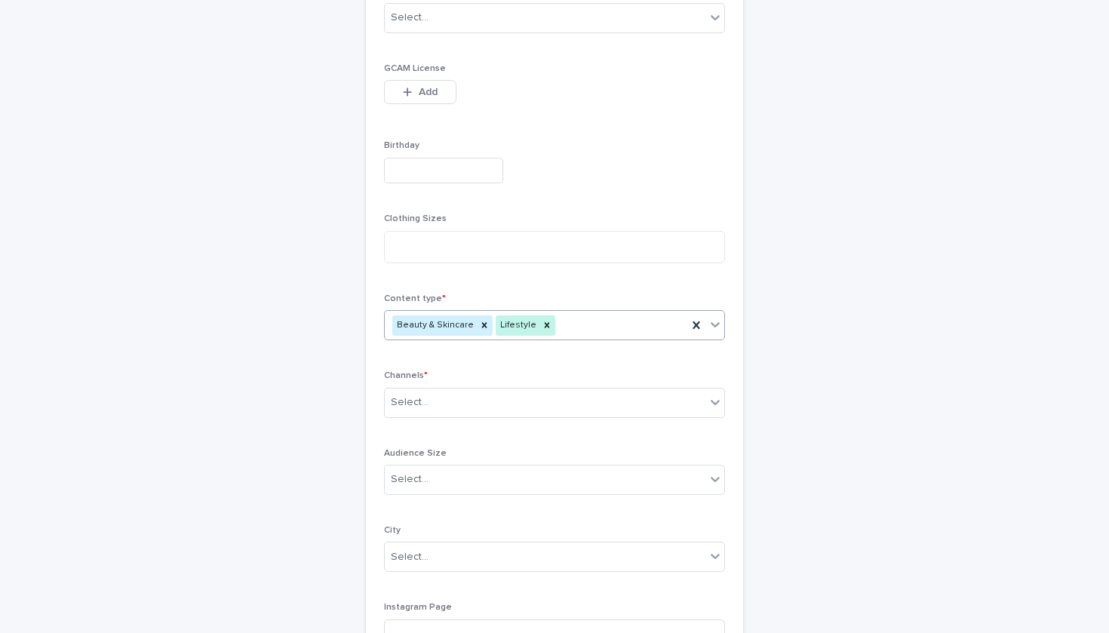
scroll to position [527, 0]
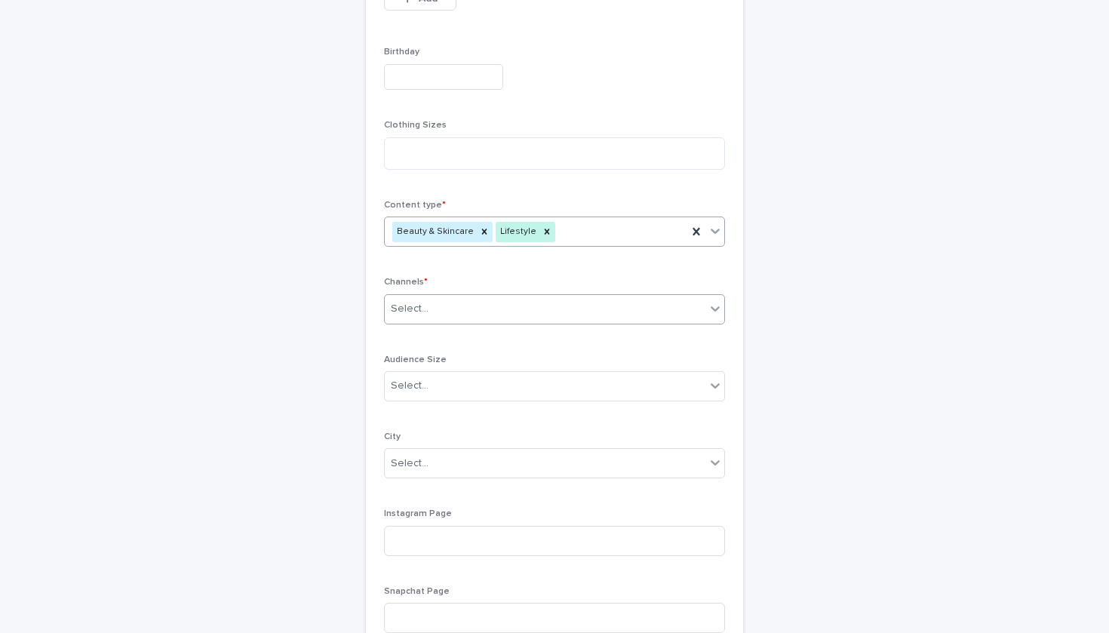
click at [433, 304] on div "Select..." at bounding box center [545, 309] width 321 height 25
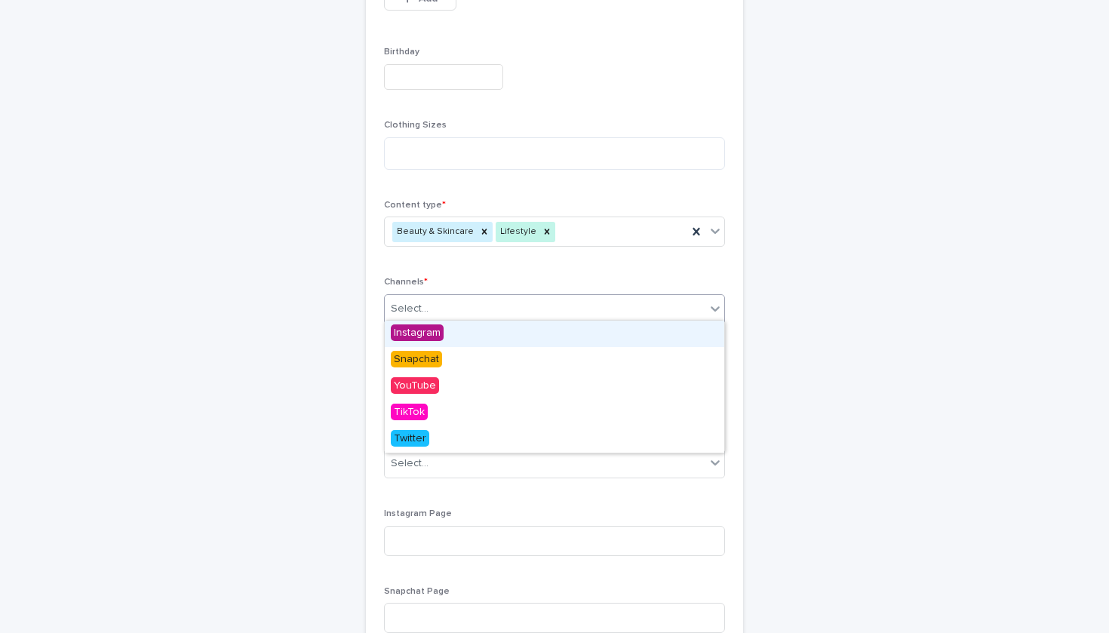
click at [430, 334] on span "Instagram" at bounding box center [417, 333] width 53 height 17
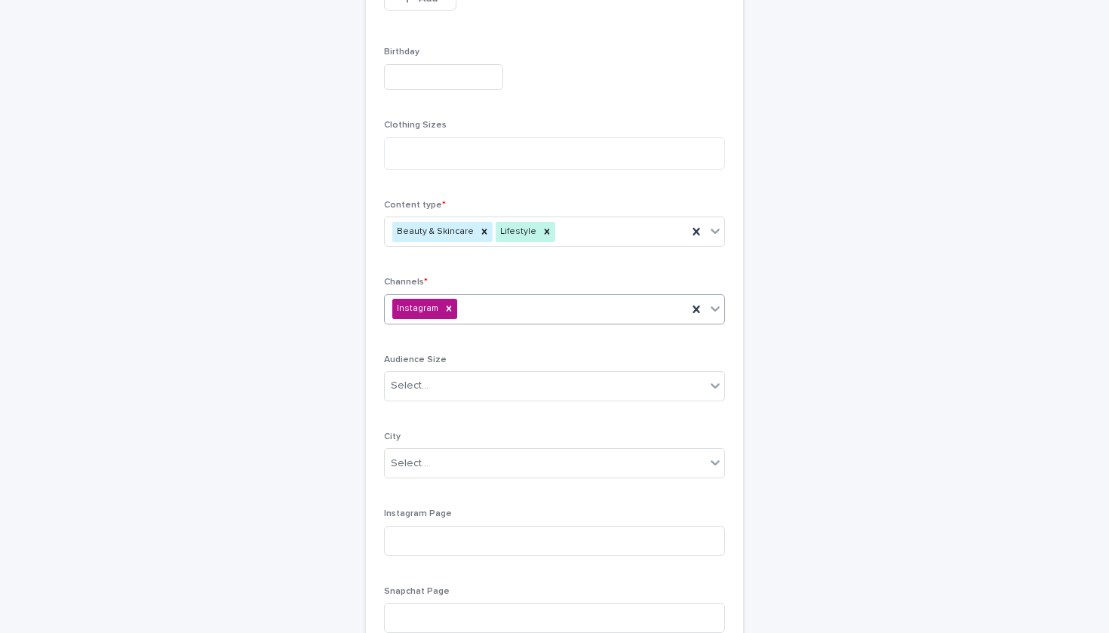
type input "*"
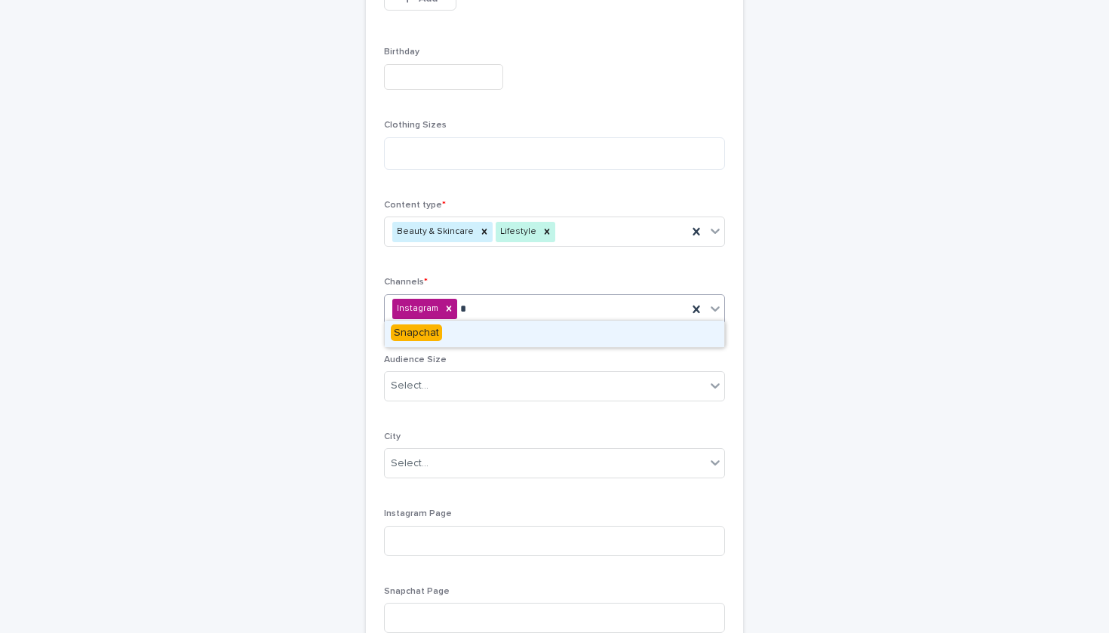
click at [491, 338] on div "Snapchat" at bounding box center [555, 334] width 340 height 26
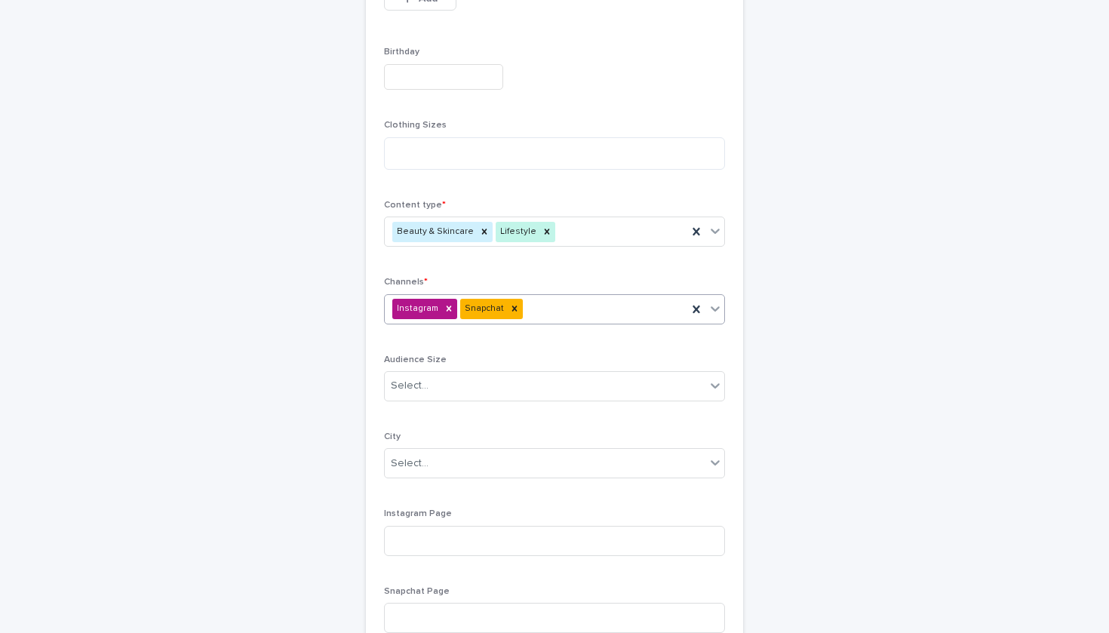
type input "*"
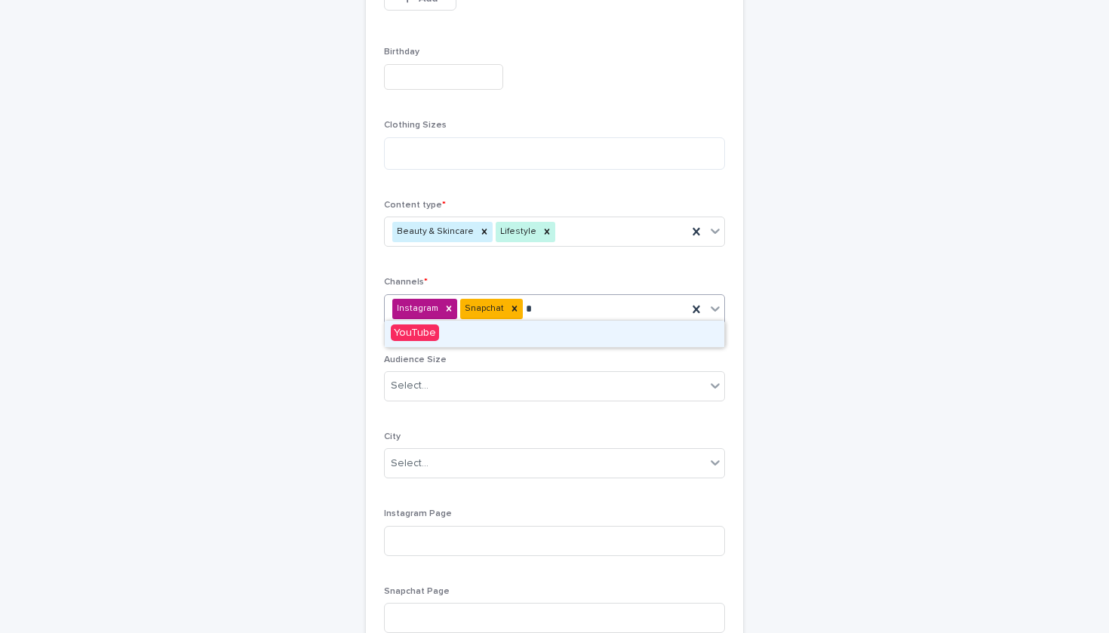
click at [478, 338] on div "YouTube" at bounding box center [555, 334] width 340 height 26
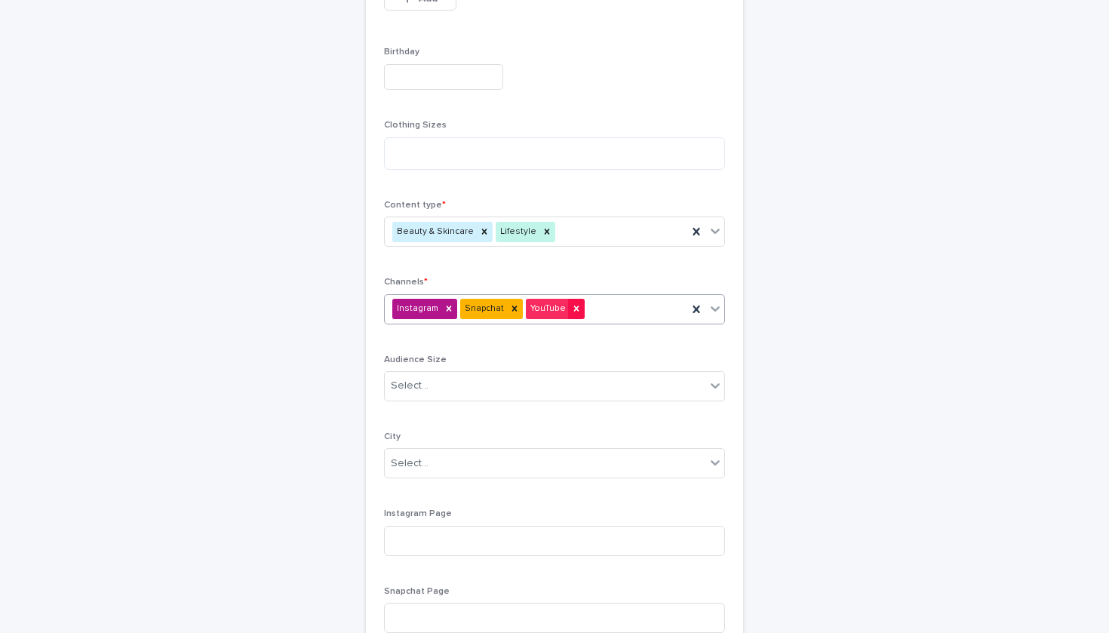
click at [571, 308] on icon at bounding box center [576, 308] width 11 height 11
type input "*"
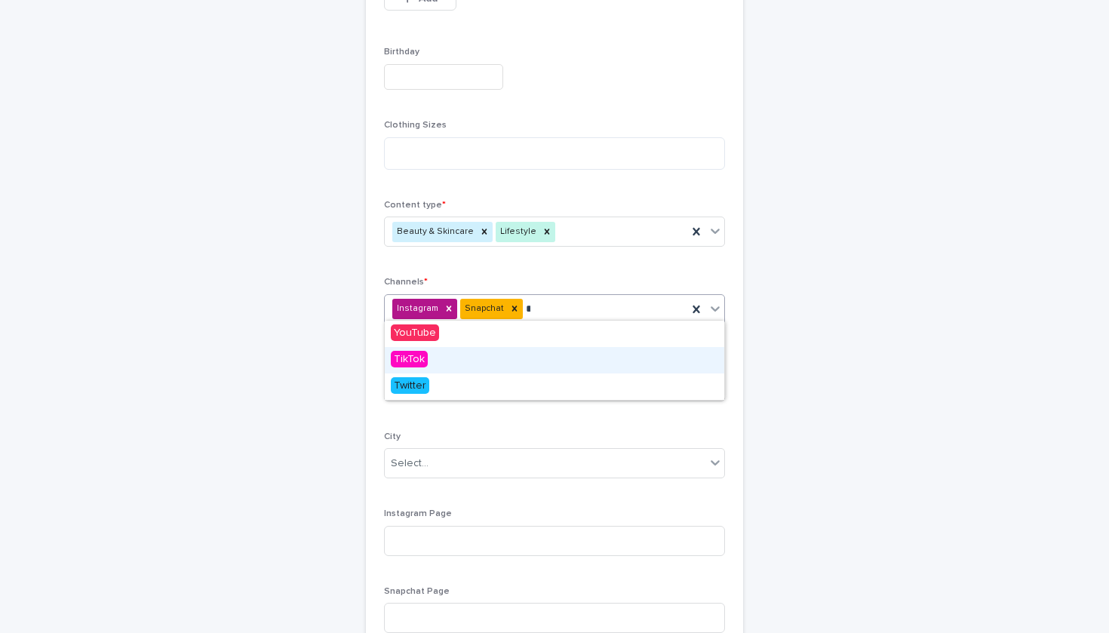
click at [568, 349] on div "TikTok" at bounding box center [555, 360] width 340 height 26
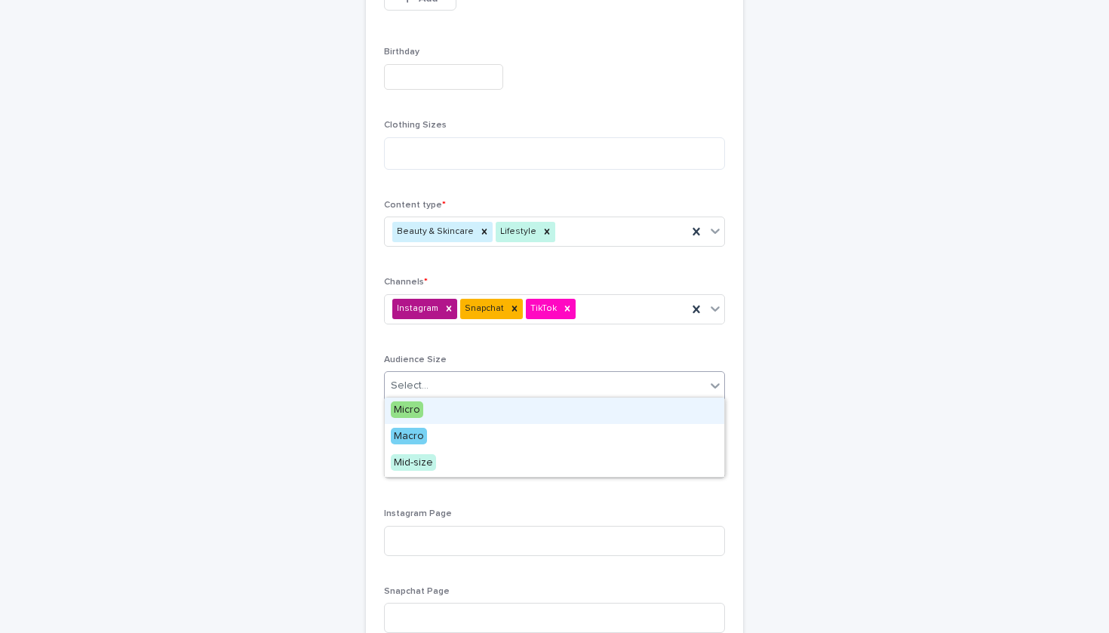
click at [549, 385] on div "Select..." at bounding box center [545, 386] width 321 height 25
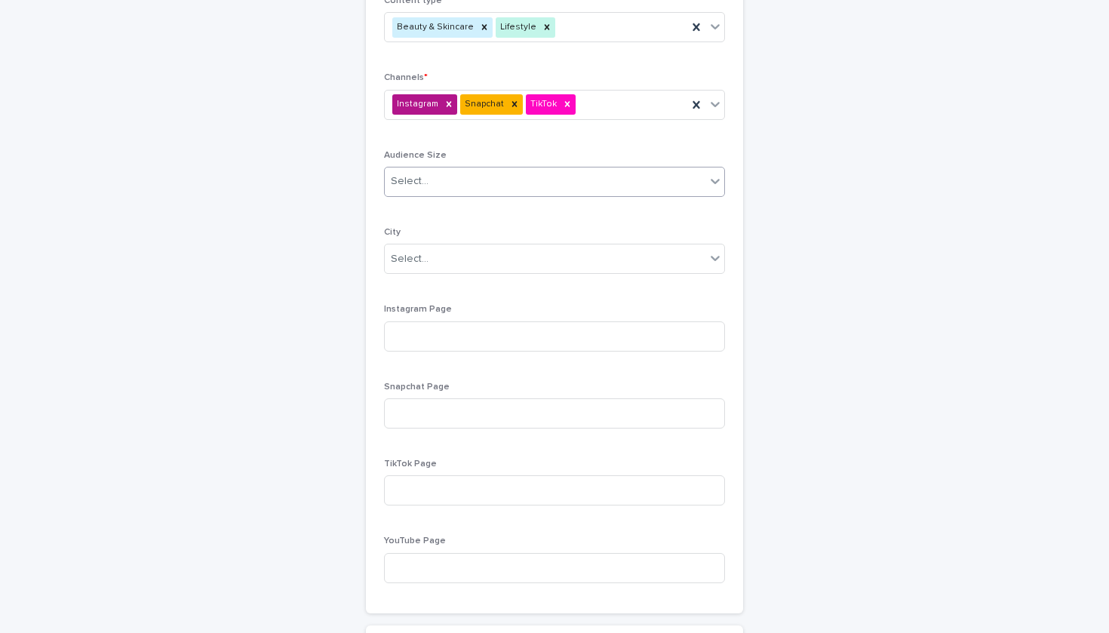
click at [482, 168] on div "Select..." at bounding box center [554, 182] width 341 height 30
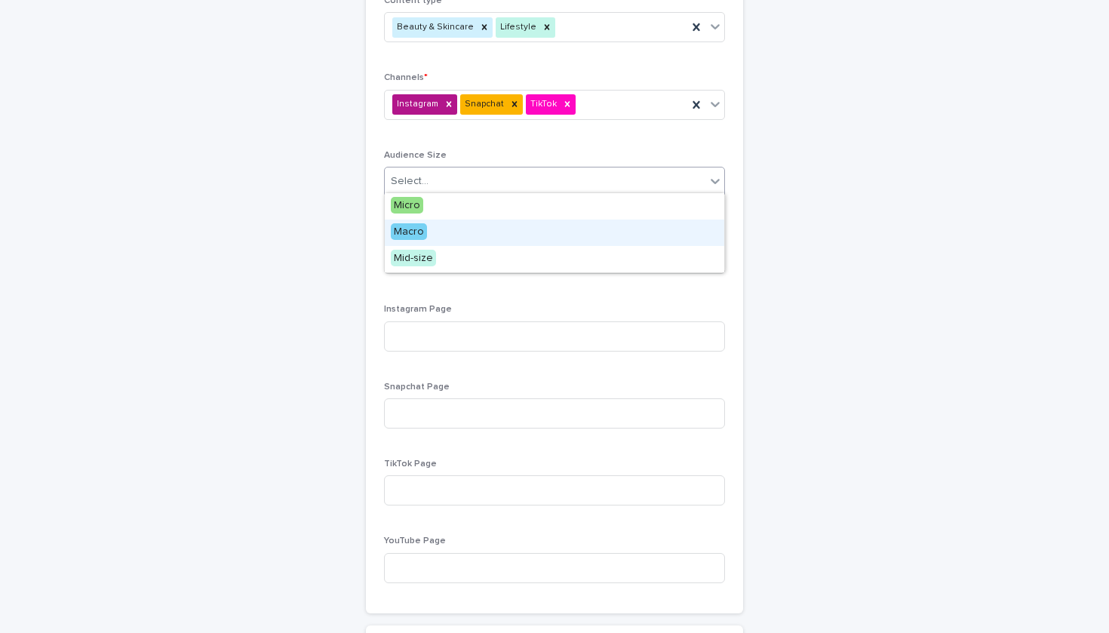
click at [462, 230] on div "Macro" at bounding box center [555, 233] width 340 height 26
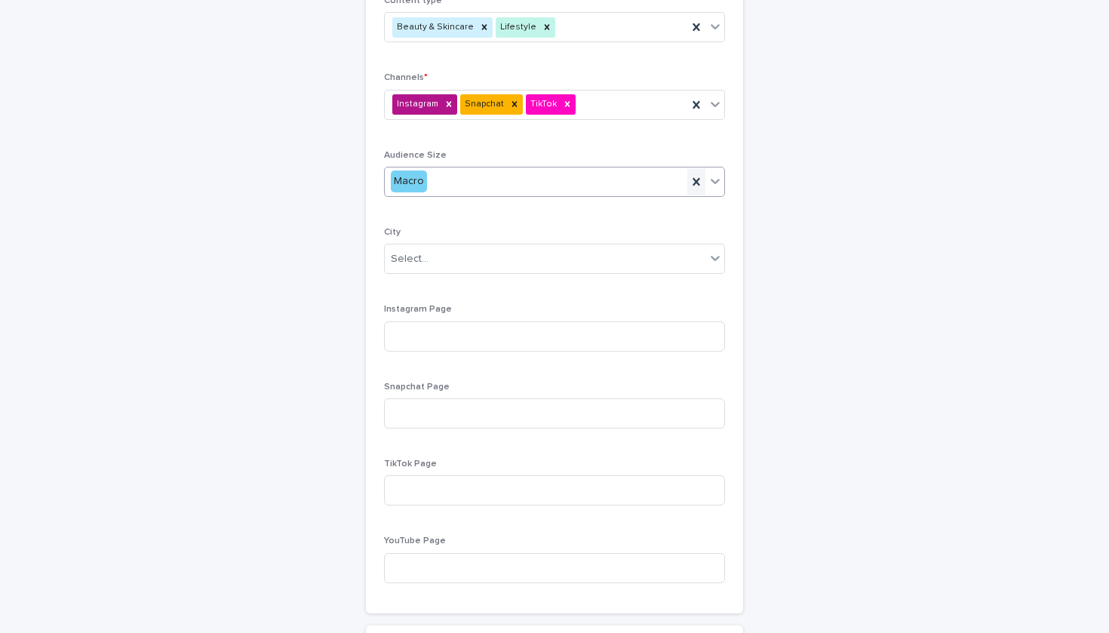
click at [691, 179] on icon at bounding box center [696, 181] width 15 height 15
click at [731, 174] on div "**********" at bounding box center [554, 35] width 377 height 1158
click at [717, 174] on div "Select..." at bounding box center [554, 182] width 341 height 30
click at [684, 257] on div "Select..." at bounding box center [554, 259] width 341 height 30
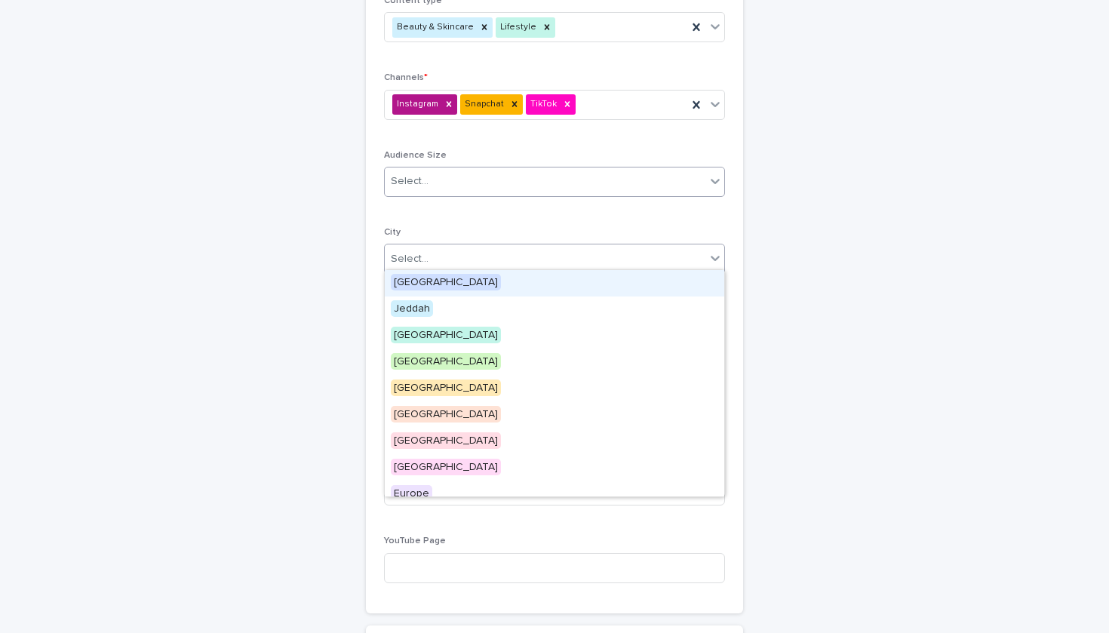
click at [706, 184] on div at bounding box center [715, 181] width 18 height 27
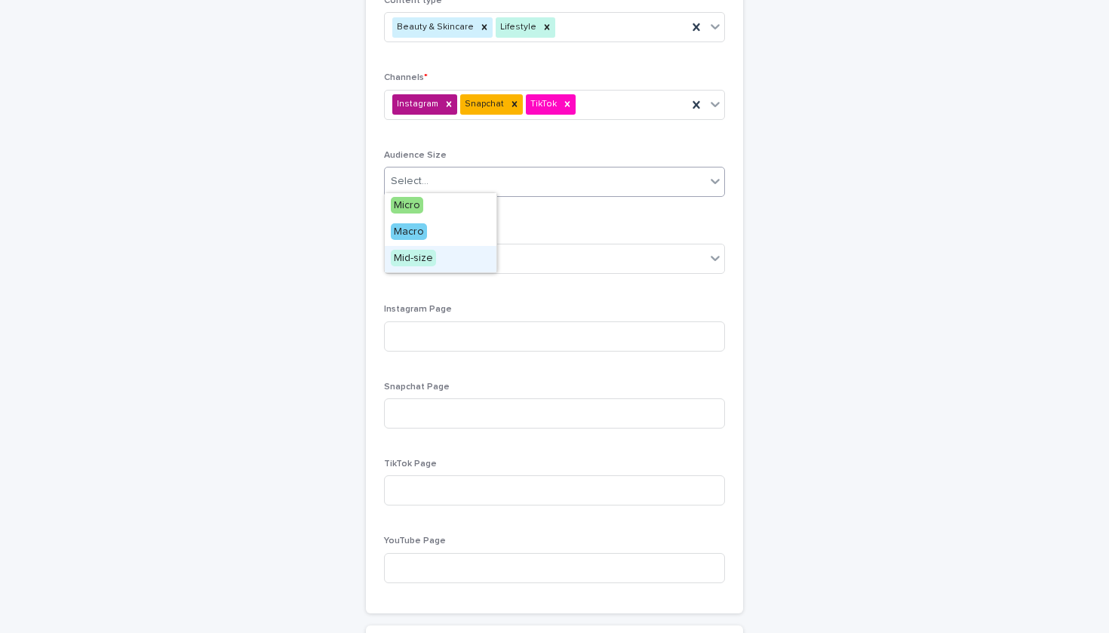
click at [484, 257] on div "Mid-size" at bounding box center [441, 259] width 112 height 26
click at [484, 257] on div "Select..." at bounding box center [554, 259] width 341 height 30
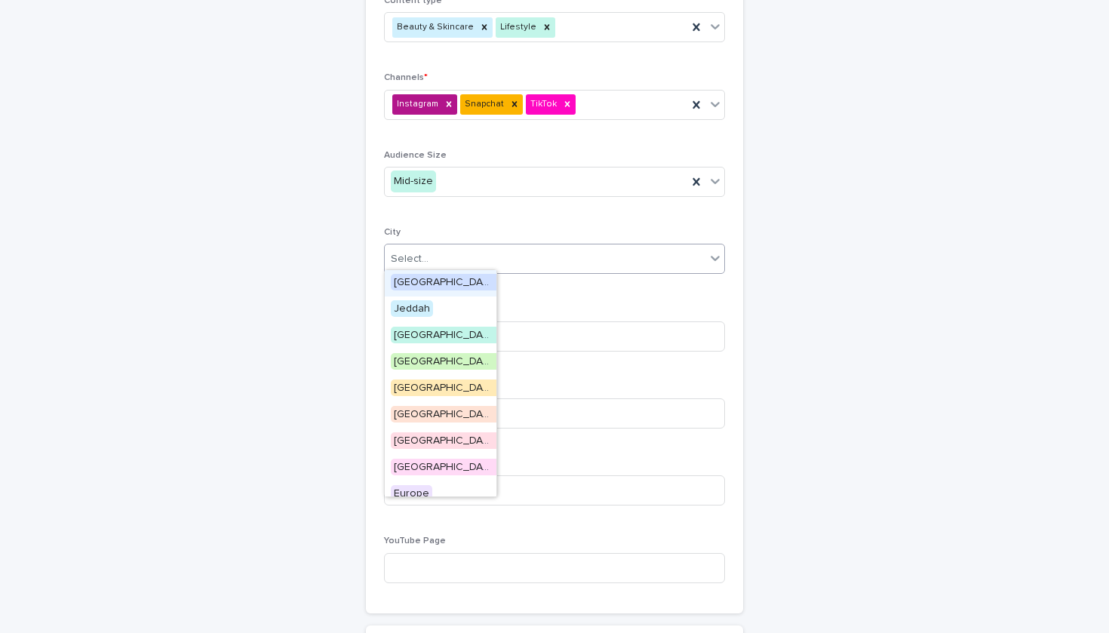
click at [470, 288] on div "[GEOGRAPHIC_DATA]" at bounding box center [441, 283] width 112 height 26
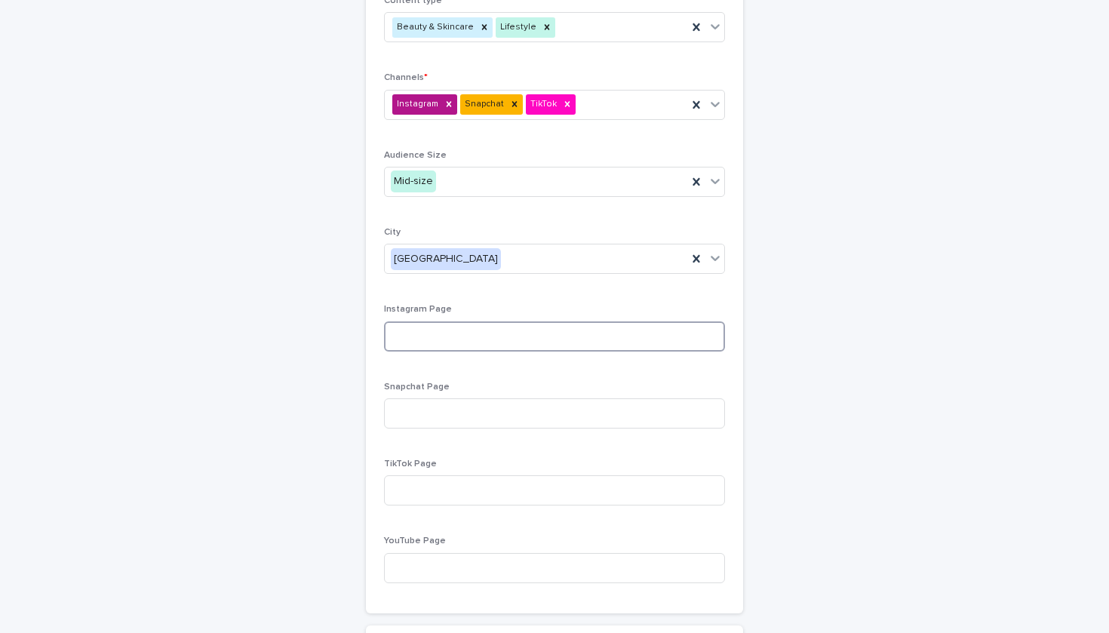
click at [477, 328] on input at bounding box center [554, 337] width 341 height 30
paste input "**********"
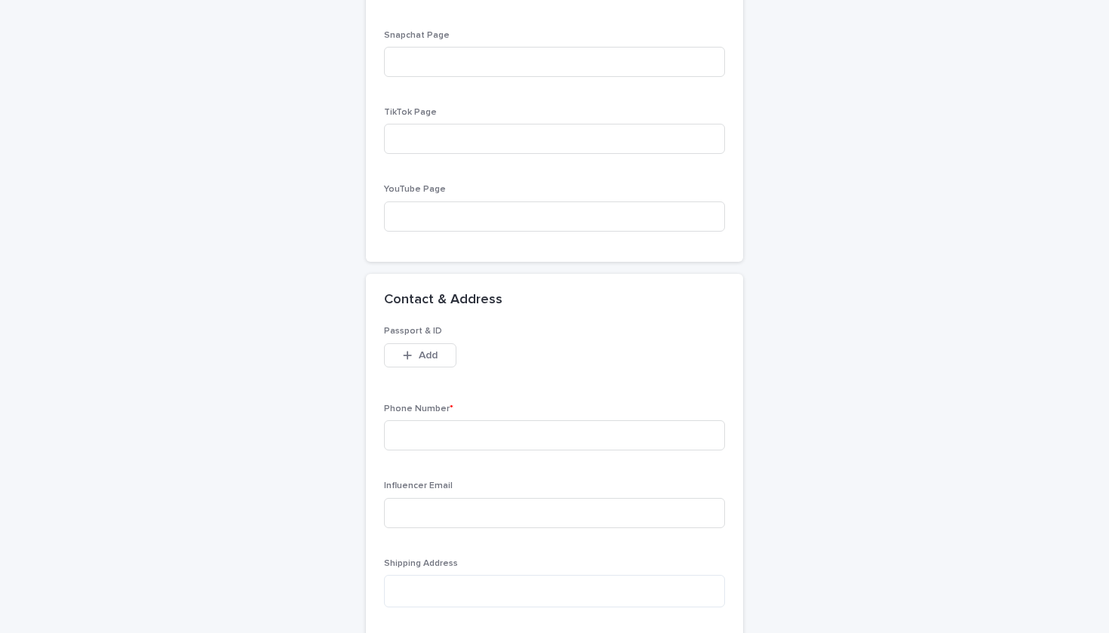
scroll to position [1306, 0]
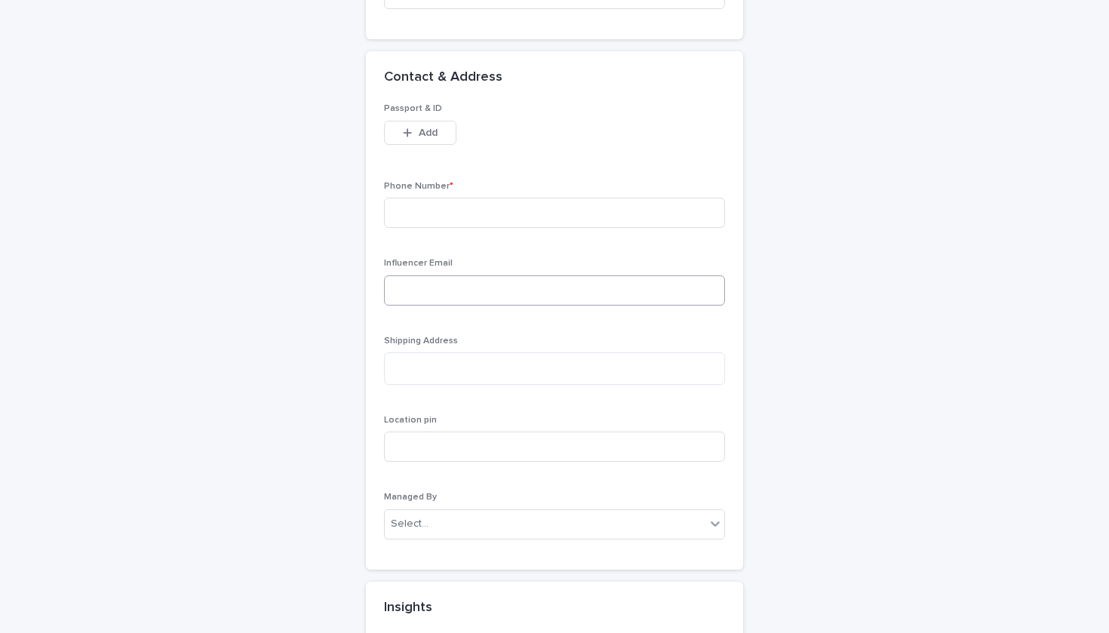
type input "**********"
paste input "**********"
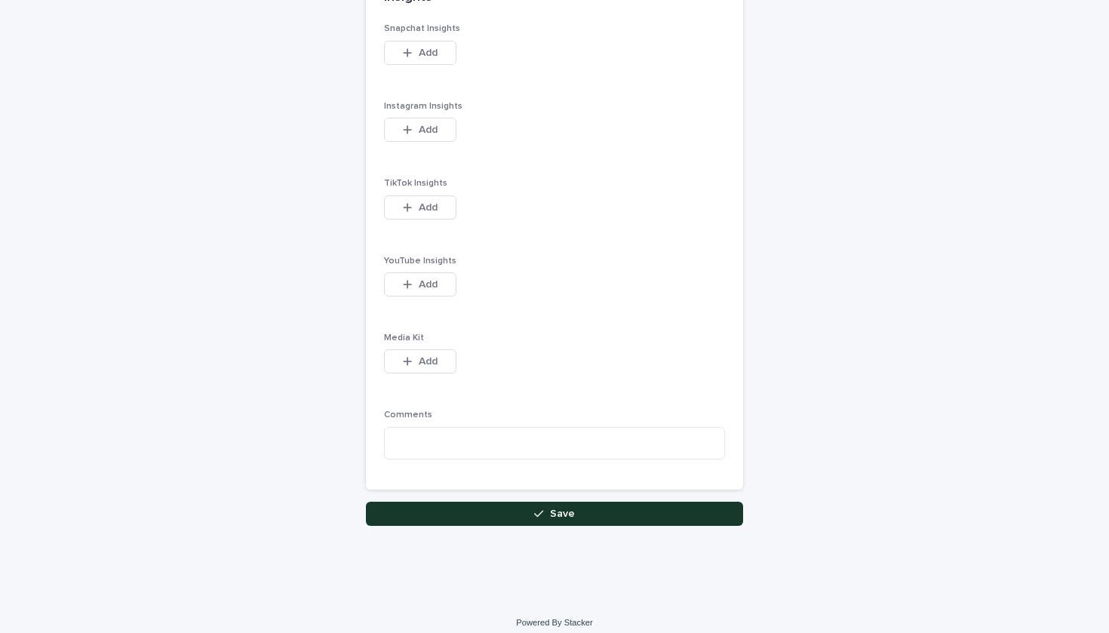
type input "**********"
click at [469, 507] on button "Save" at bounding box center [554, 514] width 377 height 24
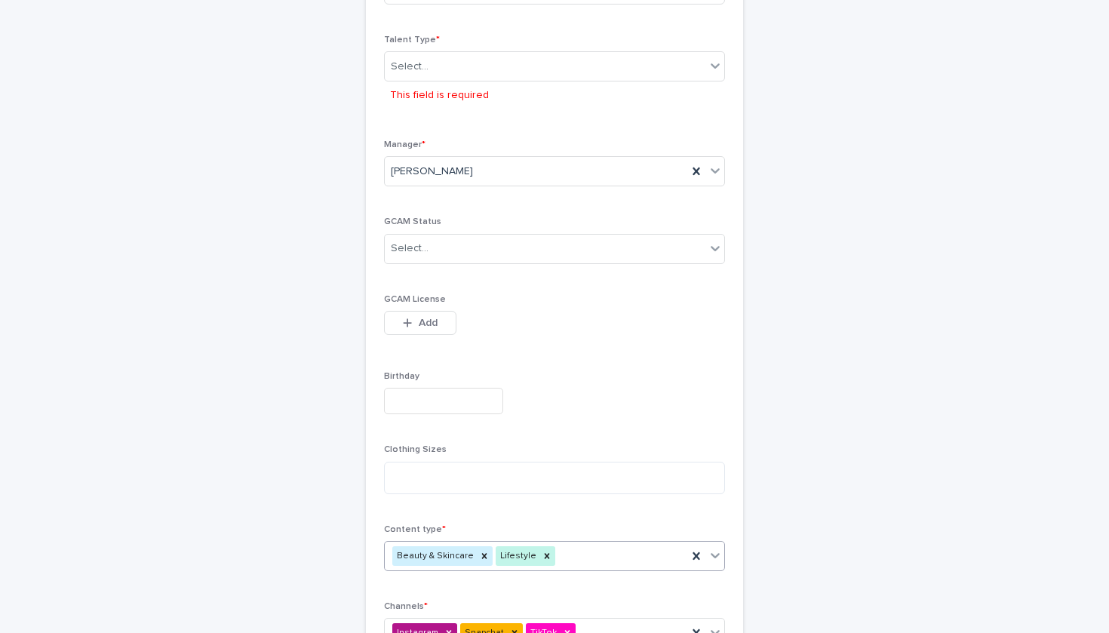
scroll to position [149, 0]
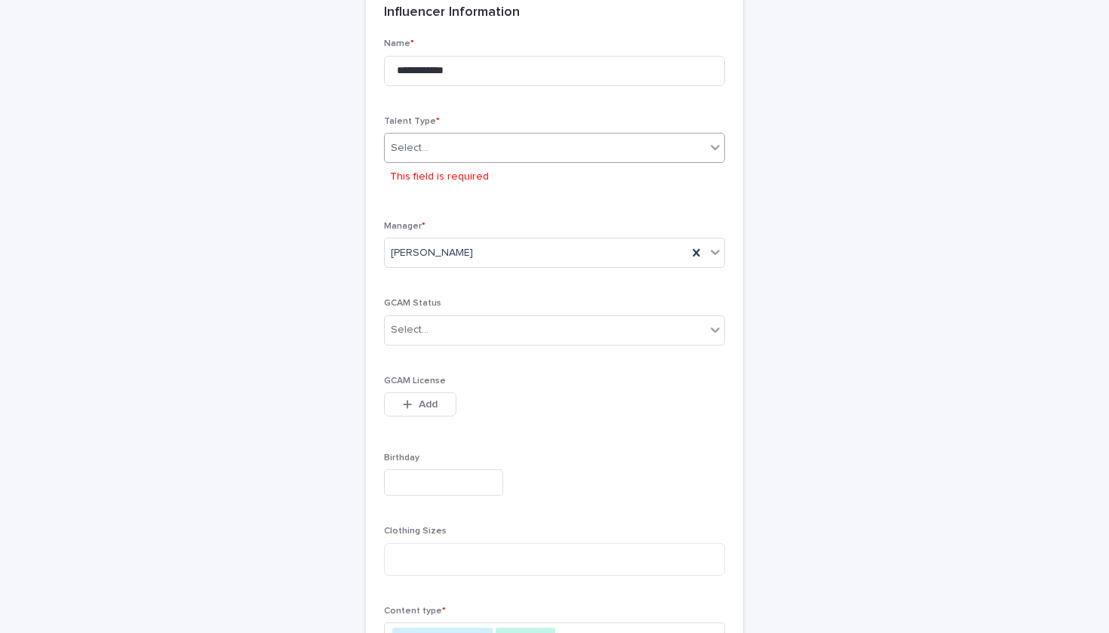
click at [448, 155] on div "Select..." at bounding box center [545, 148] width 321 height 25
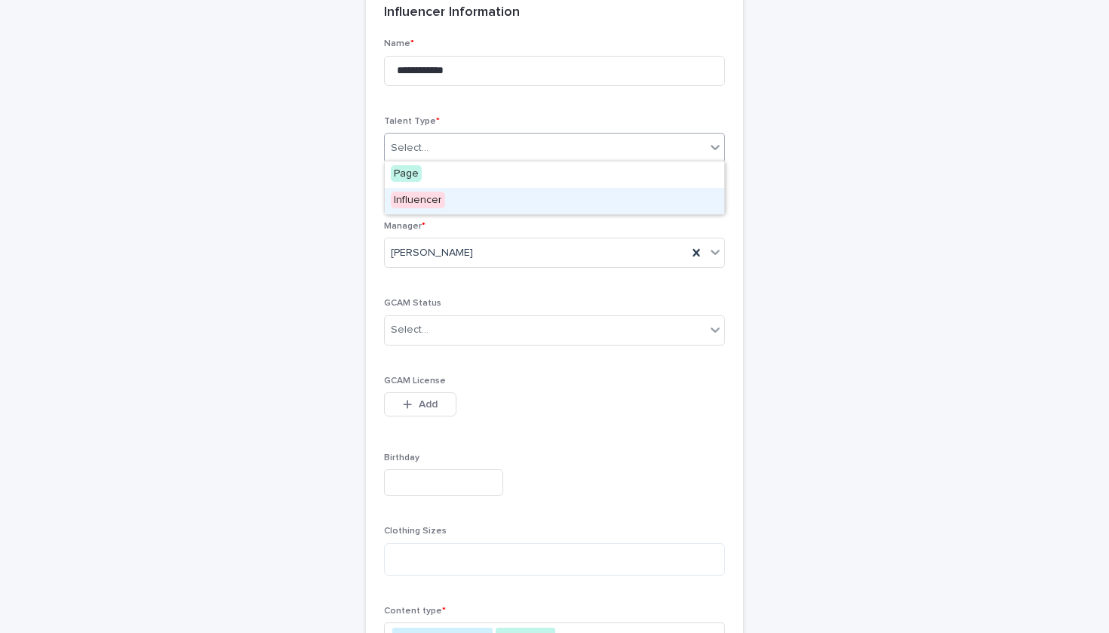
click at [448, 198] on div "Influencer" at bounding box center [555, 201] width 340 height 26
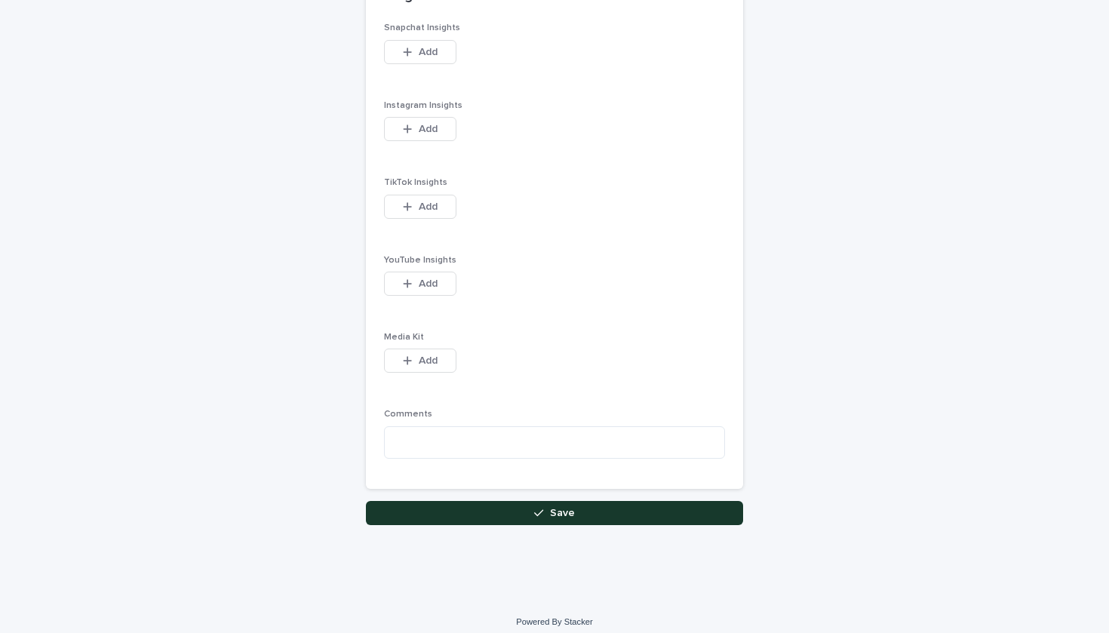
scroll to position [1916, 0]
click at [506, 502] on button "Save" at bounding box center [554, 514] width 377 height 24
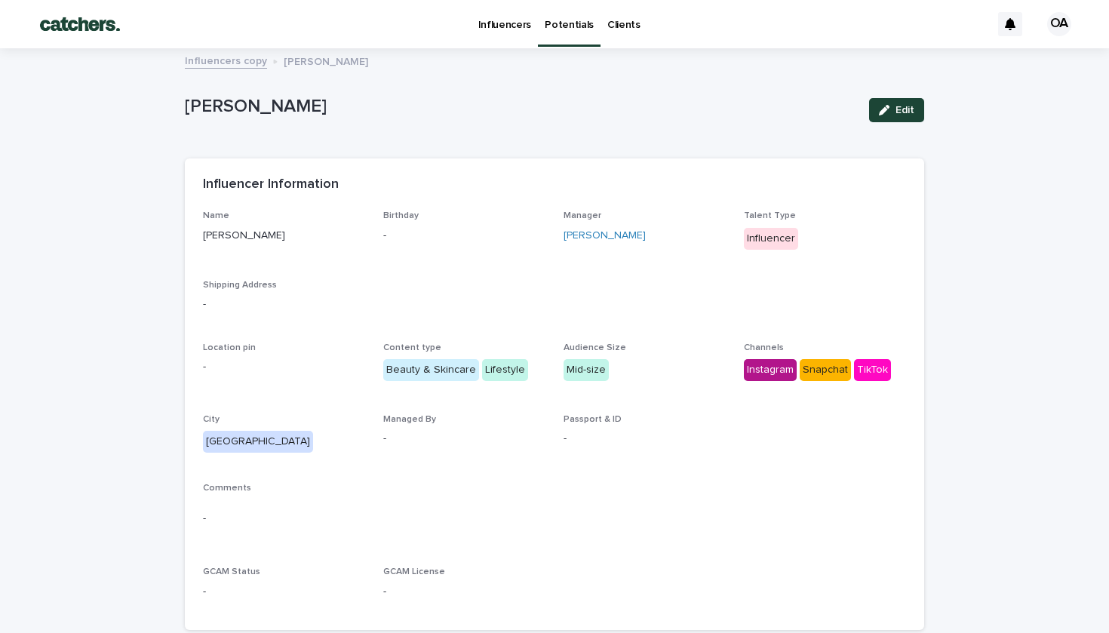
click at [563, 29] on p "Potentials" at bounding box center [569, 16] width 49 height 32
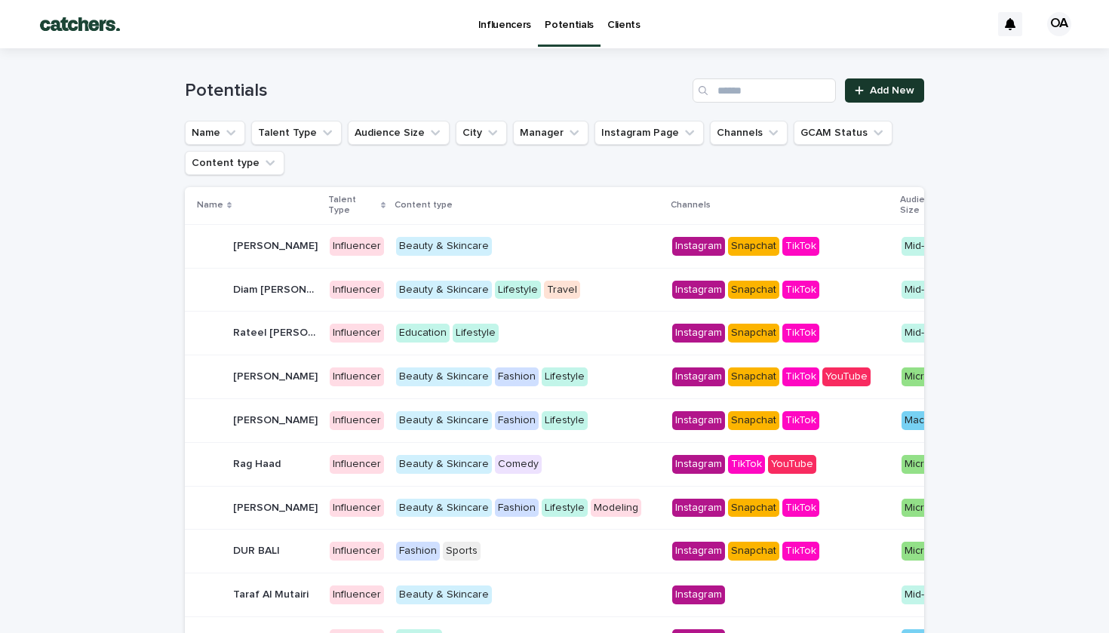
click at [891, 81] on link "Add New" at bounding box center [884, 90] width 79 height 24
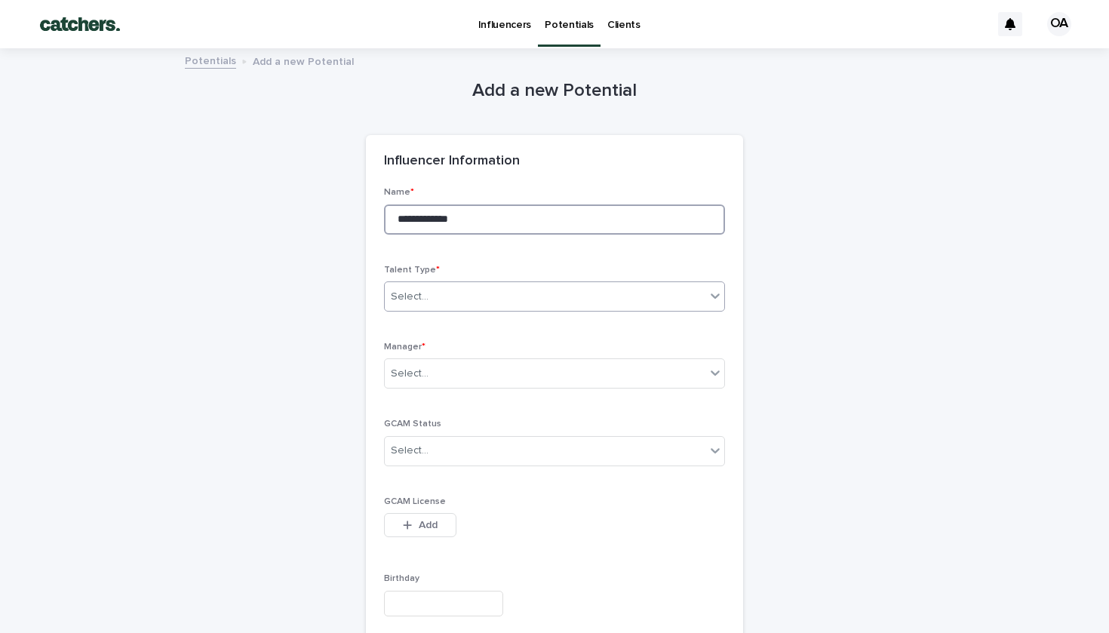
type input "**********"
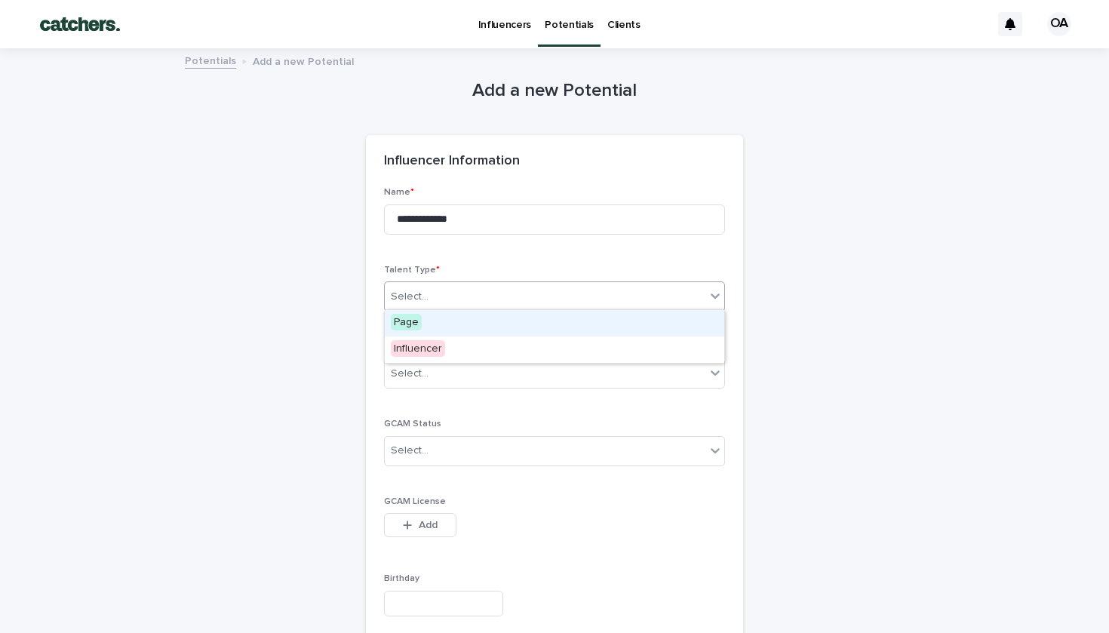
click at [493, 303] on div "Select..." at bounding box center [554, 297] width 341 height 30
drag, startPoint x: 494, startPoint y: 331, endPoint x: 499, endPoint y: 343, distance: 13.9
click at [499, 345] on p "Manager *" at bounding box center [554, 347] width 341 height 11
click at [469, 290] on div "Select..." at bounding box center [545, 297] width 321 height 25
click at [464, 356] on div "Influencer" at bounding box center [441, 350] width 112 height 26
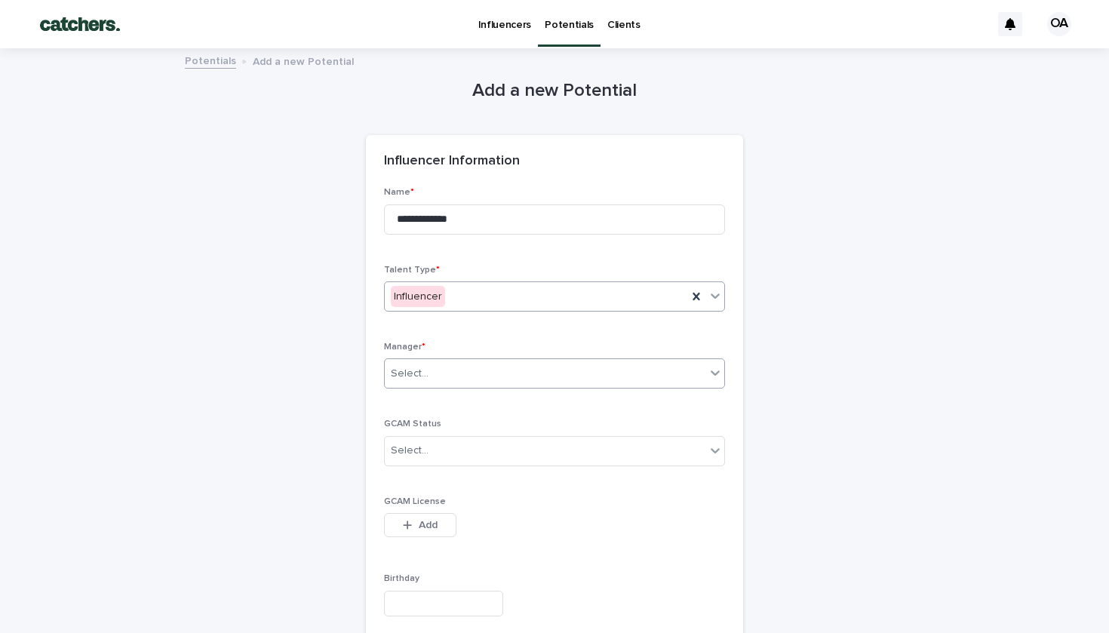
click at [469, 368] on div "Select..." at bounding box center [545, 373] width 321 height 25
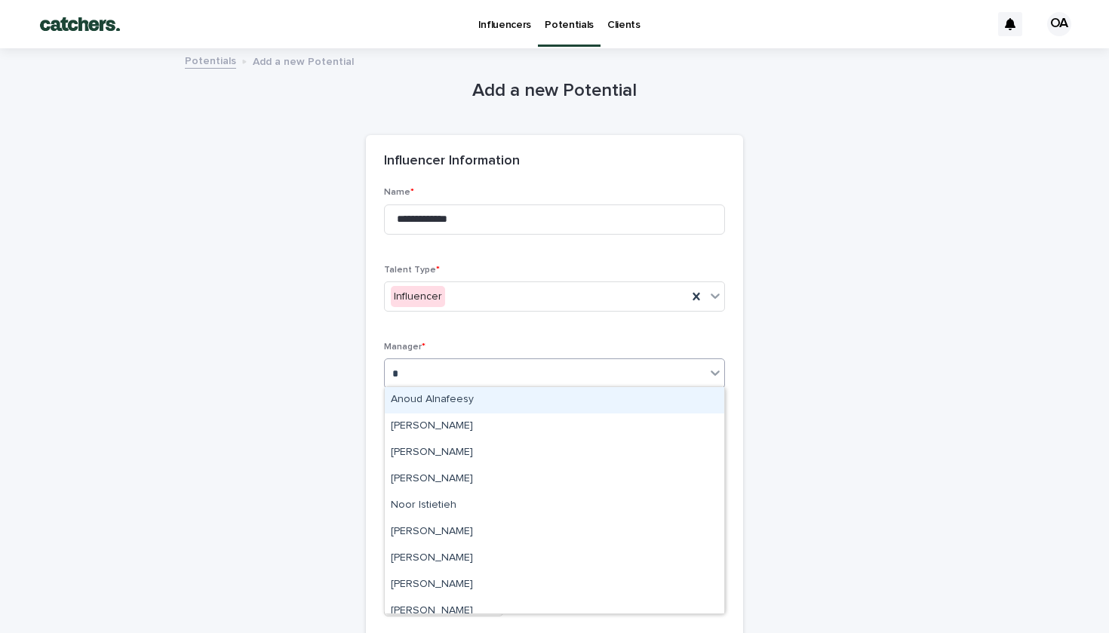
type input "**"
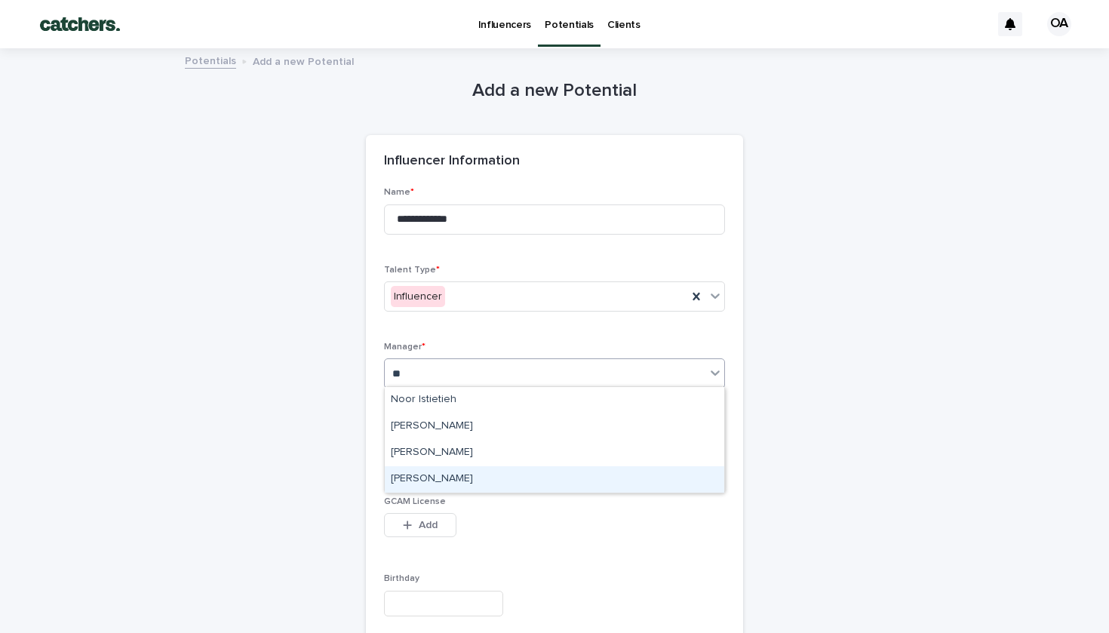
click at [398, 485] on div "[PERSON_NAME]" at bounding box center [555, 479] width 340 height 26
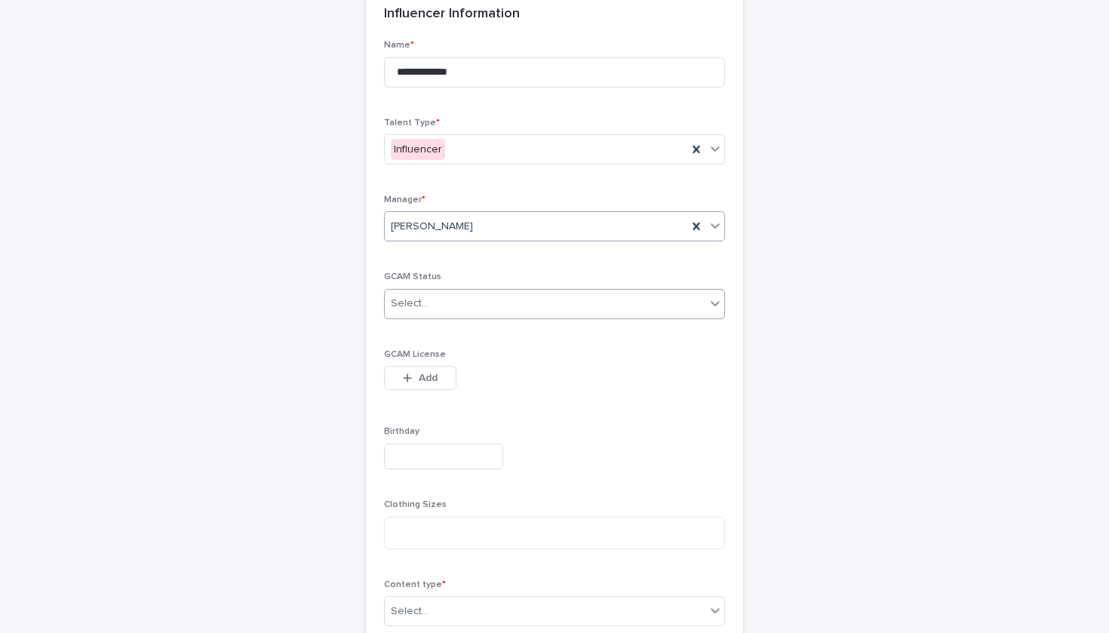
scroll to position [293, 0]
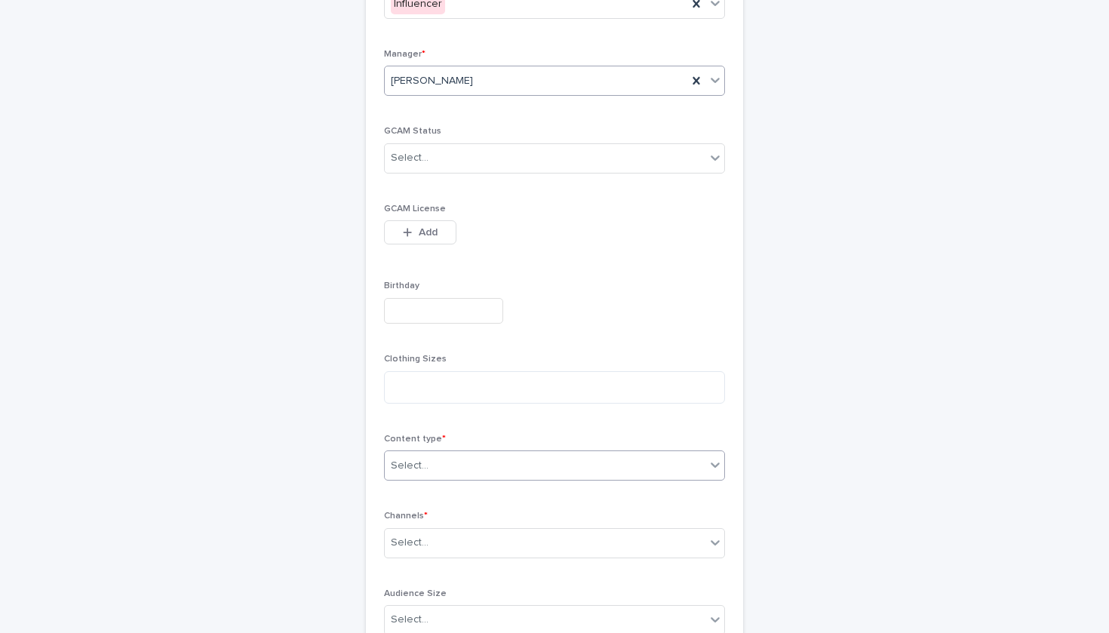
click at [448, 454] on div "Select..." at bounding box center [545, 466] width 321 height 25
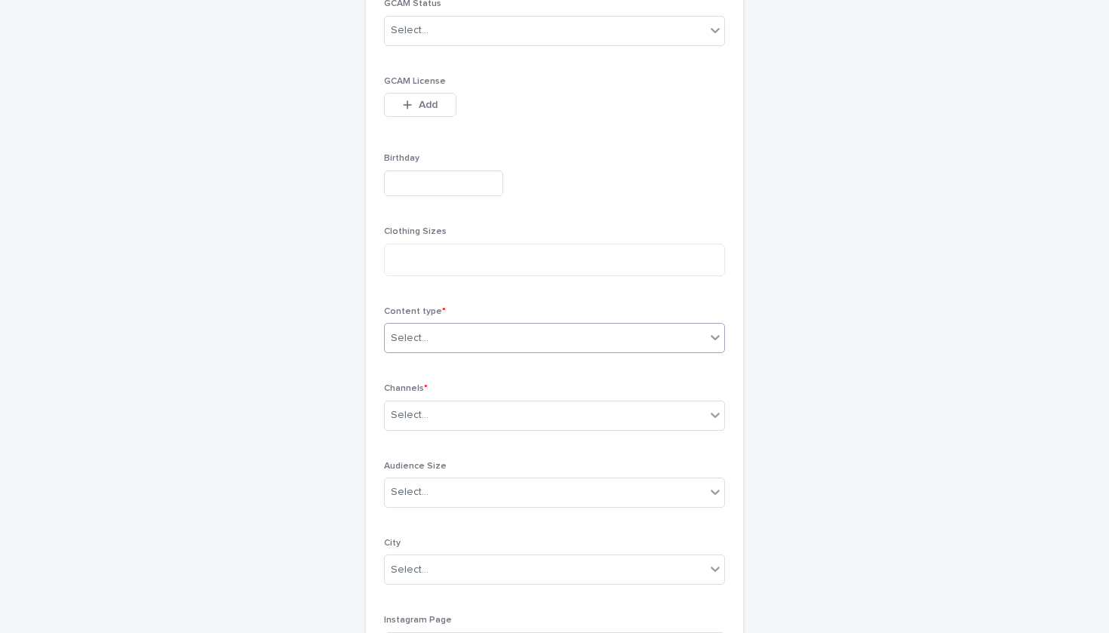
click at [464, 330] on div "Select..." at bounding box center [545, 338] width 321 height 25
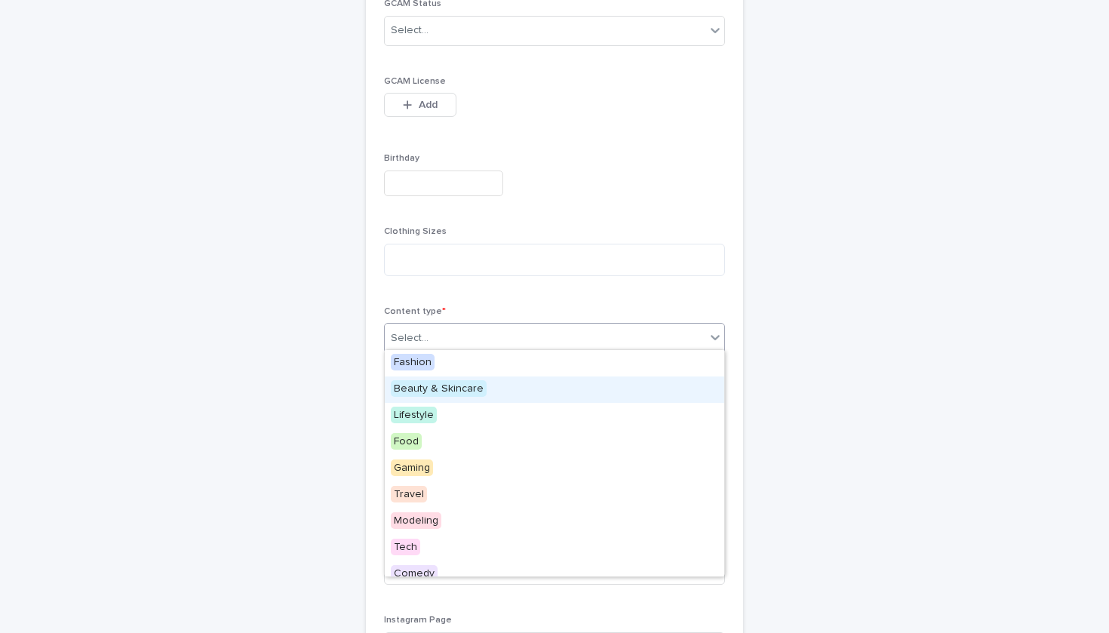
click at [438, 383] on span "Beauty & Skincare" at bounding box center [439, 388] width 96 height 17
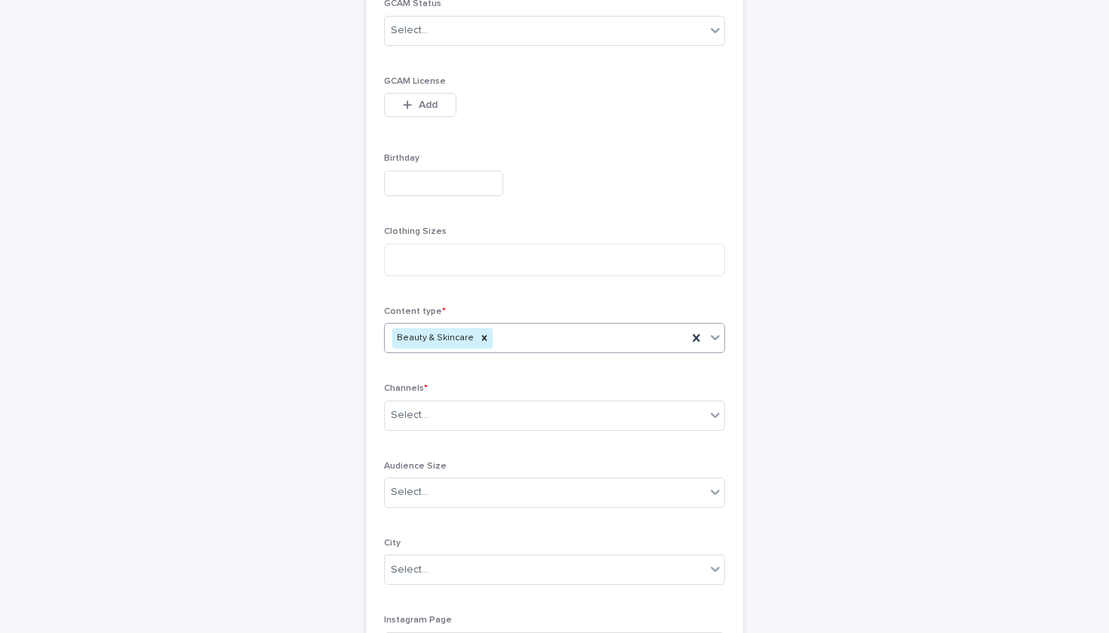
type input "*"
click at [488, 347] on div "Beauty & Skincare" at bounding box center [554, 338] width 341 height 30
type input "*"
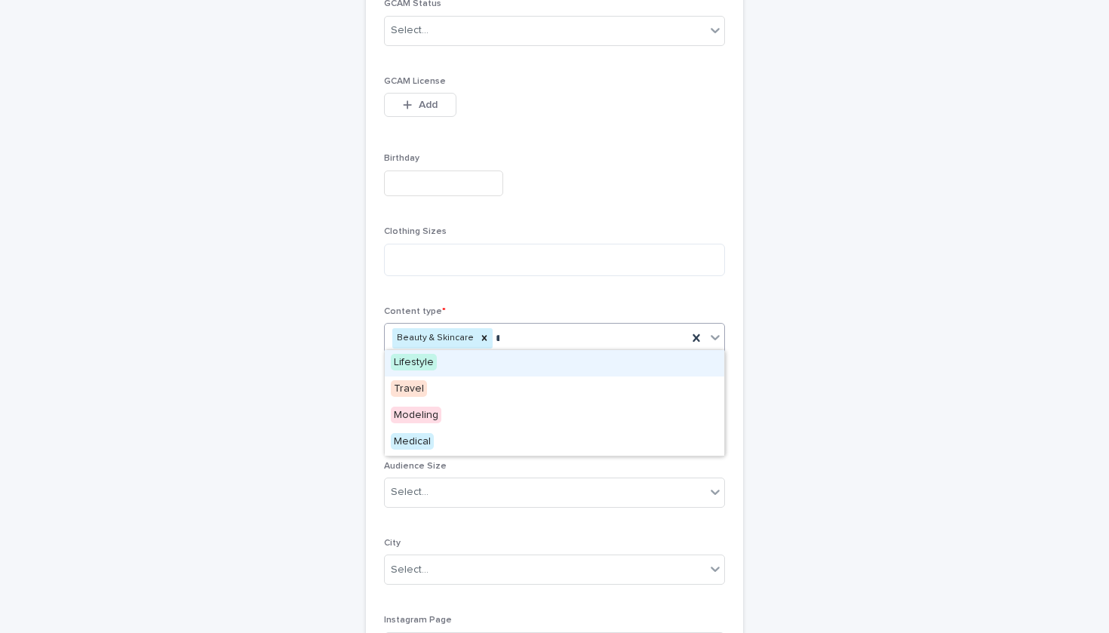
click at [512, 362] on div "Lifestyle" at bounding box center [555, 363] width 340 height 26
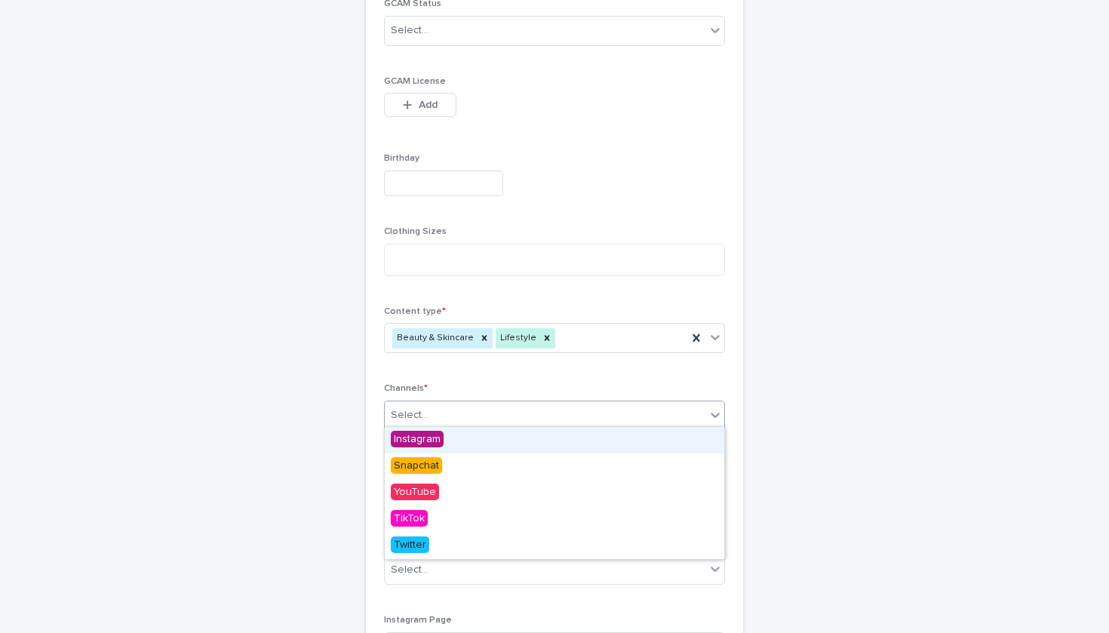
click at [491, 401] on div "Select..." at bounding box center [554, 416] width 341 height 30
click at [480, 410] on div "Select..." at bounding box center [554, 416] width 341 height 30
click at [460, 445] on div "Instagram" at bounding box center [441, 440] width 112 height 26
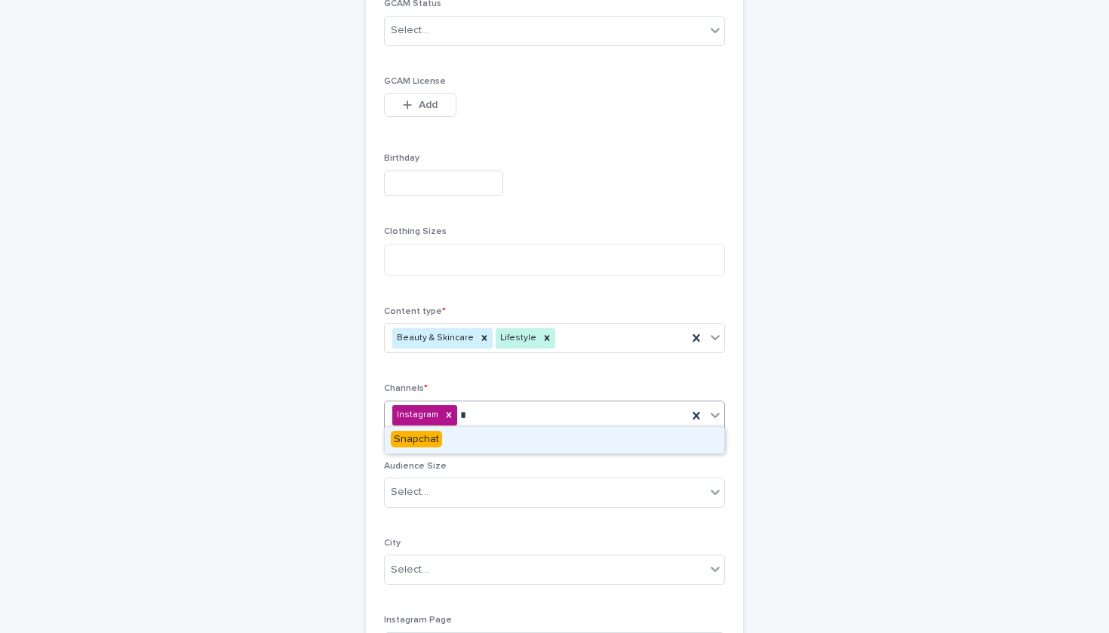
type input "**"
click at [463, 432] on div "Snapchat" at bounding box center [555, 440] width 340 height 26
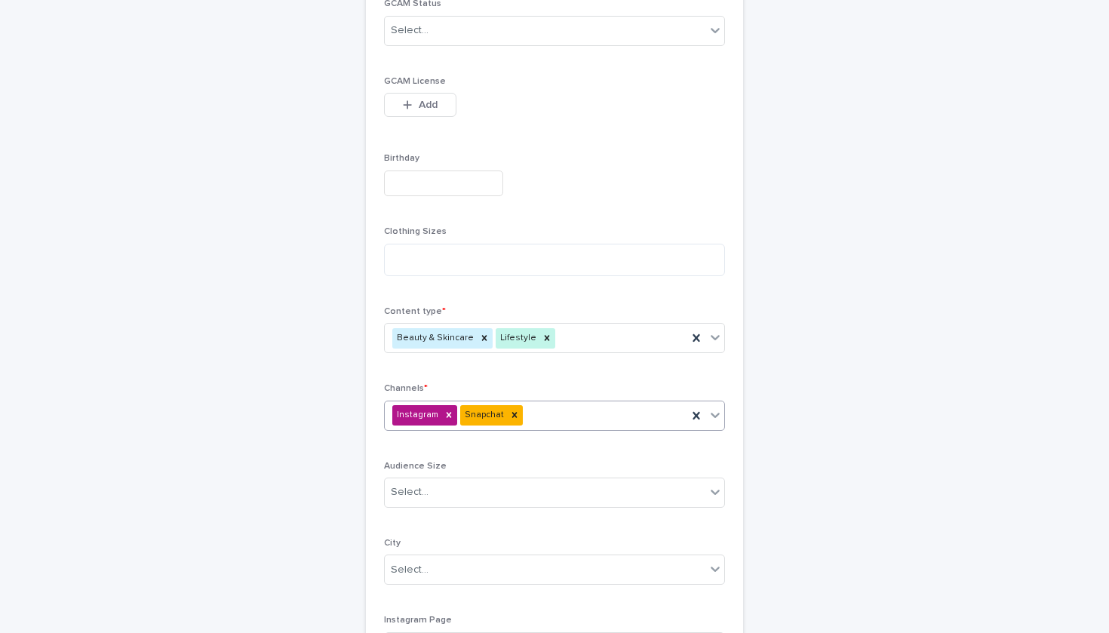
type input "*"
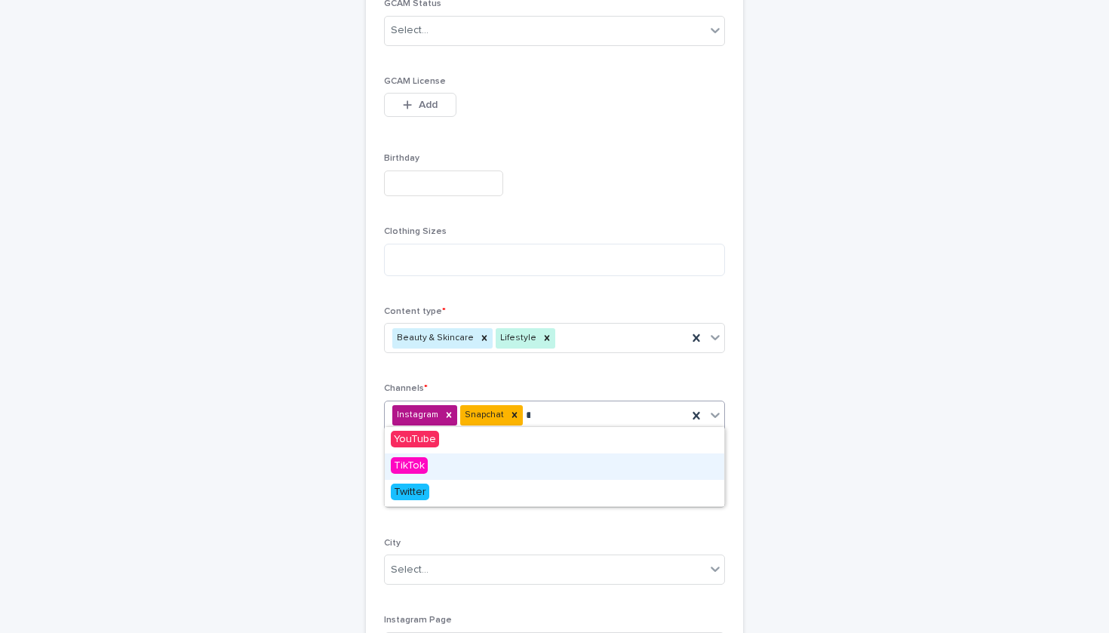
click at [471, 473] on div "TikTok" at bounding box center [555, 467] width 340 height 26
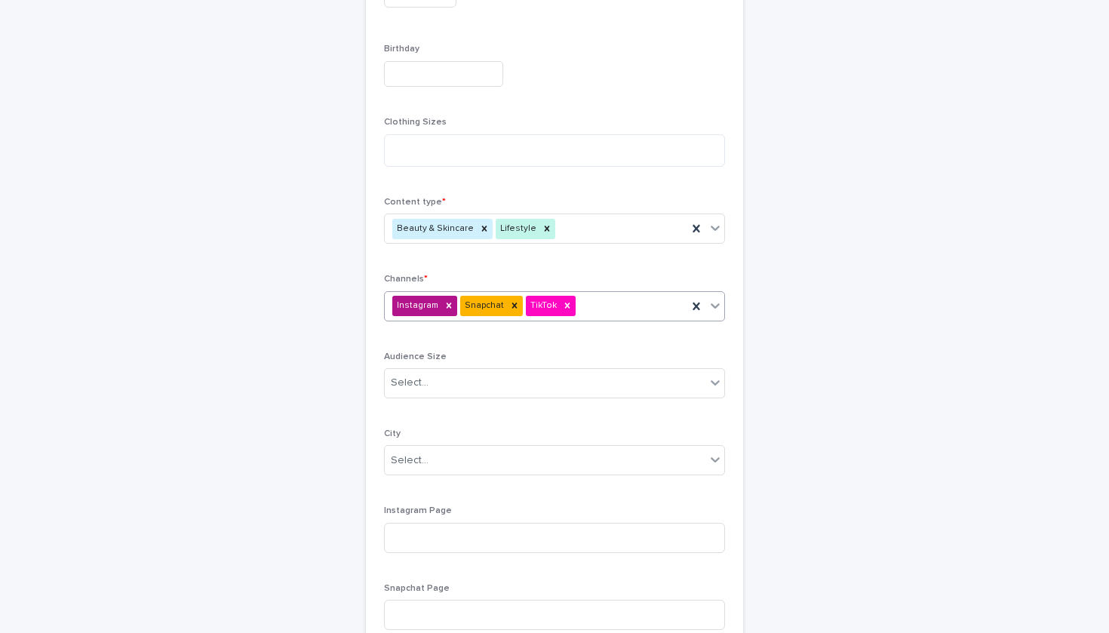
scroll to position [576, 0]
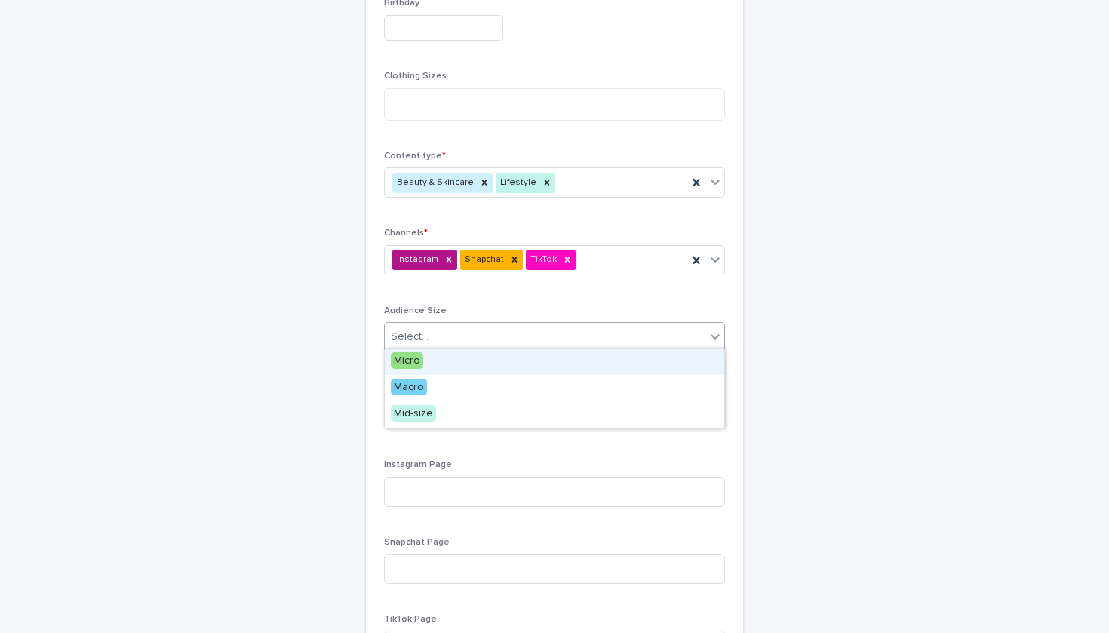
click at [552, 331] on div "Select..." at bounding box center [545, 337] width 321 height 25
click at [472, 336] on div "Select..." at bounding box center [545, 337] width 321 height 25
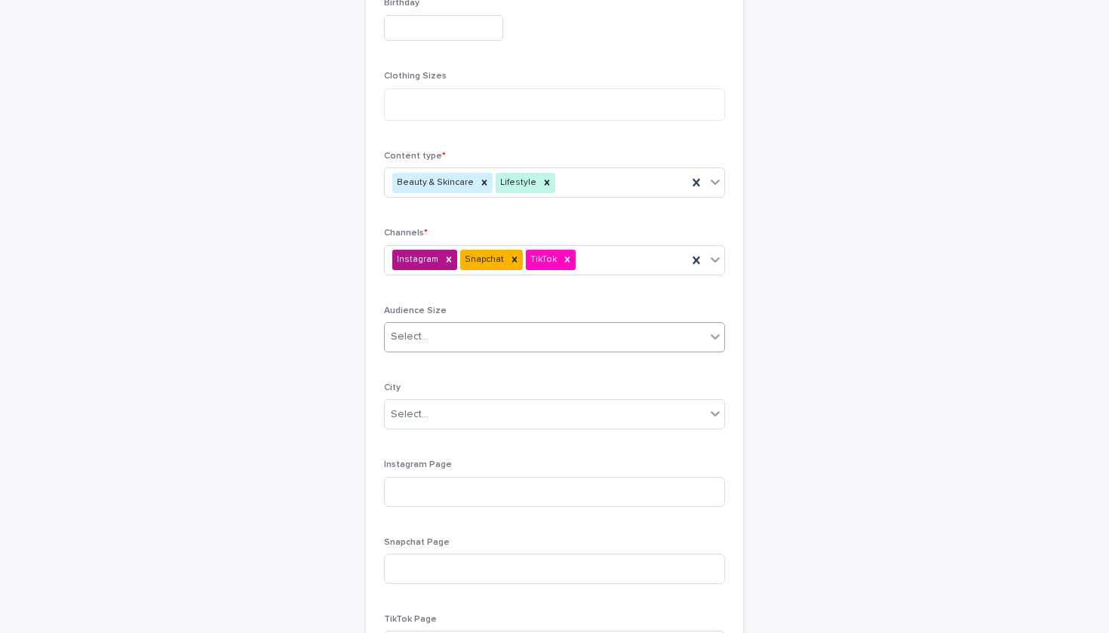
click at [458, 335] on div "Select..." at bounding box center [545, 337] width 321 height 25
click at [438, 387] on div "Macro" at bounding box center [441, 388] width 112 height 26
click at [445, 408] on div "Select..." at bounding box center [545, 414] width 321 height 25
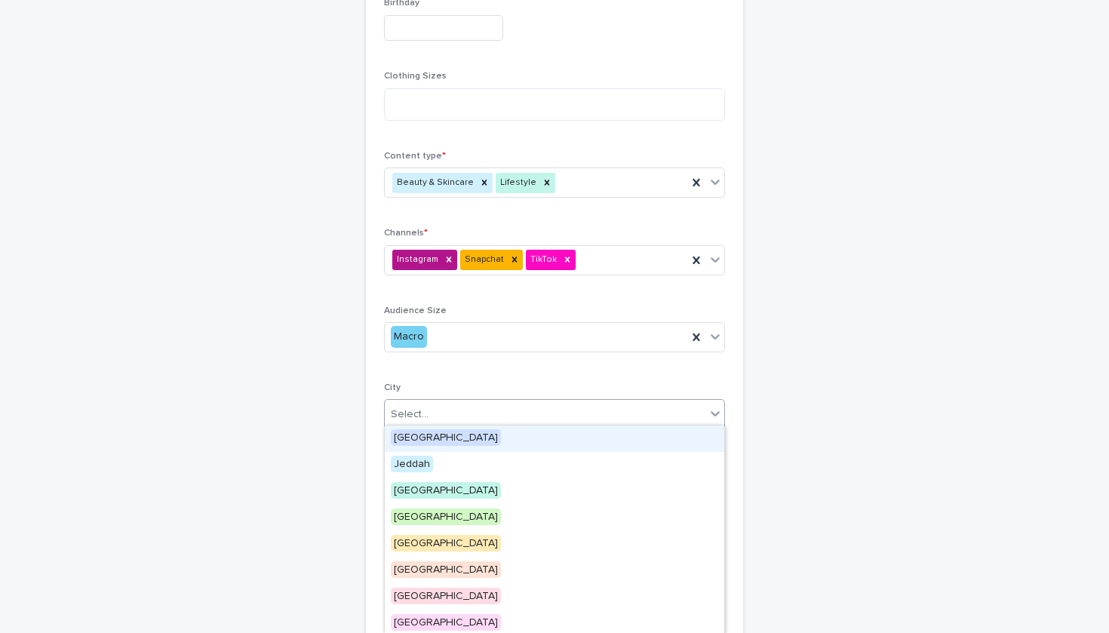
click at [445, 438] on div "[GEOGRAPHIC_DATA]" at bounding box center [555, 439] width 340 height 26
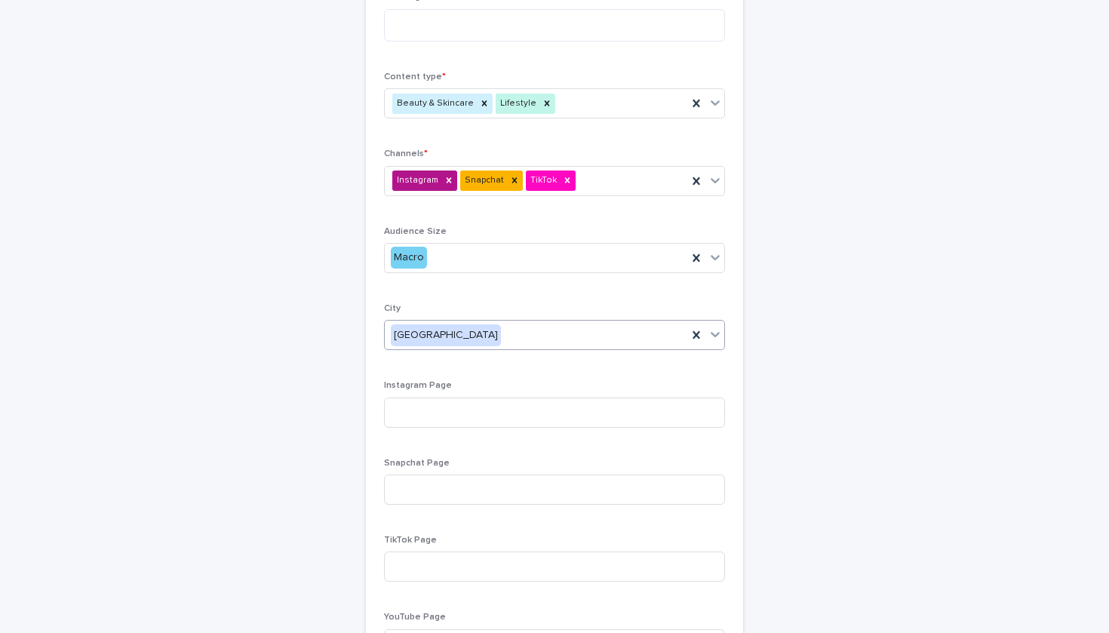
scroll to position [660, 0]
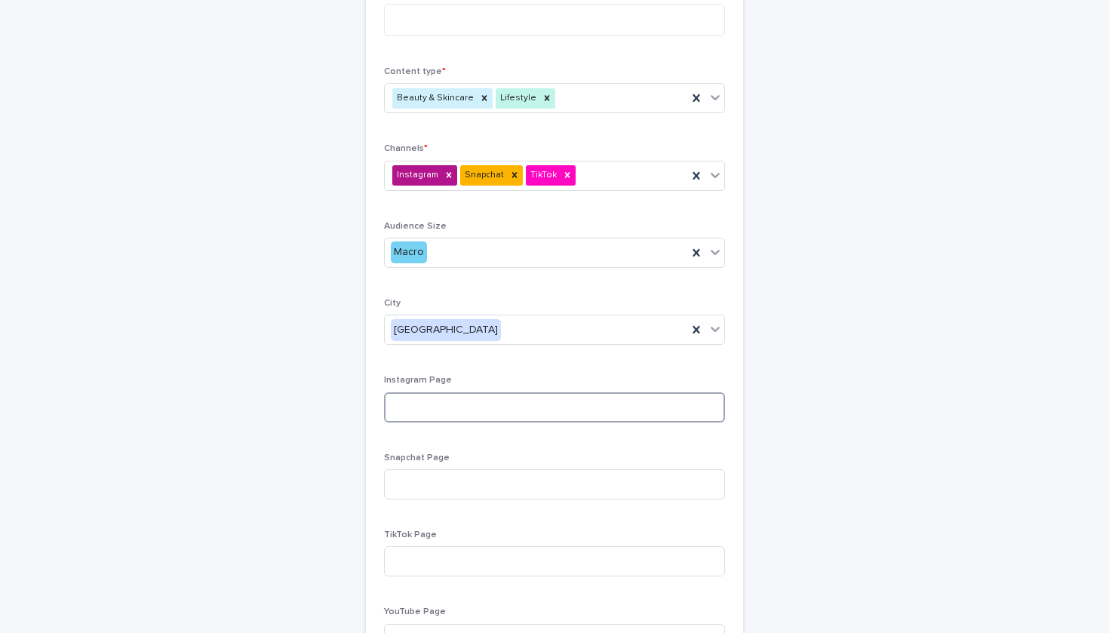
click at [438, 409] on input at bounding box center [554, 407] width 341 height 30
paste input "**********"
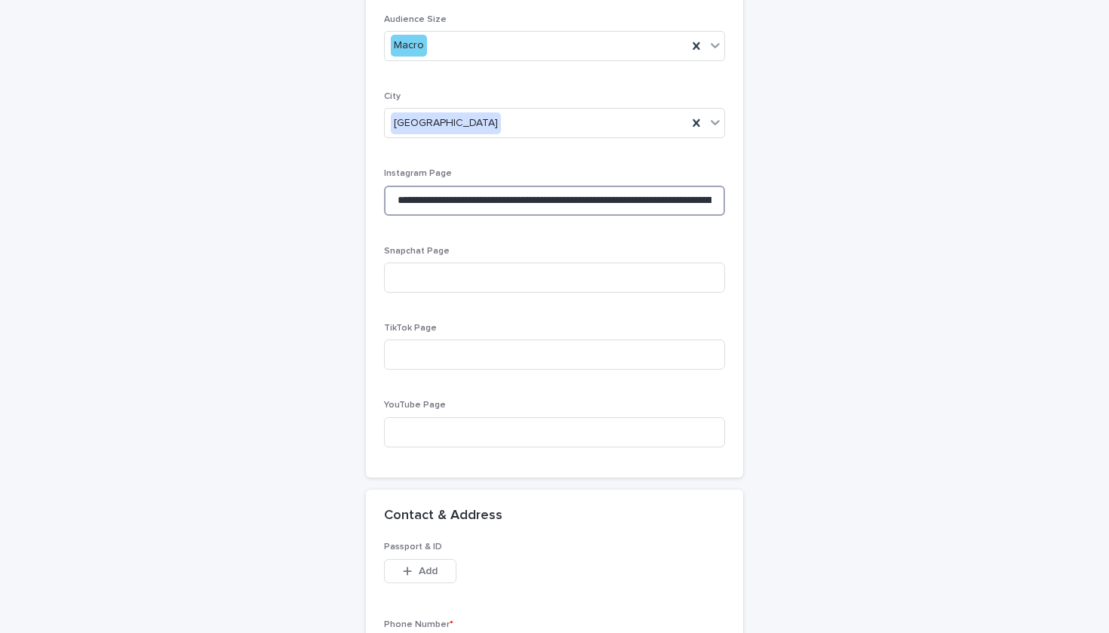
scroll to position [1038, 0]
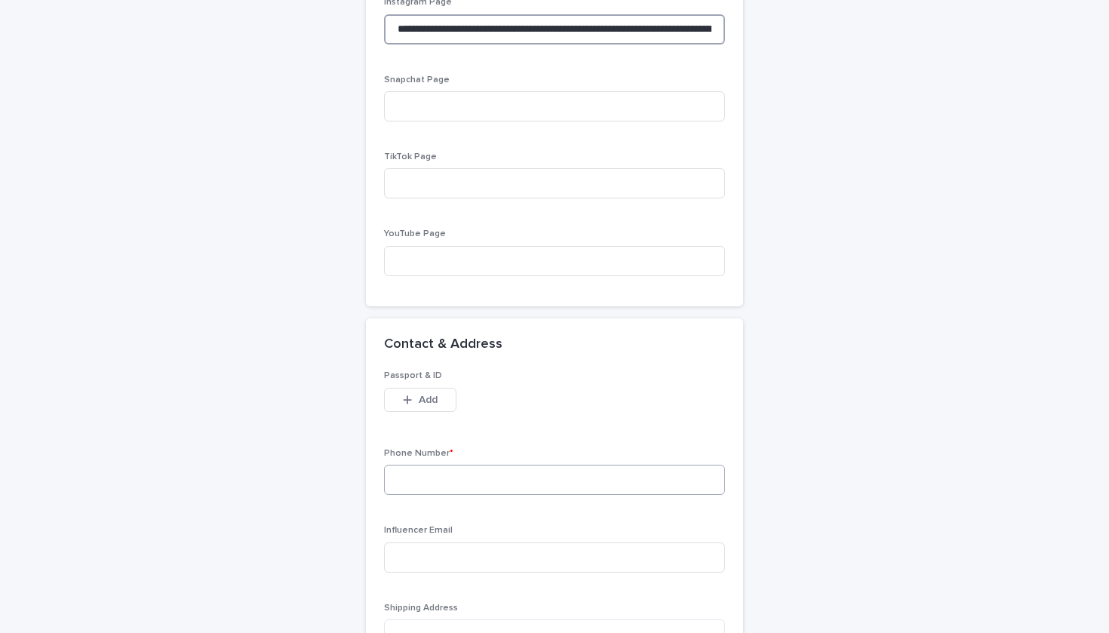
type input "**********"
click at [494, 468] on input at bounding box center [554, 480] width 341 height 30
paste input "**********"
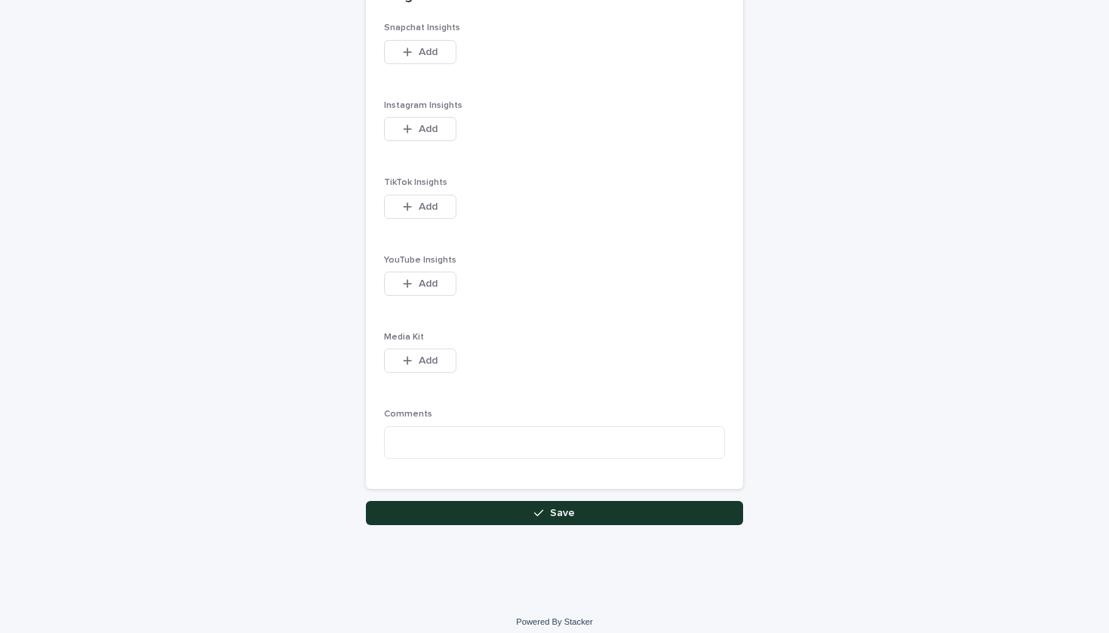
scroll to position [1916, 0]
type input "**********"
click at [514, 509] on button "Save" at bounding box center [554, 514] width 377 height 24
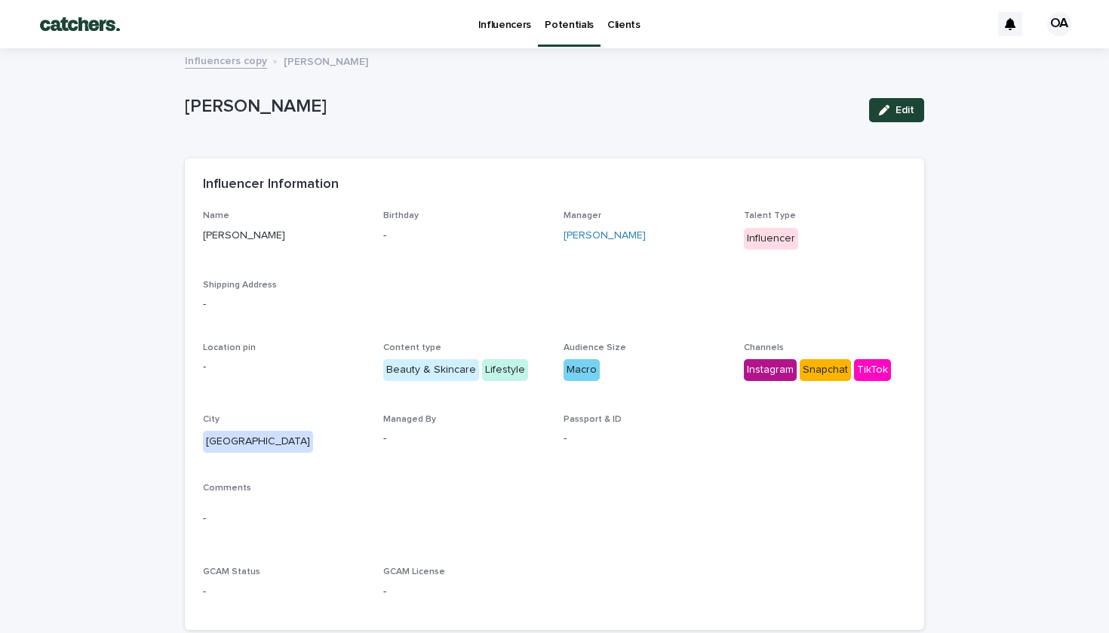
click at [561, 23] on p "Potentials" at bounding box center [569, 16] width 49 height 32
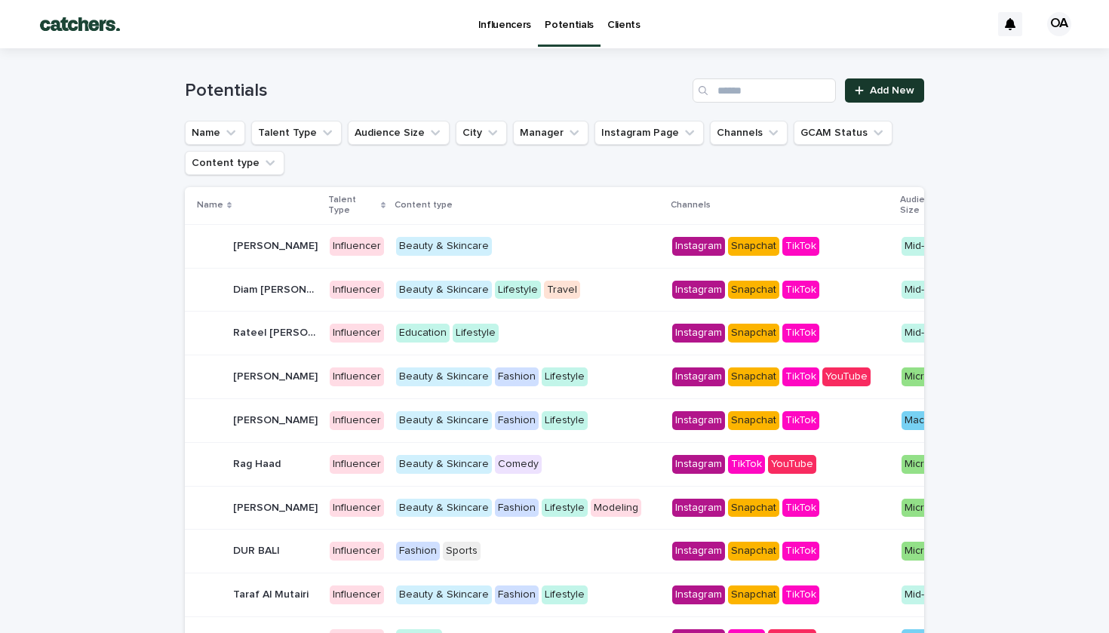
click at [875, 82] on link "Add New" at bounding box center [884, 90] width 79 height 24
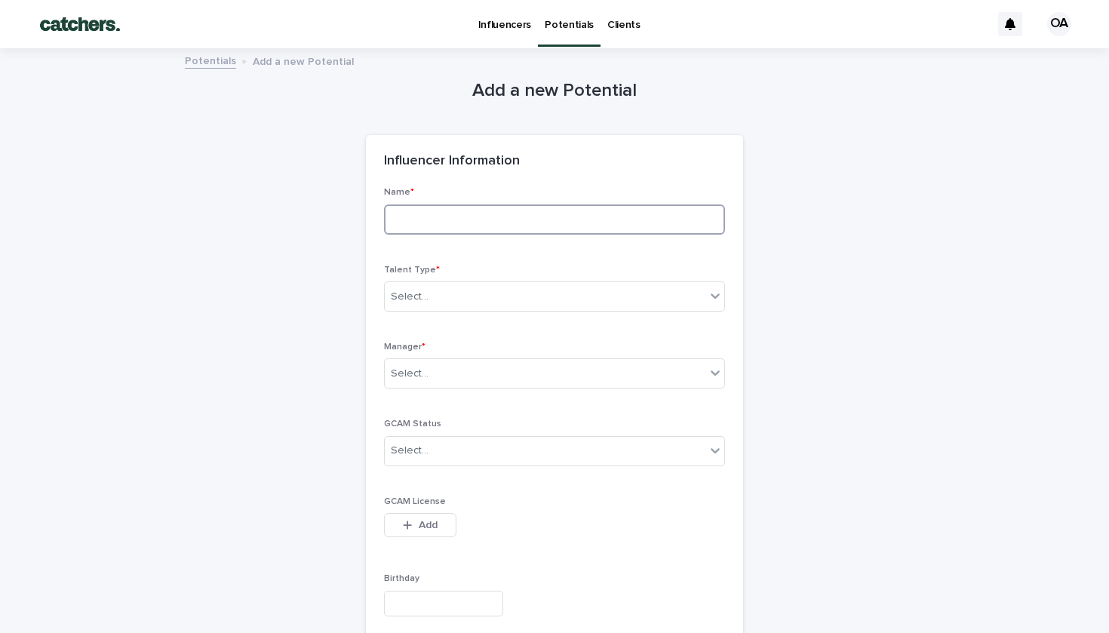
paste input "**********"
type input "**********"
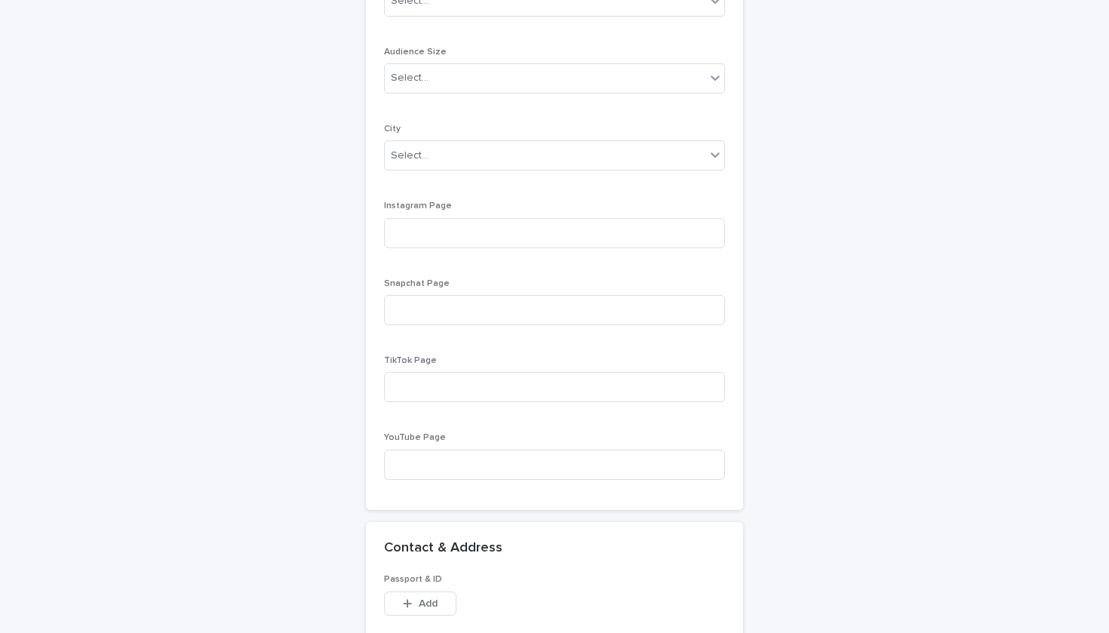
scroll to position [853, 0]
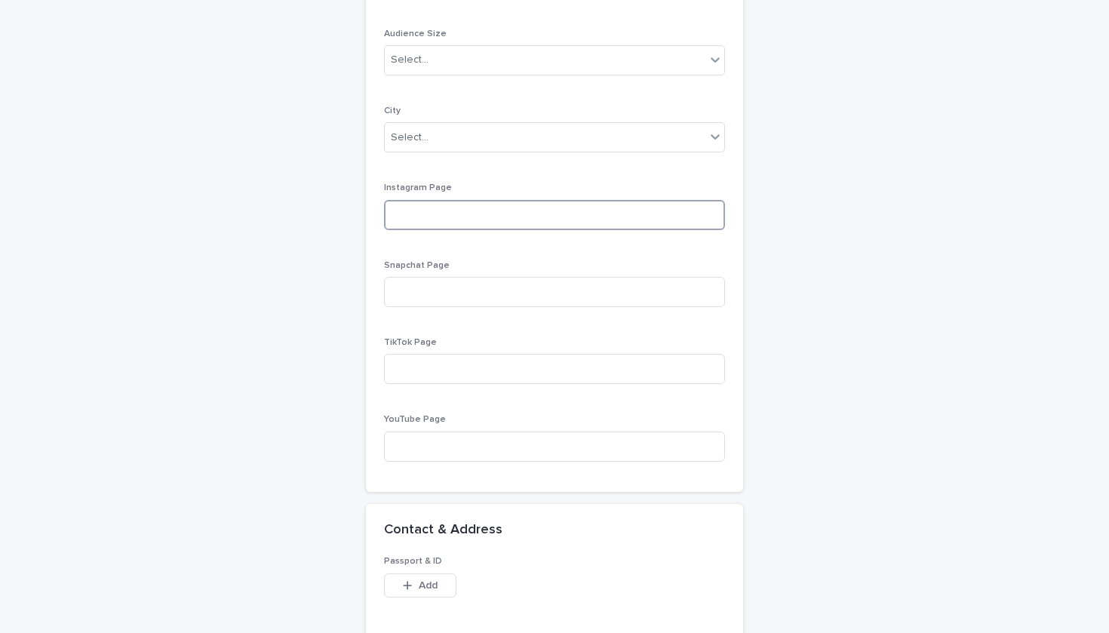
click at [481, 208] on input at bounding box center [554, 215] width 341 height 30
paste input "**********"
type input "**********"
click at [573, 134] on div "Select..." at bounding box center [545, 137] width 321 height 25
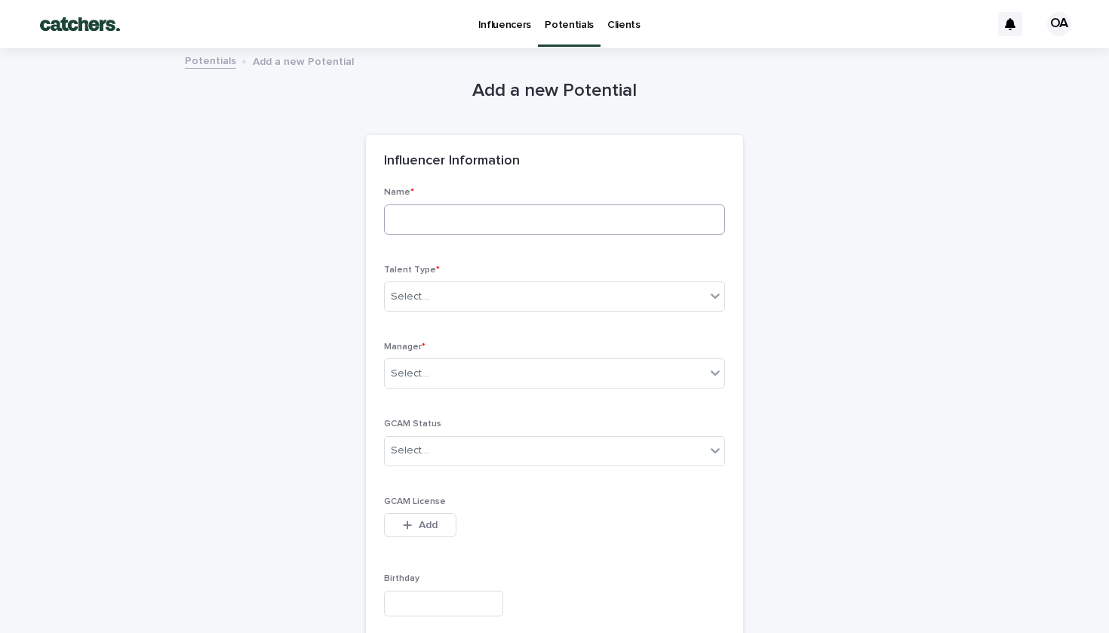
scroll to position [-1, 0]
click at [488, 229] on input at bounding box center [554, 220] width 341 height 30
paste input "**********"
type input "**********"
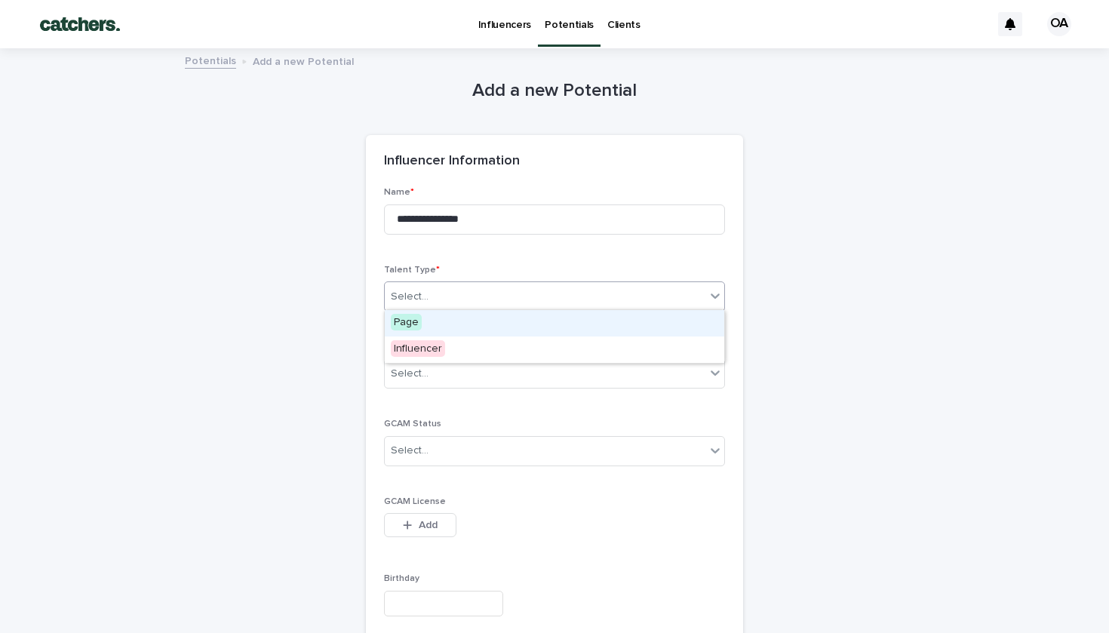
click at [487, 289] on div "Select..." at bounding box center [554, 297] width 341 height 30
click at [488, 343] on div "Influencer" at bounding box center [441, 350] width 112 height 26
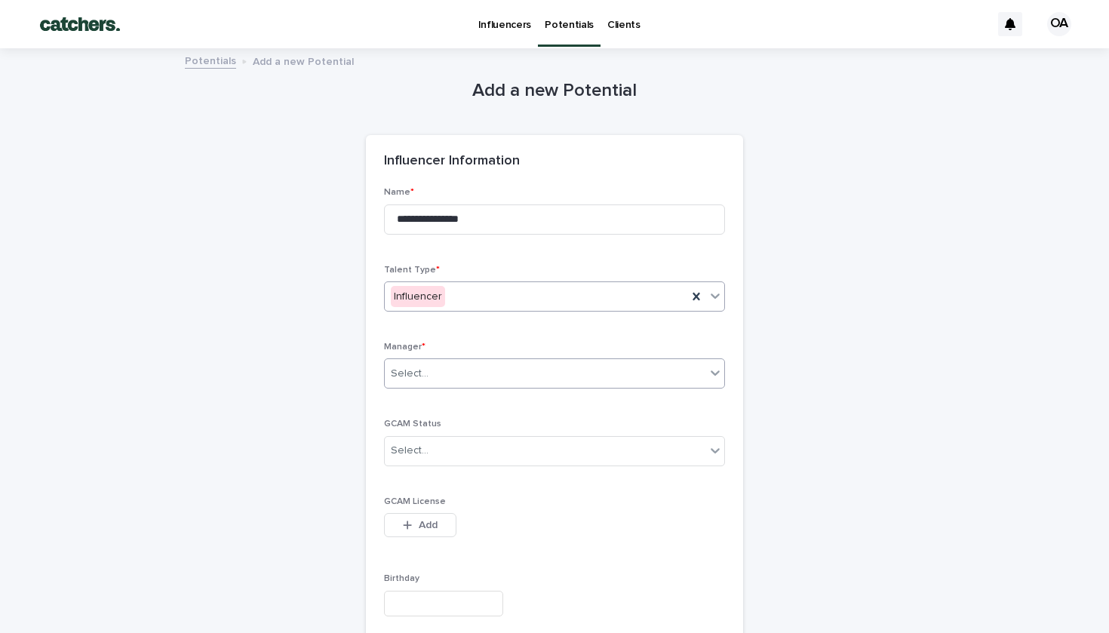
click at [494, 373] on div "Select..." at bounding box center [545, 373] width 321 height 25
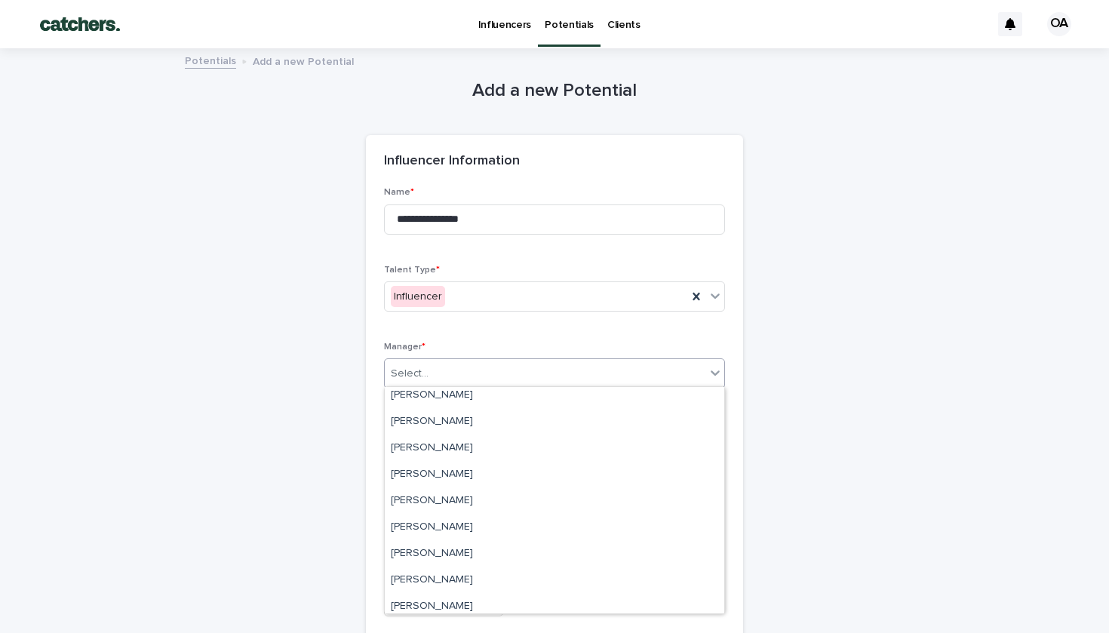
scroll to position [408, 0]
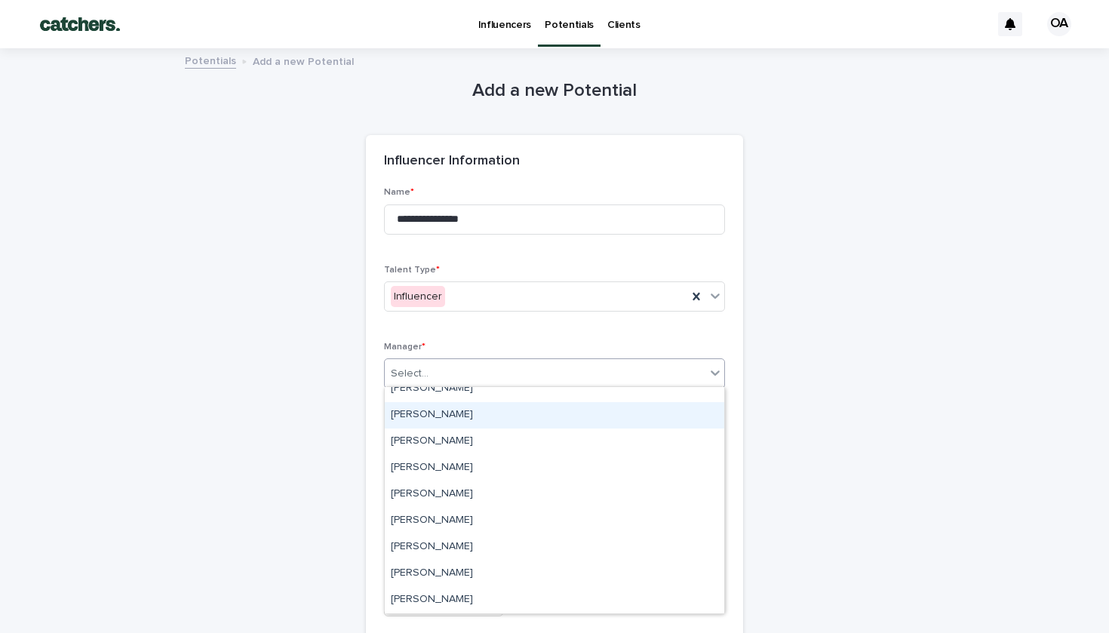
click at [491, 420] on div "[PERSON_NAME]" at bounding box center [555, 415] width 340 height 26
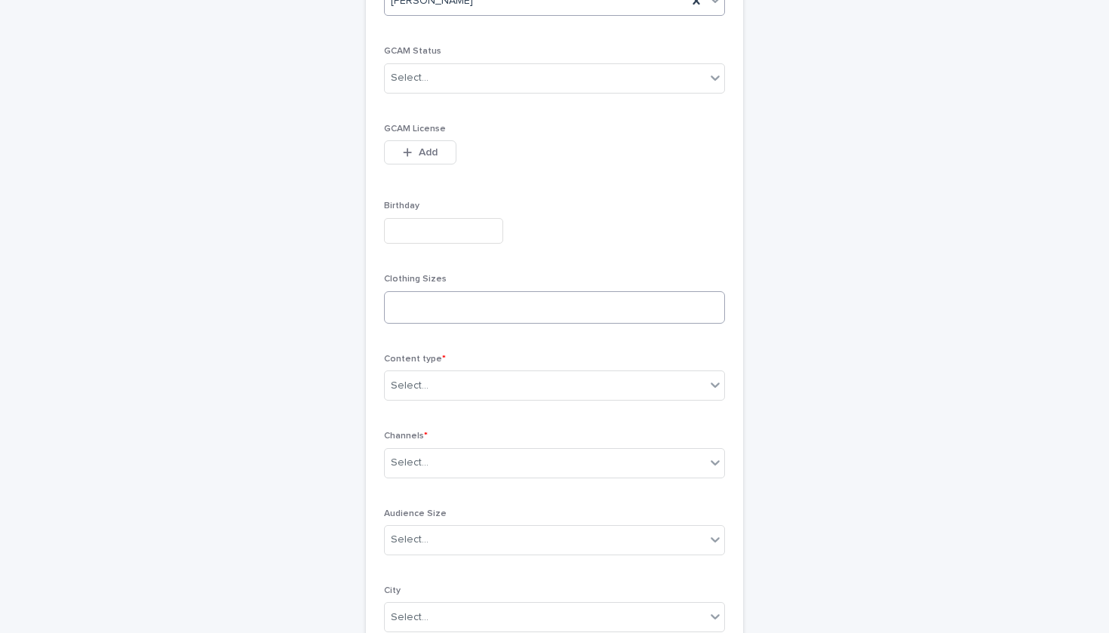
scroll to position [485, 0]
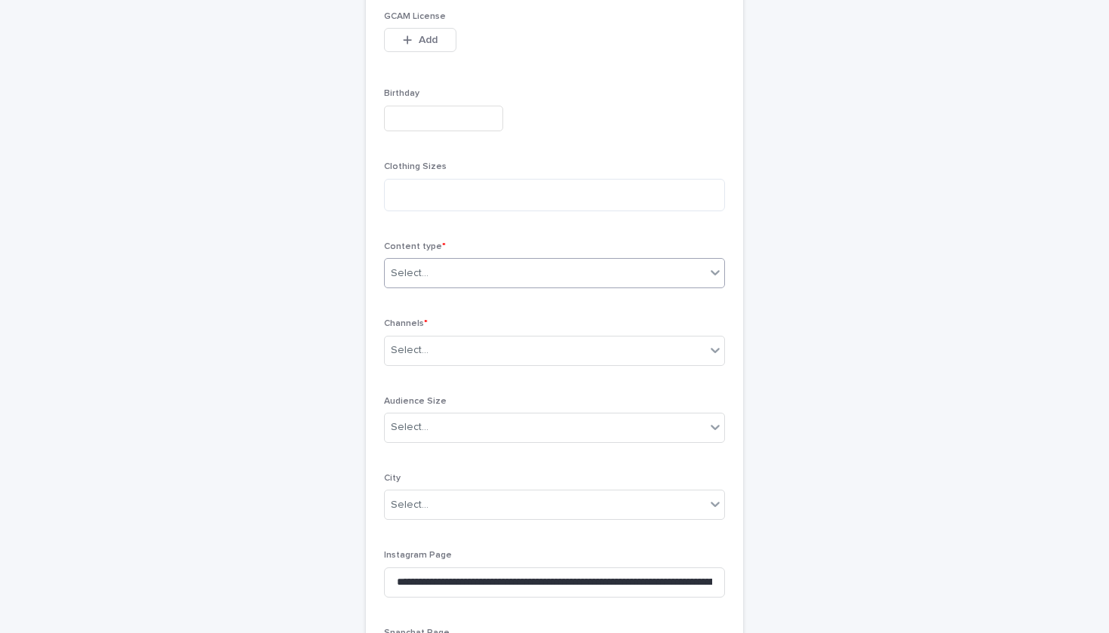
click at [472, 271] on div "Select..." at bounding box center [545, 273] width 321 height 25
click at [475, 277] on div "Select..." at bounding box center [545, 273] width 321 height 25
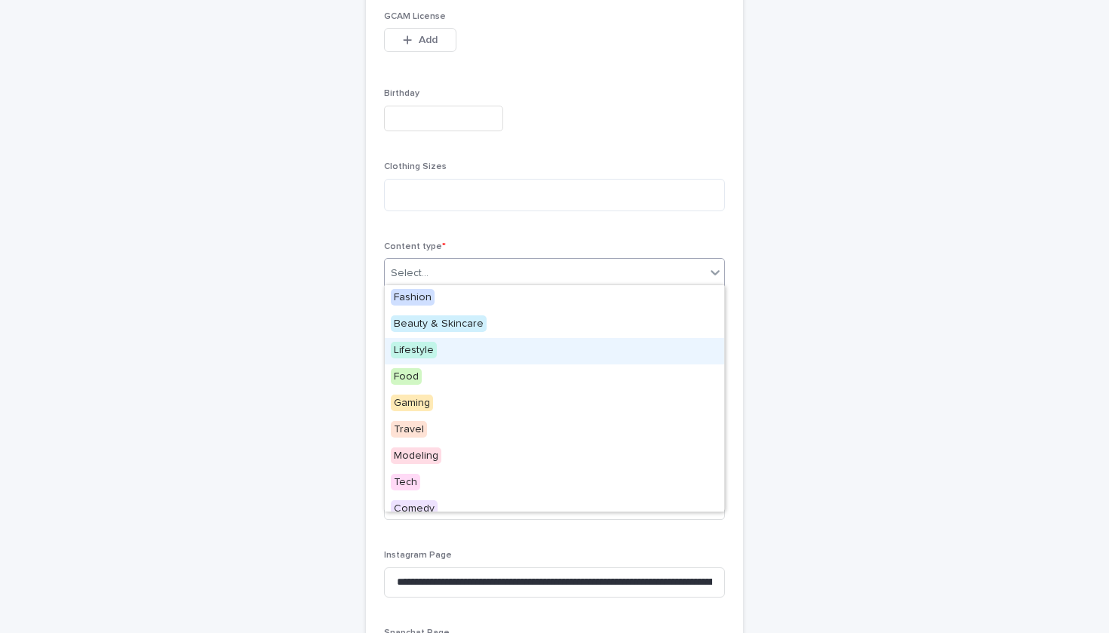
click at [466, 348] on div "Lifestyle" at bounding box center [555, 351] width 340 height 26
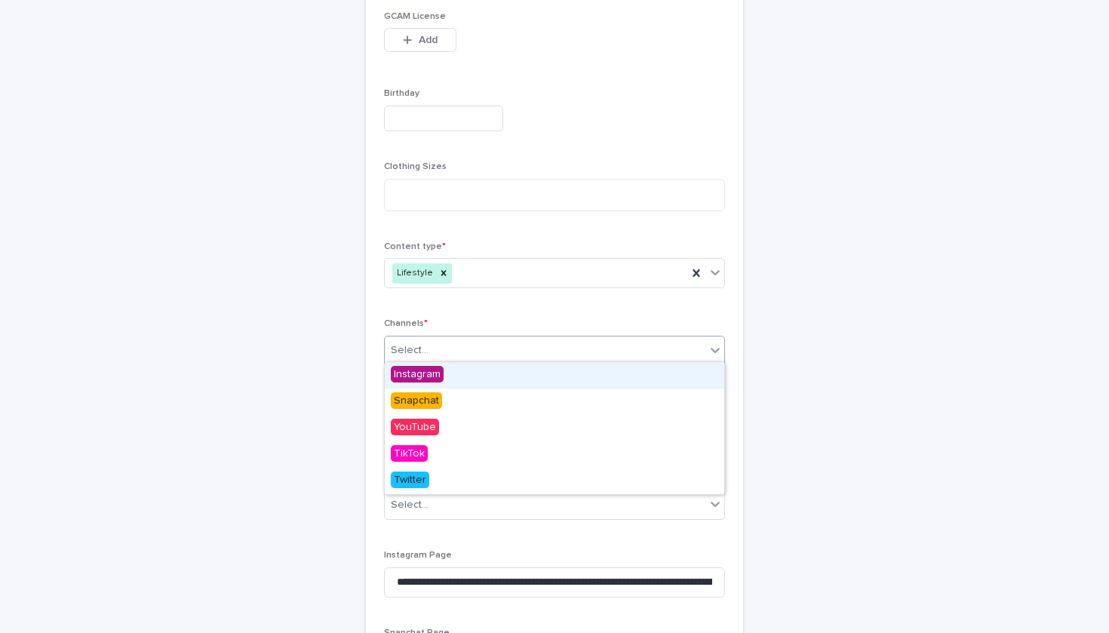
click at [466, 348] on div "Select..." at bounding box center [545, 350] width 321 height 25
click at [482, 340] on div "Select..." at bounding box center [554, 351] width 341 height 30
click at [472, 380] on div "Instagram" at bounding box center [441, 375] width 112 height 26
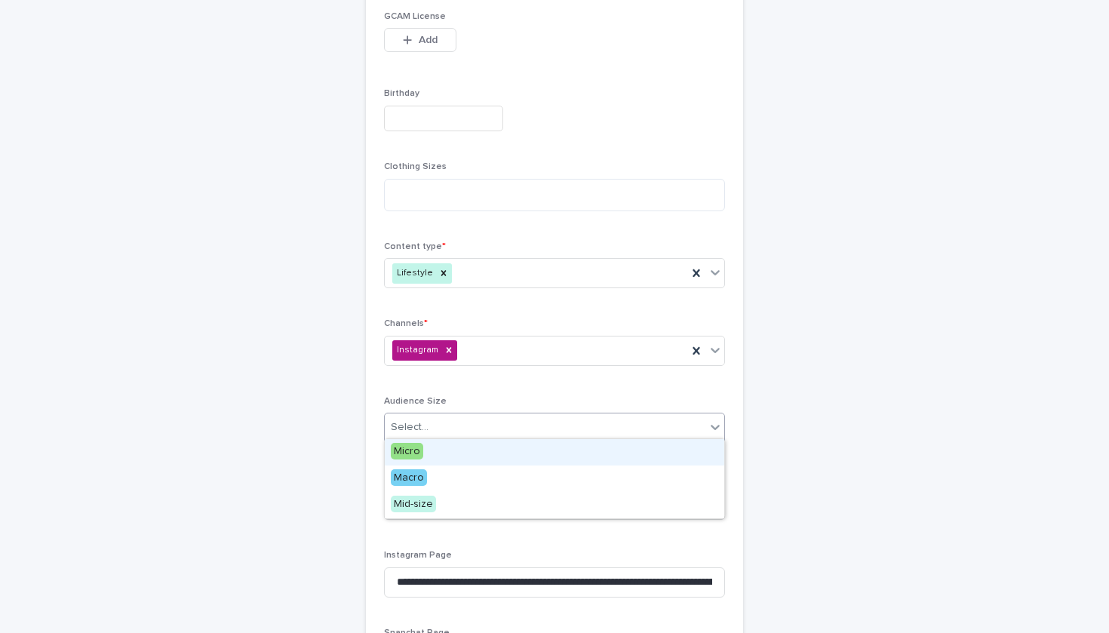
click at [476, 415] on div "Select..." at bounding box center [545, 427] width 321 height 25
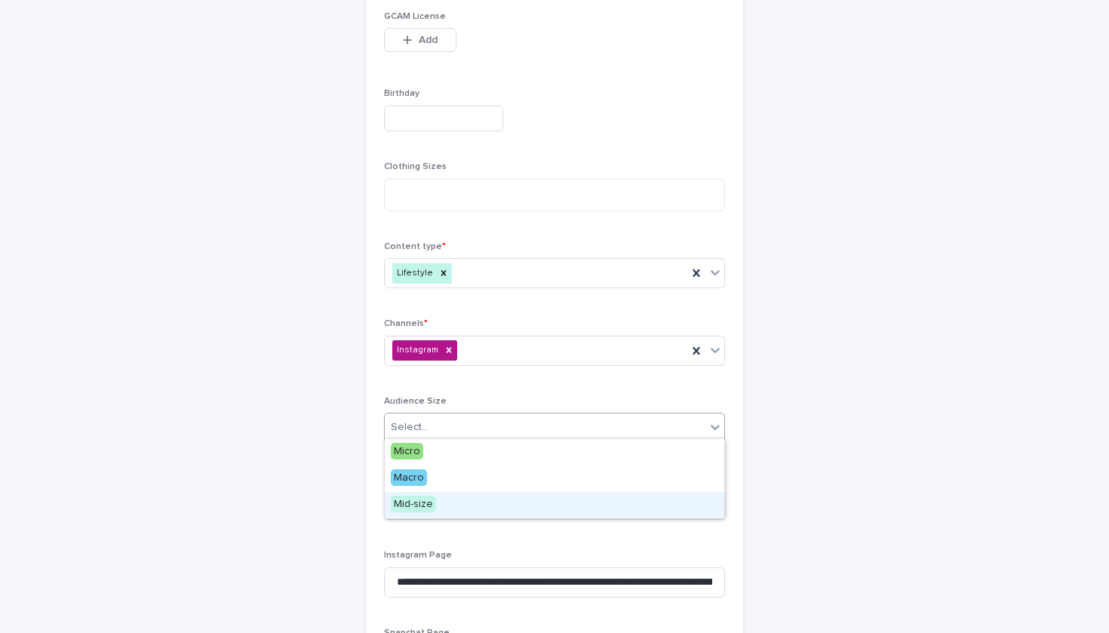
click at [469, 503] on div "Mid-size" at bounding box center [555, 505] width 340 height 26
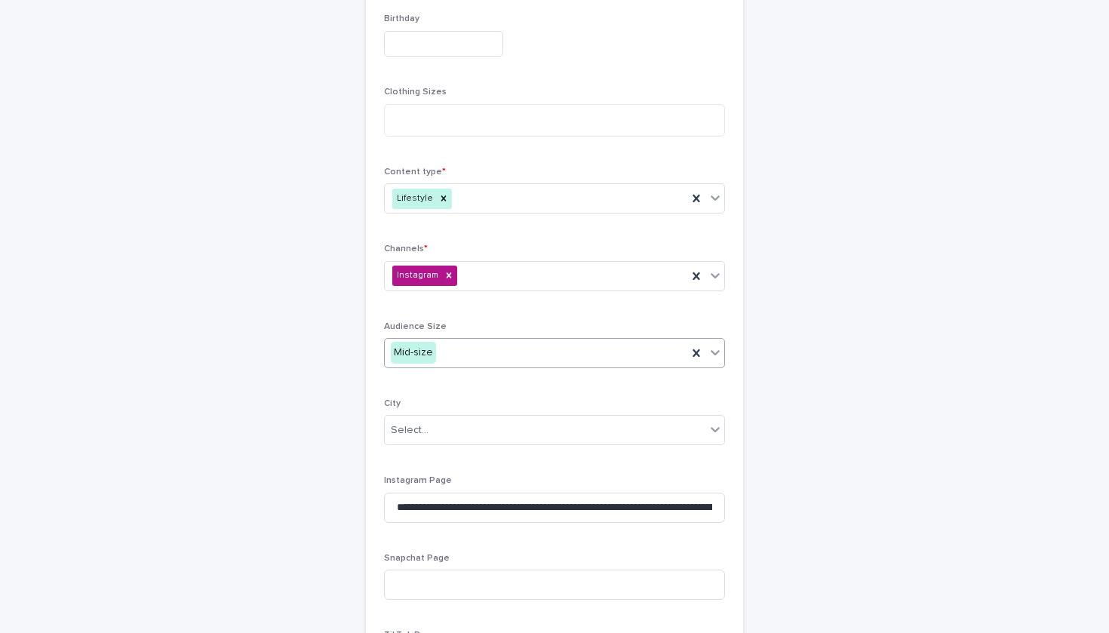
scroll to position [568, 0]
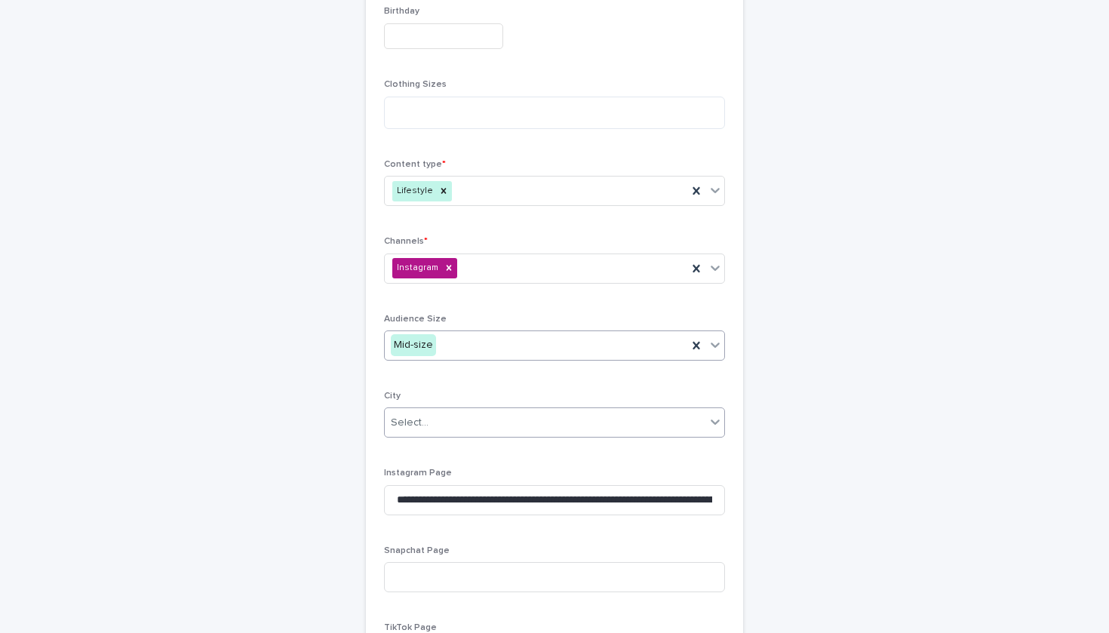
click at [464, 421] on div "Select..." at bounding box center [545, 423] width 321 height 25
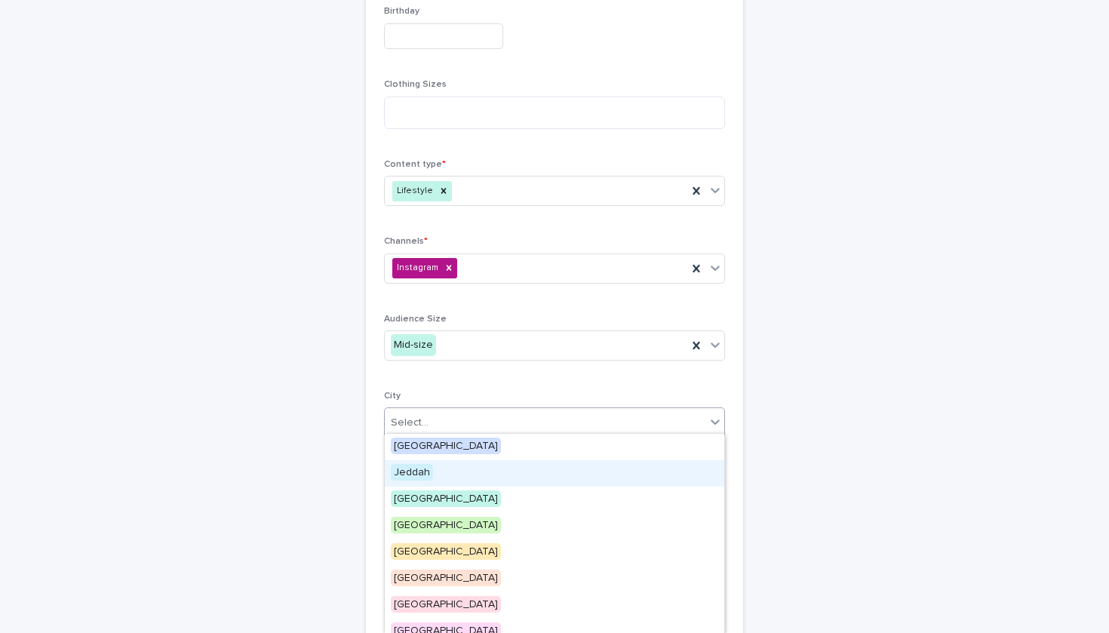
click at [463, 472] on div "Jeddah" at bounding box center [555, 473] width 340 height 26
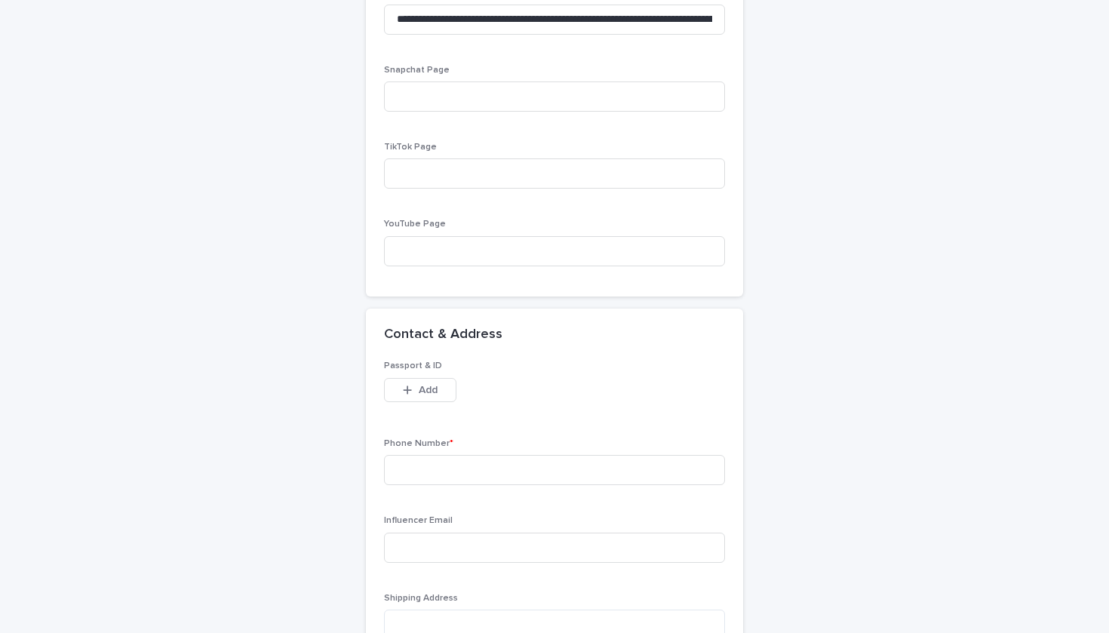
scroll to position [1314, 0]
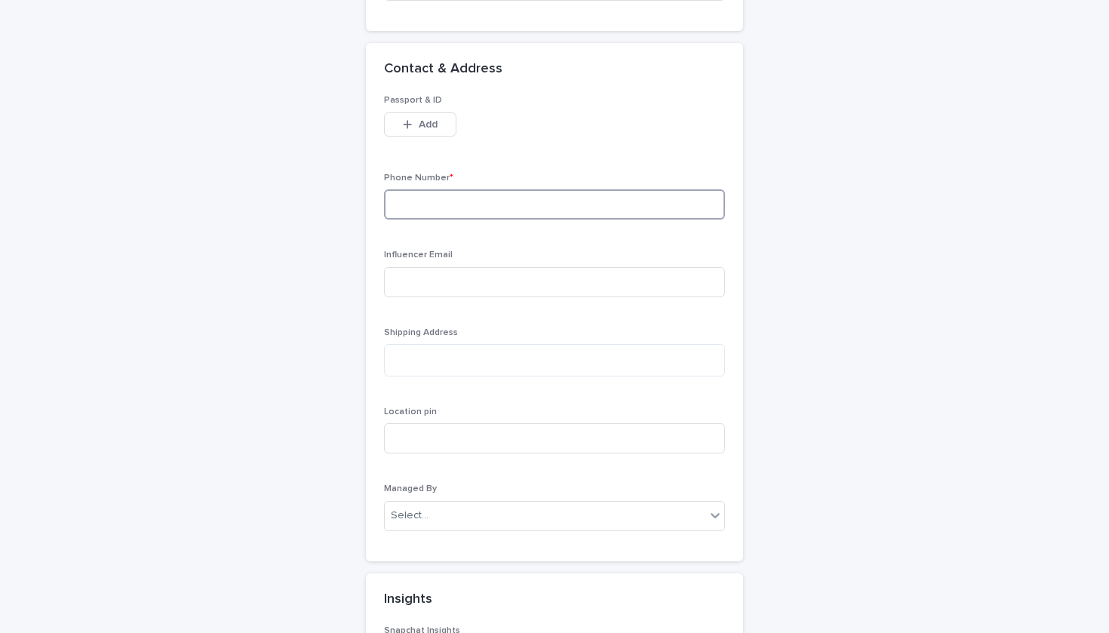
paste input "**********"
drag, startPoint x: 496, startPoint y: 197, endPoint x: 383, endPoint y: 194, distance: 113.2
click at [383, 194] on div "**********" at bounding box center [554, 328] width 377 height 466
click at [586, 200] on input "**********" at bounding box center [554, 204] width 341 height 30
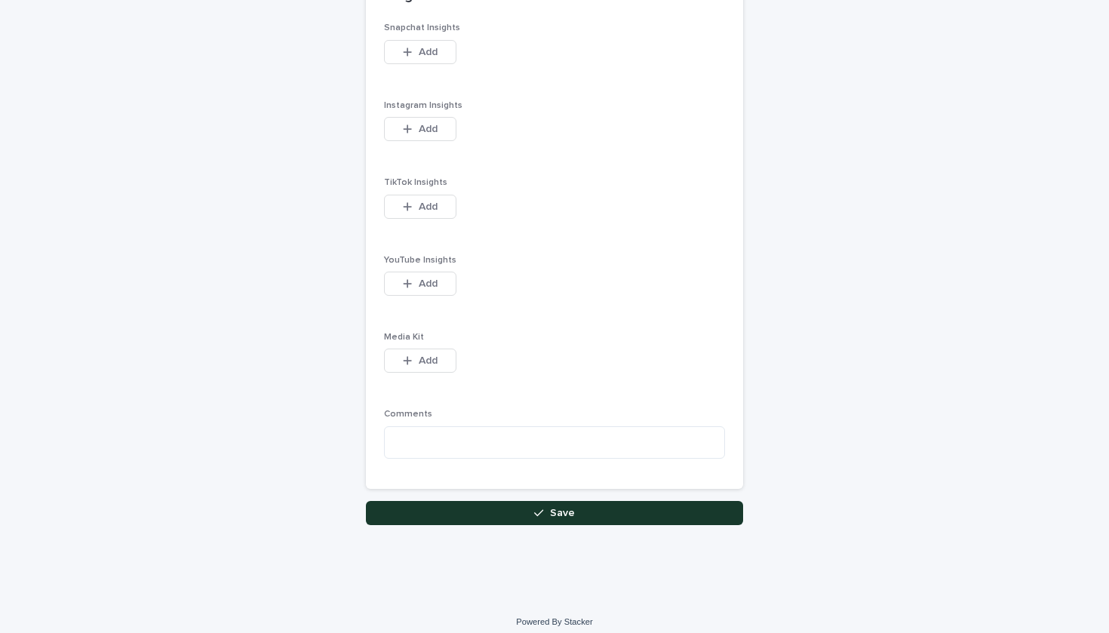
scroll to position [1916, 0]
type input "**********"
click at [592, 503] on button "Save" at bounding box center [554, 514] width 377 height 24
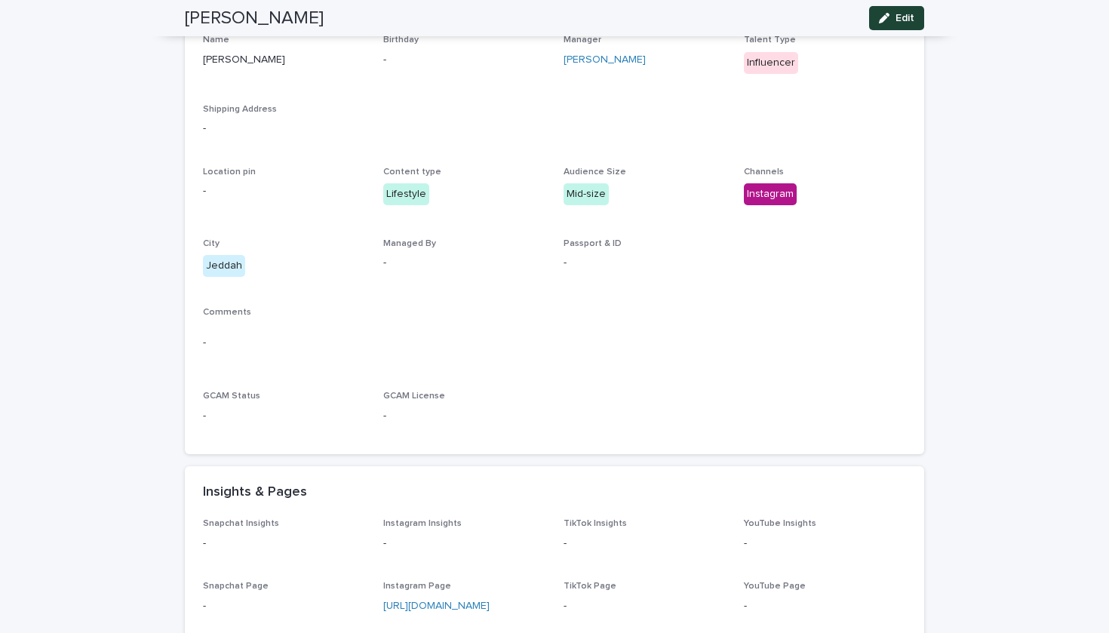
scroll to position [176, 0]
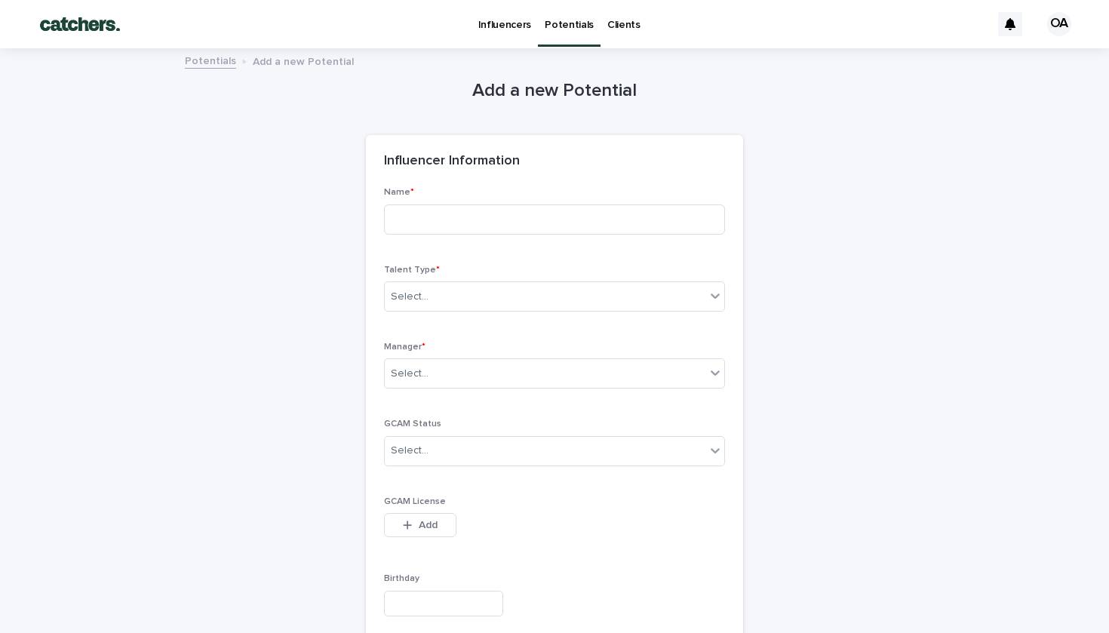
click at [558, 24] on p "Potentials" at bounding box center [569, 16] width 49 height 32
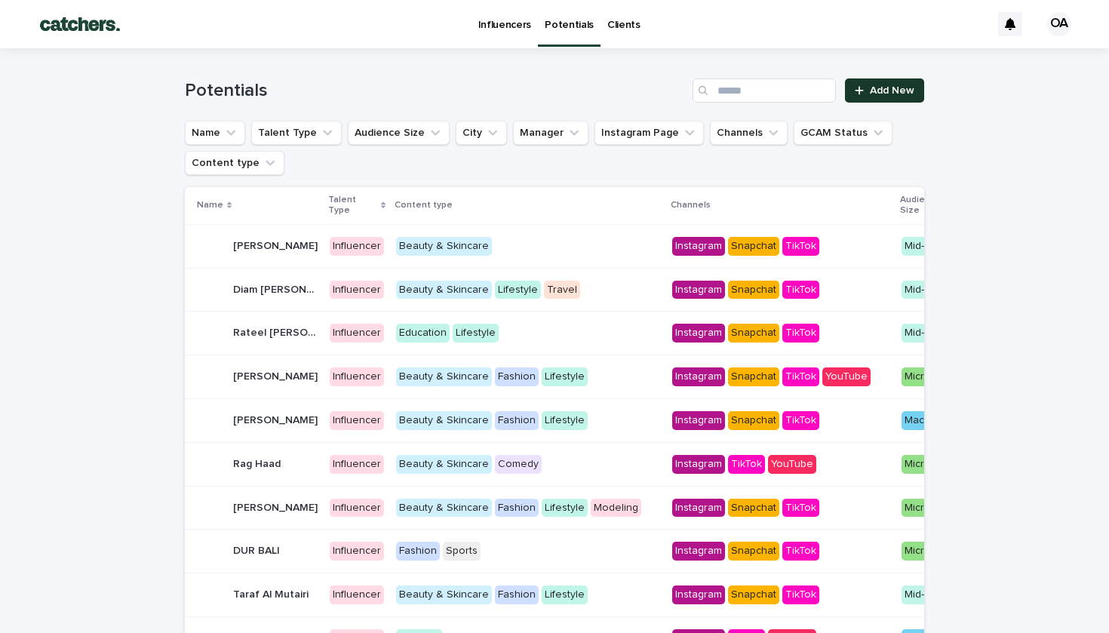
click at [870, 89] on div at bounding box center [862, 90] width 15 height 11
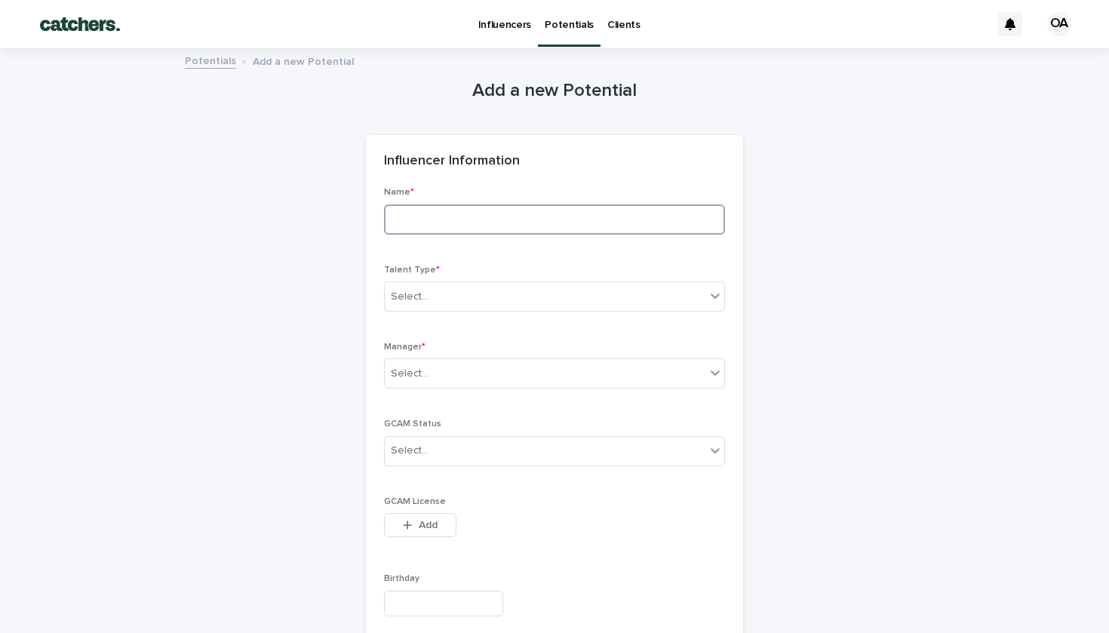
paste input "**********"
type input "**********"
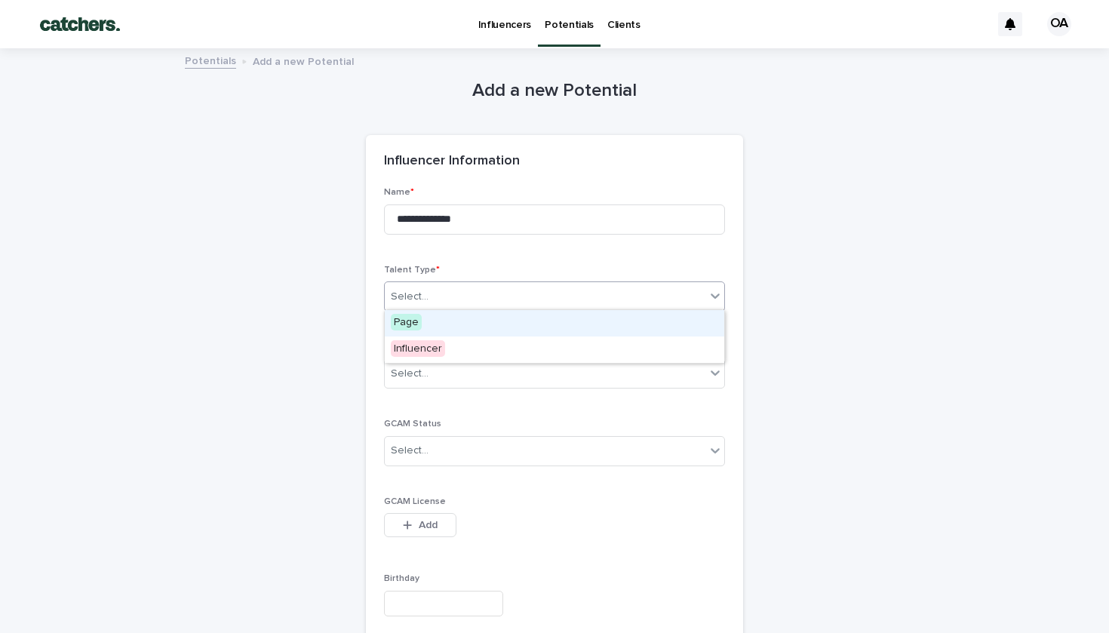
click at [445, 288] on div "Select..." at bounding box center [545, 297] width 321 height 25
click at [454, 348] on div "Influencer" at bounding box center [441, 350] width 112 height 26
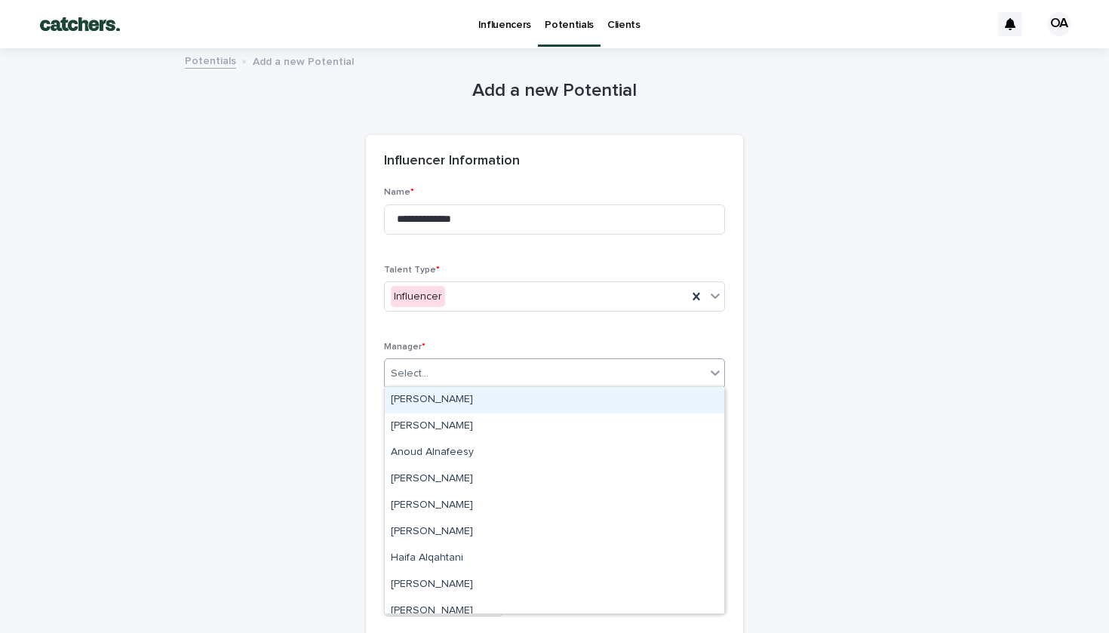
click at [462, 364] on div "Select..." at bounding box center [545, 373] width 321 height 25
type input "**"
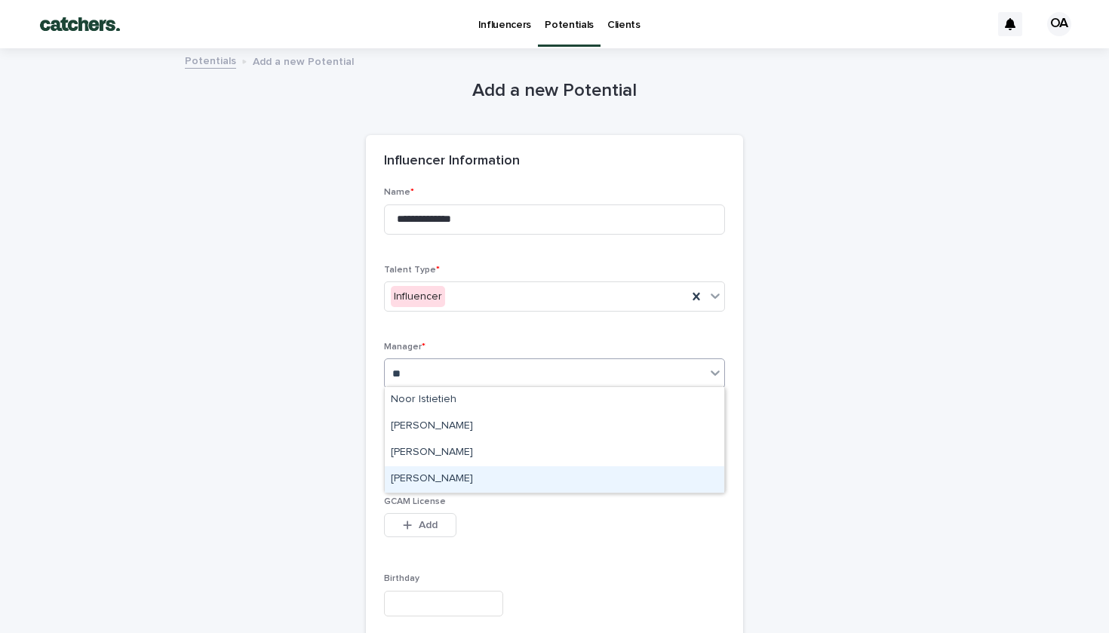
click at [460, 474] on div "[PERSON_NAME]" at bounding box center [555, 479] width 340 height 26
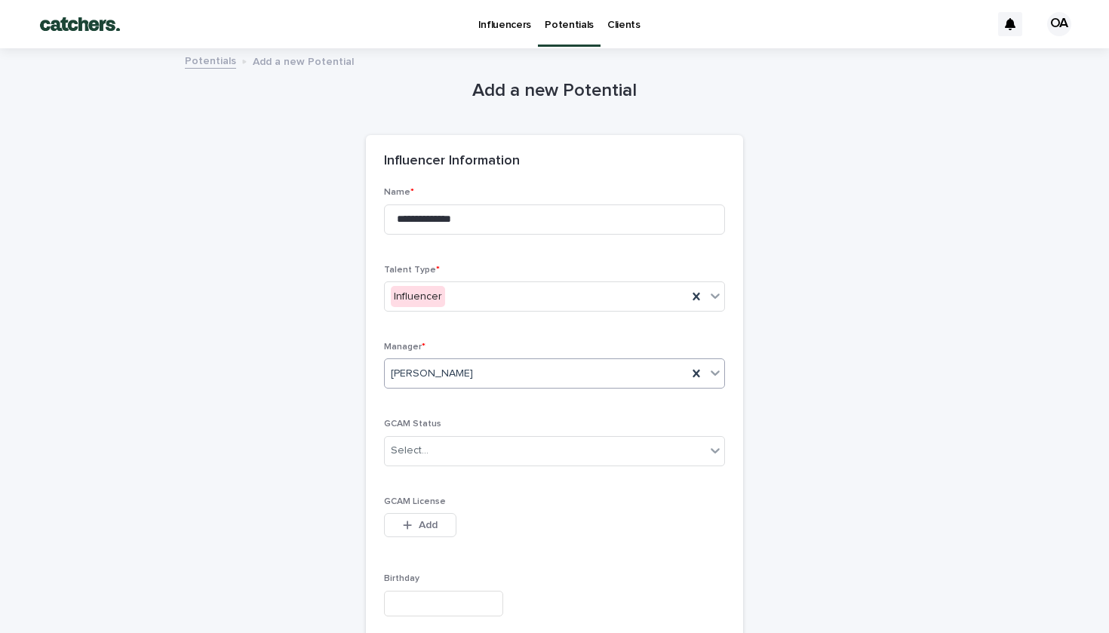
scroll to position [123, 0]
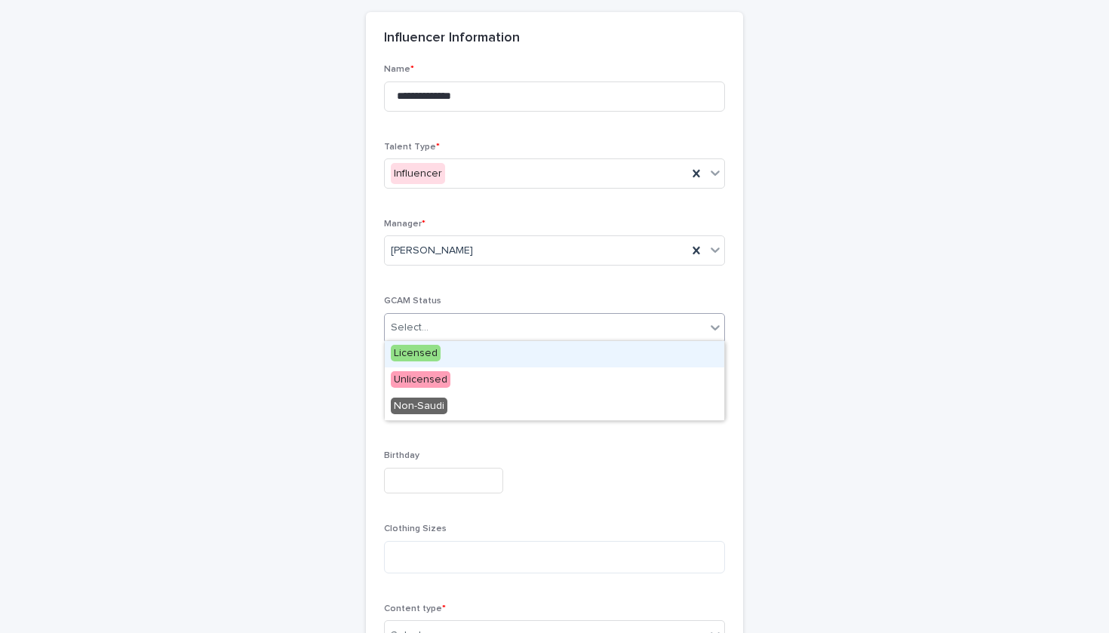
click at [460, 322] on div "Select..." at bounding box center [545, 327] width 321 height 25
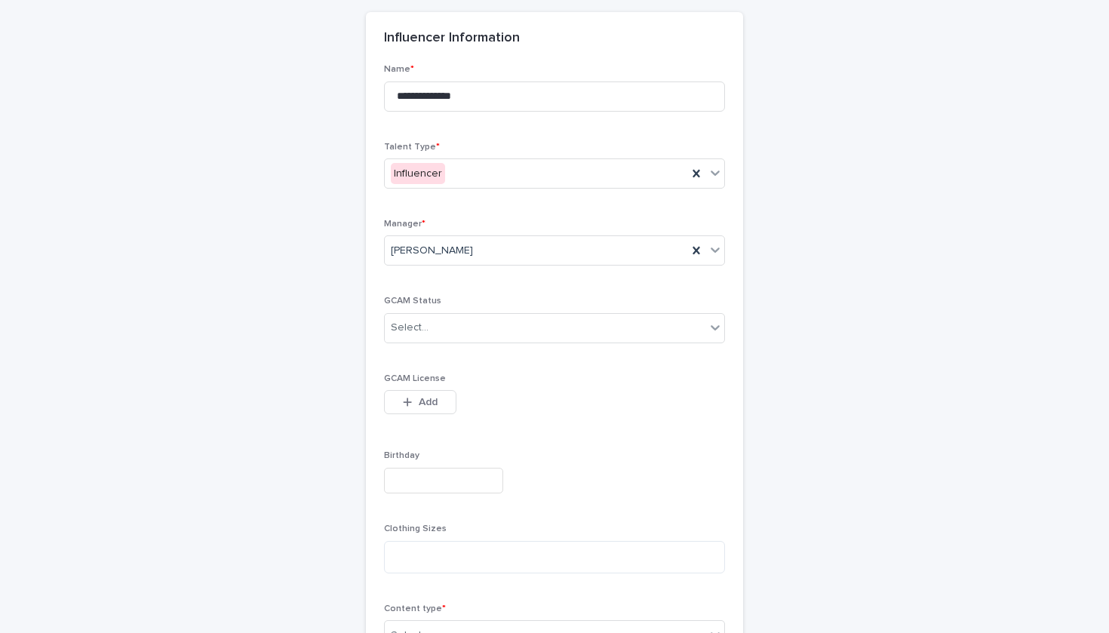
click at [460, 279] on div "**********" at bounding box center [554, 634] width 341 height 1140
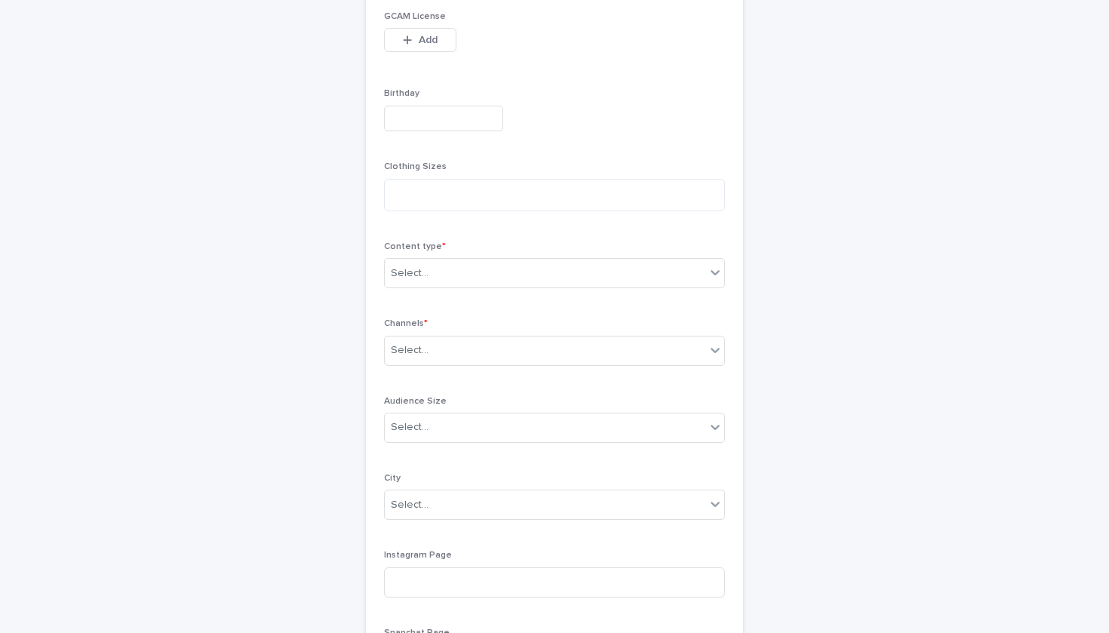
scroll to position [539, 0]
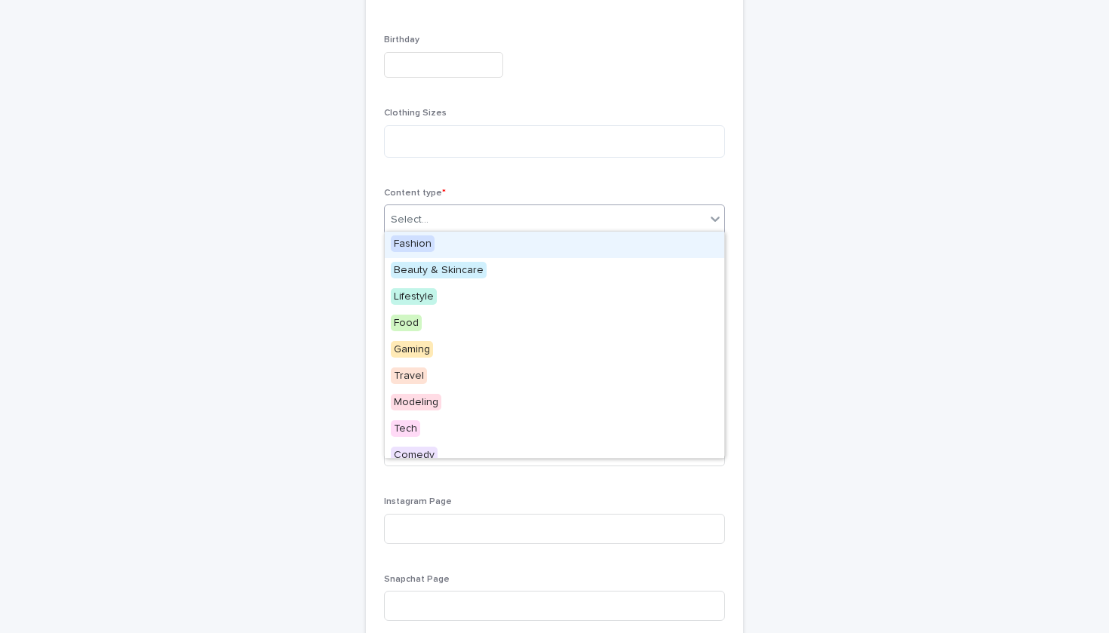
click at [461, 208] on div "Select..." at bounding box center [545, 220] width 321 height 25
click at [534, 210] on div "Select..." at bounding box center [545, 220] width 321 height 25
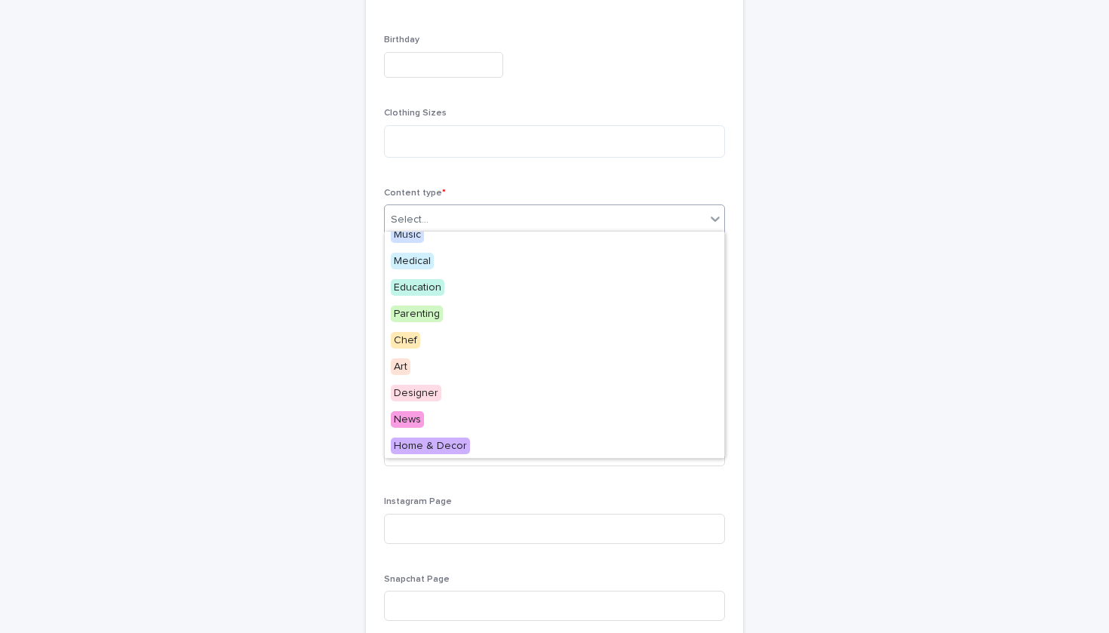
scroll to position [328, 0]
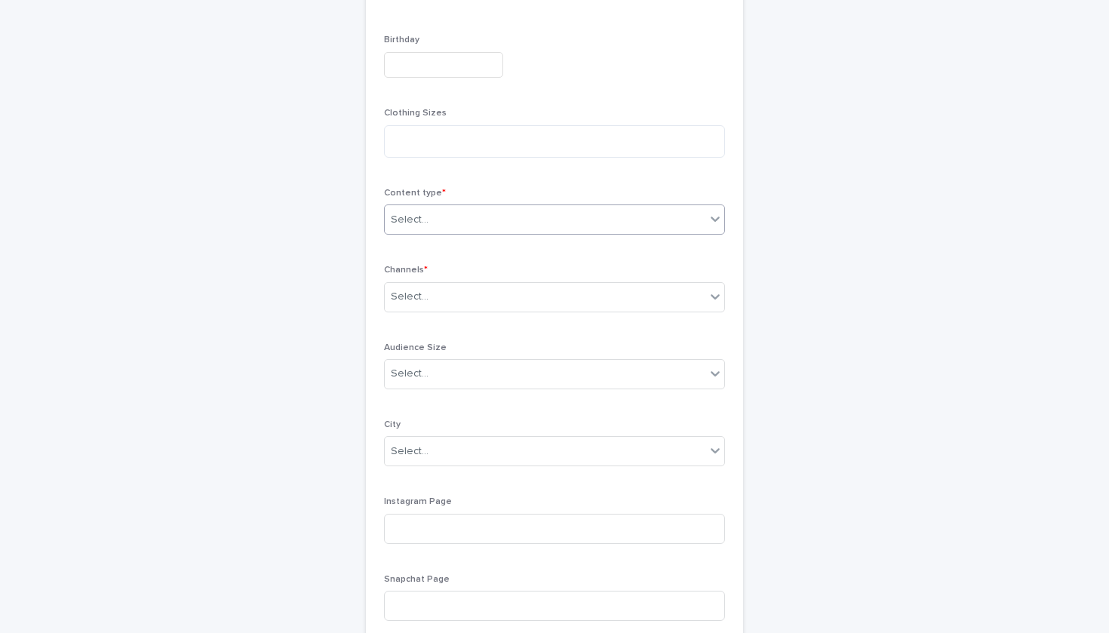
click at [478, 217] on div "Select..." at bounding box center [554, 220] width 341 height 30
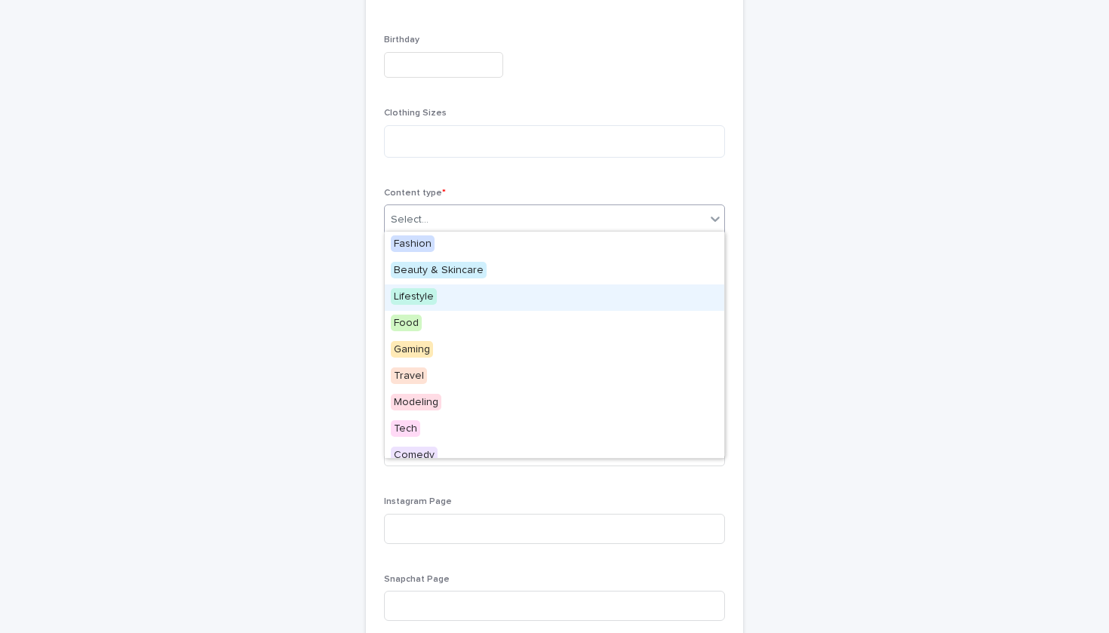
click at [451, 295] on div "Lifestyle" at bounding box center [555, 298] width 340 height 26
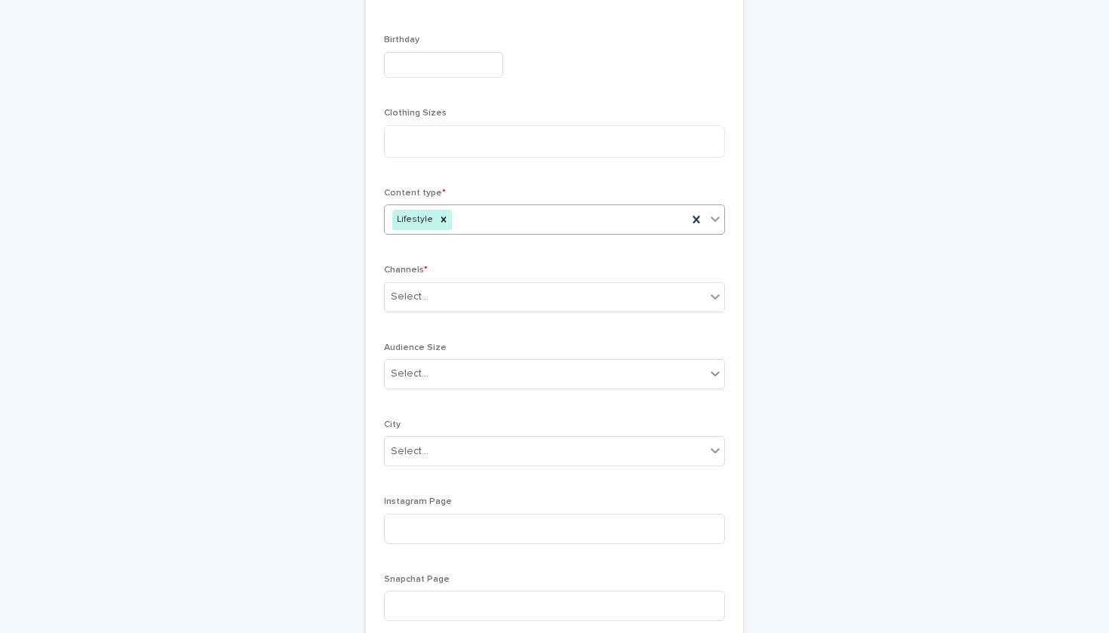
type input "*"
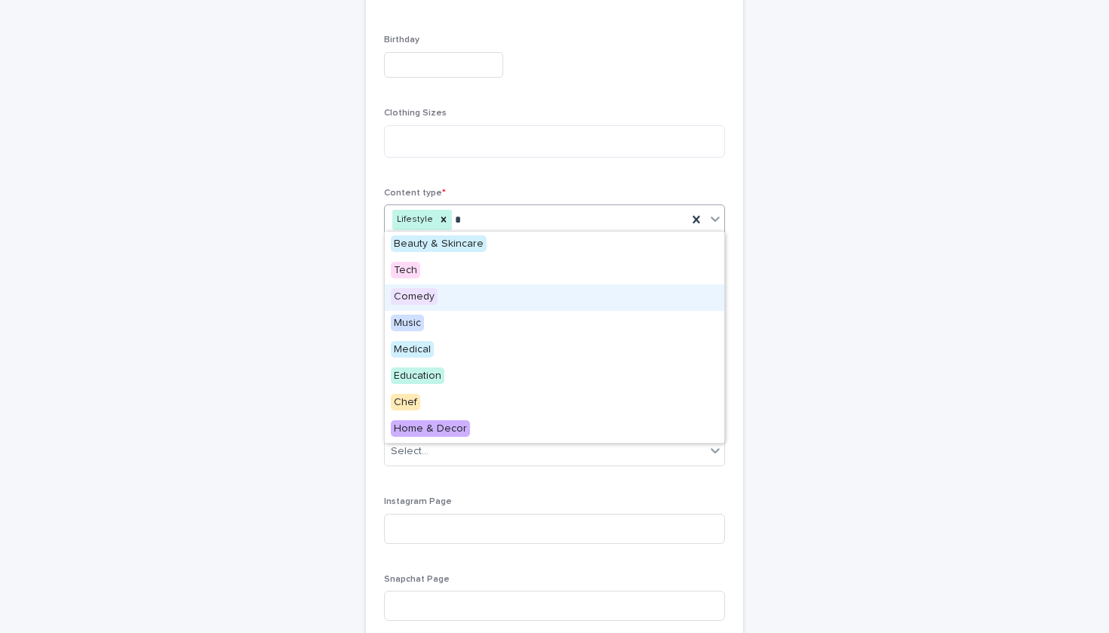
click at [431, 300] on span "Comedy" at bounding box center [414, 296] width 47 height 17
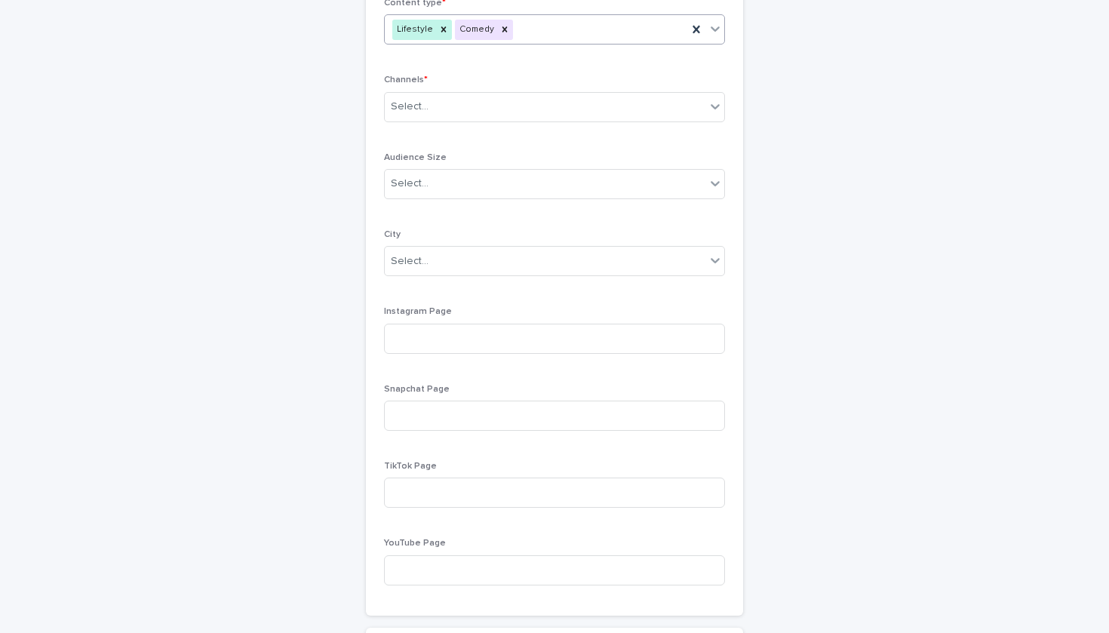
scroll to position [750, 0]
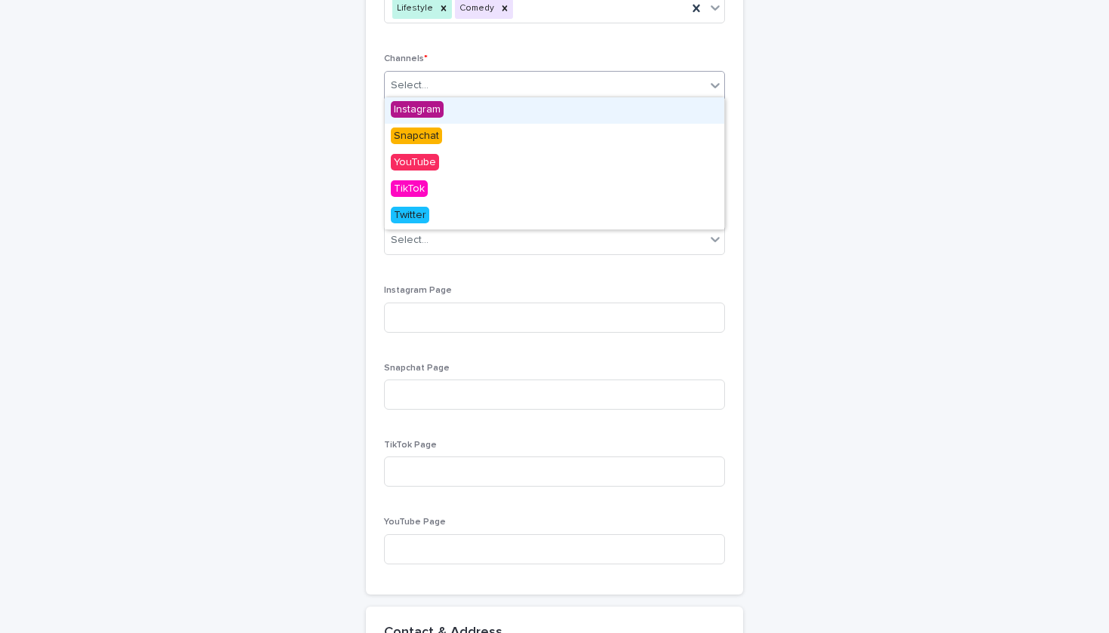
click at [497, 77] on div "Select..." at bounding box center [545, 85] width 321 height 25
click at [464, 95] on div "Select..." at bounding box center [554, 86] width 341 height 30
click at [463, 107] on div "Instagram" at bounding box center [441, 110] width 112 height 26
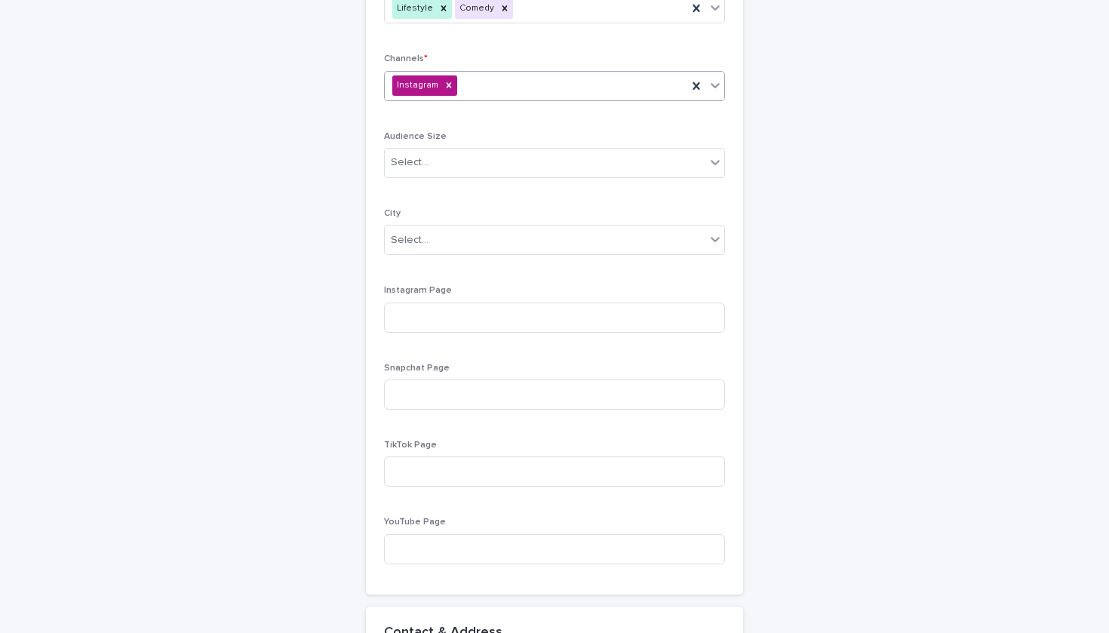
click at [497, 79] on div "Instagram" at bounding box center [554, 86] width 341 height 30
click at [484, 115] on div "Snapchat" at bounding box center [444, 110] width 118 height 26
type input "*"
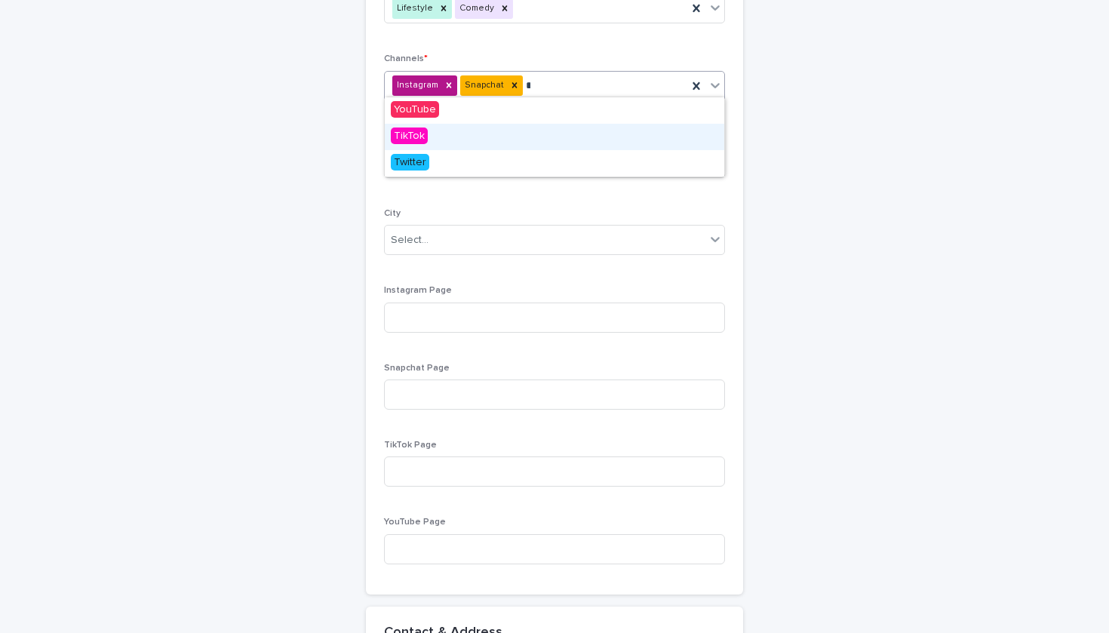
click at [489, 130] on div "TikTok" at bounding box center [555, 137] width 340 height 26
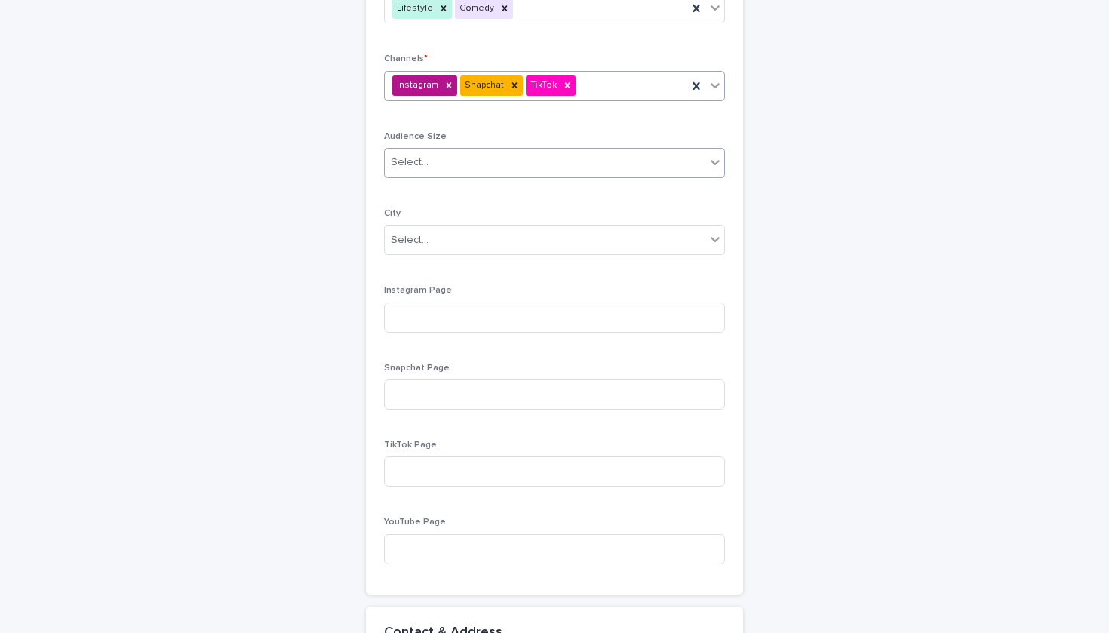
click at [486, 164] on div "Select..." at bounding box center [545, 162] width 321 height 25
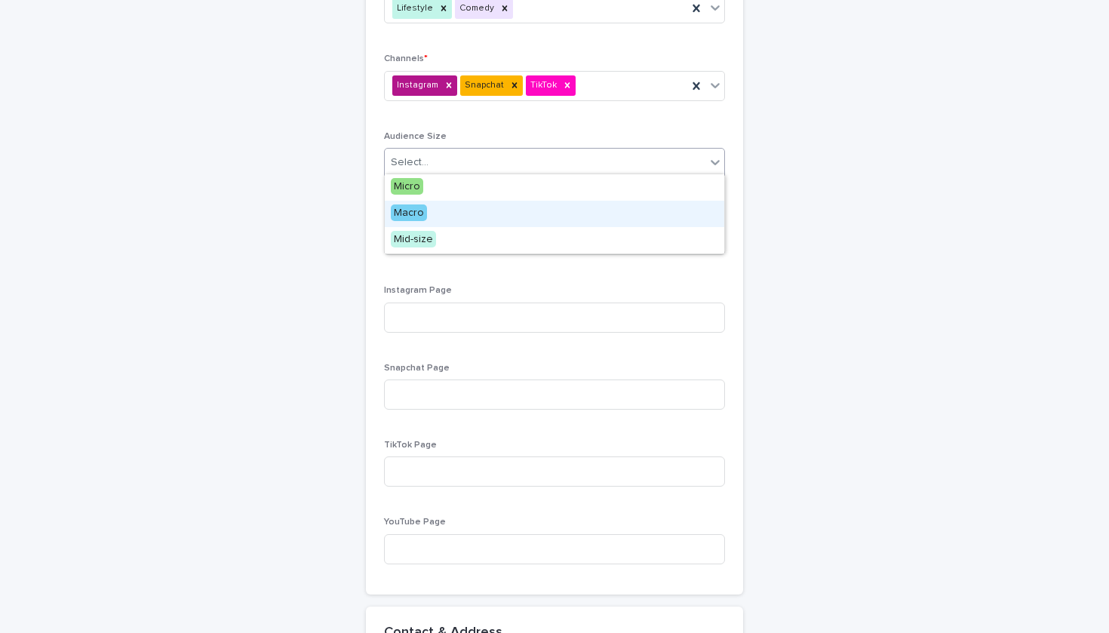
click at [455, 219] on div "Macro" at bounding box center [555, 214] width 340 height 26
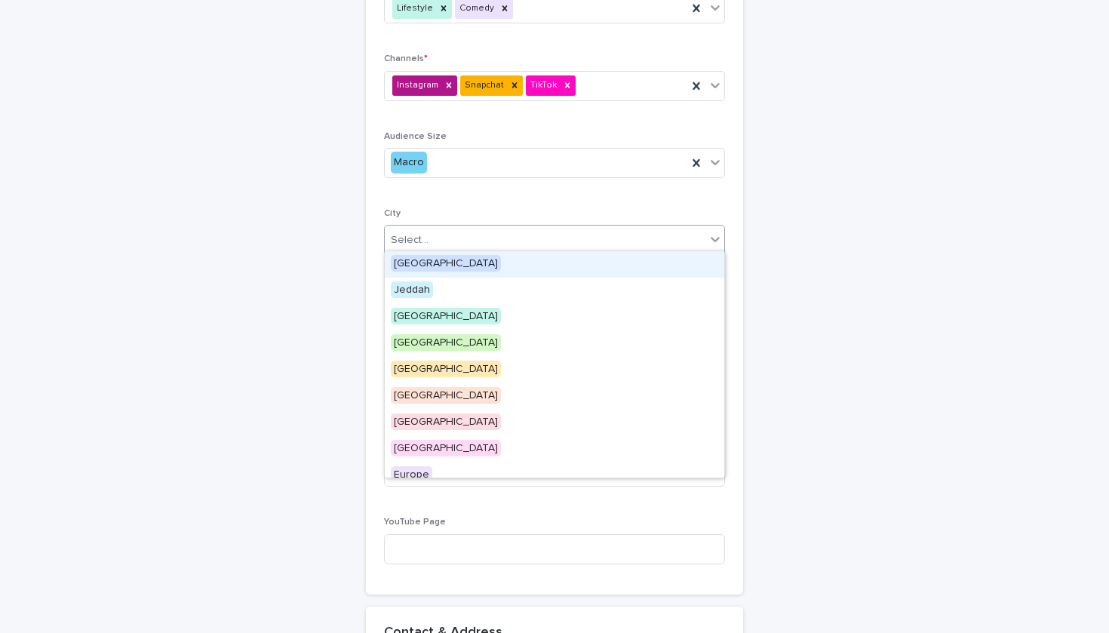
click at [454, 240] on div "Select..." at bounding box center [545, 240] width 321 height 25
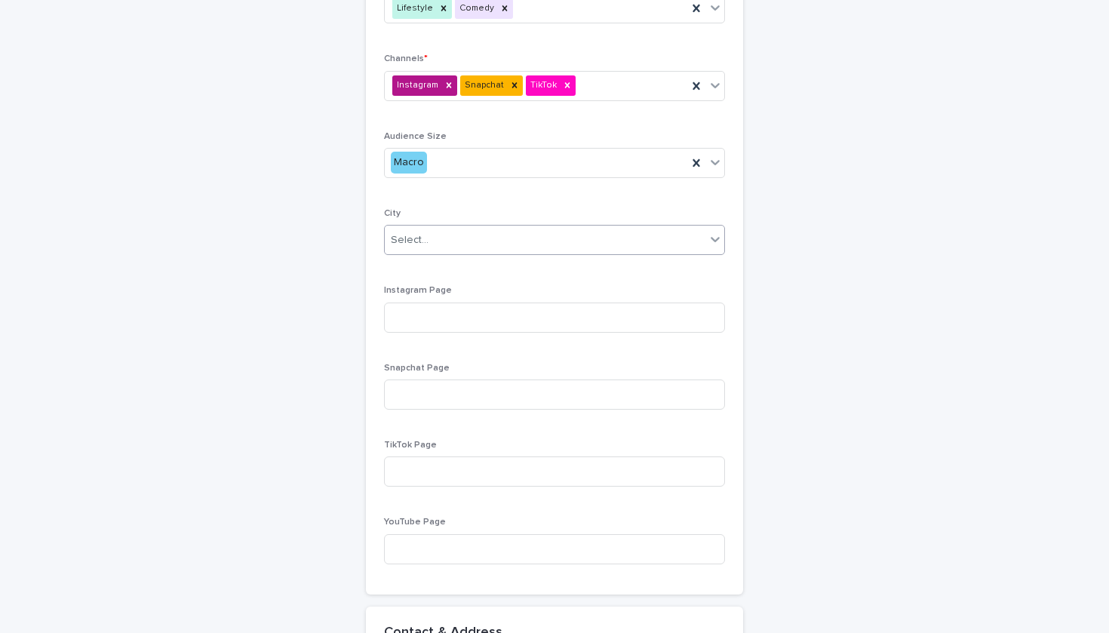
click at [404, 235] on div "Select..." at bounding box center [410, 240] width 38 height 16
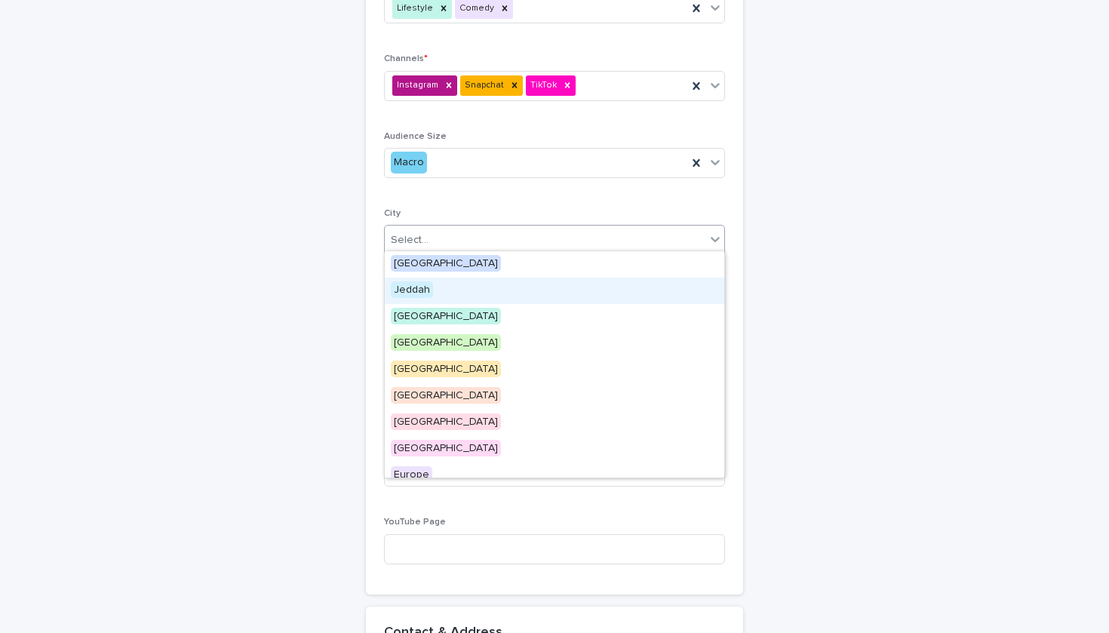
click at [405, 294] on span "Jeddah" at bounding box center [412, 290] width 42 height 17
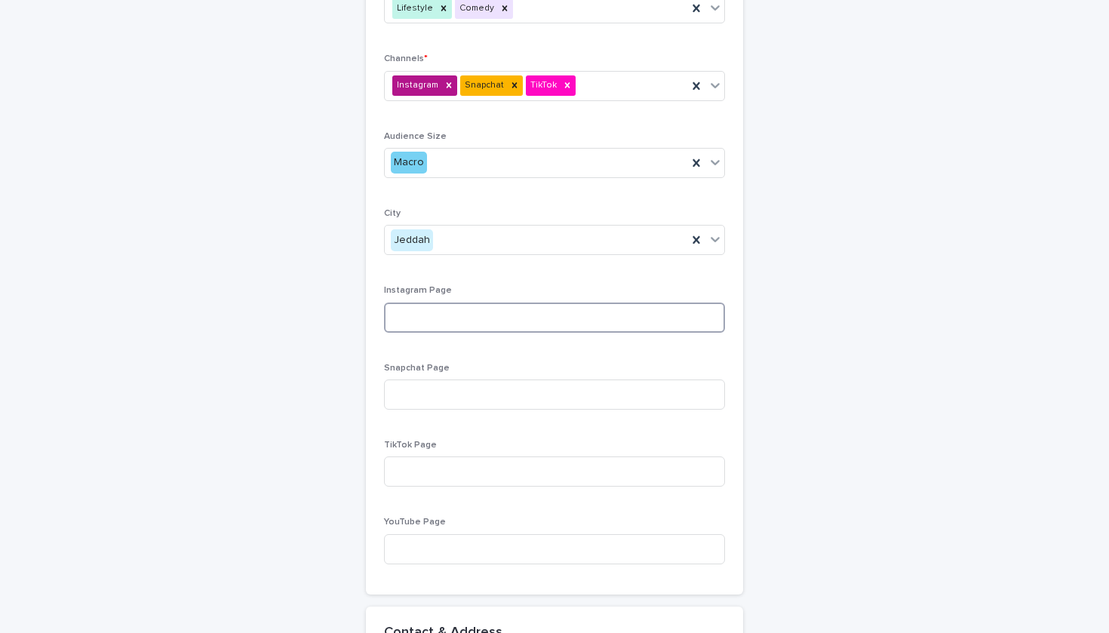
click at [411, 305] on input at bounding box center [554, 318] width 341 height 30
click at [519, 312] on input at bounding box center [554, 318] width 341 height 30
paste input "**********"
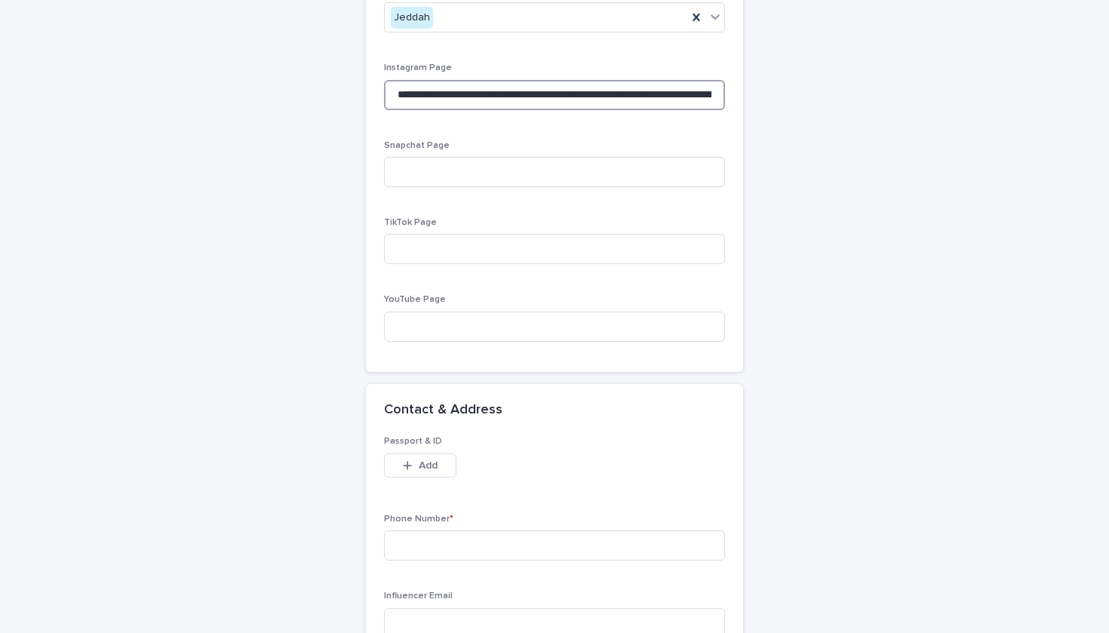
scroll to position [1041, 0]
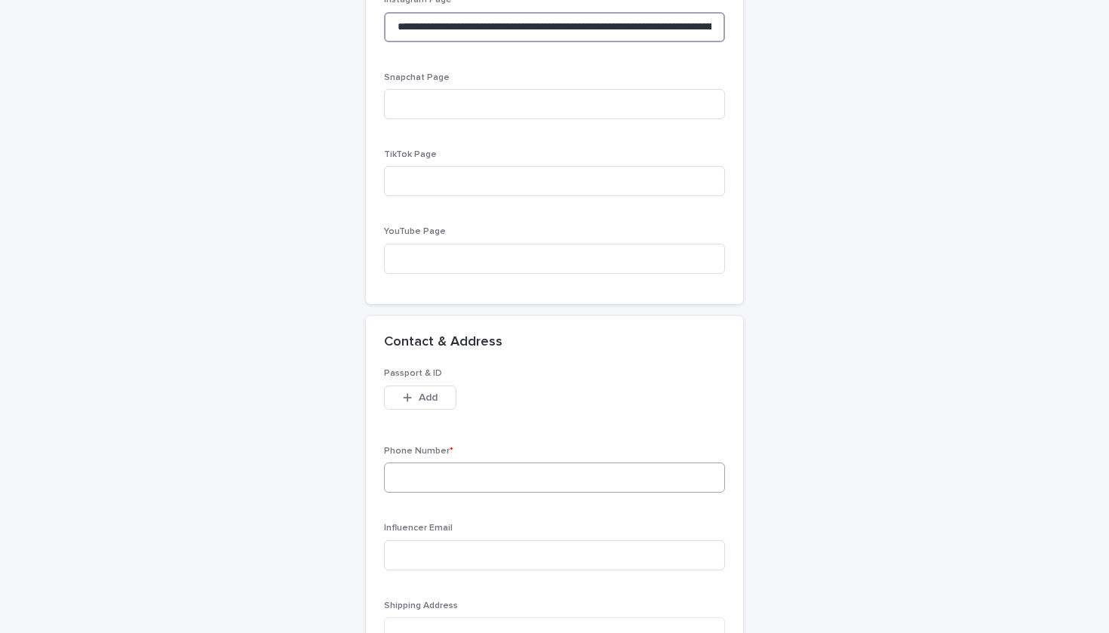
type input "**********"
click at [451, 473] on input at bounding box center [554, 478] width 341 height 30
paste input "**********"
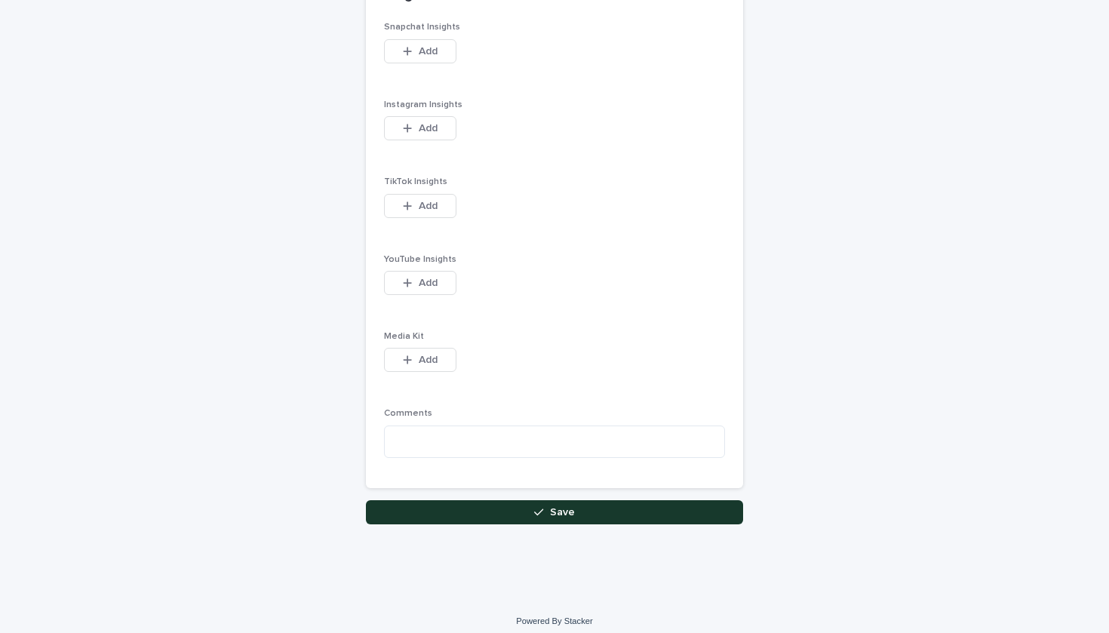
scroll to position [1916, 0]
type input "**********"
click at [466, 502] on button "Save" at bounding box center [554, 514] width 377 height 24
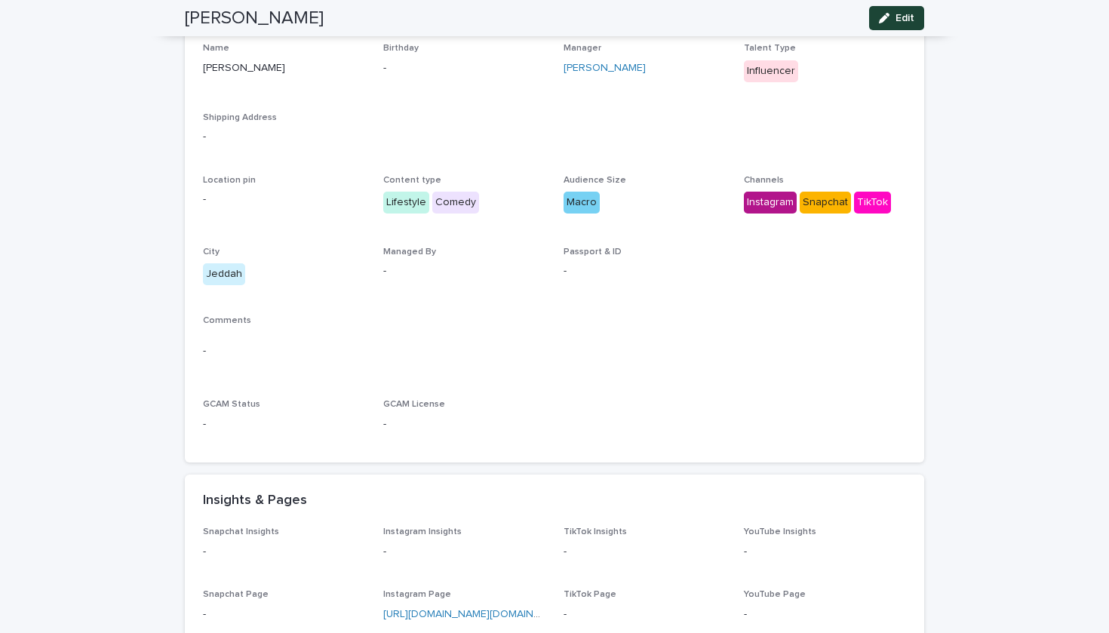
scroll to position [127, 0]
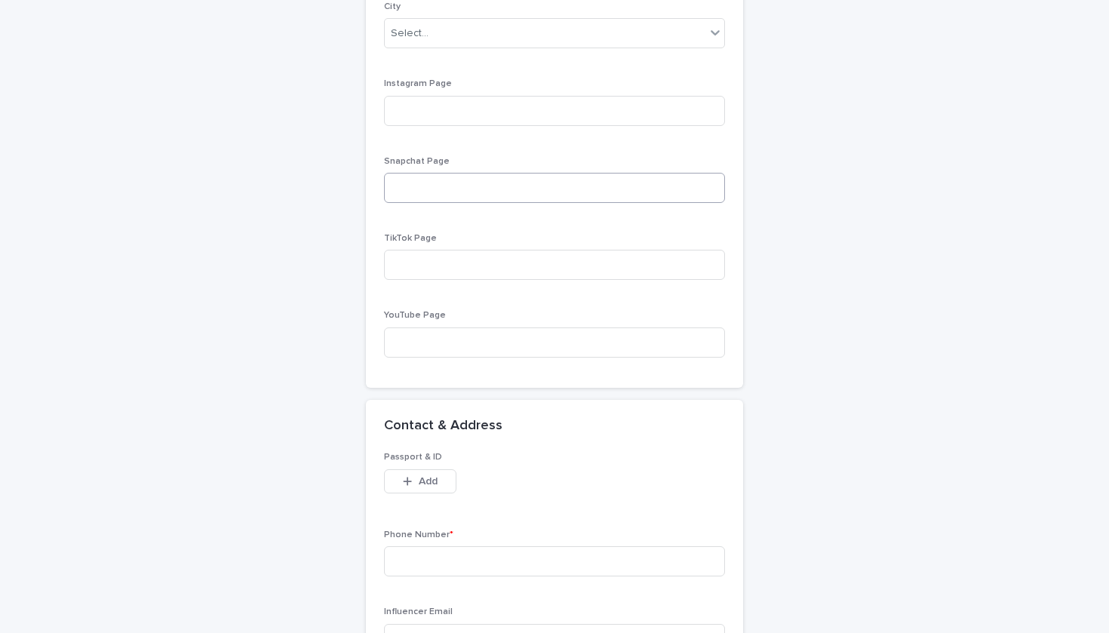
scroll to position [955, 0]
click at [462, 102] on input at bounding box center [554, 113] width 341 height 30
paste input "**********"
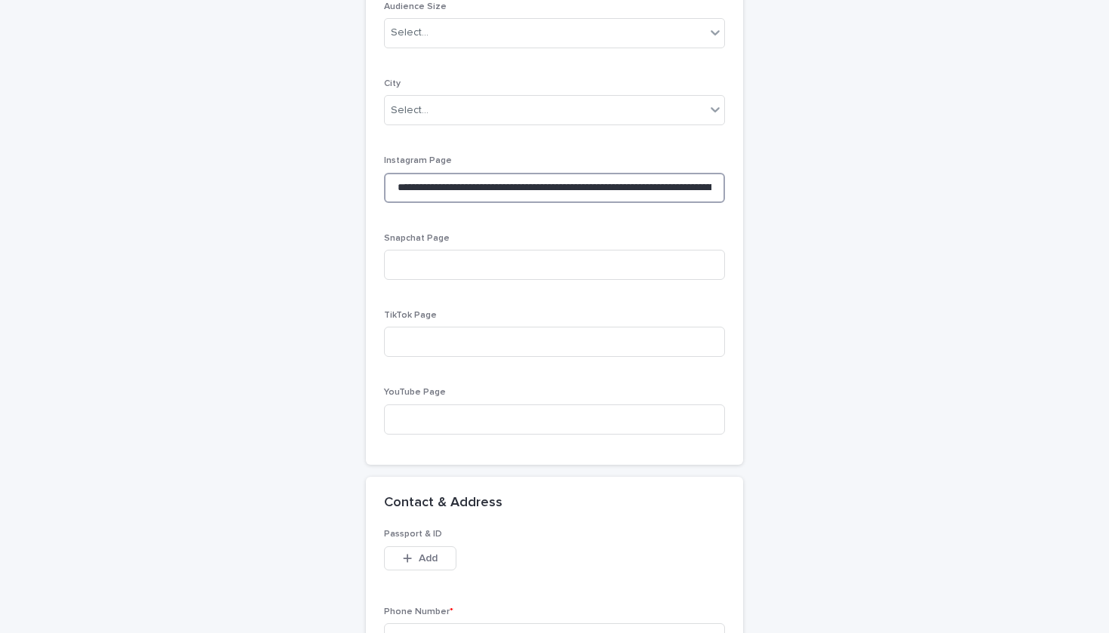
scroll to position [875, 0]
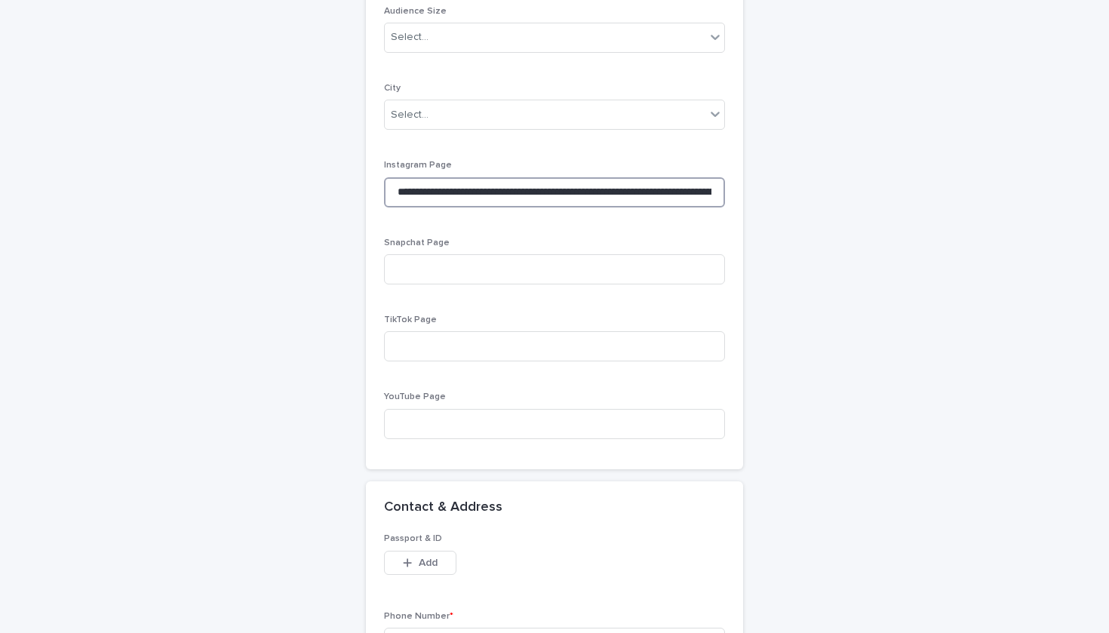
type input "**********"
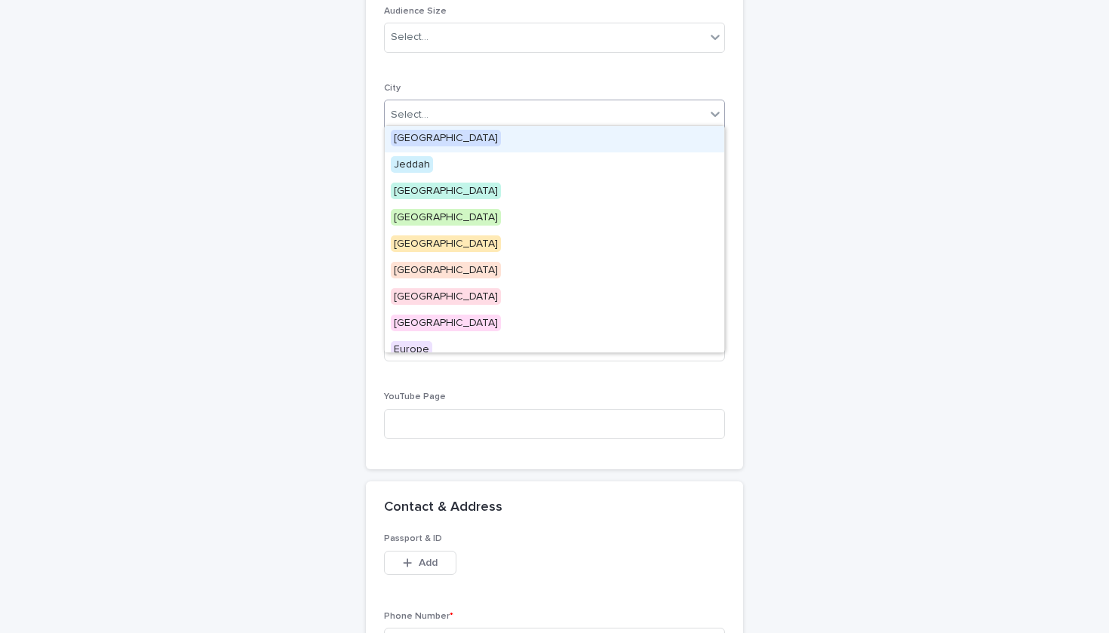
click at [462, 103] on div "Select..." at bounding box center [545, 115] width 321 height 25
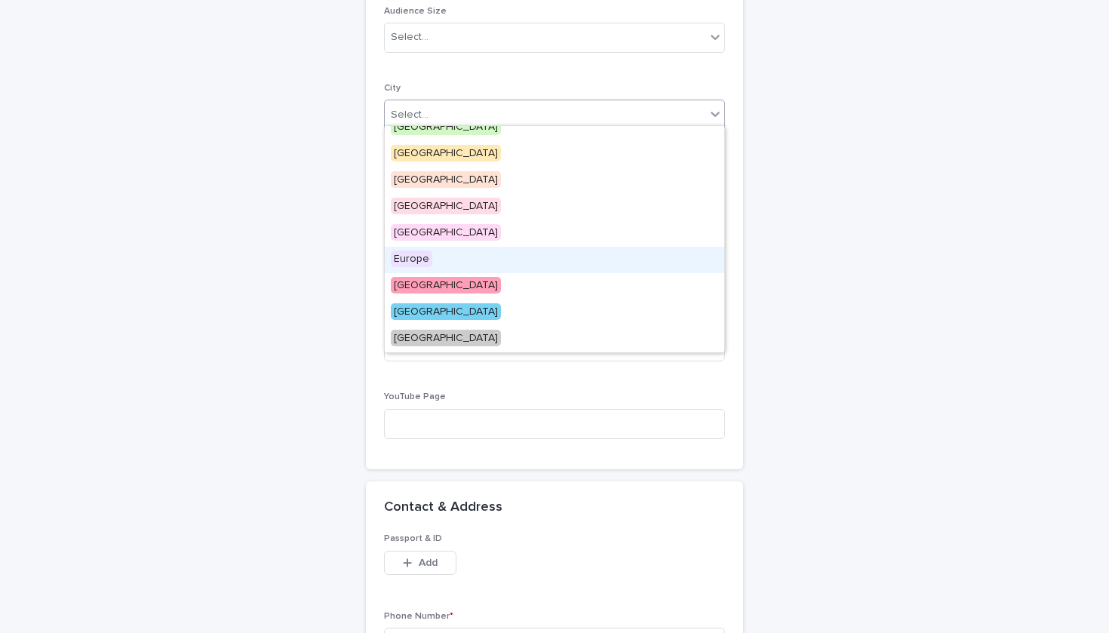
scroll to position [0, 0]
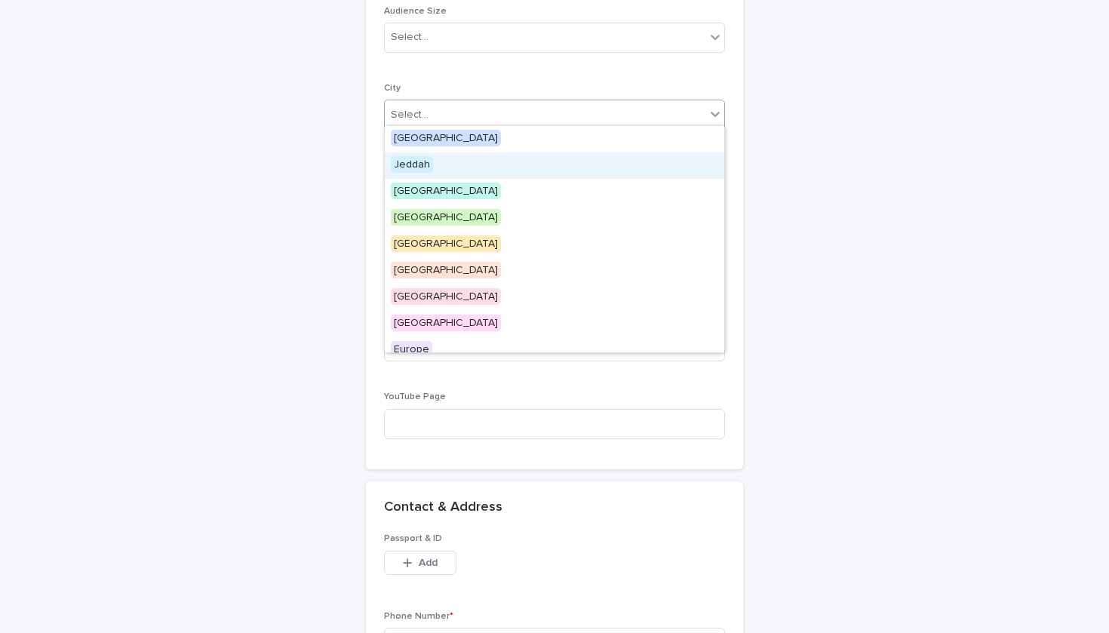
click at [445, 158] on div "Jeddah" at bounding box center [555, 165] width 340 height 26
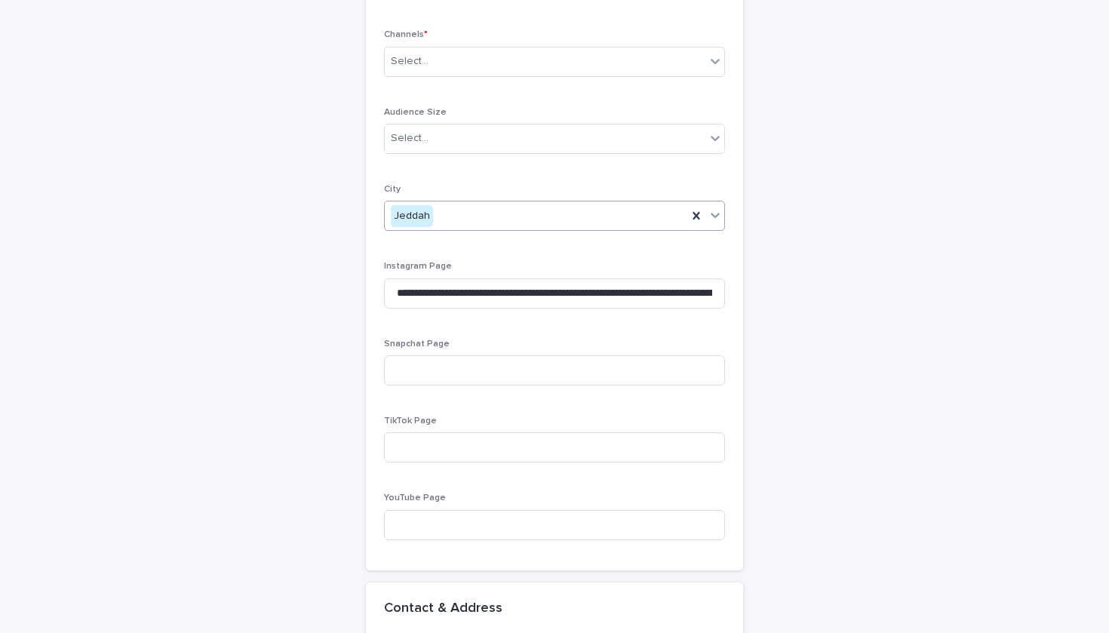
scroll to position [718, 0]
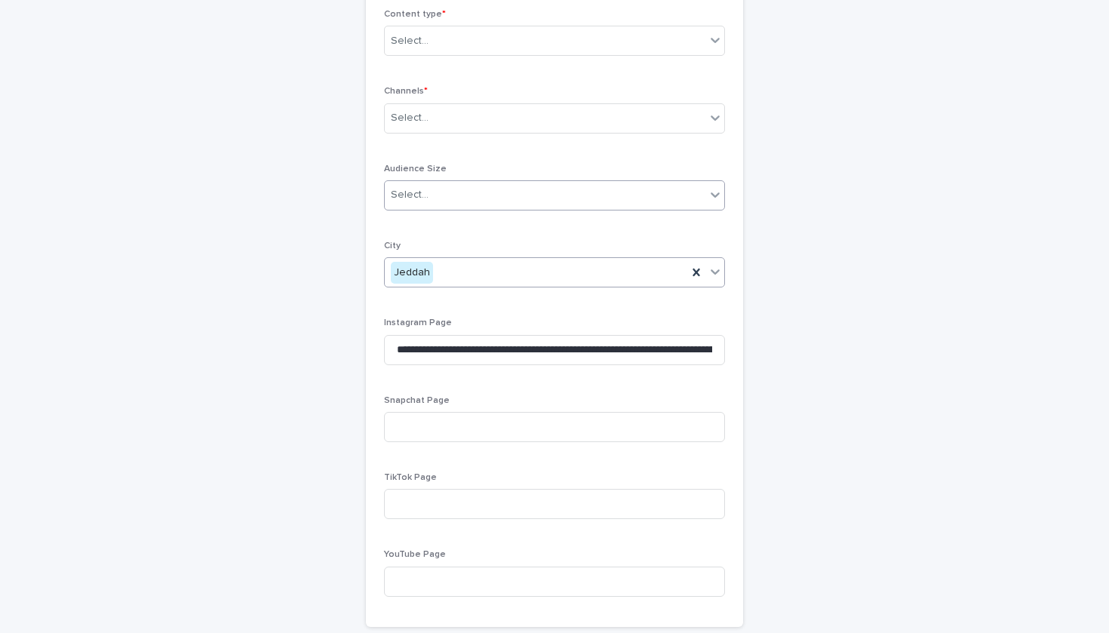
click at [453, 190] on div "Select..." at bounding box center [545, 195] width 321 height 25
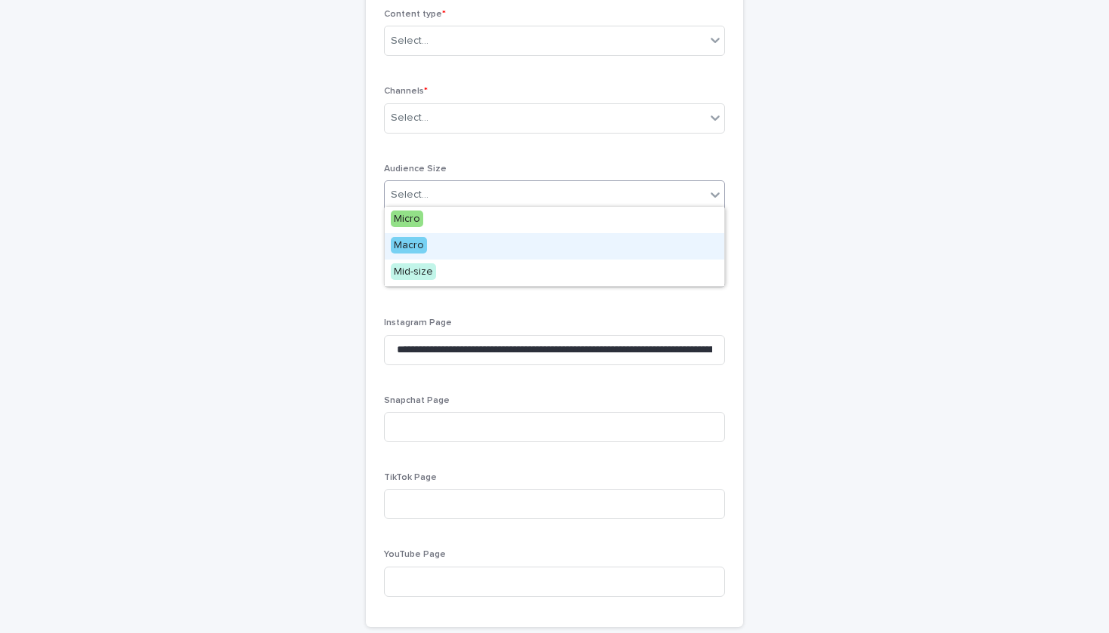
click at [443, 252] on div "Macro" at bounding box center [555, 246] width 340 height 26
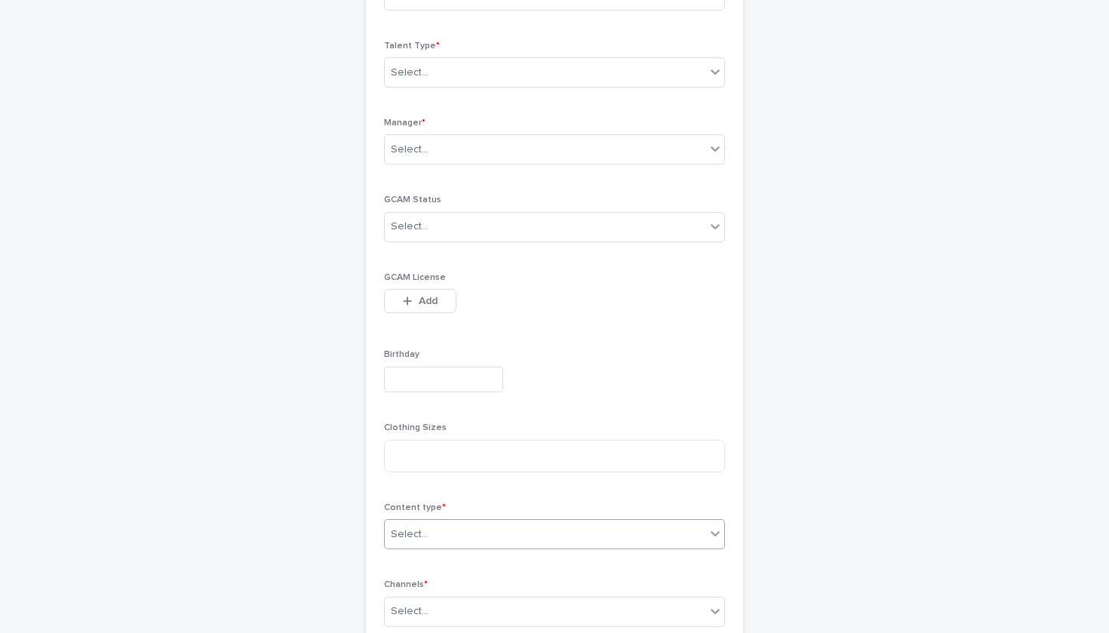
scroll to position [215, 0]
click at [491, 235] on div "Select..." at bounding box center [545, 235] width 321 height 25
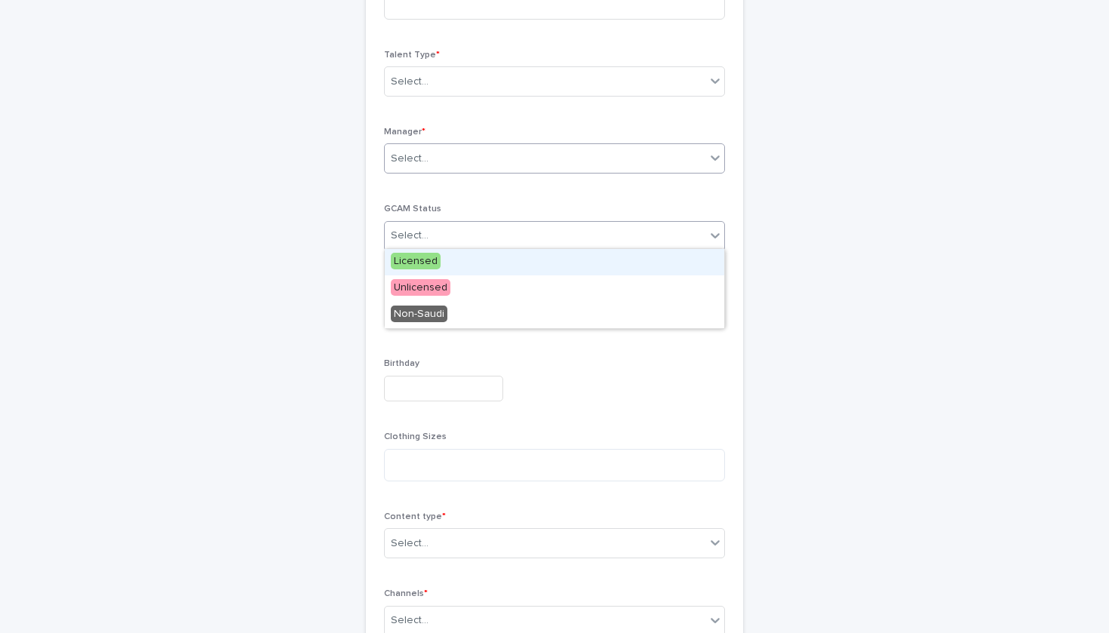
click at [481, 153] on div "Select..." at bounding box center [545, 158] width 321 height 25
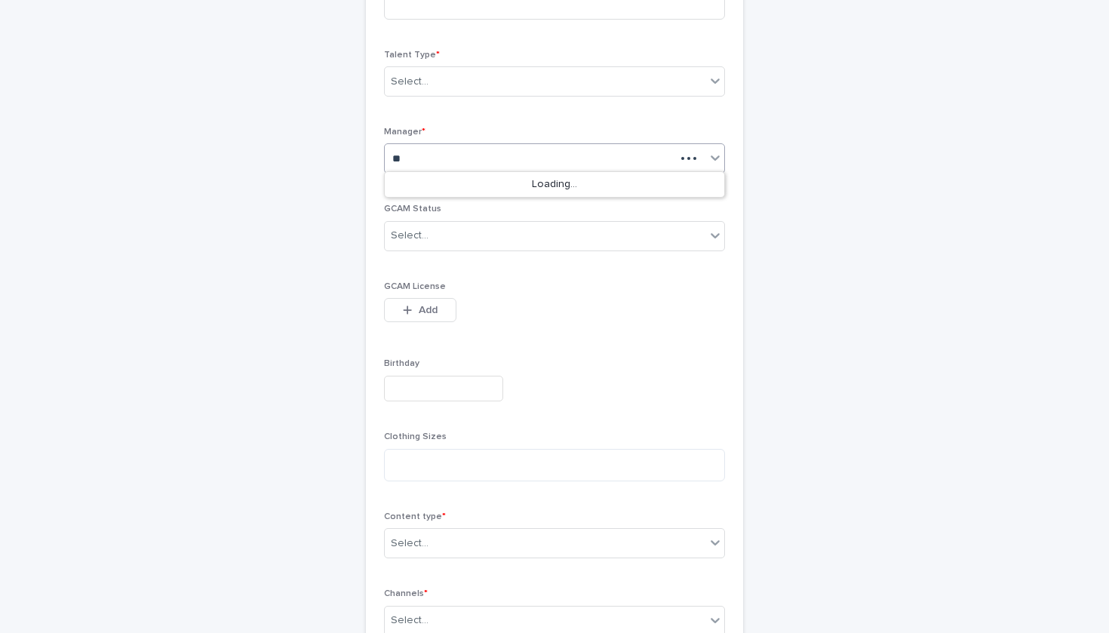
type input "*"
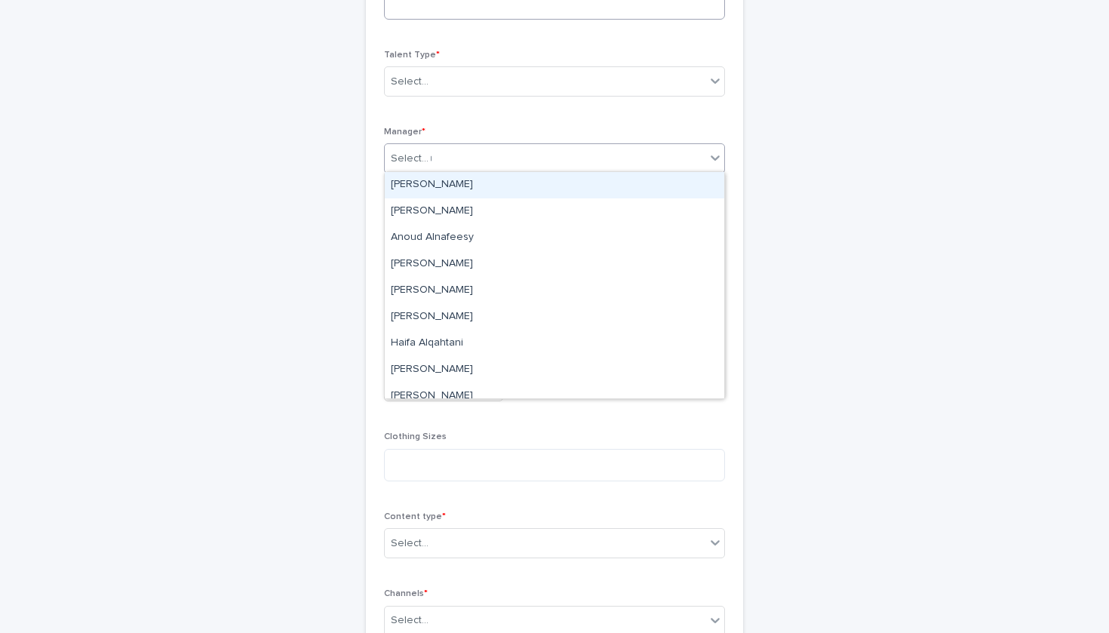
type input "**"
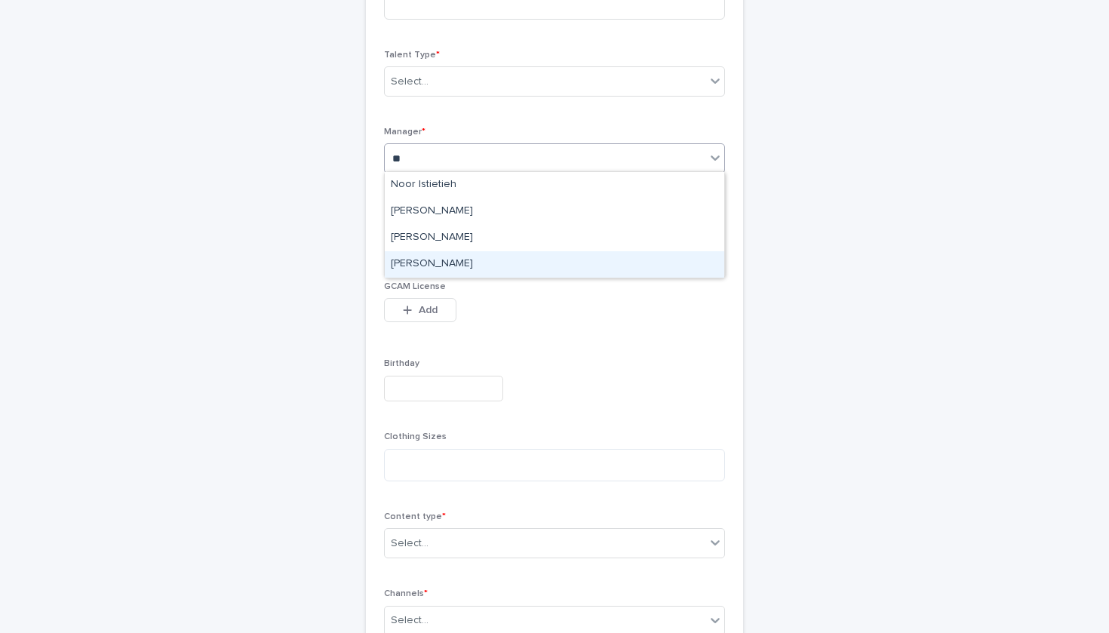
click at [622, 257] on div "[PERSON_NAME]" at bounding box center [555, 264] width 340 height 26
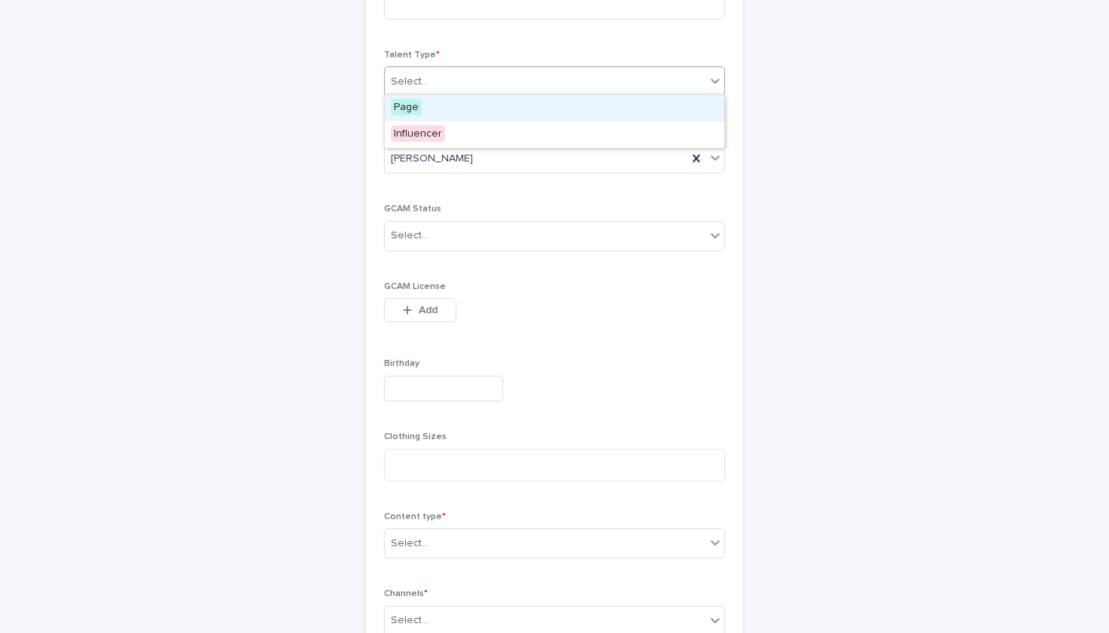
click at [583, 84] on div "Select..." at bounding box center [545, 81] width 321 height 25
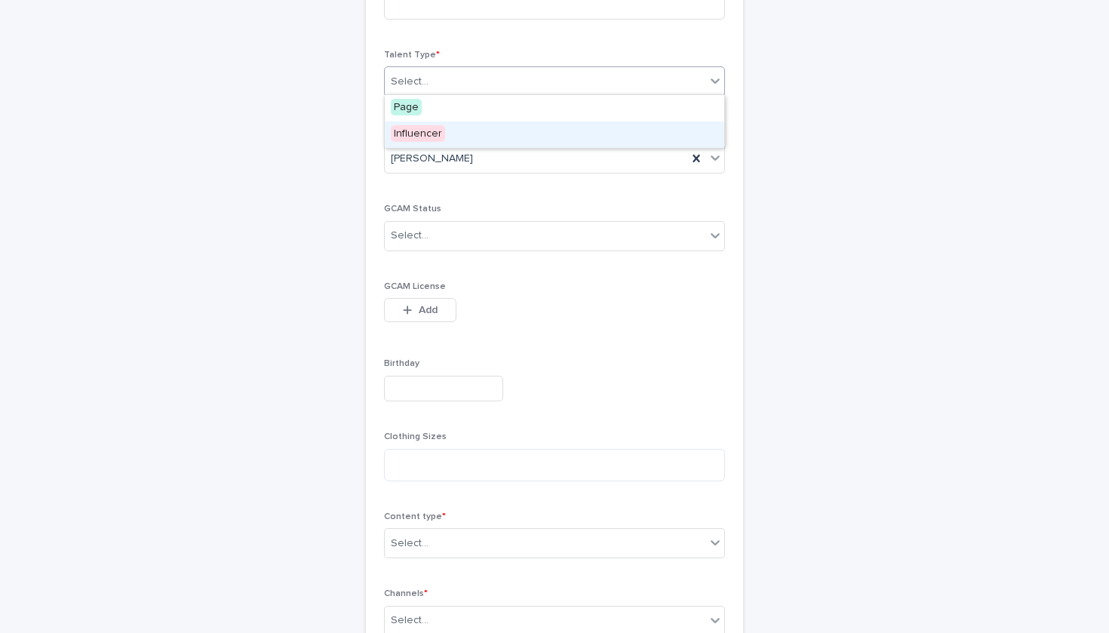
click at [559, 130] on div "Influencer" at bounding box center [555, 135] width 340 height 26
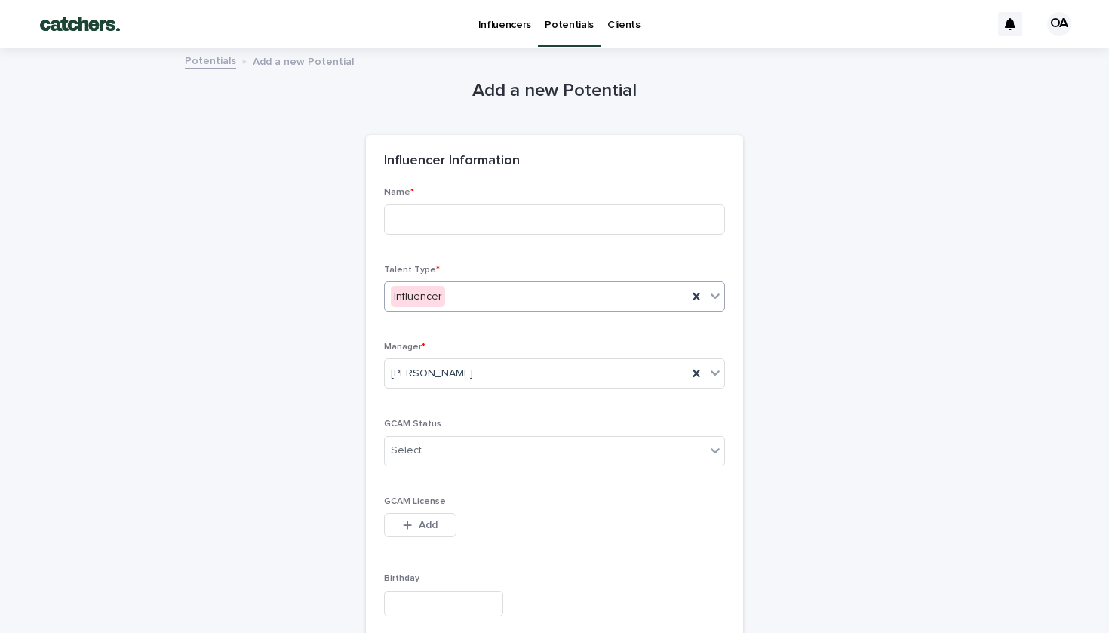
scroll to position [0, 0]
click at [498, 212] on input at bounding box center [554, 220] width 341 height 30
paste input "**********"
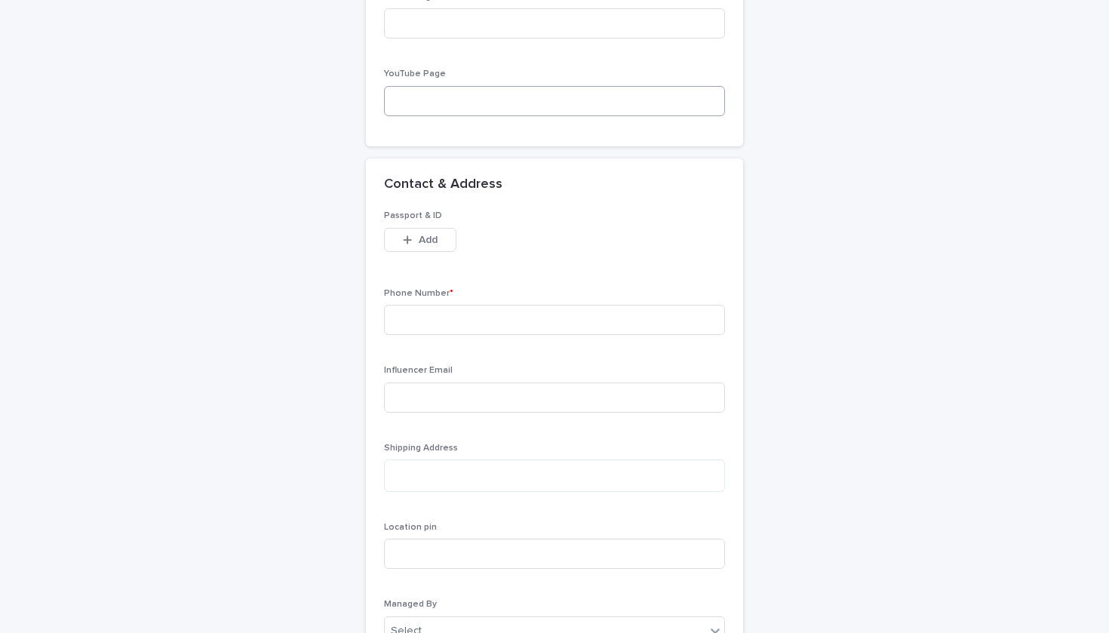
scroll to position [1397, 0]
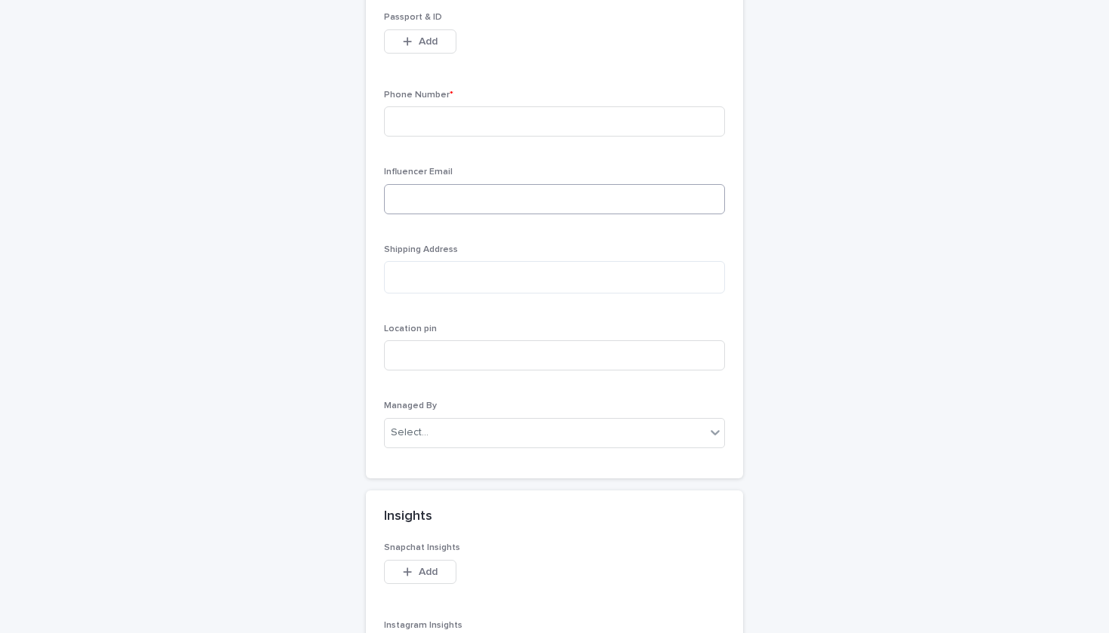
type input "**********"
paste input "**********"
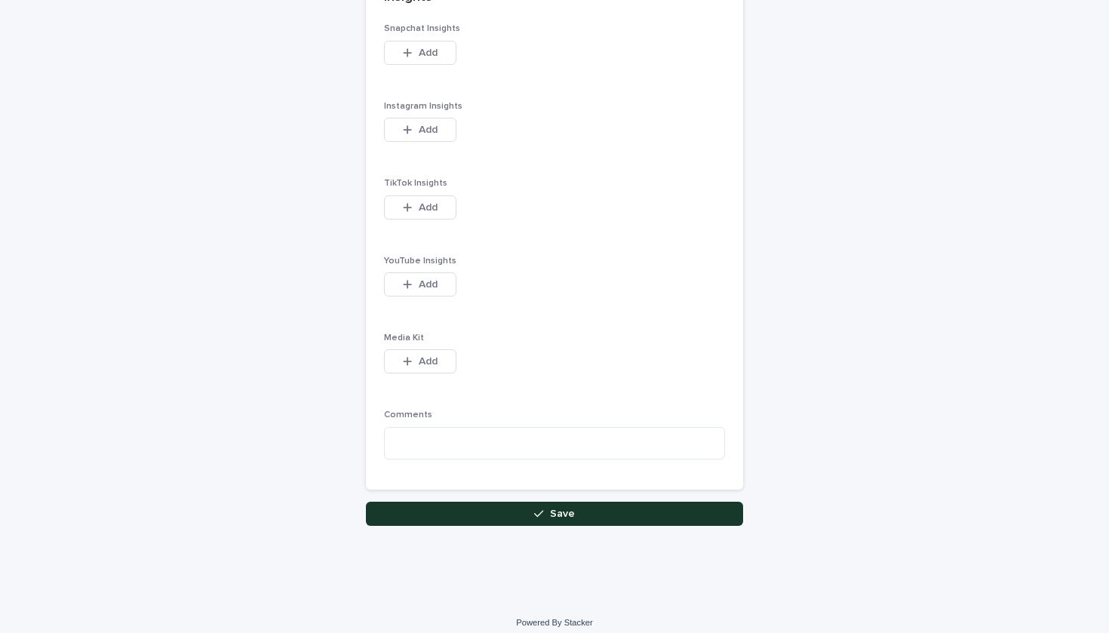
type input "**********"
click at [521, 503] on button "Save" at bounding box center [554, 514] width 377 height 24
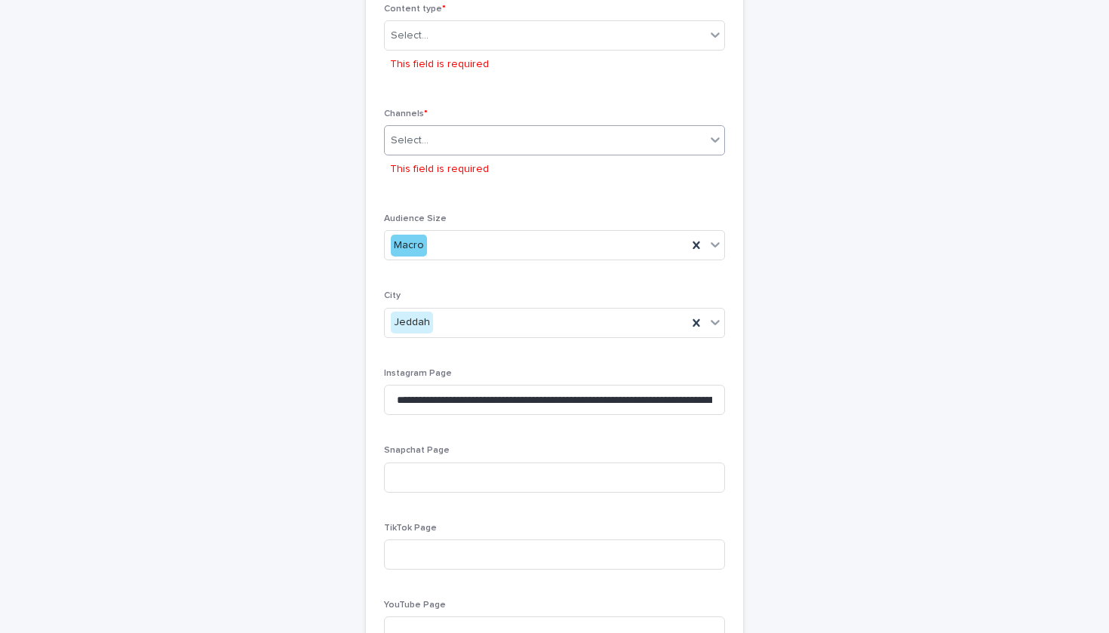
click at [463, 137] on div "Select..." at bounding box center [545, 140] width 321 height 25
click at [484, 145] on div "Select..." at bounding box center [554, 140] width 341 height 30
click at [477, 166] on div "Instagram" at bounding box center [441, 165] width 112 height 26
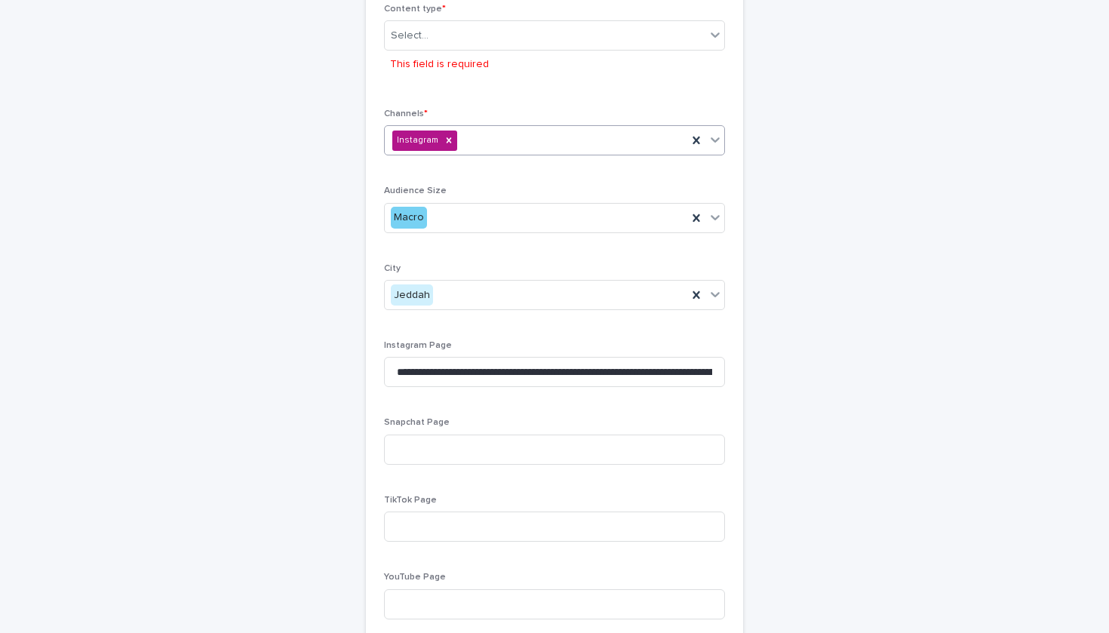
type input "*"
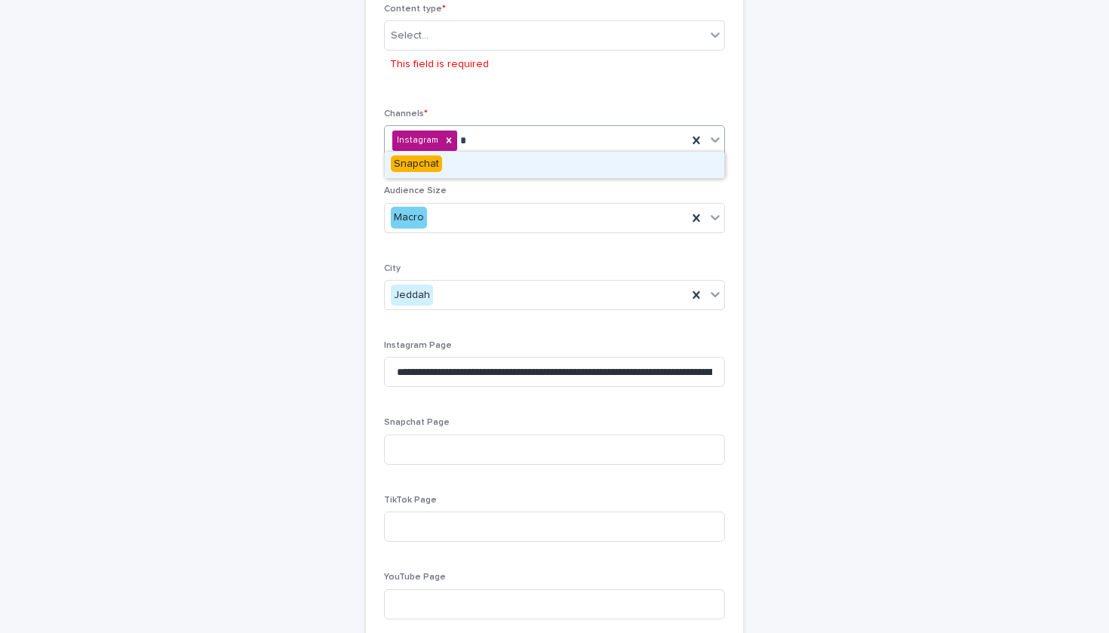
click at [488, 161] on div "Snapchat" at bounding box center [555, 165] width 340 height 26
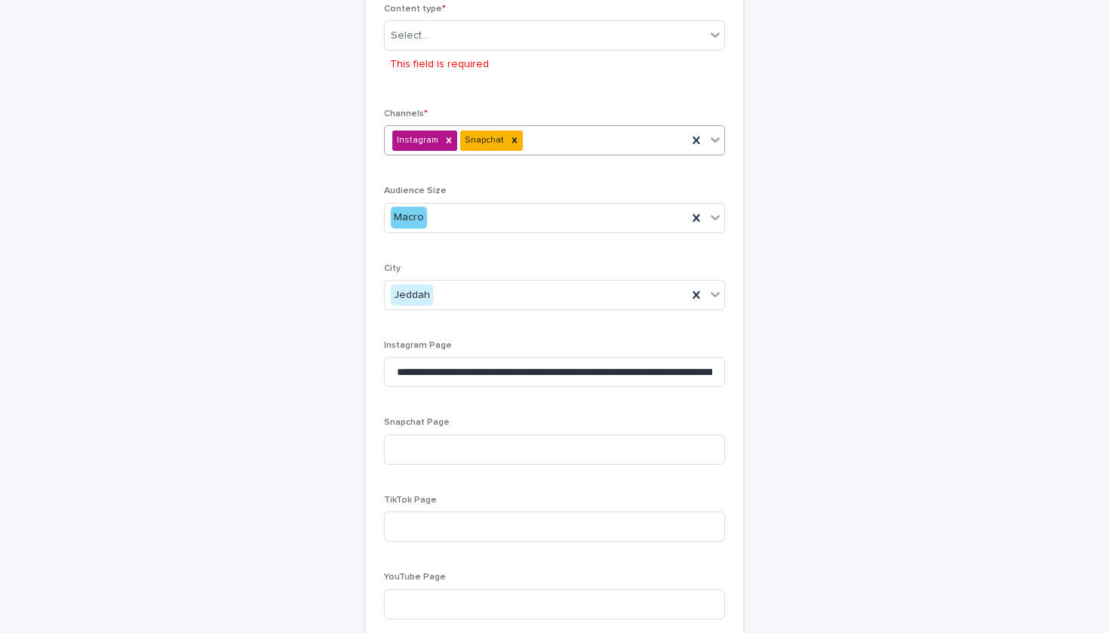
type input "*"
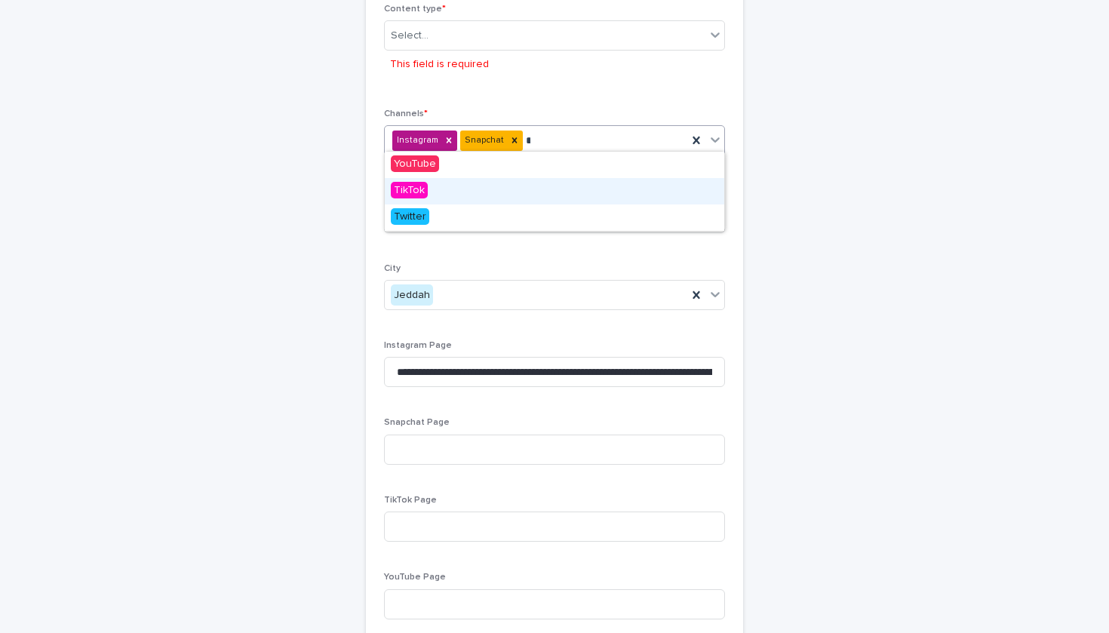
click at [494, 193] on div "TikTok" at bounding box center [555, 191] width 340 height 26
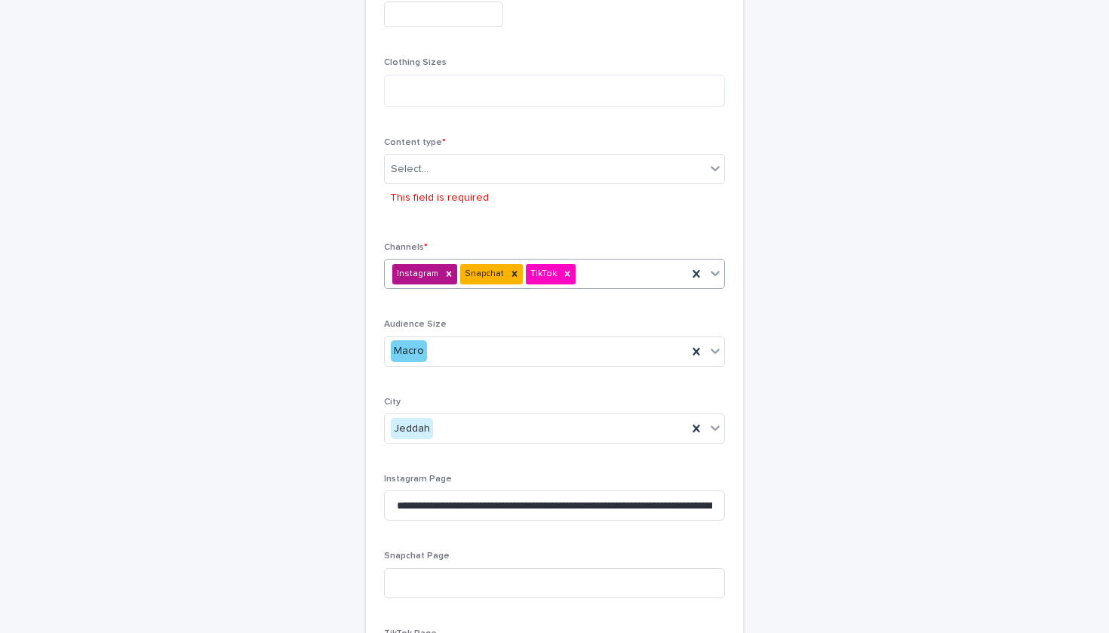
scroll to position [572, 0]
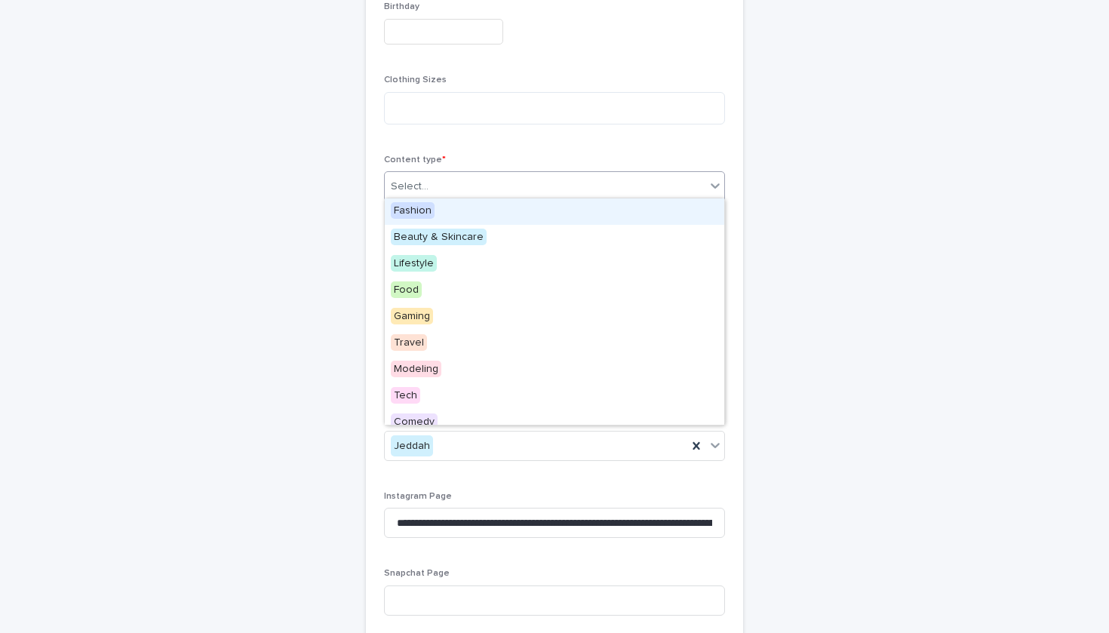
click at [493, 182] on div "Select..." at bounding box center [545, 186] width 321 height 25
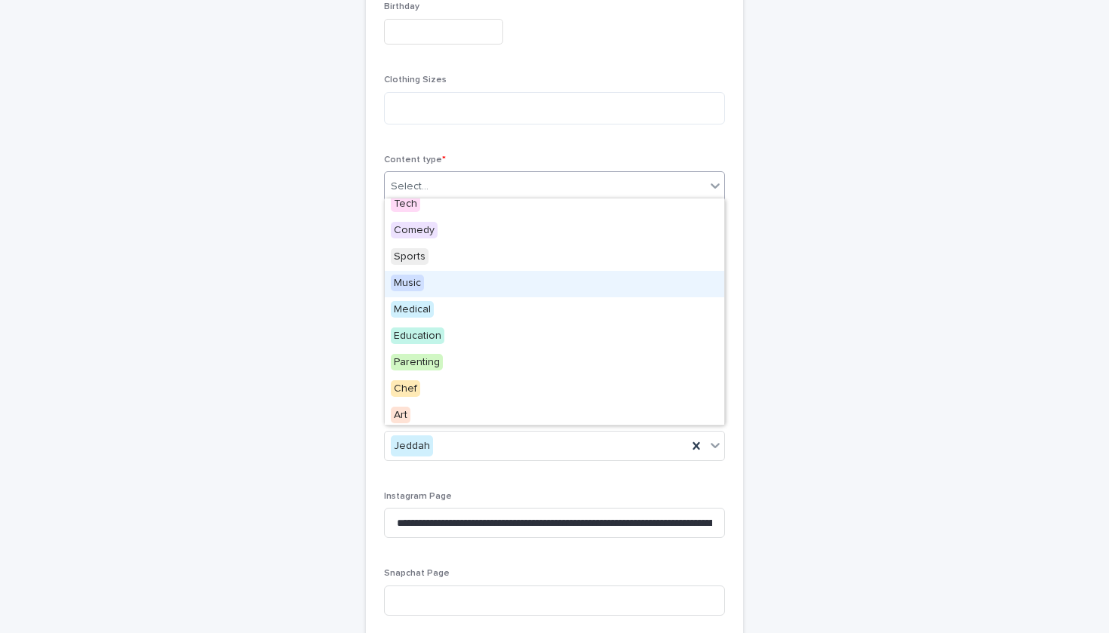
scroll to position [155, 0]
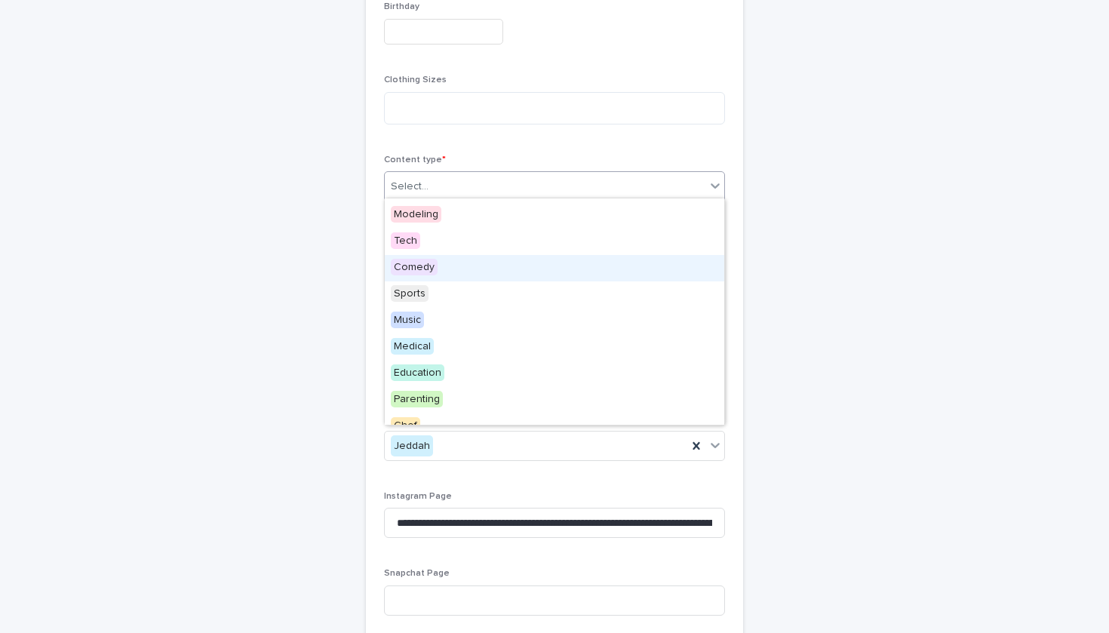
click at [430, 268] on span "Comedy" at bounding box center [414, 267] width 47 height 17
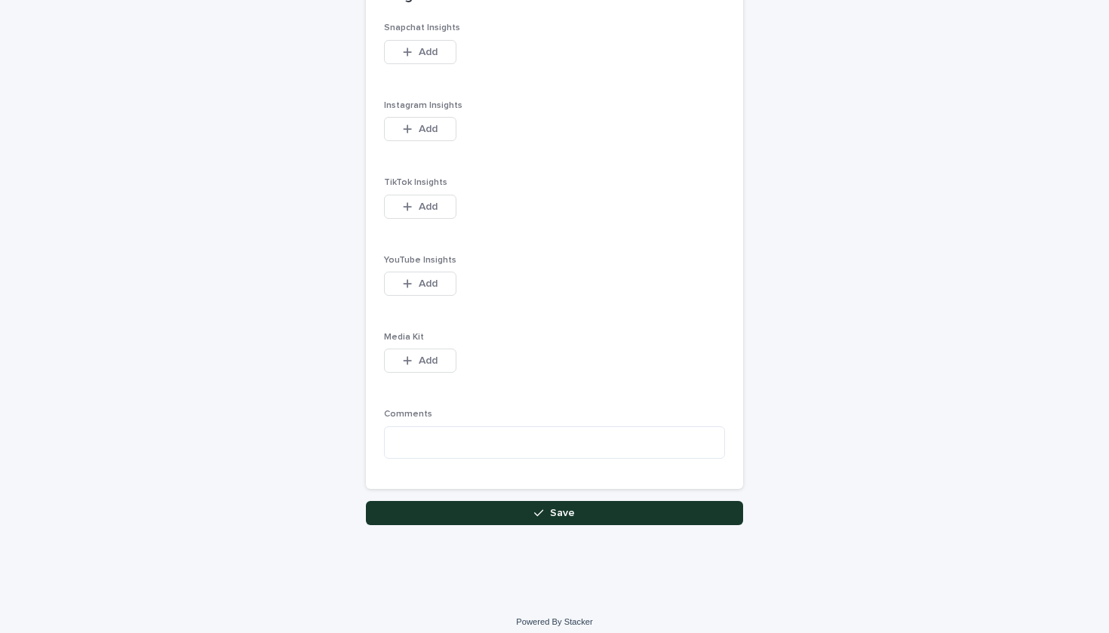
scroll to position [1916, 0]
click at [457, 502] on button "Save" at bounding box center [554, 514] width 377 height 24
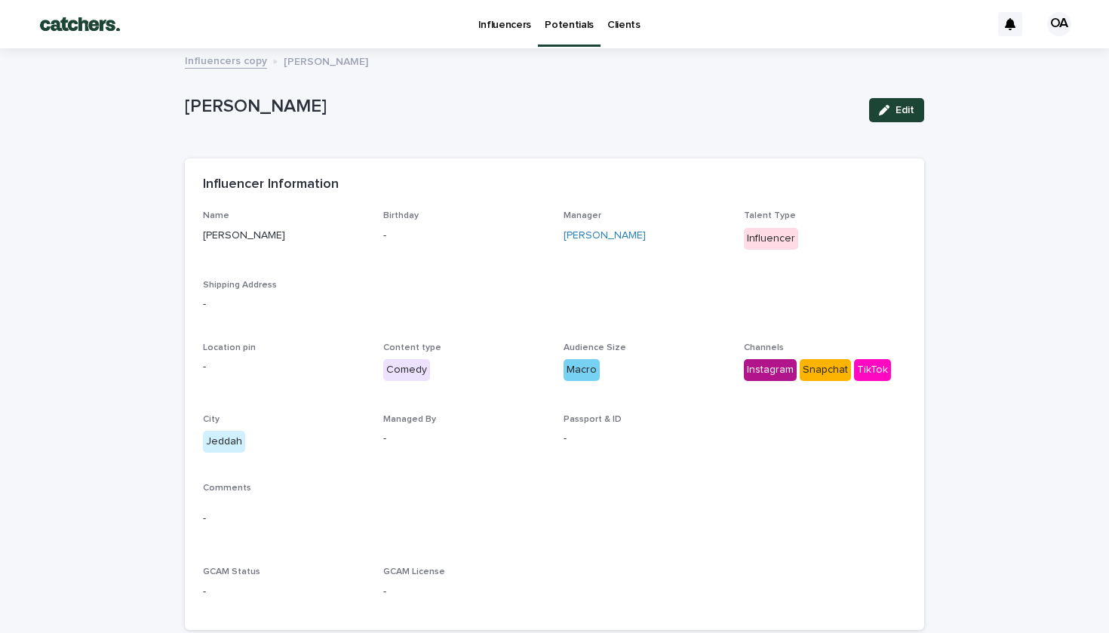
click at [567, 21] on p "Potentials" at bounding box center [569, 16] width 49 height 32
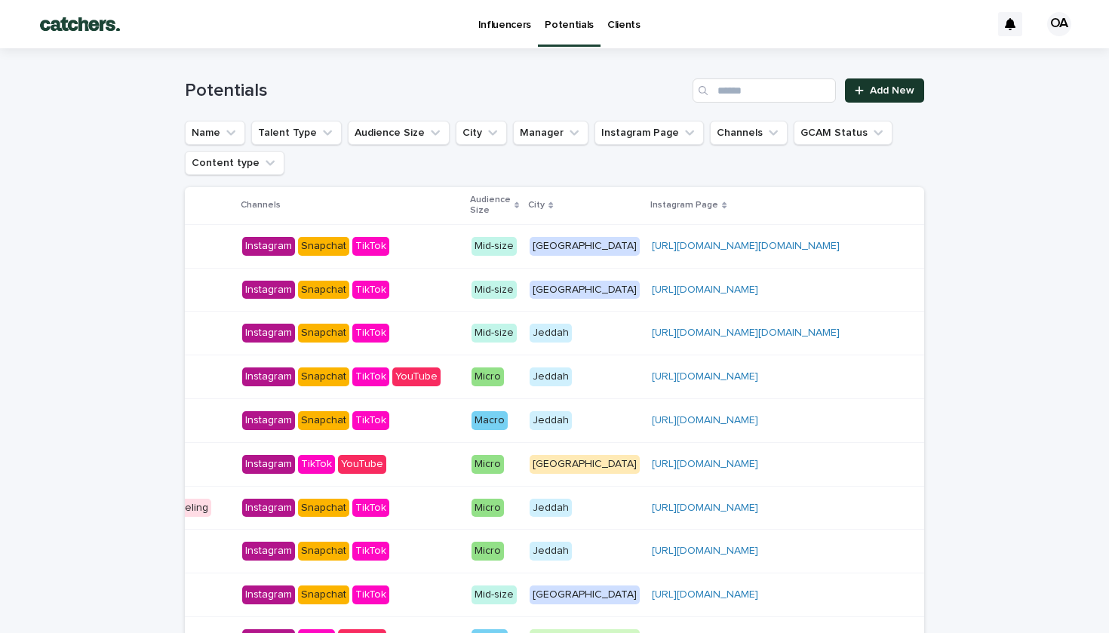
click at [887, 92] on span "Add New" at bounding box center [892, 90] width 45 height 11
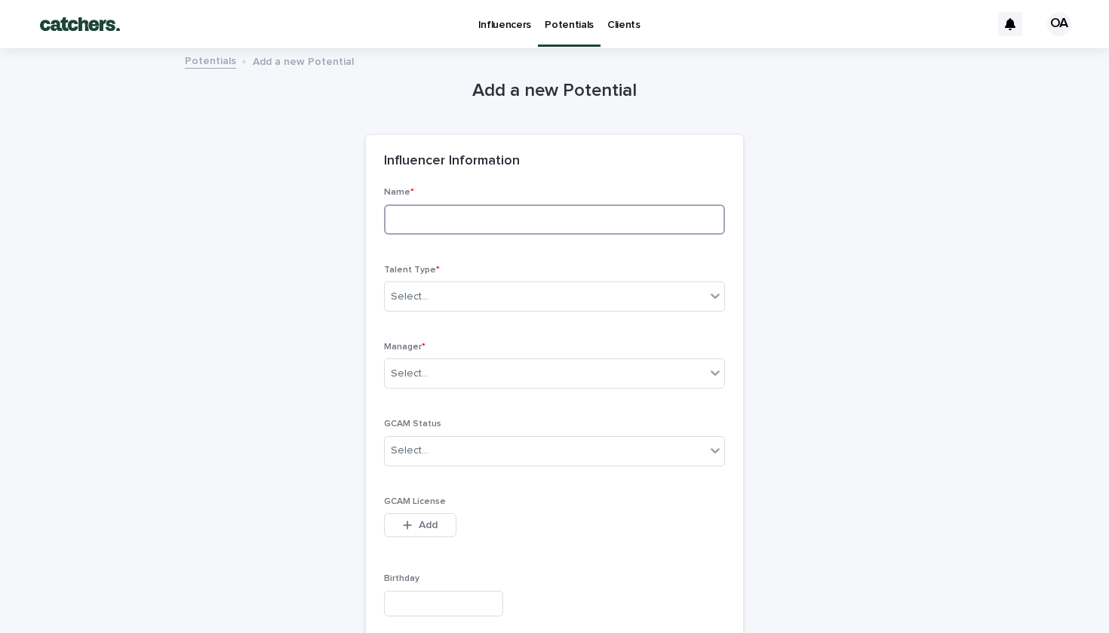
paste input "**********"
type input "**********"
click at [564, 302] on div "Select..." at bounding box center [554, 297] width 341 height 30
click at [555, 349] on p "Manager *" at bounding box center [554, 347] width 341 height 11
click at [558, 365] on div "Select..." at bounding box center [545, 373] width 321 height 25
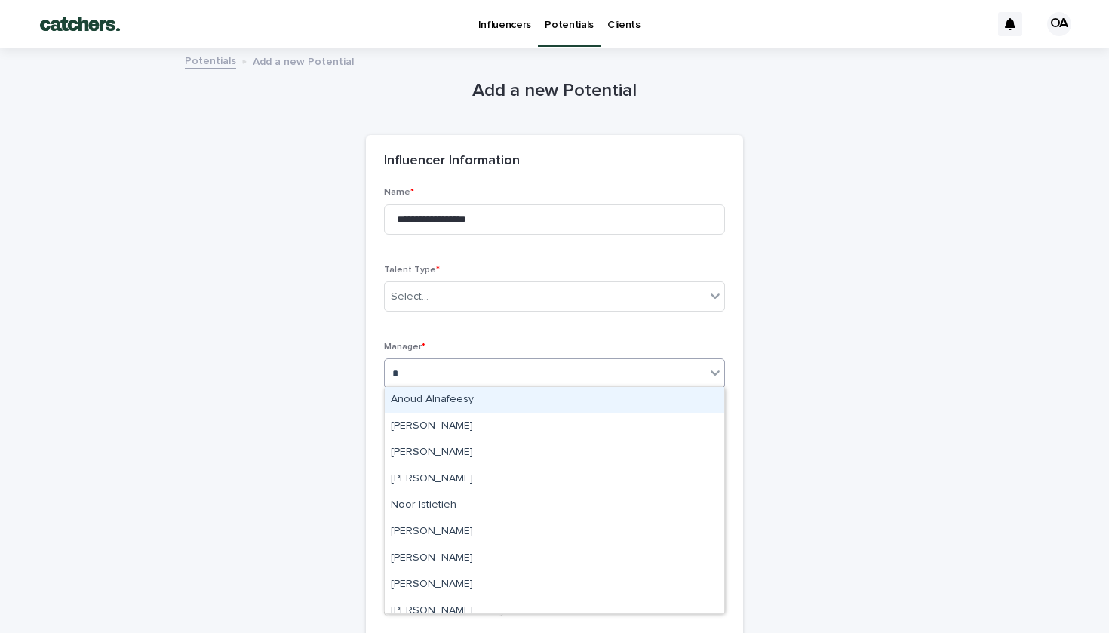
type input "**"
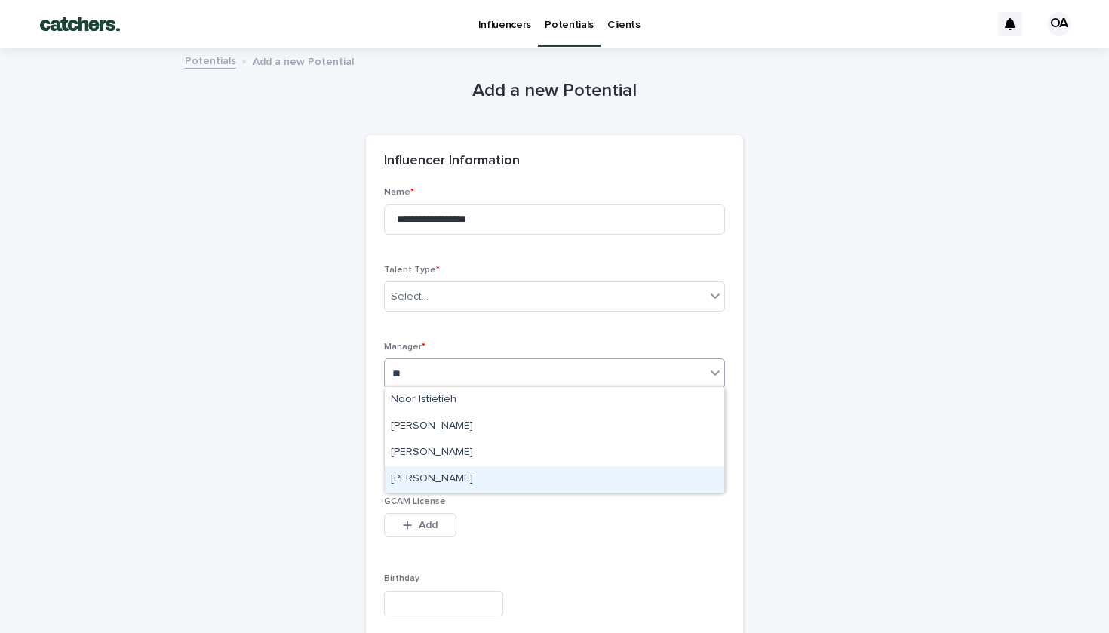
click at [514, 478] on div "[PERSON_NAME]" at bounding box center [555, 479] width 340 height 26
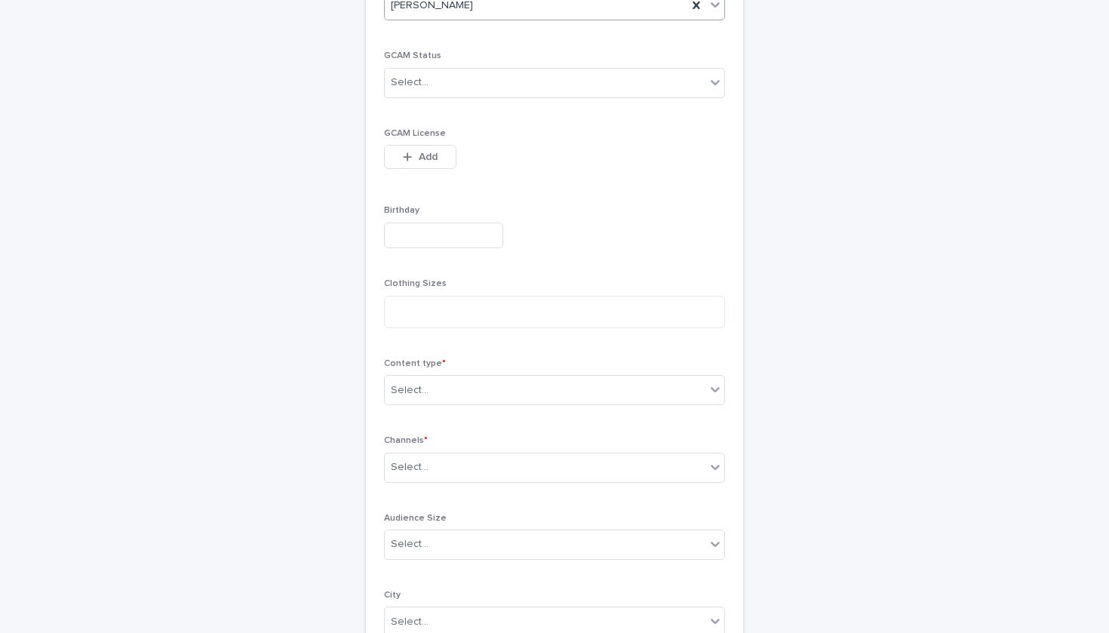
scroll to position [421, 0]
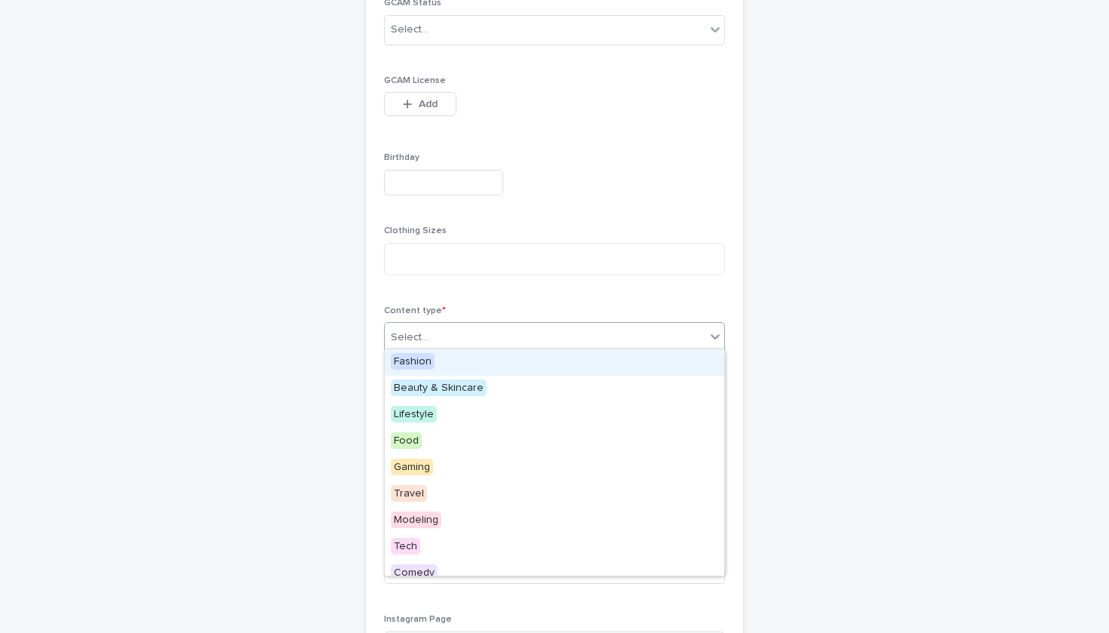
click at [493, 325] on div "Select..." at bounding box center [545, 337] width 321 height 25
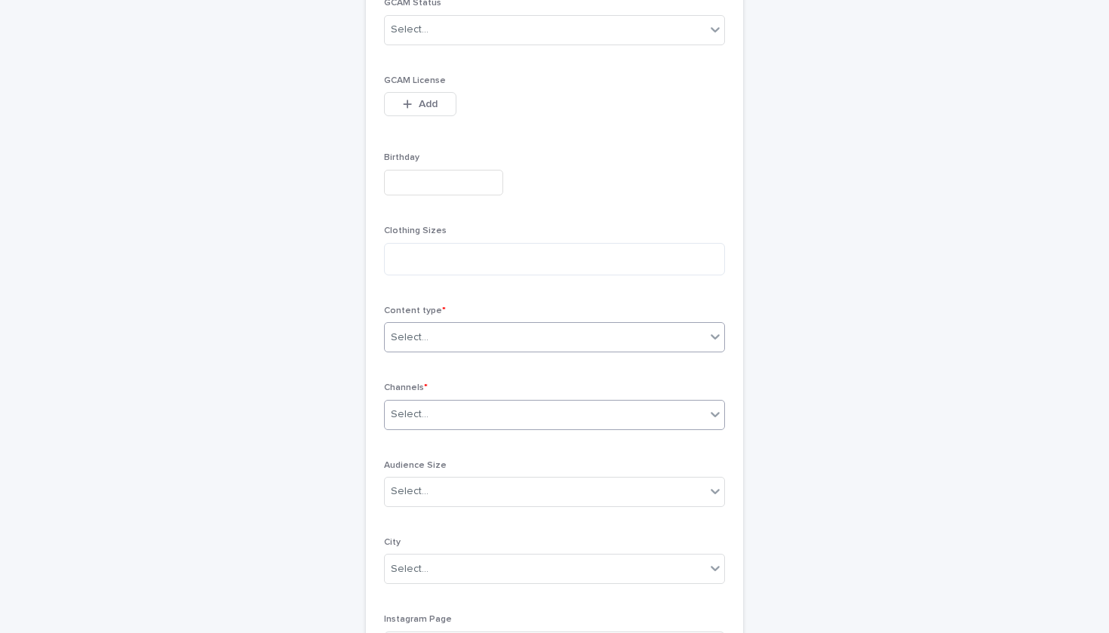
click at [469, 412] on div "Select..." at bounding box center [545, 414] width 321 height 25
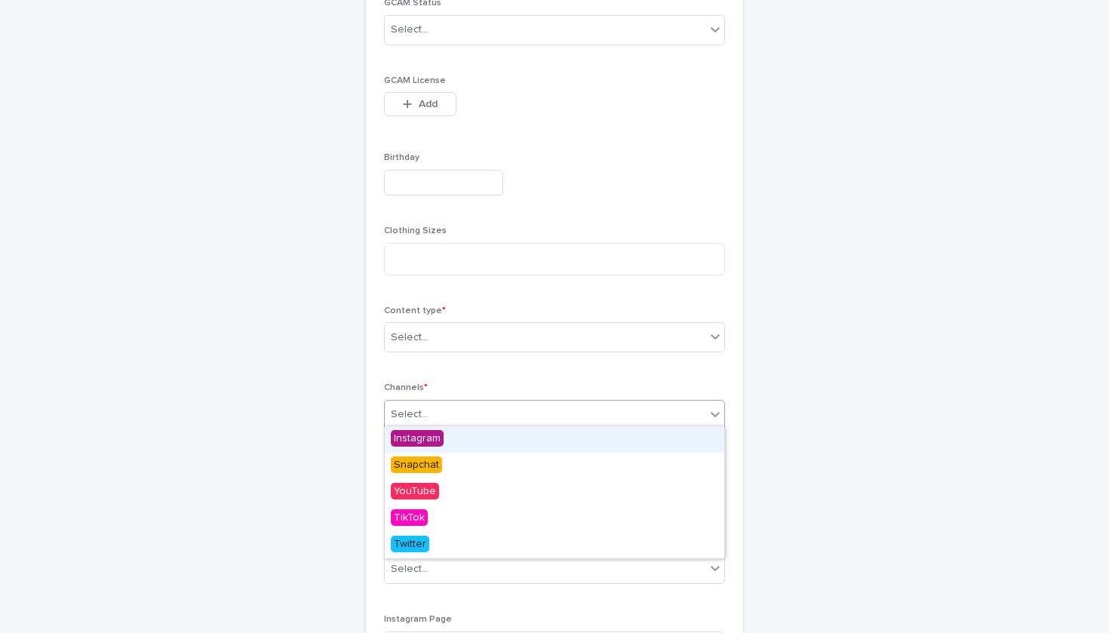
click at [469, 433] on div "Instagram" at bounding box center [555, 439] width 340 height 26
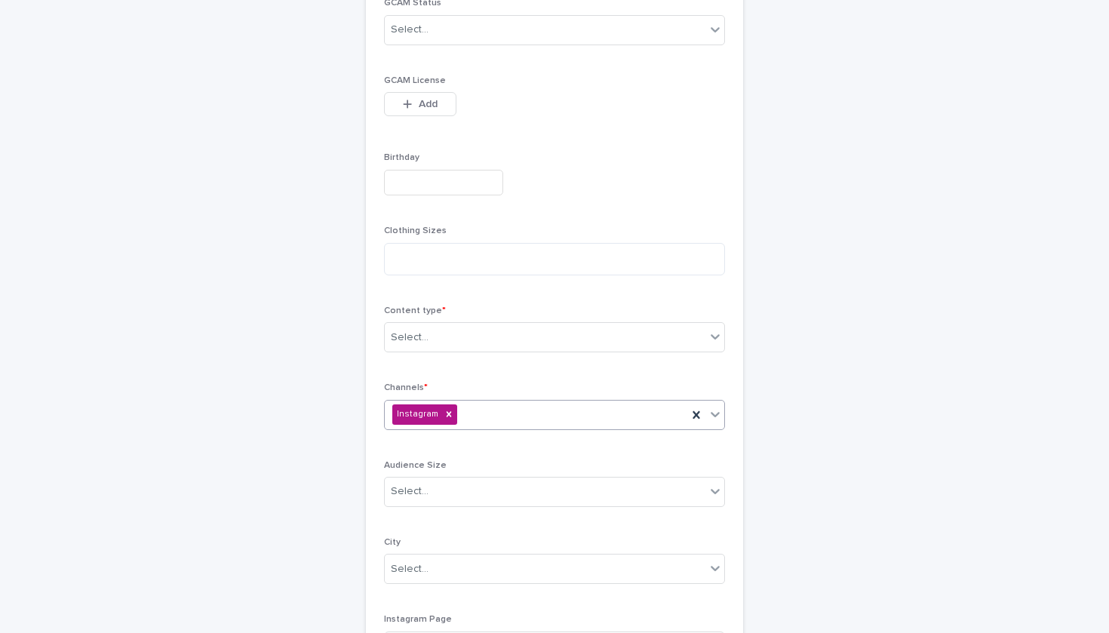
click at [491, 407] on div "Instagram" at bounding box center [554, 415] width 341 height 30
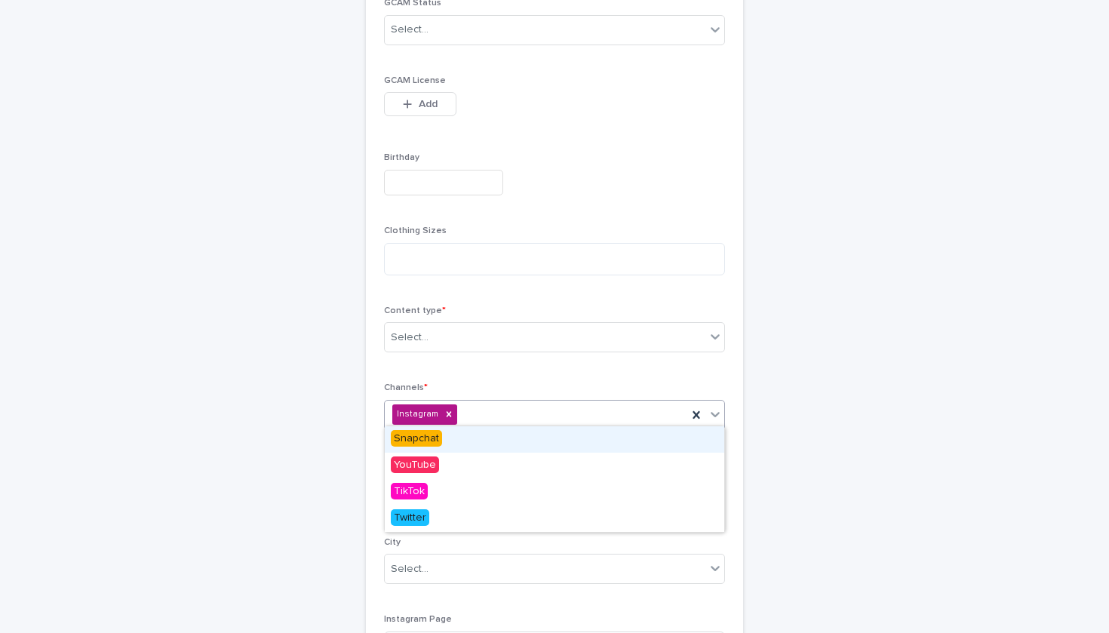
click at [472, 442] on div "Snapchat" at bounding box center [555, 439] width 340 height 26
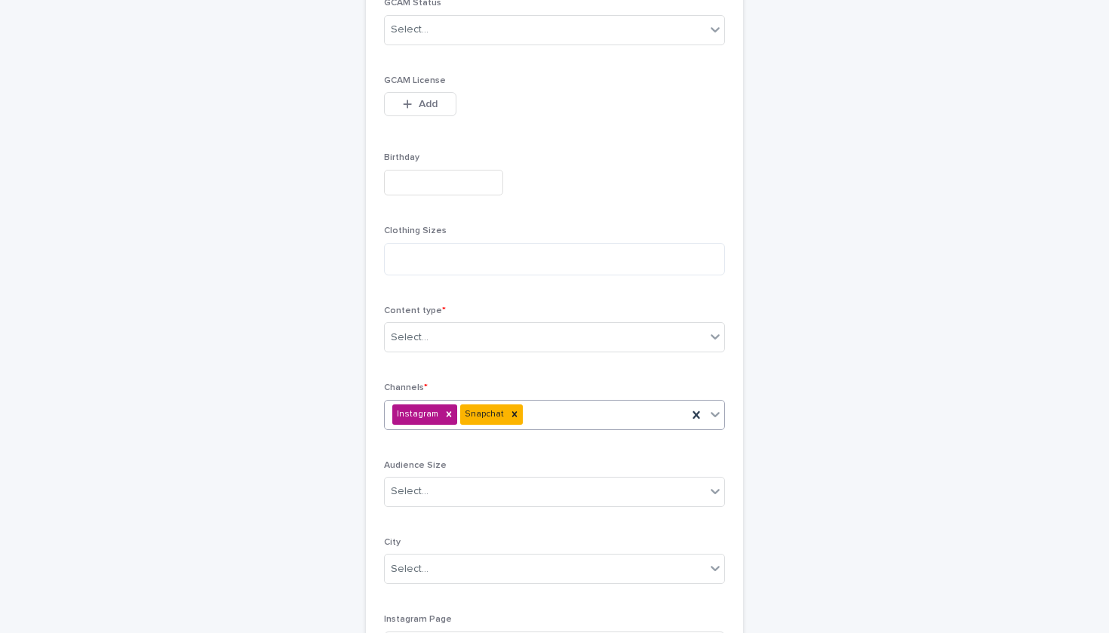
type input "*"
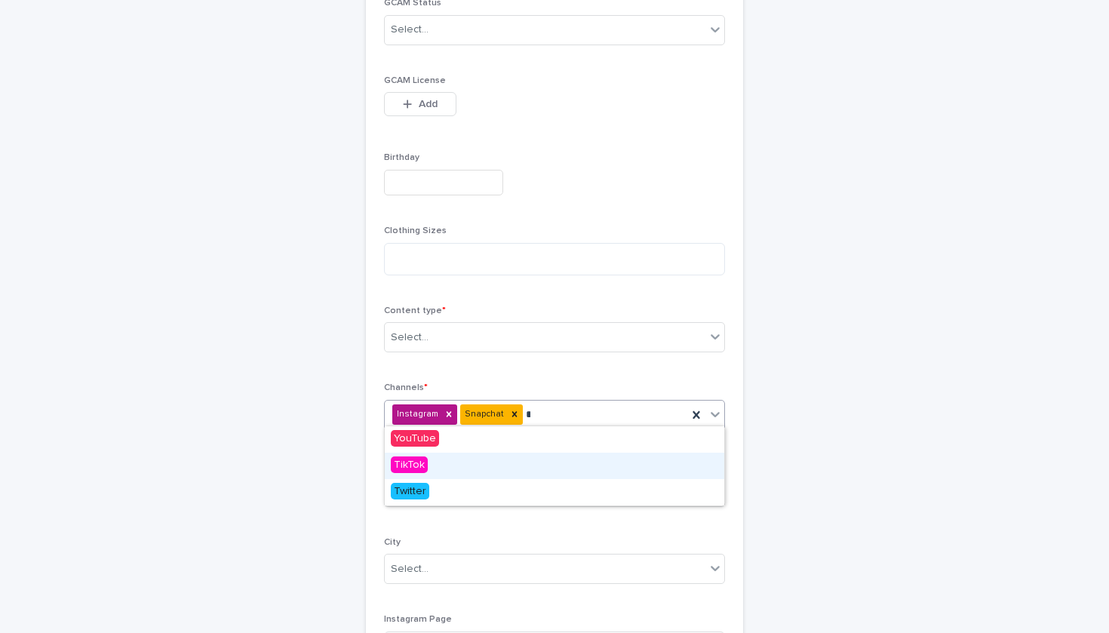
click at [522, 467] on div "TikTok" at bounding box center [555, 466] width 340 height 26
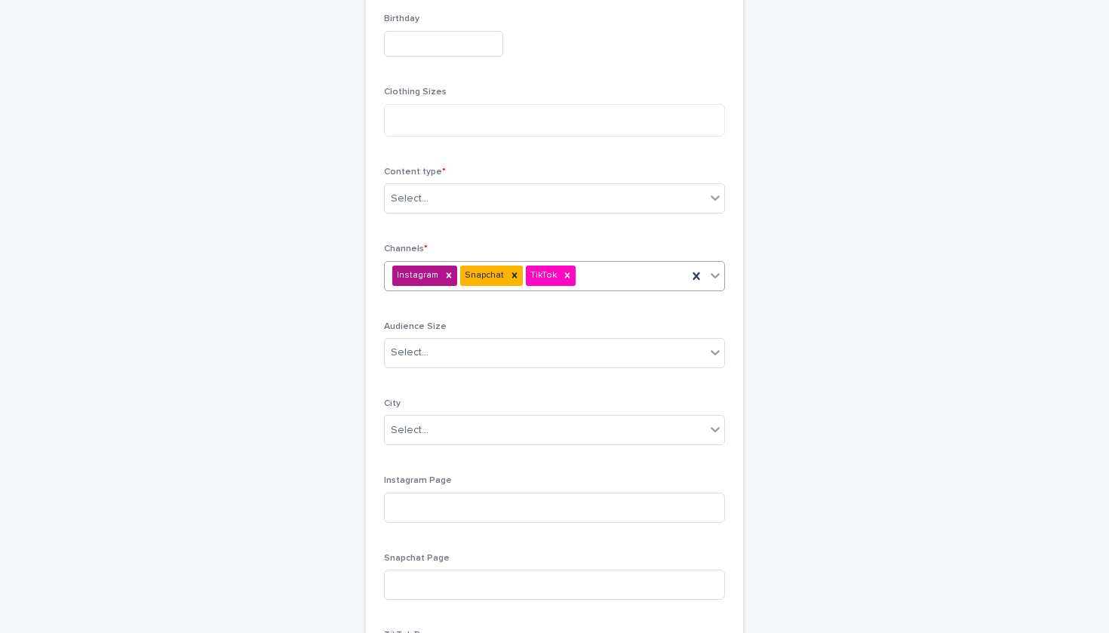
scroll to position [577, 0]
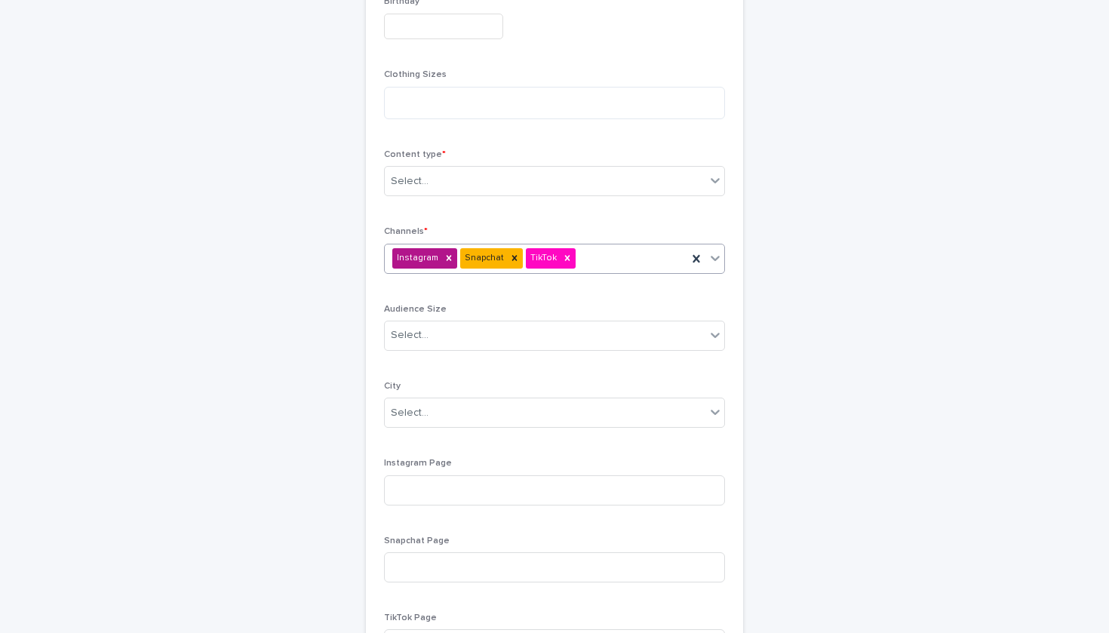
click at [497, 315] on div "Audience Size Select..." at bounding box center [554, 333] width 341 height 59
click at [503, 337] on div "Select..." at bounding box center [545, 335] width 321 height 25
click at [475, 326] on div "Select..." at bounding box center [545, 335] width 321 height 25
click at [453, 340] on div "Select..." at bounding box center [545, 335] width 321 height 25
click at [459, 414] on div "Mid-size" at bounding box center [441, 413] width 112 height 26
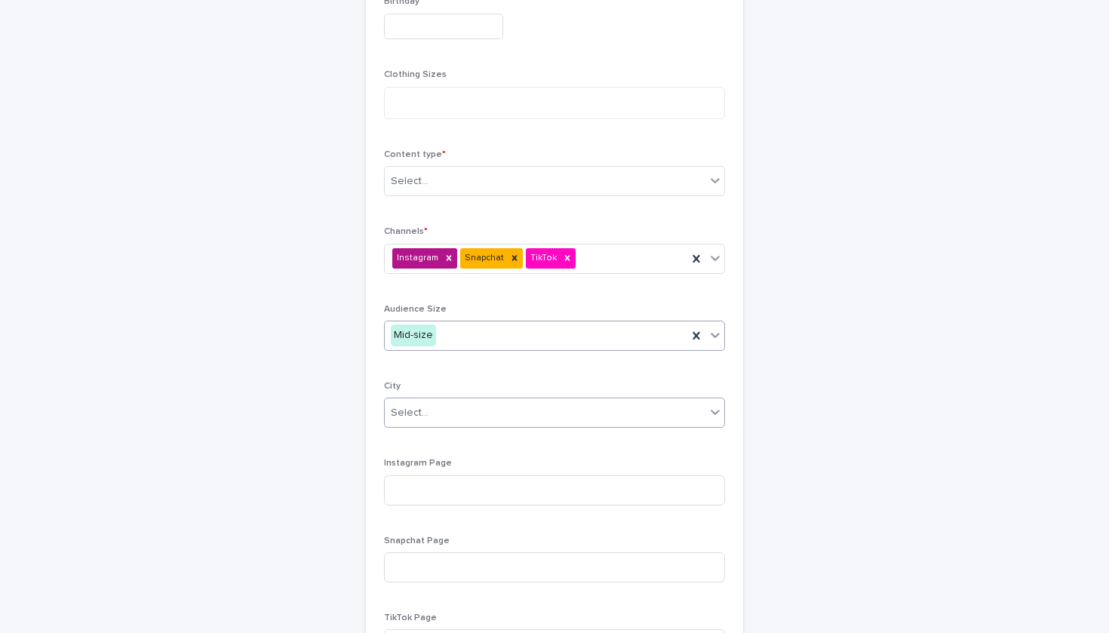
click at [471, 406] on div "Select..." at bounding box center [545, 413] width 321 height 25
click at [493, 398] on div "Select..." at bounding box center [554, 413] width 341 height 30
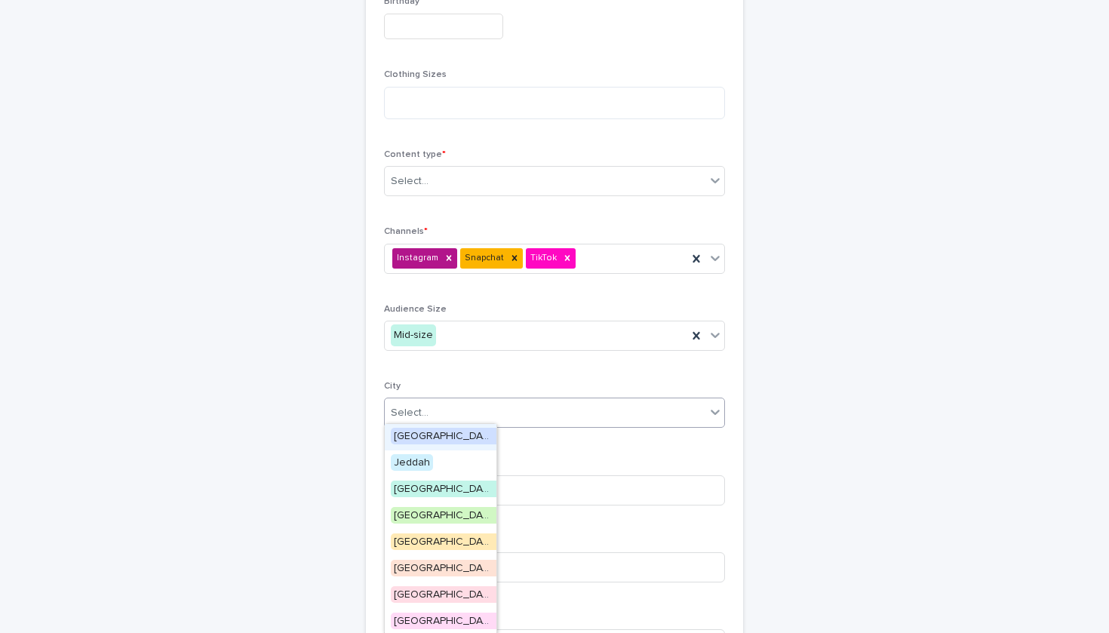
click at [480, 437] on div "[GEOGRAPHIC_DATA]" at bounding box center [441, 437] width 112 height 26
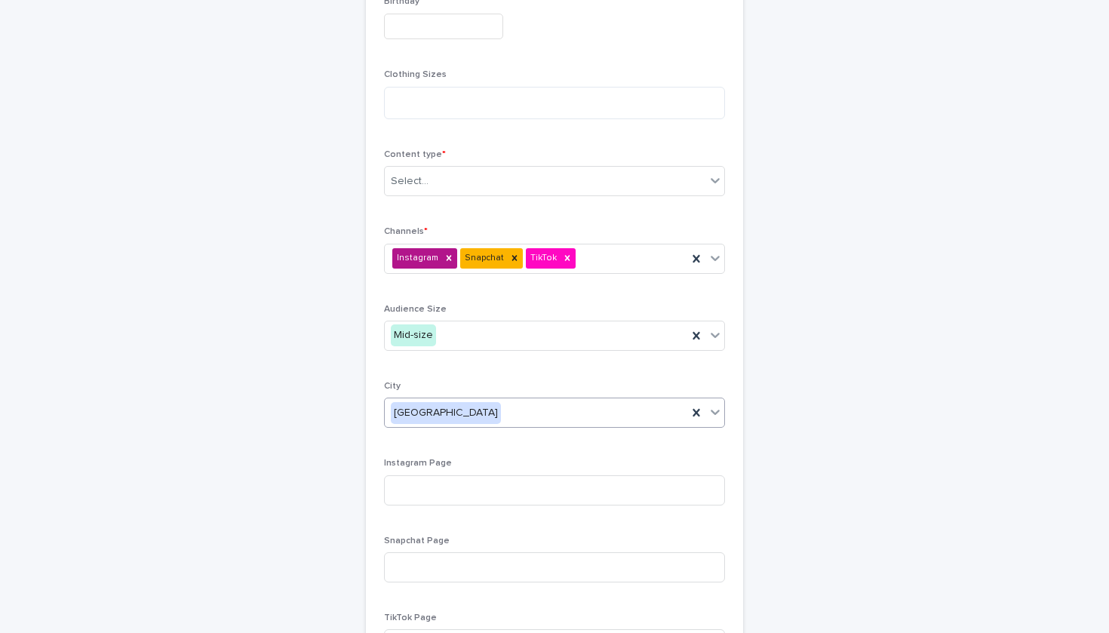
scroll to position [694, 0]
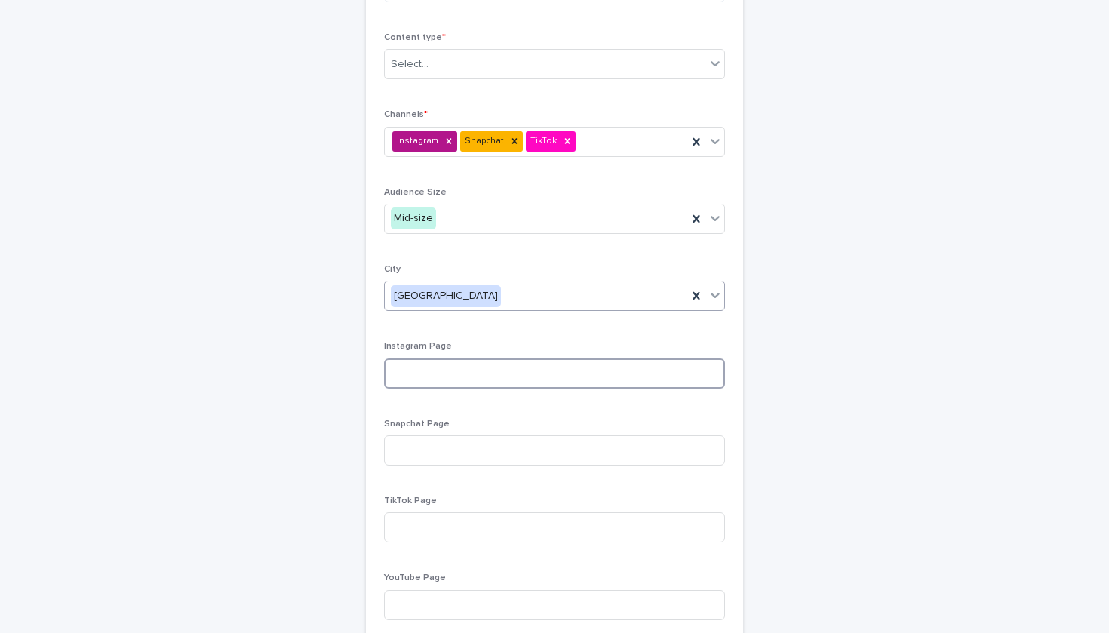
click at [468, 363] on input at bounding box center [554, 373] width 341 height 30
click at [557, 369] on input at bounding box center [554, 373] width 341 height 30
paste input "**********"
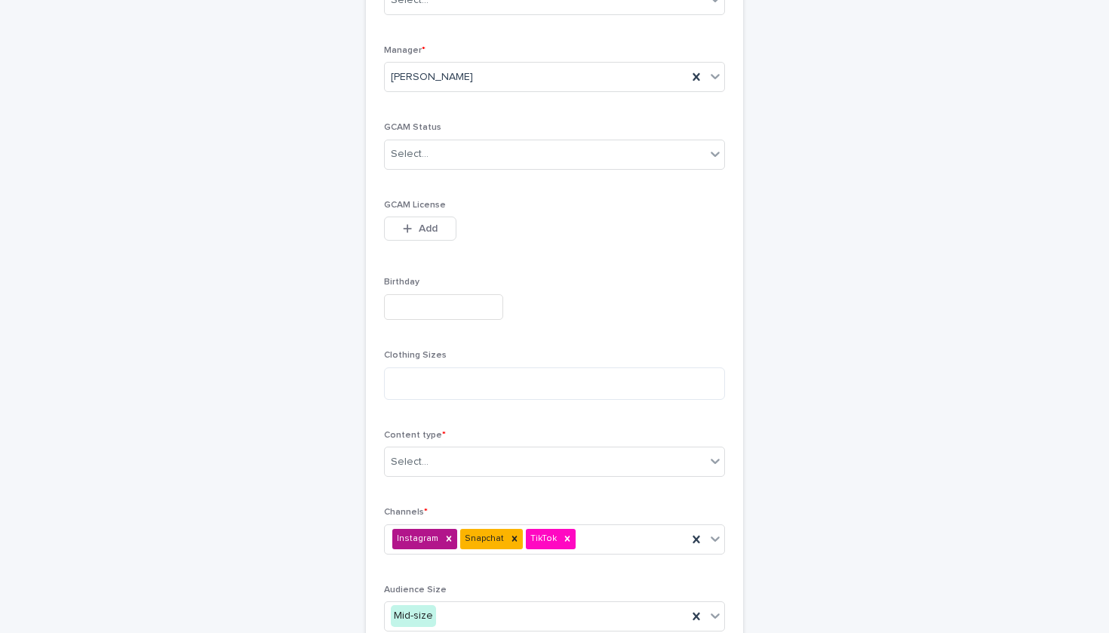
scroll to position [271, 0]
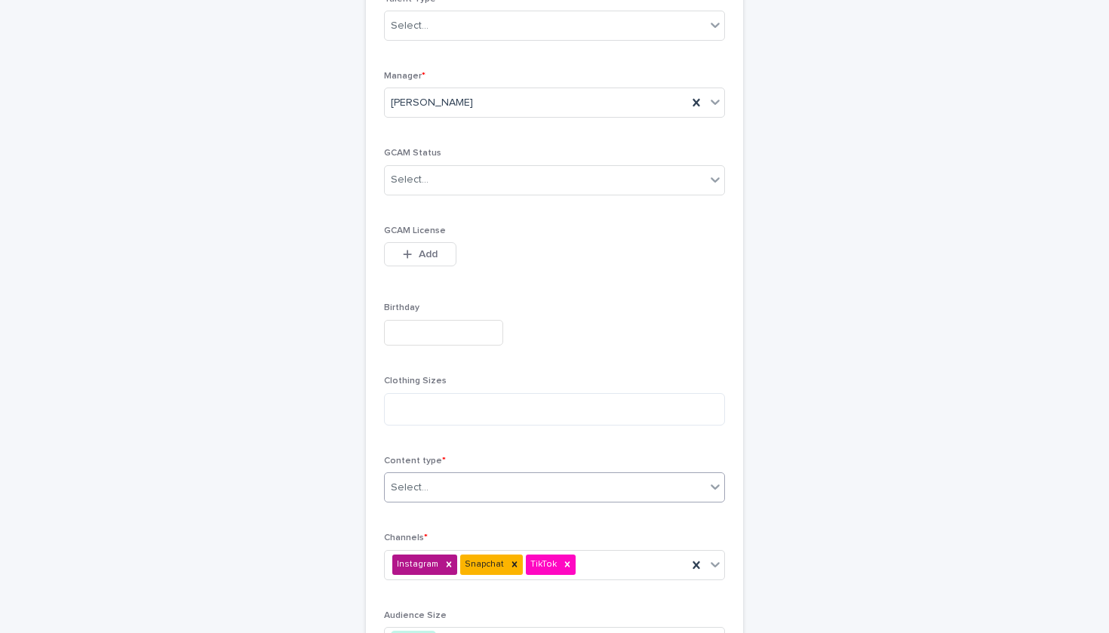
type input "**********"
click at [513, 493] on div "Select..." at bounding box center [545, 487] width 321 height 25
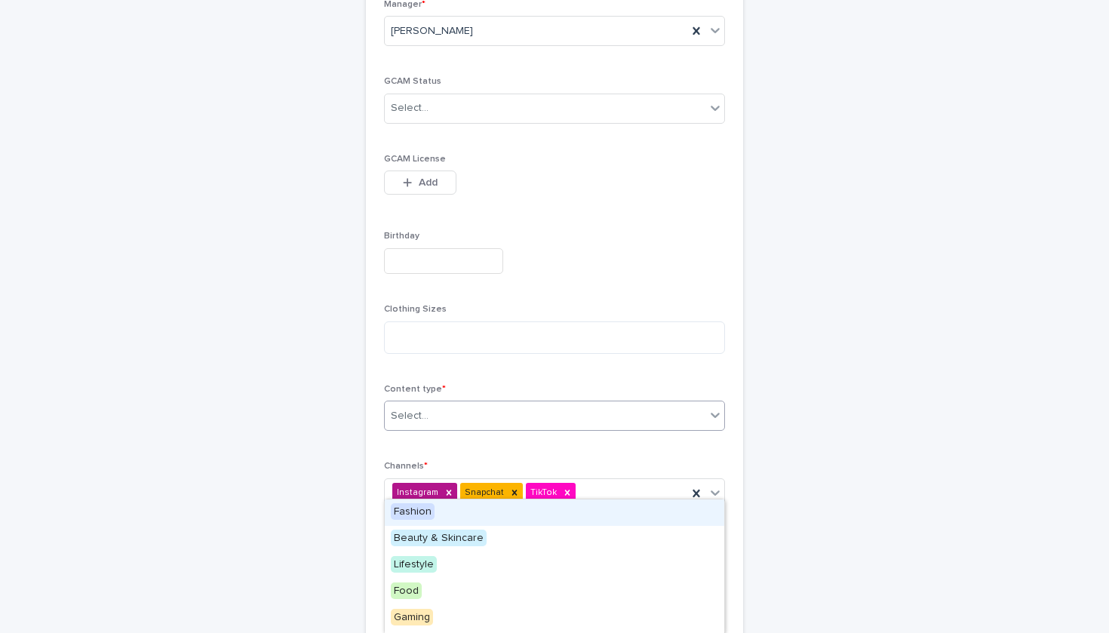
scroll to position [346, 0]
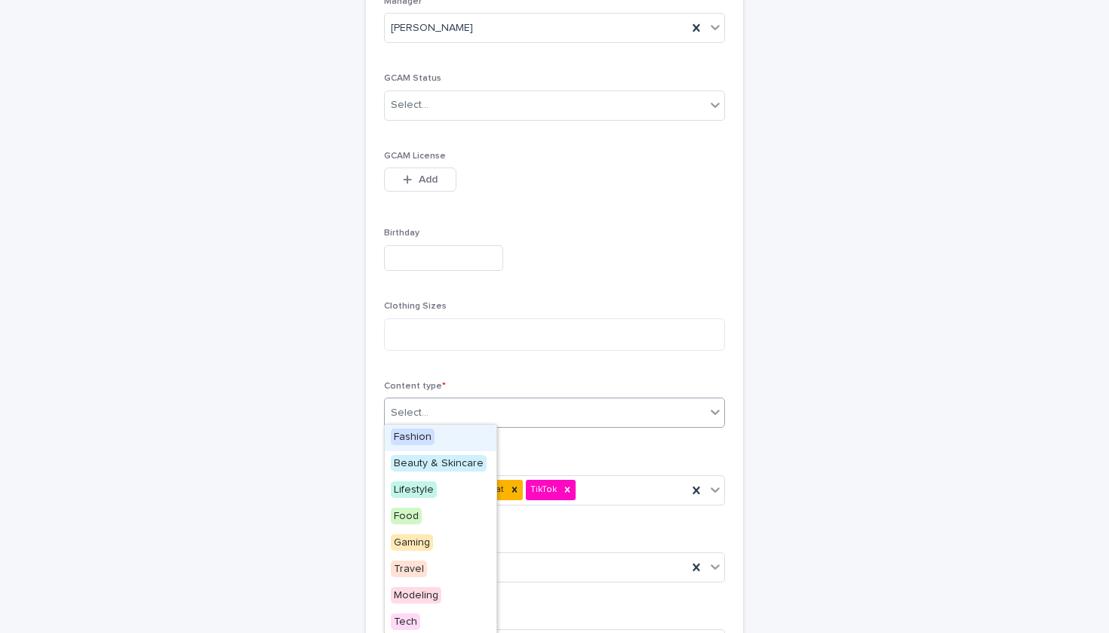
click at [469, 401] on div "Select..." at bounding box center [545, 413] width 321 height 25
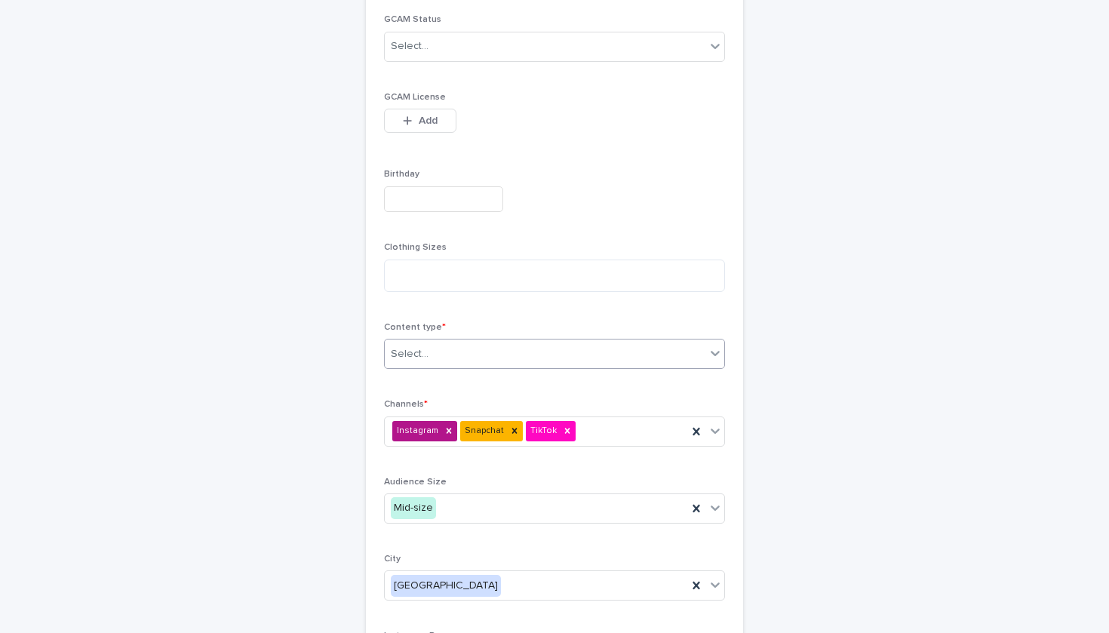
click at [448, 361] on div "Select..." at bounding box center [545, 354] width 321 height 25
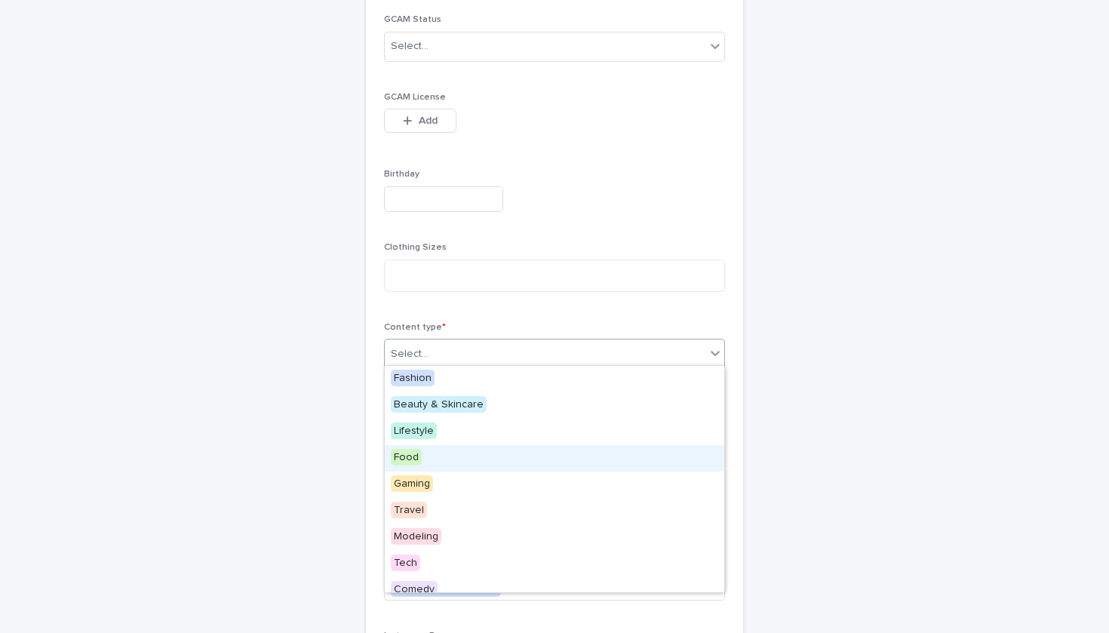
scroll to position [21, 0]
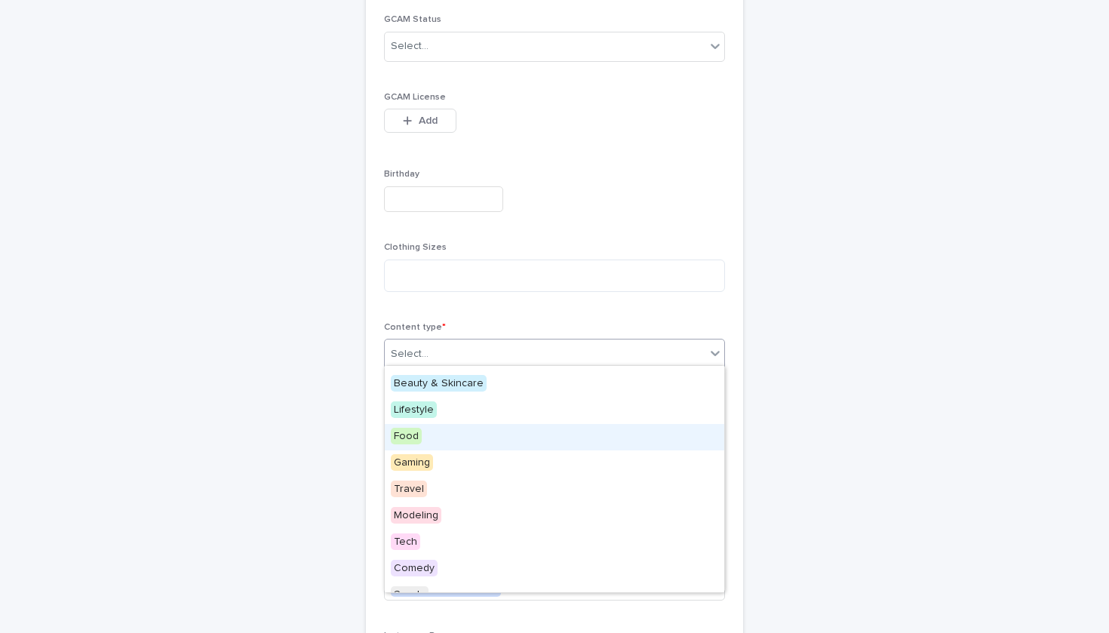
click at [440, 432] on div "Food" at bounding box center [555, 437] width 340 height 26
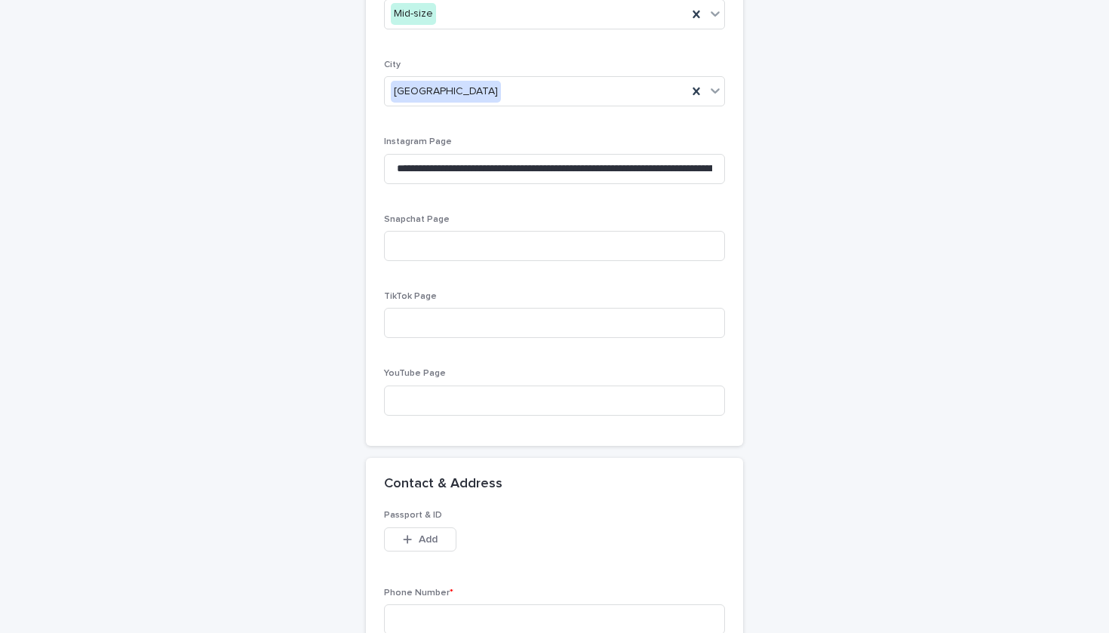
scroll to position [1165, 0]
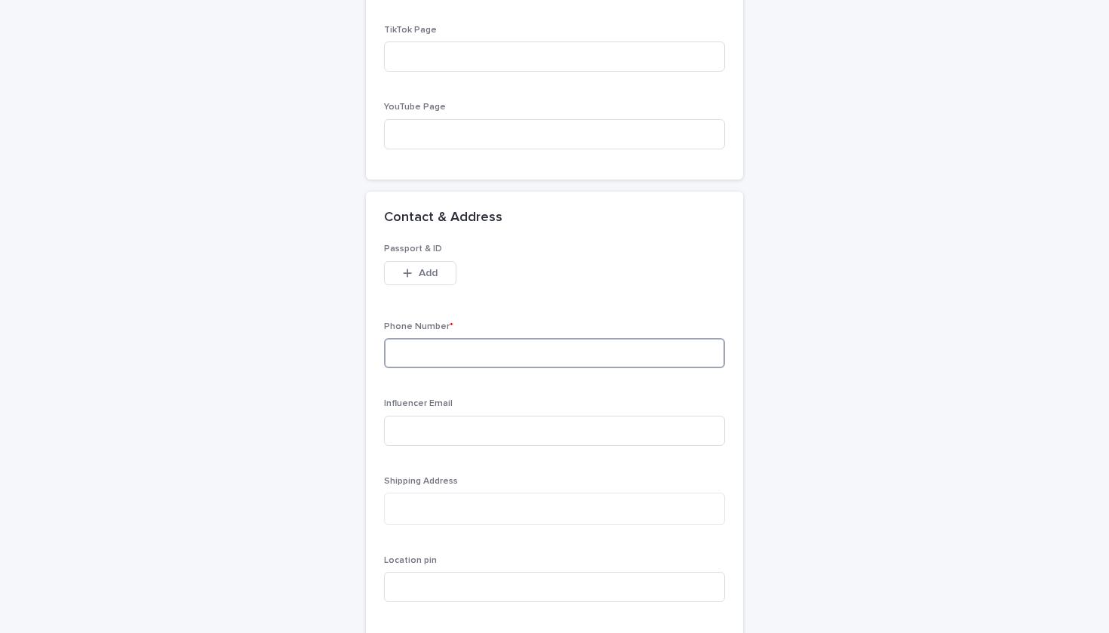
paste input "**********"
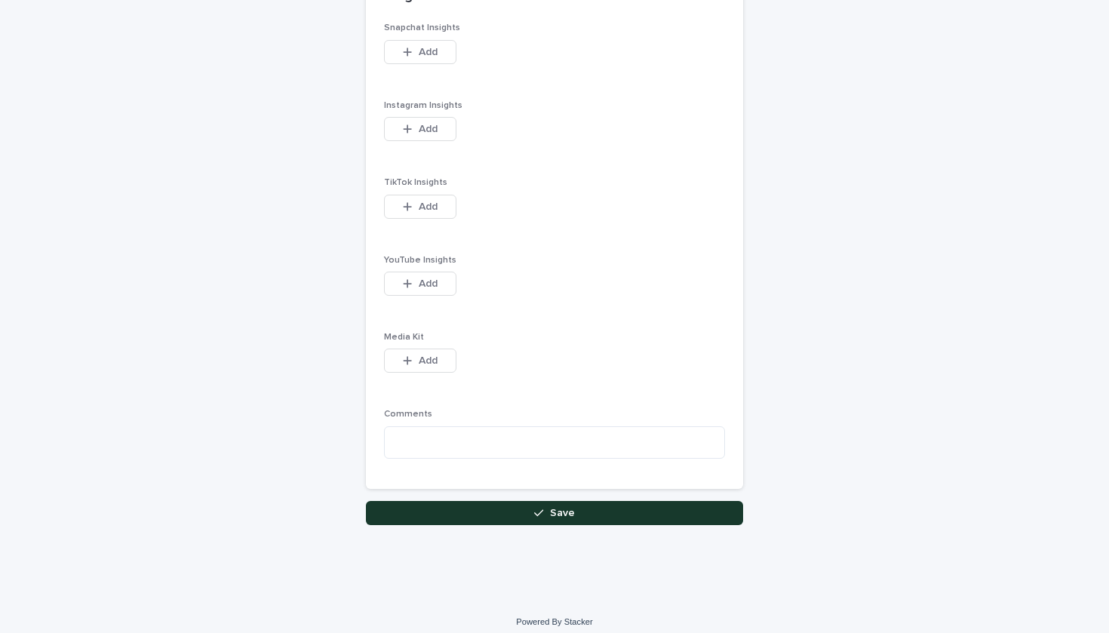
type input "**********"
click at [500, 502] on button "Save" at bounding box center [554, 514] width 377 height 24
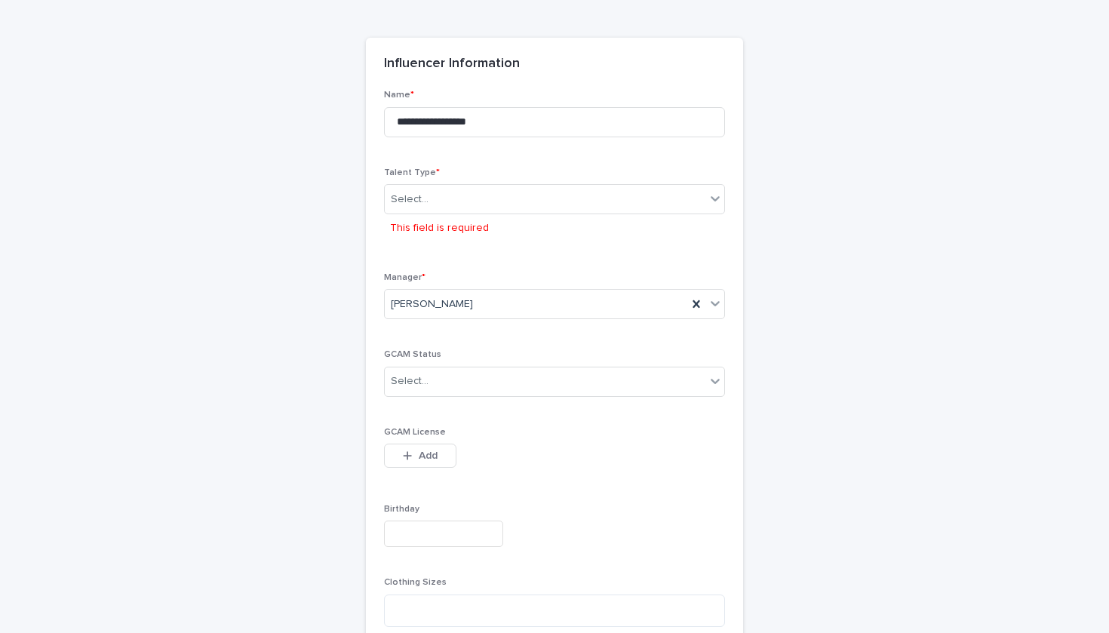
scroll to position [87, 0]
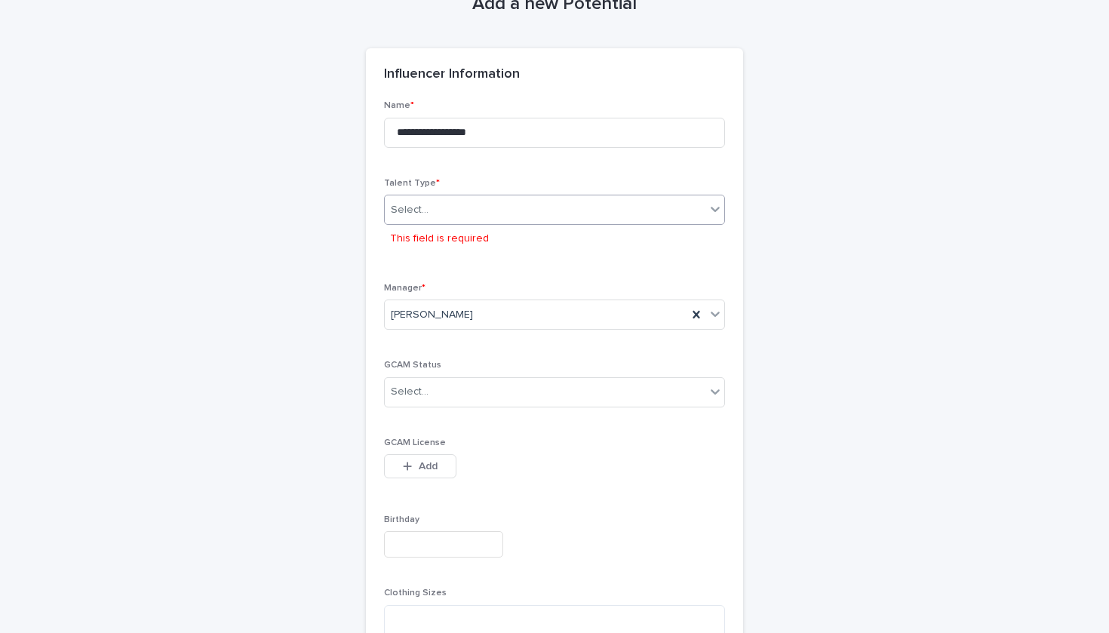
click at [487, 205] on div "Select..." at bounding box center [545, 210] width 321 height 25
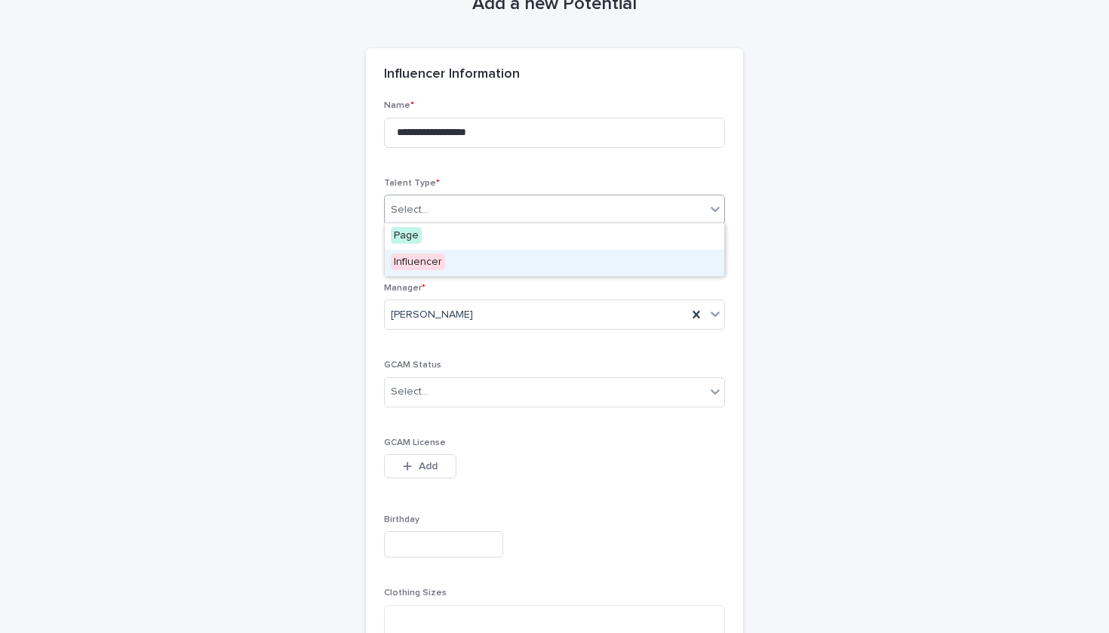
click at [488, 263] on div "Influencer" at bounding box center [555, 263] width 340 height 26
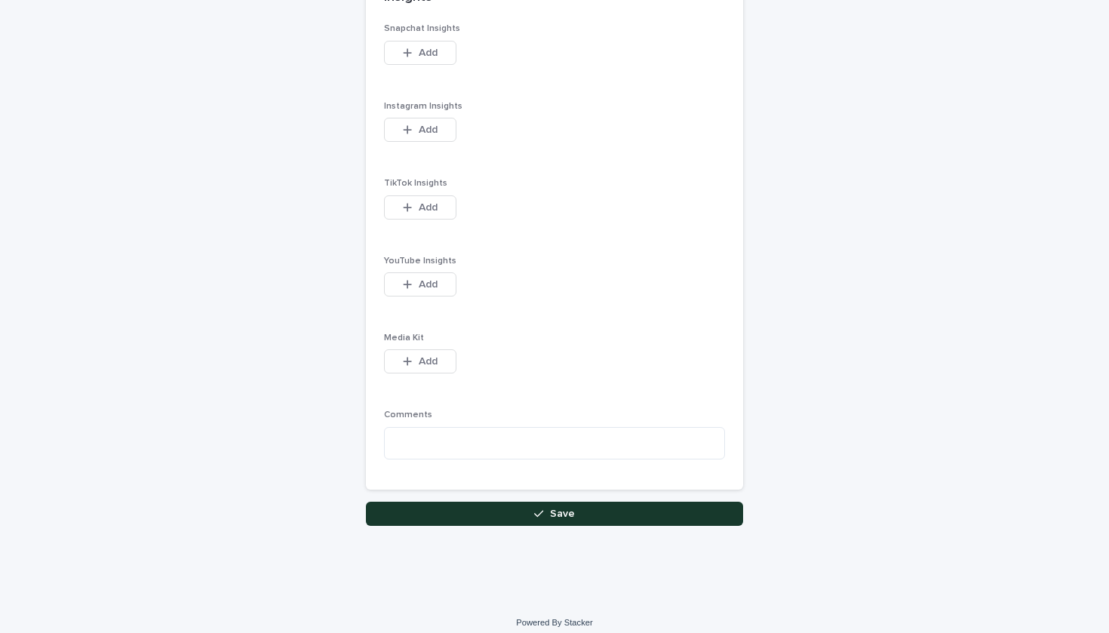
scroll to position [1916, 0]
click at [524, 502] on button "Save" at bounding box center [554, 514] width 377 height 24
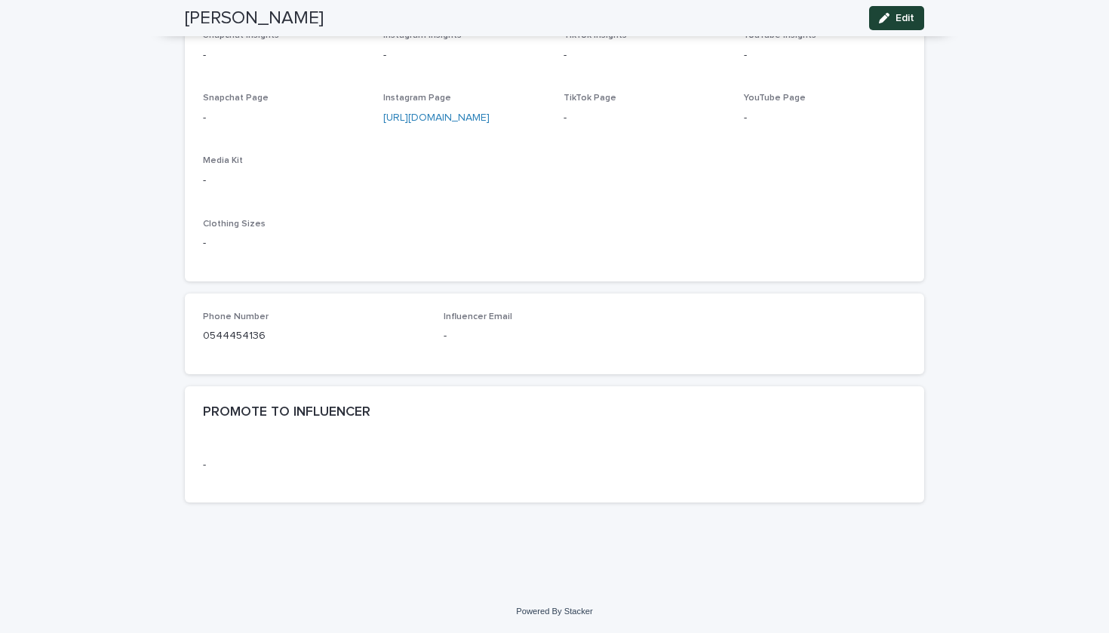
scroll to position [651, 0]
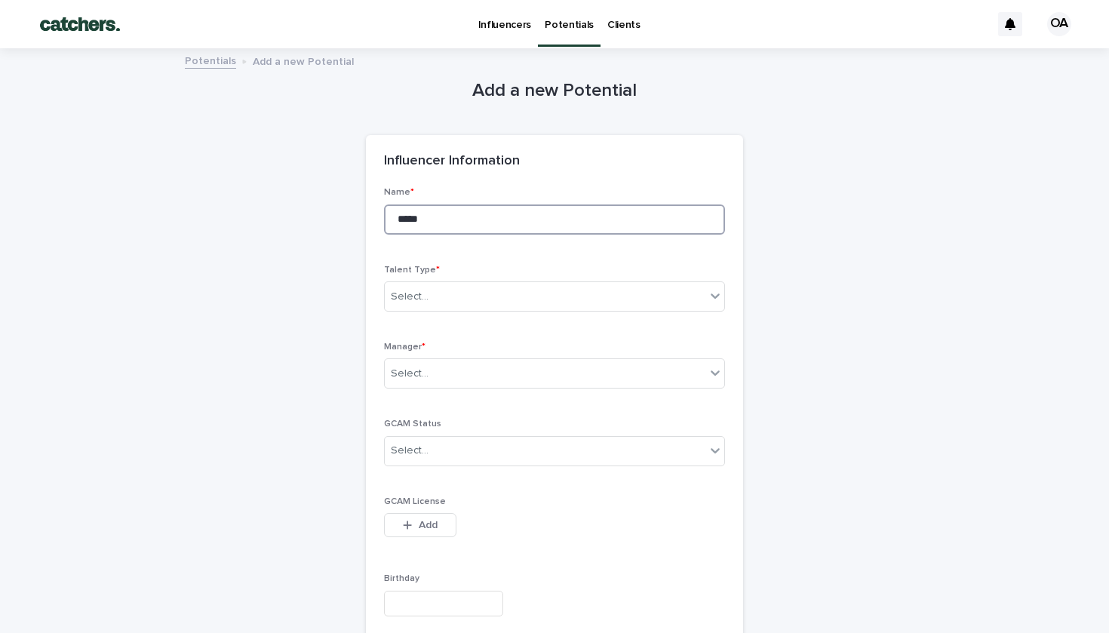
click at [427, 207] on input "*****" at bounding box center [554, 220] width 341 height 30
paste input "*********"
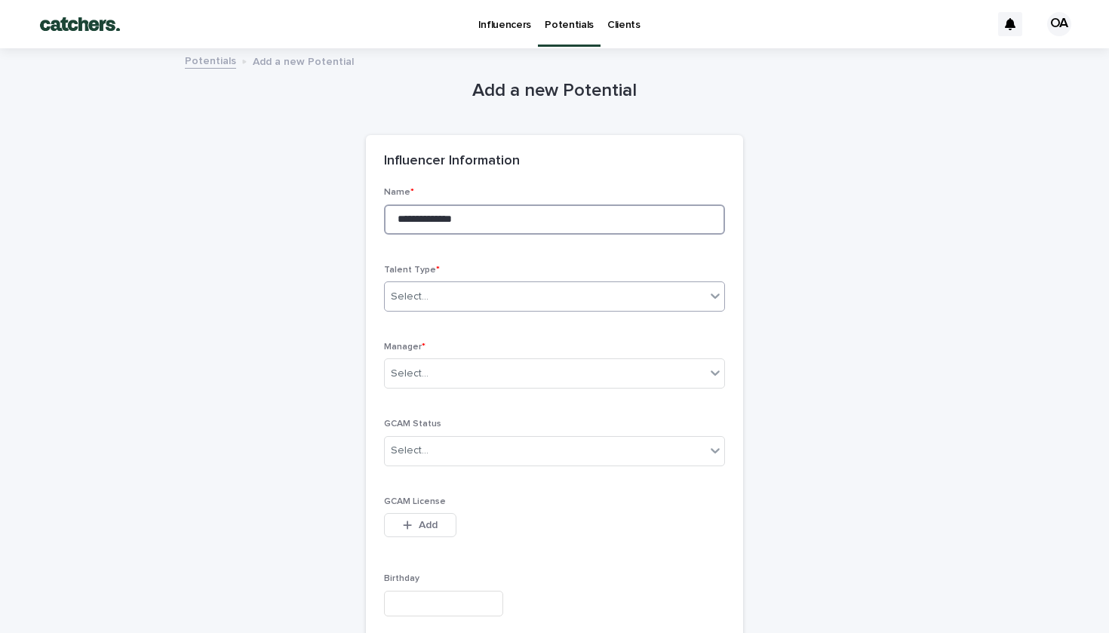
type input "**********"
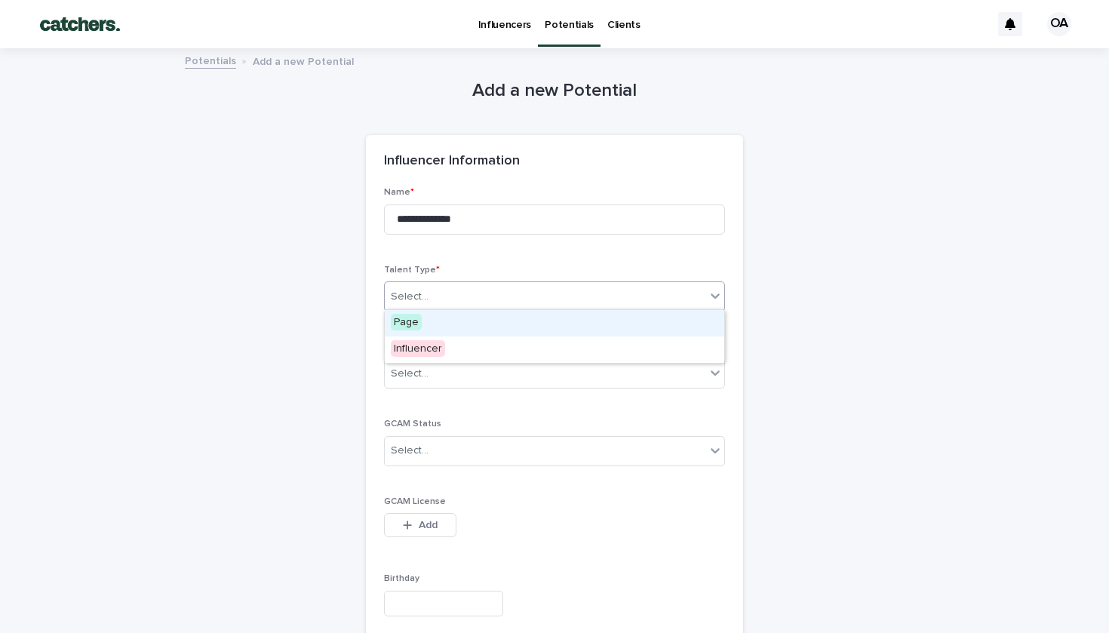
click at [435, 307] on div "Select..." at bounding box center [554, 297] width 341 height 30
click at [432, 332] on div "Page" at bounding box center [555, 323] width 340 height 26
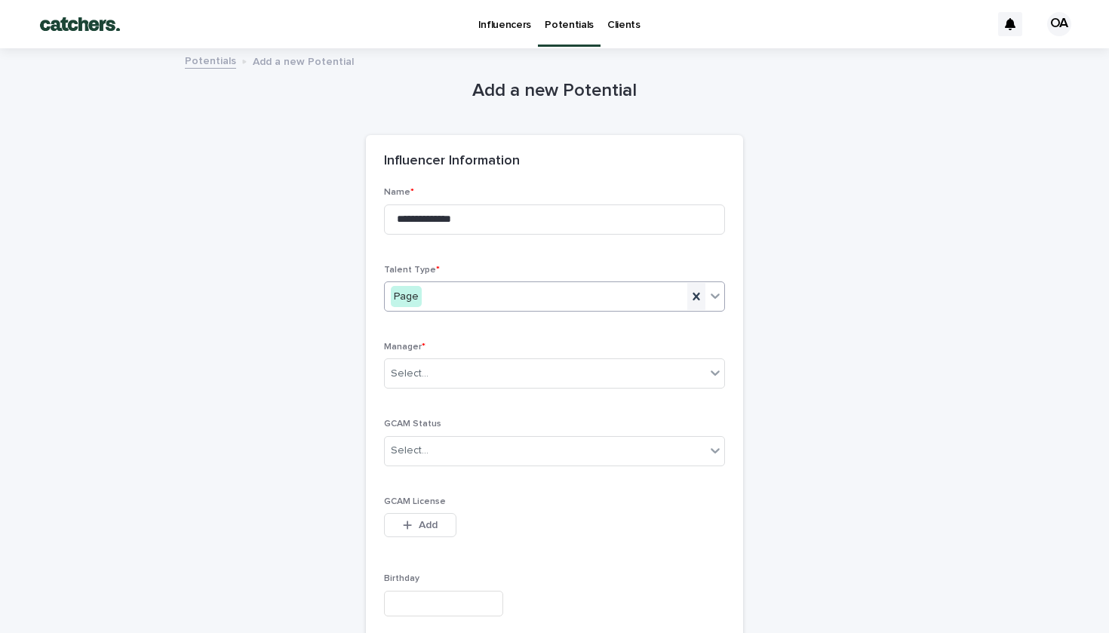
click at [692, 289] on icon at bounding box center [696, 296] width 15 height 15
click at [620, 291] on div "Select..." at bounding box center [545, 297] width 321 height 25
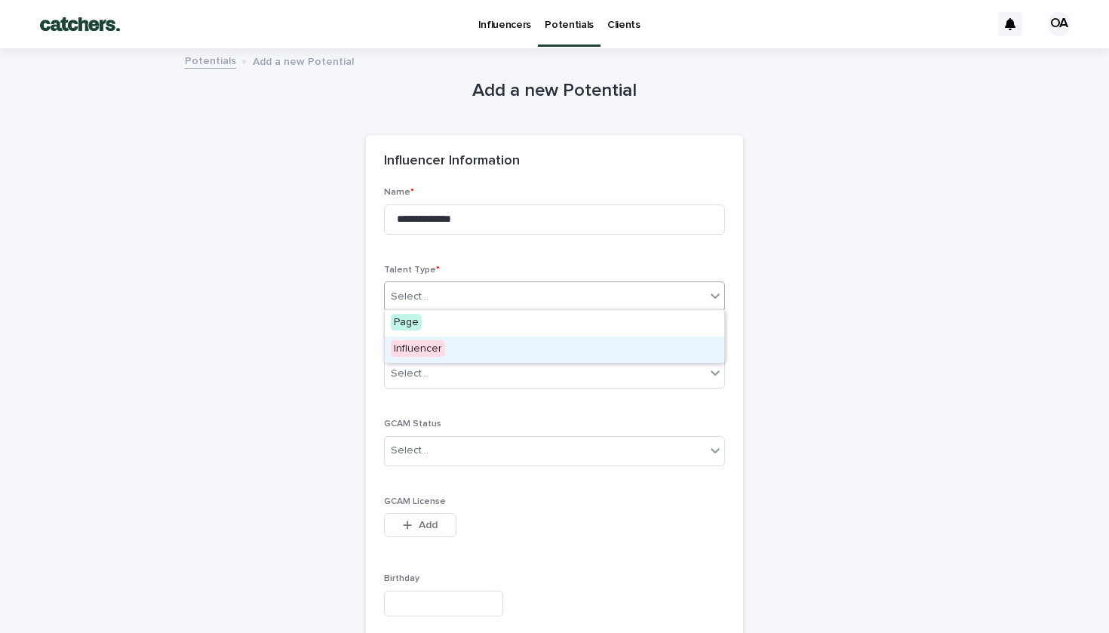
click at [612, 352] on div "Influencer" at bounding box center [555, 350] width 340 height 26
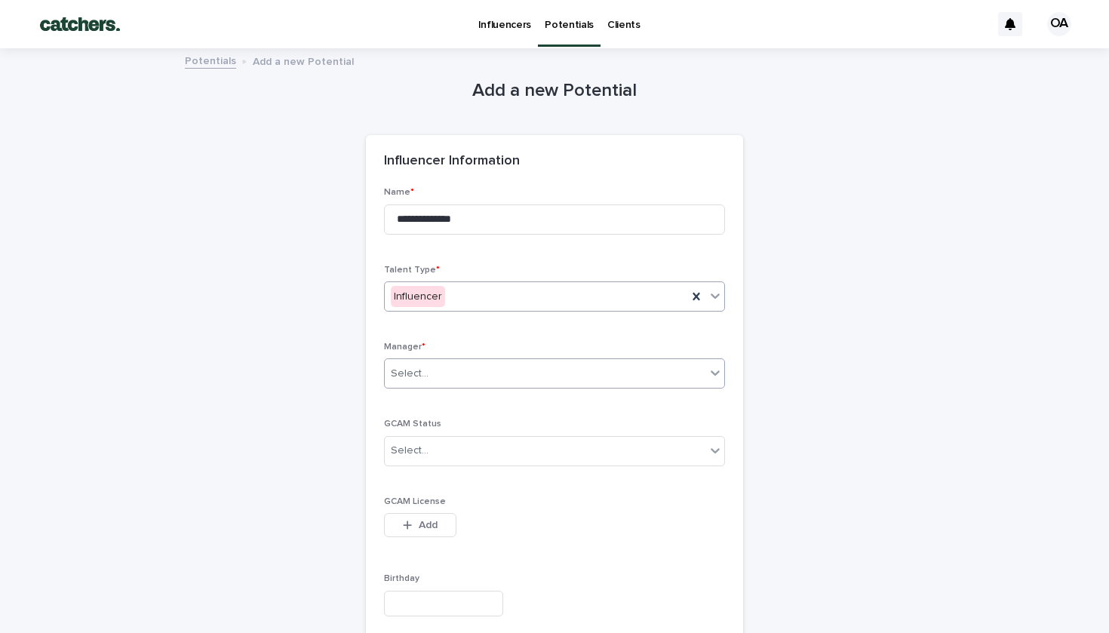
click at [615, 368] on div "Select..." at bounding box center [545, 373] width 321 height 25
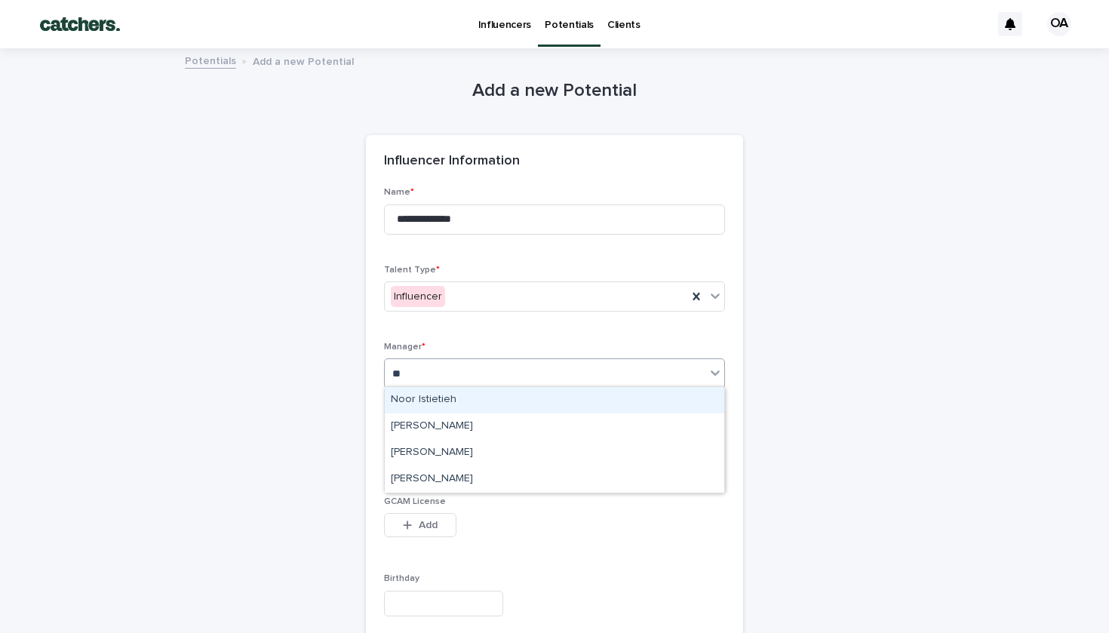
type input "***"
click at [603, 401] on div "[PERSON_NAME]" at bounding box center [555, 400] width 340 height 26
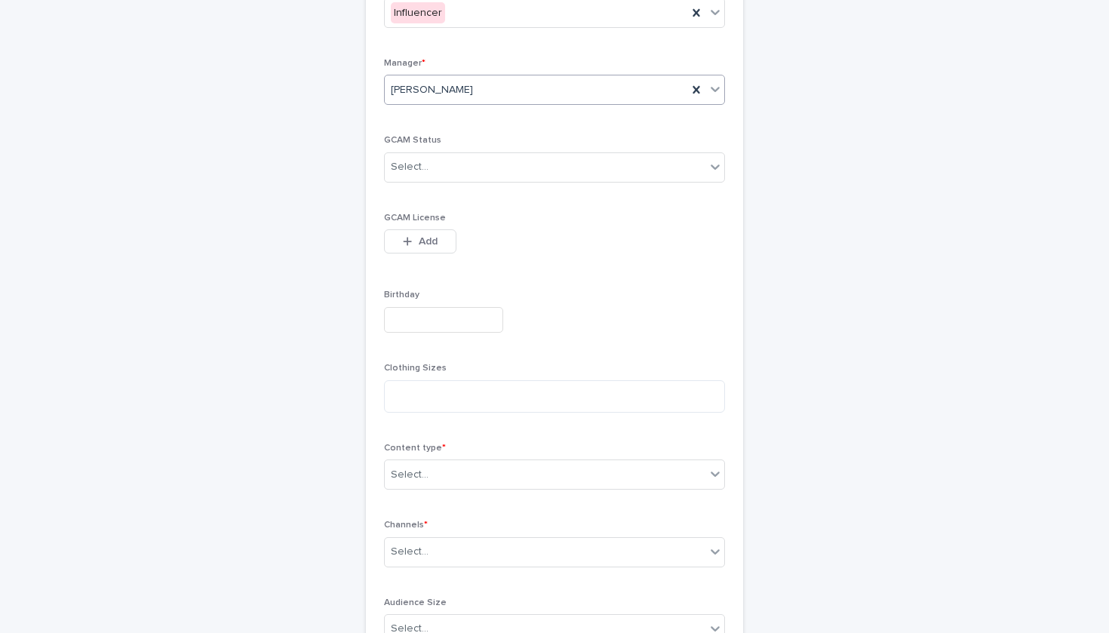
scroll to position [343, 0]
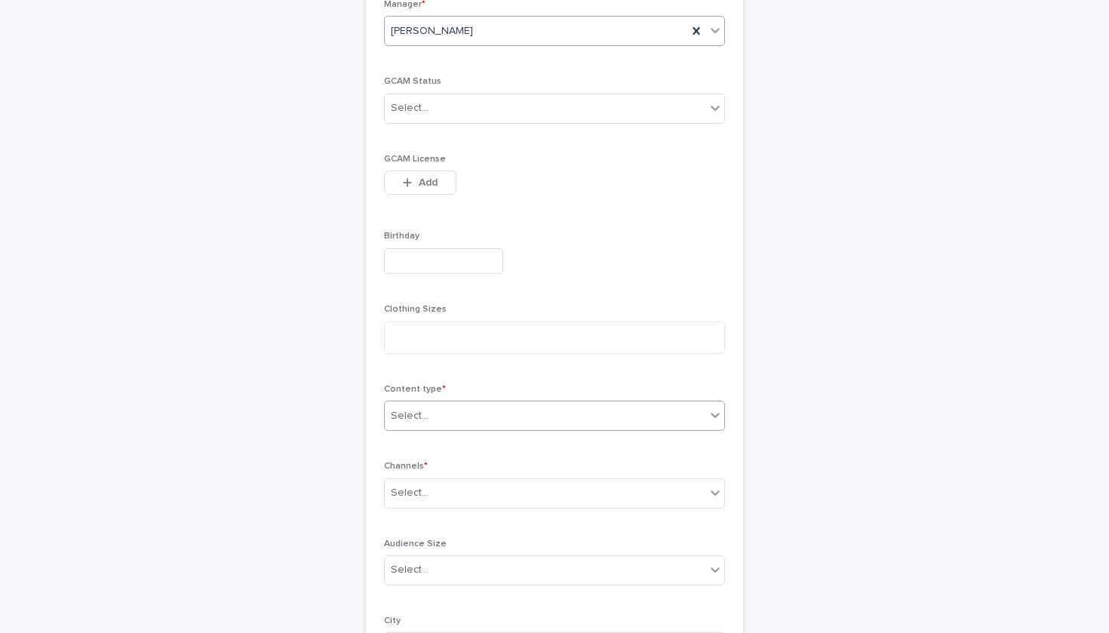
click at [492, 418] on div "Select..." at bounding box center [554, 416] width 341 height 30
click at [470, 423] on div "Select..." at bounding box center [545, 416] width 321 height 25
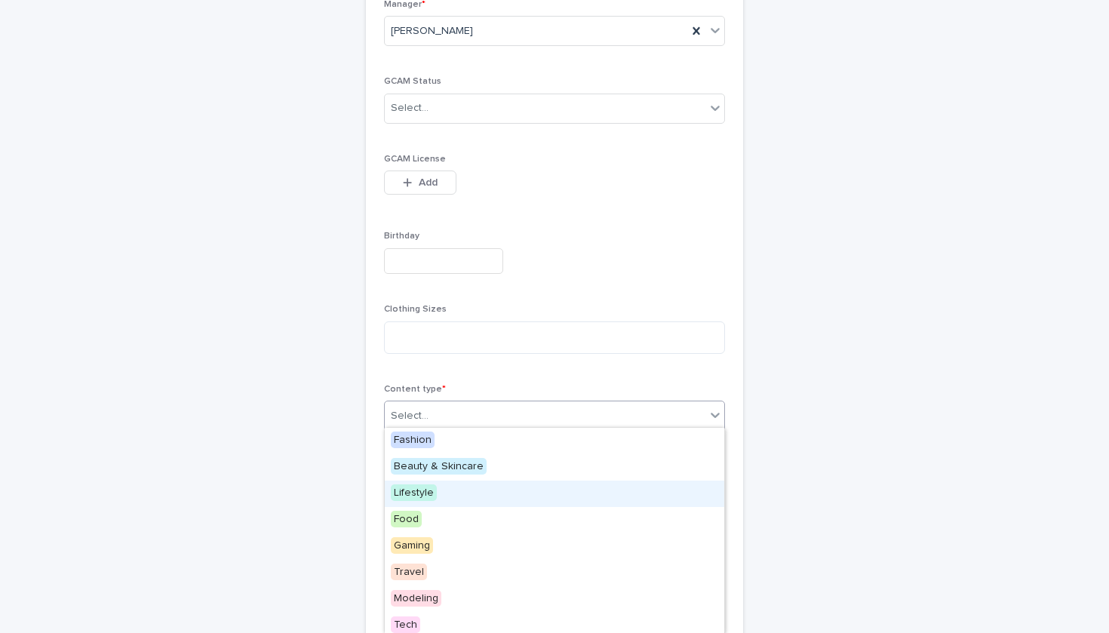
click at [464, 492] on div "Lifestyle" at bounding box center [555, 494] width 340 height 26
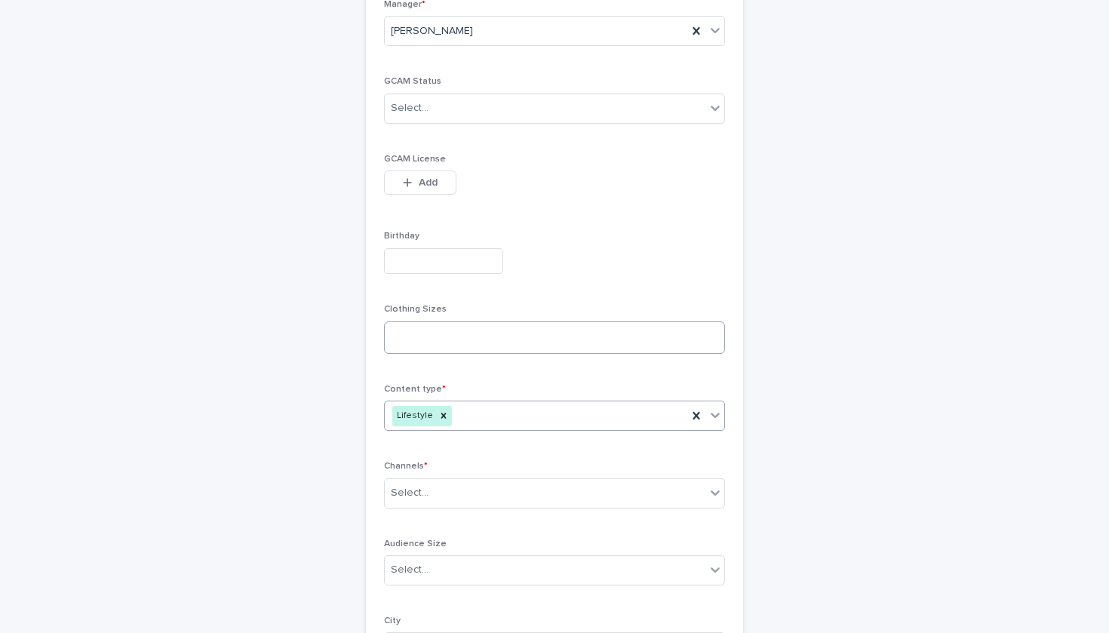
scroll to position [632, 0]
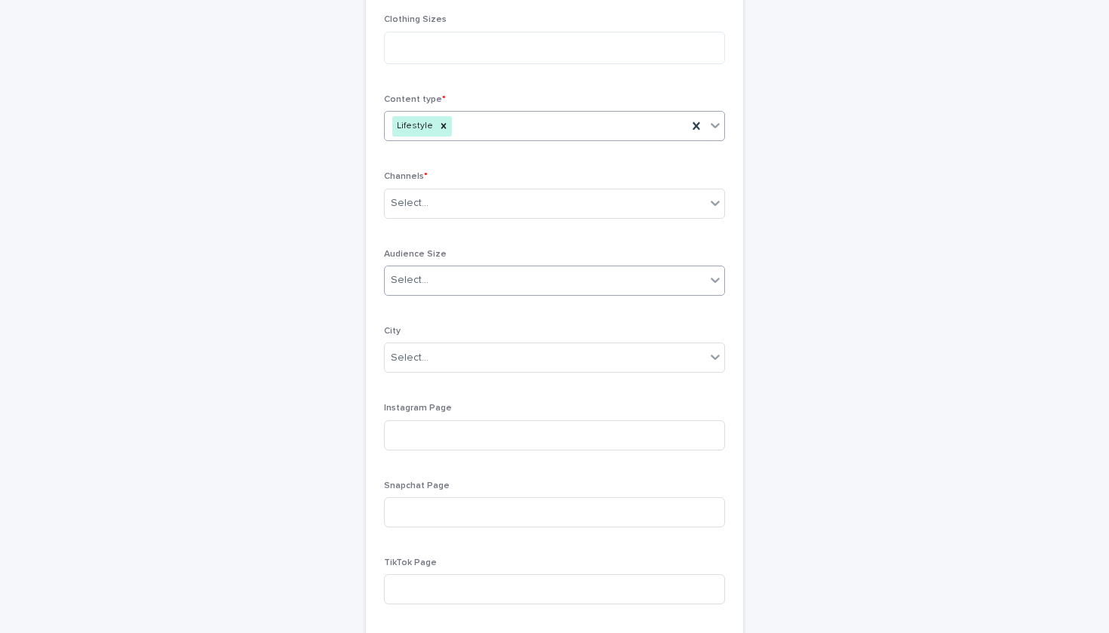
click at [469, 278] on div "Select..." at bounding box center [545, 280] width 321 height 25
click at [475, 276] on div "Select..." at bounding box center [545, 280] width 321 height 25
click at [469, 275] on div "Select..." at bounding box center [545, 280] width 321 height 25
click at [464, 356] on div "Mid-size" at bounding box center [441, 358] width 112 height 26
click at [514, 194] on div "Select..." at bounding box center [545, 203] width 321 height 25
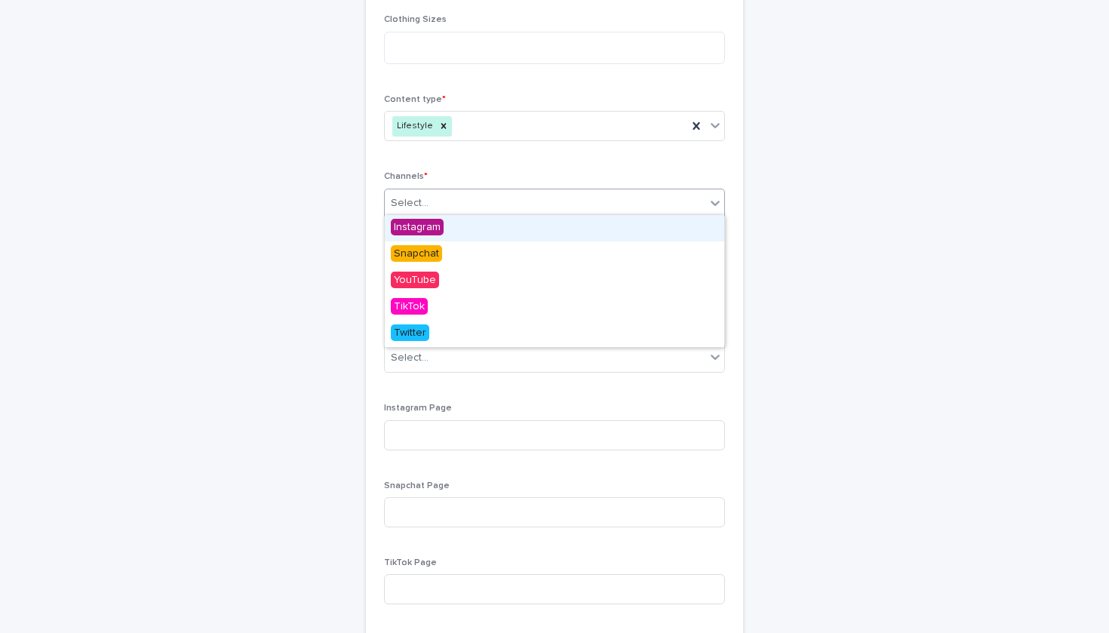
click at [500, 229] on div "Instagram" at bounding box center [555, 228] width 340 height 26
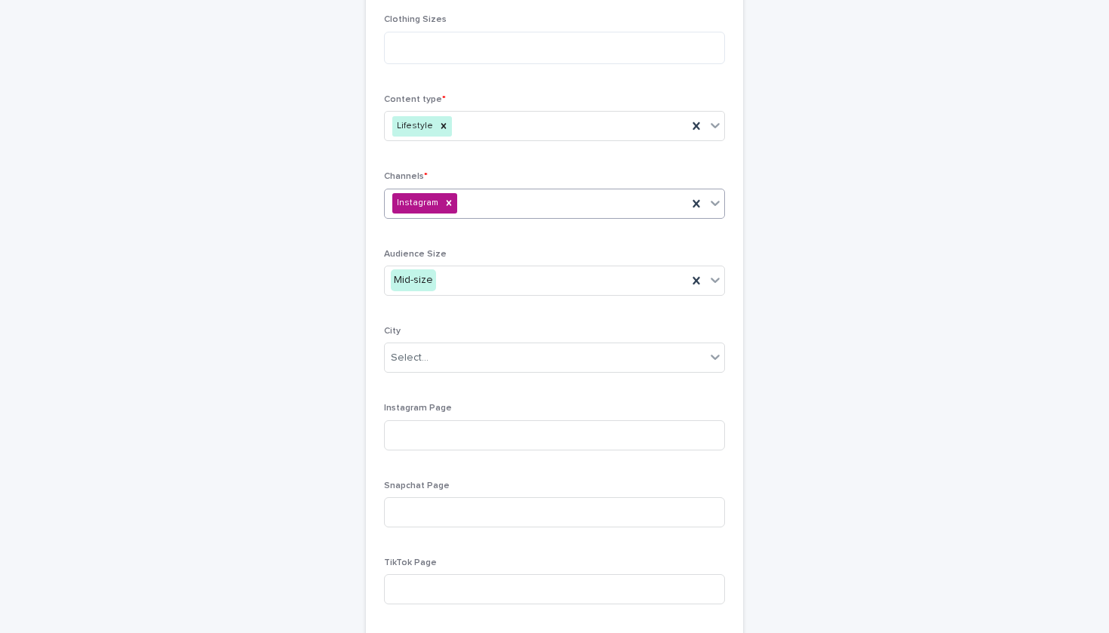
click at [502, 195] on div "Instagram" at bounding box center [554, 204] width 341 height 30
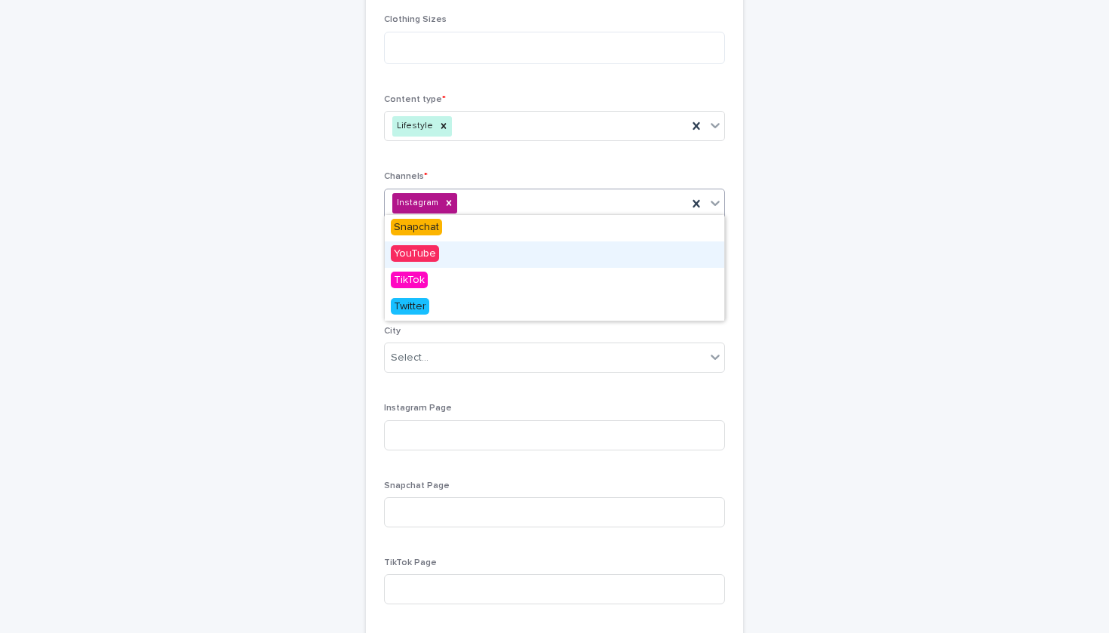
click at [485, 255] on div "YouTube" at bounding box center [555, 255] width 340 height 26
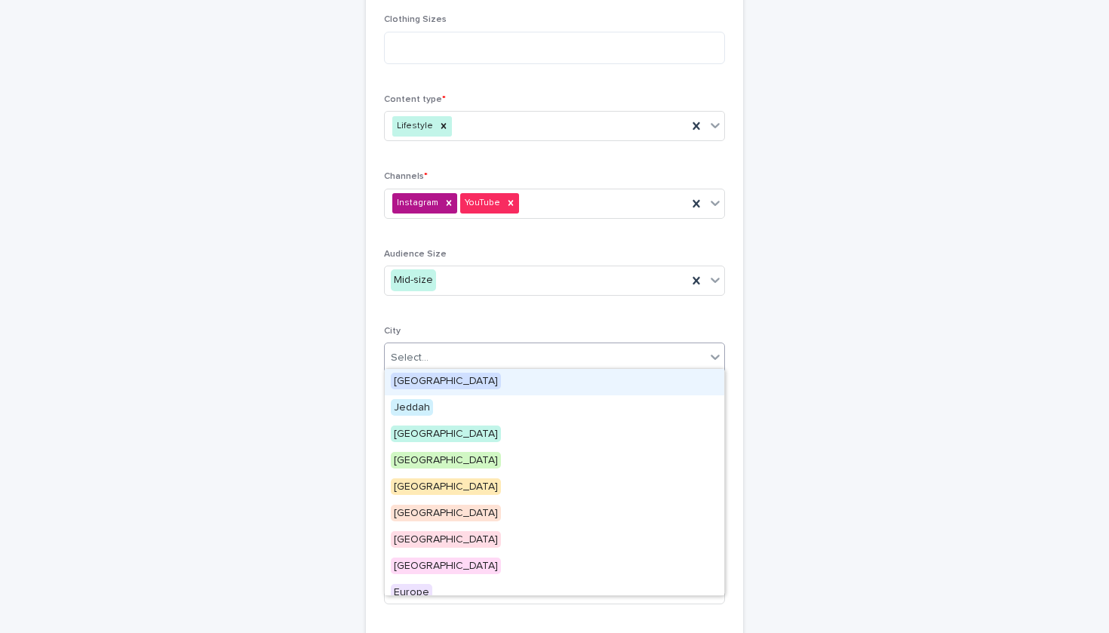
click at [478, 347] on div "Select..." at bounding box center [545, 358] width 321 height 25
click at [473, 386] on div "[GEOGRAPHIC_DATA]" at bounding box center [555, 382] width 340 height 26
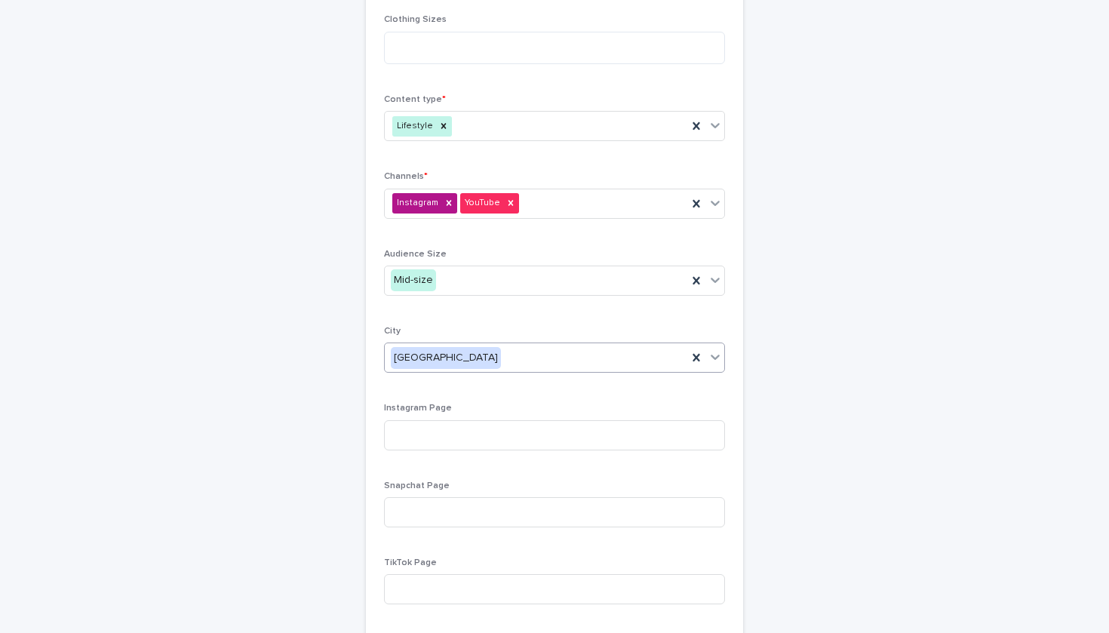
click at [721, 199] on div "Instagram YouTube" at bounding box center [554, 204] width 341 height 30
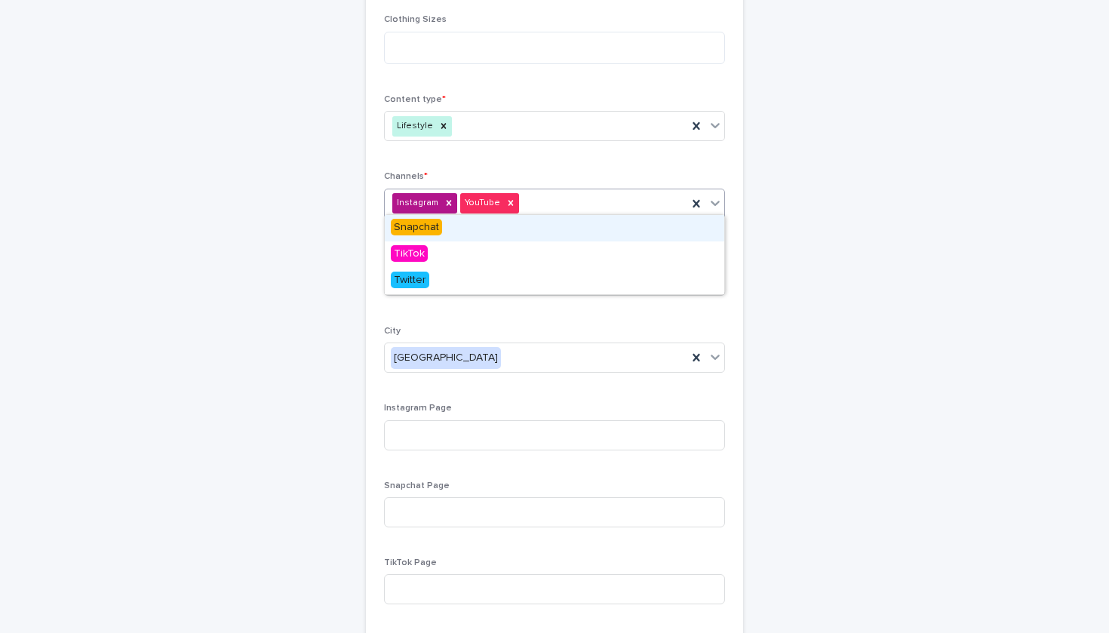
click at [665, 226] on div "Snapchat" at bounding box center [555, 228] width 340 height 26
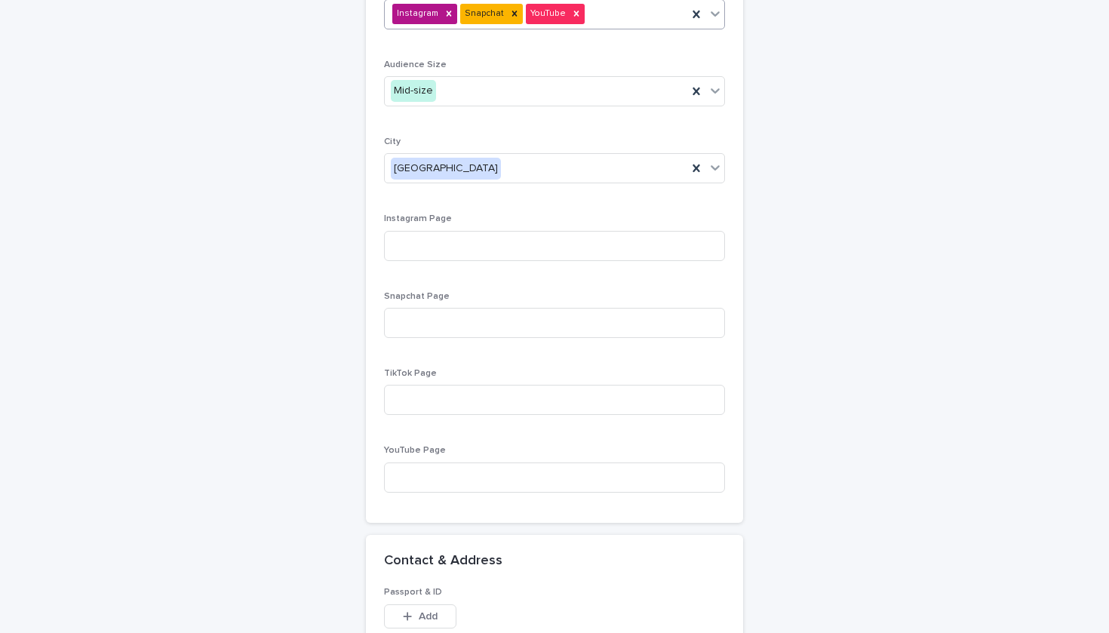
scroll to position [1007, 0]
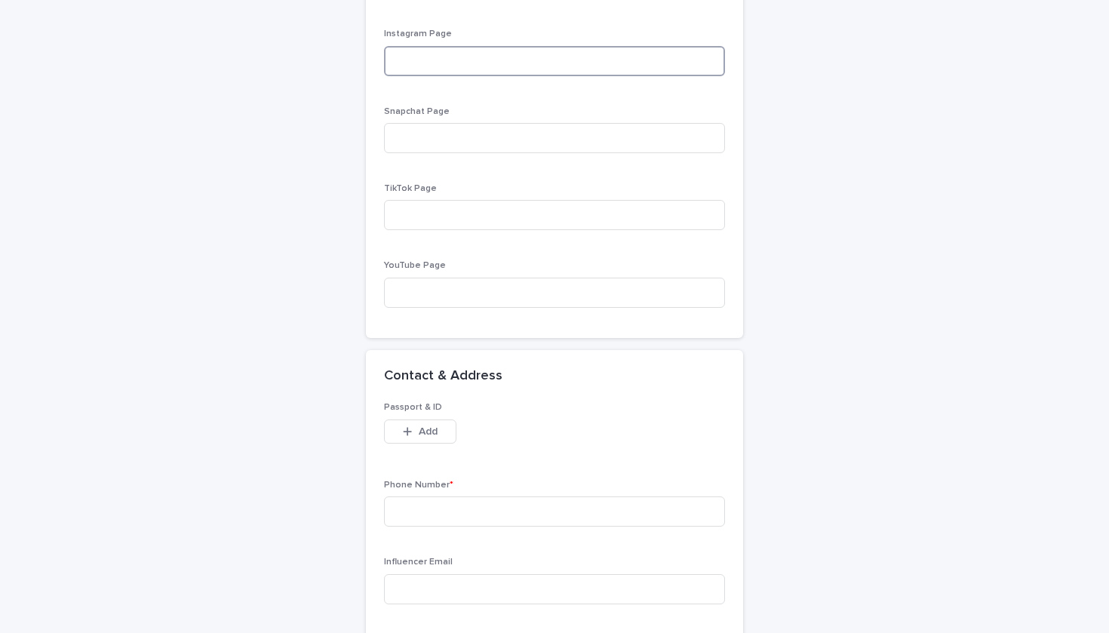
click at [489, 52] on input at bounding box center [554, 61] width 341 height 30
paste input "**********"
type input "*"
paste input "**********"
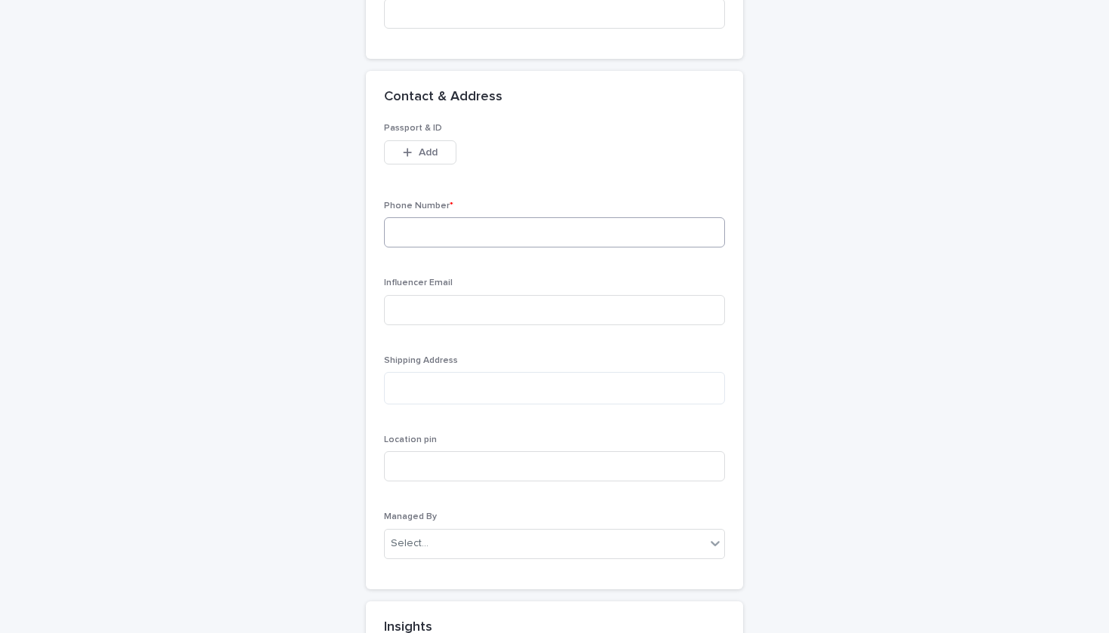
type input "**********"
click at [558, 232] on input at bounding box center [554, 232] width 341 height 30
paste input "**********"
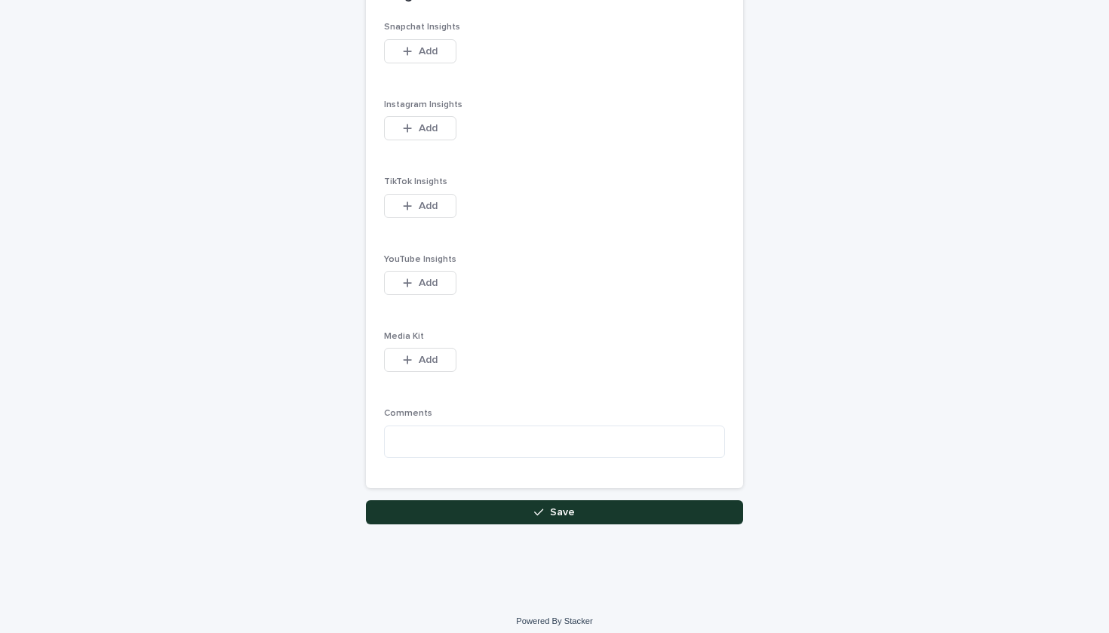
scroll to position [1916, 0]
type input "**********"
click at [545, 509] on div "button" at bounding box center [541, 514] width 15 height 11
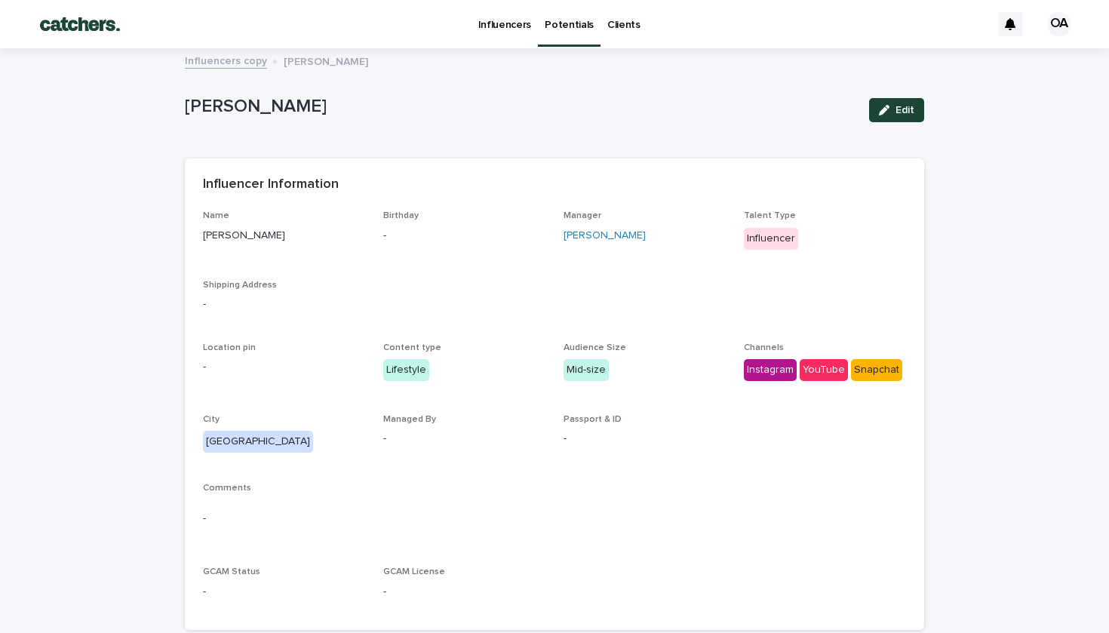
click at [559, 25] on p "Potentials" at bounding box center [569, 16] width 49 height 32
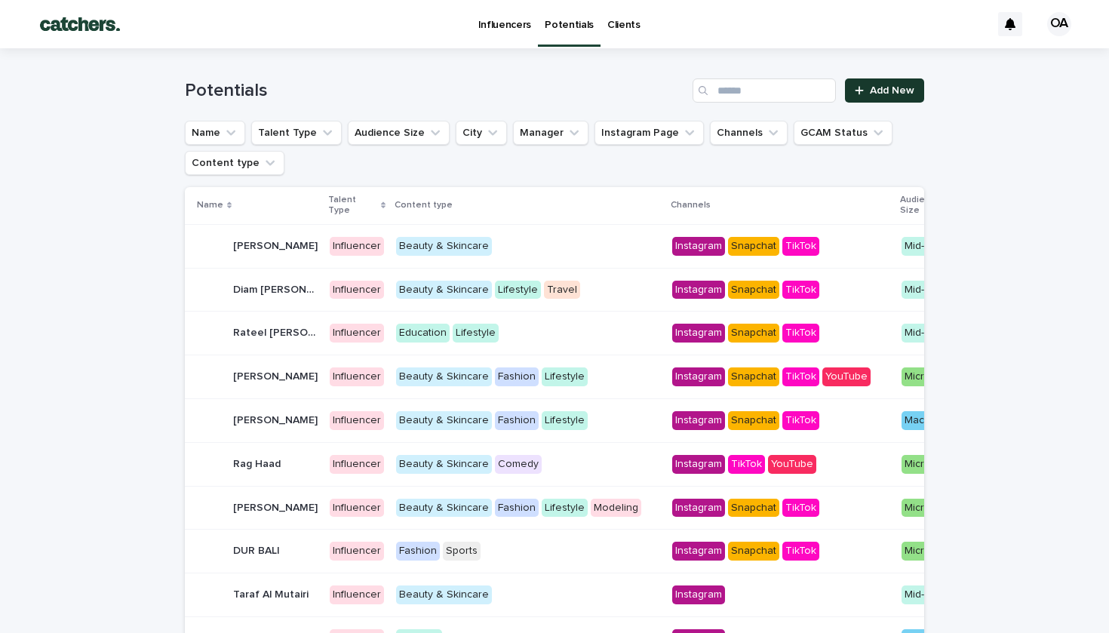
click at [863, 92] on icon at bounding box center [859, 90] width 9 height 11
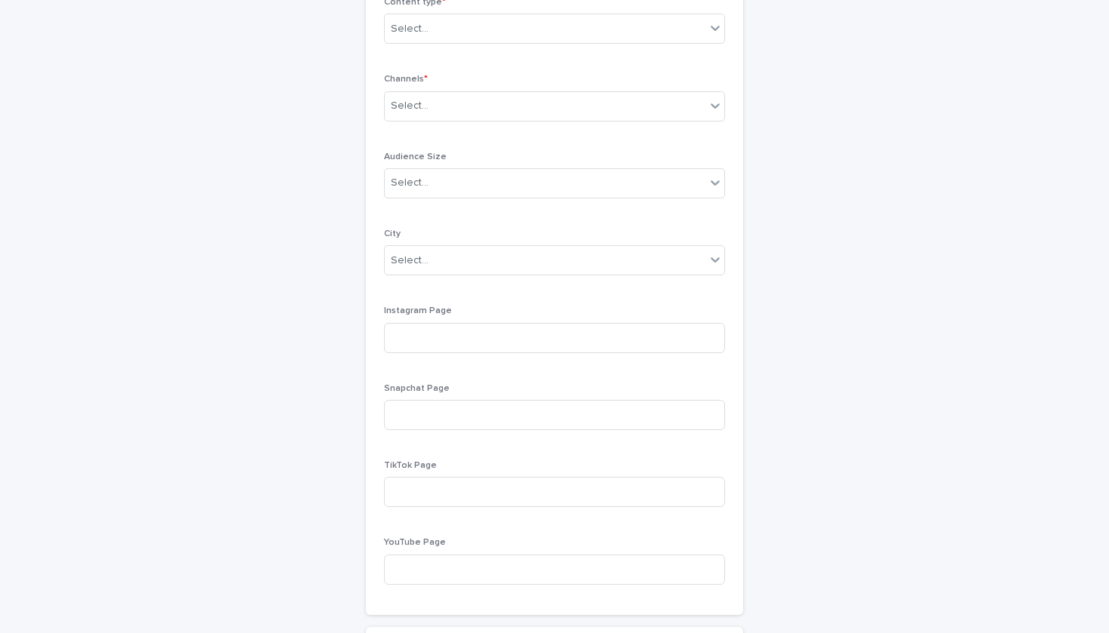
scroll to position [795, 0]
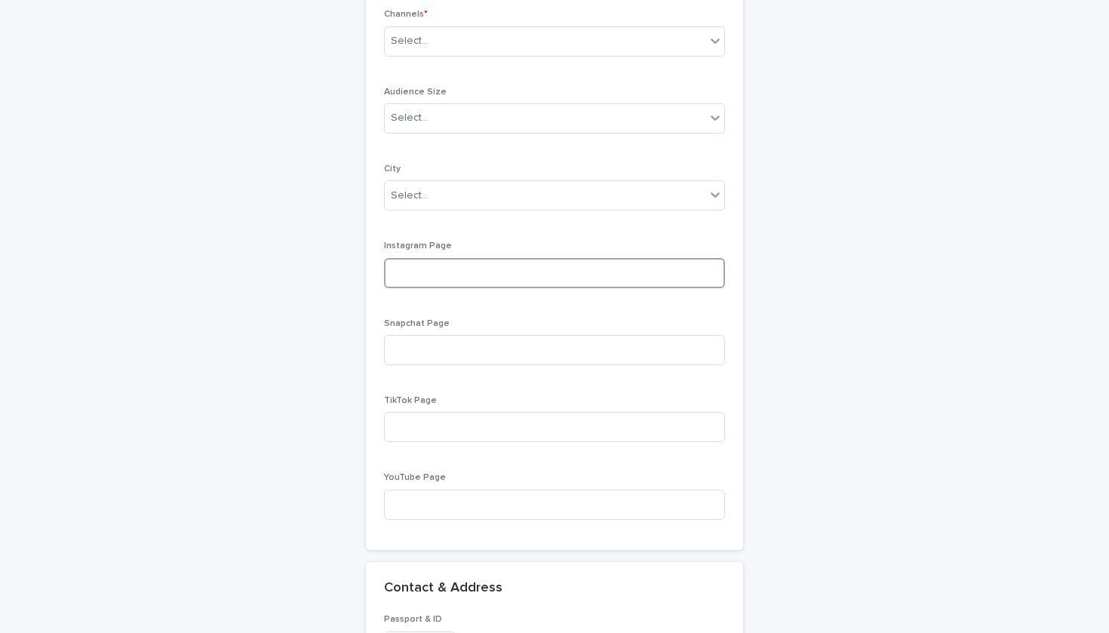
click at [560, 275] on input at bounding box center [554, 273] width 341 height 30
paste input "**********"
type input "**********"
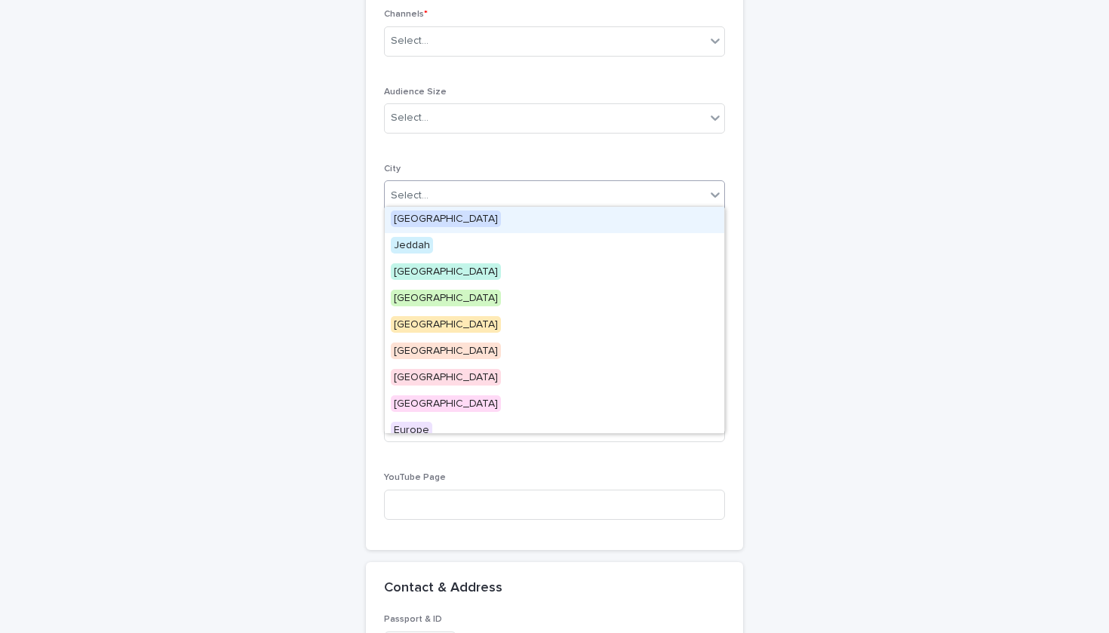
click at [543, 195] on div "option Riyadh focused, 1 of 12. 12 results available. Use Up and Down to choose…" at bounding box center [554, 195] width 341 height 30
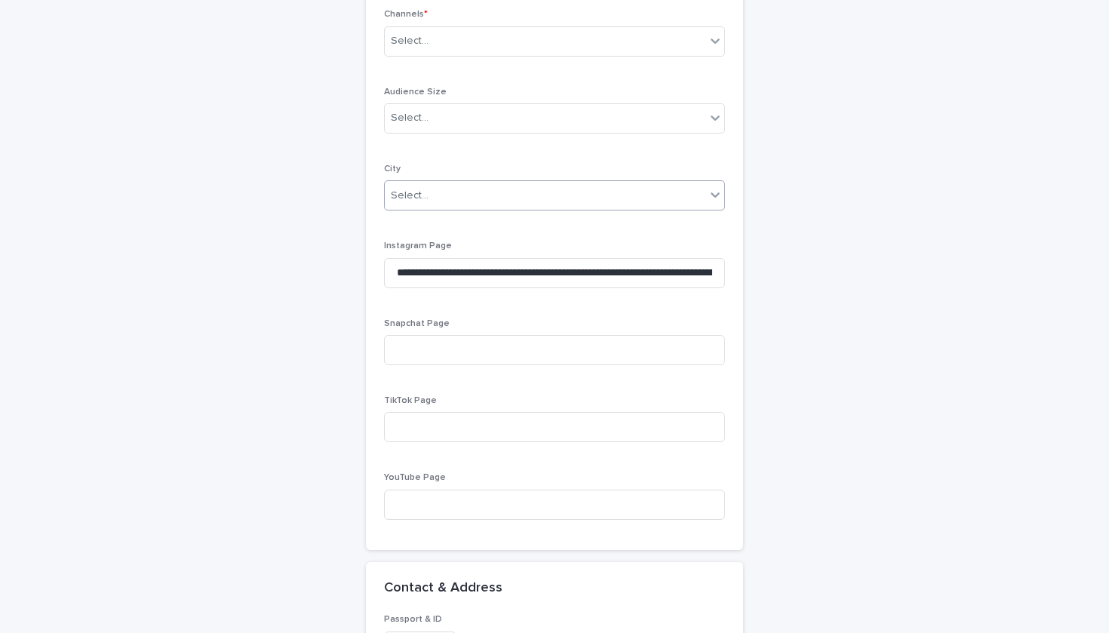
click at [472, 192] on div "Select..." at bounding box center [545, 195] width 321 height 25
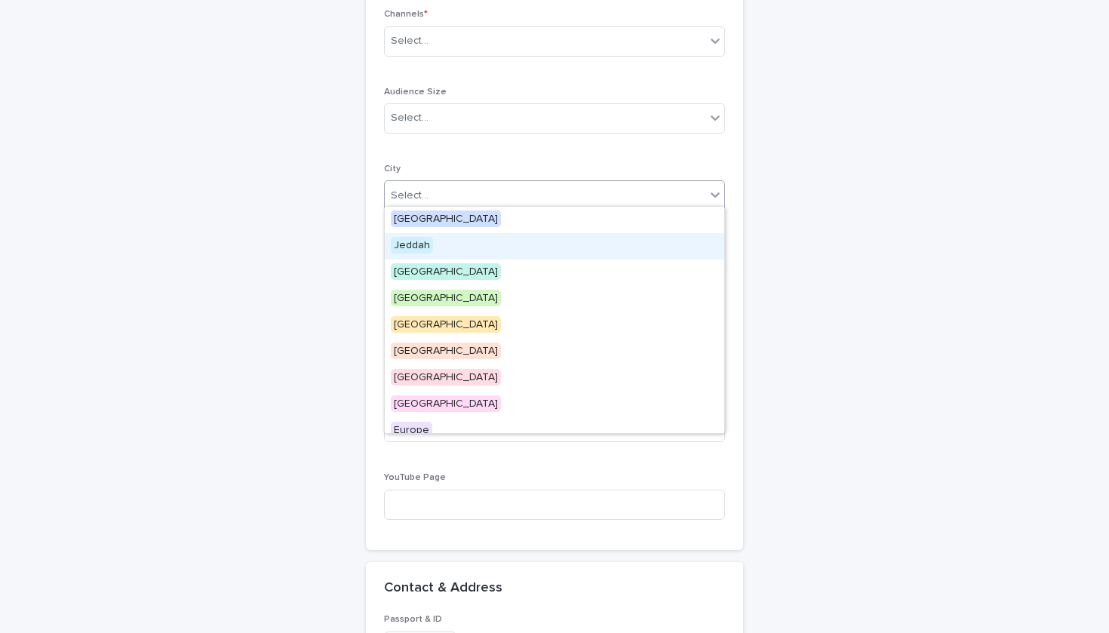
click at [456, 249] on div "Jeddah" at bounding box center [555, 246] width 340 height 26
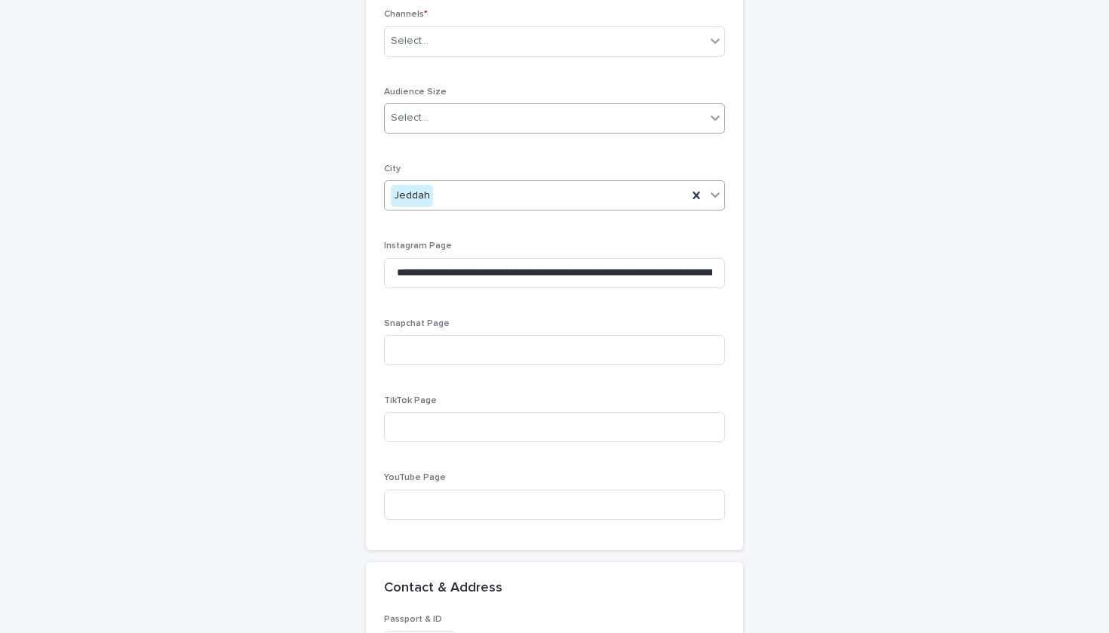
click at [491, 115] on div "Select..." at bounding box center [545, 118] width 321 height 25
click at [472, 121] on div "Select..." at bounding box center [545, 118] width 321 height 25
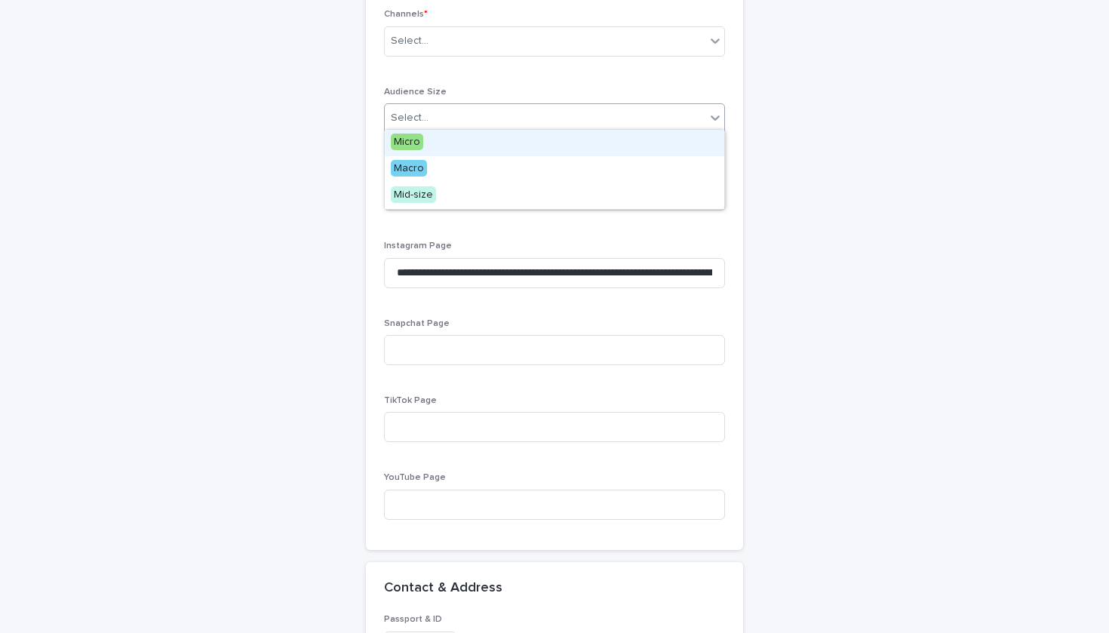
click at [322, 0] on div "**********" at bounding box center [555, 451] width 740 height 2392
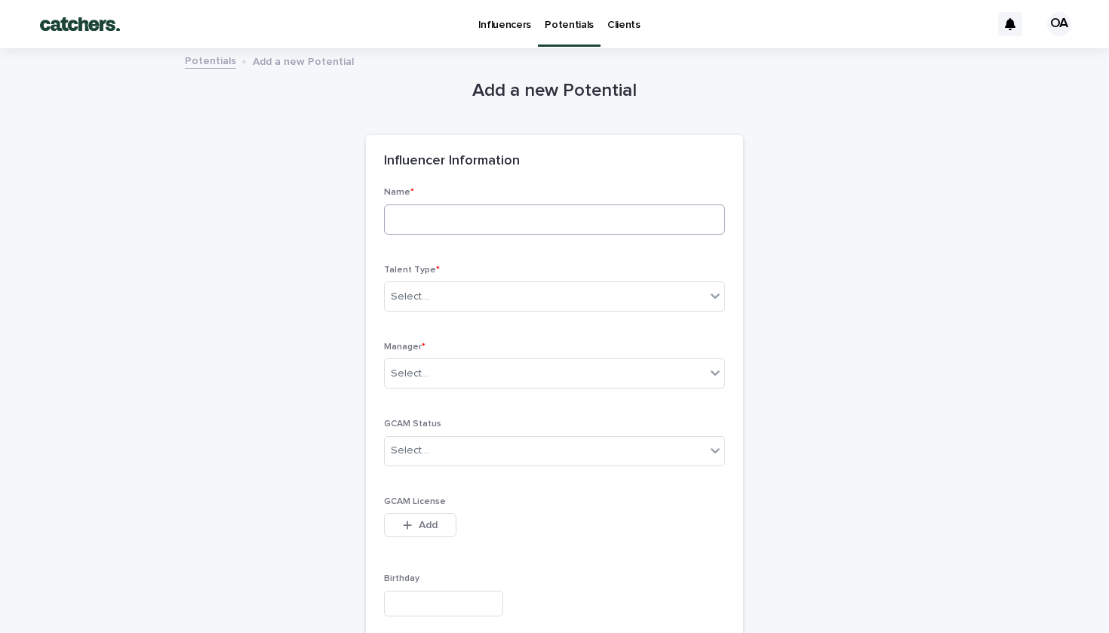
scroll to position [0, 0]
type input "**********"
click at [528, 294] on div "Select..." at bounding box center [554, 297] width 341 height 30
click at [512, 344] on p "Manager *" at bounding box center [554, 347] width 341 height 11
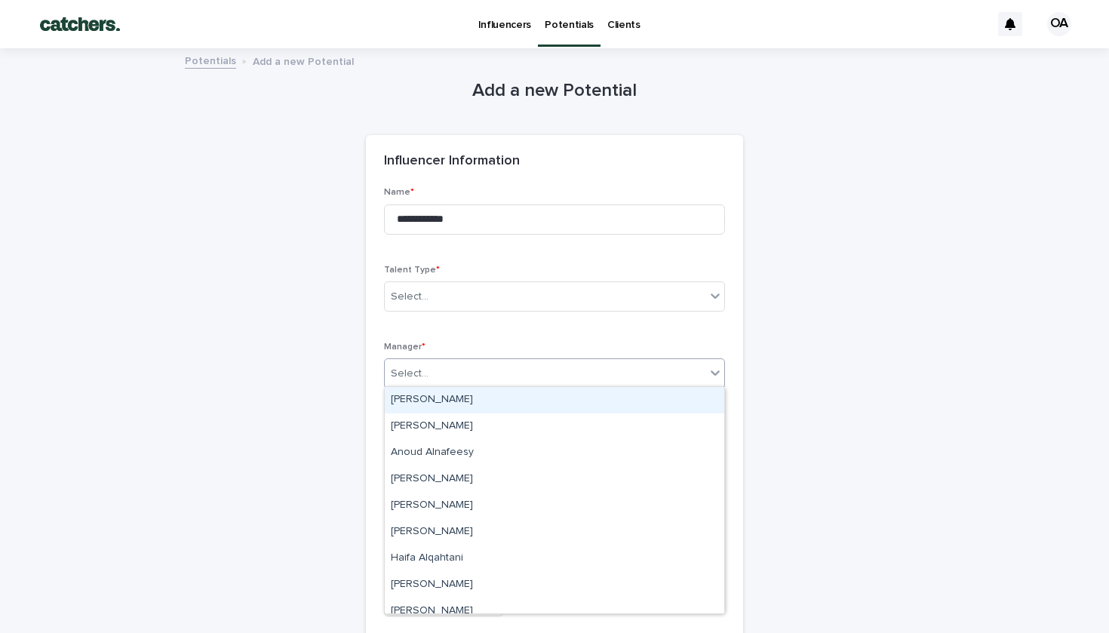
click at [521, 369] on div "Select..." at bounding box center [545, 373] width 321 height 25
type input "**"
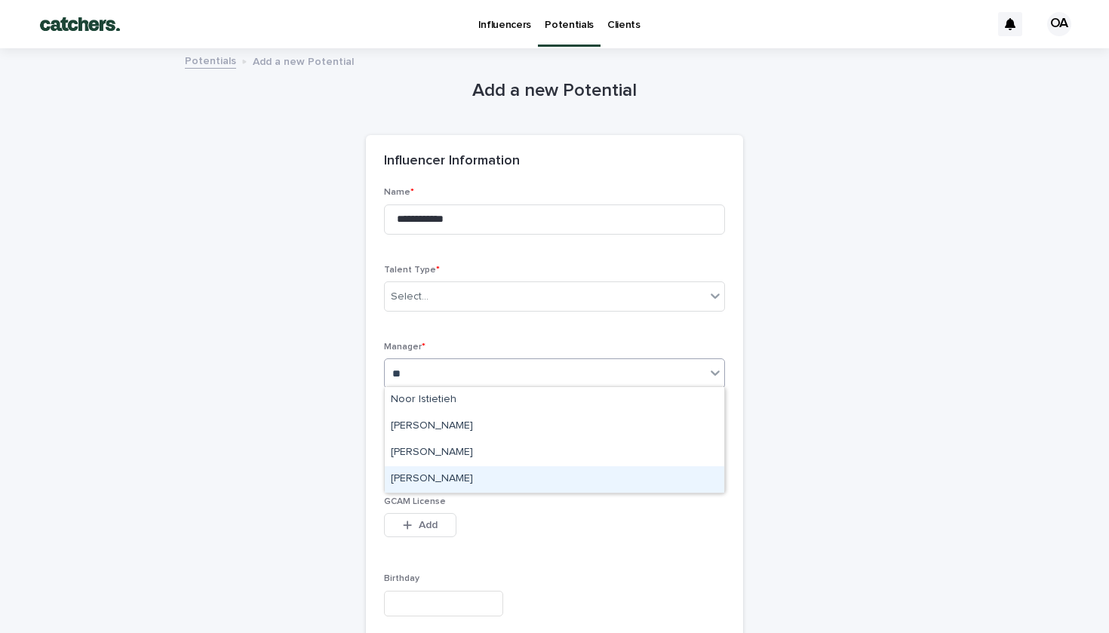
click at [498, 491] on div "[PERSON_NAME]" at bounding box center [555, 479] width 340 height 26
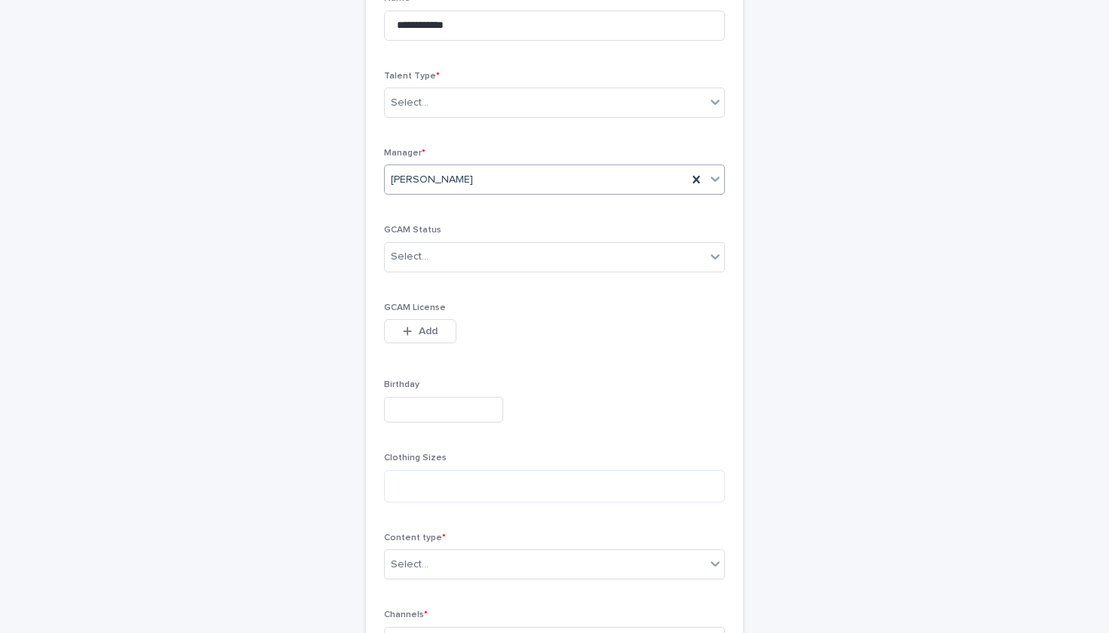
scroll to position [304, 0]
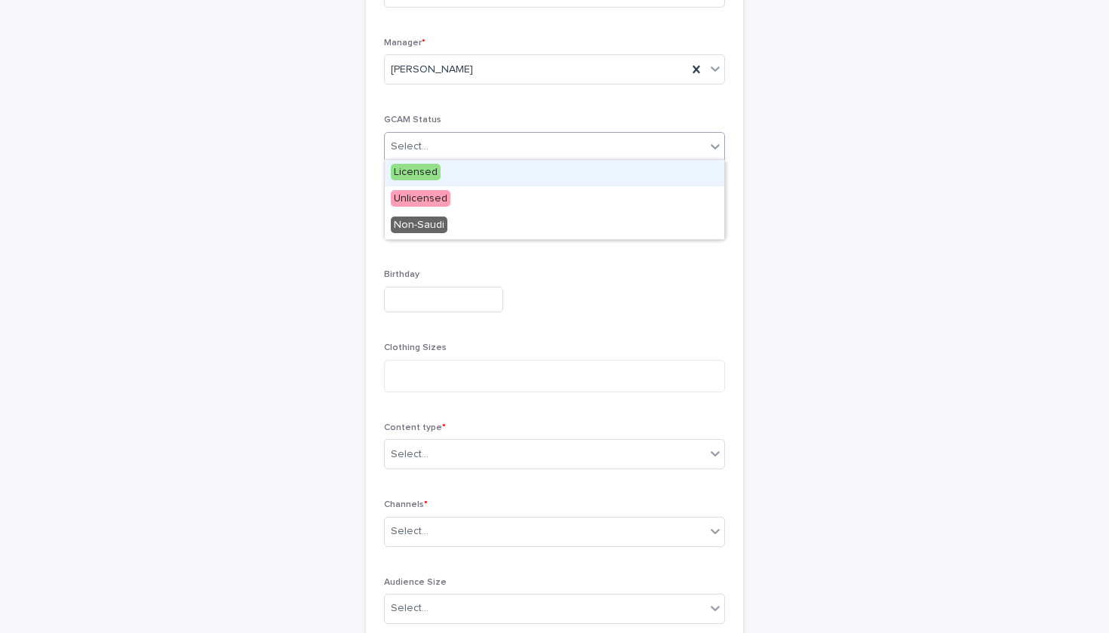
click at [444, 149] on div "Select..." at bounding box center [545, 146] width 321 height 25
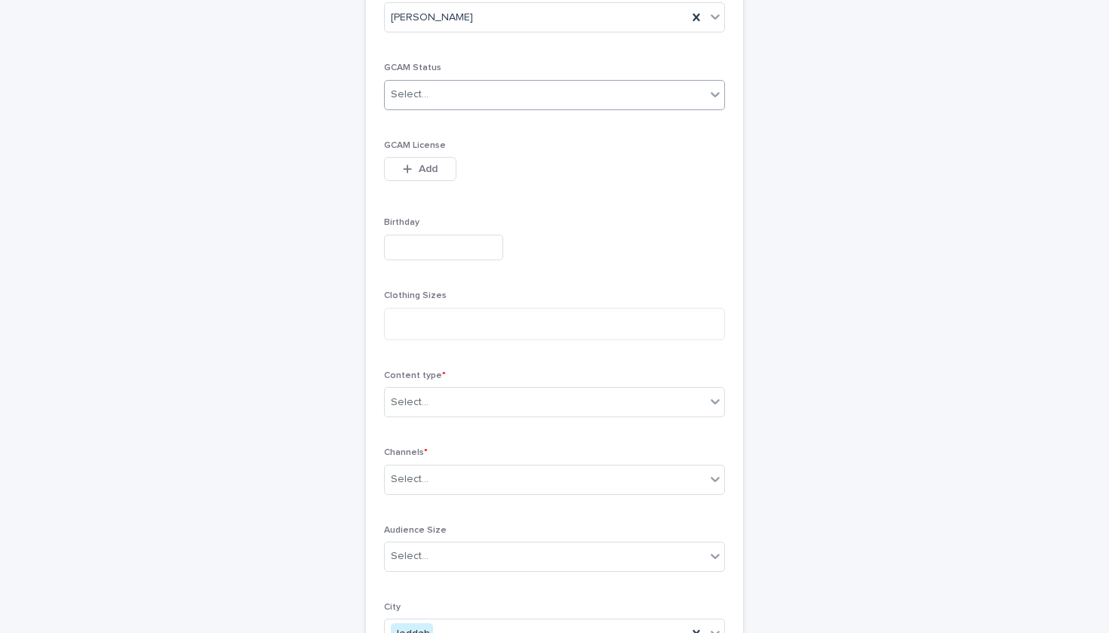
scroll to position [362, 0]
click at [506, 405] on div "Select..." at bounding box center [554, 396] width 341 height 30
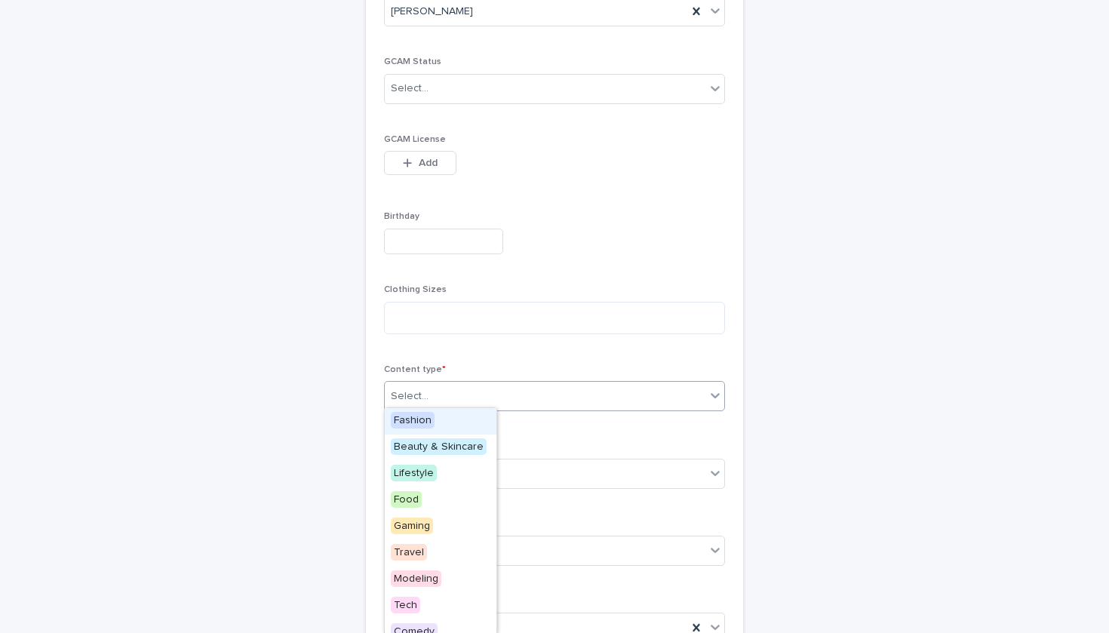
click at [457, 398] on div "Select..." at bounding box center [545, 396] width 321 height 25
drag, startPoint x: 451, startPoint y: 458, endPoint x: 451, endPoint y: 476, distance: 18.1
click at [451, 476] on div "Lifestyle" at bounding box center [555, 474] width 340 height 26
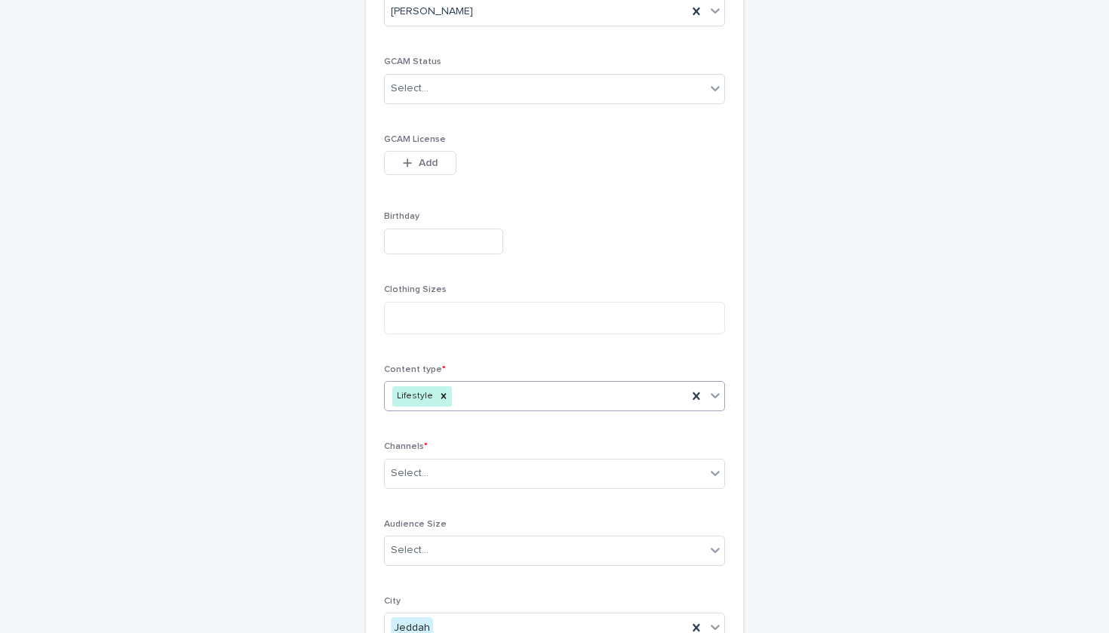
type input "*"
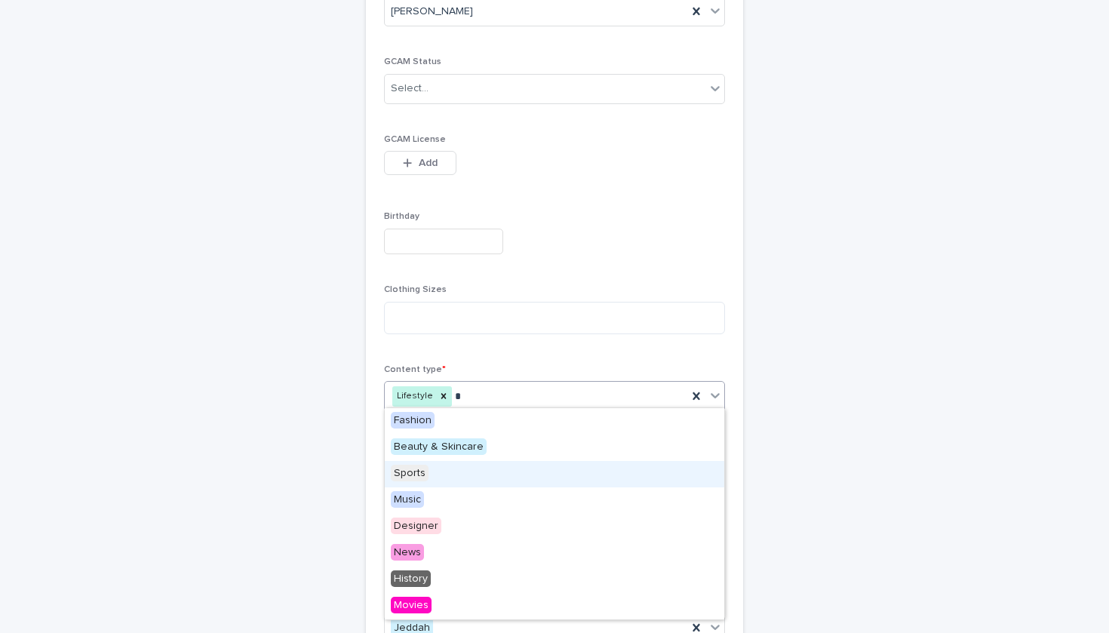
click at [466, 478] on div "Sports" at bounding box center [555, 474] width 340 height 26
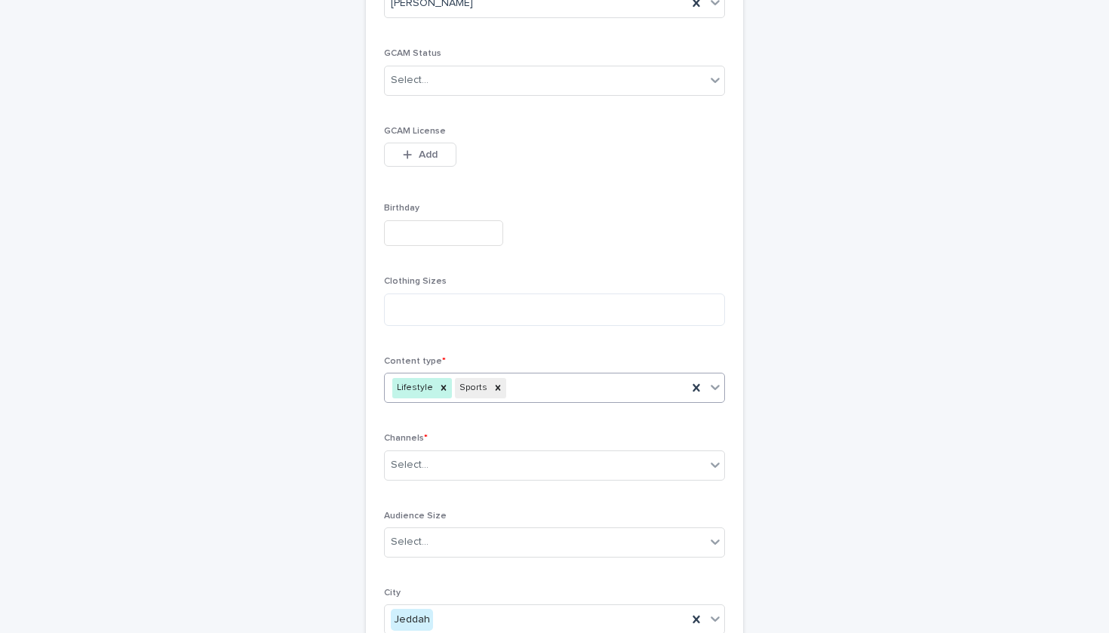
scroll to position [636, 0]
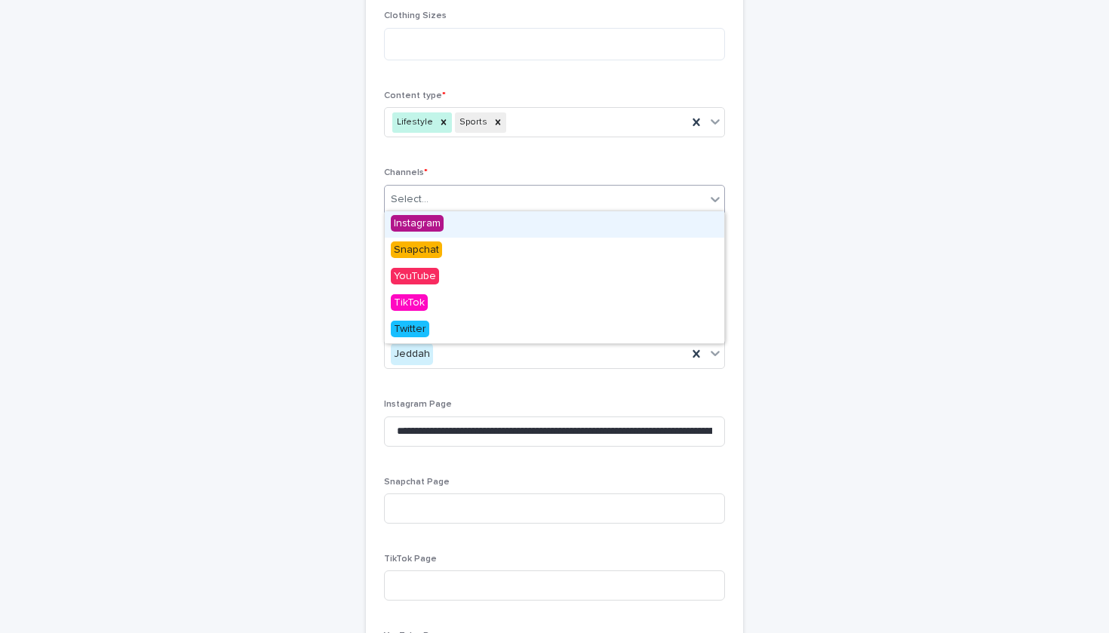
click at [443, 200] on div "Select..." at bounding box center [545, 199] width 321 height 25
click at [458, 196] on div "Select..." at bounding box center [545, 199] width 321 height 25
click at [456, 226] on div "Instagram" at bounding box center [441, 224] width 112 height 26
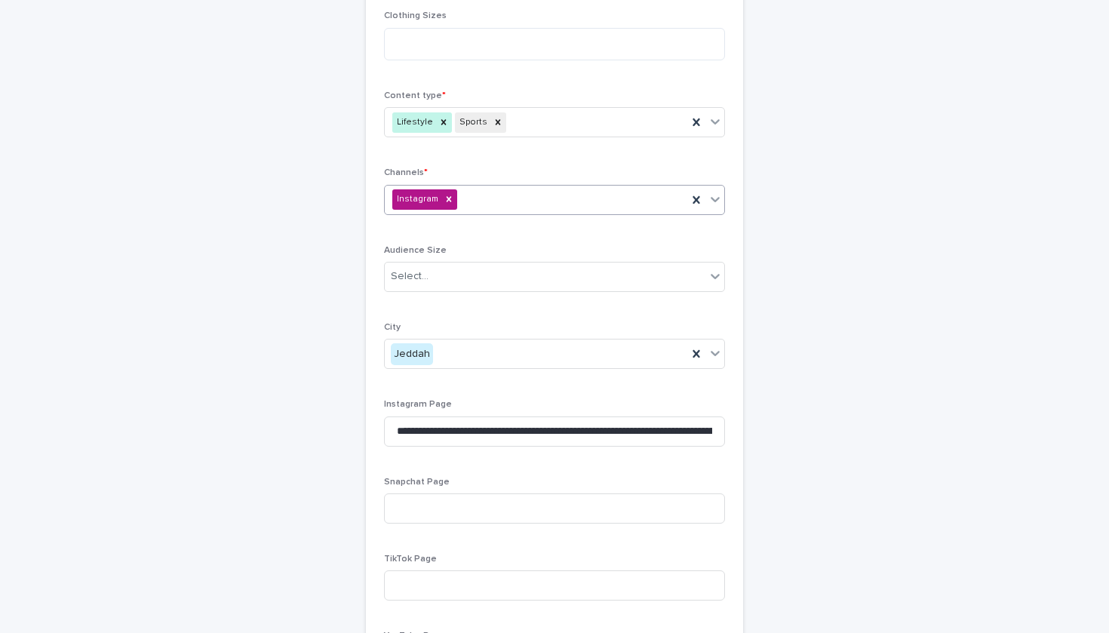
type input "*"
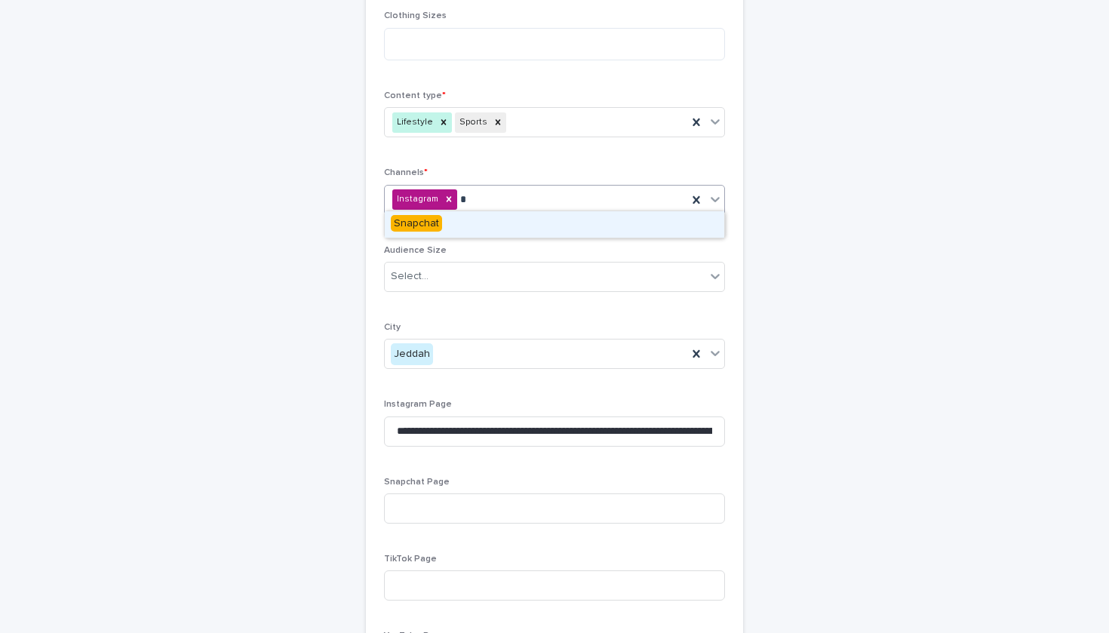
click at [498, 234] on div "Snapchat" at bounding box center [555, 224] width 340 height 26
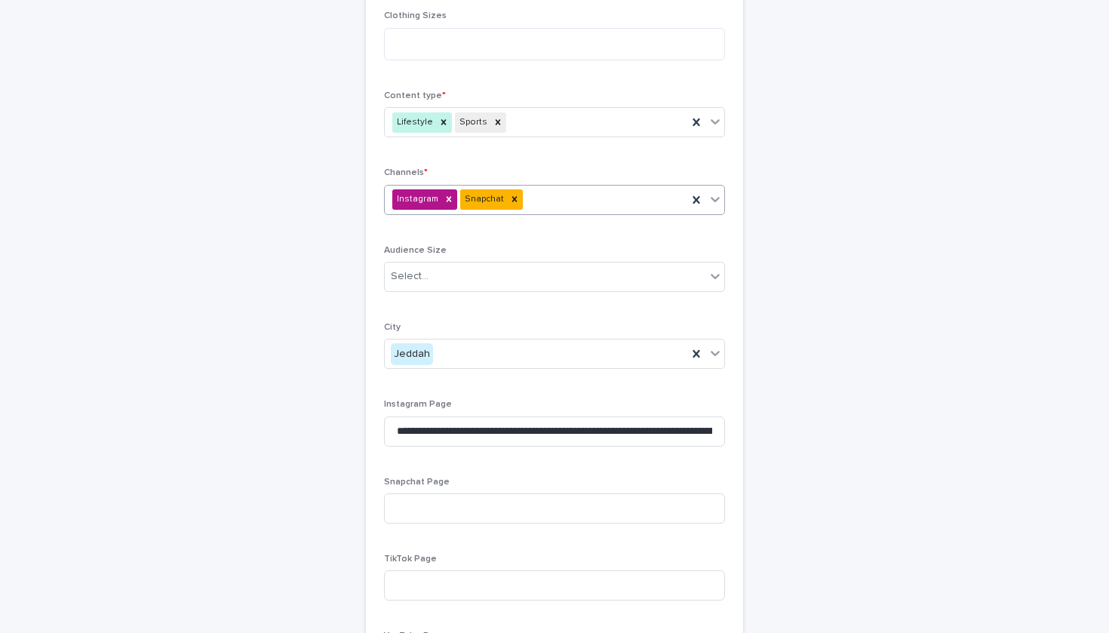
type input "*"
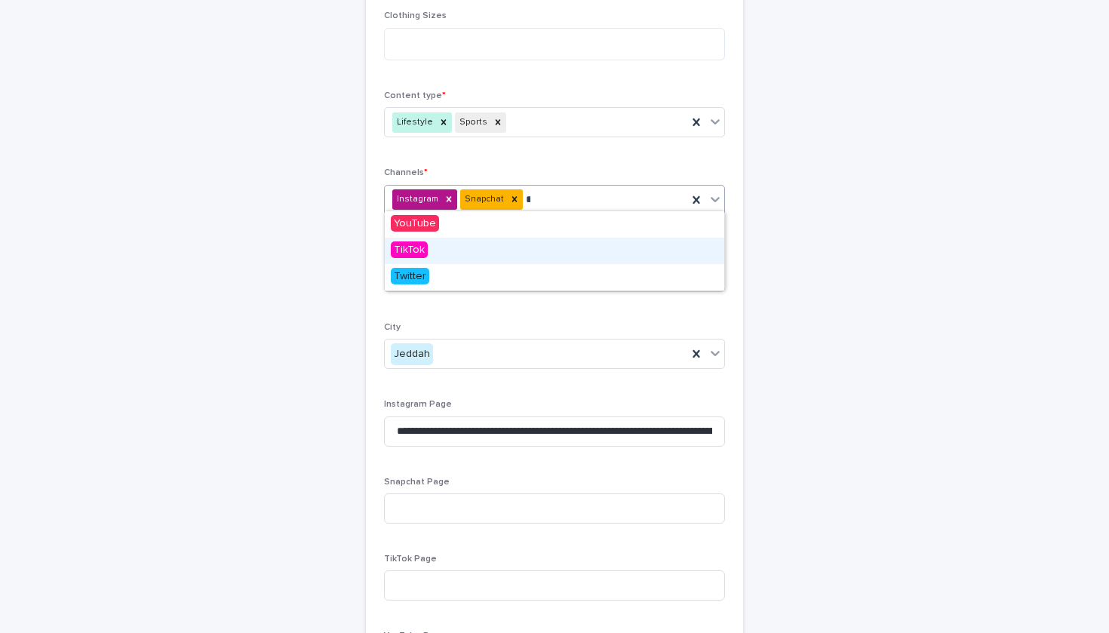
click at [500, 247] on div "TikTok" at bounding box center [555, 251] width 340 height 26
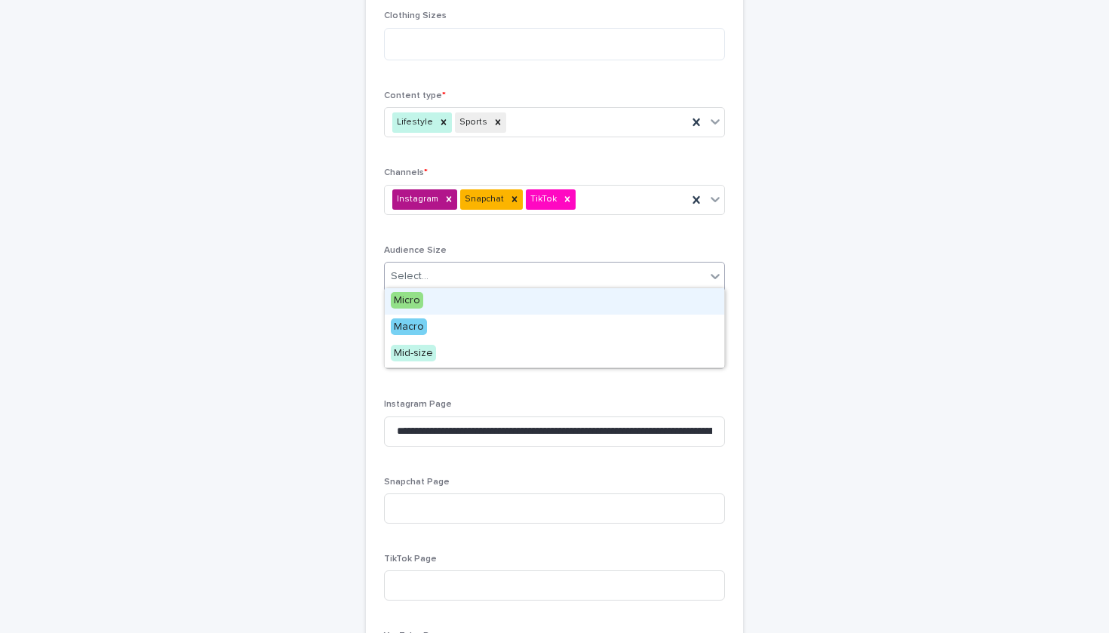
click at [495, 269] on div "Select..." at bounding box center [545, 276] width 321 height 25
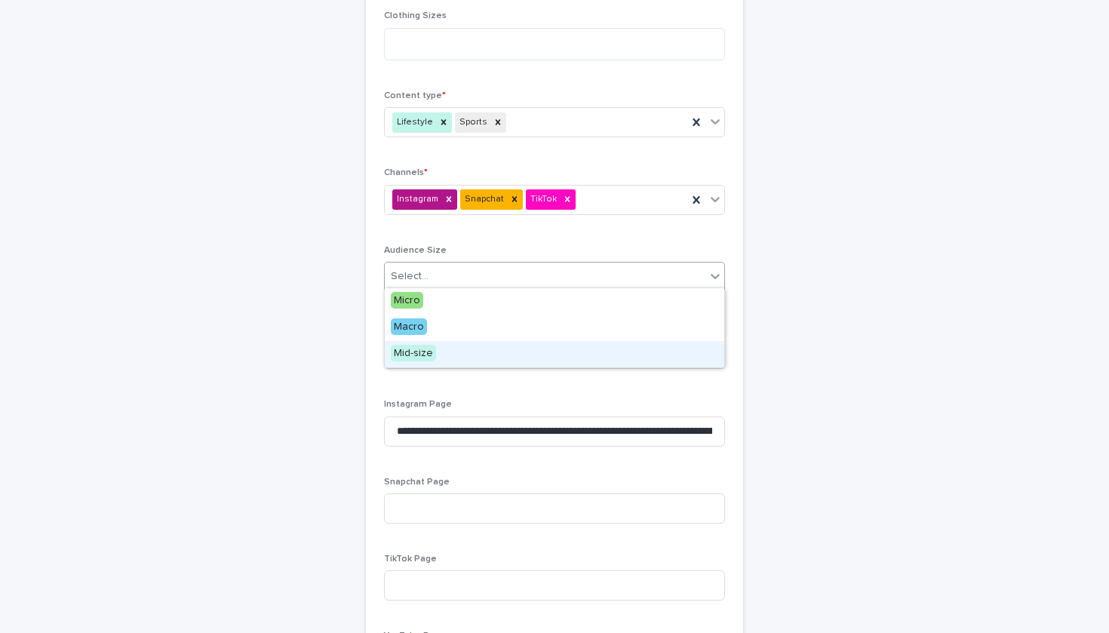
click at [462, 355] on div "Mid-size" at bounding box center [555, 354] width 340 height 26
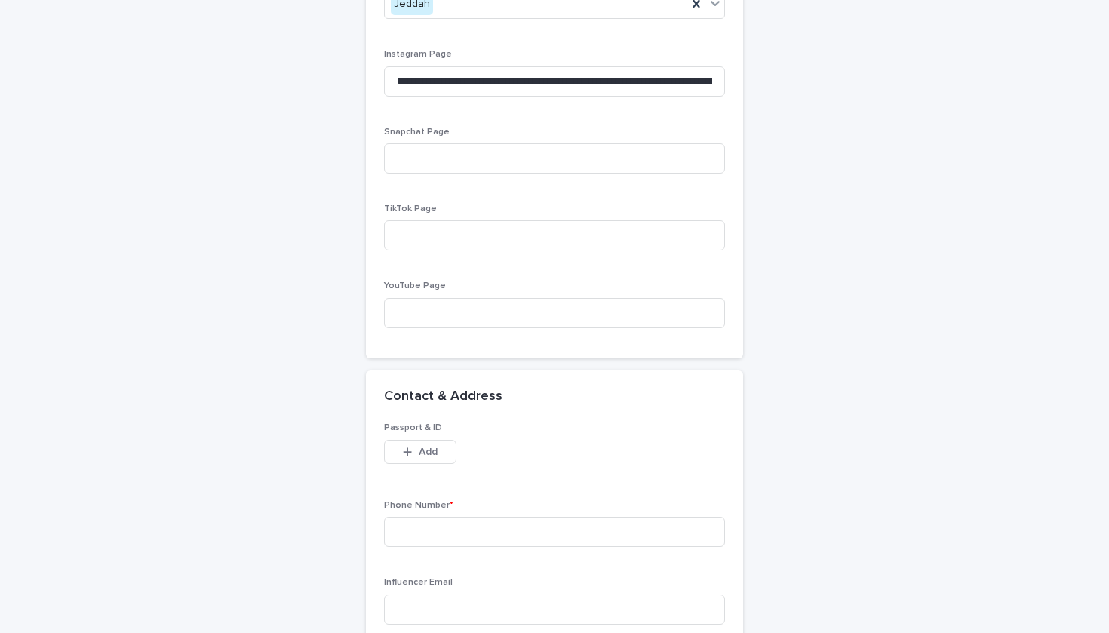
scroll to position [996, 0]
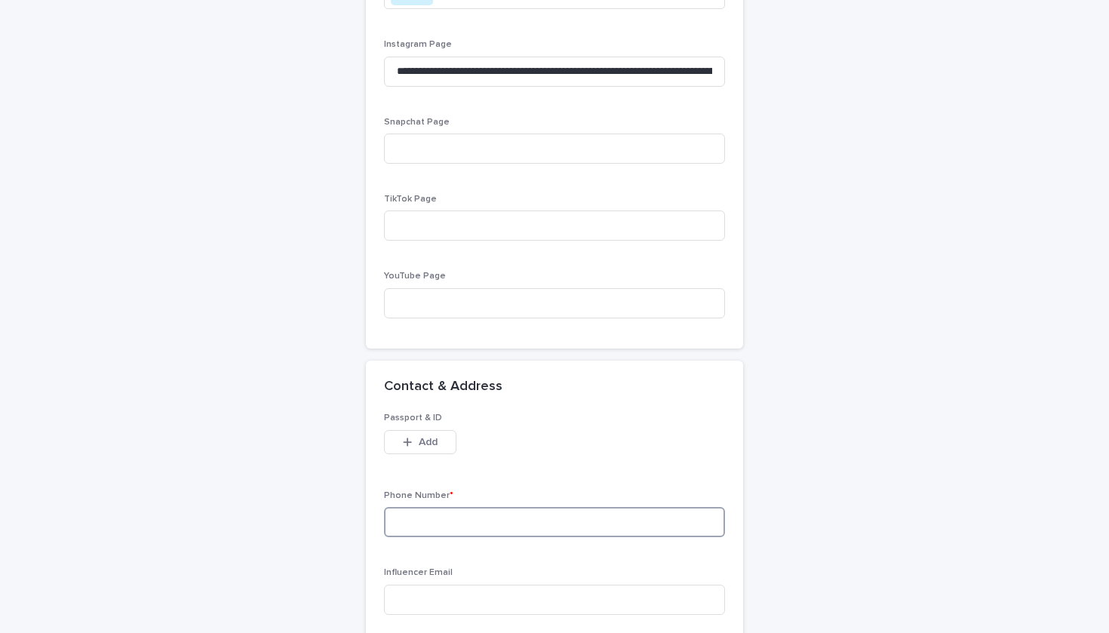
paste input "**********"
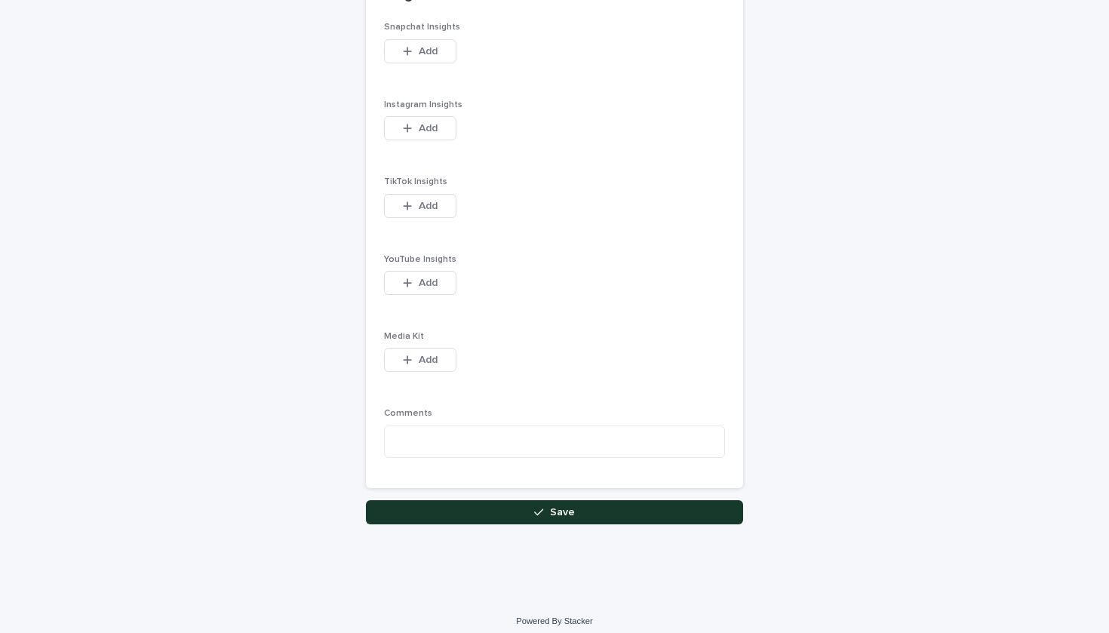
type input "**********"
click at [490, 502] on button "Save" at bounding box center [554, 514] width 377 height 24
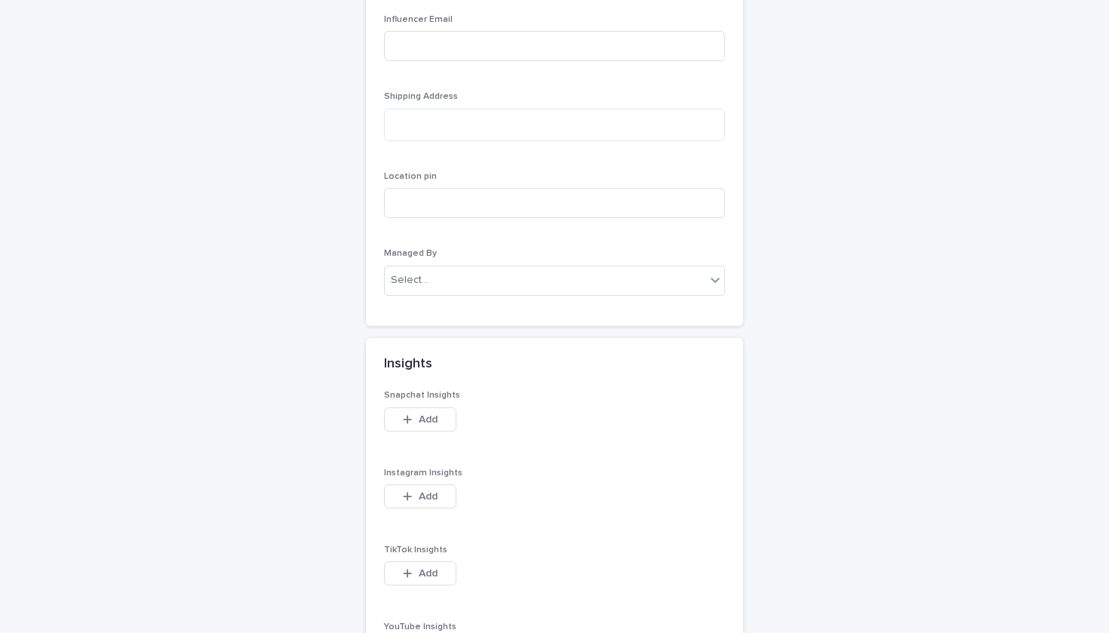
scroll to position [1442, 0]
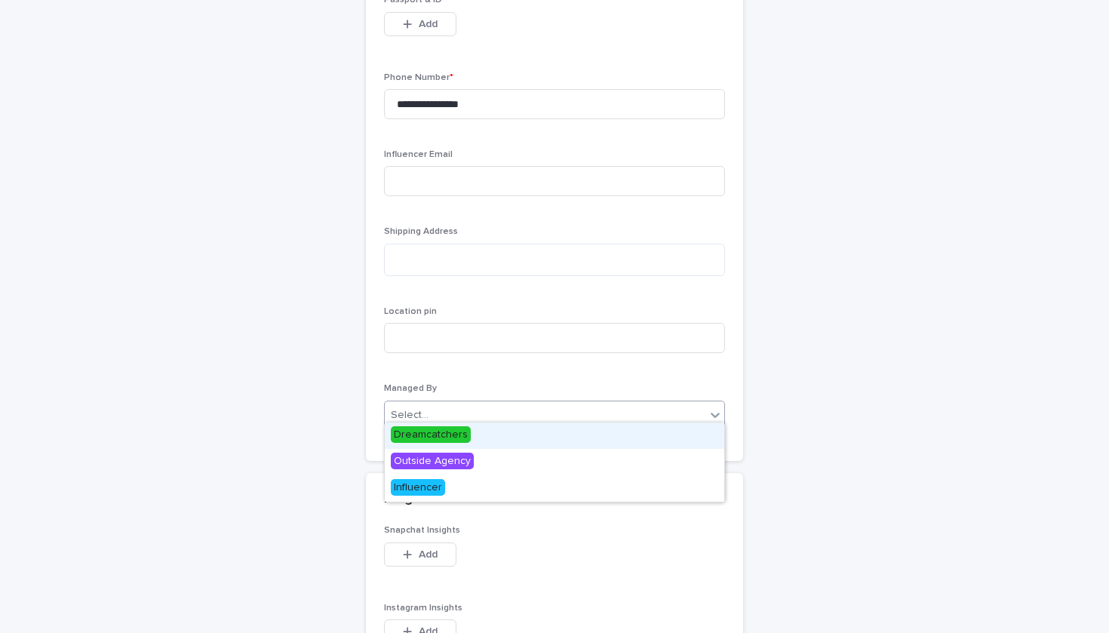
click at [477, 410] on div "Select..." at bounding box center [545, 415] width 321 height 25
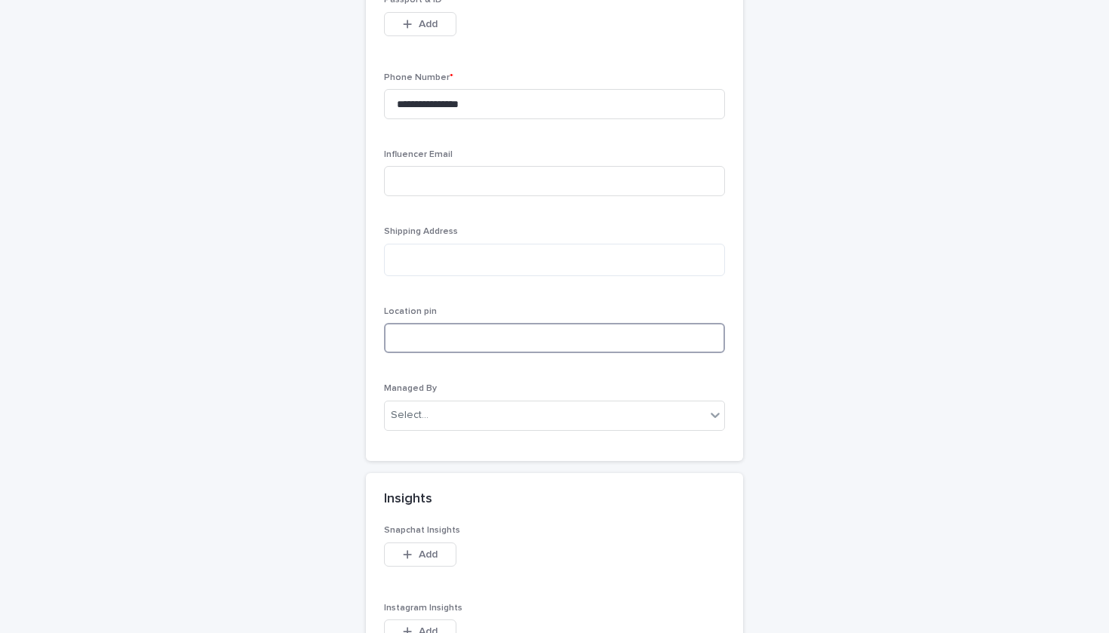
click at [491, 337] on input at bounding box center [554, 338] width 341 height 30
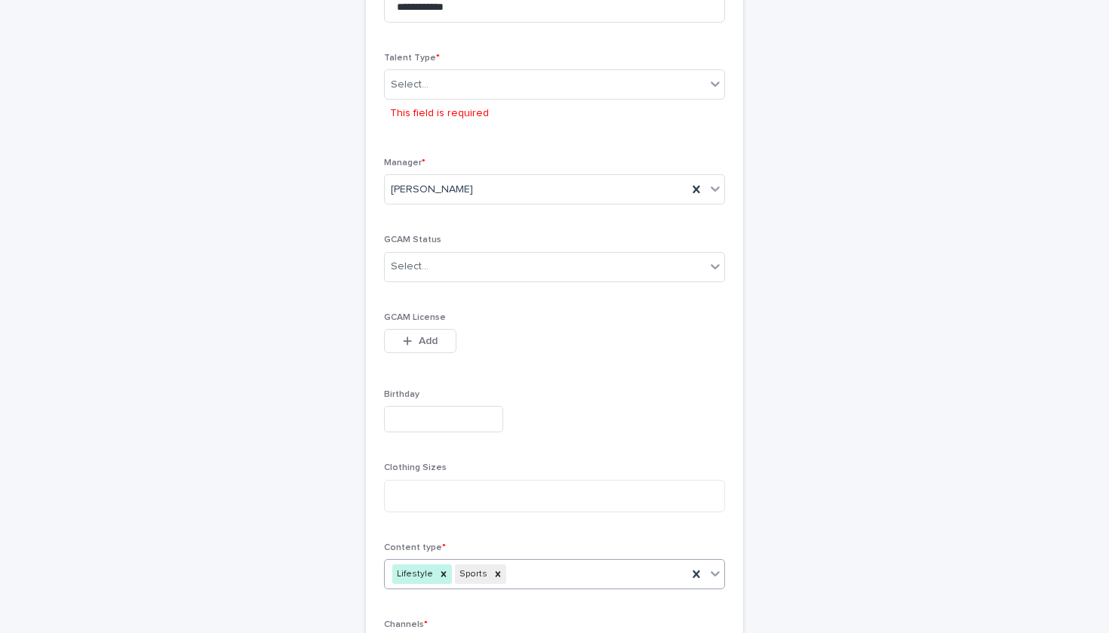
scroll to position [153, 0]
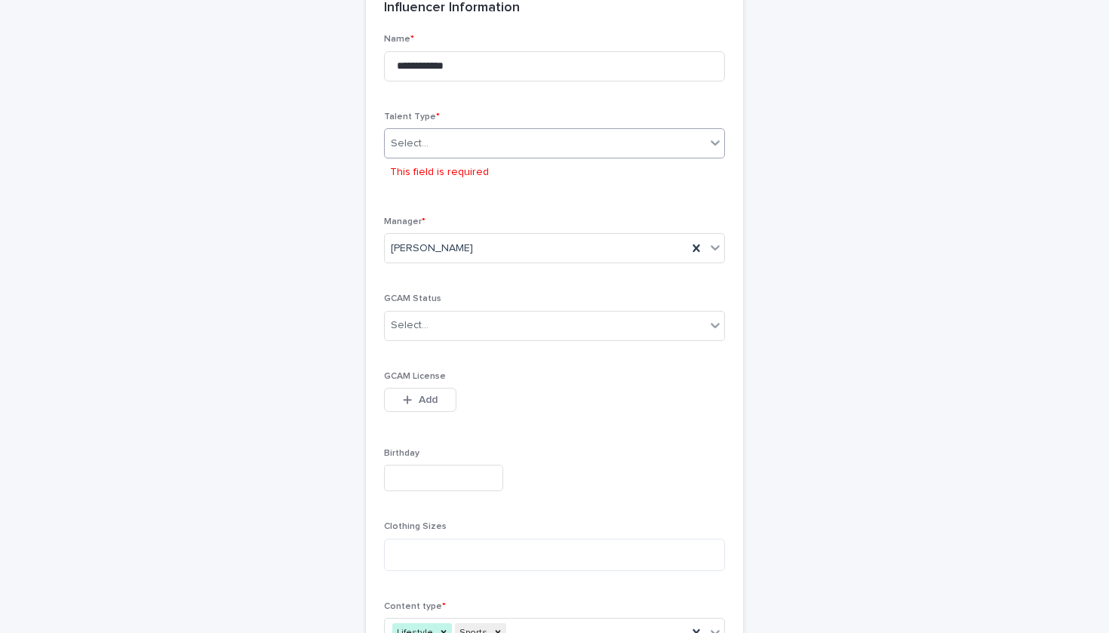
click at [485, 139] on div "Select..." at bounding box center [554, 143] width 341 height 30
click at [473, 196] on div "Influencer" at bounding box center [441, 196] width 112 height 26
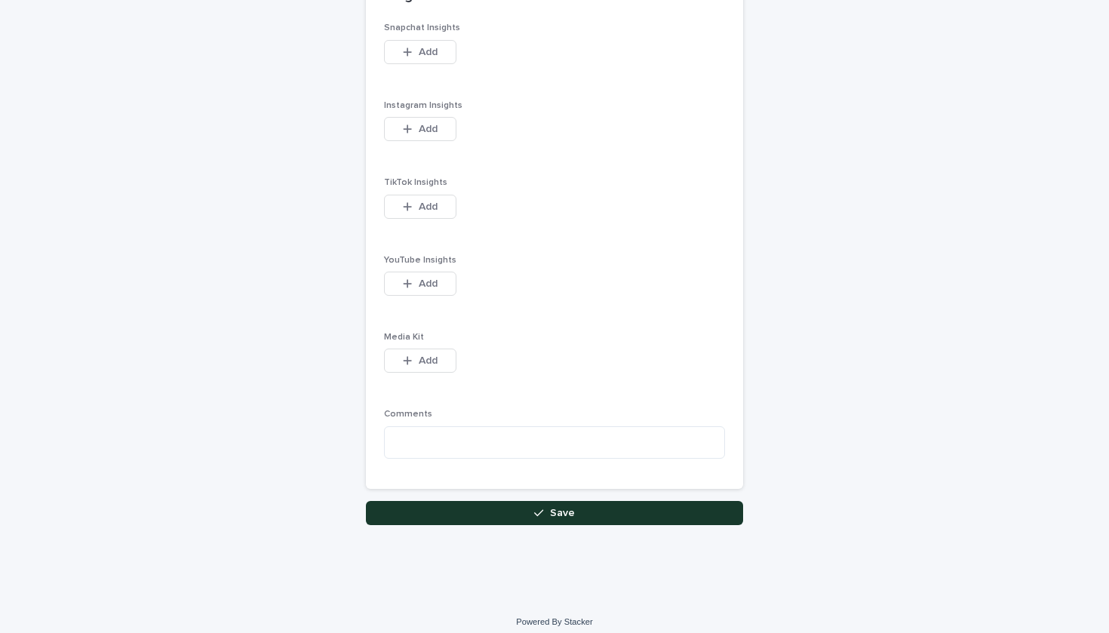
scroll to position [1916, 0]
click at [478, 505] on button "Save" at bounding box center [554, 514] width 377 height 24
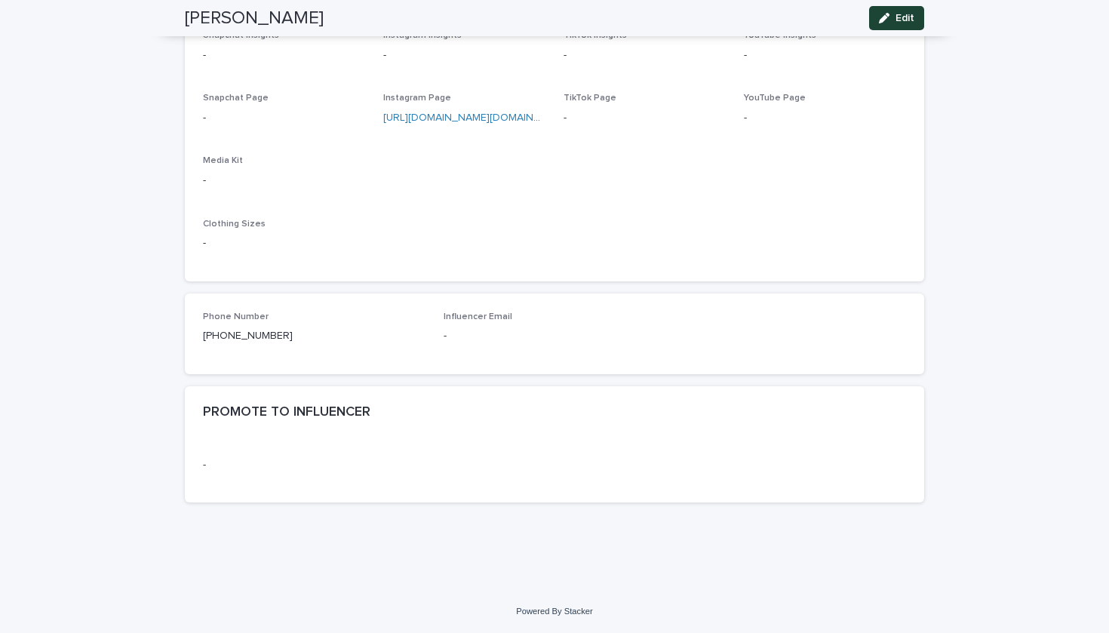
scroll to position [651, 0]
